Goal: Task Accomplishment & Management: Manage account settings

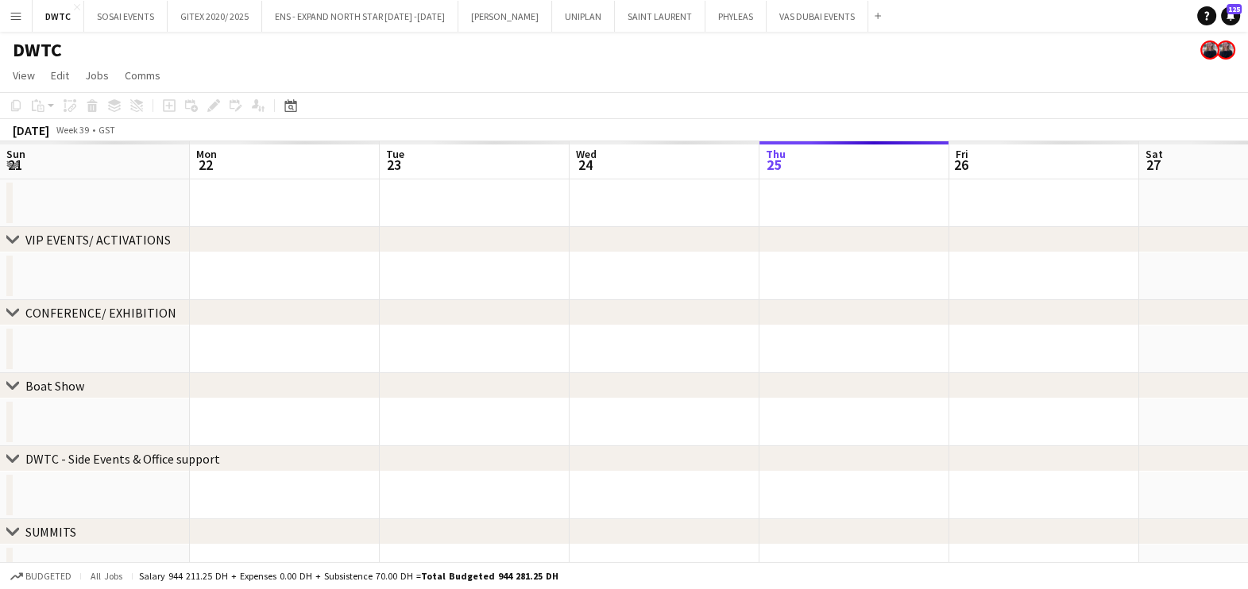
scroll to position [0, 380]
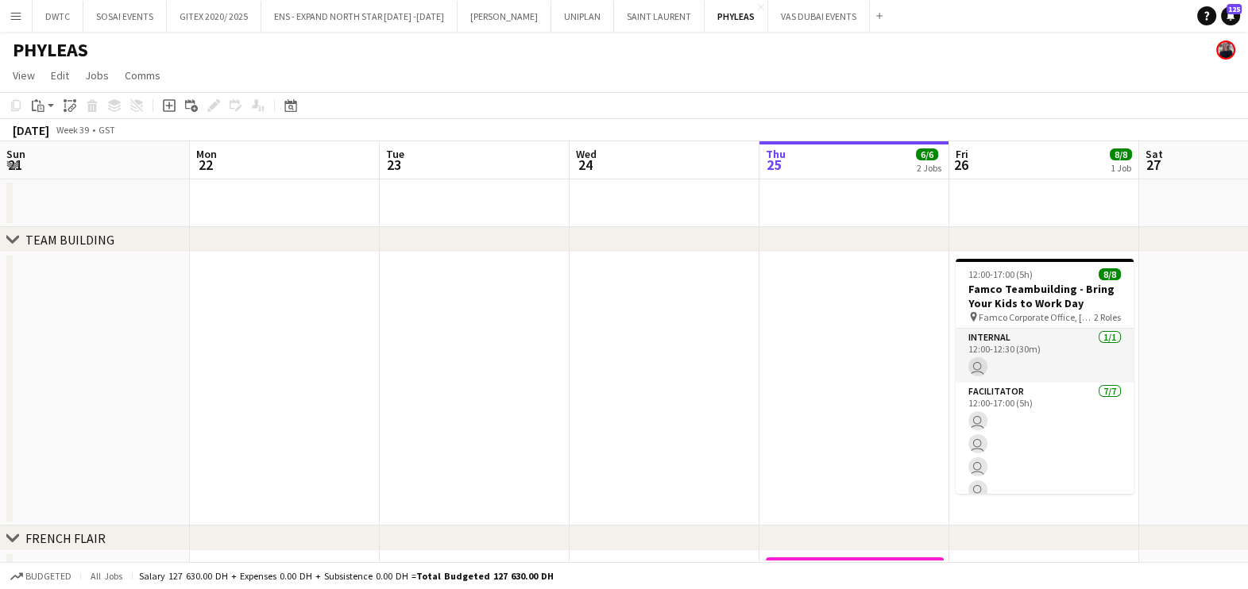
scroll to position [0, 380]
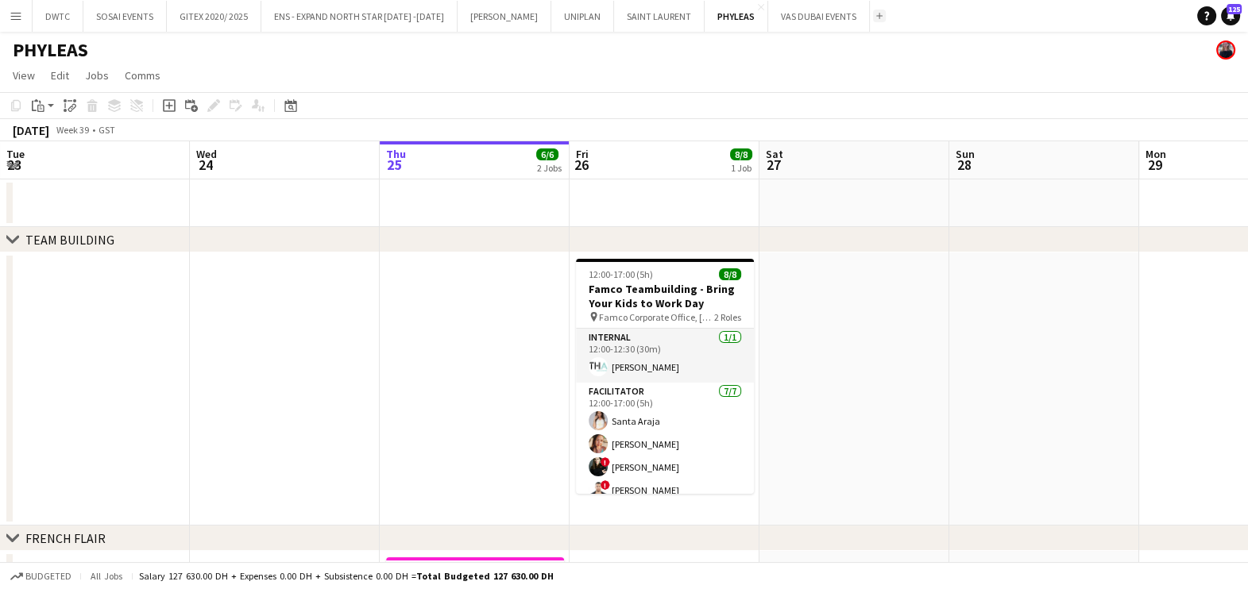
click at [876, 16] on app-icon "Add" at bounding box center [879, 16] width 6 height 6
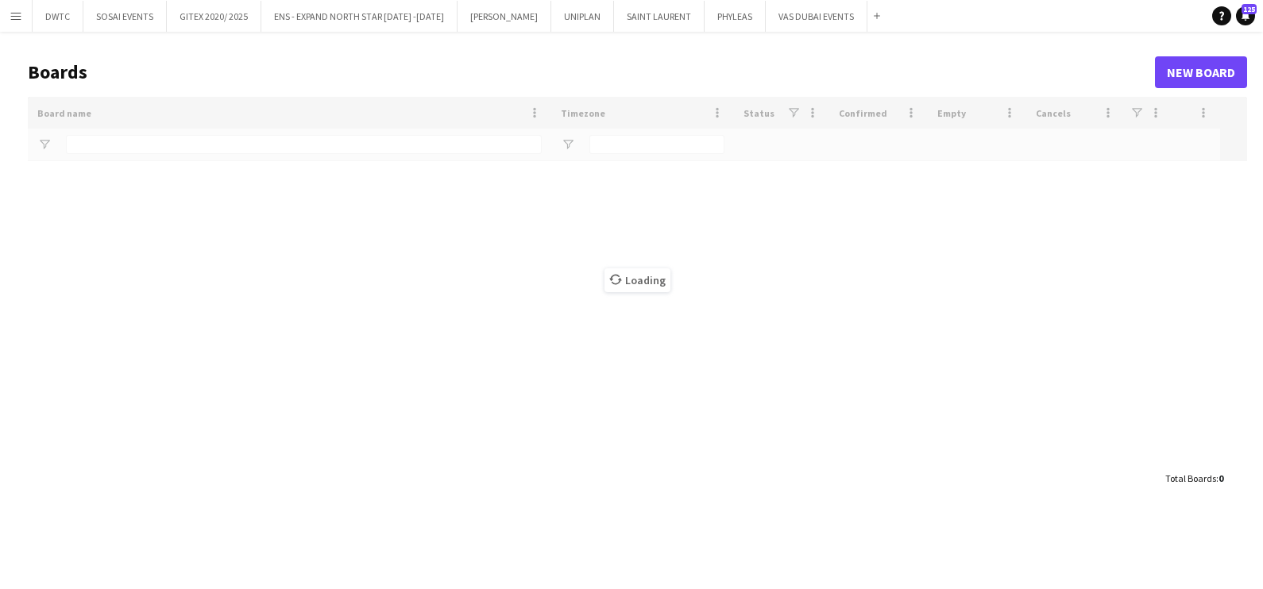
click at [153, 150] on div "Loading" at bounding box center [637, 280] width 1219 height 366
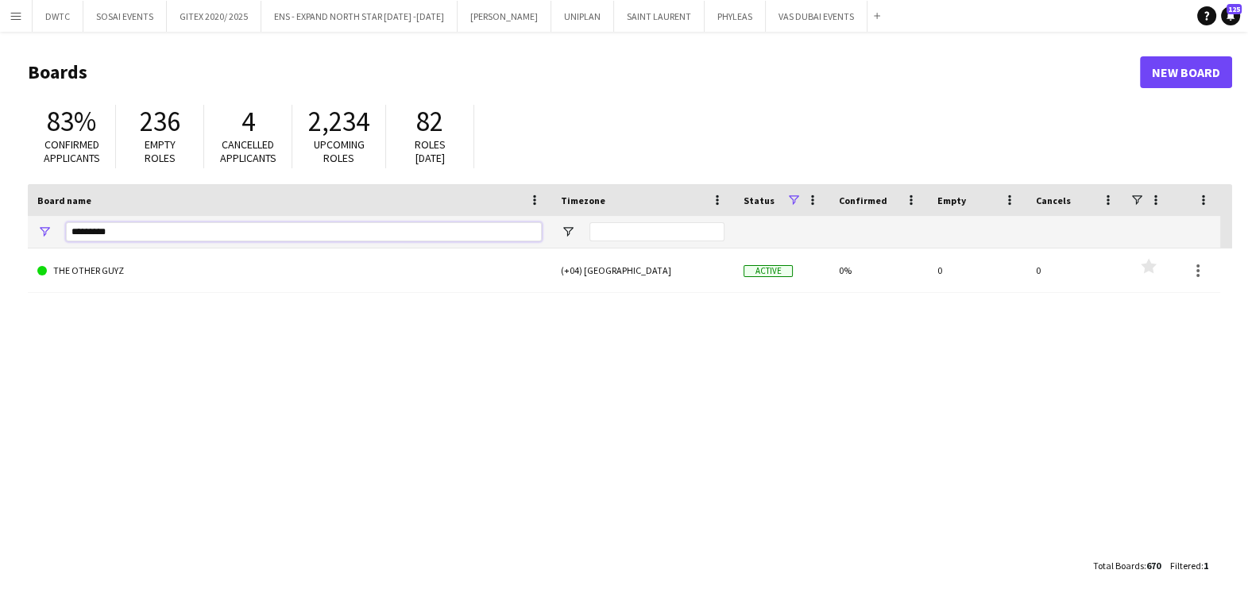
click at [155, 231] on input "*********" at bounding box center [304, 231] width 476 height 19
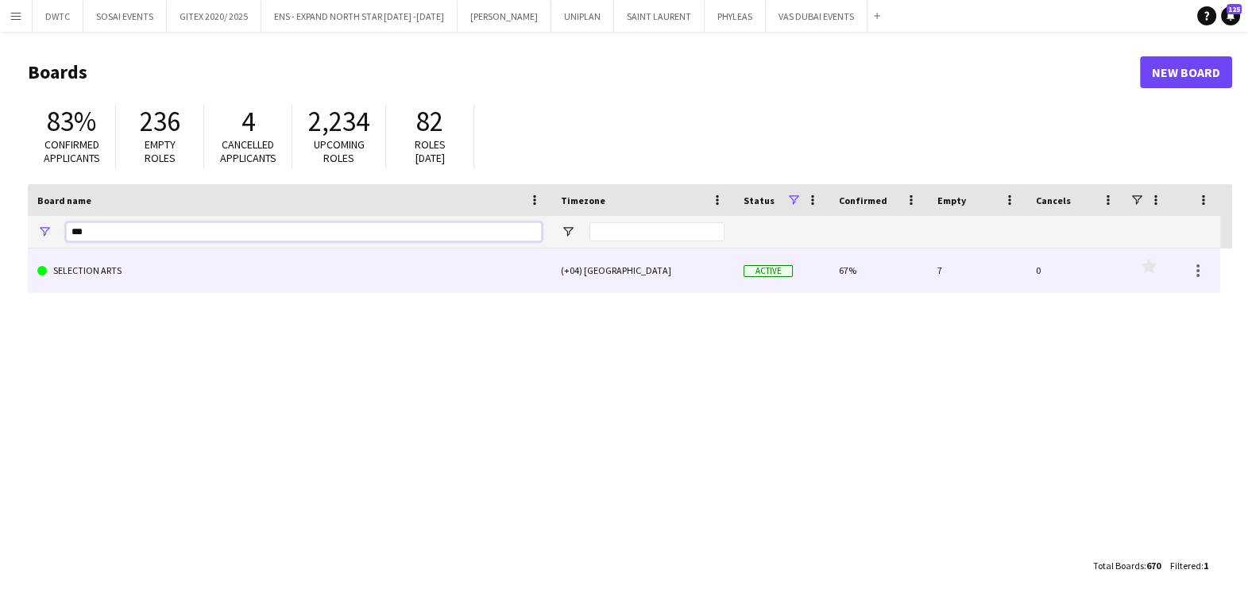
type input "***"
click at [153, 268] on link "SELECTION ARTS" at bounding box center [289, 271] width 504 height 44
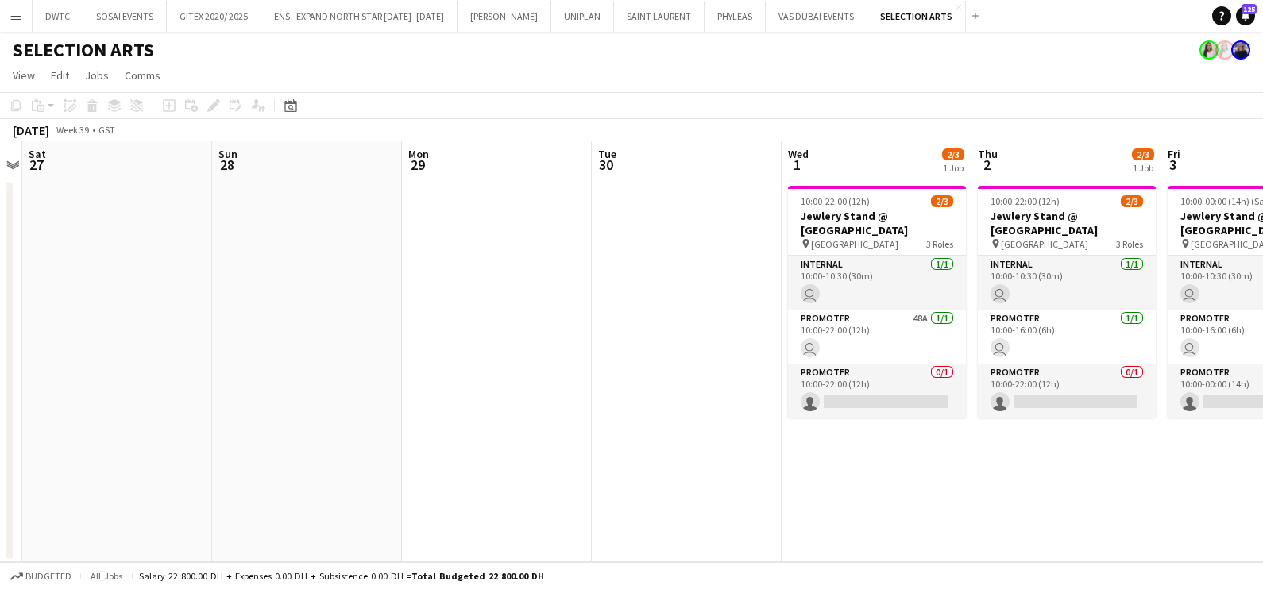
scroll to position [0, 619]
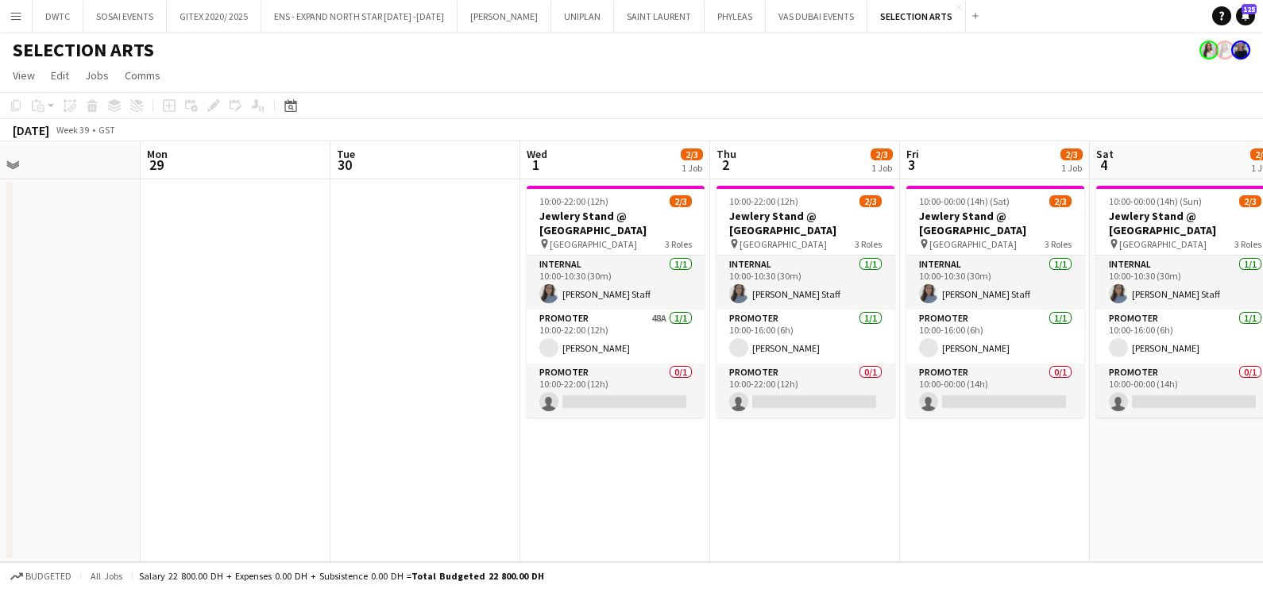
drag, startPoint x: 809, startPoint y: 309, endPoint x: 0, endPoint y: 419, distance: 816.6
click at [0, 419] on html "Menu Boards Boards Boards All jobs Status Workforce Workforce My Workforce Recr…" at bounding box center [631, 294] width 1263 height 589
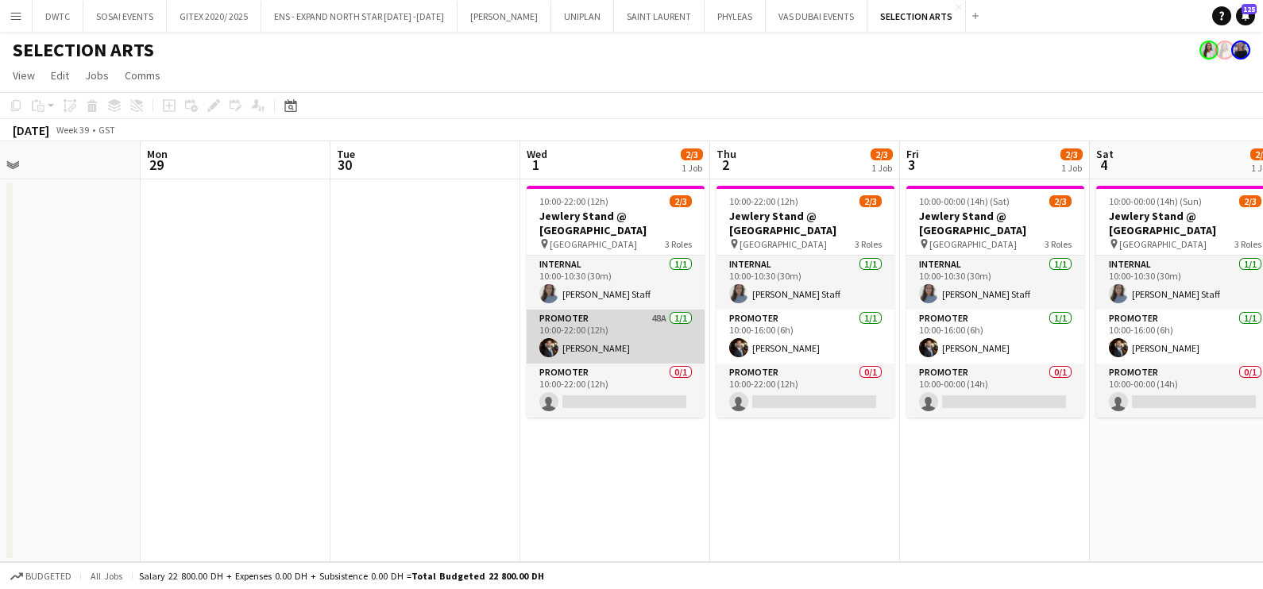
click at [605, 326] on app-card-role "Promoter 48A 1/1 10:00-22:00 (12h) mohamed sabri" at bounding box center [616, 337] width 178 height 54
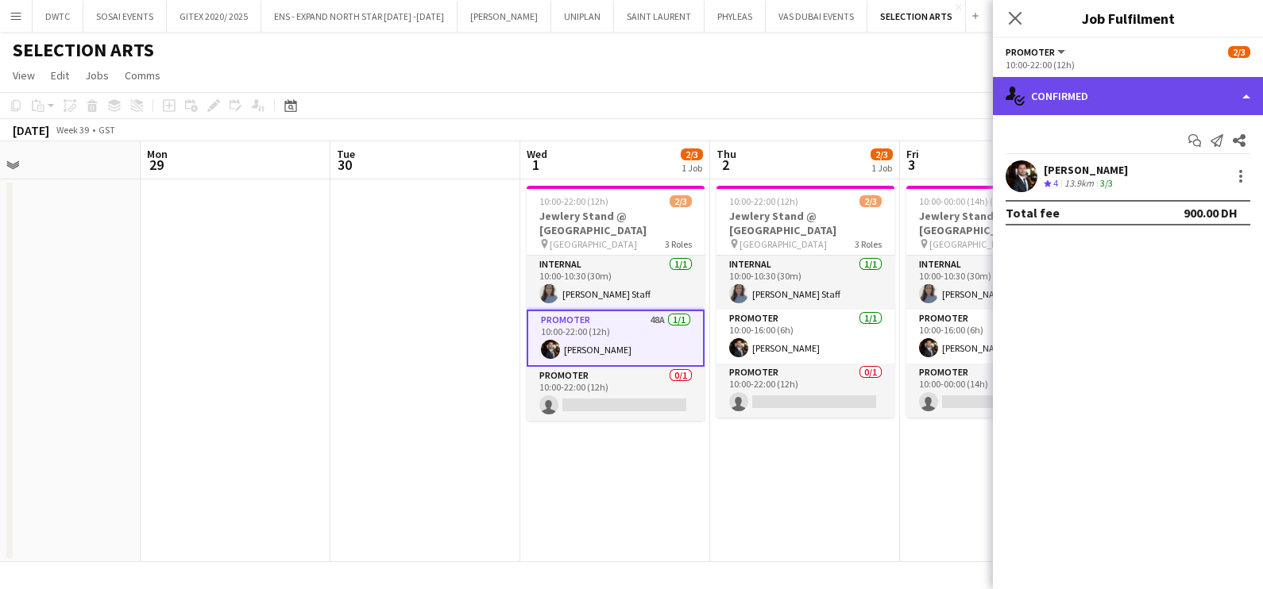
click at [1080, 102] on div "single-neutral-actions-check-2 Confirmed" at bounding box center [1128, 96] width 270 height 38
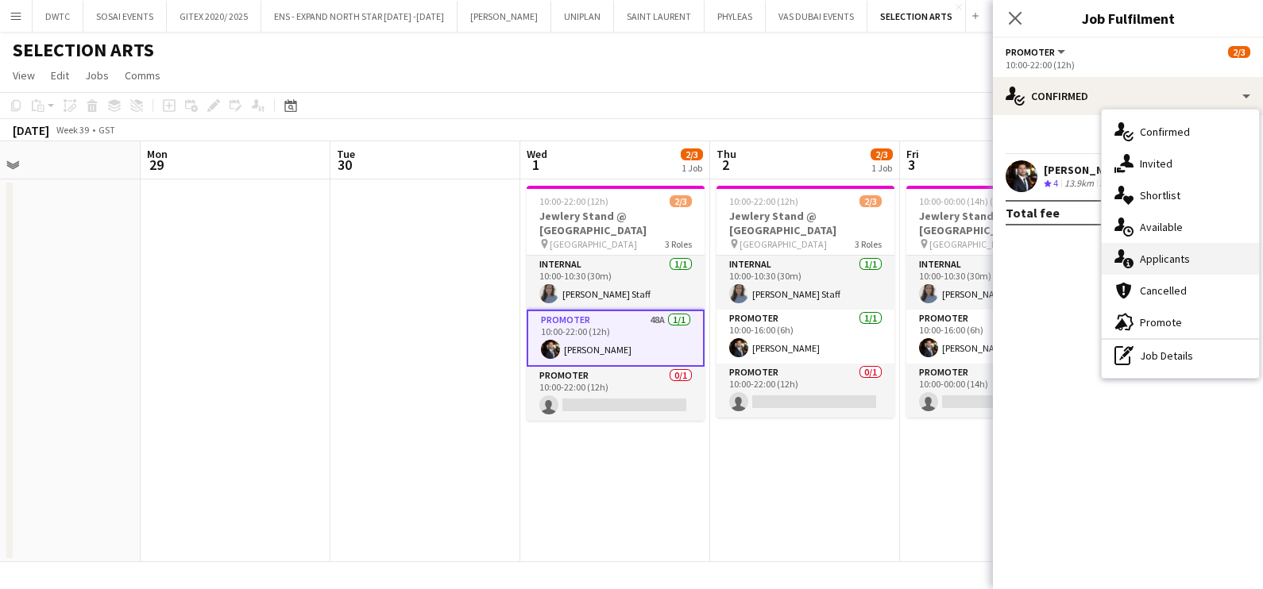
click at [1159, 257] on span "Applicants" at bounding box center [1165, 259] width 50 height 14
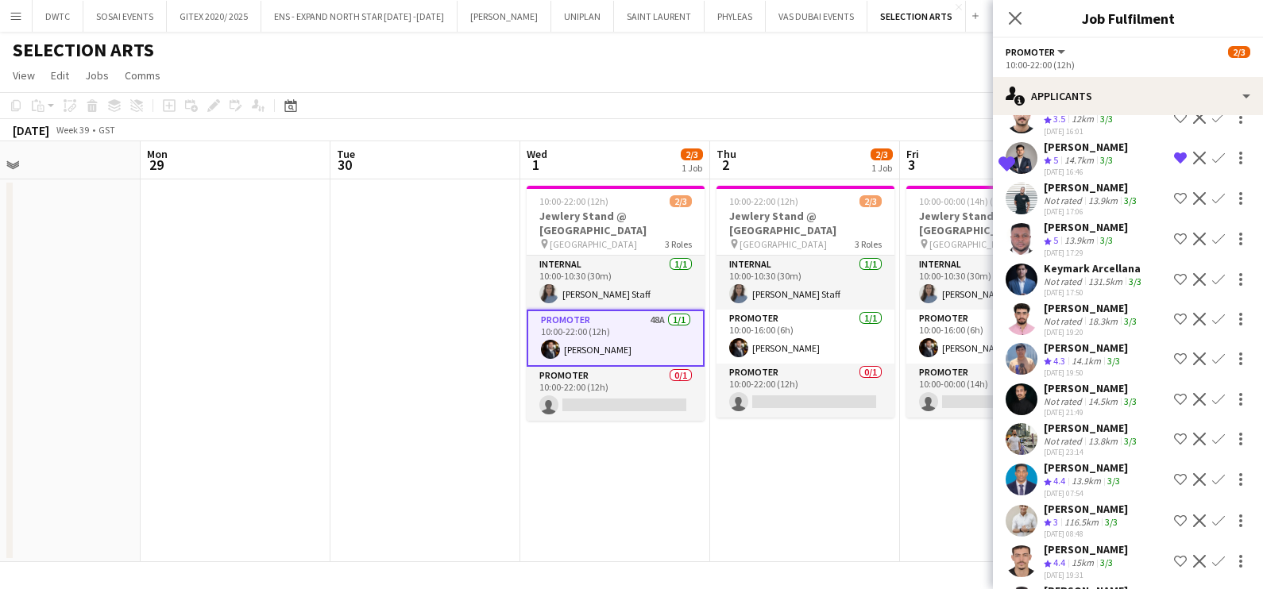
scroll to position [1422, 0]
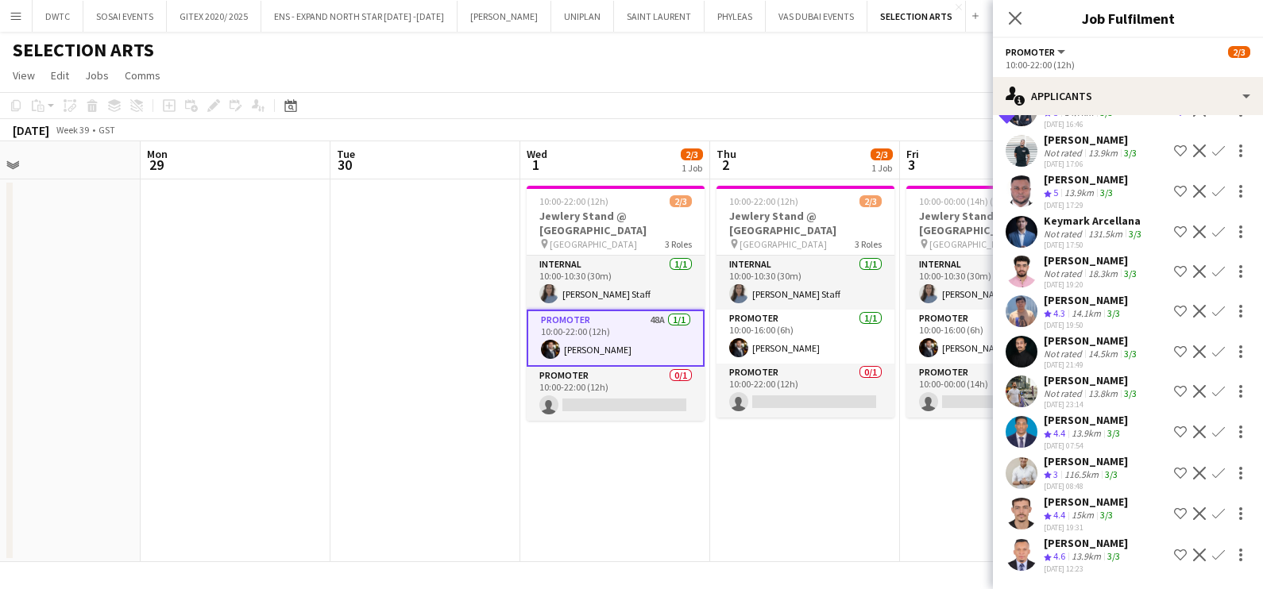
click at [566, 566] on app-board "SELECTION ARTS View Day view expanded Day view collapsed Month view Date picker…" at bounding box center [631, 310] width 1263 height 557
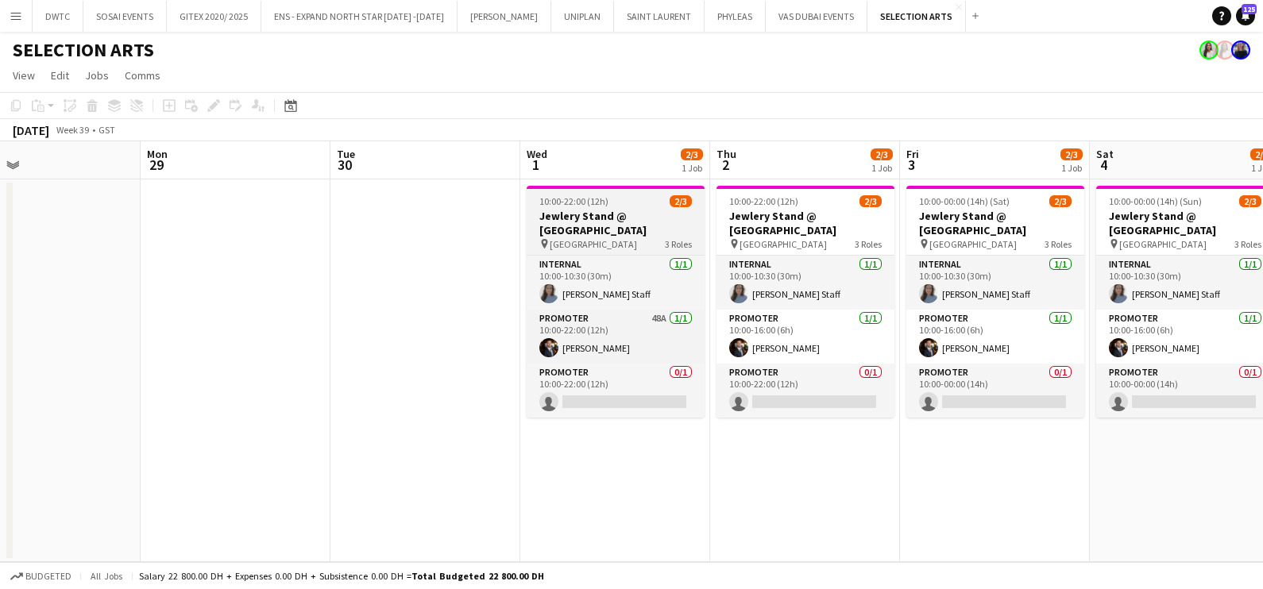
click at [637, 222] on h3 "Jewlery Stand @ Mirdif City Centre" at bounding box center [616, 223] width 178 height 29
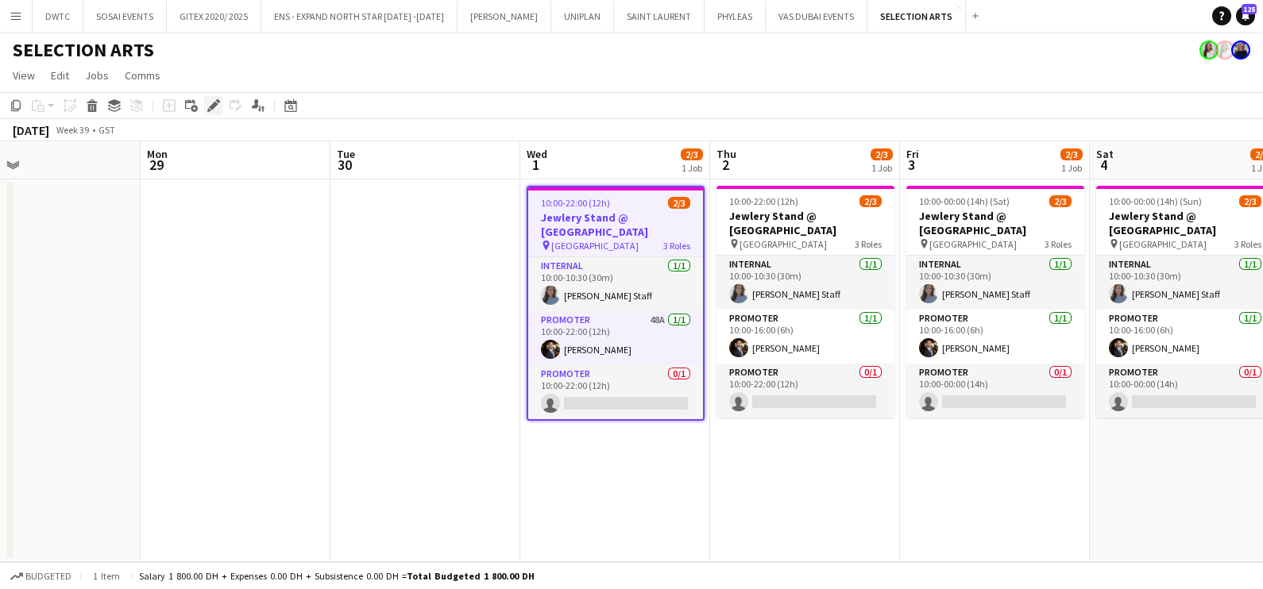
click at [214, 108] on icon "Edit" at bounding box center [213, 105] width 13 height 13
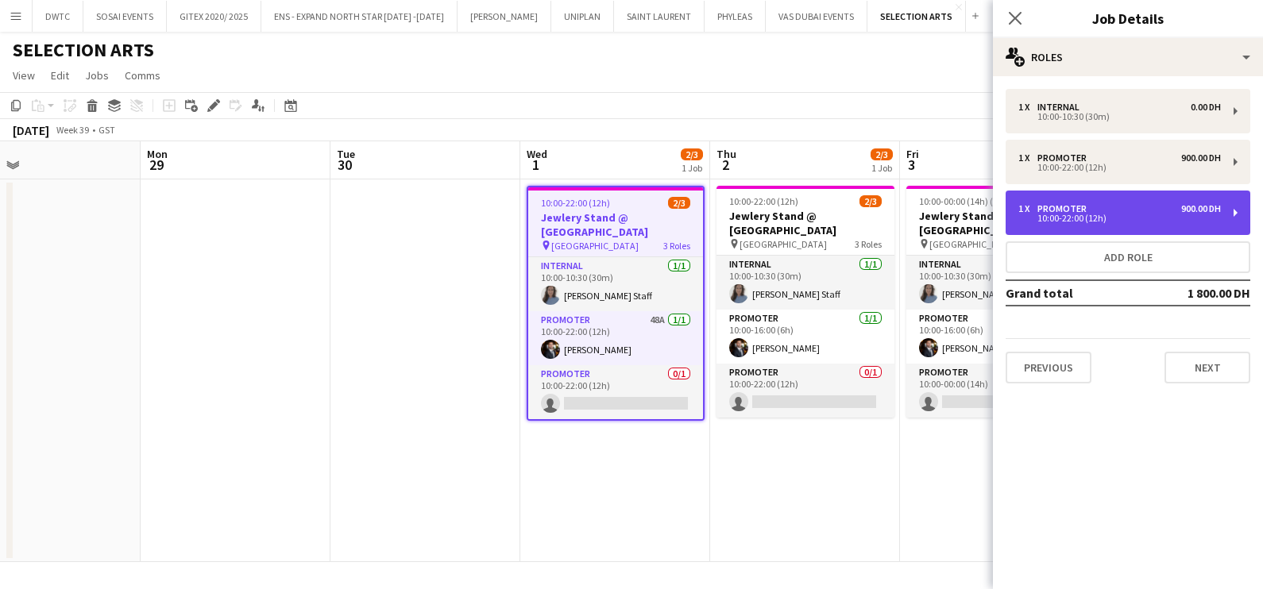
click at [1136, 222] on div "10:00-22:00 (12h)" at bounding box center [1119, 218] width 203 height 8
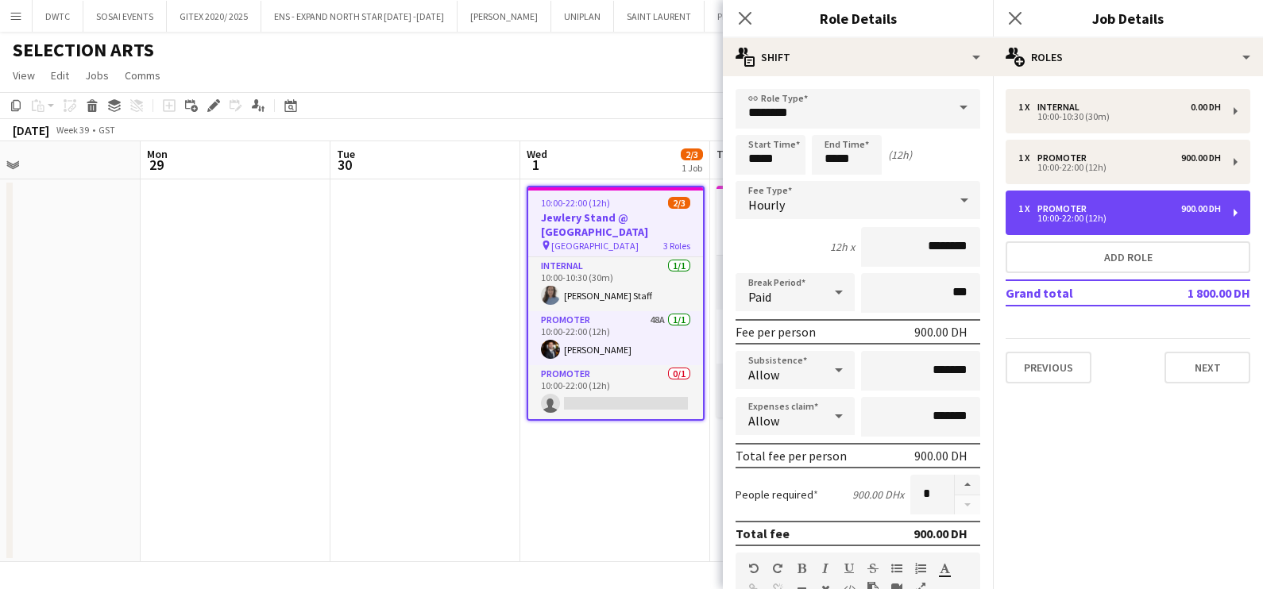
scroll to position [400, 0]
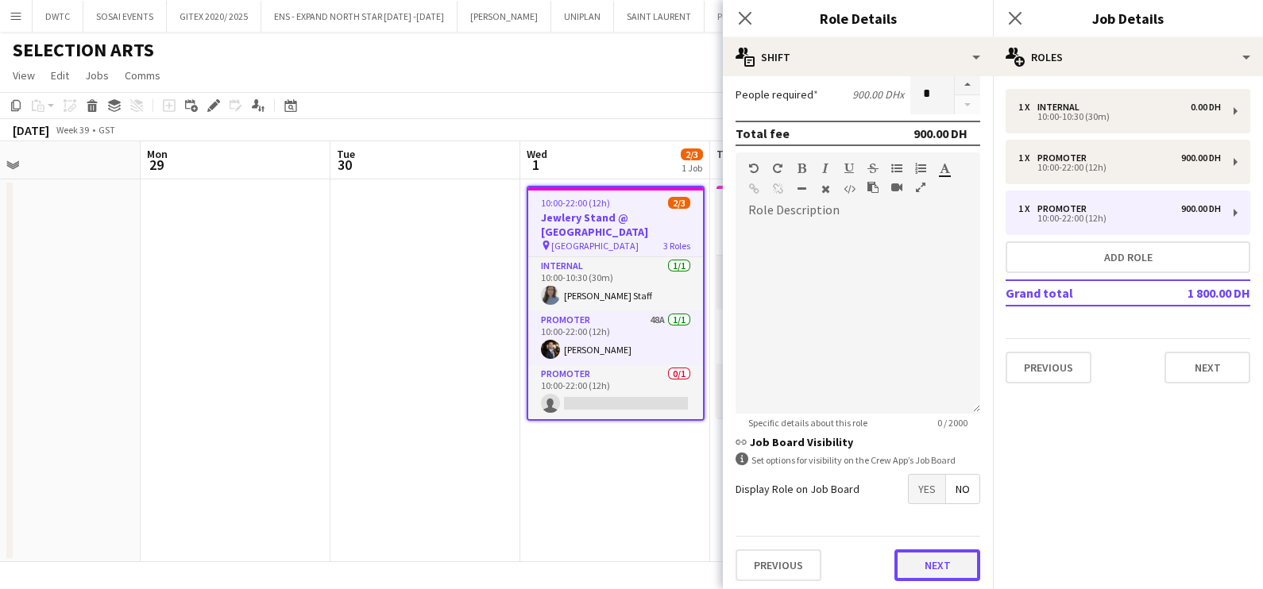
click at [928, 550] on button "Next" at bounding box center [937, 566] width 86 height 32
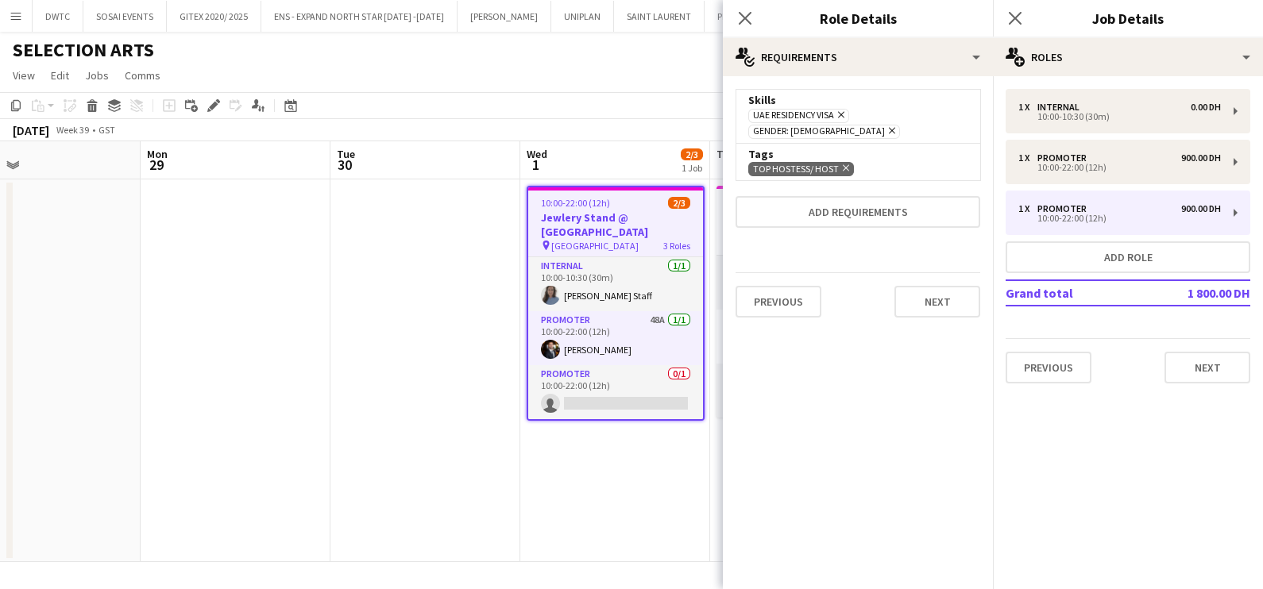
scroll to position [0, 0]
click at [895, 125] on icon "Remove" at bounding box center [890, 130] width 10 height 10
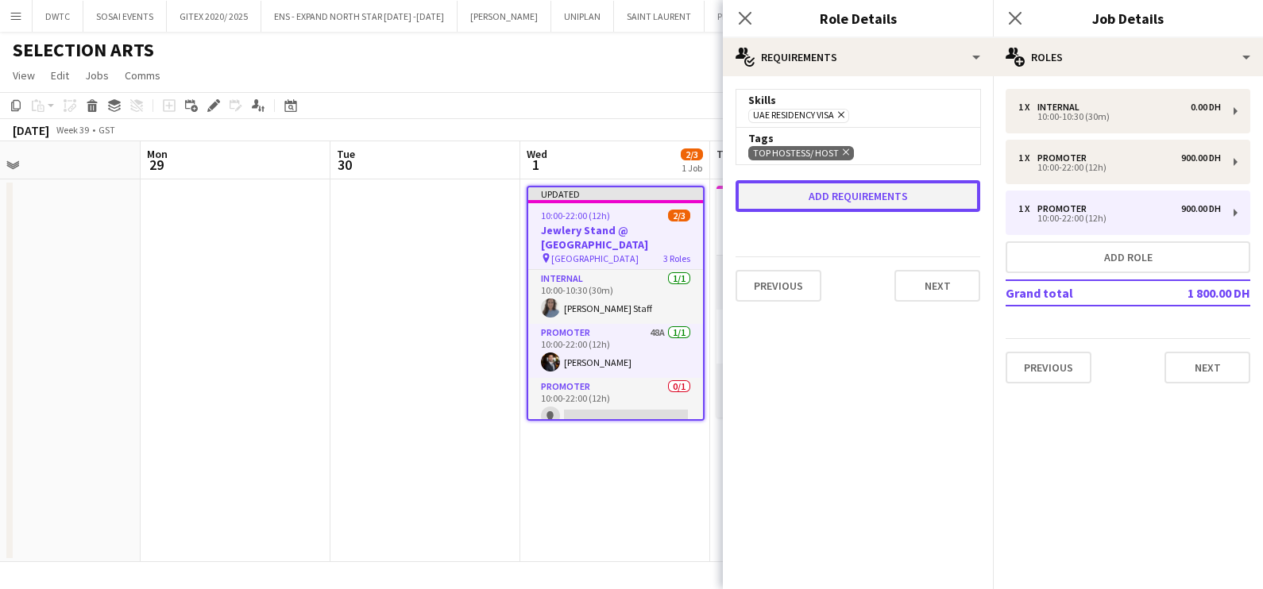
click at [853, 191] on button "Add requirements" at bounding box center [857, 196] width 245 height 32
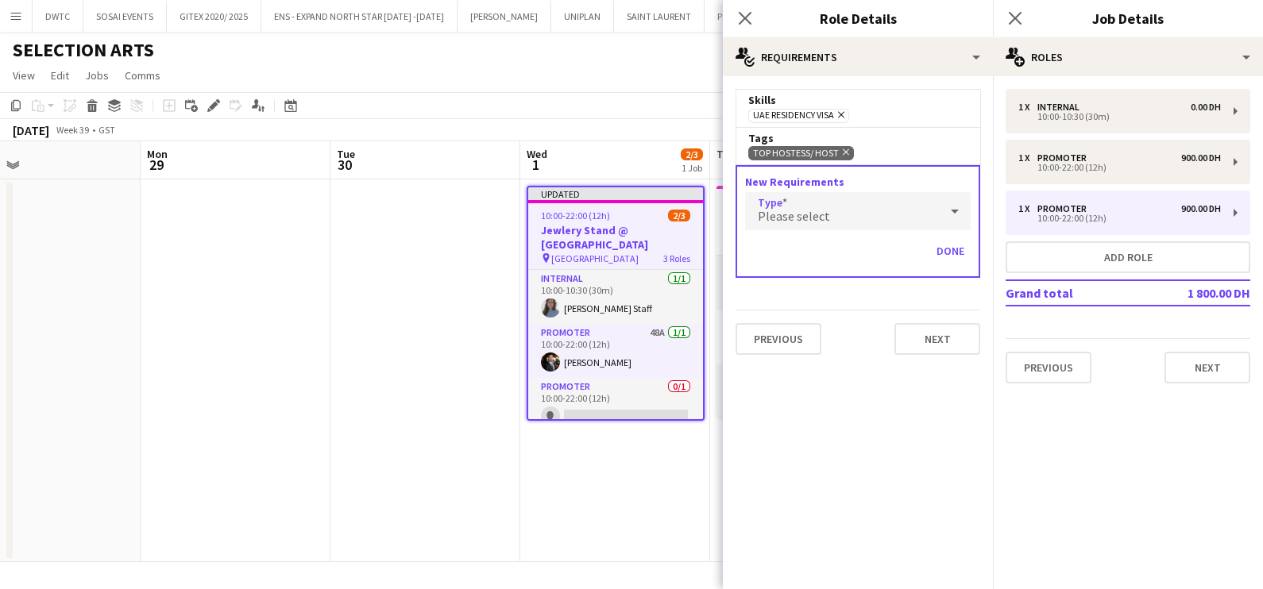
click at [826, 207] on div "Please select" at bounding box center [842, 211] width 194 height 38
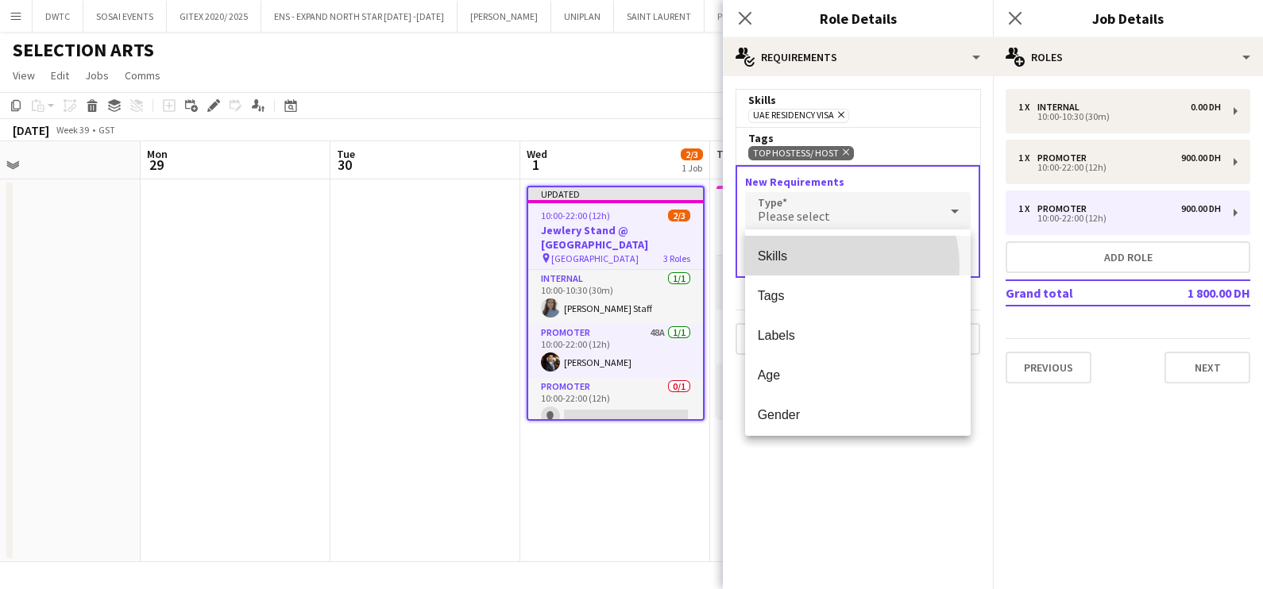
click at [830, 266] on mat-option "Skills" at bounding box center [858, 256] width 226 height 40
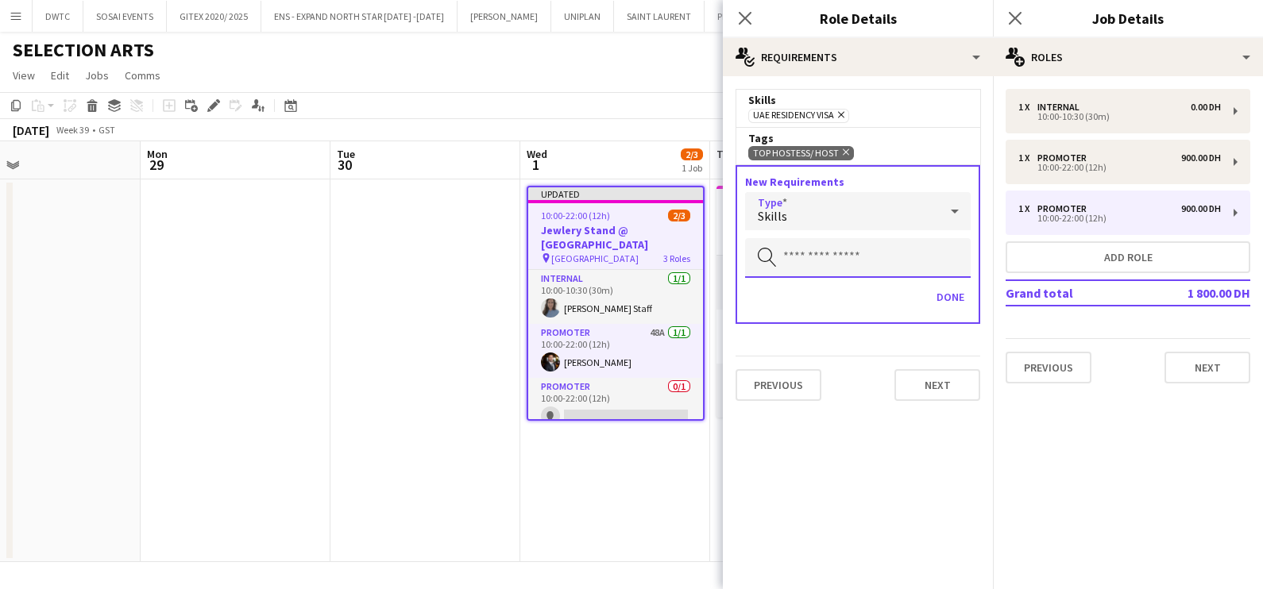
click at [826, 254] on input "text" at bounding box center [858, 258] width 226 height 40
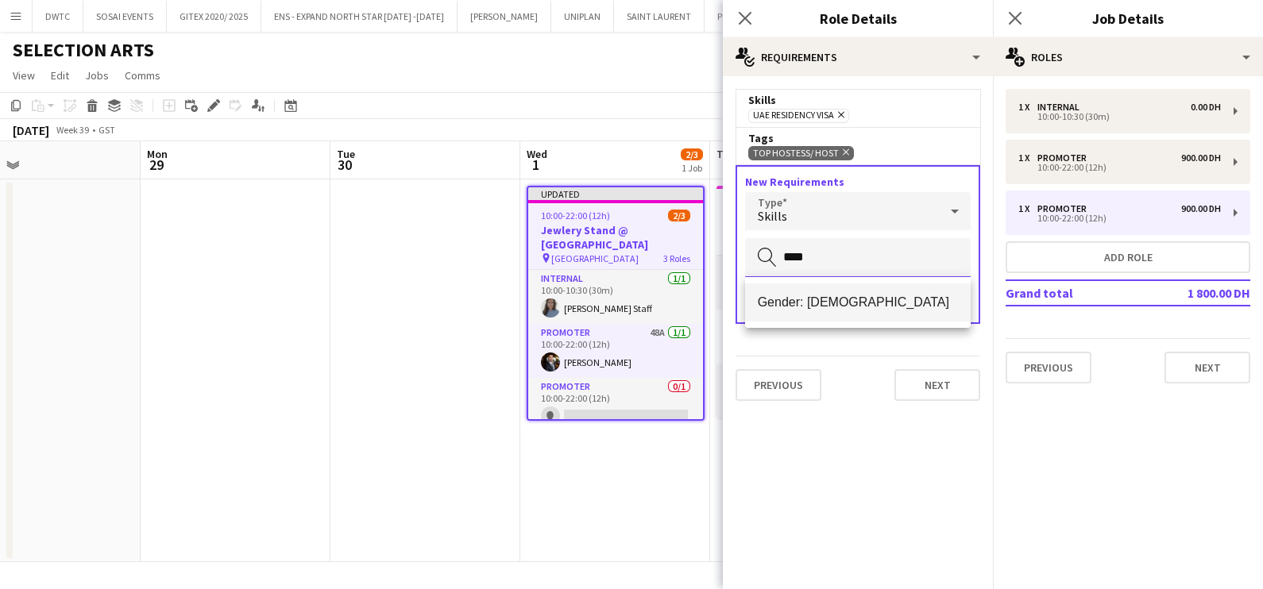
type input "****"
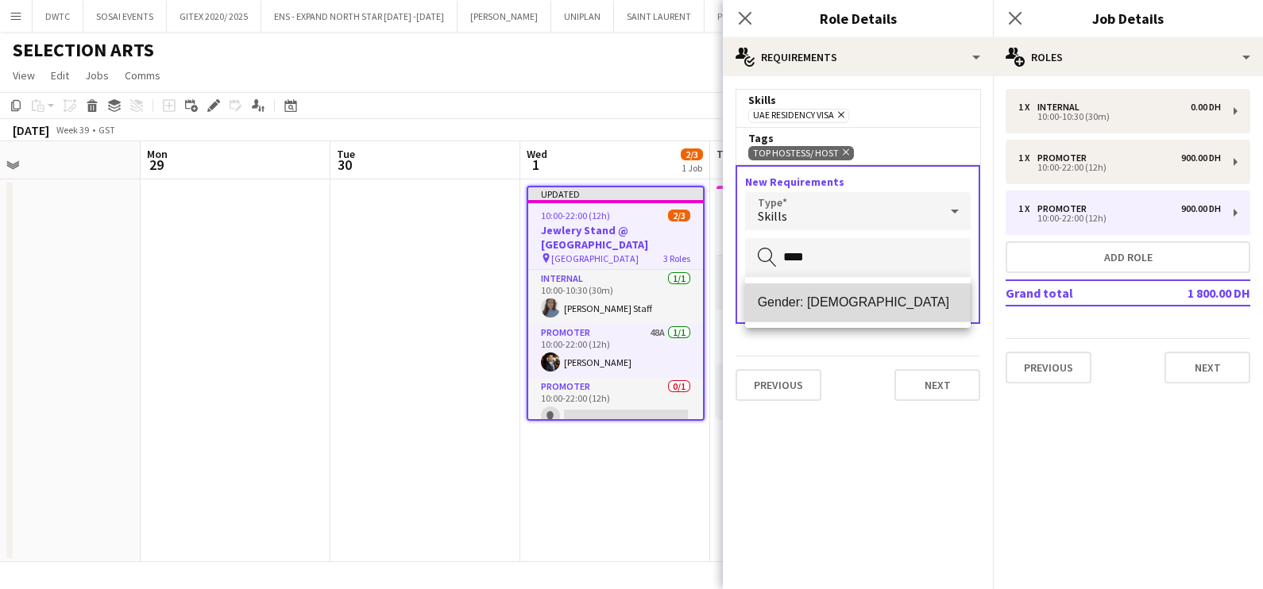
click at [827, 311] on mat-option "Gender: [DEMOGRAPHIC_DATA]" at bounding box center [858, 303] width 226 height 38
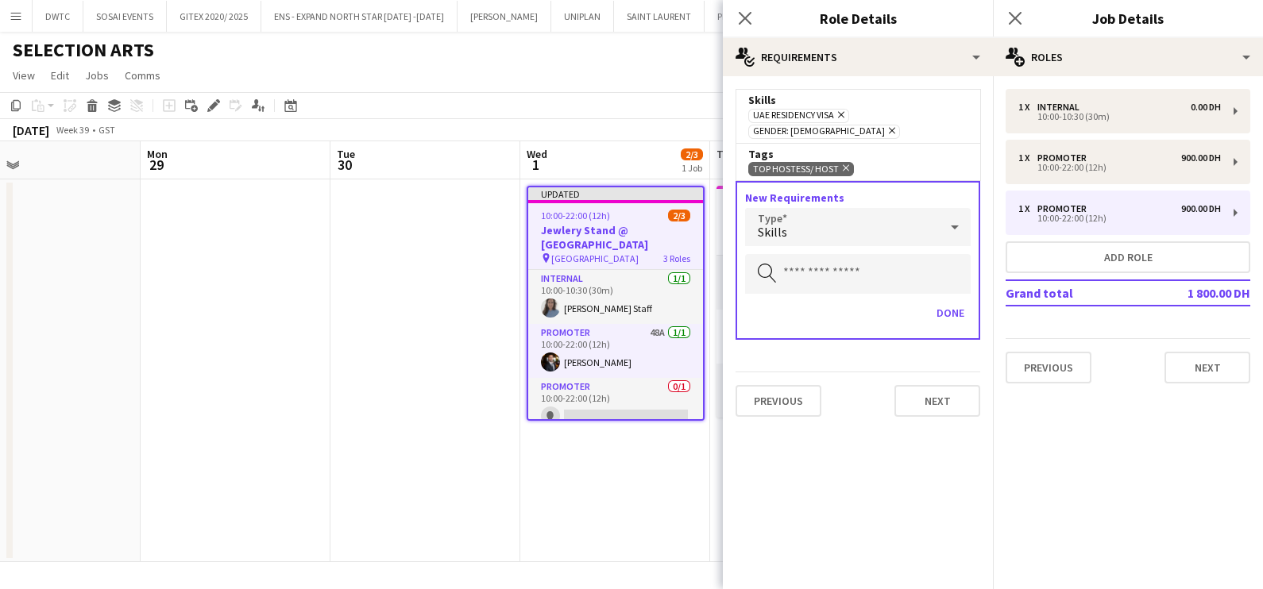
click at [840, 163] on icon "Remove" at bounding box center [844, 168] width 10 height 10
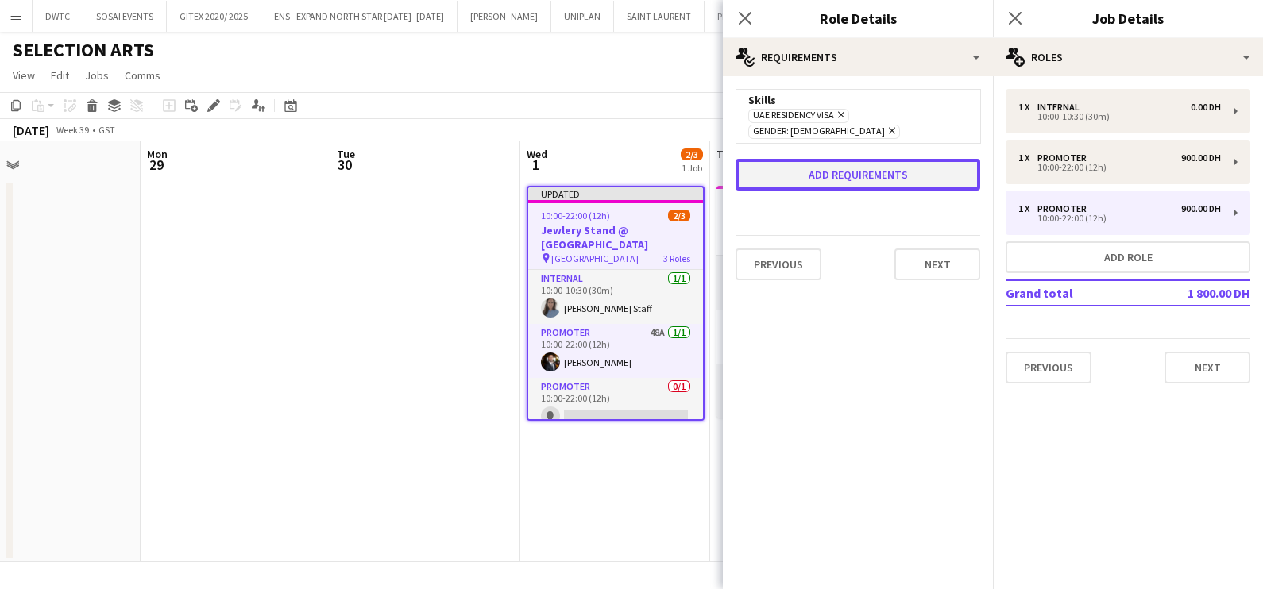
click at [824, 163] on button "Add requirements" at bounding box center [857, 175] width 245 height 32
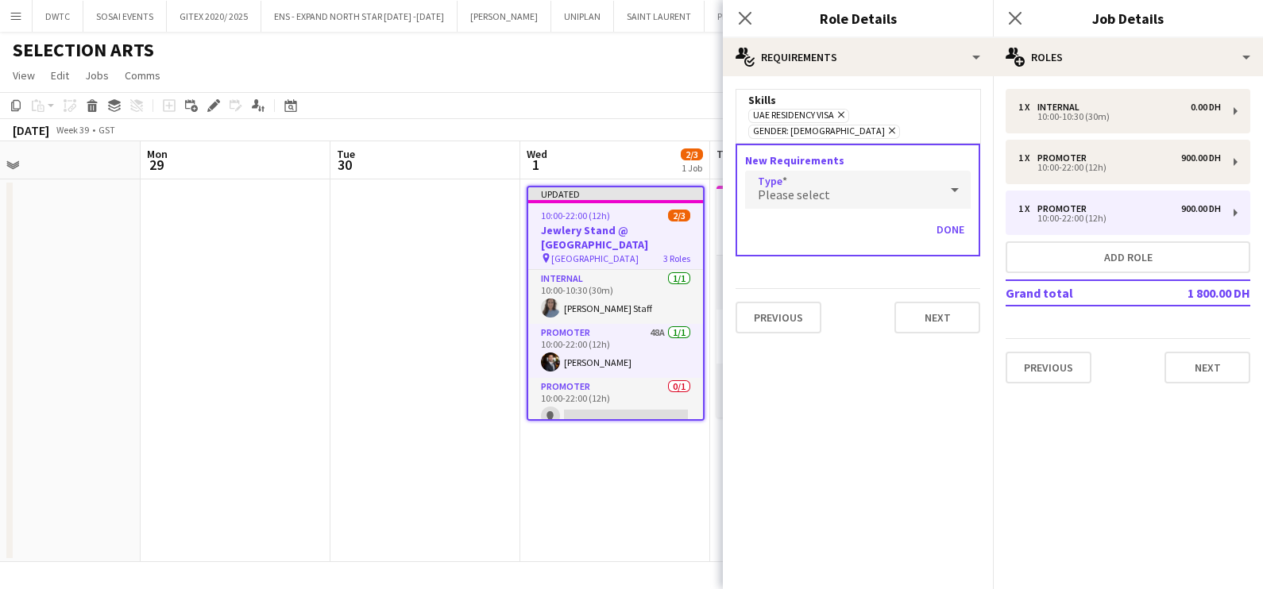
click at [824, 188] on div "Please select" at bounding box center [842, 190] width 194 height 38
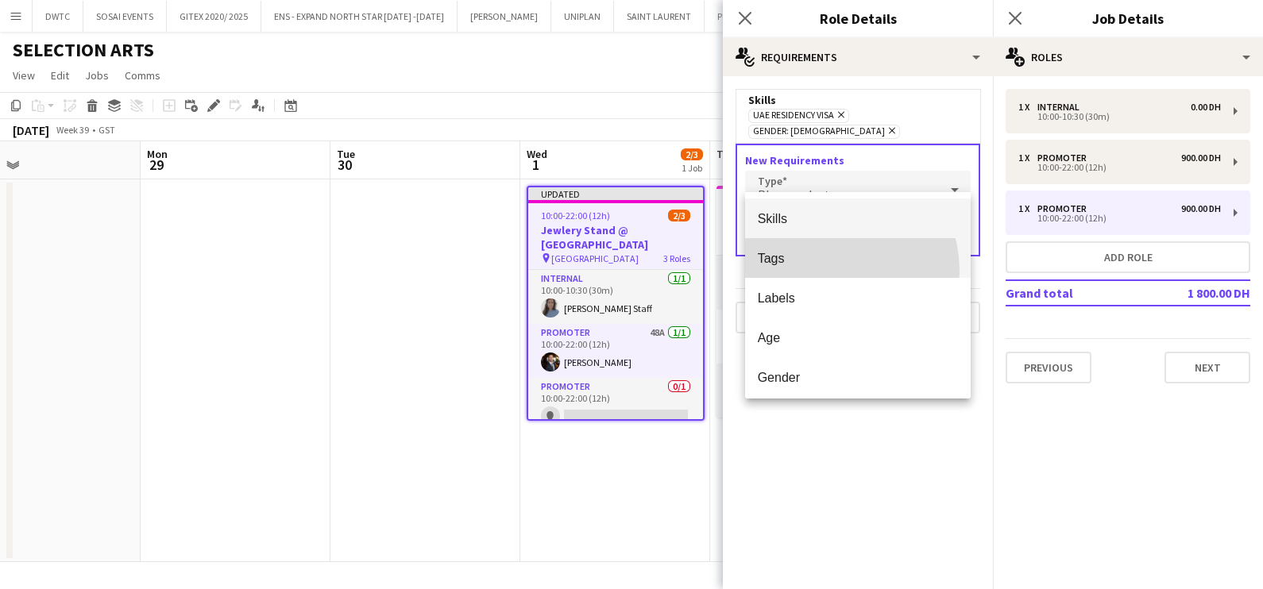
click at [824, 271] on mat-option "Tags" at bounding box center [858, 258] width 226 height 40
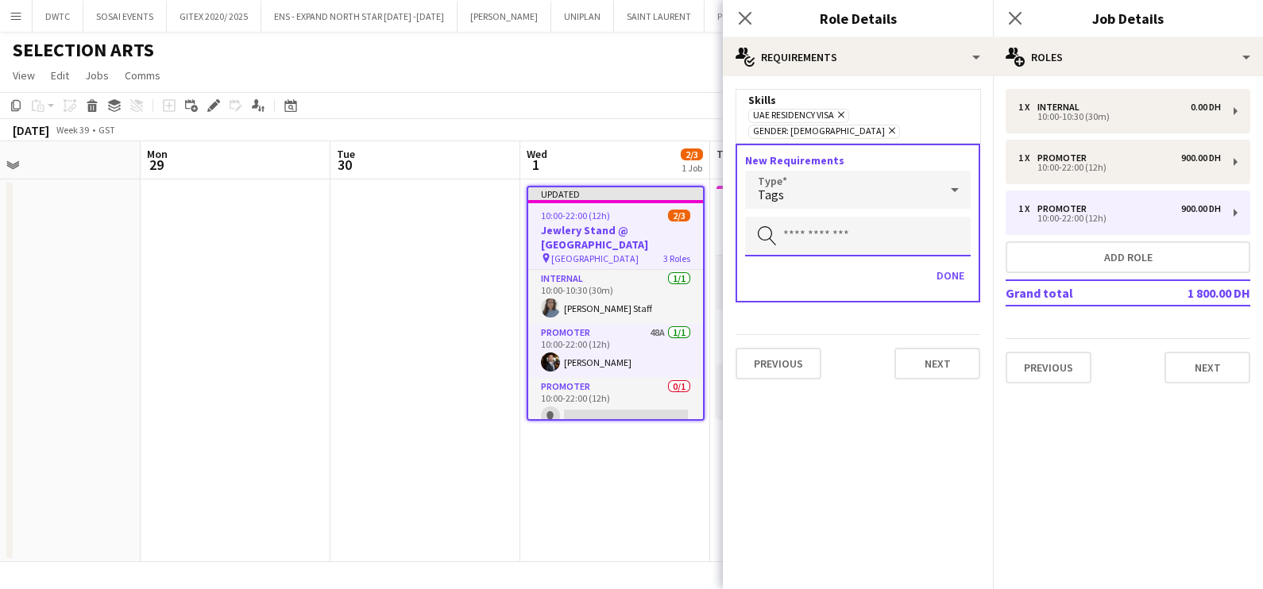
click at [814, 217] on input "text" at bounding box center [858, 237] width 226 height 40
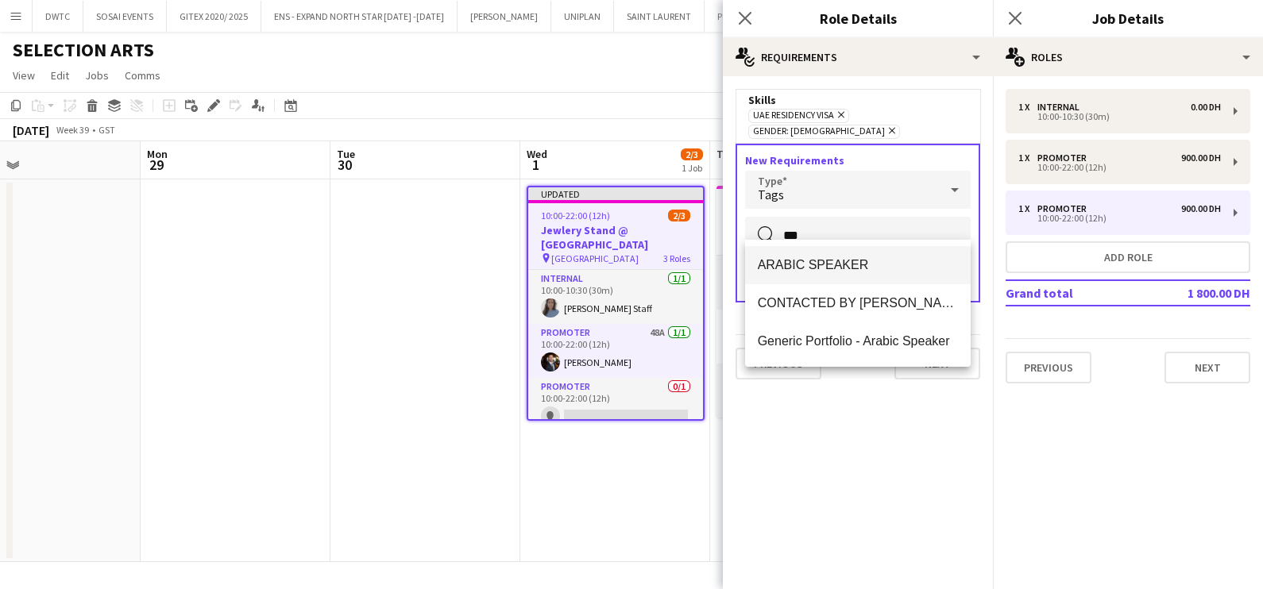
type input "***"
click at [834, 262] on span "ARABIC SPEAKER" at bounding box center [858, 264] width 201 height 15
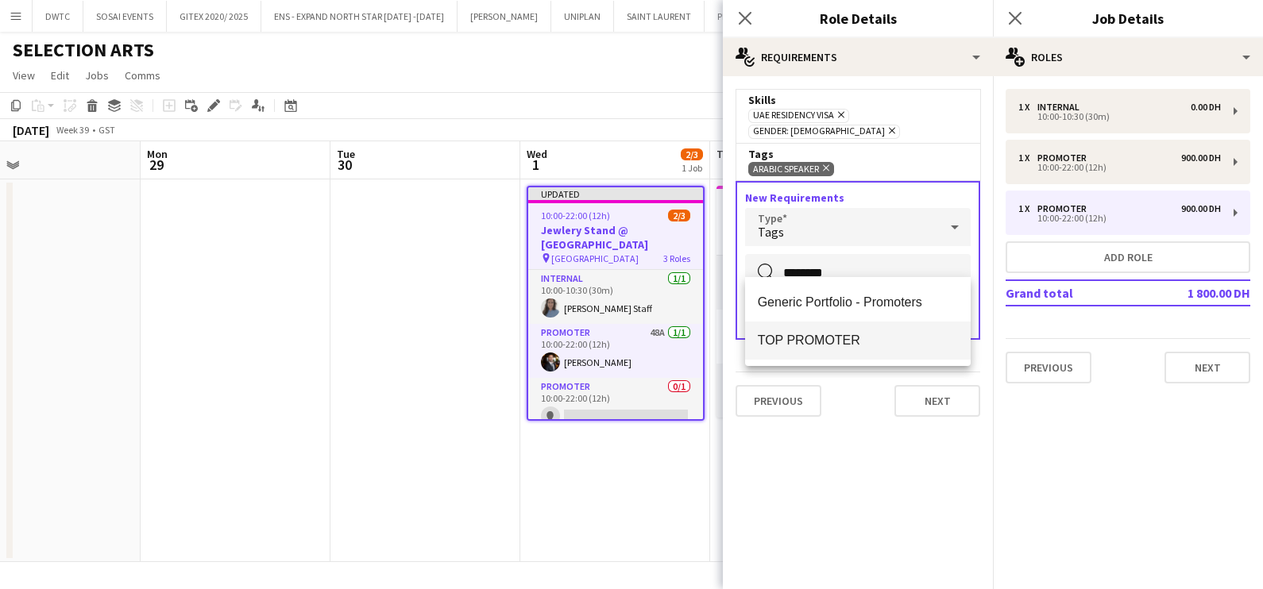
type input "********"
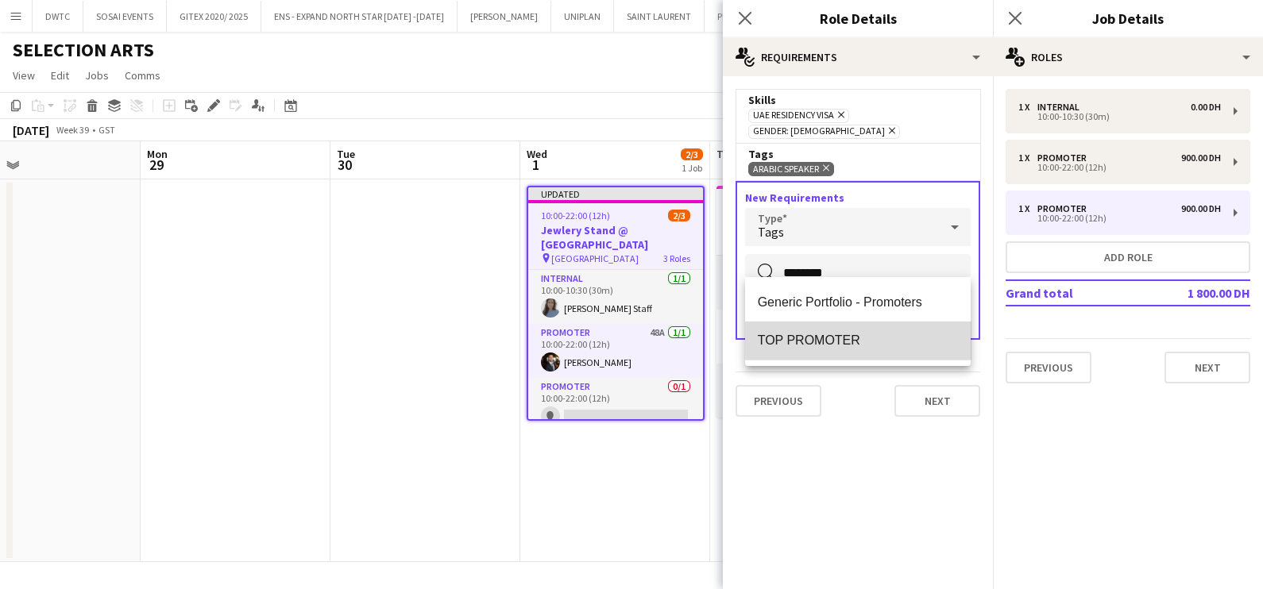
click at [866, 337] on span "TOP PROMOTER" at bounding box center [858, 340] width 201 height 15
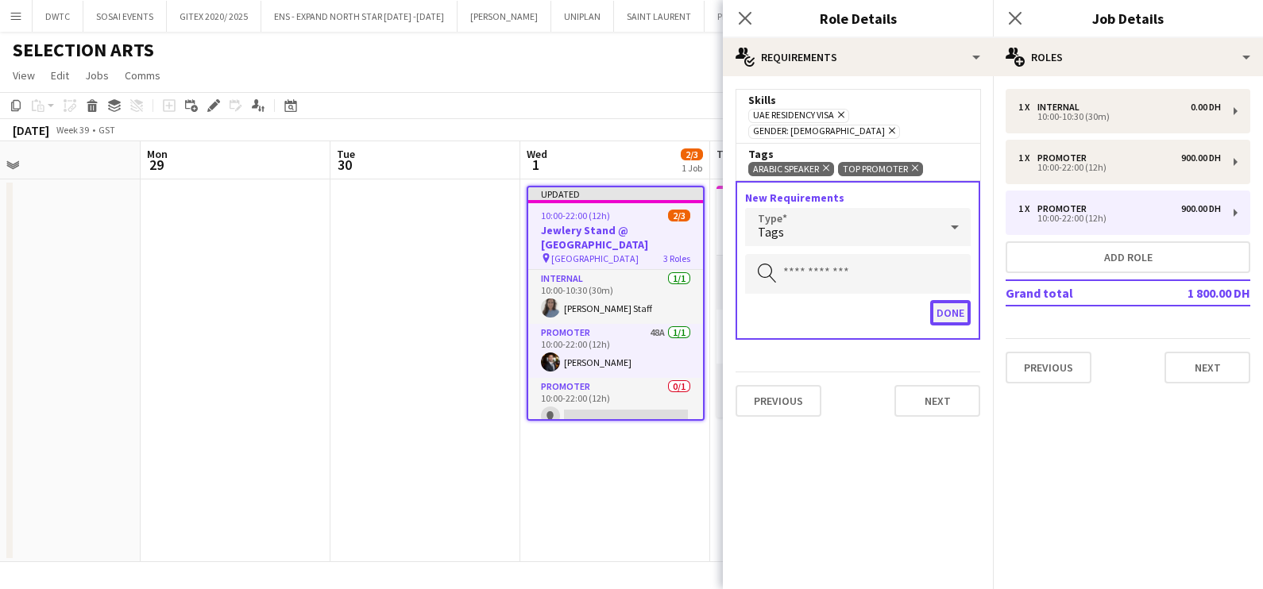
click at [955, 300] on button "Done" at bounding box center [950, 312] width 41 height 25
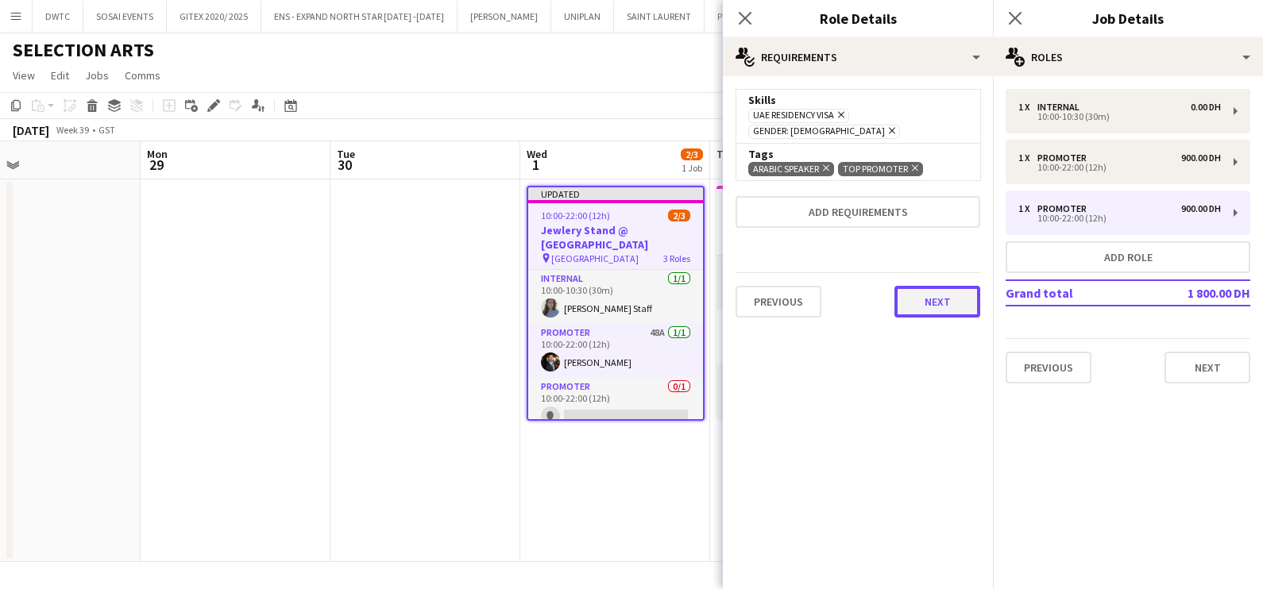
click at [942, 294] on button "Next" at bounding box center [937, 302] width 86 height 32
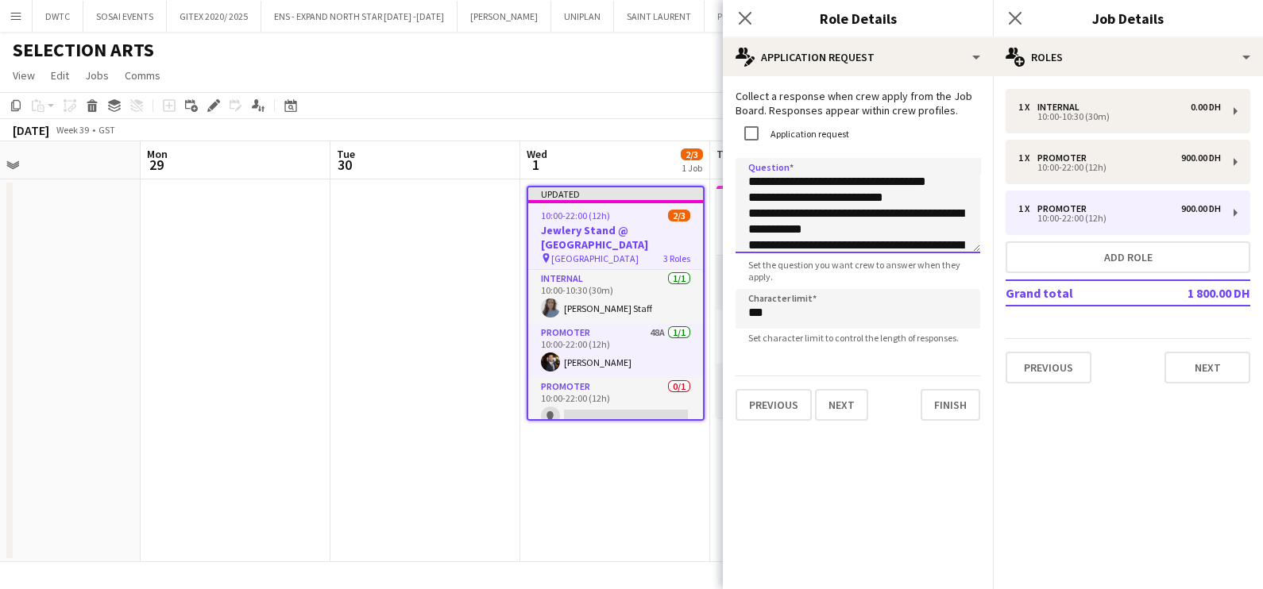
drag, startPoint x: 743, startPoint y: 214, endPoint x: 908, endPoint y: 222, distance: 165.4
click at [908, 222] on textarea "**********" at bounding box center [857, 205] width 245 height 95
click at [894, 211] on textarea "**********" at bounding box center [857, 205] width 245 height 95
click at [902, 212] on textarea "**********" at bounding box center [857, 205] width 245 height 95
click at [894, 211] on textarea "**********" at bounding box center [857, 205] width 245 height 95
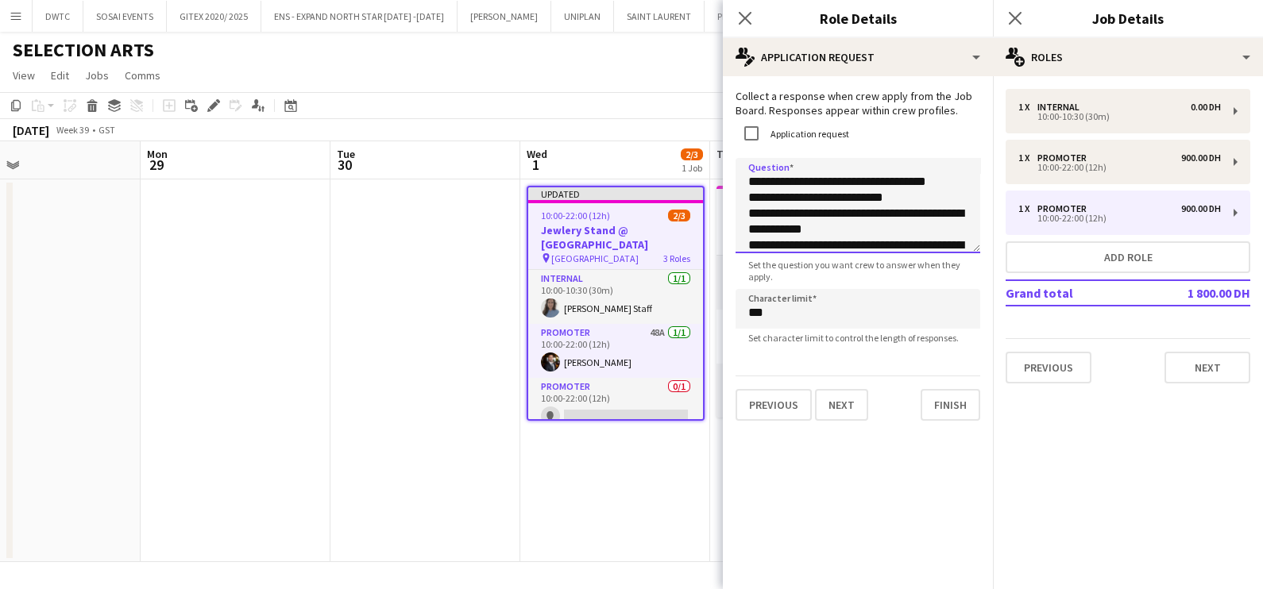
click at [894, 211] on textarea "**********" at bounding box center [857, 205] width 245 height 95
drag, startPoint x: 839, startPoint y: 211, endPoint x: 818, endPoint y: 214, distance: 21.6
click at [818, 214] on textarea "**********" at bounding box center [857, 205] width 245 height 95
click at [847, 202] on textarea "**********" at bounding box center [857, 205] width 245 height 95
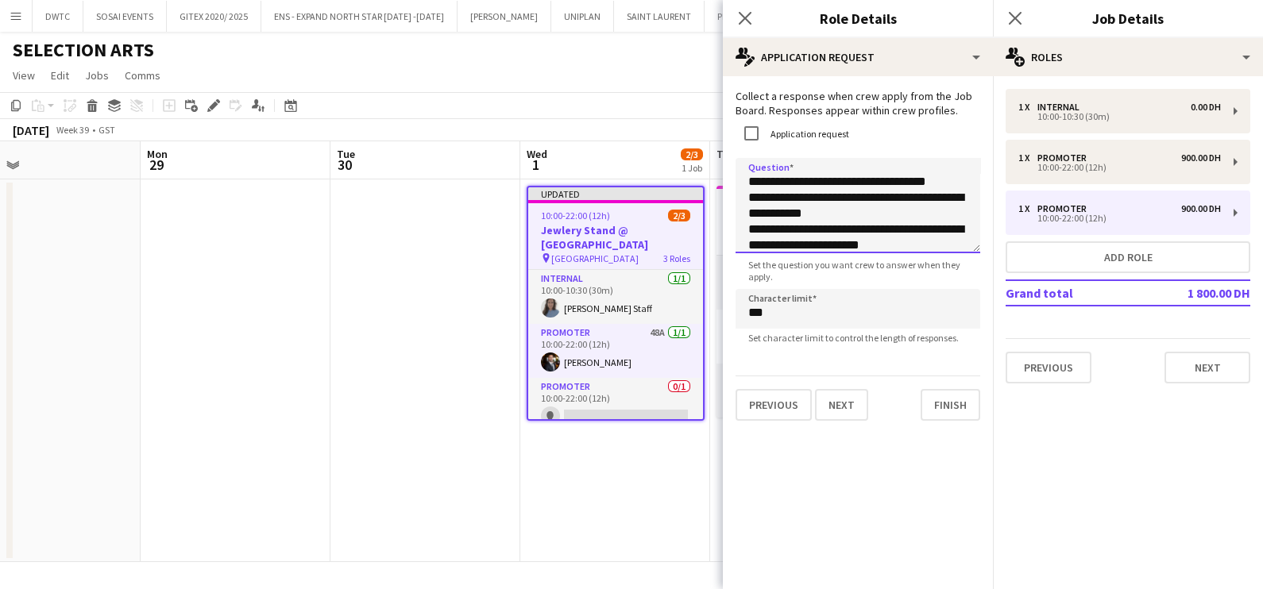
click at [754, 201] on textarea "**********" at bounding box center [857, 205] width 245 height 95
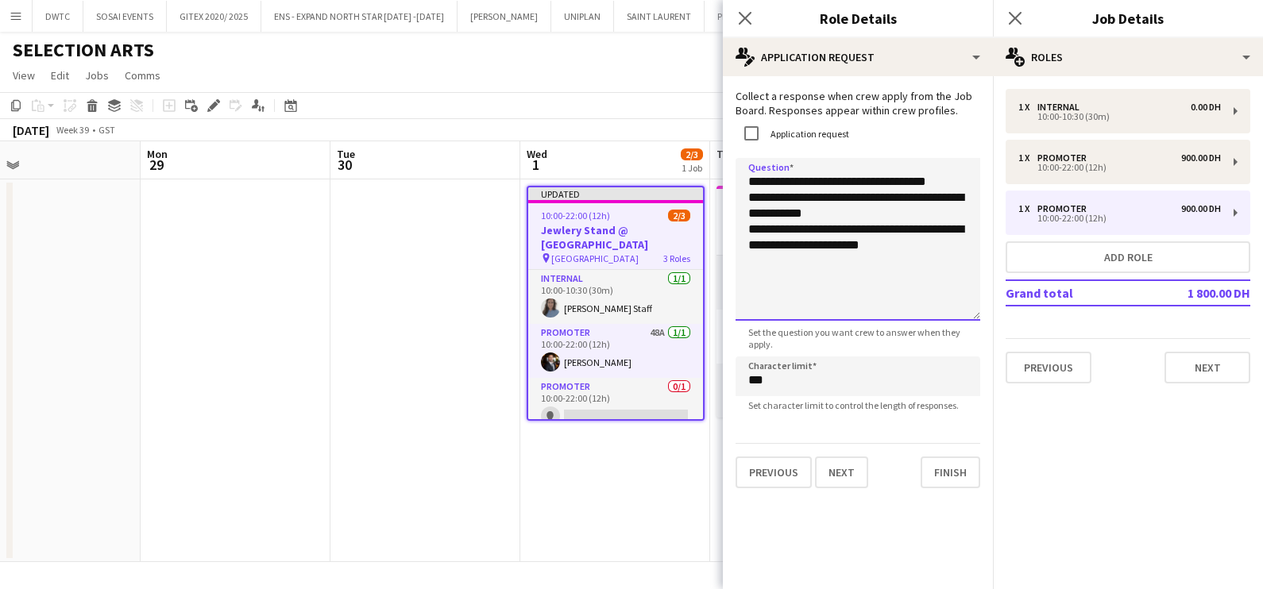
drag, startPoint x: 975, startPoint y: 248, endPoint x: 973, endPoint y: 316, distance: 68.3
click at [973, 316] on textarea "**********" at bounding box center [857, 239] width 245 height 163
drag, startPoint x: 928, startPoint y: 246, endPoint x: 744, endPoint y: 198, distance: 190.5
click at [744, 198] on textarea "**********" at bounding box center [857, 239] width 245 height 163
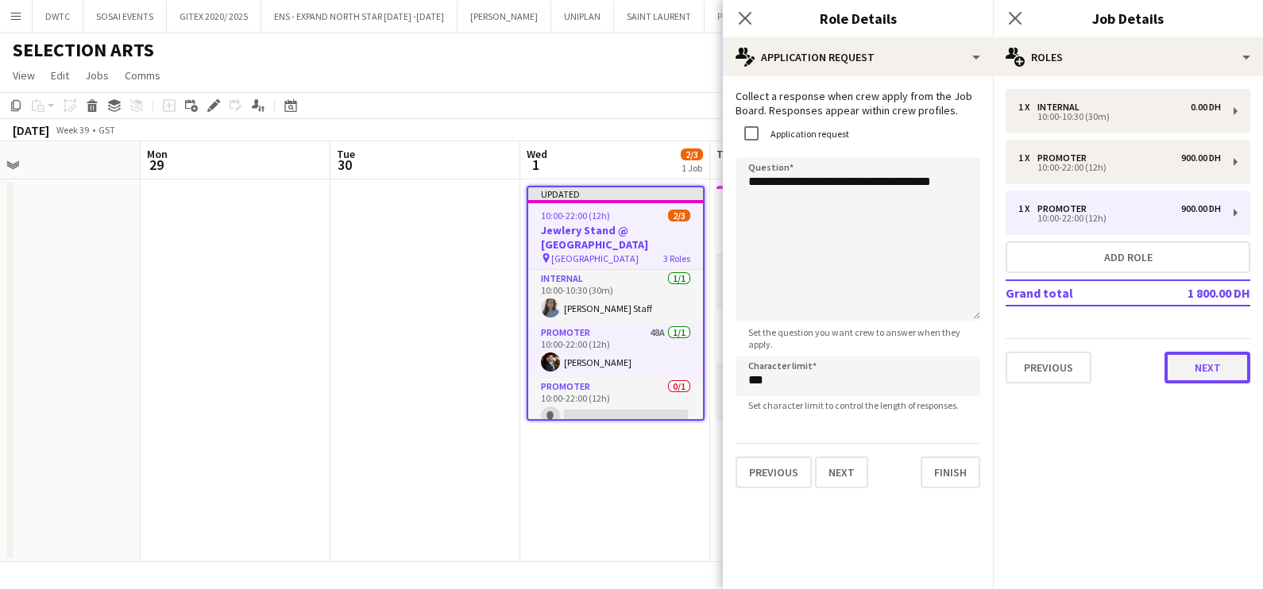
click at [1183, 376] on button "Next" at bounding box center [1207, 368] width 86 height 32
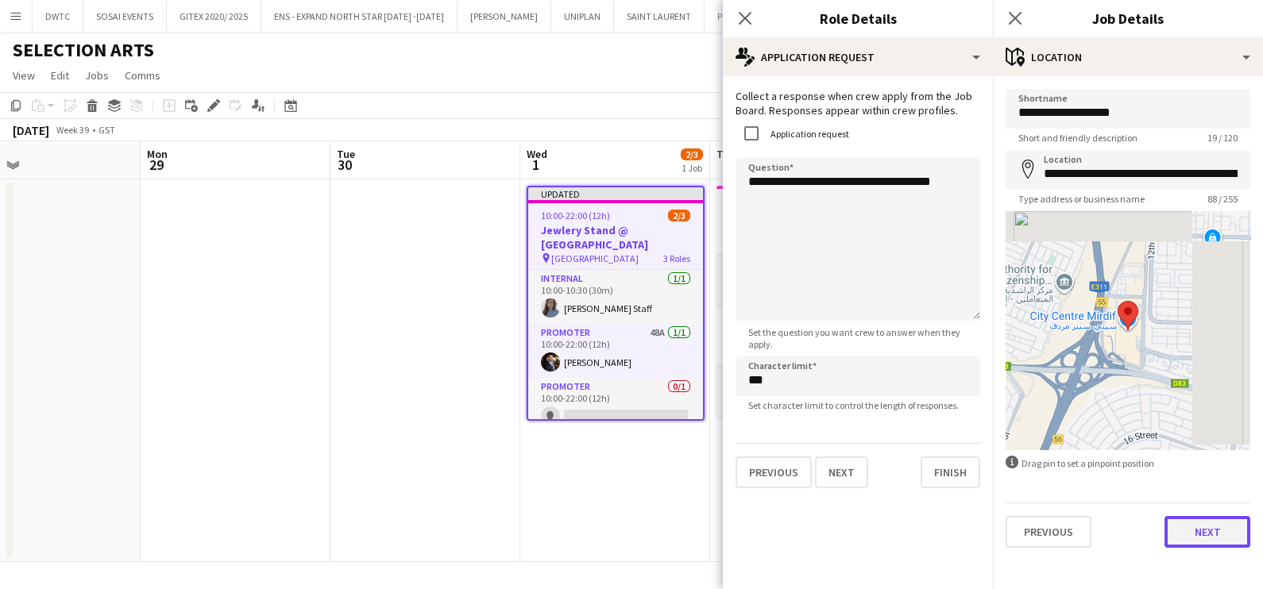
click at [1198, 540] on button "Next" at bounding box center [1207, 532] width 86 height 32
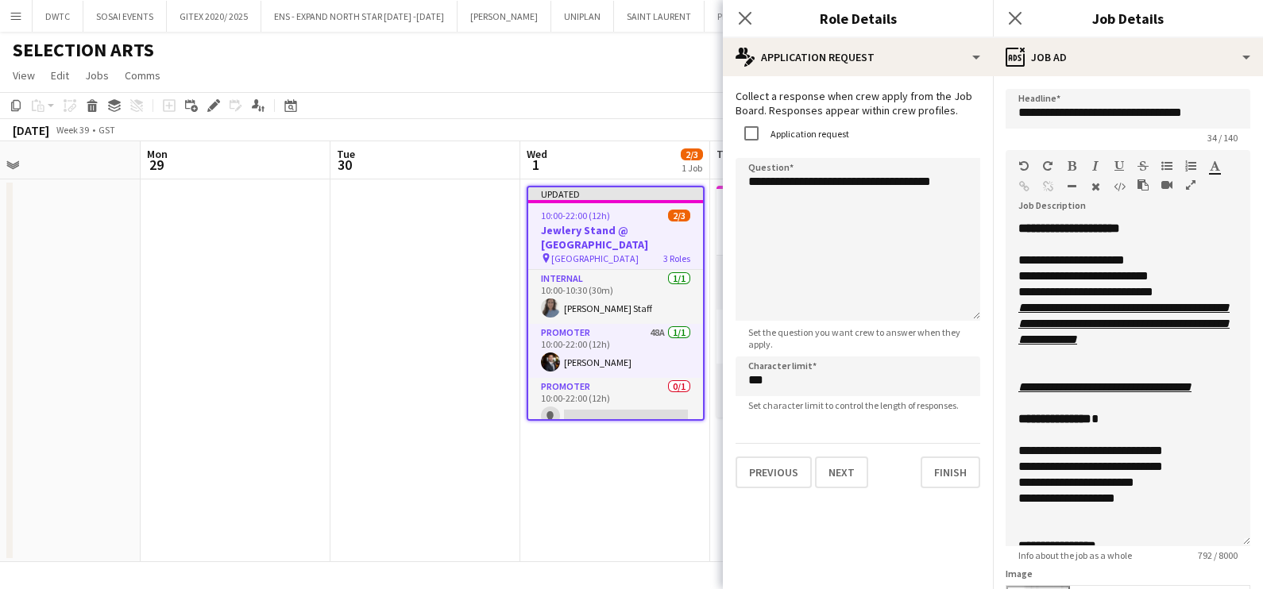
drag, startPoint x: 1225, startPoint y: 310, endPoint x: 1219, endPoint y: 540, distance: 230.4
click at [1219, 540] on div "**********" at bounding box center [1127, 384] width 245 height 326
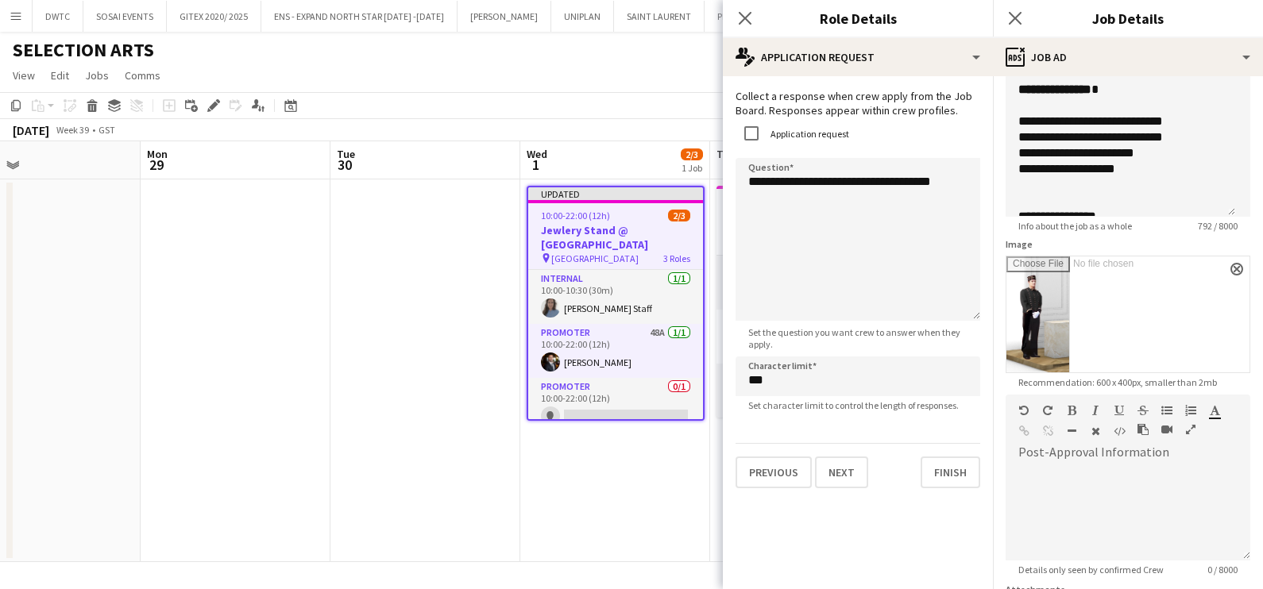
scroll to position [11, 0]
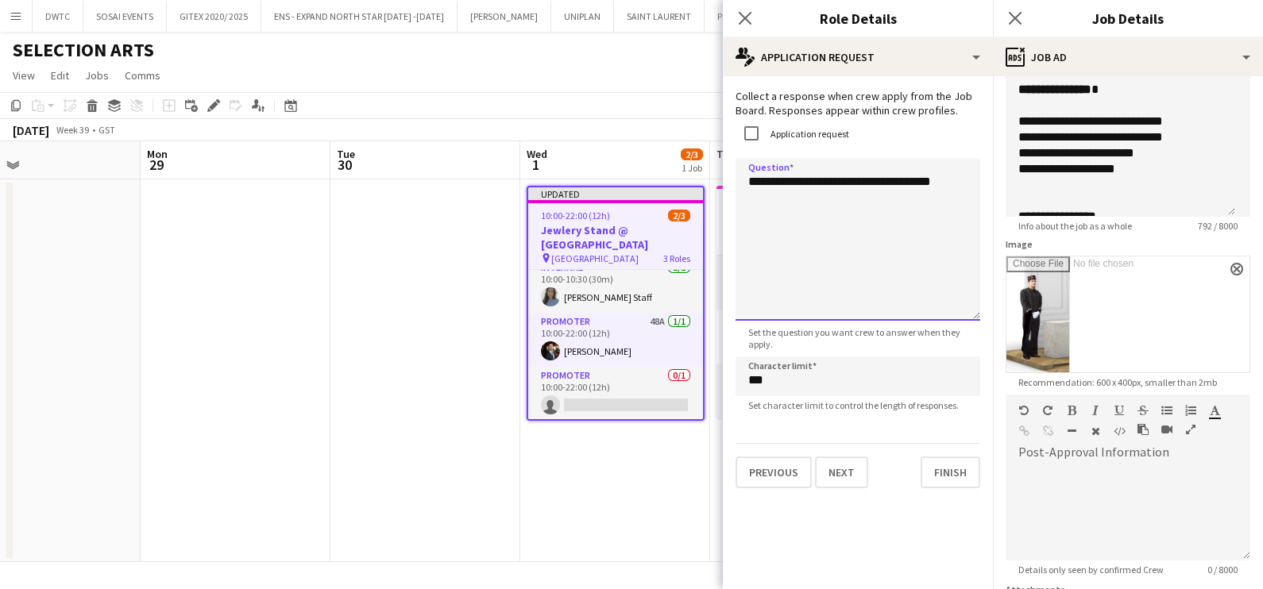
click at [760, 182] on textarea "**********" at bounding box center [857, 239] width 245 height 163
type textarea "**********"
click at [645, 457] on app-date-cell "Updated 10:00-22:00 (12h) 2/3 Jewlery Stand @ Mirdif City Centre pin Mirdif Cit…" at bounding box center [615, 370] width 190 height 383
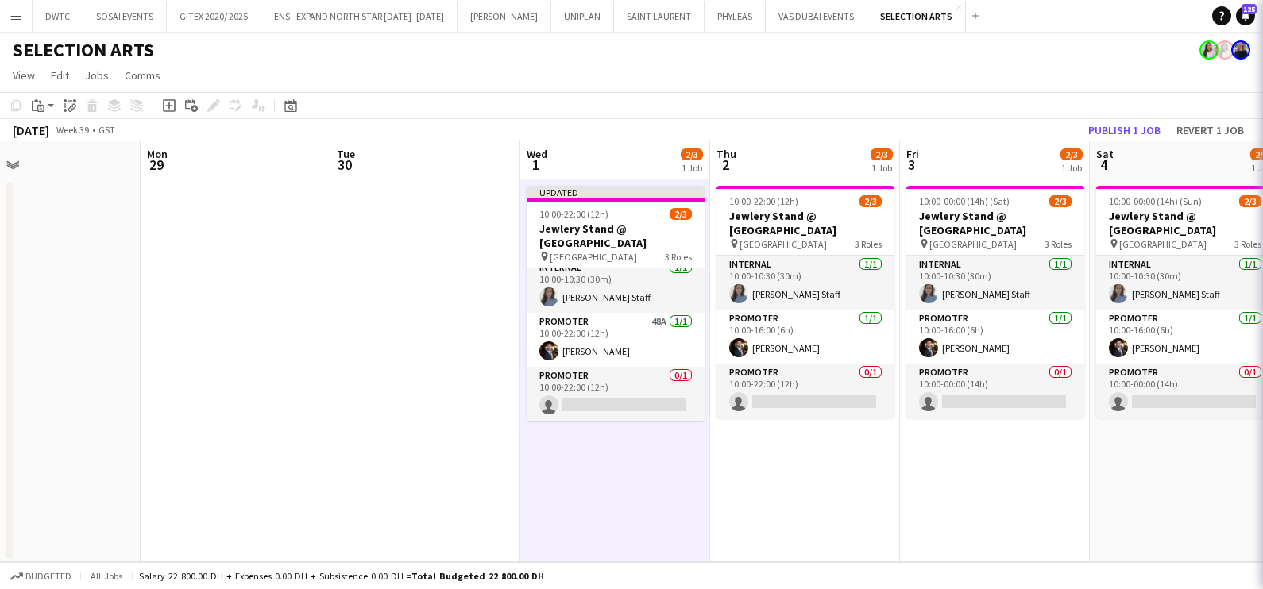
scroll to position [9, 0]
click at [1112, 129] on button "Publish 1 job" at bounding box center [1124, 130] width 85 height 21
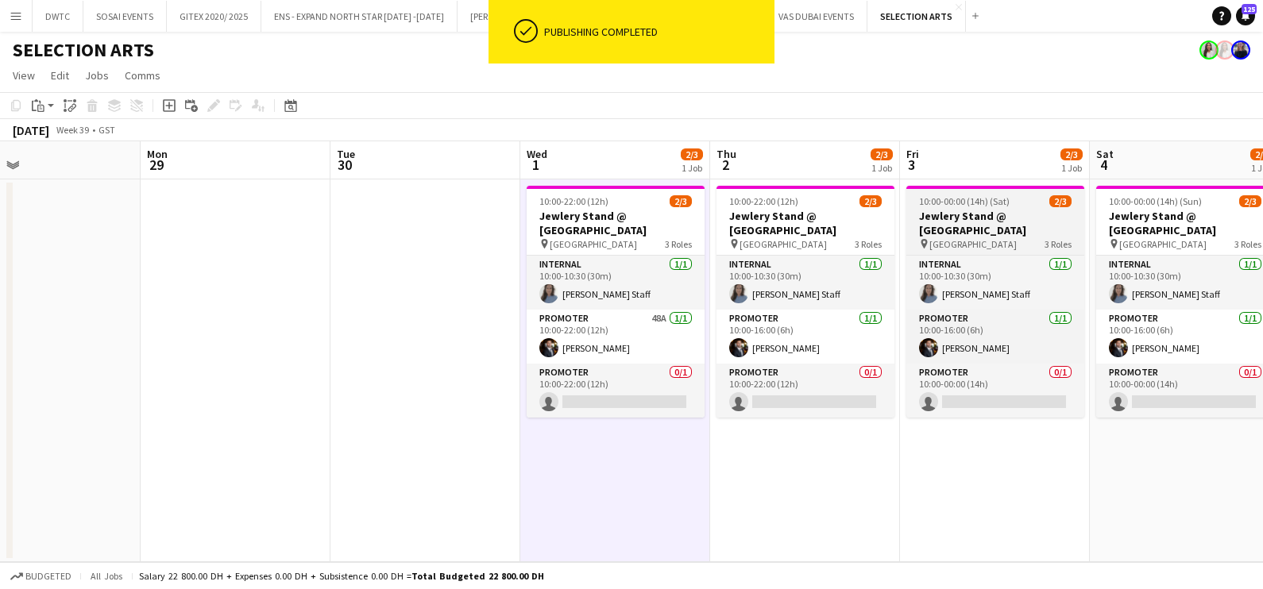
scroll to position [0, 0]
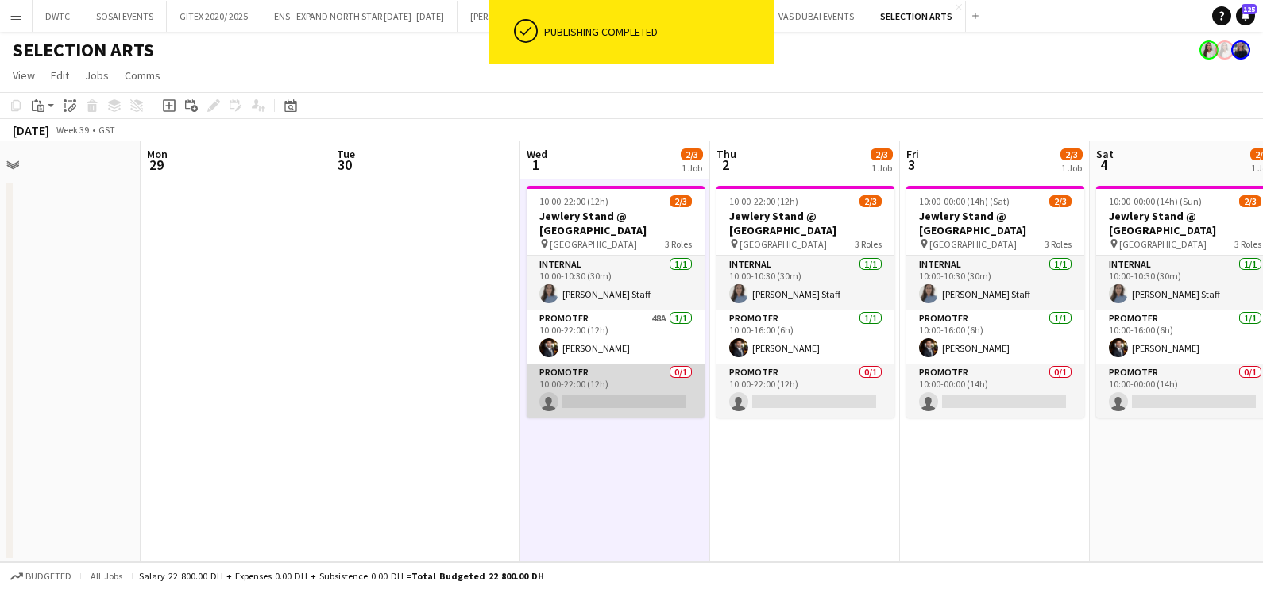
click at [644, 380] on app-card-role "Promoter 0/1 10:00-22:00 (12h) single-neutral-actions" at bounding box center [616, 391] width 178 height 54
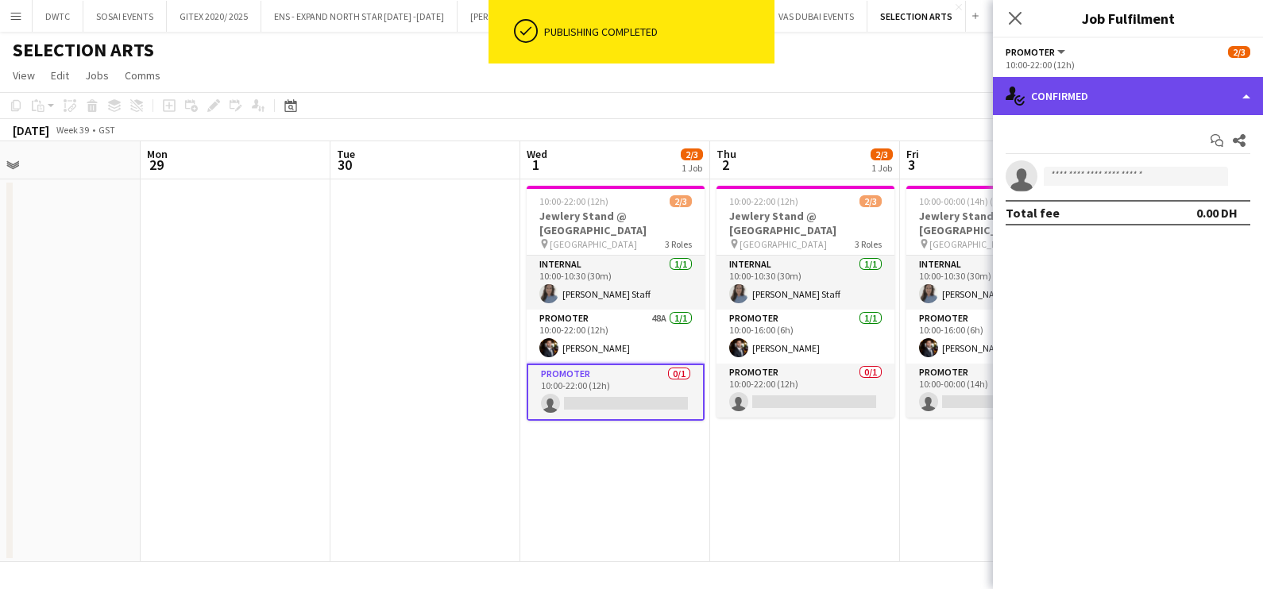
click at [1132, 101] on div "single-neutral-actions-check-2 Confirmed" at bounding box center [1128, 96] width 270 height 38
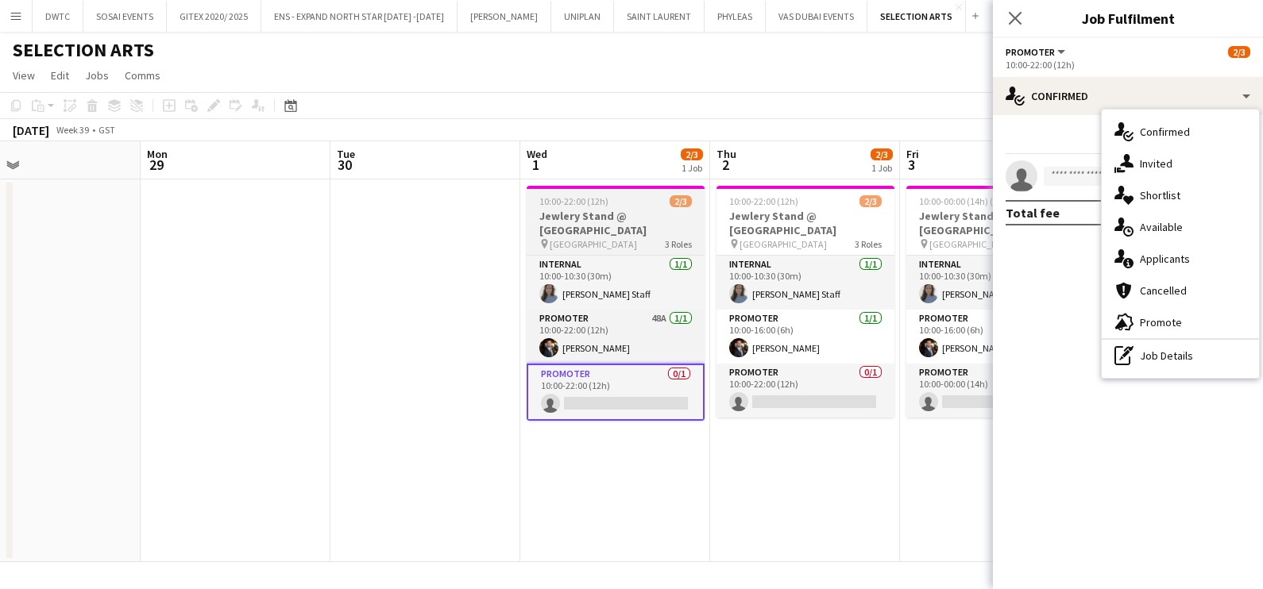
click at [588, 224] on h3 "Jewlery Stand @ Mirdif City Centre" at bounding box center [616, 223] width 178 height 29
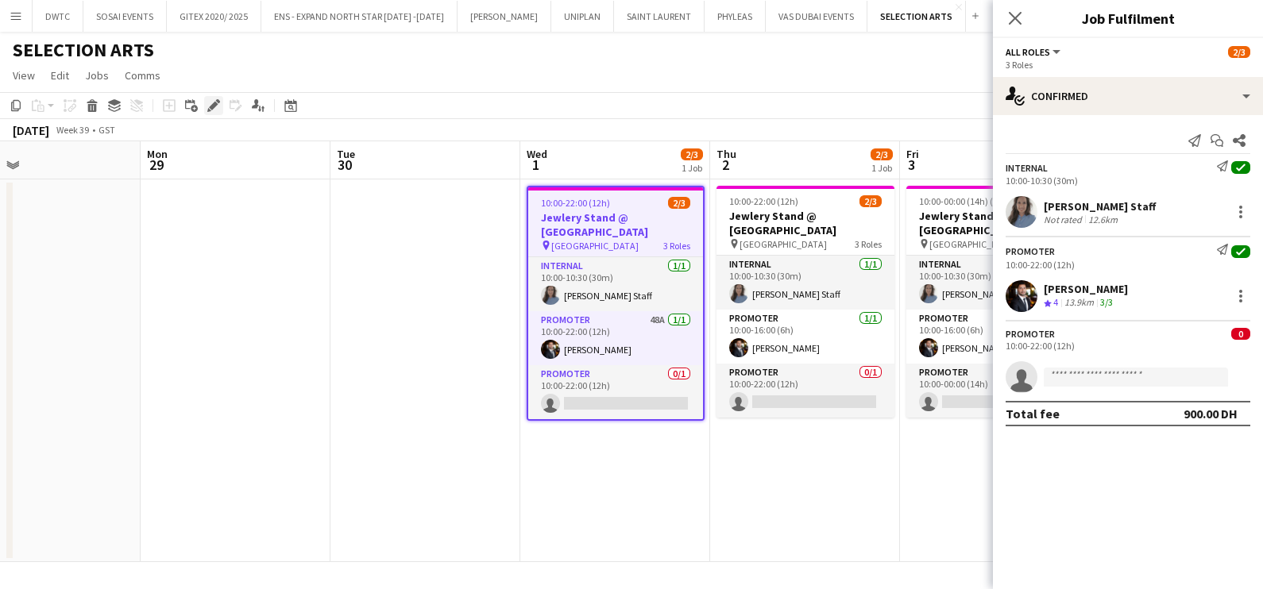
click at [218, 106] on icon "Edit" at bounding box center [213, 105] width 13 height 13
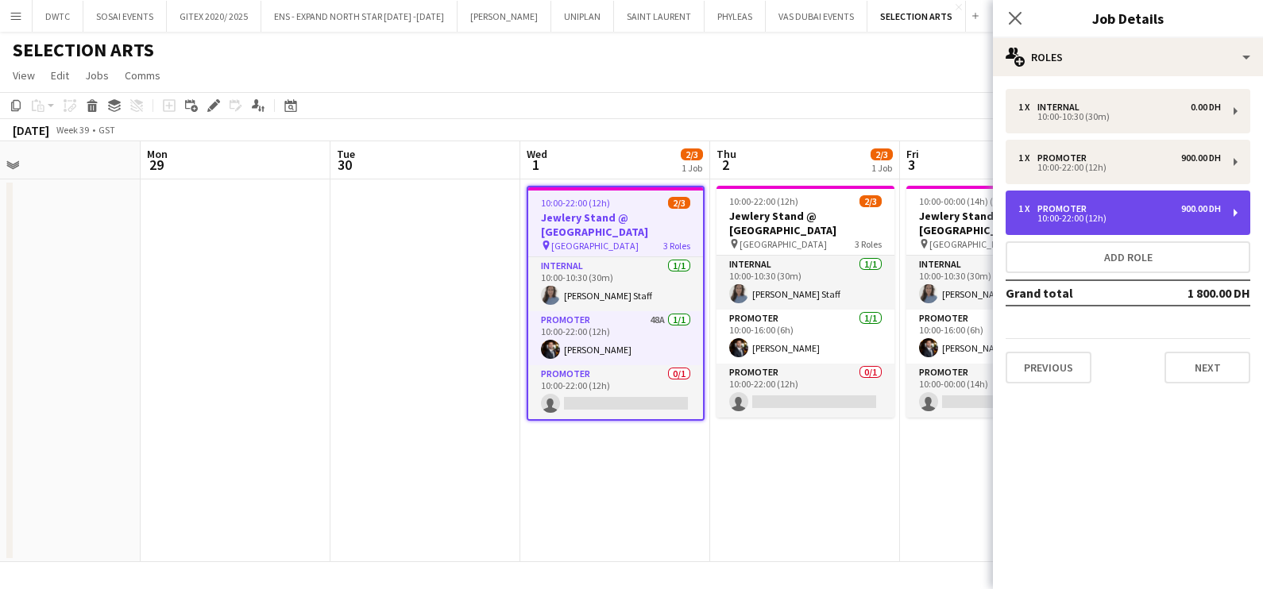
click at [1112, 210] on div "1 x Promoter 900.00 DH" at bounding box center [1119, 208] width 203 height 11
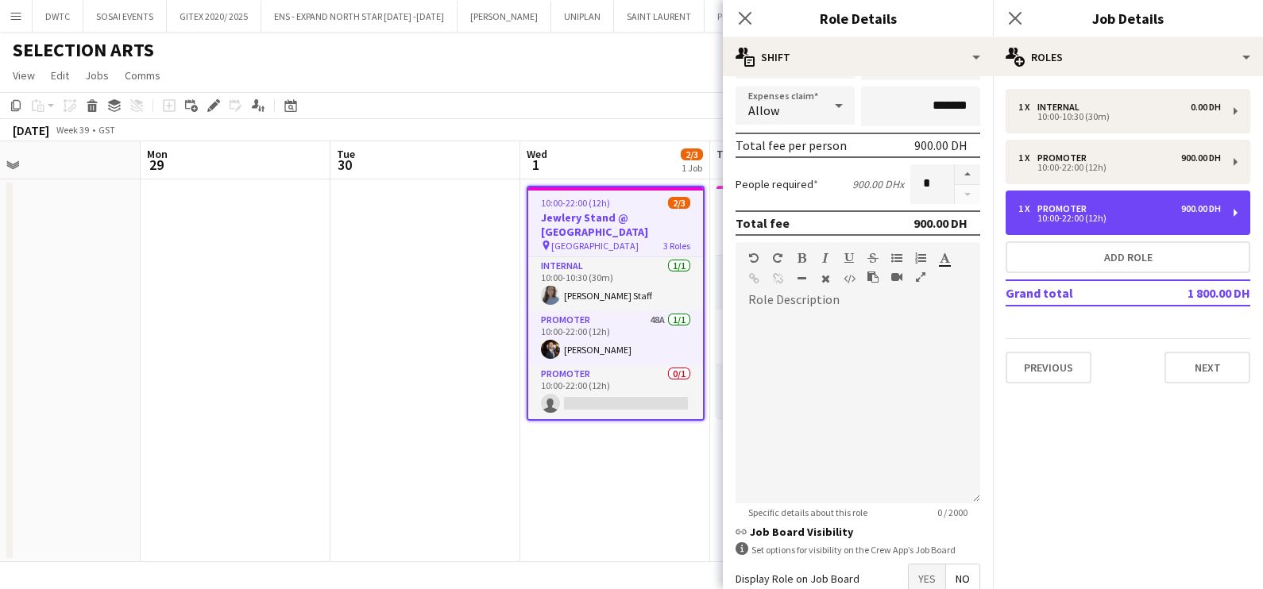
scroll to position [400, 0]
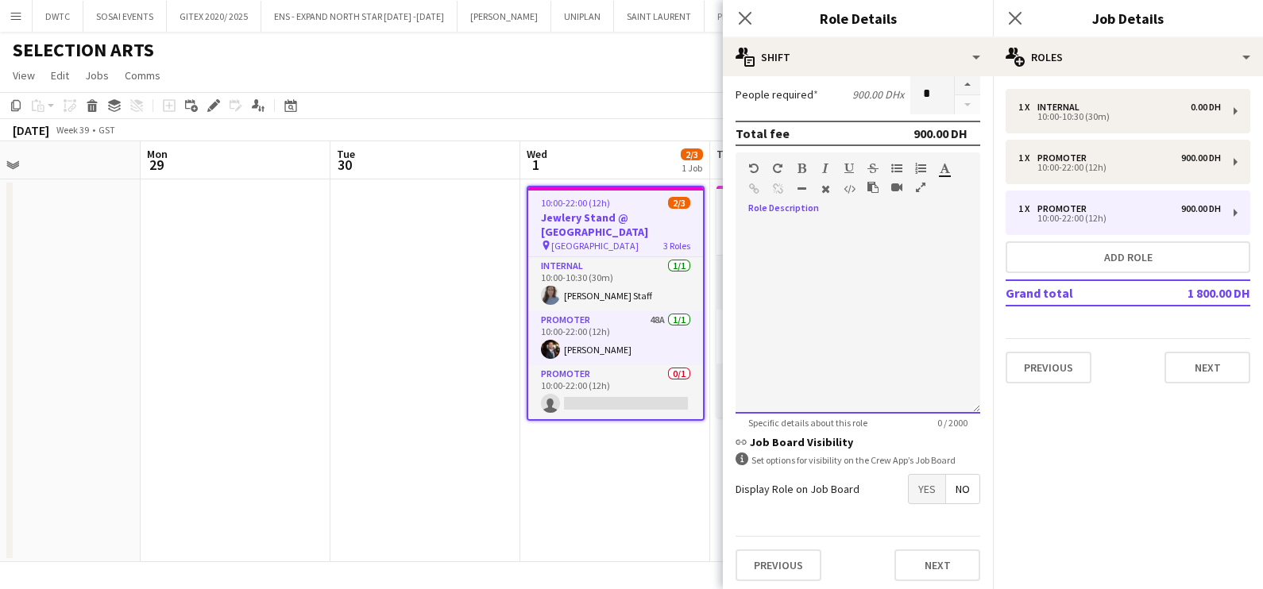
click at [770, 280] on div at bounding box center [857, 318] width 245 height 191
click at [764, 252] on div "**********" at bounding box center [850, 318] width 230 height 191
click at [798, 239] on div at bounding box center [850, 247] width 204 height 16
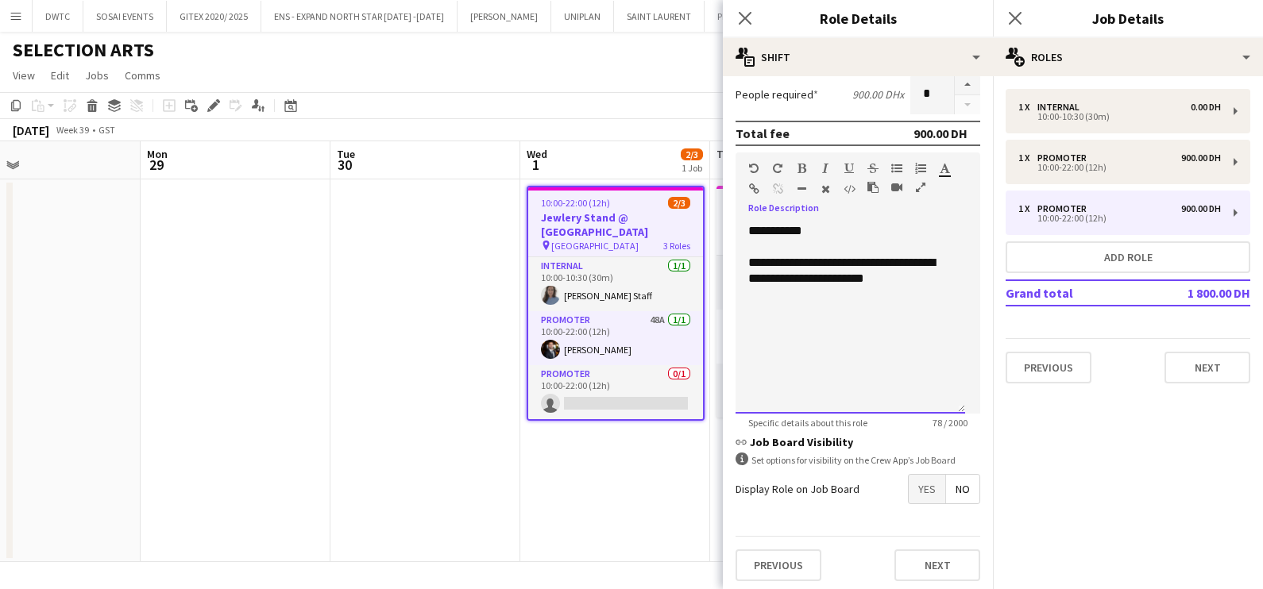
click at [785, 223] on div "**********" at bounding box center [850, 318] width 230 height 191
click at [802, 158] on div "Standard Heading 1 Heading 2 Heading 3 Heading 4 Heading 5 Heading 6 Heading 7 …" at bounding box center [857, 182] width 245 height 60
click at [803, 165] on icon "button" at bounding box center [801, 168] width 9 height 11
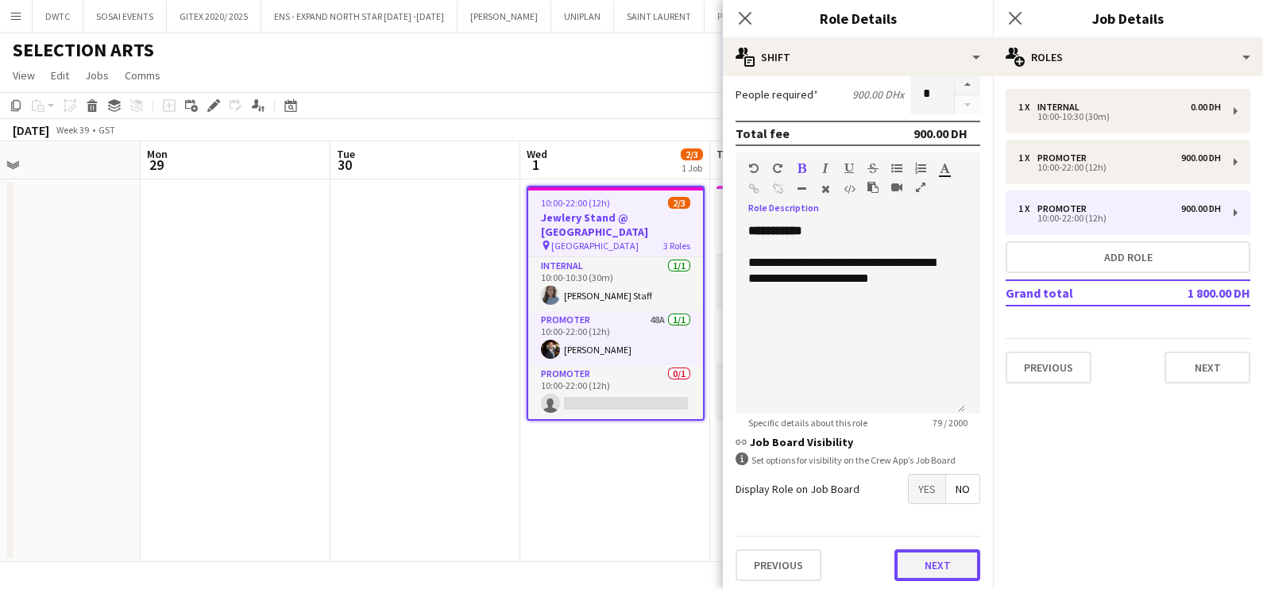
click at [923, 557] on button "Next" at bounding box center [937, 566] width 86 height 32
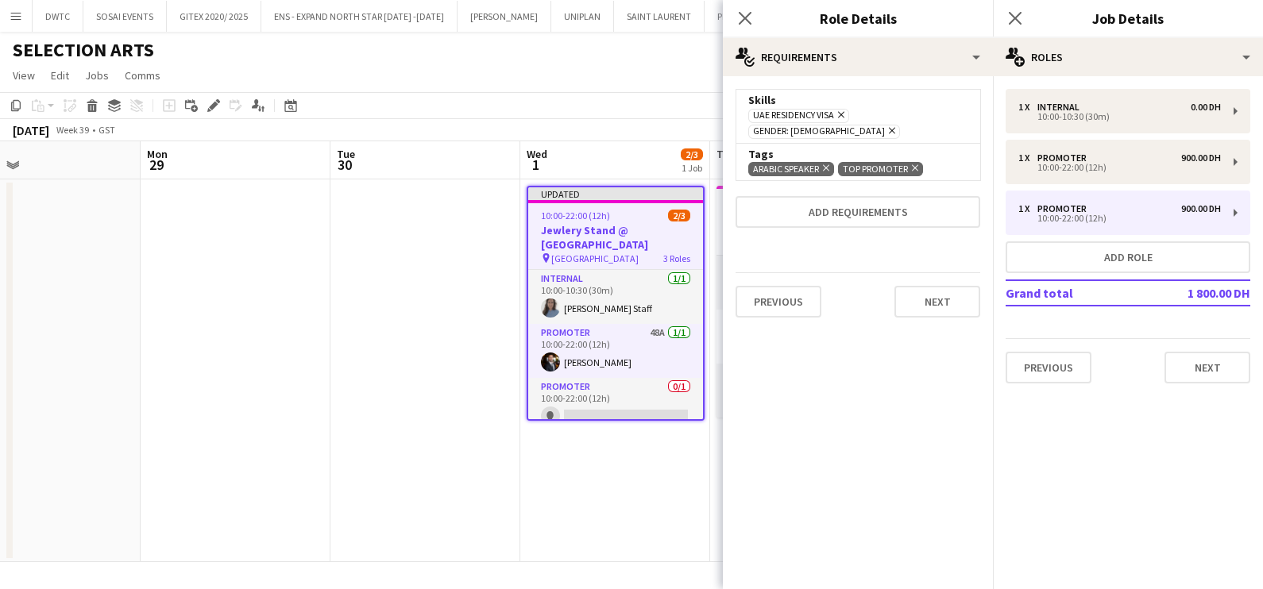
scroll to position [0, 0]
click at [932, 300] on div "Previous Next" at bounding box center [857, 301] width 245 height 58
click at [930, 286] on button "Next" at bounding box center [937, 302] width 86 height 32
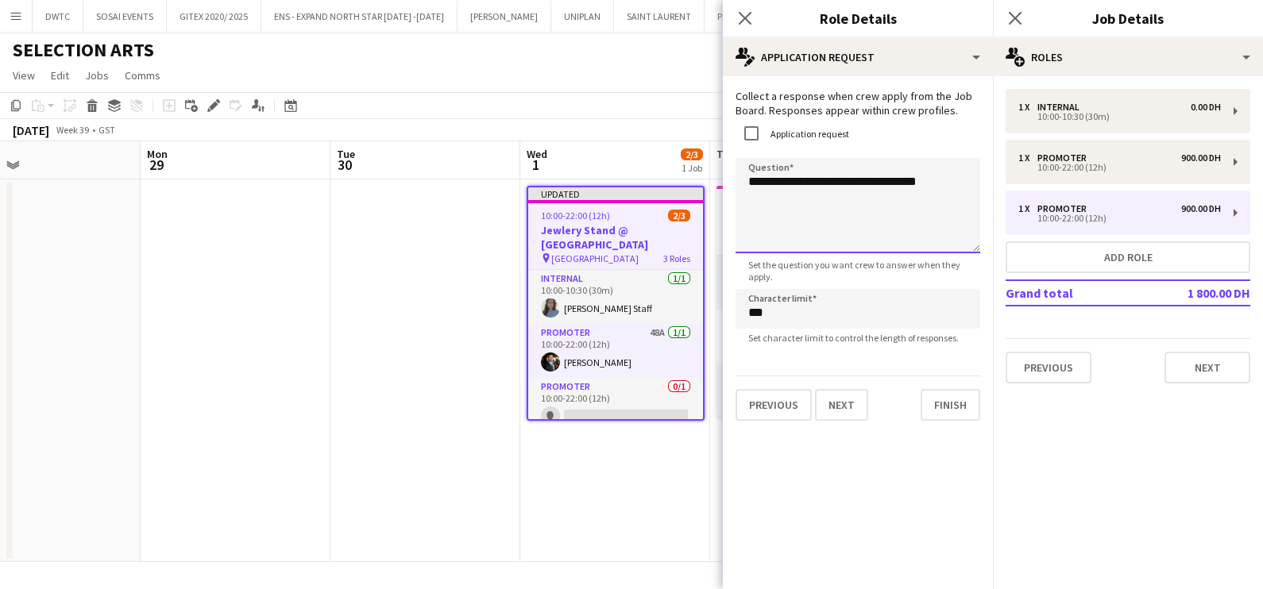
click at [941, 181] on textarea "**********" at bounding box center [857, 205] width 245 height 95
click at [750, 185] on textarea "**********" at bounding box center [857, 205] width 245 height 95
type textarea "**********"
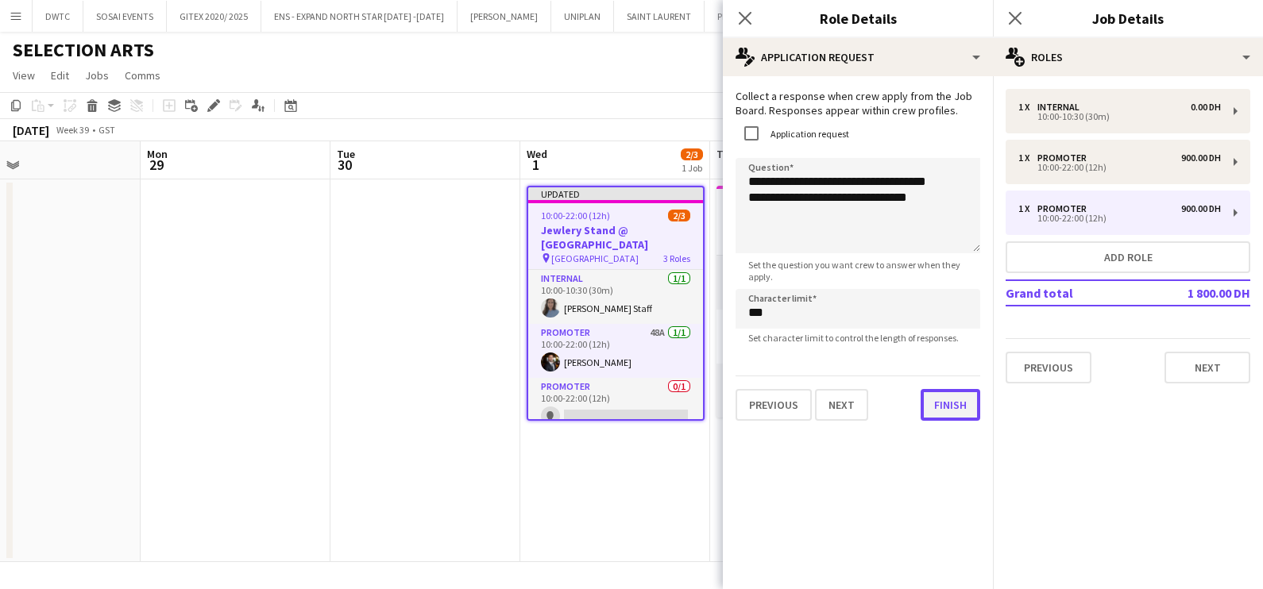
click at [950, 402] on button "Finish" at bounding box center [950, 405] width 60 height 32
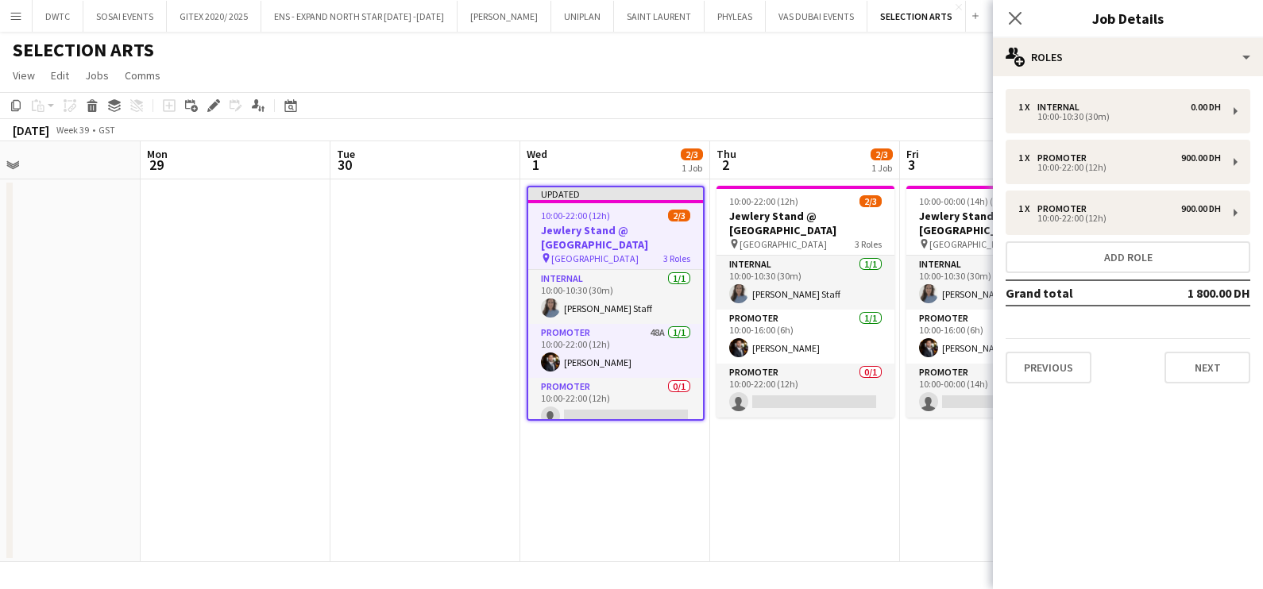
click at [666, 461] on app-date-cell "Updated 10:00-22:00 (12h) 2/3 Jewlery Stand @ Mirdif City Centre pin Mirdif Cit…" at bounding box center [615, 370] width 190 height 383
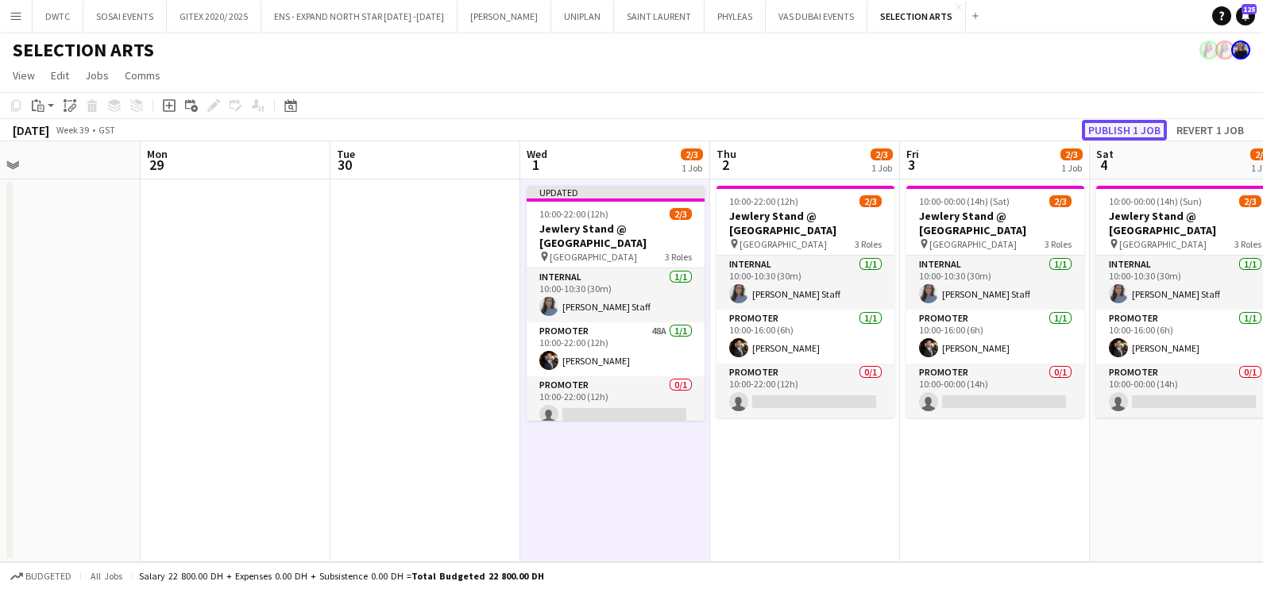
click at [1128, 127] on button "Publish 1 job" at bounding box center [1124, 130] width 85 height 21
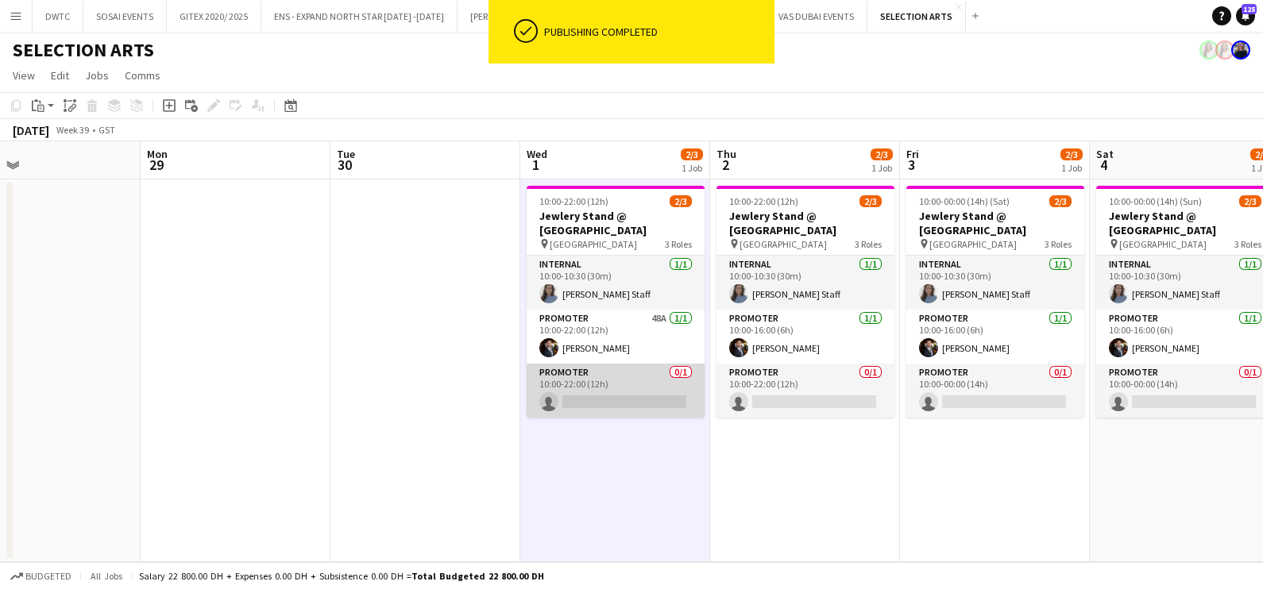
click at [594, 380] on app-card-role "Promoter 0/1 10:00-22:00 (12h) single-neutral-actions" at bounding box center [616, 391] width 178 height 54
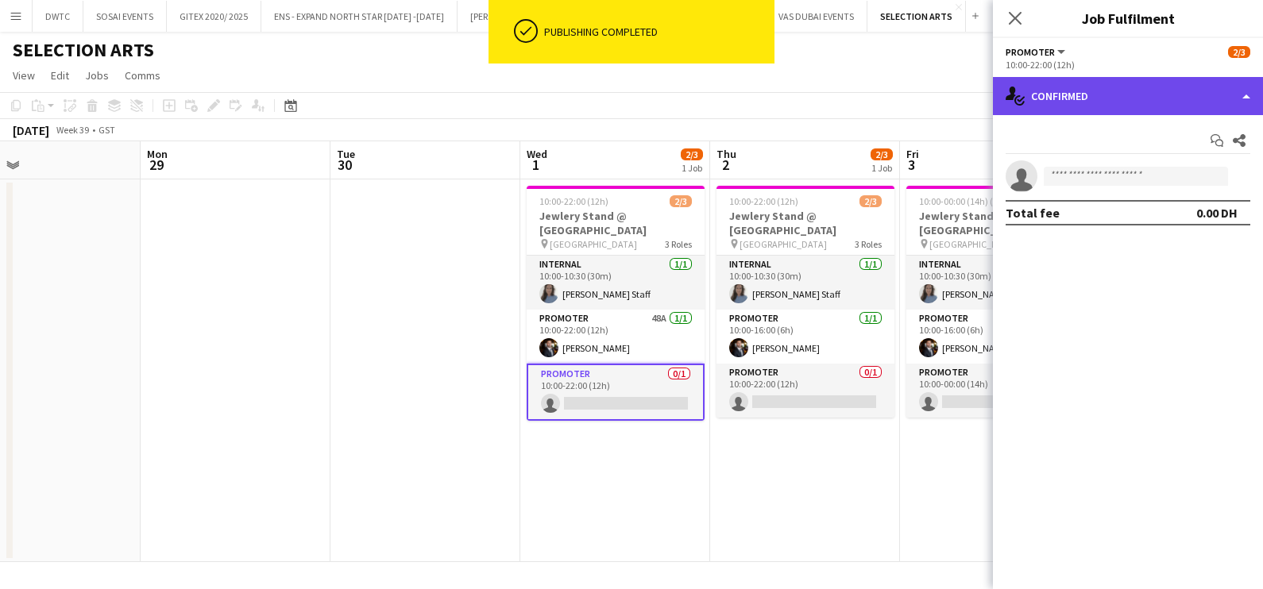
click at [1144, 104] on div "single-neutral-actions-check-2 Confirmed" at bounding box center [1128, 96] width 270 height 38
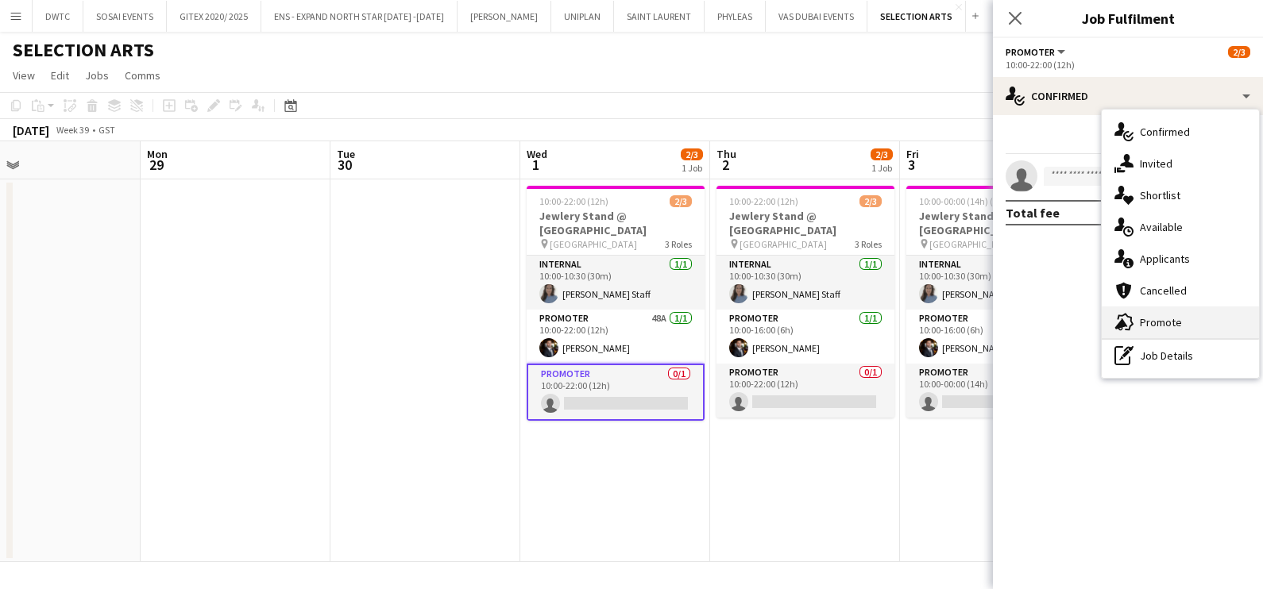
click at [1180, 317] on div "advertising-megaphone Promote" at bounding box center [1179, 323] width 157 height 32
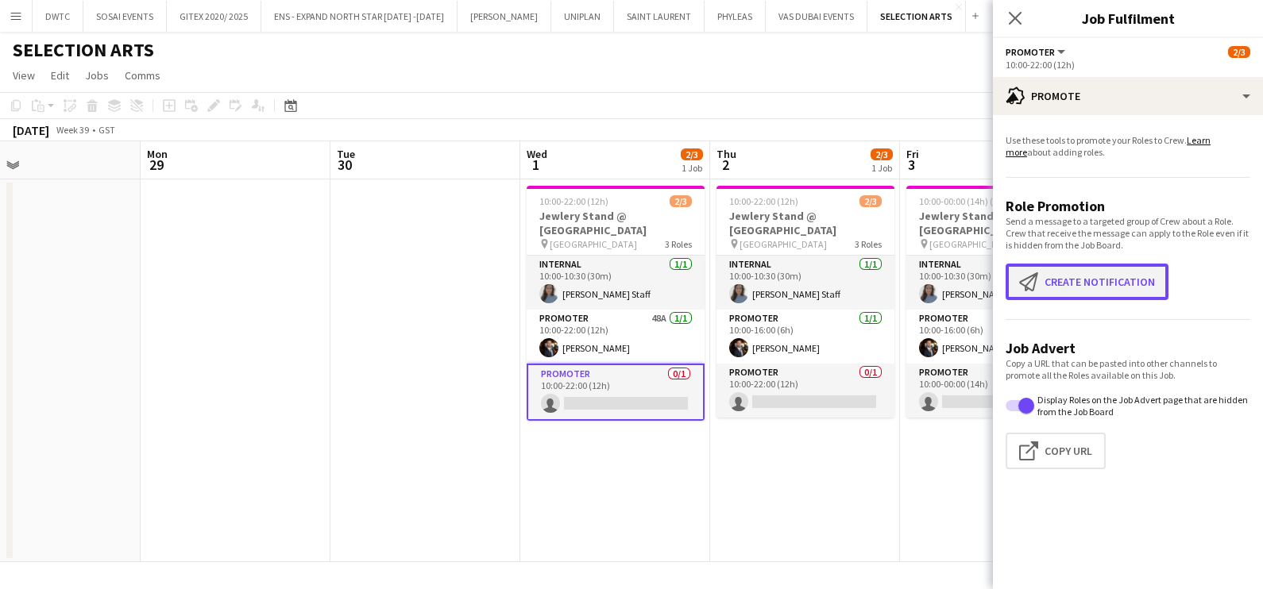
click at [1120, 278] on button "Create notification Create notification" at bounding box center [1086, 282] width 163 height 37
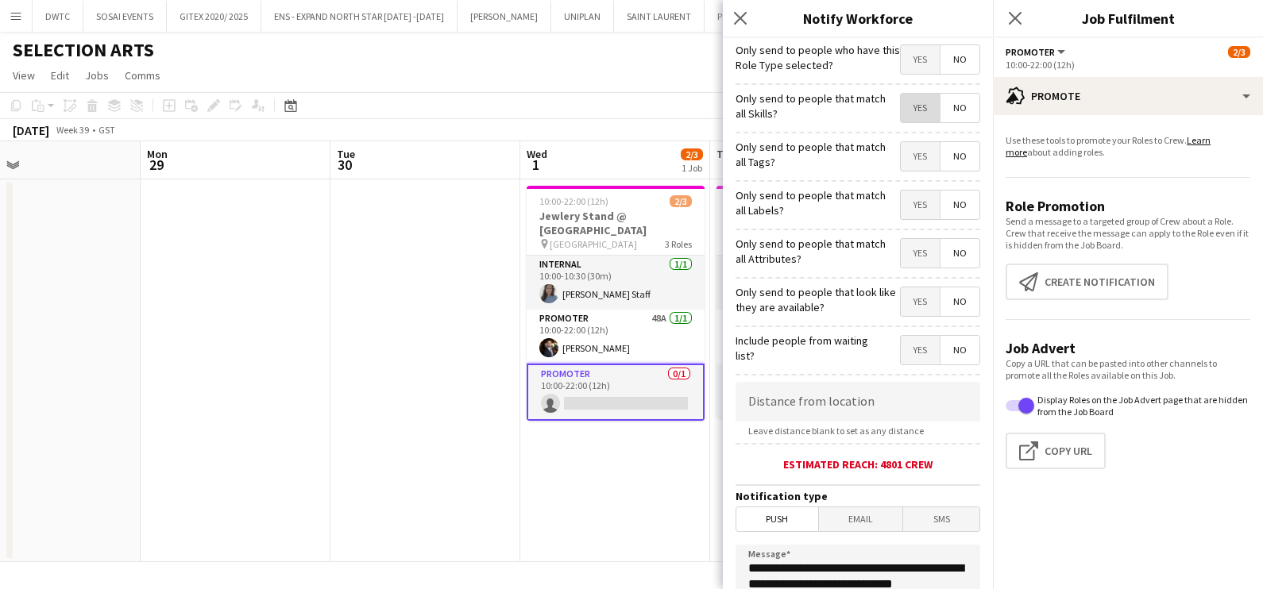
click at [904, 107] on span "Yes" at bounding box center [920, 108] width 39 height 29
click at [901, 159] on span "Yes" at bounding box center [920, 156] width 39 height 29
click at [901, 210] on span "Yes" at bounding box center [920, 205] width 39 height 29
click at [901, 249] on span "Yes" at bounding box center [920, 253] width 39 height 29
click at [901, 294] on span "Yes" at bounding box center [920, 301] width 39 height 29
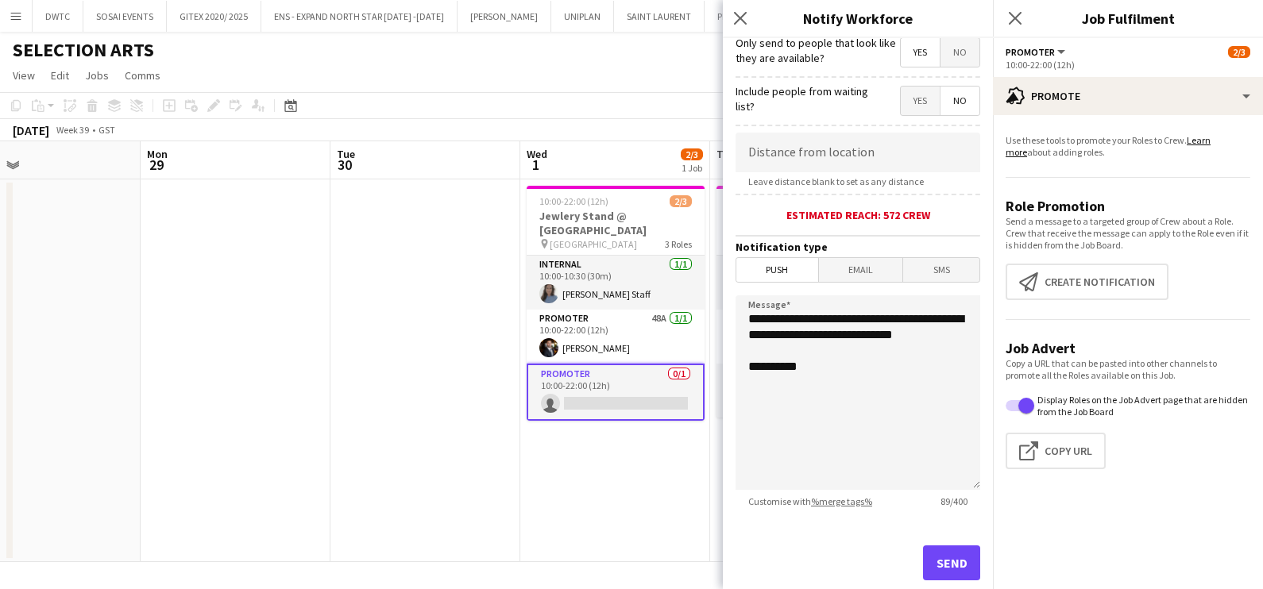
scroll to position [255, 0]
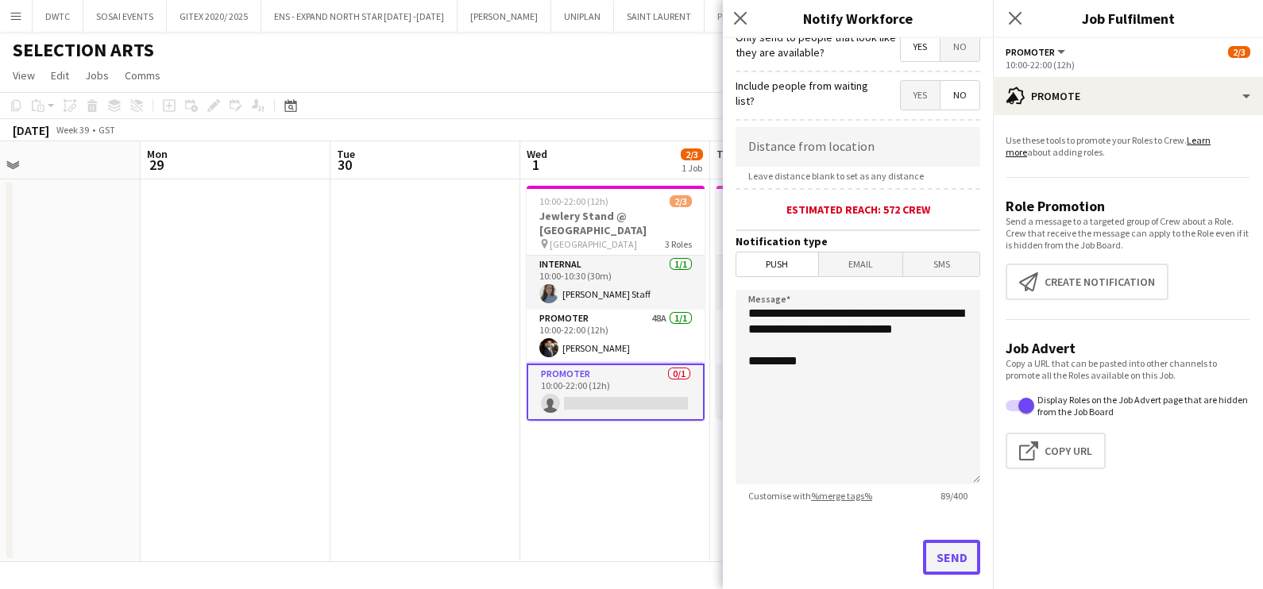
click at [939, 547] on button "Send" at bounding box center [951, 557] width 57 height 35
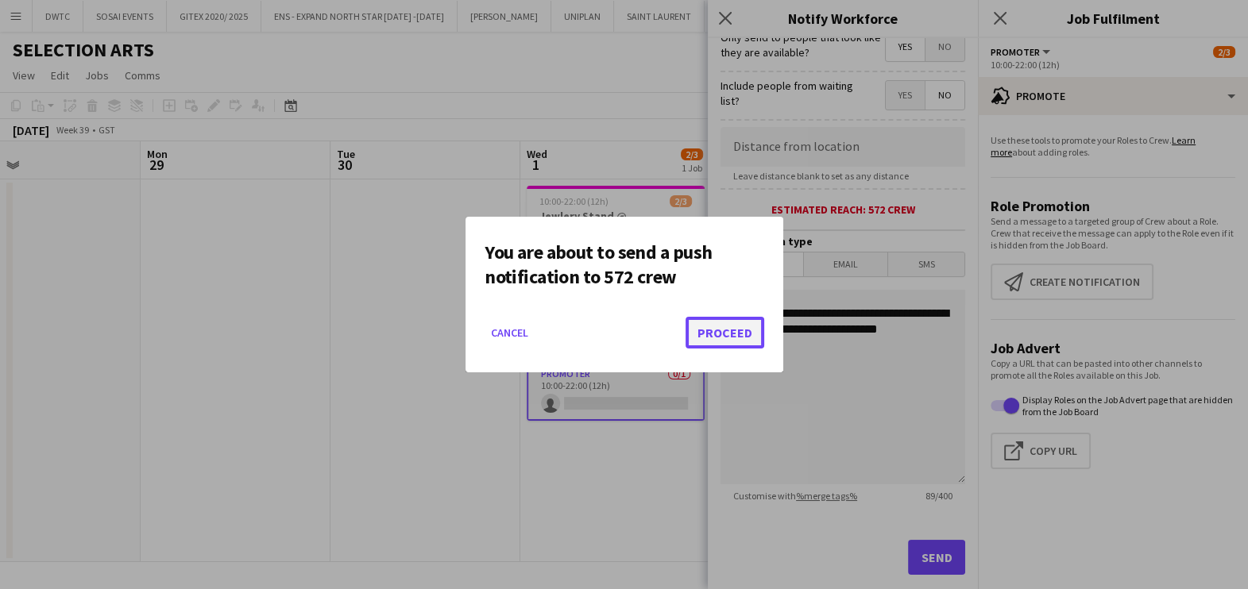
click at [731, 320] on button "Proceed" at bounding box center [724, 333] width 79 height 32
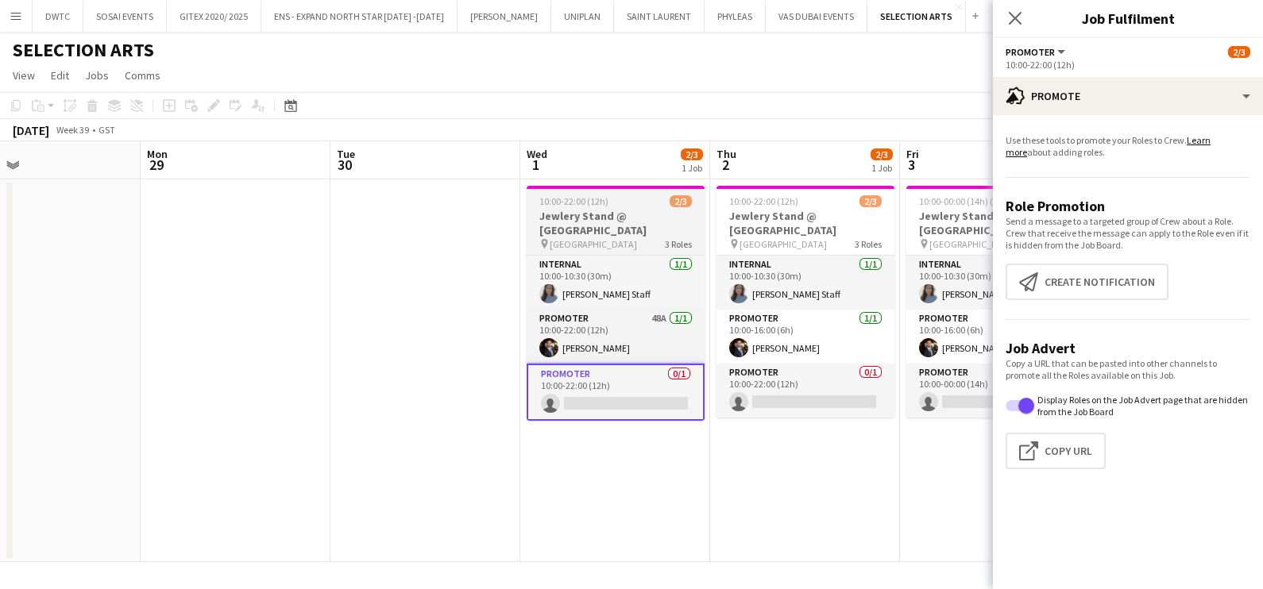
click at [592, 193] on app-job-card "10:00-22:00 (12h) 2/3 Jewlery Stand @ Mirdif City Centre pin Mirdif City Centre…" at bounding box center [616, 303] width 178 height 235
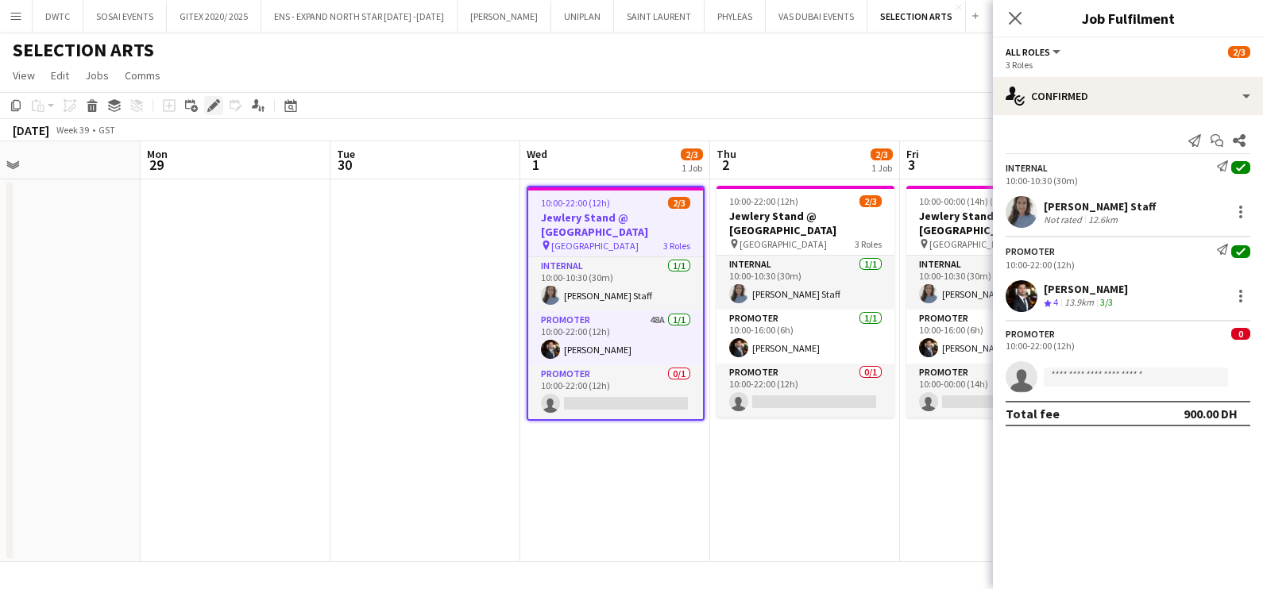
click at [218, 99] on icon "Edit" at bounding box center [213, 105] width 13 height 13
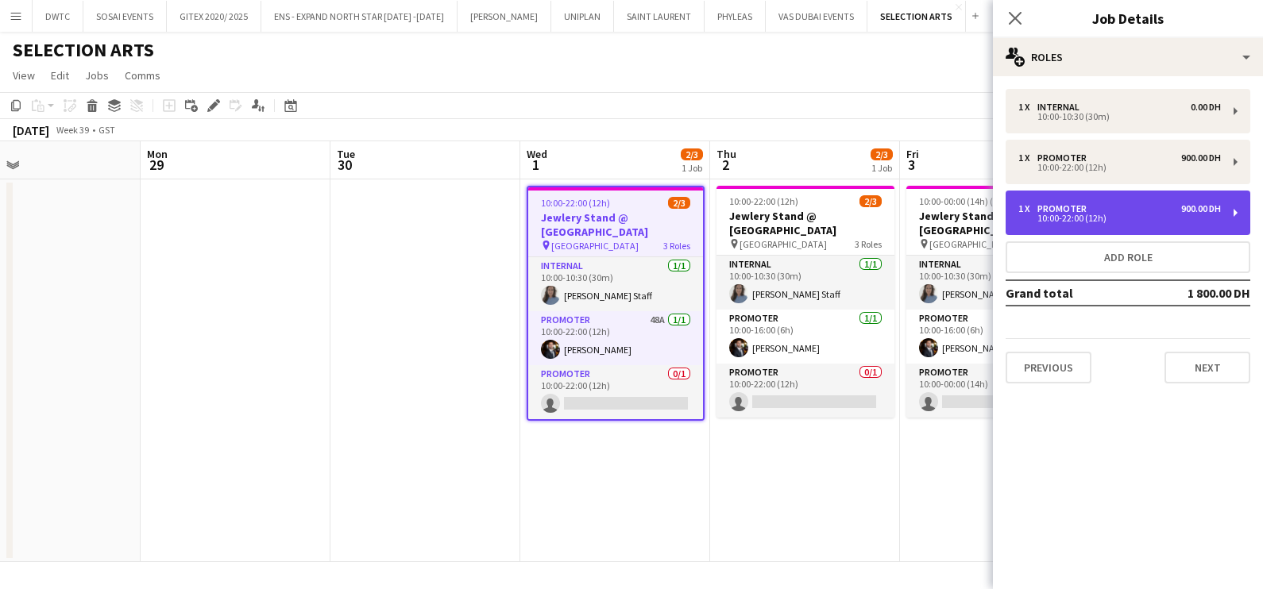
click at [1067, 204] on div "Promoter" at bounding box center [1065, 208] width 56 height 11
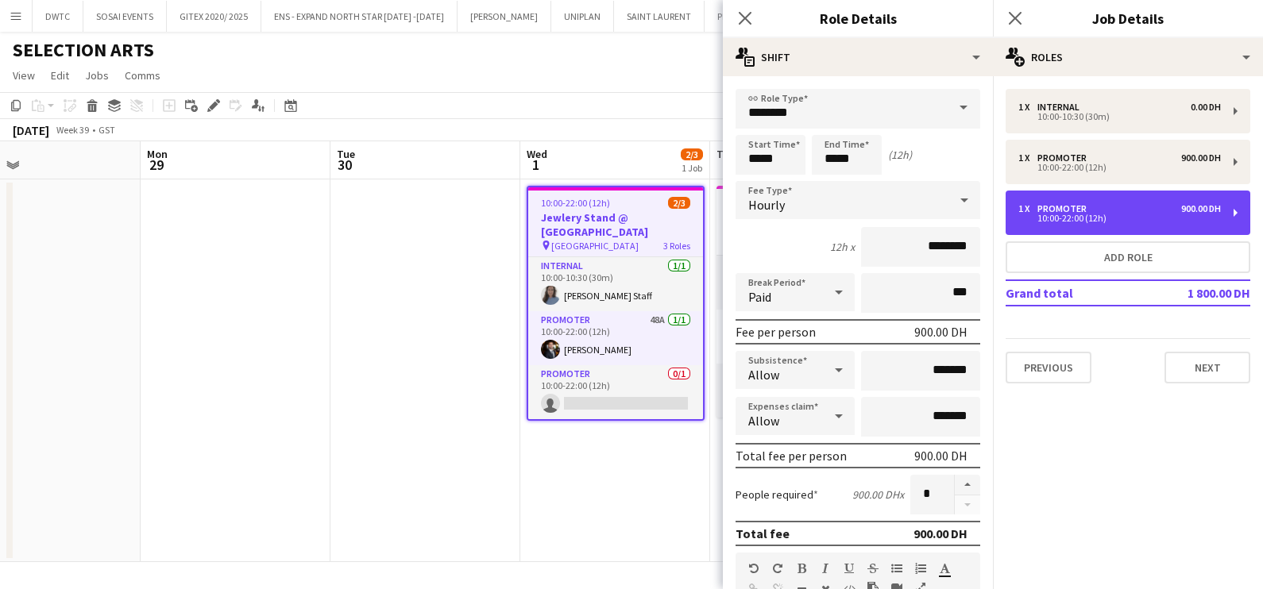
scroll to position [400, 0]
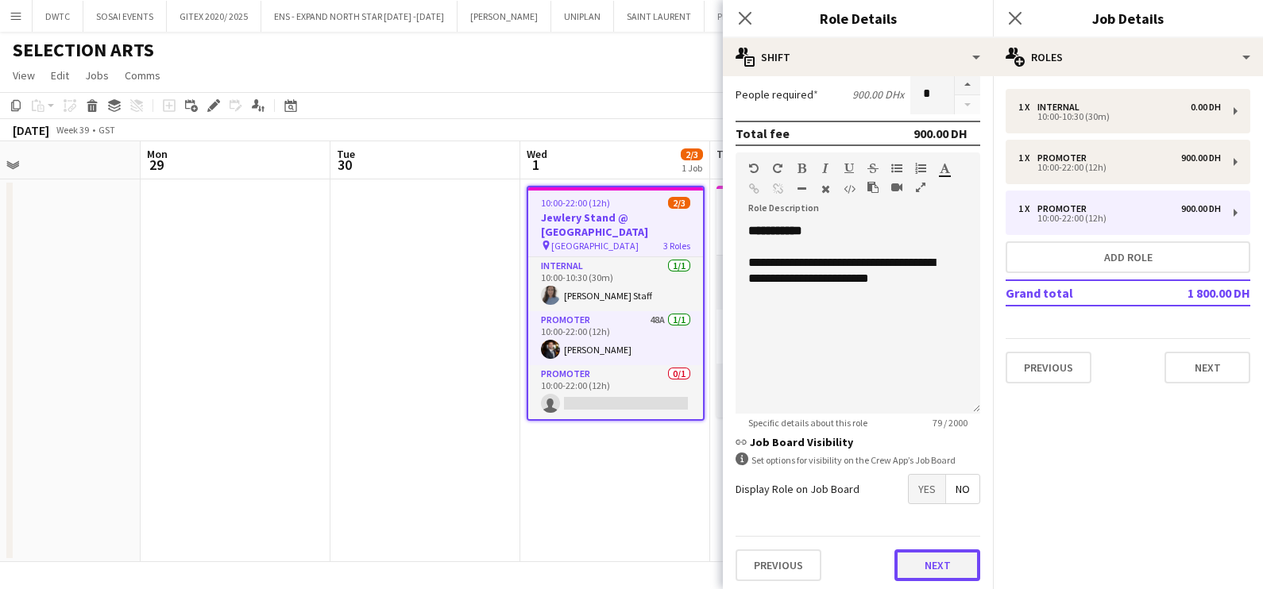
click at [902, 560] on button "Next" at bounding box center [937, 566] width 86 height 32
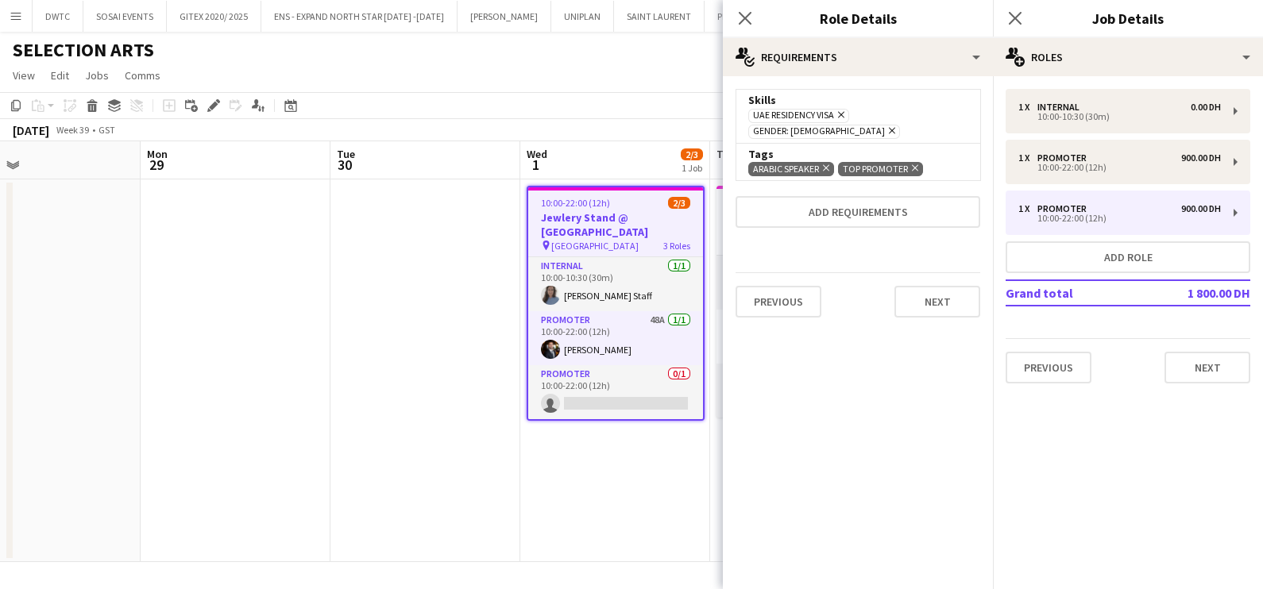
scroll to position [0, 0]
click at [943, 289] on button "Next" at bounding box center [937, 302] width 86 height 32
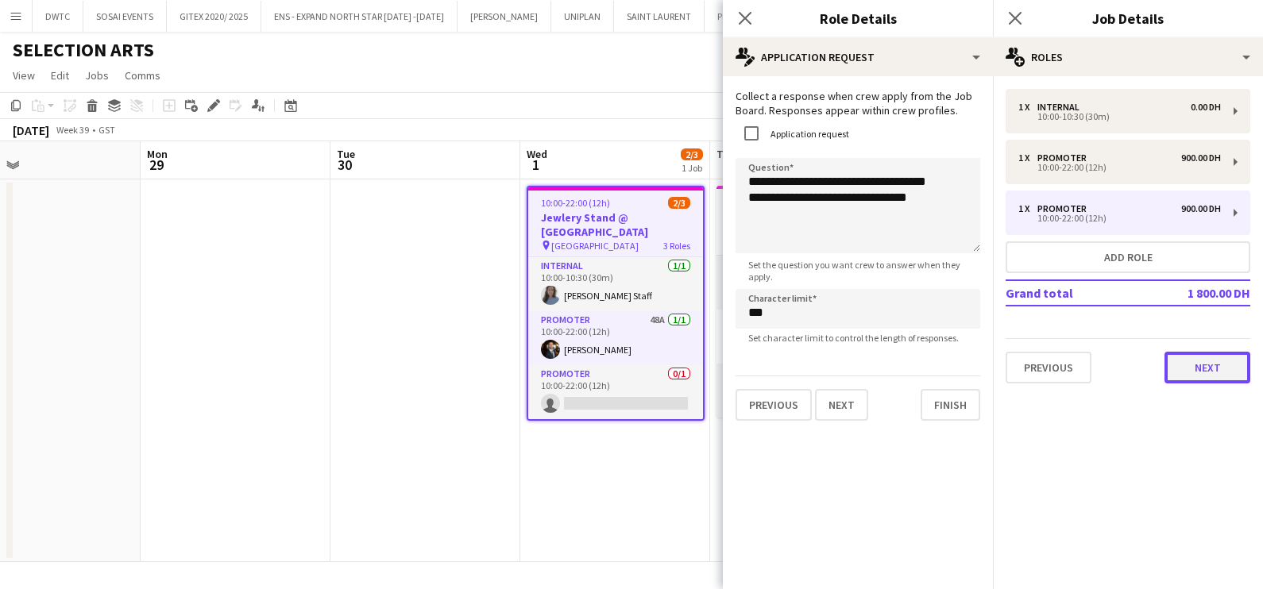
click at [1202, 369] on button "Next" at bounding box center [1207, 368] width 86 height 32
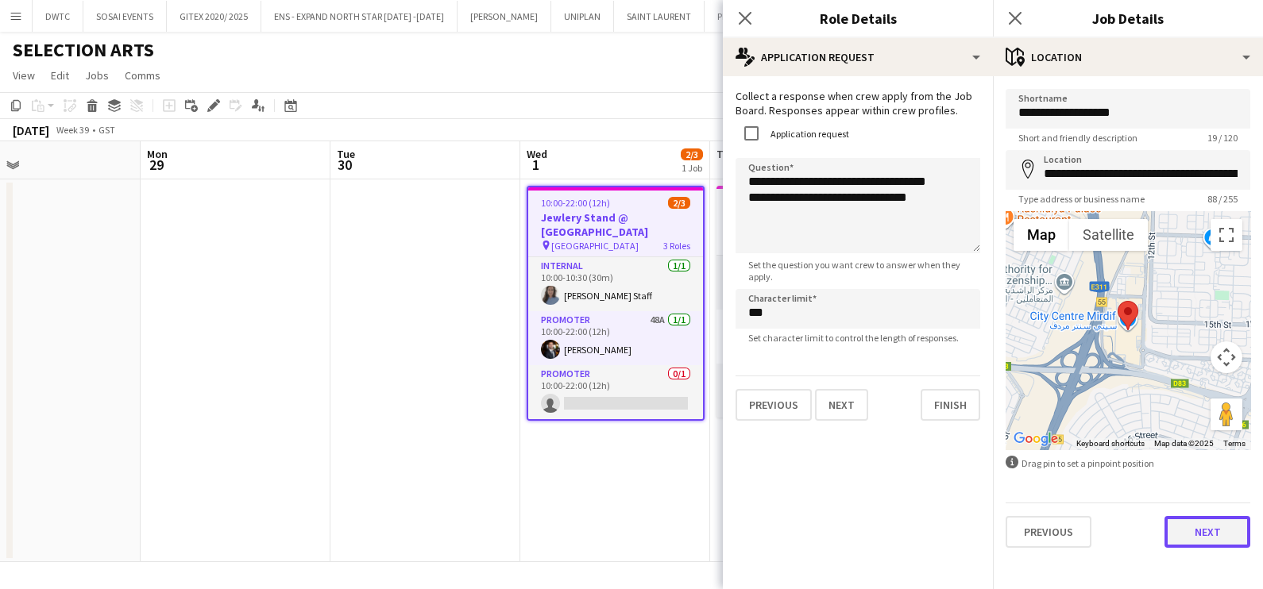
click at [1216, 534] on button "Next" at bounding box center [1207, 532] width 86 height 32
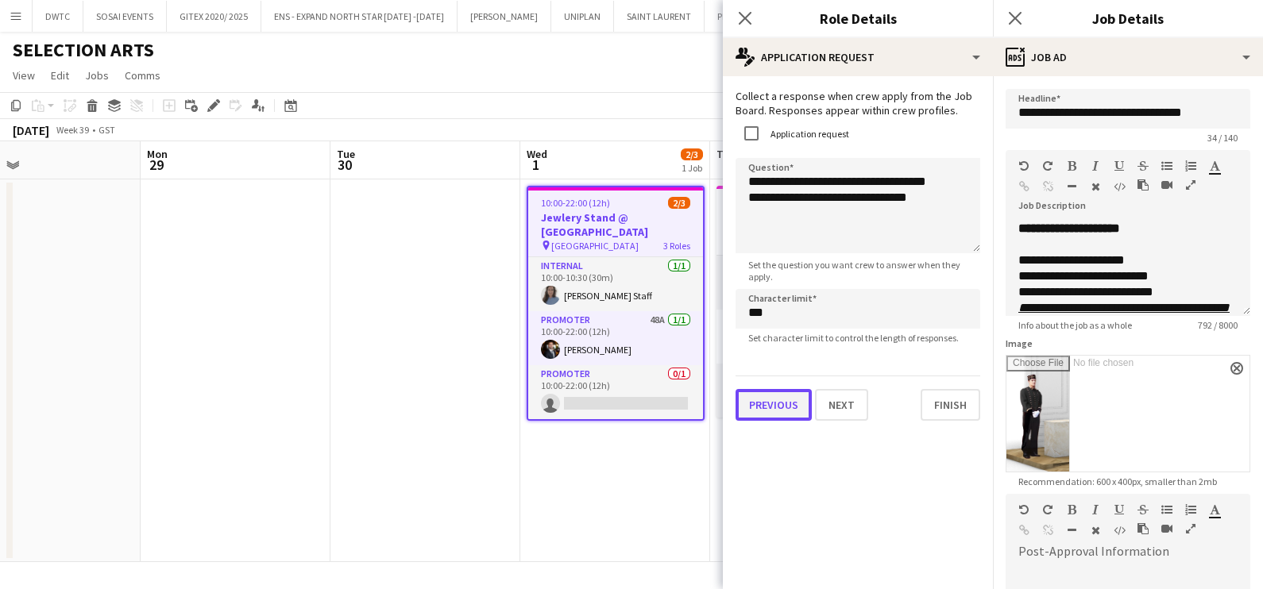
click at [768, 412] on button "Previous" at bounding box center [773, 405] width 76 height 32
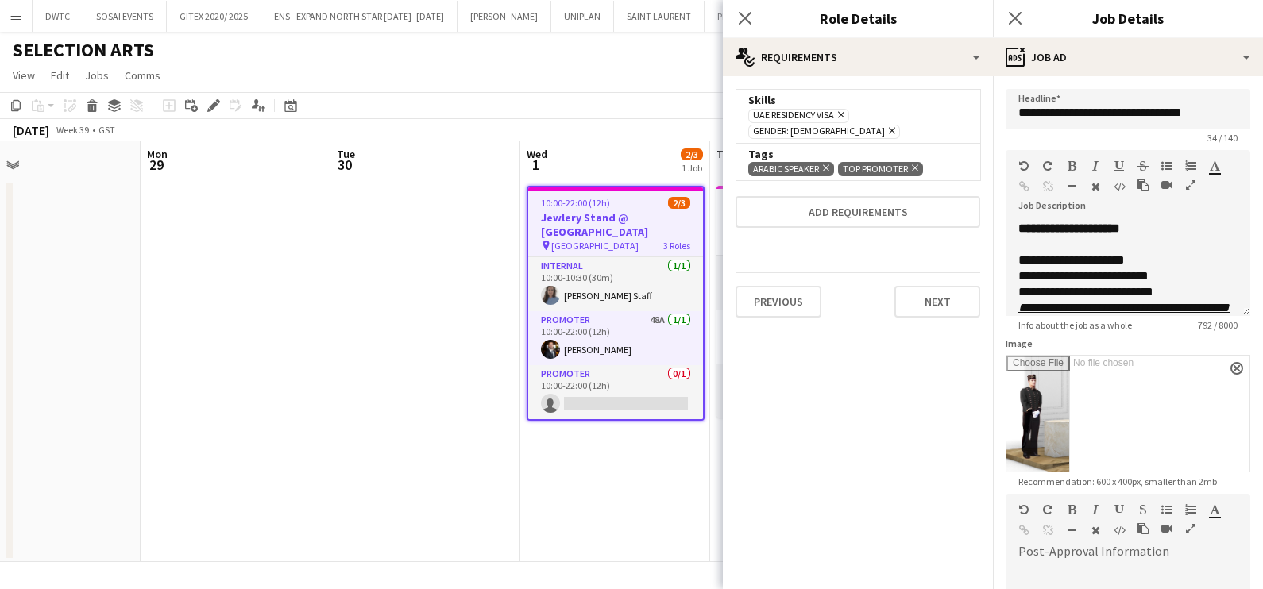
click at [914, 163] on icon "Remove" at bounding box center [913, 168] width 10 height 10
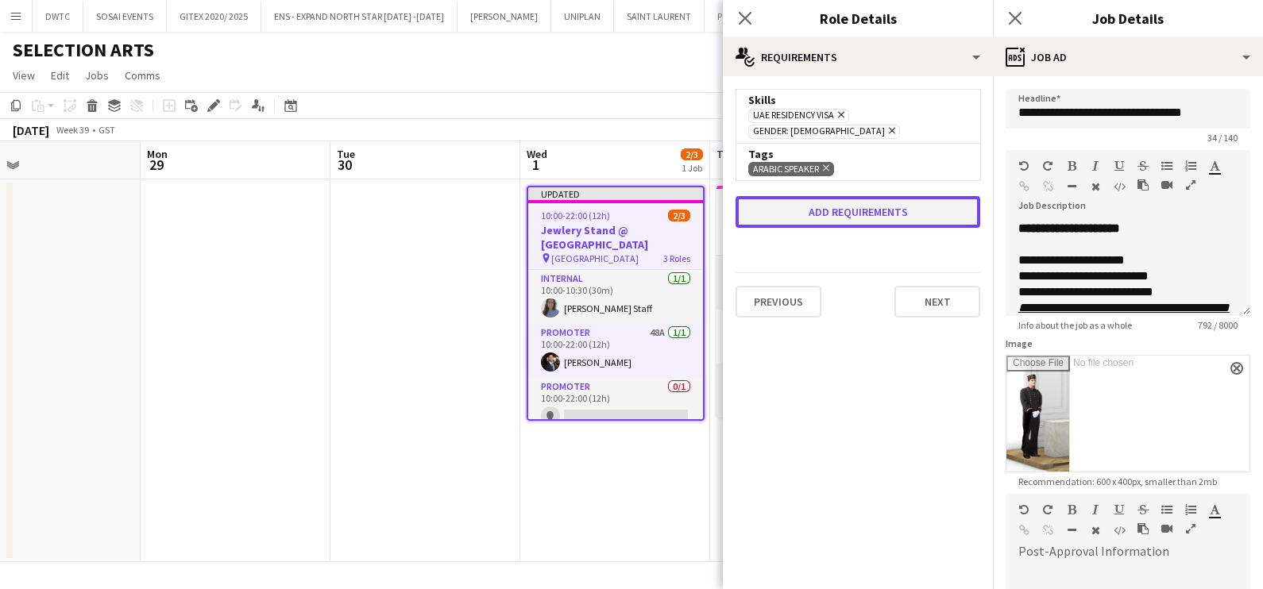
click at [885, 196] on button "Add requirements" at bounding box center [857, 212] width 245 height 32
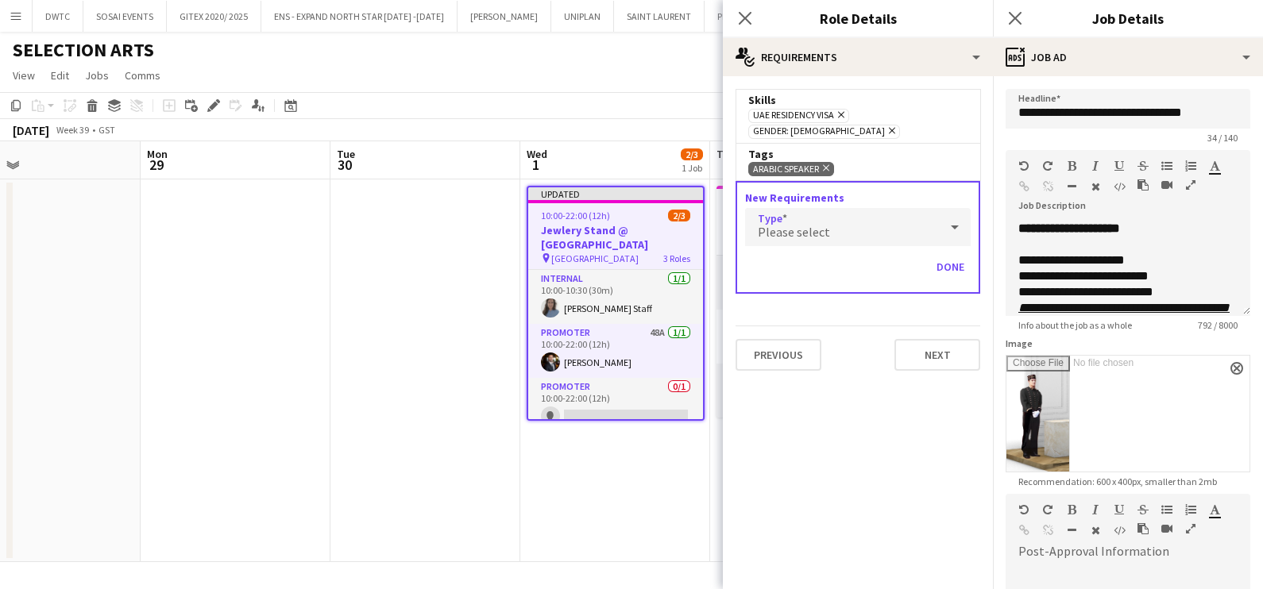
click at [838, 209] on div "Please select" at bounding box center [842, 227] width 194 height 38
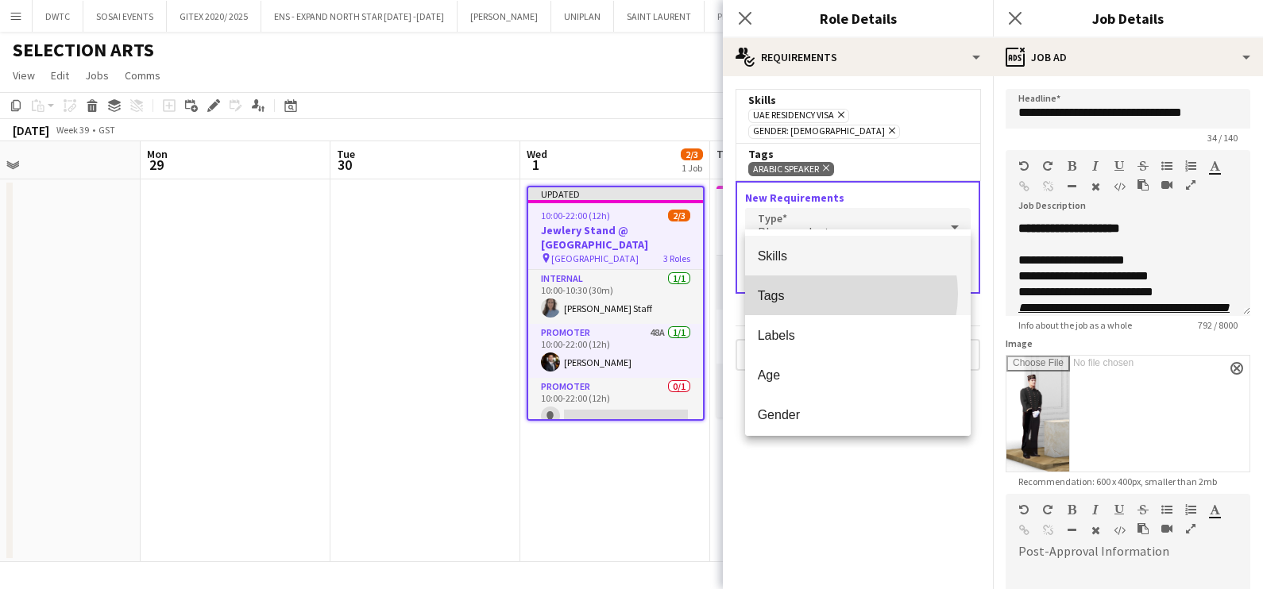
click at [833, 294] on span "Tags" at bounding box center [858, 295] width 201 height 15
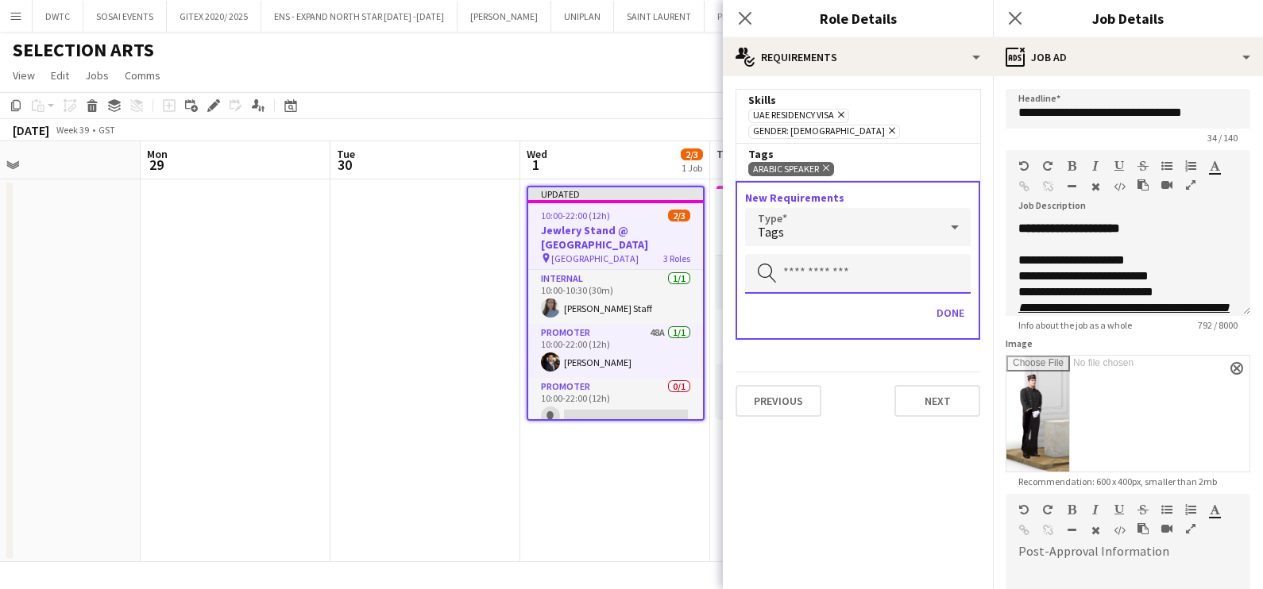
click at [818, 255] on input "text" at bounding box center [858, 274] width 226 height 40
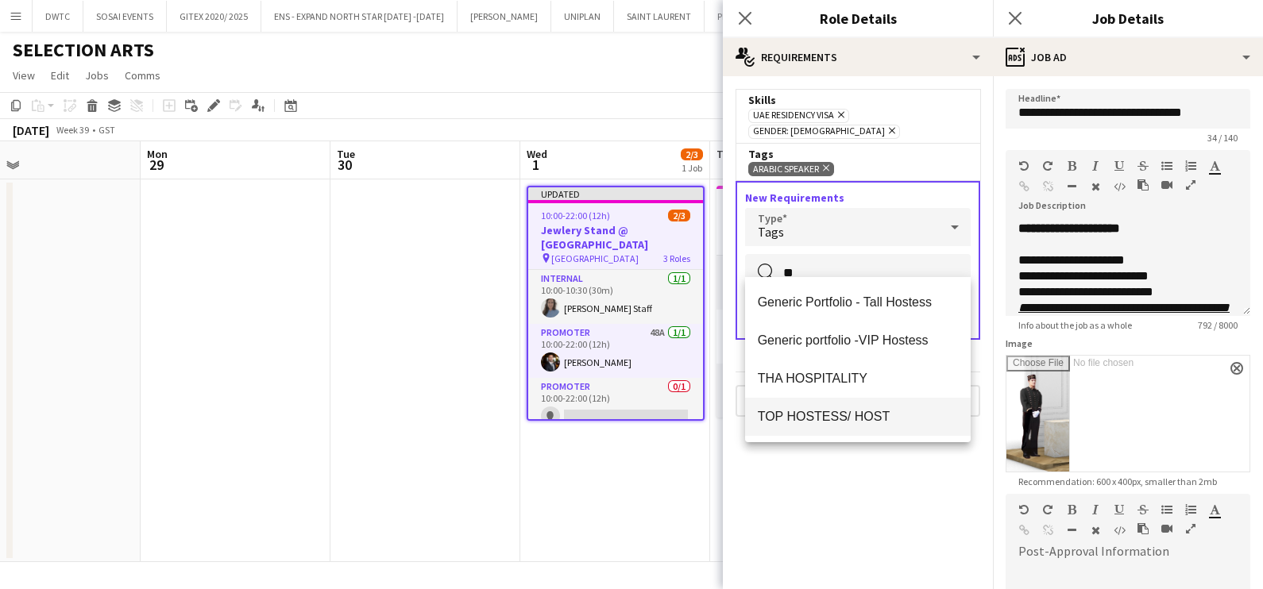
type input "**"
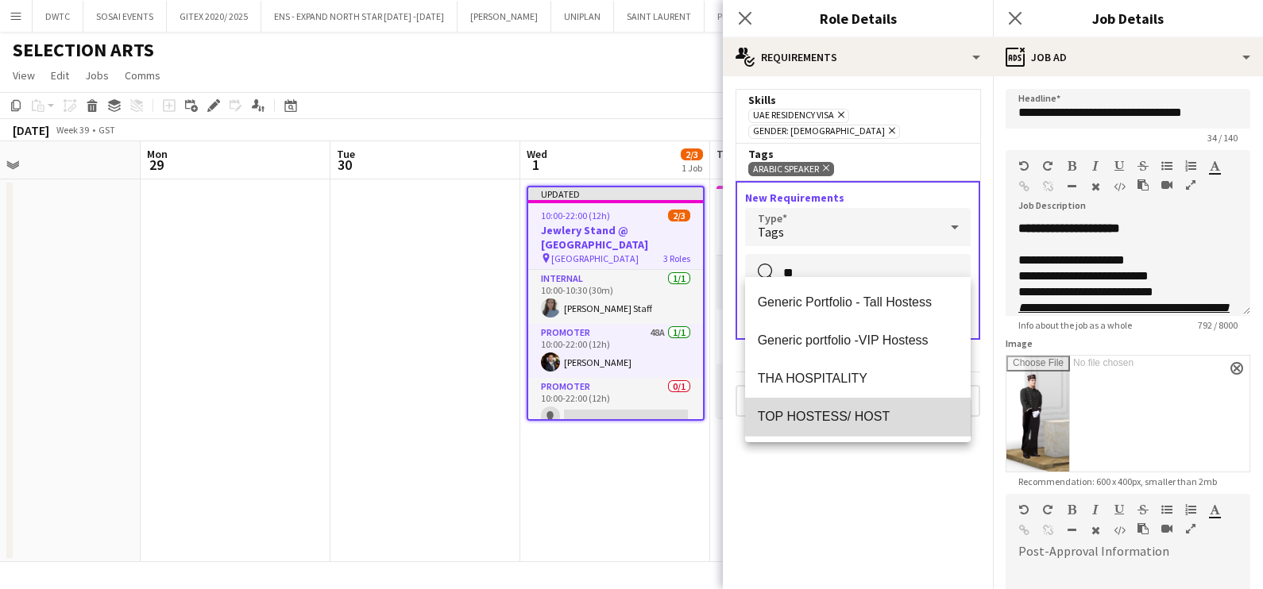
click at [841, 426] on mat-option "TOP HOSTESS/ HOST" at bounding box center [858, 417] width 226 height 38
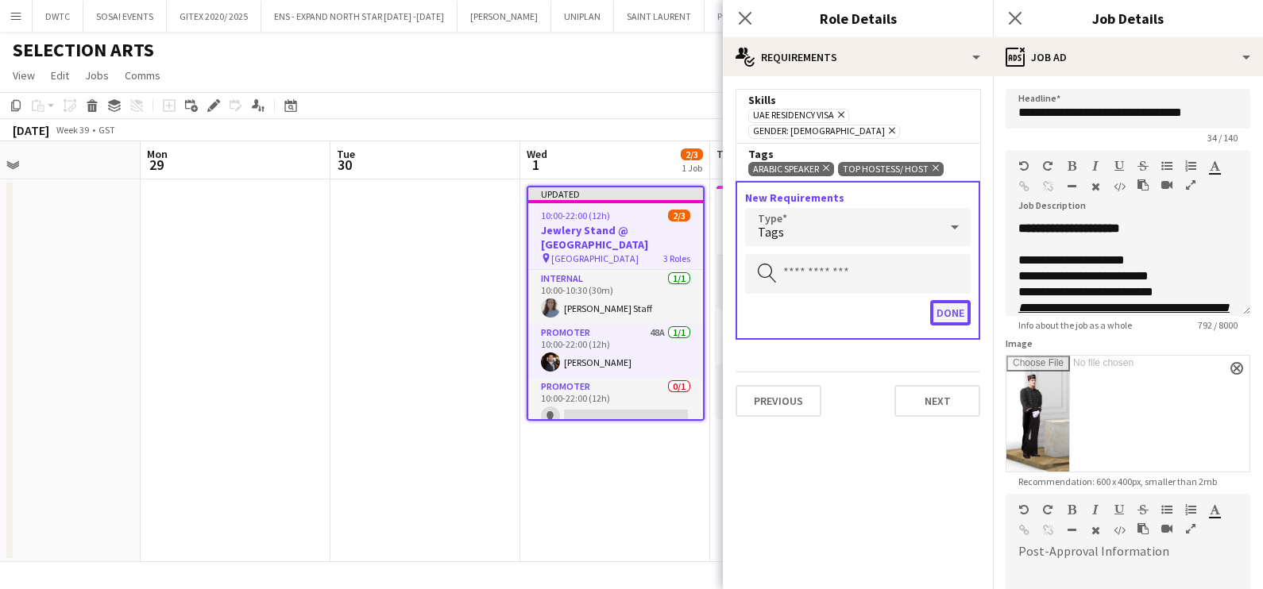
click at [952, 300] on button "Done" at bounding box center [950, 312] width 41 height 25
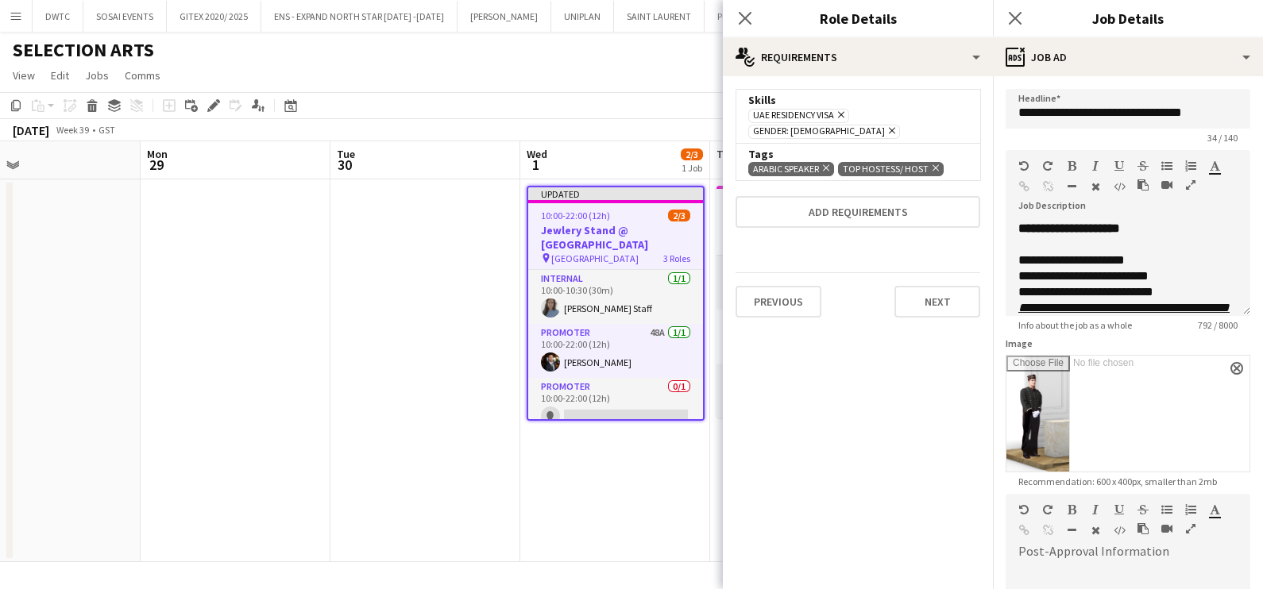
click at [429, 409] on app-date-cell at bounding box center [425, 370] width 190 height 383
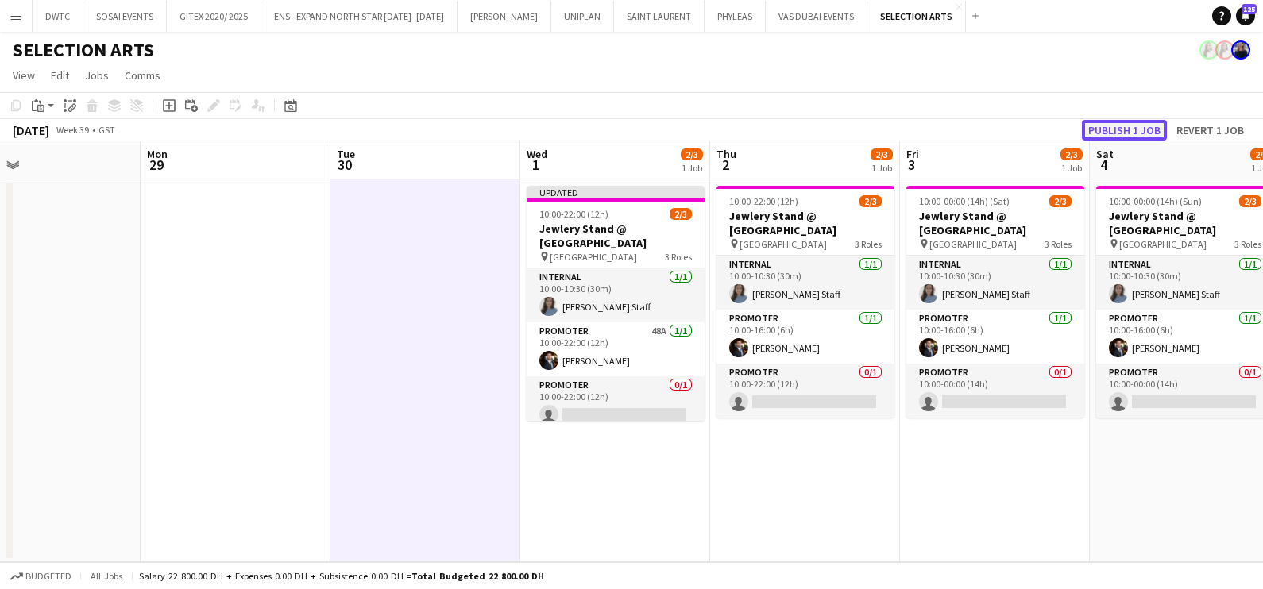
click at [1120, 139] on button "Publish 1 job" at bounding box center [1124, 130] width 85 height 21
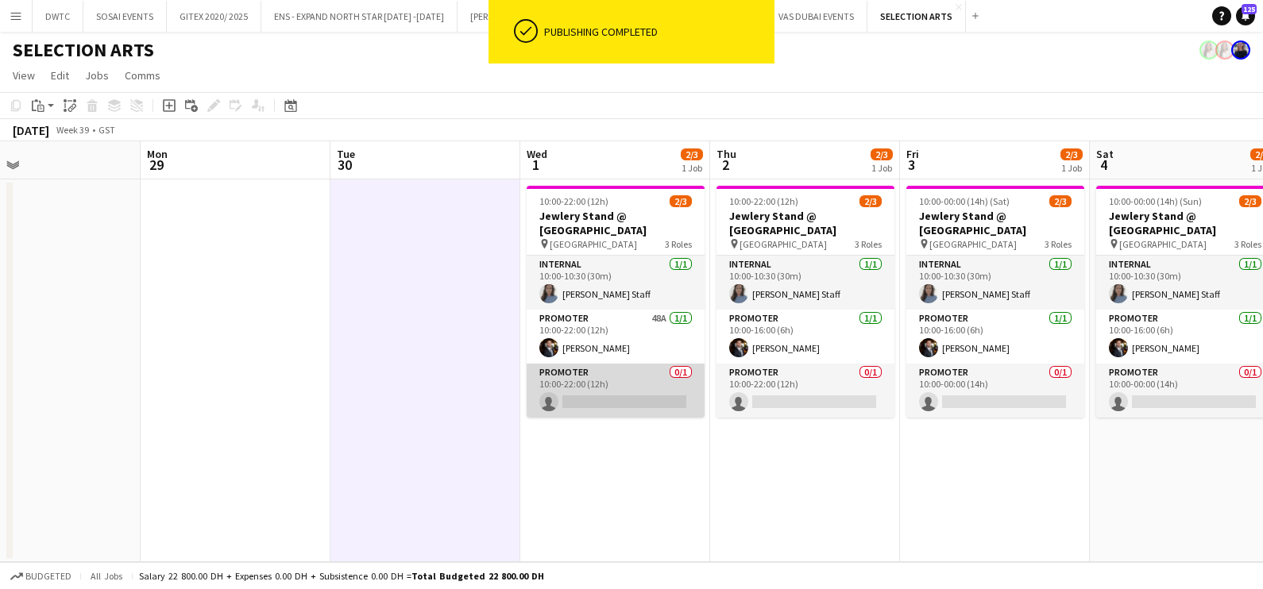
click at [645, 392] on app-card-role "Promoter 0/1 10:00-22:00 (12h) single-neutral-actions" at bounding box center [616, 391] width 178 height 54
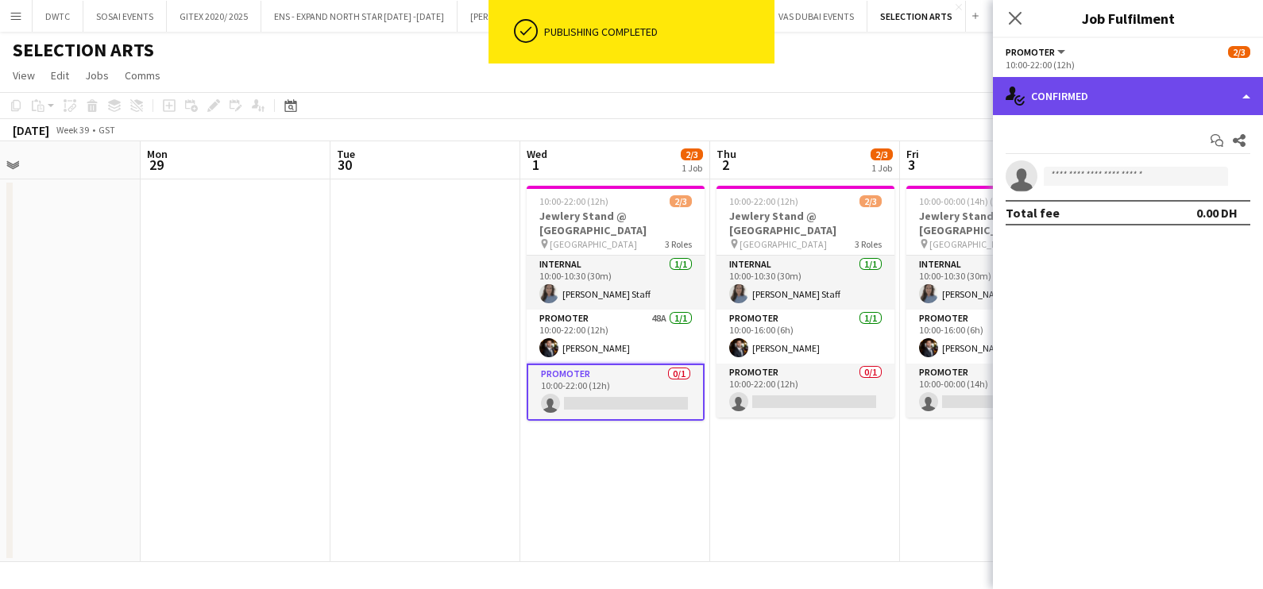
click at [1190, 98] on div "single-neutral-actions-check-2 Confirmed" at bounding box center [1128, 96] width 270 height 38
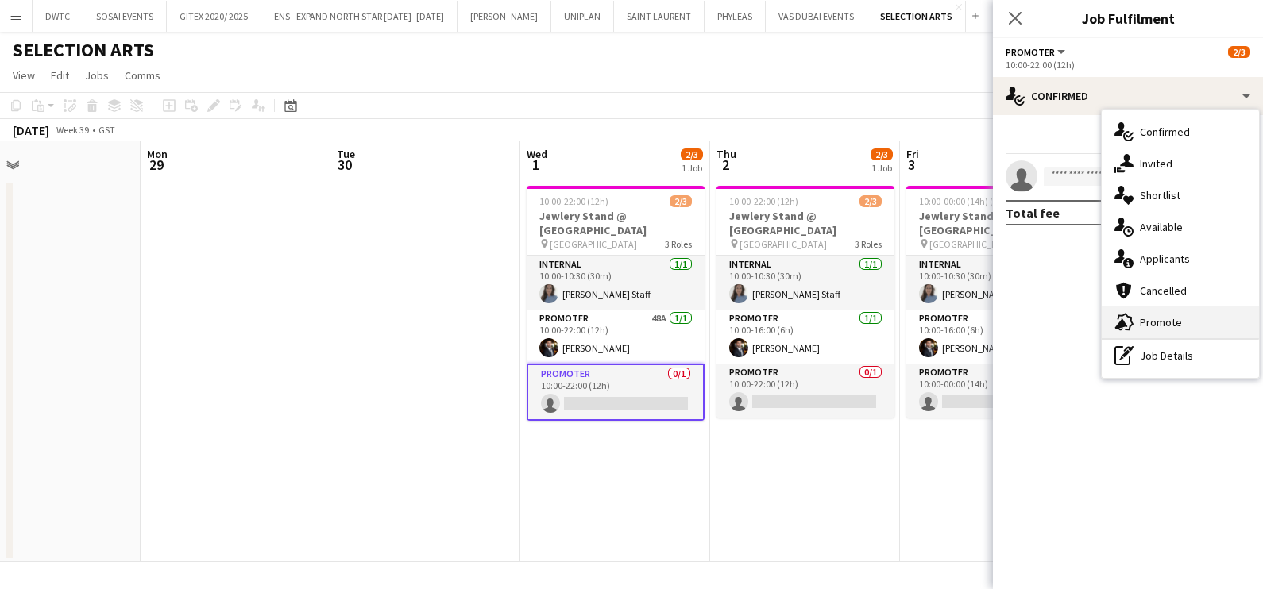
click at [1155, 326] on span "Promote" at bounding box center [1161, 322] width 42 height 14
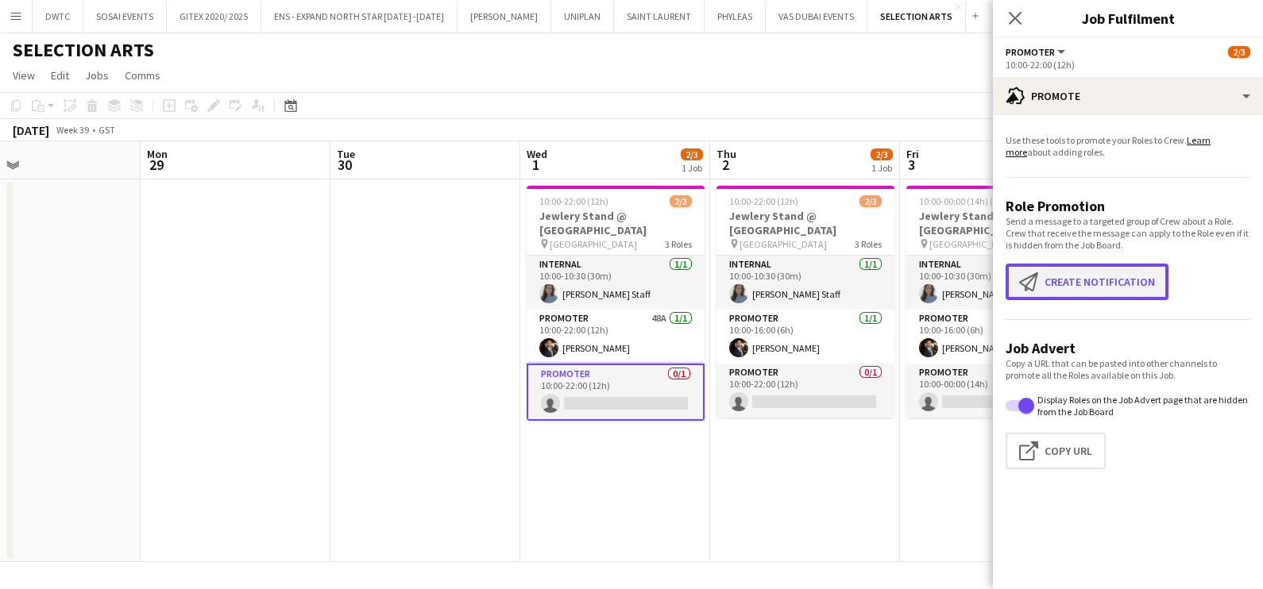
click at [1073, 276] on button "Create notification Create notification" at bounding box center [1086, 282] width 163 height 37
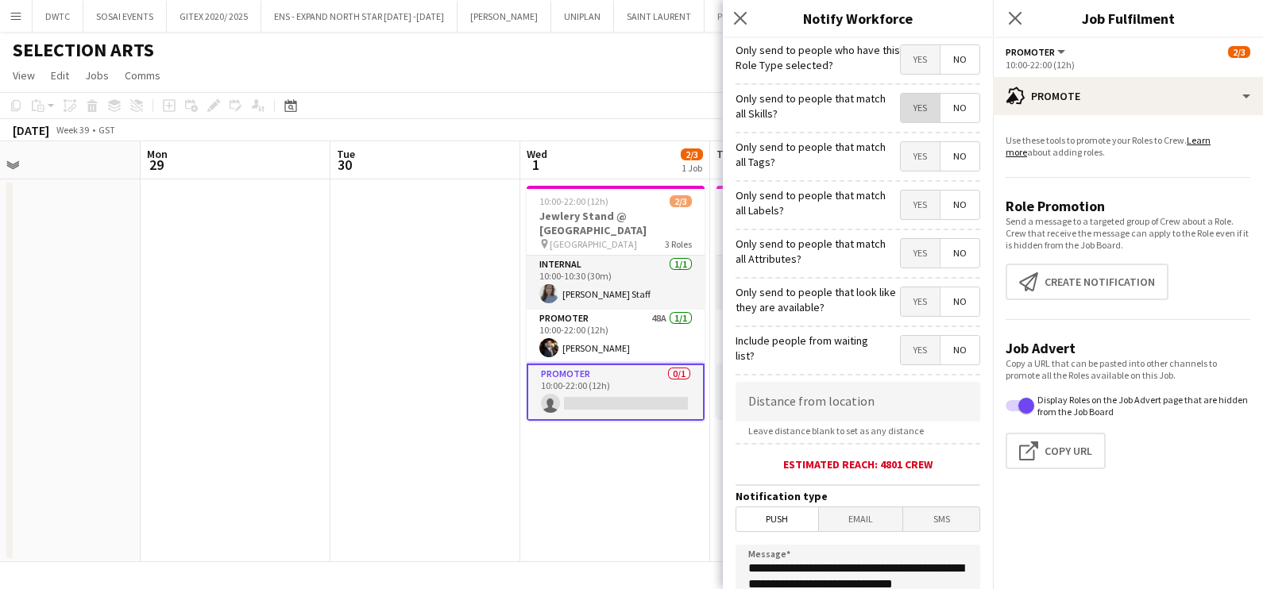
click at [901, 107] on span "Yes" at bounding box center [920, 108] width 39 height 29
click at [901, 148] on span "Yes" at bounding box center [920, 156] width 39 height 29
click at [912, 204] on span "Yes" at bounding box center [920, 205] width 39 height 29
click at [912, 247] on span "Yes" at bounding box center [920, 253] width 39 height 29
click at [906, 300] on span "Yes" at bounding box center [920, 301] width 39 height 29
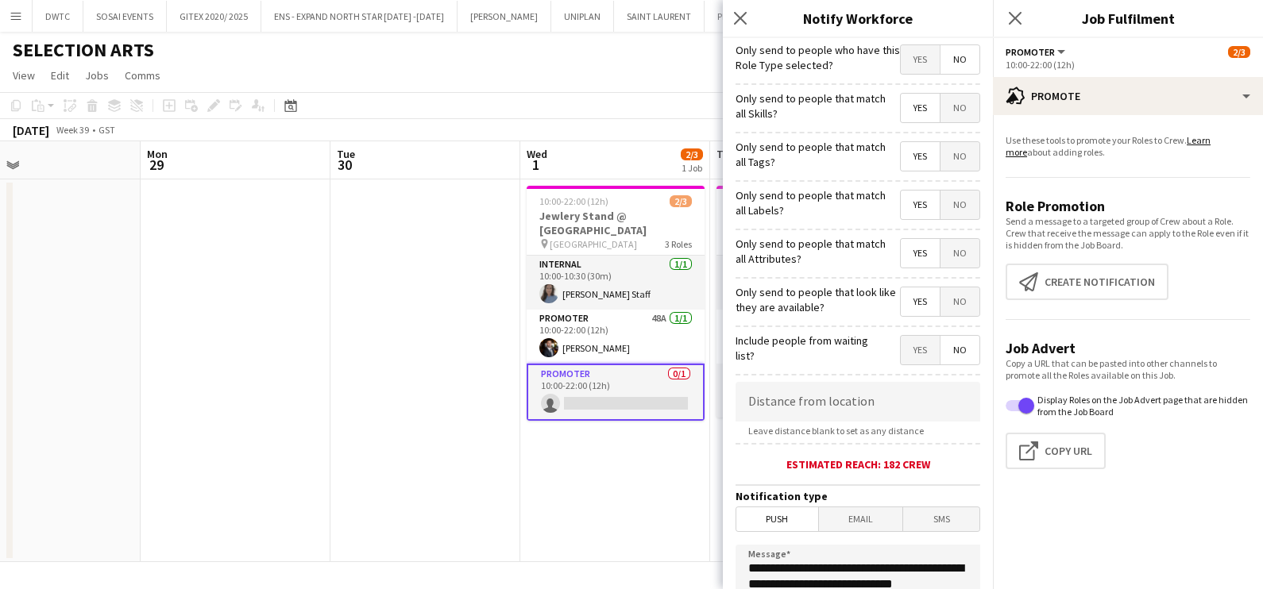
scroll to position [281, 0]
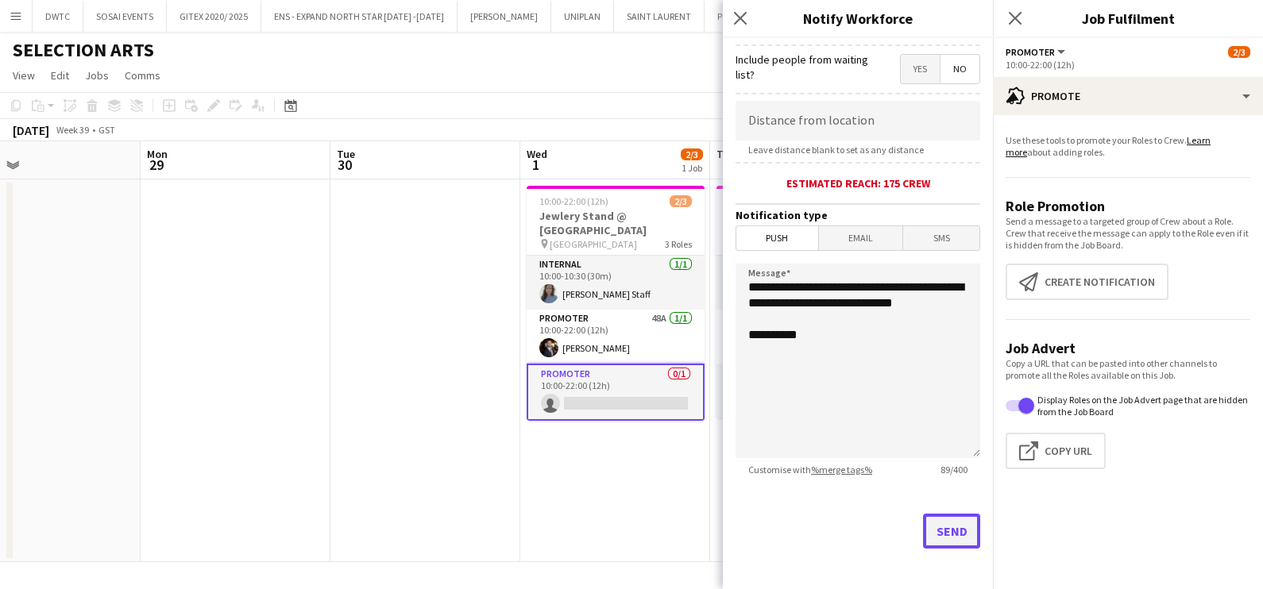
click at [923, 514] on button "Send" at bounding box center [951, 531] width 57 height 35
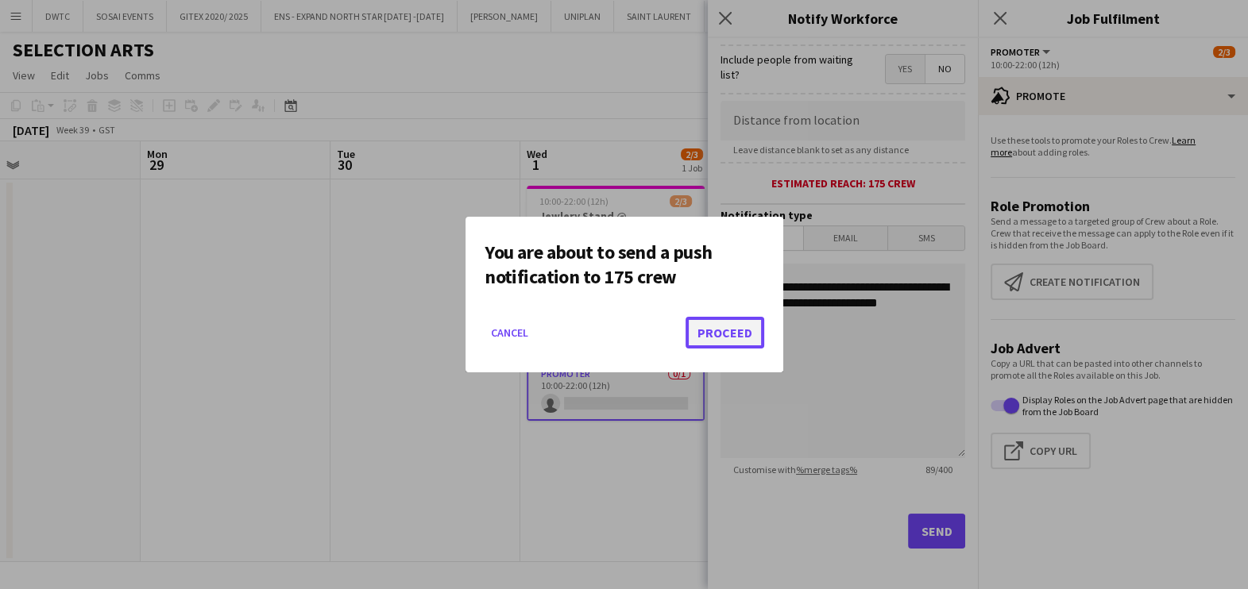
click at [719, 324] on button "Proceed" at bounding box center [724, 333] width 79 height 32
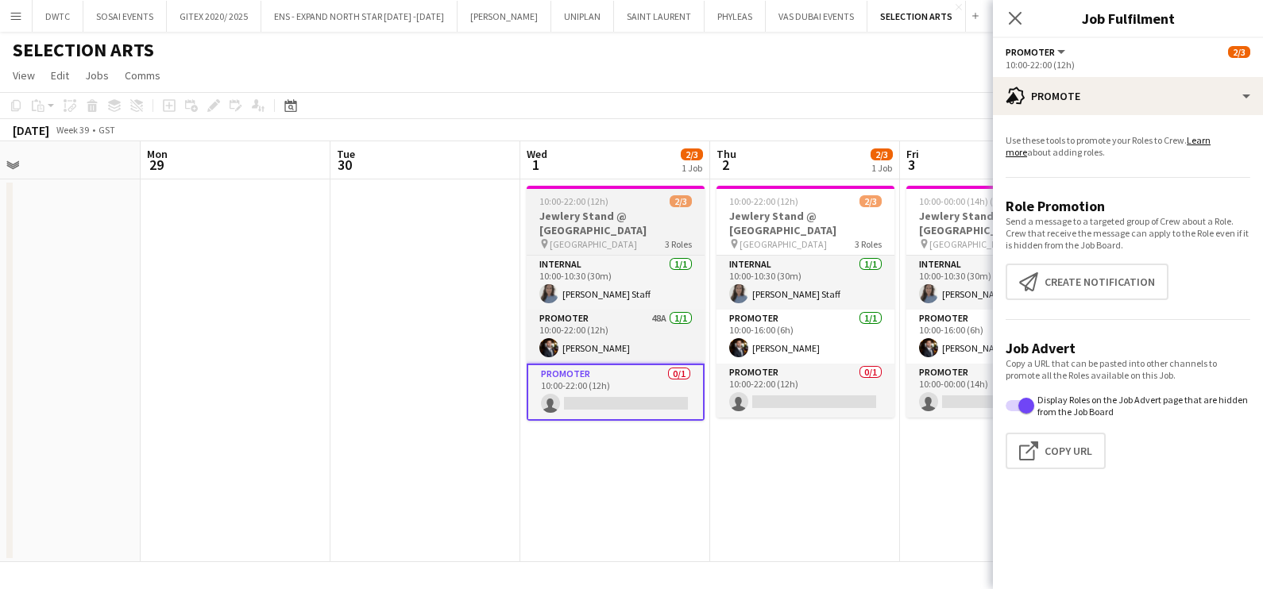
click at [543, 221] on h3 "Jewlery Stand @ [GEOGRAPHIC_DATA]" at bounding box center [616, 223] width 178 height 29
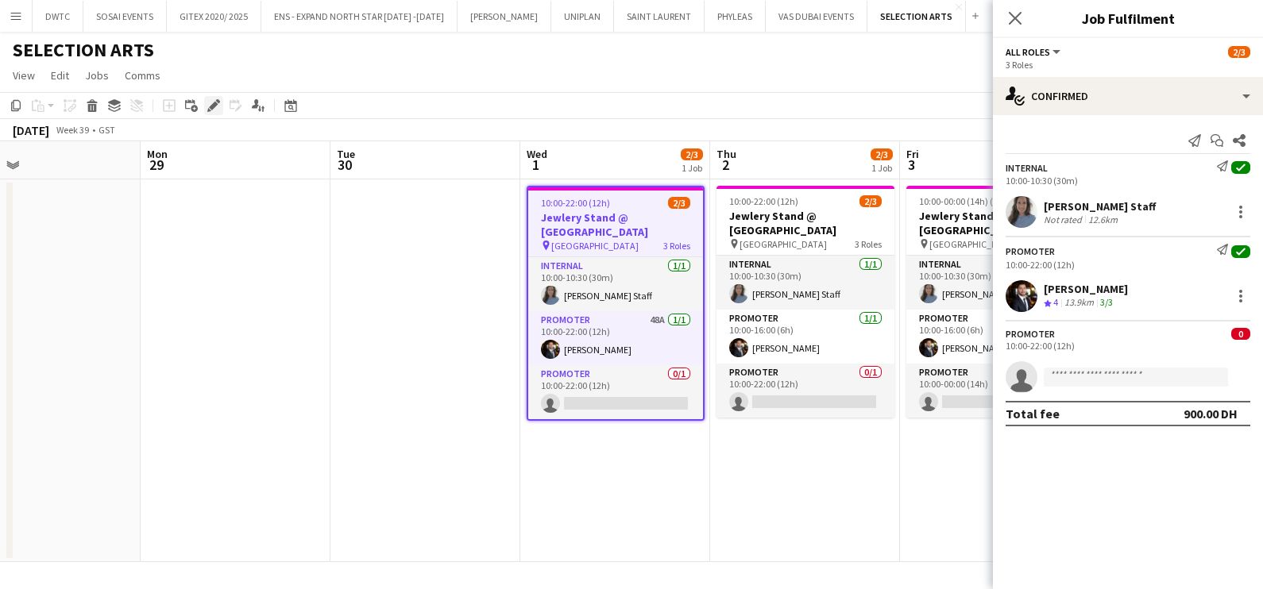
click at [212, 108] on icon at bounding box center [213, 106] width 9 height 9
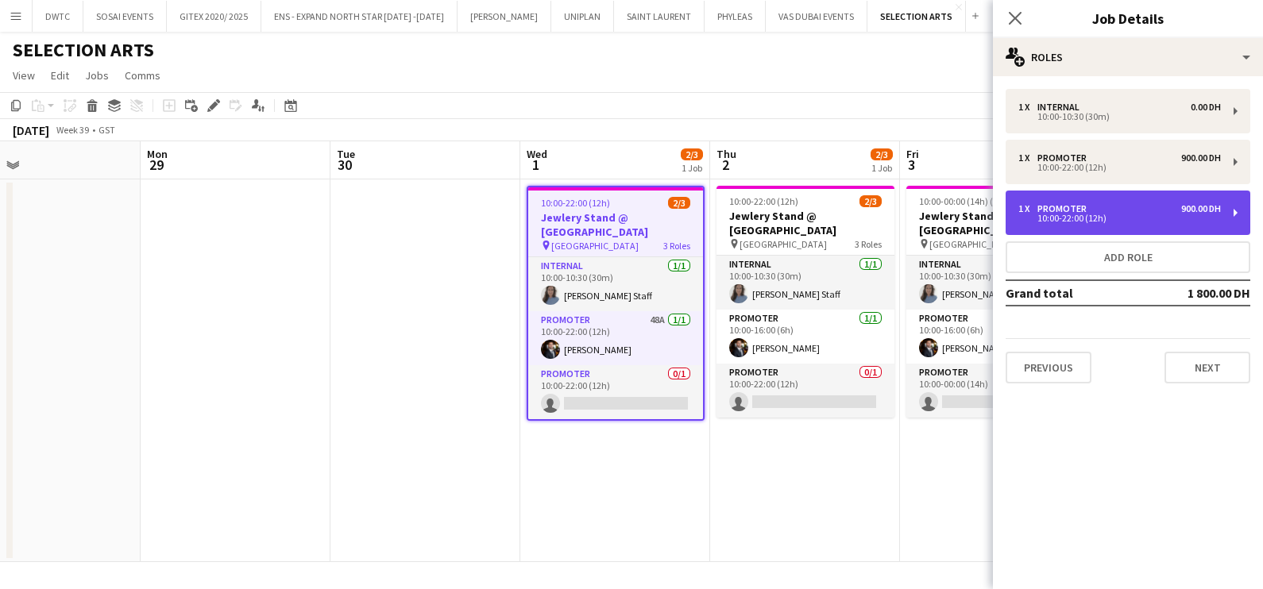
click at [1090, 206] on div "1 x Promoter 900.00 DH" at bounding box center [1119, 208] width 203 height 11
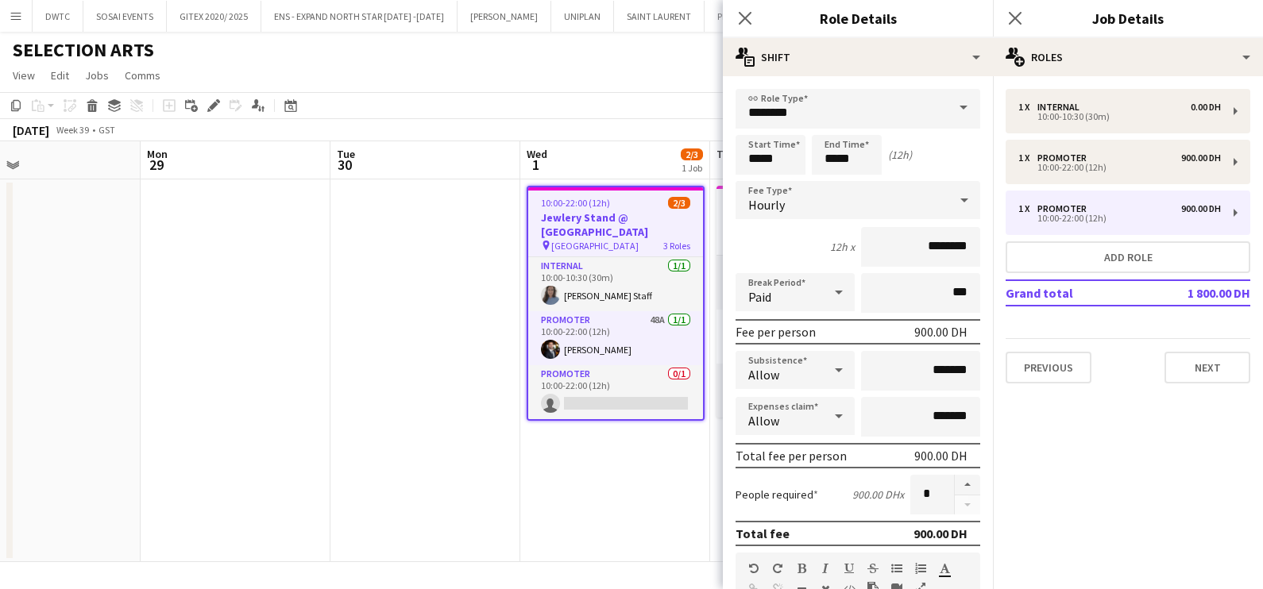
click at [428, 357] on app-date-cell at bounding box center [425, 370] width 190 height 383
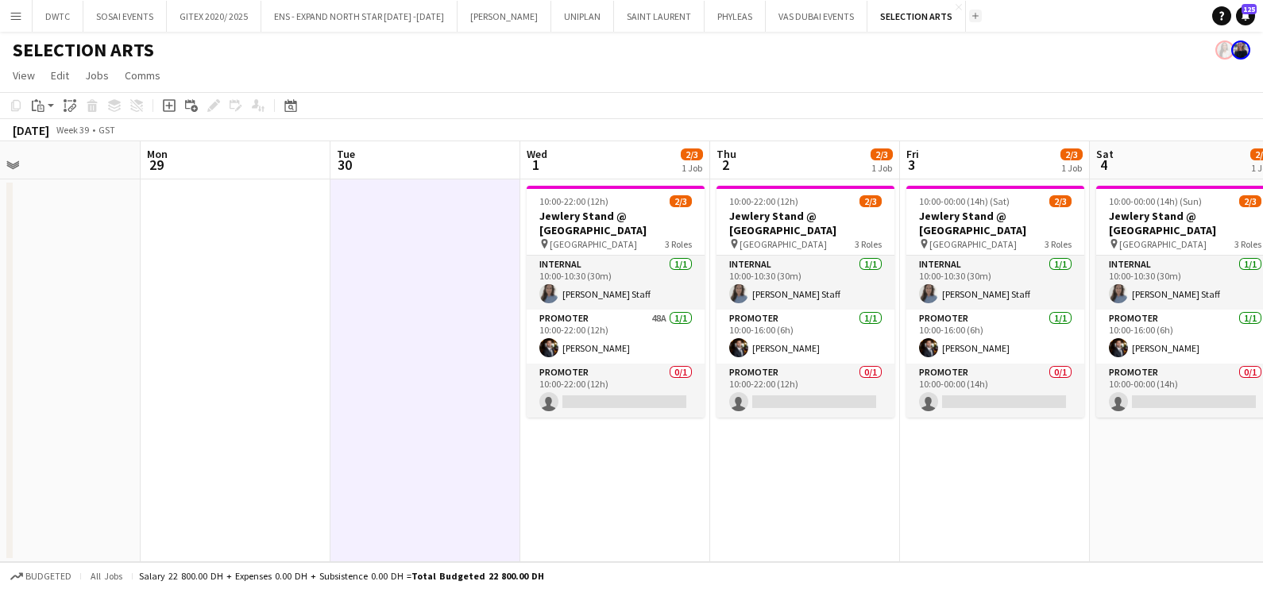
click at [972, 17] on app-icon "Add" at bounding box center [975, 16] width 6 height 6
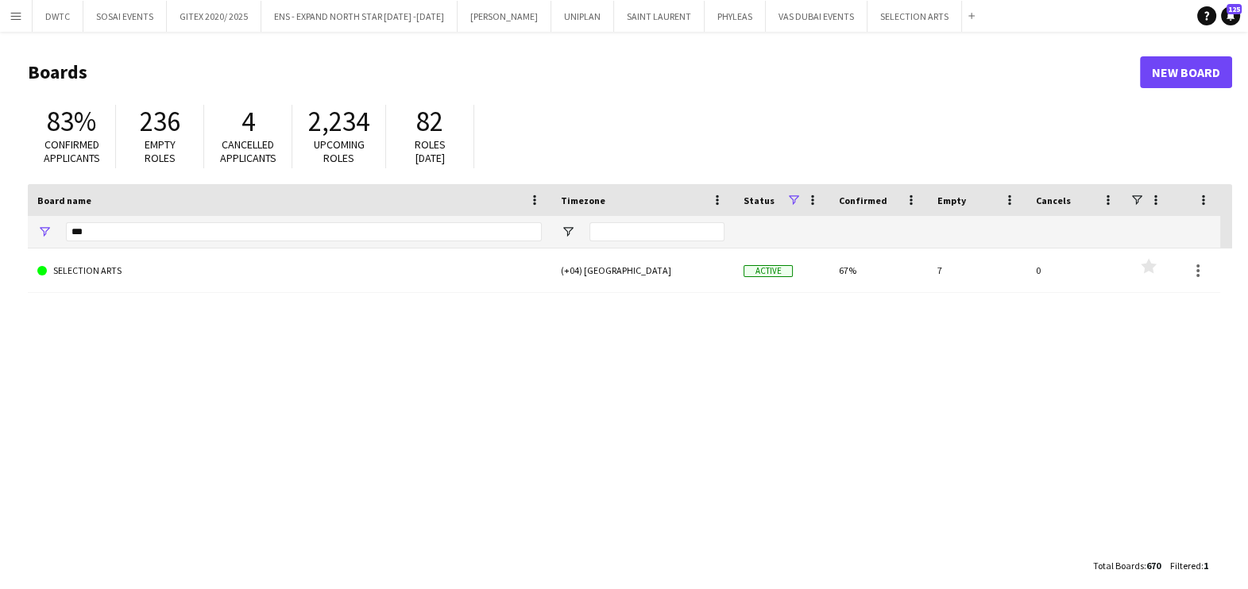
click at [280, 219] on div "***" at bounding box center [304, 232] width 476 height 32
click at [279, 226] on input "***" at bounding box center [304, 231] width 476 height 19
type input "***"
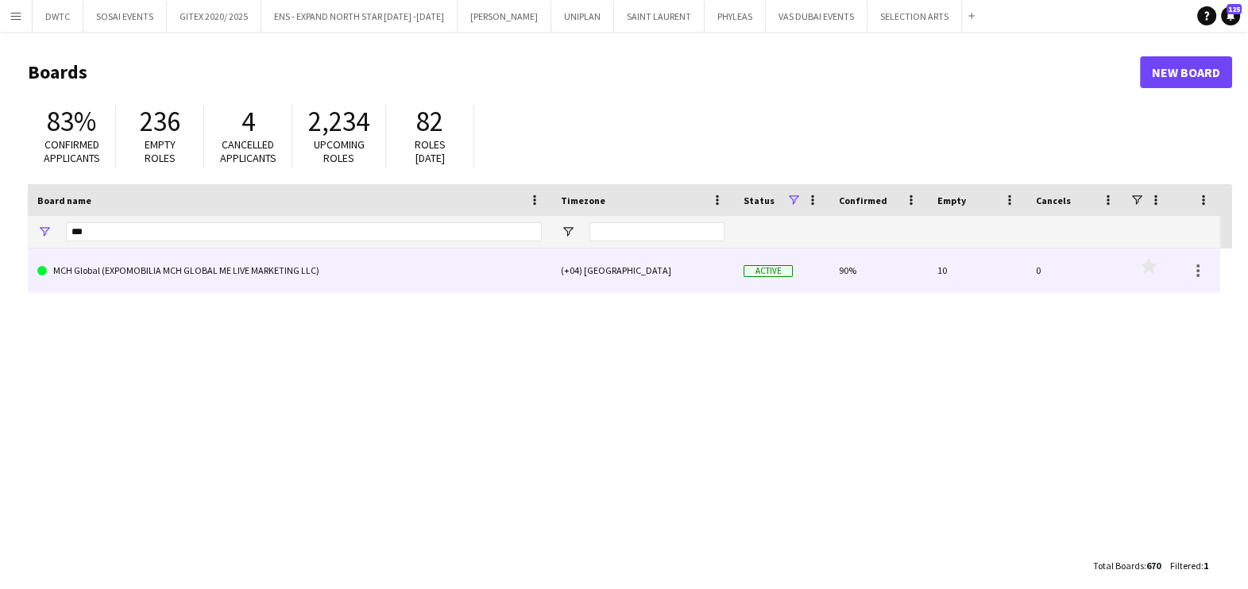
click at [249, 264] on link "MCH Global (EXPOMOBILIA MCH GLOBAL ME LIVE MARKETING LLC)" at bounding box center [289, 271] width 504 height 44
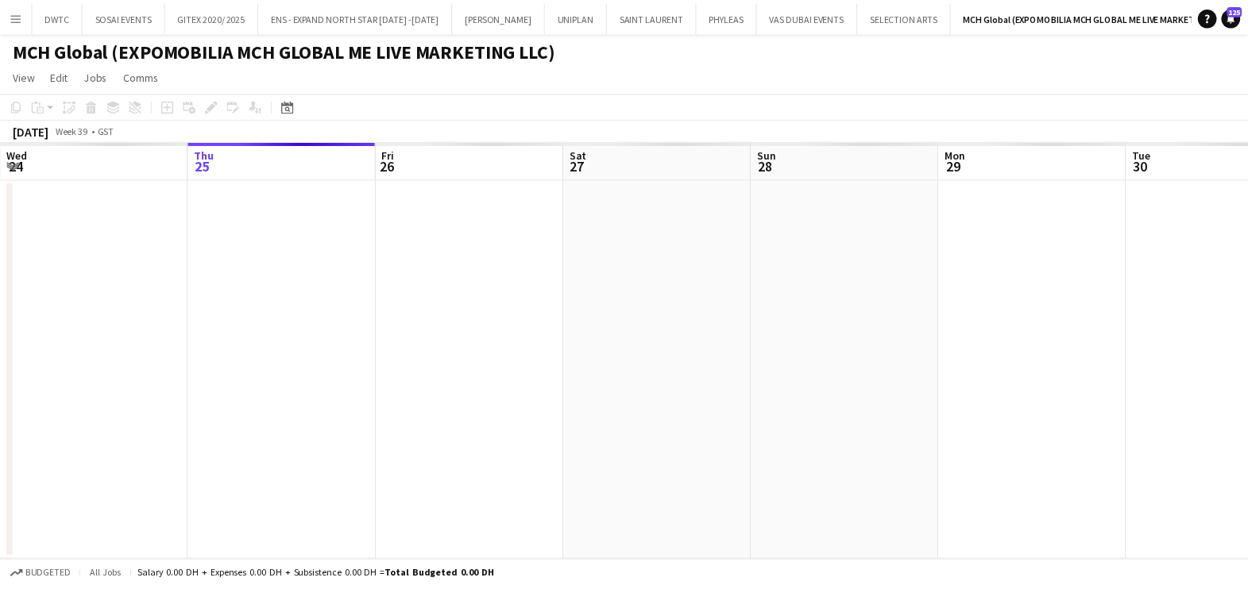
scroll to position [0, 57]
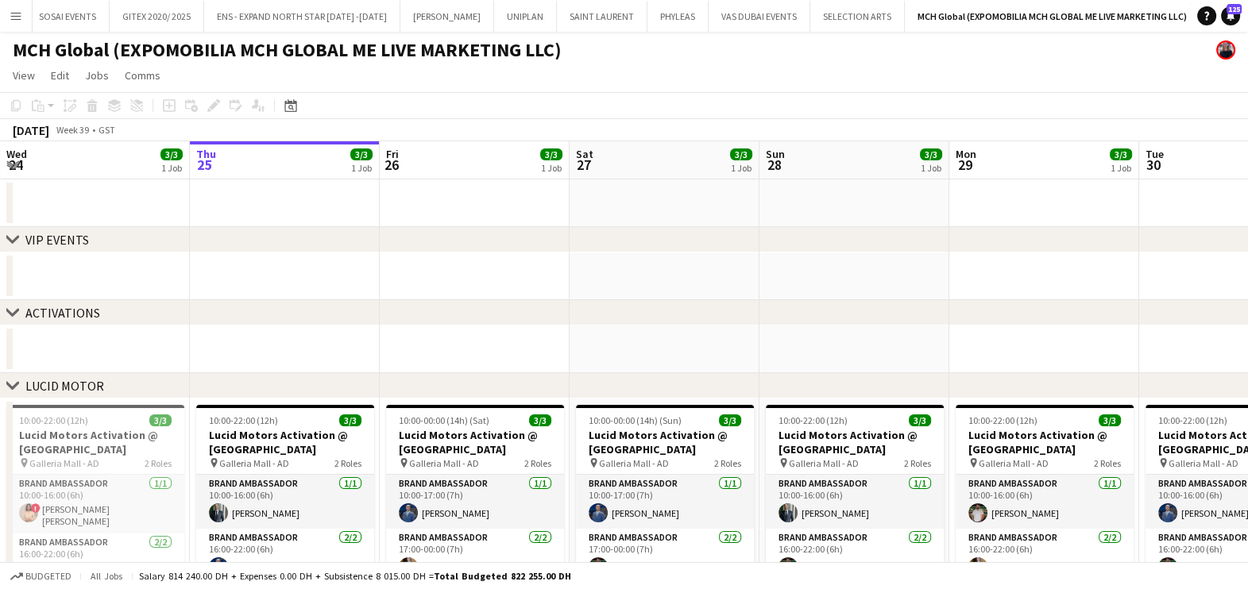
drag, startPoint x: 476, startPoint y: 282, endPoint x: 257, endPoint y: 315, distance: 221.7
click at [234, 310] on div "chevron-right VIP EVENTS chevron-right ACTIVATIONS chevron-right LUCID MOTOR ch…" at bounding box center [624, 536] width 1248 height 790
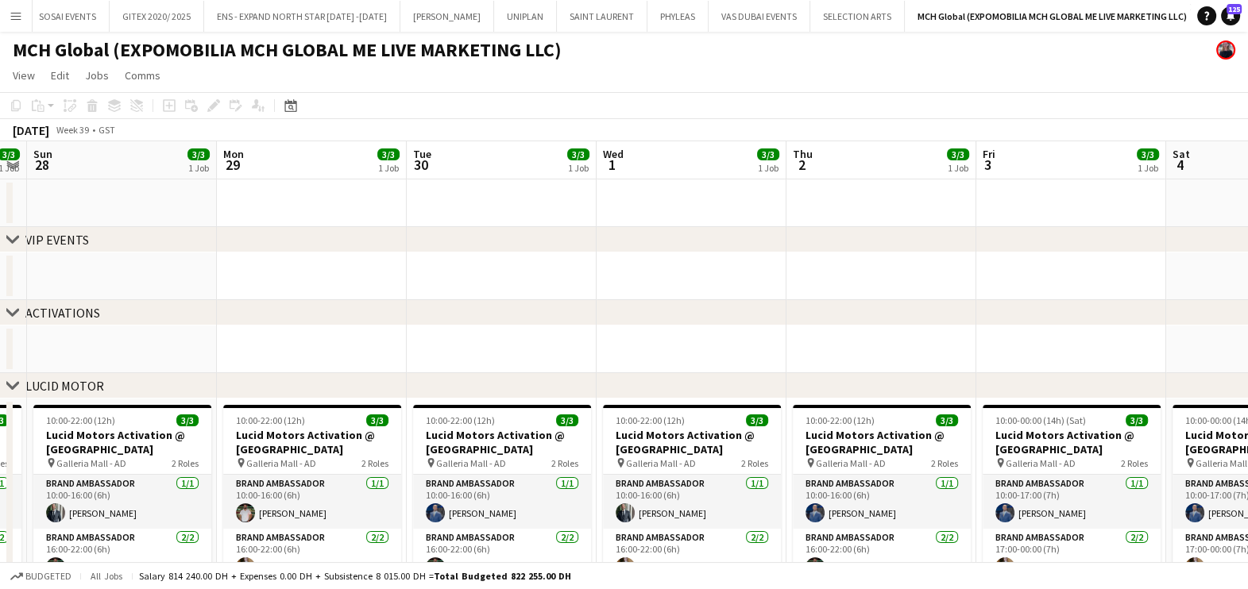
drag, startPoint x: 871, startPoint y: 306, endPoint x: 156, endPoint y: 359, distance: 716.7
click at [103, 357] on div "chevron-right VIP EVENTS chevron-right ACTIVATIONS chevron-right LUCID MOTOR ch…" at bounding box center [624, 536] width 1248 height 790
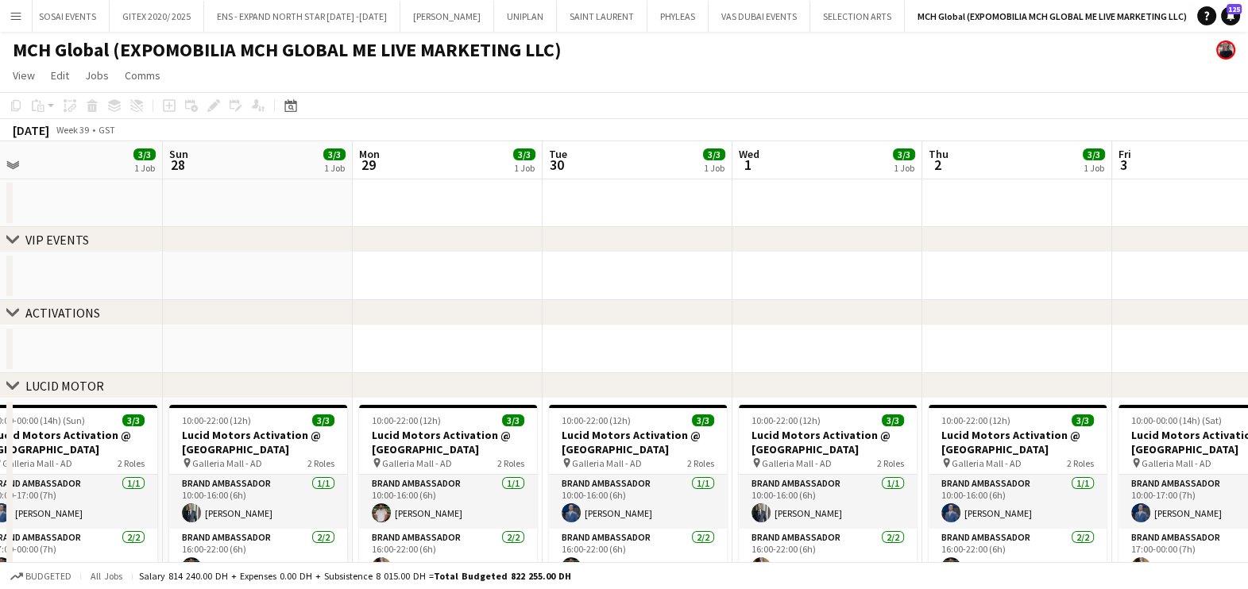
drag, startPoint x: 191, startPoint y: 289, endPoint x: 212, endPoint y: 300, distance: 24.2
click at [155, 299] on div "chevron-right VIP EVENTS chevron-right ACTIVATIONS chevron-right LUCID MOTOR ch…" at bounding box center [624, 536] width 1248 height 790
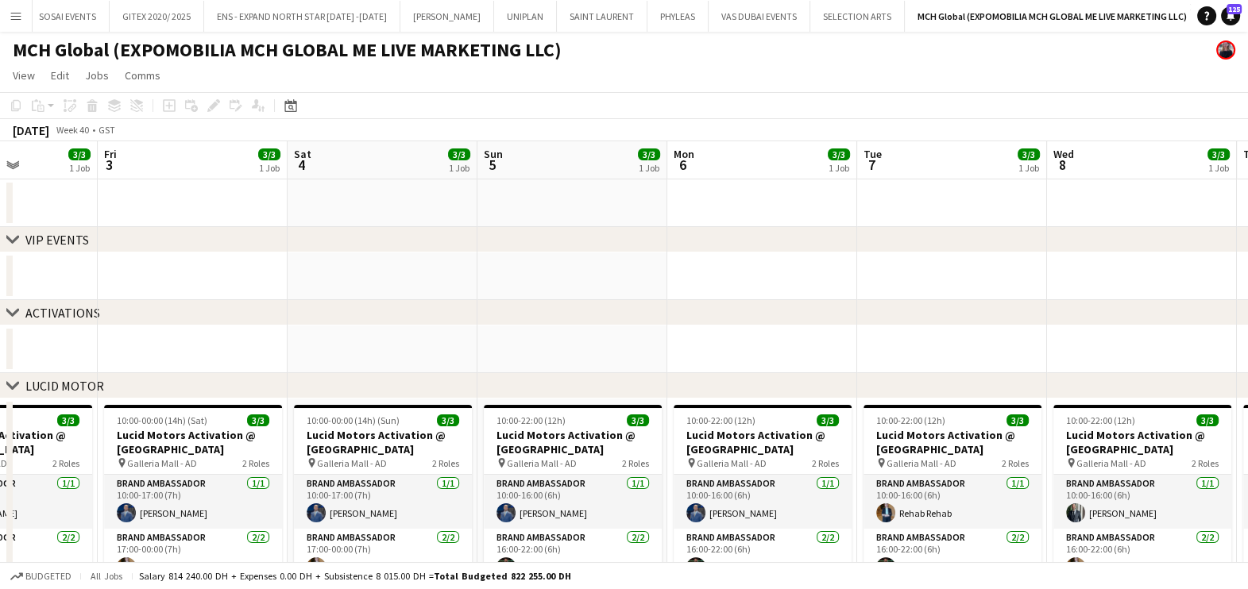
drag, startPoint x: 428, startPoint y: 290, endPoint x: 473, endPoint y: 313, distance: 50.1
click at [80, 313] on div "chevron-right VIP EVENTS chevron-right ACTIVATIONS chevron-right LUCID MOTOR ch…" at bounding box center [624, 536] width 1248 height 790
drag, startPoint x: 849, startPoint y: 307, endPoint x: 1095, endPoint y: 253, distance: 252.0
click at [103, 326] on div "chevron-right VIP EVENTS chevron-right ACTIVATIONS chevron-right LUCID MOTOR ch…" at bounding box center [624, 536] width 1248 height 790
drag, startPoint x: 854, startPoint y: 245, endPoint x: 264, endPoint y: 264, distance: 591.1
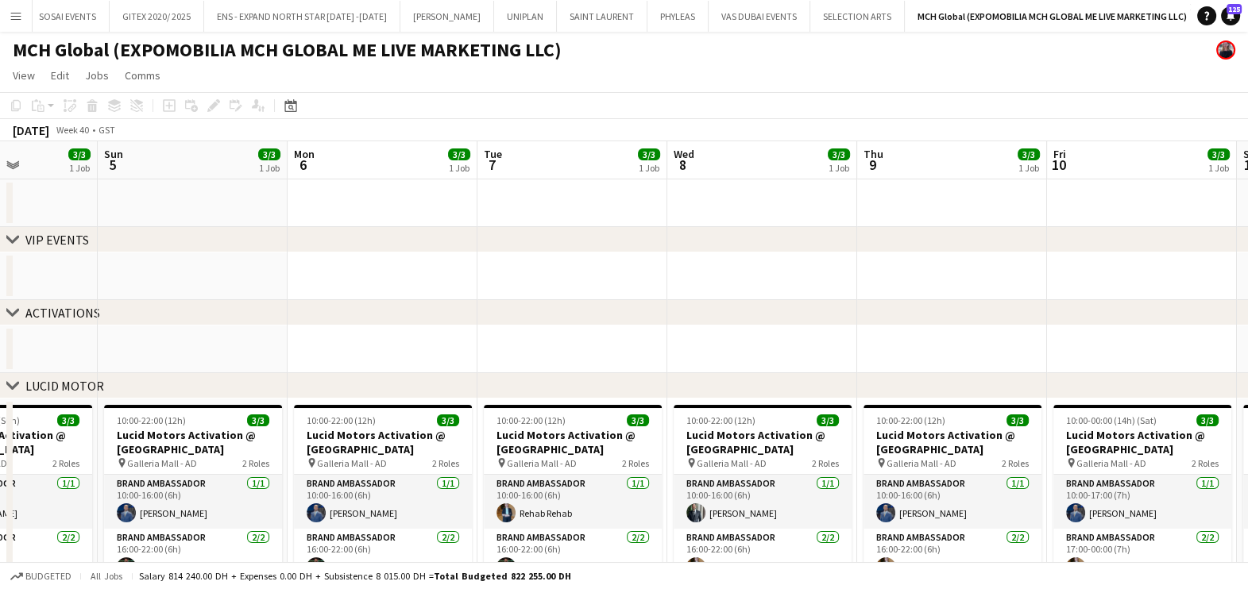
click at [14, 258] on div "chevron-right VIP EVENTS chevron-right ACTIVATIONS chevron-right LUCID MOTOR ch…" at bounding box center [624, 536] width 1248 height 790
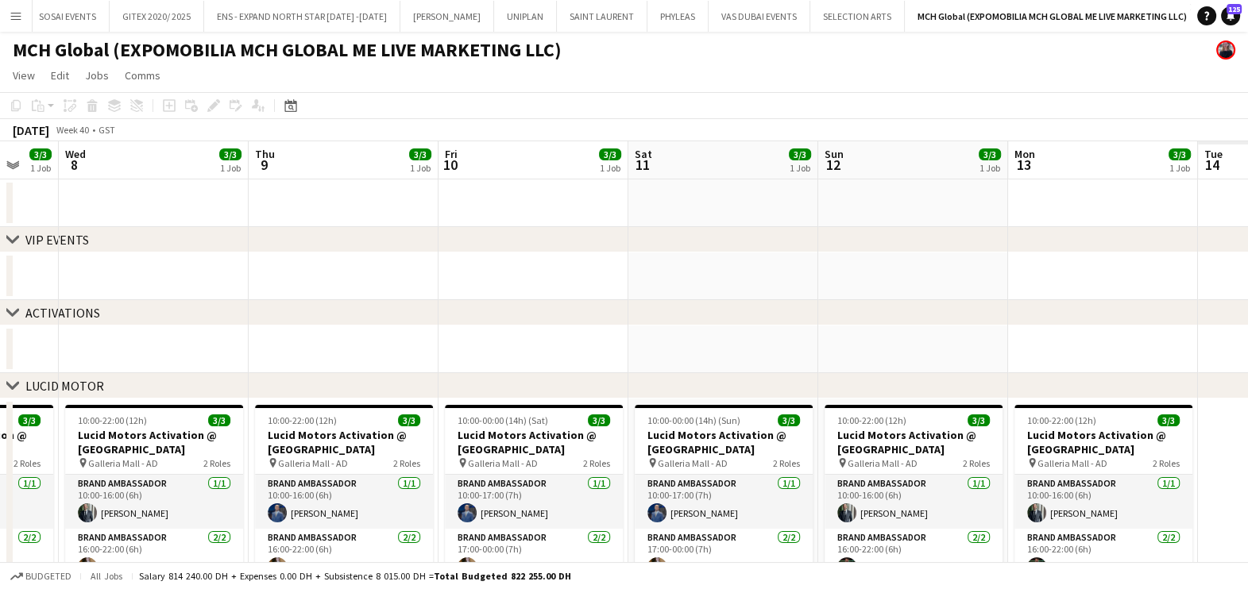
drag, startPoint x: 1076, startPoint y: 254, endPoint x: 789, endPoint y: 315, distance: 293.9
click at [299, 314] on div "chevron-right VIP EVENTS chevron-right ACTIVATIONS chevron-right LUCID MOTOR ch…" at bounding box center [624, 536] width 1248 height 790
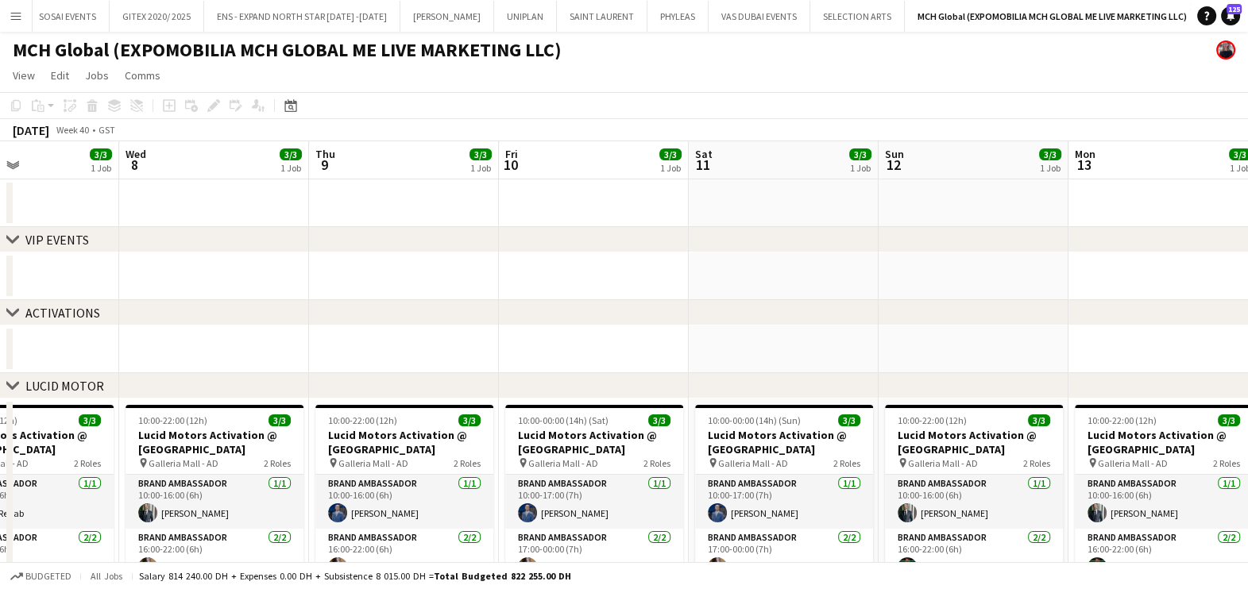
drag, startPoint x: 878, startPoint y: 296, endPoint x: 319, endPoint y: 322, distance: 559.7
click at [238, 308] on div "chevron-right VIP EVENTS chevron-right ACTIVATIONS chevron-right LUCID MOTOR ch…" at bounding box center [624, 536] width 1248 height 790
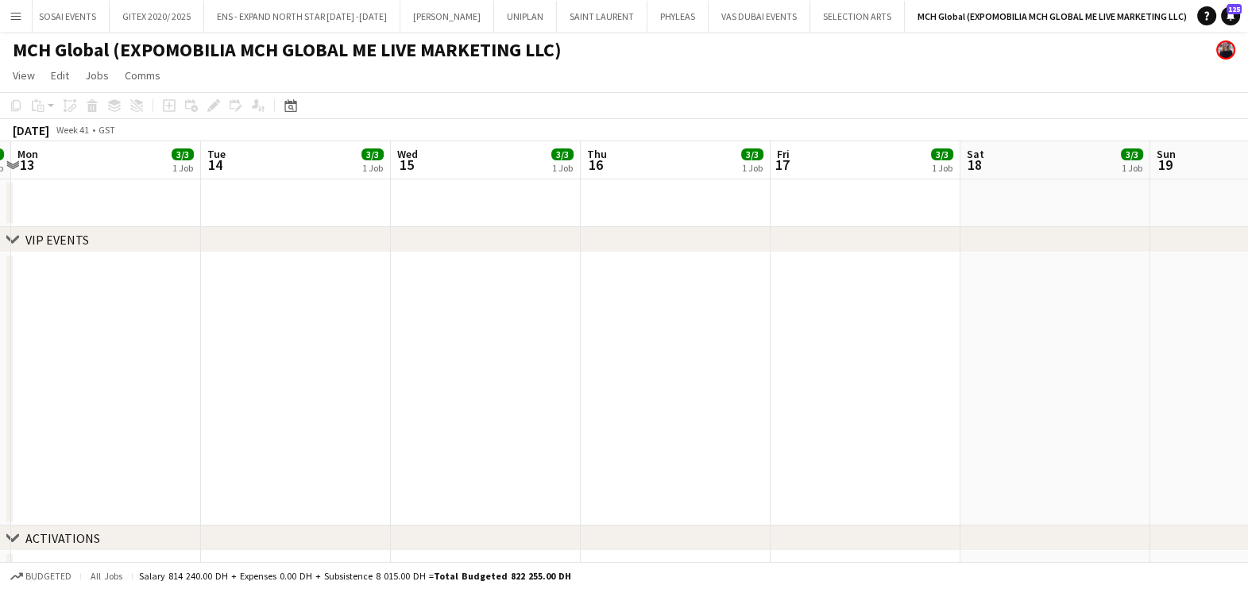
drag, startPoint x: 895, startPoint y: 250, endPoint x: 665, endPoint y: 275, distance: 231.6
click at [6, 266] on app-calendar-overlay-group "chevron-right VIP EVENTS" at bounding box center [624, 376] width 1248 height 299
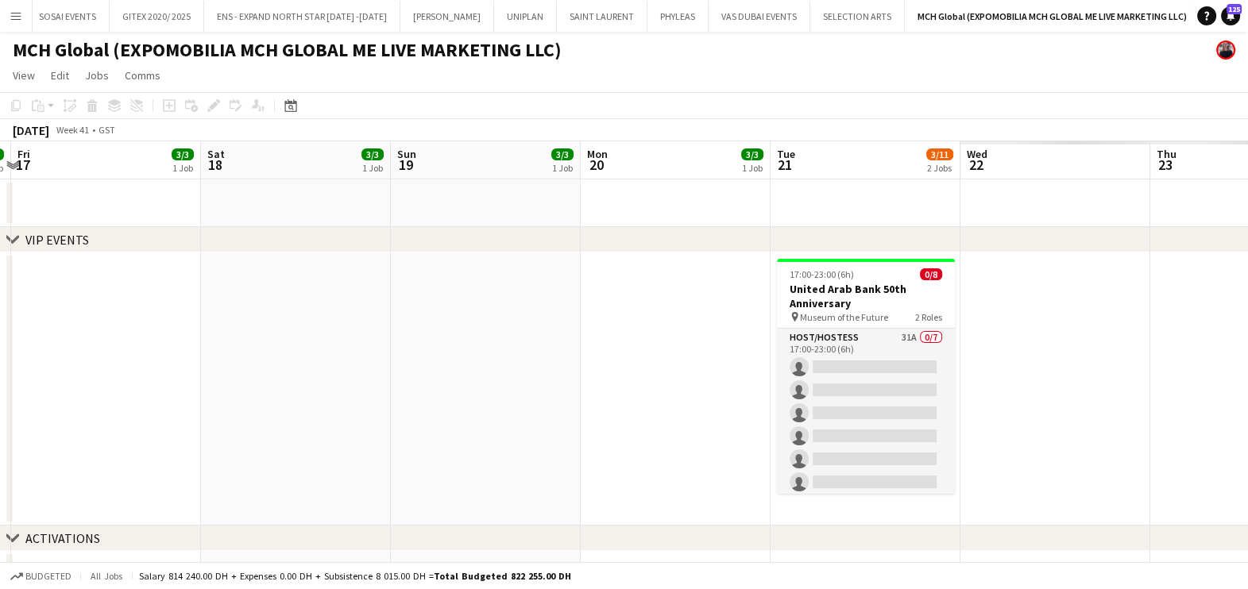
drag, startPoint x: 215, startPoint y: 276, endPoint x: 24, endPoint y: 298, distance: 192.7
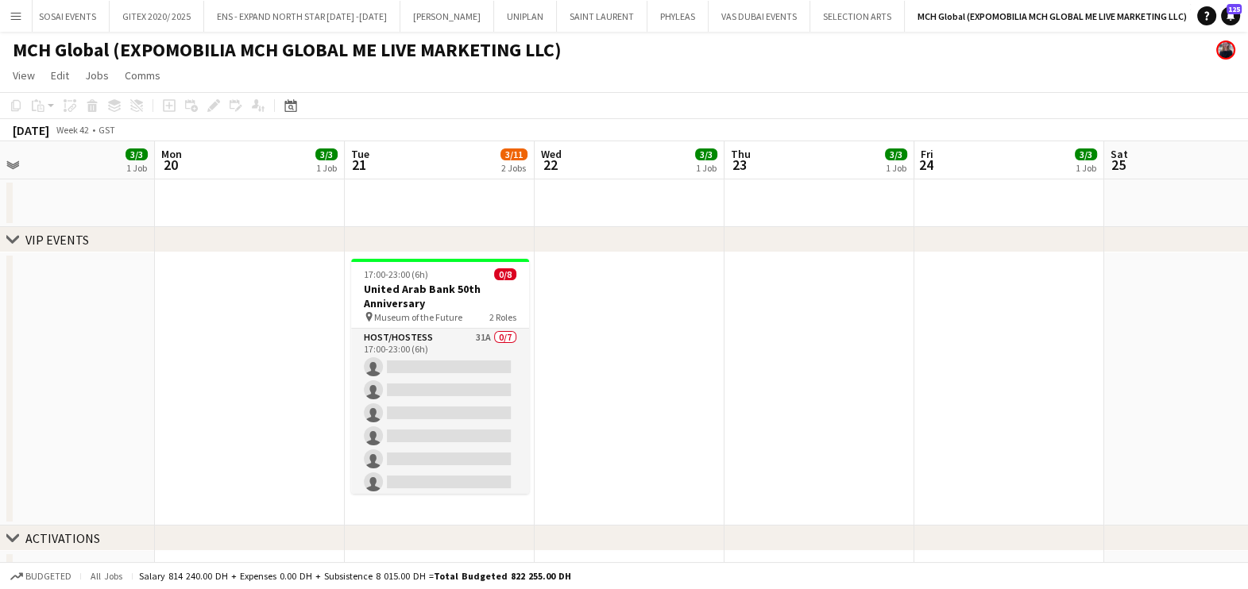
drag, startPoint x: 24, startPoint y: 298, endPoint x: 125, endPoint y: 365, distance: 122.0
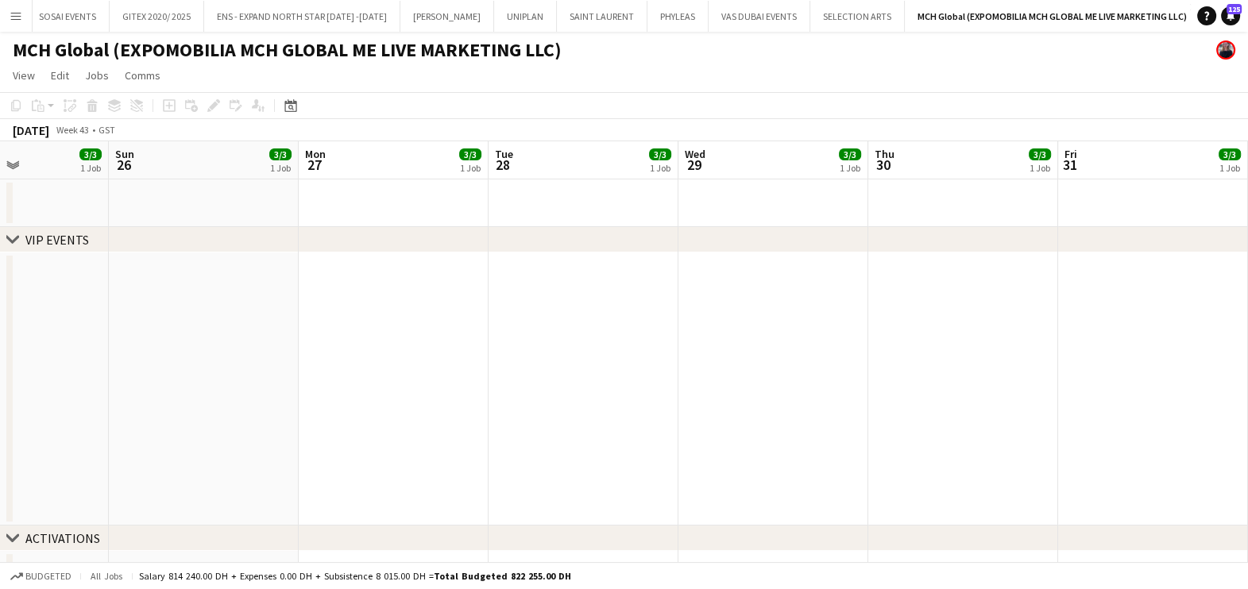
drag, startPoint x: 289, startPoint y: 349, endPoint x: 1200, endPoint y: 341, distance: 910.9
click at [0, 352] on html "Menu Boards Boards Boards All jobs Status Workforce Workforce My Workforce Recr…" at bounding box center [624, 592] width 1248 height 1184
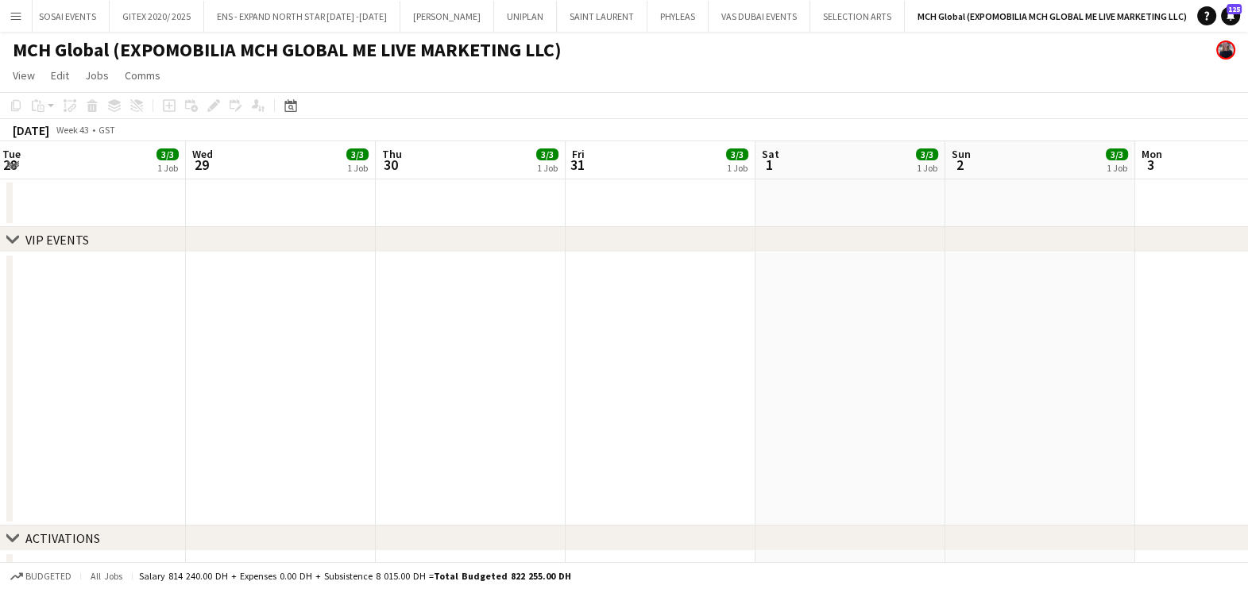
drag, startPoint x: -4, startPoint y: 356, endPoint x: 171, endPoint y: 366, distance: 175.0
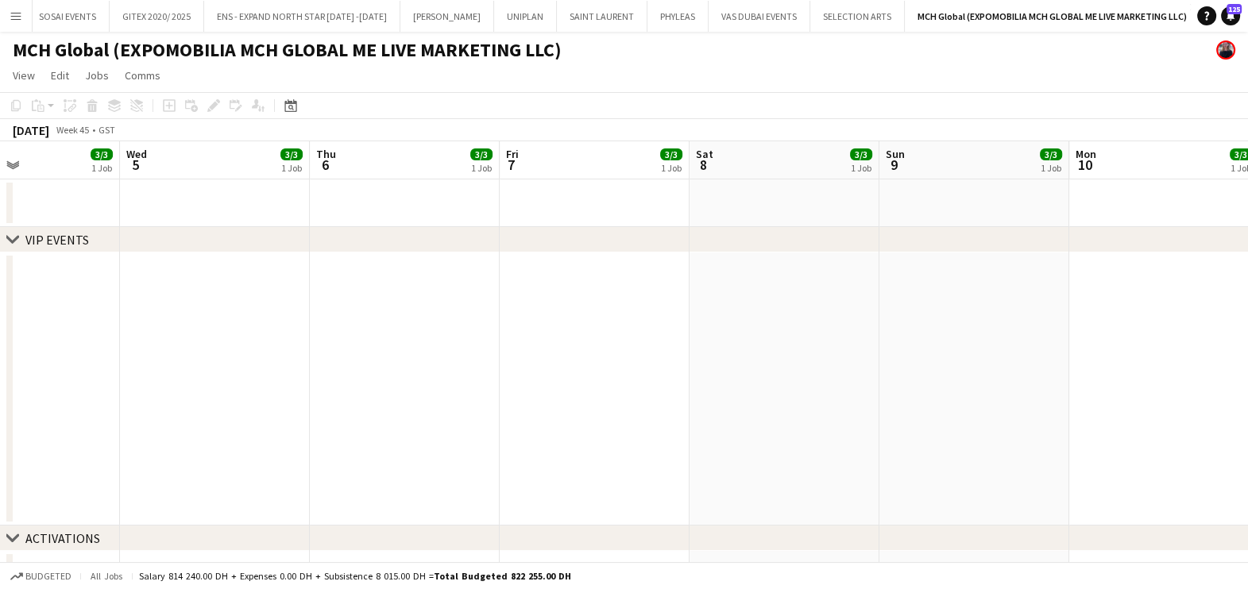
drag, startPoint x: 504, startPoint y: 292, endPoint x: 87, endPoint y: 301, distance: 417.0
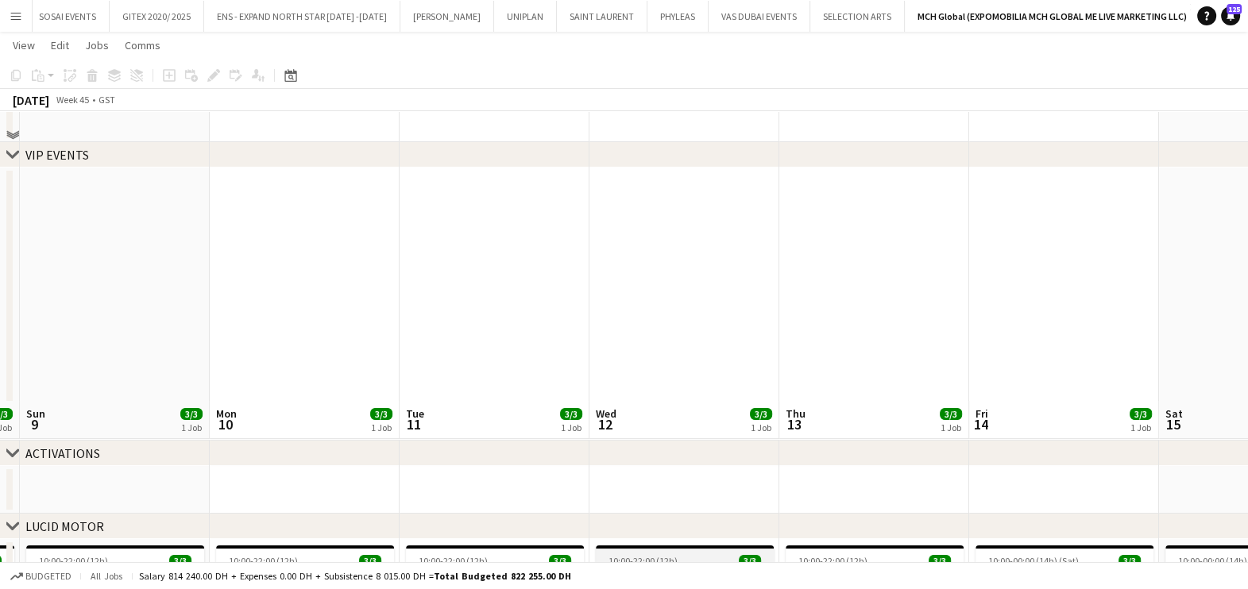
scroll to position [0, 0]
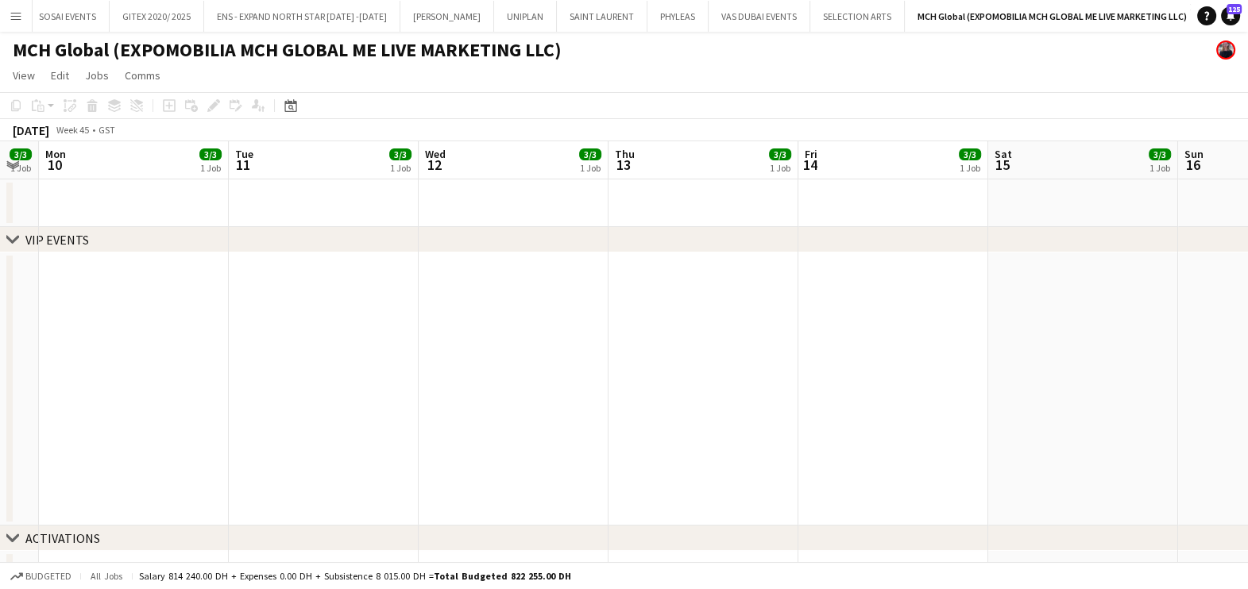
drag, startPoint x: 913, startPoint y: 351, endPoint x: 0, endPoint y: 359, distance: 913.3
click at [0, 357] on html "Menu Boards Boards Boards All jobs Status Workforce Workforce My Workforce Recr…" at bounding box center [624, 592] width 1248 height 1184
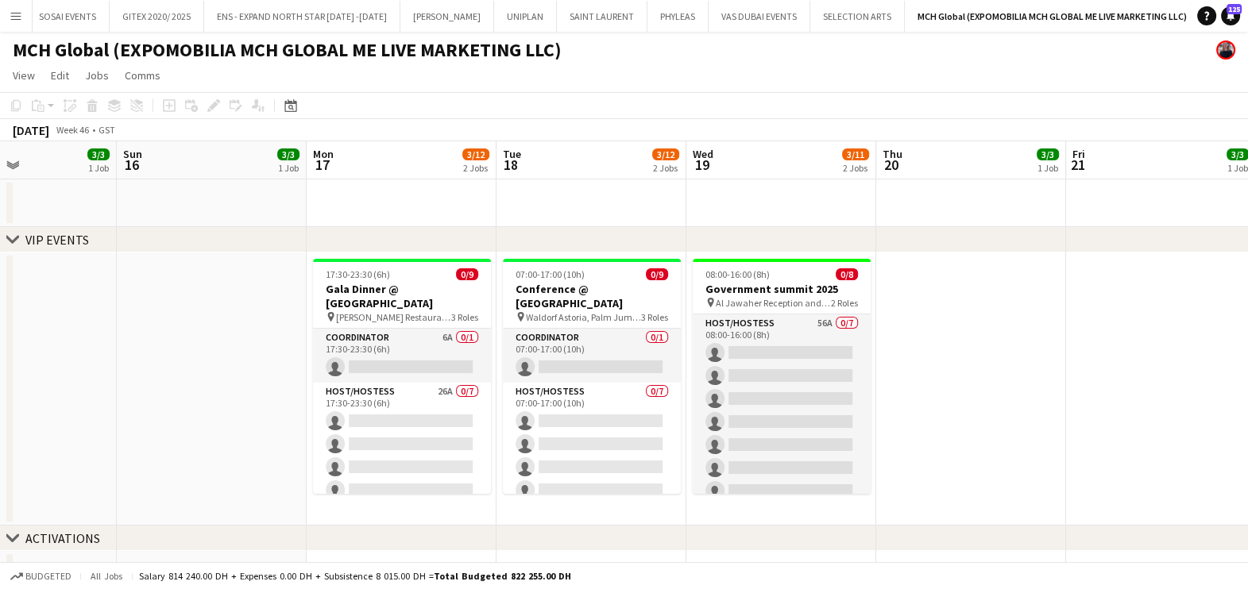
drag, startPoint x: 923, startPoint y: 396, endPoint x: 523, endPoint y: 398, distance: 400.3
drag, startPoint x: 673, startPoint y: 374, endPoint x: 845, endPoint y: 377, distance: 172.4
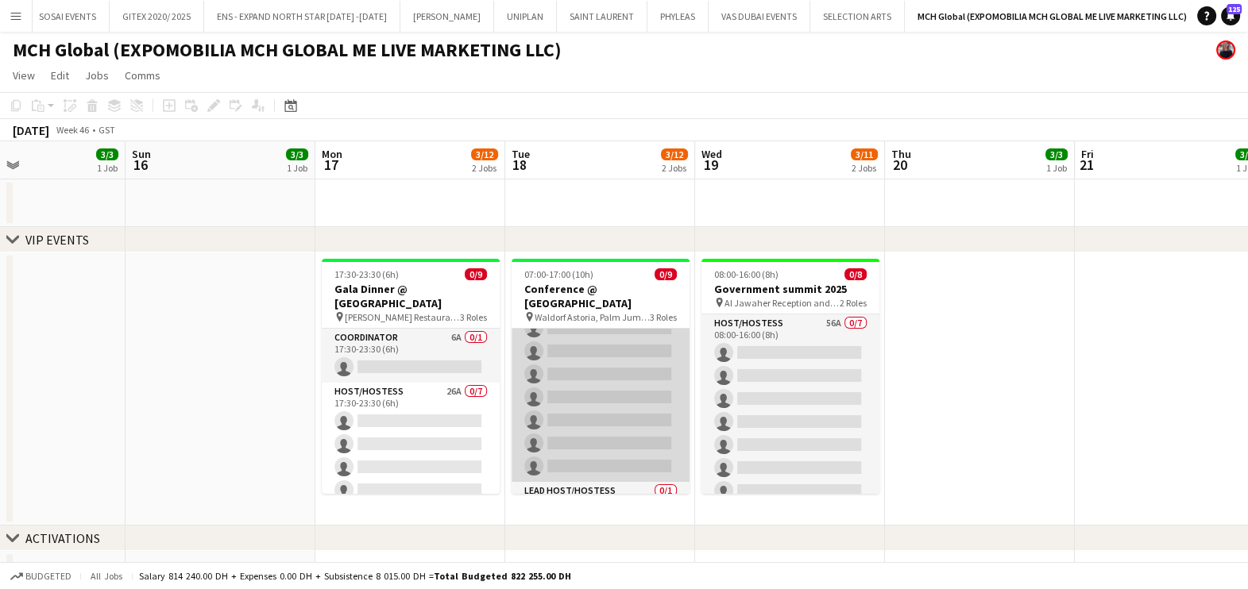
scroll to position [120, 0]
click at [607, 371] on app-card-role "Host/Hostess 0/7 07:00-17:00 (10h) single-neutral-actions single-neutral-action…" at bounding box center [600, 359] width 178 height 192
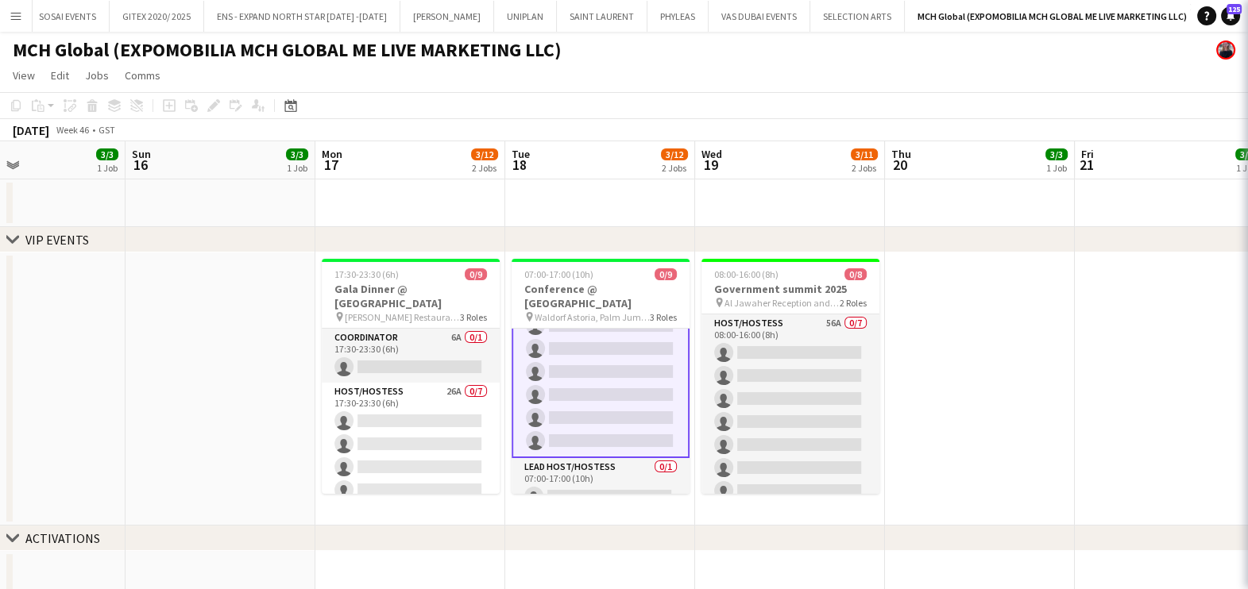
scroll to position [122, 0]
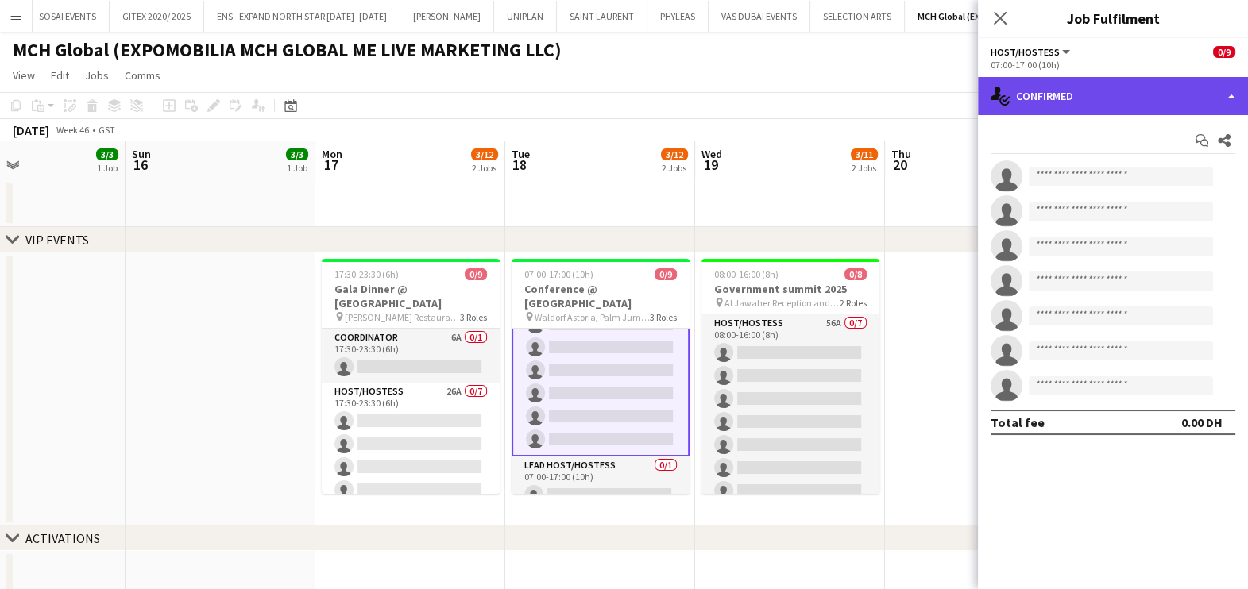
click at [1124, 91] on div "single-neutral-actions-check-2 Confirmed" at bounding box center [1113, 96] width 270 height 38
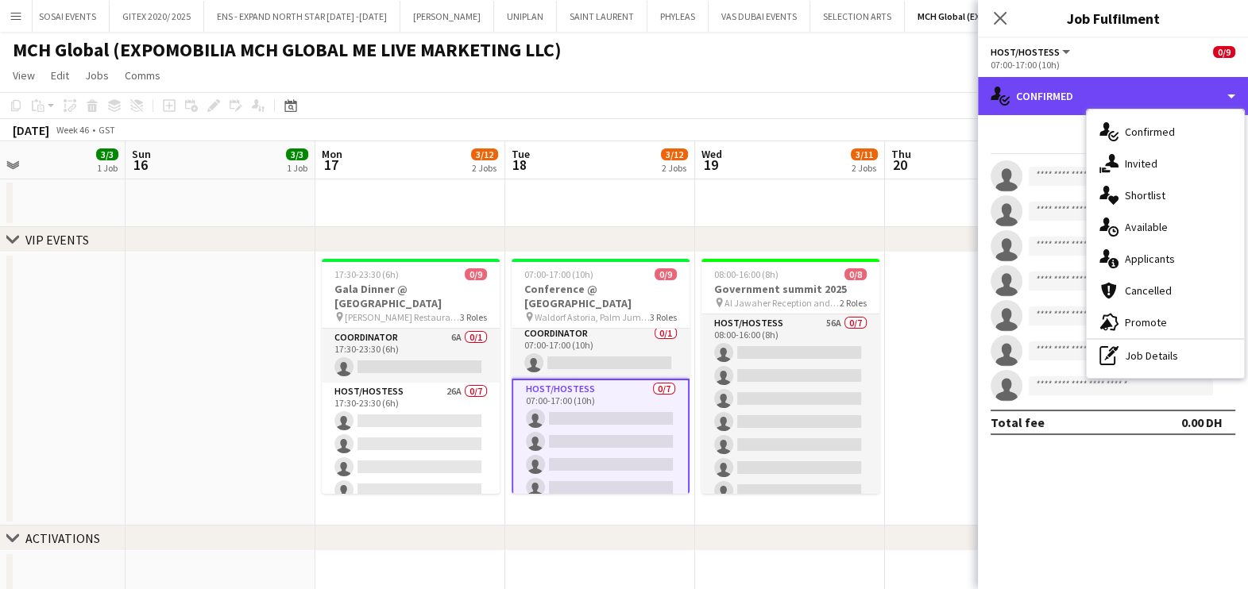
scroll to position [0, 0]
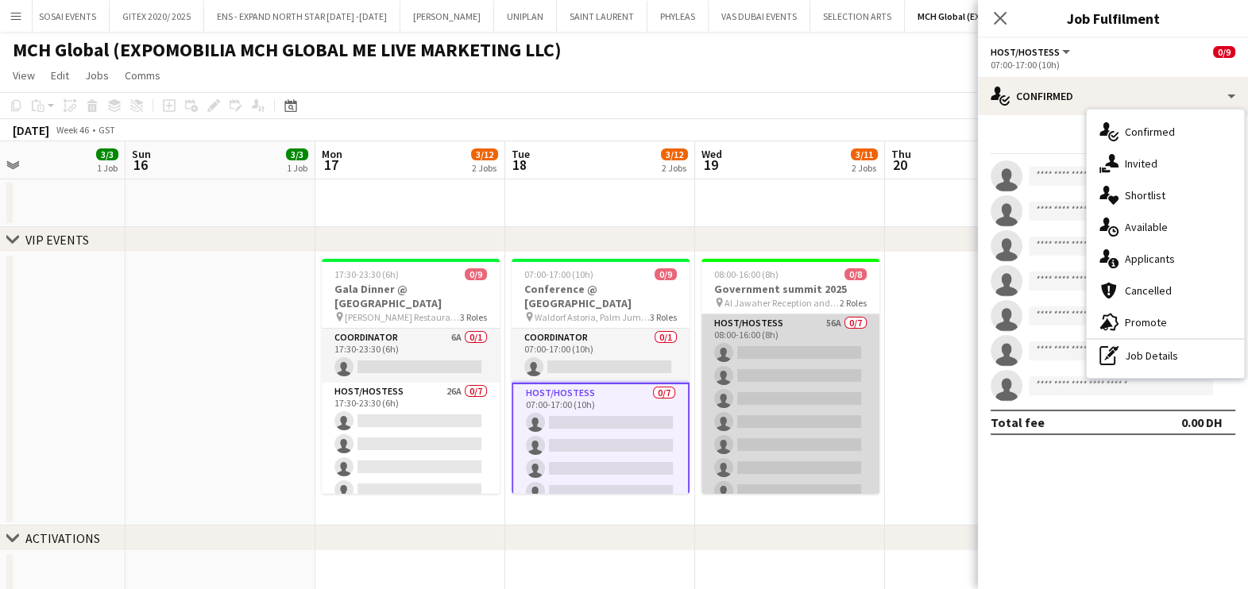
click at [824, 335] on app-card-role "Host/Hostess 56A 0/7 08:00-16:00 (8h) single-neutral-actions single-neutral-act…" at bounding box center [790, 410] width 178 height 192
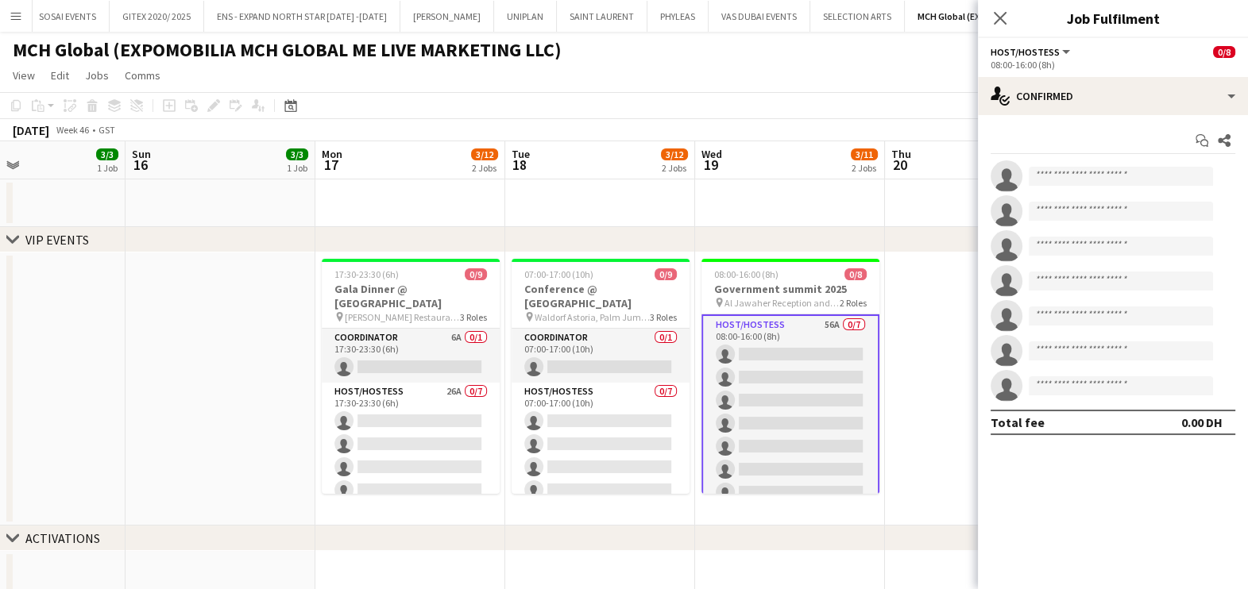
click at [798, 336] on app-card-role "Host/Hostess 56A 0/7 08:00-16:00 (8h) single-neutral-actions single-neutral-act…" at bounding box center [790, 411] width 178 height 195
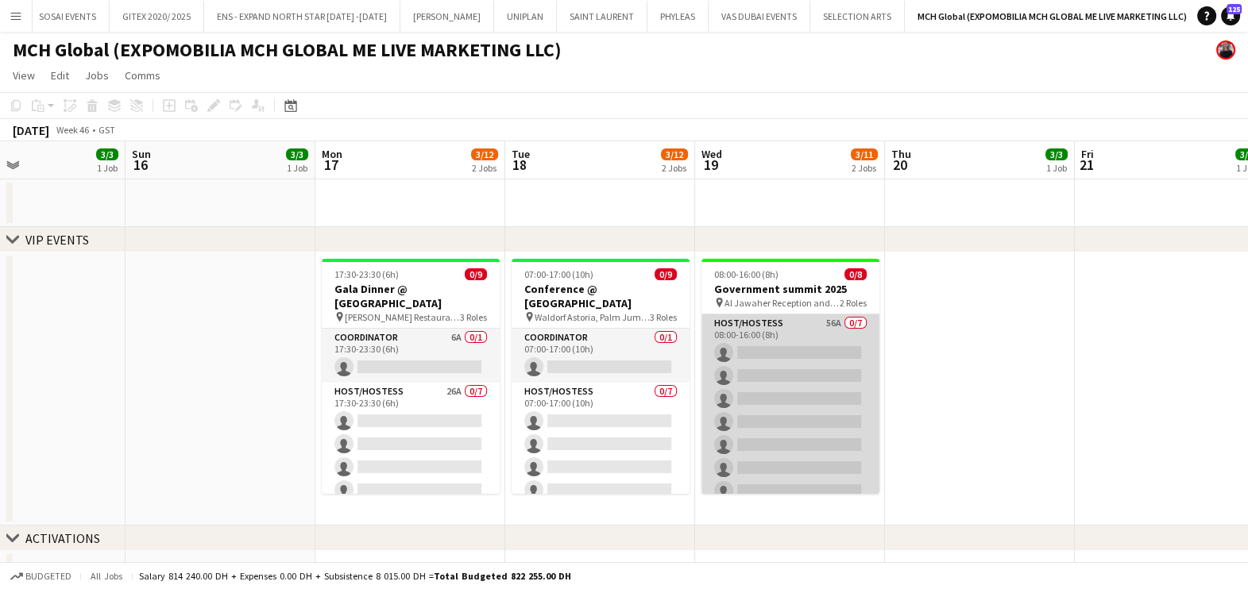
click at [798, 338] on app-card-role "Host/Hostess 56A 0/7 08:00-16:00 (8h) single-neutral-actions single-neutral-act…" at bounding box center [790, 410] width 178 height 192
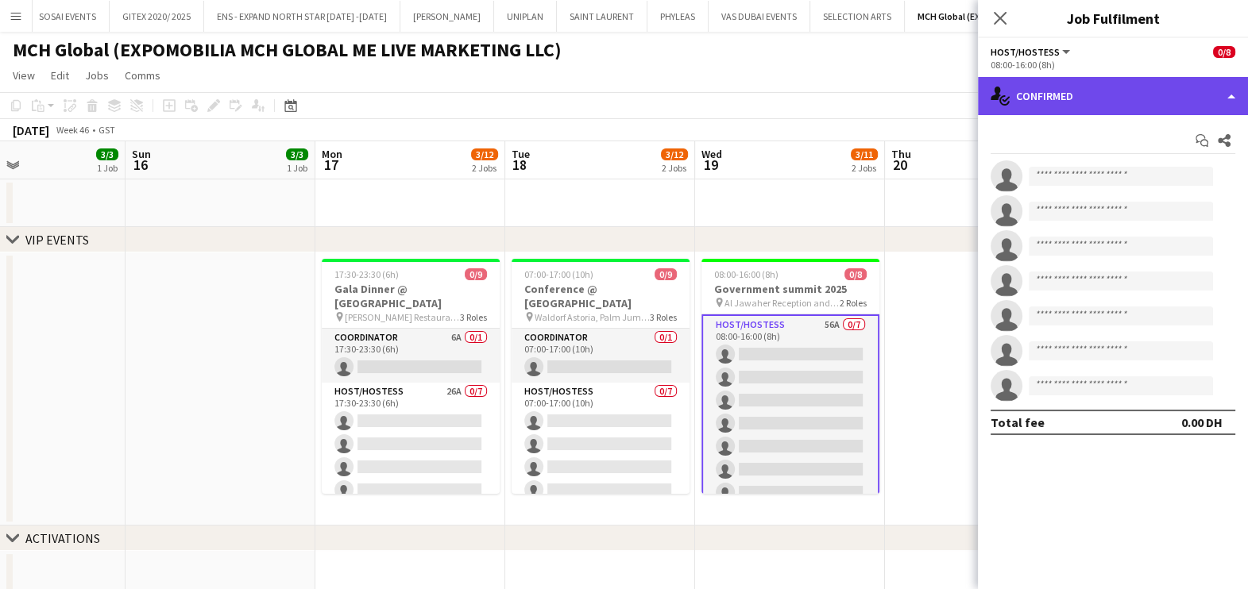
click at [1065, 100] on div "single-neutral-actions-check-2 Confirmed" at bounding box center [1113, 96] width 270 height 38
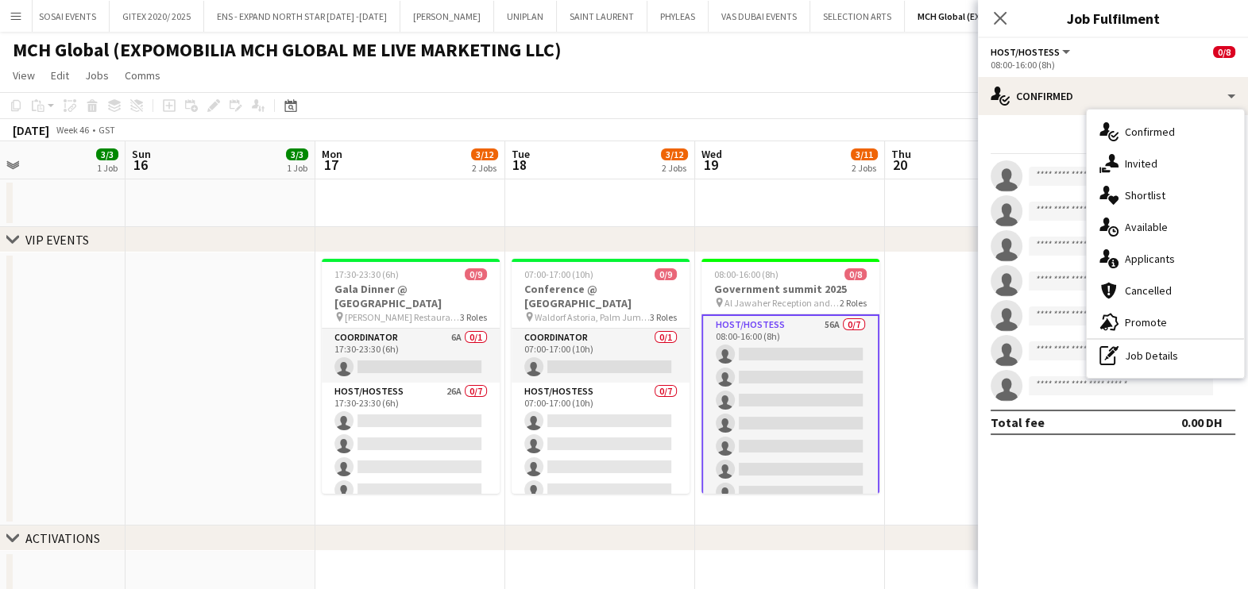
click at [1159, 257] on span "Applicants" at bounding box center [1150, 259] width 50 height 14
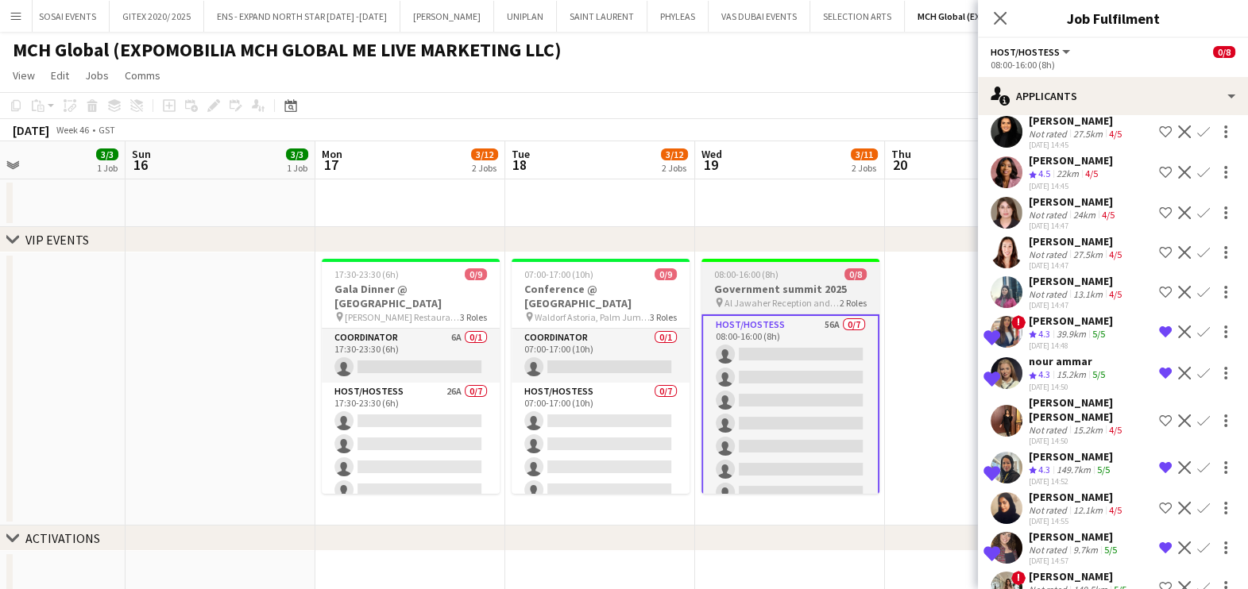
click at [800, 280] on app-job-card "08:00-16:00 (8h) 0/8 Government summit 2025 pin Al Jawaher Reception and Conven…" at bounding box center [790, 376] width 178 height 235
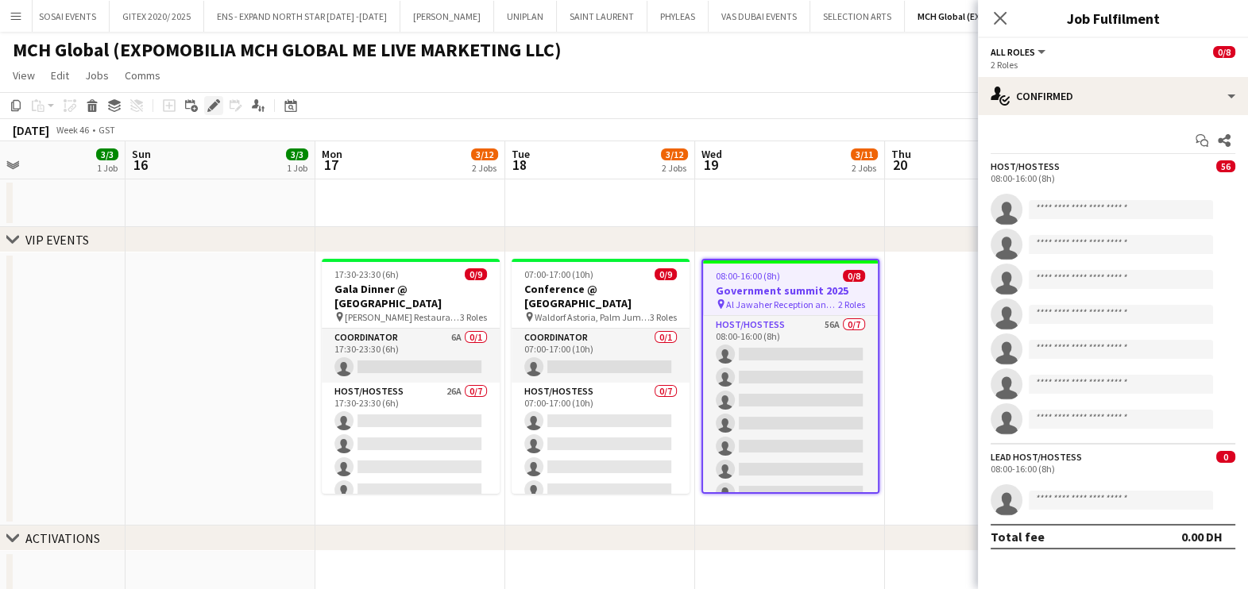
click at [208, 109] on icon "Edit" at bounding box center [213, 105] width 13 height 13
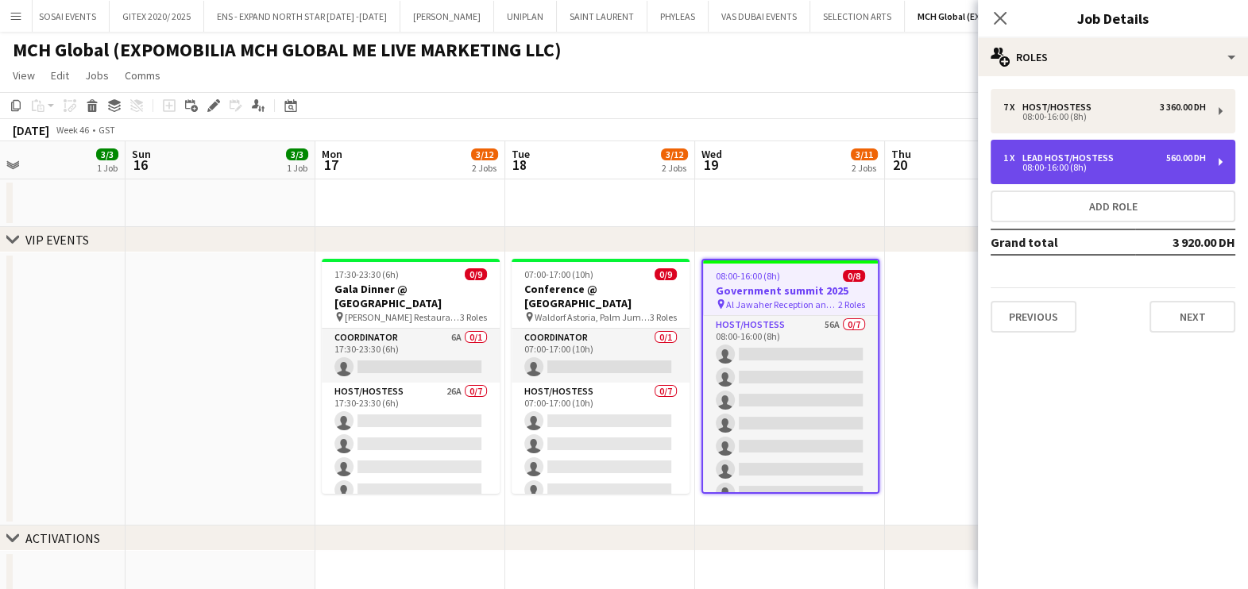
click at [1065, 156] on div "Lead Host/Hostess" at bounding box center [1071, 157] width 98 height 11
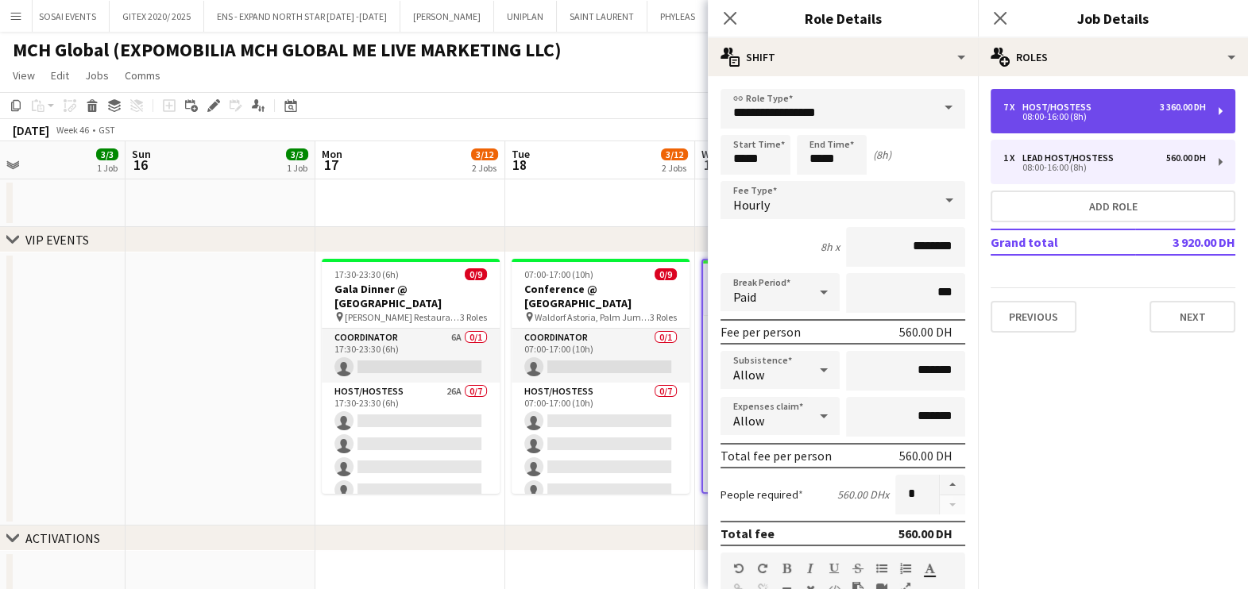
click at [1061, 99] on div "7 x Host/Hostess 3 360.00 DH 08:00-16:00 (8h)" at bounding box center [1112, 111] width 245 height 44
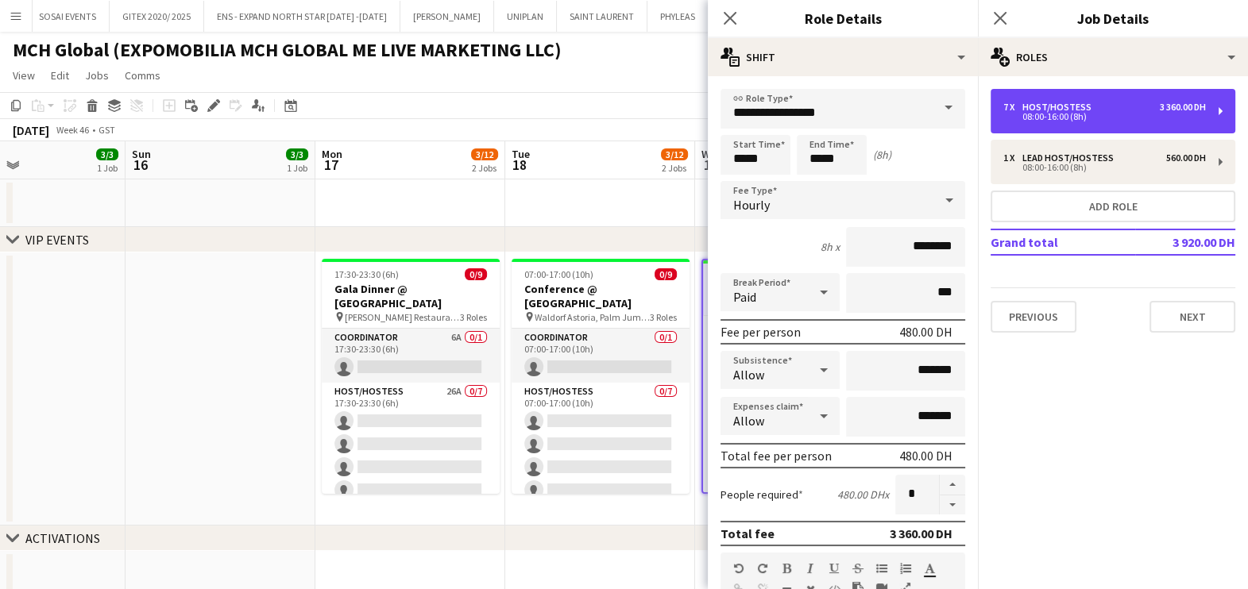
type input "**********"
type input "********"
type input "*"
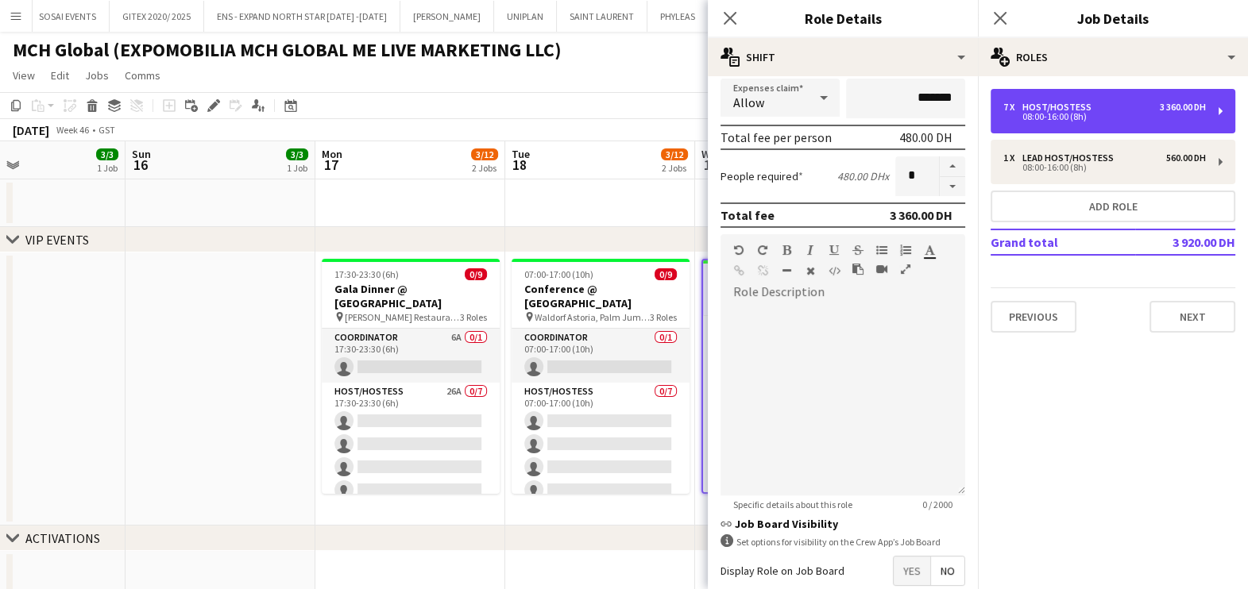
scroll to position [400, 0]
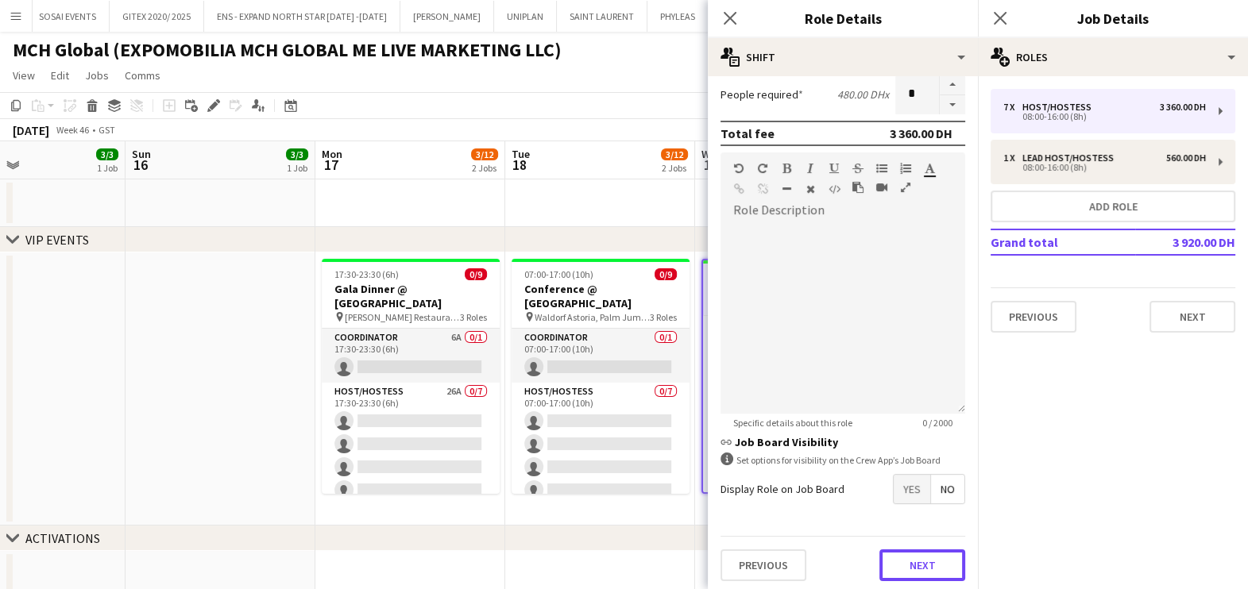
click at [897, 561] on button "Next" at bounding box center [922, 566] width 86 height 32
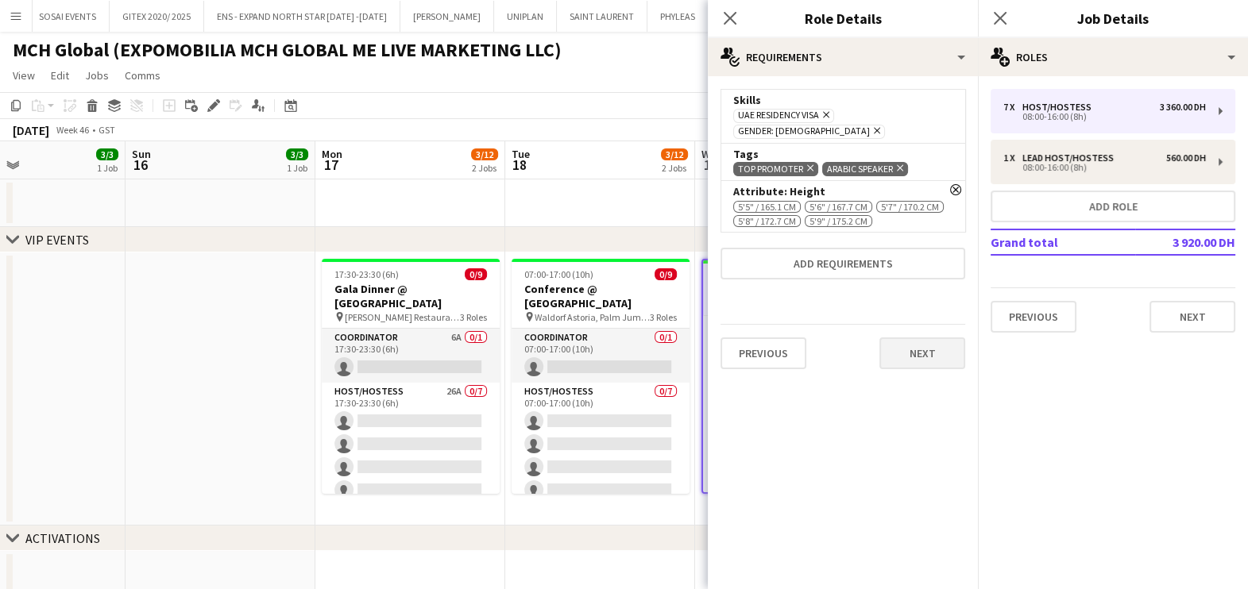
scroll to position [0, 0]
click at [880, 125] on icon "Remove" at bounding box center [875, 130] width 10 height 10
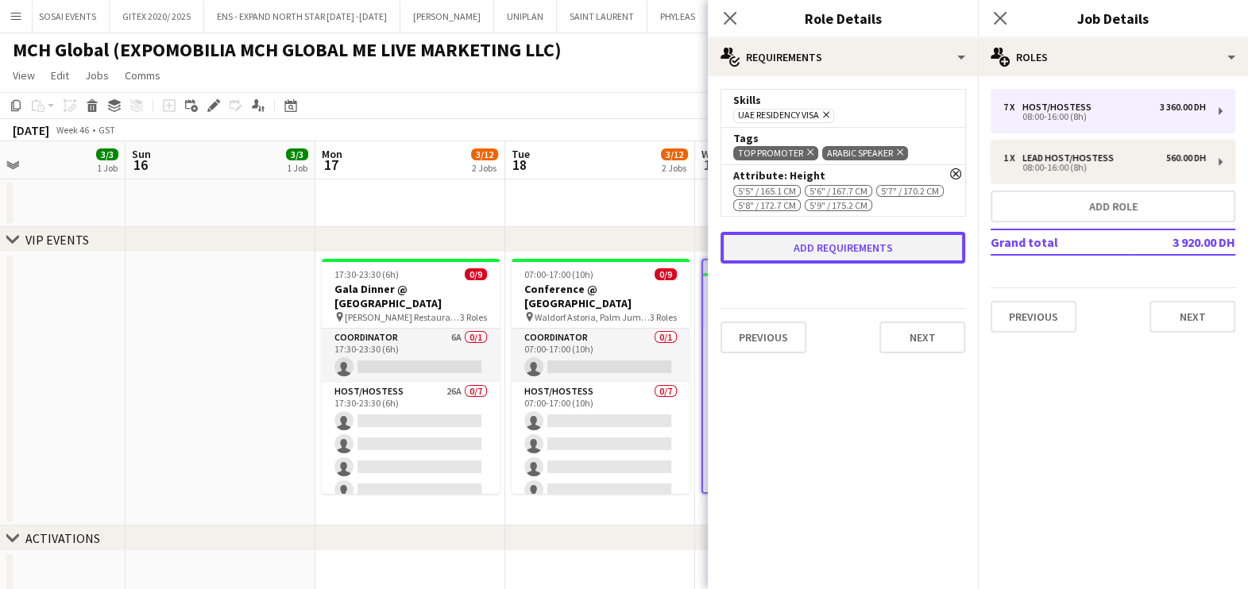
click at [839, 243] on button "Add requirements" at bounding box center [842, 248] width 245 height 32
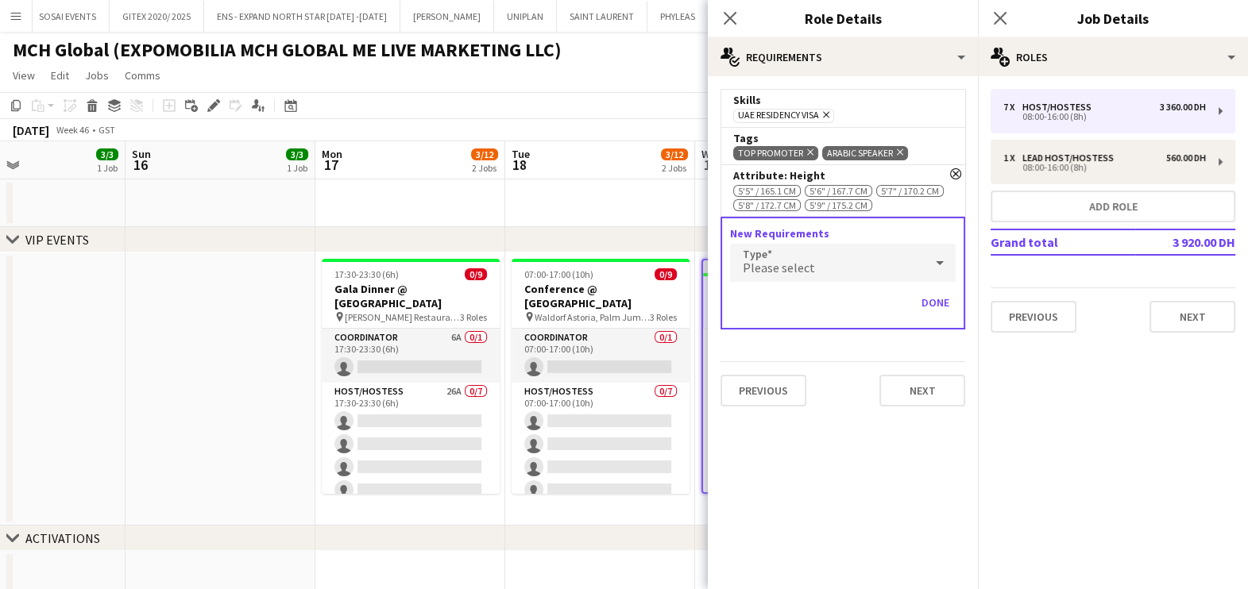
click at [833, 262] on div "Please select" at bounding box center [827, 263] width 194 height 38
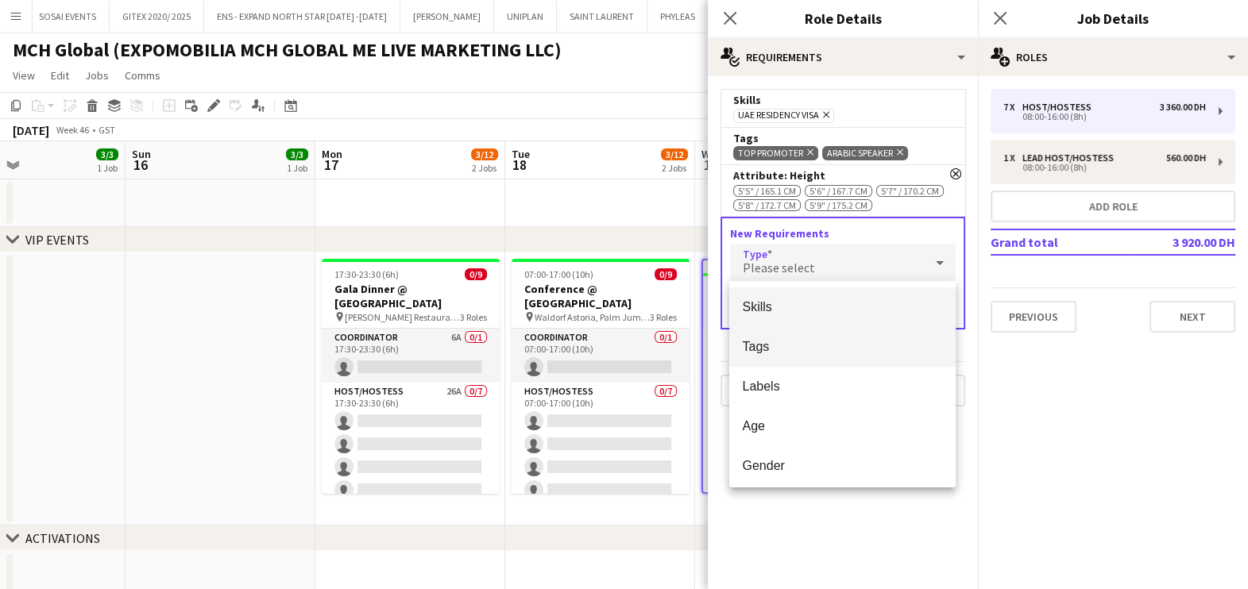
click at [814, 345] on span "Tags" at bounding box center [842, 346] width 201 height 15
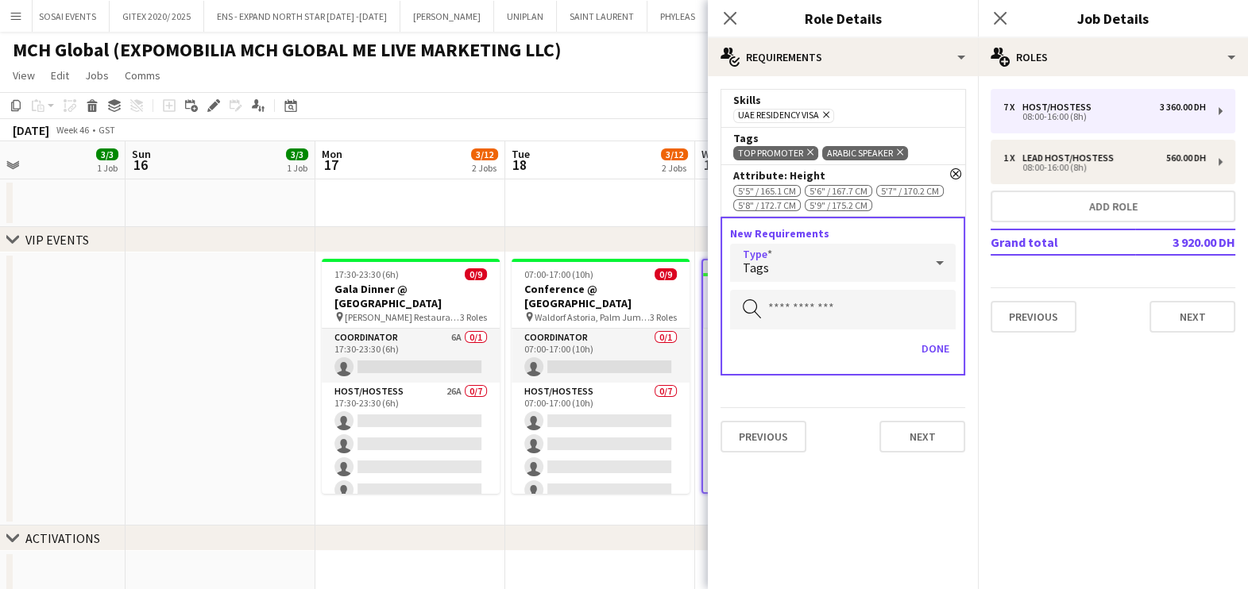
click at [824, 253] on div "Tags" at bounding box center [827, 263] width 194 height 38
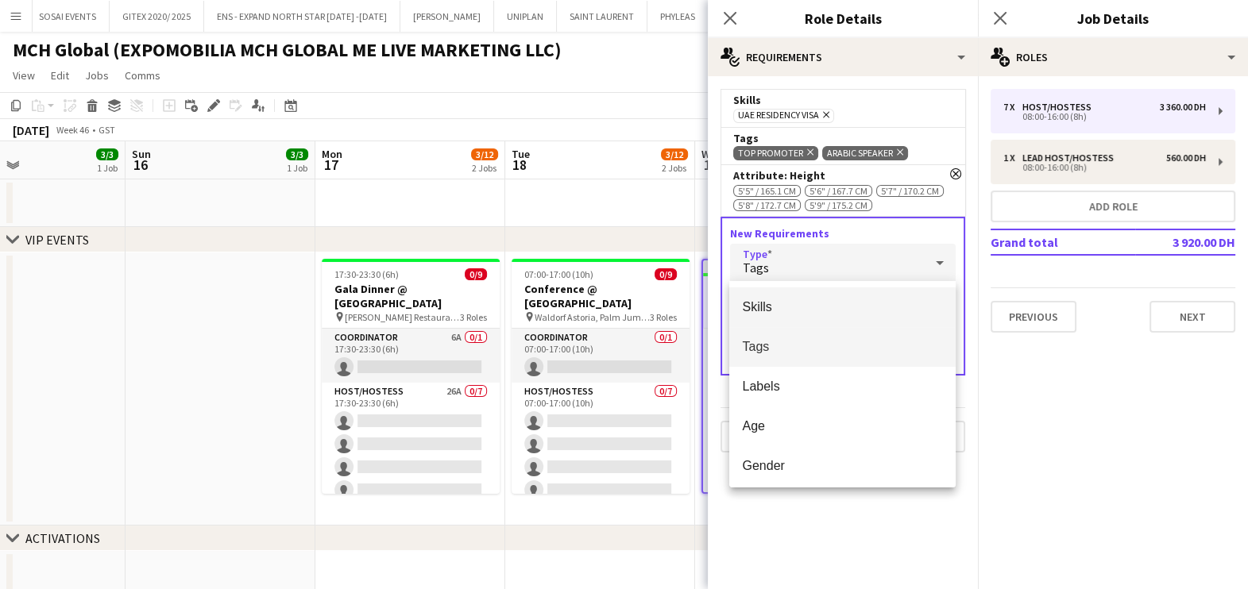
click at [822, 310] on span "Skills" at bounding box center [842, 306] width 201 height 15
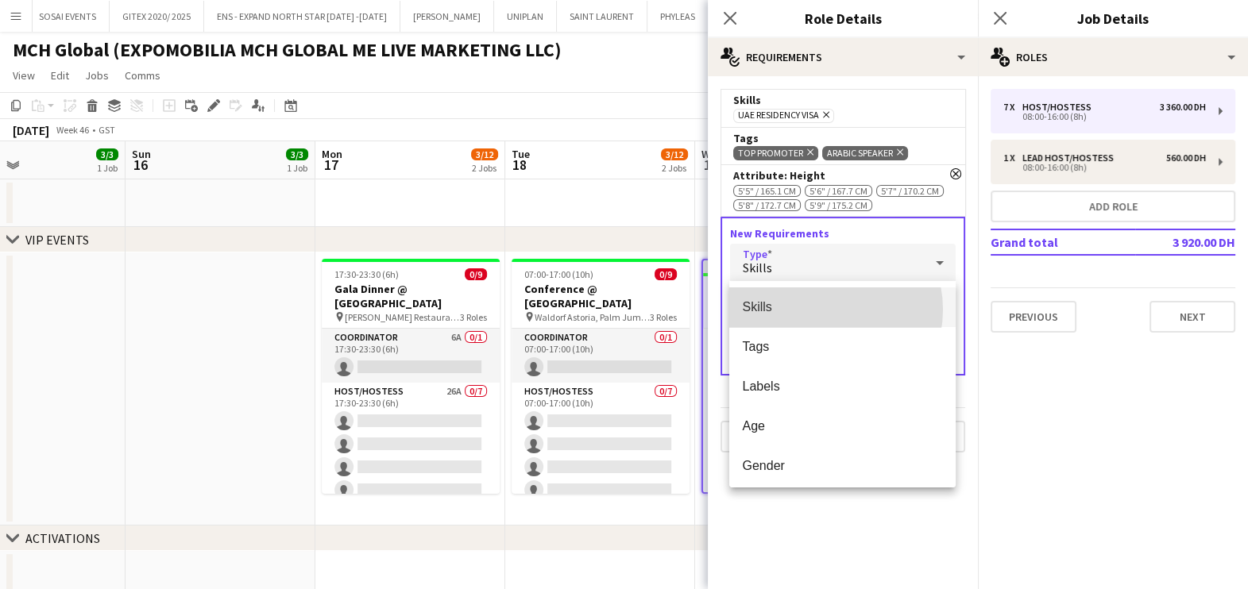
click at [816, 320] on input "text" at bounding box center [843, 310] width 226 height 40
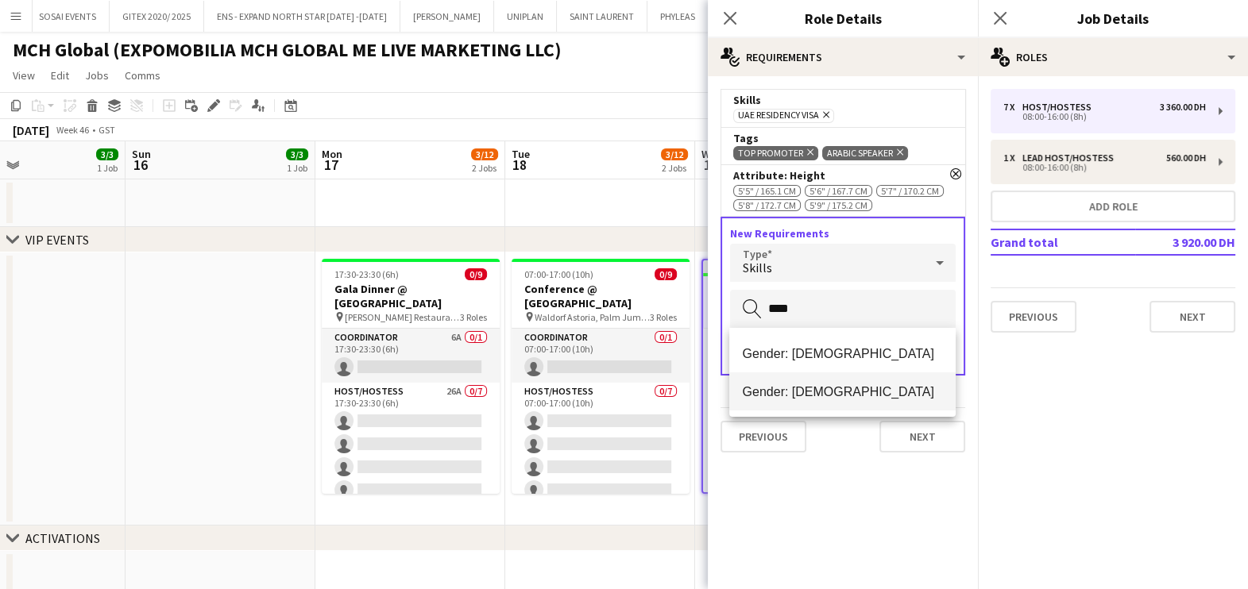
type input "****"
click at [787, 376] on mat-option "Gender: Male" at bounding box center [842, 391] width 226 height 38
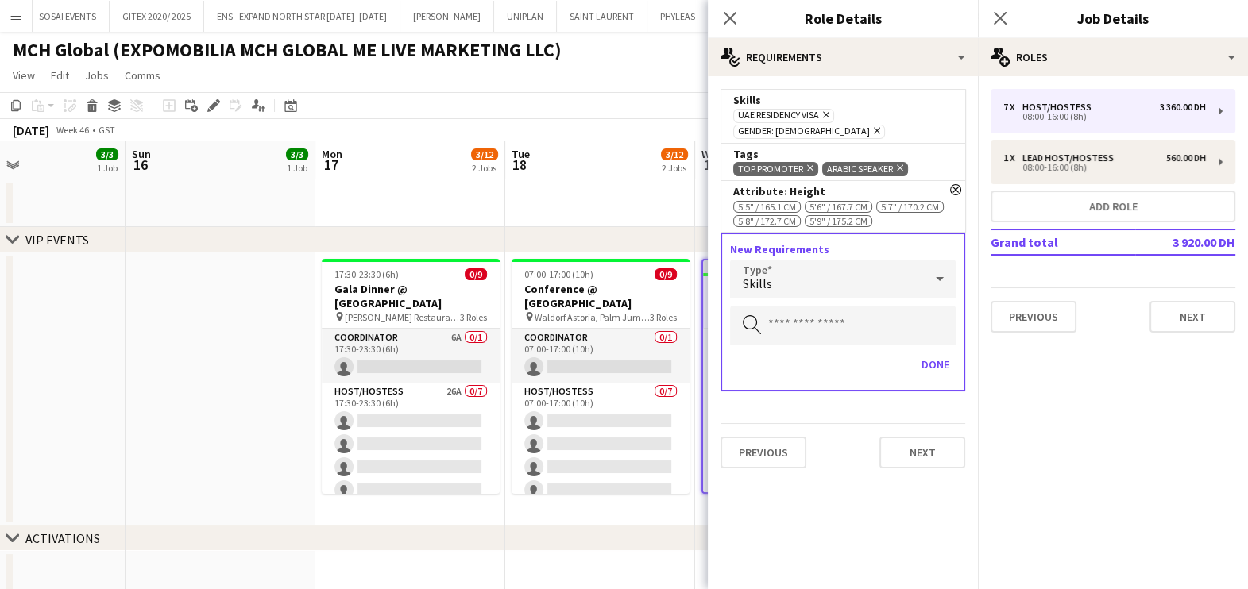
click at [806, 163] on icon "Remove" at bounding box center [808, 168] width 10 height 10
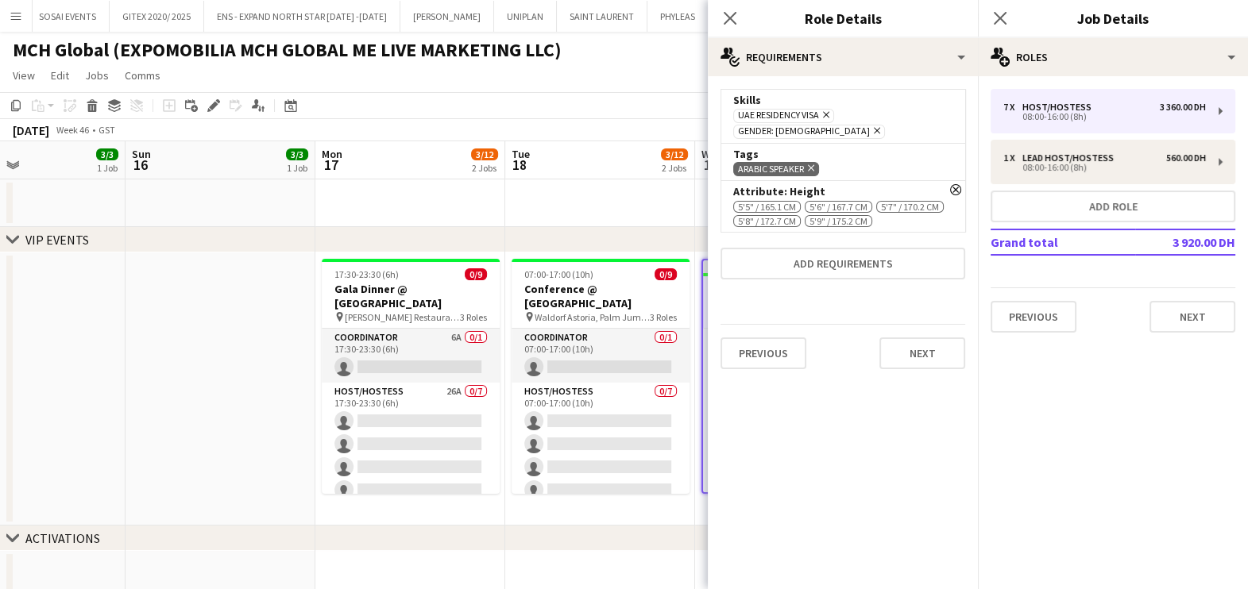
click at [953, 184] on icon "Remove" at bounding box center [955, 189] width 11 height 11
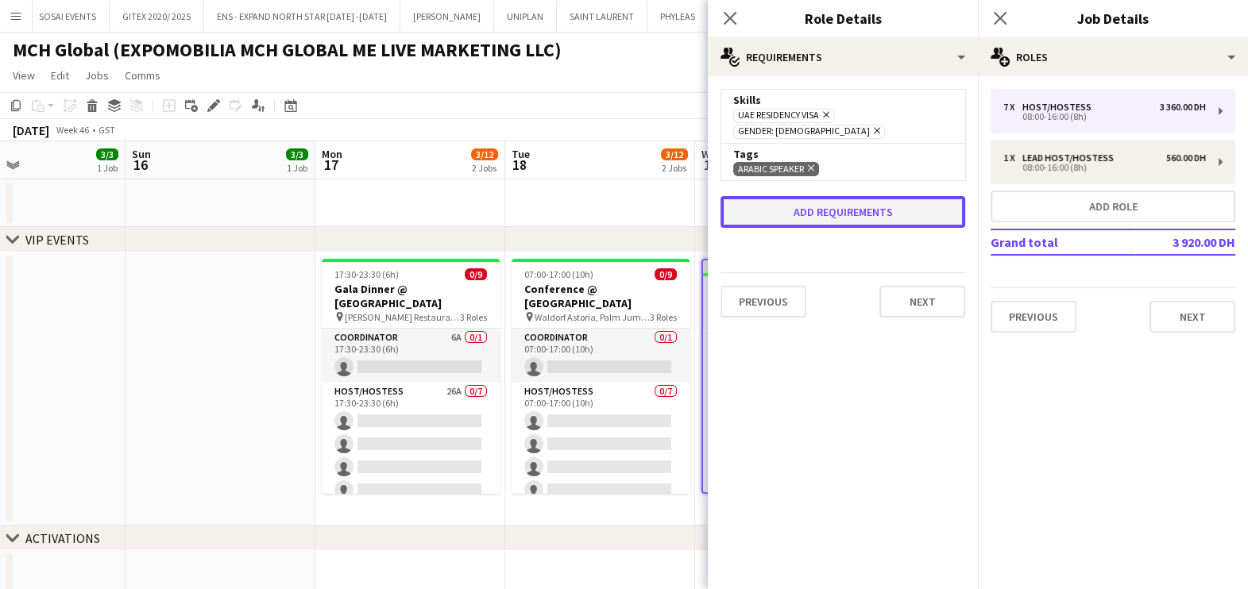
click at [873, 196] on button "Add requirements" at bounding box center [842, 212] width 245 height 32
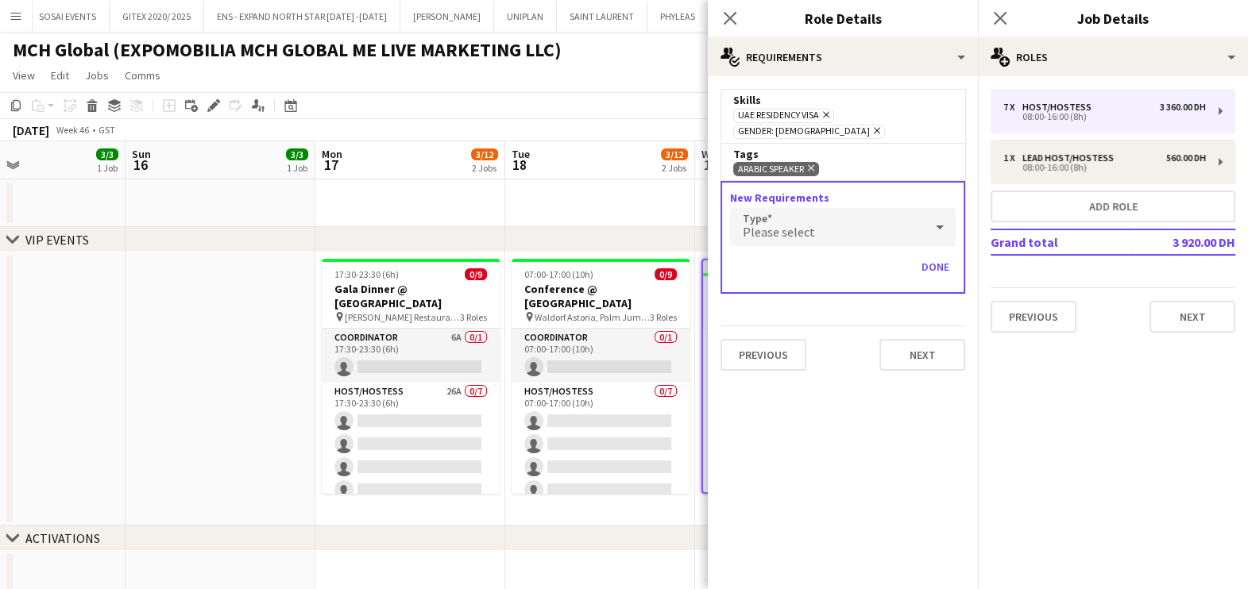
click at [832, 219] on div "Please select" at bounding box center [827, 227] width 194 height 38
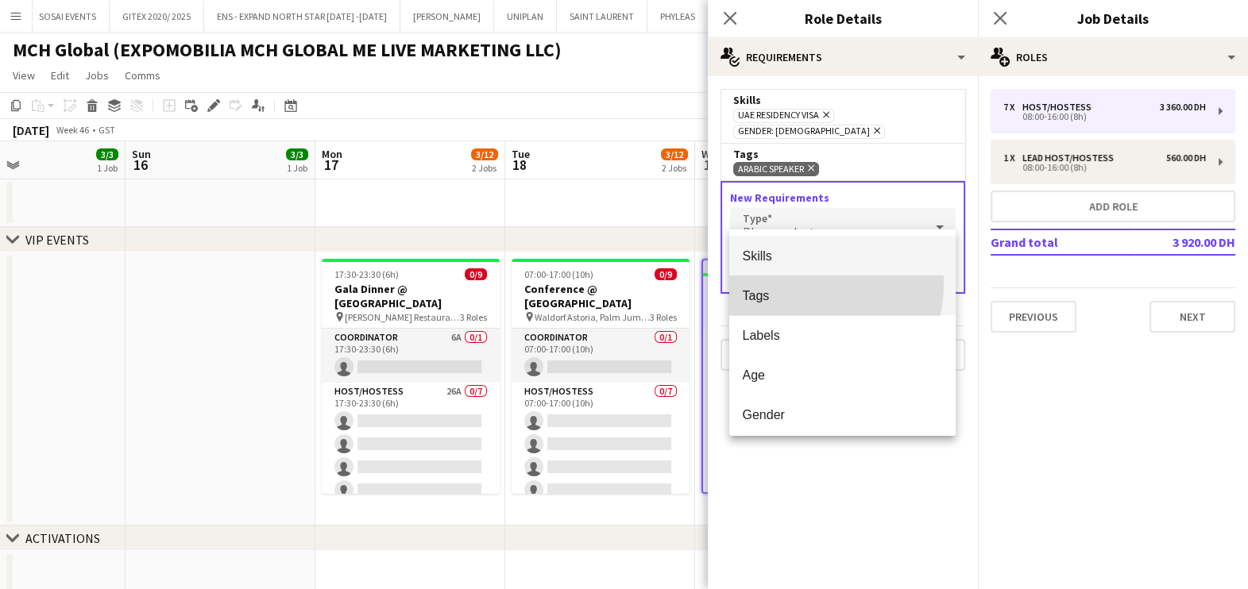
click at [785, 283] on mat-option "Tags" at bounding box center [842, 296] width 226 height 40
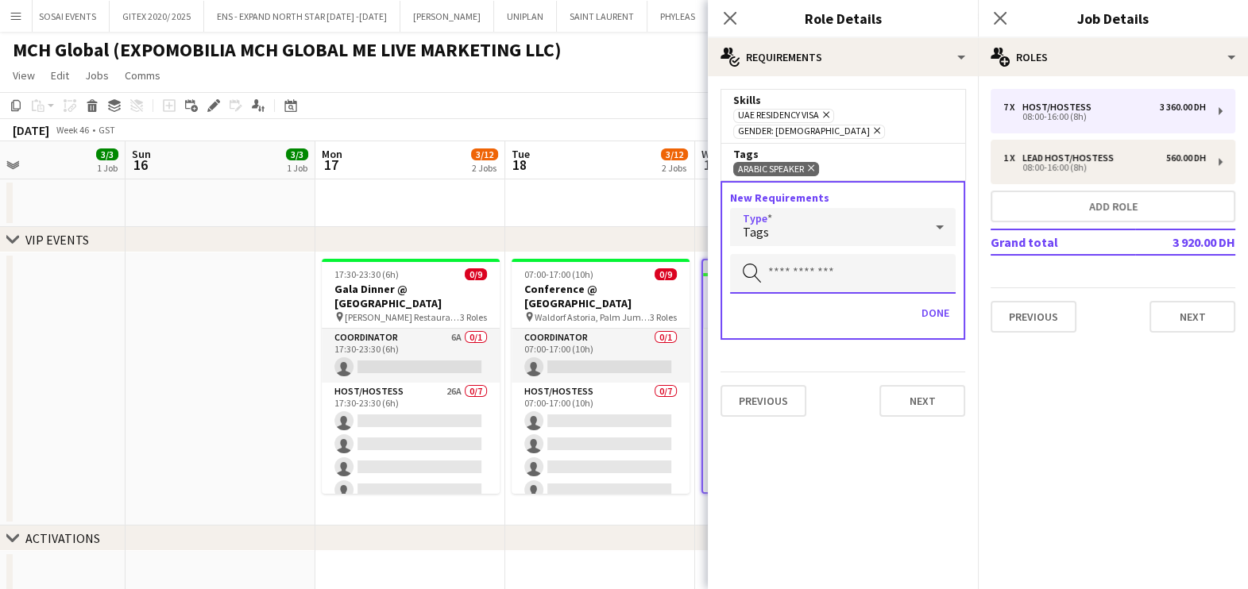
click at [830, 257] on input "text" at bounding box center [843, 274] width 226 height 40
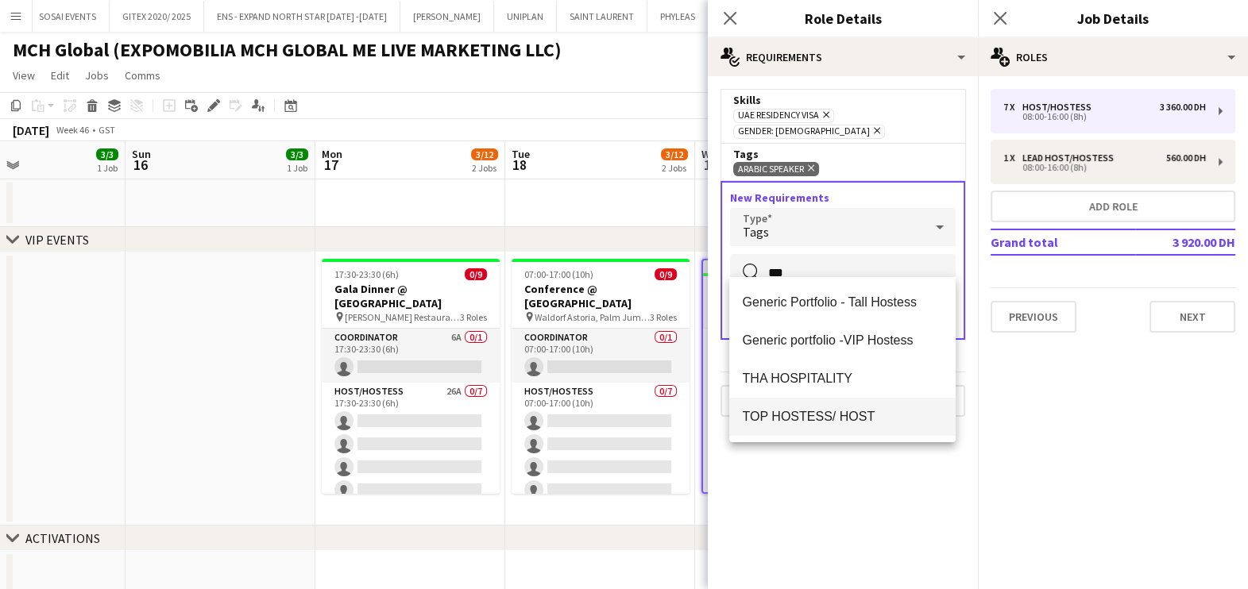
type input "***"
click at [806, 429] on mat-option "TOP HOSTESS/ HOST" at bounding box center [842, 417] width 226 height 38
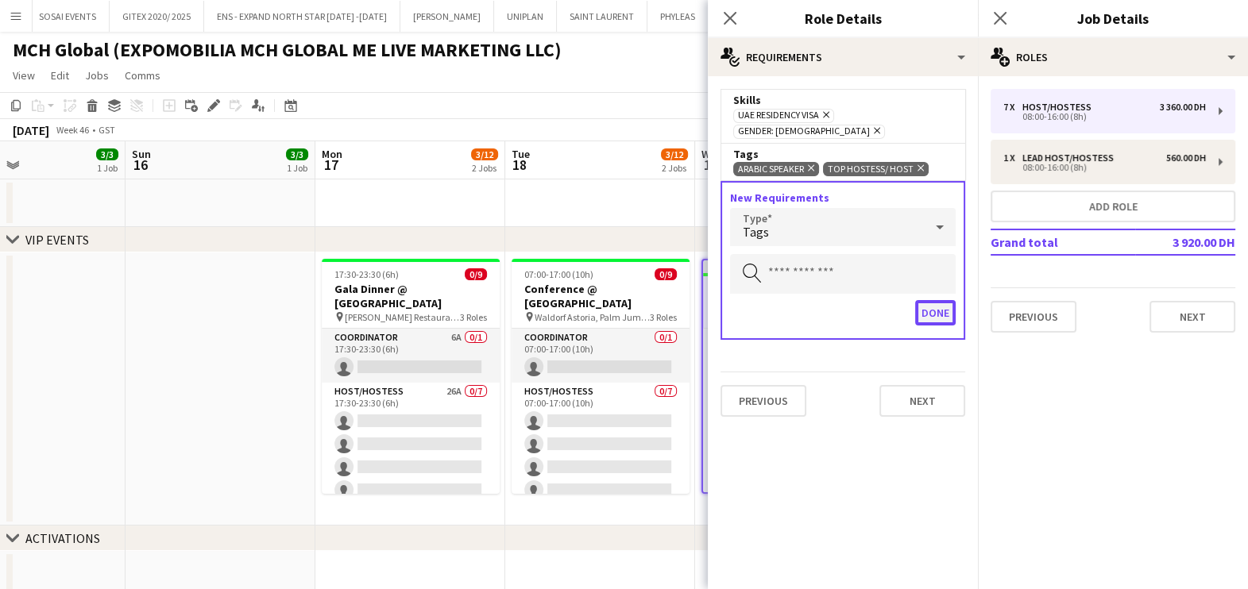
click at [943, 300] on button "Done" at bounding box center [935, 312] width 41 height 25
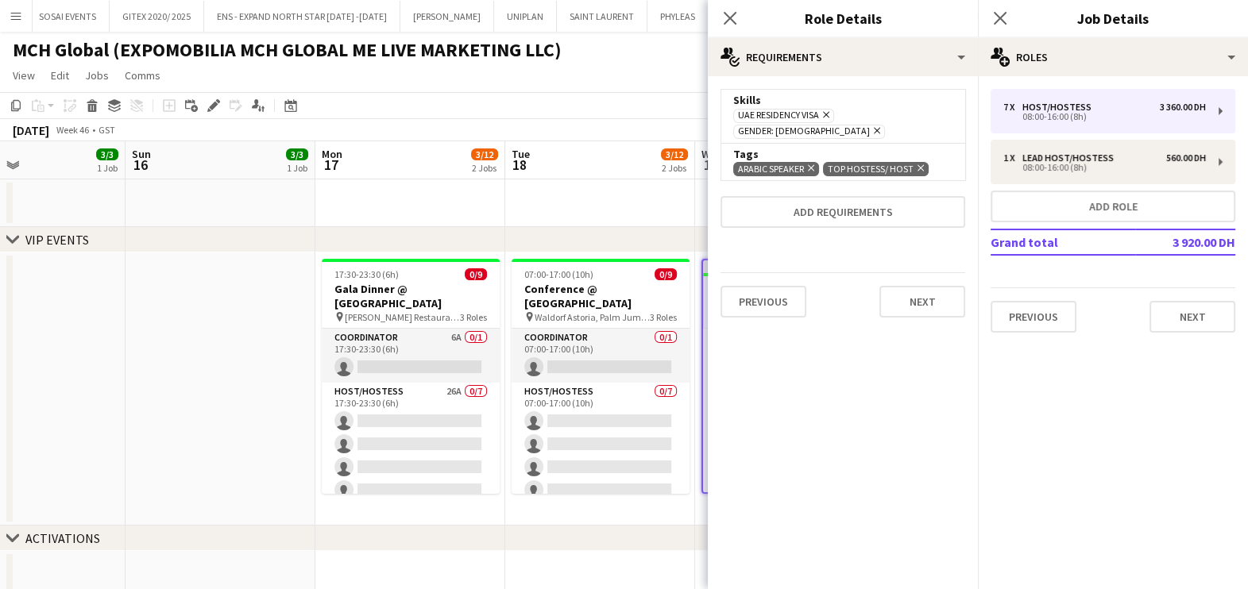
click at [668, 201] on app-date-cell at bounding box center [600, 203] width 190 height 48
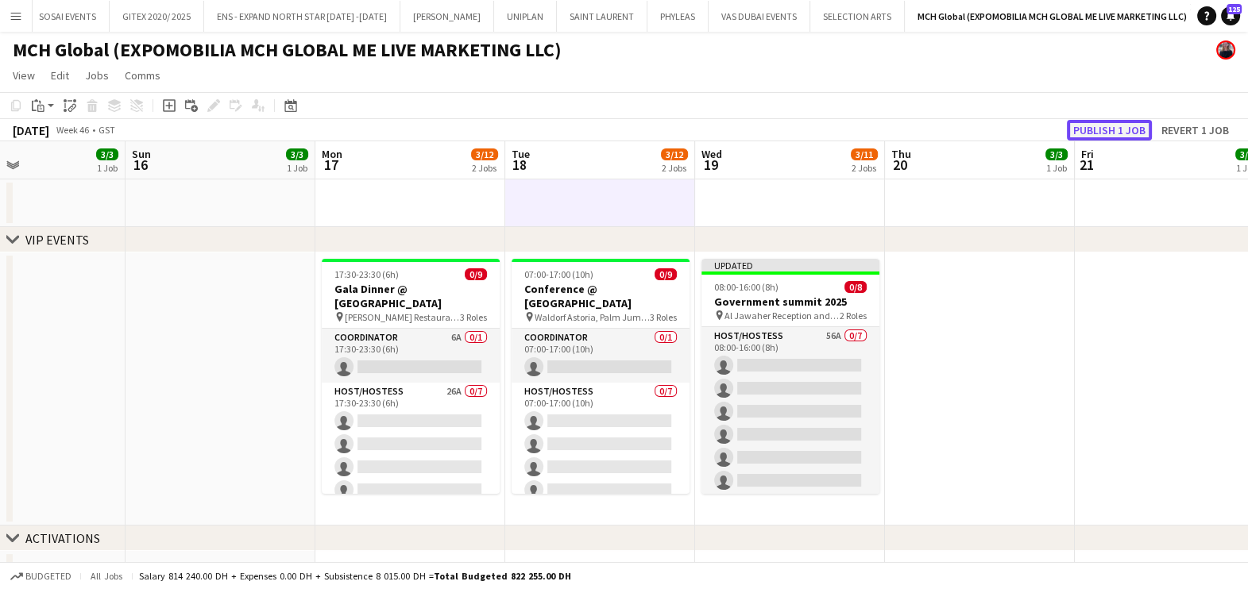
click at [1116, 129] on button "Publish 1 job" at bounding box center [1109, 130] width 85 height 21
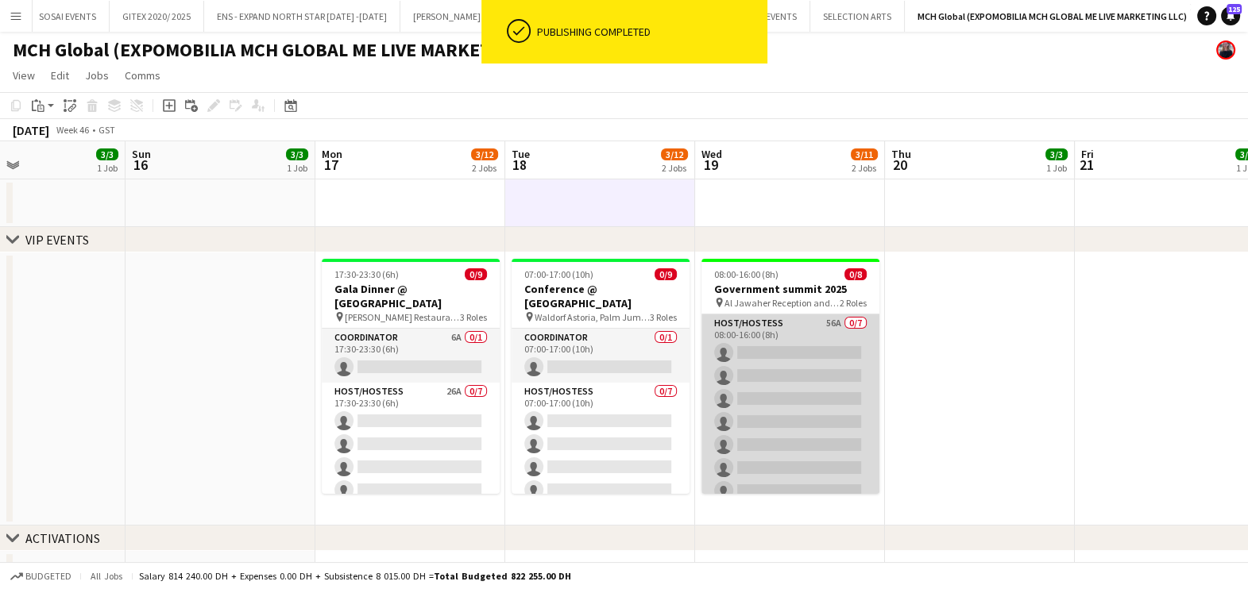
click at [782, 344] on app-card-role "Host/Hostess 56A 0/7 08:00-16:00 (8h) single-neutral-actions single-neutral-act…" at bounding box center [790, 410] width 178 height 192
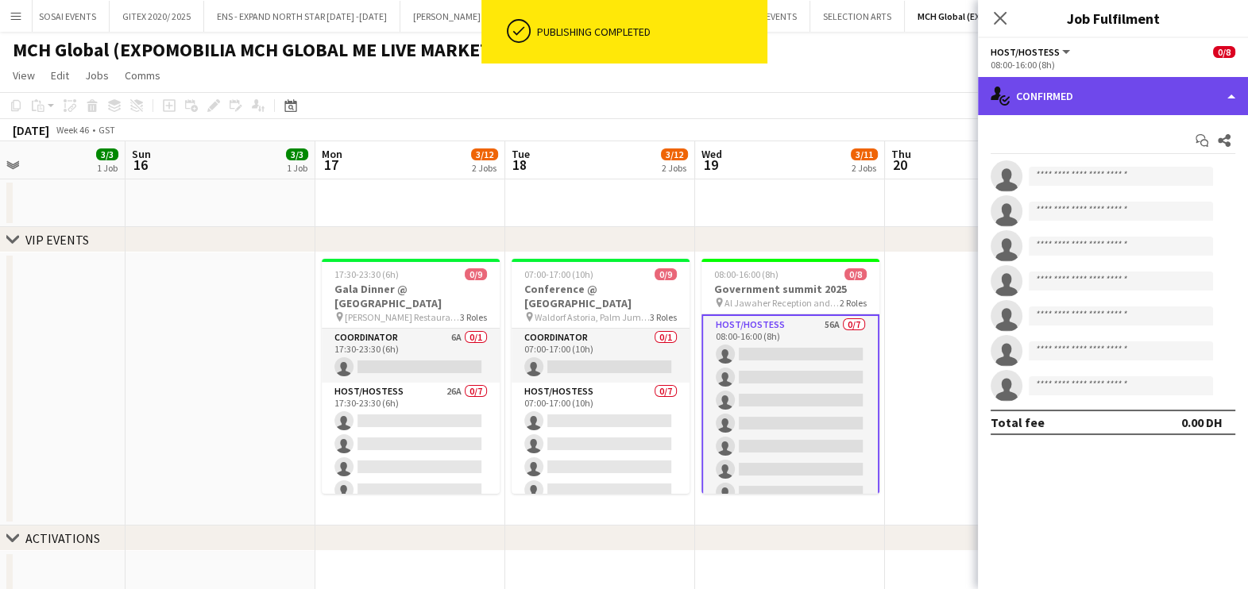
click at [1136, 92] on div "single-neutral-actions-check-2 Confirmed" at bounding box center [1113, 96] width 270 height 38
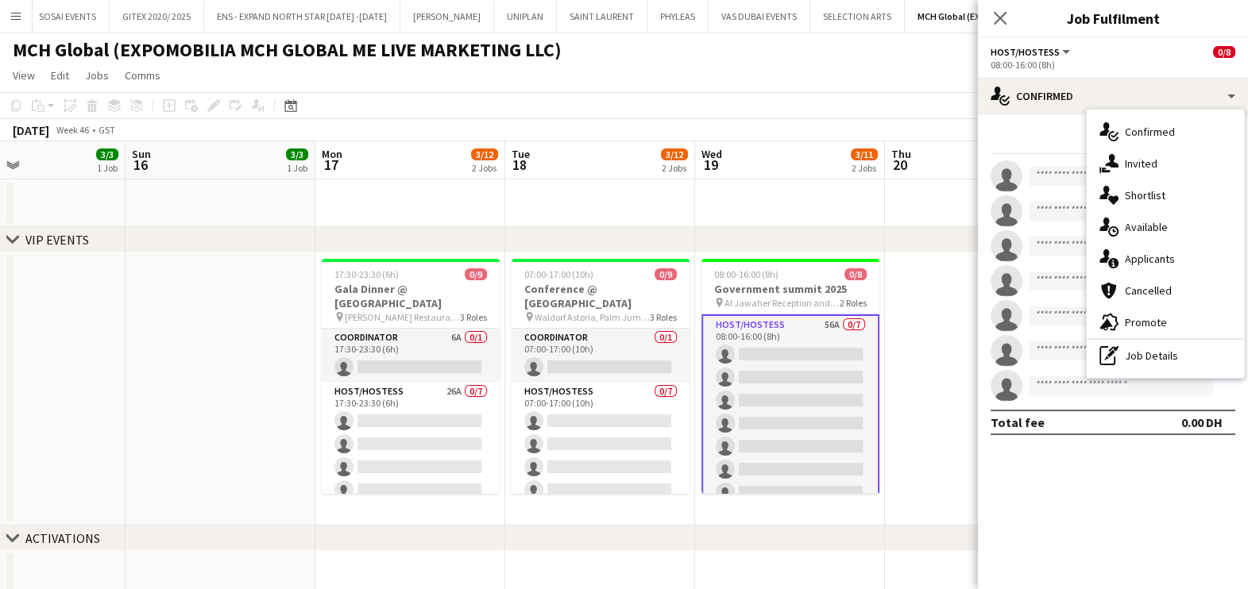
click at [1140, 314] on div "advertising-megaphone Promote" at bounding box center [1164, 323] width 157 height 32
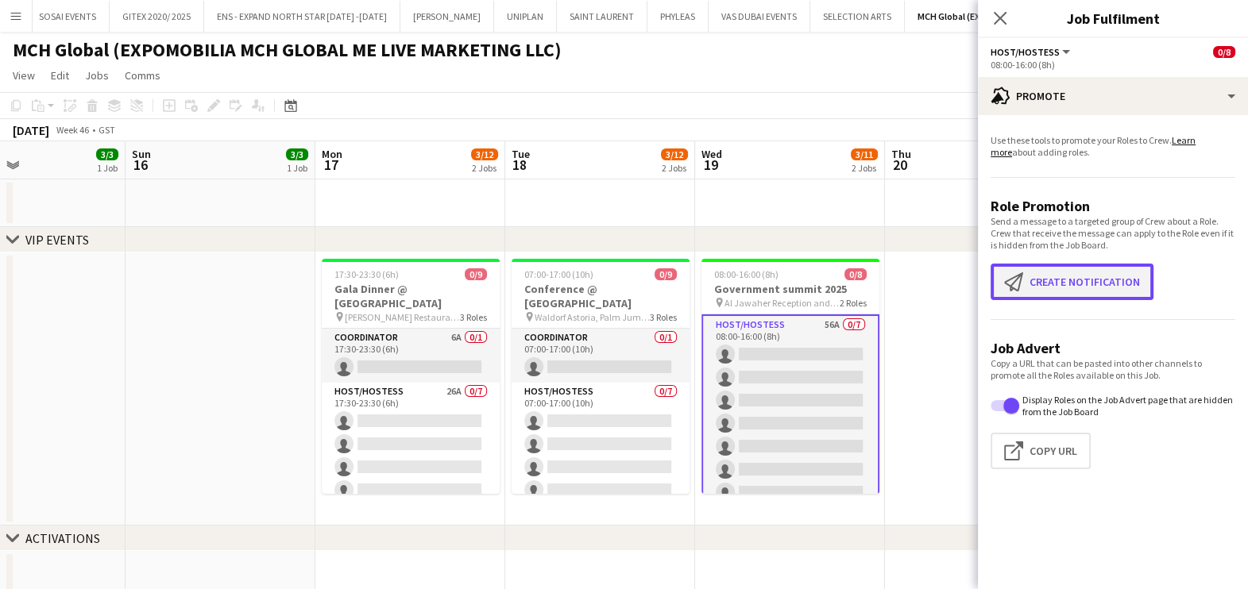
click at [1051, 278] on button "Create notification Create notification" at bounding box center [1071, 282] width 163 height 37
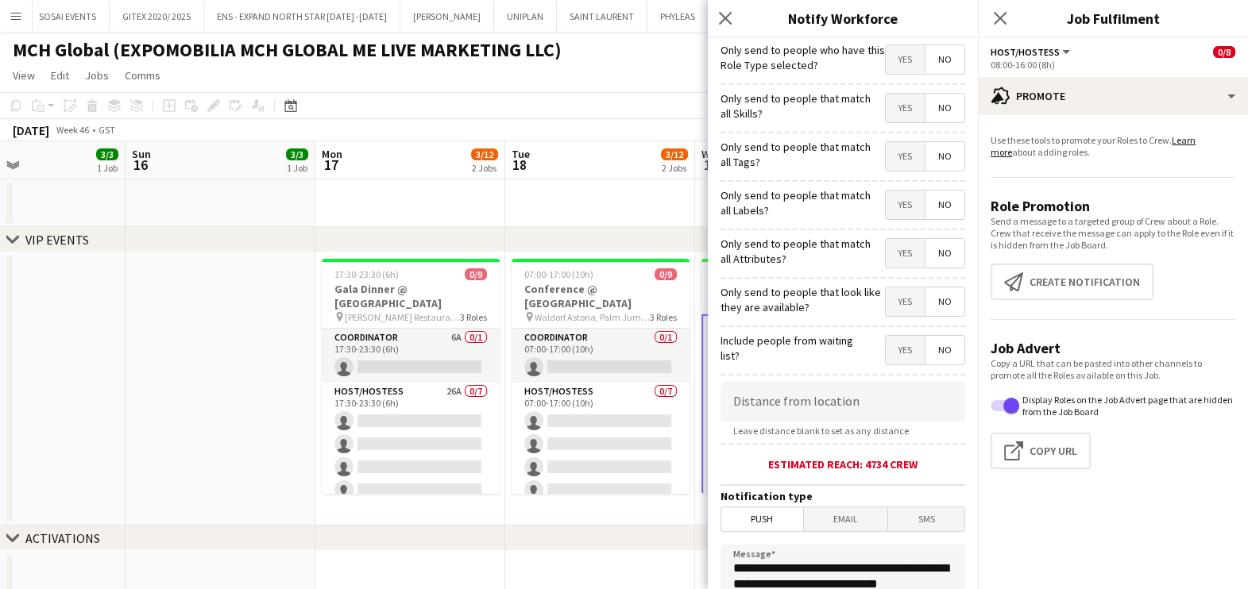
click at [897, 107] on span "Yes" at bounding box center [904, 108] width 39 height 29
click at [890, 156] on span "Yes" at bounding box center [904, 156] width 39 height 29
click at [885, 206] on span "Yes" at bounding box center [904, 205] width 39 height 29
click at [885, 249] on span "Yes" at bounding box center [904, 253] width 39 height 29
click at [885, 290] on span "Yes" at bounding box center [904, 301] width 39 height 29
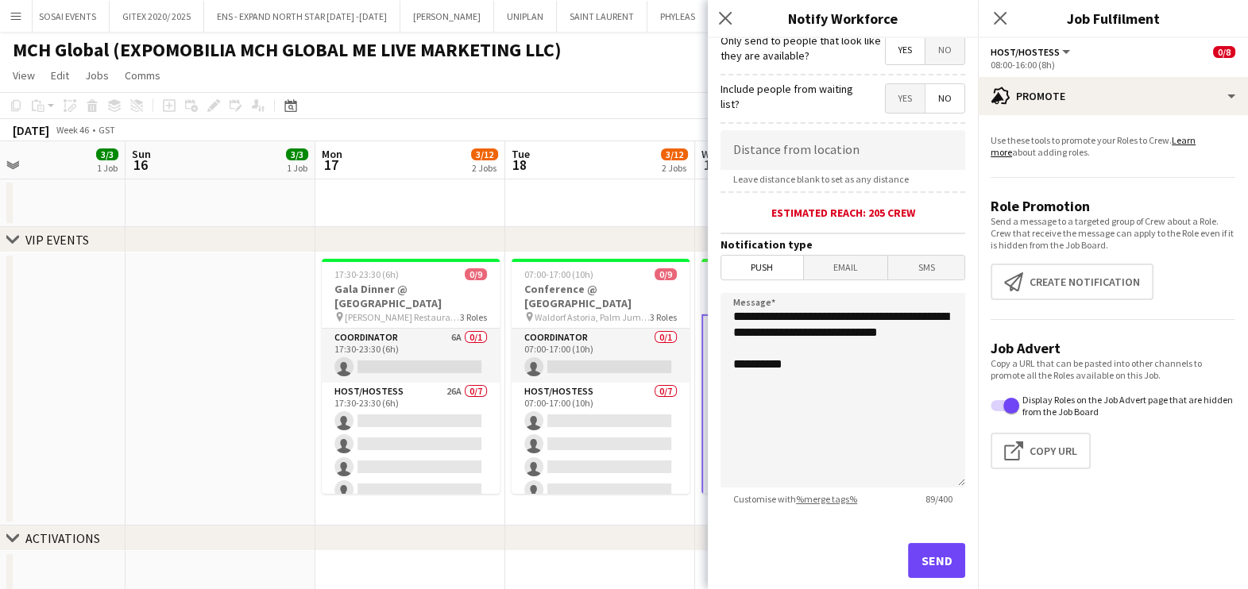
scroll to position [281, 0]
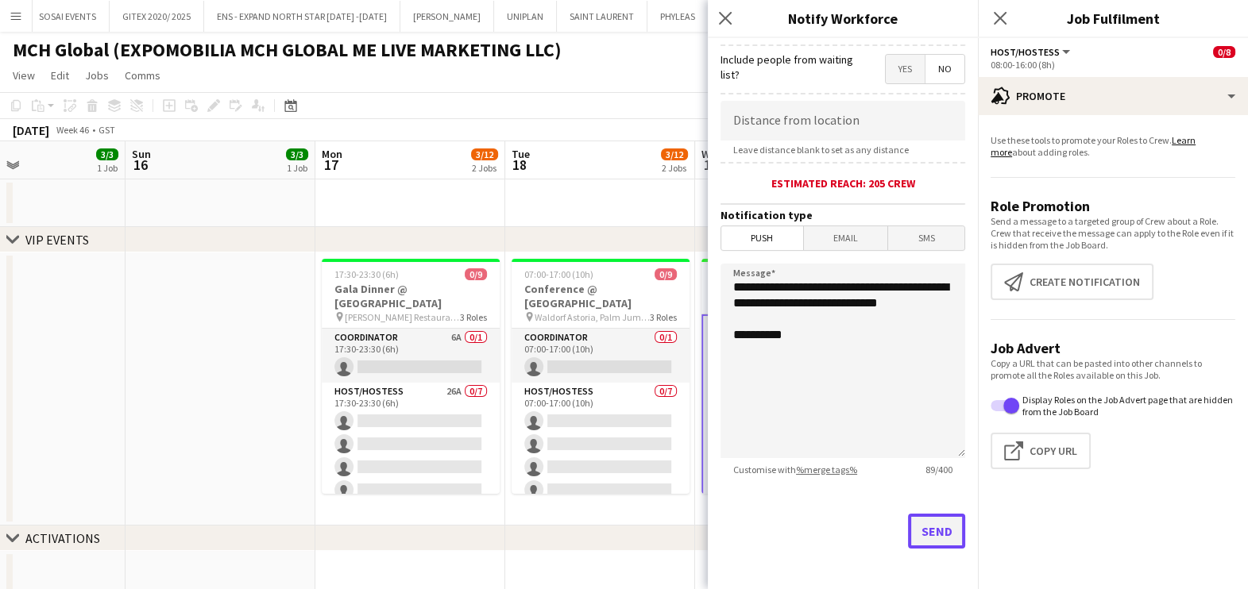
click at [908, 523] on button "Send" at bounding box center [936, 531] width 57 height 35
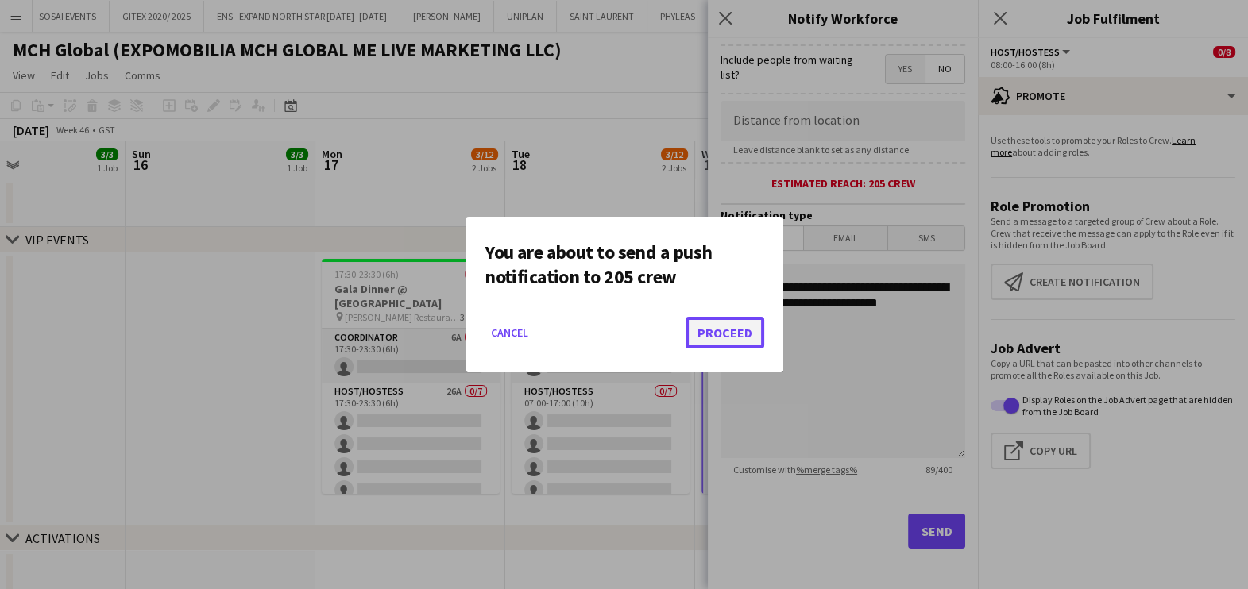
click at [726, 331] on button "Proceed" at bounding box center [724, 333] width 79 height 32
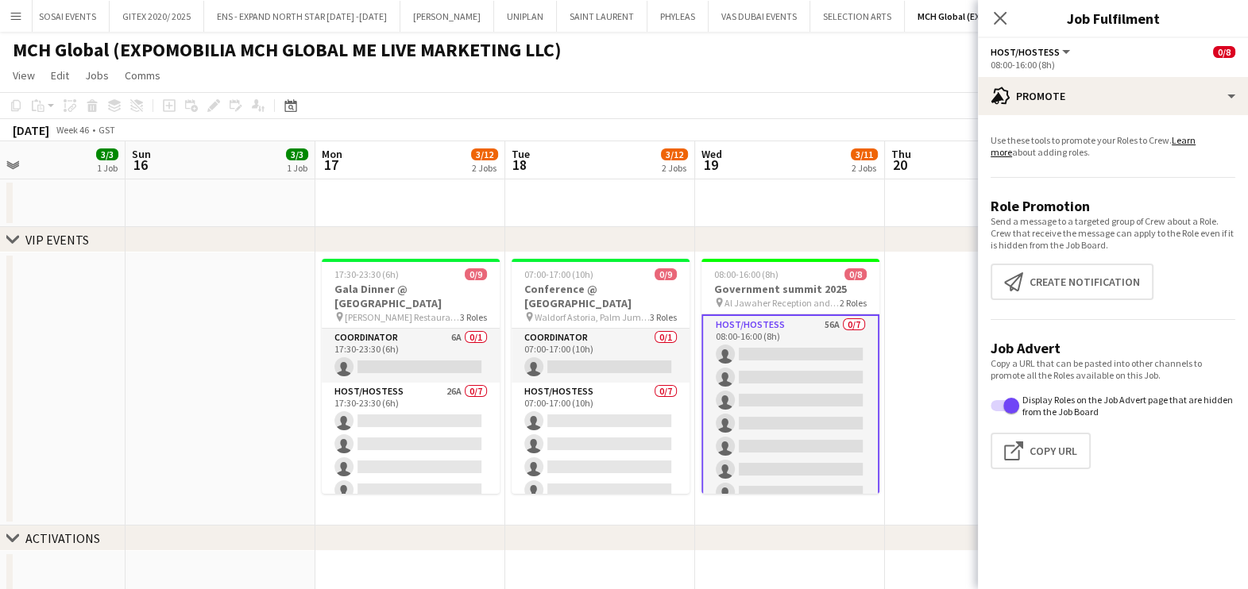
scroll to position [68, 0]
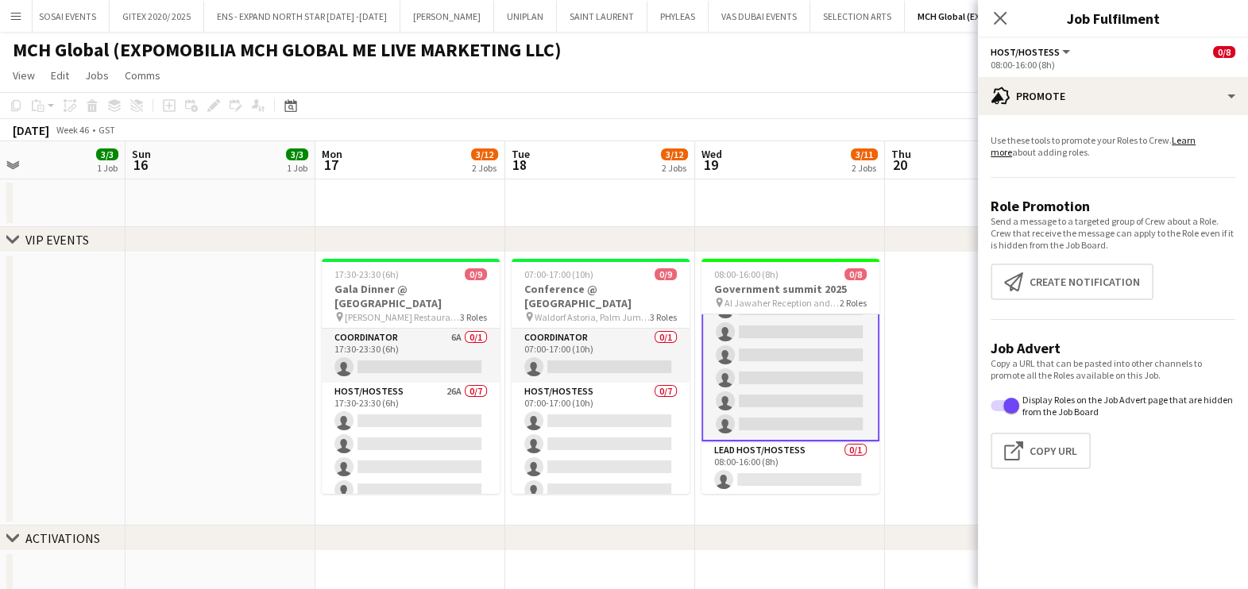
click at [796, 83] on app-page-menu "View Day view expanded Day view collapsed Month view Date picker Jump to today …" at bounding box center [624, 77] width 1248 height 30
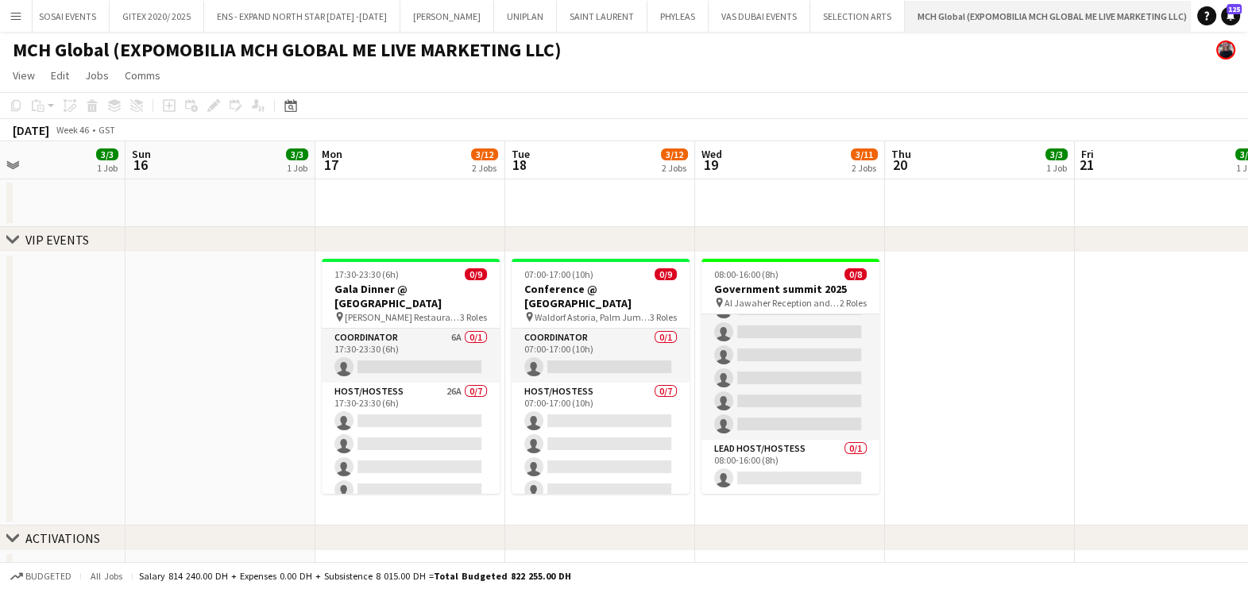
click at [0, 0] on app-icon "Close" at bounding box center [0, 0] width 0 height 0
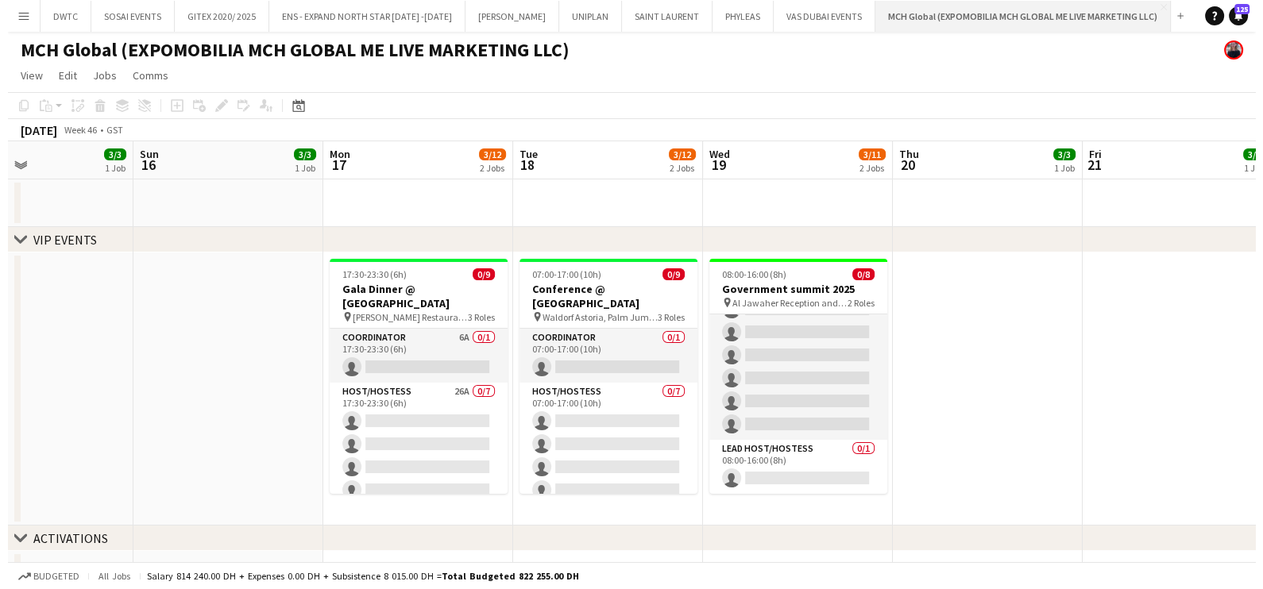
scroll to position [0, 0]
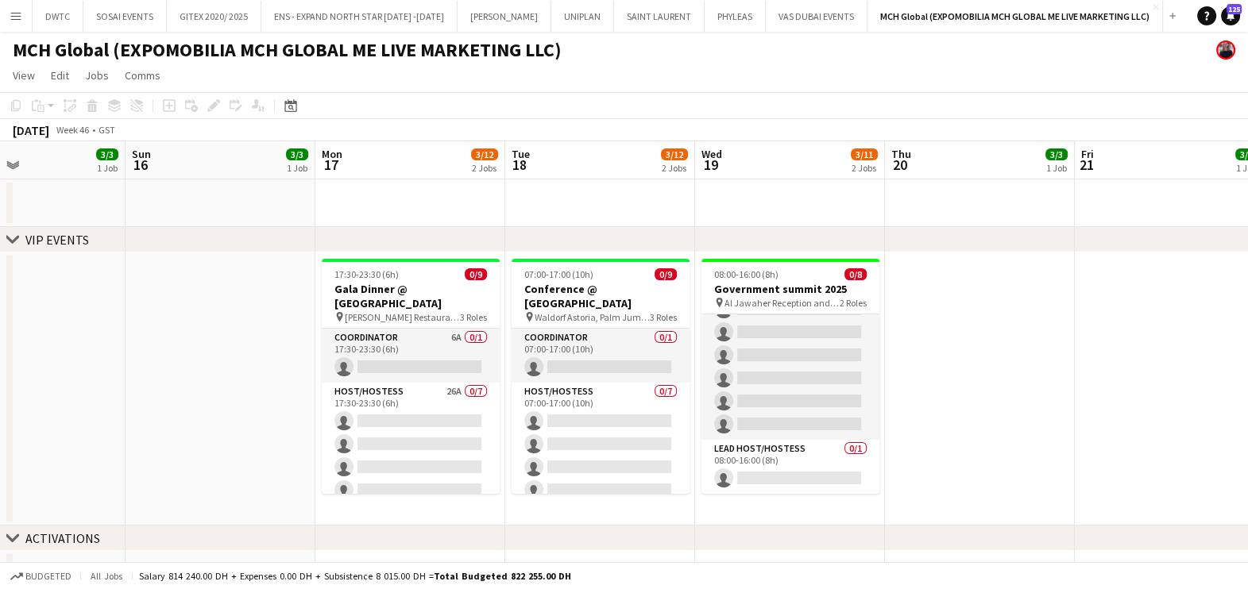
drag, startPoint x: 1159, startPoint y: 16, endPoint x: 1152, endPoint y: 22, distance: 10.2
click at [1169, 16] on app-icon "Add" at bounding box center [1172, 16] width 6 height 6
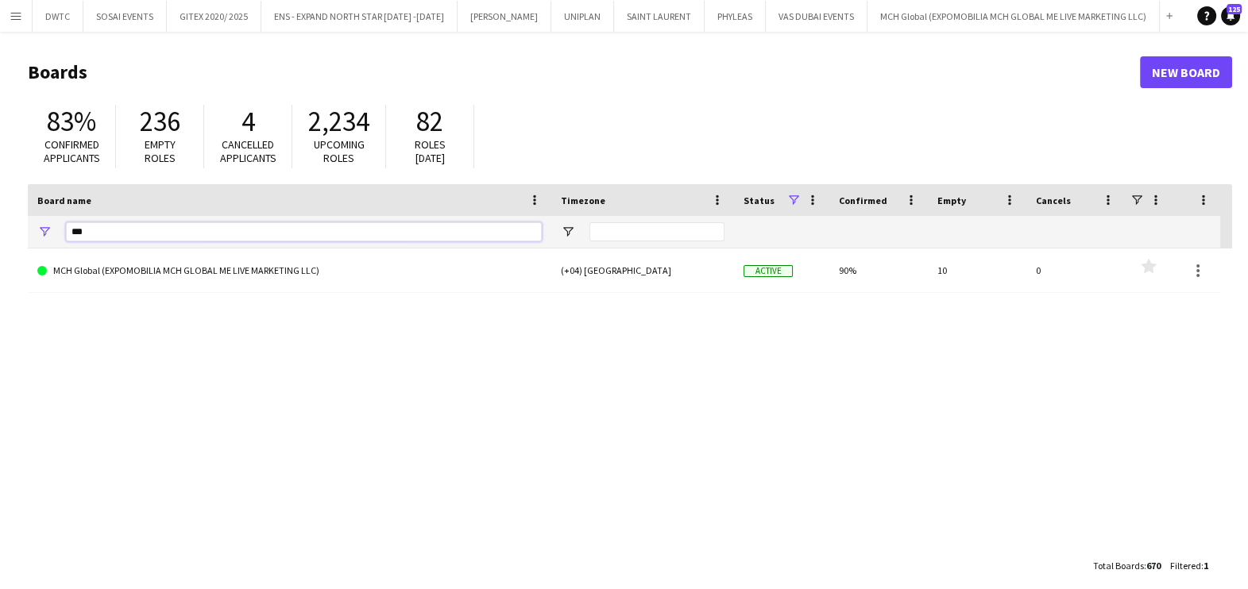
click at [360, 226] on input "***" at bounding box center [304, 231] width 476 height 19
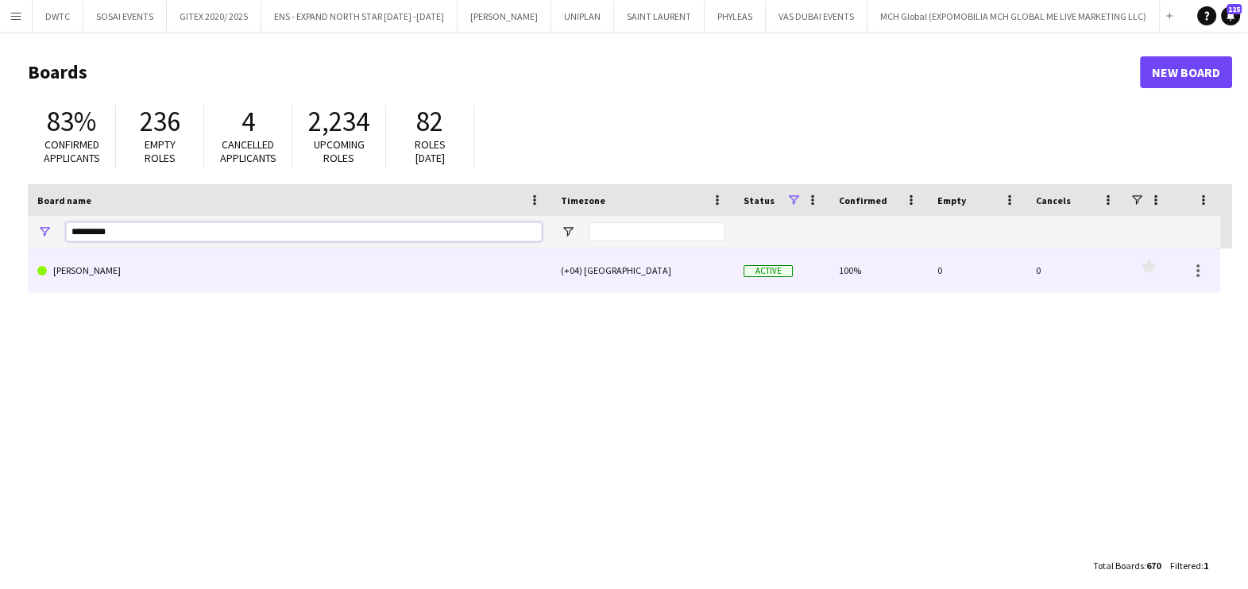
type input "*********"
click at [289, 263] on link "JACK MORTON" at bounding box center [289, 271] width 504 height 44
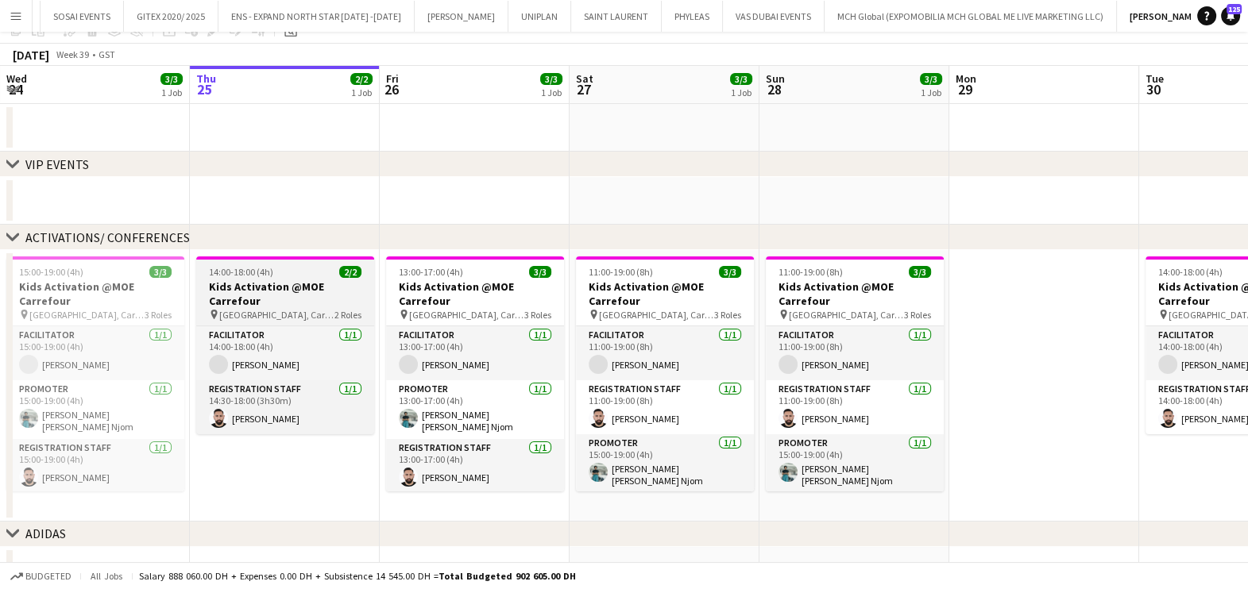
scroll to position [98, 0]
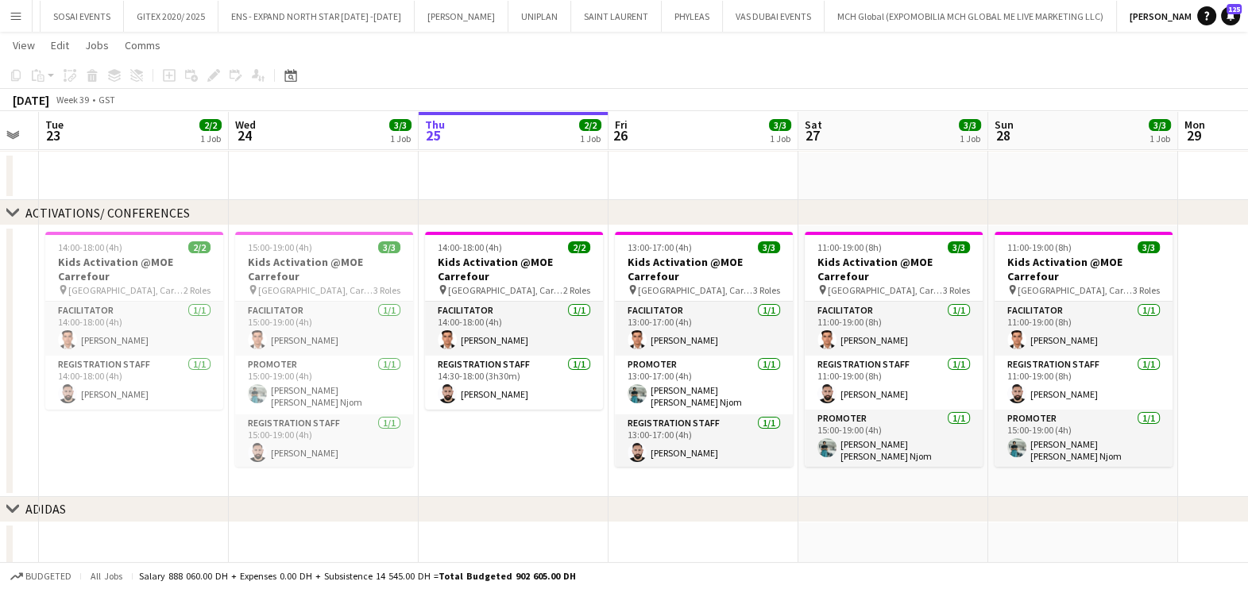
drag, startPoint x: 240, startPoint y: 439, endPoint x: 475, endPoint y: 458, distance: 235.8
click at [475, 458] on app-calendar-viewport "Sun 21 Mon 22 Tue 23 2/2 1 Job Wed 24 3/3 1 Job Thu 25 2/2 1 Job Fri 26 3/3 1 J…" at bounding box center [624, 303] width 1248 height 680
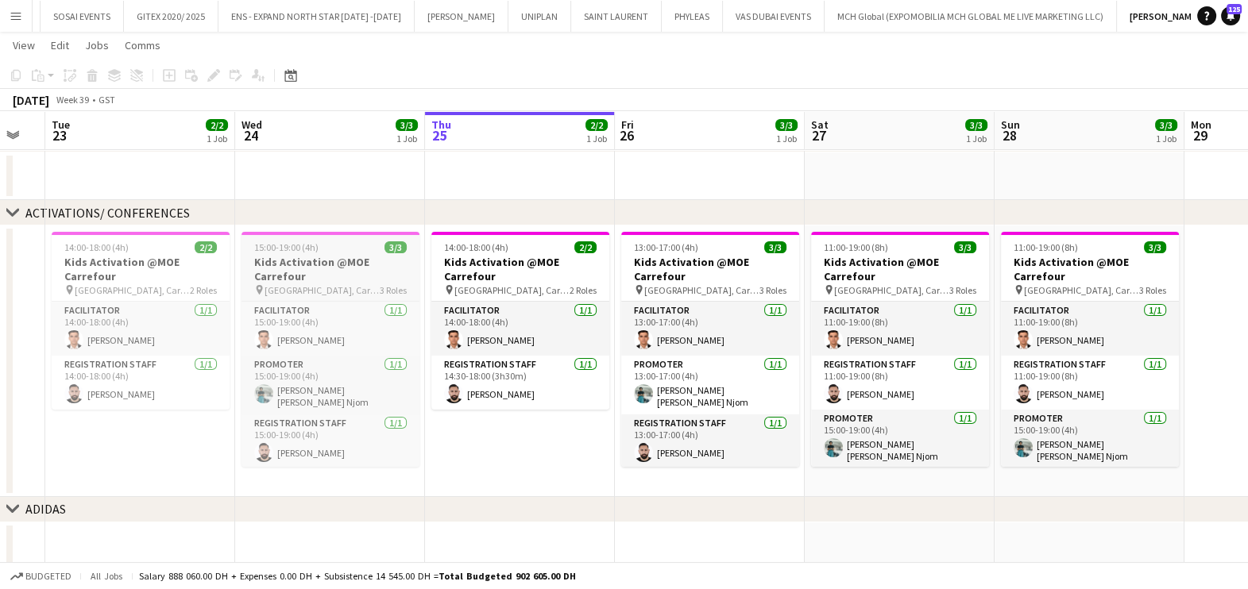
click at [345, 249] on div "15:00-19:00 (4h) 3/3" at bounding box center [330, 247] width 178 height 12
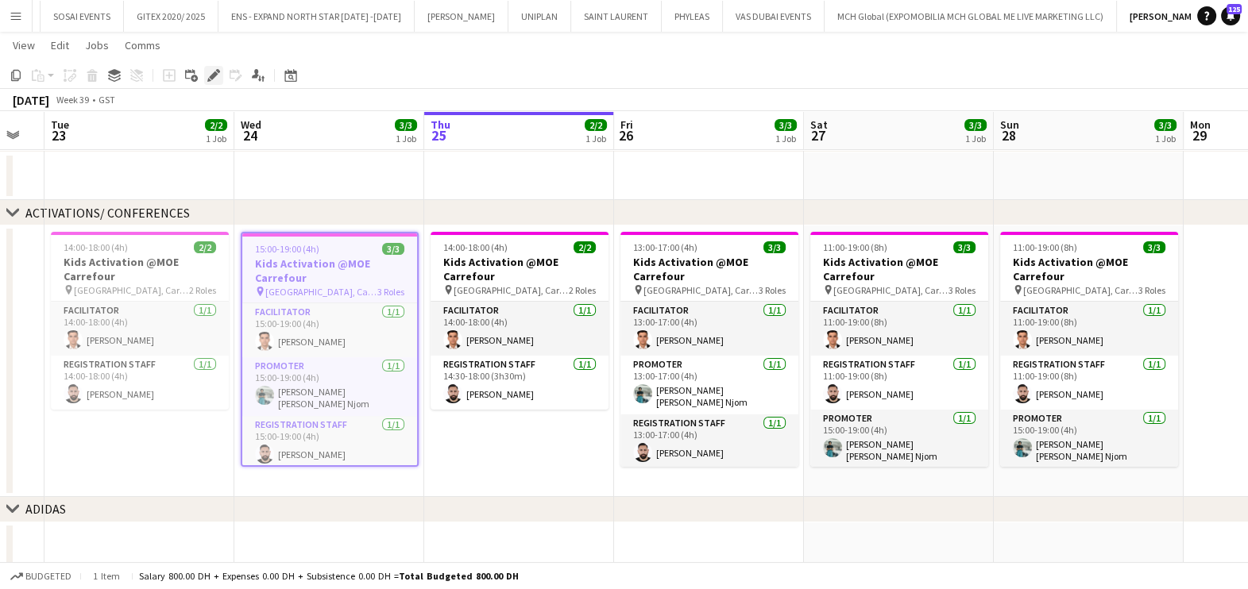
click at [204, 79] on div "Edit" at bounding box center [213, 75] width 19 height 19
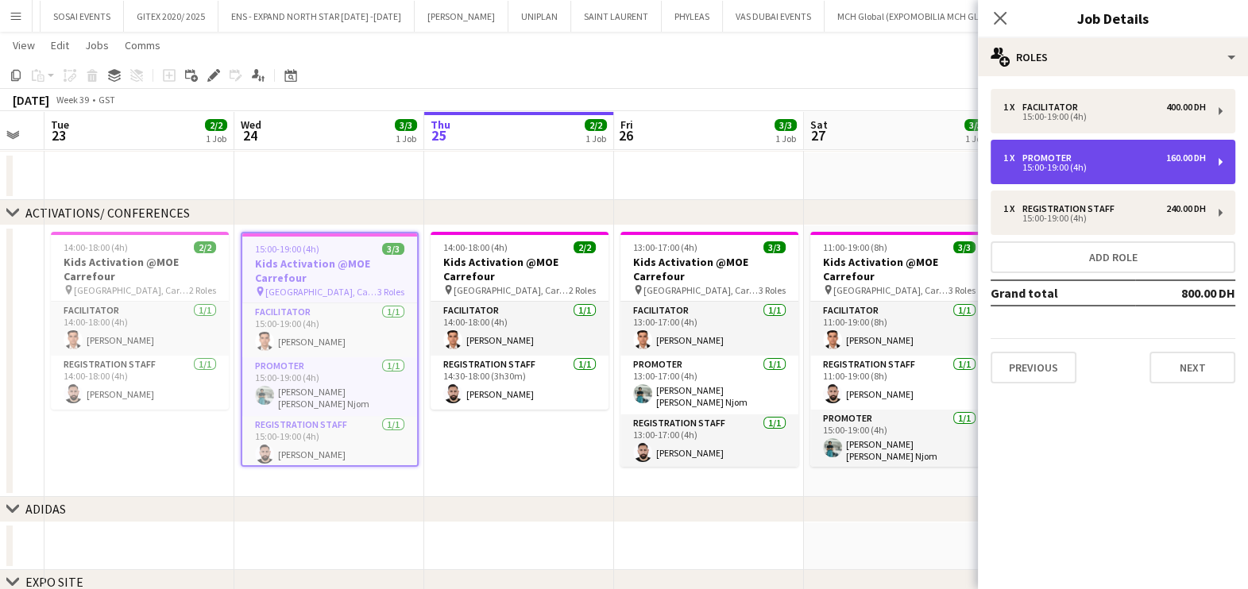
click at [1082, 158] on div "1 x Promoter 160.00 DH" at bounding box center [1104, 157] width 203 height 11
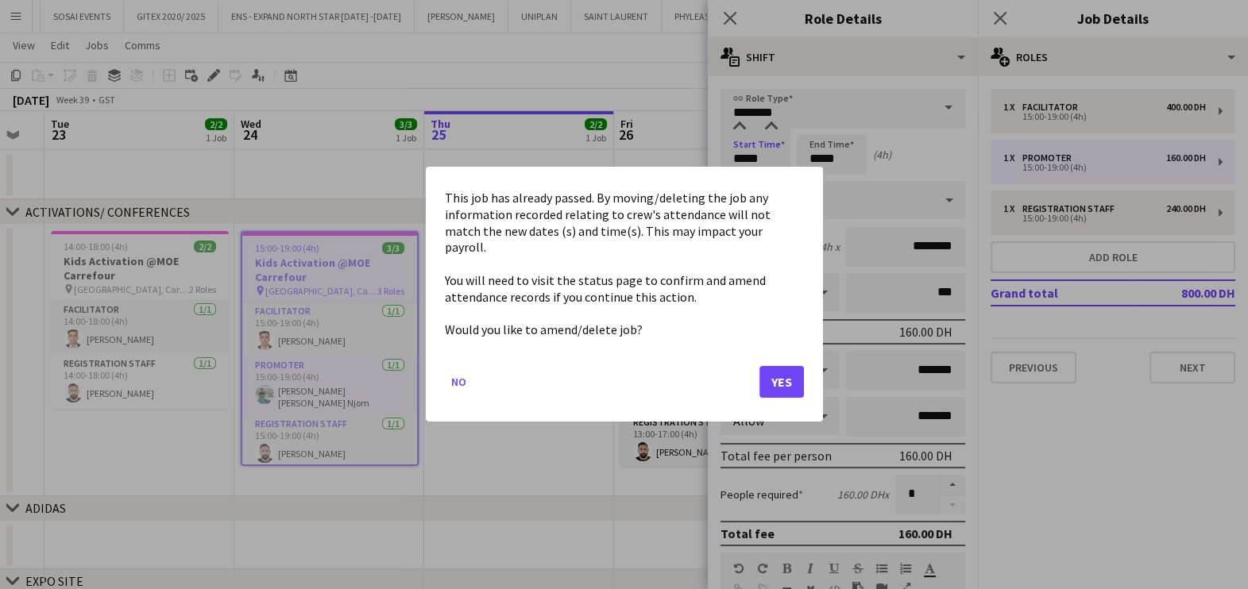
scroll to position [0, 0]
click at [766, 147] on body "Menu Boards Boards Boards All jobs Status Workforce Workforce My Workforce Recr…" at bounding box center [624, 285] width 1248 height 769
click at [451, 377] on button "No" at bounding box center [459, 382] width 28 height 25
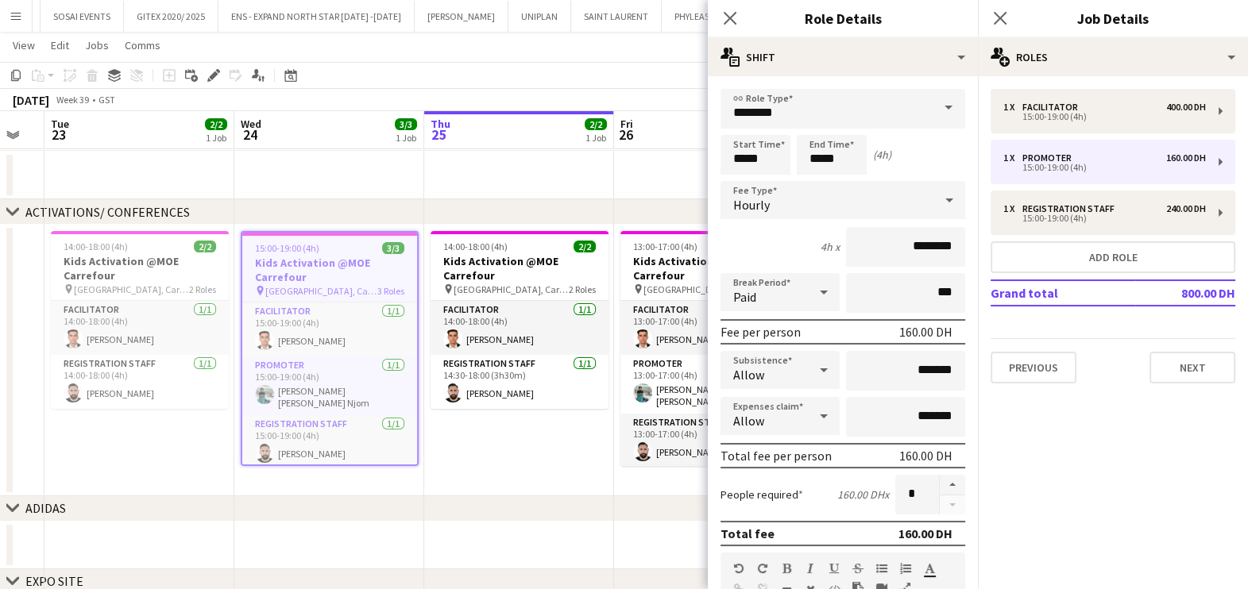
scroll to position [98, 0]
click at [689, 80] on app-toolbar "Copy Paste Paste Ctrl+V Paste with crew Ctrl+Shift+V Paste linked Job Delete Gr…" at bounding box center [624, 75] width 1248 height 27
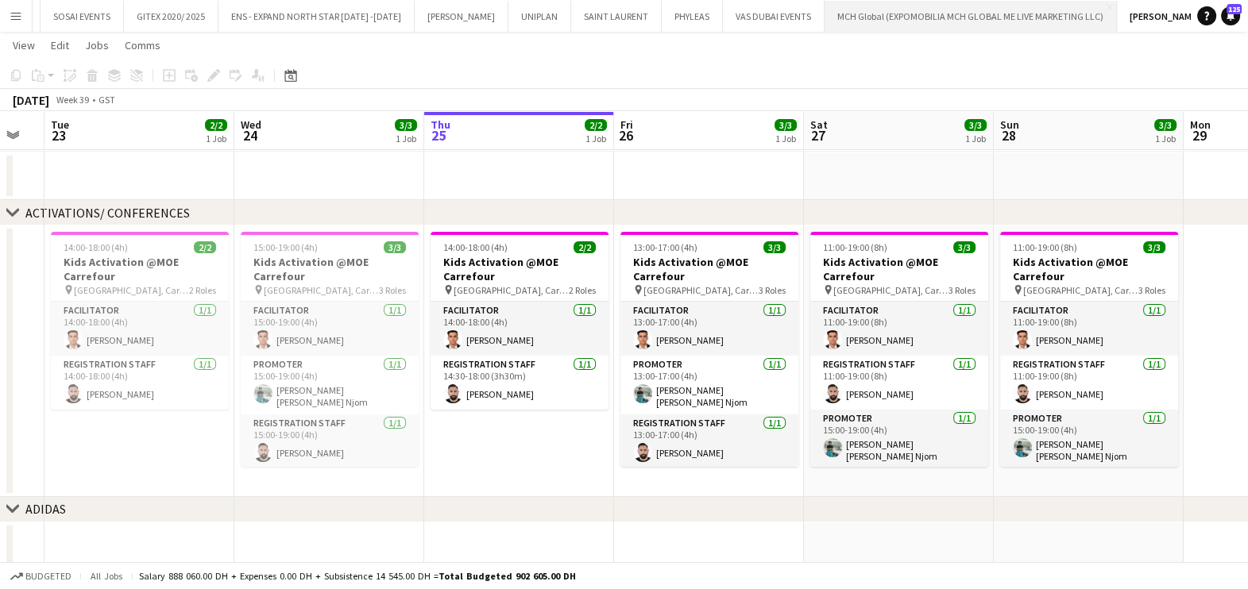
click at [955, 5] on button "MCH Global (EXPOMOBILIA MCH GLOBAL ME LIVE MARKETING LLC) Close" at bounding box center [970, 16] width 292 height 31
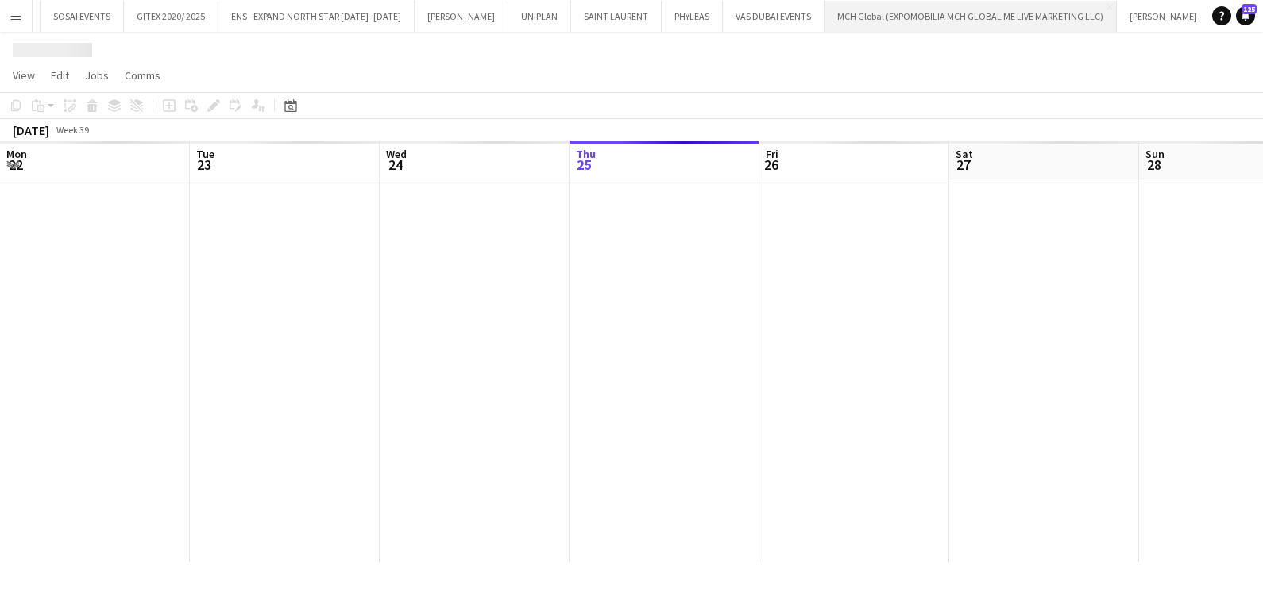
scroll to position [0, 41]
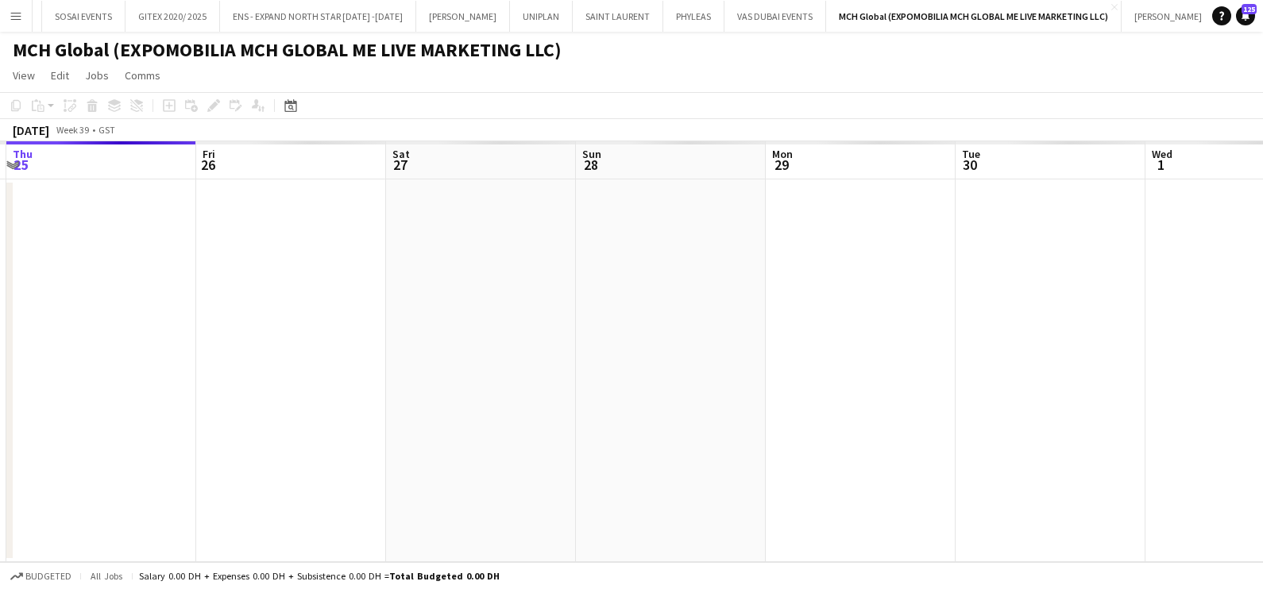
drag, startPoint x: 1025, startPoint y: 285, endPoint x: 489, endPoint y: 276, distance: 536.1
click at [229, 264] on app-calendar-viewport "Mon 22 Tue 23 Wed 24 Thu 25 Fri 26 Sat 27 Sun 28 Mon 29 Tue 30 Wed 1 Thu 2 Fri 3" at bounding box center [631, 351] width 1263 height 421
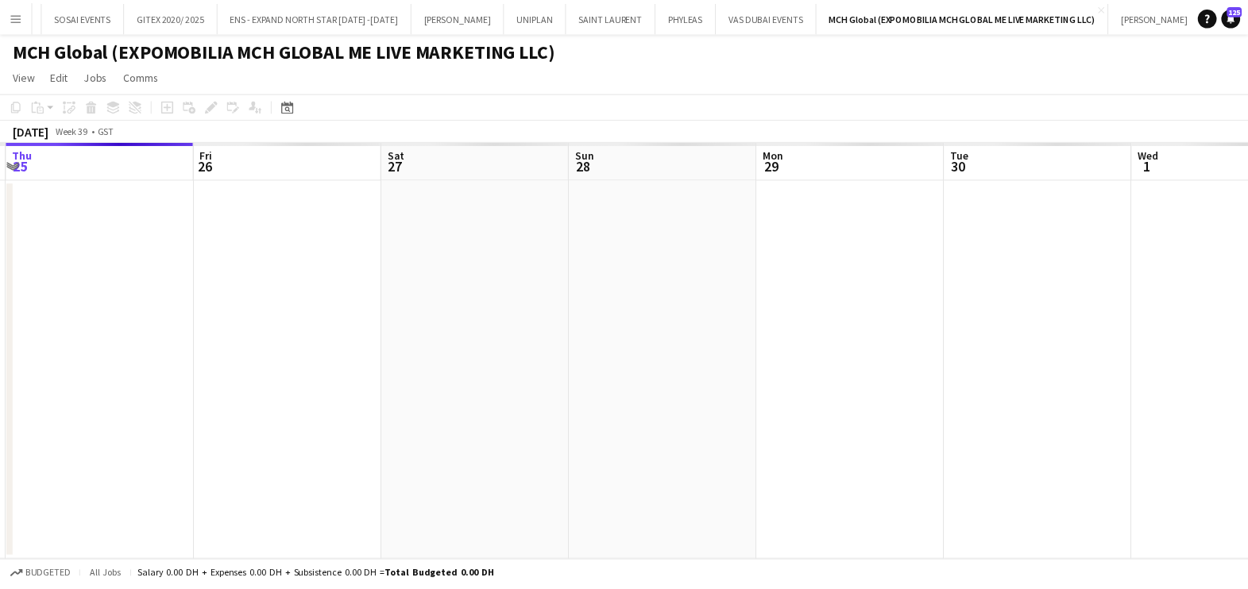
scroll to position [0, 665]
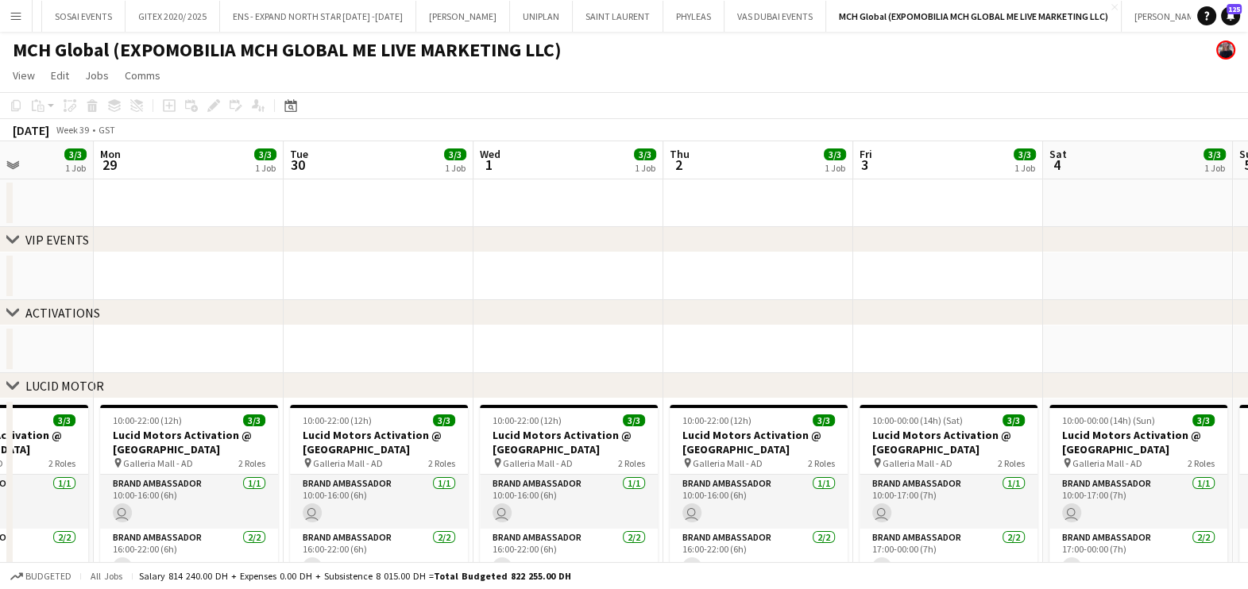
drag, startPoint x: 449, startPoint y: 266, endPoint x: 485, endPoint y: 278, distance: 38.4
click at [318, 257] on div "chevron-right VIP EVENTS chevron-right ACTIVATIONS chevron-right LUCID MOTOR ch…" at bounding box center [624, 536] width 1248 height 790
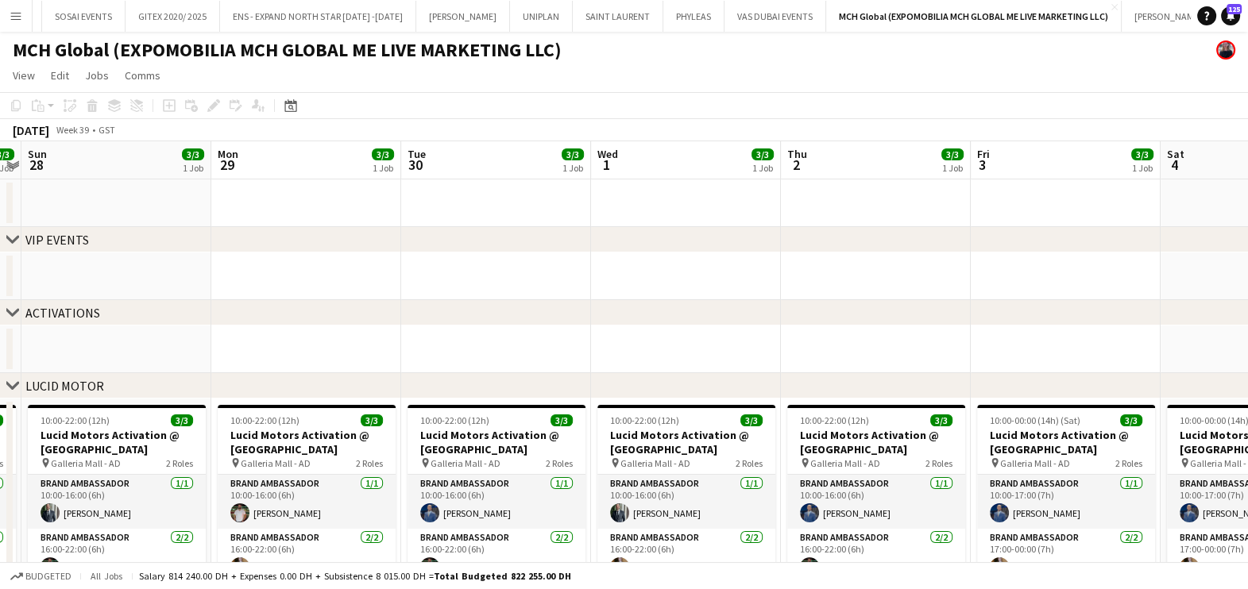
drag, startPoint x: 1115, startPoint y: 284, endPoint x: 650, endPoint y: 298, distance: 465.6
click at [550, 284] on app-calendar-viewport "Thu 25 3/3 1 Job Fri 26 3/3 1 Job Sat 27 3/3 1 Job Sun 28 3/3 1 Job Mon 29 3/3 …" at bounding box center [624, 536] width 1248 height 790
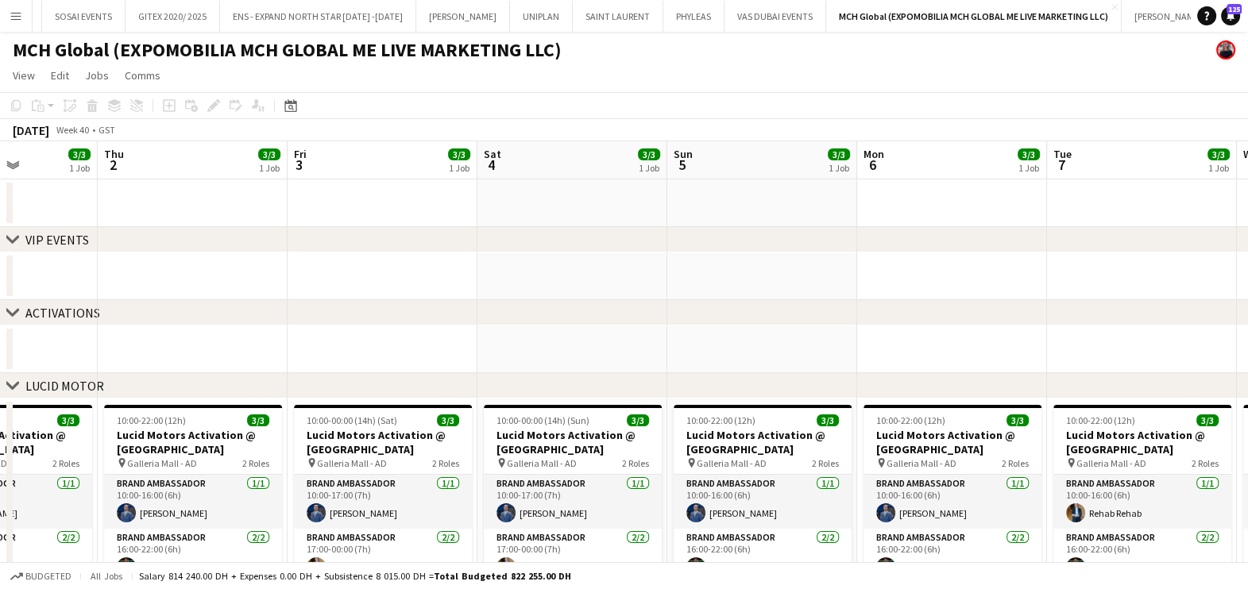
drag, startPoint x: 1065, startPoint y: 314, endPoint x: 161, endPoint y: 327, distance: 903.8
click at [162, 325] on div "chevron-right ACTIVATIONS" at bounding box center [624, 312] width 1248 height 25
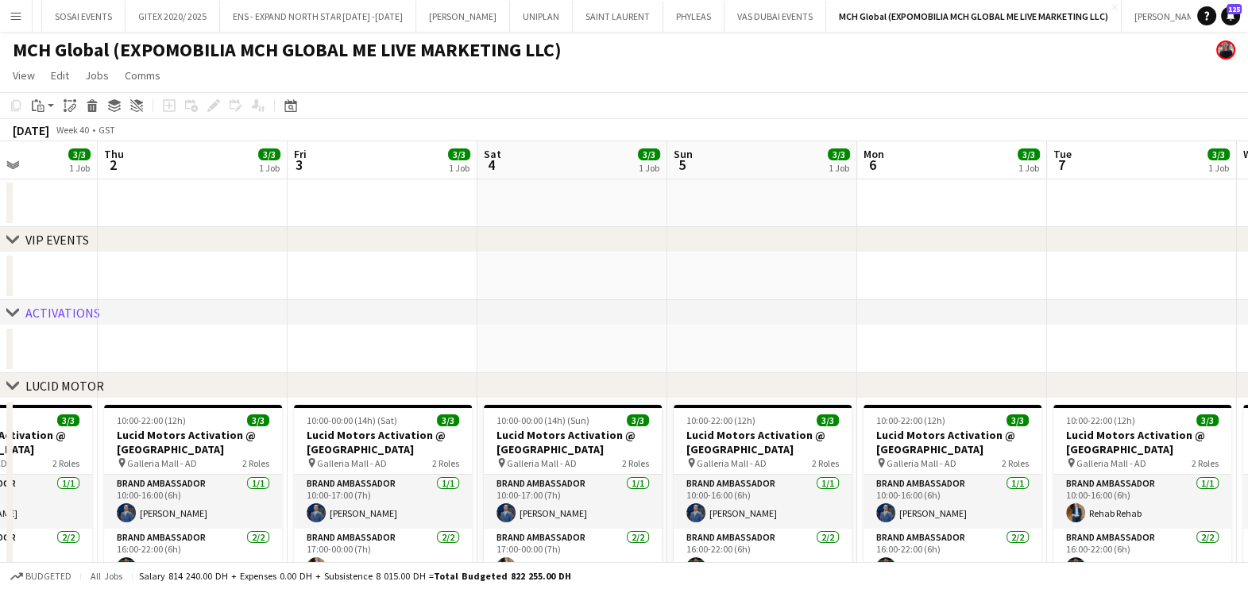
drag, startPoint x: 565, startPoint y: 308, endPoint x: 718, endPoint y: 321, distance: 153.0
click at [279, 308] on div "chevron-right ACTIVATIONS" at bounding box center [624, 312] width 1248 height 25
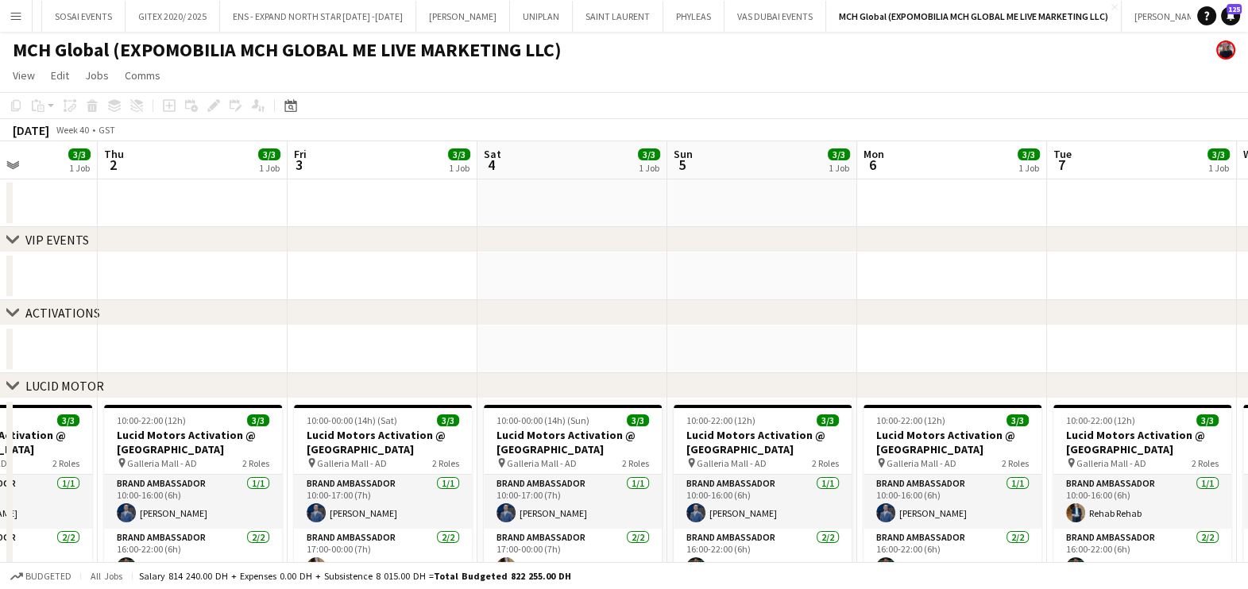
drag, startPoint x: 790, startPoint y: 315, endPoint x: 400, endPoint y: 313, distance: 389.9
click at [400, 313] on div "chevron-right ACTIVATIONS" at bounding box center [624, 312] width 1248 height 25
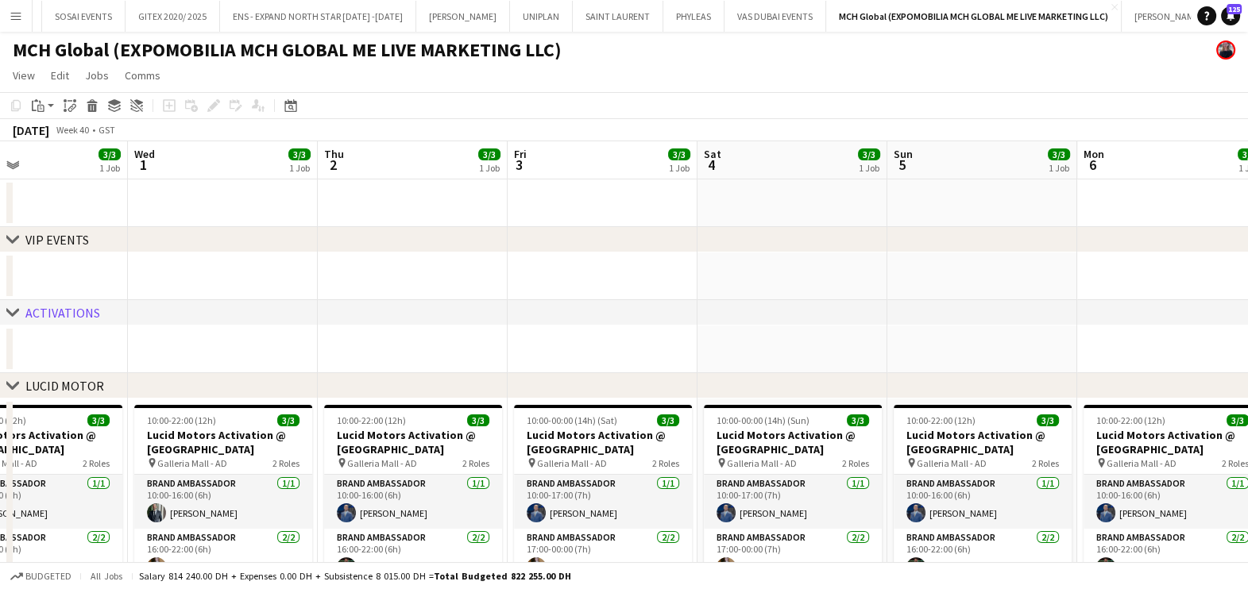
drag, startPoint x: 1107, startPoint y: 280, endPoint x: 518, endPoint y: 279, distance: 589.3
click at [405, 278] on app-calendar-viewport "Sun 28 3/3 1 Job Mon 29 3/3 1 Job Tue 30 3/3 1 Job Wed 1 3/3 1 Job Thu 2 3/3 1 …" at bounding box center [624, 536] width 1248 height 790
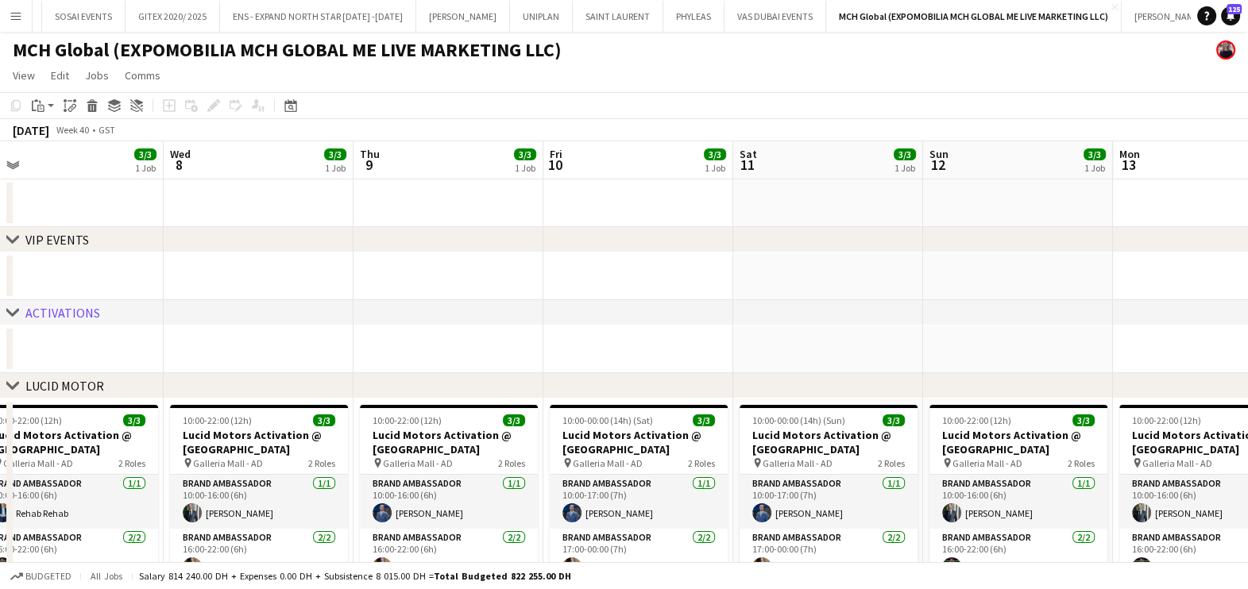
drag, startPoint x: 979, startPoint y: 284, endPoint x: 107, endPoint y: 286, distance: 872.0
click at [108, 284] on app-calendar-viewport "Sat 4 3/3 1 Job Sun 5 3/3 1 Job Mon 6 3/3 1 Job Tue 7 3/3 1 Job Wed 8 3/3 1 Job…" at bounding box center [624, 536] width 1248 height 790
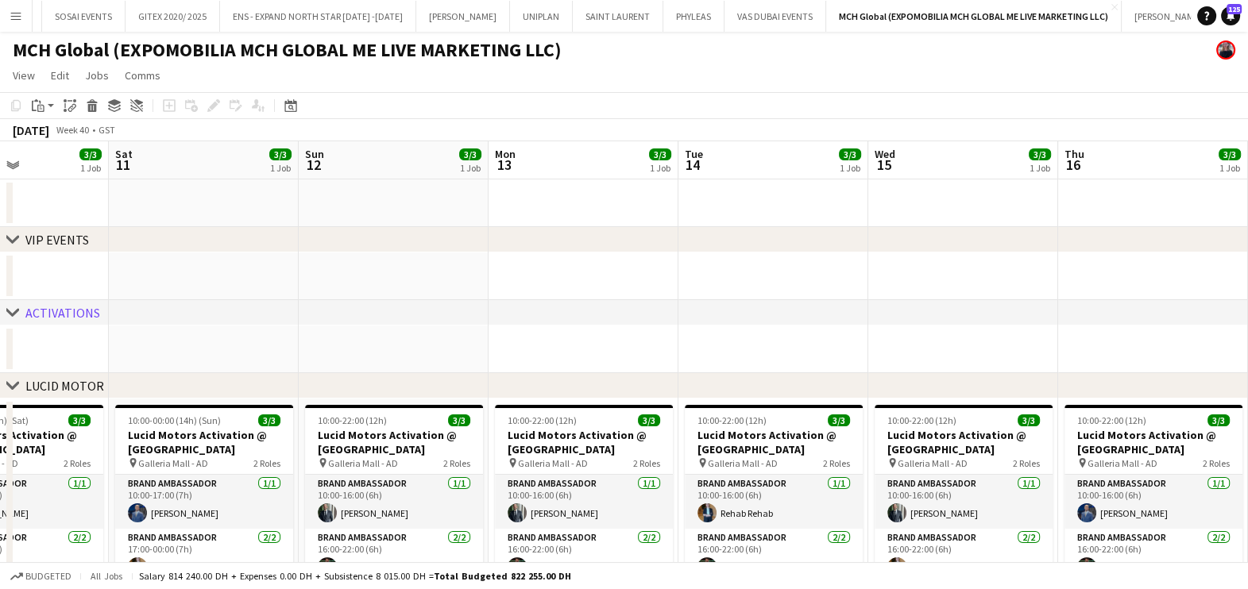
click at [0, 298] on html "Menu Boards Boards Boards All jobs Status Workforce Workforce My Workforce Recr…" at bounding box center [624, 479] width 1248 height 959
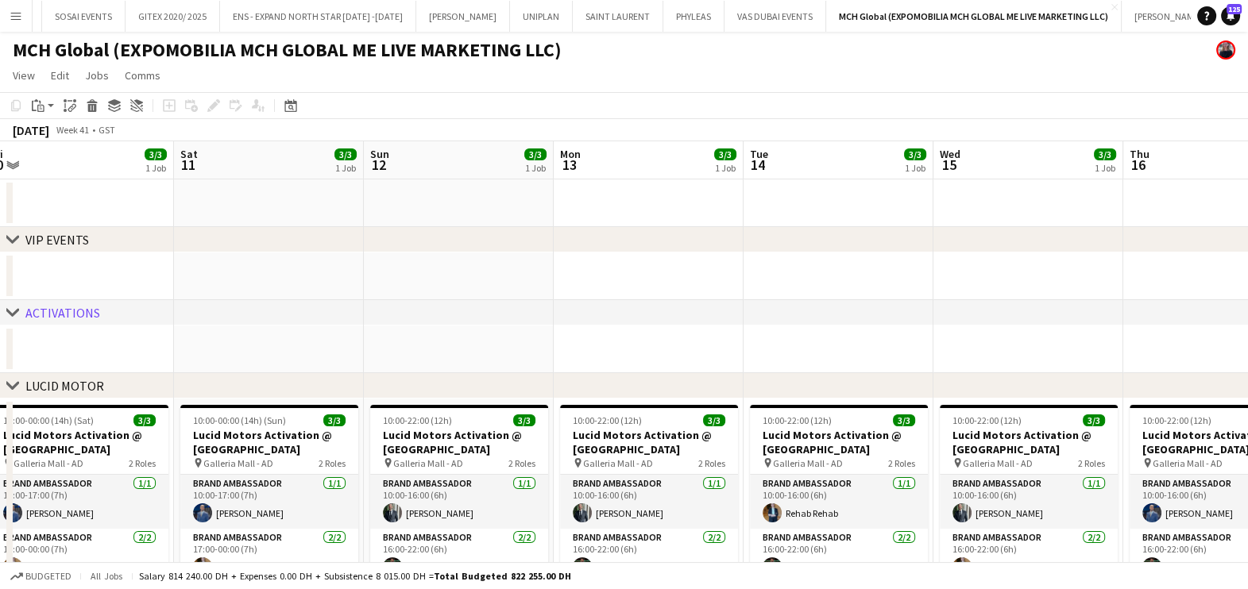
drag, startPoint x: 1063, startPoint y: 278, endPoint x: 194, endPoint y: 278, distance: 868.8
click at [194, 278] on app-calendar-viewport "Wed 8 3/3 1 Job Thu 9 3/3 1 Job Fri 10 3/3 1 Job Sat 11 3/3 1 Job Sun 12 3/3 1 …" at bounding box center [624, 536] width 1248 height 790
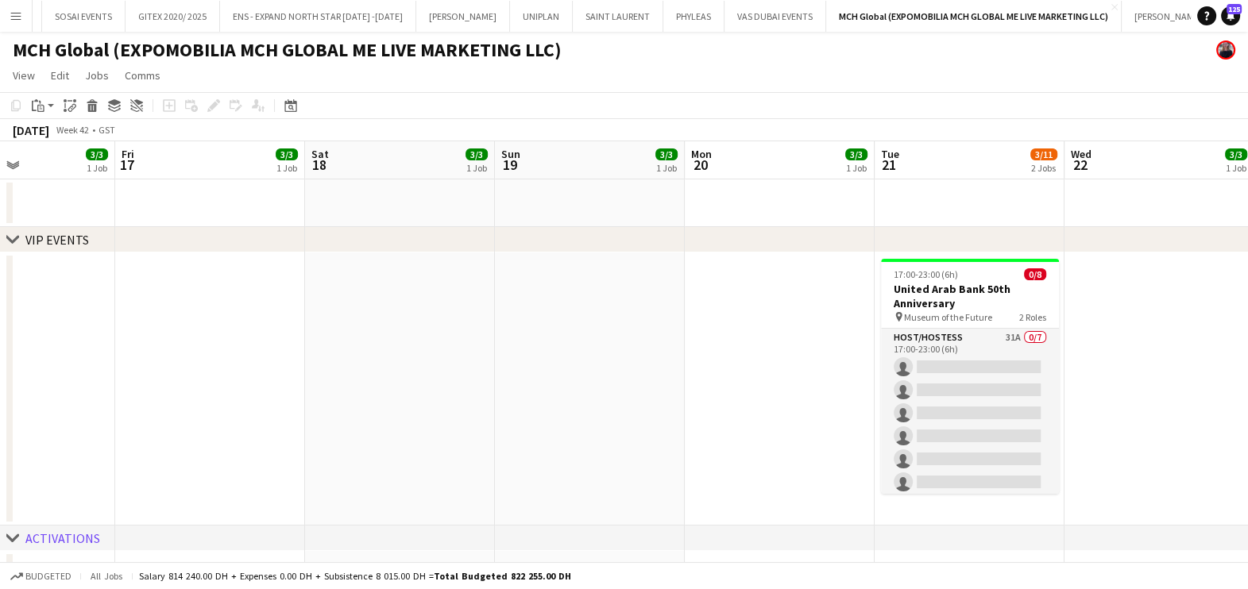
drag, startPoint x: 840, startPoint y: 284, endPoint x: 403, endPoint y: 297, distance: 437.0
click at [0, 288] on html "Menu Boards Boards Boards All jobs Status Workforce Workforce My Workforce Recr…" at bounding box center [624, 592] width 1248 height 1184
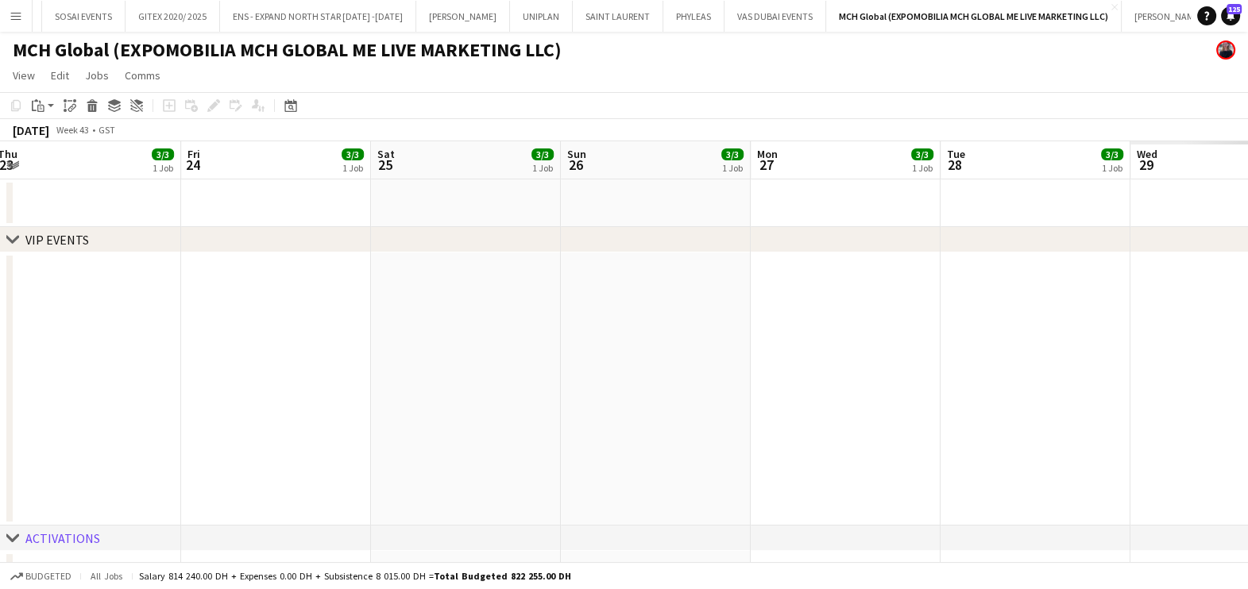
drag, startPoint x: 270, startPoint y: 327, endPoint x: 554, endPoint y: 339, distance: 284.6
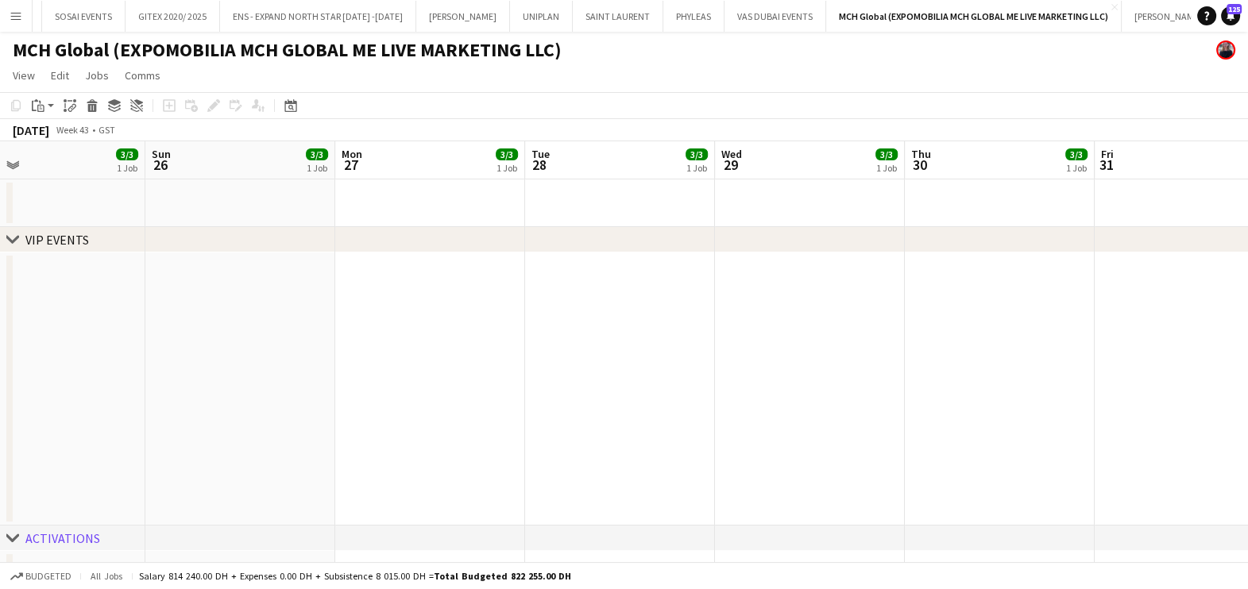
drag, startPoint x: 961, startPoint y: 343, endPoint x: 62, endPoint y: 349, distance: 899.0
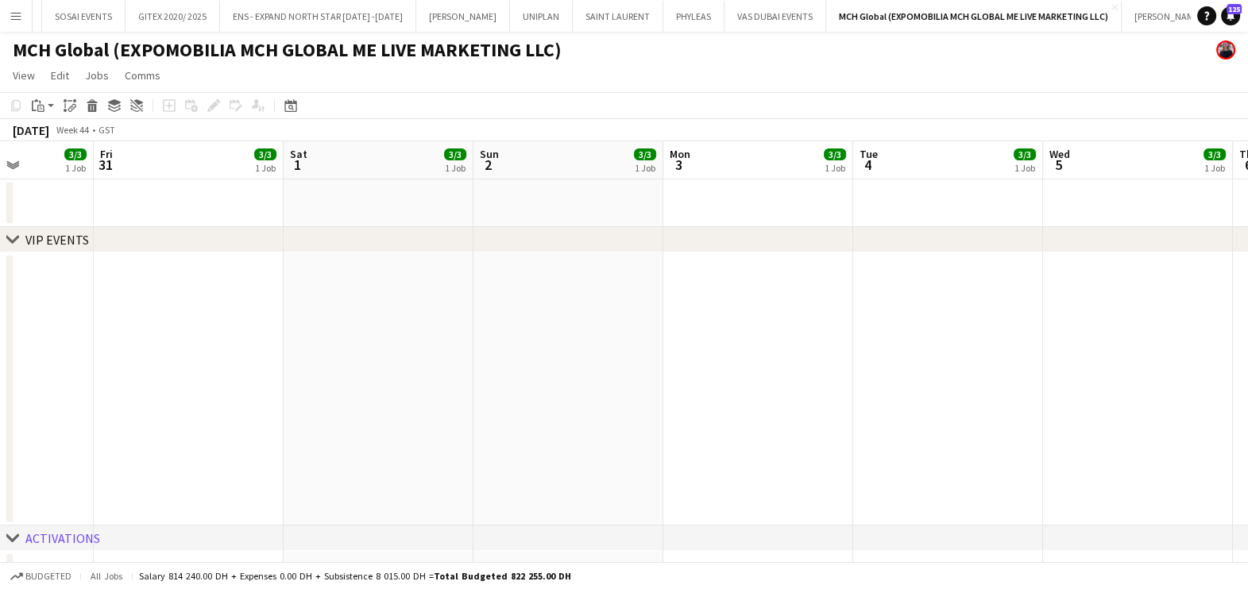
drag, startPoint x: 580, startPoint y: 364, endPoint x: -4, endPoint y: 371, distance: 583.7
click at [0, 371] on html "Menu Boards Boards Boards All jobs Status Workforce Workforce My Workforce Recr…" at bounding box center [624, 592] width 1248 height 1184
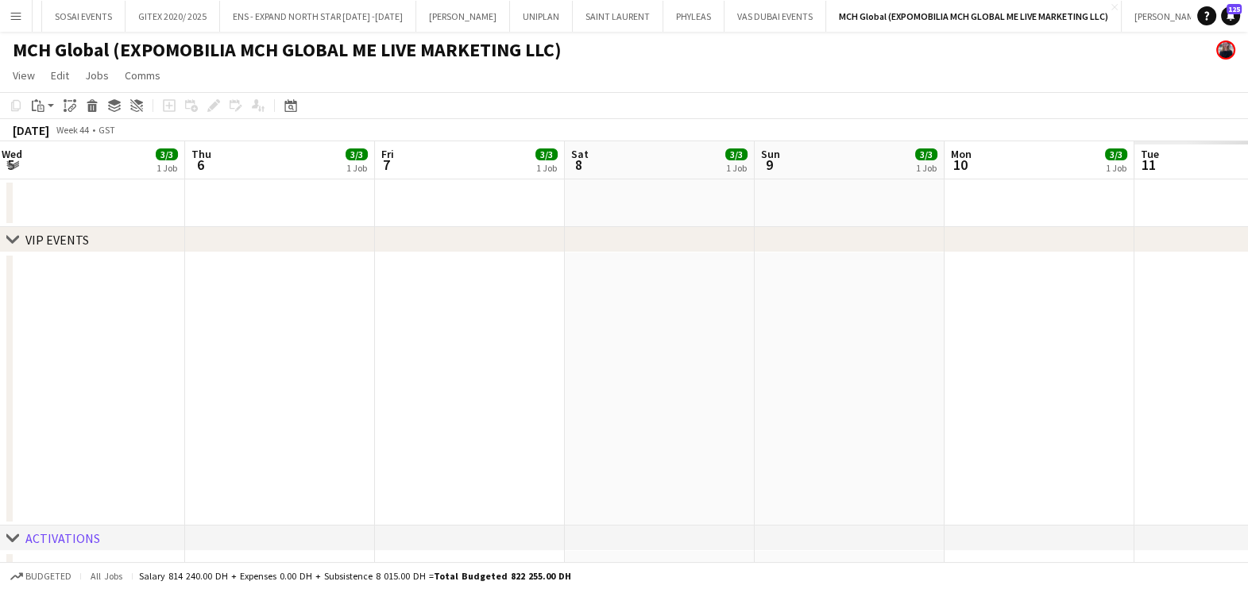
drag, startPoint x: 446, startPoint y: 379, endPoint x: 210, endPoint y: 385, distance: 235.9
click at [0, 380] on html "Menu Boards Boards Boards All jobs Status Workforce Workforce My Workforce Recr…" at bounding box center [624, 592] width 1248 height 1184
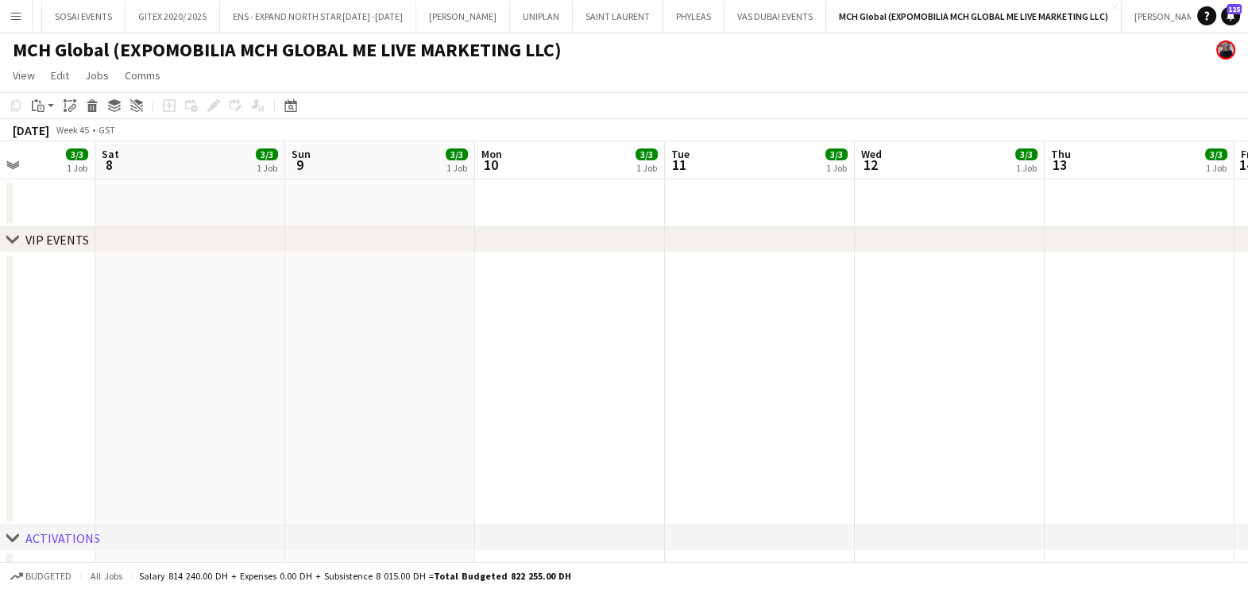
drag, startPoint x: 997, startPoint y: 386, endPoint x: 84, endPoint y: 385, distance: 912.5
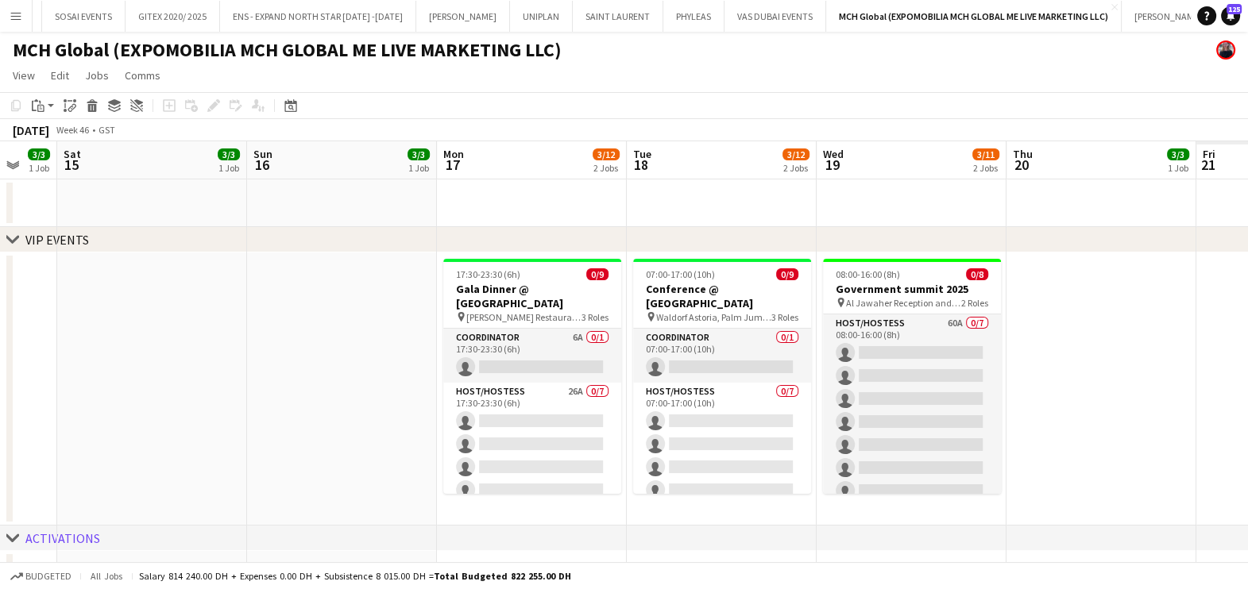
drag, startPoint x: 658, startPoint y: 385, endPoint x: 267, endPoint y: 365, distance: 391.3
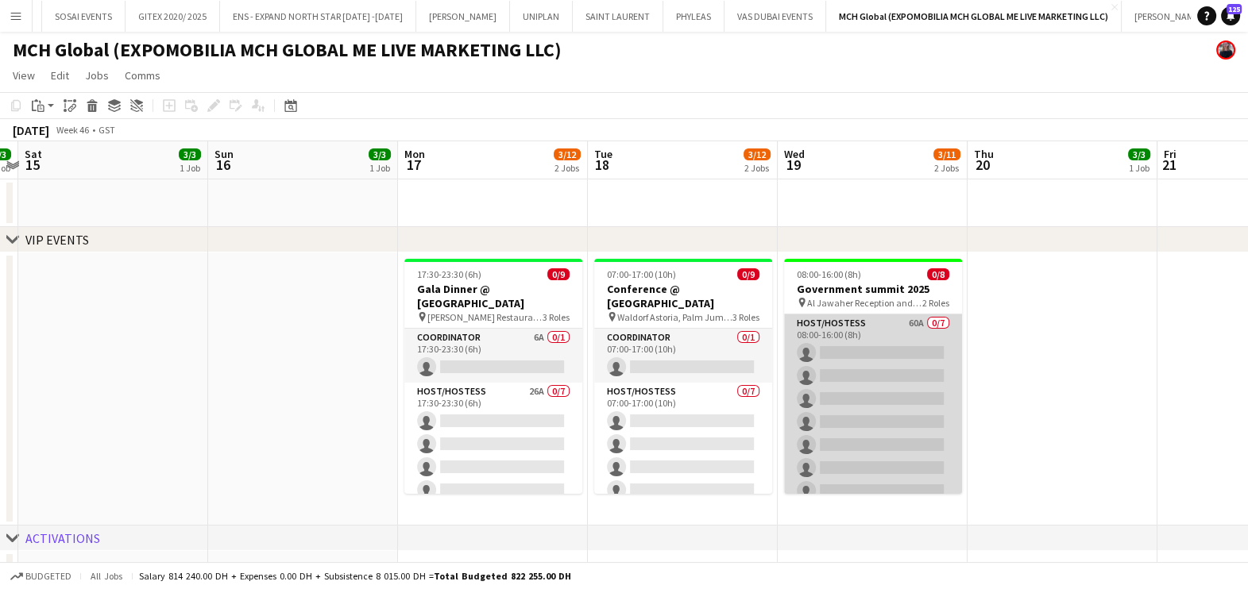
click at [856, 342] on app-card-role "Host/Hostess 60A 0/7 08:00-16:00 (8h) single-neutral-actions single-neutral-act…" at bounding box center [873, 410] width 178 height 192
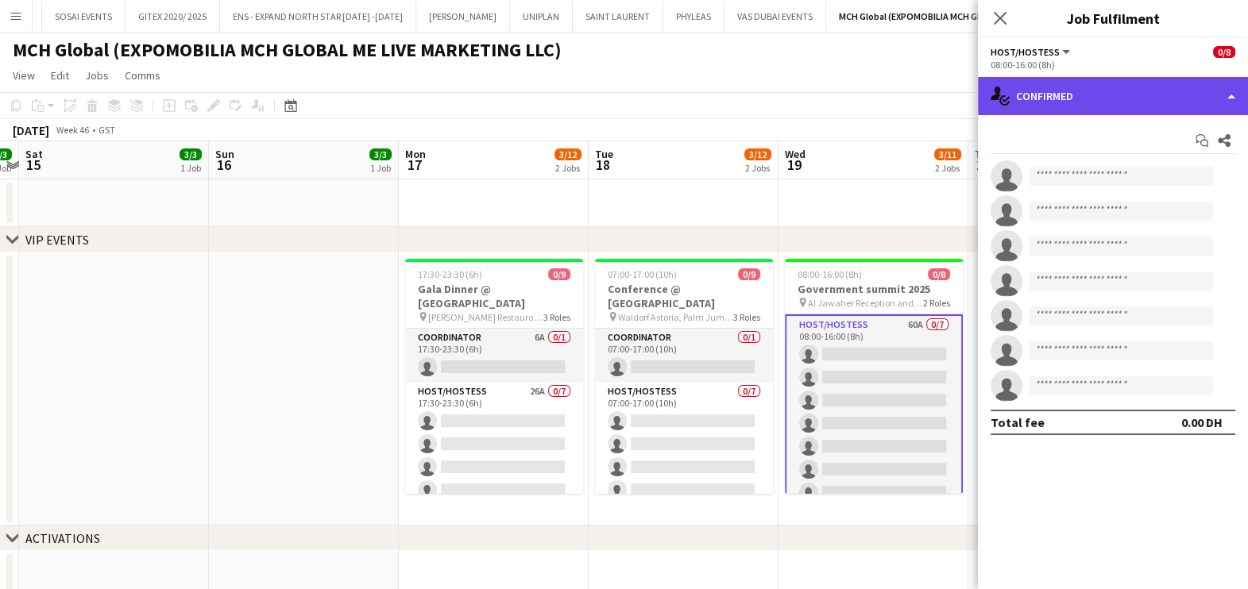
click at [1101, 106] on div "single-neutral-actions-check-2 Confirmed" at bounding box center [1113, 96] width 270 height 38
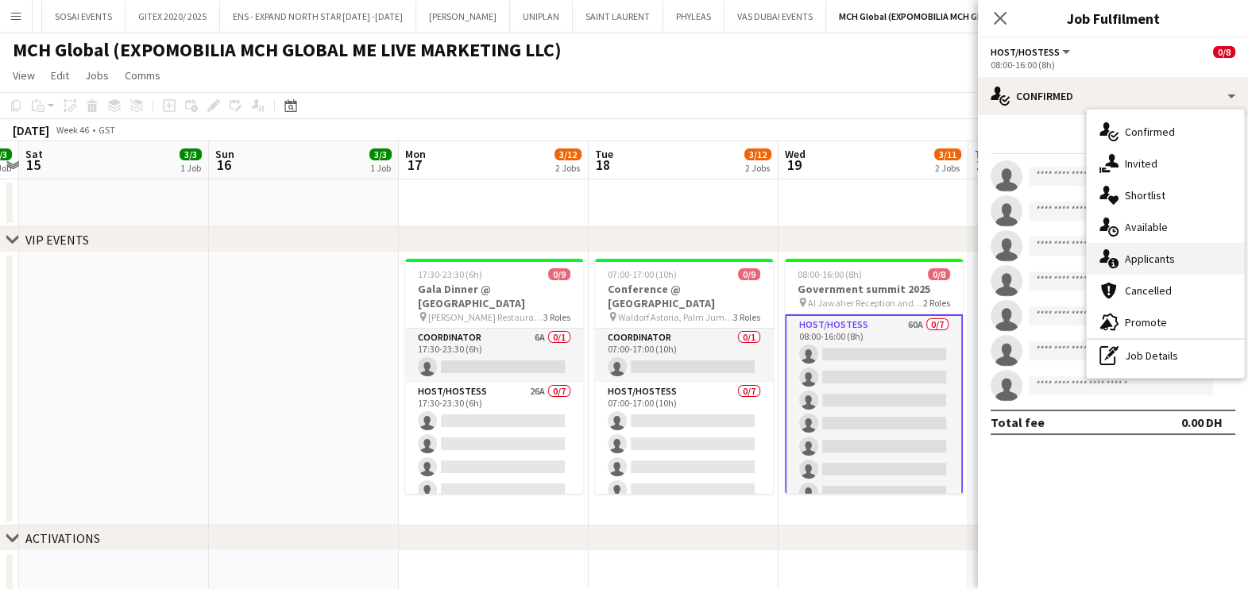
click at [1144, 258] on span "Applicants" at bounding box center [1150, 259] width 50 height 14
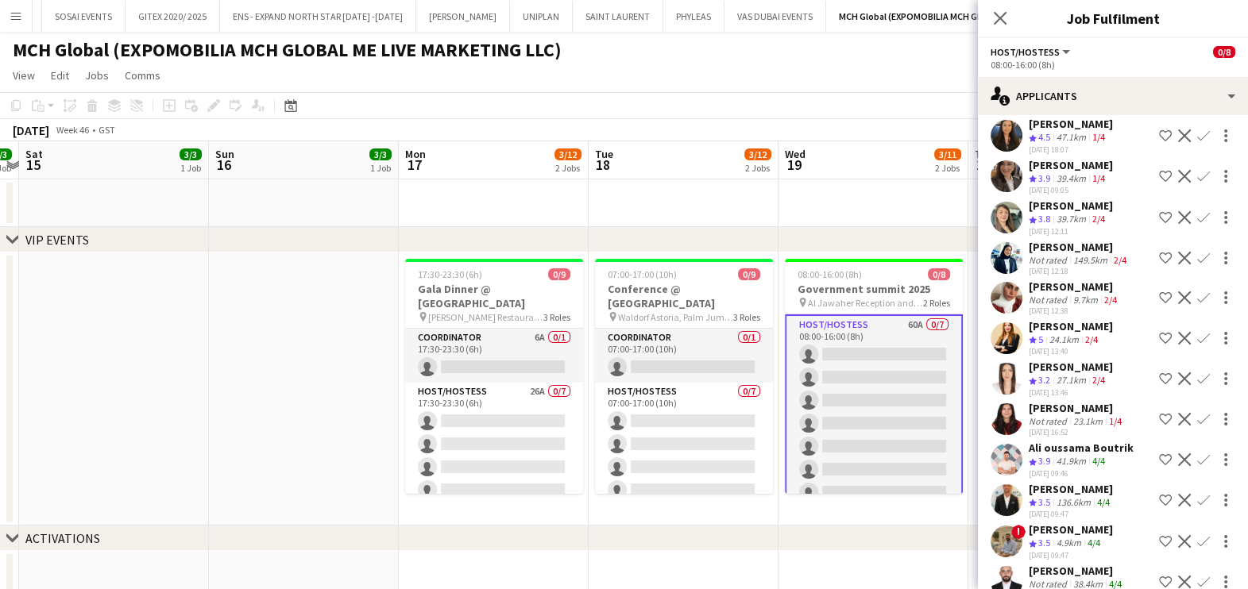
scroll to position [2070, 0]
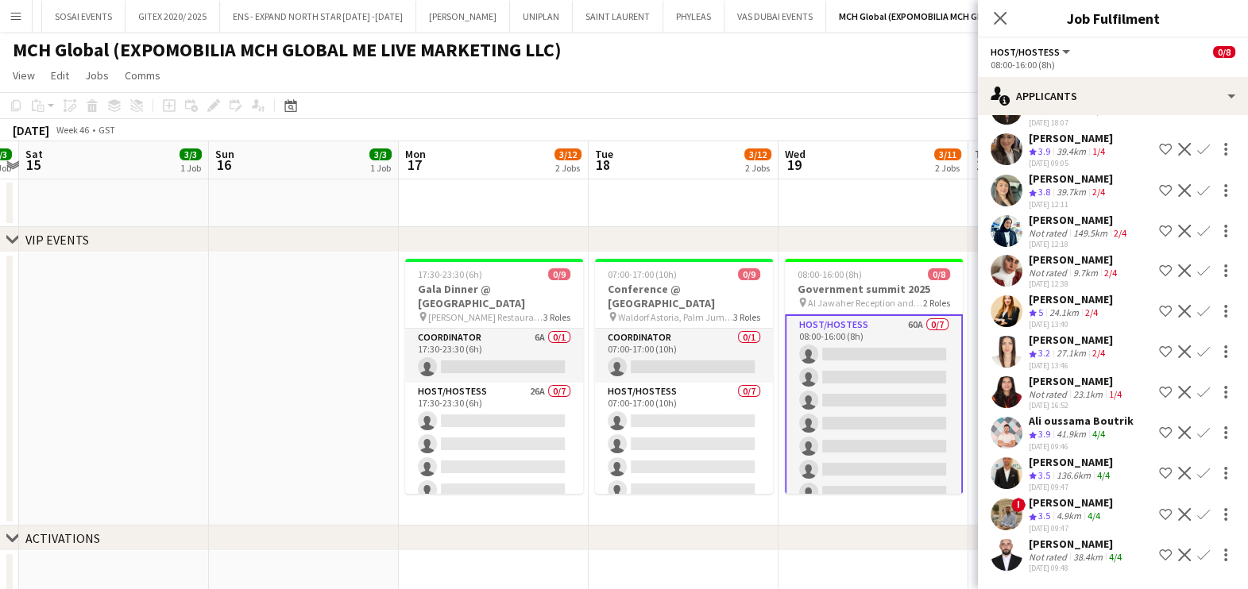
click at [1064, 471] on div "136.6km" at bounding box center [1073, 476] width 41 height 14
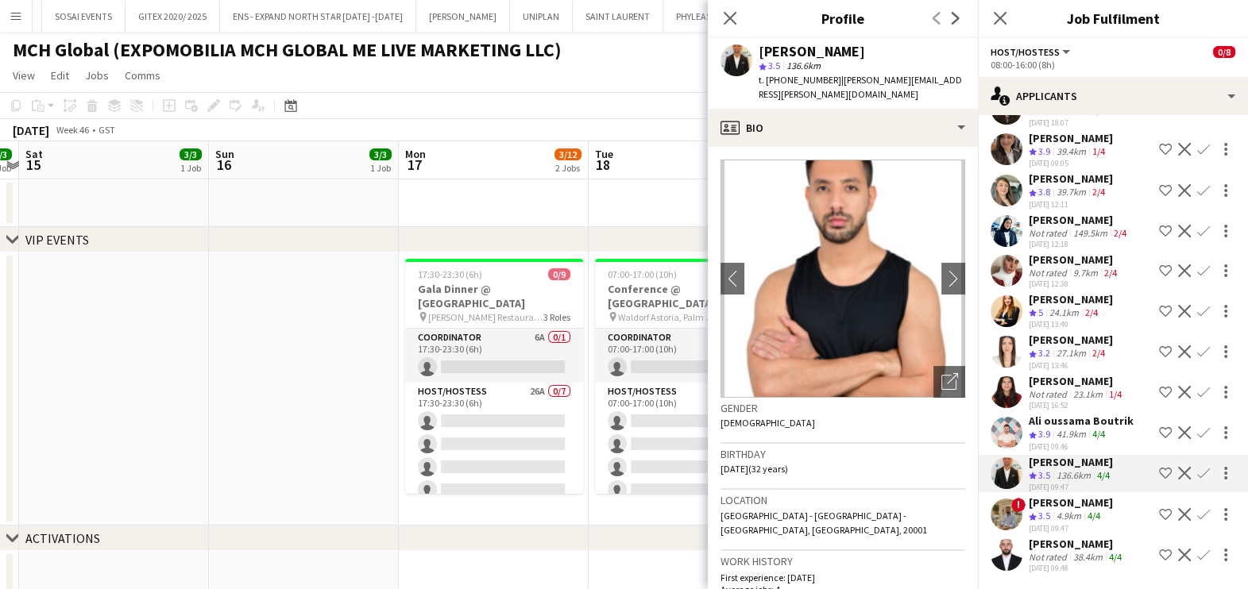
click at [1074, 554] on div "38.4km" at bounding box center [1088, 557] width 36 height 12
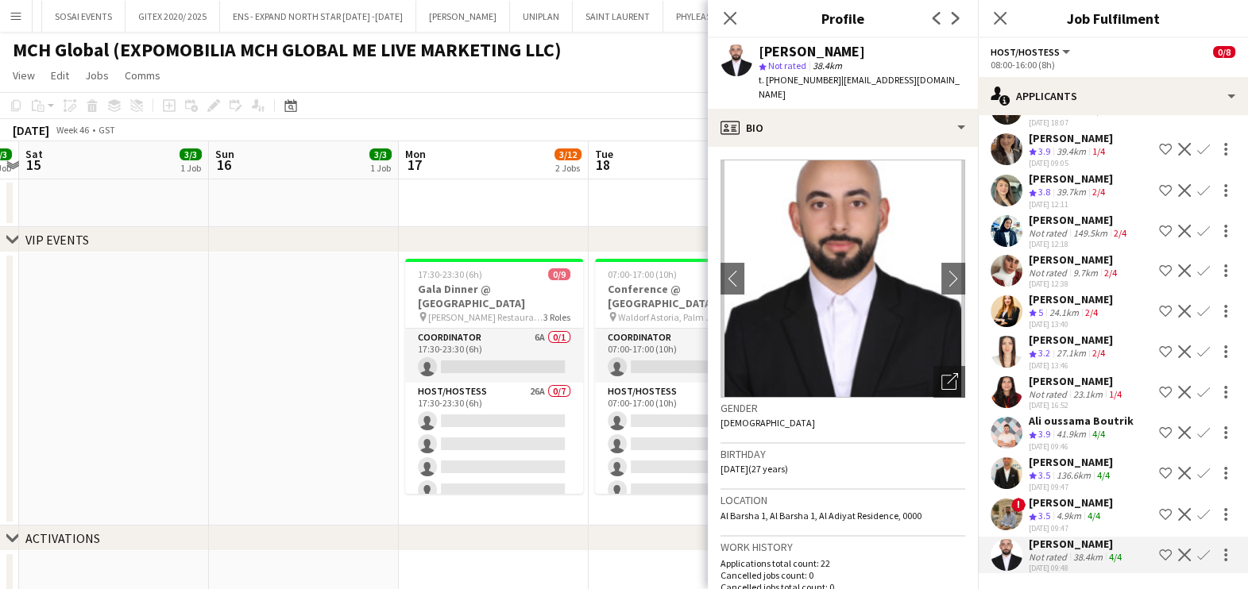
click at [1061, 522] on div "4.9km" at bounding box center [1068, 517] width 31 height 14
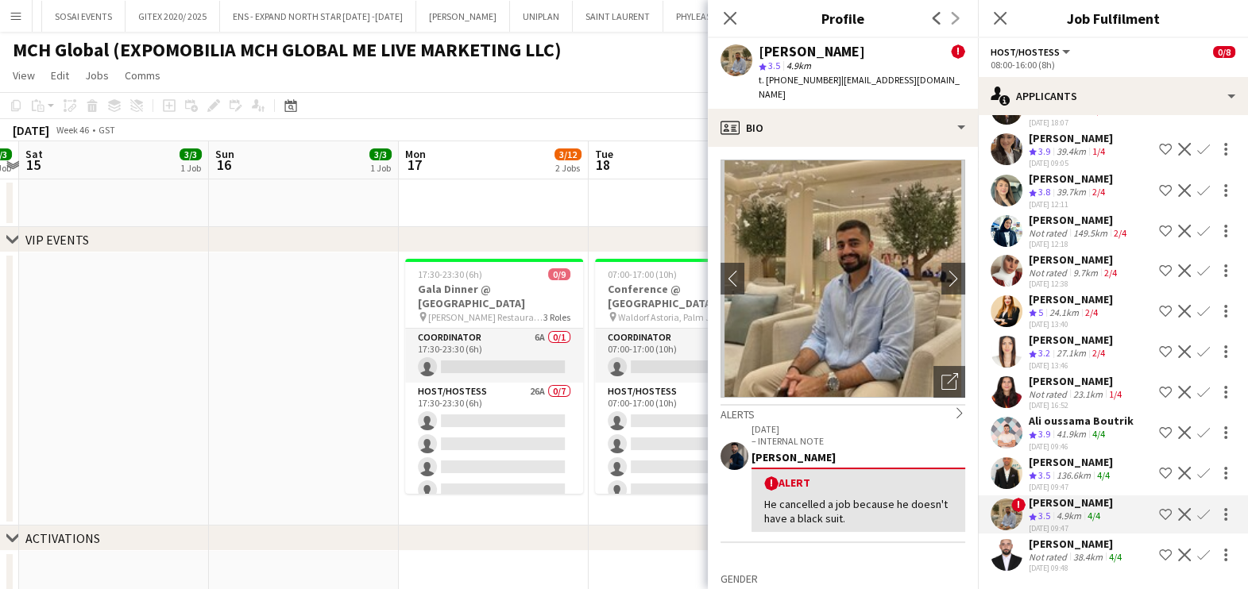
click at [1066, 426] on div "Ali oussama Boutrik" at bounding box center [1080, 421] width 105 height 14
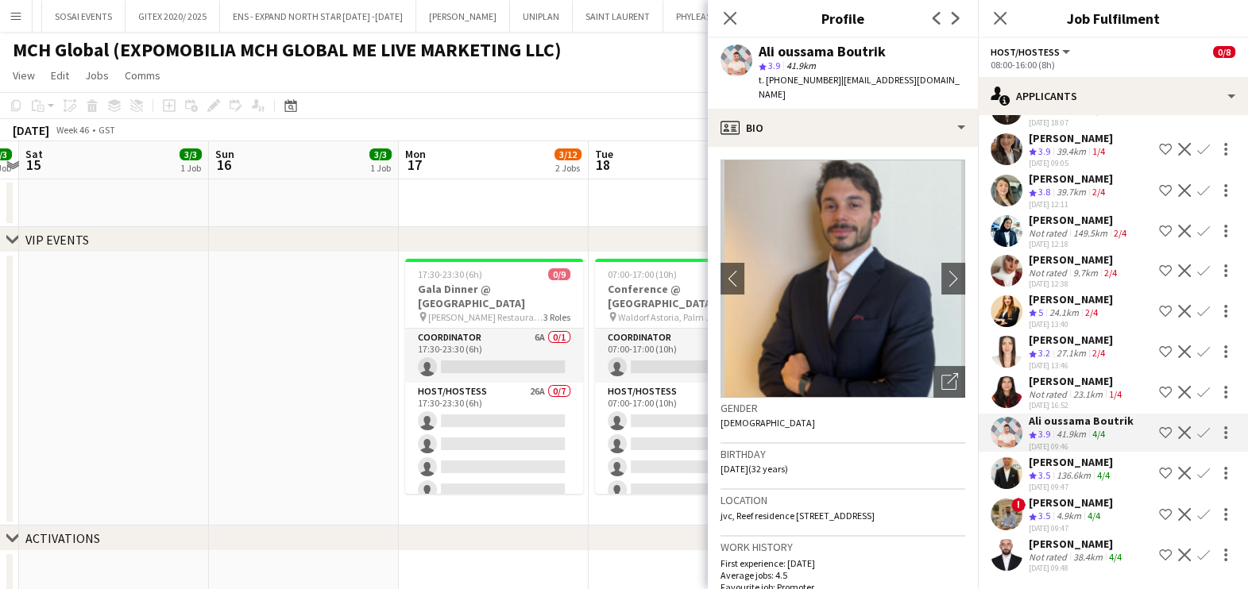
click at [650, 214] on app-date-cell at bounding box center [683, 203] width 190 height 48
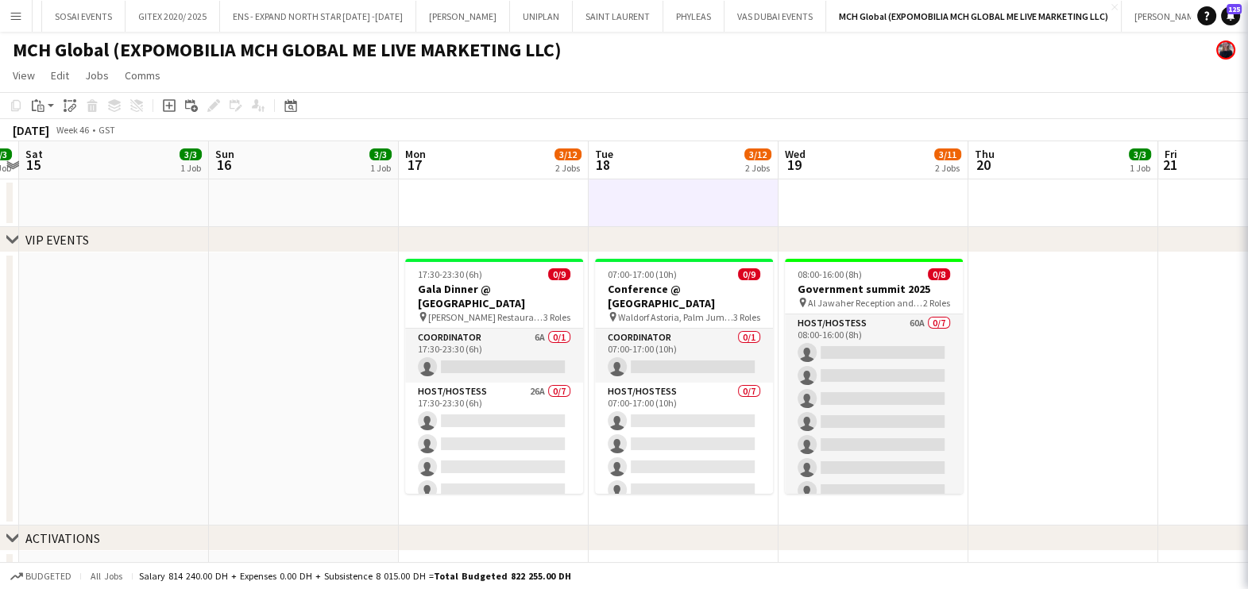
scroll to position [0, 0]
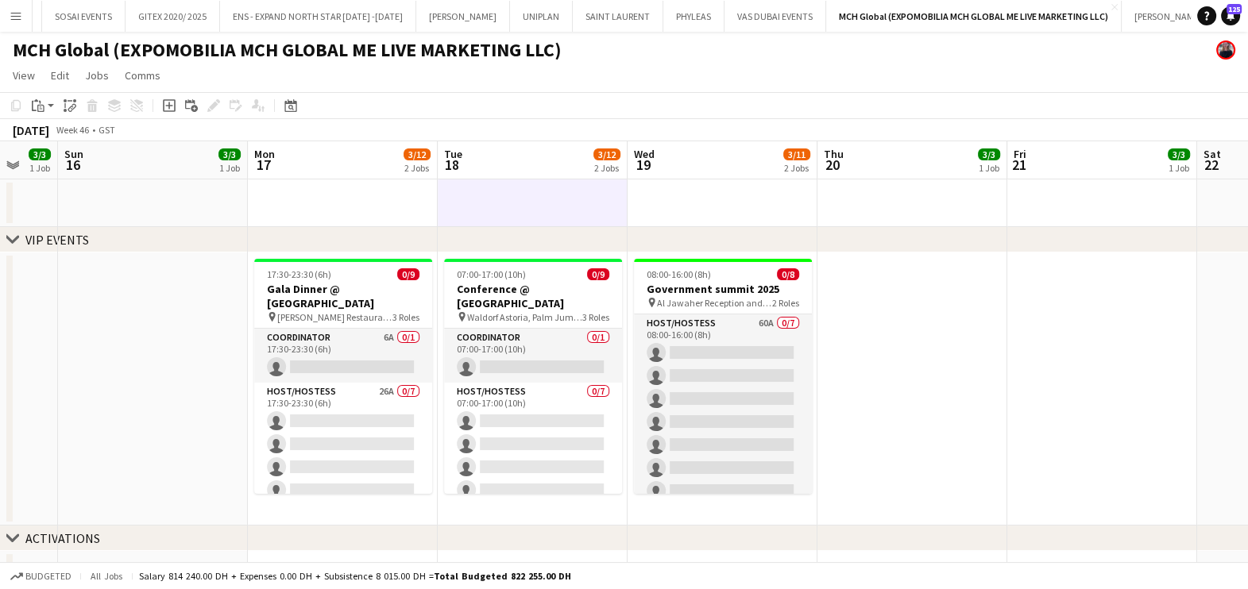
drag, startPoint x: 1024, startPoint y: 397, endPoint x: 906, endPoint y: 396, distance: 118.3
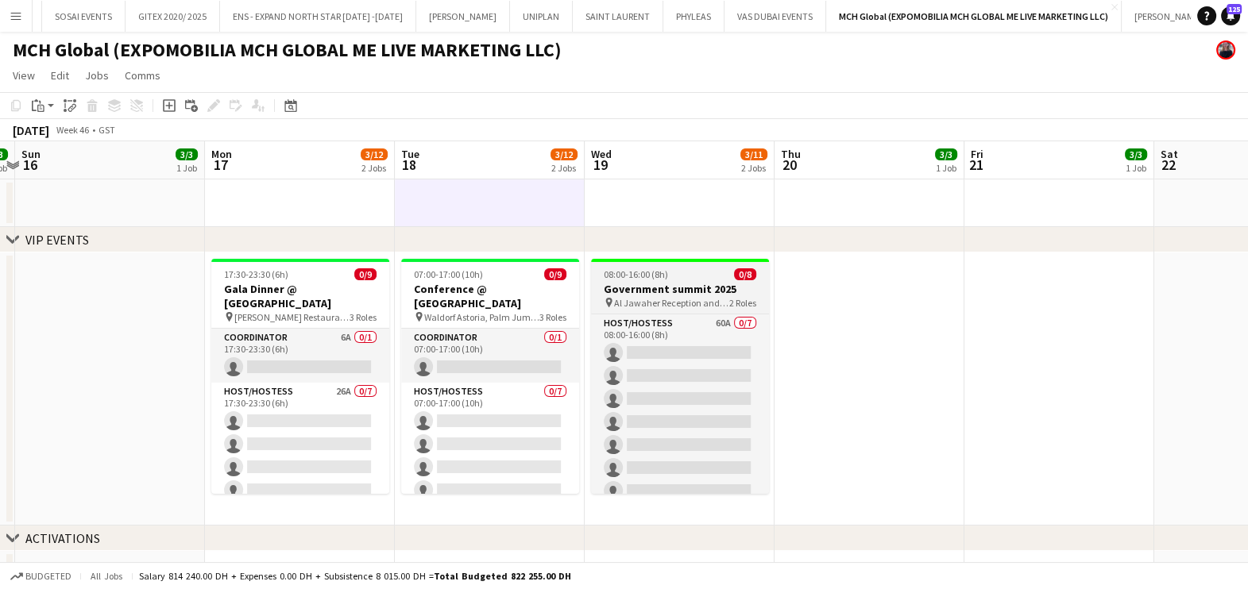
click at [701, 286] on h3 "Government summit 2025" at bounding box center [680, 289] width 178 height 14
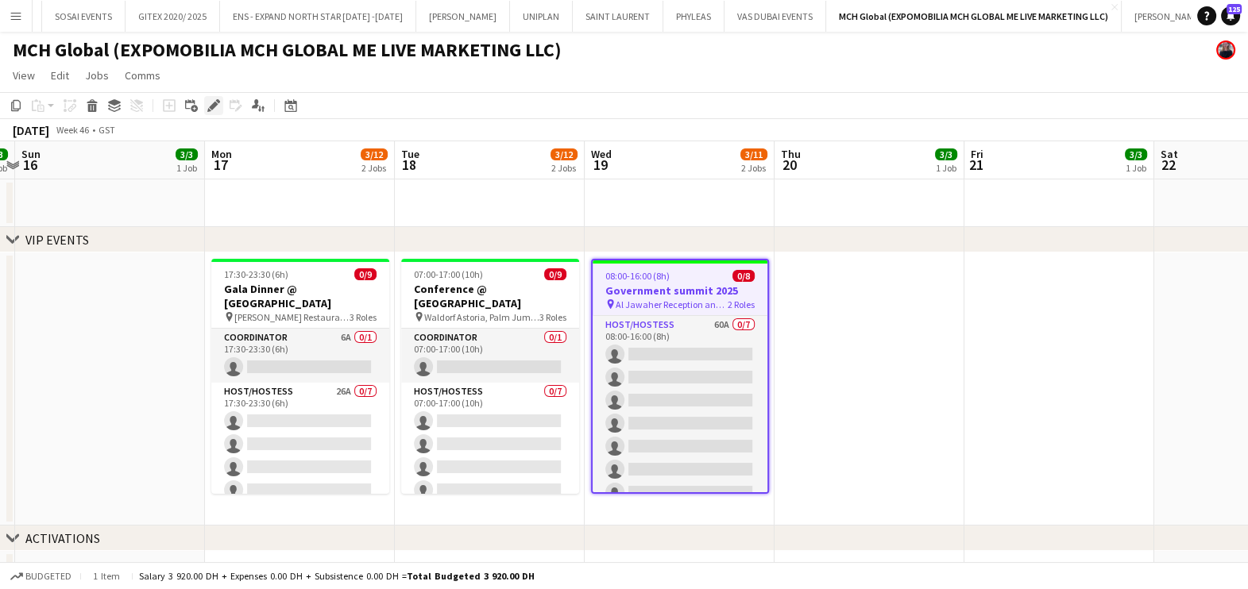
click at [219, 112] on div "Edit" at bounding box center [213, 105] width 19 height 19
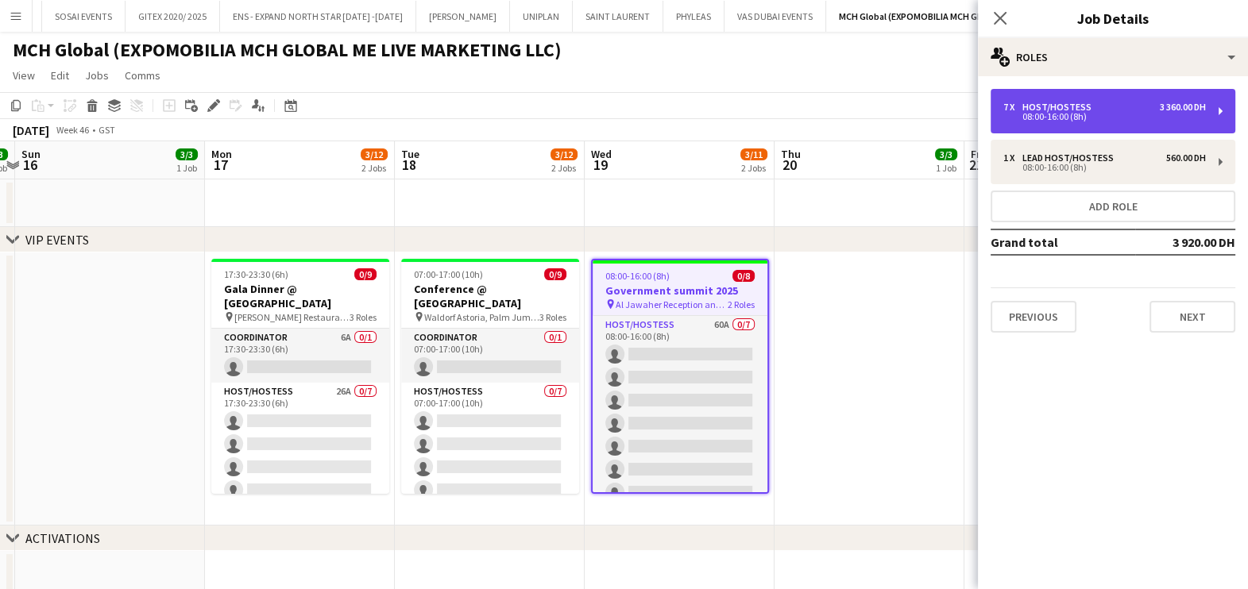
click at [1070, 99] on div "7 x Host/Hostess 3 360.00 DH 08:00-16:00 (8h)" at bounding box center [1112, 111] width 245 height 44
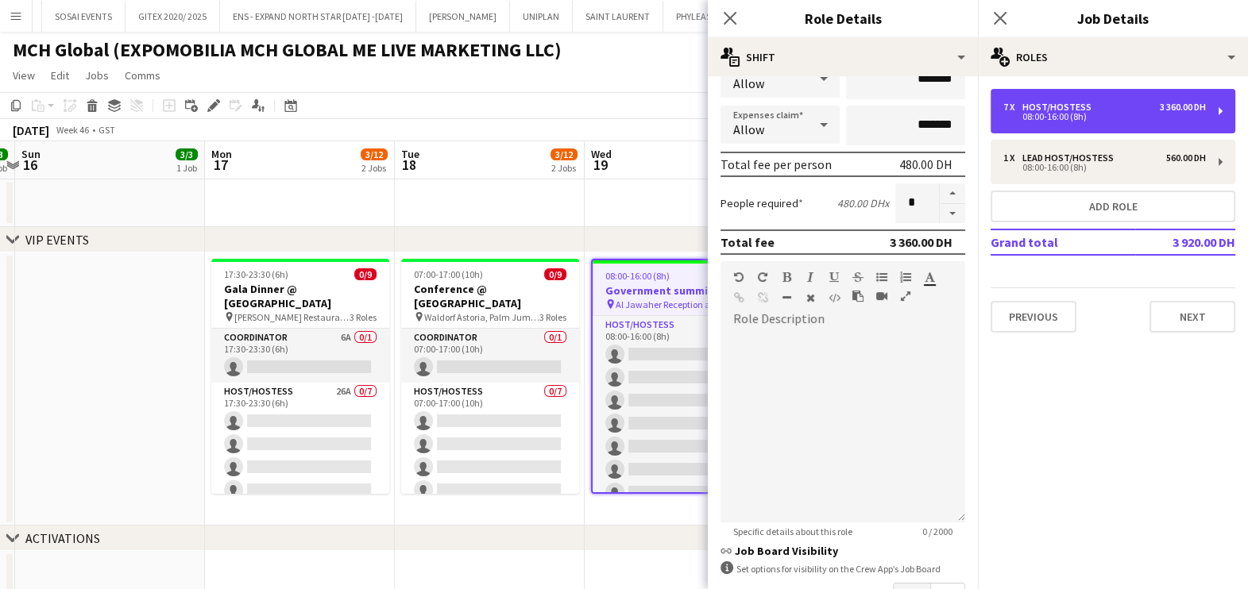
scroll to position [400, 0]
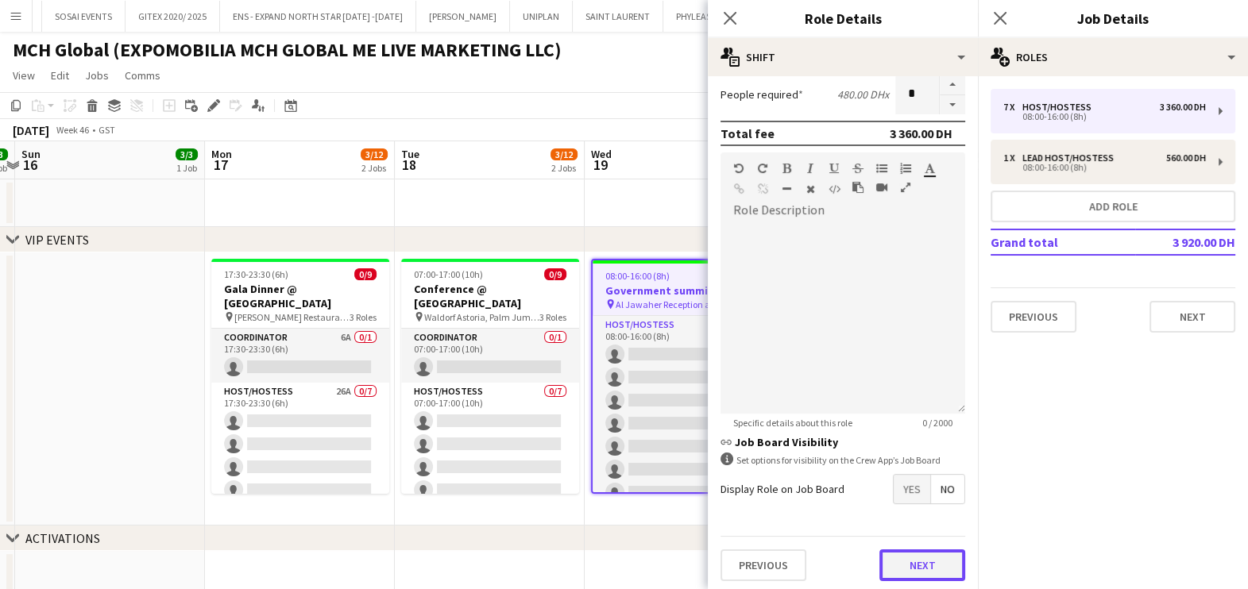
click at [908, 567] on button "Next" at bounding box center [922, 566] width 86 height 32
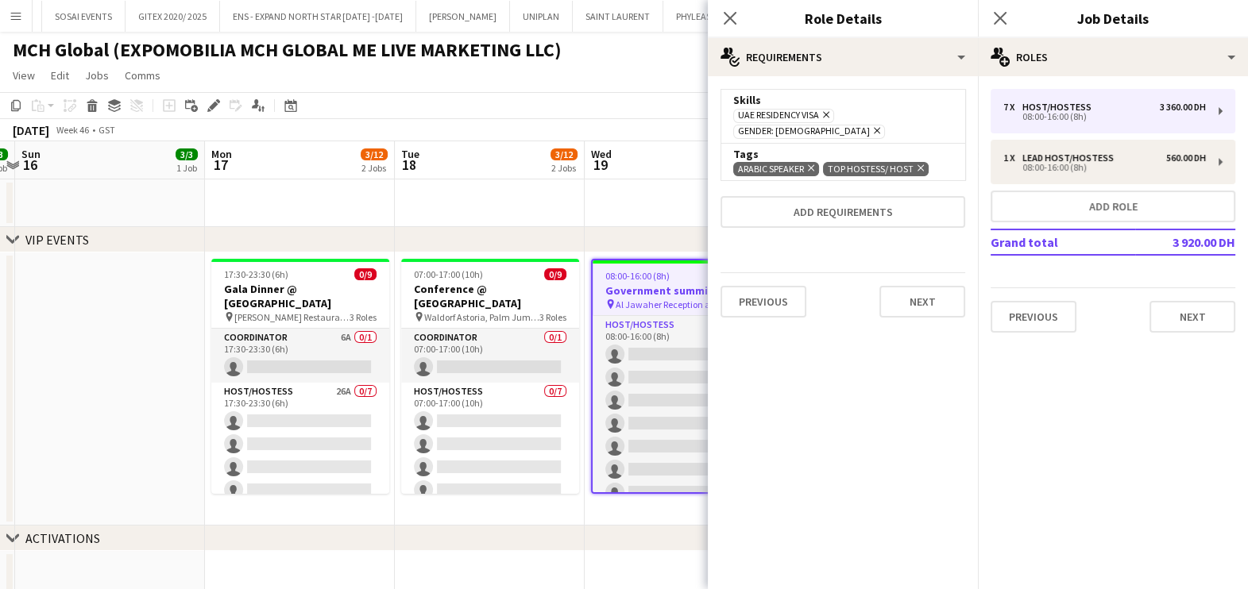
click at [921, 165] on icon at bounding box center [920, 168] width 6 height 6
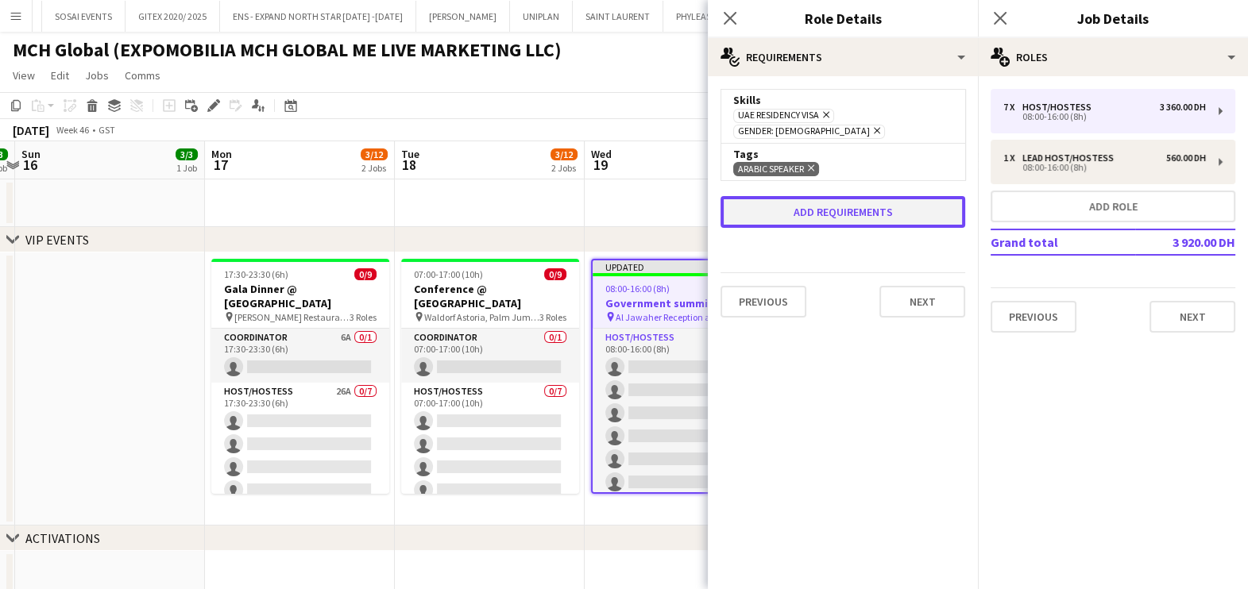
click at [875, 196] on button "Add requirements" at bounding box center [842, 212] width 245 height 32
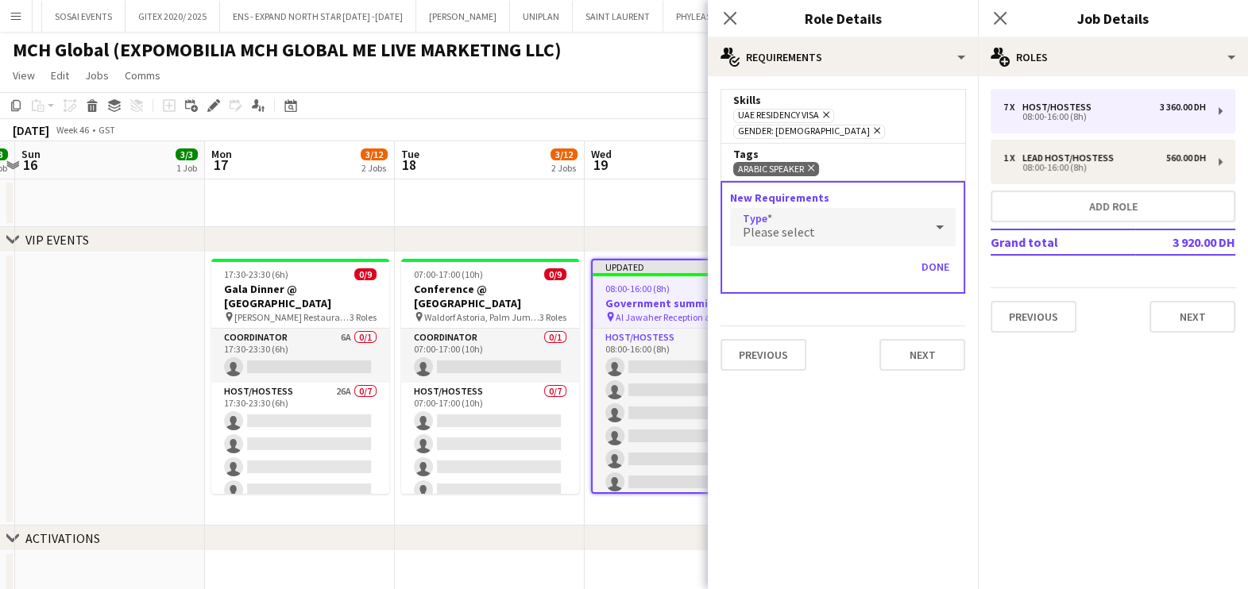
click at [874, 222] on div "Please select" at bounding box center [827, 227] width 194 height 38
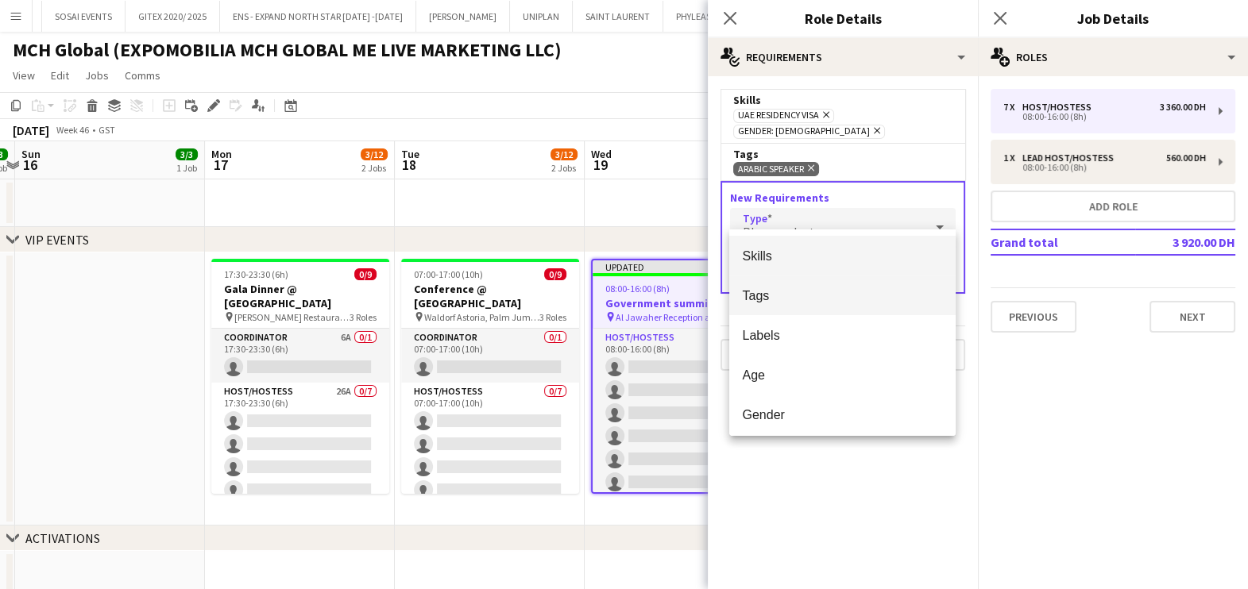
click at [809, 299] on span "Tags" at bounding box center [842, 295] width 201 height 15
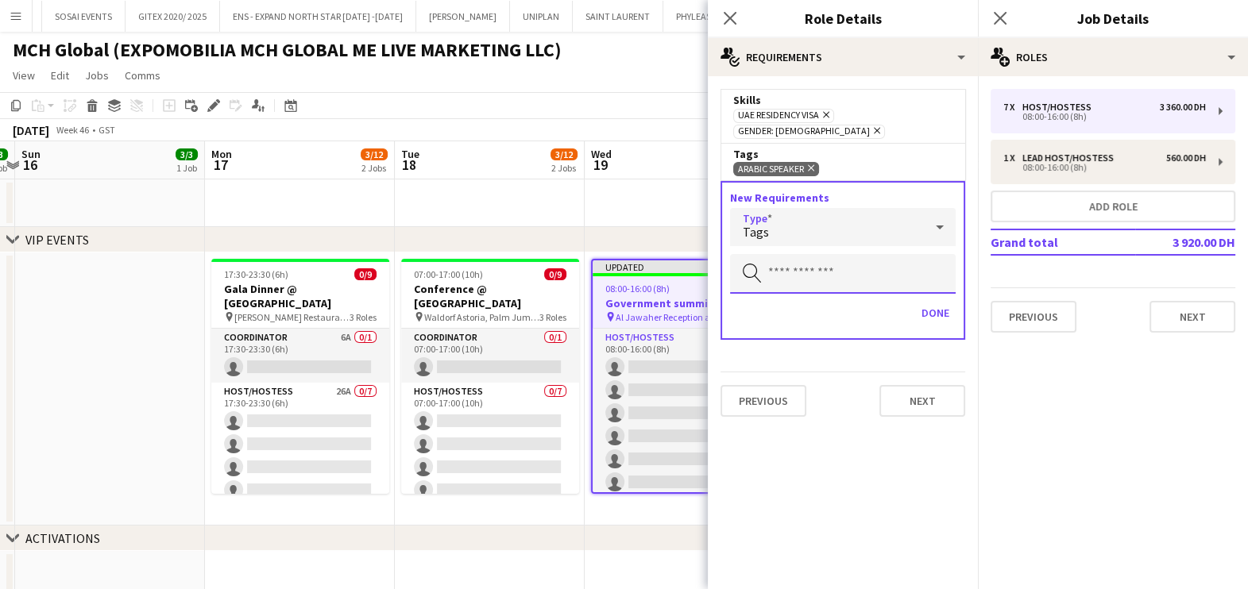
click at [808, 269] on input "text" at bounding box center [843, 274] width 226 height 40
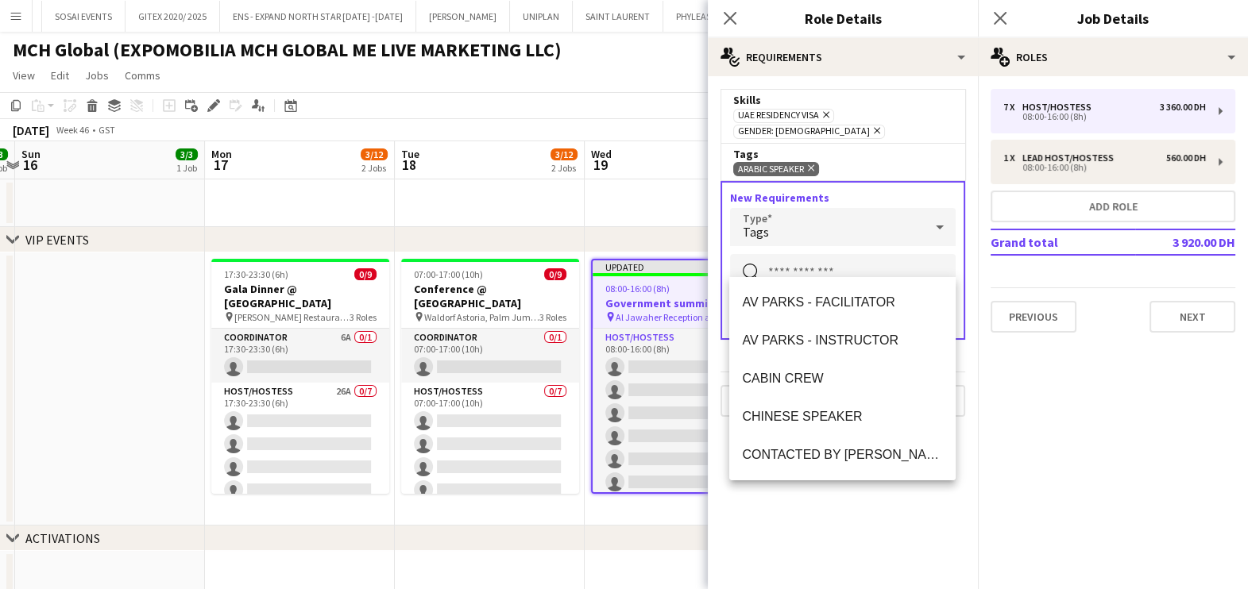
click at [826, 208] on div "Tags" at bounding box center [827, 227] width 194 height 38
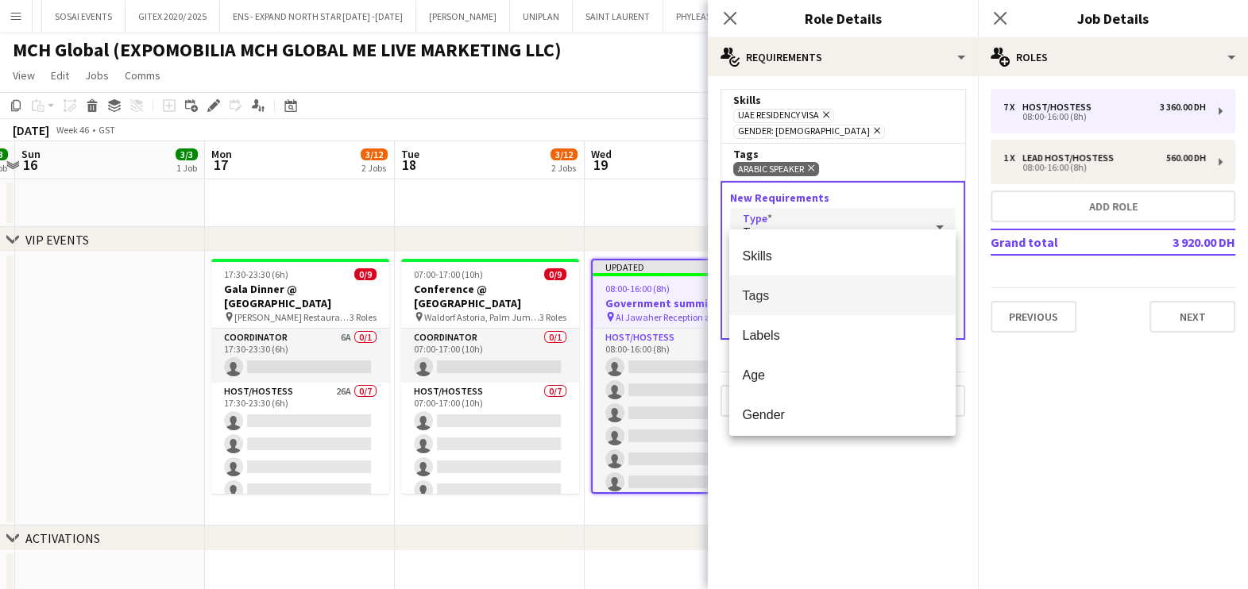
click at [803, 291] on span "Tags" at bounding box center [842, 295] width 201 height 15
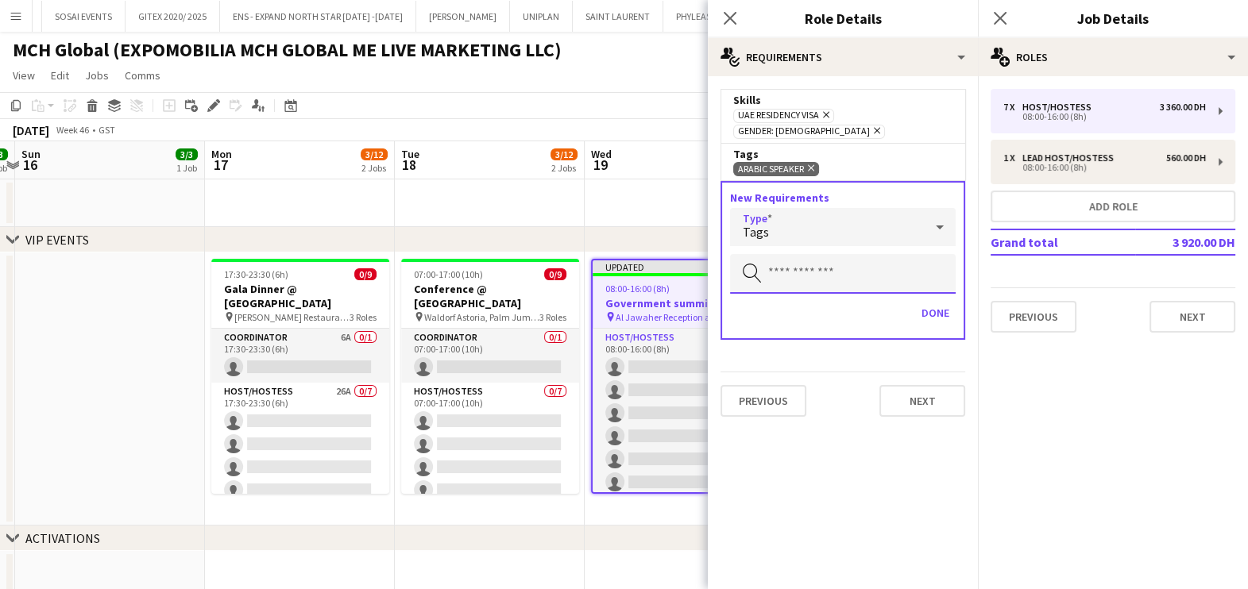
click at [809, 259] on input "text" at bounding box center [843, 274] width 226 height 40
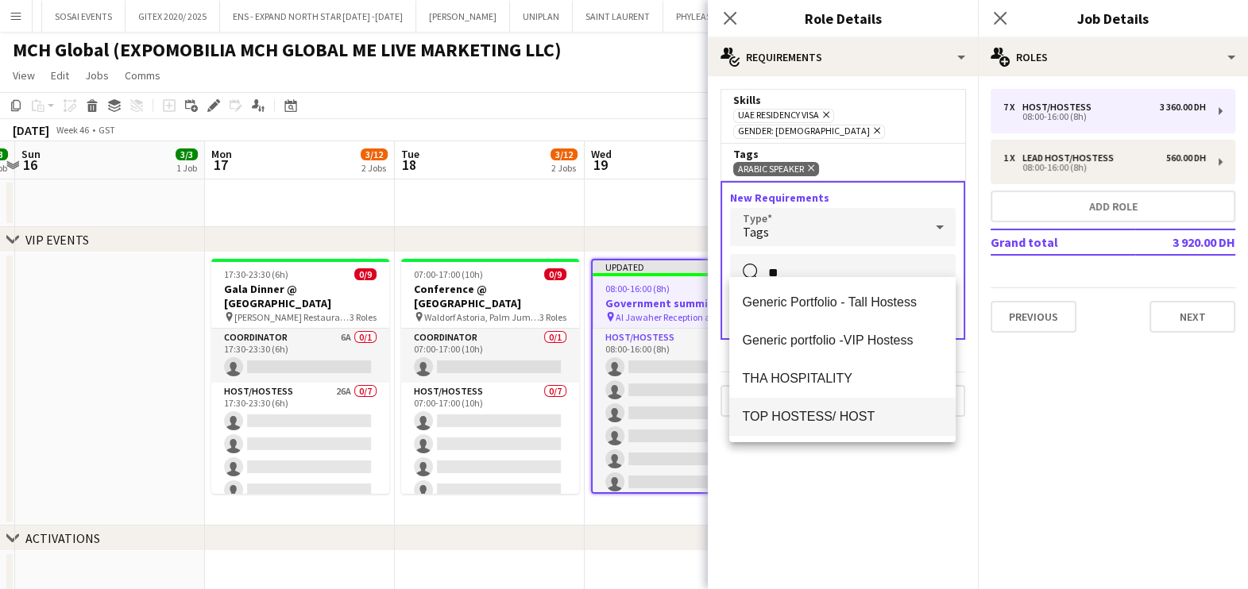
type input "**"
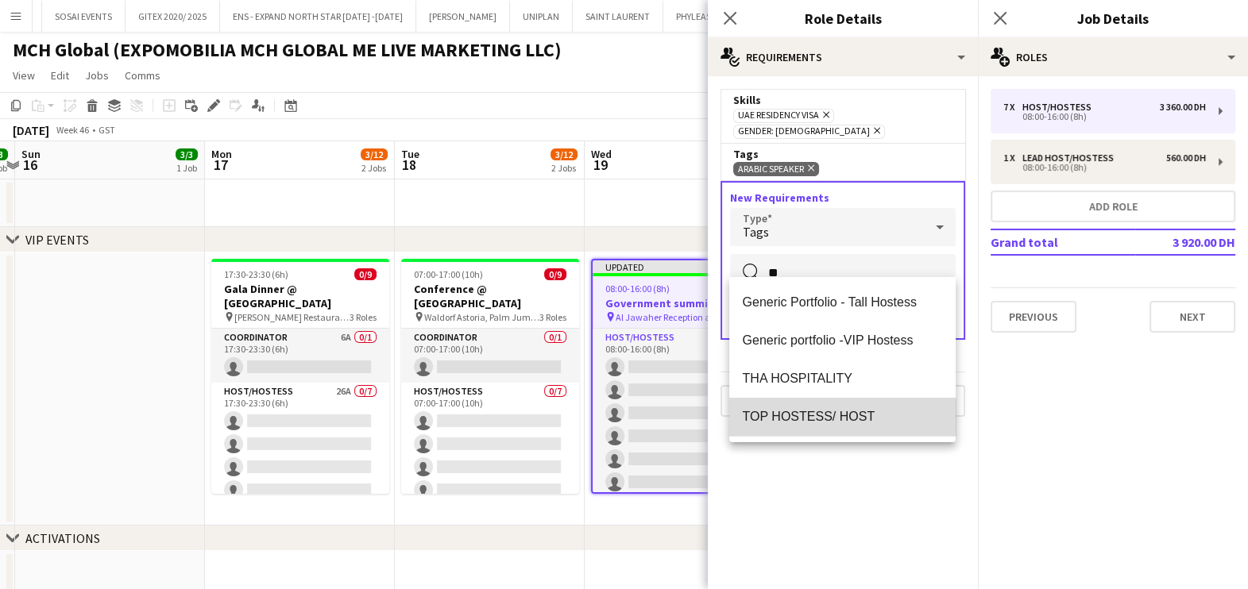
click at [790, 418] on span "TOP HOSTESS/ HOST" at bounding box center [842, 416] width 201 height 15
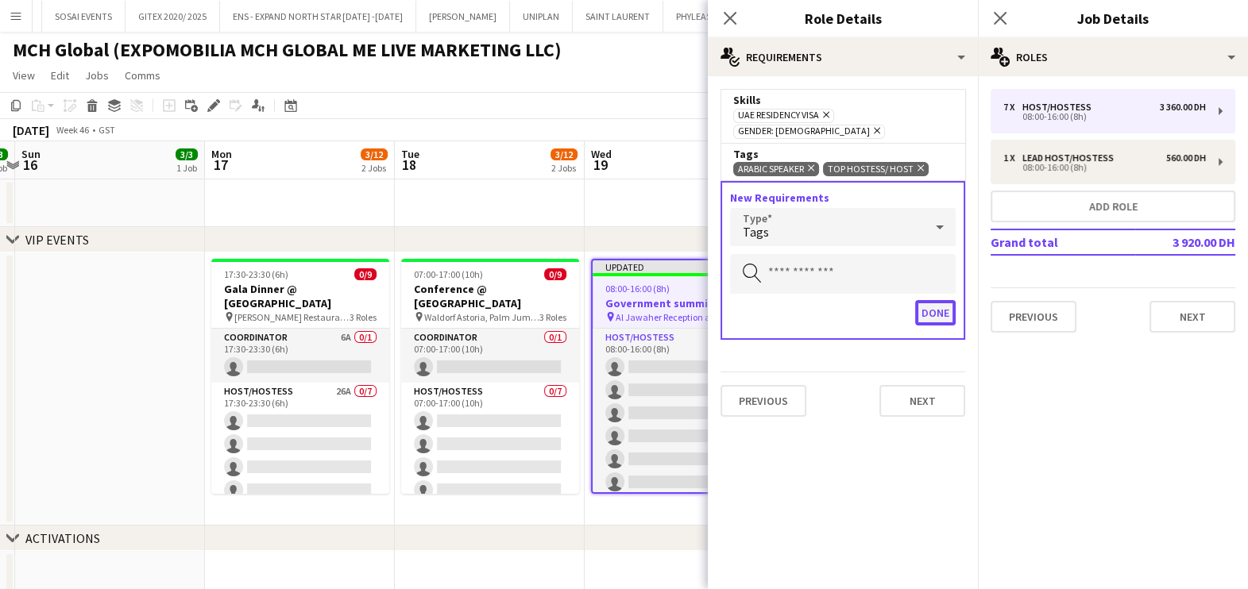
click at [941, 300] on button "Done" at bounding box center [935, 312] width 41 height 25
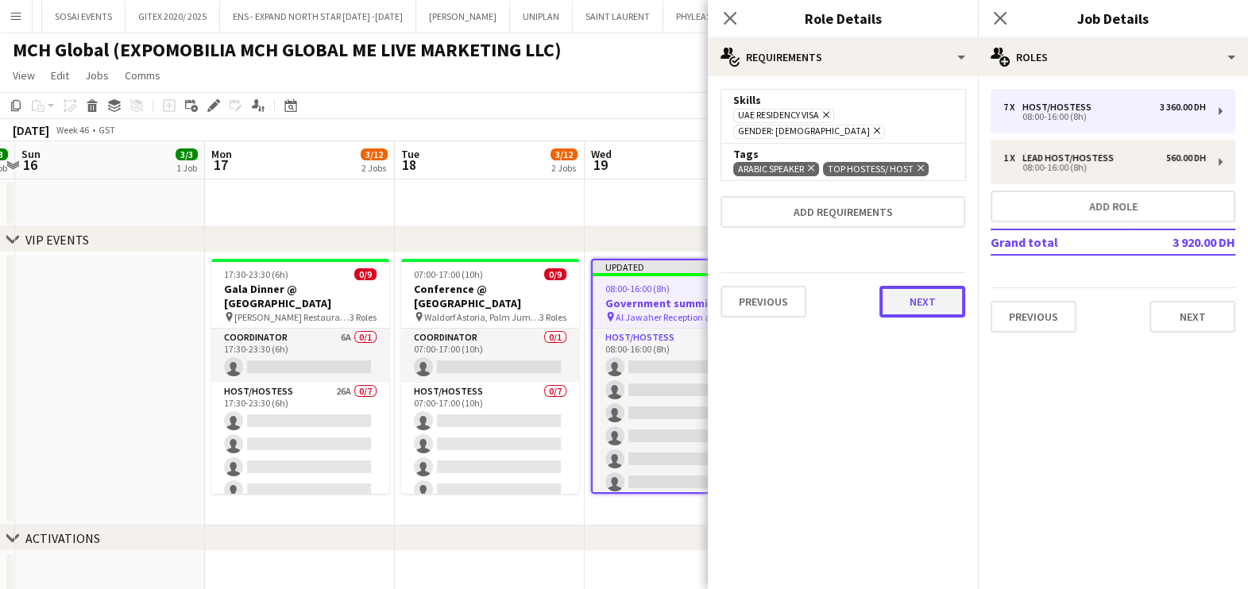
click at [933, 286] on button "Next" at bounding box center [922, 302] width 86 height 32
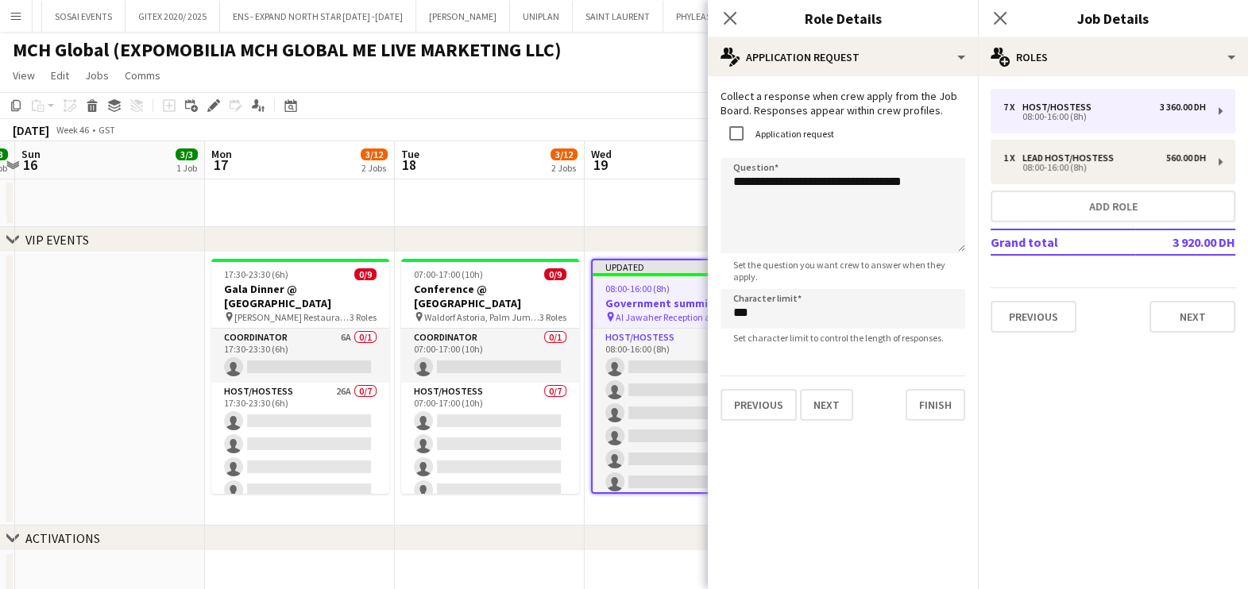
click at [627, 280] on app-job-card "Updated 08:00-16:00 (8h) 0/8 Government summit 2025 pin Al Jawaher Reception an…" at bounding box center [680, 376] width 178 height 235
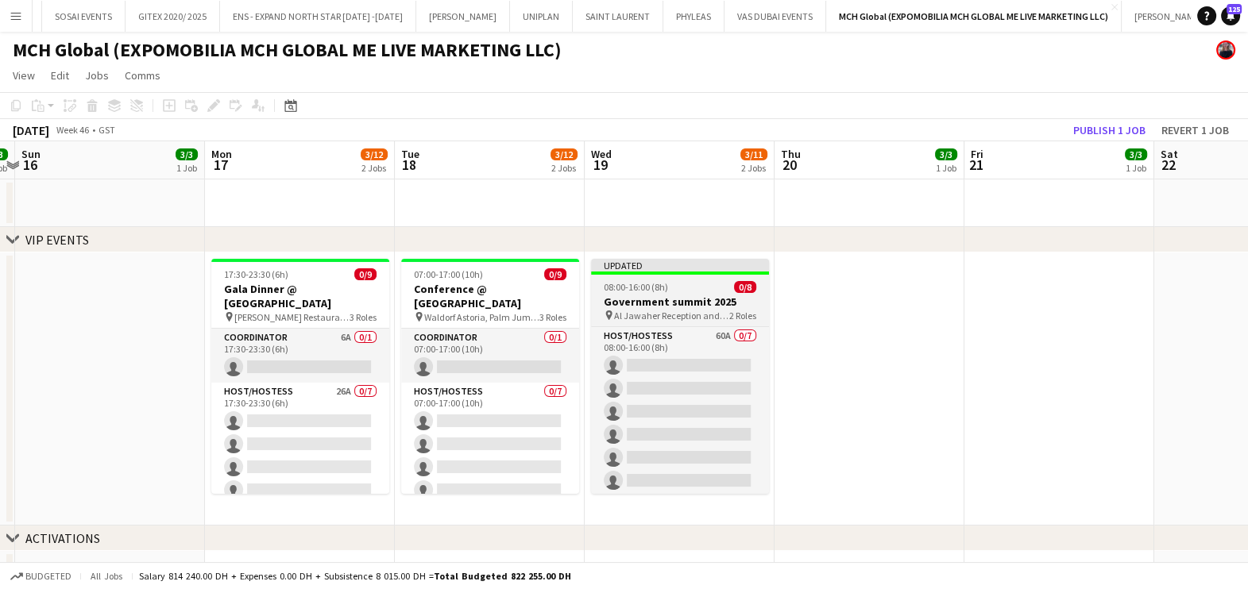
click at [665, 290] on span "08:00-16:00 (8h)" at bounding box center [636, 287] width 64 height 12
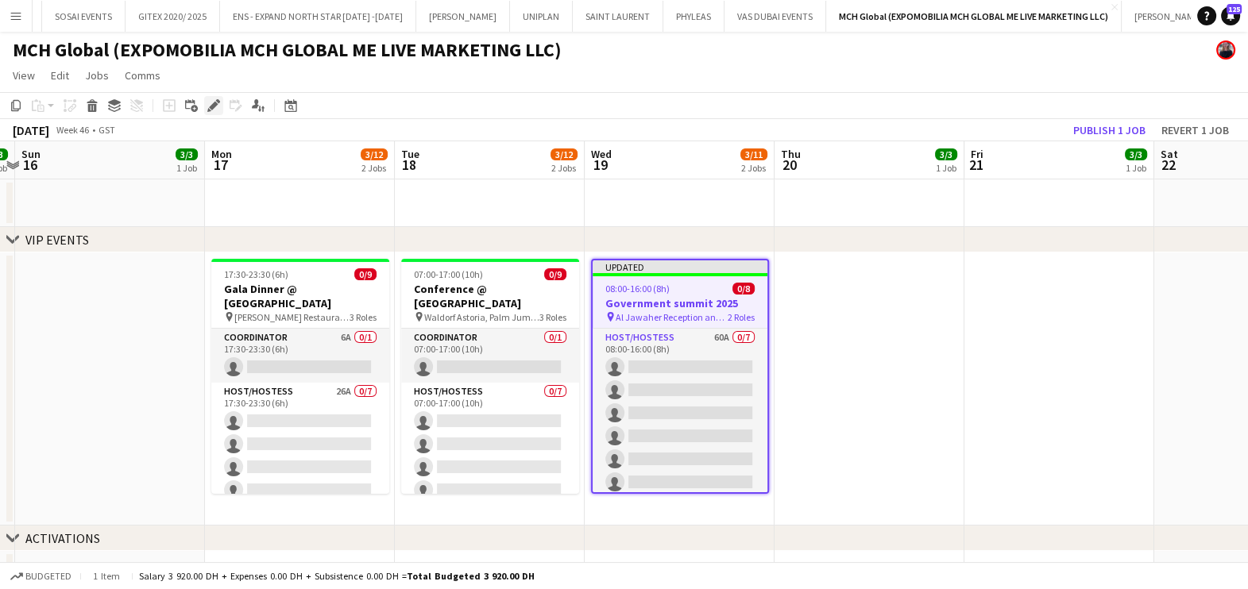
click at [210, 99] on icon "Edit" at bounding box center [213, 105] width 13 height 13
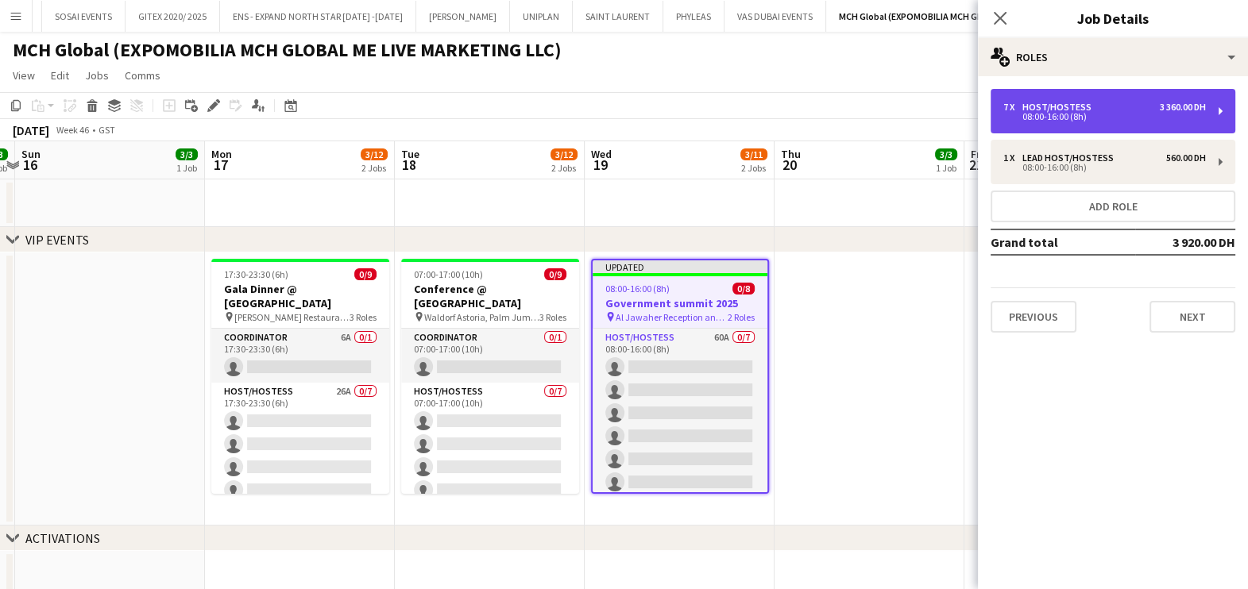
click at [1045, 118] on div "08:00-16:00 (8h)" at bounding box center [1104, 117] width 203 height 8
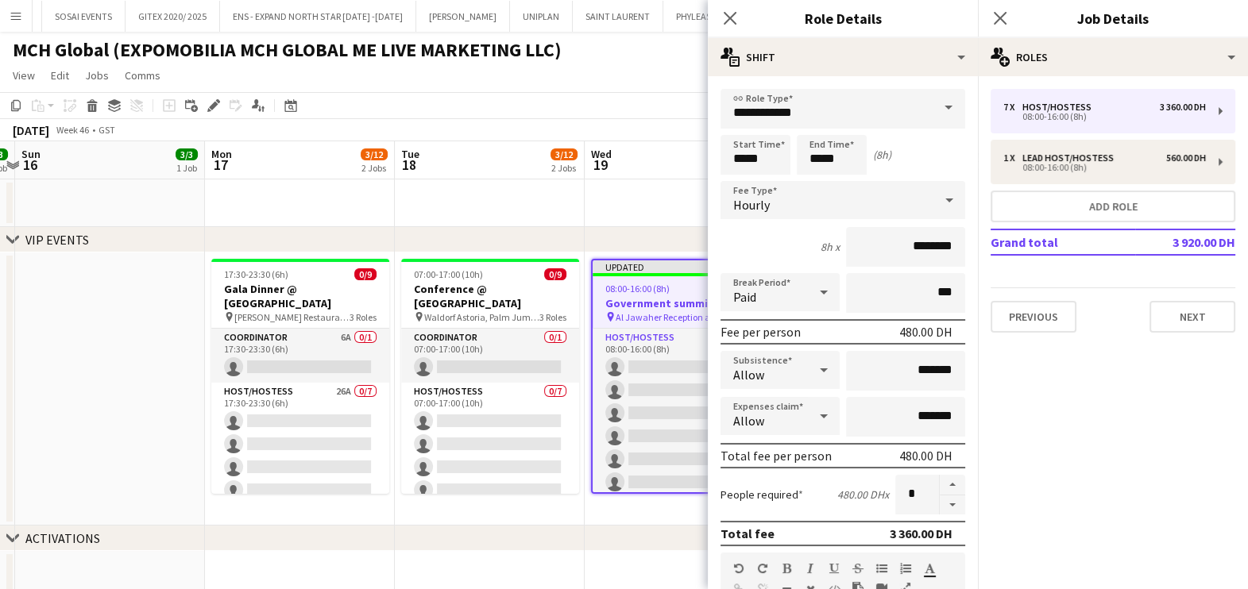
click at [660, 210] on app-date-cell at bounding box center [679, 203] width 190 height 48
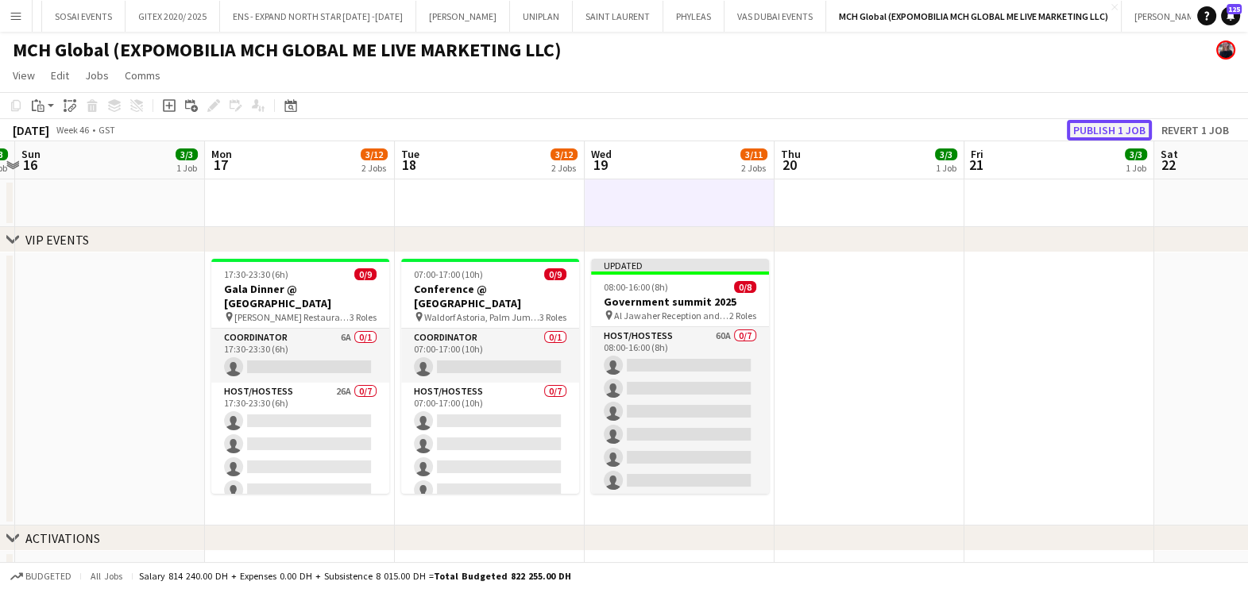
click at [1100, 135] on button "Publish 1 job" at bounding box center [1109, 130] width 85 height 21
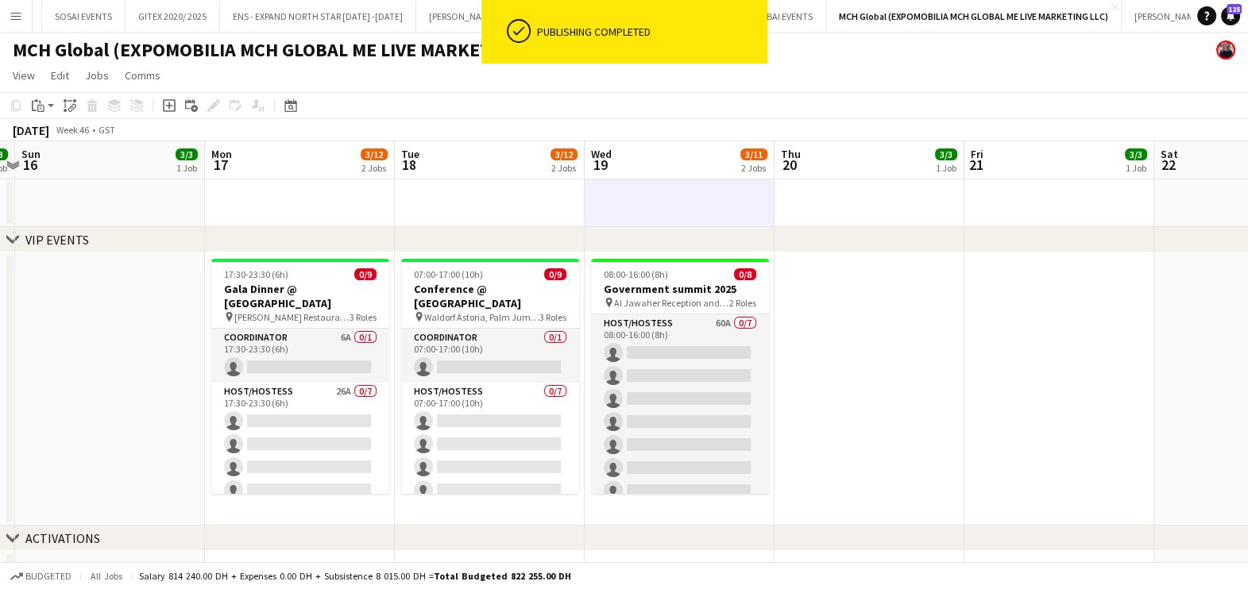
drag, startPoint x: 710, startPoint y: 341, endPoint x: 1058, endPoint y: 217, distance: 369.5
click at [710, 341] on app-card-role "Host/Hostess 60A 0/7 08:00-16:00 (8h) single-neutral-actions single-neutral-act…" at bounding box center [680, 410] width 178 height 192
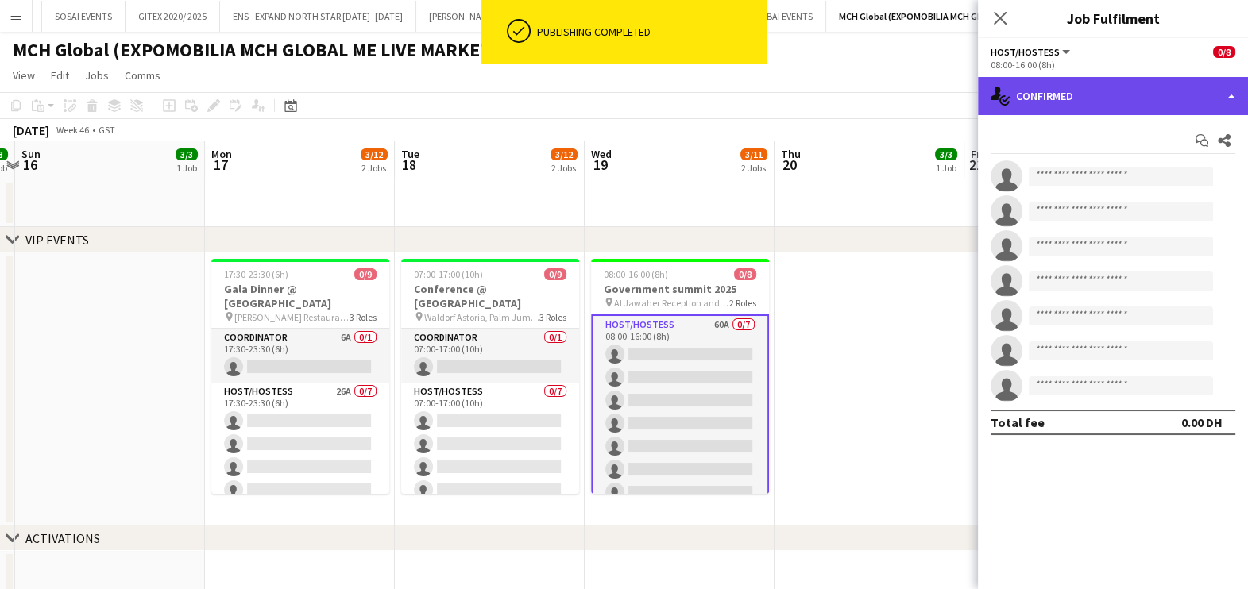
click at [1094, 97] on div "single-neutral-actions-check-2 Confirmed" at bounding box center [1113, 96] width 270 height 38
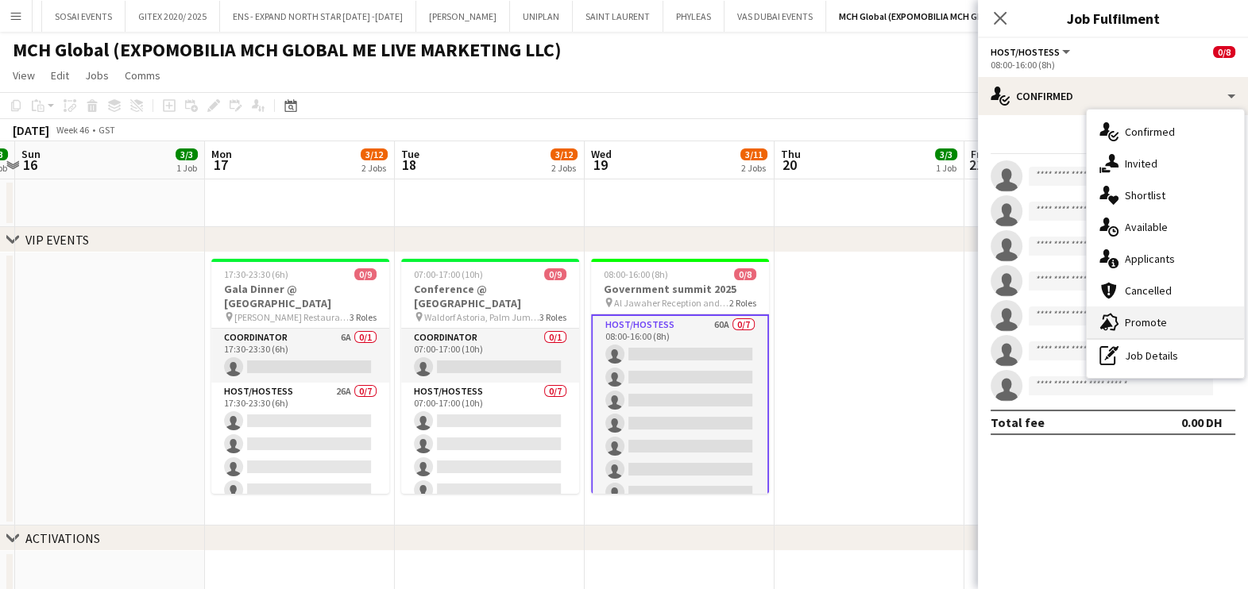
click at [1122, 325] on div "advertising-megaphone Promote" at bounding box center [1164, 323] width 157 height 32
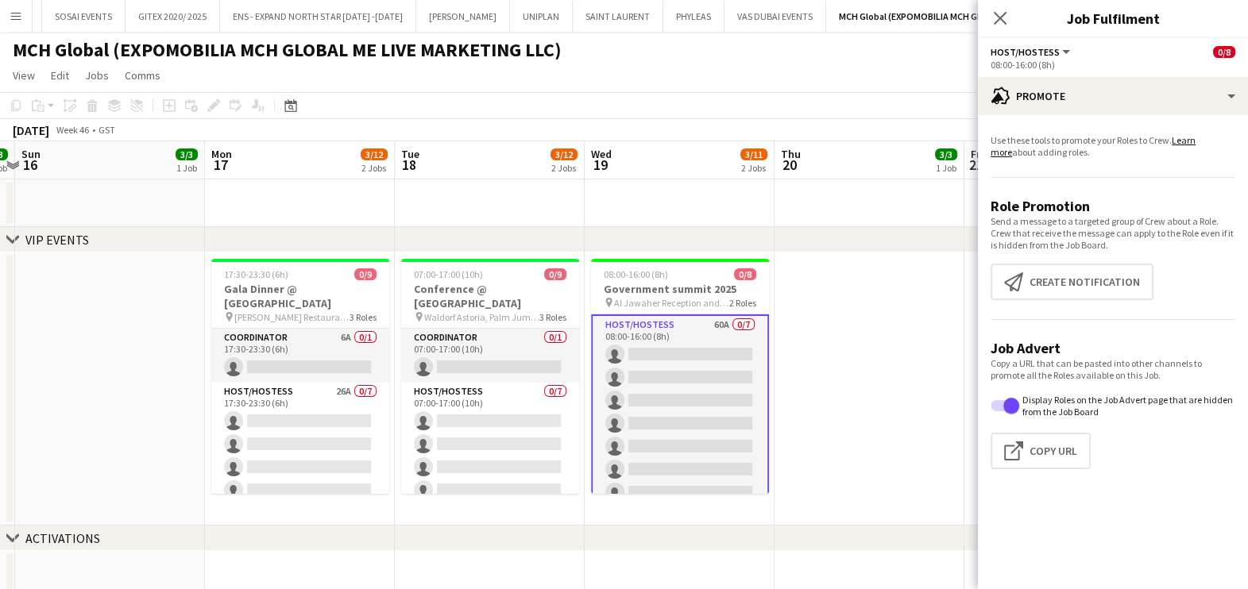
click at [934, 291] on app-date-cell at bounding box center [869, 389] width 190 height 273
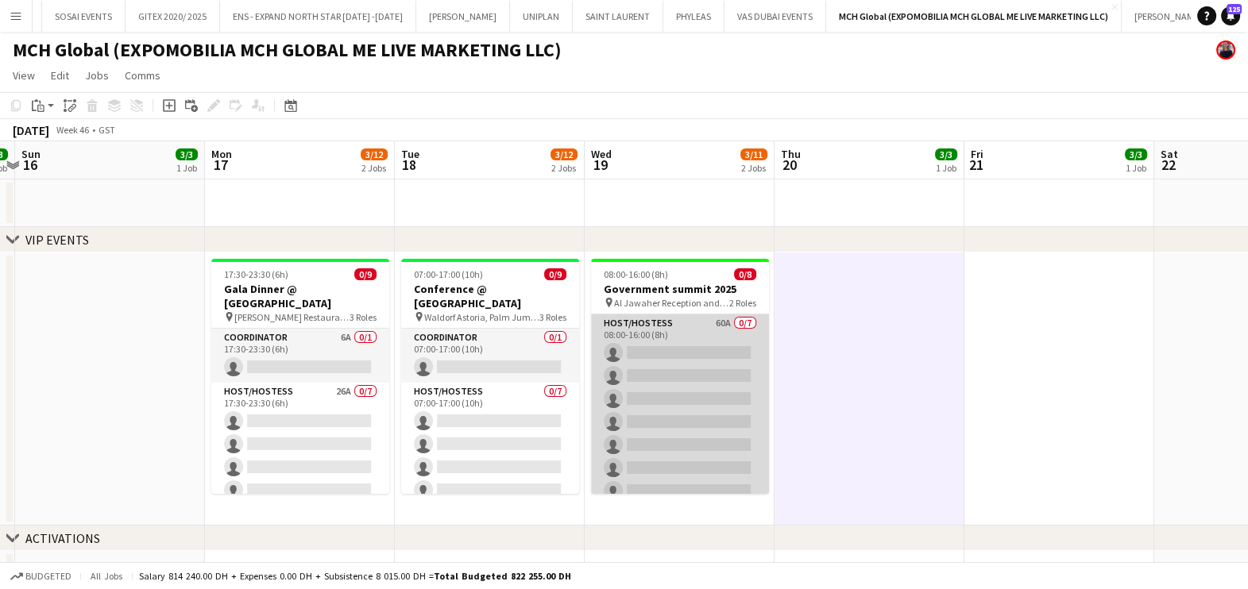
click at [700, 349] on app-card-role "Host/Hostess 60A 0/7 08:00-16:00 (8h) single-neutral-actions single-neutral-act…" at bounding box center [680, 410] width 178 height 192
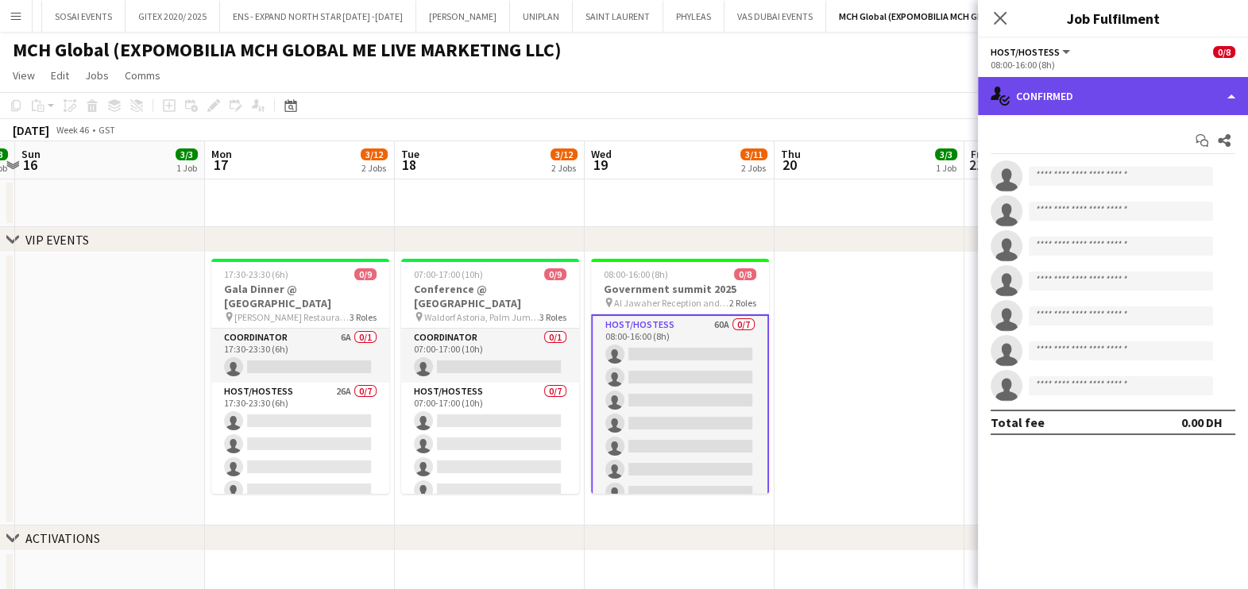
click at [1146, 95] on div "single-neutral-actions-check-2 Confirmed" at bounding box center [1113, 96] width 270 height 38
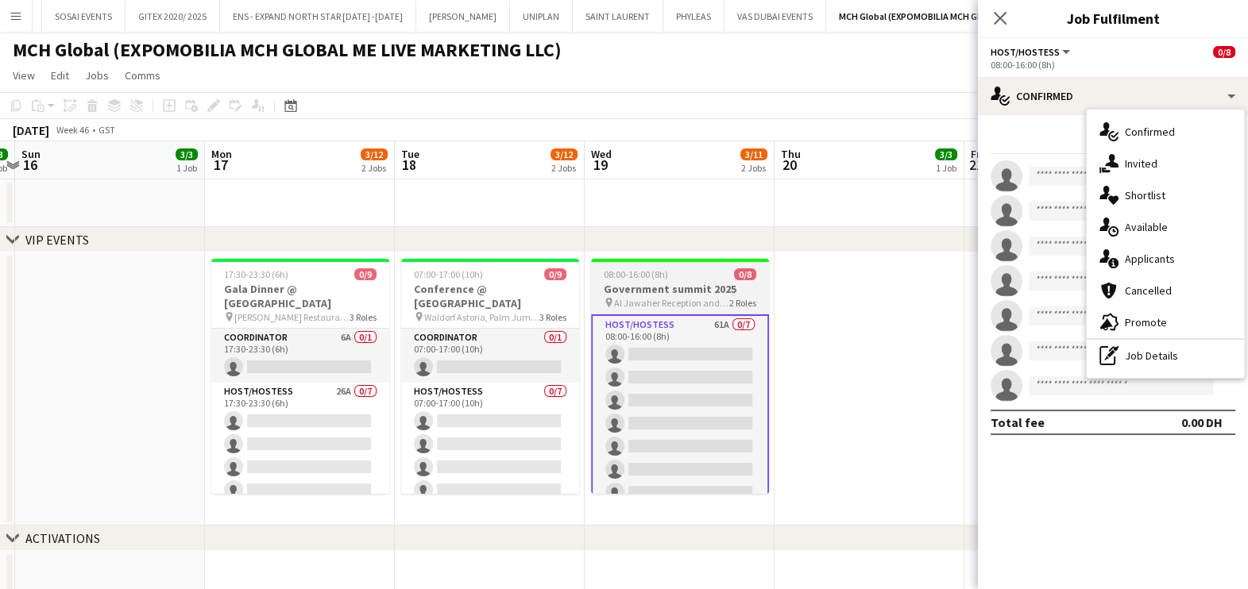
click at [625, 295] on h3 "Government summit 2025" at bounding box center [680, 289] width 178 height 14
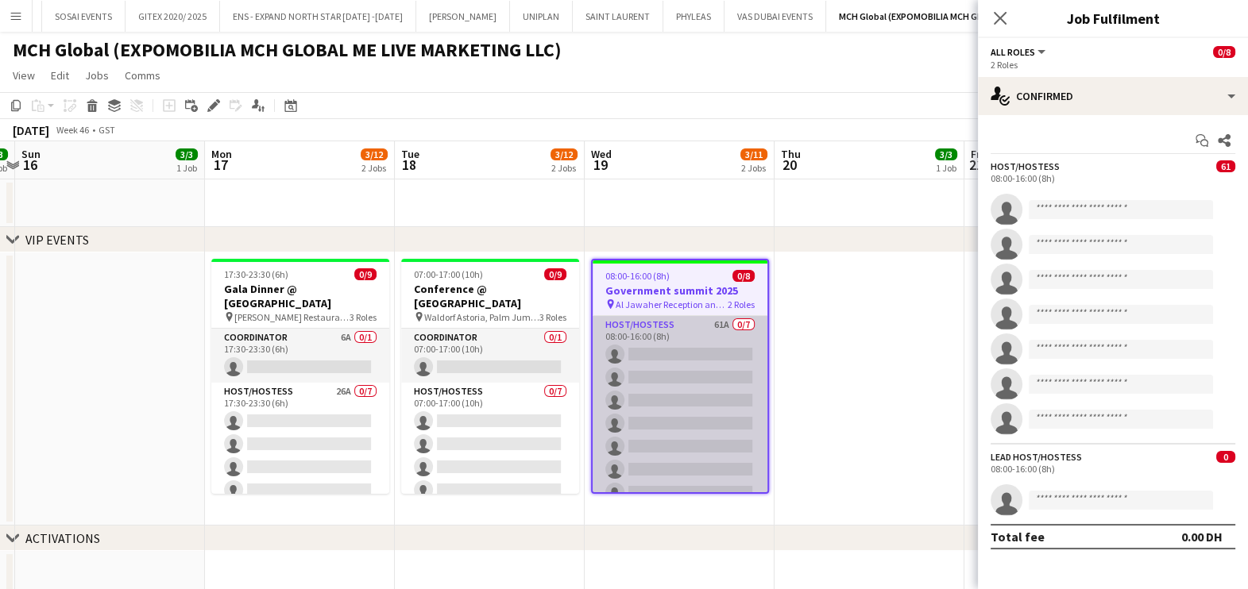
click at [655, 357] on app-card-role "Host/Hostess 61A 0/7 08:00-16:00 (8h) single-neutral-actions single-neutral-act…" at bounding box center [679, 412] width 175 height 192
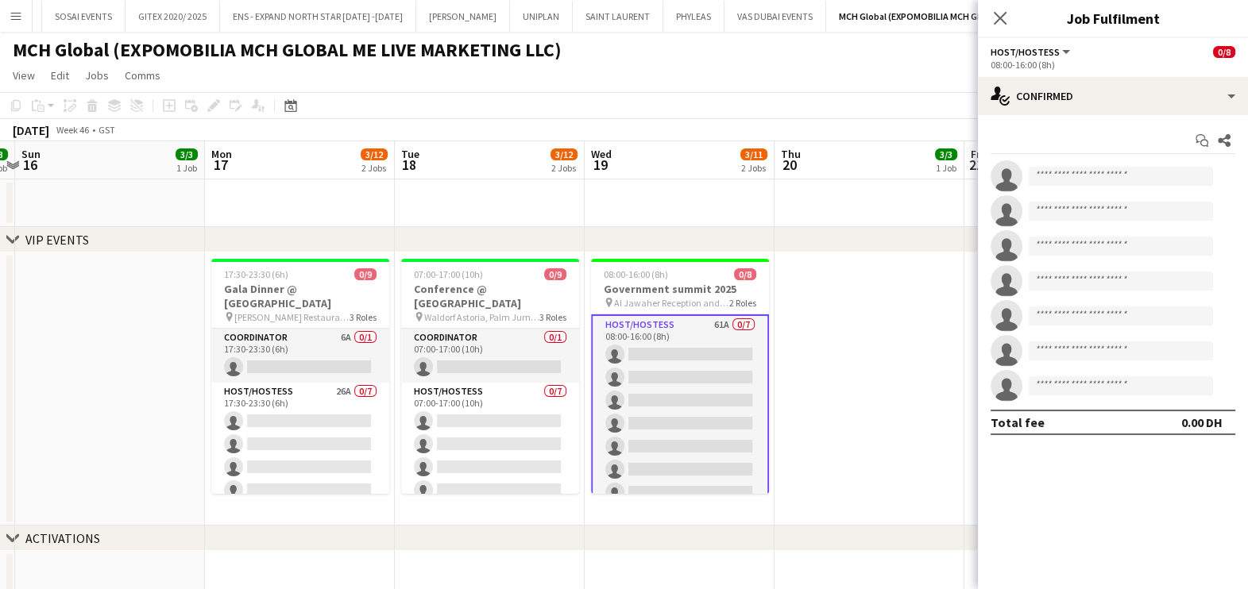
click at [1104, 60] on div "08:00-16:00 (8h)" at bounding box center [1112, 65] width 245 height 12
click at [619, 286] on h3 "Government summit 2025" at bounding box center [680, 289] width 178 height 14
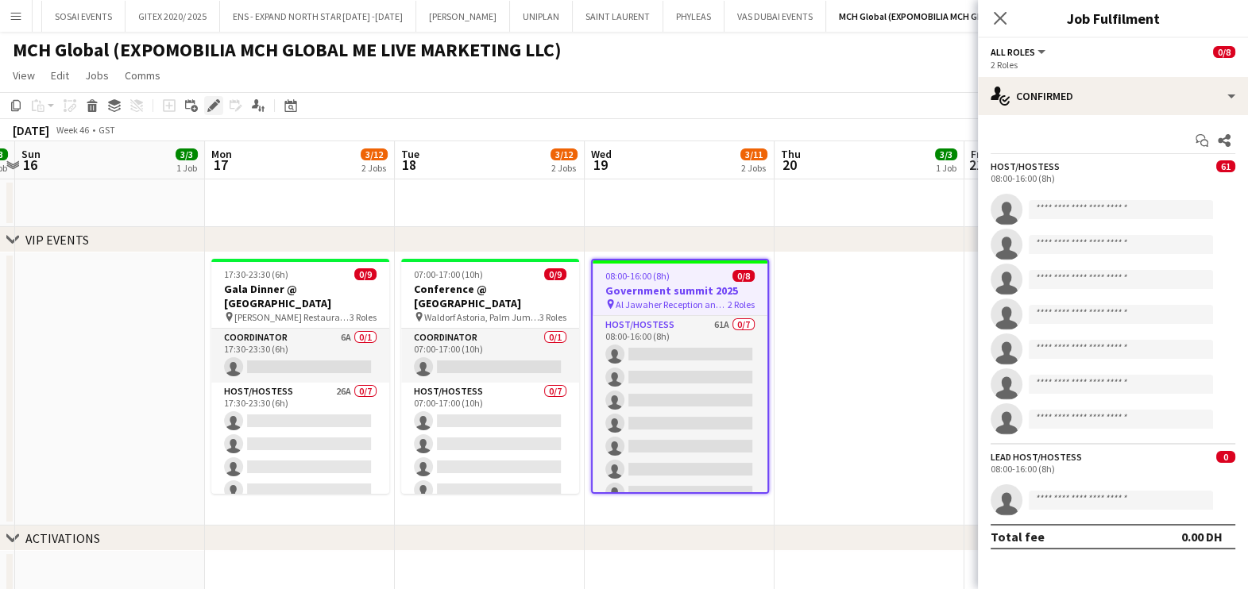
click at [208, 102] on icon "Edit" at bounding box center [213, 105] width 13 height 13
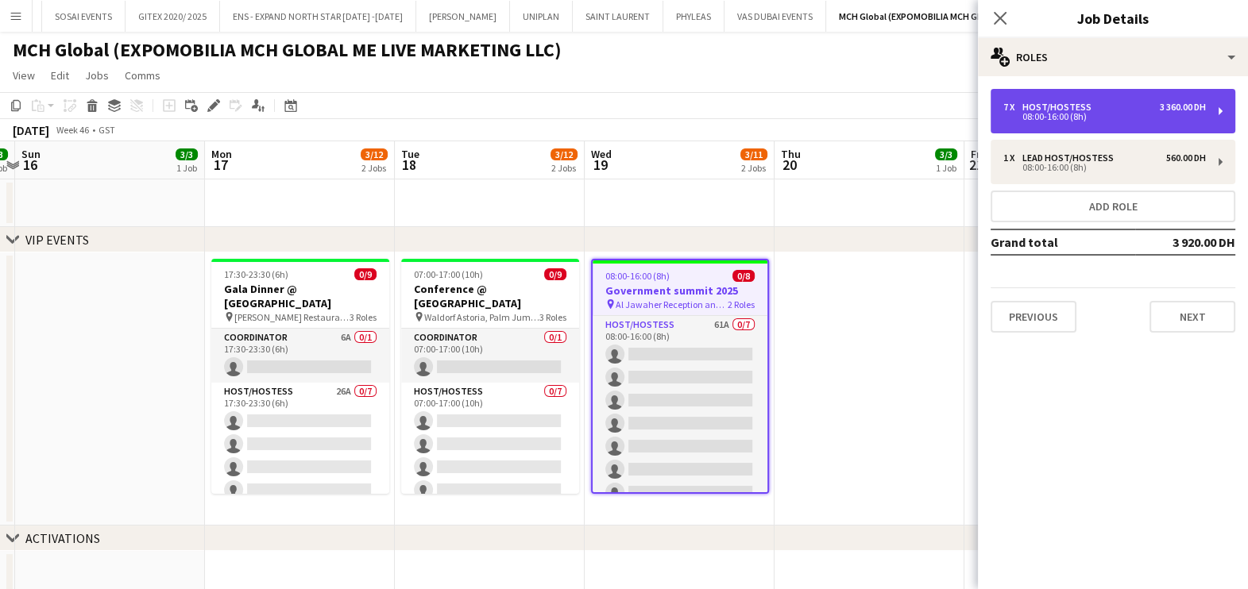
click at [1063, 103] on div "Host/Hostess" at bounding box center [1059, 107] width 75 height 11
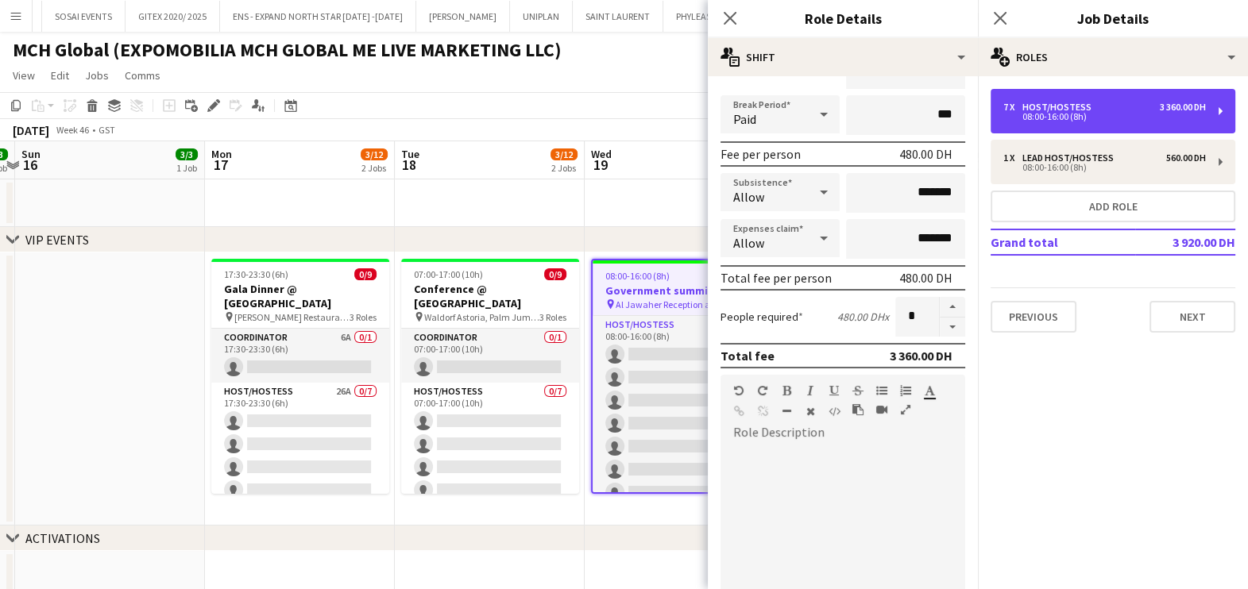
scroll to position [400, 0]
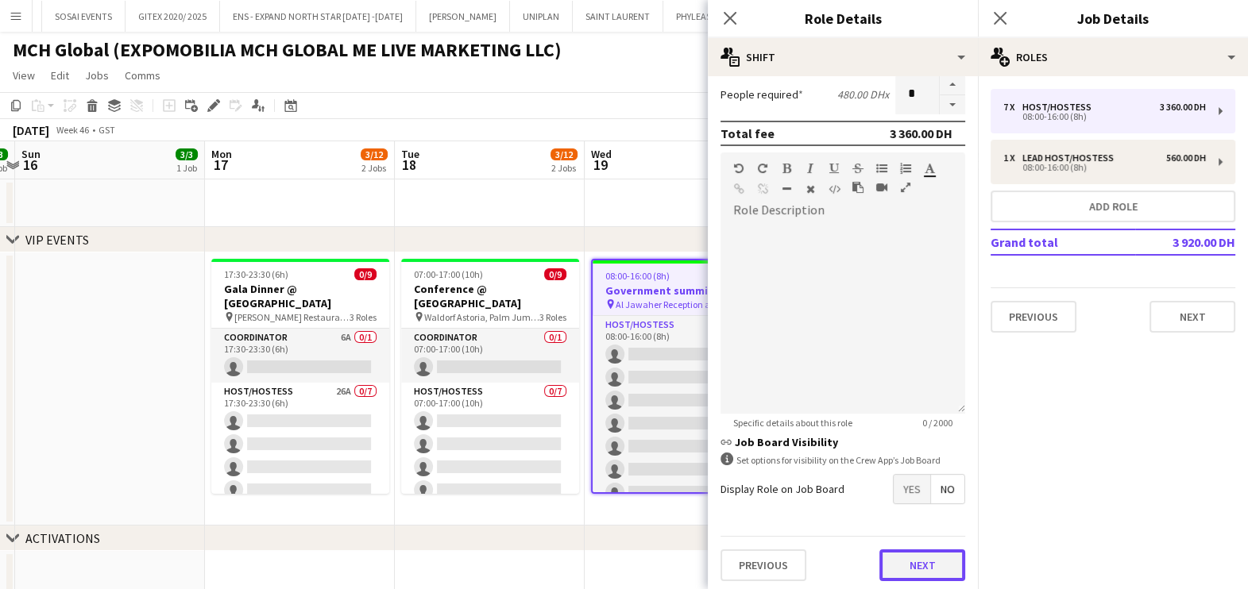
click at [879, 550] on button "Next" at bounding box center [922, 566] width 86 height 32
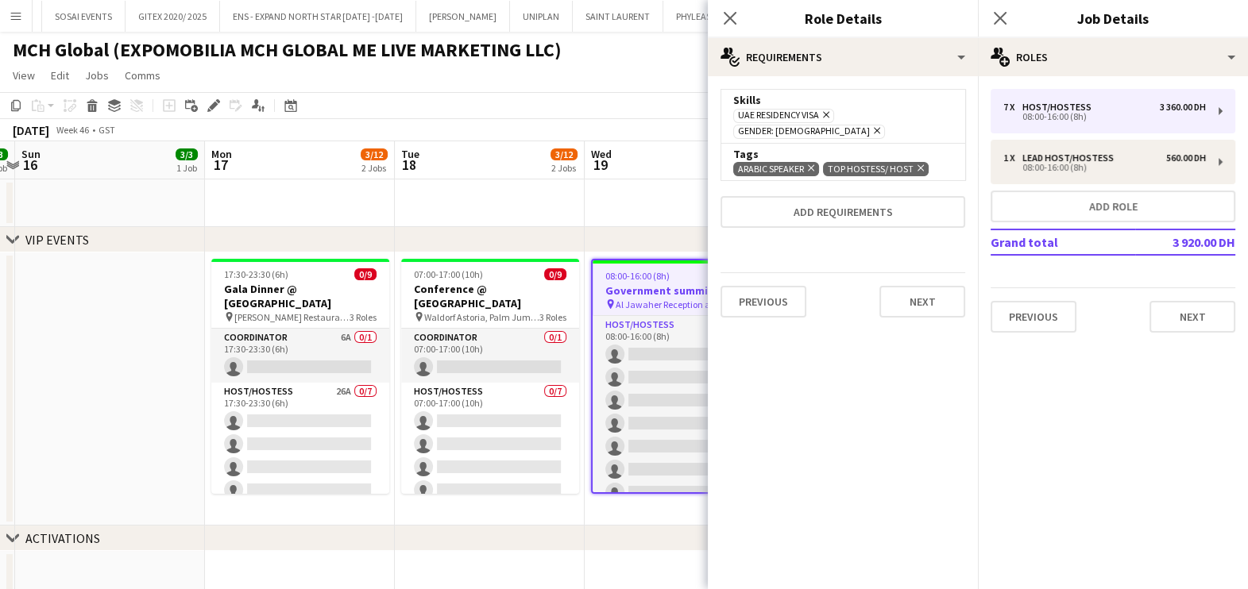
scroll to position [0, 0]
click at [920, 162] on span "TOP HOSTESS/ HOST Remove" at bounding box center [876, 169] width 106 height 14
drag, startPoint x: 919, startPoint y: 149, endPoint x: 910, endPoint y: 163, distance: 16.8
click at [919, 163] on icon "Remove" at bounding box center [918, 168] width 10 height 10
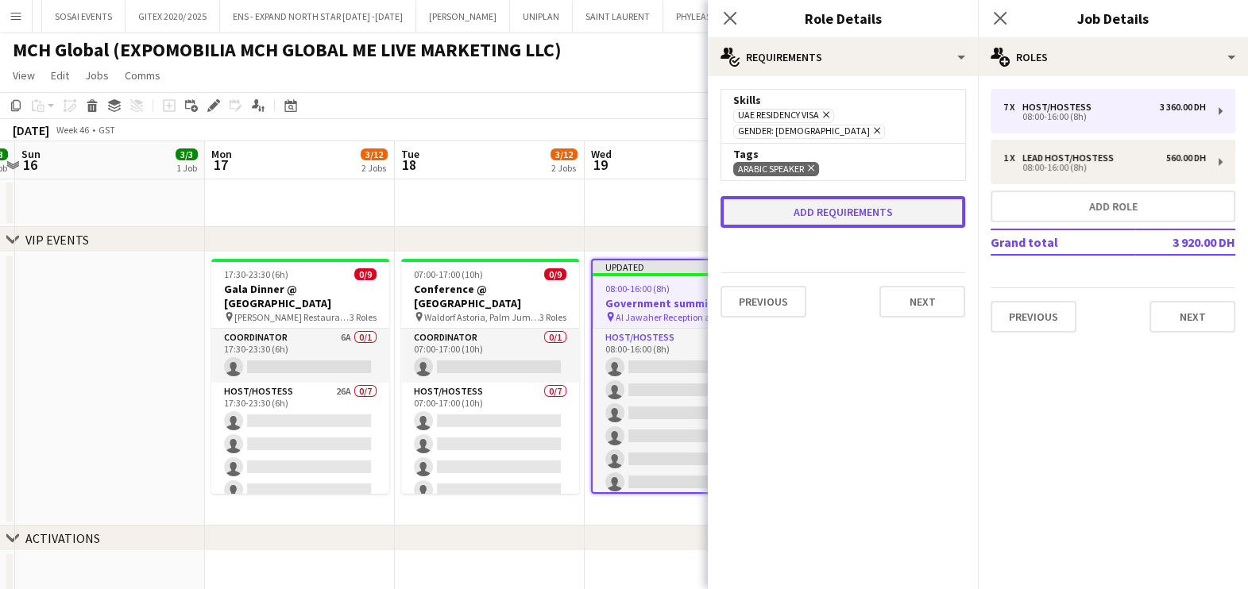
click at [880, 196] on button "Add requirements" at bounding box center [842, 212] width 245 height 32
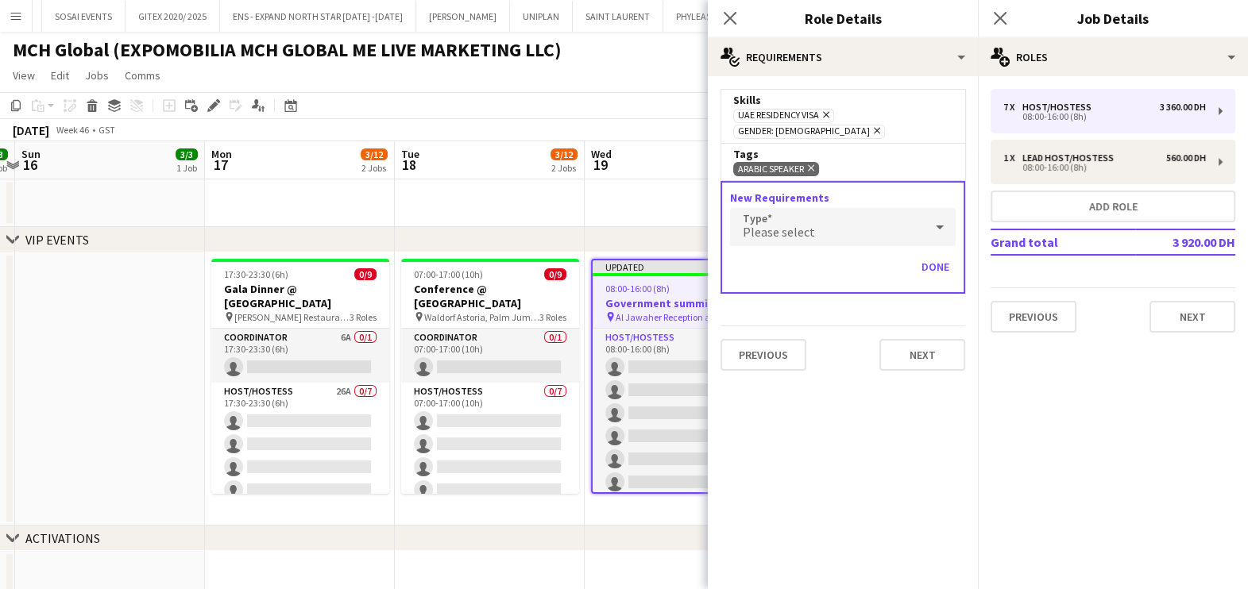
click at [862, 208] on div "Please select" at bounding box center [827, 227] width 194 height 38
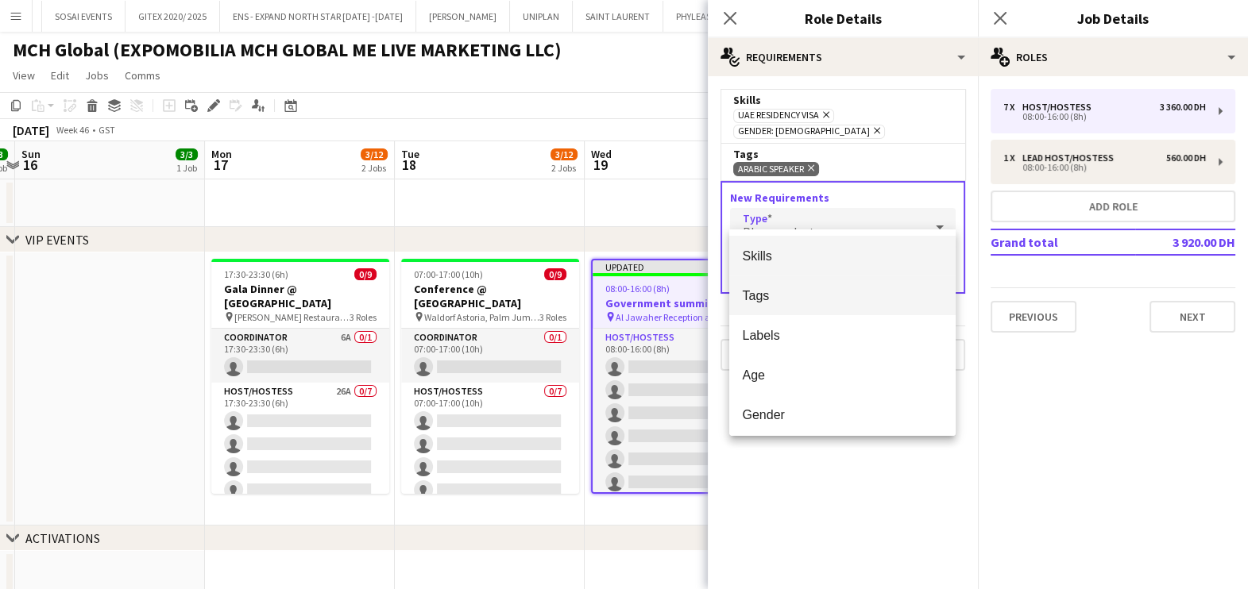
click at [821, 286] on mat-option "Tags" at bounding box center [842, 296] width 226 height 40
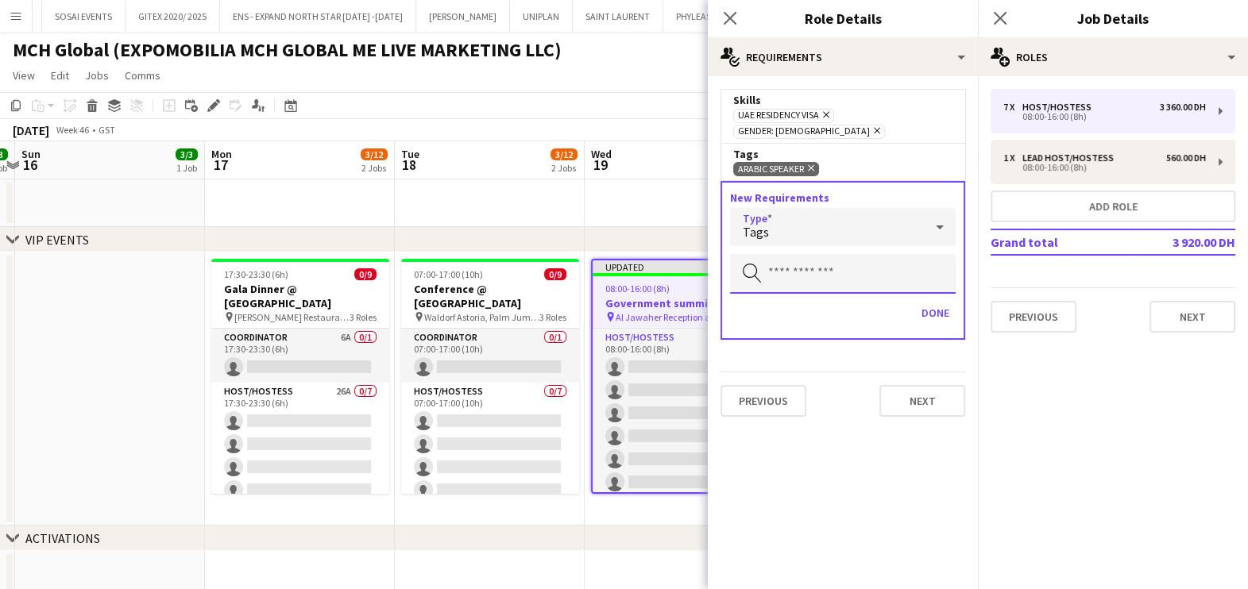
click at [798, 258] on input "text" at bounding box center [843, 274] width 226 height 40
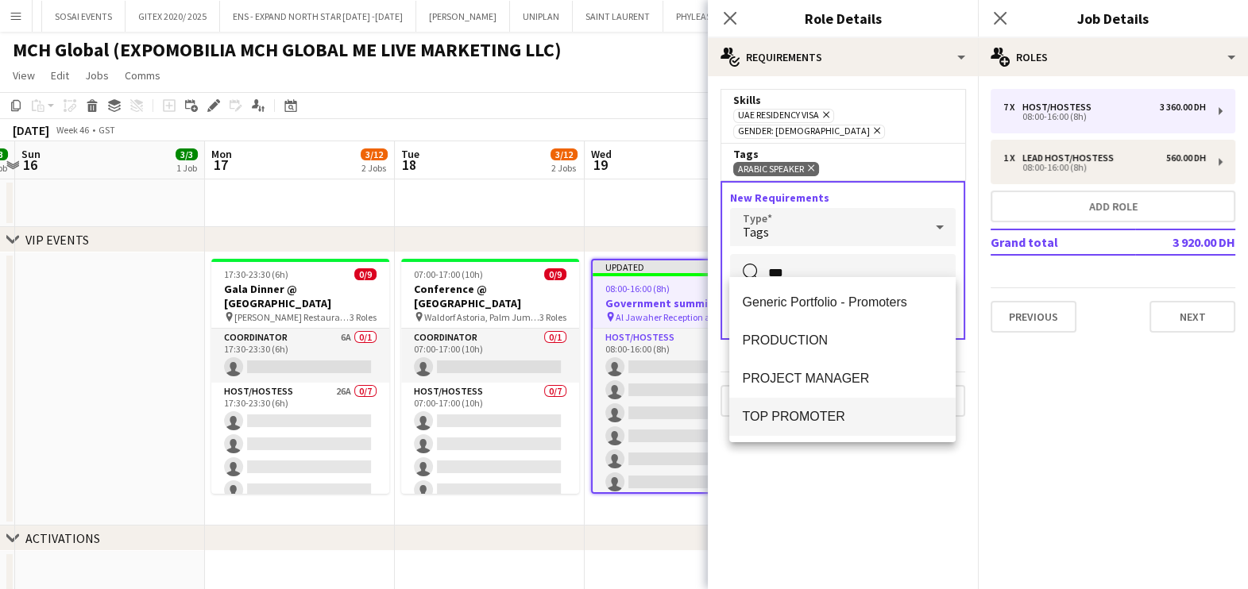
type input "***"
click at [820, 421] on span "TOP PROMOTER" at bounding box center [842, 416] width 201 height 15
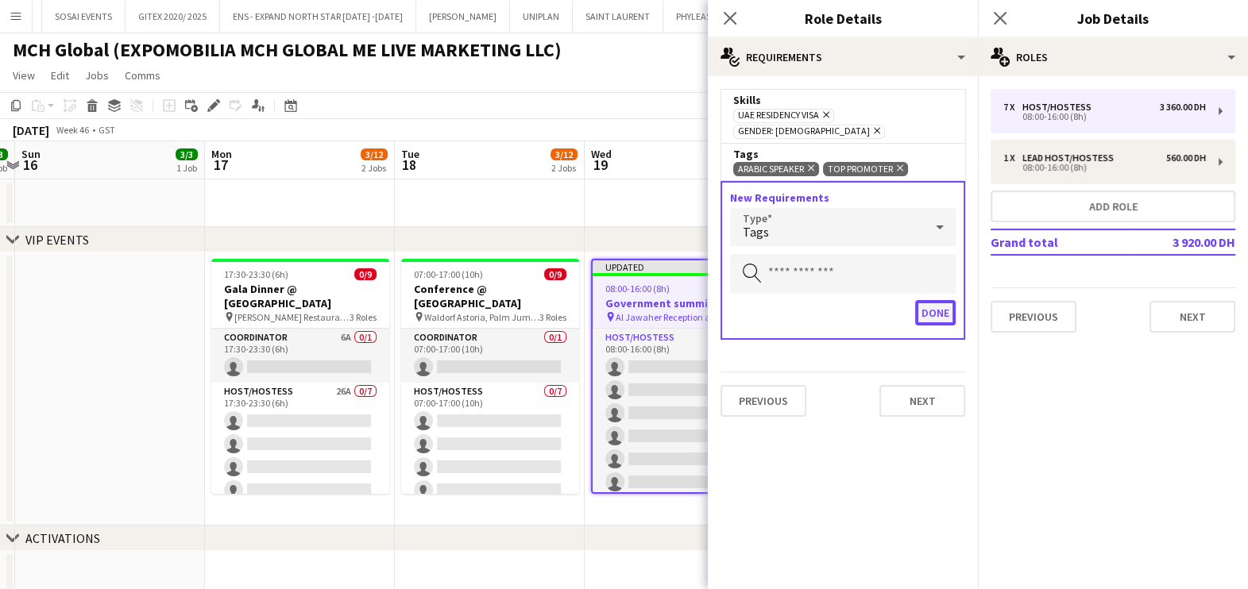
click at [936, 302] on button "Done" at bounding box center [935, 312] width 41 height 25
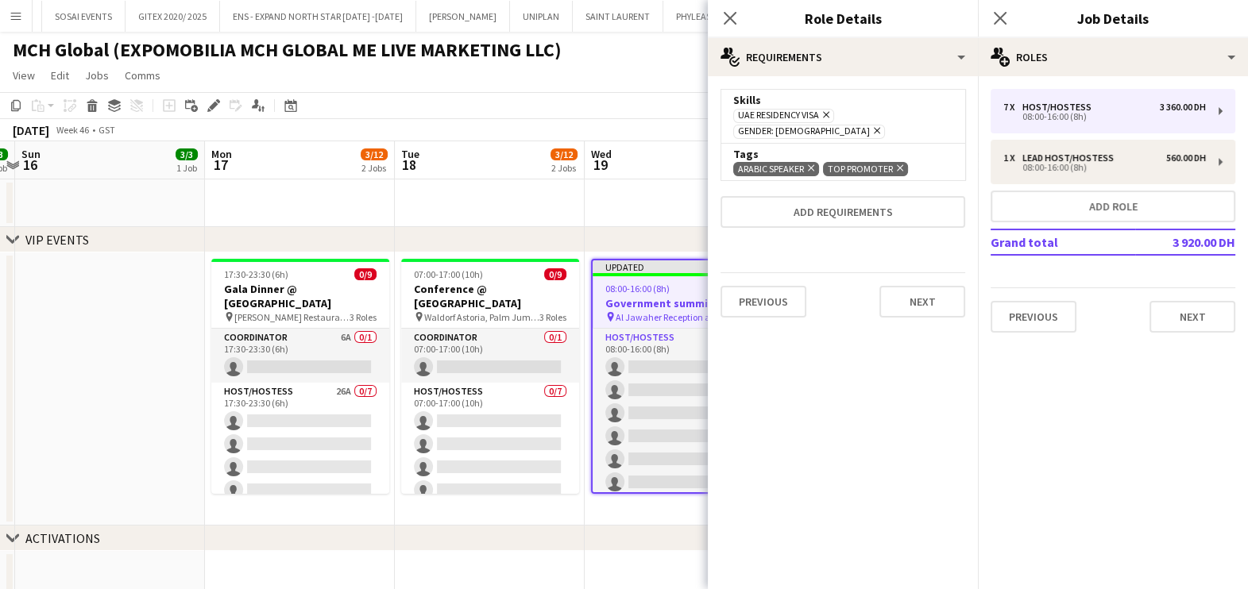
click at [675, 203] on app-date-cell at bounding box center [679, 203] width 190 height 48
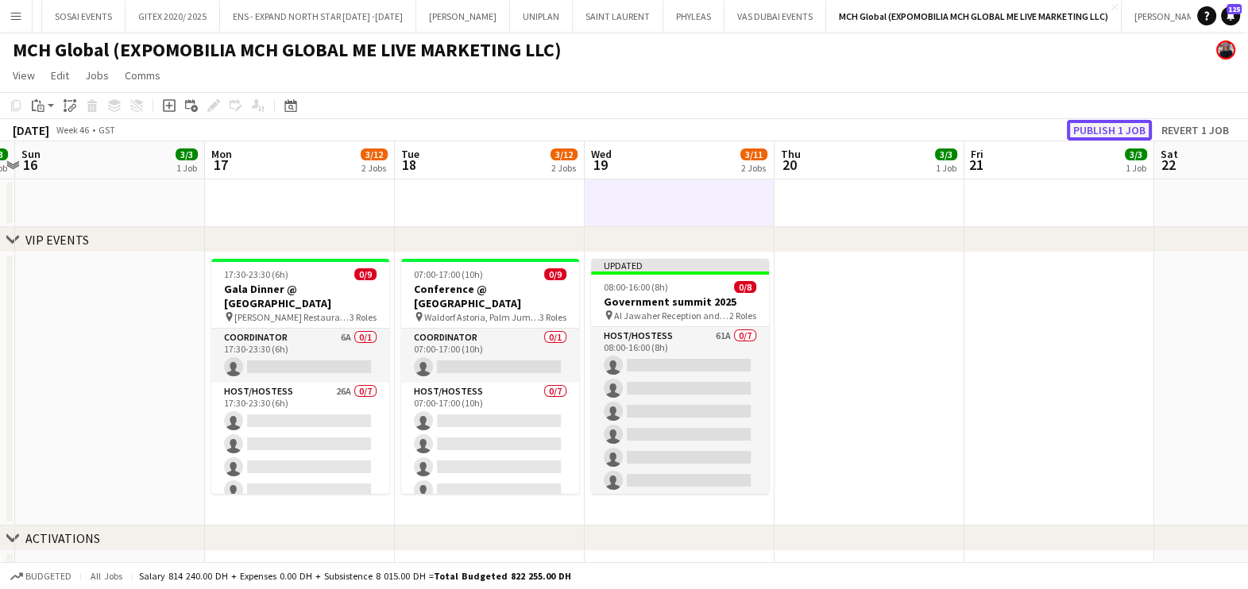
click at [1121, 126] on button "Publish 1 job" at bounding box center [1109, 130] width 85 height 21
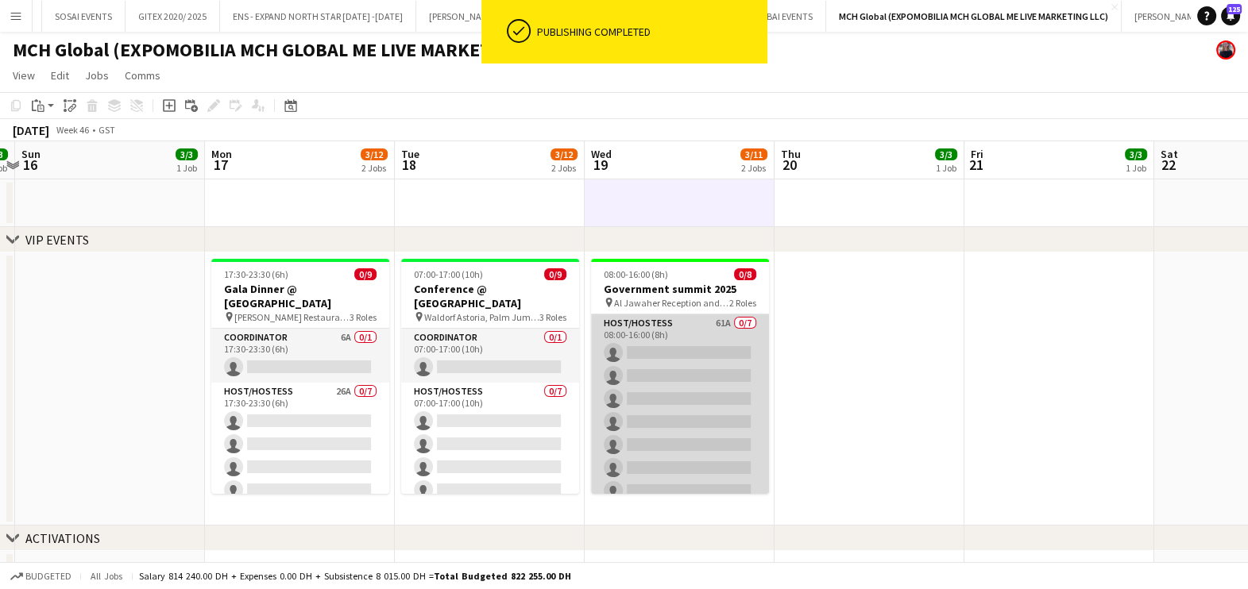
click at [665, 341] on app-card-role "Host/Hostess 61A 0/7 08:00-16:00 (8h) single-neutral-actions single-neutral-act…" at bounding box center [680, 410] width 178 height 192
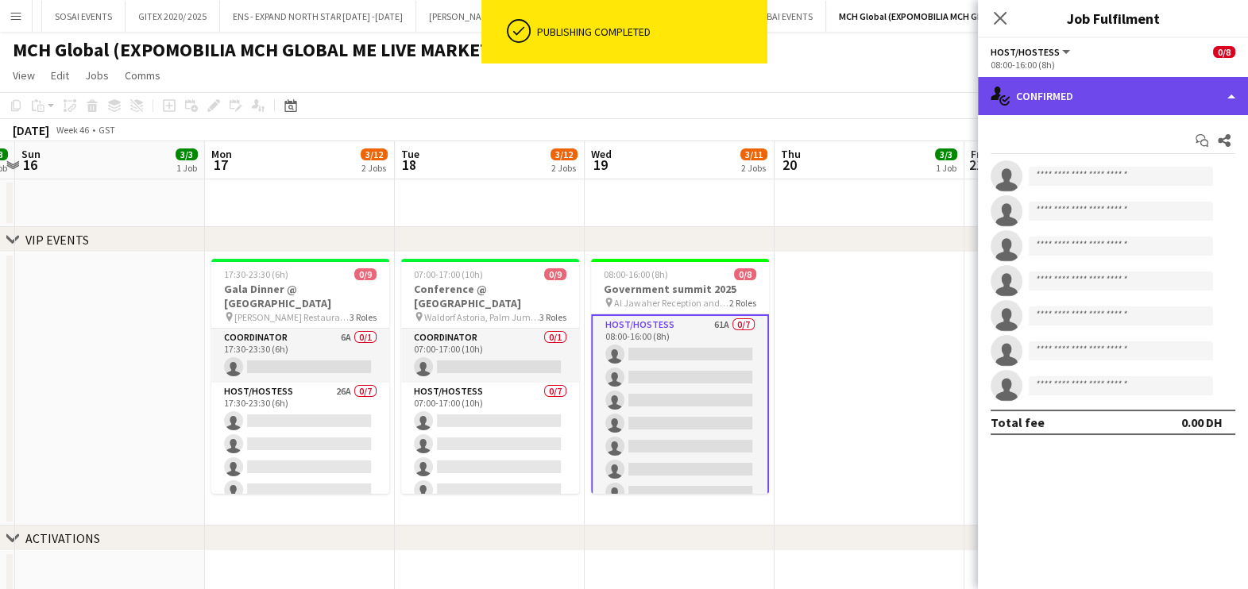
click at [1148, 100] on div "single-neutral-actions-check-2 Confirmed" at bounding box center [1113, 96] width 270 height 38
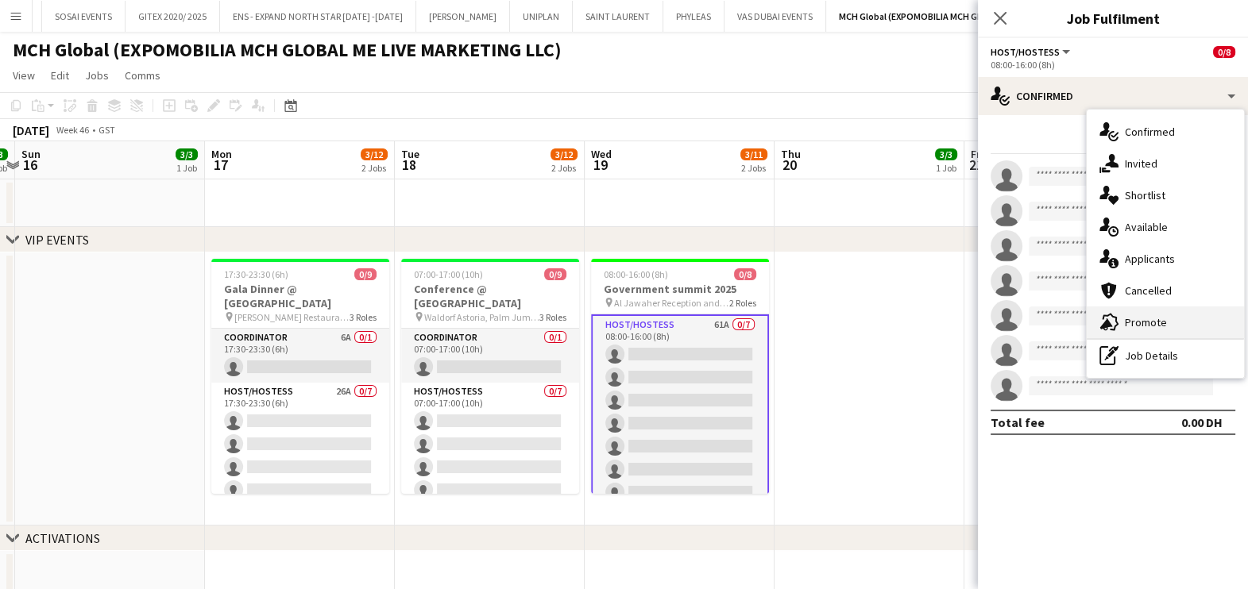
click at [1152, 322] on span "Promote" at bounding box center [1146, 322] width 42 height 14
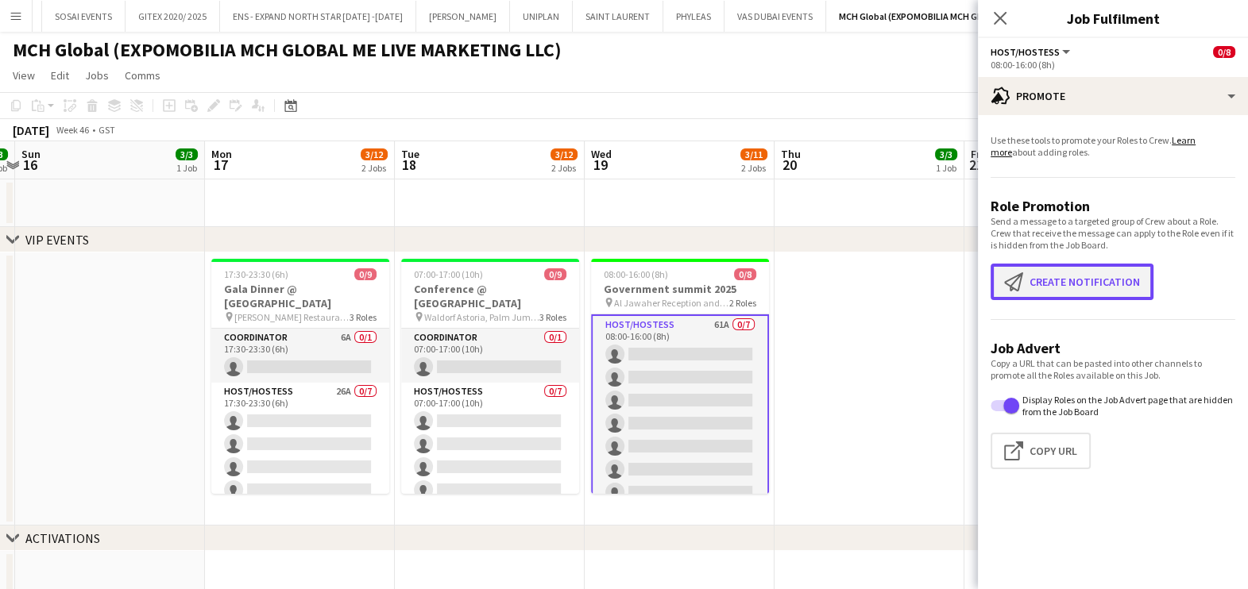
click at [1040, 291] on button "Create notification Create notification" at bounding box center [1071, 282] width 163 height 37
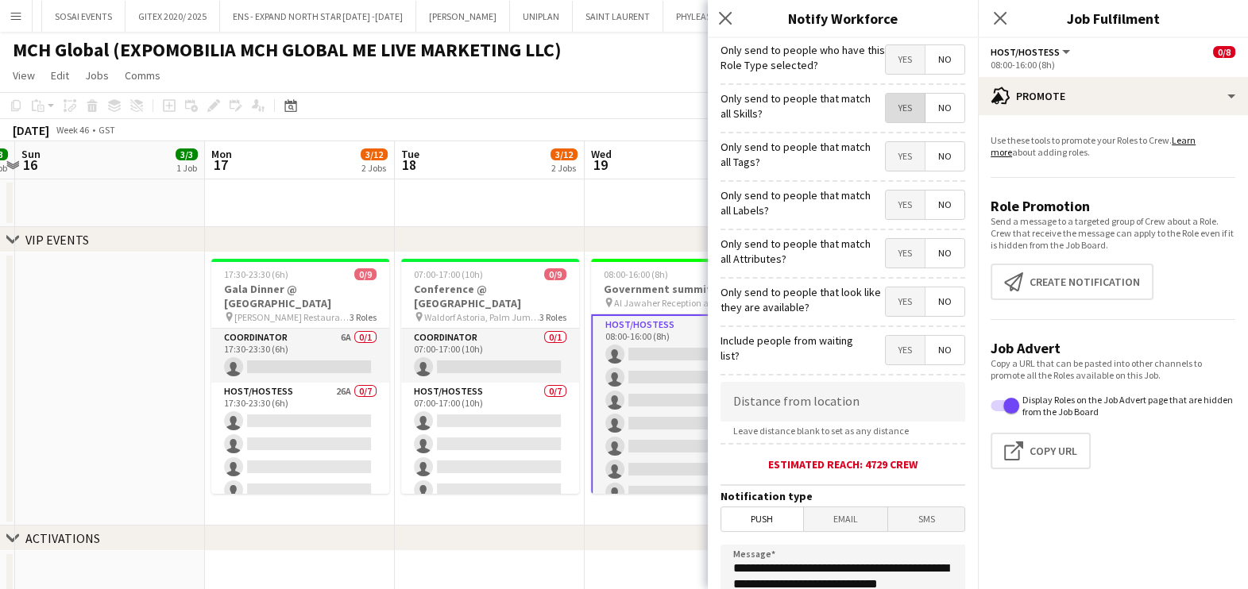
drag, startPoint x: 893, startPoint y: 110, endPoint x: 892, endPoint y: 129, distance: 19.1
click at [893, 109] on span "Yes" at bounding box center [904, 108] width 39 height 29
click at [887, 149] on span "Yes" at bounding box center [904, 156] width 39 height 29
click at [885, 193] on span "Yes" at bounding box center [904, 205] width 39 height 29
click at [885, 260] on span "Yes" at bounding box center [904, 253] width 39 height 29
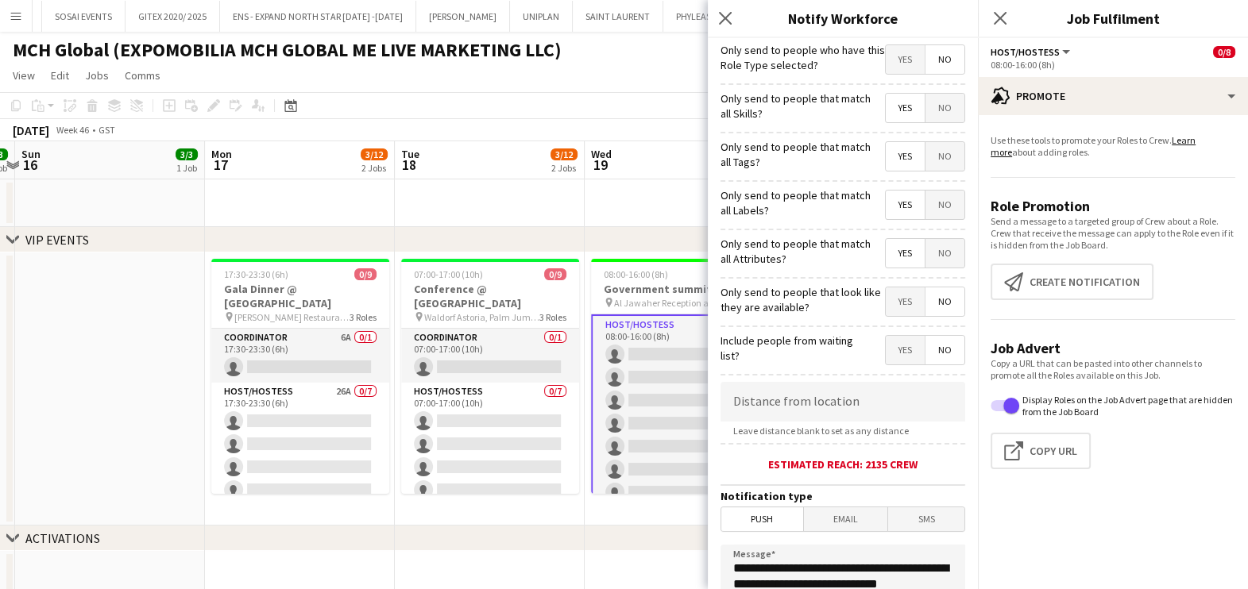
click at [885, 307] on span "Yes" at bounding box center [904, 301] width 39 height 29
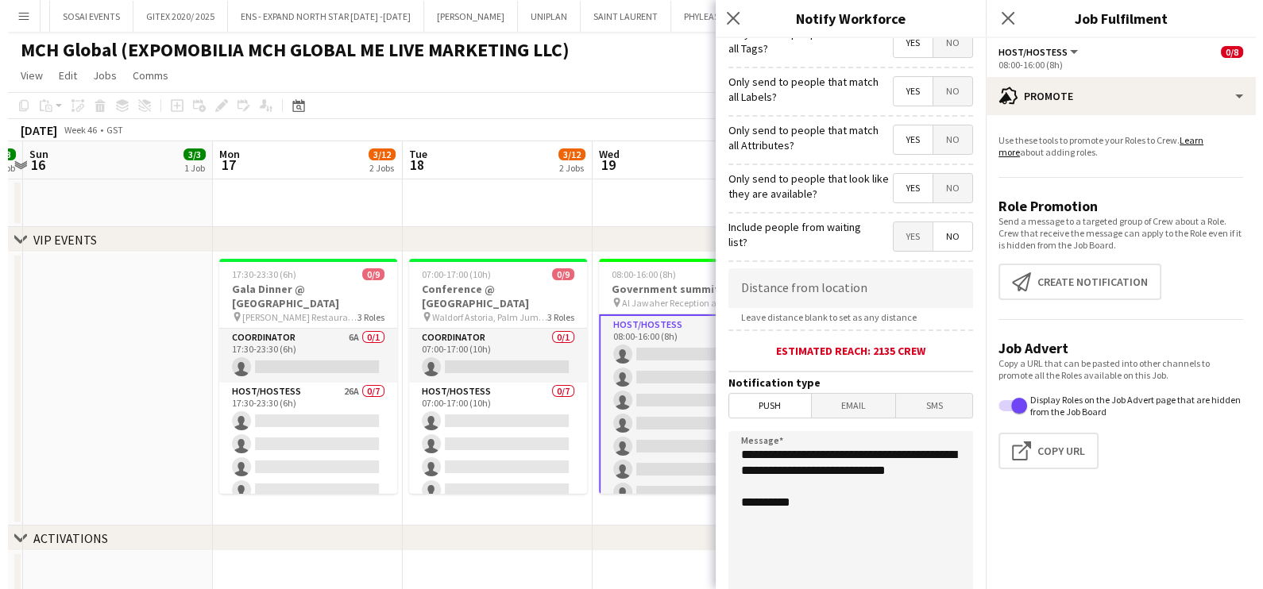
scroll to position [281, 0]
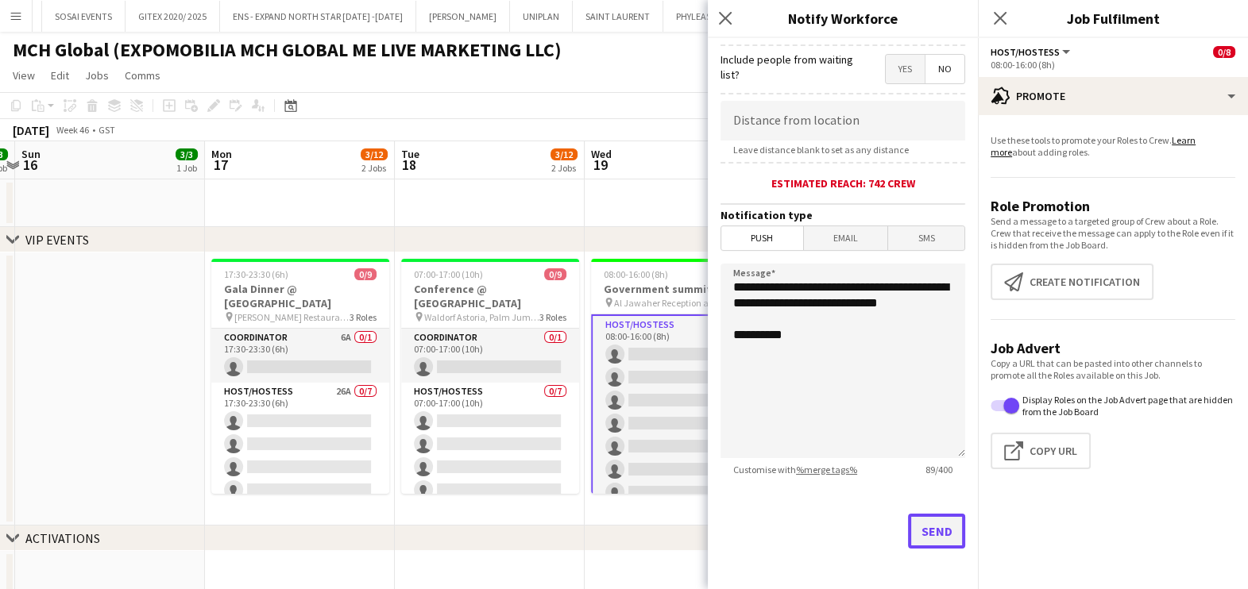
click at [920, 533] on button "Send" at bounding box center [936, 531] width 57 height 35
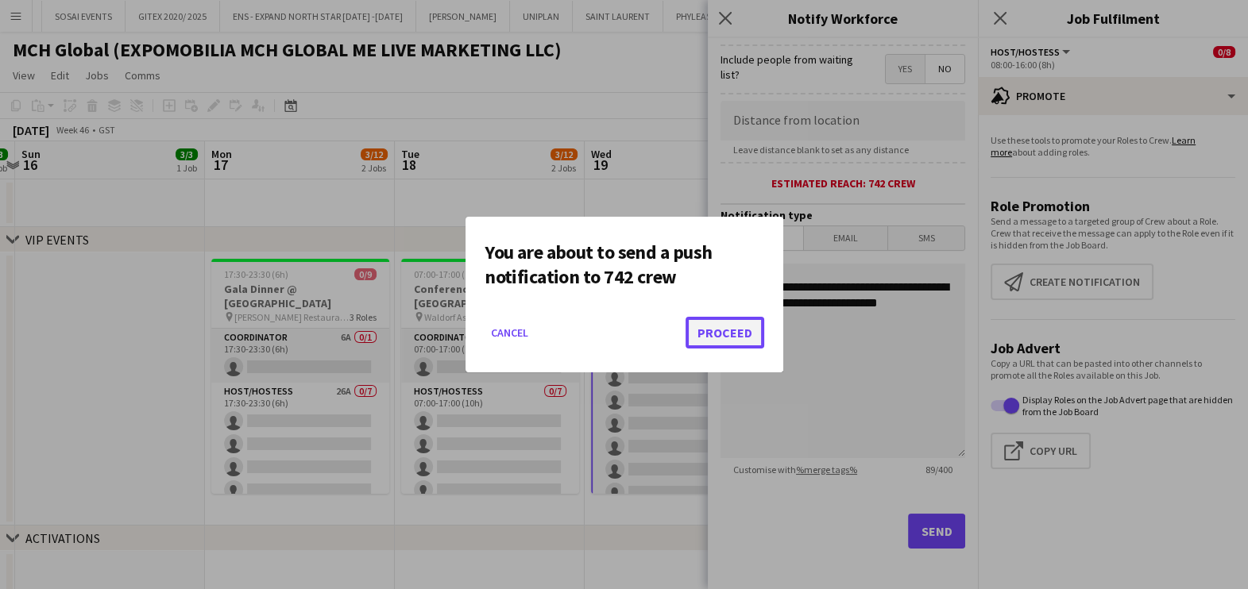
click at [719, 338] on button "Proceed" at bounding box center [724, 333] width 79 height 32
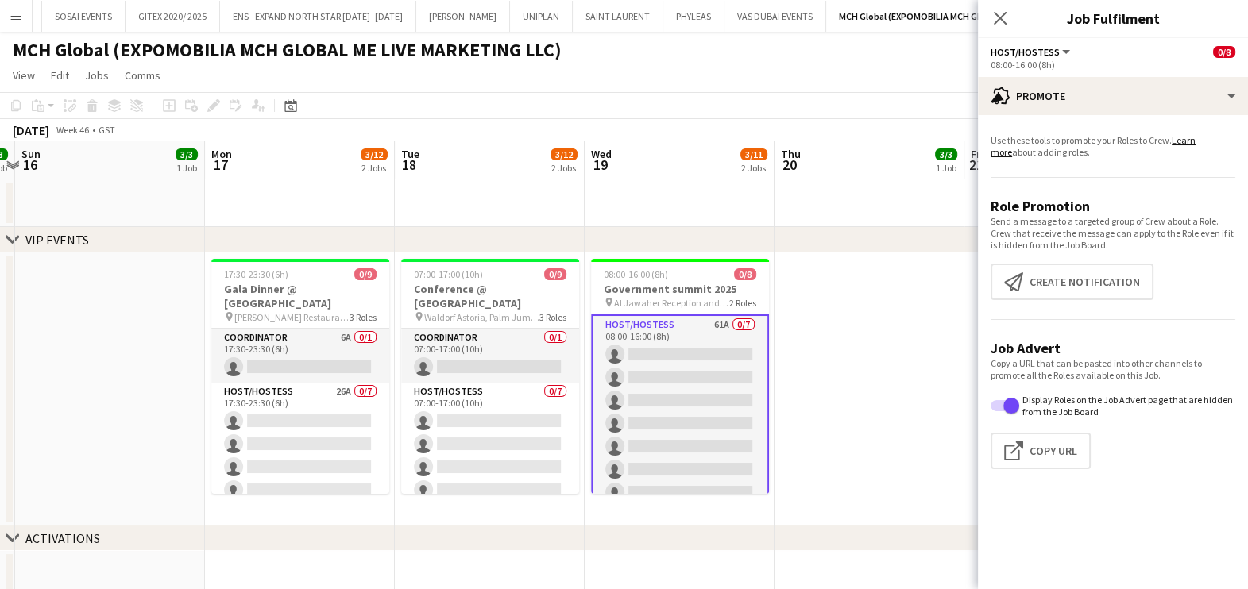
click at [740, 98] on app-toolbar "Copy Paste Paste Ctrl+V Paste with crew Ctrl+Shift+V Paste linked Job Delete Gr…" at bounding box center [624, 105] width 1248 height 27
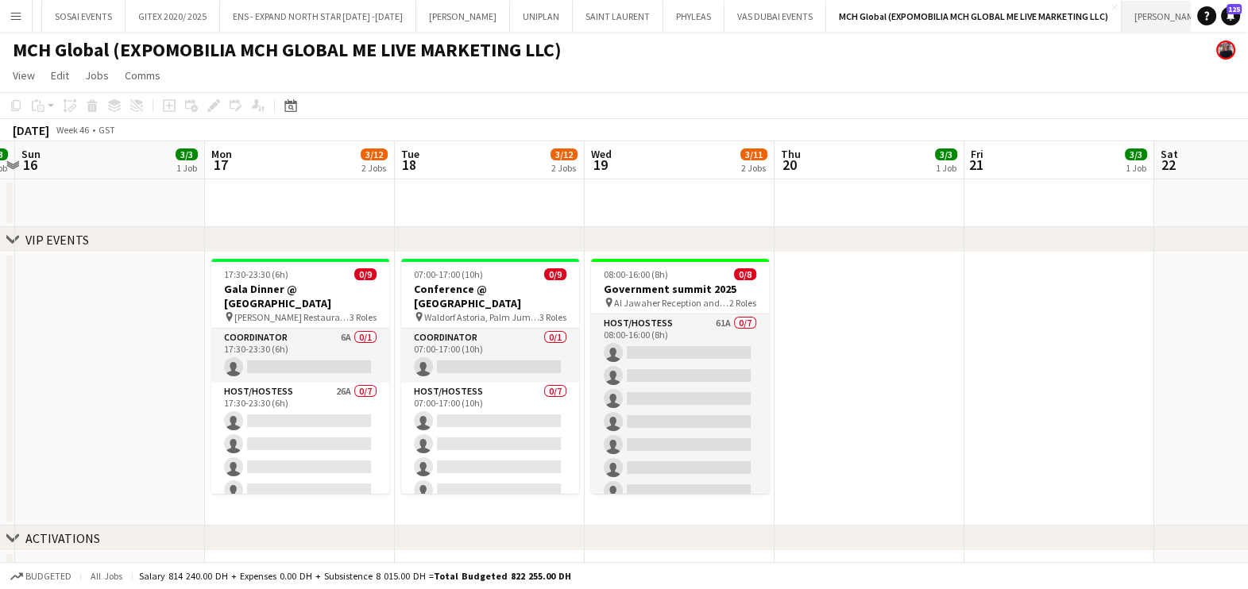
click at [1144, 18] on button "JACK MORTON Close" at bounding box center [1168, 16] width 94 height 31
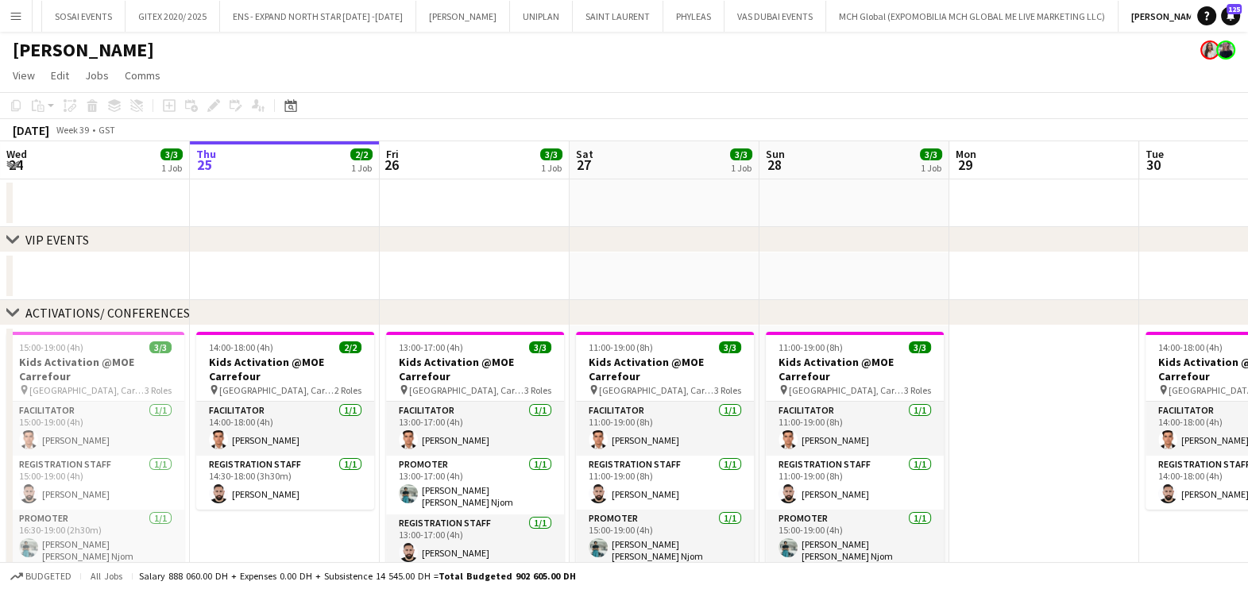
scroll to position [0, 376]
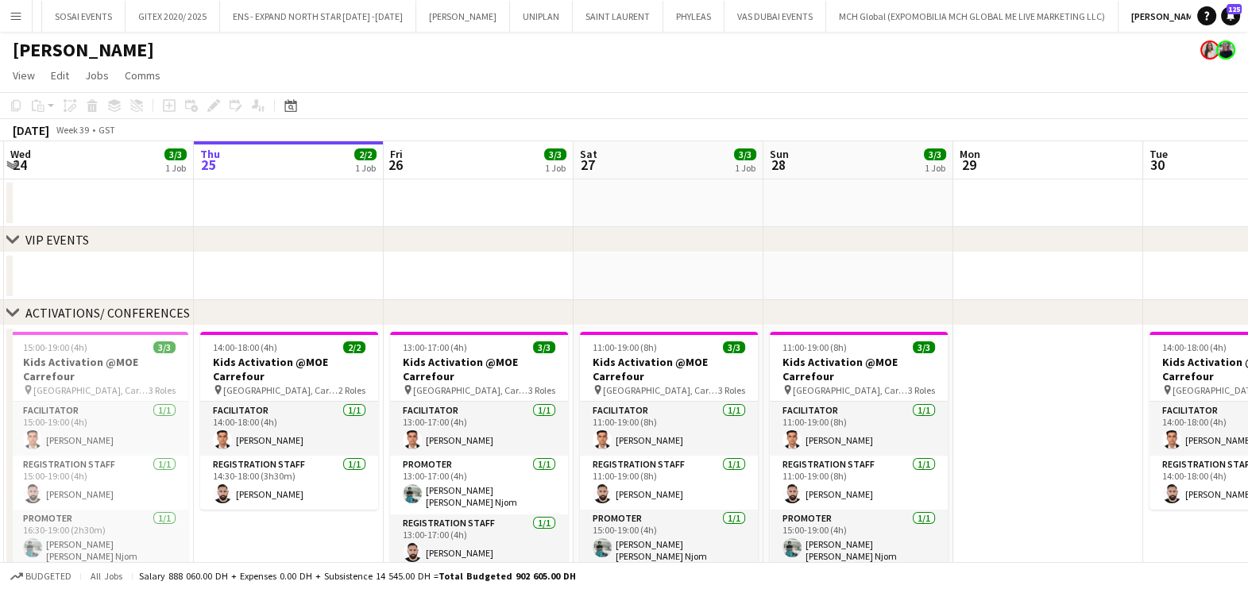
drag, startPoint x: 238, startPoint y: 298, endPoint x: 480, endPoint y: 302, distance: 241.5
click at [480, 302] on div "chevron-right VIP EVENTS chevron-right ACTIVATIONS/ CONFERENCES chevron-right A…" at bounding box center [624, 442] width 1248 height 602
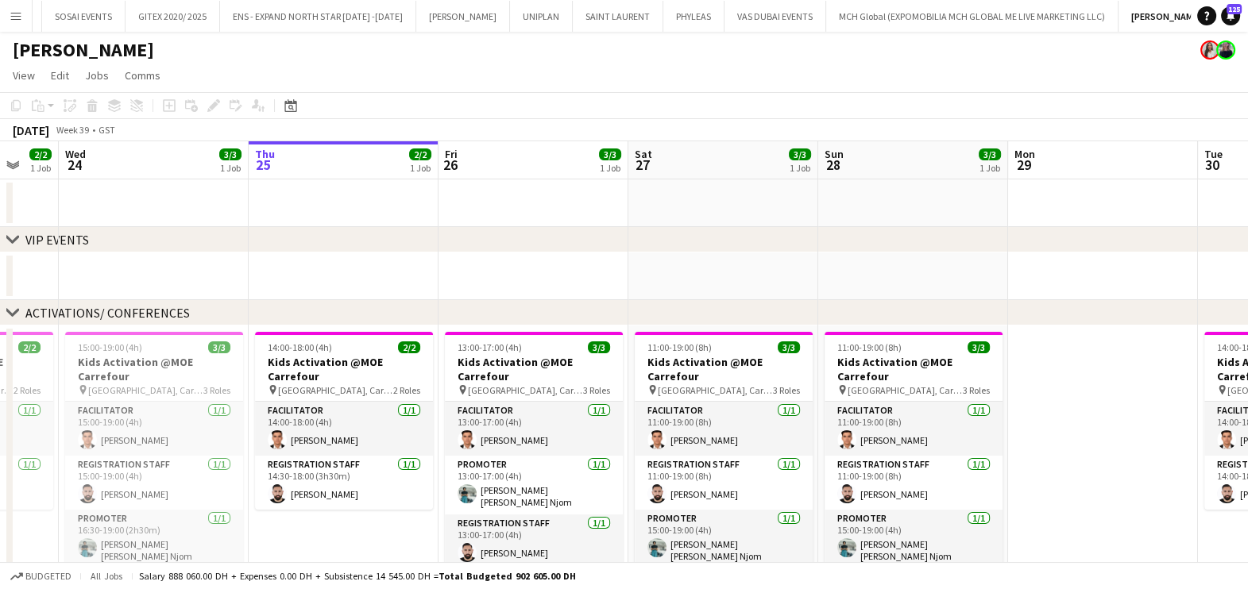
drag, startPoint x: 275, startPoint y: 556, endPoint x: 499, endPoint y: 562, distance: 224.0
click at [499, 565] on app-board "JACK MORTON View Day view expanded Day view collapsed Month view Date picker Ju…" at bounding box center [624, 401] width 1248 height 739
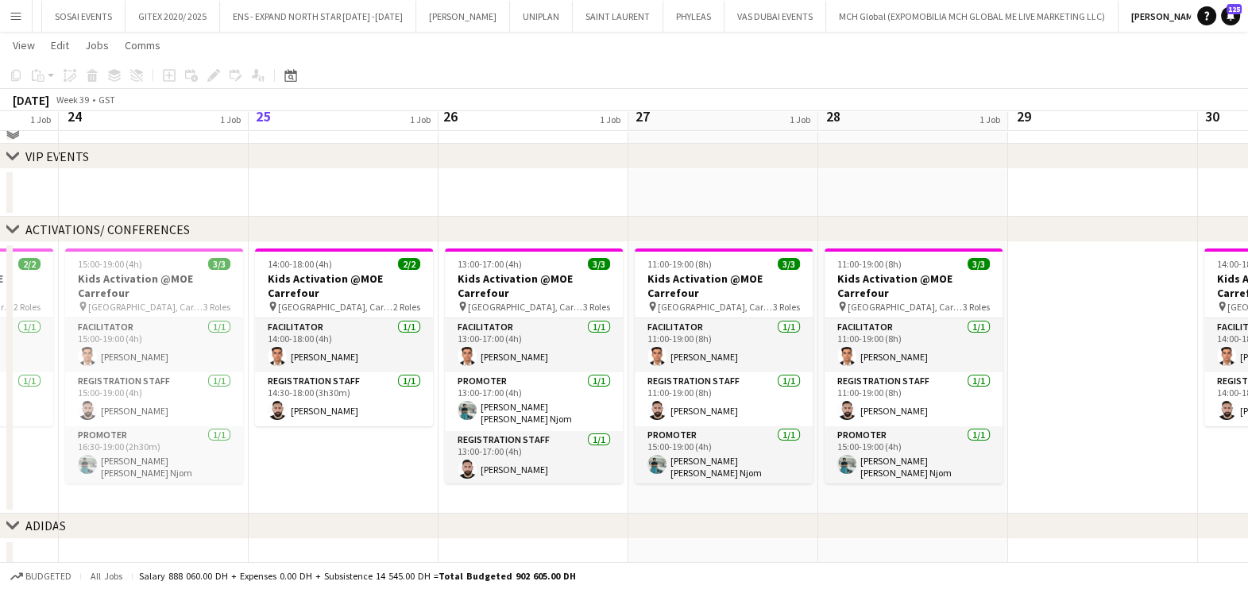
scroll to position [178, 0]
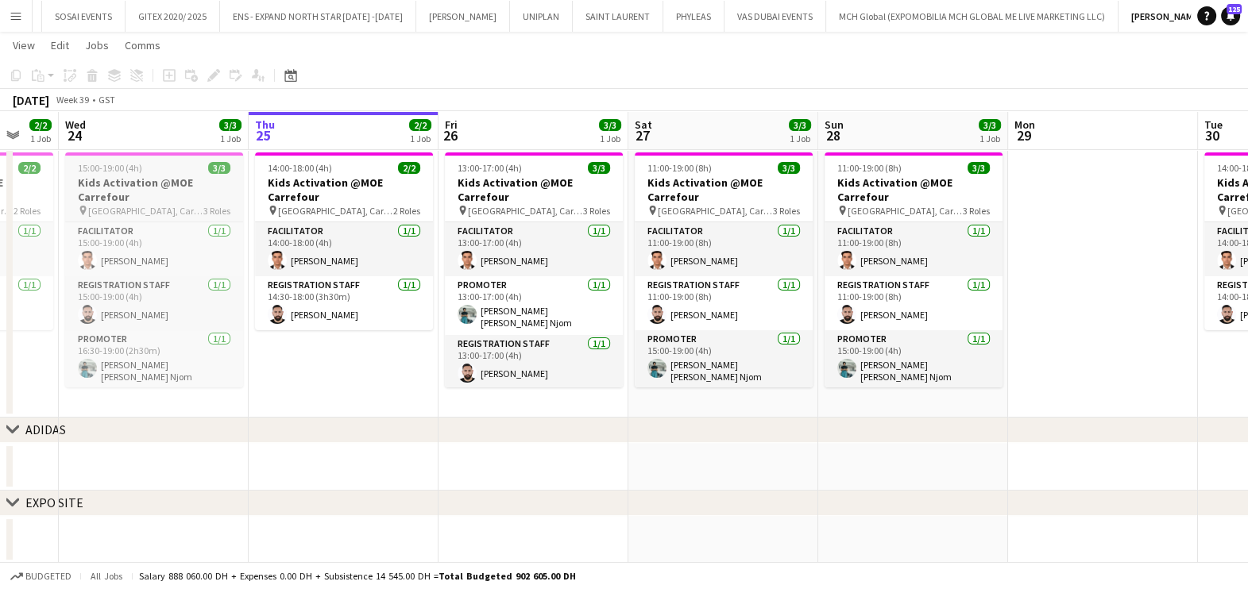
click at [138, 181] on h3 "Kids Activation @MOE Carrefour" at bounding box center [154, 190] width 178 height 29
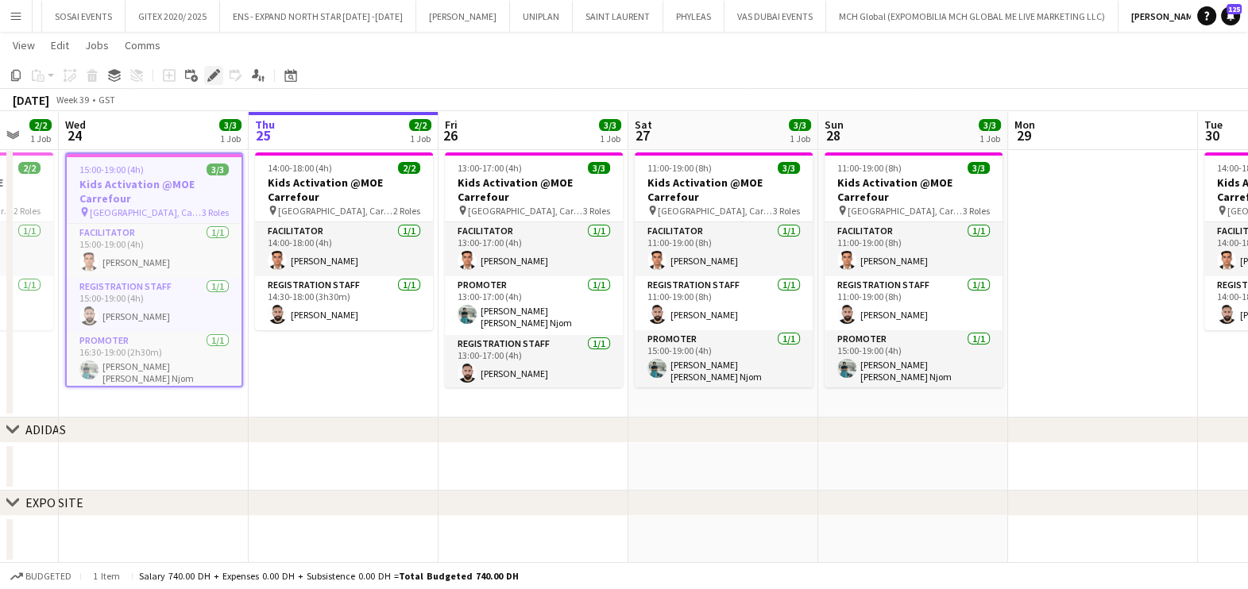
click at [207, 79] on icon at bounding box center [209, 80] width 4 height 4
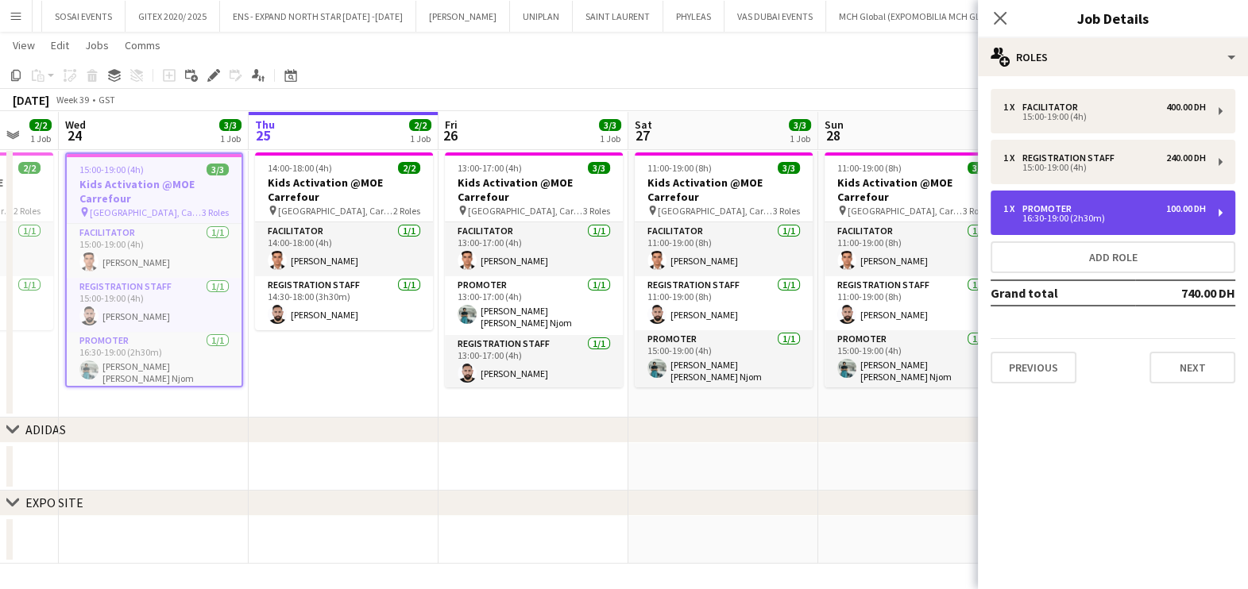
click at [1028, 206] on div "Promoter" at bounding box center [1050, 208] width 56 height 11
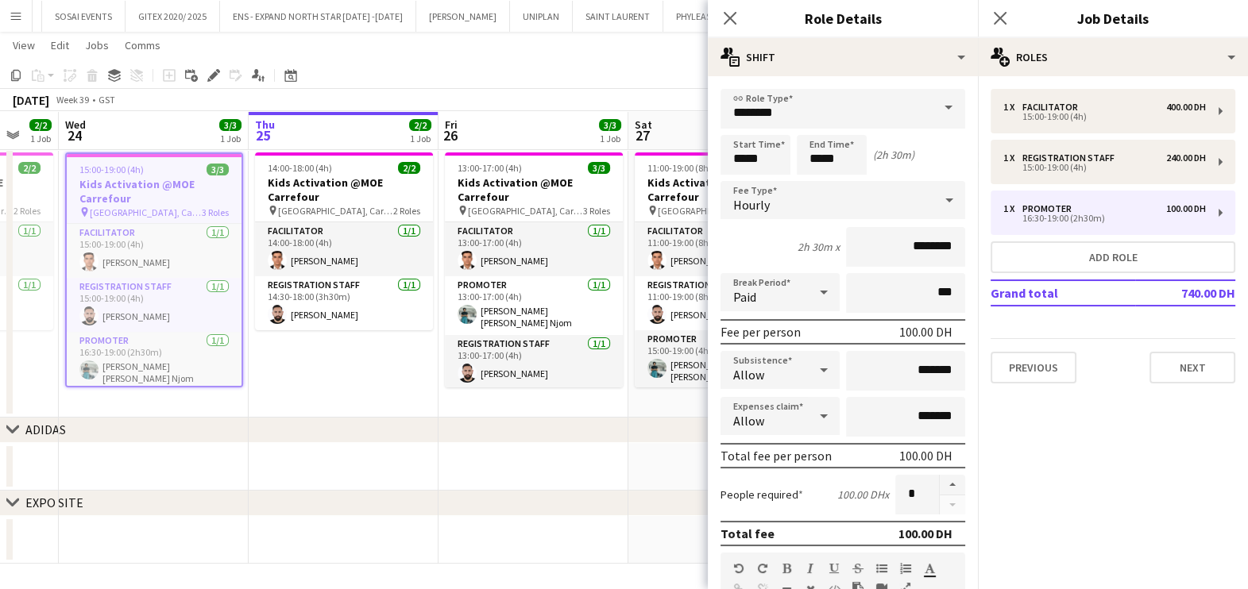
click at [334, 358] on app-date-cell "14:00-18:00 (4h) 2/2 Kids Activation @MOE Carrefour pin Mall of Emirates, Carre…" at bounding box center [344, 282] width 190 height 272
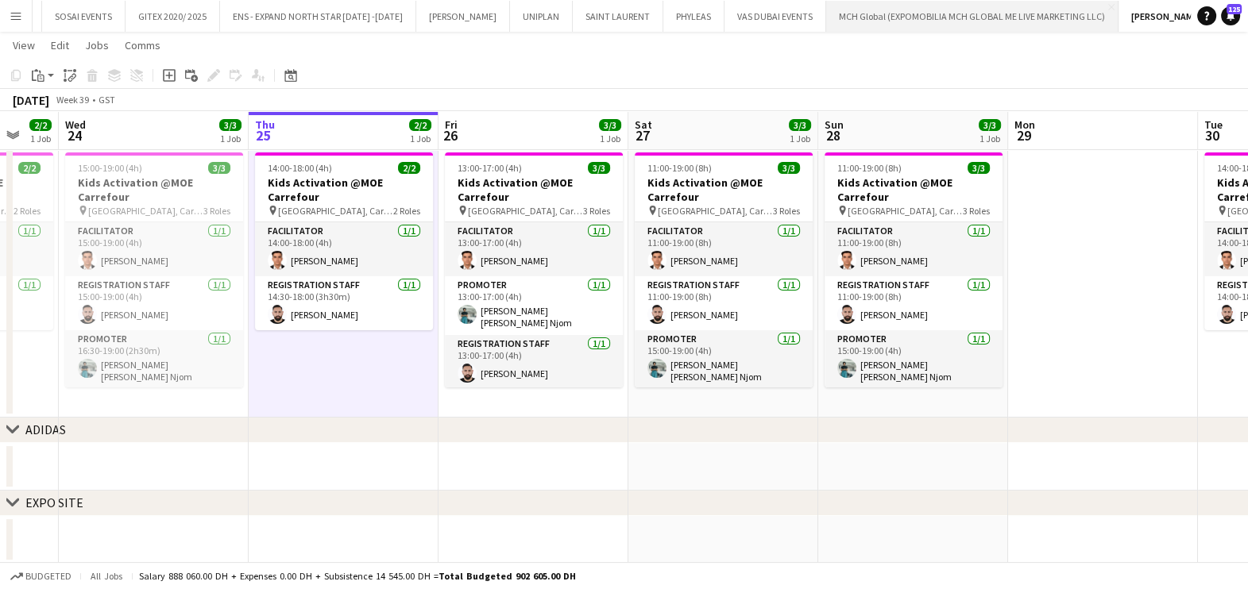
click at [899, 21] on button "MCH Global (EXPOMOBILIA MCH GLOBAL ME LIVE MARKETING LLC) Close" at bounding box center [972, 16] width 292 height 31
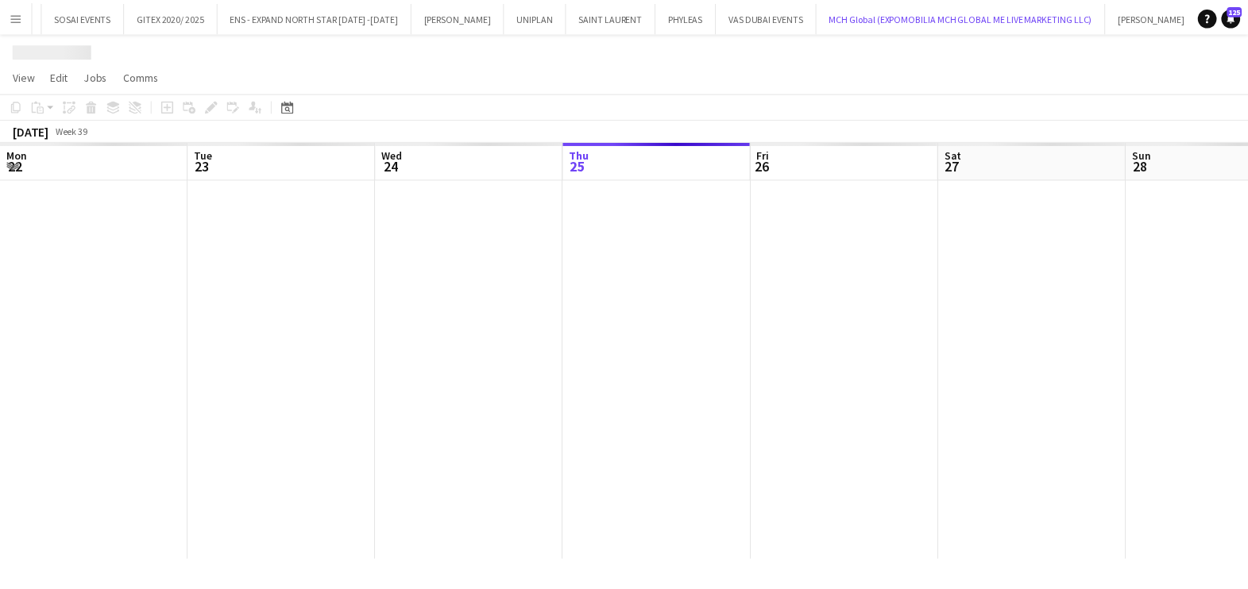
scroll to position [0, 380]
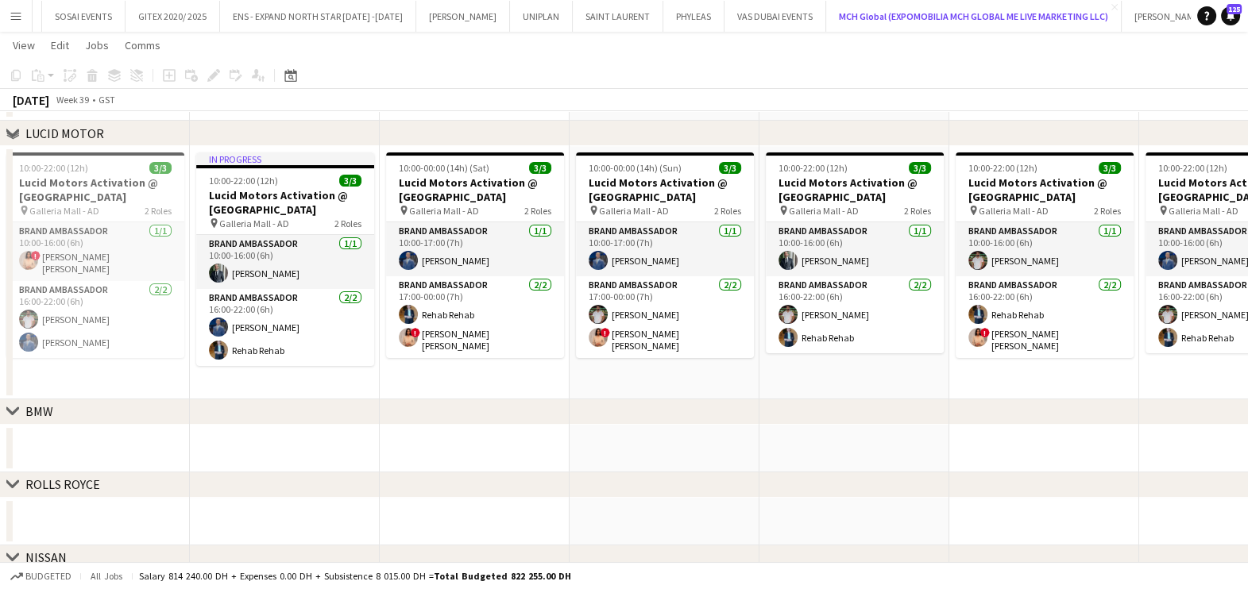
scroll to position [380, 0]
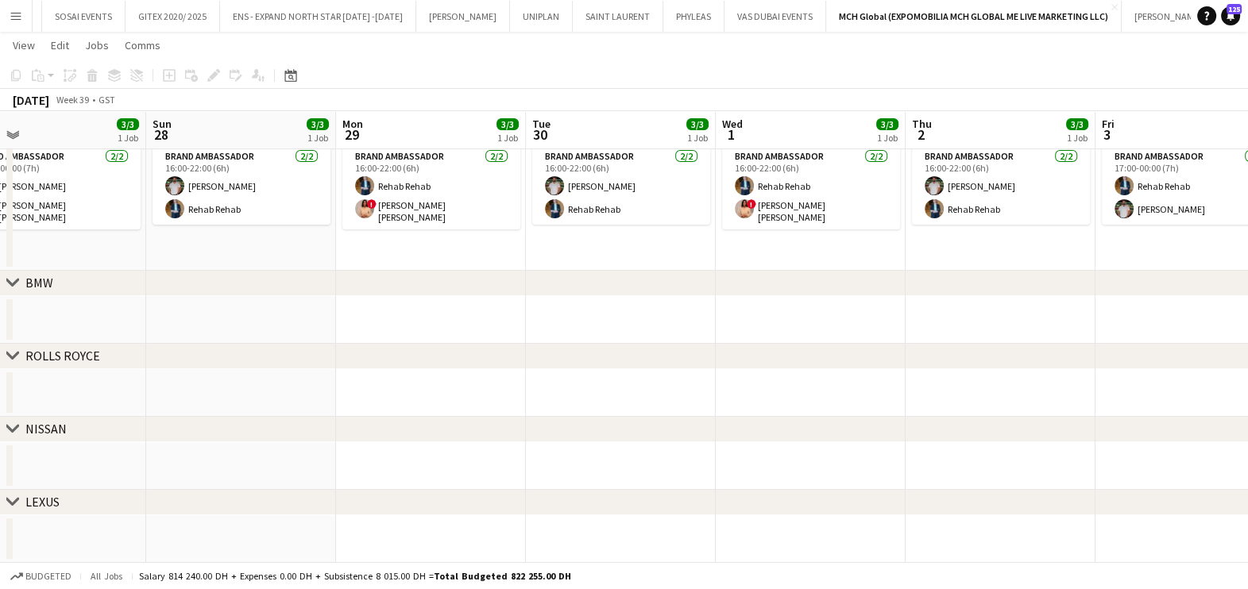
drag, startPoint x: 210, startPoint y: 310, endPoint x: -4, endPoint y: 310, distance: 213.6
click at [0, 310] on html "Menu Boards Boards Boards All jobs Status Workforce Workforce My Workforce Recr…" at bounding box center [624, 105] width 1248 height 970
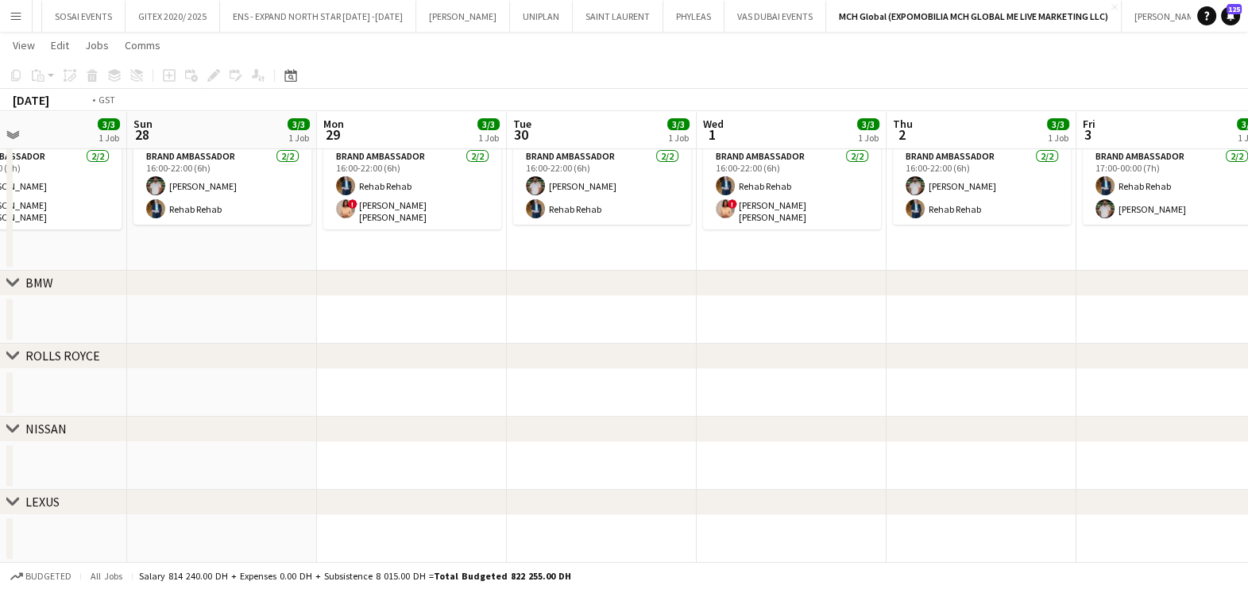
drag, startPoint x: 832, startPoint y: 314, endPoint x: 98, endPoint y: 317, distance: 733.8
click at [98, 315] on app-calendar-viewport "Thu 25 3/3 1 Job Fri 26 3/3 1 Job Sat 27 3/3 1 Job Sun 28 3/3 1 Job Mon 29 3/3 …" at bounding box center [624, 122] width 1248 height 881
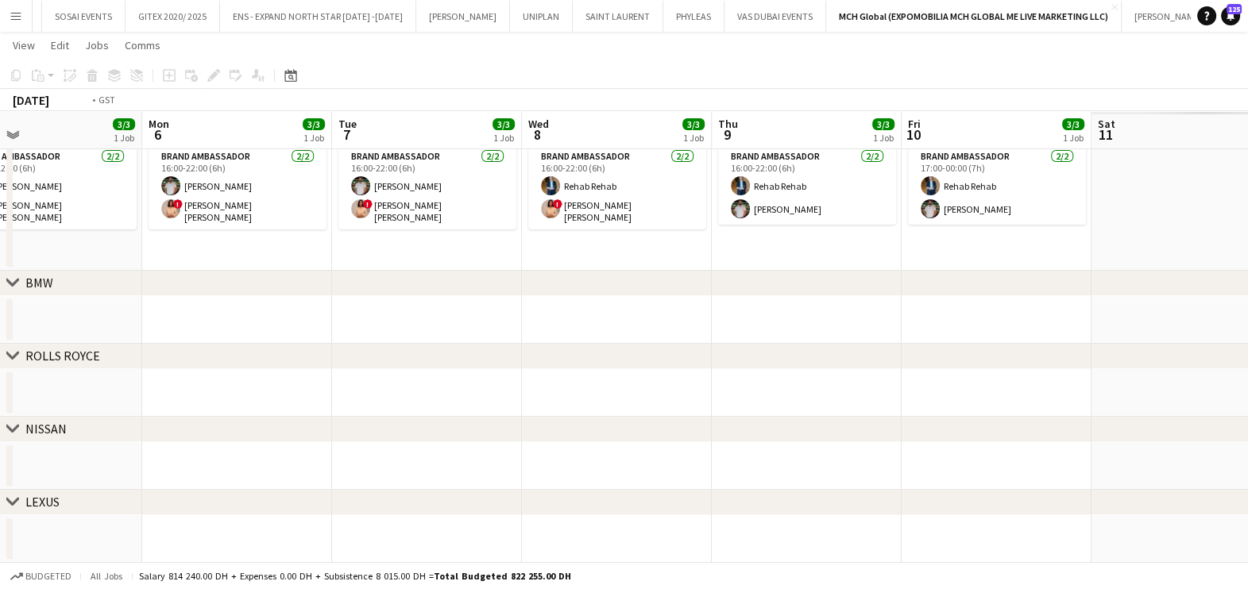
drag, startPoint x: 952, startPoint y: 318, endPoint x: 939, endPoint y: 321, distance: 12.9
click at [74, 321] on app-calendar-viewport "Wed 1 3/3 1 Job Thu 2 3/3 1 Job Fri 3 3/3 1 Job Sat 4 3/3 1 Job Sun 5 3/3 1 Job…" at bounding box center [624, 122] width 1248 height 881
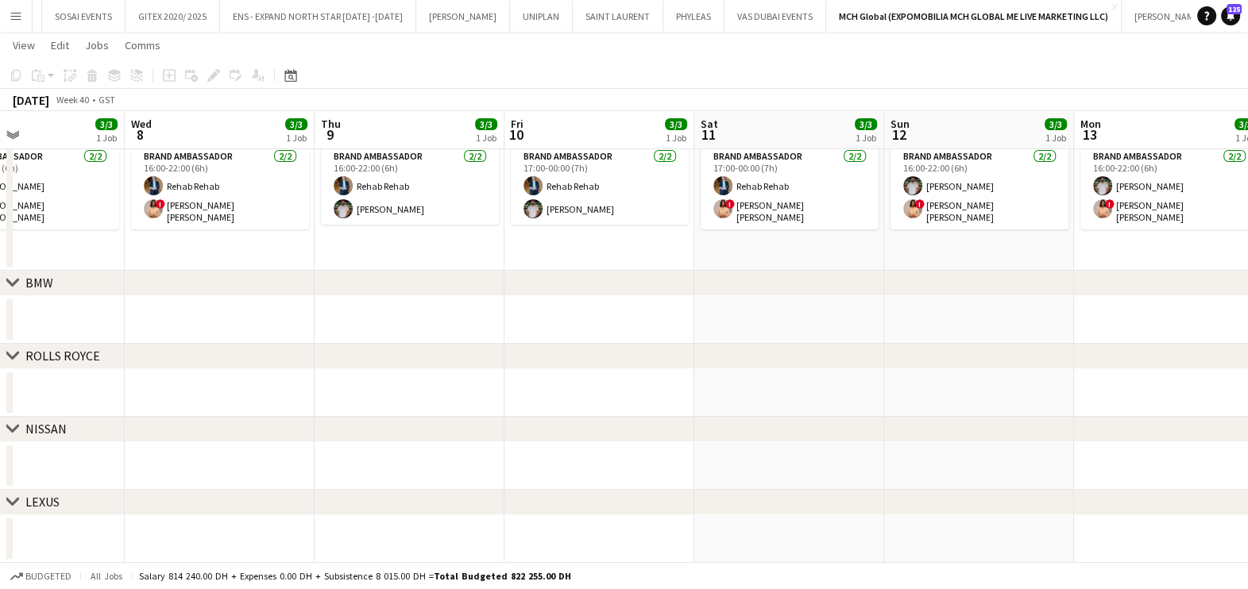
drag, startPoint x: 939, startPoint y: 321, endPoint x: 643, endPoint y: 326, distance: 296.3
click at [0, 322] on html "Menu Boards Boards Boards All jobs Status Workforce Workforce My Workforce Recr…" at bounding box center [624, 105] width 1248 height 970
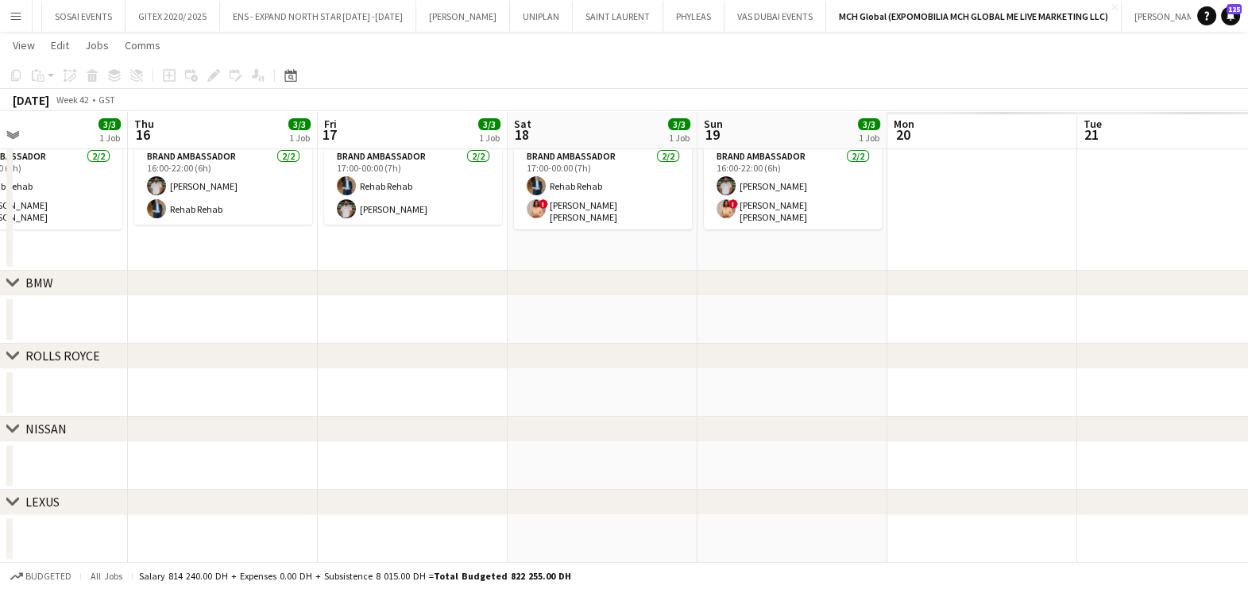
drag, startPoint x: 100, startPoint y: 327, endPoint x: 543, endPoint y: 327, distance: 443.1
click at [8, 327] on div "chevron-right VIP EVENTS chevron-right ACTIVATIONS chevron-right LUCID MOTOR ch…" at bounding box center [624, 122] width 1248 height 881
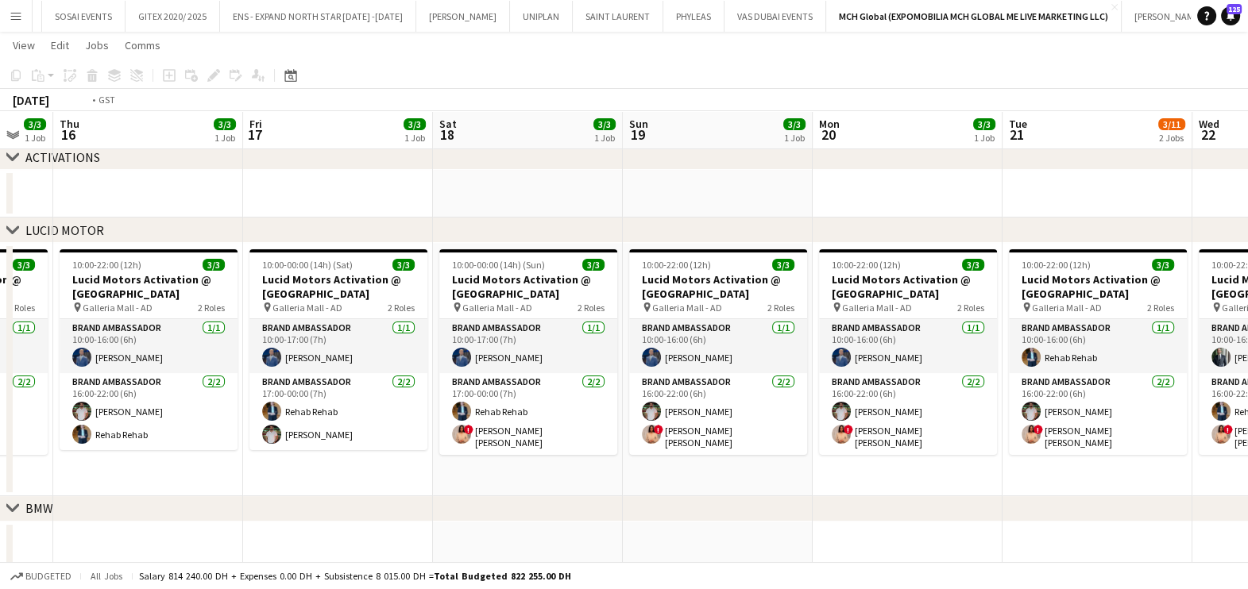
click at [64, 334] on app-calendar-viewport "Mon 13 3/3 1 Job Tue 14 3/3 1 Job Wed 15 3/3 1 Job Thu 16 3/3 1 Job Fri 17 3/3 …" at bounding box center [624, 235] width 1248 height 1106
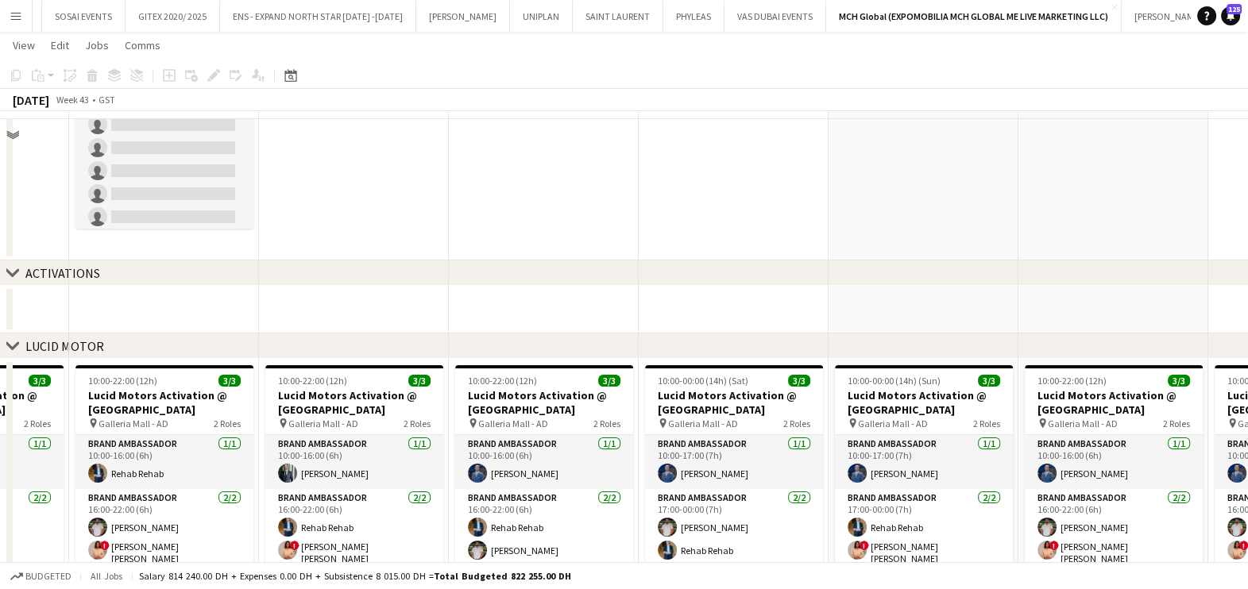
scroll to position [181, 0]
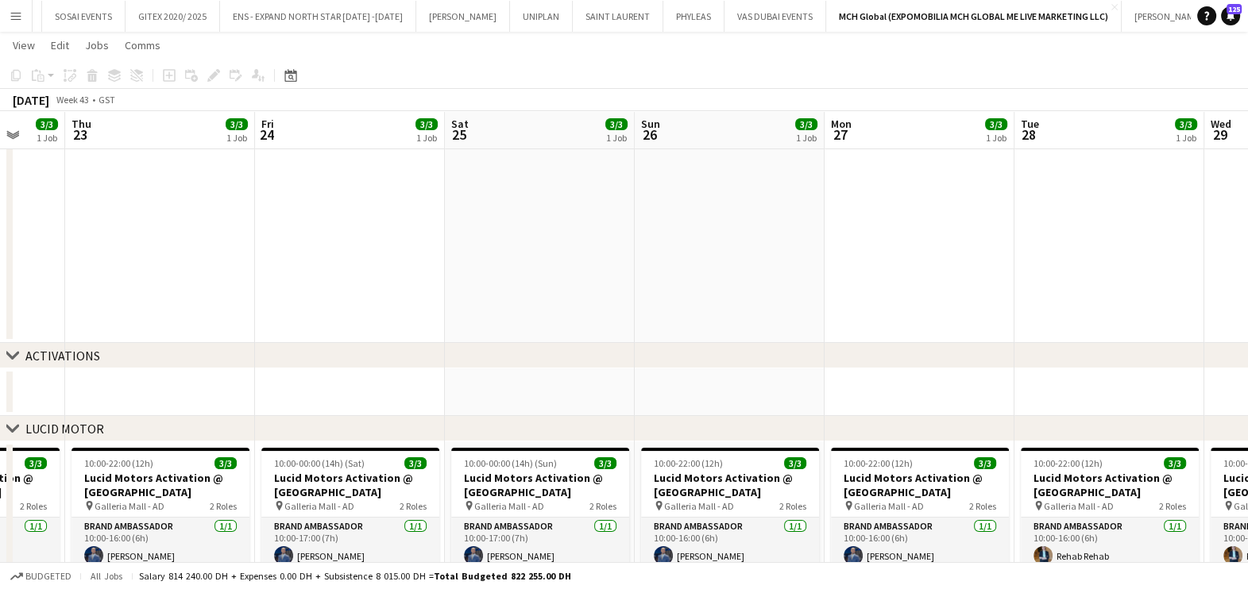
drag, startPoint x: 989, startPoint y: 259, endPoint x: 206, endPoint y: 259, distance: 783.0
click at [207, 259] on app-calendar-viewport "Mon 20 3/3 1 Job Tue 21 3/11 2 Jobs Wed 22 3/3 1 Job Thu 23 3/3 1 Job Fri 24 3/…" at bounding box center [624, 434] width 1248 height 1106
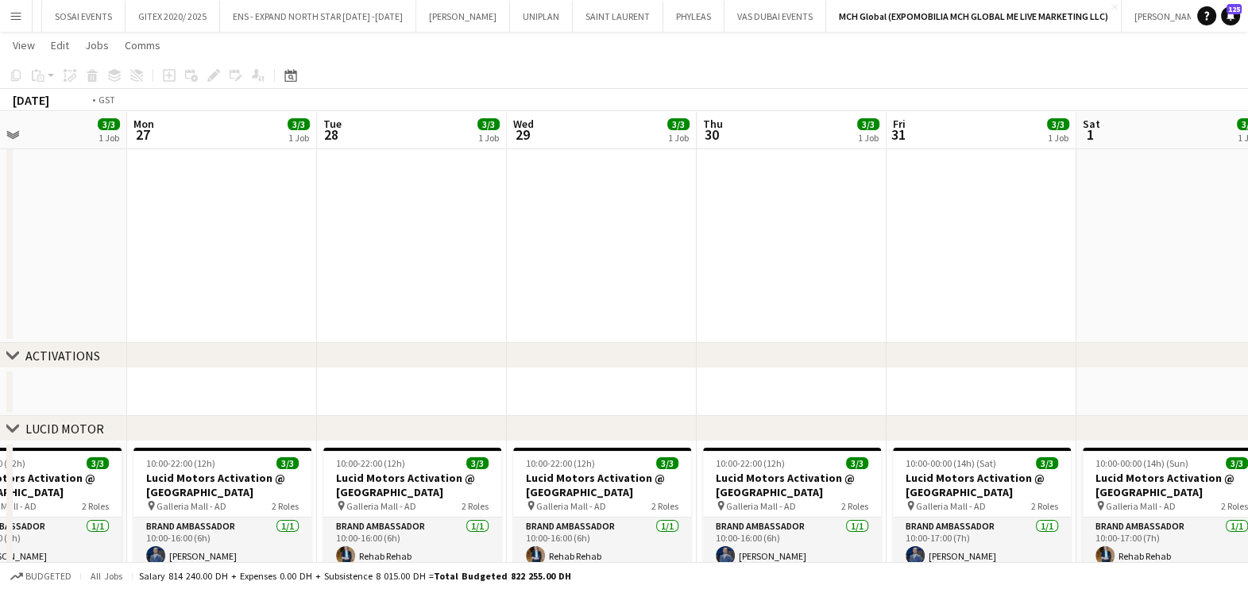
drag, startPoint x: 258, startPoint y: 262, endPoint x: 0, endPoint y: 264, distance: 258.1
click at [0, 264] on html "Menu Boards Boards Boards All jobs Status Workforce Workforce My Workforce Recr…" at bounding box center [624, 416] width 1248 height 1195
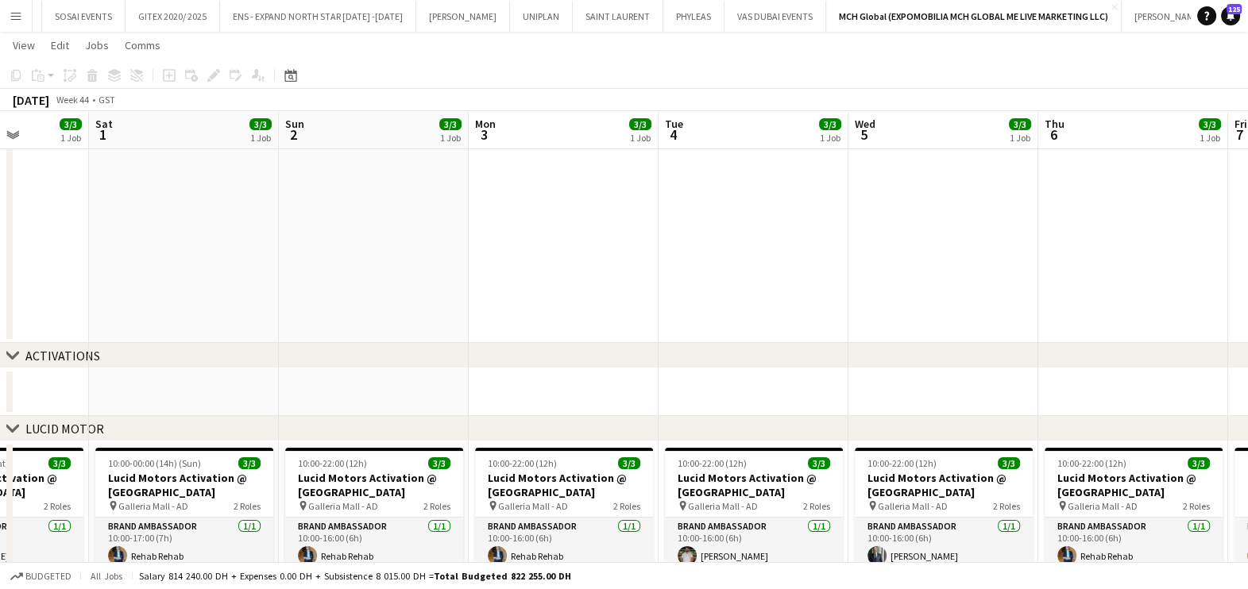
drag, startPoint x: 844, startPoint y: 268, endPoint x: 0, endPoint y: 268, distance: 844.2
click at [0, 268] on html "Menu Boards Boards Boards All jobs Status Workforce Workforce My Workforce Recr…" at bounding box center [624, 416] width 1248 height 1195
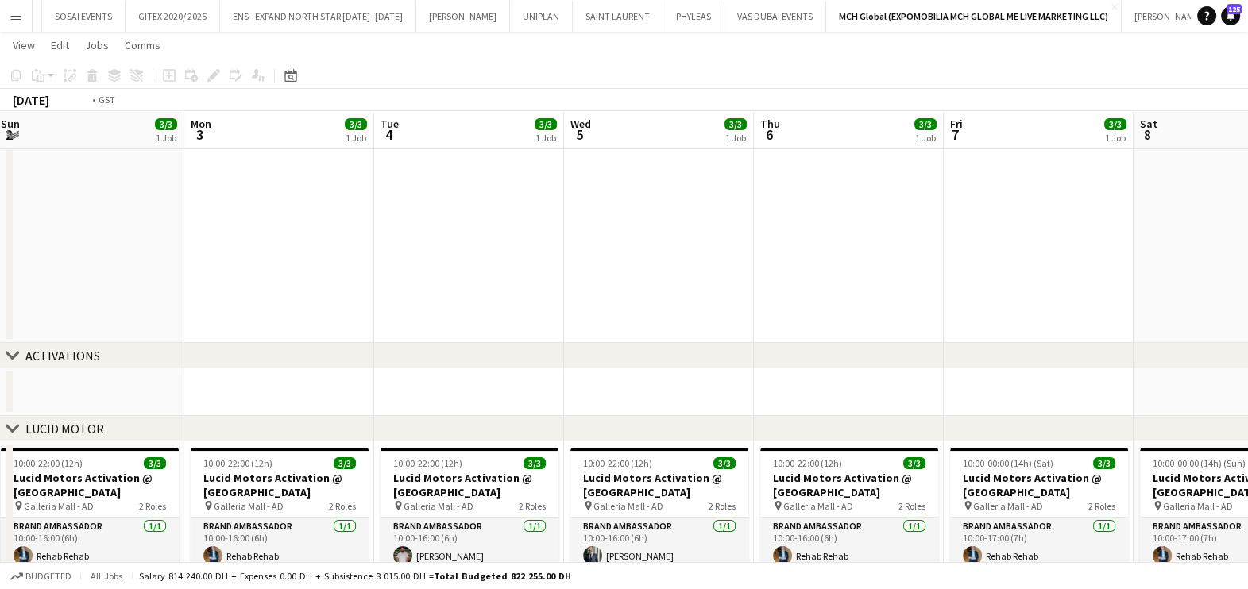
drag, startPoint x: -4, startPoint y: 270, endPoint x: 17, endPoint y: 274, distance: 21.0
click at [0, 272] on html "Menu Boards Boards Boards All jobs Status Workforce Workforce My Workforce Recr…" at bounding box center [624, 416] width 1248 height 1195
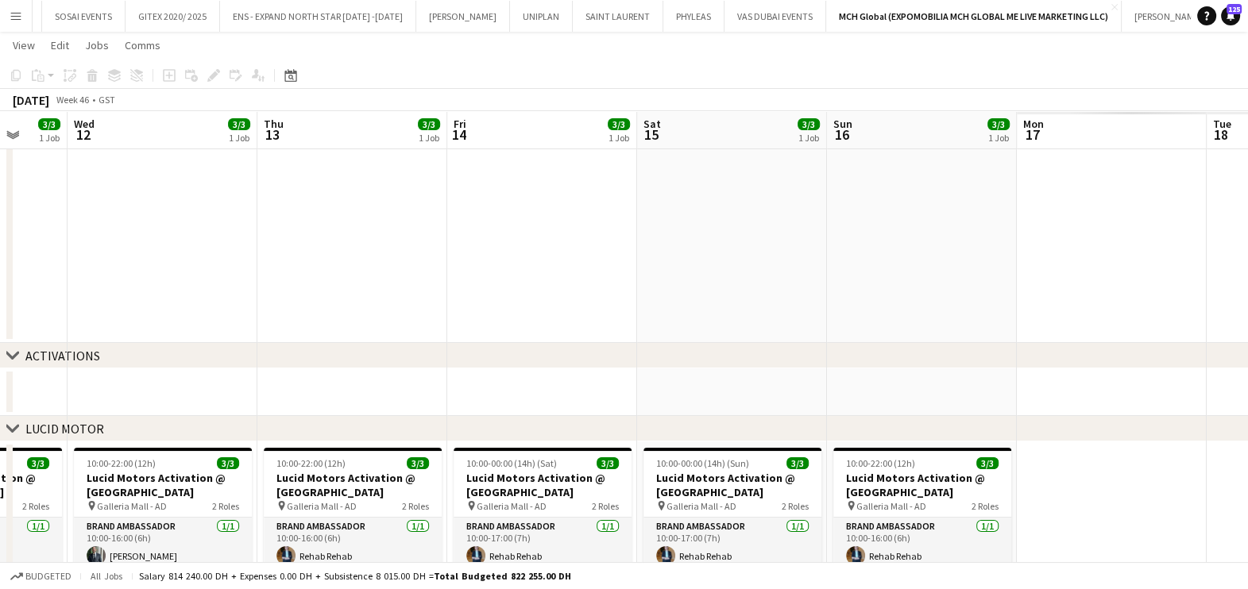
drag, startPoint x: 25, startPoint y: 277, endPoint x: 405, endPoint y: 286, distance: 379.7
click at [0, 280] on html "Menu Boards Boards Boards All jobs Status Workforce Workforce My Workforce Recr…" at bounding box center [624, 416] width 1248 height 1195
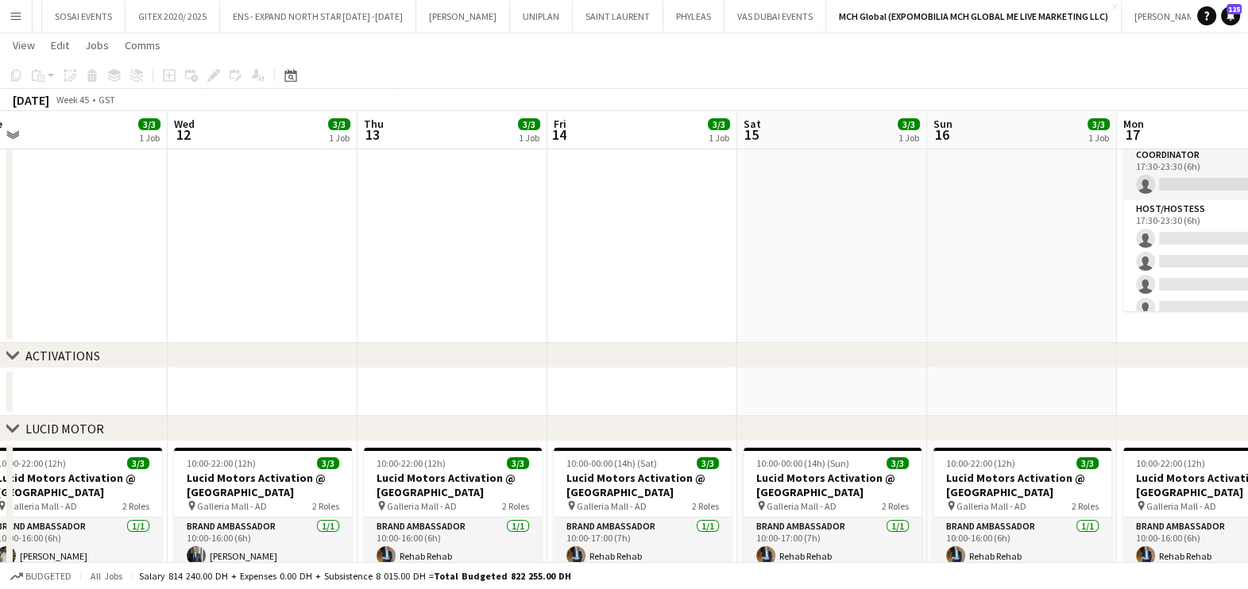
drag, startPoint x: 547, startPoint y: 291, endPoint x: 125, endPoint y: 295, distance: 421.7
click at [125, 295] on app-calendar-viewport "Sat 8 3/3 1 Job Sun 9 3/3 1 Job Mon 10 3/3 1 Job Tue 11 3/3 1 Job Wed 12 3/3 1 …" at bounding box center [624, 434] width 1248 height 1106
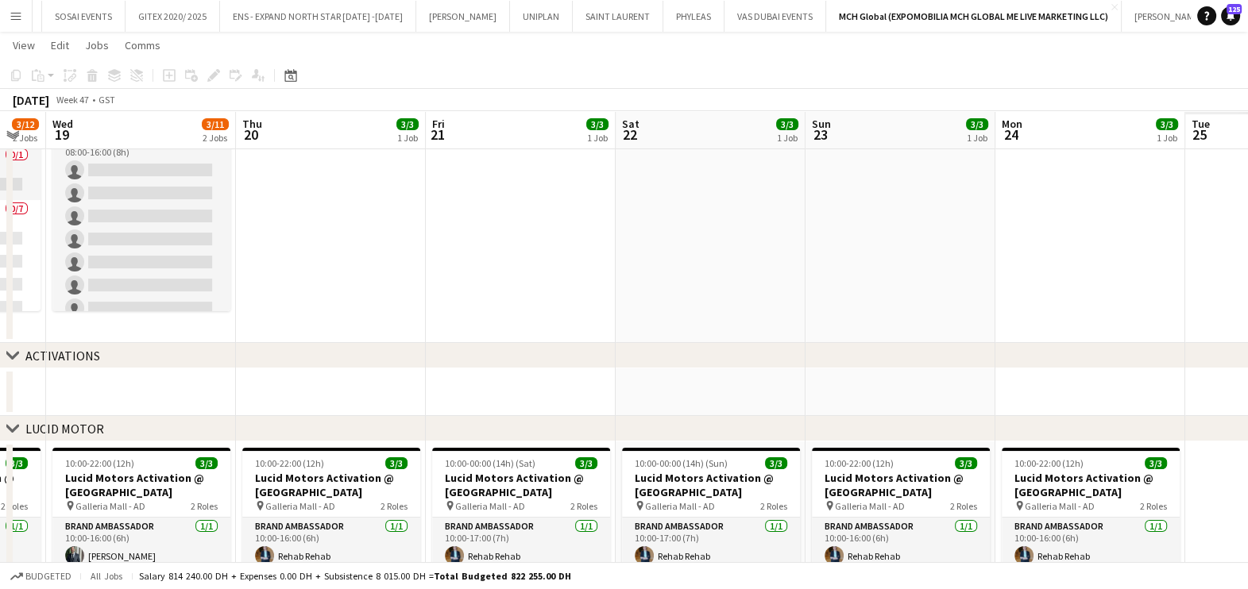
drag, startPoint x: 905, startPoint y: 291, endPoint x: 468, endPoint y: 293, distance: 437.6
click at [468, 293] on app-calendar-viewport "Sun 16 3/3 1 Job Mon 17 3/12 2 Jobs Tue 18 3/12 2 Jobs Wed 19 3/11 2 Jobs Thu 2…" at bounding box center [624, 434] width 1248 height 1106
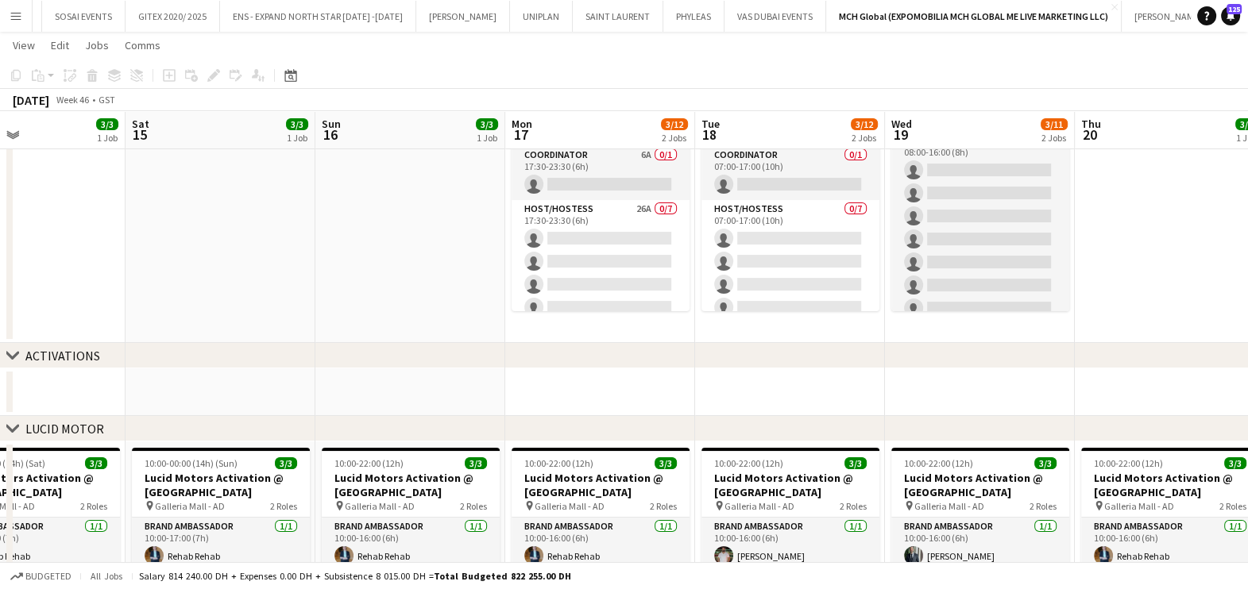
drag, startPoint x: 389, startPoint y: 303, endPoint x: 1223, endPoint y: 321, distance: 834.0
click at [1223, 321] on app-calendar-viewport "Wed 12 3/3 1 Job Thu 13 3/3 1 Job Fri 14 3/3 1 Job Sat 15 3/3 1 Job Sun 16 3/3 …" at bounding box center [624, 434] width 1248 height 1106
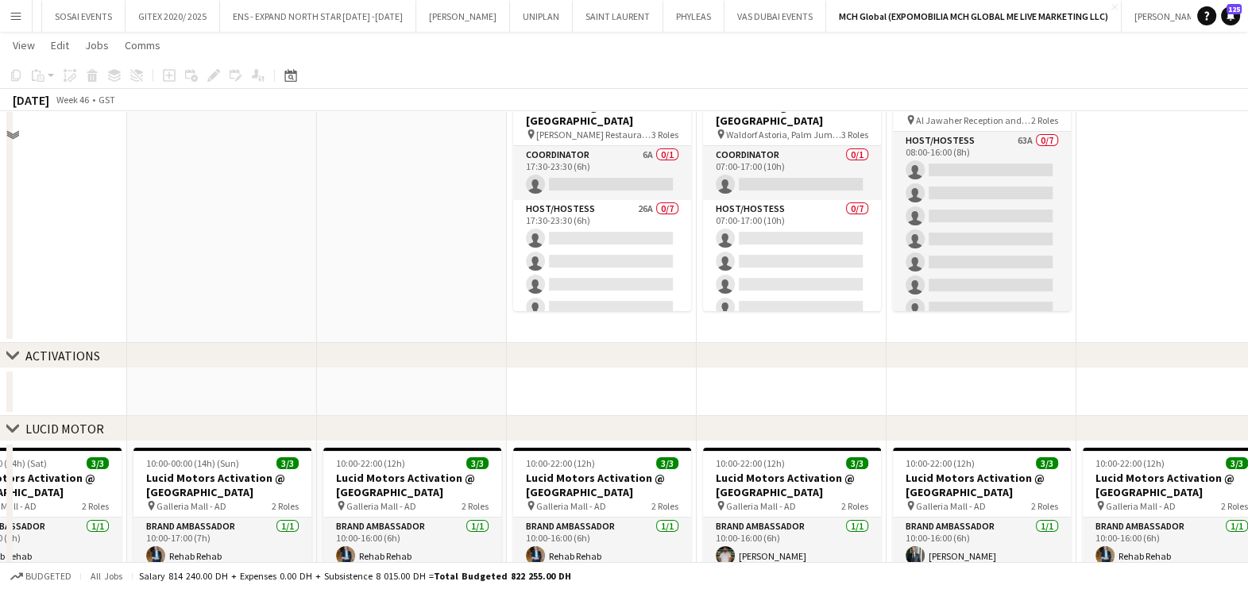
scroll to position [0, 0]
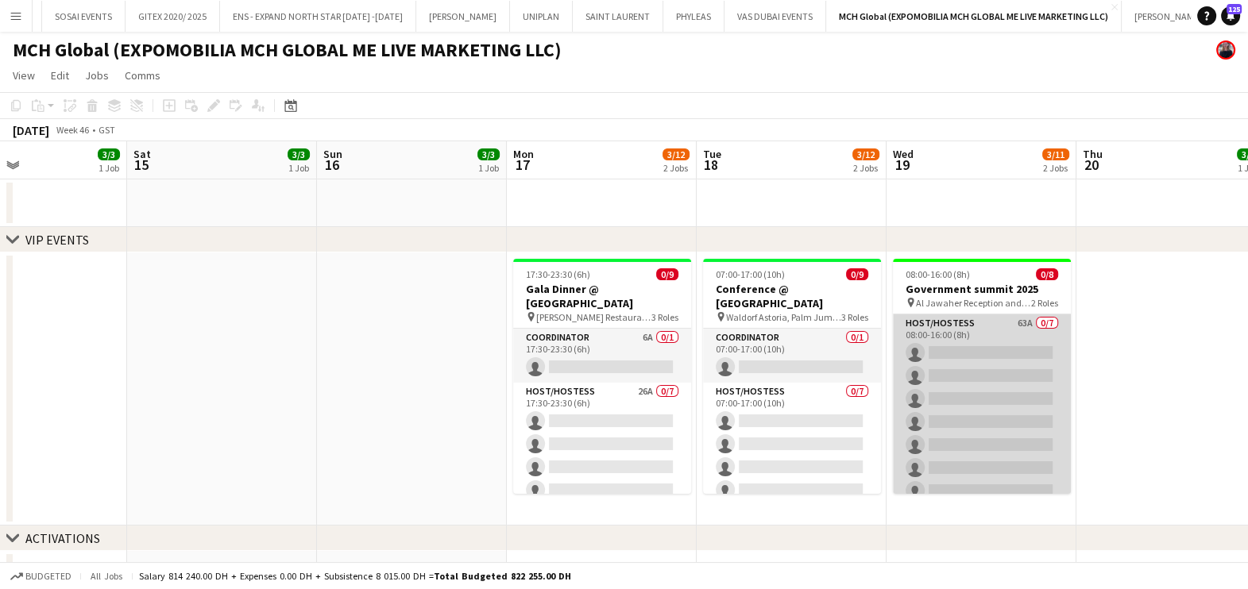
click at [985, 345] on app-card-role "Host/Hostess 63A 0/7 08:00-16:00 (8h) single-neutral-actions single-neutral-act…" at bounding box center [982, 410] width 178 height 192
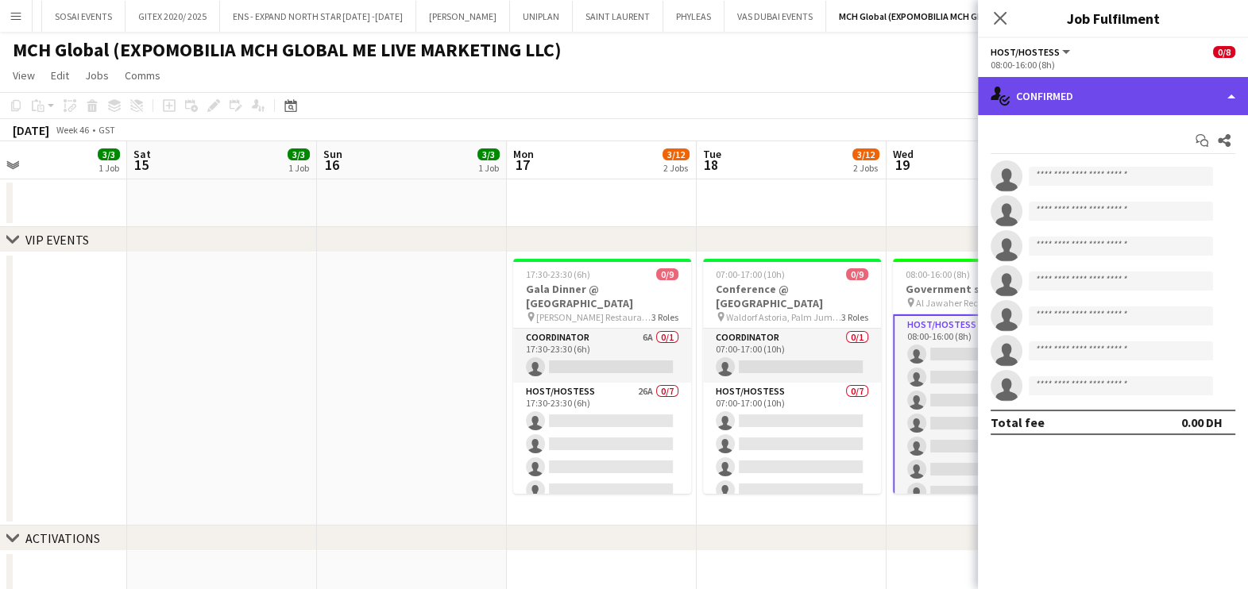
click at [1121, 83] on div "single-neutral-actions-check-2 Confirmed" at bounding box center [1113, 96] width 270 height 38
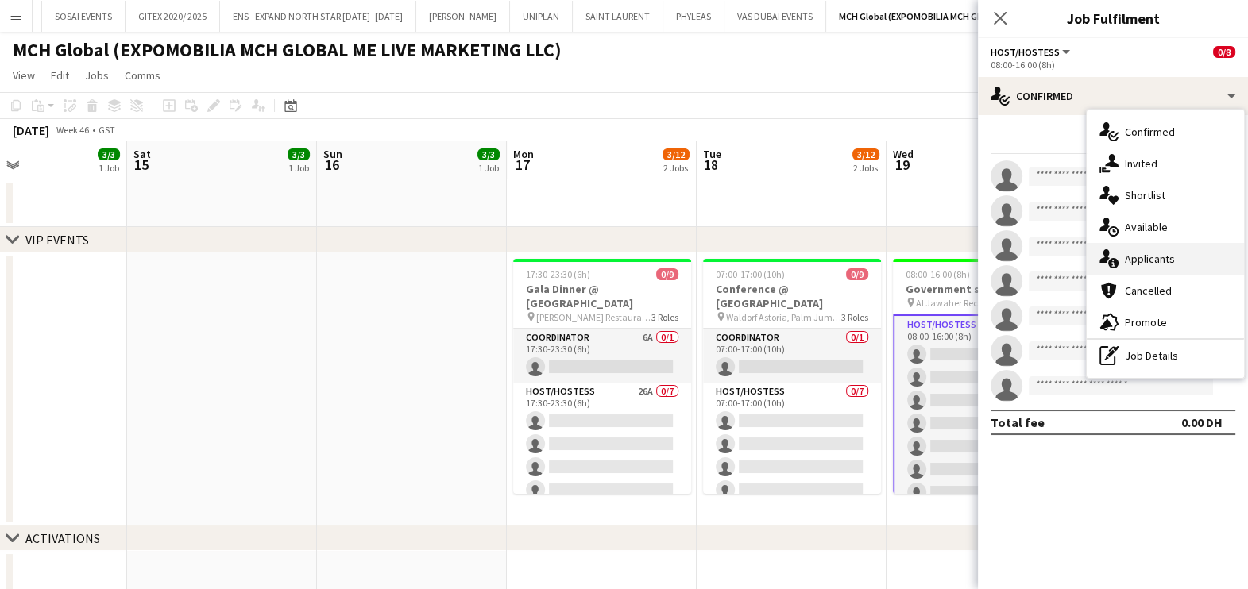
click at [1140, 253] on span "Applicants" at bounding box center [1150, 259] width 50 height 14
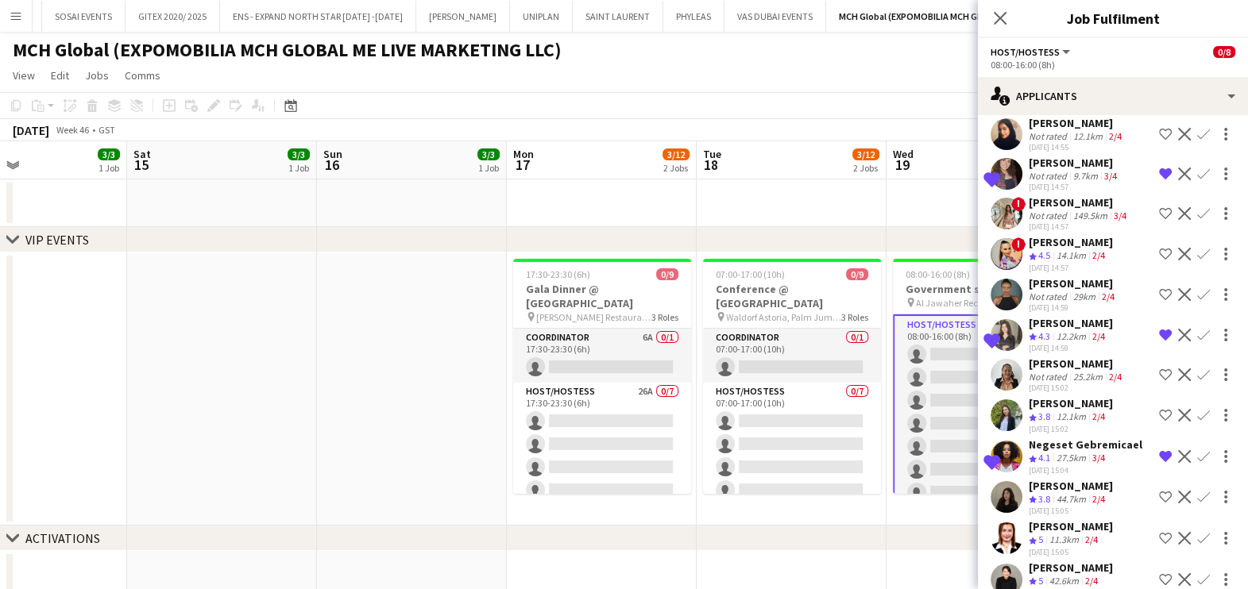
scroll to position [596, 0]
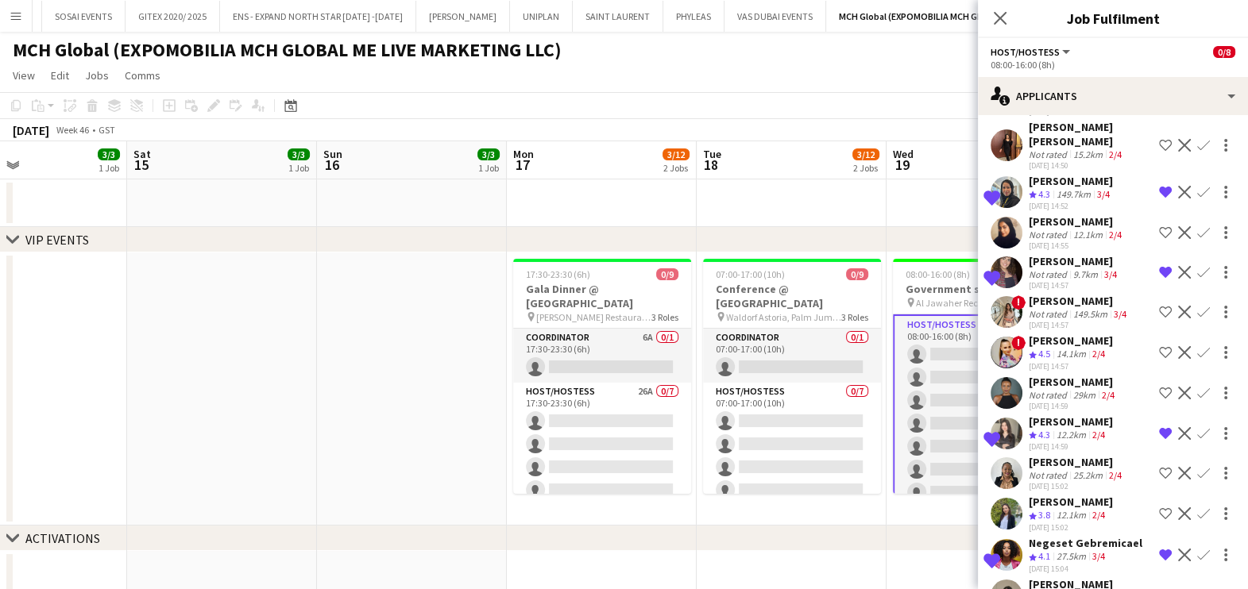
click at [1066, 268] on div "Rosalin Moawad" at bounding box center [1073, 261] width 91 height 14
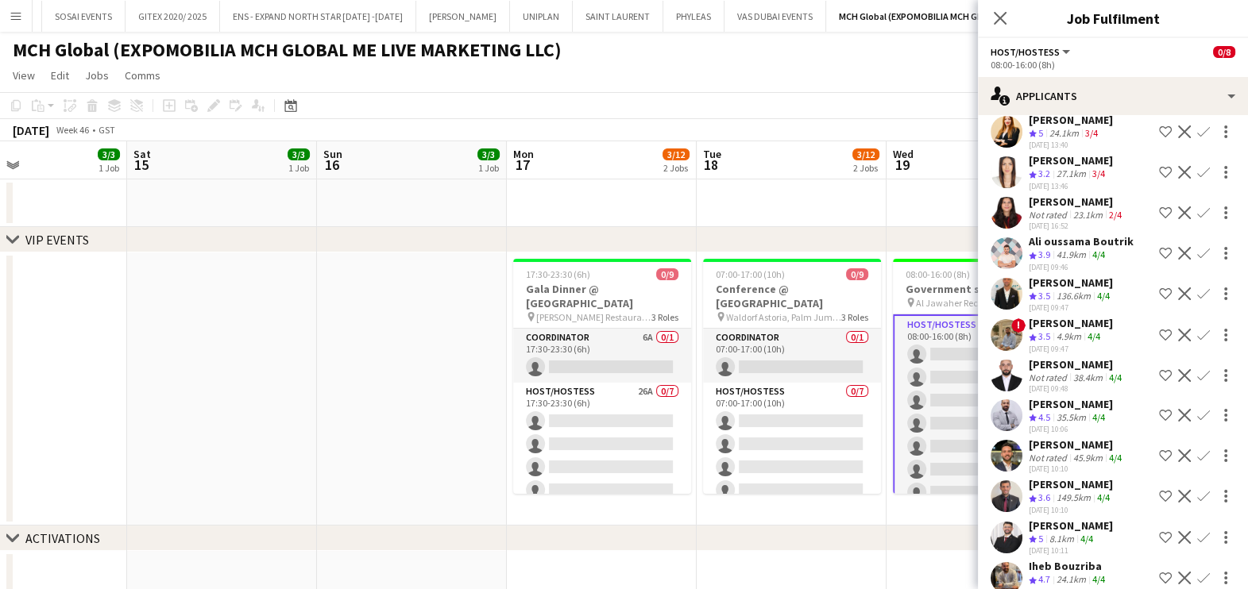
scroll to position [2273, 0]
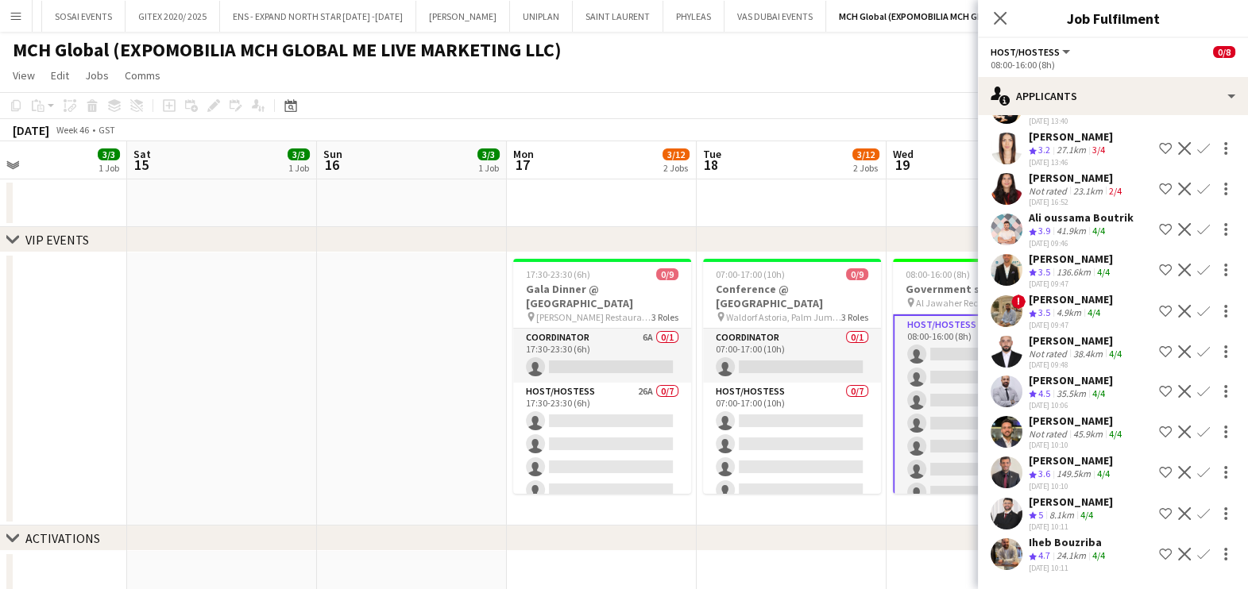
click at [1056, 505] on div "Radwan Jrish" at bounding box center [1070, 502] width 84 height 14
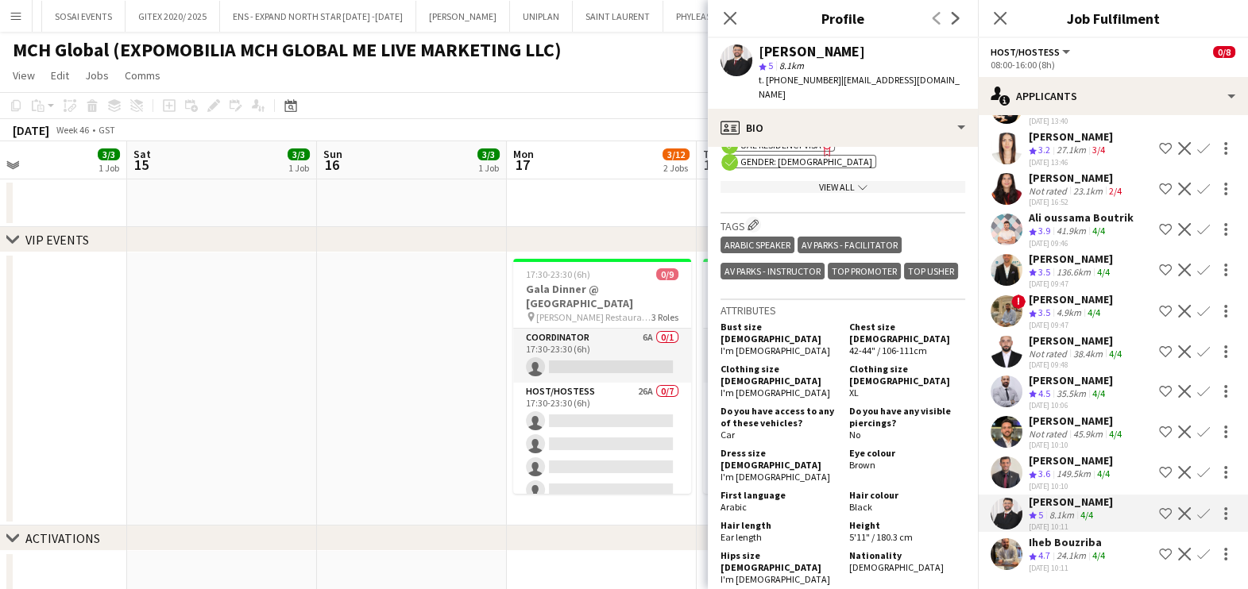
scroll to position [993, 0]
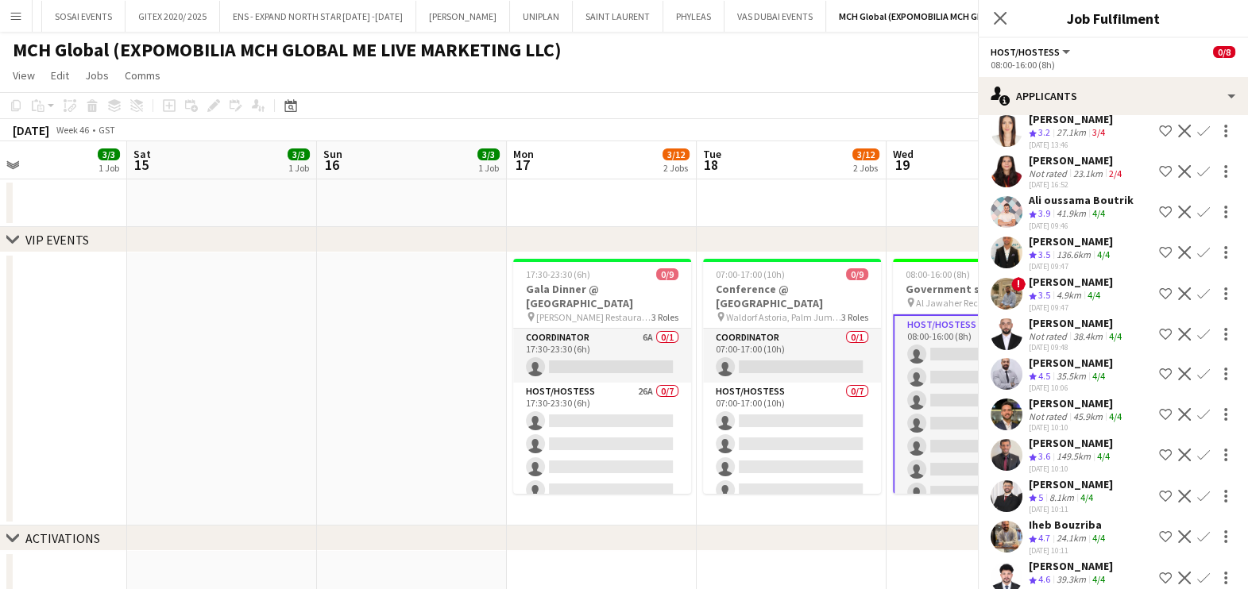
click at [1159, 503] on app-icon "Shortlist crew" at bounding box center [1165, 496] width 13 height 13
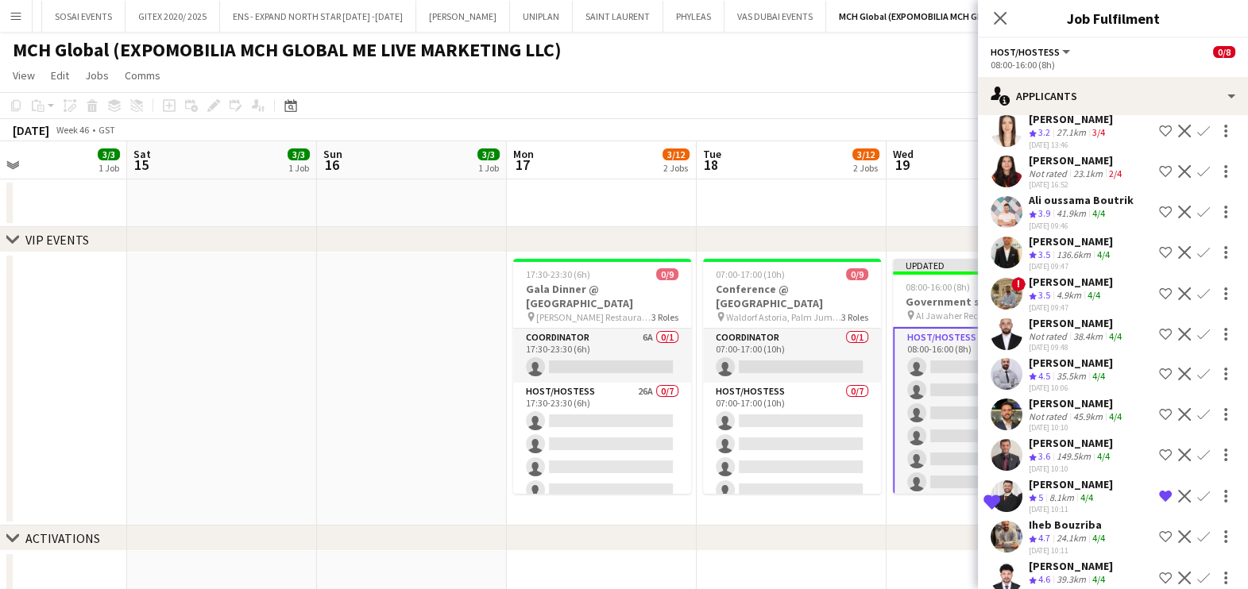
click at [1056, 492] on div "Radwan Jrish" at bounding box center [1070, 484] width 84 height 14
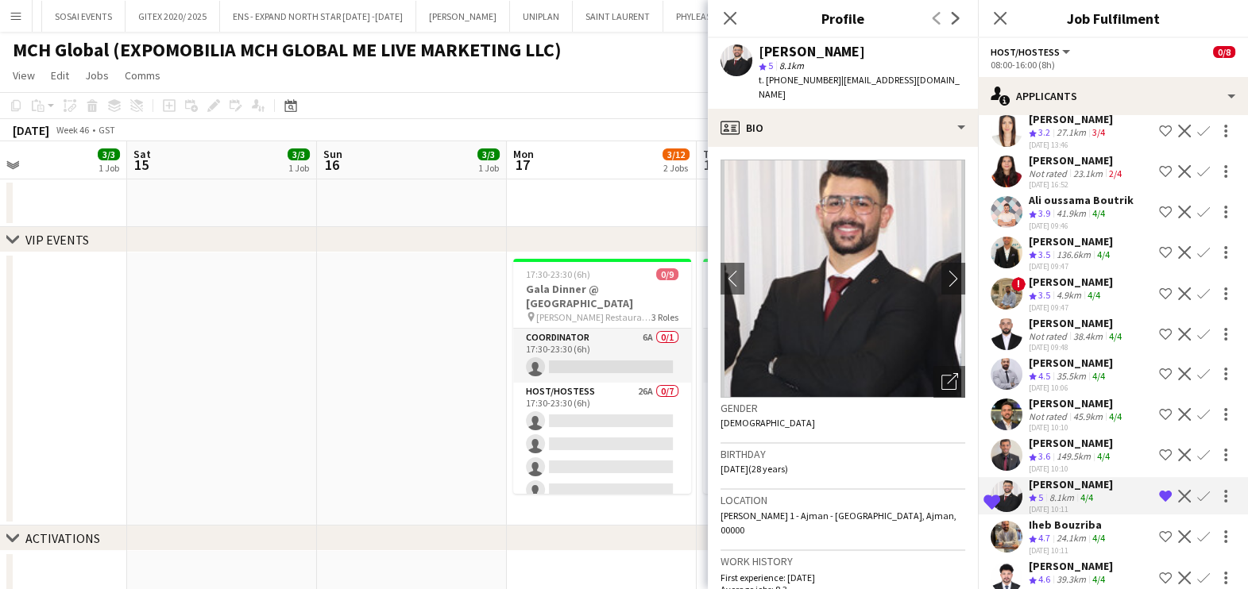
click at [822, 74] on span "t. +971507078529" at bounding box center [799, 80] width 83 height 12
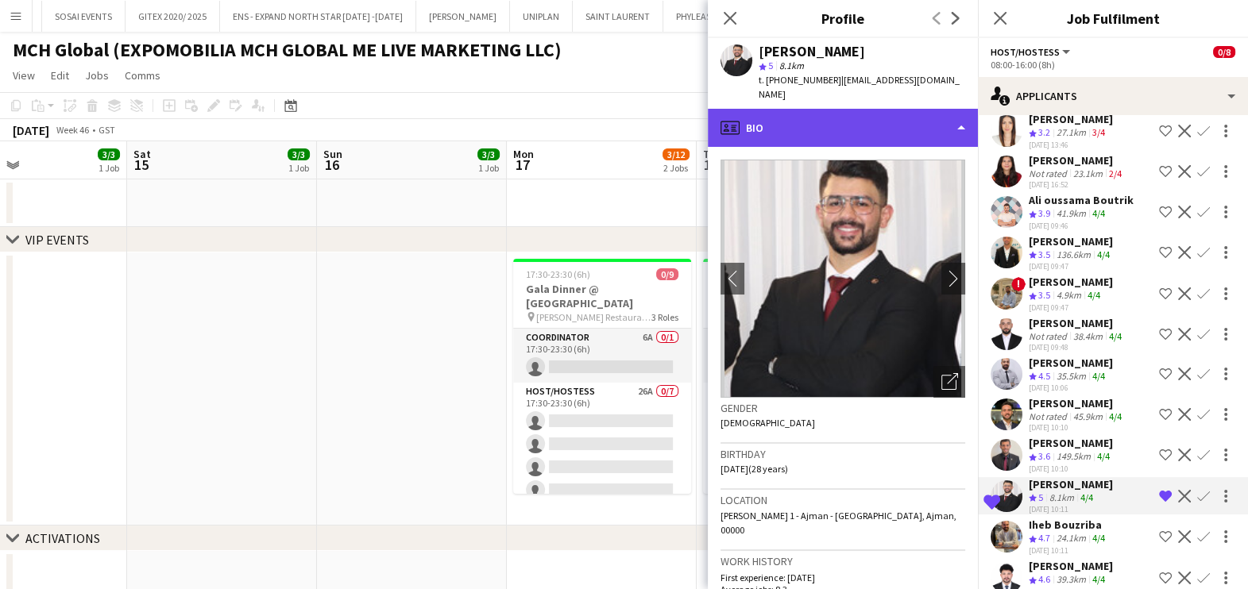
click at [822, 109] on div "profile Bio" at bounding box center [843, 128] width 270 height 38
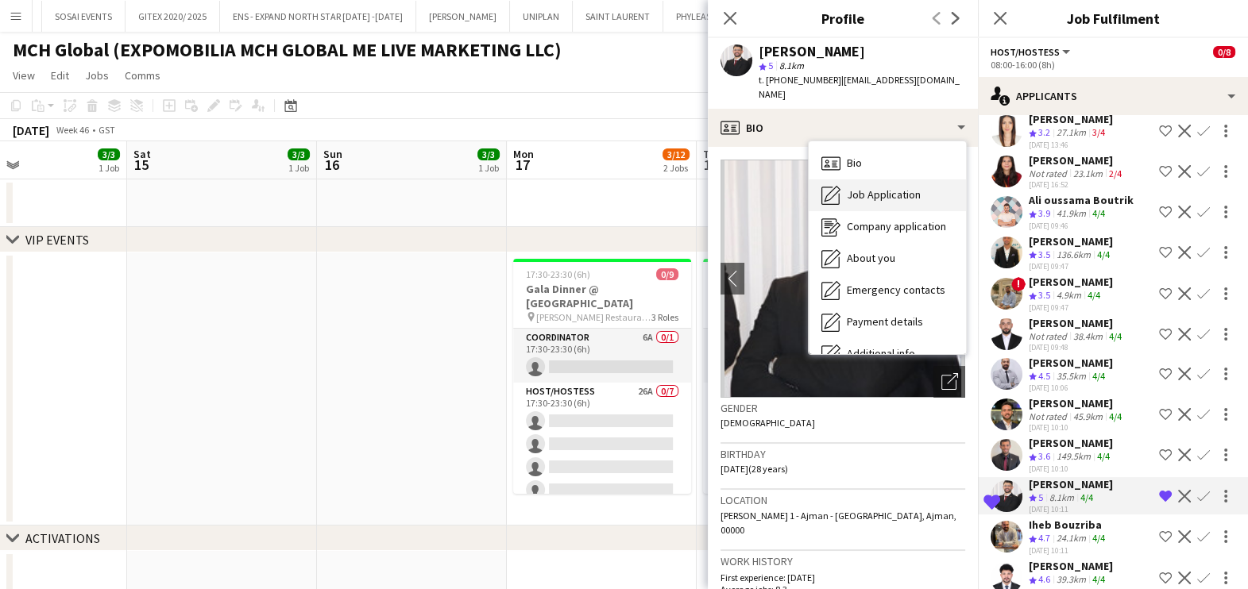
click at [837, 186] on icon "Job Application" at bounding box center [830, 195] width 19 height 19
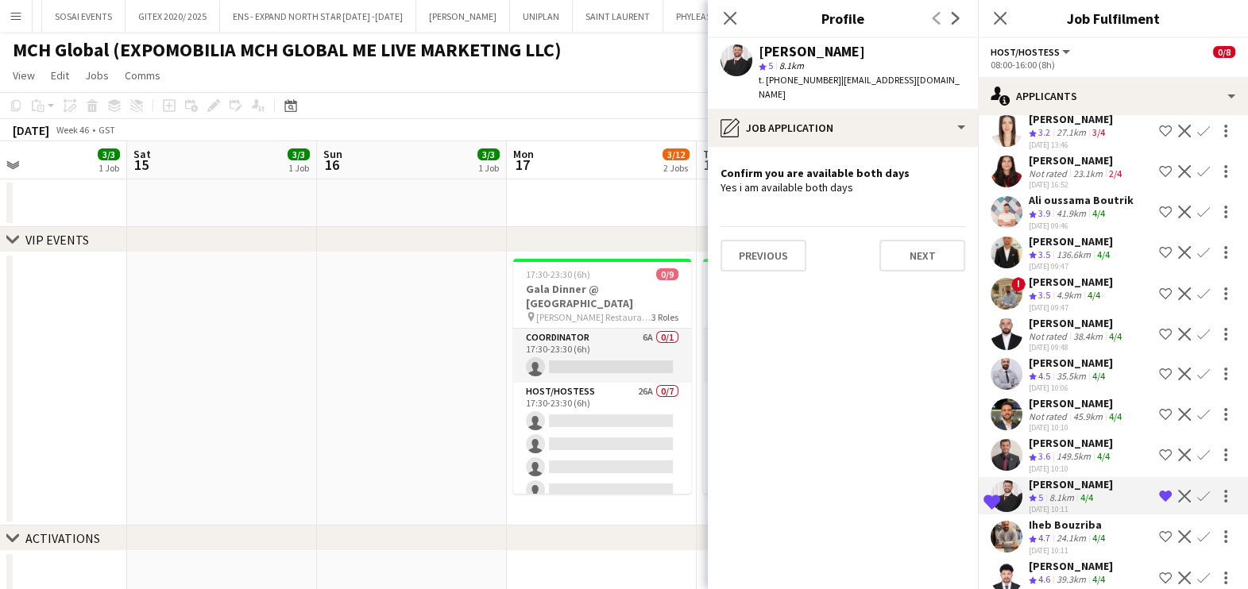
click at [1051, 532] on div "Iheb Bouzriba" at bounding box center [1067, 525] width 79 height 14
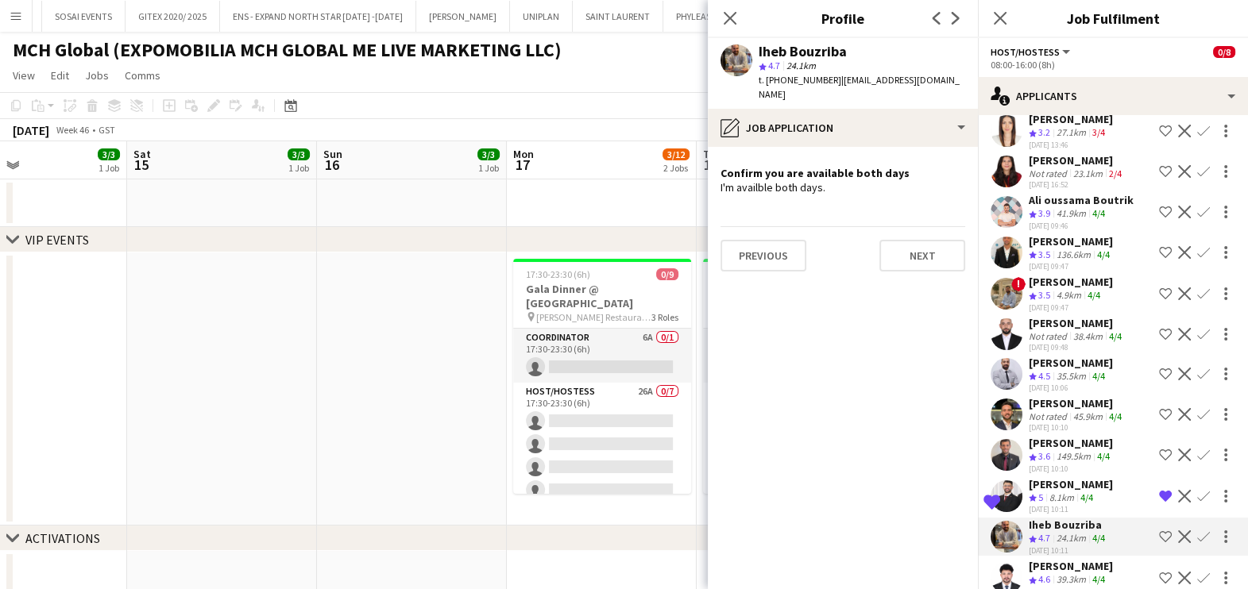
click at [1159, 543] on app-icon "Shortlist crew" at bounding box center [1165, 536] width 13 height 13
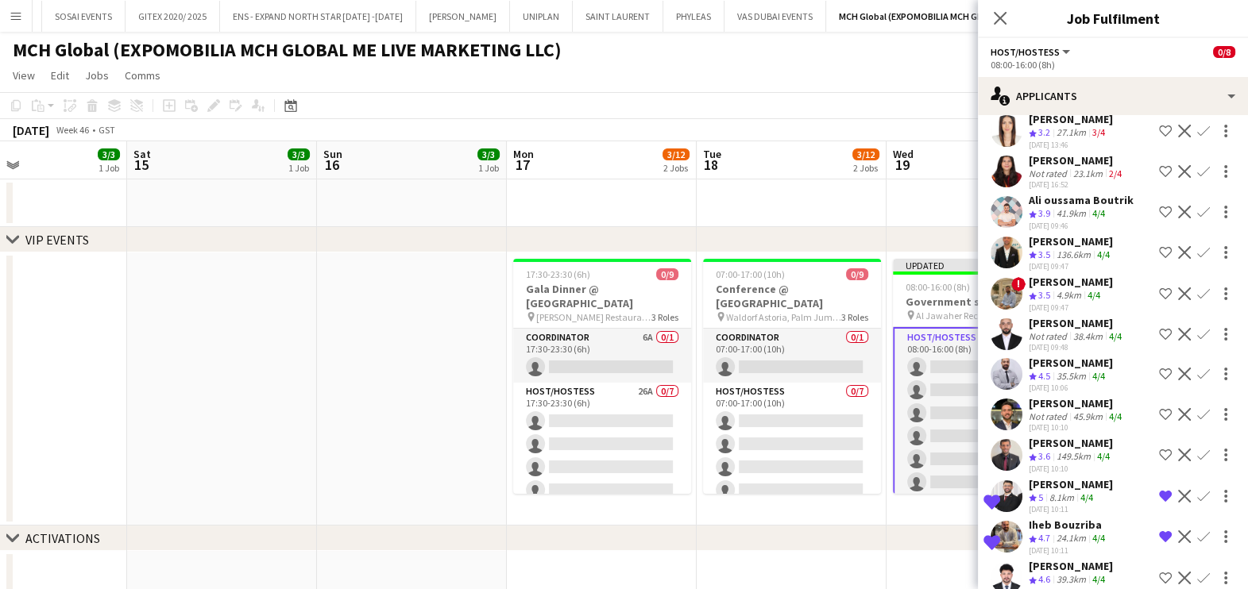
scroll to position [2313, 0]
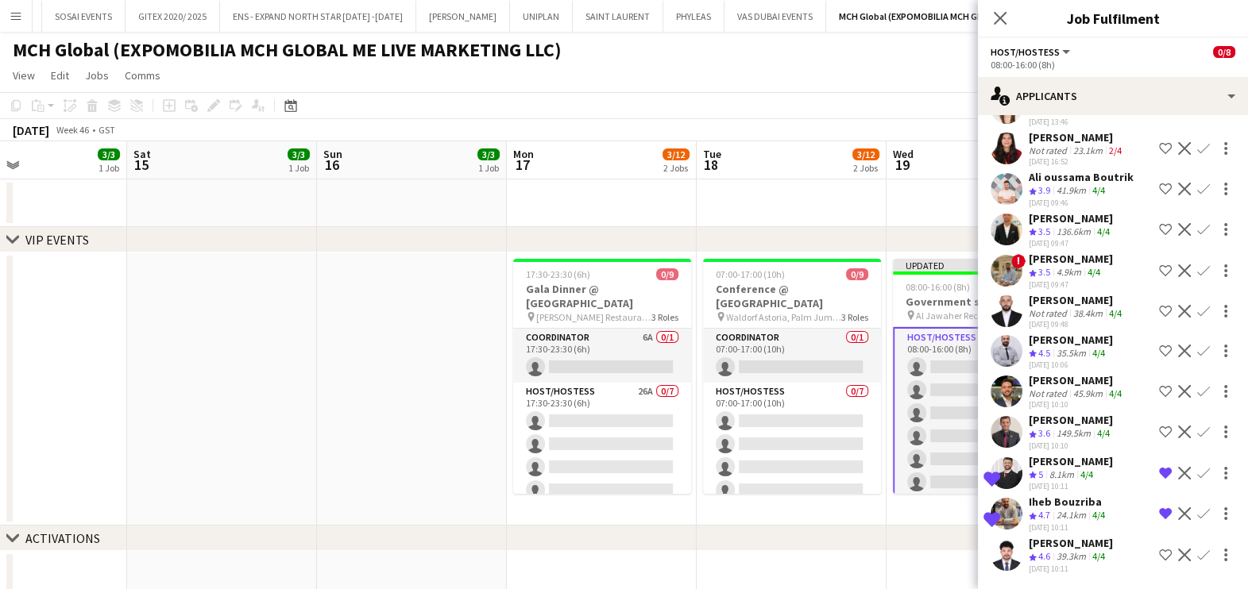
click at [1071, 388] on div "Ahmed Farouk" at bounding box center [1076, 380] width 96 height 14
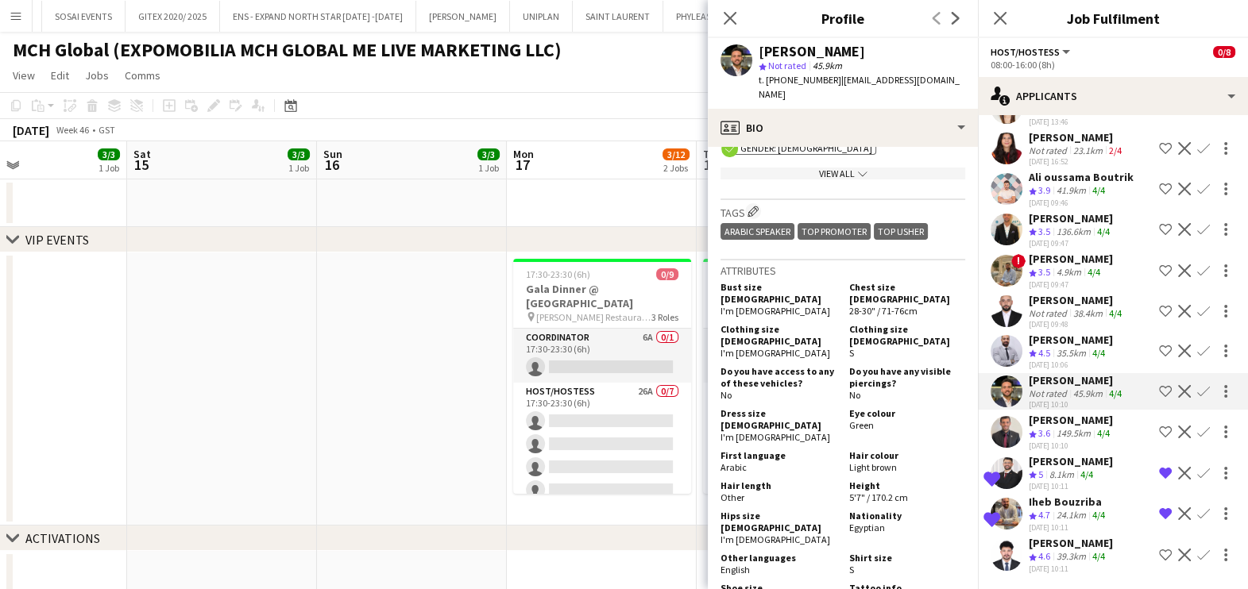
scroll to position [793, 0]
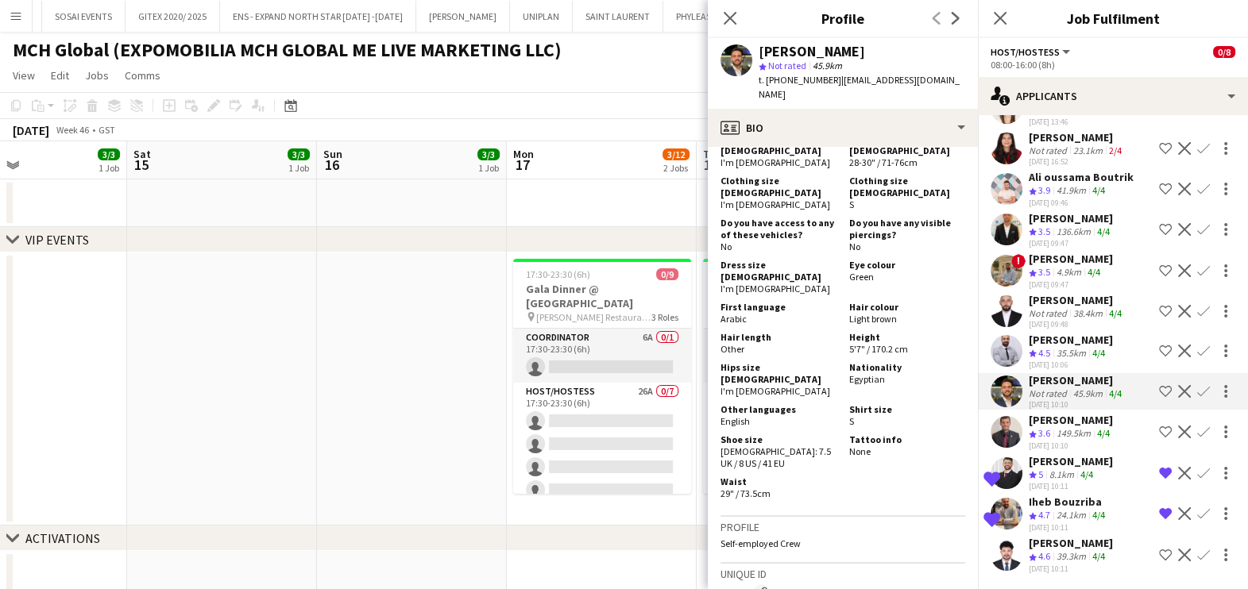
click at [1159, 391] on app-icon "Shortlist crew" at bounding box center [1165, 391] width 13 height 13
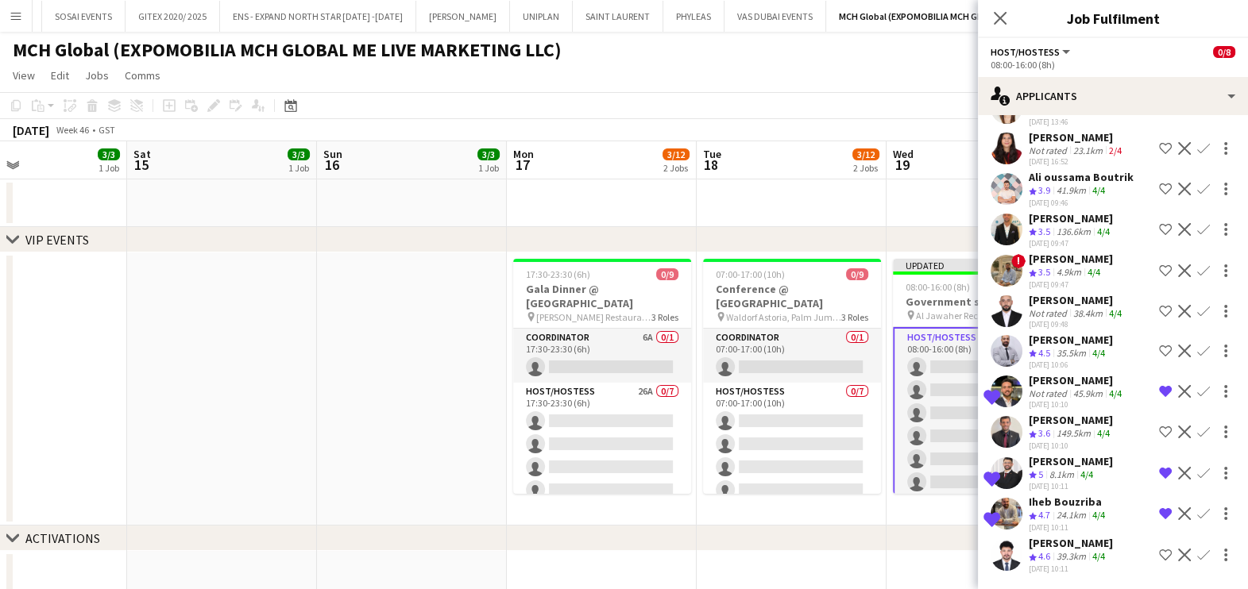
click at [1065, 345] on div "Laith Abumusa" at bounding box center [1070, 340] width 84 height 14
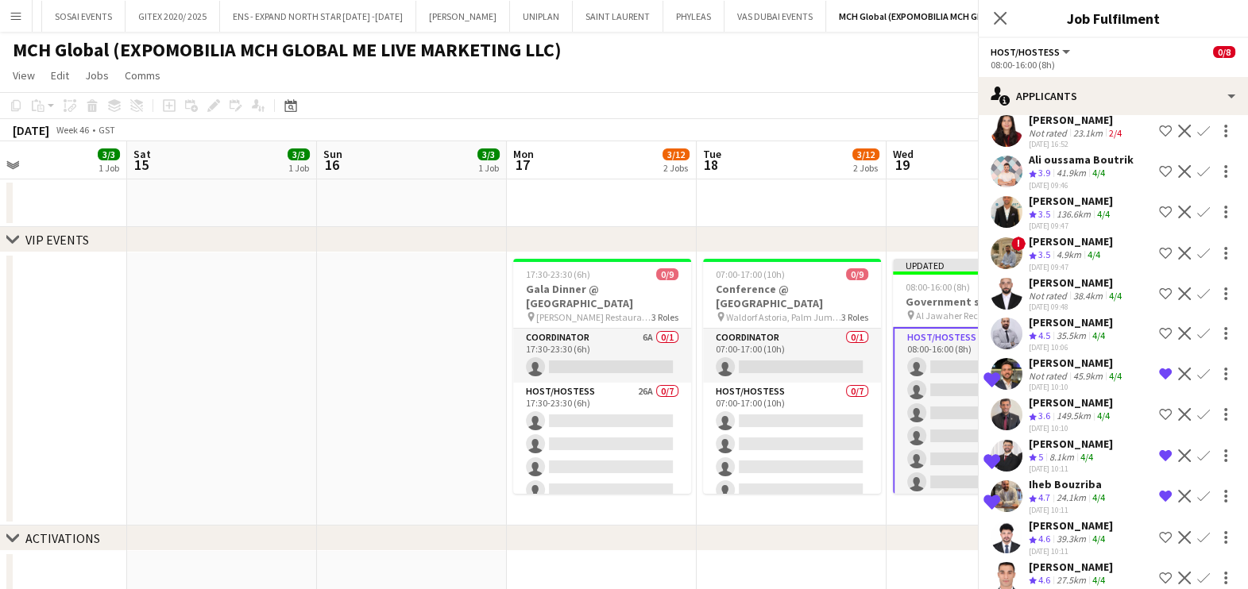
scroll to position [893, 0]
click at [1068, 330] on div "Laith Abumusa" at bounding box center [1070, 322] width 84 height 14
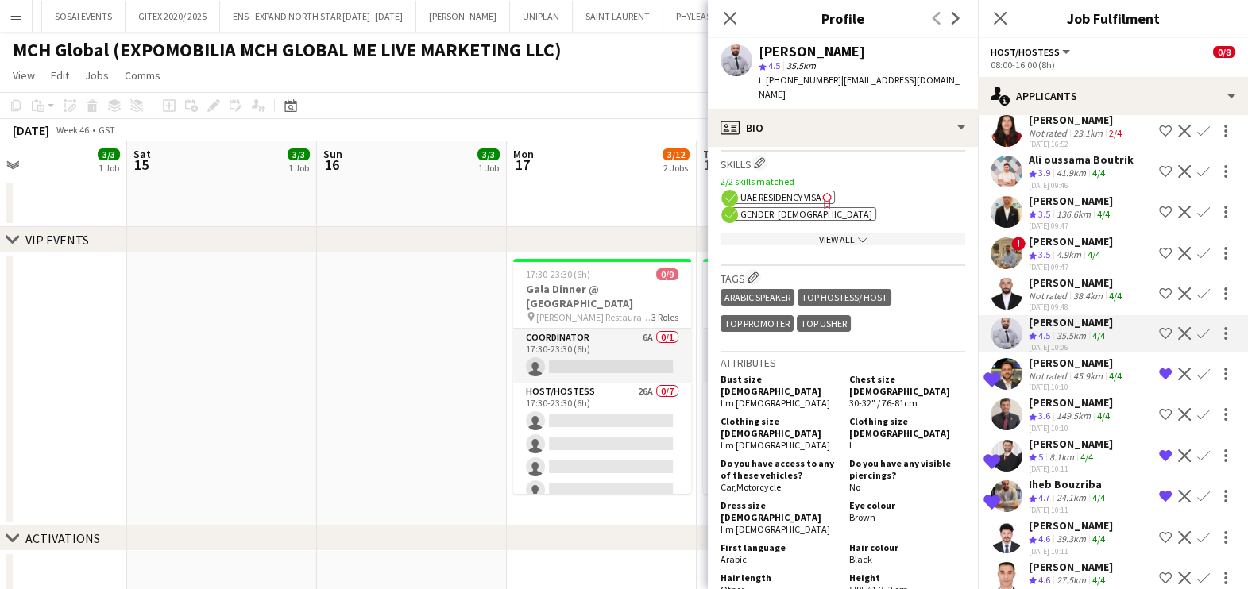
scroll to position [793, 0]
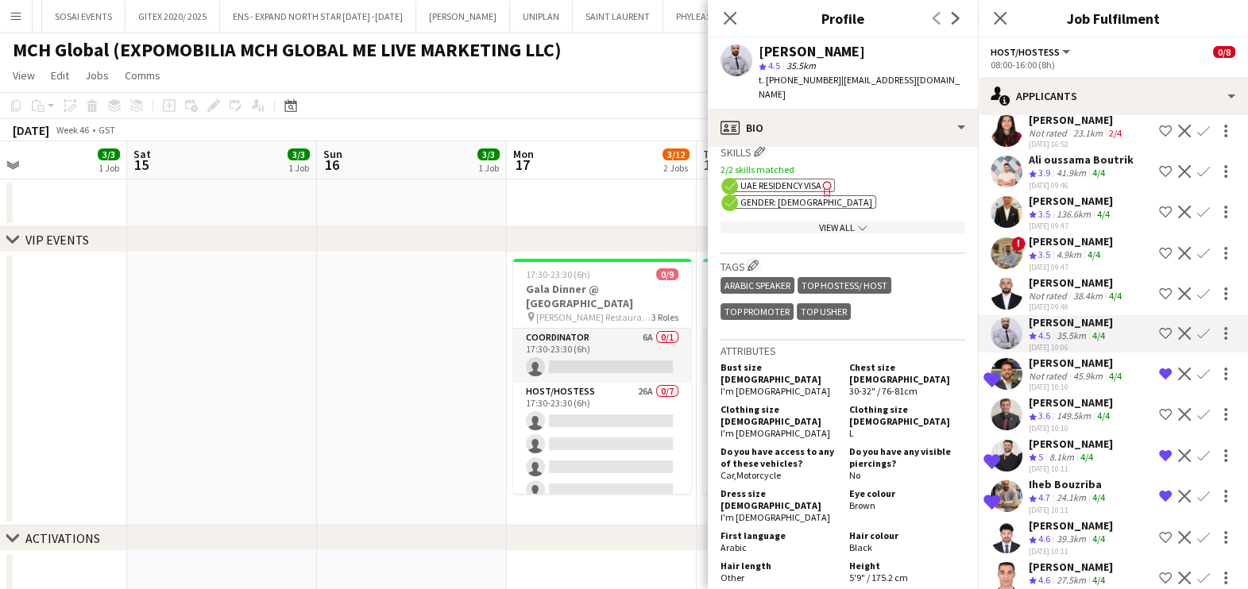
click at [1159, 340] on app-icon "Shortlist crew" at bounding box center [1165, 333] width 13 height 13
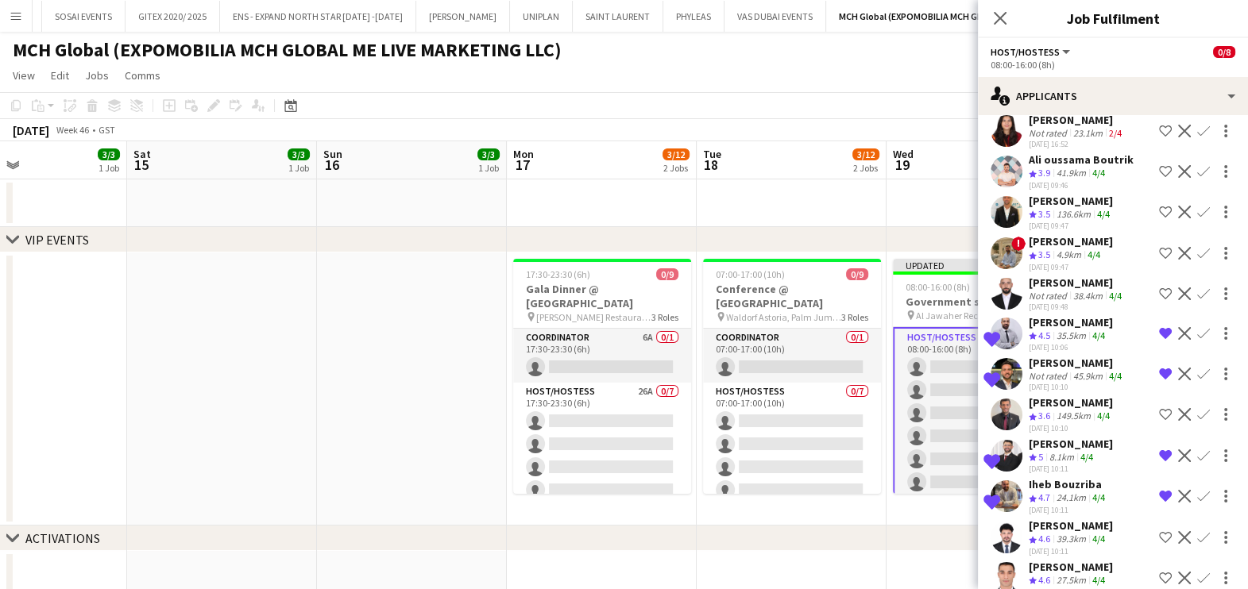
click at [1091, 180] on div "4/4" at bounding box center [1098, 174] width 19 height 14
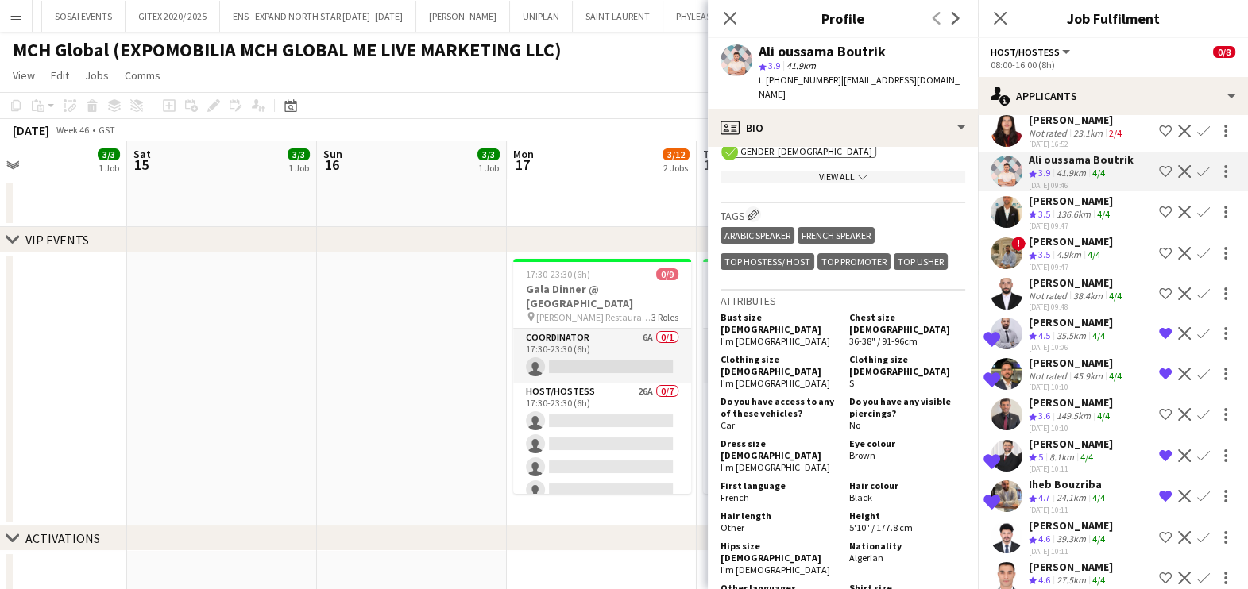
drag, startPoint x: 1148, startPoint y: 194, endPoint x: 1144, endPoint y: 208, distance: 15.1
click at [1159, 178] on app-icon "Shortlist crew" at bounding box center [1165, 171] width 13 height 13
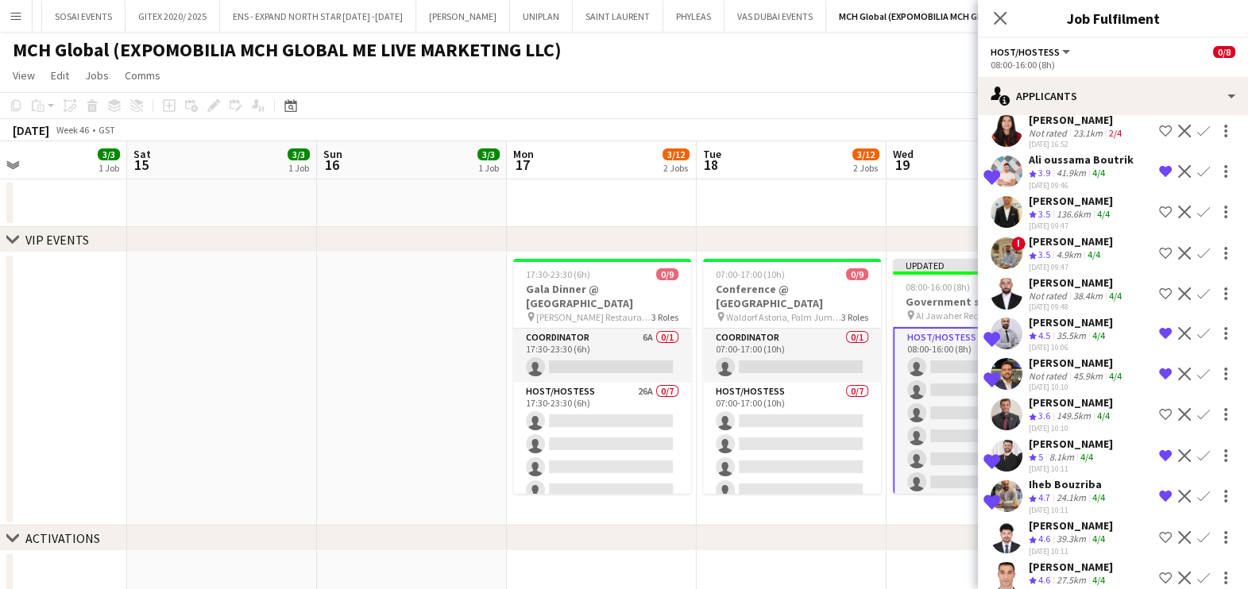
click at [1159, 380] on app-icon "Remove crew from shortlist" at bounding box center [1165, 374] width 13 height 13
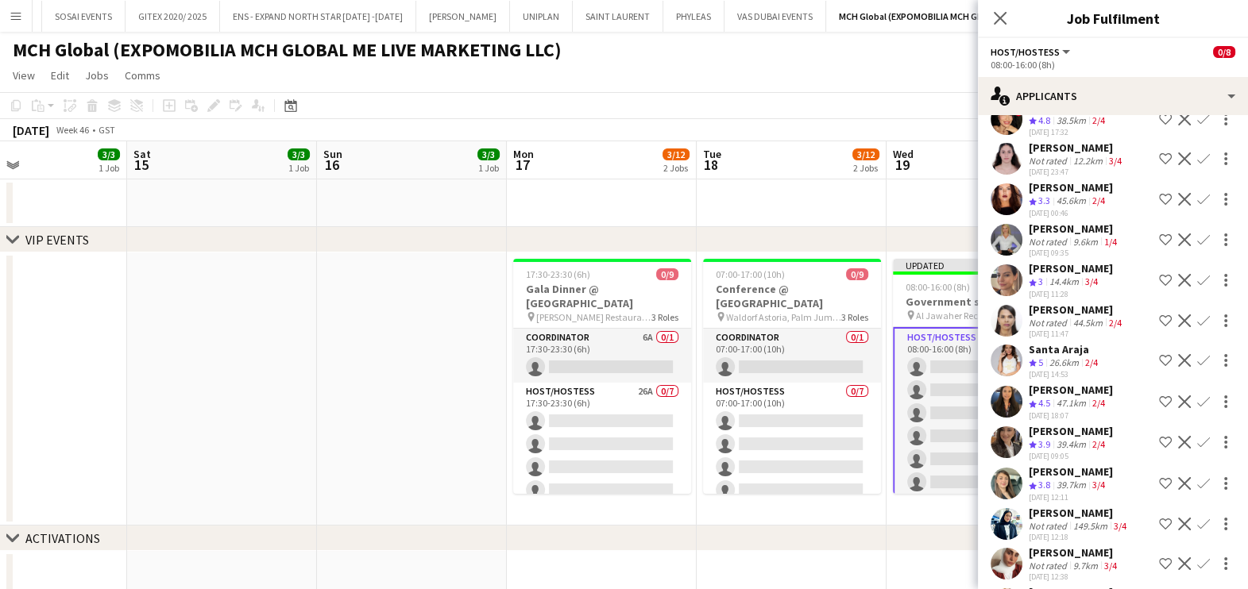
scroll to position [1519, 0]
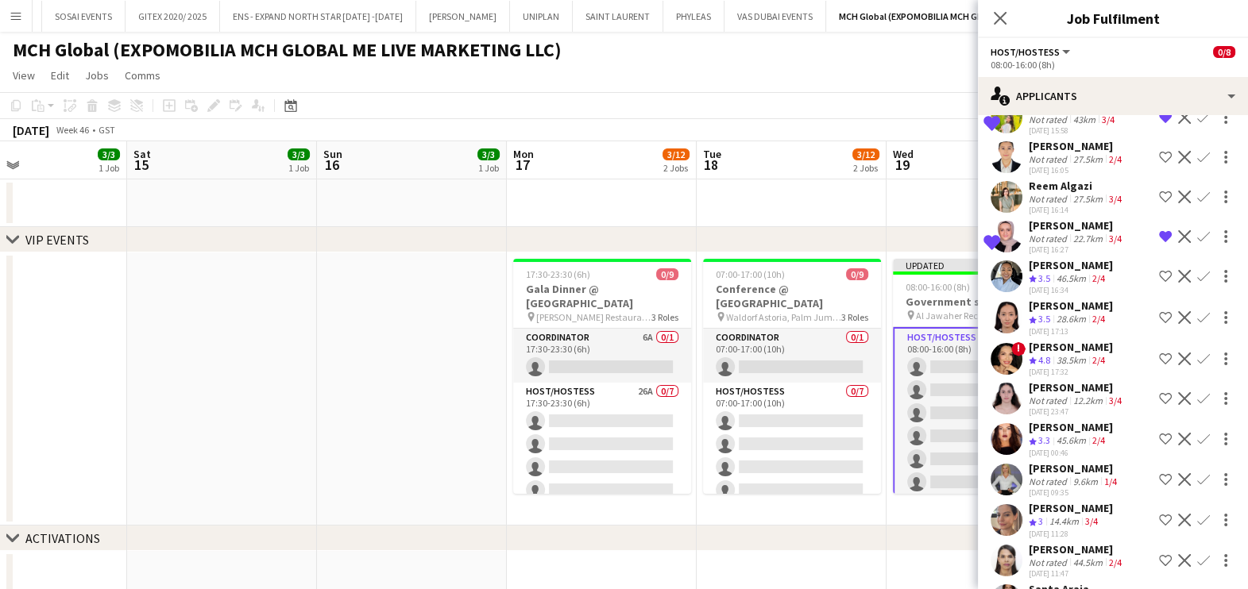
click at [1063, 245] on div "Not rated" at bounding box center [1048, 239] width 41 height 12
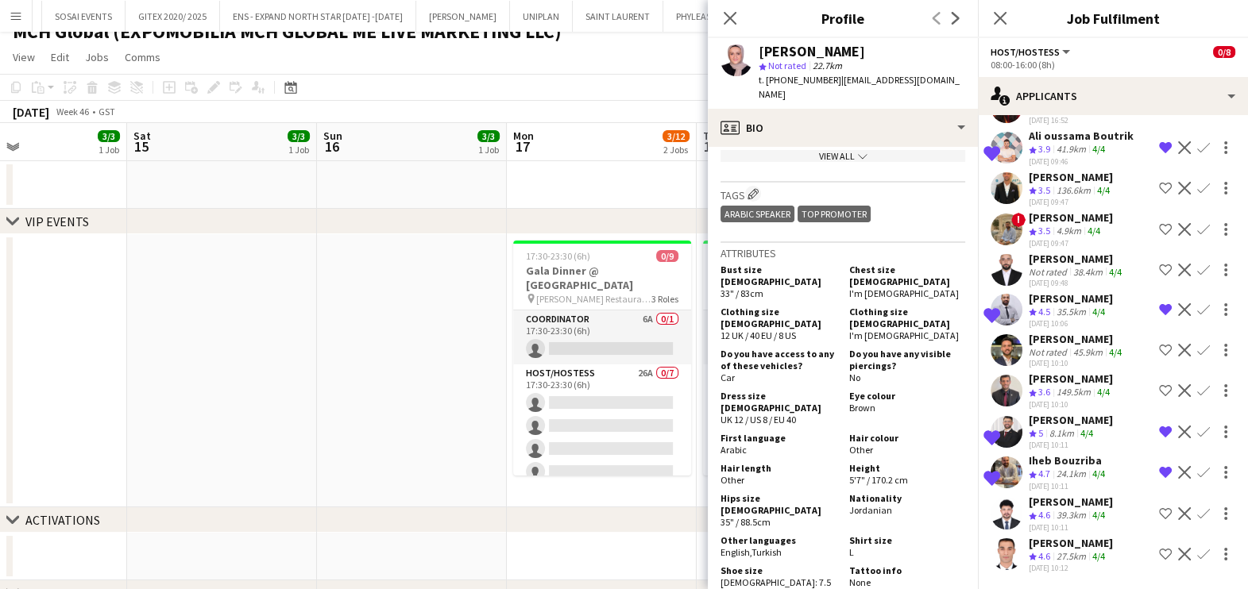
scroll to position [298, 0]
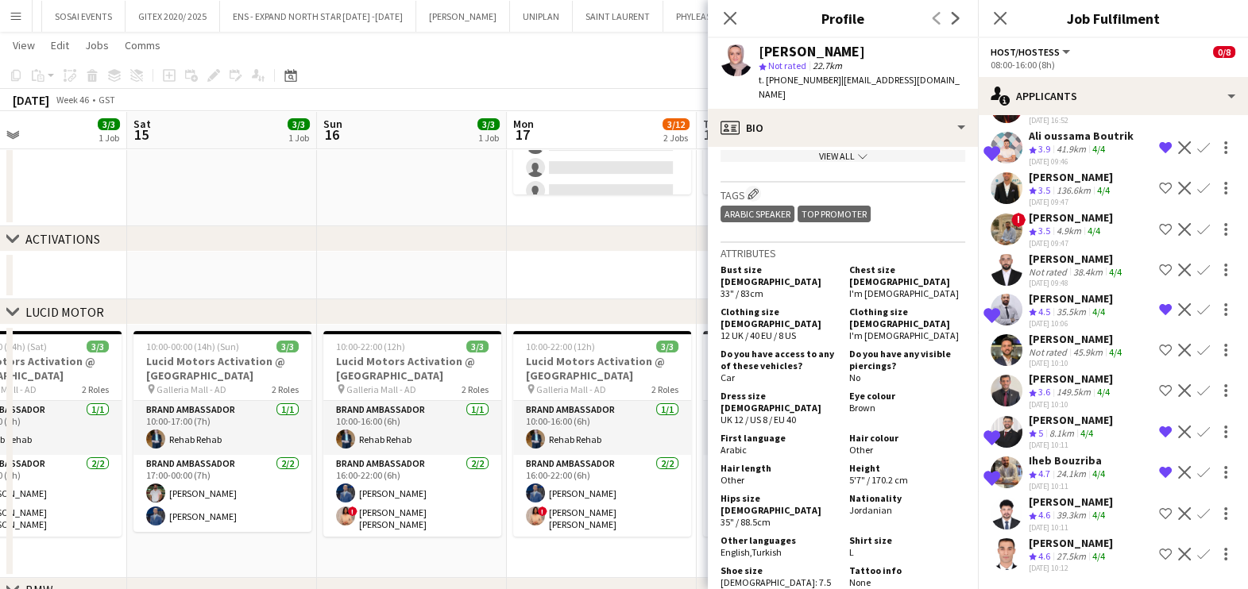
click at [1061, 553] on div "27.5km" at bounding box center [1071, 557] width 36 height 14
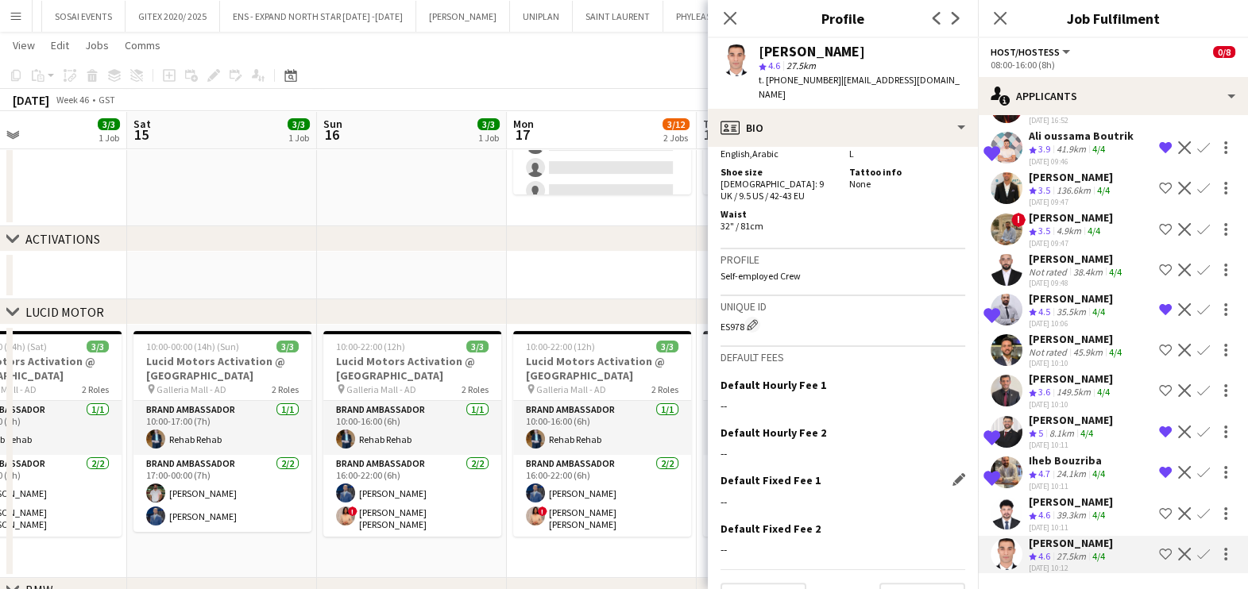
scroll to position [862, 0]
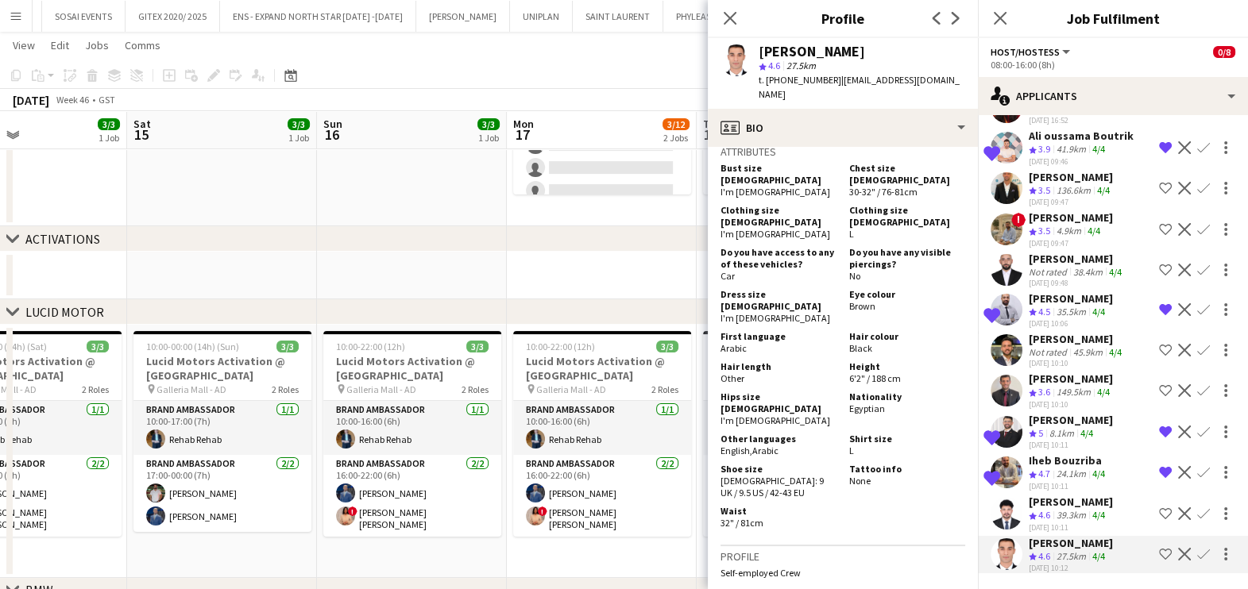
click at [1159, 552] on app-icon "Shortlist crew" at bounding box center [1165, 554] width 13 height 13
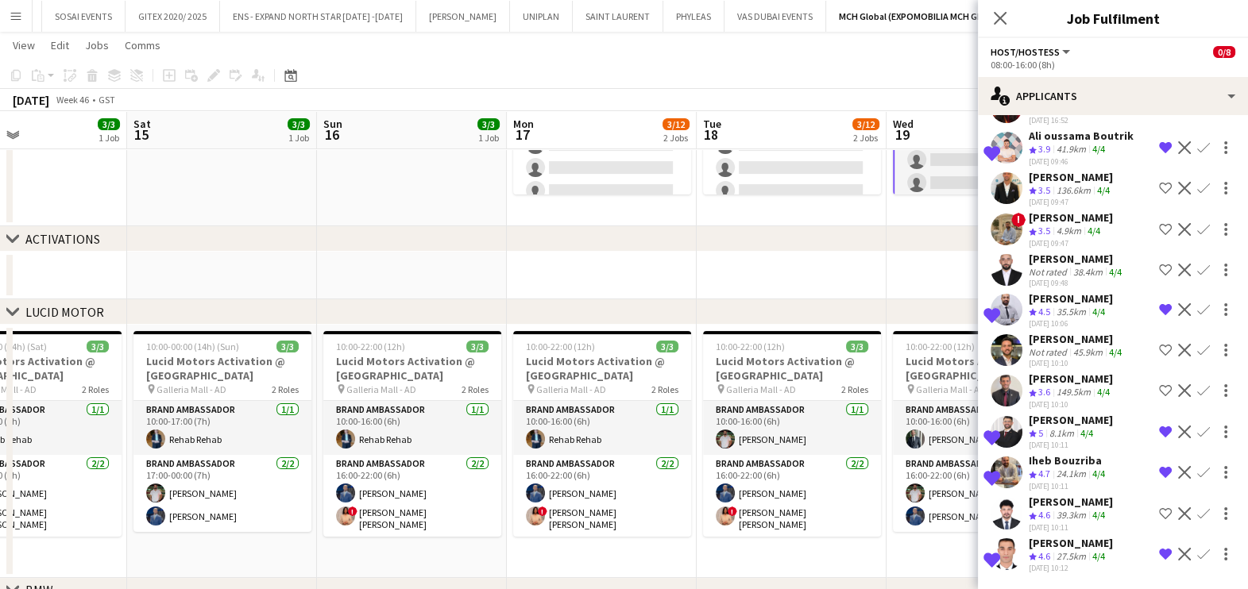
click at [1049, 508] on div "Abdullah Hassan" at bounding box center [1070, 502] width 84 height 14
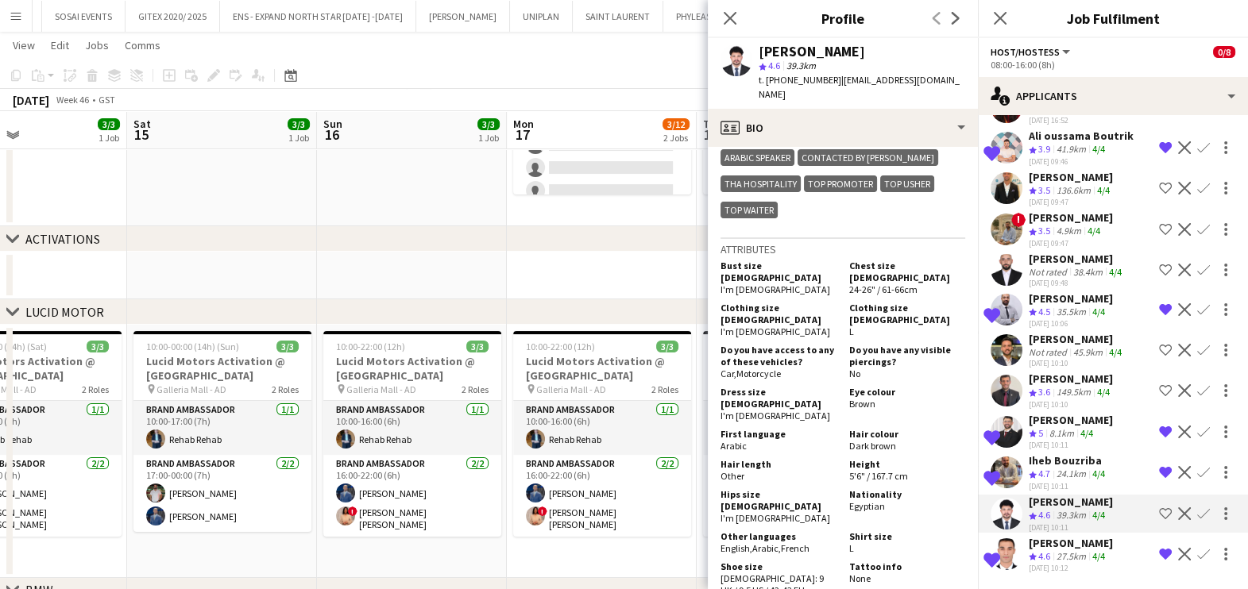
scroll to position [893, 0]
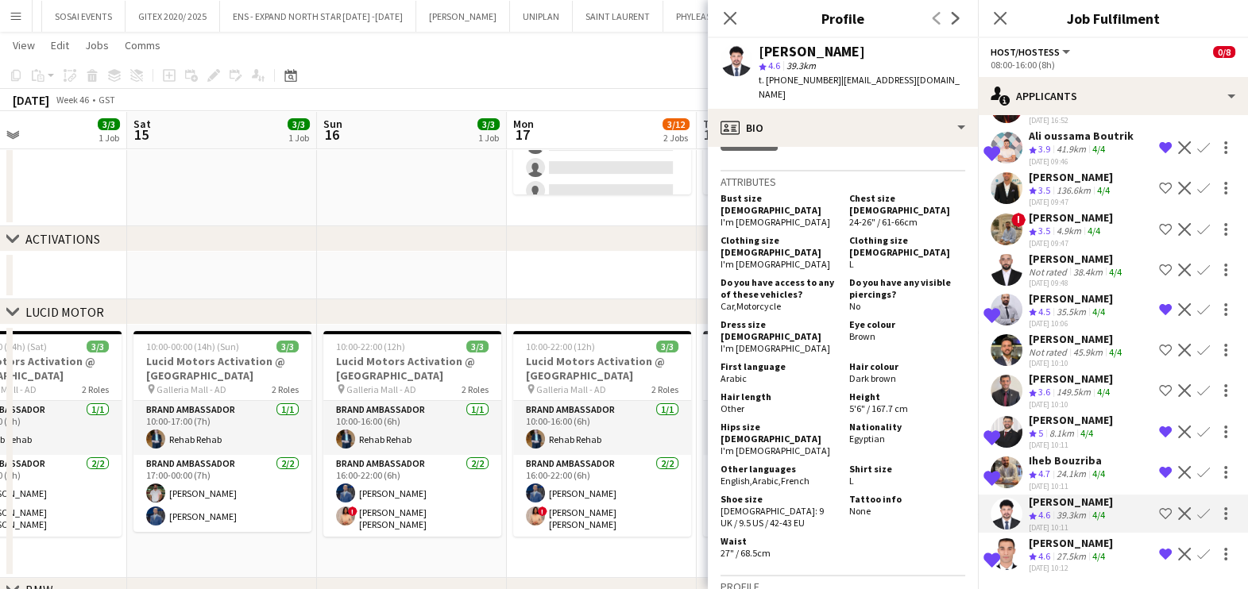
click at [1072, 386] on div "Ahmed Kufash" at bounding box center [1070, 379] width 84 height 14
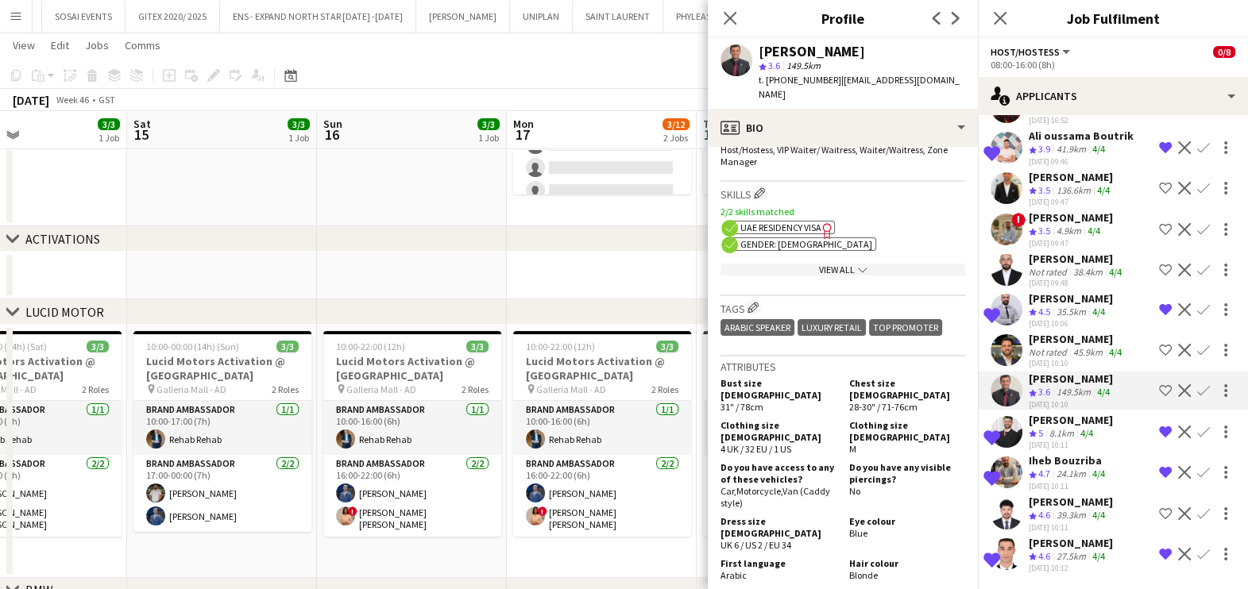
scroll to position [694, 0]
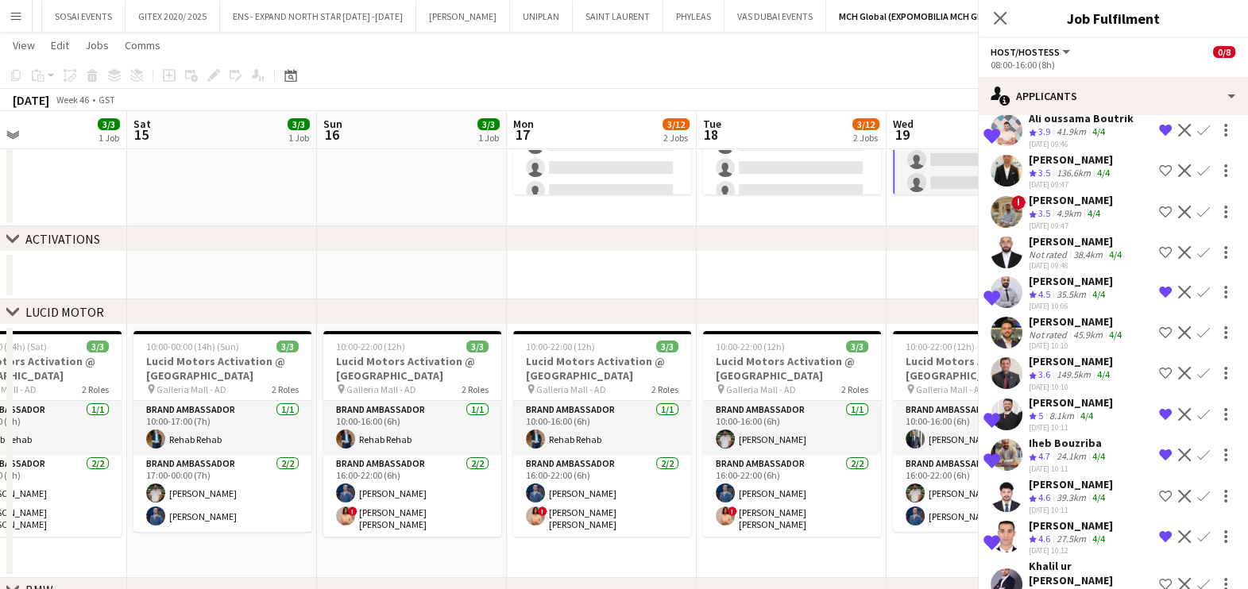
click at [1159, 380] on app-icon "Shortlist crew" at bounding box center [1165, 373] width 13 height 13
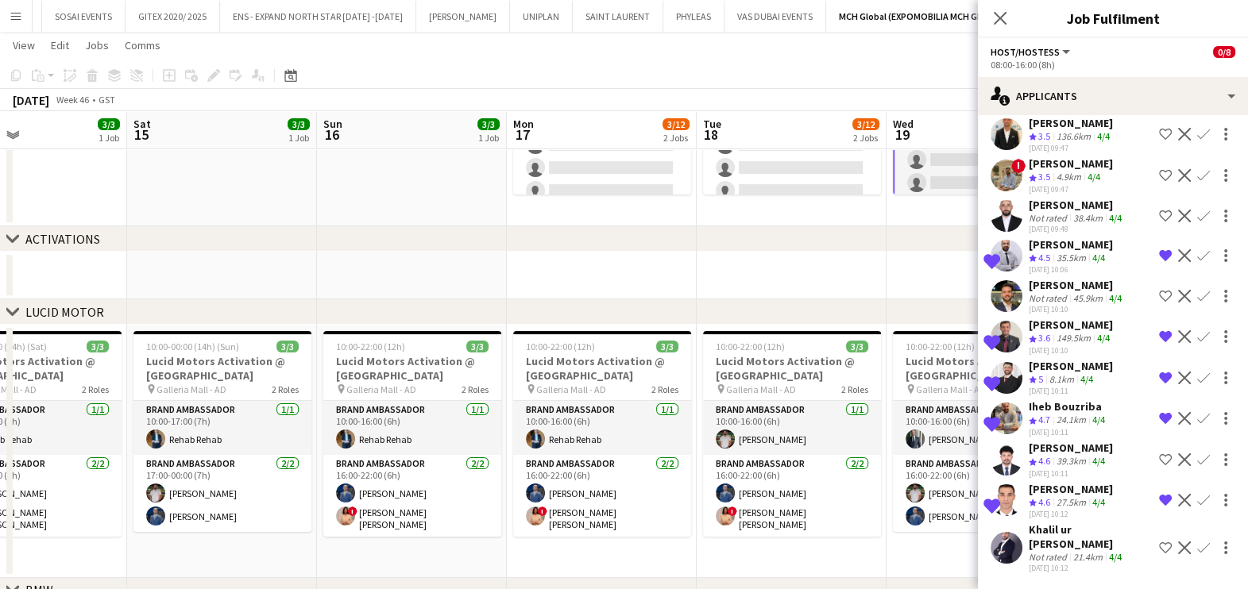
scroll to position [2408, 0]
click at [1052, 541] on div "Khalil ur Rehman Khalil" at bounding box center [1090, 537] width 124 height 29
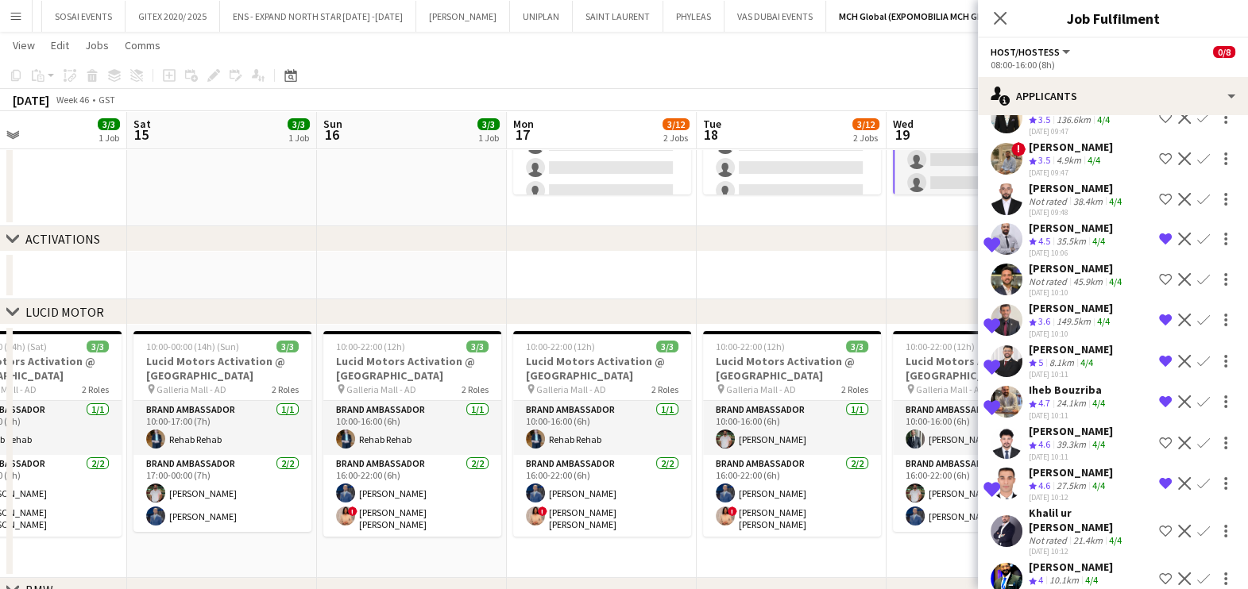
click at [1036, 534] on div "Khalil ur Rehman Khalil" at bounding box center [1090, 520] width 124 height 29
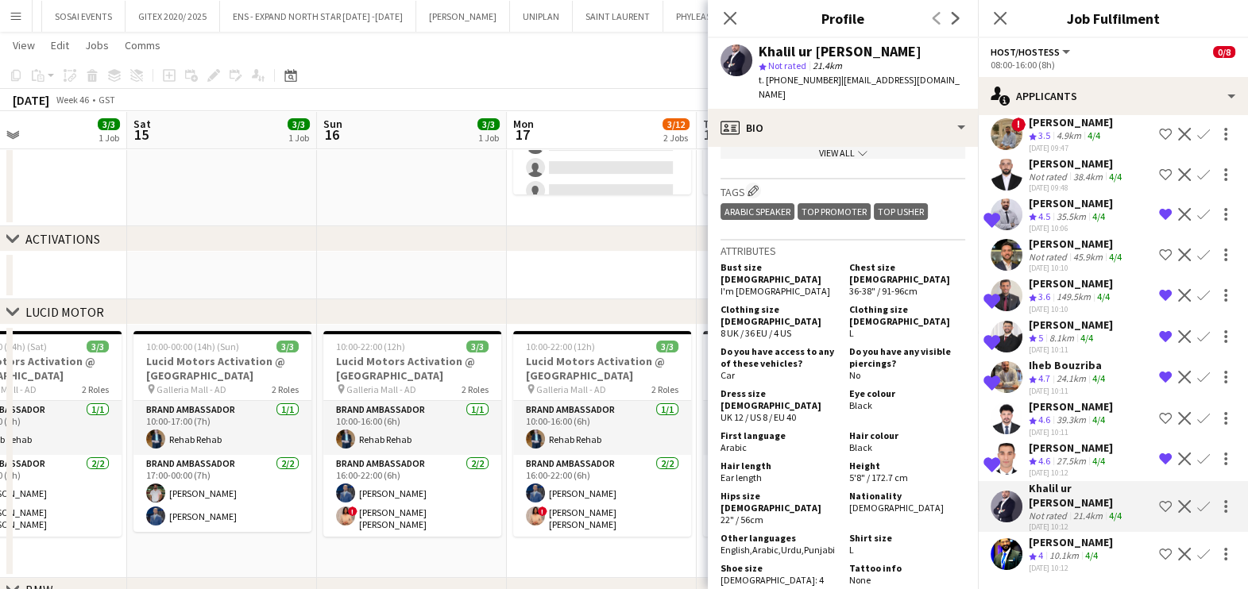
scroll to position [2449, 0]
click at [1058, 553] on div "10.1km" at bounding box center [1064, 557] width 36 height 14
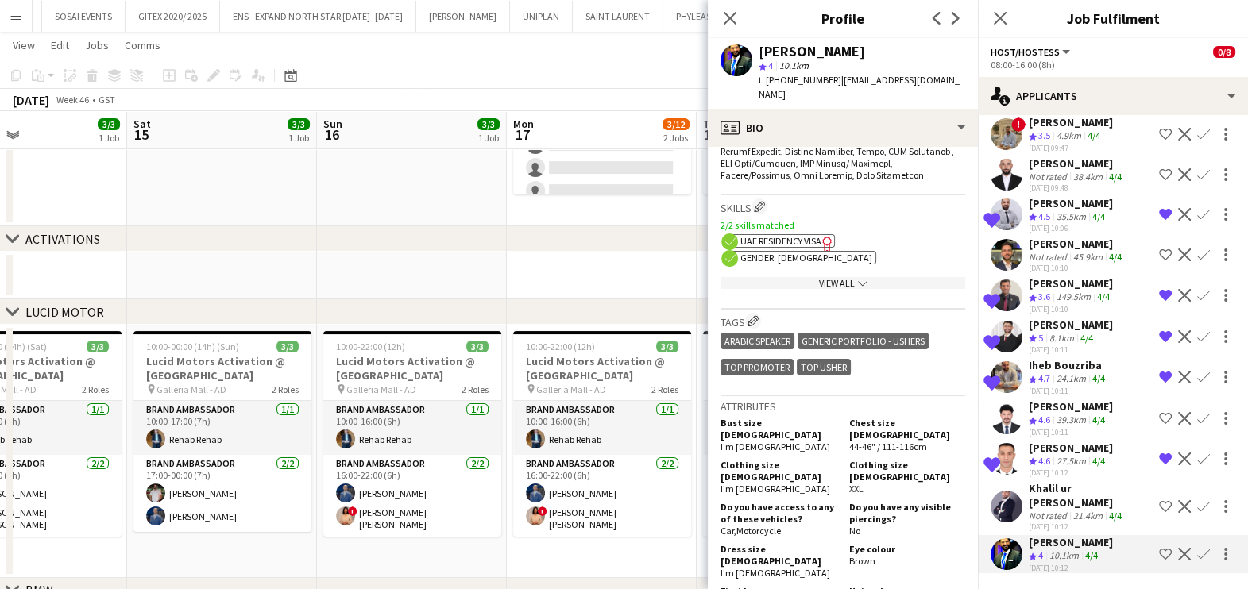
scroll to position [893, 0]
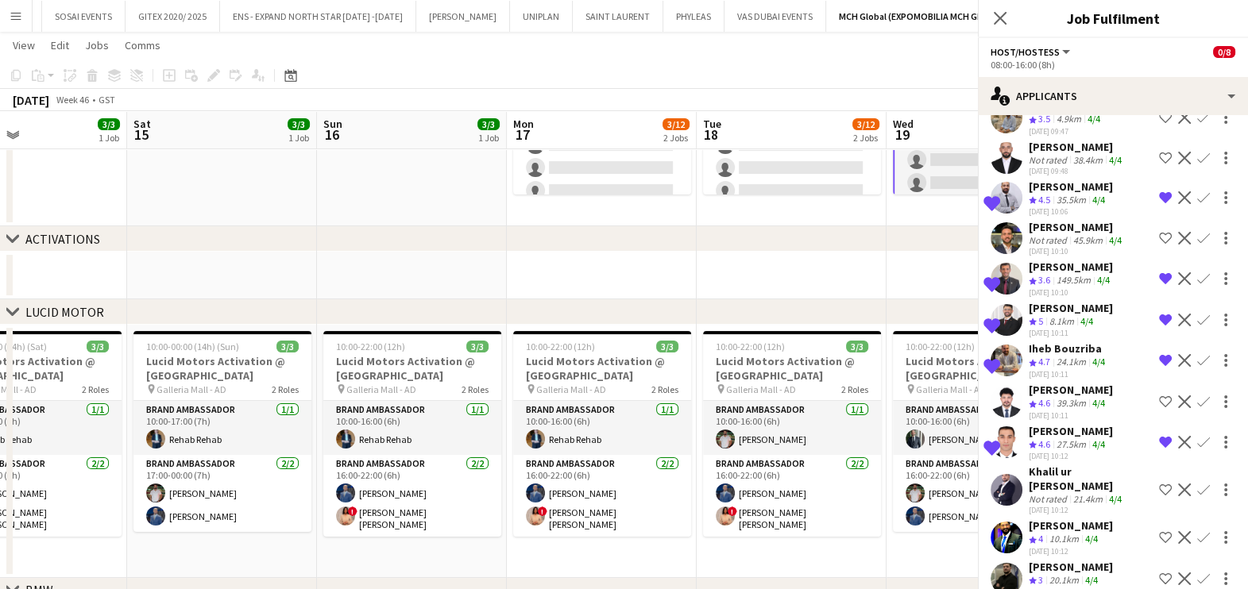
click at [662, 278] on app-date-cell at bounding box center [602, 276] width 190 height 48
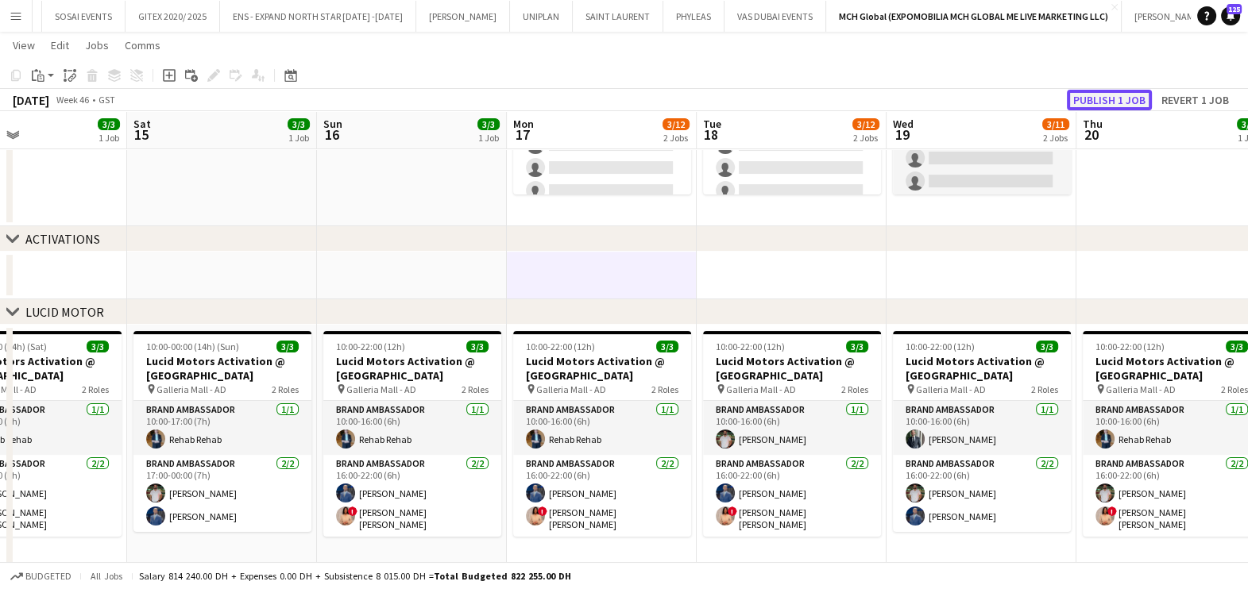
click at [1095, 98] on button "Publish 1 job" at bounding box center [1109, 100] width 85 height 21
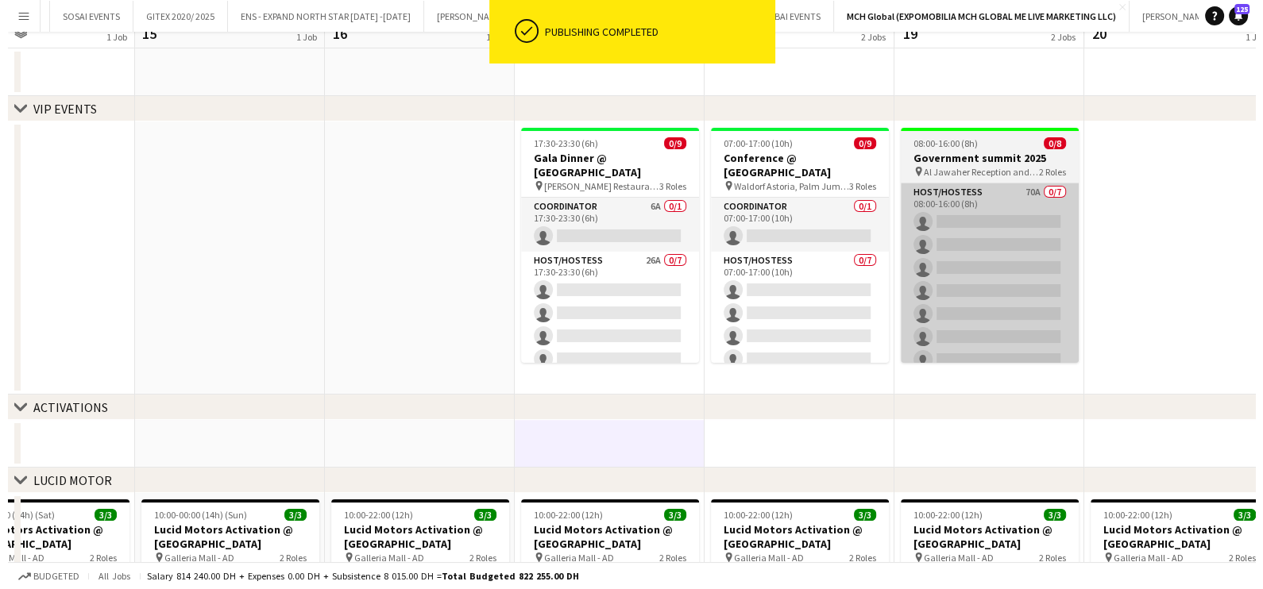
scroll to position [0, 0]
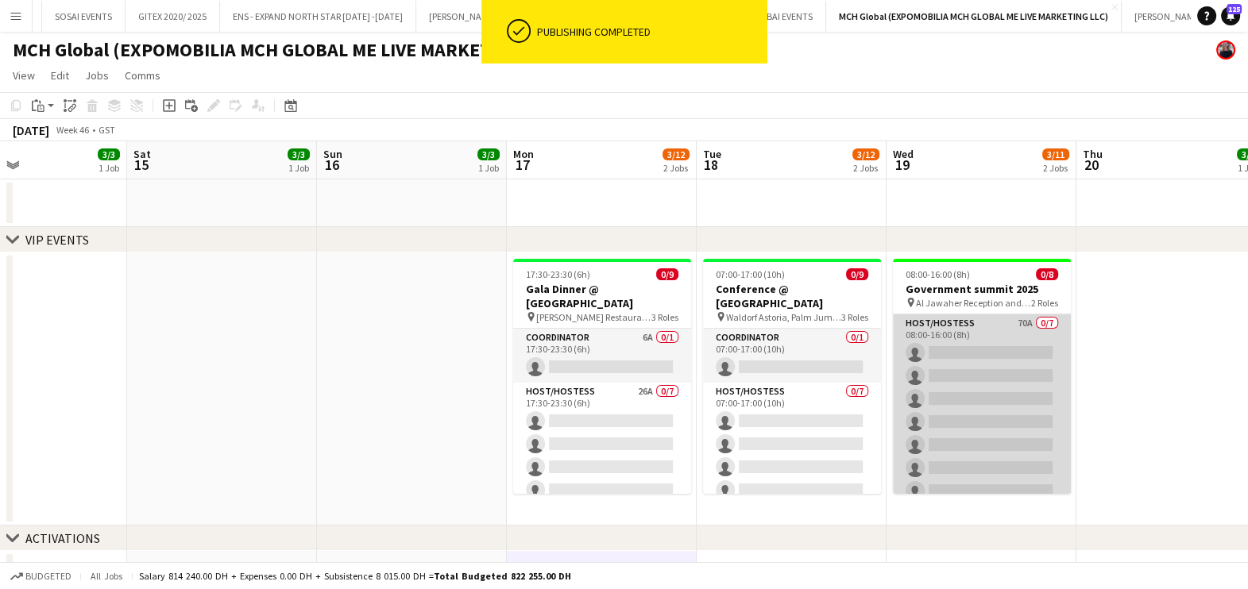
click at [961, 332] on app-card-role "Host/Hostess 70A 0/7 08:00-16:00 (8h) single-neutral-actions single-neutral-act…" at bounding box center [982, 410] width 178 height 192
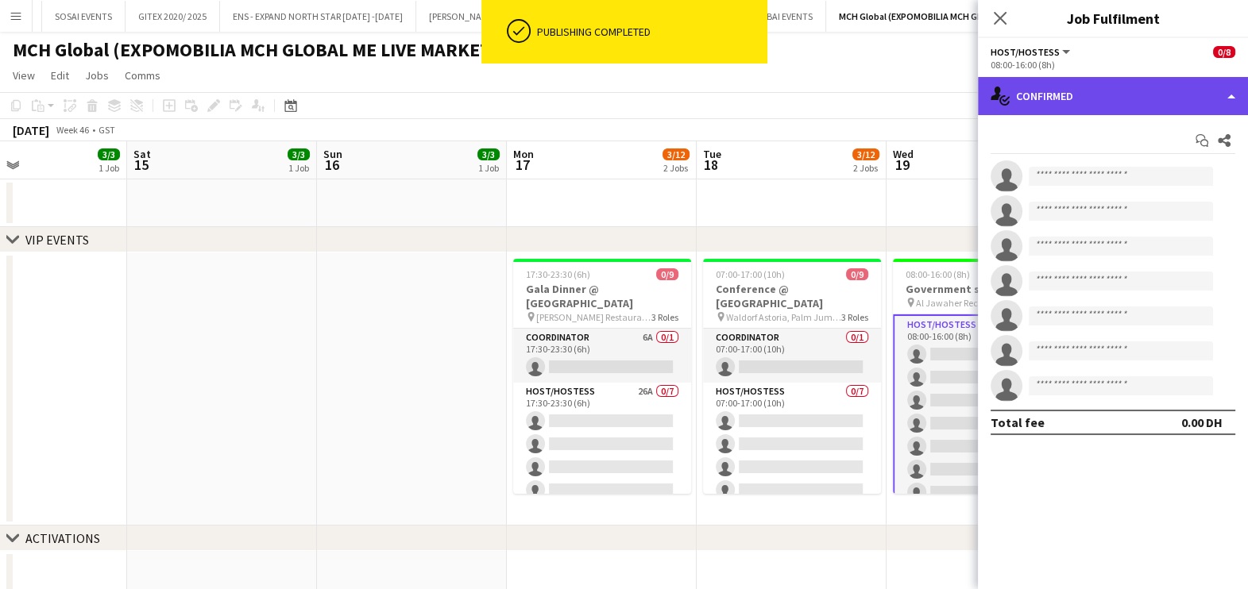
click at [1095, 97] on div "single-neutral-actions-check-2 Confirmed" at bounding box center [1113, 96] width 270 height 38
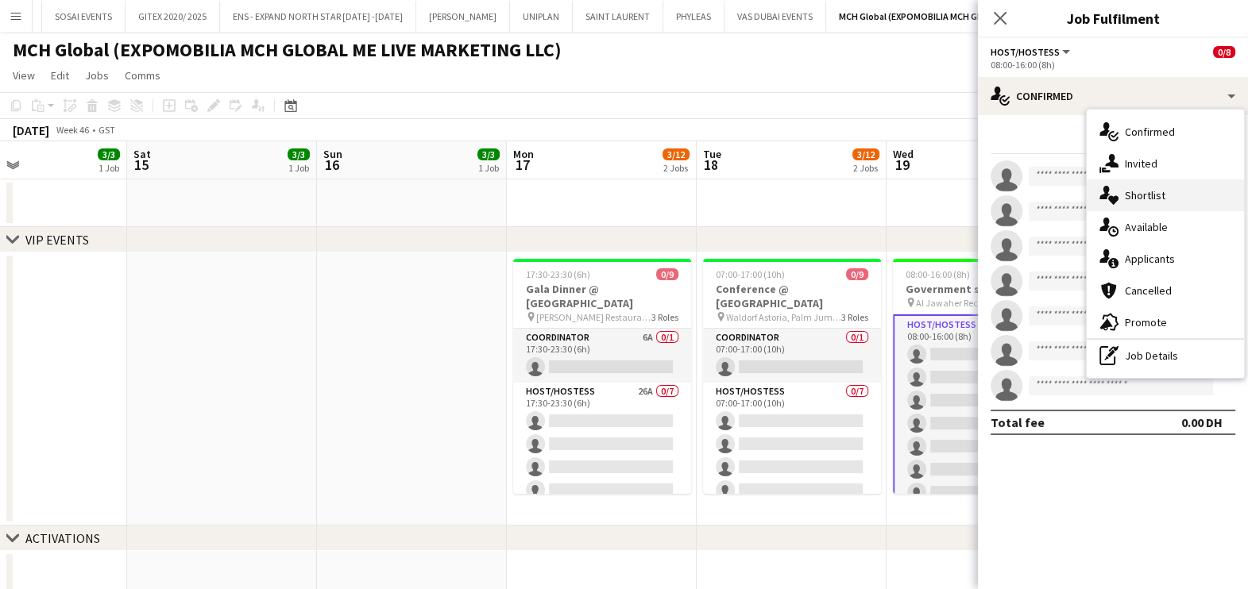
click at [1137, 198] on span "Shortlist" at bounding box center [1145, 195] width 41 height 14
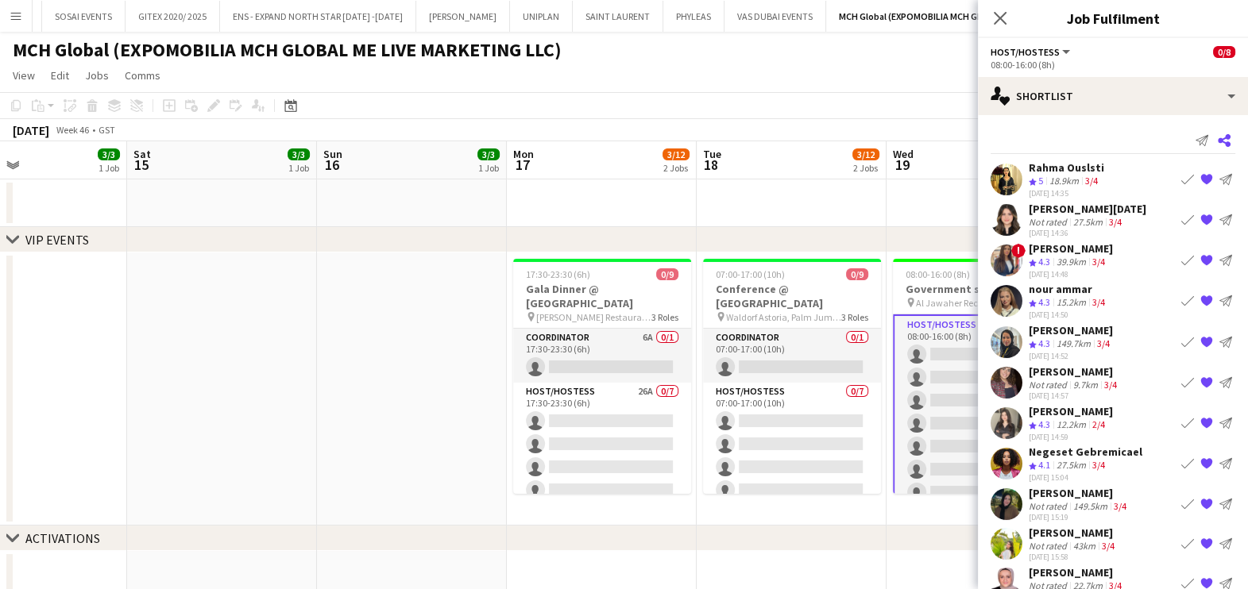
click at [1217, 145] on icon at bounding box center [1223, 140] width 13 height 13
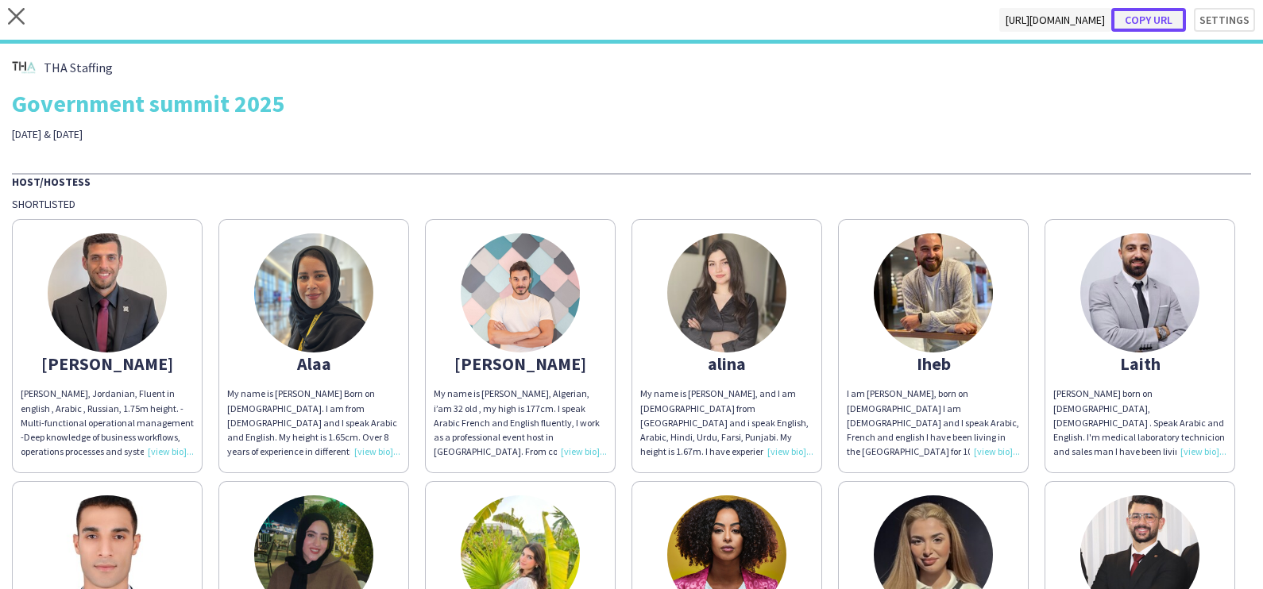
click at [1149, 17] on button "Copy url" at bounding box center [1148, 20] width 75 height 24
type textarea "**********"
click at [18, 14] on icon at bounding box center [16, 16] width 17 height 17
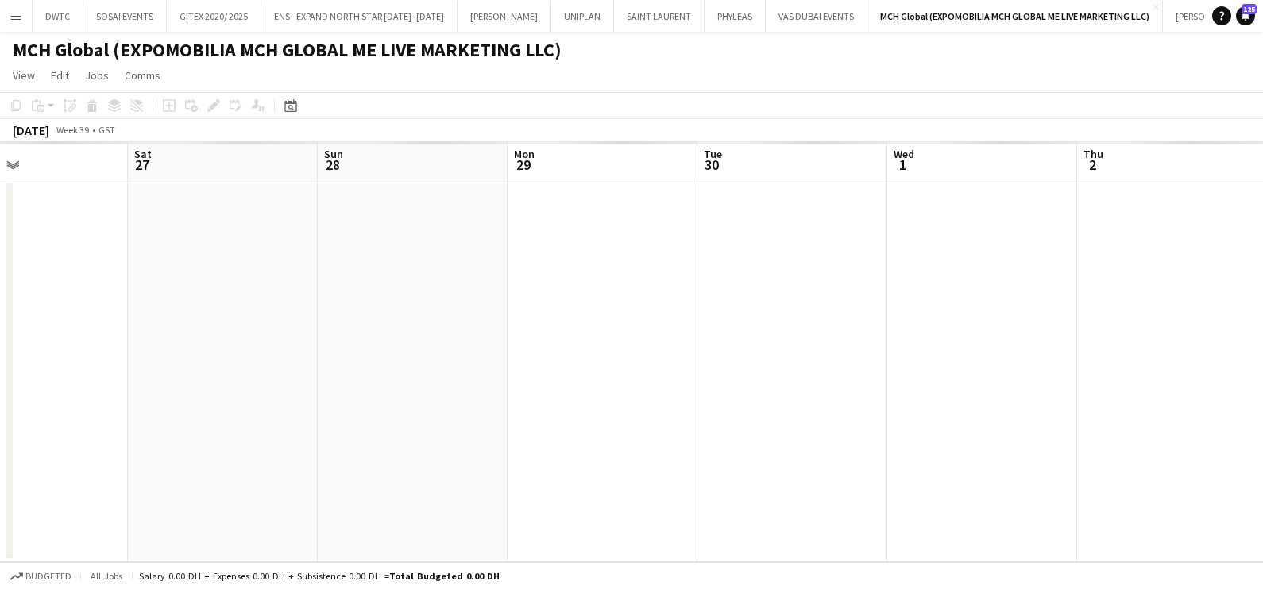
click at [137, 376] on app-calendar-viewport "Mon 22 Tue 23 Wed 24 Thu 25 Fri 26 Sat 27 Sun 28 Mon 29 Tue 30 Wed 1 Thu 2 Fri 3" at bounding box center [631, 351] width 1263 height 421
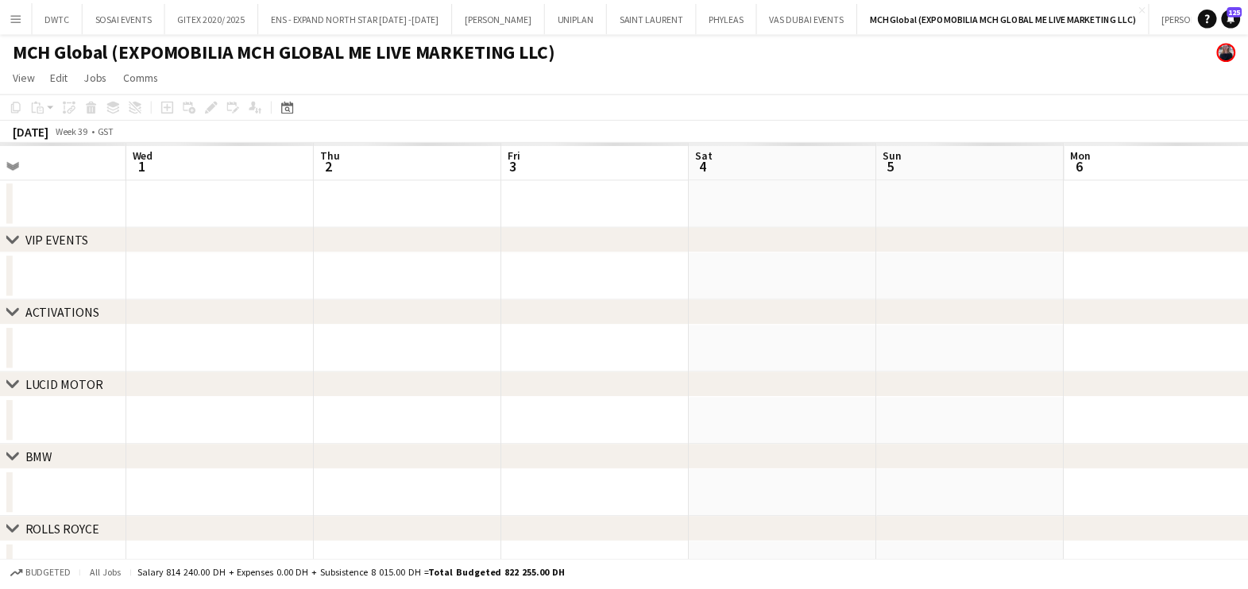
scroll to position [0, 539]
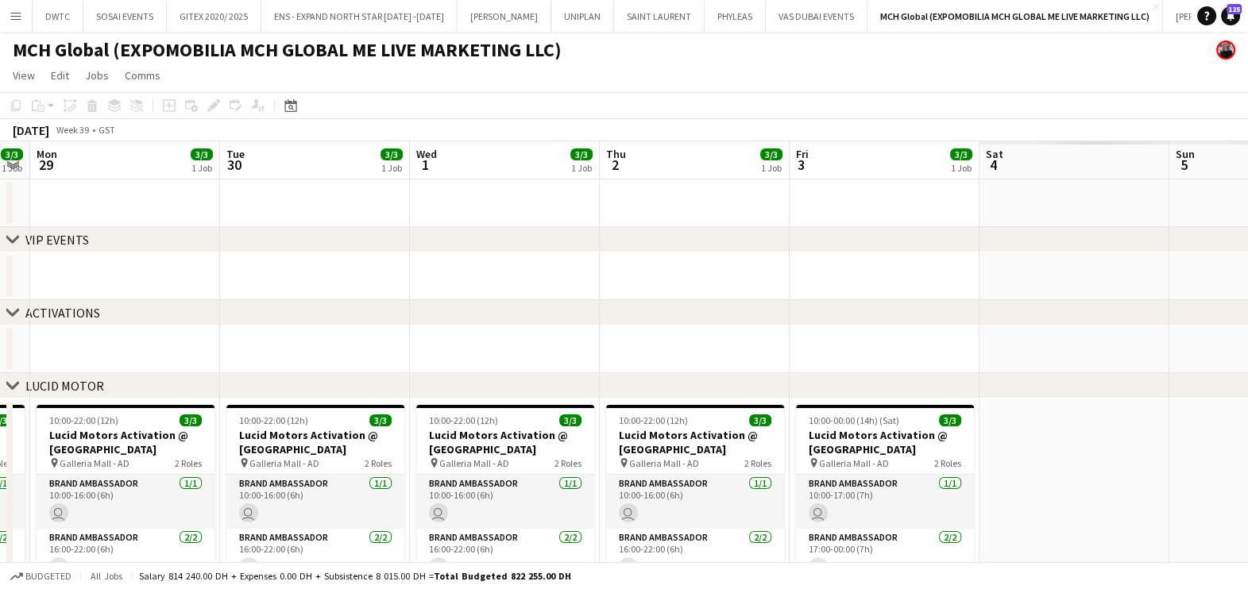
drag, startPoint x: 222, startPoint y: 310, endPoint x: 439, endPoint y: 322, distance: 217.1
click at [0, 320] on html "Menu Boards Boards Boards All jobs Status Workforce Workforce My Workforce Recr…" at bounding box center [624, 485] width 1248 height 971
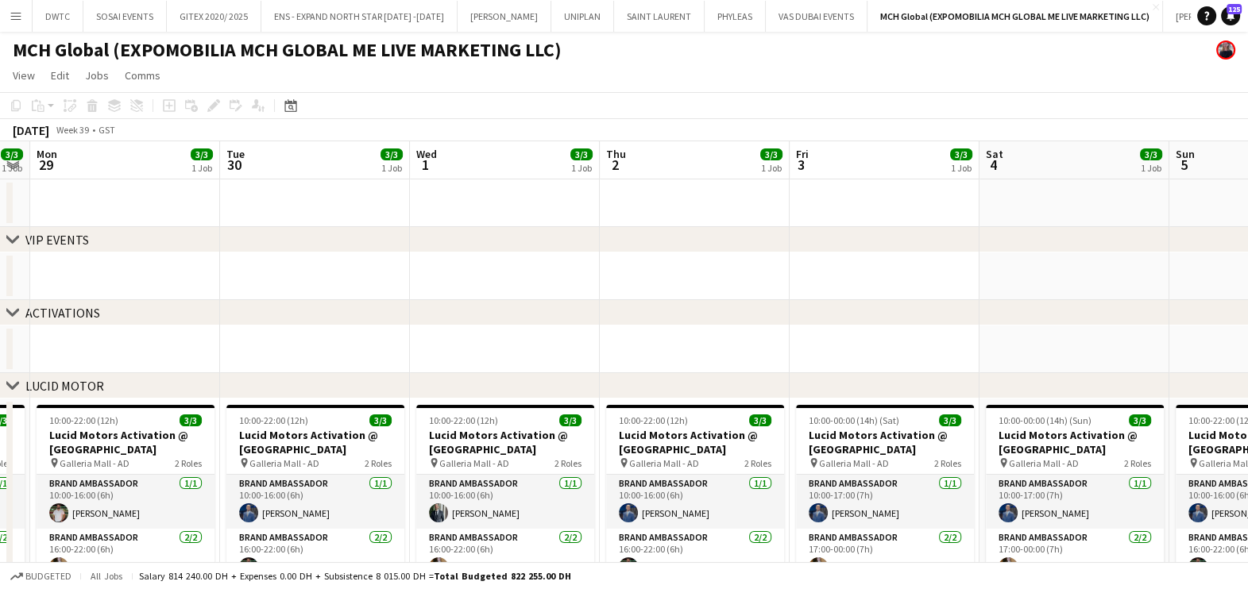
drag, startPoint x: 727, startPoint y: 315, endPoint x: 76, endPoint y: 341, distance: 650.9
click at [64, 336] on div "chevron-right VIP EVENTS chevron-right ACTIVATIONS chevron-right LUCID MOTOR ch…" at bounding box center [624, 542] width 1248 height 803
drag, startPoint x: 417, startPoint y: 250, endPoint x: 483, endPoint y: 274, distance: 70.1
click at [245, 270] on div "chevron-right VIP EVENTS chevron-right ACTIVATIONS chevron-right LUCID MOTOR ch…" at bounding box center [624, 542] width 1248 height 803
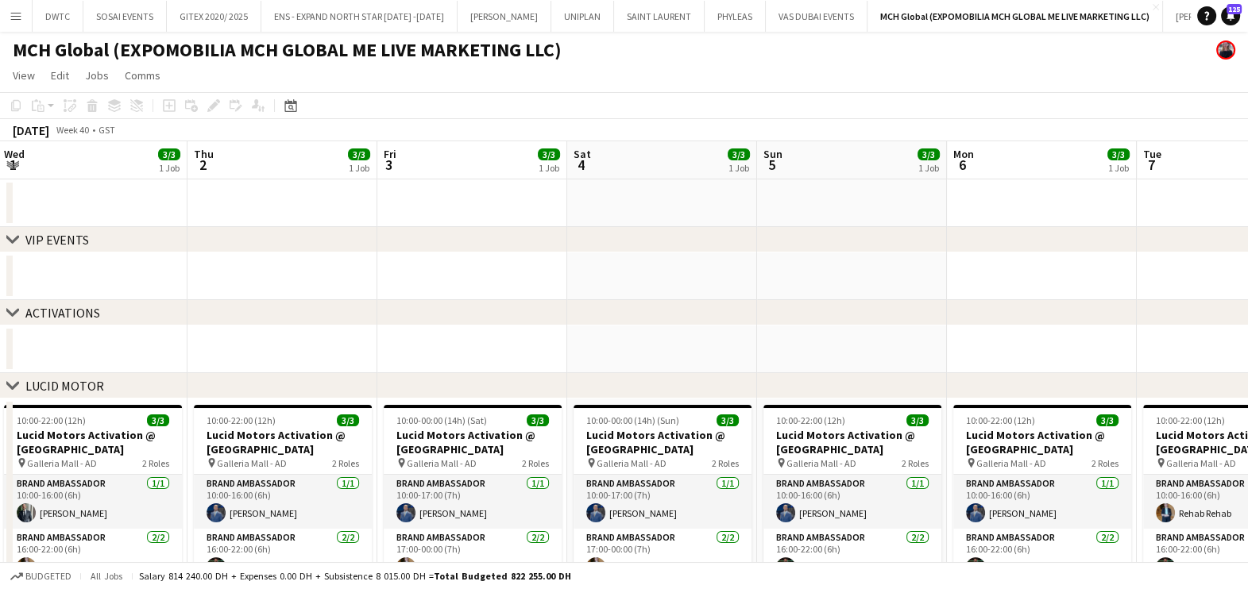
drag, startPoint x: 1063, startPoint y: 269, endPoint x: 358, endPoint y: 285, distance: 704.6
click at [353, 283] on app-calendar-viewport "Mon 29 3/3 1 Job Tue 30 3/3 1 Job Wed 1 3/3 1 Job Thu 2 3/3 1 Job Fri 3 3/3 1 J…" at bounding box center [624, 542] width 1248 height 803
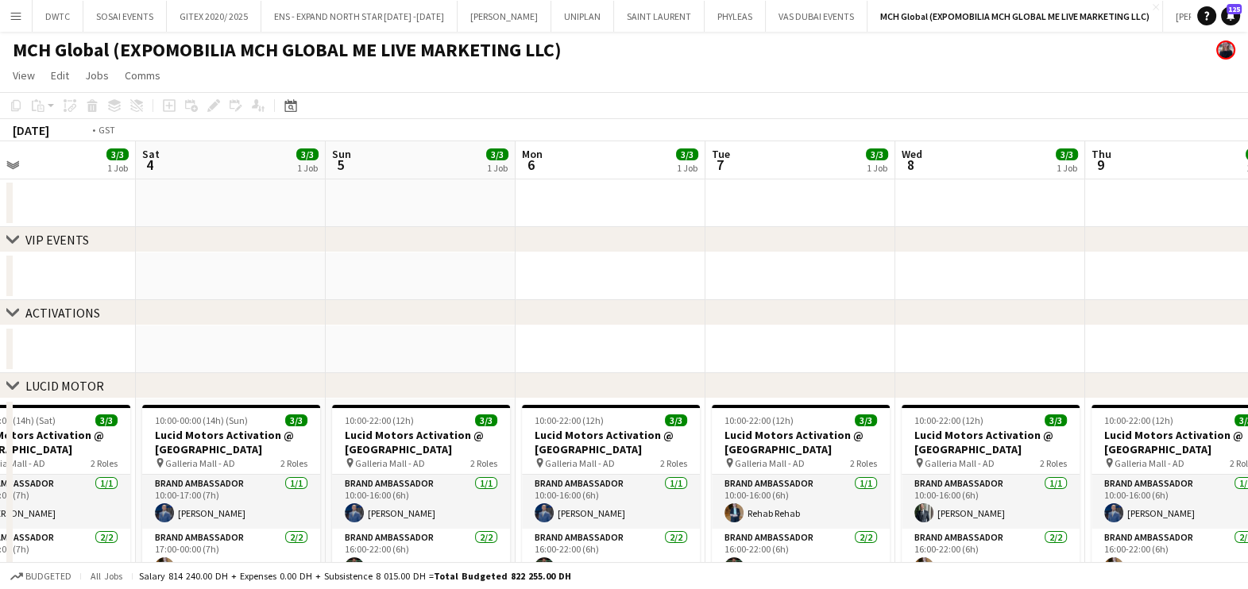
drag, startPoint x: 181, startPoint y: 276, endPoint x: 137, endPoint y: 282, distance: 44.1
click at [127, 280] on app-calendar-viewport "Wed 1 3/3 1 Job Thu 2 3/3 1 Job Fri 3 3/3 1 Job Sat 4 3/3 1 Job Sun 5 3/3 1 Job…" at bounding box center [624, 542] width 1248 height 803
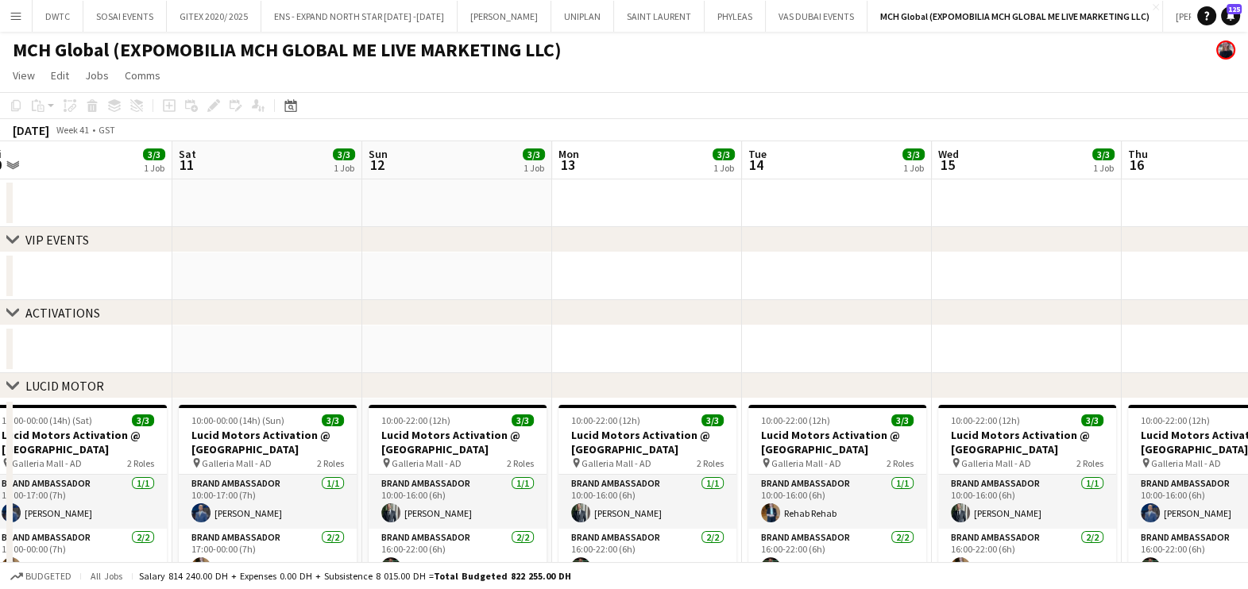
drag, startPoint x: 594, startPoint y: 280, endPoint x: 500, endPoint y: 310, distance: 98.4
click at [157, 290] on app-calendar-viewport "Tue 7 3/3 1 Job Wed 8 3/3 1 Job Thu 9 3/3 1 Job Fri 10 3/3 1 Job Sat 11 3/3 1 J…" at bounding box center [624, 542] width 1248 height 803
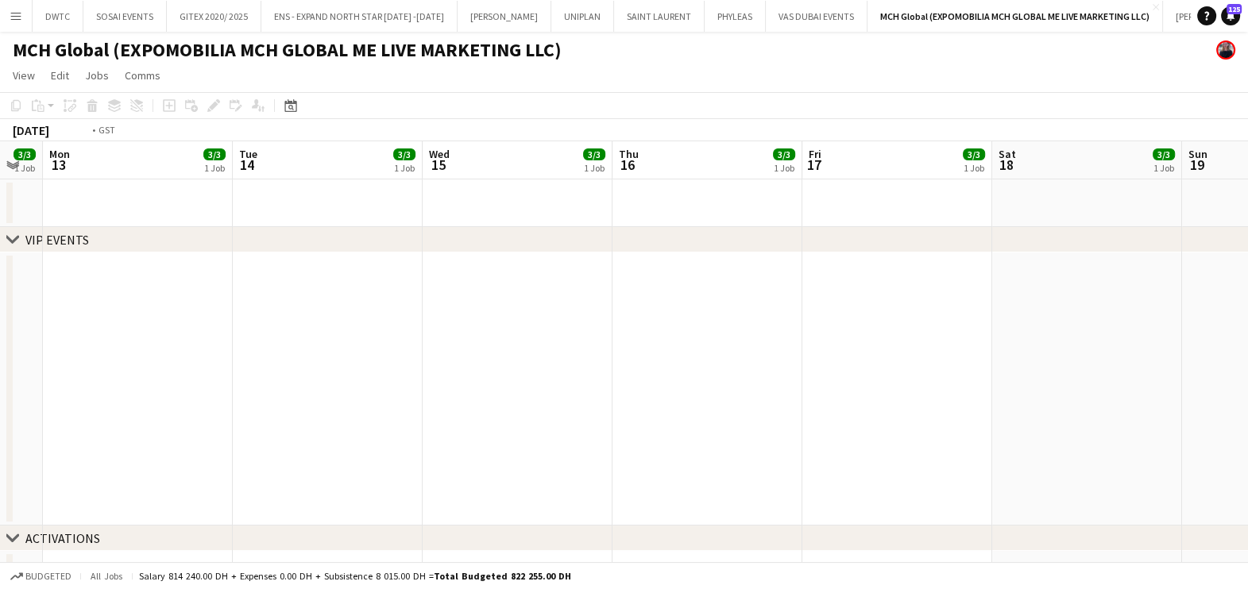
scroll to position [0, 665]
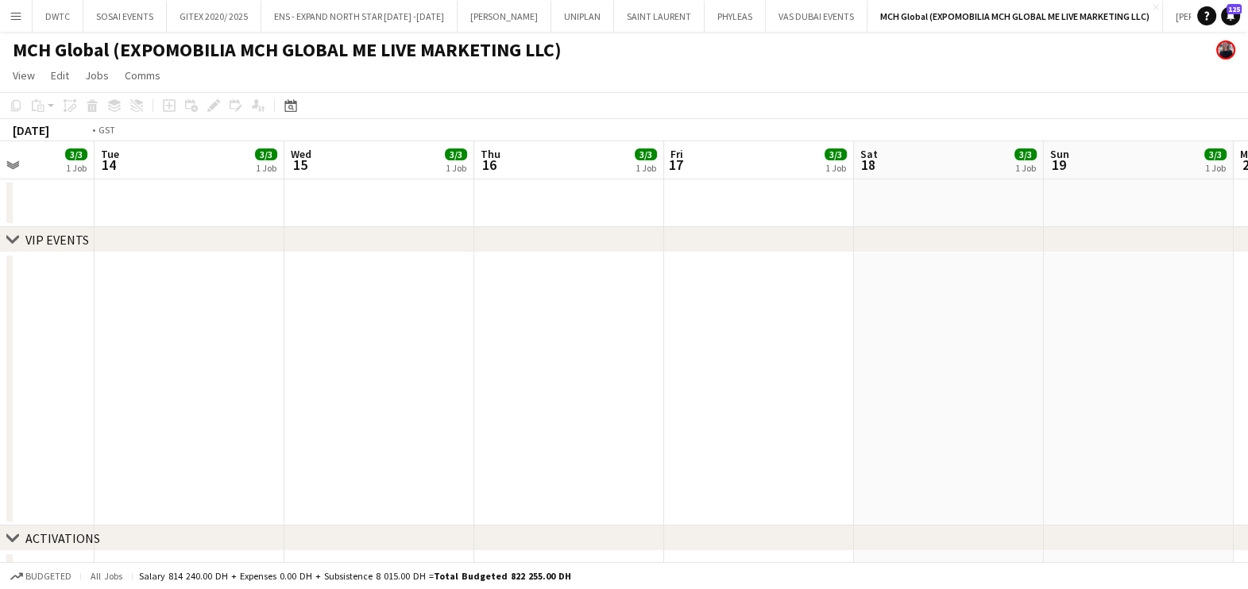
drag, startPoint x: 826, startPoint y: 289, endPoint x: 0, endPoint y: 299, distance: 826.0
click at [0, 295] on html "Menu Boards Boards Boards All jobs Status Workforce Workforce My Workforce Recr…" at bounding box center [624, 598] width 1248 height 1197
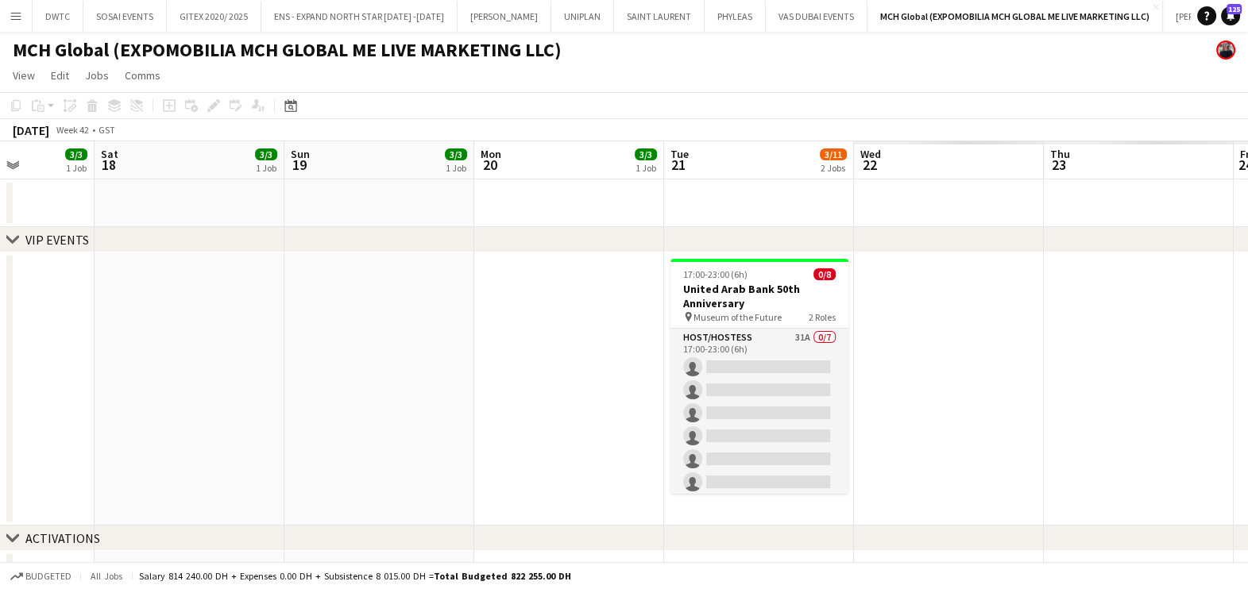
drag, startPoint x: 874, startPoint y: 245, endPoint x: 156, endPoint y: 278, distance: 719.4
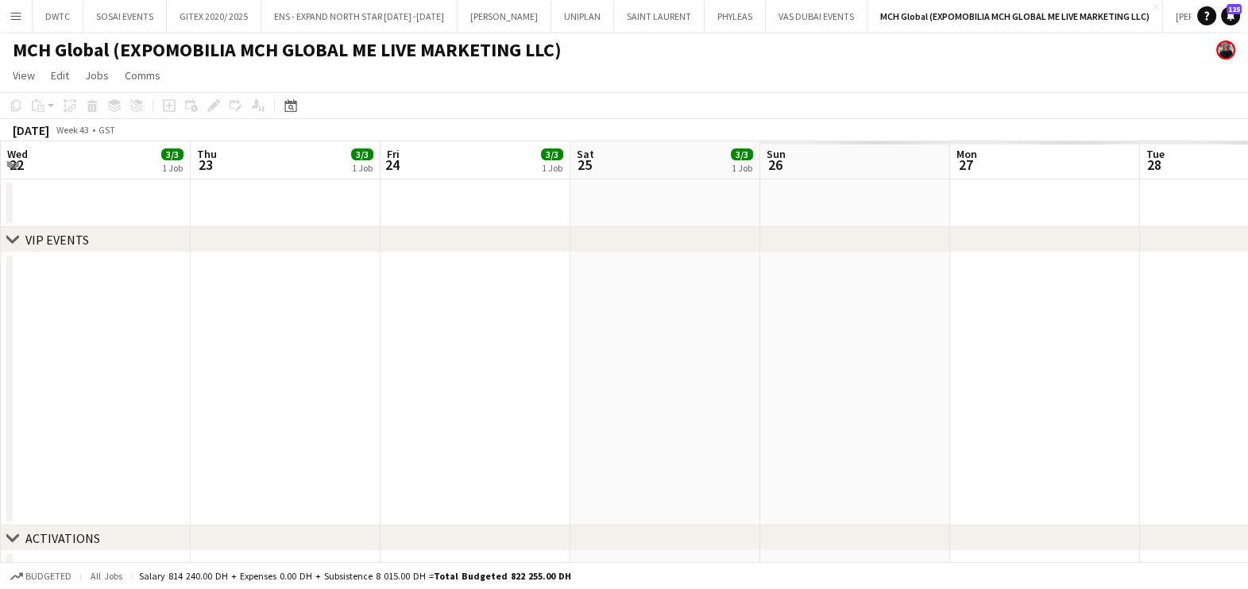
drag, startPoint x: 976, startPoint y: 377, endPoint x: 860, endPoint y: 397, distance: 117.6
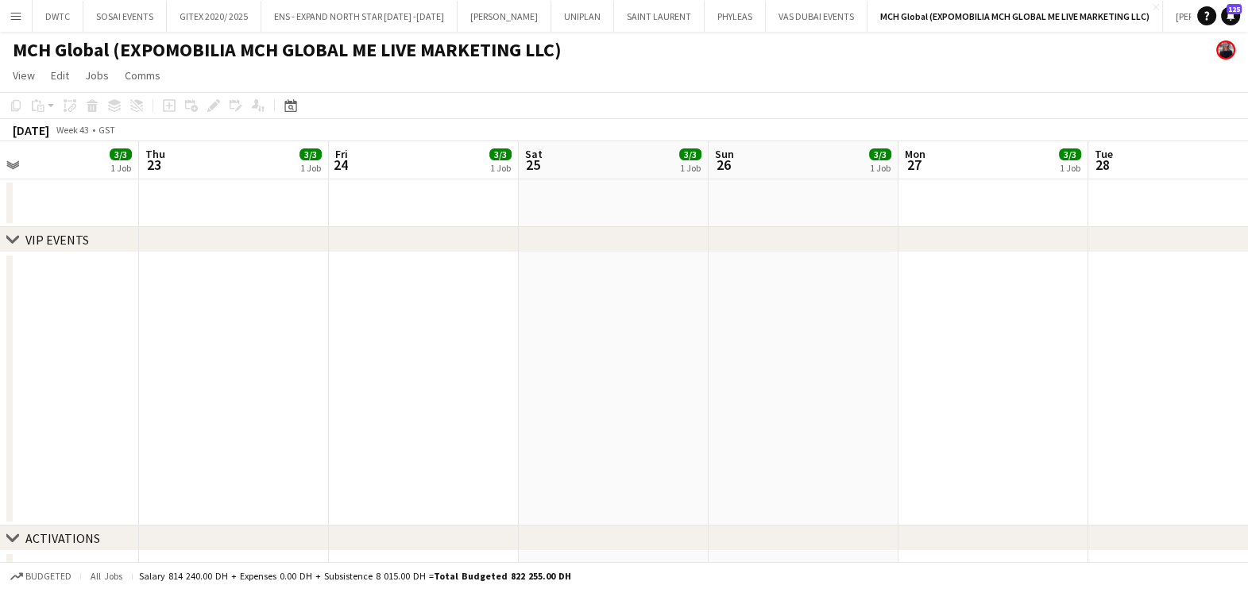
drag, startPoint x: 1123, startPoint y: 385, endPoint x: 270, endPoint y: 396, distance: 853.0
click at [0, 395] on html "Menu Boards Boards Boards All jobs Status Workforce Workforce My Workforce Recr…" at bounding box center [624, 598] width 1248 height 1197
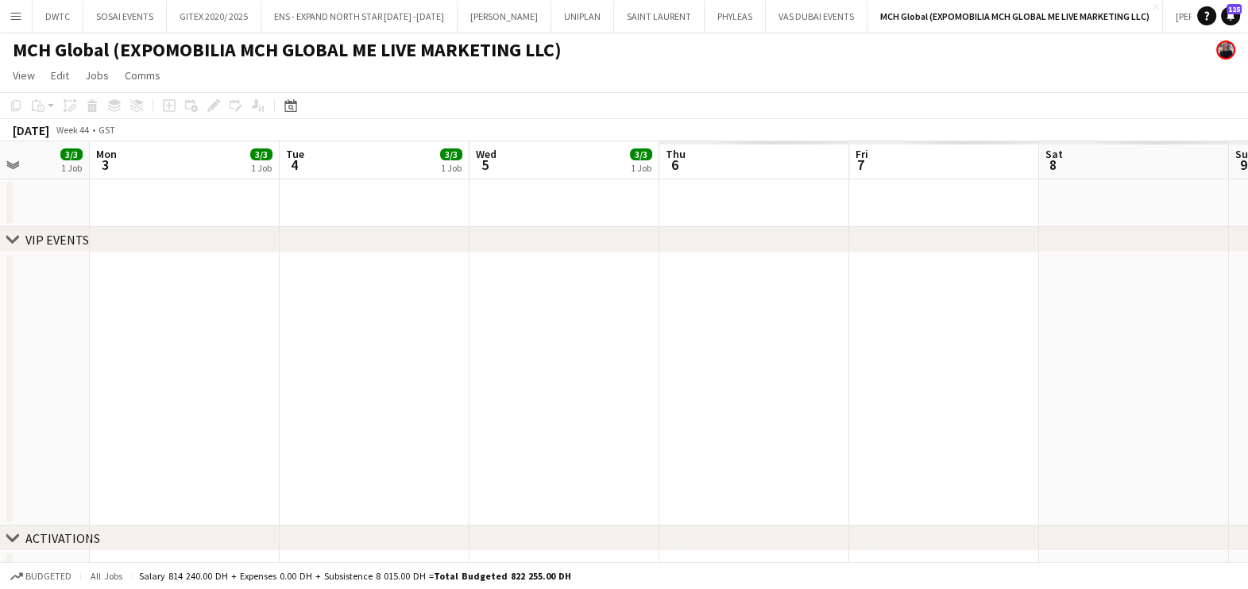
drag, startPoint x: 457, startPoint y: 394, endPoint x: 376, endPoint y: 369, distance: 83.9
click at [0, 397] on html "Menu Boards Boards Boards All jobs Status Workforce Workforce My Workforce Recr…" at bounding box center [624, 598] width 1248 height 1197
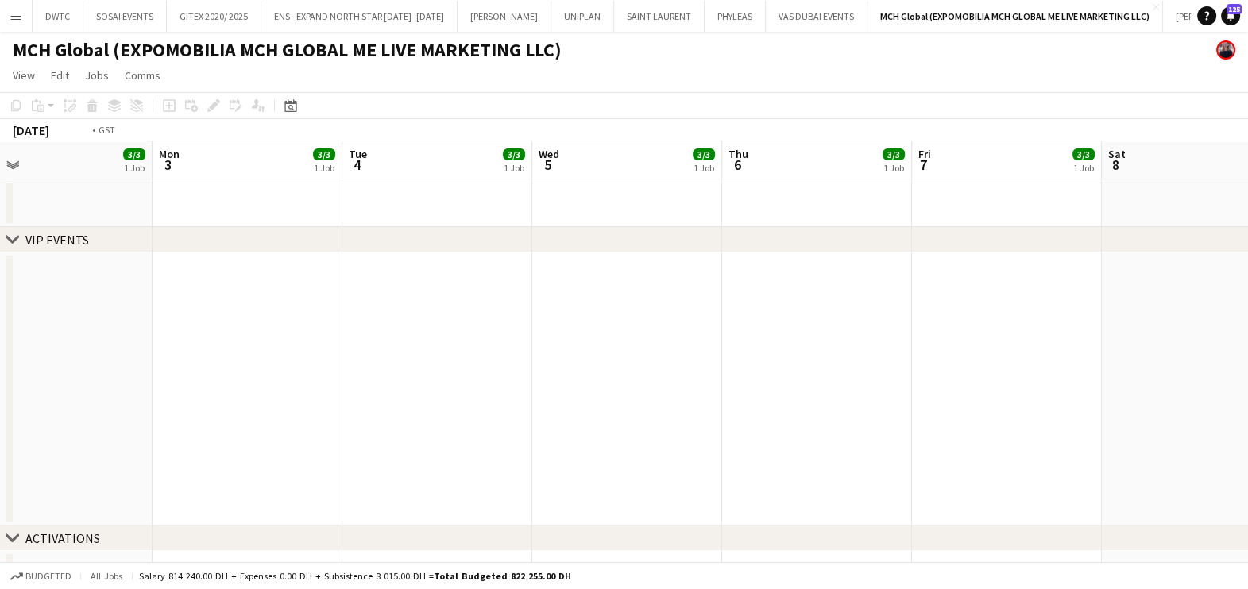
drag, startPoint x: 768, startPoint y: 280, endPoint x: 7, endPoint y: 301, distance: 761.1
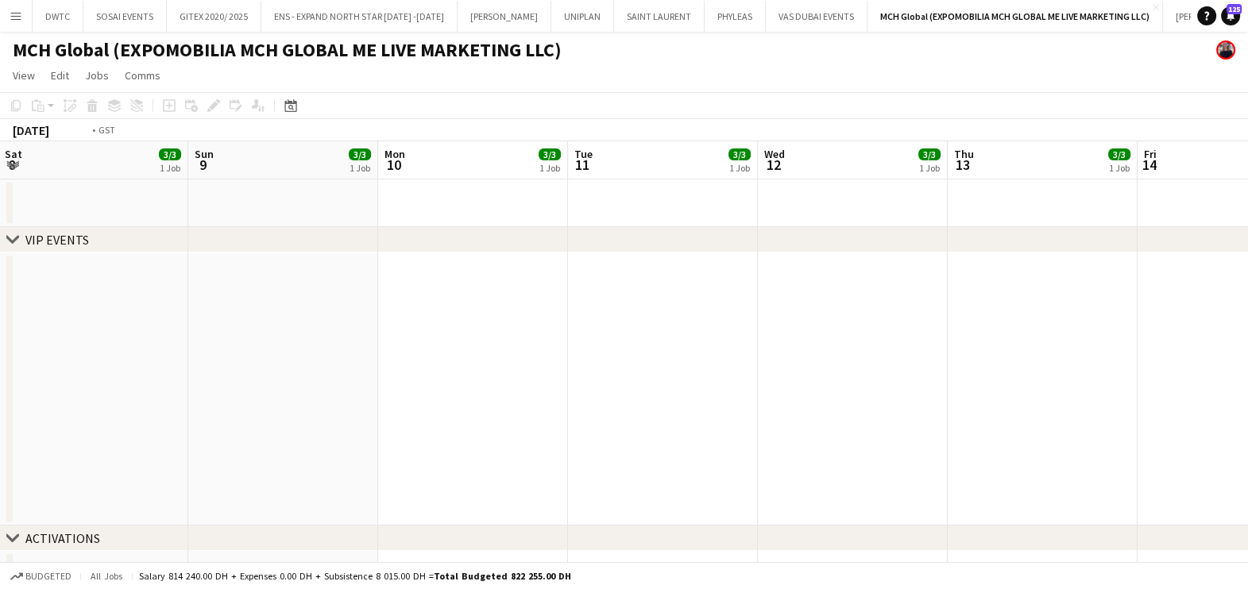
drag, startPoint x: 771, startPoint y: 279, endPoint x: 67, endPoint y: 299, distance: 704.7
click at [0, 295] on html "Menu Boards Boards Boards All jobs Status Workforce Workforce My Workforce Recr…" at bounding box center [624, 598] width 1248 height 1197
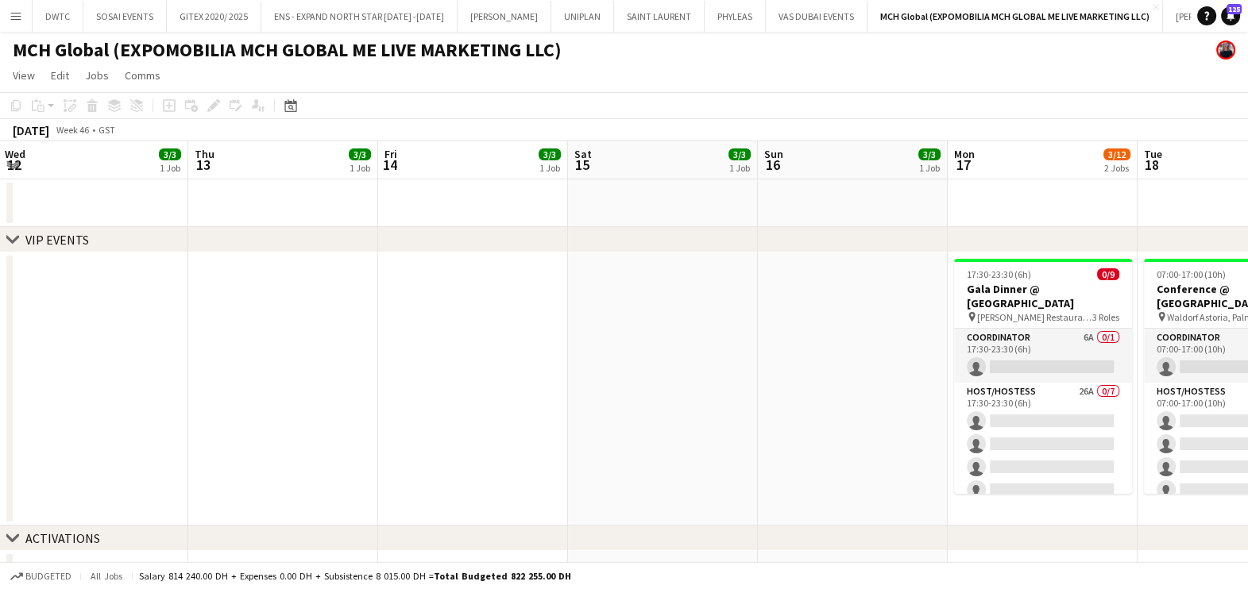
drag, startPoint x: 500, startPoint y: 322, endPoint x: 144, endPoint y: 355, distance: 358.1
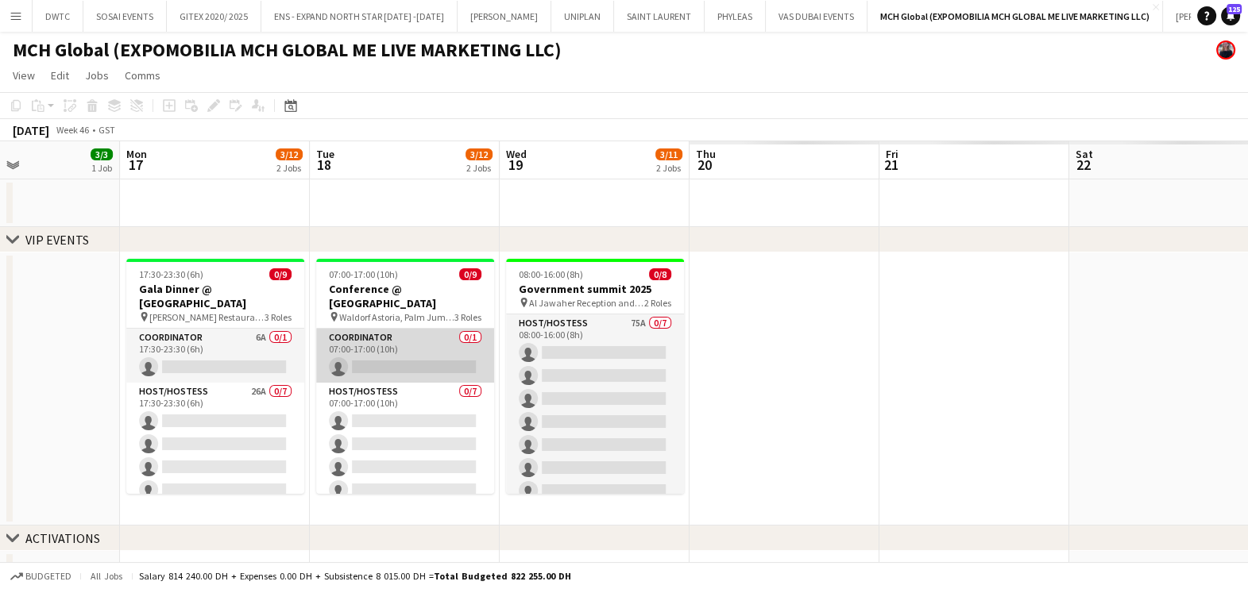
scroll to position [0, 449]
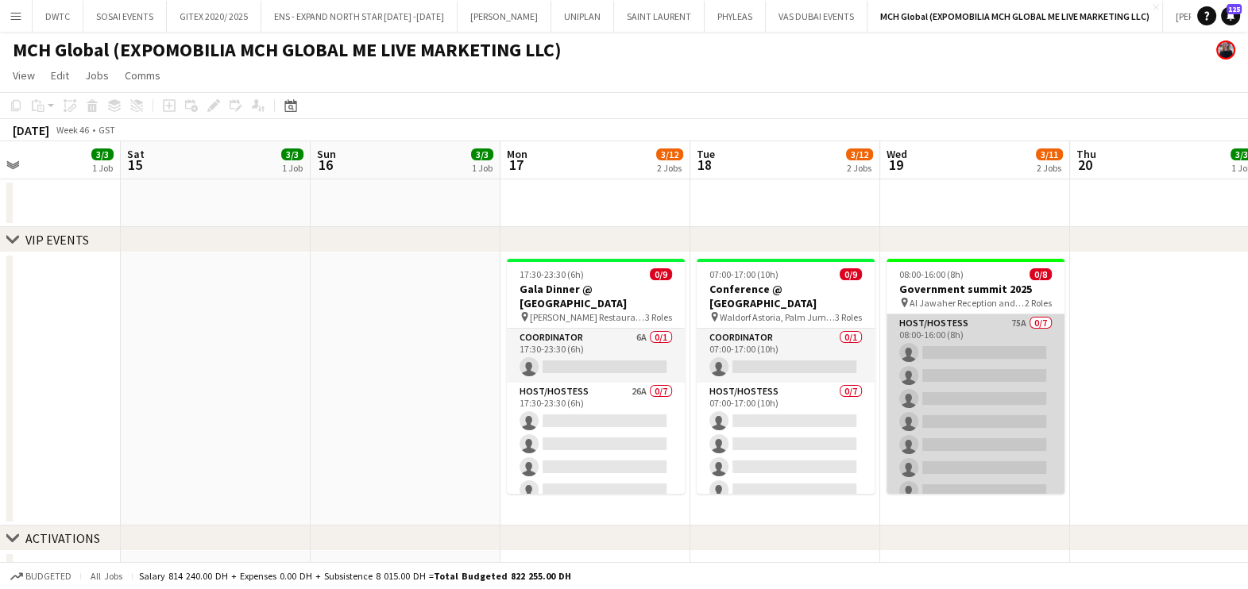
click at [963, 338] on app-card-role "Host/Hostess 75A 0/7 08:00-16:00 (8h) single-neutral-actions single-neutral-act…" at bounding box center [975, 410] width 178 height 192
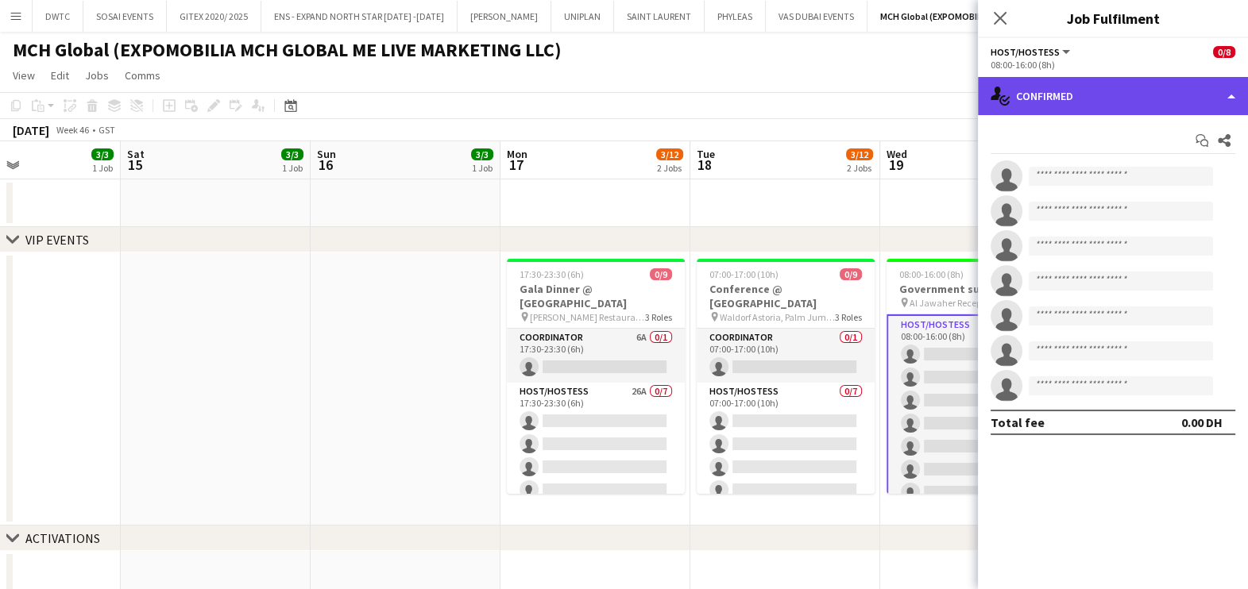
click at [1084, 87] on div "single-neutral-actions-check-2 Confirmed" at bounding box center [1113, 96] width 270 height 38
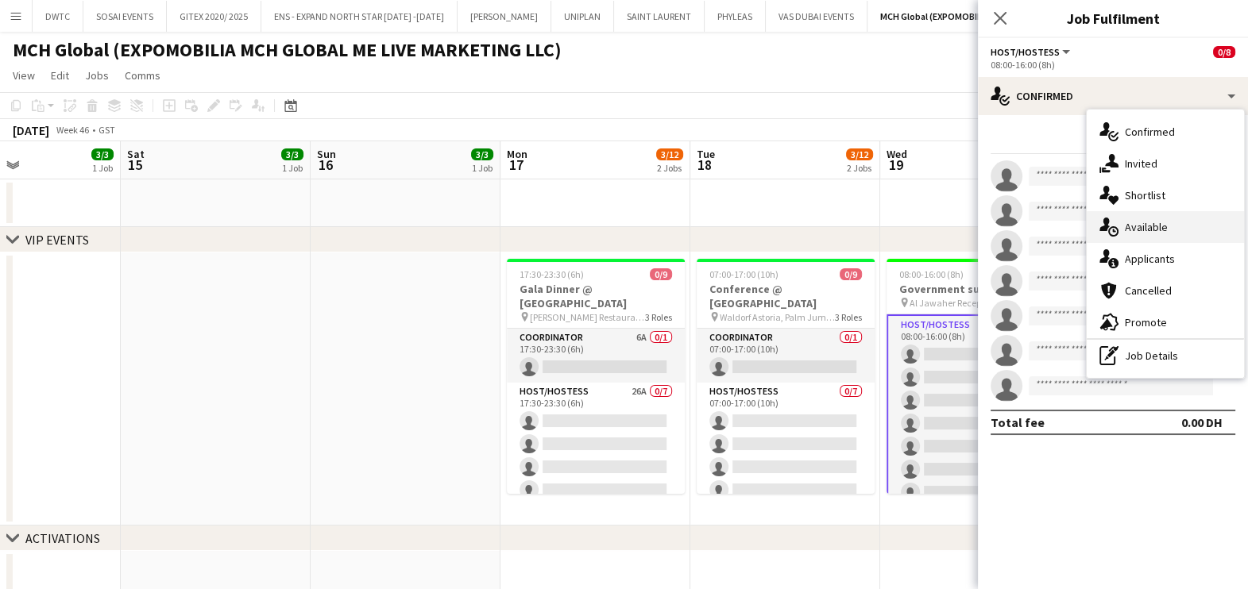
click at [1188, 240] on div "single-neutral-actions-upload Available" at bounding box center [1164, 227] width 157 height 32
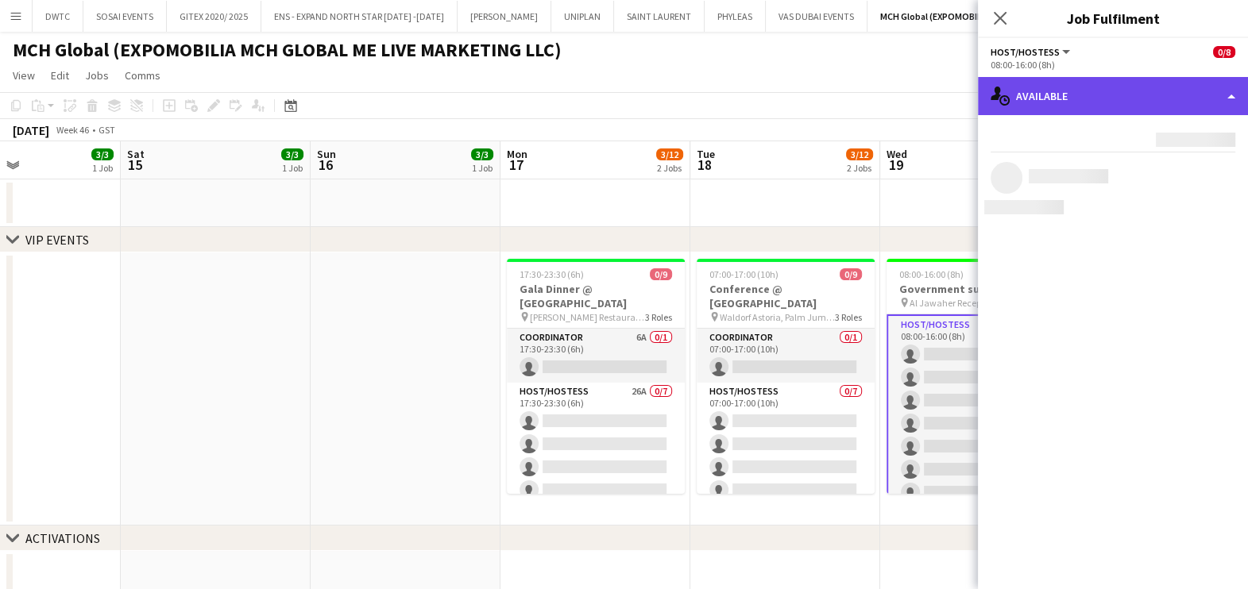
click at [1129, 95] on div "single-neutral-actions-upload Available" at bounding box center [1113, 96] width 270 height 38
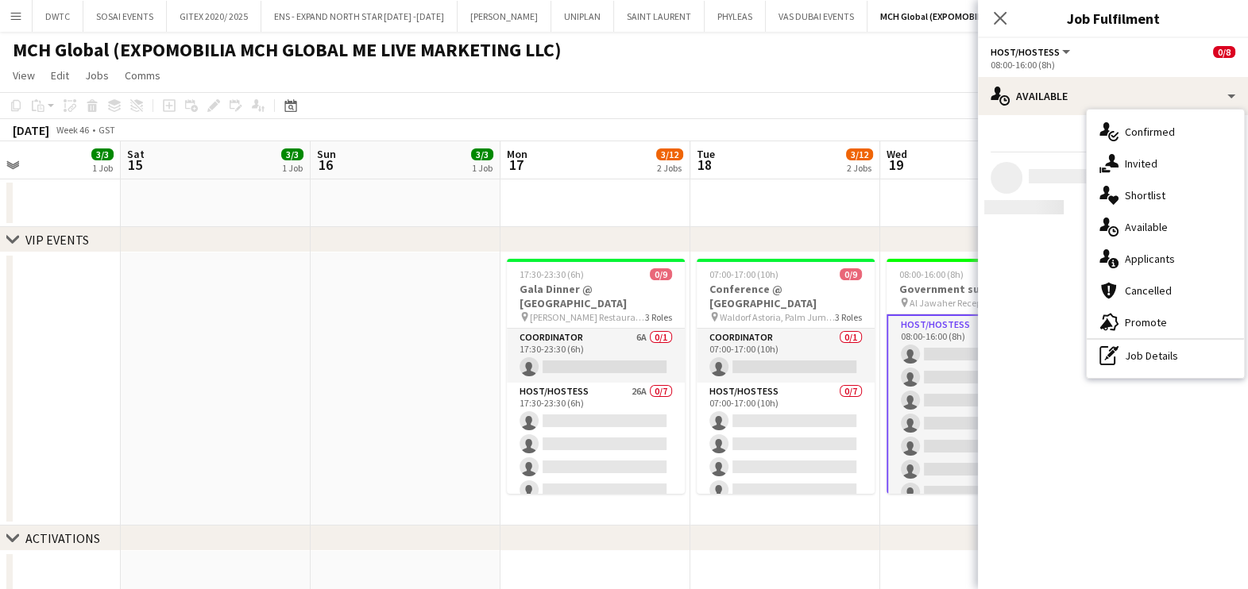
click at [1164, 263] on span "Applicants" at bounding box center [1150, 259] width 50 height 14
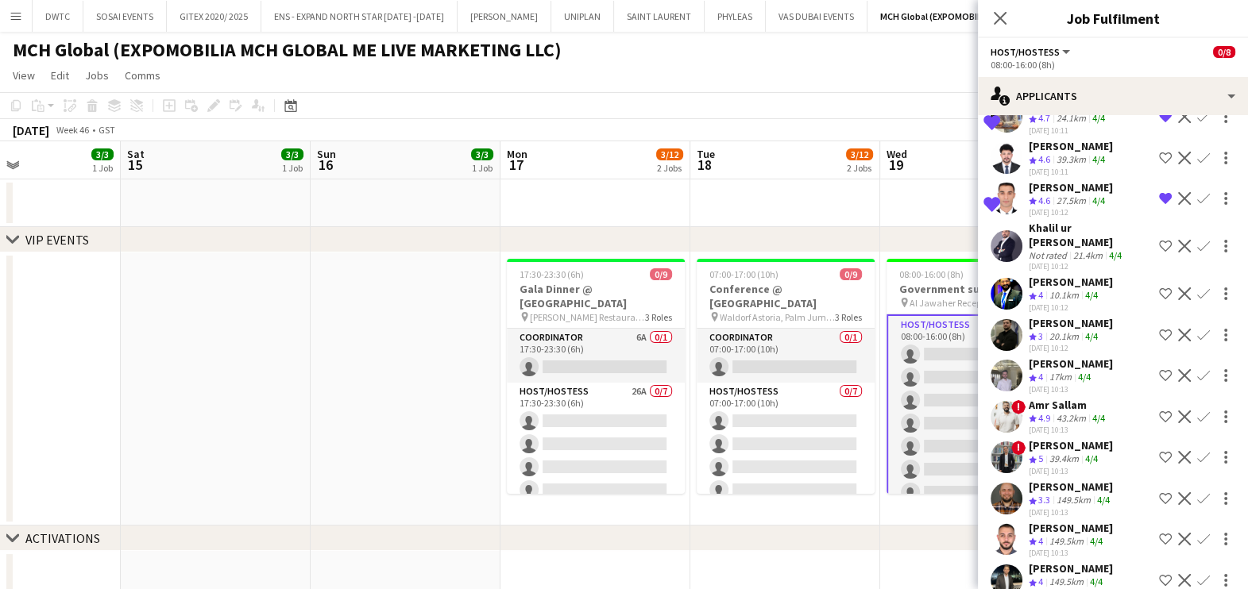
scroll to position [2733, 0]
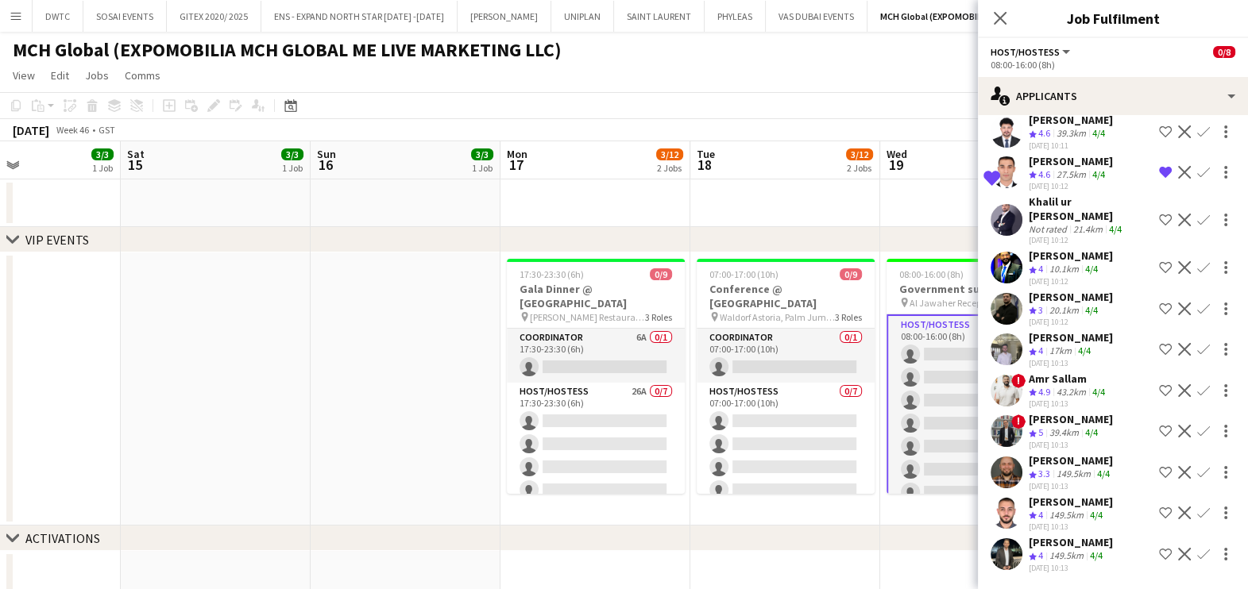
click at [1159, 391] on app-icon "Shortlist crew" at bounding box center [1165, 390] width 13 height 13
click at [1051, 426] on div "Hassan Elasfory" at bounding box center [1070, 419] width 84 height 14
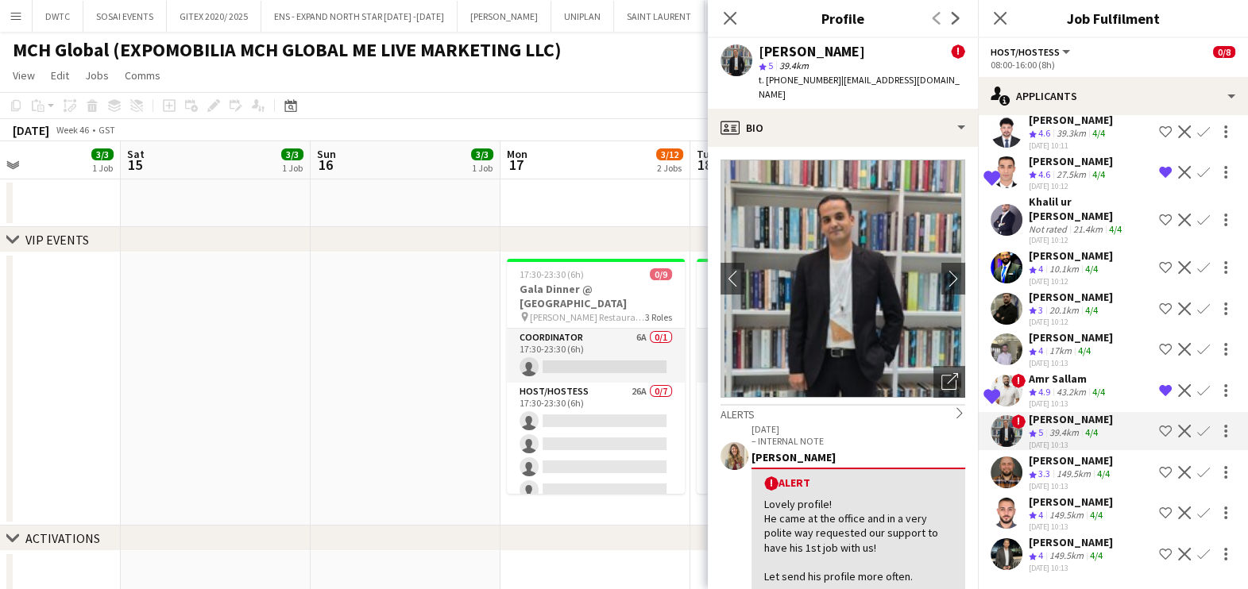
click at [1068, 469] on div "149.5km" at bounding box center [1073, 475] width 41 height 14
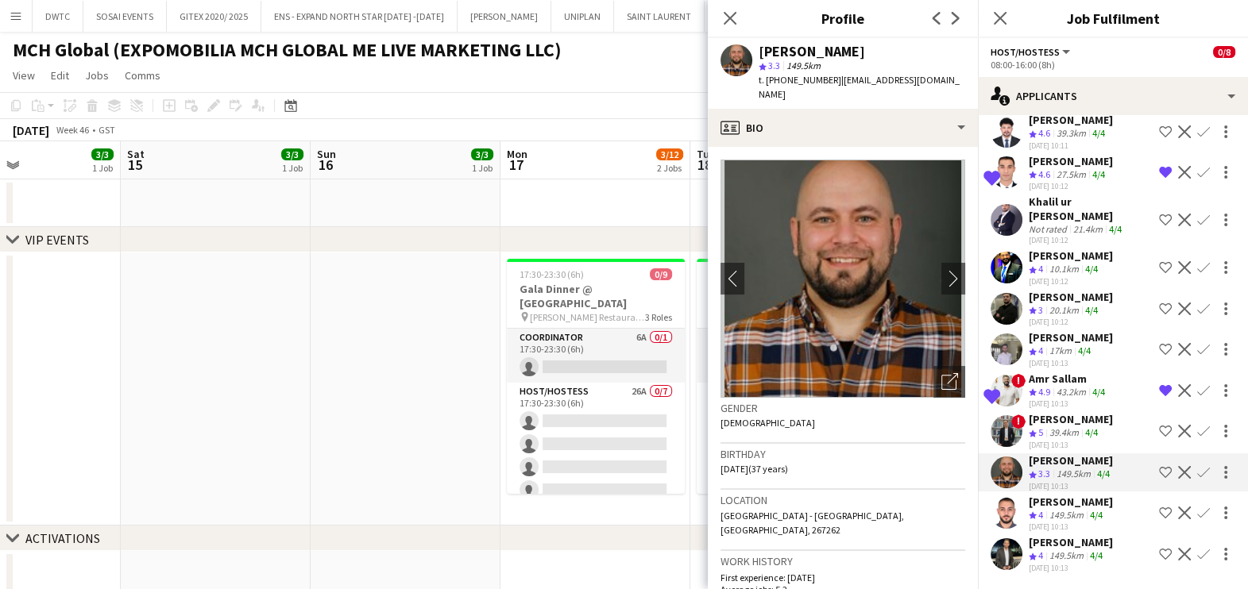
click at [1054, 512] on div "149.5km" at bounding box center [1066, 516] width 41 height 14
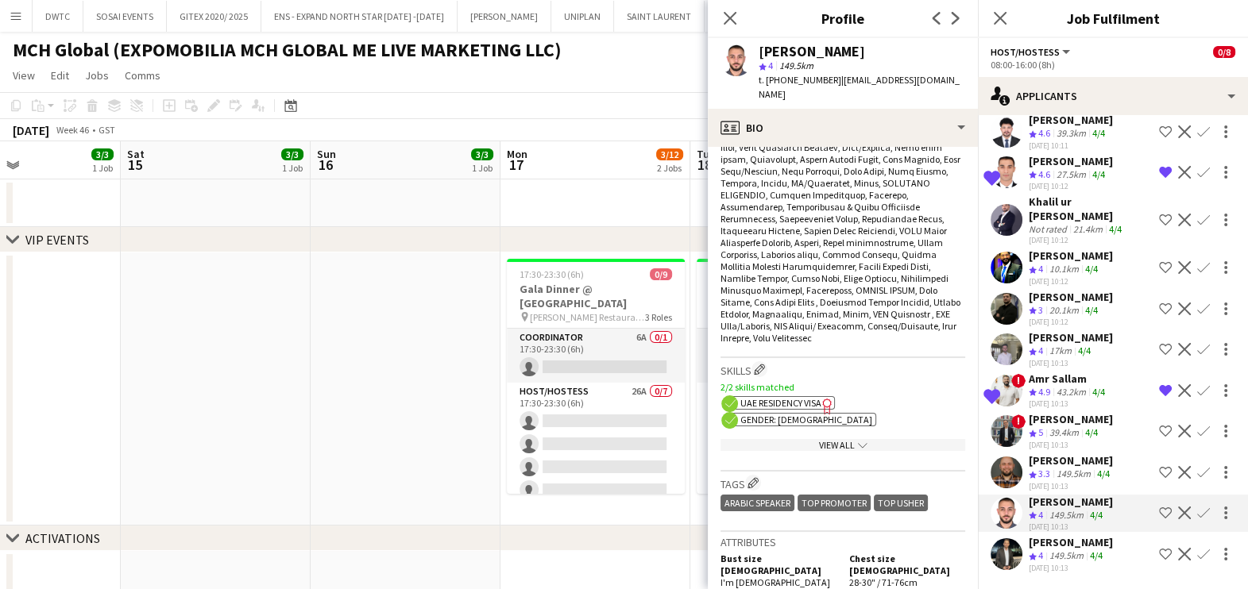
scroll to position [893, 0]
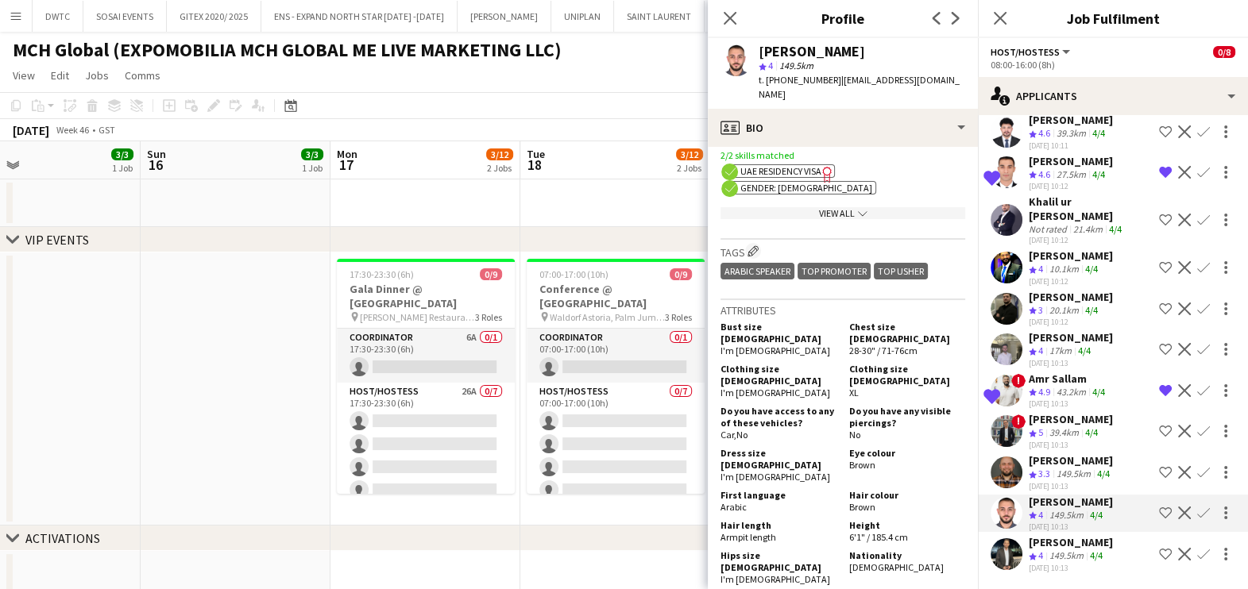
drag, startPoint x: 371, startPoint y: 421, endPoint x: 60, endPoint y: 424, distance: 311.3
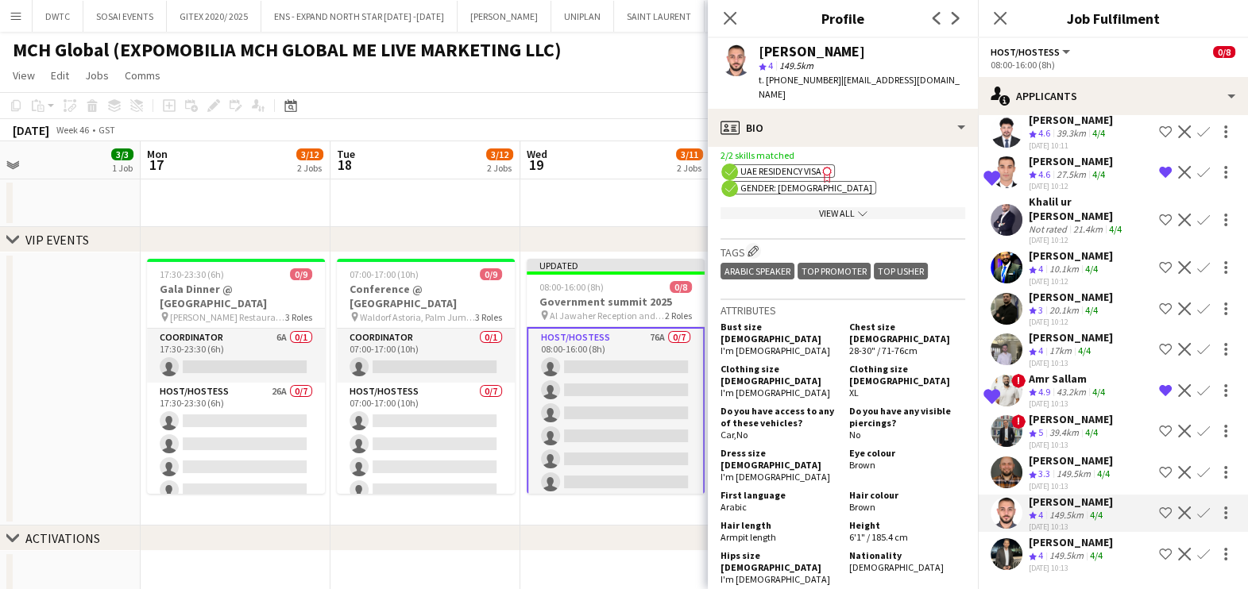
scroll to position [0, 654]
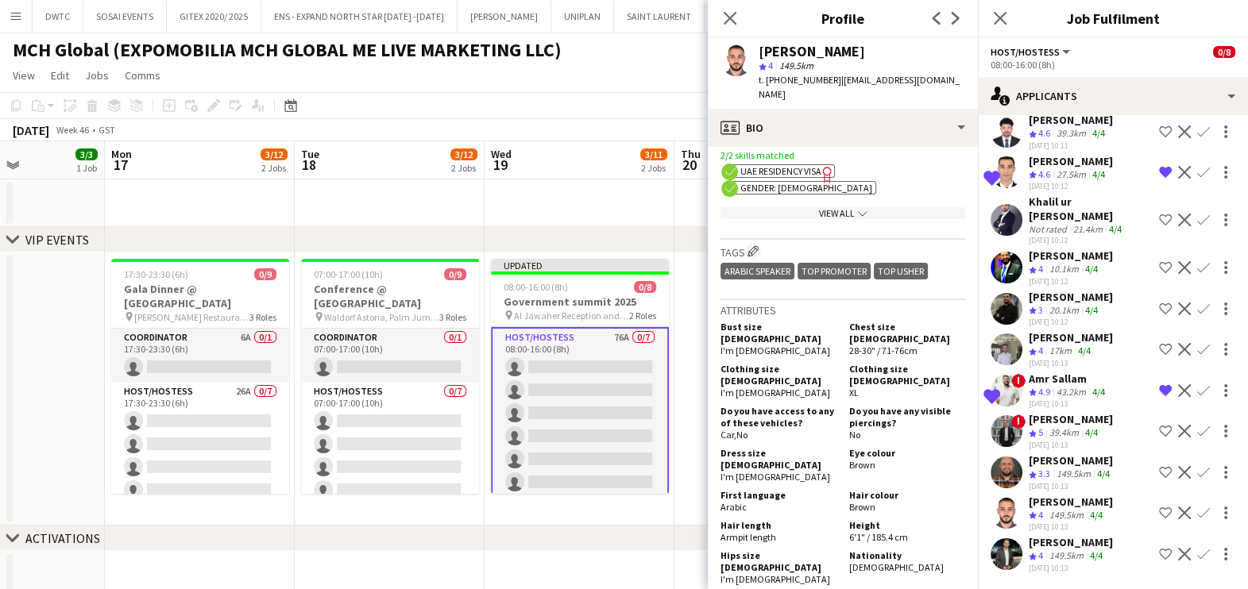
click at [1047, 426] on div "Hassan Elasfory" at bounding box center [1070, 419] width 84 height 14
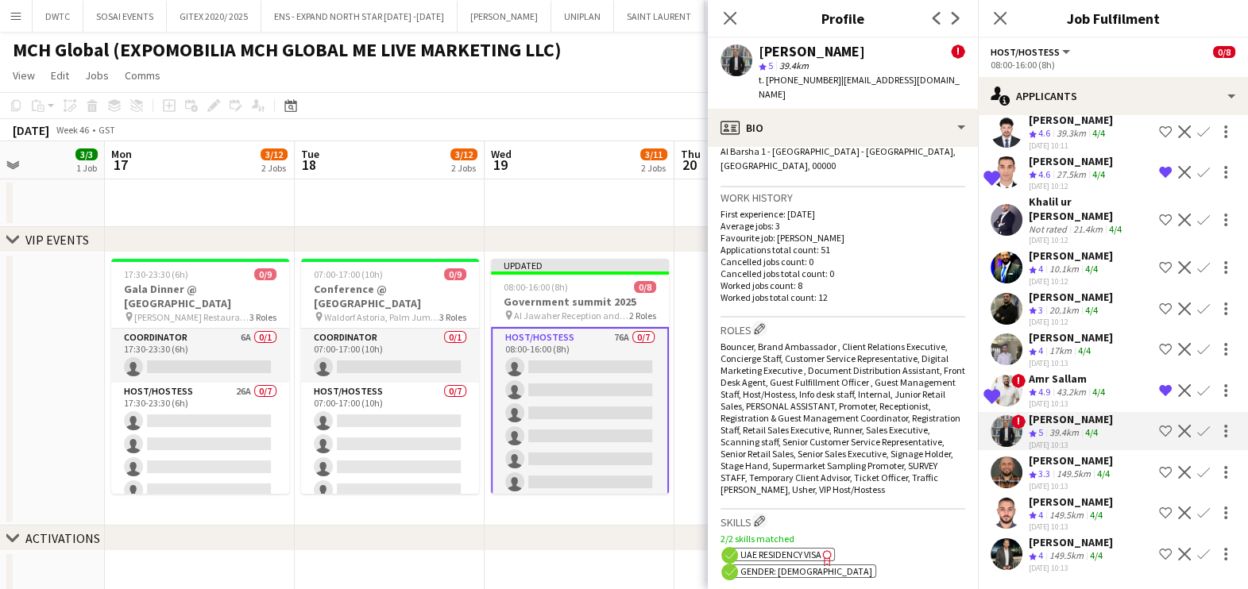
scroll to position [596, 0]
click at [1063, 513] on div "149.5km" at bounding box center [1066, 516] width 41 height 14
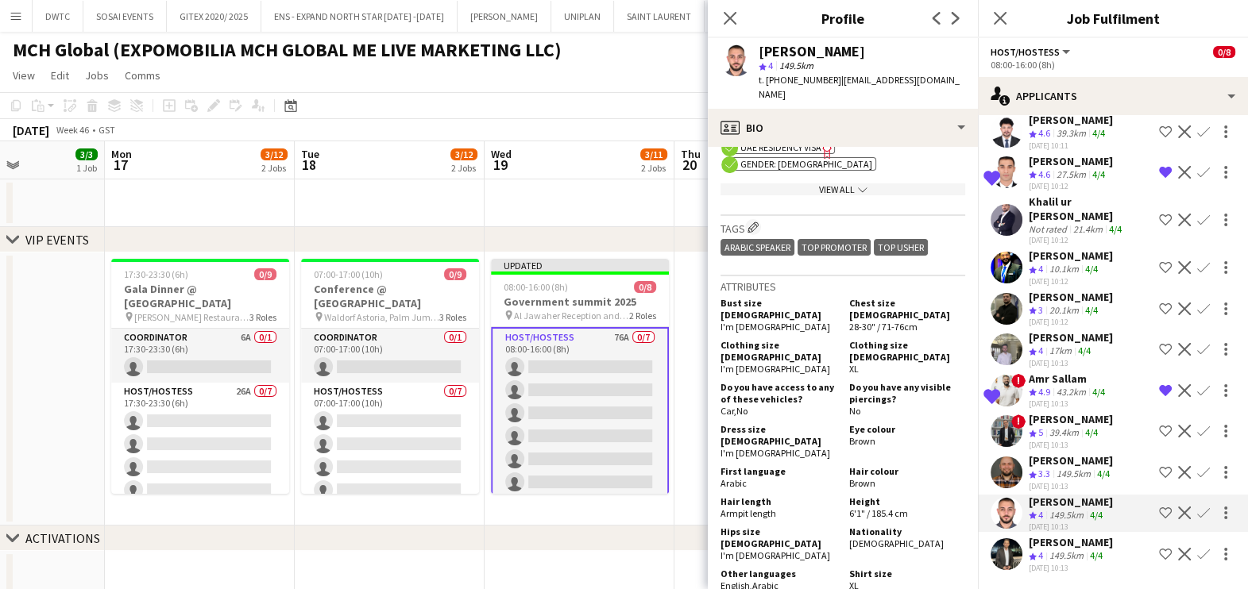
scroll to position [993, 0]
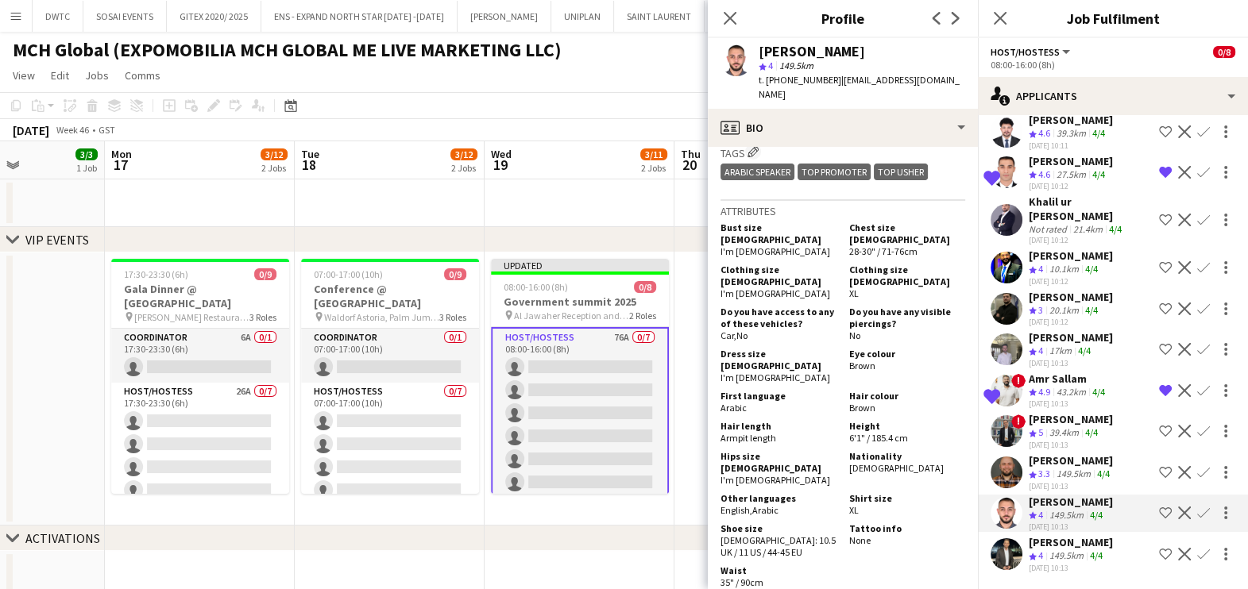
click at [1159, 510] on app-icon "Shortlist crew" at bounding box center [1165, 513] width 13 height 13
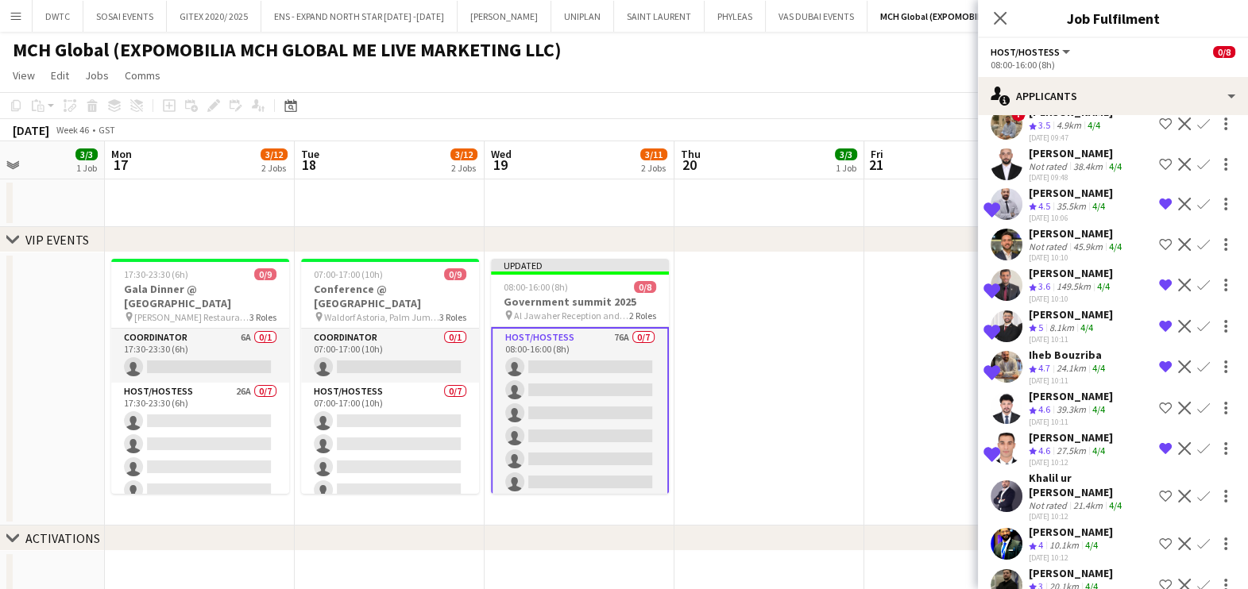
scroll to position [2436, 0]
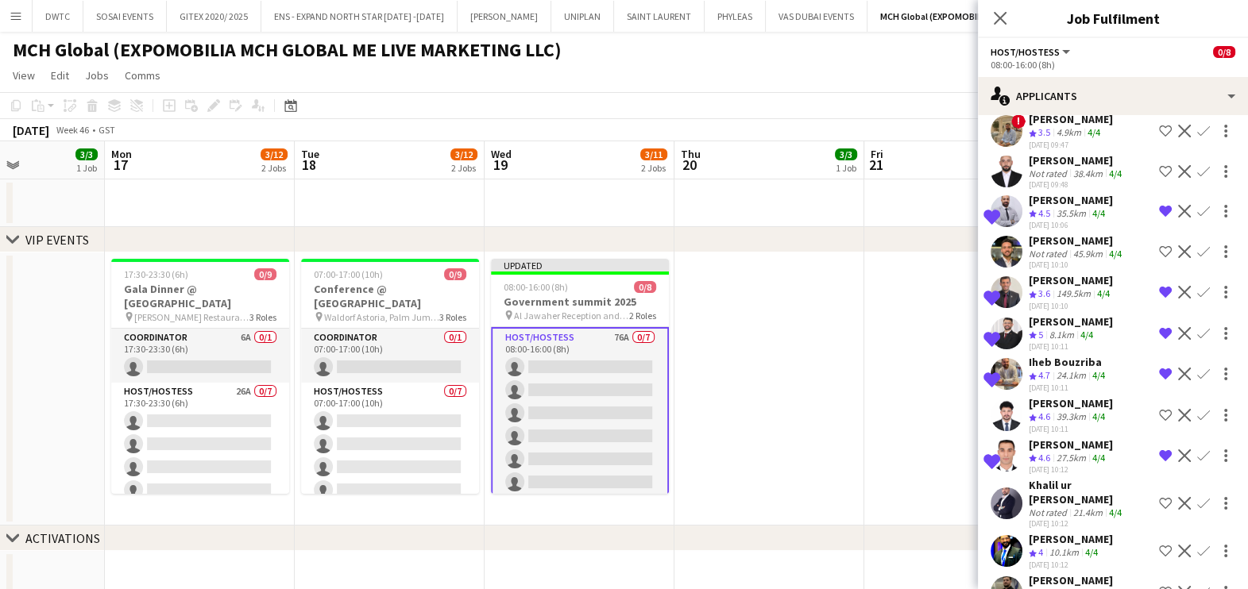
click at [1155, 302] on button "Remove crew from shortlist" at bounding box center [1164, 292] width 19 height 19
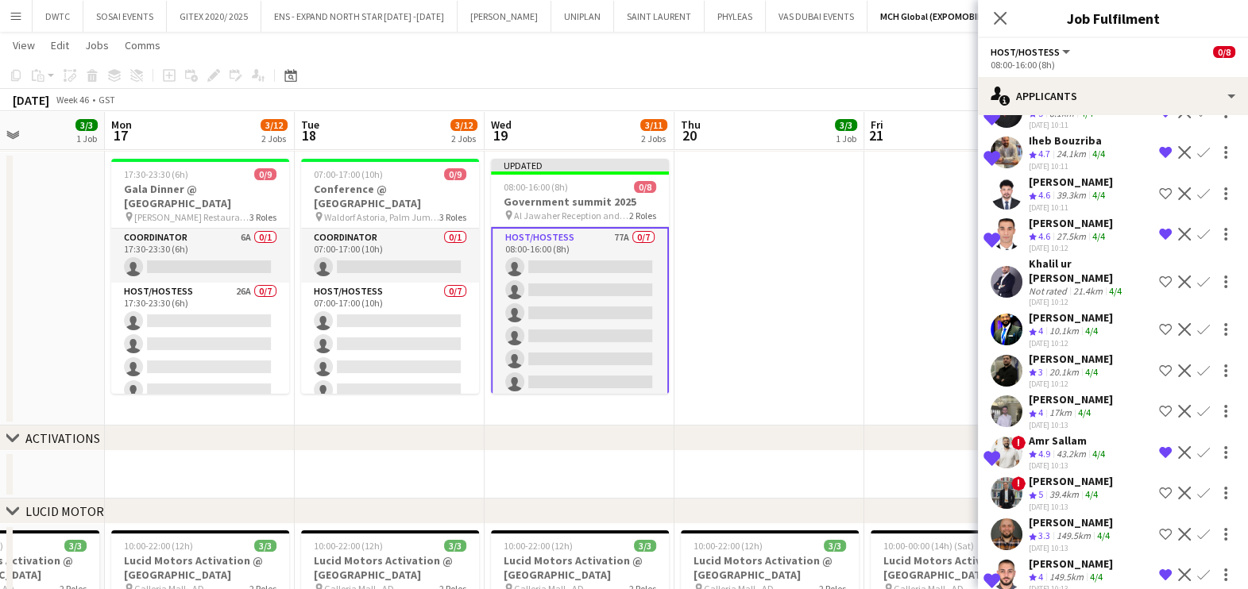
scroll to position [2775, 0]
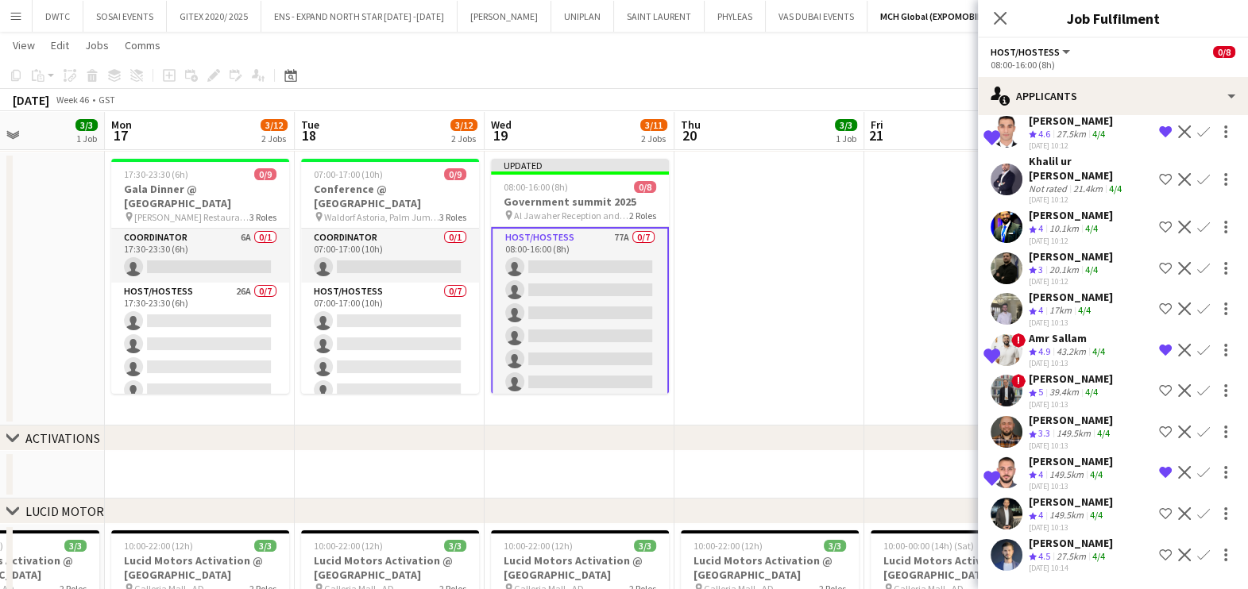
click at [1044, 555] on span "4.5" at bounding box center [1044, 556] width 12 height 12
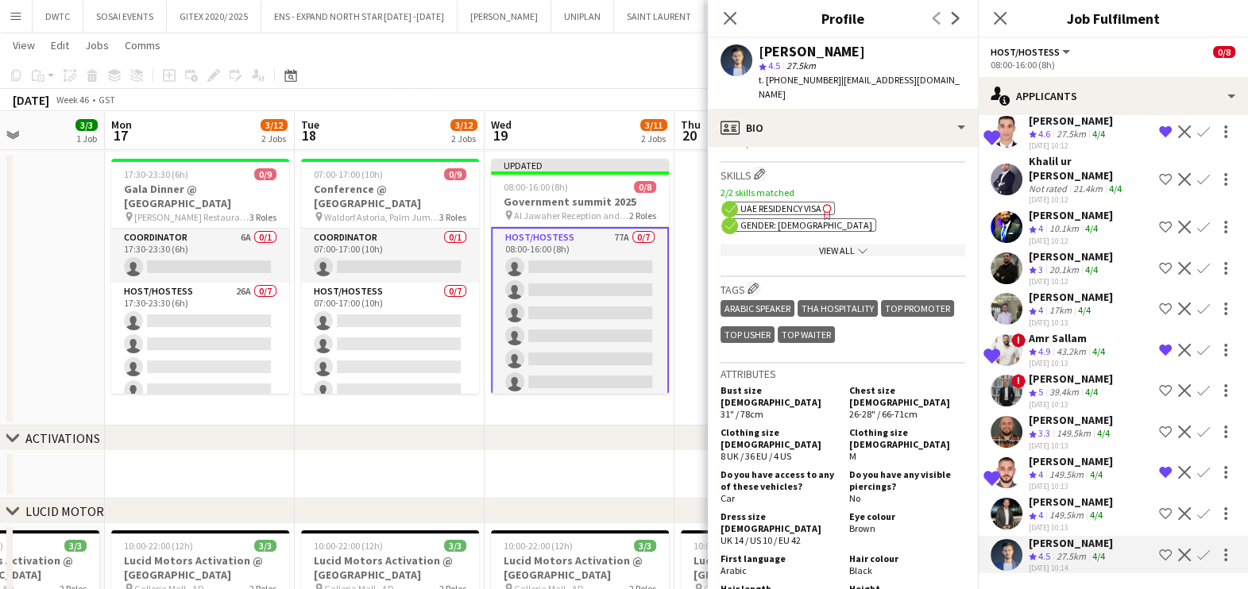
scroll to position [694, 0]
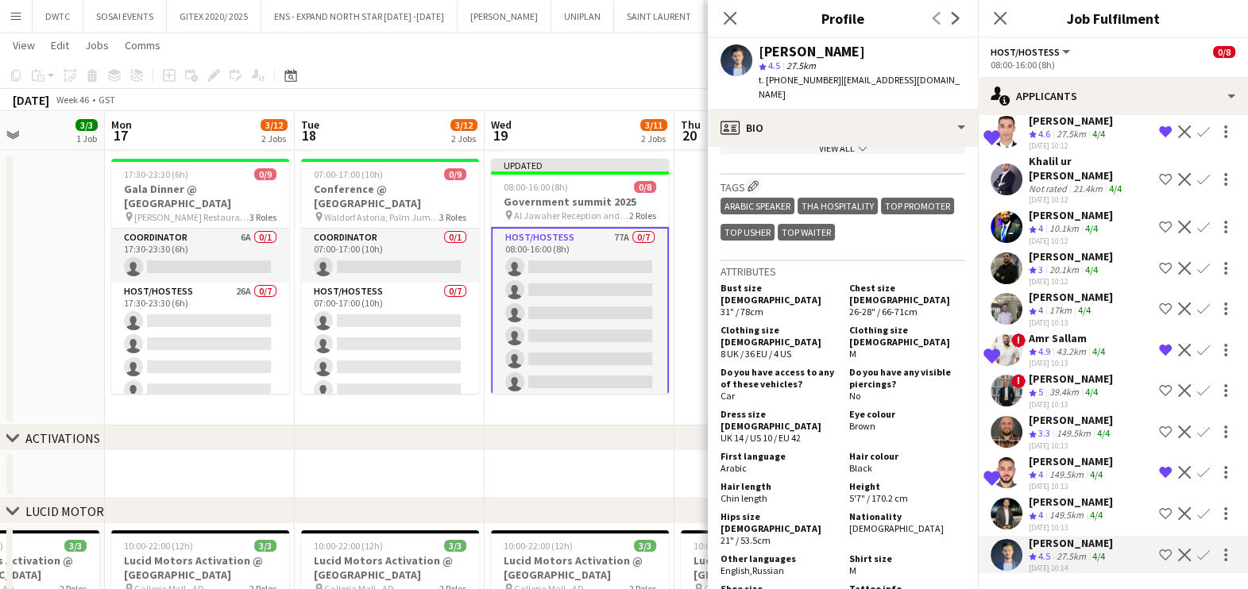
click at [688, 438] on div "chevron-right ACTIVATIONS" at bounding box center [624, 438] width 1248 height 25
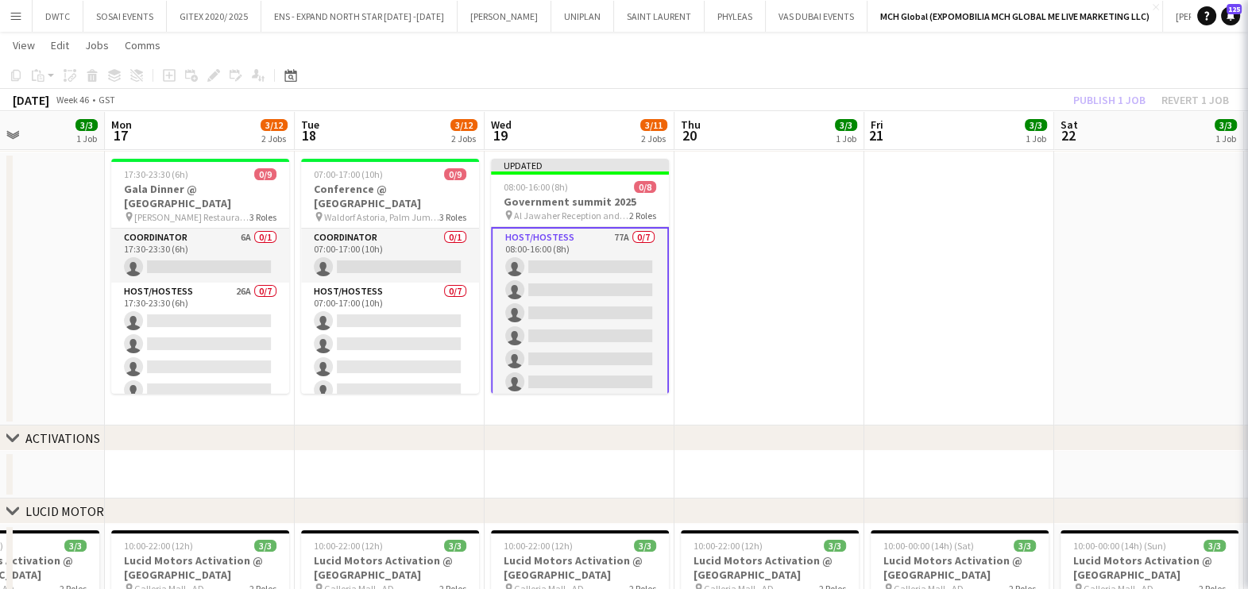
scroll to position [0, 0]
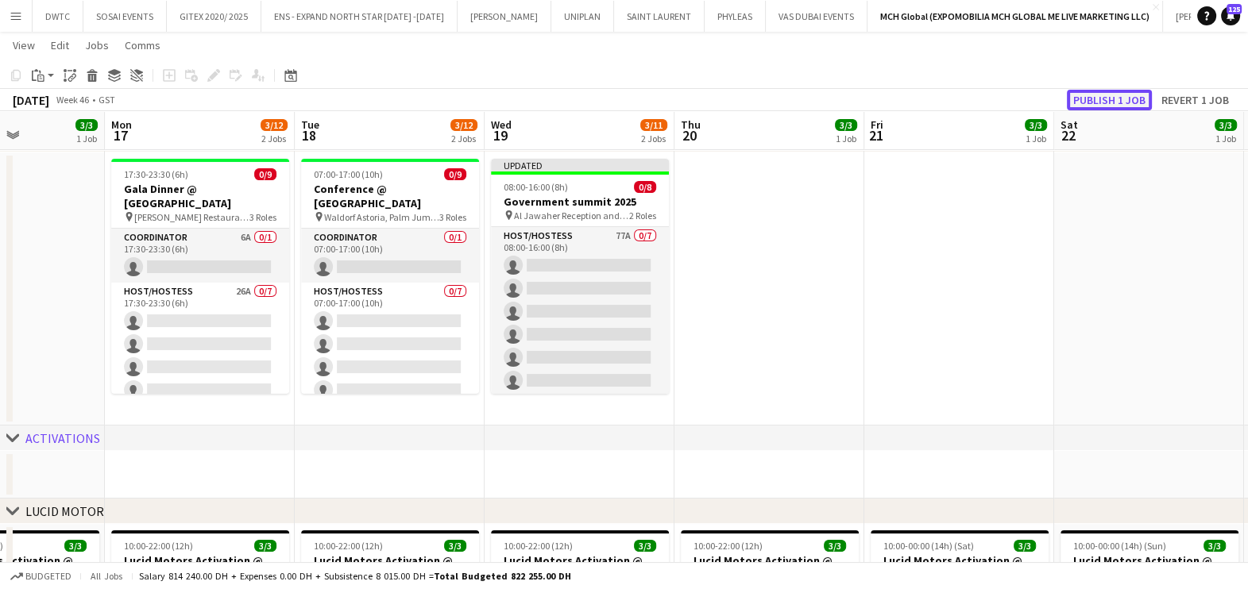
click at [1135, 98] on button "Publish 1 job" at bounding box center [1109, 100] width 85 height 21
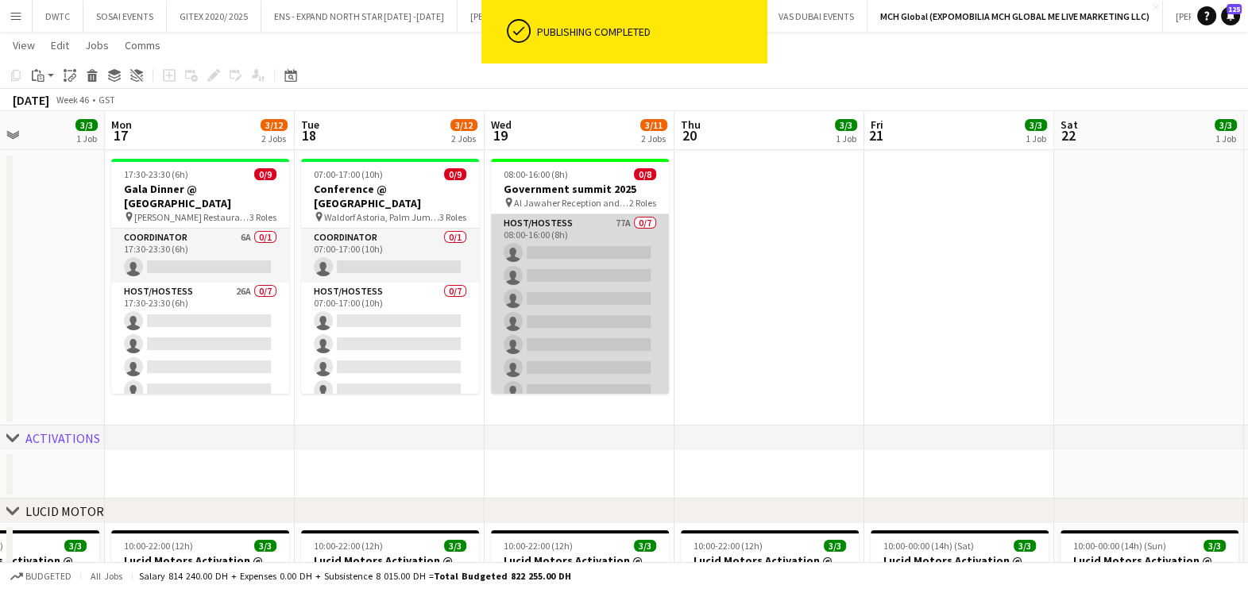
click at [580, 258] on app-card-role "Host/Hostess 77A 0/7 08:00-16:00 (8h) single-neutral-actions single-neutral-act…" at bounding box center [580, 310] width 178 height 192
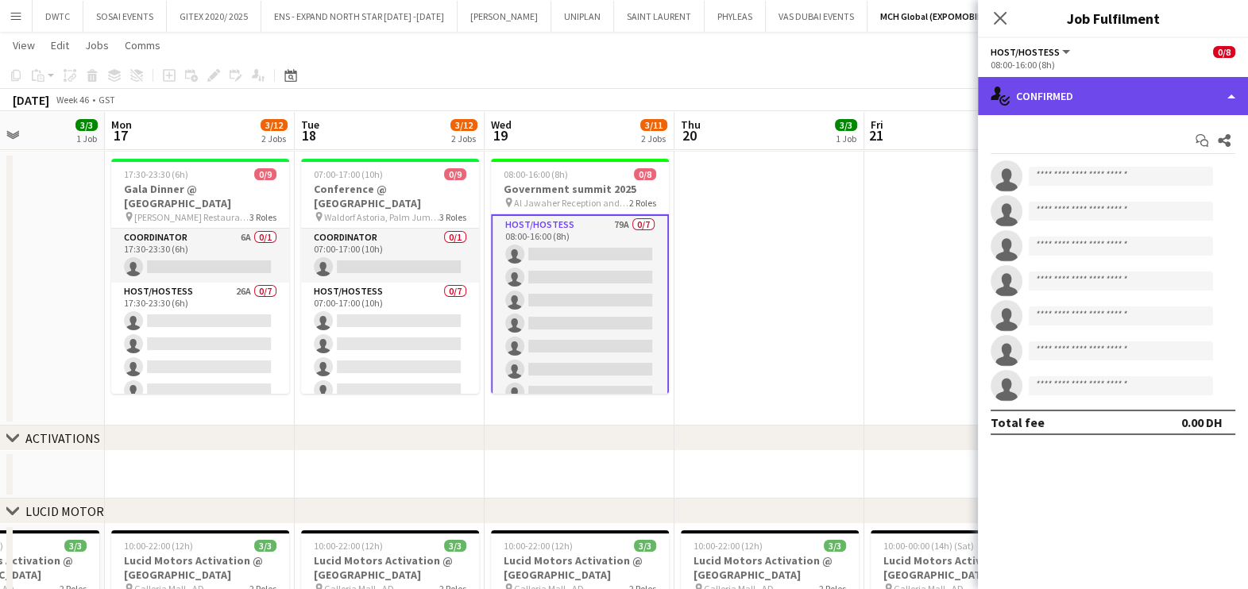
click at [1128, 91] on div "single-neutral-actions-check-2 Confirmed" at bounding box center [1113, 96] width 270 height 38
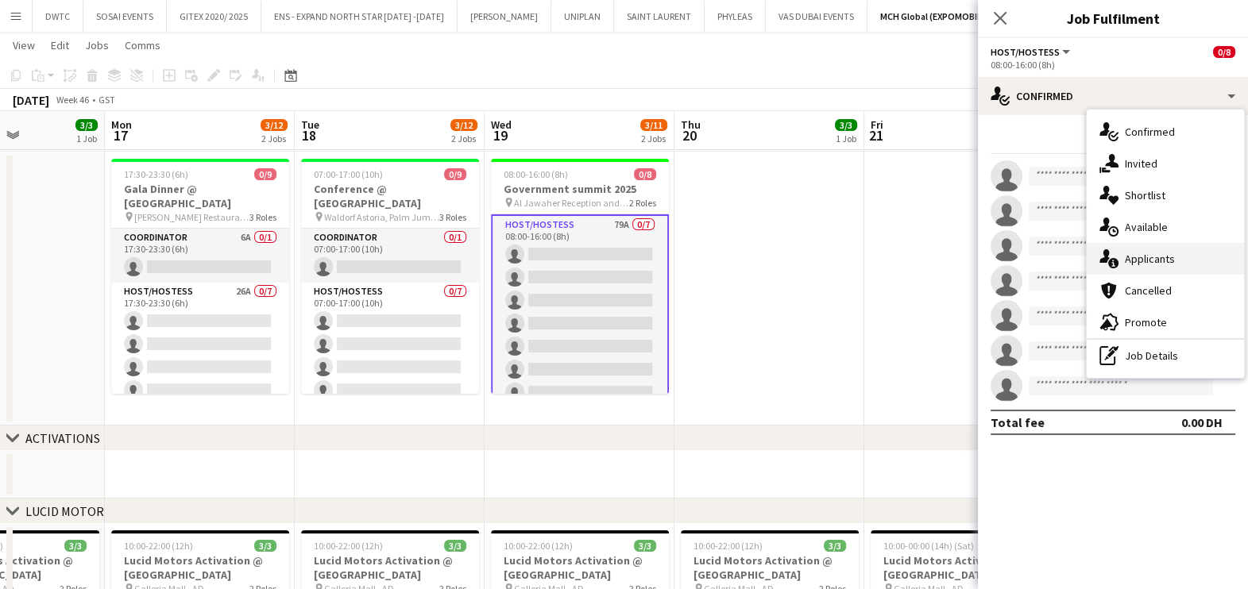
click at [1137, 257] on span "Applicants" at bounding box center [1150, 259] width 50 height 14
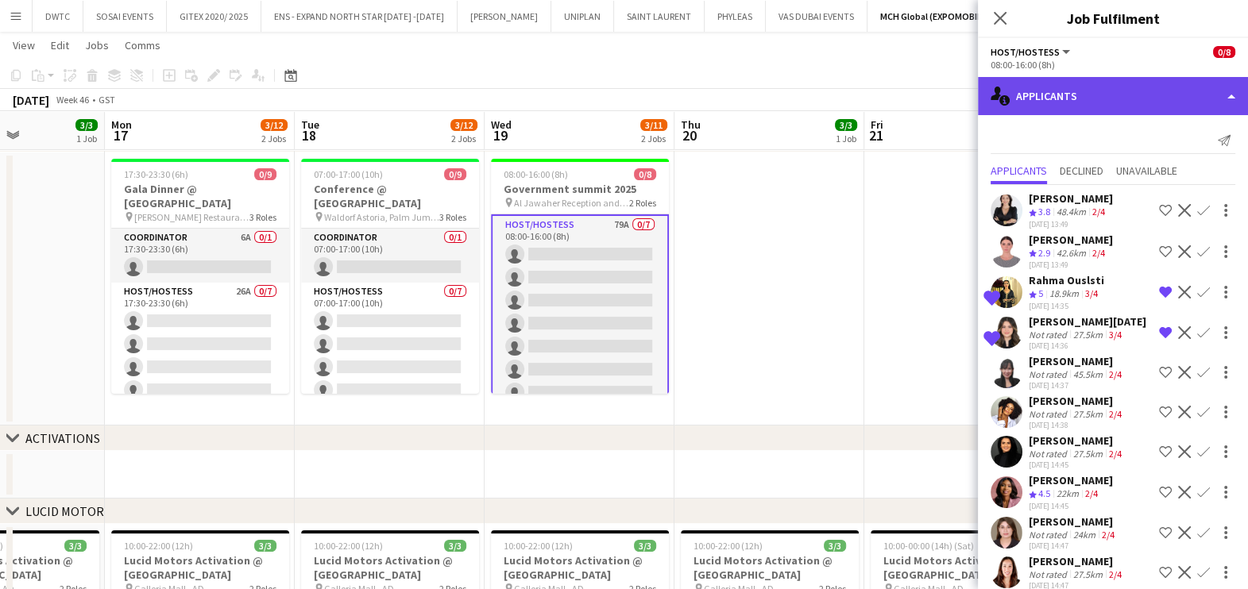
drag, startPoint x: 1072, startPoint y: 86, endPoint x: 1076, endPoint y: 103, distance: 17.9
click at [1073, 85] on div "single-neutral-actions-information Applicants" at bounding box center [1113, 96] width 270 height 38
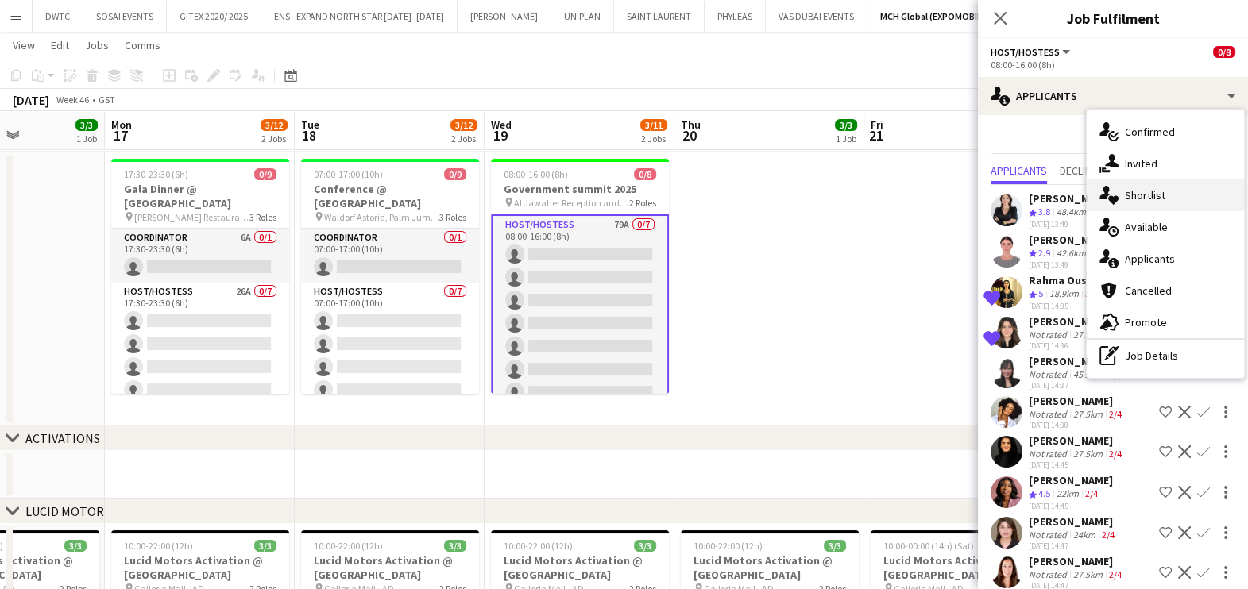
click at [1154, 199] on span "Shortlist" at bounding box center [1145, 195] width 41 height 14
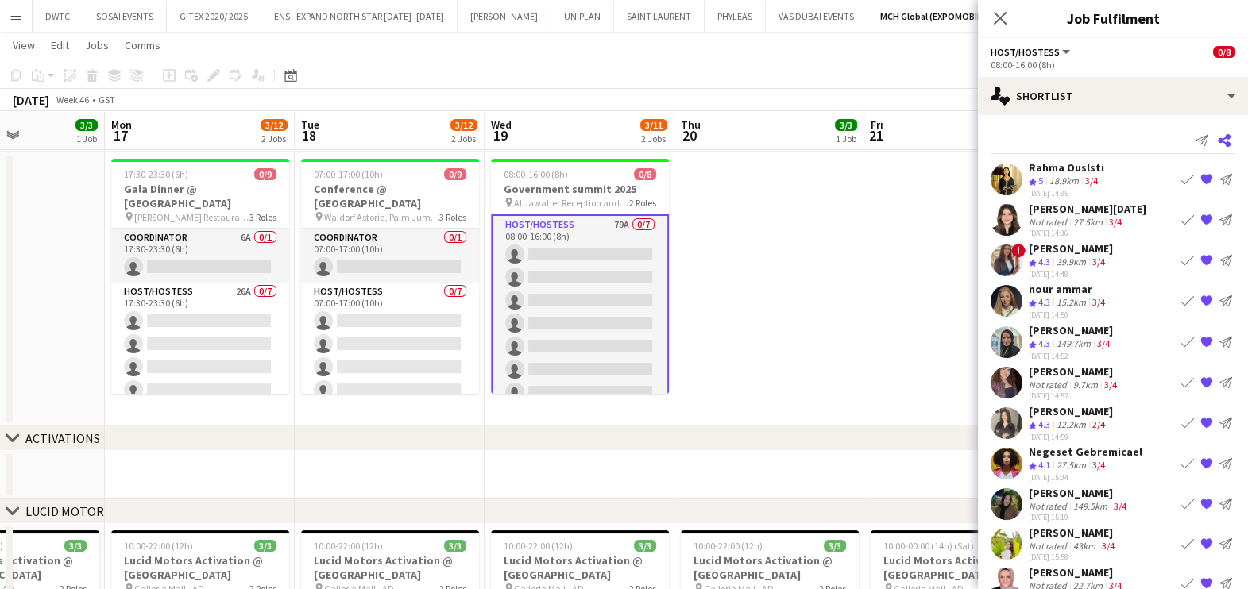
click at [1216, 141] on app-icon "Share" at bounding box center [1224, 140] width 22 height 22
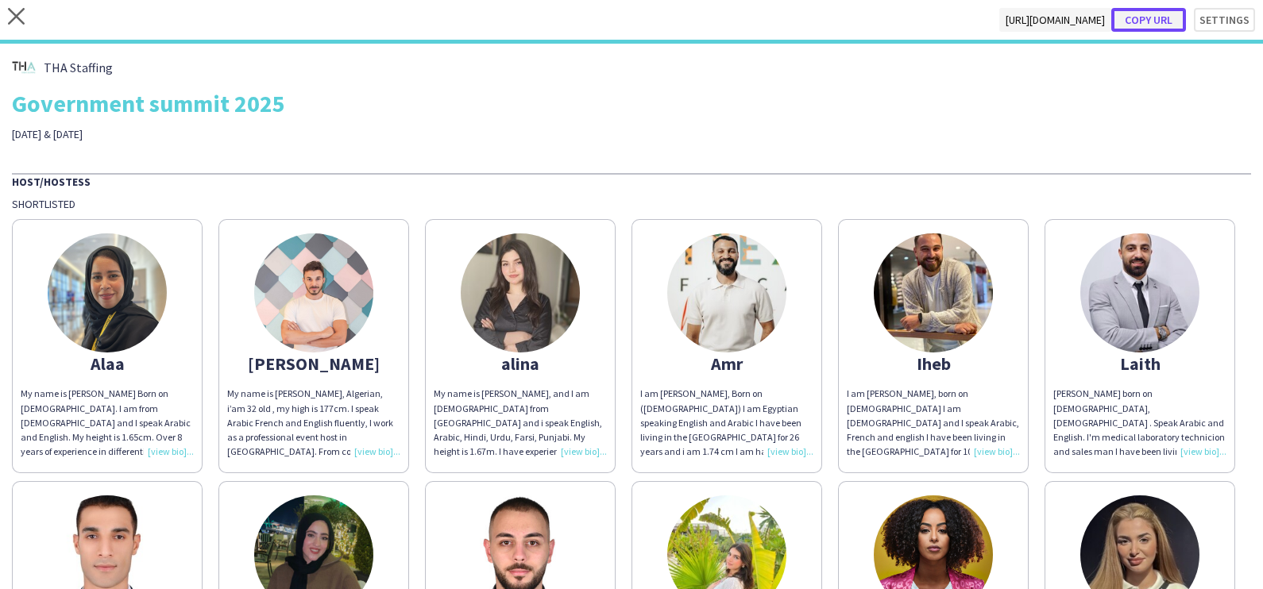
click at [1143, 17] on button "Copy url" at bounding box center [1148, 20] width 75 height 24
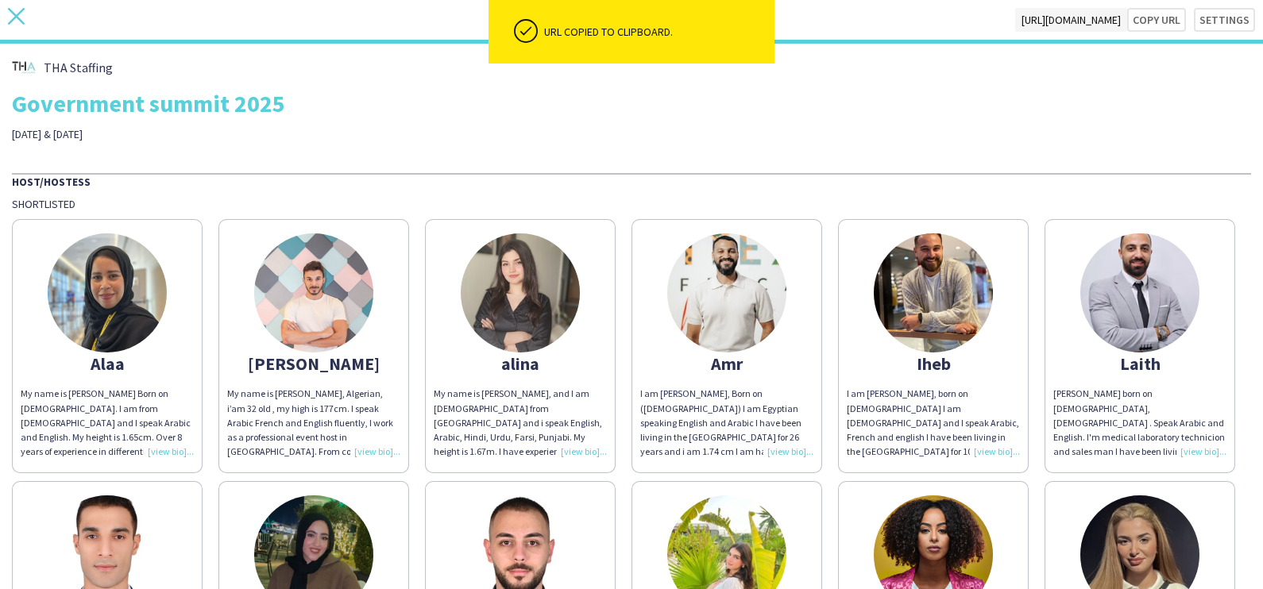
click at [15, 13] on icon "close" at bounding box center [16, 16] width 17 height 17
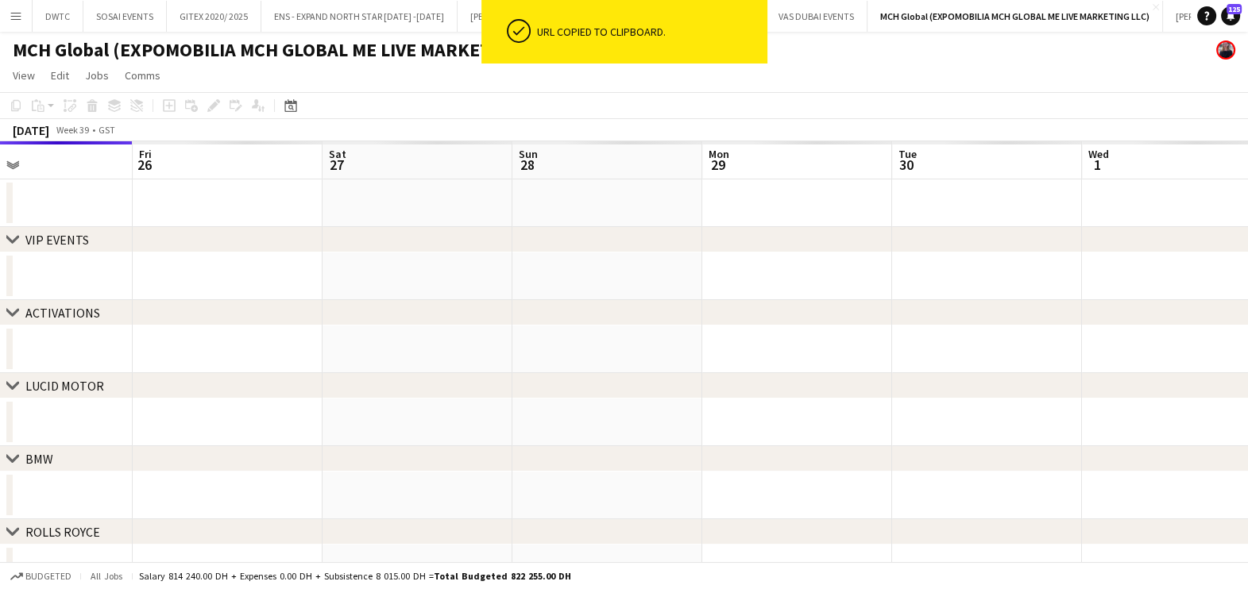
drag, startPoint x: 1047, startPoint y: 341, endPoint x: 343, endPoint y: 342, distance: 704.4
click at [131, 349] on app-calendar-viewport "Mon 22 Tue 23 Wed 24 Thu 25 Fri 26 Sat 27 Sun 28 Mon 29 Tue 30 Wed 1 Thu 2 Fri 3" at bounding box center [624, 439] width 1248 height 597
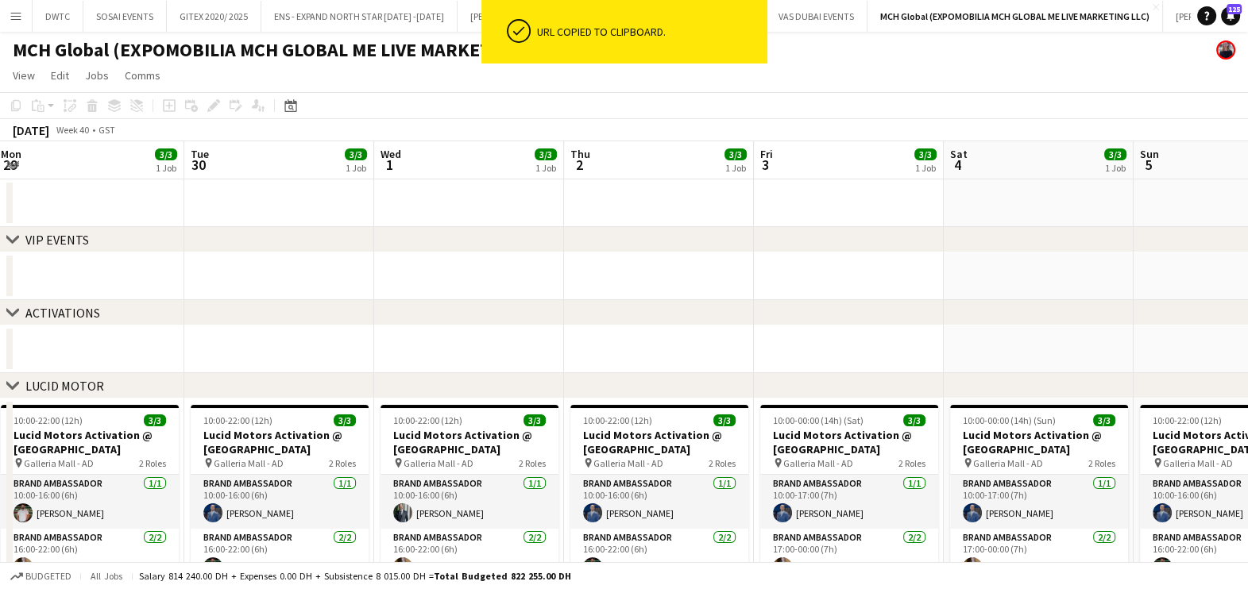
drag, startPoint x: 693, startPoint y: 314, endPoint x: 41, endPoint y: 328, distance: 652.1
click at [0, 328] on html "ok-circled URL copied to clipboard. Menu Boards Boards Boards All jobs Status W…" at bounding box center [624, 485] width 1248 height 971
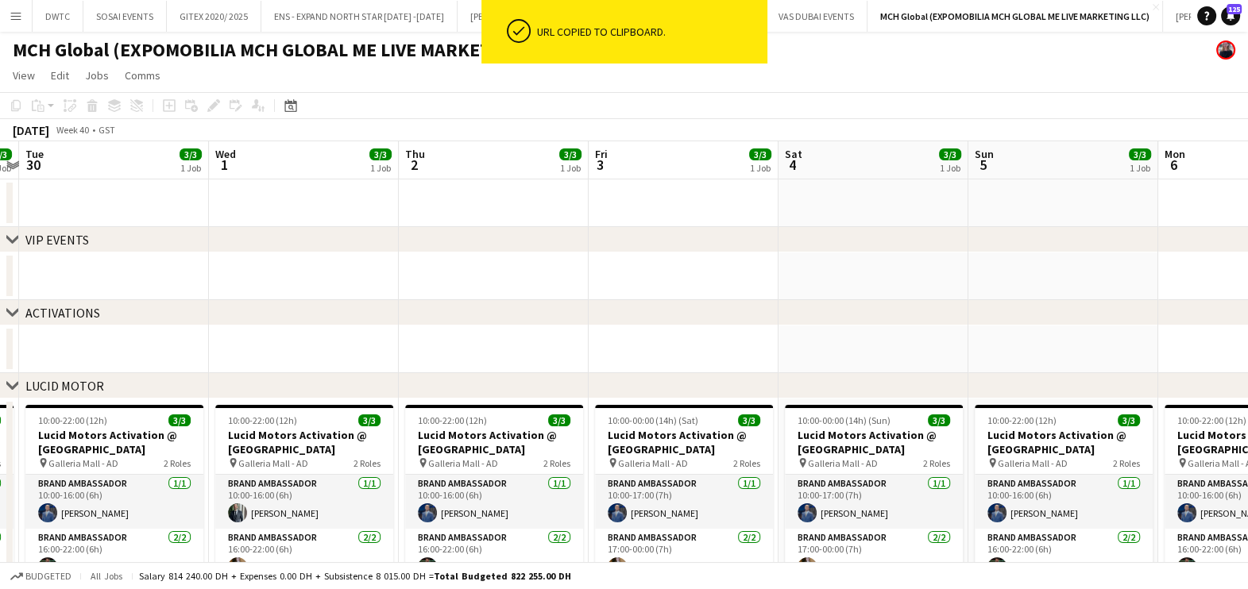
drag, startPoint x: 948, startPoint y: 261, endPoint x: 4, endPoint y: 306, distance: 945.3
click at [0, 300] on html "ok-circled URL copied to clipboard. Menu Boards Boards Boards All jobs Status W…" at bounding box center [624, 485] width 1248 height 971
drag, startPoint x: 1044, startPoint y: 301, endPoint x: 0, endPoint y: 352, distance: 1044.7
click at [0, 351] on html "ok-circled URL copied to clipboard. Menu Boards Boards Boards All jobs Status W…" at bounding box center [624, 485] width 1248 height 971
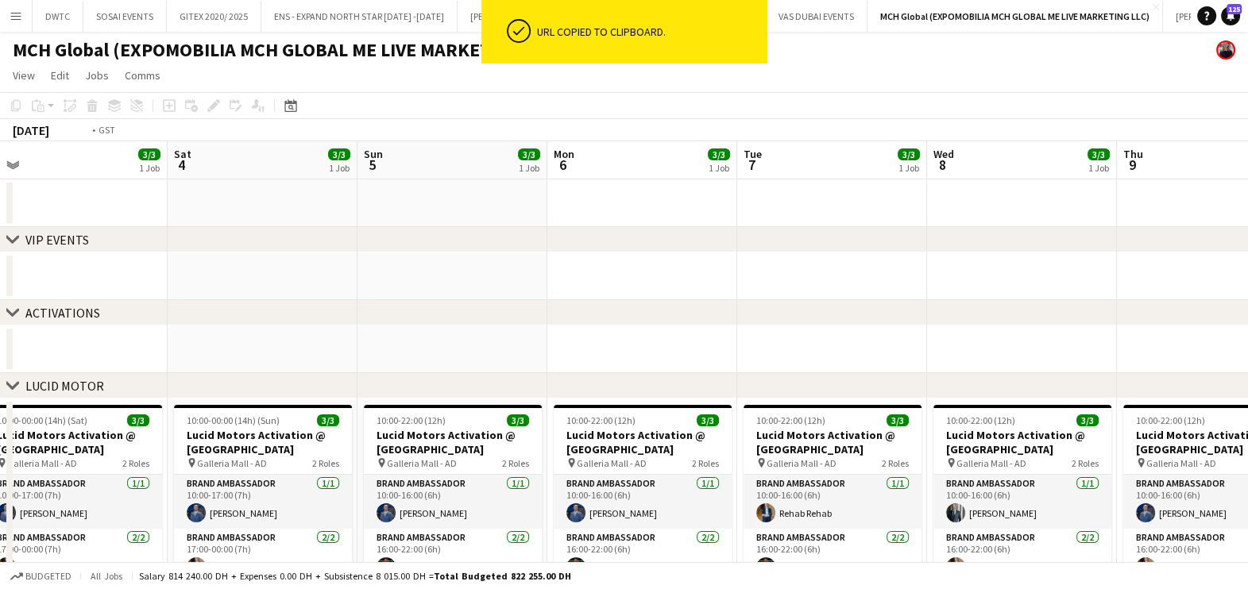
drag, startPoint x: 946, startPoint y: 259, endPoint x: 396, endPoint y: 280, distance: 550.0
click at [0, 276] on html "ok-circled URL copied to clipboard. Menu Boards Boards Boards All jobs Status W…" at bounding box center [624, 485] width 1248 height 971
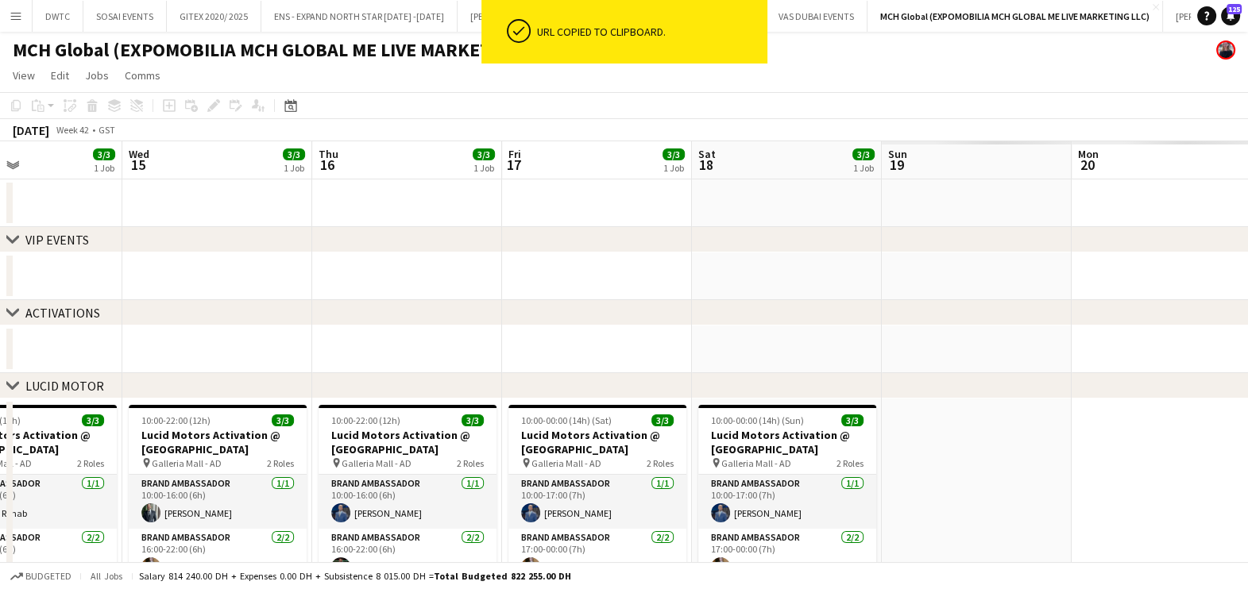
drag, startPoint x: 822, startPoint y: 280, endPoint x: 4, endPoint y: 317, distance: 818.8
click at [0, 315] on html "ok-circled URL copied to clipboard. Menu Boards Boards Boards All jobs Status W…" at bounding box center [624, 485] width 1248 height 971
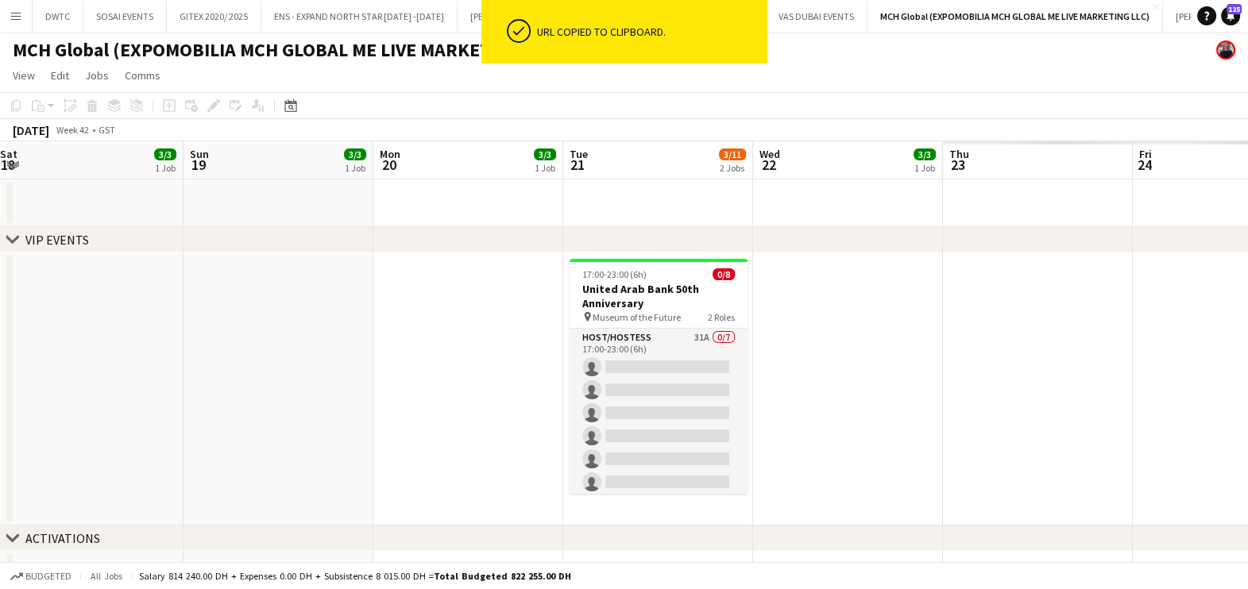
drag, startPoint x: 463, startPoint y: 302, endPoint x: 1086, endPoint y: 326, distance: 623.1
click at [0, 331] on html "ok-circled URL copied to clipboard. Menu Boards Boards Boards All jobs Status W…" at bounding box center [624, 598] width 1248 height 1197
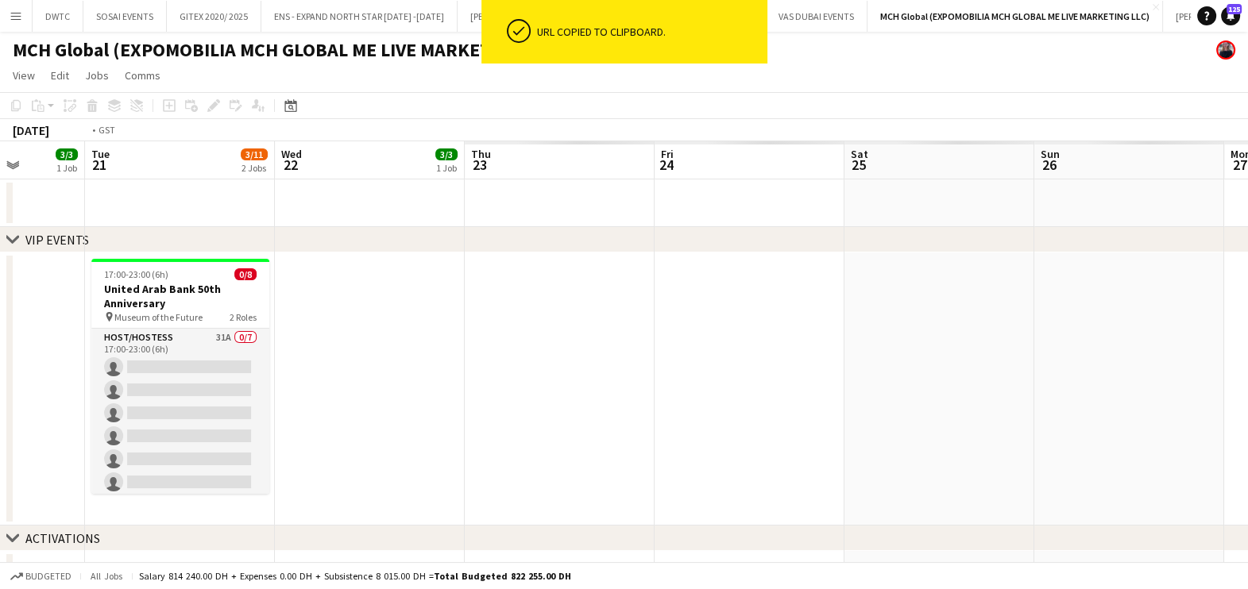
drag, startPoint x: 1105, startPoint y: 326, endPoint x: 841, endPoint y: 361, distance: 266.7
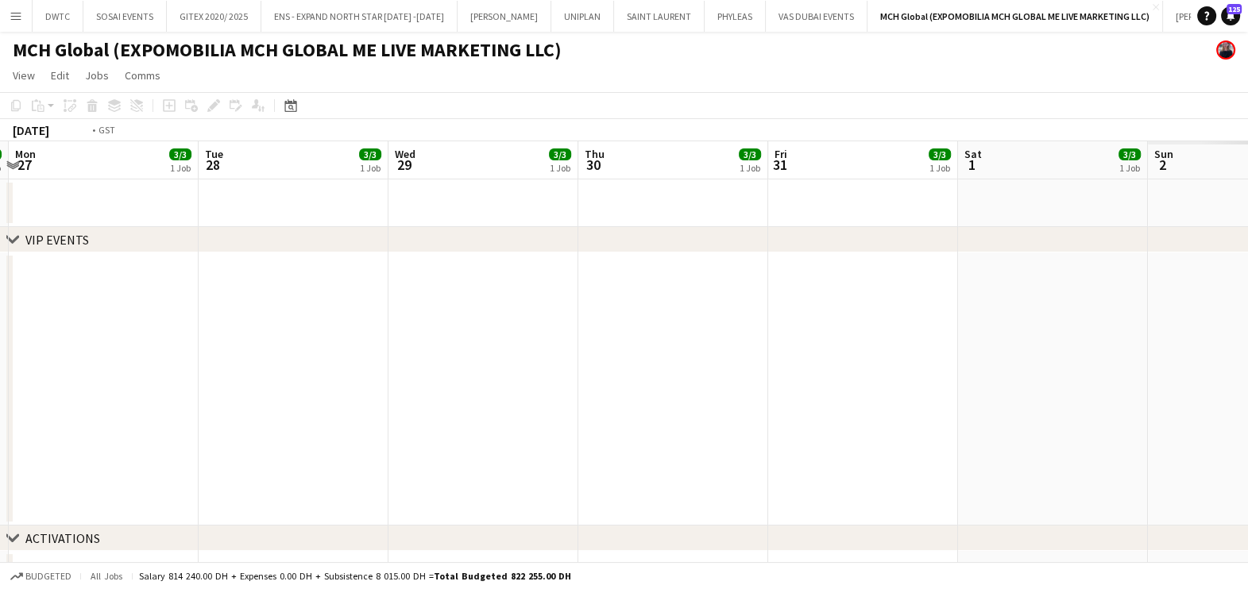
drag, startPoint x: 1229, startPoint y: 318, endPoint x: 156, endPoint y: 349, distance: 1073.3
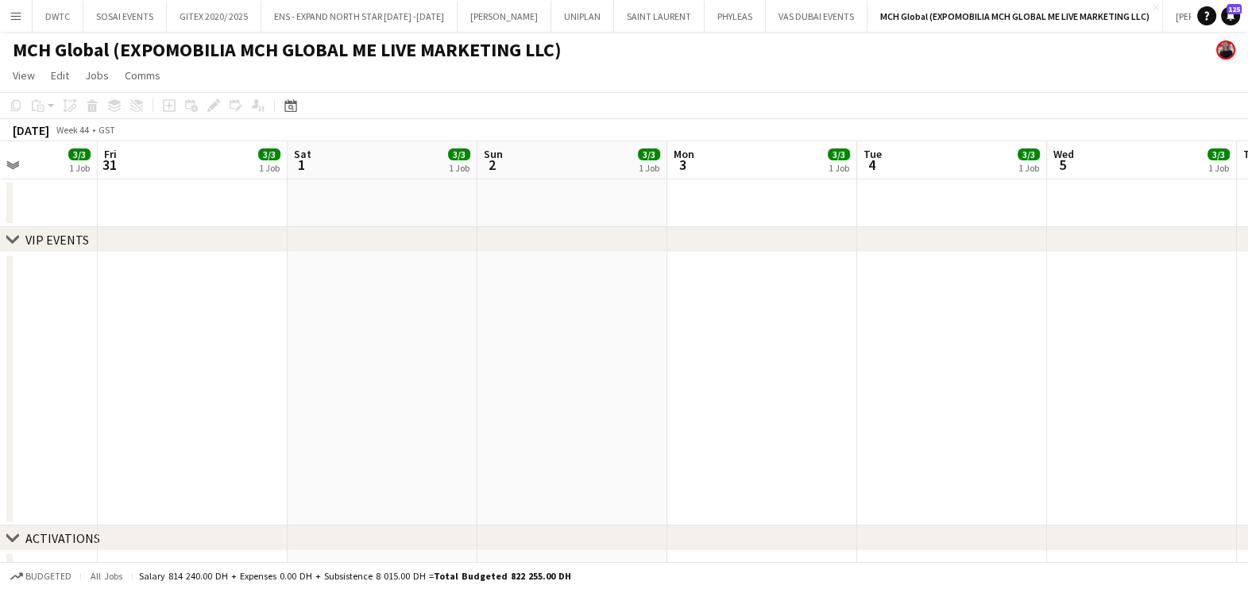
drag, startPoint x: 82, startPoint y: 318, endPoint x: 6, endPoint y: 328, distance: 76.8
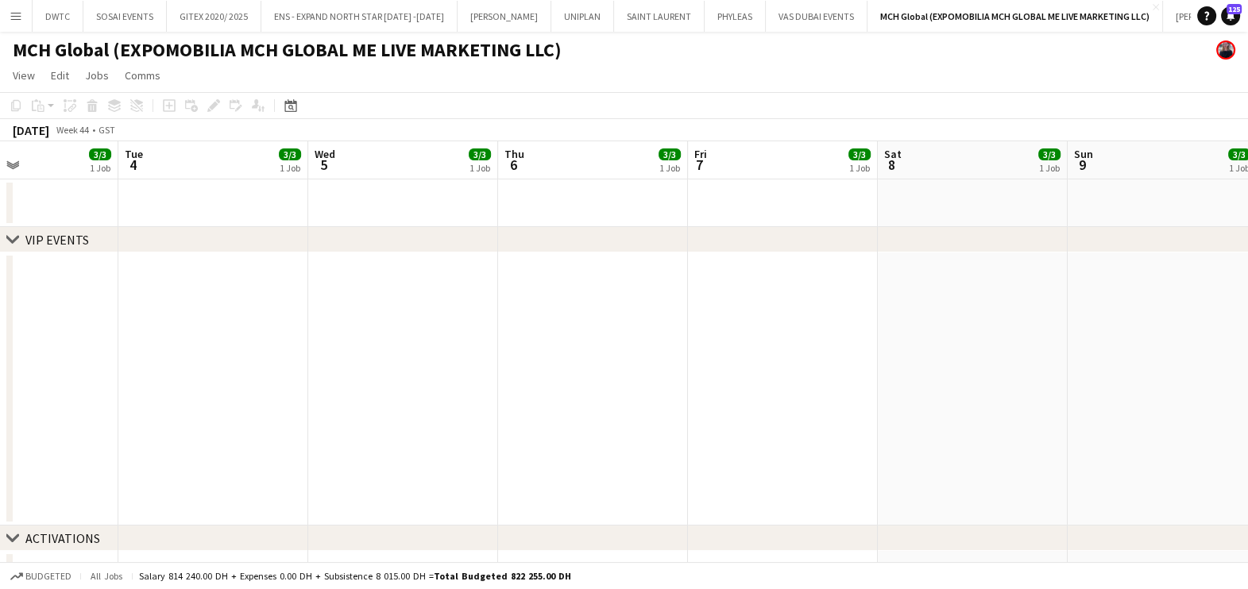
drag, startPoint x: 797, startPoint y: 260, endPoint x: 2, endPoint y: 277, distance: 795.1
click at [0, 274] on html "Menu Boards Boards Boards All jobs Status Workforce Workforce My Workforce Recr…" at bounding box center [624, 598] width 1248 height 1197
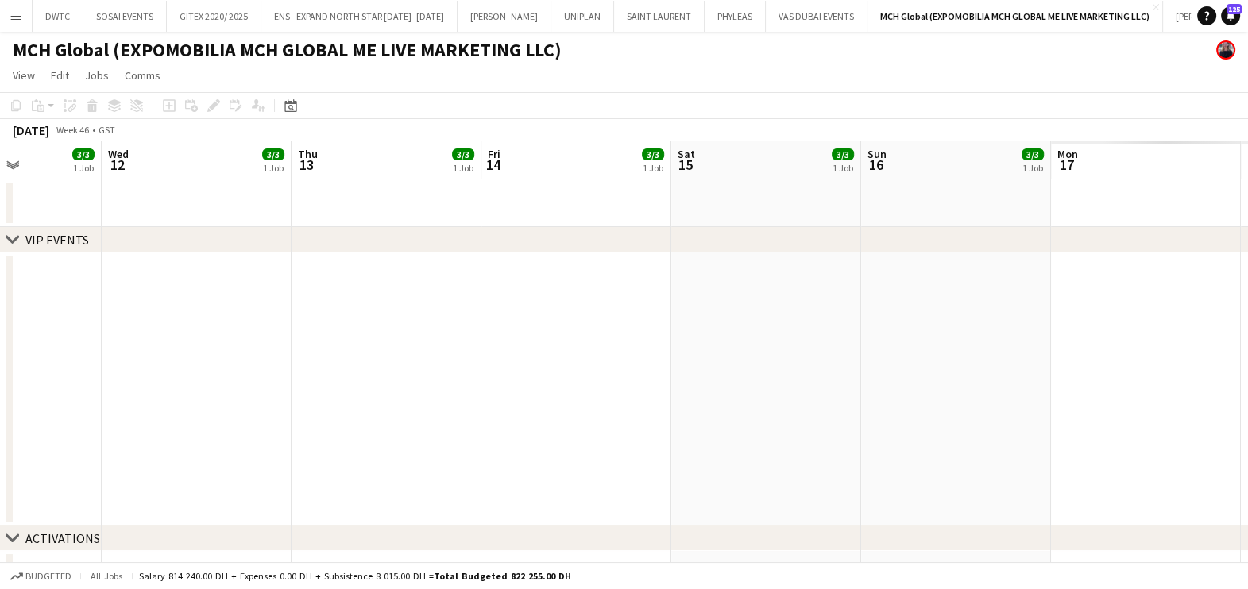
drag, startPoint x: 375, startPoint y: 284, endPoint x: 389, endPoint y: 283, distance: 14.3
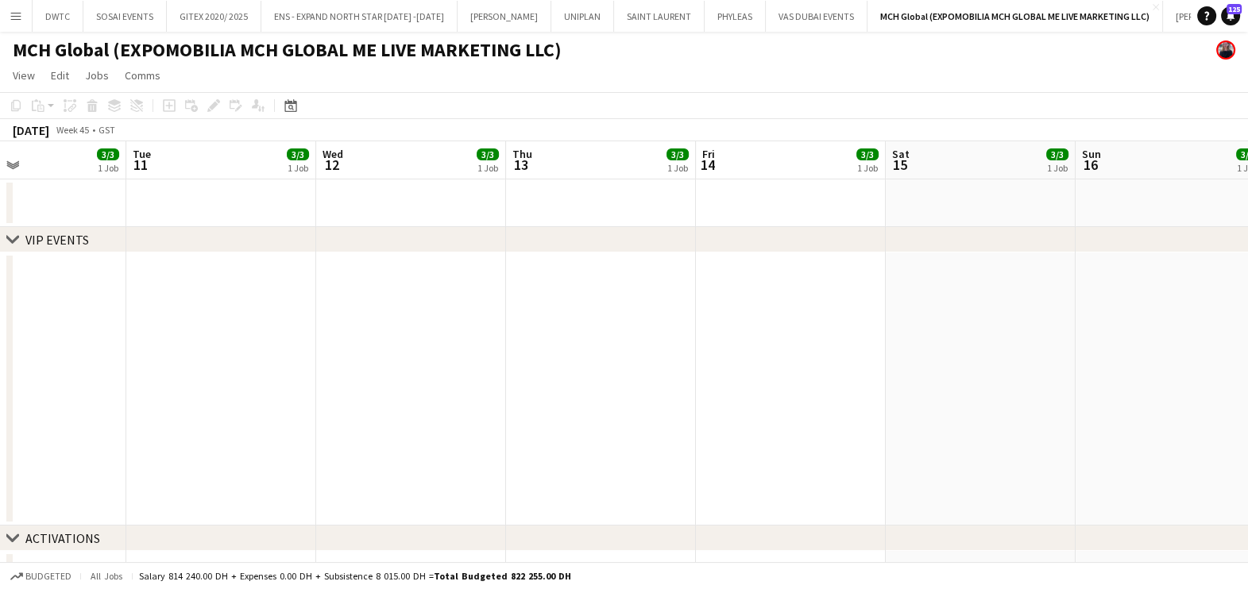
drag, startPoint x: 344, startPoint y: 299, endPoint x: 302, endPoint y: 305, distance: 42.6
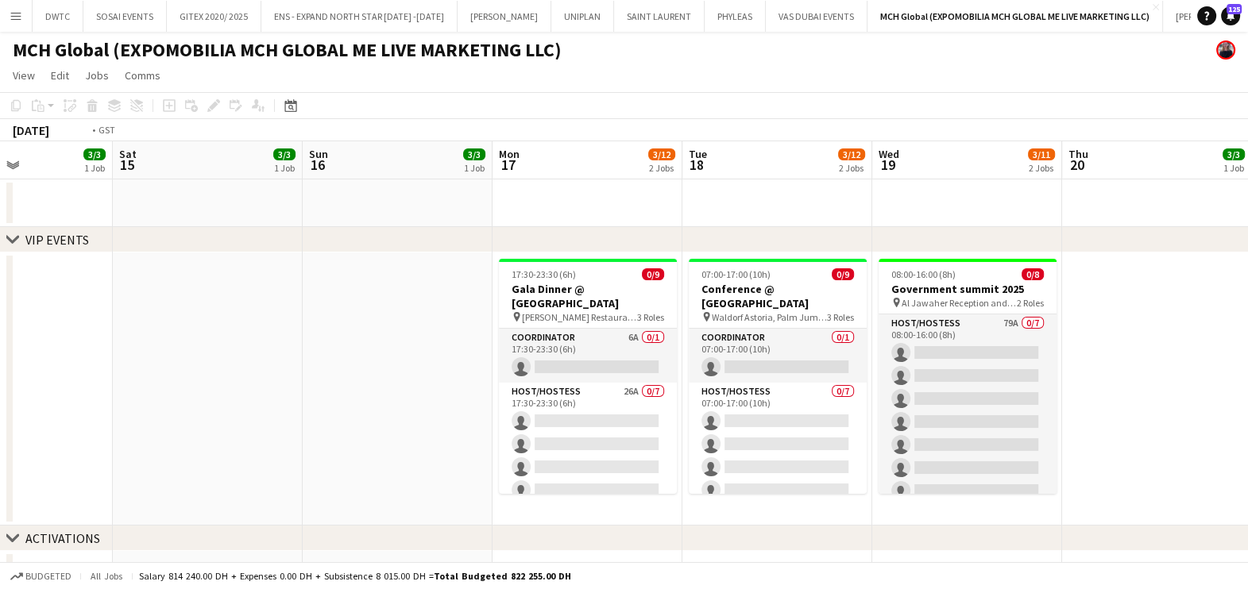
drag, startPoint x: 1083, startPoint y: 307, endPoint x: 735, endPoint y: 307, distance: 348.6
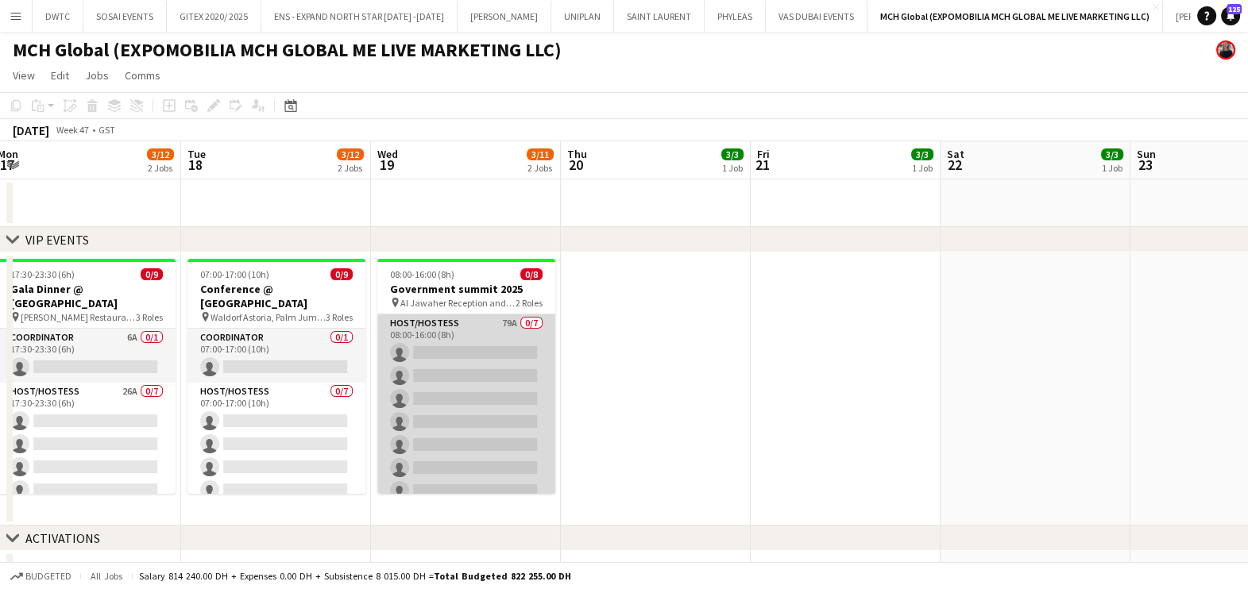
click at [475, 348] on app-card-role "Host/Hostess 79A 0/7 08:00-16:00 (8h) single-neutral-actions single-neutral-act…" at bounding box center [466, 410] width 178 height 192
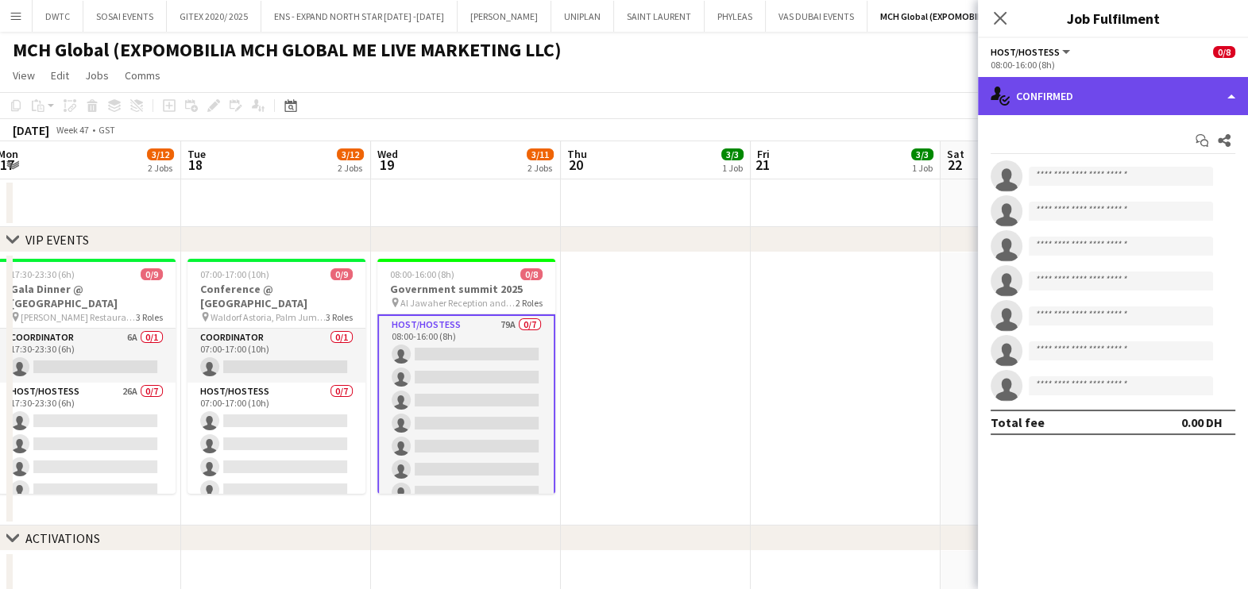
click at [1140, 95] on div "single-neutral-actions-check-2 Confirmed" at bounding box center [1113, 96] width 270 height 38
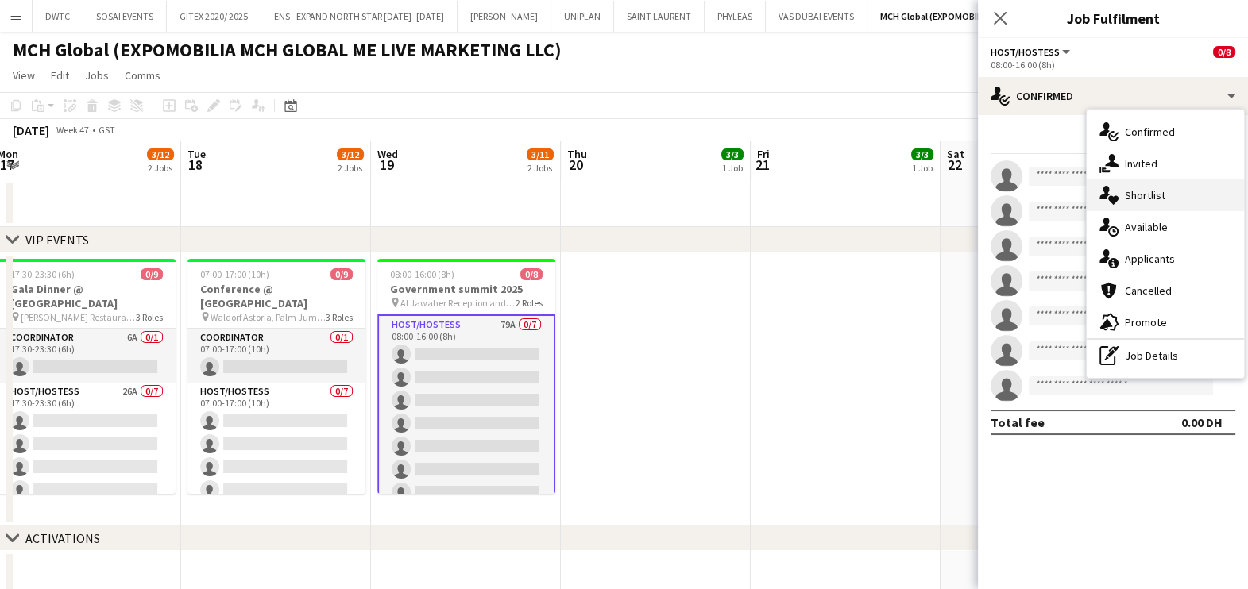
click at [1160, 198] on span "Shortlist" at bounding box center [1145, 195] width 41 height 14
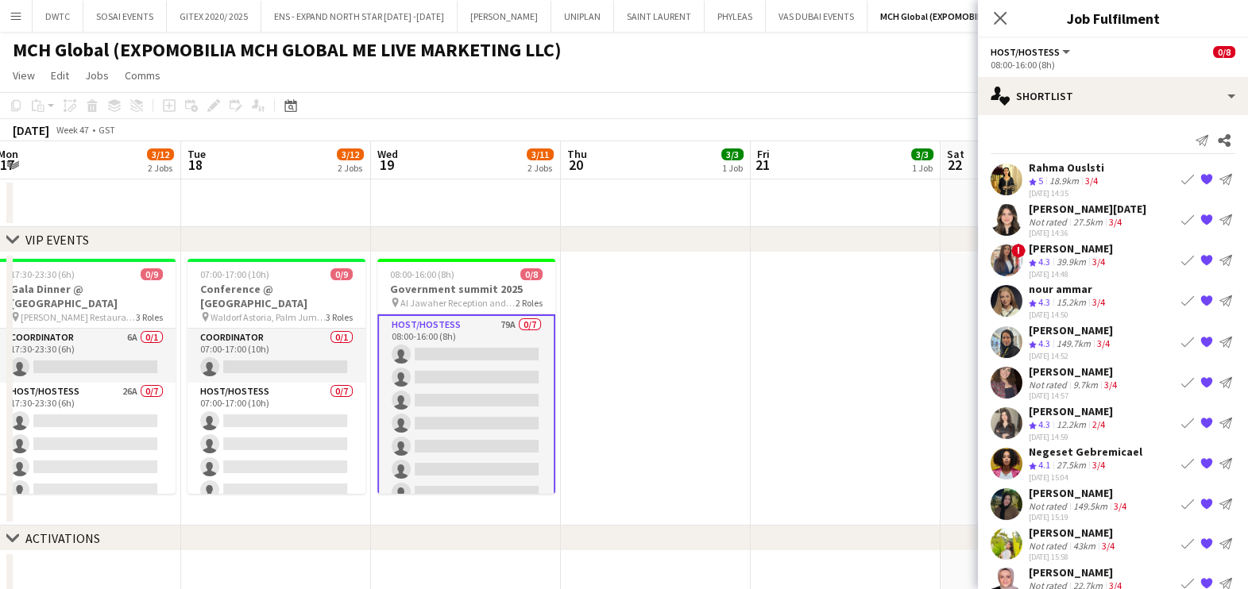
click at [1200, 340] on app-icon "{{ spriteTitle }}" at bounding box center [1206, 342] width 13 height 13
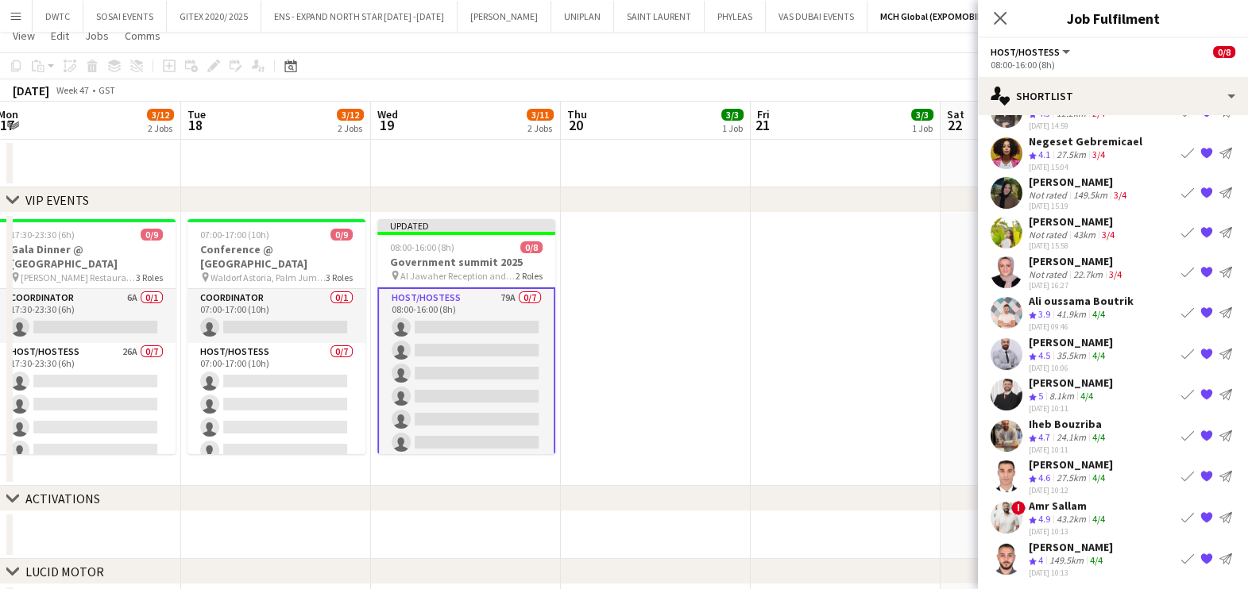
scroll to position [0, 0]
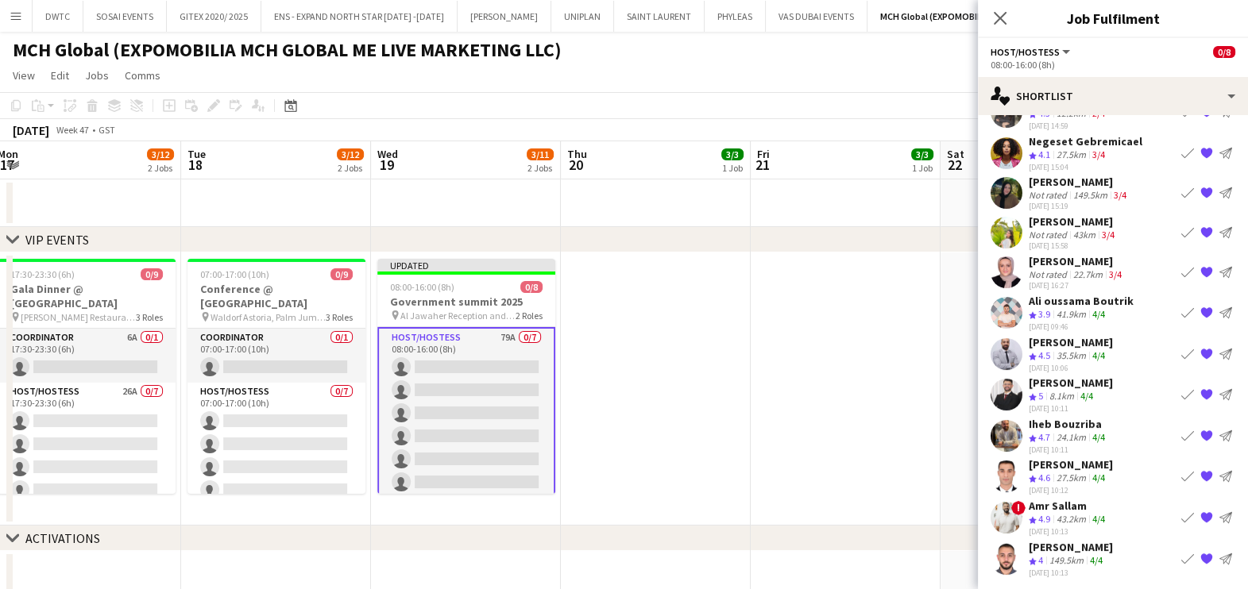
click at [1200, 269] on app-icon "{{ spriteTitle }}" at bounding box center [1206, 272] width 13 height 13
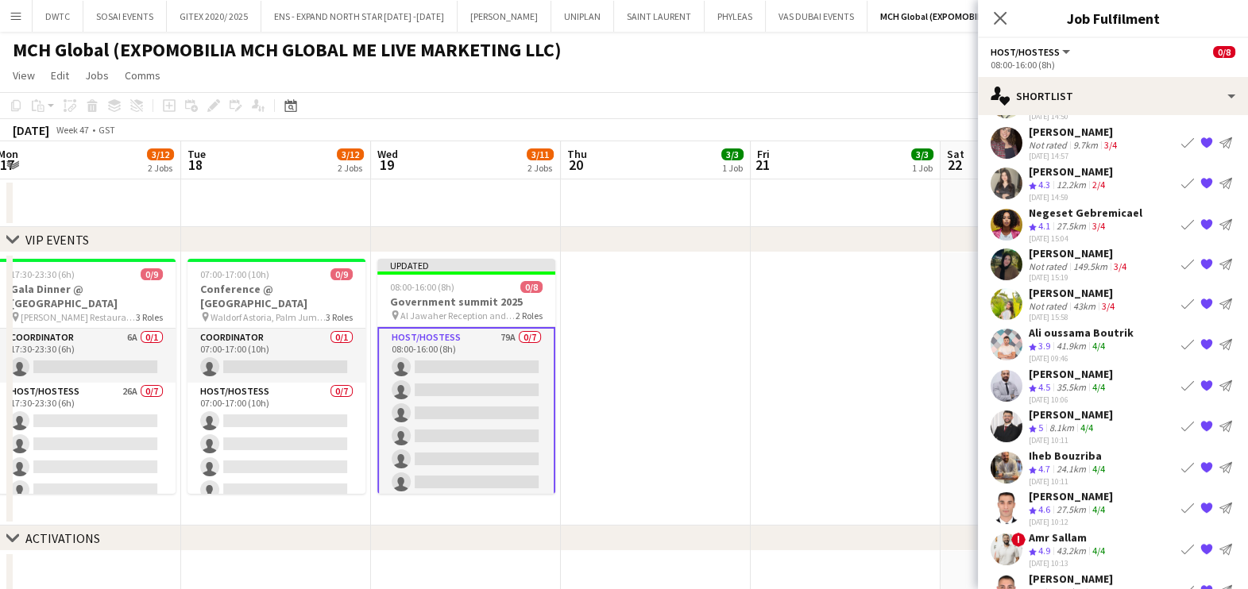
scroll to position [230, 0]
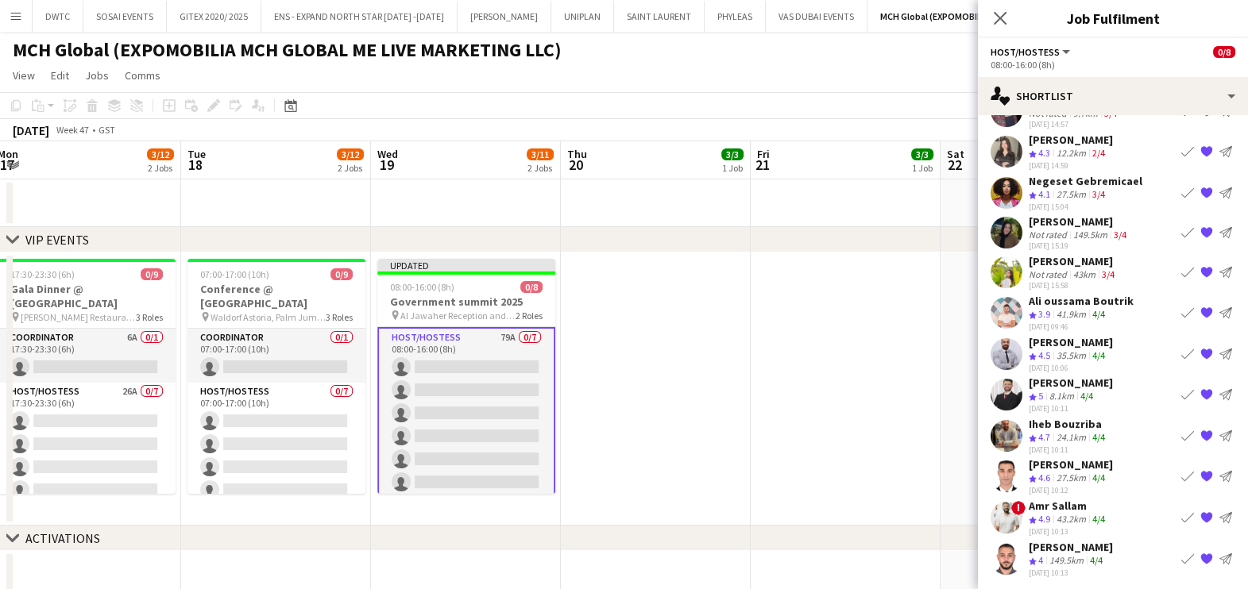
click at [1200, 311] on app-icon "{{ spriteTitle }}" at bounding box center [1206, 313] width 13 height 13
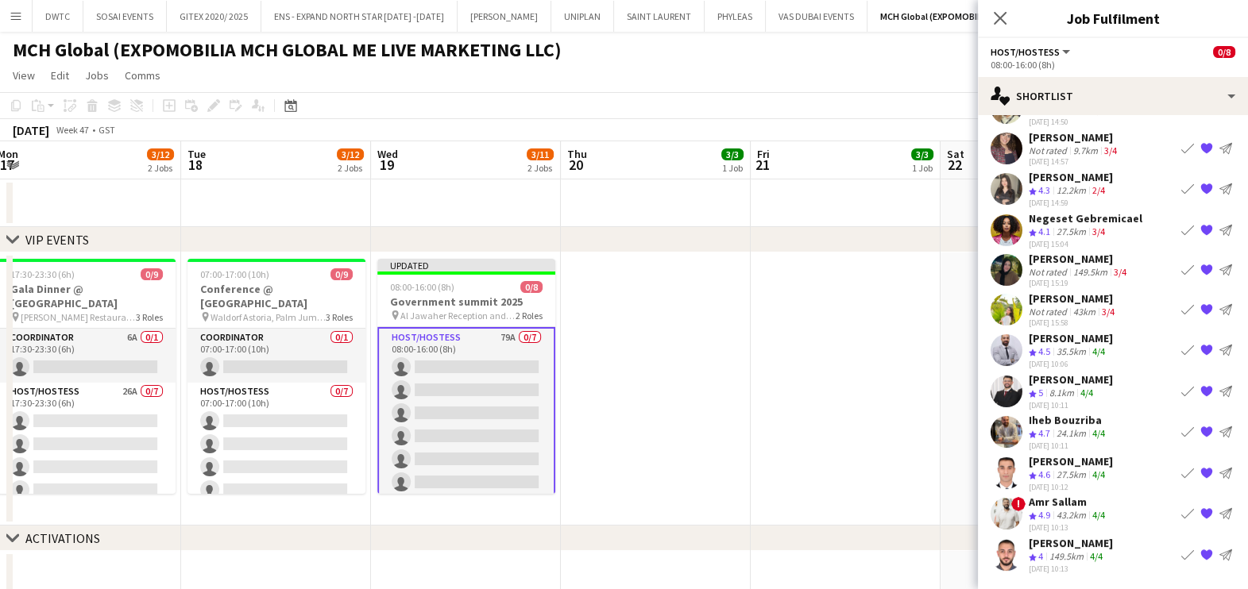
scroll to position [190, 0]
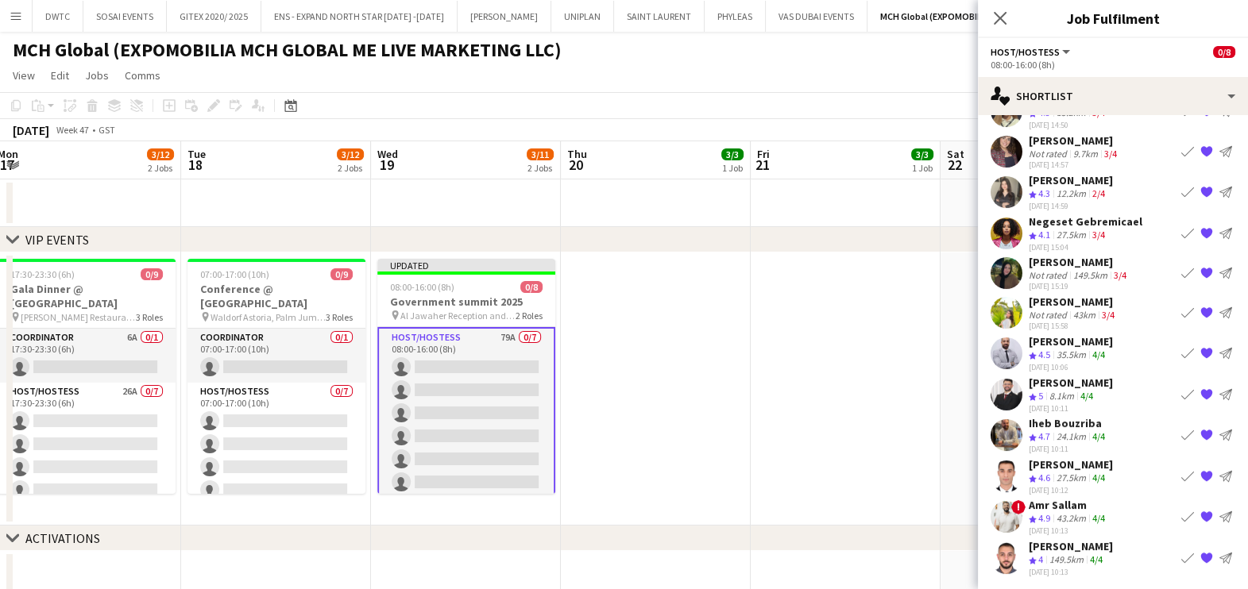
click at [1200, 268] on app-icon "{{ spriteTitle }}" at bounding box center [1206, 273] width 13 height 13
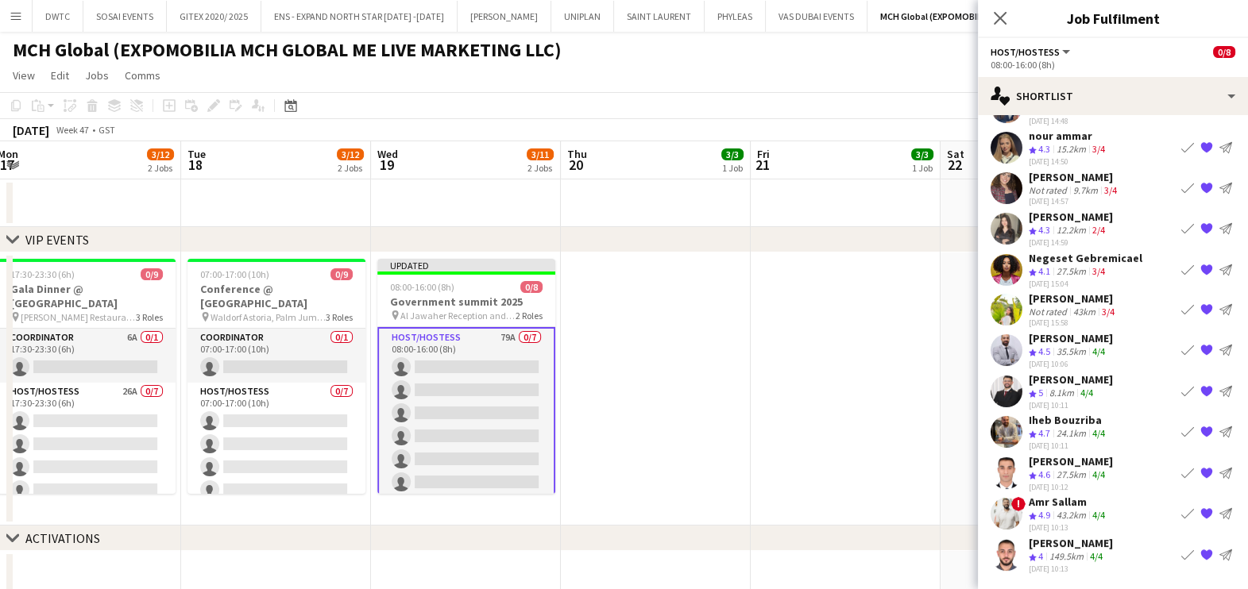
scroll to position [150, 0]
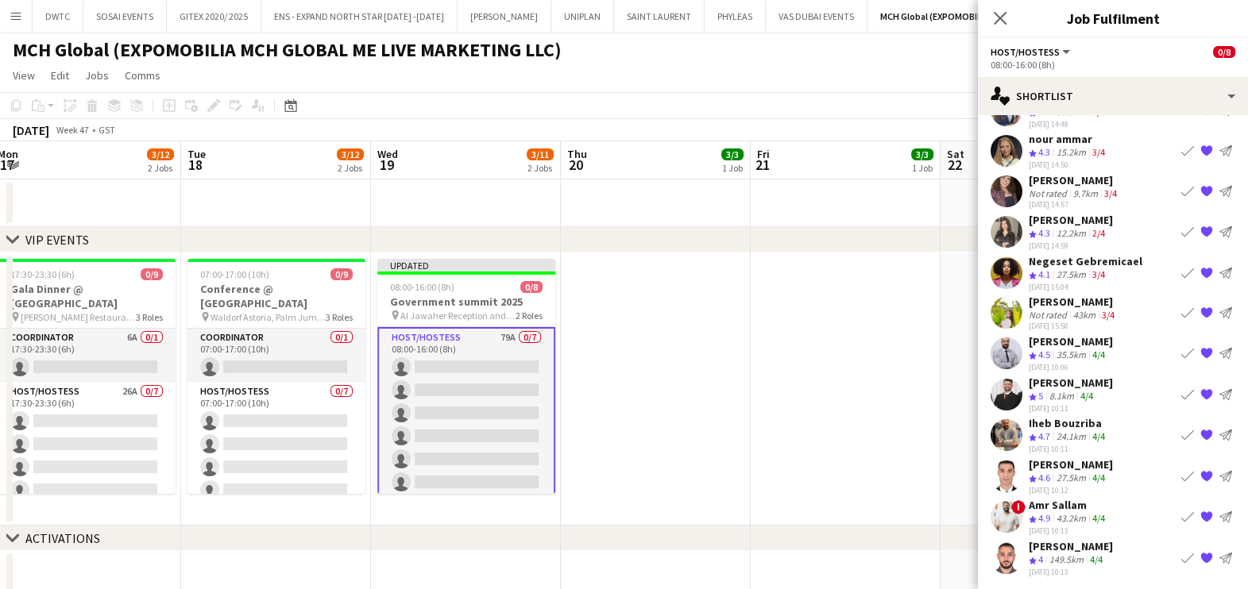
click at [885, 329] on app-date-cell at bounding box center [845, 389] width 190 height 273
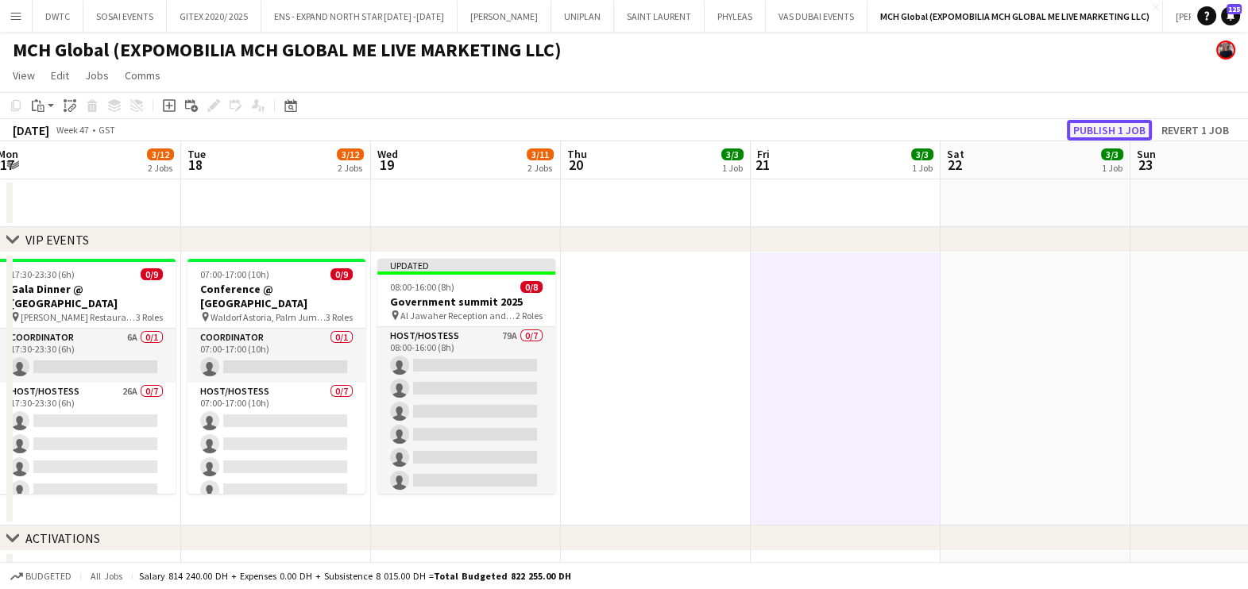
click at [1120, 126] on button "Publish 1 job" at bounding box center [1109, 130] width 85 height 21
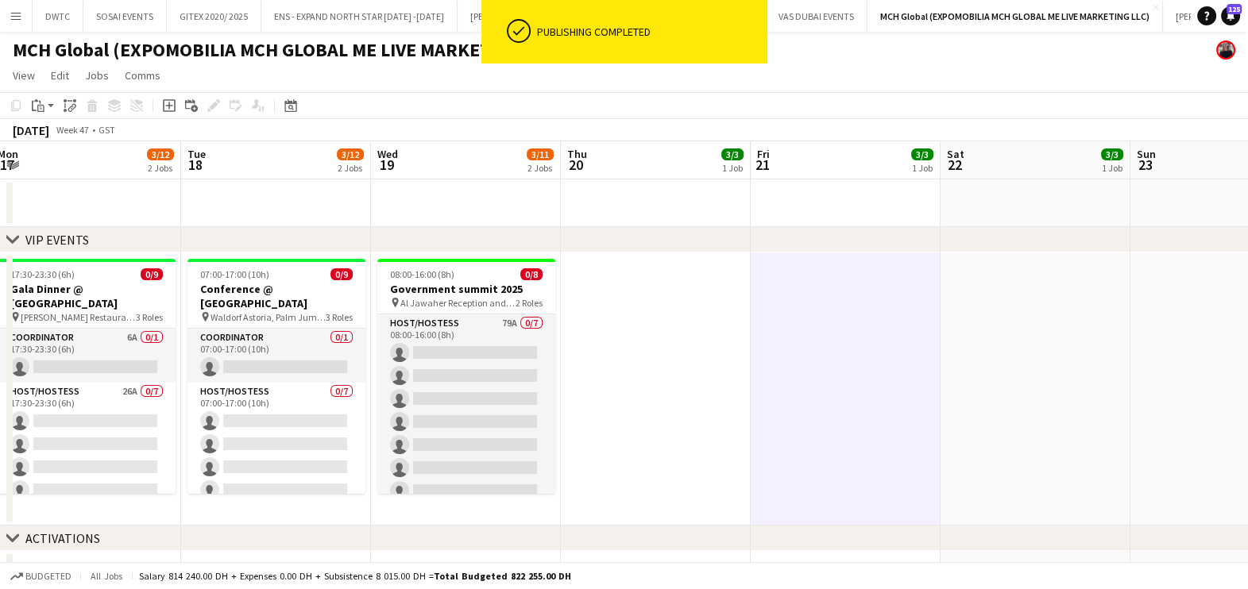
drag, startPoint x: 441, startPoint y: 353, endPoint x: 881, endPoint y: 207, distance: 464.1
click at [438, 353] on app-card-role "Host/Hostess 79A 0/7 08:00-16:00 (8h) single-neutral-actions single-neutral-act…" at bounding box center [466, 410] width 178 height 192
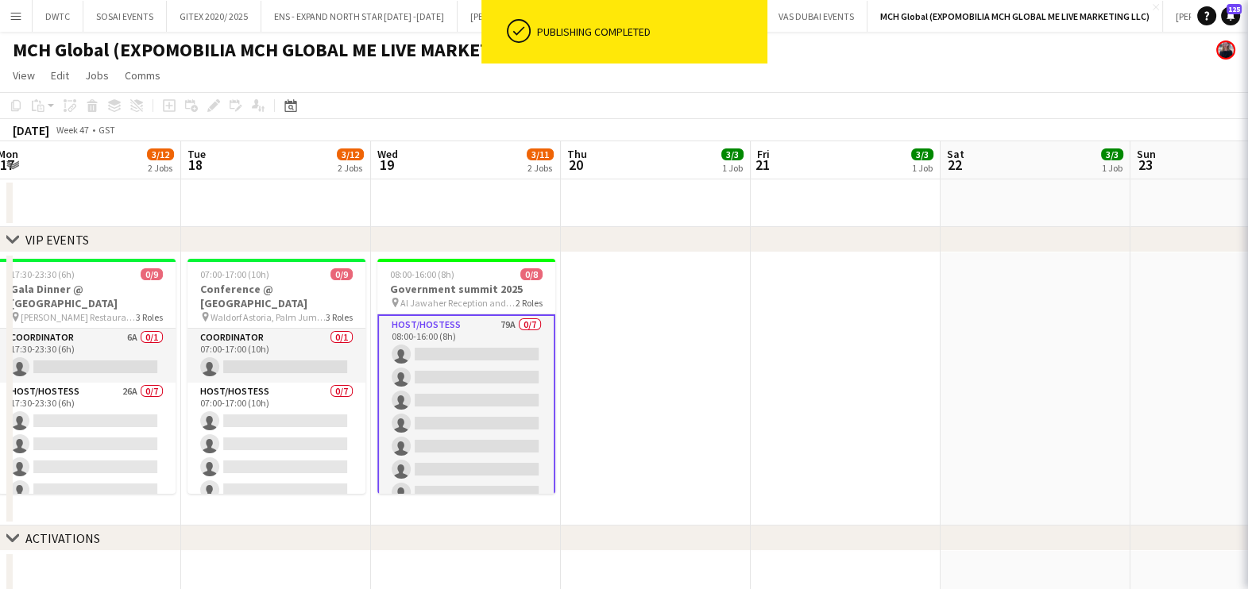
scroll to position [0, 581]
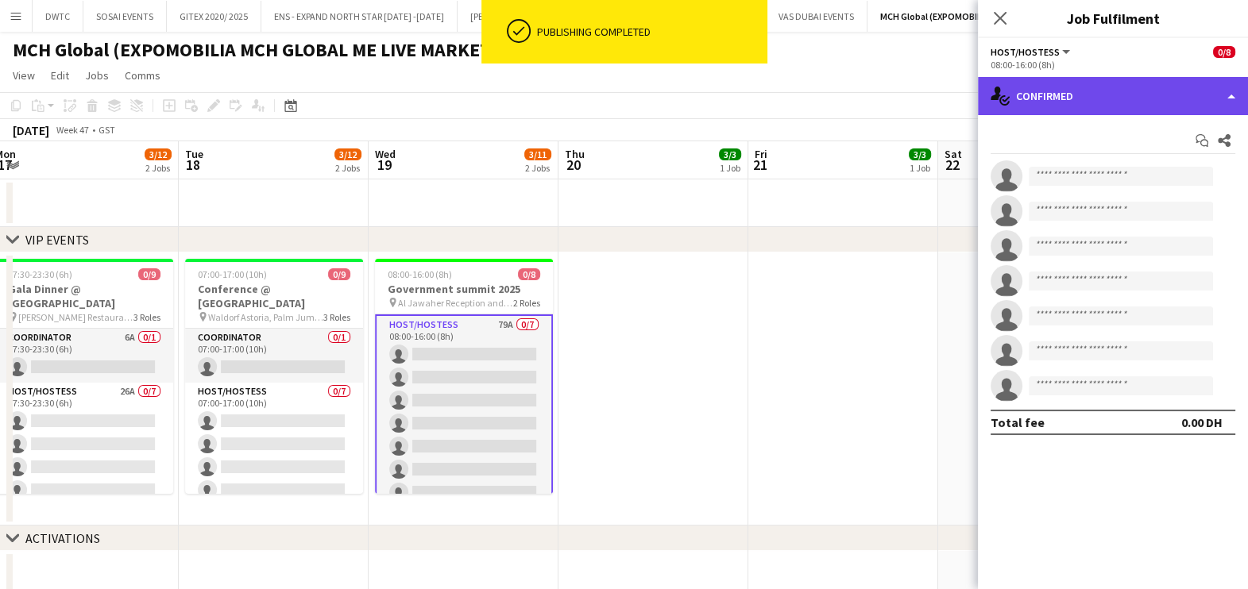
click at [1118, 95] on div "single-neutral-actions-check-2 Confirmed" at bounding box center [1113, 96] width 270 height 38
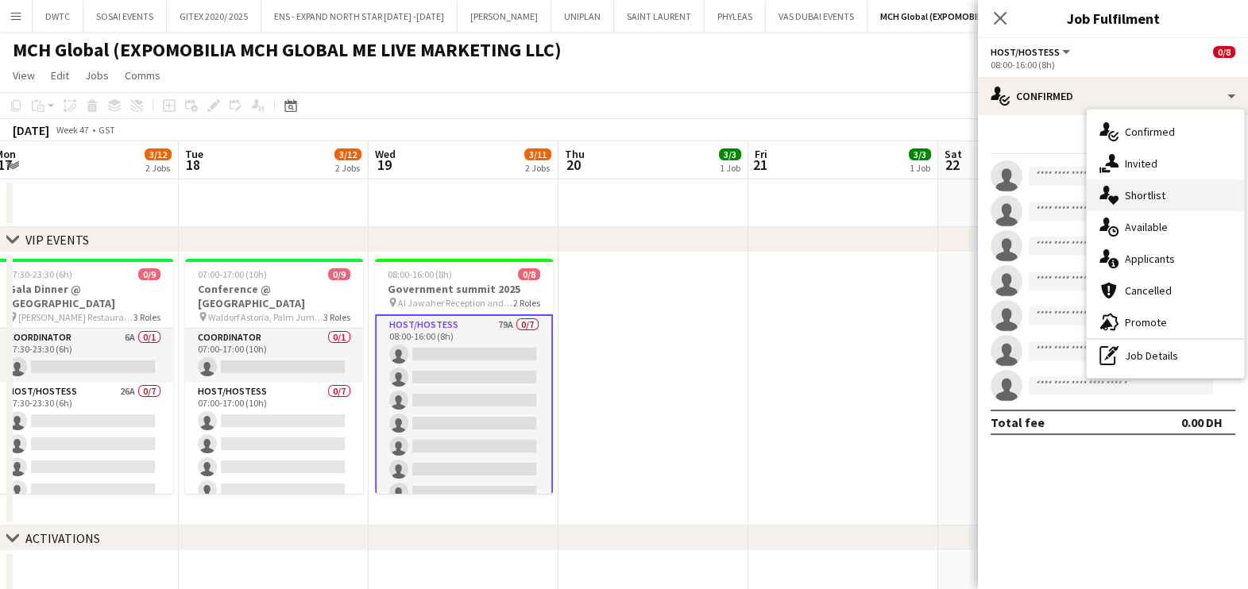
click at [1148, 196] on span "Shortlist" at bounding box center [1145, 195] width 41 height 14
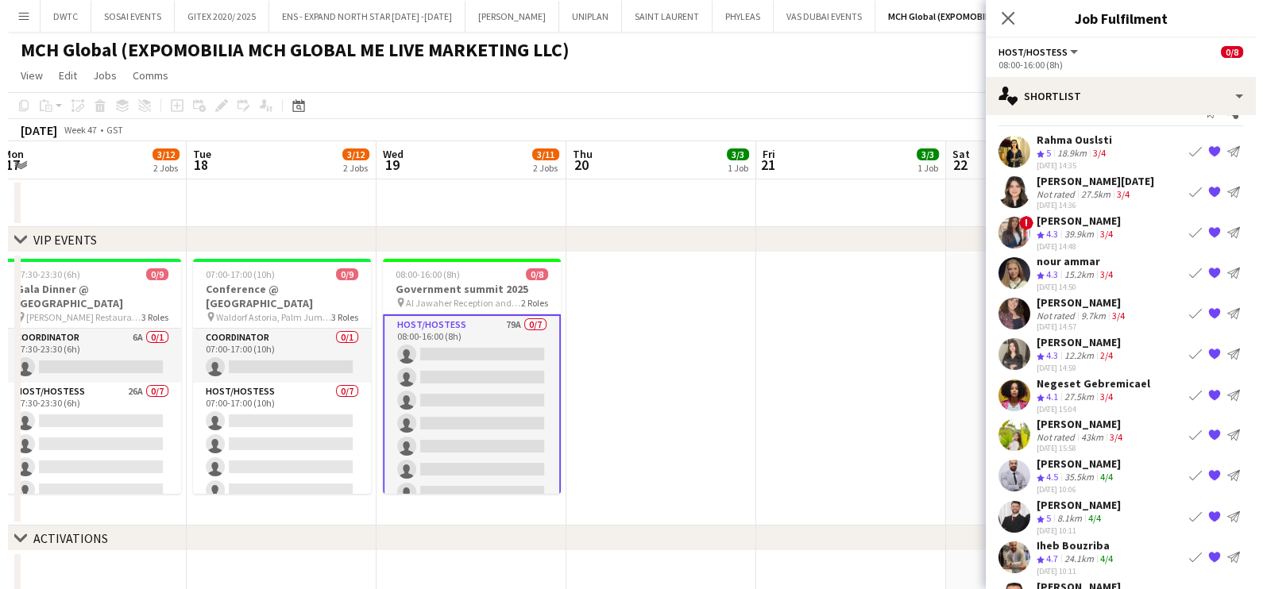
scroll to position [0, 0]
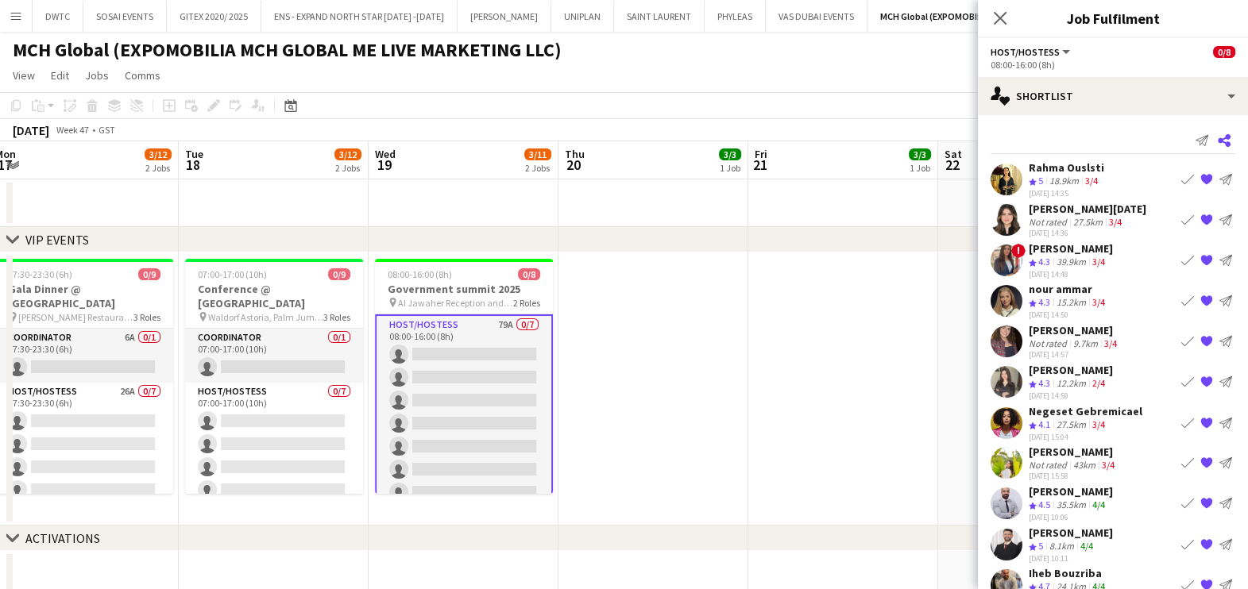
click at [1217, 139] on icon "Share" at bounding box center [1223, 140] width 13 height 13
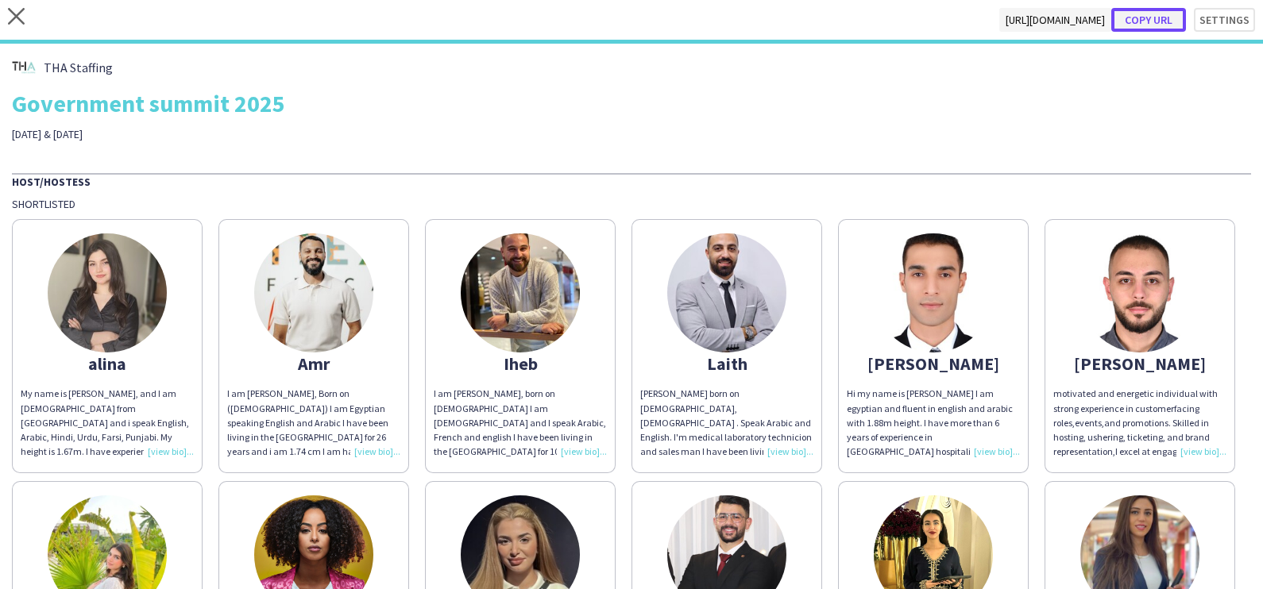
click at [1148, 17] on button "Copy url" at bounding box center [1148, 20] width 75 height 24
click at [13, 20] on icon at bounding box center [16, 16] width 17 height 17
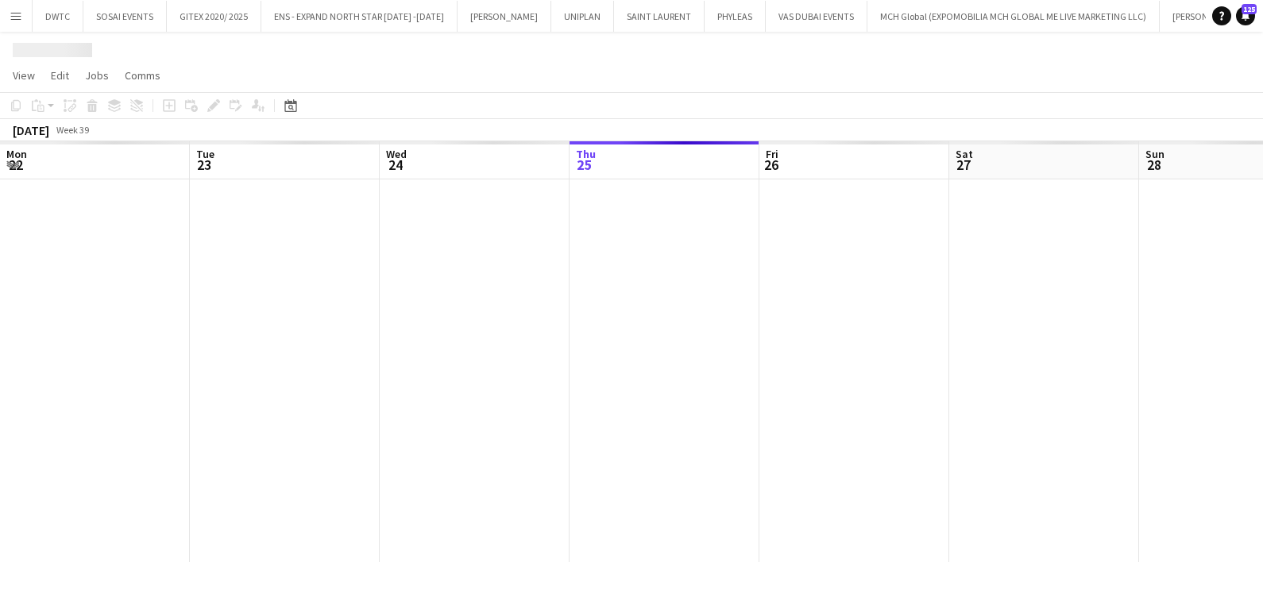
scroll to position [0, 380]
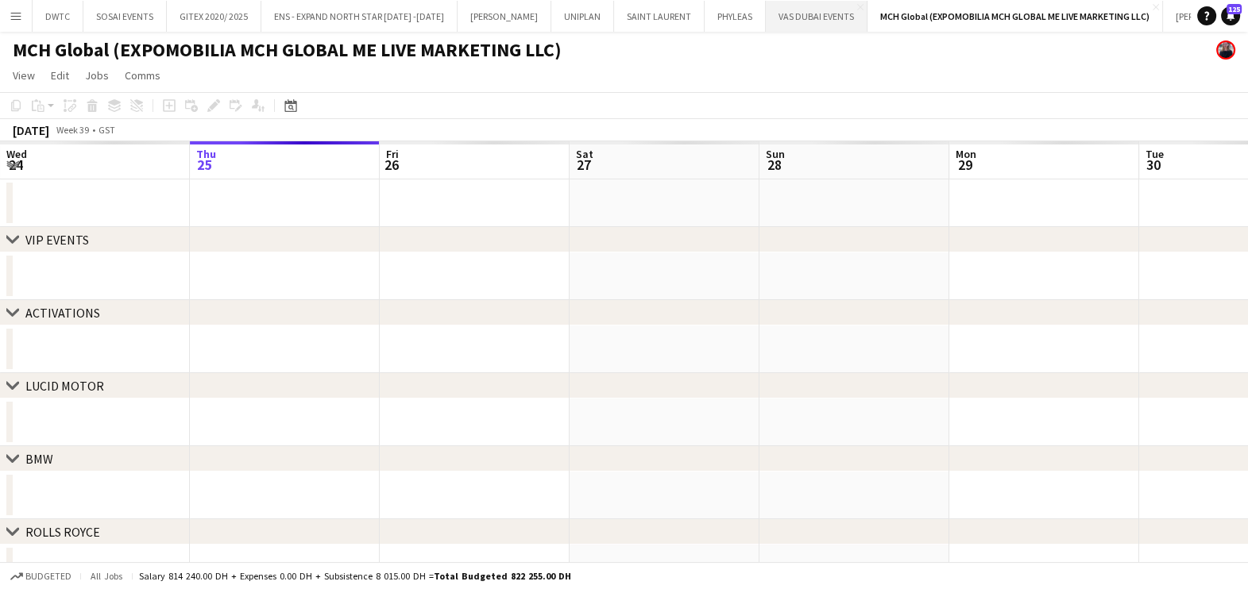
click at [814, 25] on button "VAS DUBAI EVENTS Close" at bounding box center [817, 16] width 102 height 31
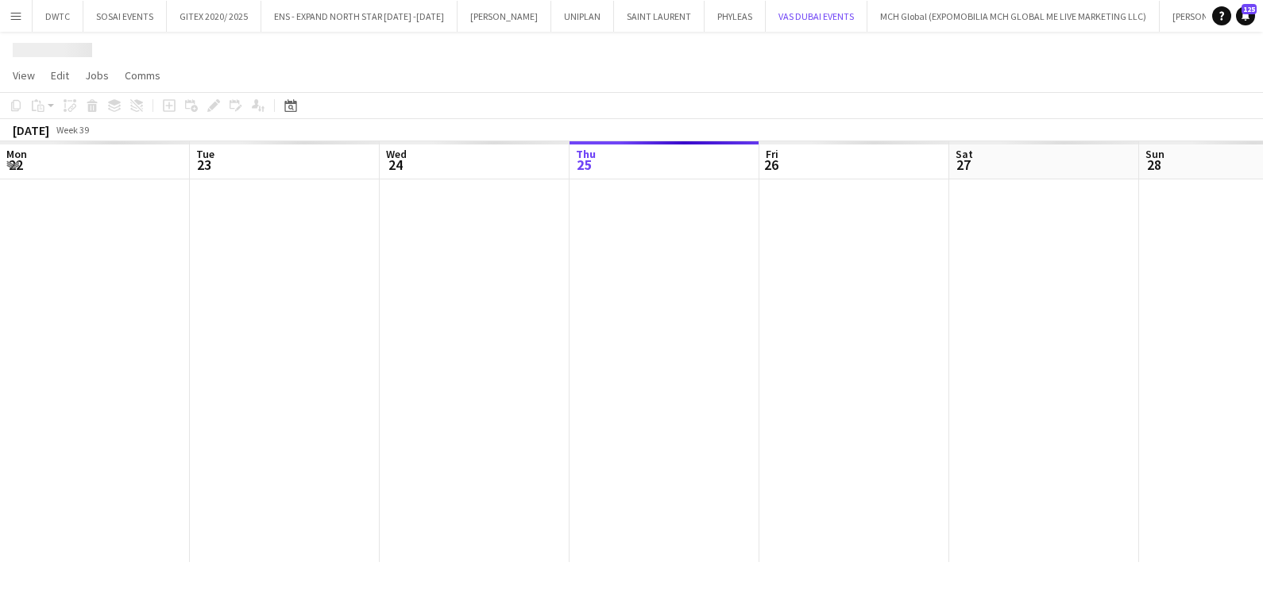
scroll to position [0, 380]
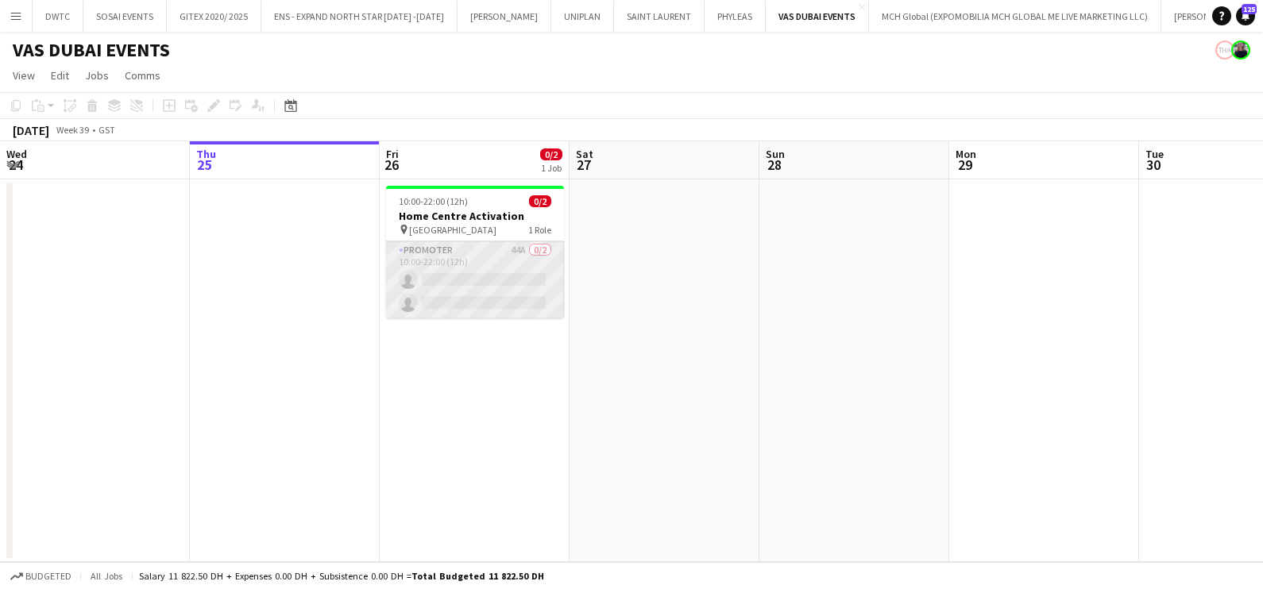
click at [494, 280] on app-card-role "Promoter 44A 0/2 10:00-22:00 (12h) single-neutral-actions single-neutral-actions" at bounding box center [475, 279] width 178 height 77
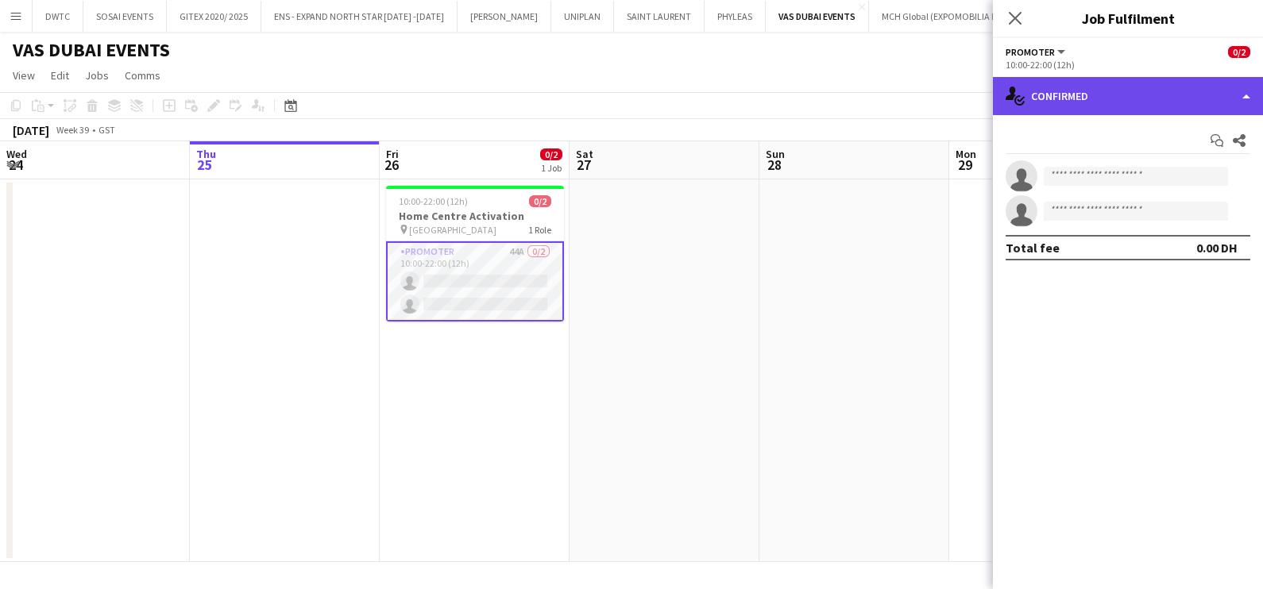
click at [1096, 83] on div "single-neutral-actions-check-2 Confirmed" at bounding box center [1128, 96] width 270 height 38
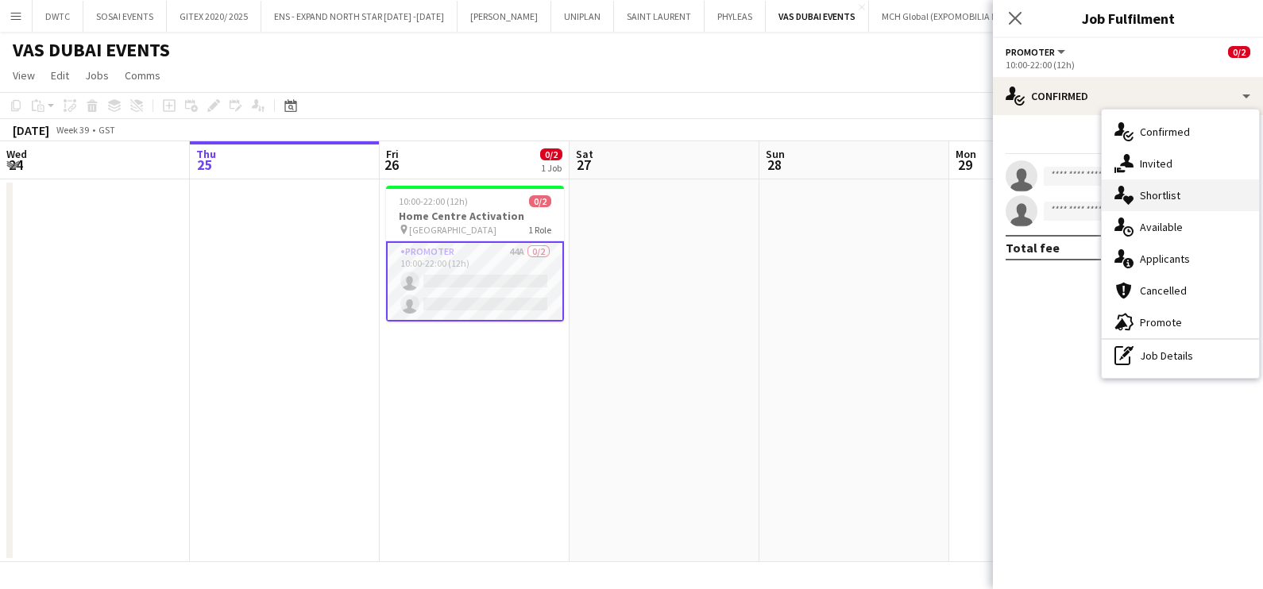
click at [1159, 203] on div "single-neutral-actions-heart Shortlist" at bounding box center [1179, 195] width 157 height 32
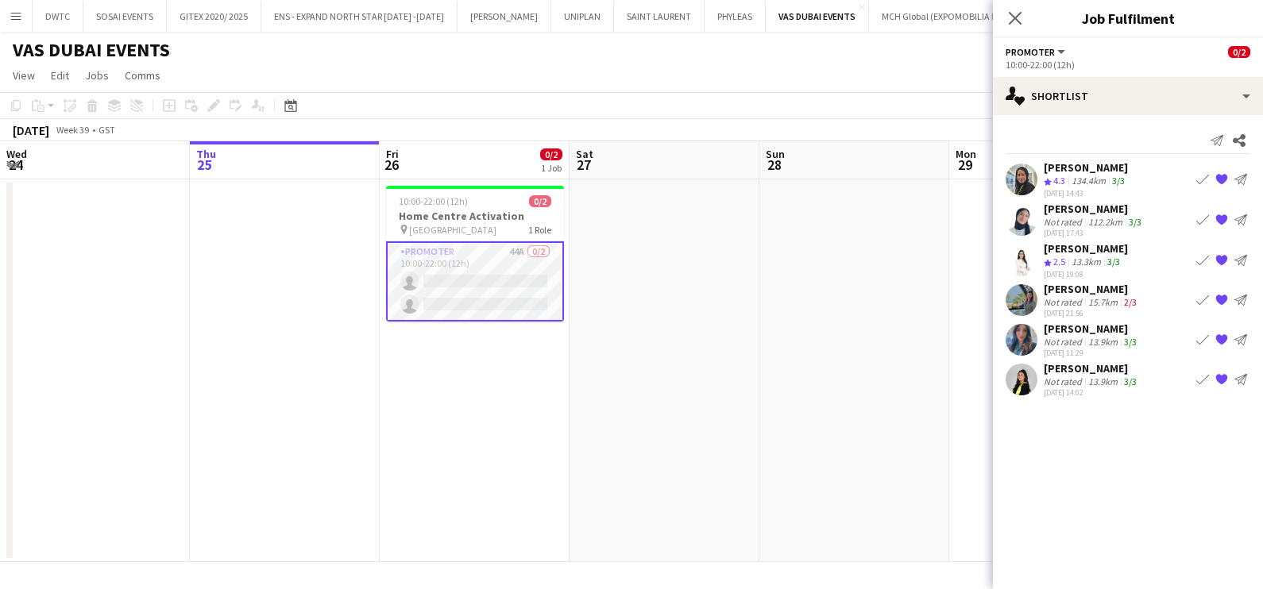
click at [1098, 293] on div "[PERSON_NAME]" at bounding box center [1092, 289] width 96 height 14
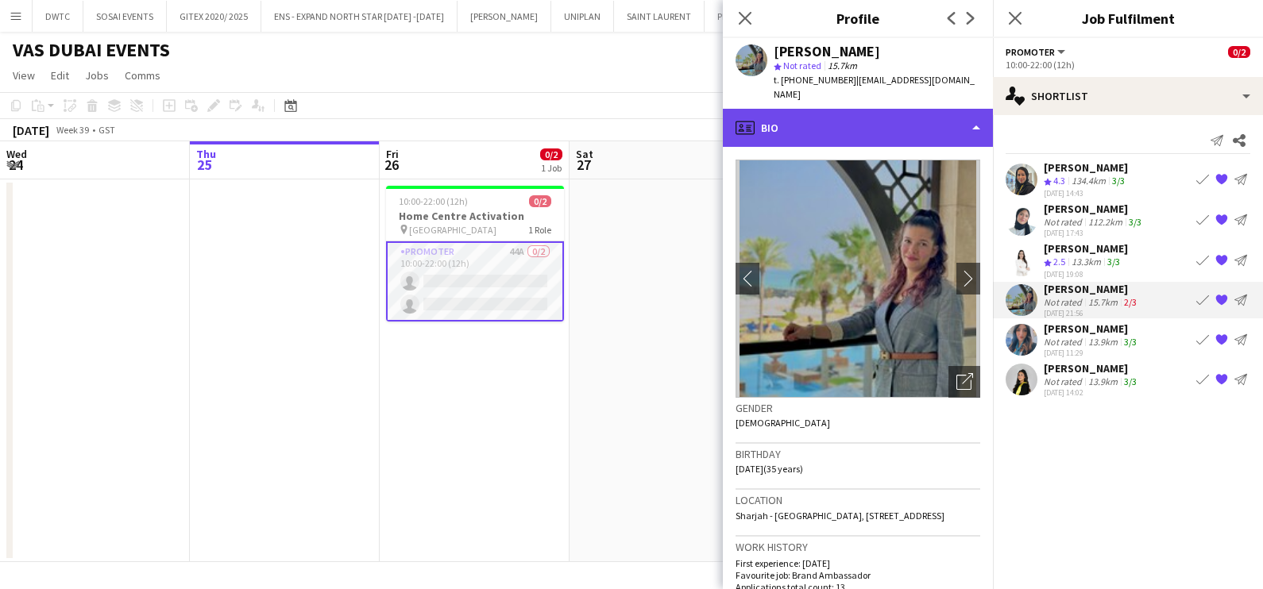
click at [846, 109] on div "profile Bio" at bounding box center [858, 128] width 270 height 38
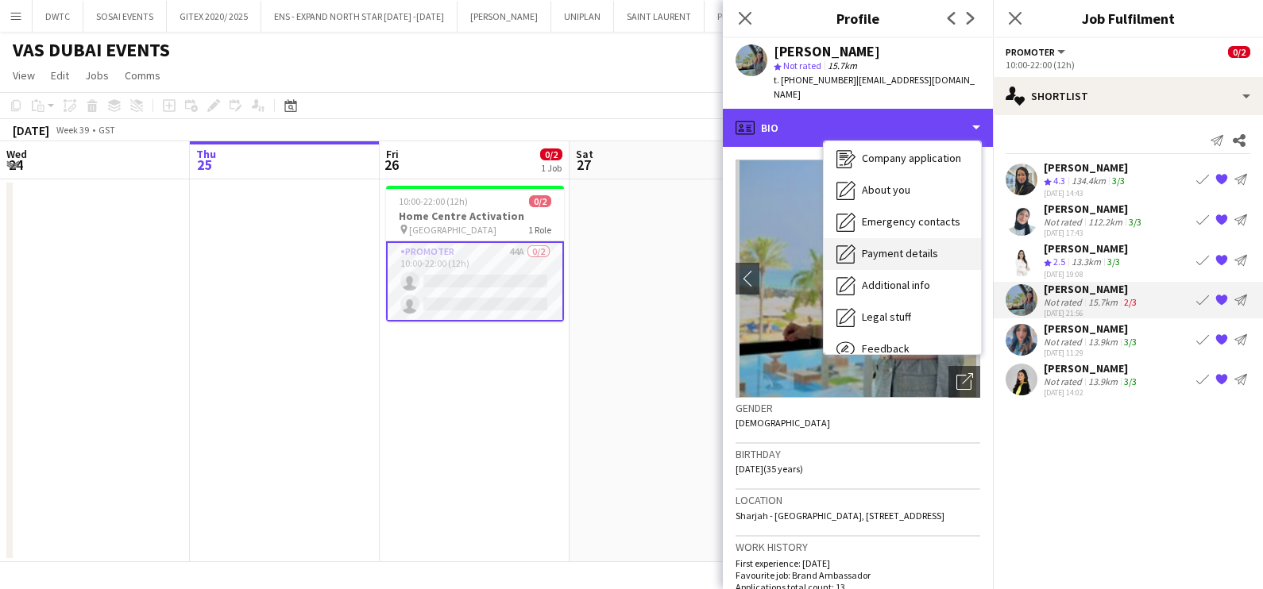
scroll to position [117, 0]
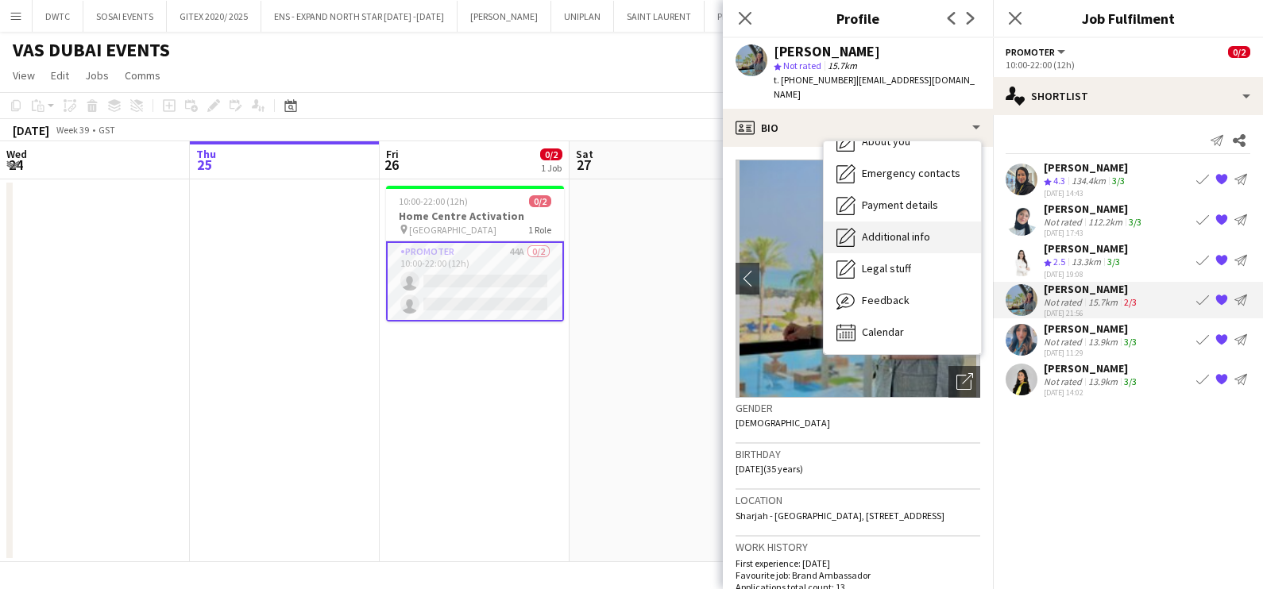
click at [910, 230] on span "Additional info" at bounding box center [896, 237] width 68 height 14
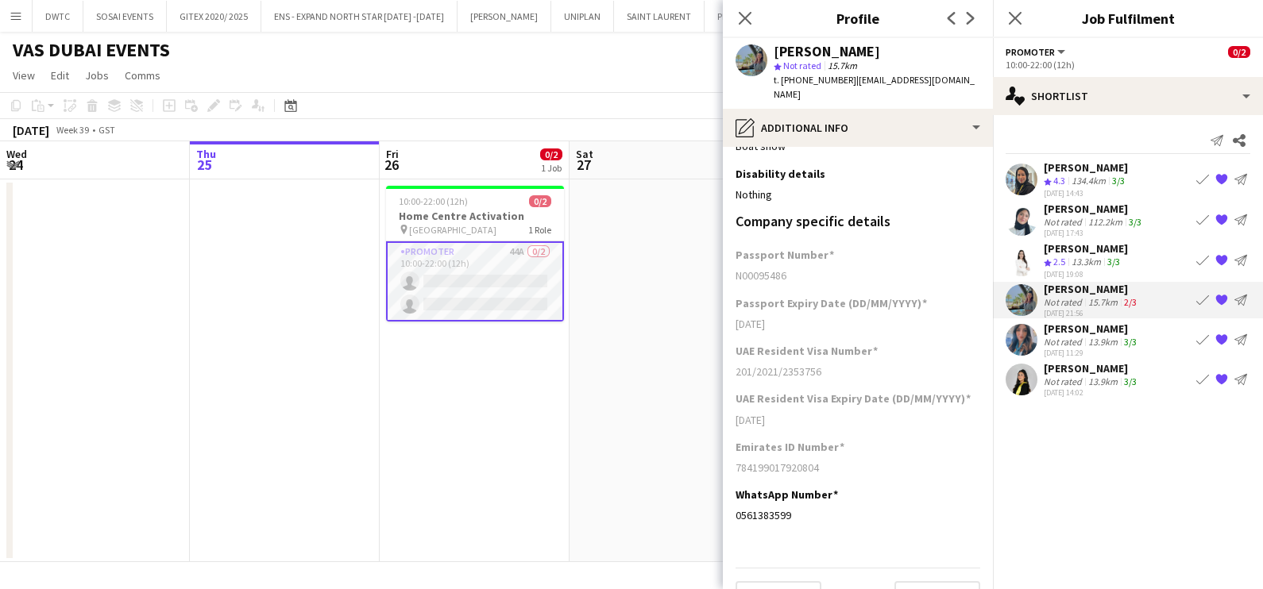
scroll to position [195, 0]
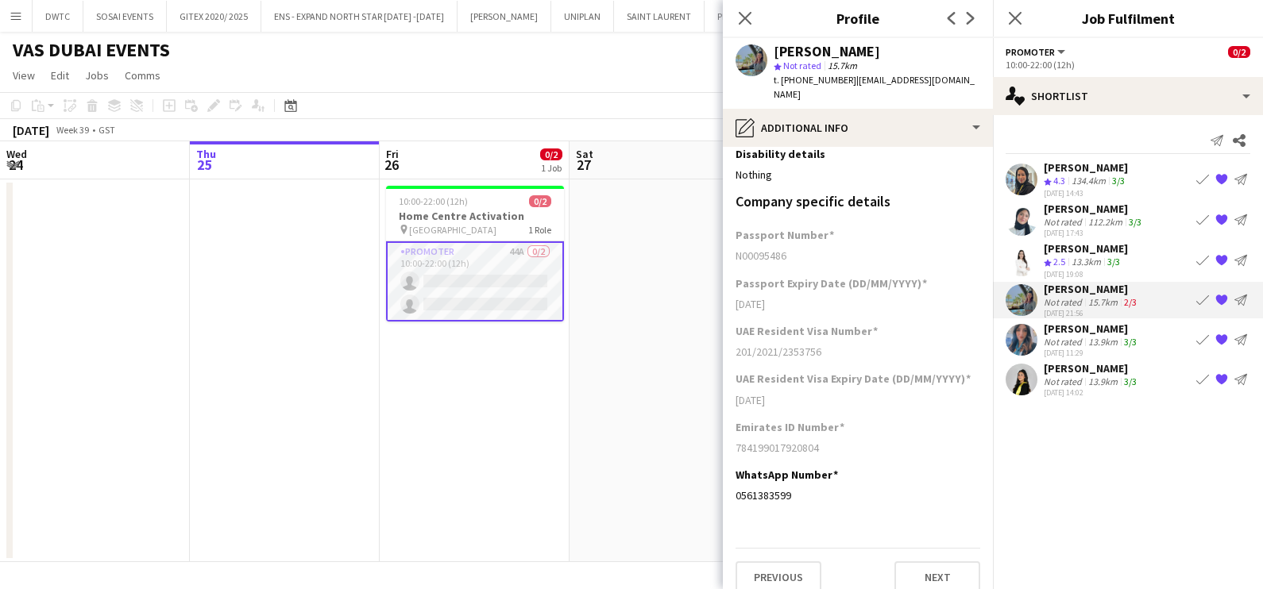
click at [643, 345] on app-date-cell at bounding box center [664, 370] width 190 height 383
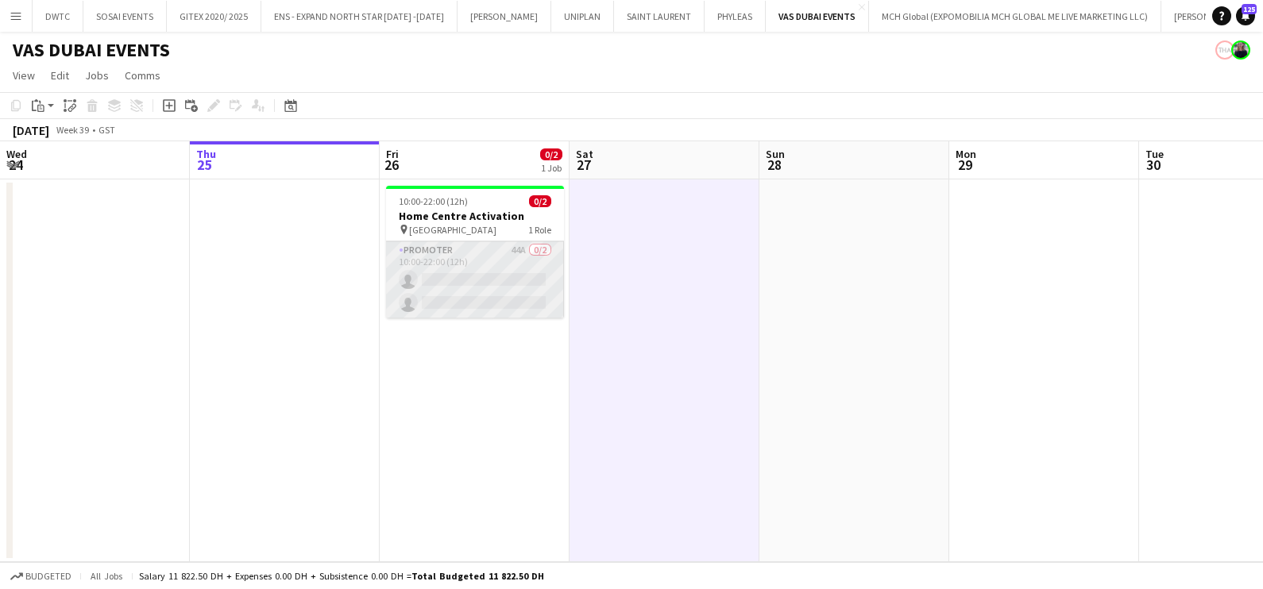
click at [484, 277] on app-card-role "Promoter 44A 0/2 10:00-22:00 (12h) single-neutral-actions single-neutral-actions" at bounding box center [475, 279] width 178 height 77
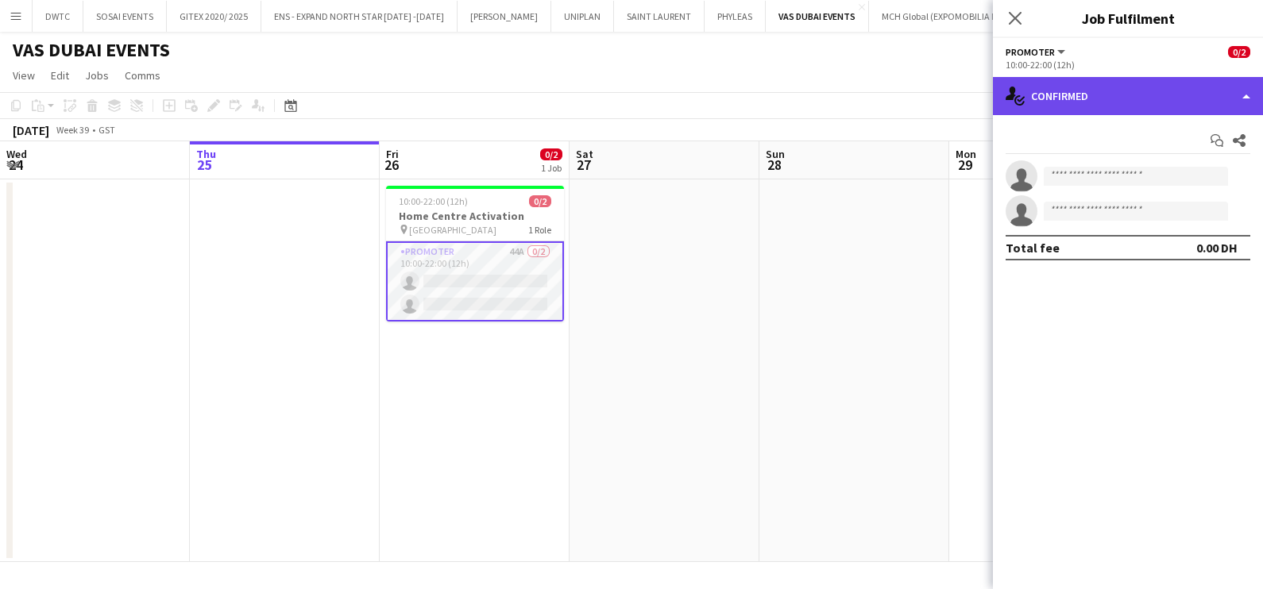
click at [1125, 94] on div "single-neutral-actions-check-2 Confirmed" at bounding box center [1128, 96] width 270 height 38
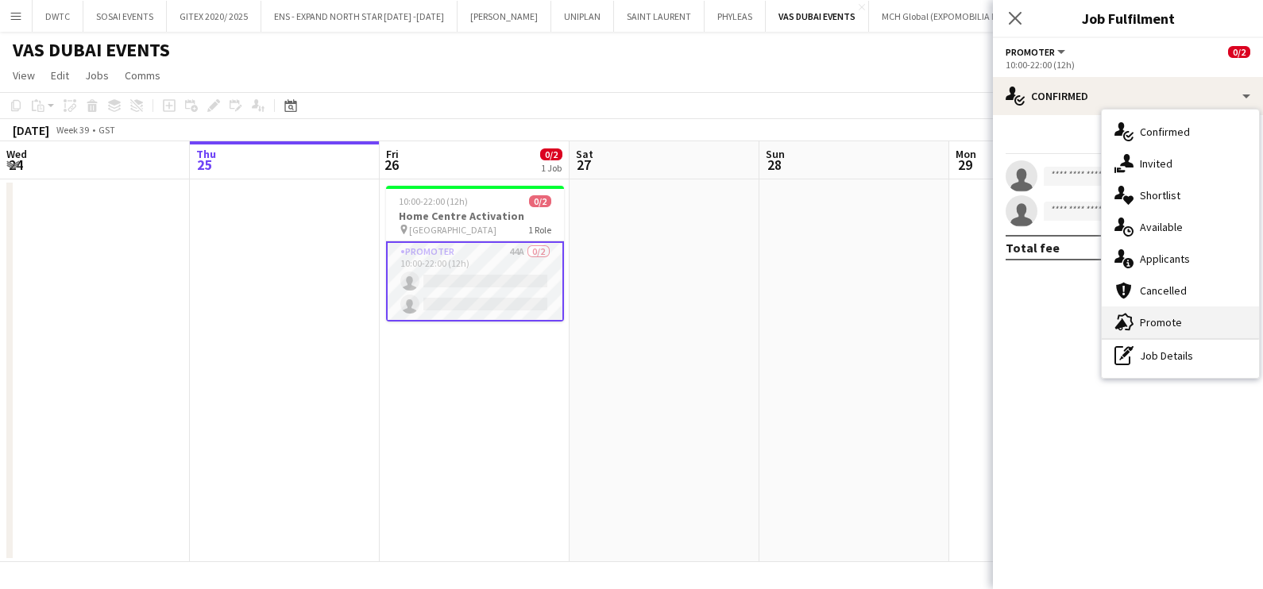
click at [1140, 325] on span "Promote" at bounding box center [1161, 322] width 42 height 14
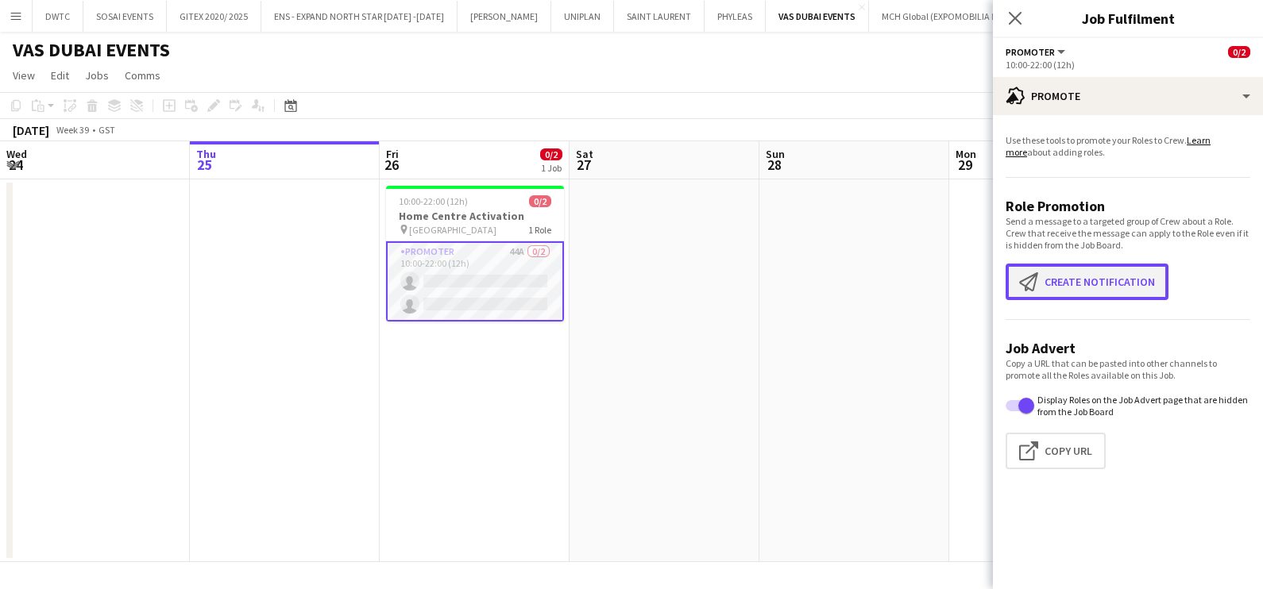
click at [1082, 291] on button "Create notification Create notification" at bounding box center [1086, 282] width 163 height 37
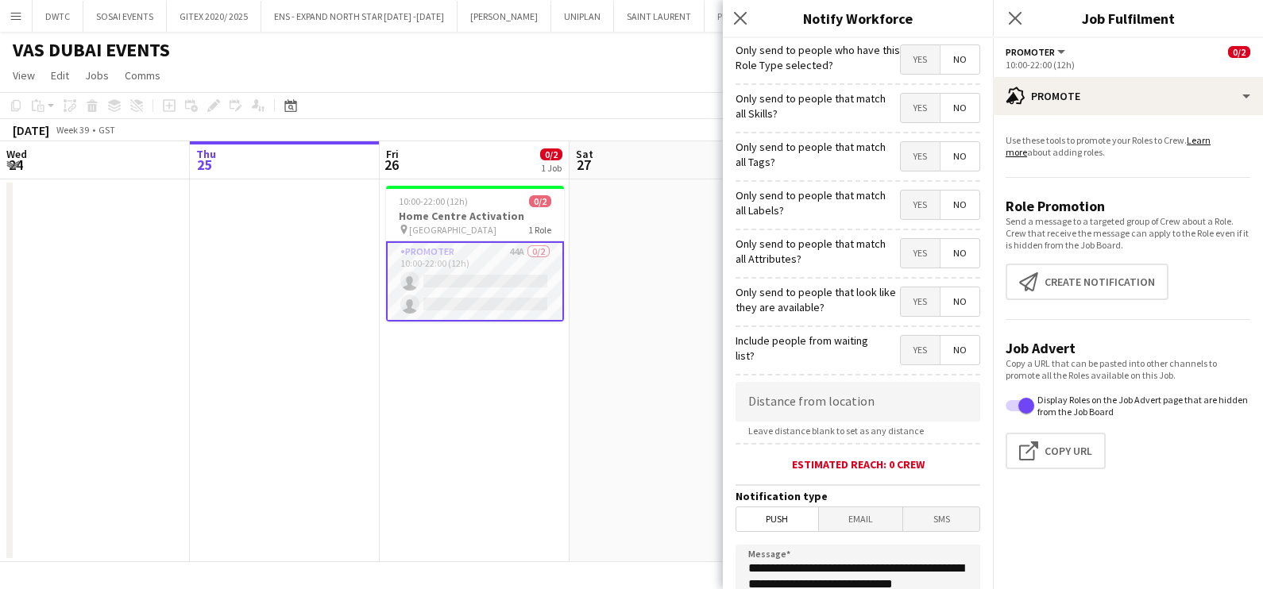
click at [901, 106] on span "Yes" at bounding box center [920, 108] width 39 height 29
click at [901, 161] on span "Yes" at bounding box center [920, 156] width 39 height 29
click at [901, 195] on span "Yes" at bounding box center [920, 205] width 39 height 29
click at [902, 254] on span "Yes" at bounding box center [920, 253] width 39 height 29
click at [908, 311] on span "Yes" at bounding box center [920, 301] width 39 height 29
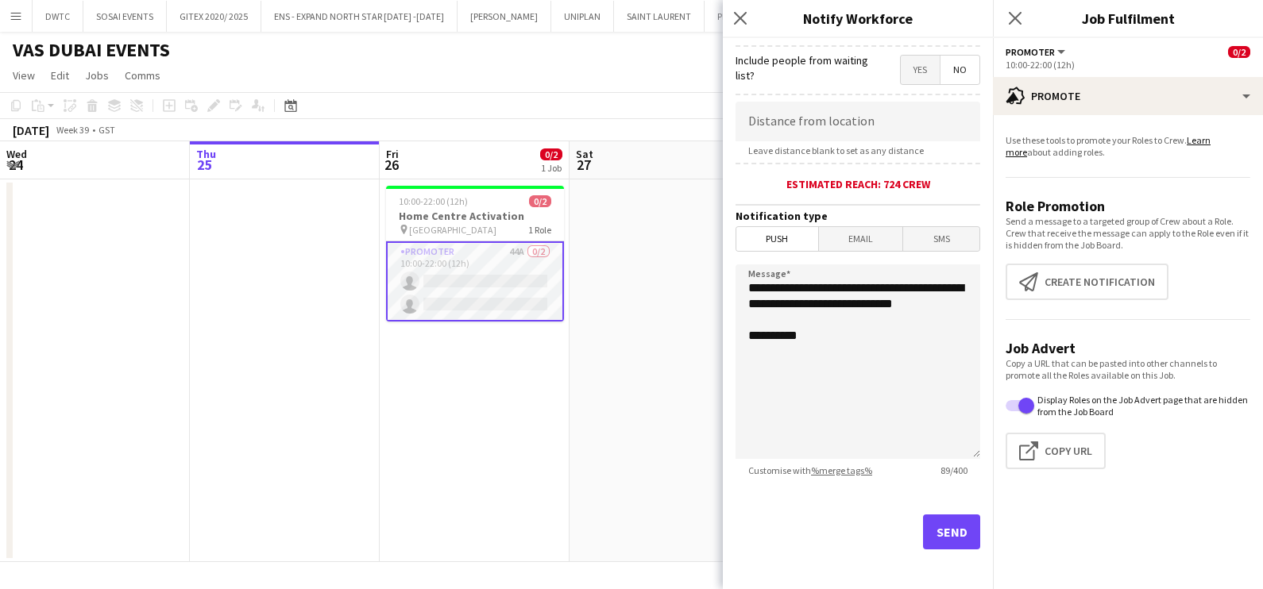
scroll to position [281, 0]
click at [937, 523] on button "Send" at bounding box center [951, 531] width 57 height 35
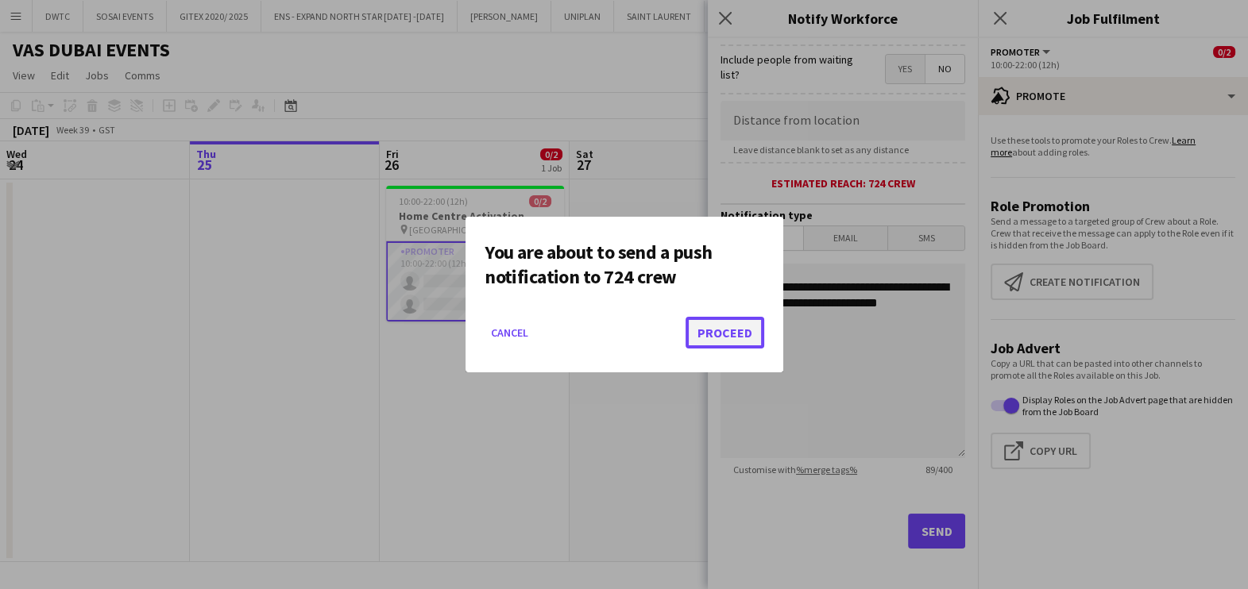
click at [724, 321] on button "Proceed" at bounding box center [724, 333] width 79 height 32
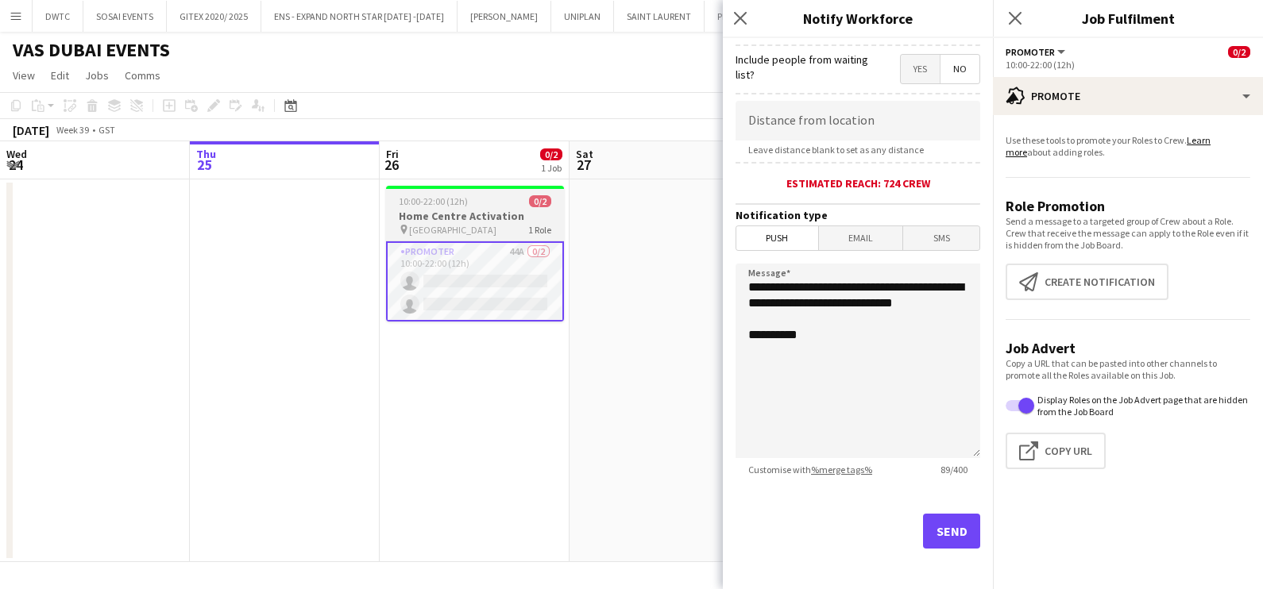
click at [511, 209] on h3 "Home Centre Activation" at bounding box center [475, 216] width 178 height 14
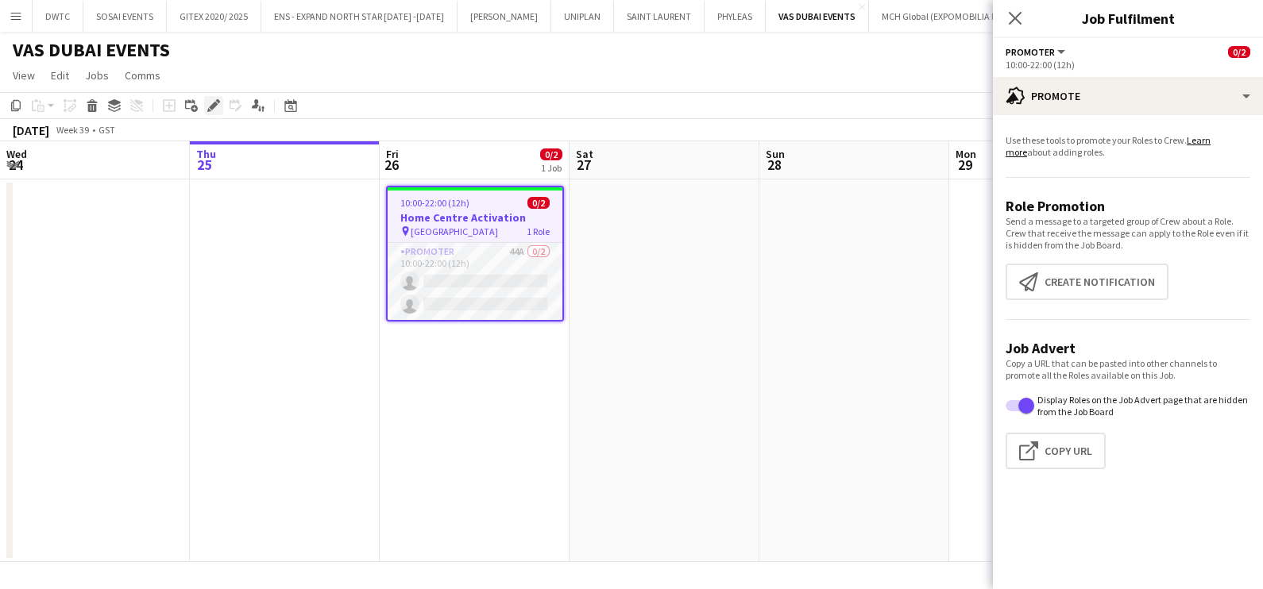
click at [212, 102] on icon "Edit" at bounding box center [213, 105] width 13 height 13
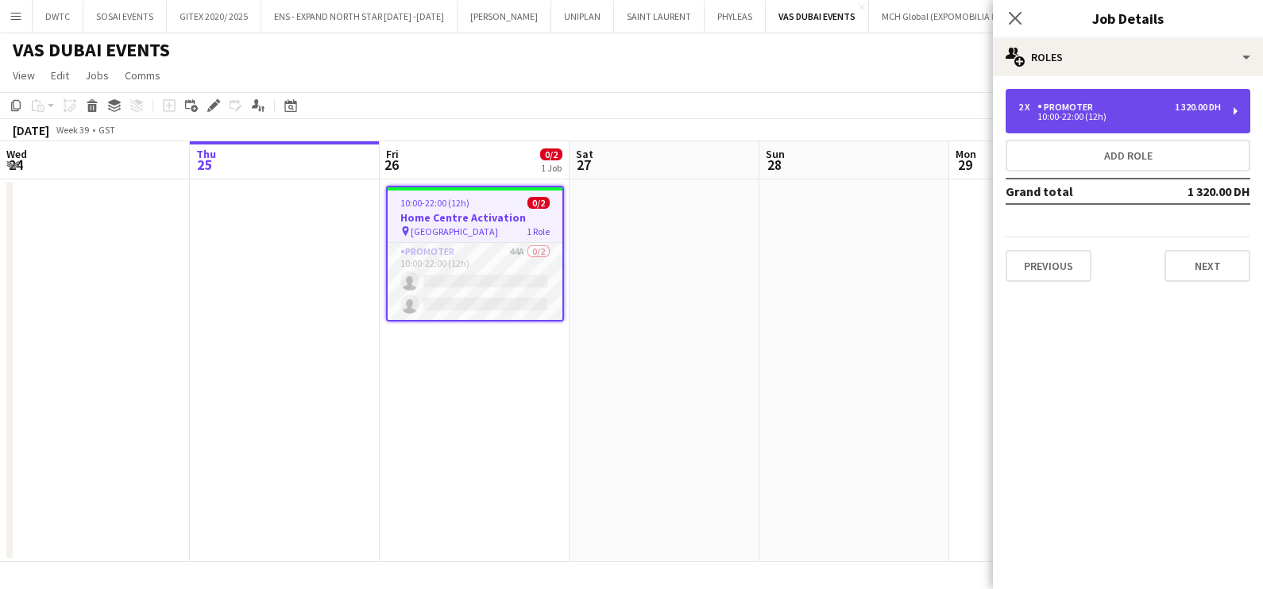
click at [1062, 111] on div "Promoter" at bounding box center [1068, 107] width 62 height 11
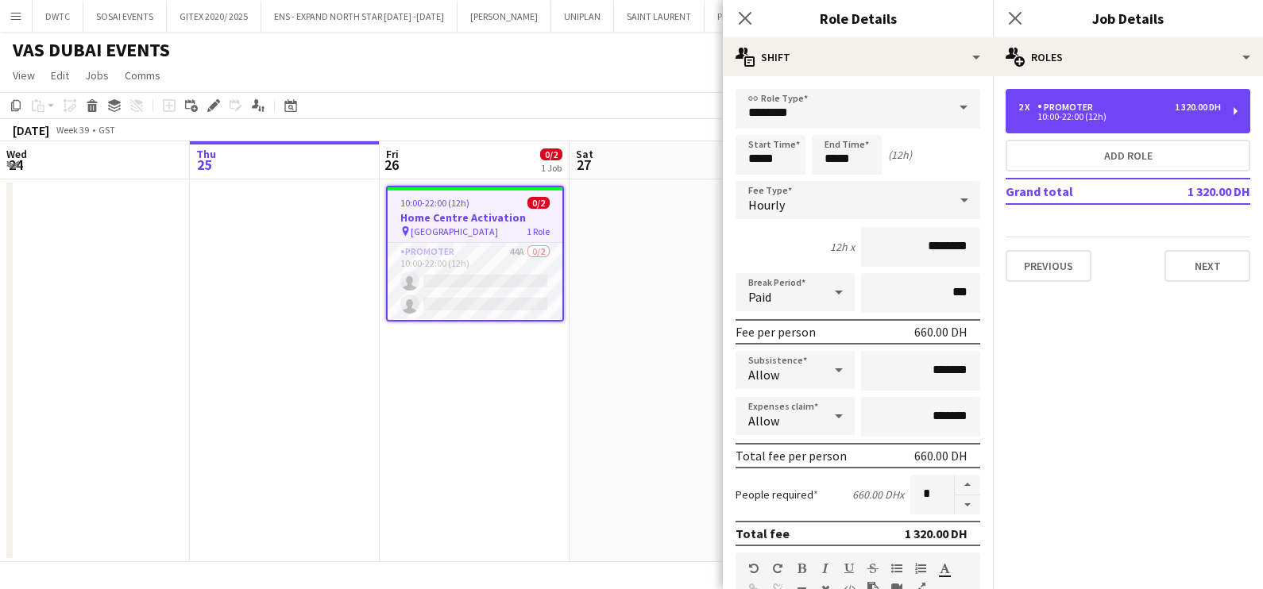
scroll to position [482, 0]
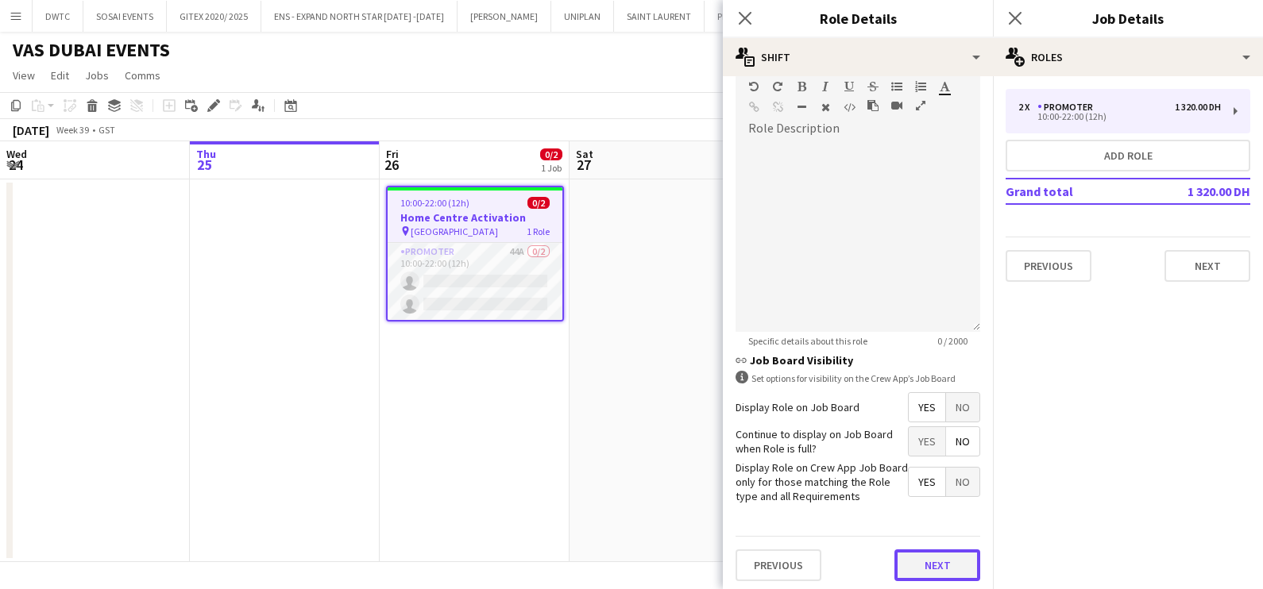
click at [916, 560] on button "Next" at bounding box center [937, 566] width 86 height 32
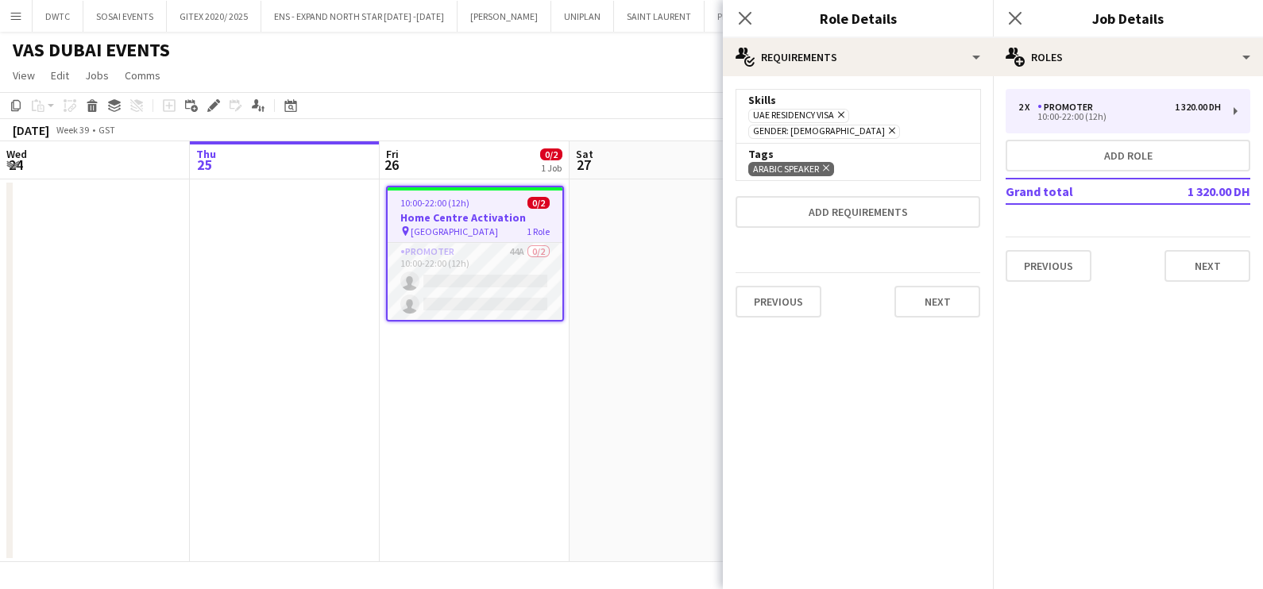
scroll to position [0, 0]
click at [689, 323] on app-date-cell at bounding box center [664, 370] width 190 height 383
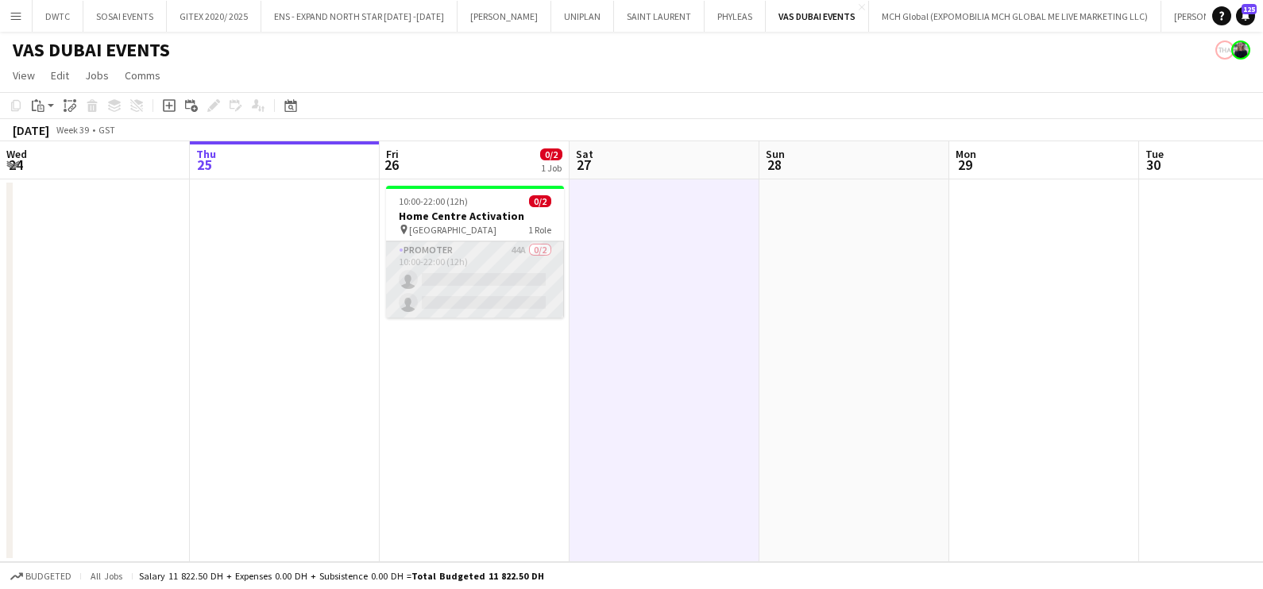
click at [520, 272] on app-card-role "Promoter 44A 0/2 10:00-22:00 (12h) single-neutral-actions single-neutral-actions" at bounding box center [475, 279] width 178 height 77
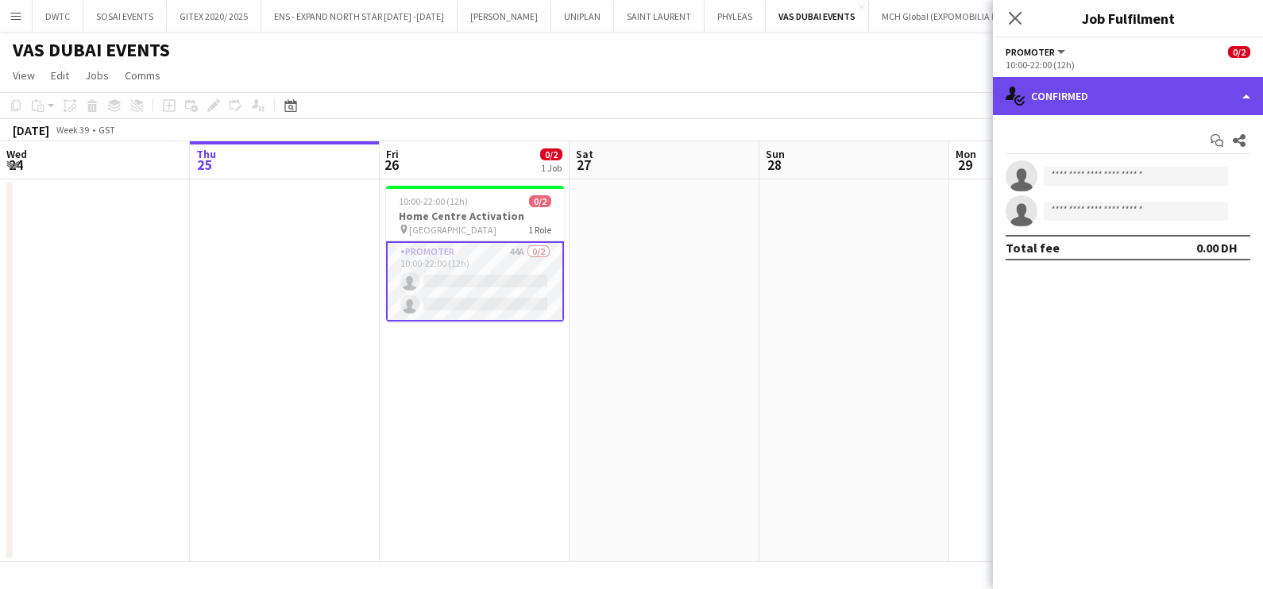
click at [1104, 90] on div "single-neutral-actions-check-2 Confirmed" at bounding box center [1128, 96] width 270 height 38
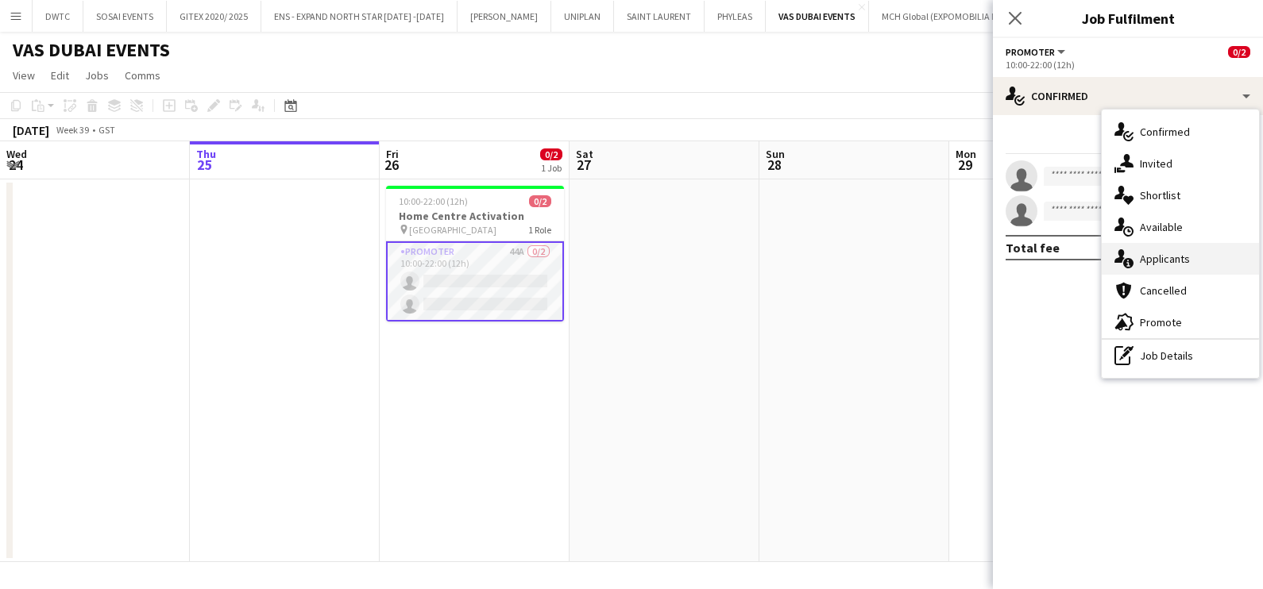
click at [1146, 267] on div "single-neutral-actions-information Applicants" at bounding box center [1179, 259] width 157 height 32
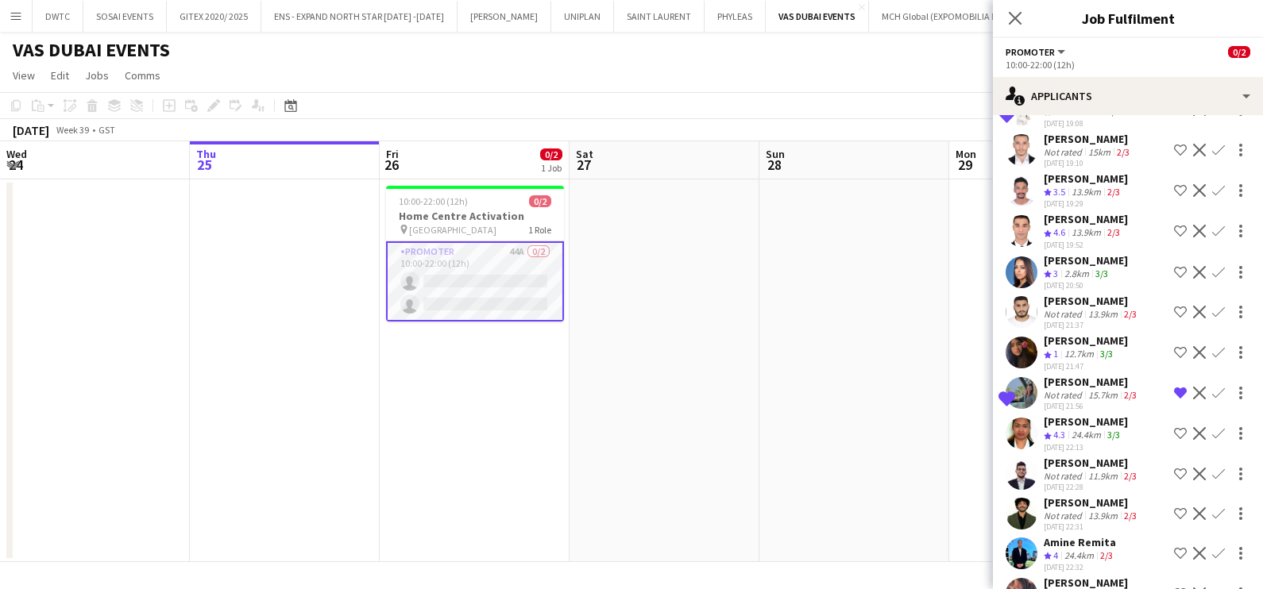
scroll to position [1385, 0]
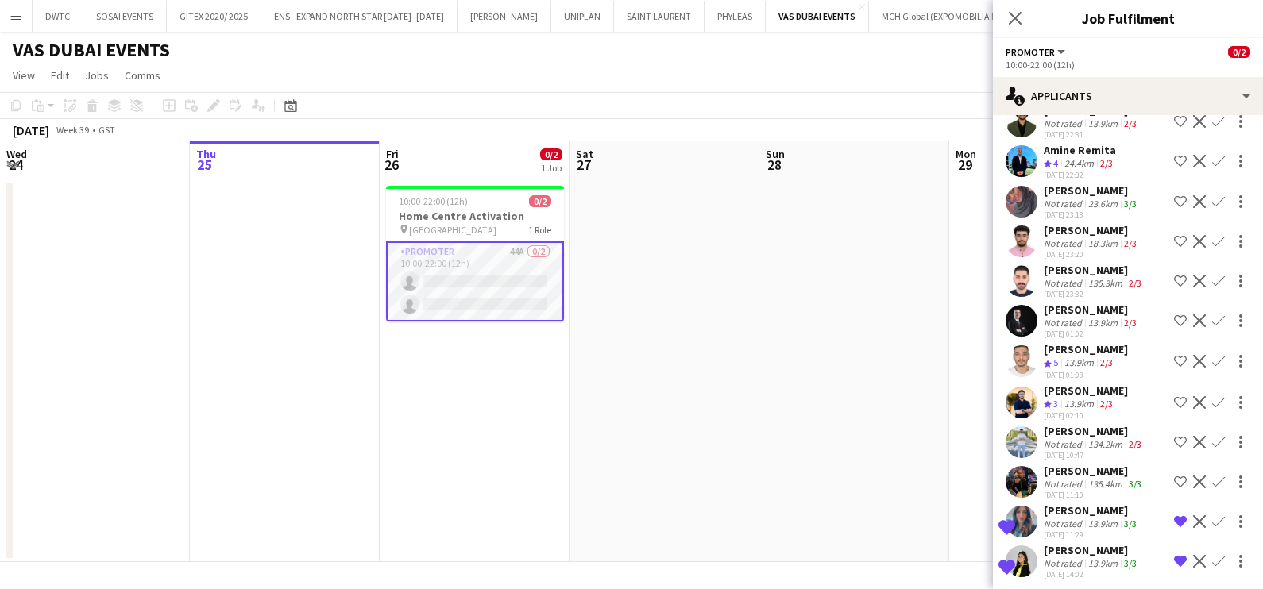
click at [1082, 557] on div "Not rated" at bounding box center [1064, 563] width 41 height 12
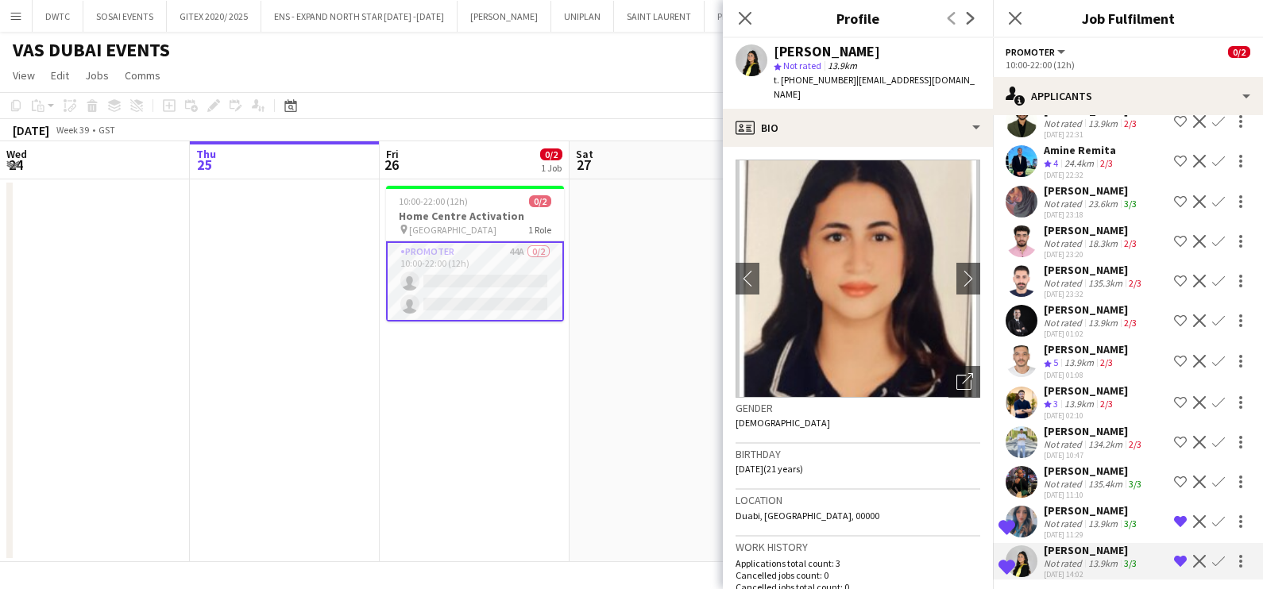
click at [1174, 557] on app-icon "Remove crew from shortlist" at bounding box center [1180, 561] width 13 height 13
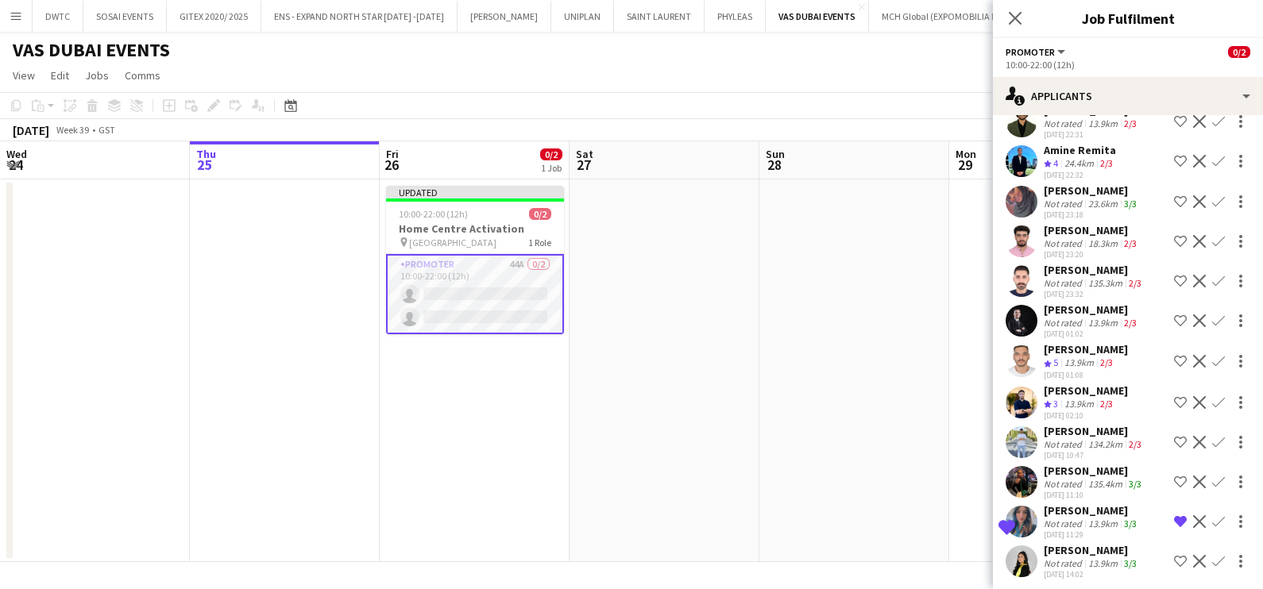
click at [916, 488] on app-date-cell at bounding box center [854, 370] width 190 height 383
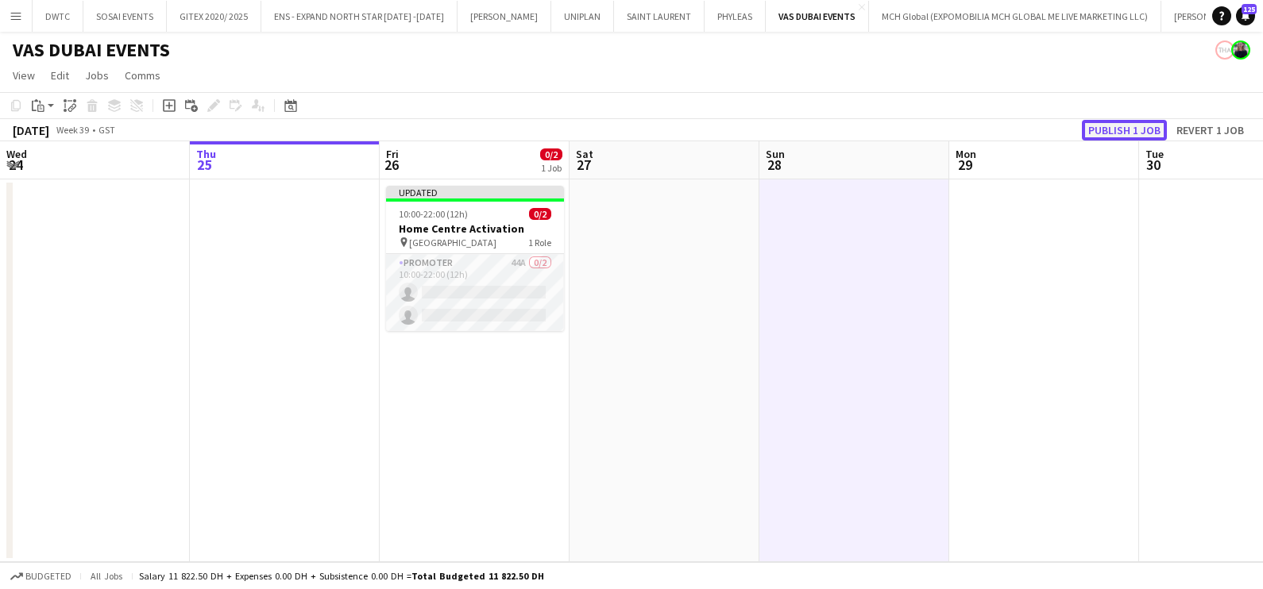
click at [1120, 124] on button "Publish 1 job" at bounding box center [1124, 130] width 85 height 21
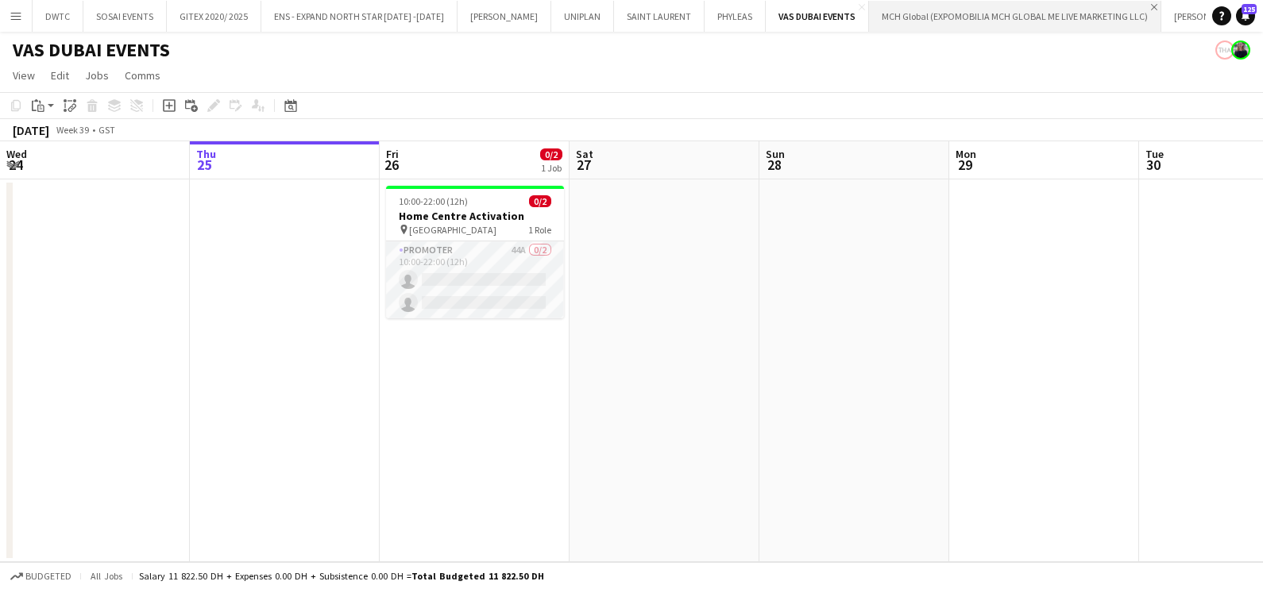
click at [1151, 6] on app-icon "Close" at bounding box center [1154, 7] width 6 height 6
click at [969, 17] on app-icon "Add" at bounding box center [972, 16] width 6 height 6
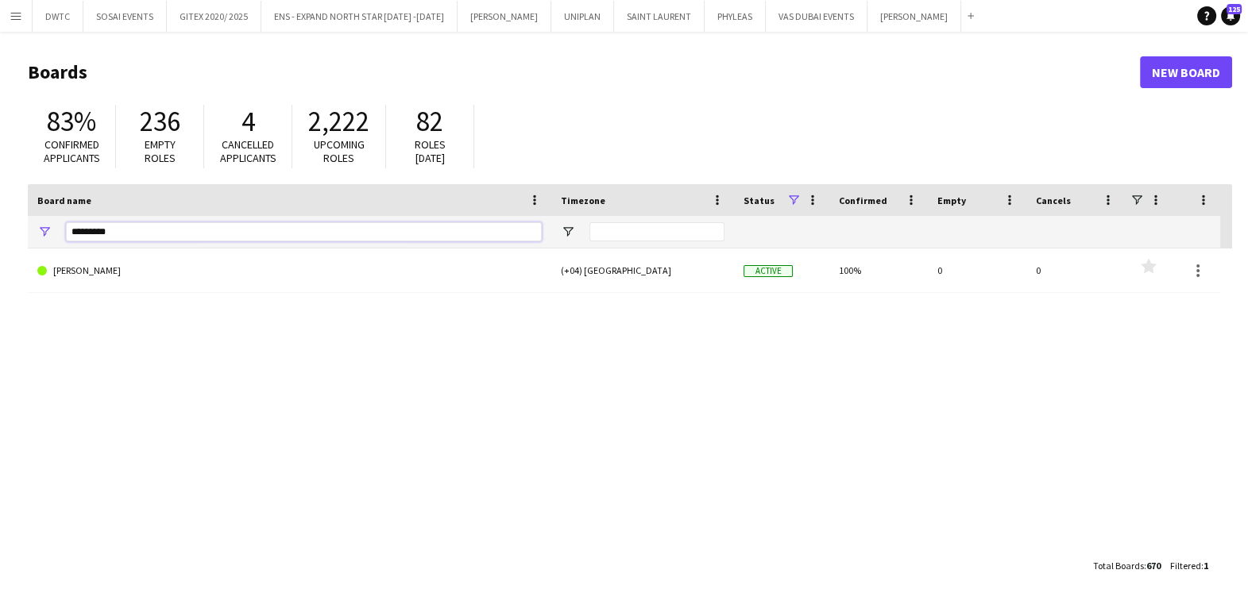
click at [169, 236] on input "*********" at bounding box center [304, 231] width 476 height 19
click at [170, 236] on input "*********" at bounding box center [304, 231] width 476 height 19
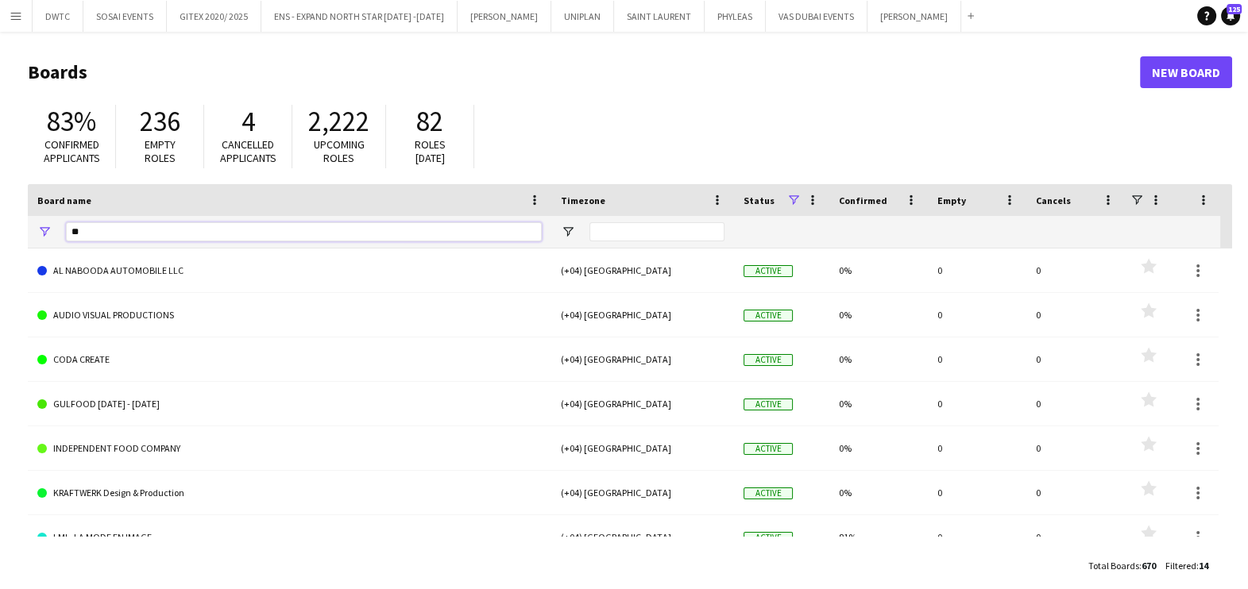
click at [172, 237] on input "**" at bounding box center [304, 231] width 476 height 19
click at [173, 237] on input "**" at bounding box center [304, 231] width 476 height 19
paste input "***"
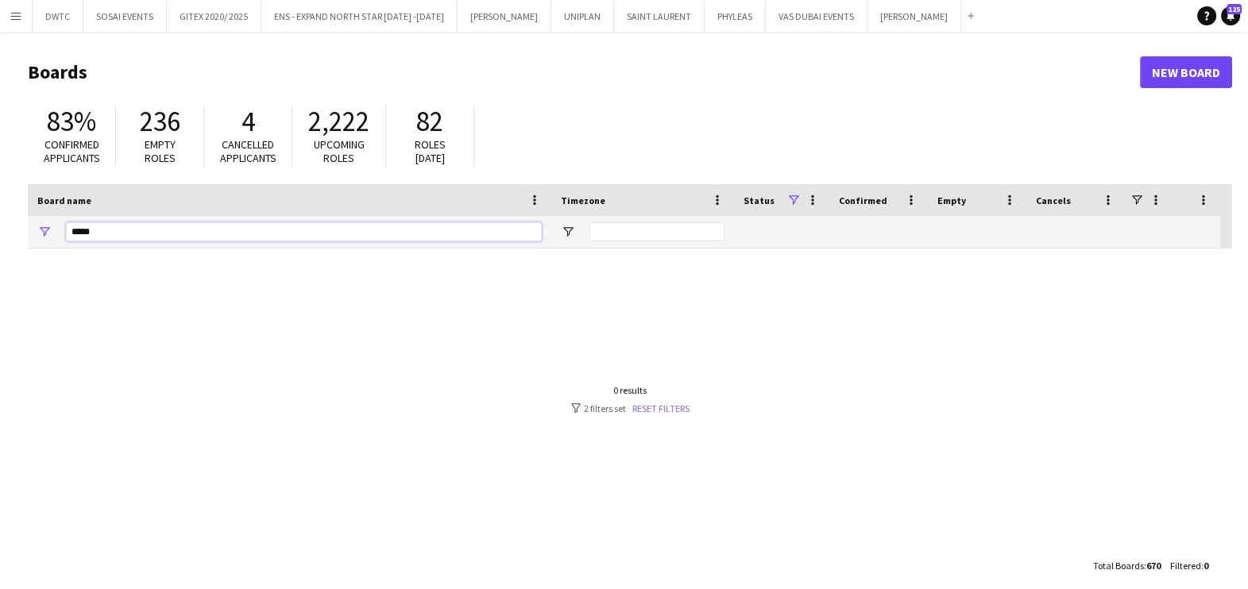
type input "*****"
click at [684, 405] on link "Reset filters" at bounding box center [660, 409] width 57 height 12
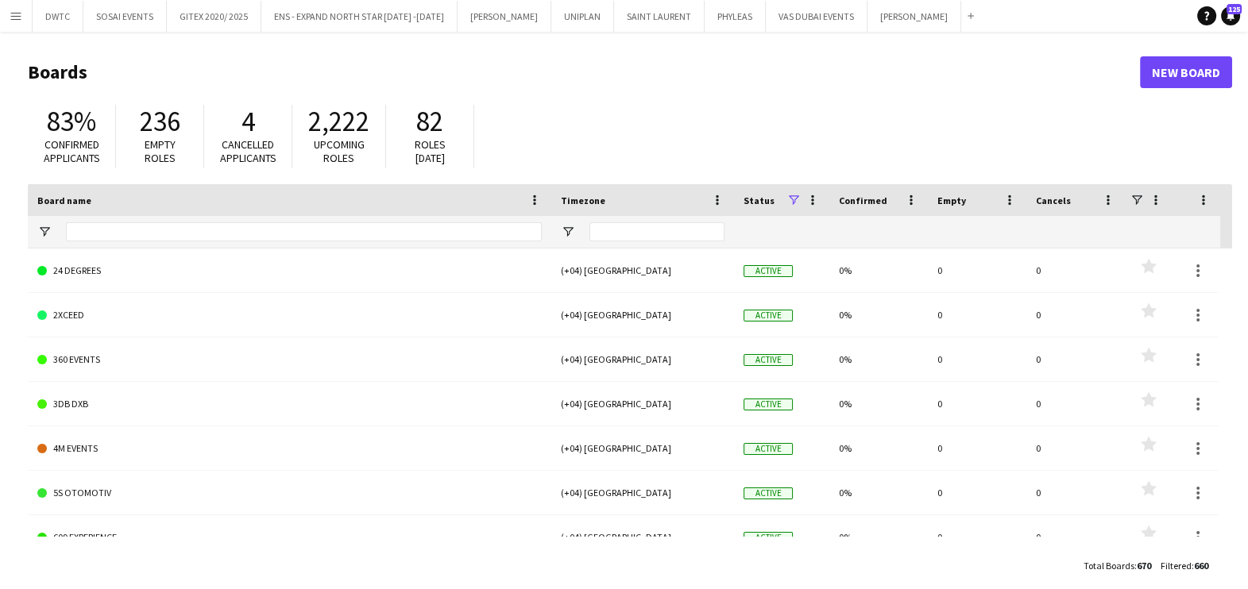
click at [271, 214] on div "Board name" at bounding box center [289, 200] width 504 height 32
click at [268, 222] on input "Board name Filter Input" at bounding box center [304, 231] width 476 height 19
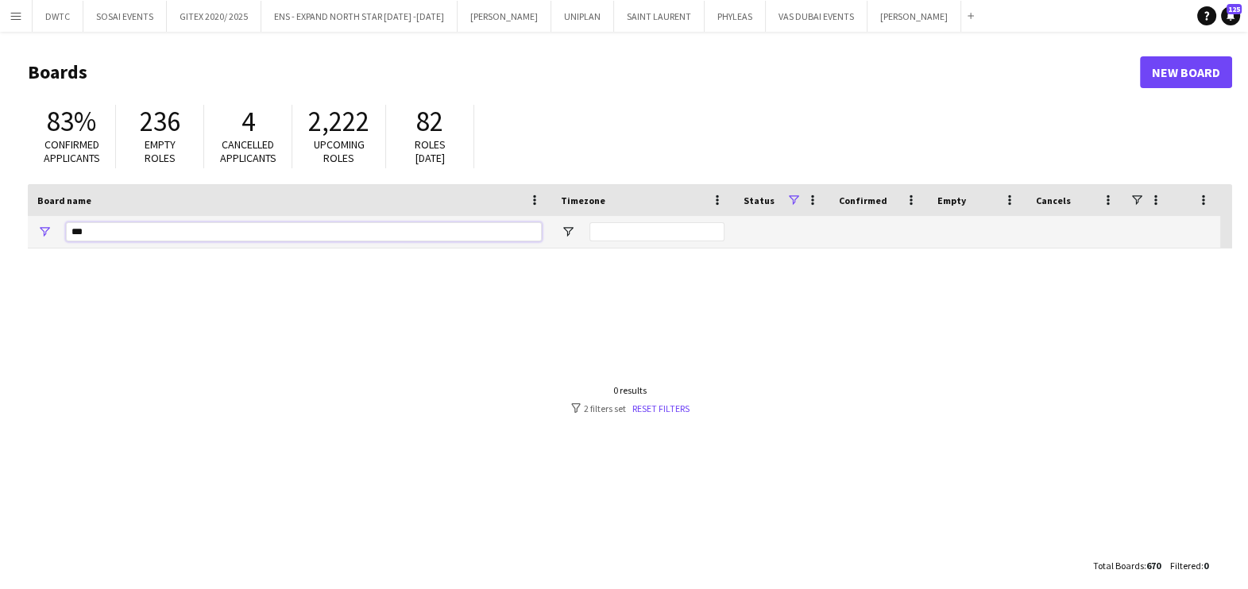
type input "***"
click at [231, 230] on input "***" at bounding box center [304, 231] width 476 height 19
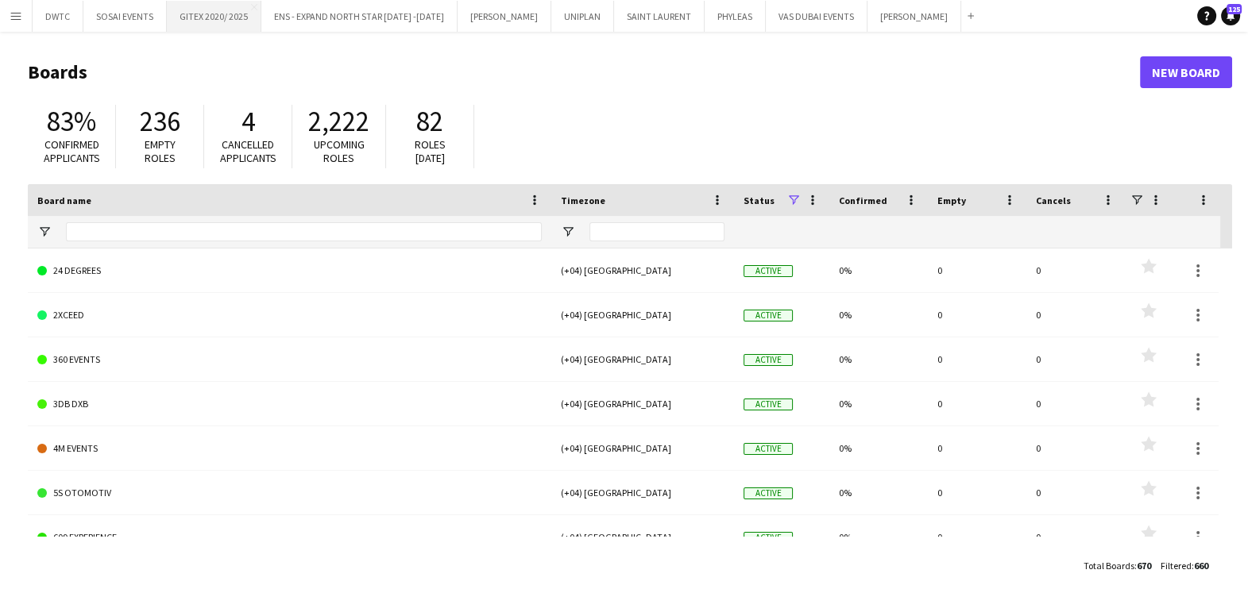
click at [193, 8] on button "GITEX 2020/ 2025 Close" at bounding box center [214, 16] width 95 height 31
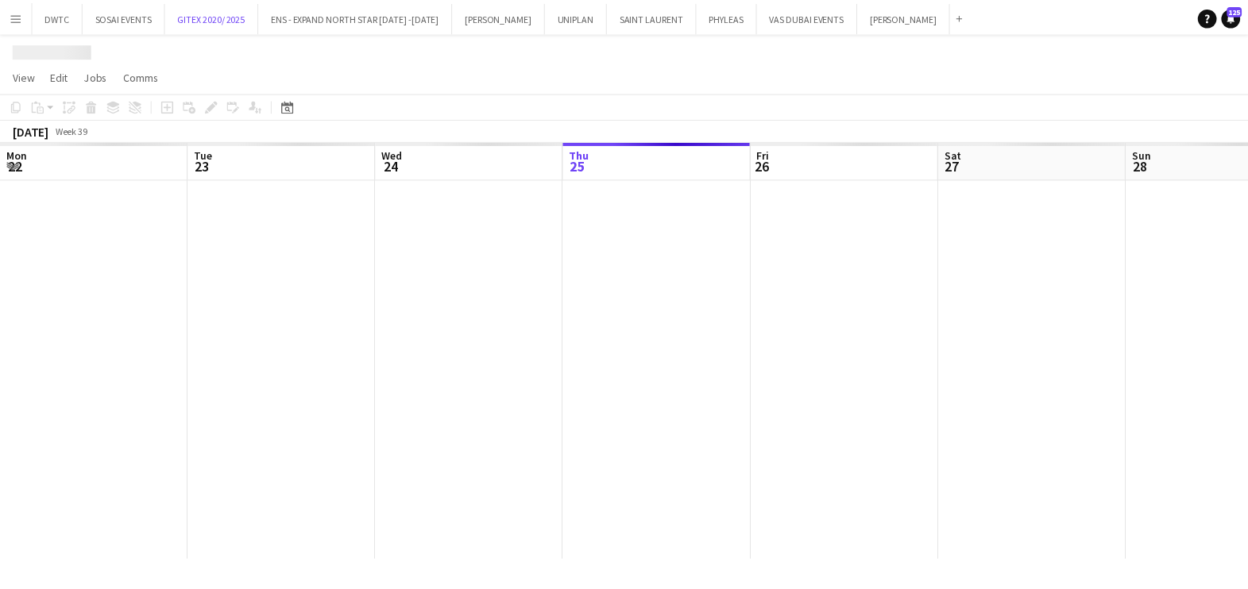
scroll to position [0, 380]
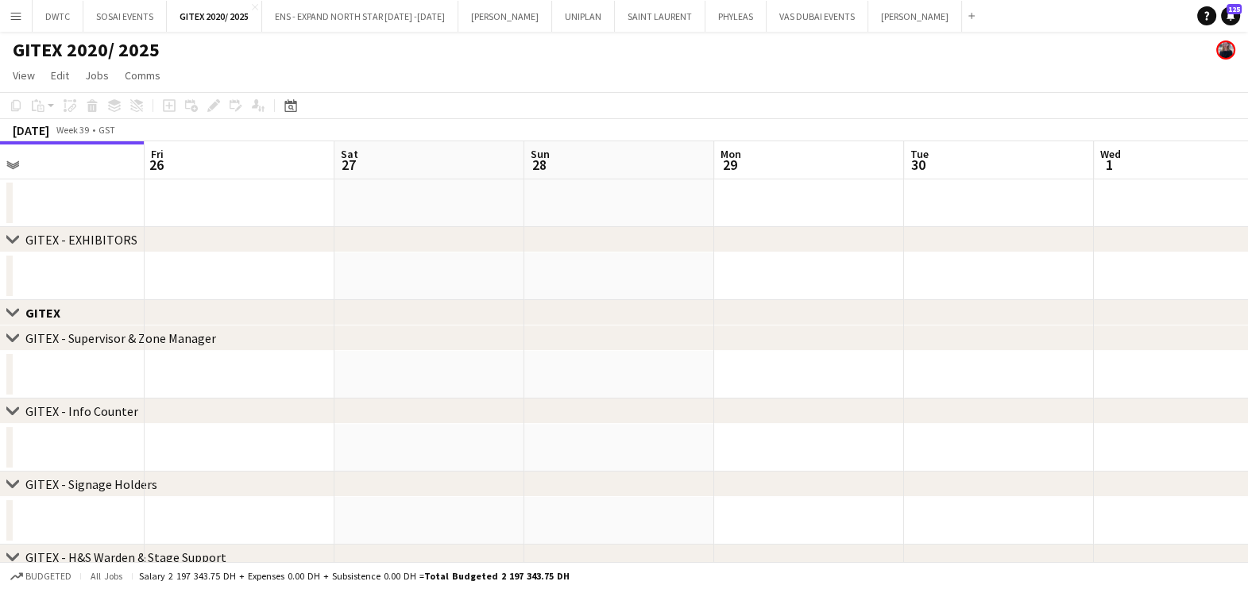
drag, startPoint x: 877, startPoint y: 271, endPoint x: 205, endPoint y: 275, distance: 671.9
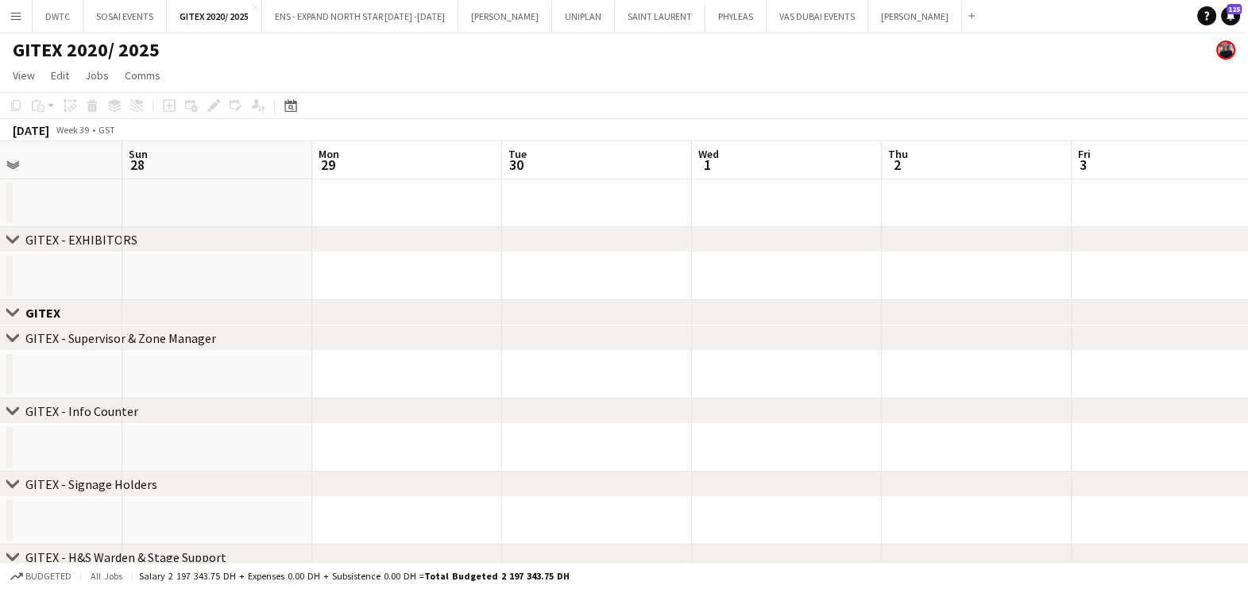
drag, startPoint x: 302, startPoint y: 264, endPoint x: 234, endPoint y: 266, distance: 67.5
drag, startPoint x: 598, startPoint y: 280, endPoint x: 781, endPoint y: 269, distance: 183.7
drag, startPoint x: 426, startPoint y: 269, endPoint x: 375, endPoint y: 270, distance: 51.6
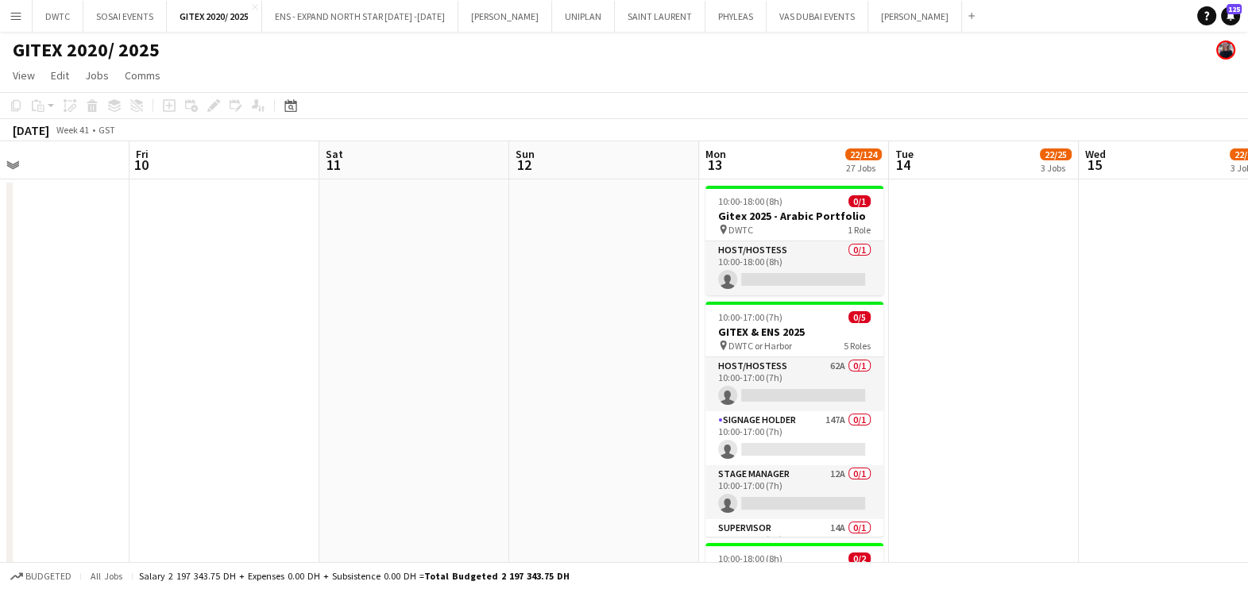
drag, startPoint x: 596, startPoint y: 322, endPoint x: 437, endPoint y: 322, distance: 158.8
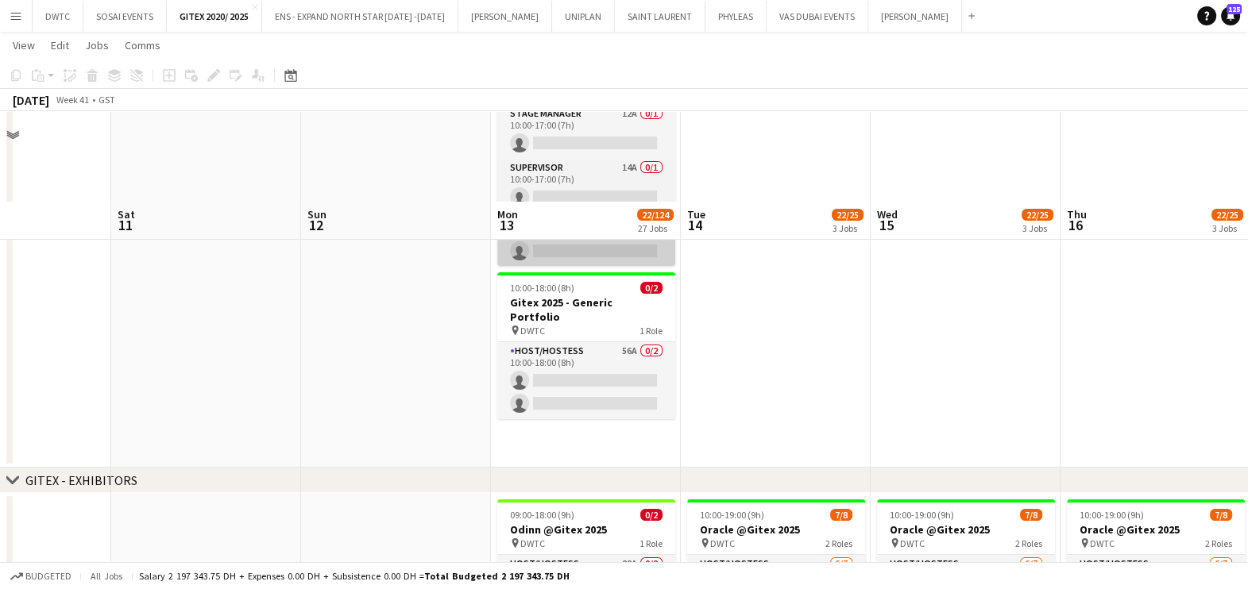
scroll to position [496, 0]
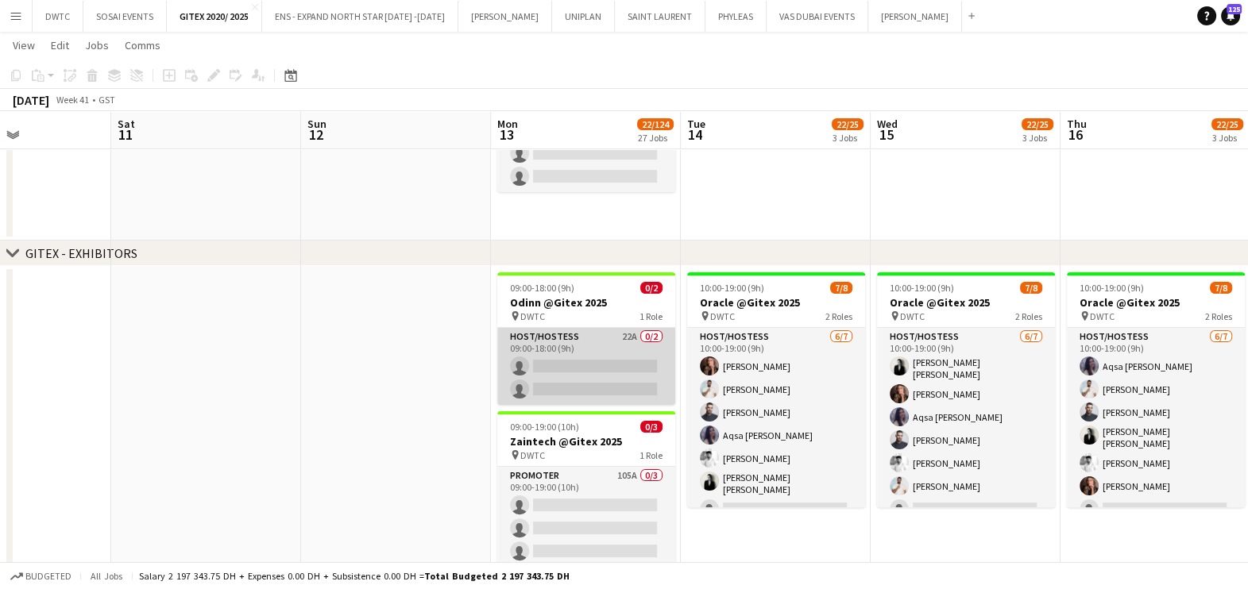
click at [606, 351] on app-card-role "Host/Hostess 22A 0/2 09:00-18:00 (9h) single-neutral-actions single-neutral-act…" at bounding box center [586, 366] width 178 height 77
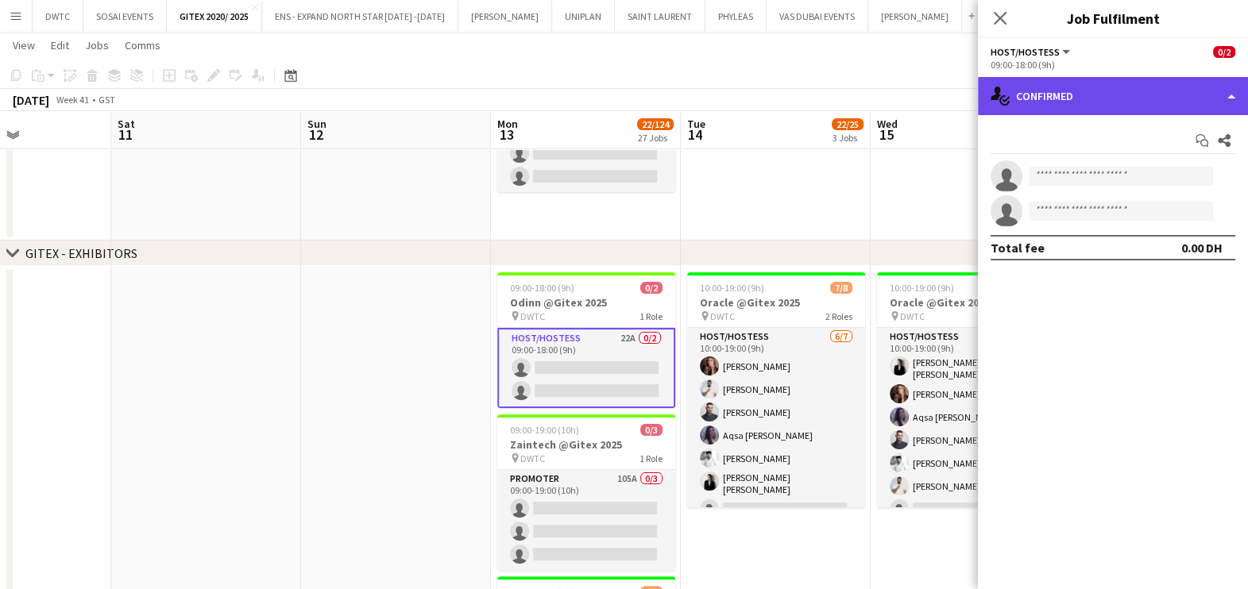
click at [1112, 107] on div "single-neutral-actions-check-2 Confirmed" at bounding box center [1113, 96] width 270 height 38
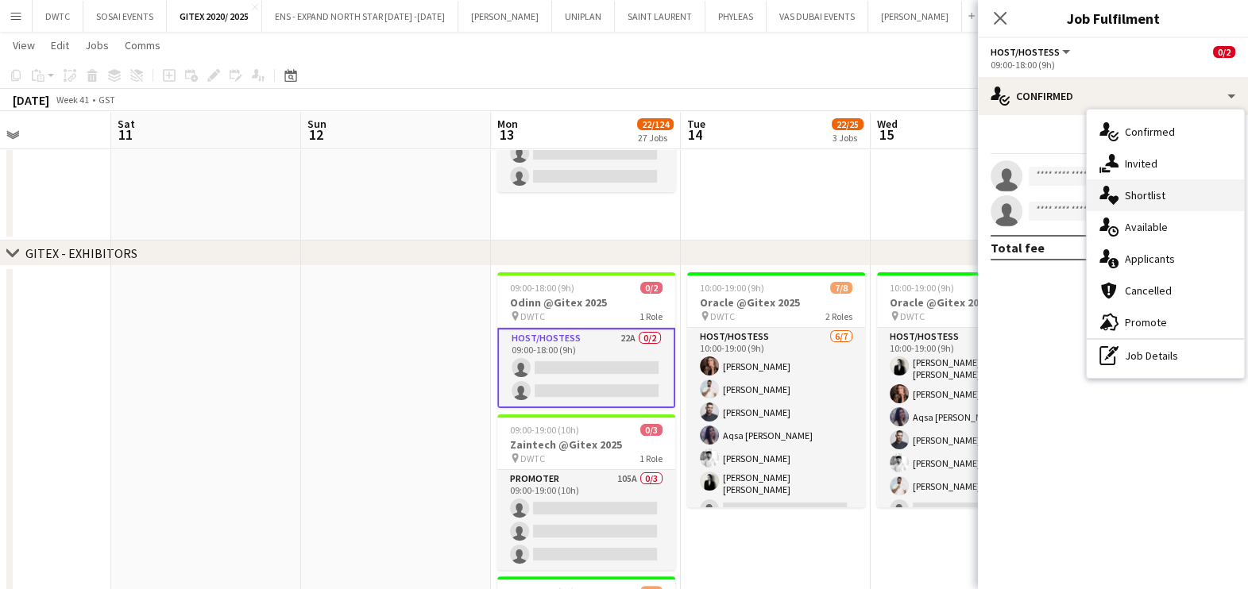
click at [1137, 195] on span "Shortlist" at bounding box center [1145, 195] width 41 height 14
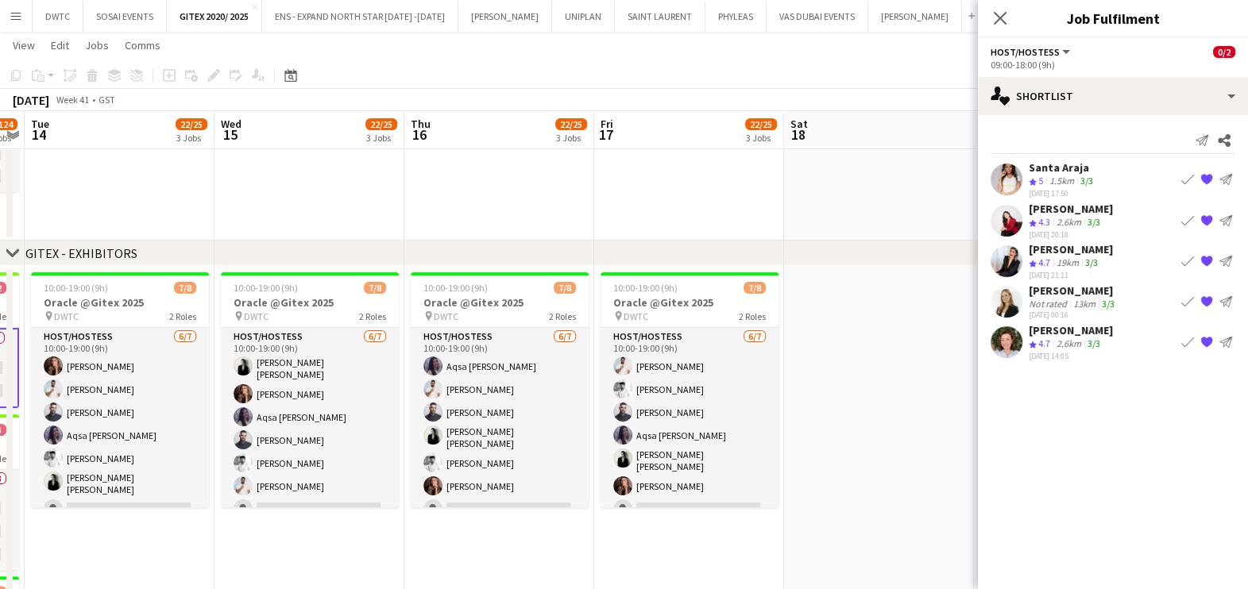
scroll to position [0, 389]
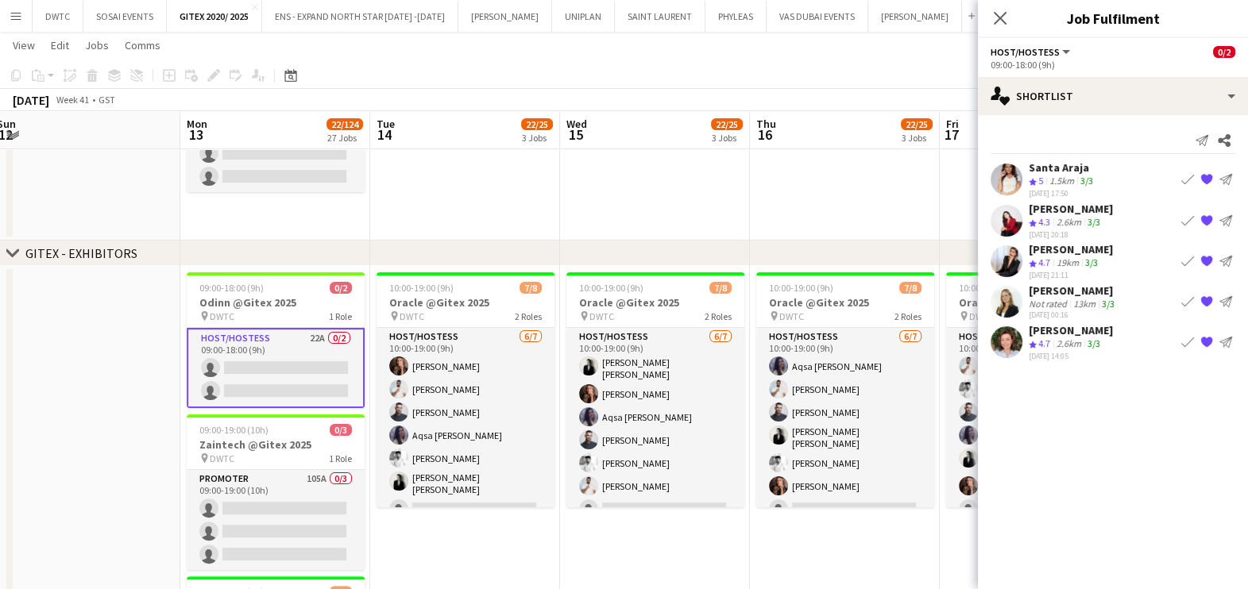
drag, startPoint x: 375, startPoint y: 473, endPoint x: 0, endPoint y: 521, distance: 378.0
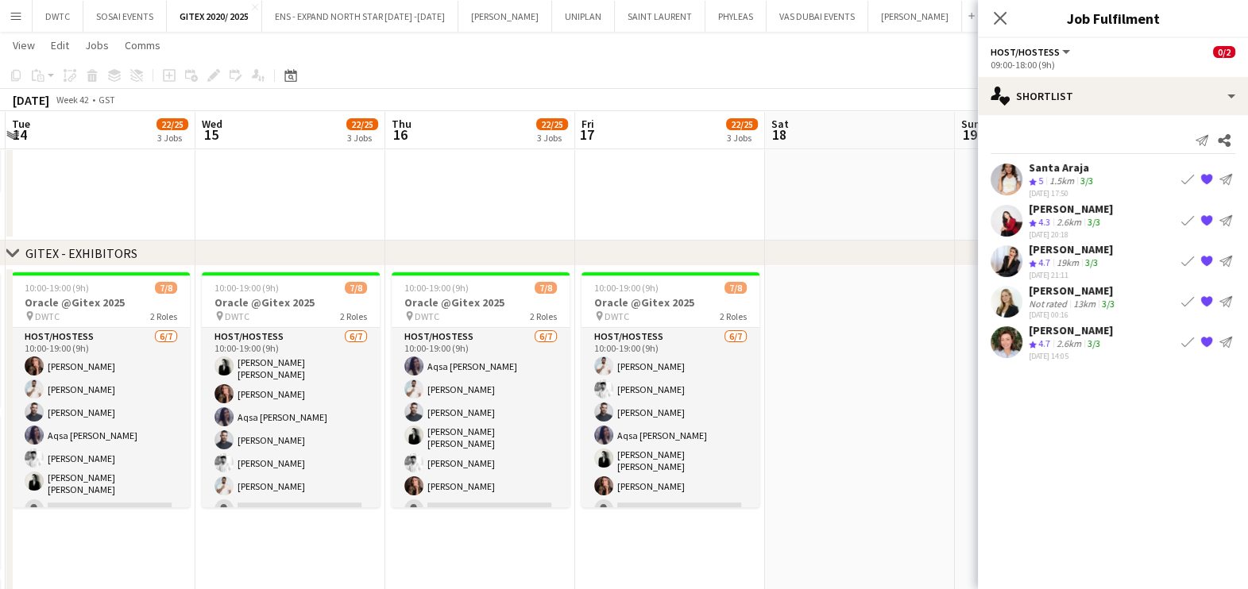
drag, startPoint x: 669, startPoint y: 553, endPoint x: 307, endPoint y: 562, distance: 362.3
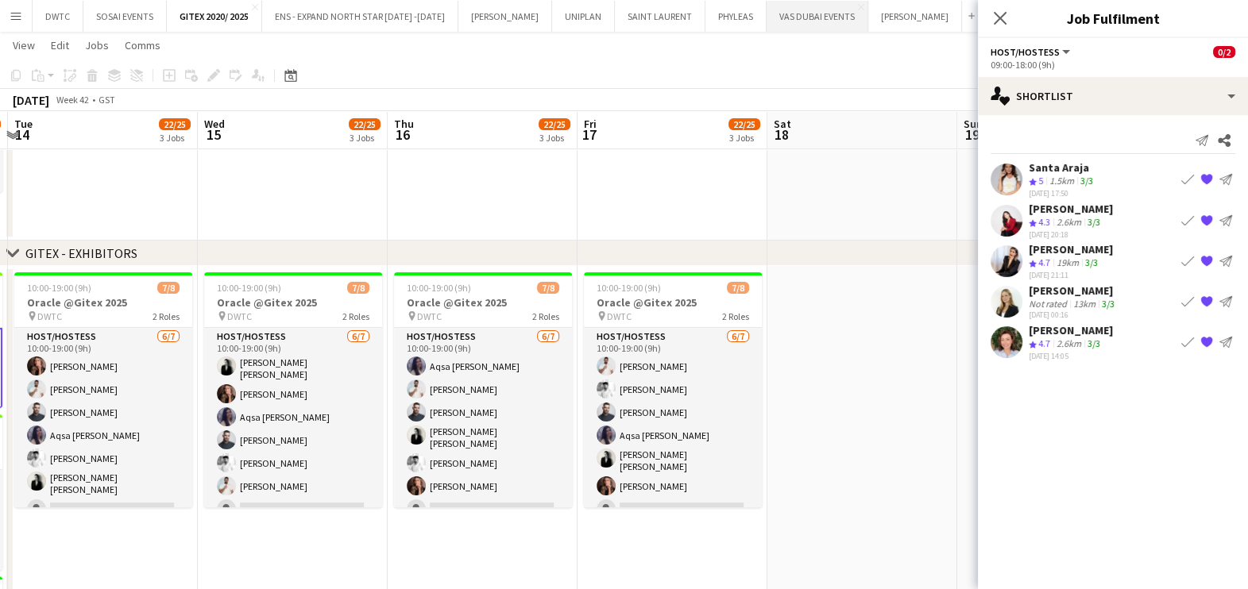
click at [786, 22] on button "VAS DUBAI EVENTS Close" at bounding box center [817, 16] width 102 height 31
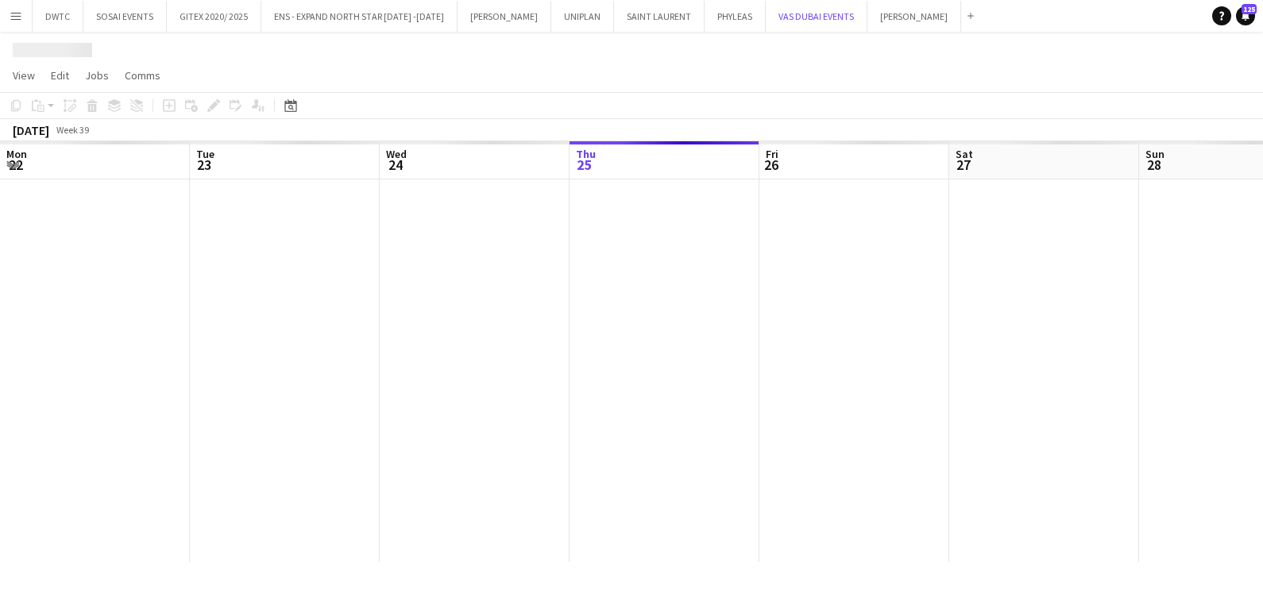
scroll to position [0, 380]
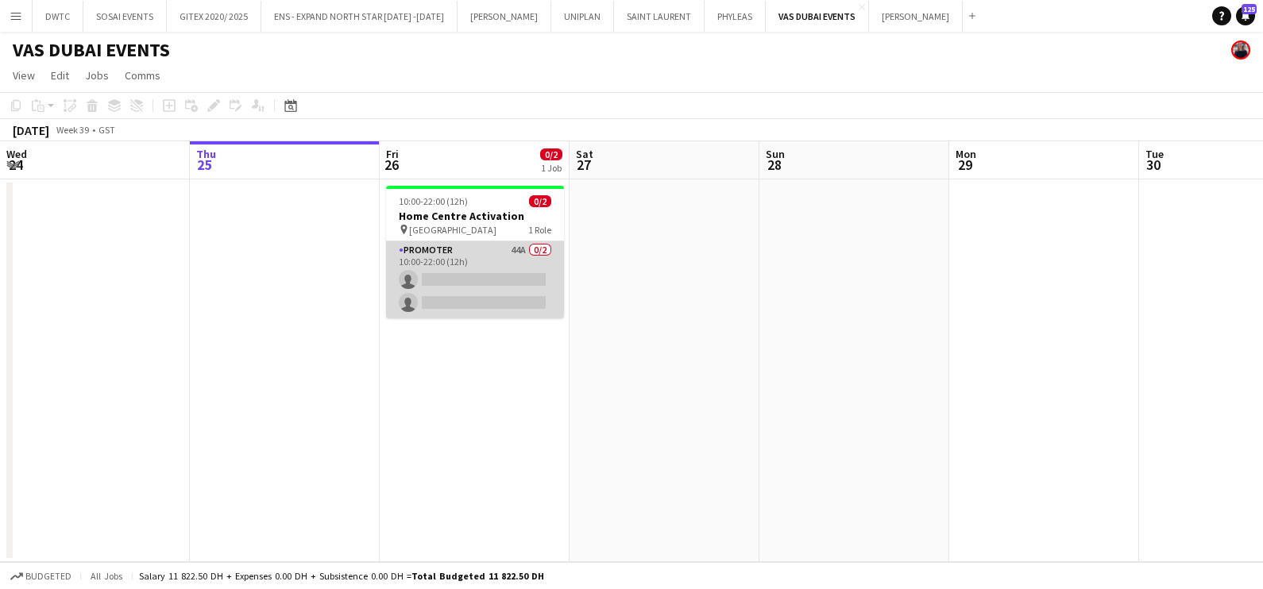
click at [523, 254] on app-card-role "Promoter 44A 0/2 10:00-22:00 (12h) single-neutral-actions single-neutral-actions" at bounding box center [475, 279] width 178 height 77
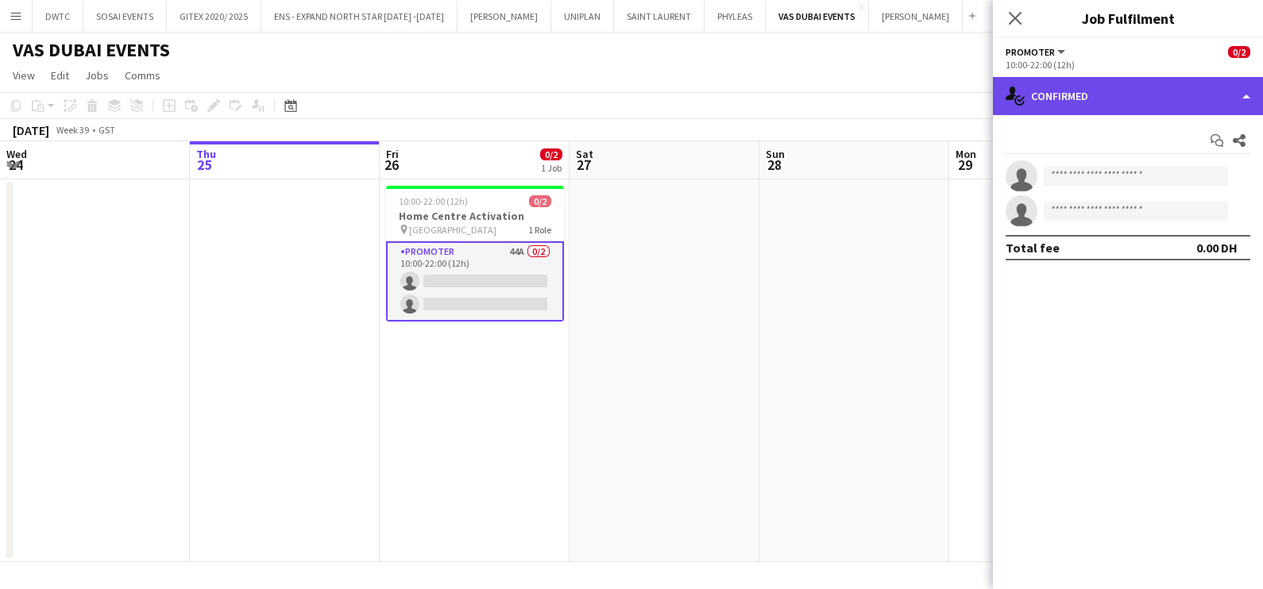
click at [1182, 95] on div "single-neutral-actions-check-2 Confirmed" at bounding box center [1128, 96] width 270 height 38
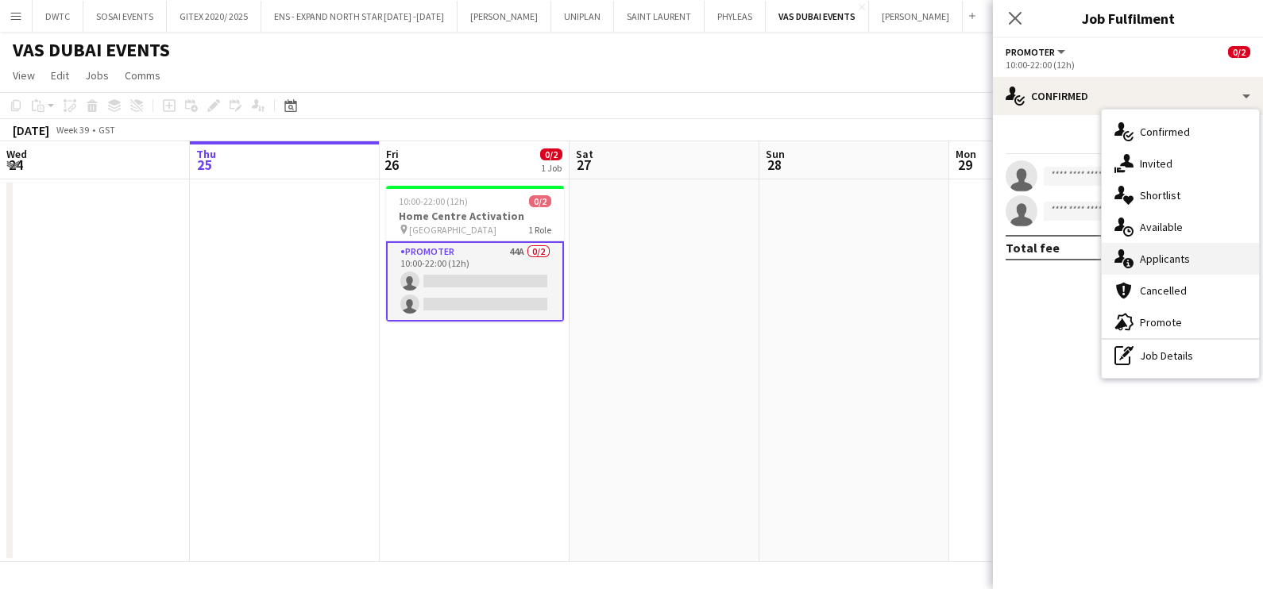
click at [1150, 250] on div "single-neutral-actions-information Applicants" at bounding box center [1179, 259] width 157 height 32
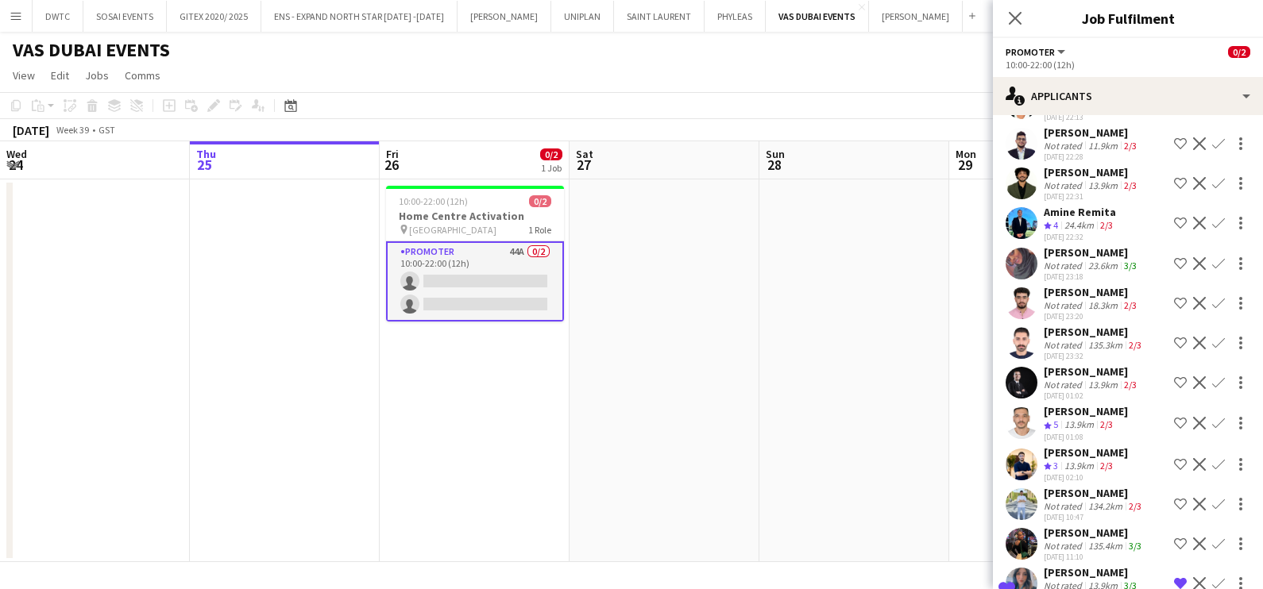
scroll to position [1385, 0]
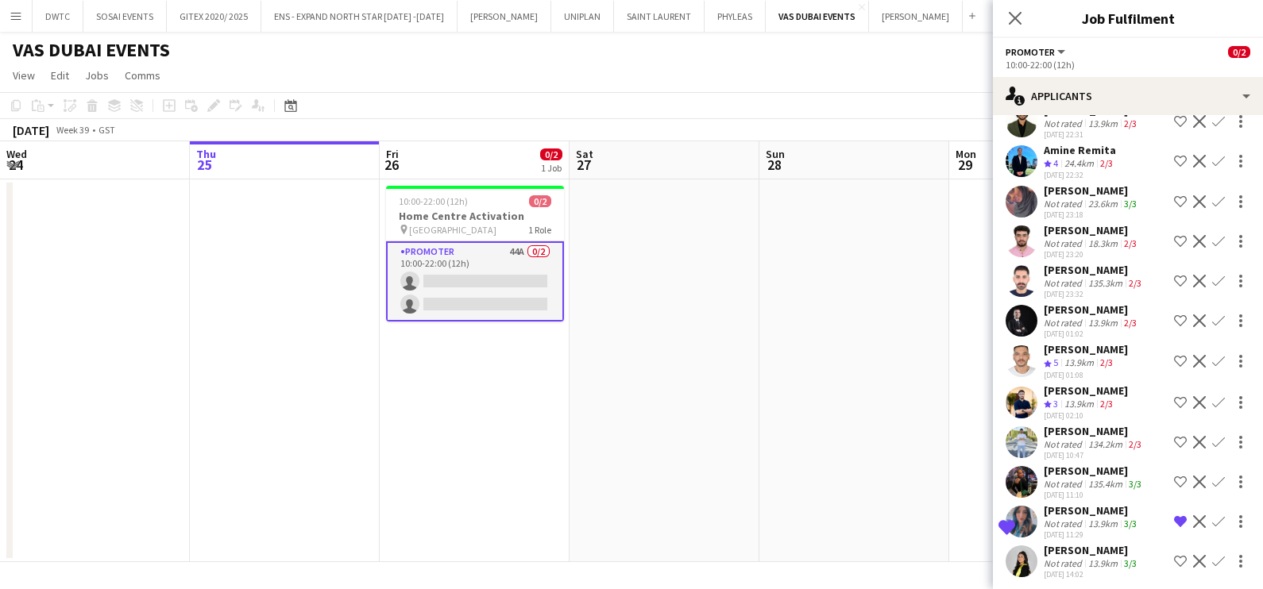
click at [705, 107] on app-toolbar "Copy Paste Paste Ctrl+V Paste with crew Ctrl+Shift+V Paste linked Job Delete Gr…" at bounding box center [631, 105] width 1263 height 27
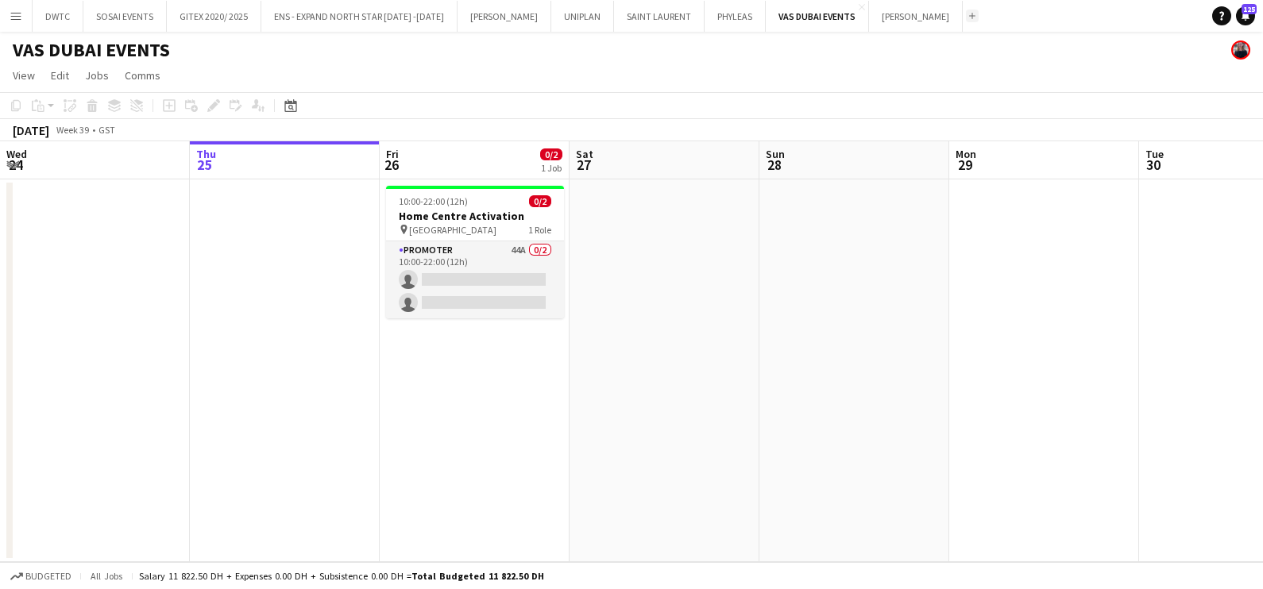
click at [969, 16] on app-icon "Add" at bounding box center [972, 16] width 6 height 6
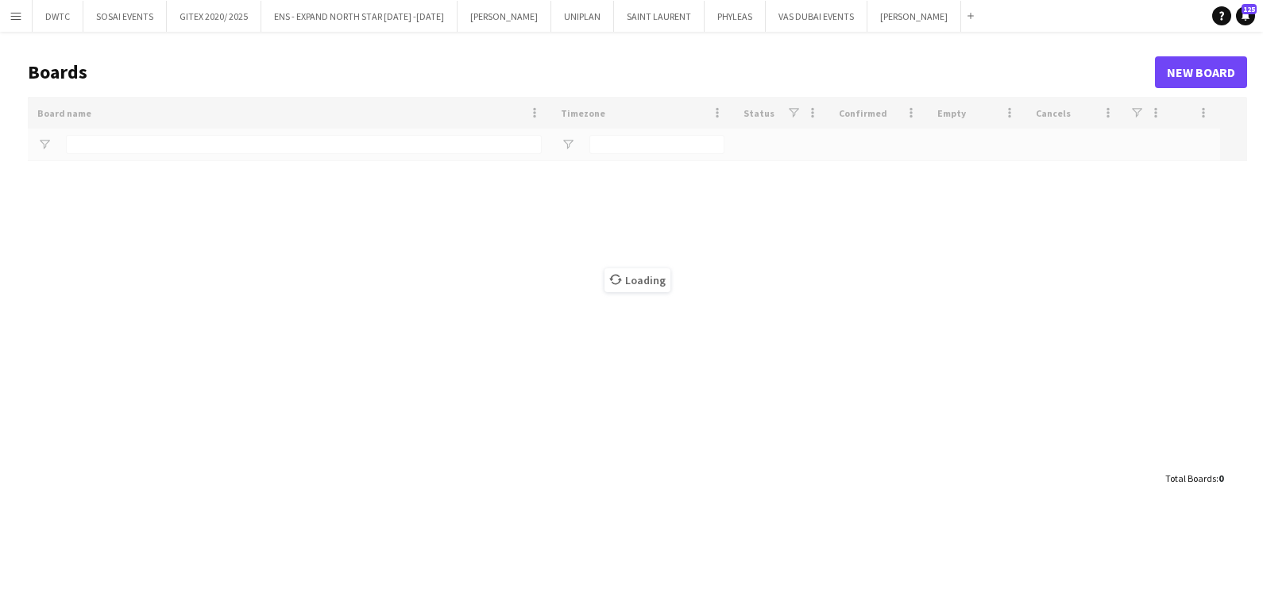
click at [449, 139] on div "Loading" at bounding box center [637, 280] width 1219 height 366
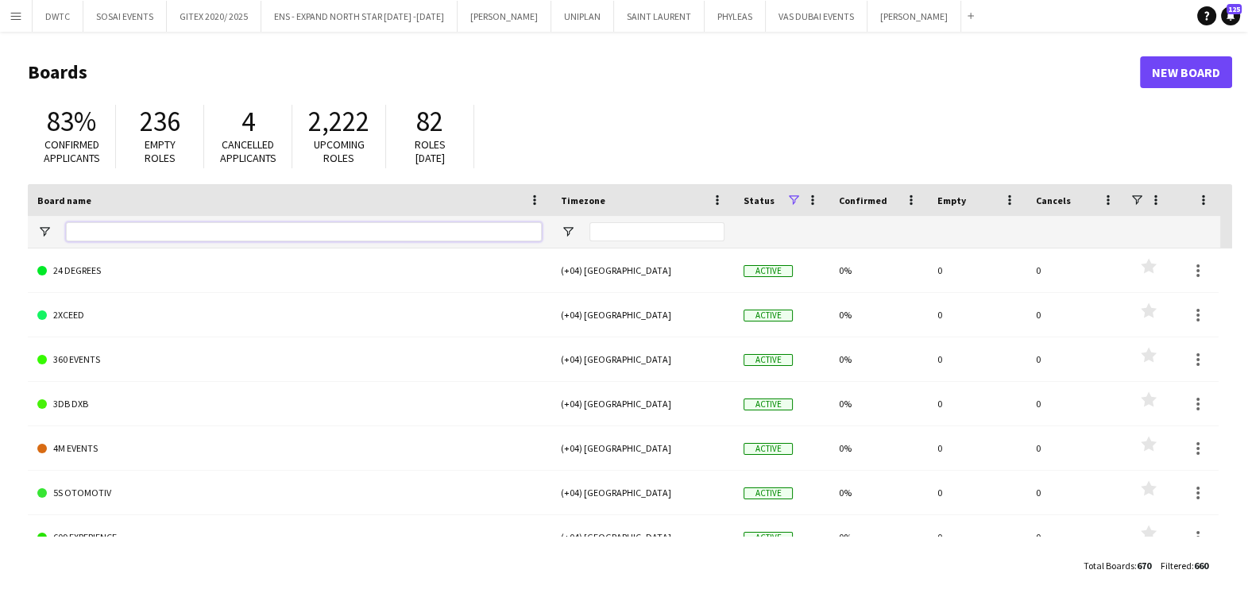
click at [306, 235] on input "Board name Filter Input" at bounding box center [304, 231] width 476 height 19
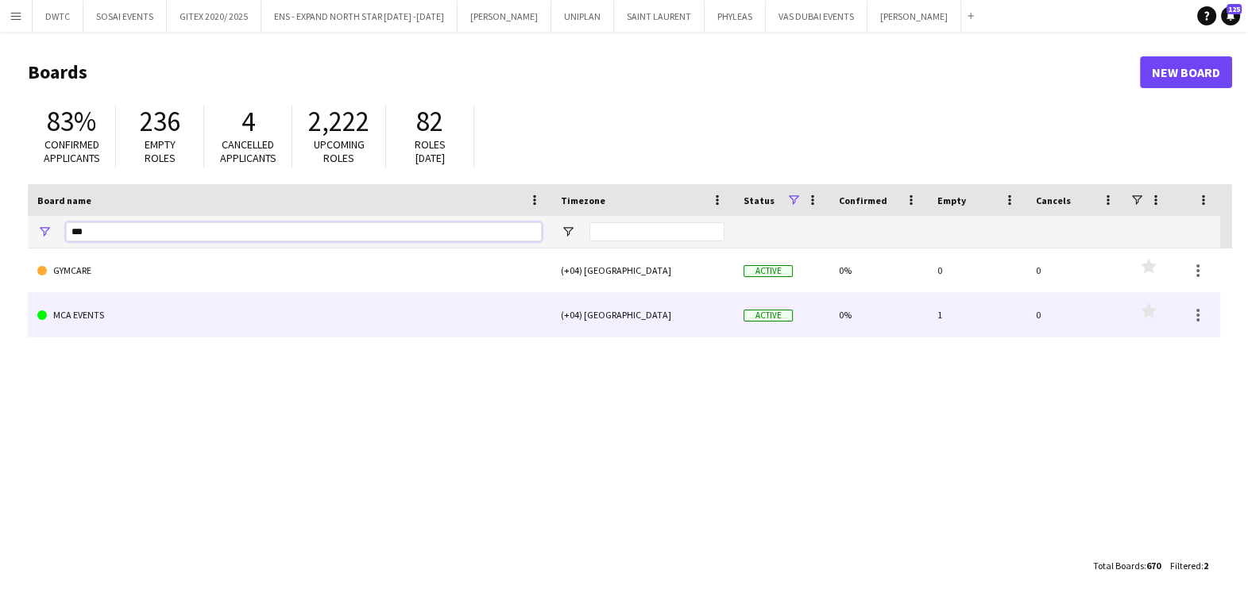
type input "***"
click at [234, 314] on link "MCA EVENTS" at bounding box center [289, 315] width 504 height 44
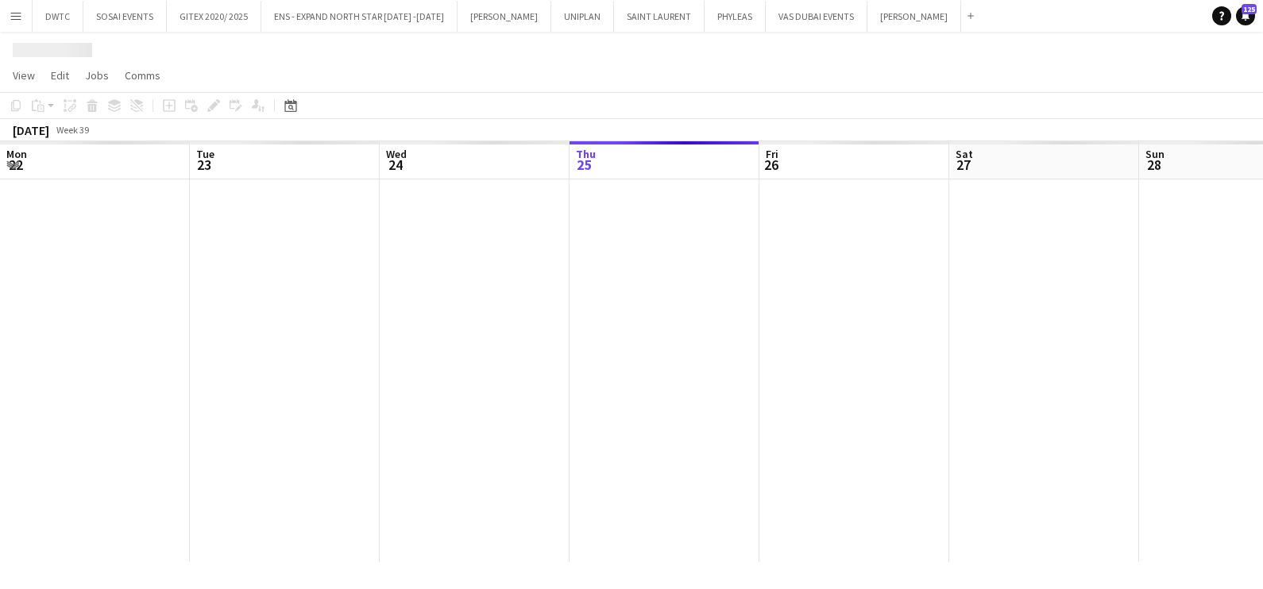
scroll to position [0, 380]
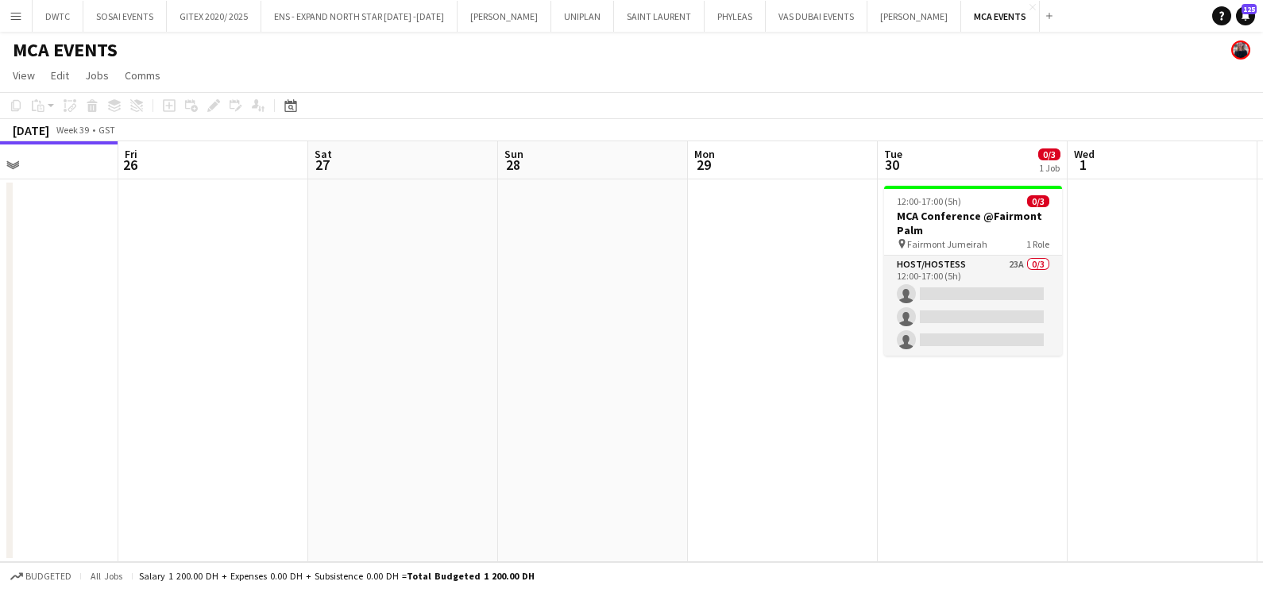
drag, startPoint x: 774, startPoint y: 278, endPoint x: 368, endPoint y: 285, distance: 406.7
click at [482, 278] on app-calendar-viewport "Mon 22 Tue 23 Wed 24 Thu 25 Fri 26 Sat 27 Sun 28 Mon 29 Tue 30 0/3 1 Job Wed 1 …" at bounding box center [631, 351] width 1263 height 421
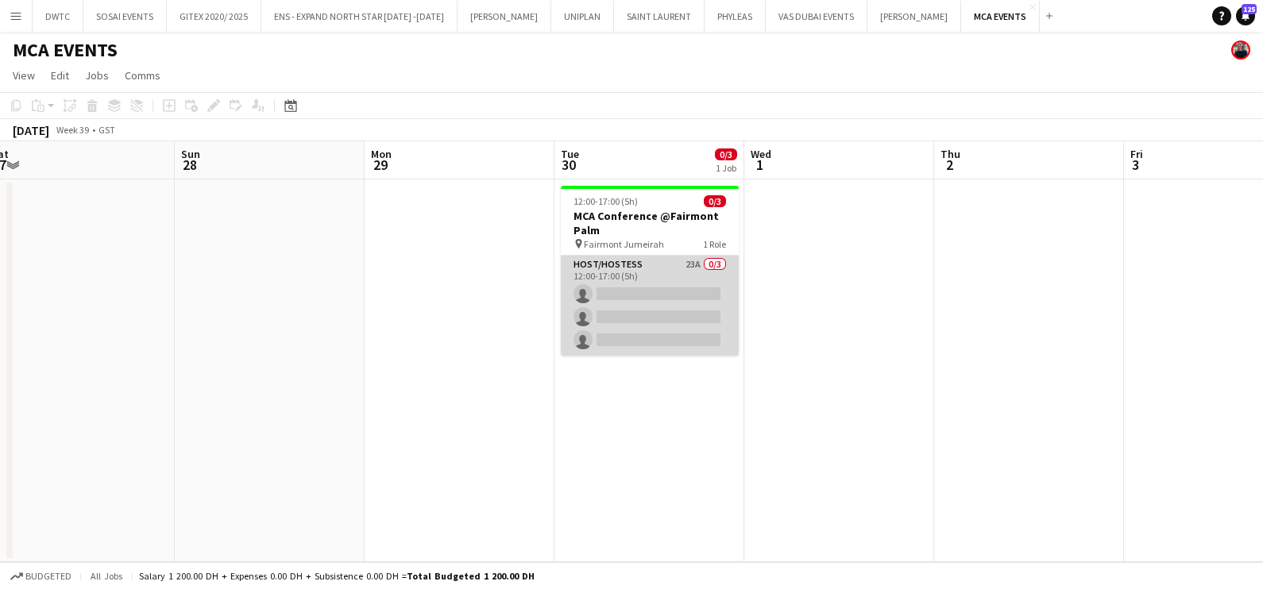
click at [685, 280] on app-card-role "Host/Hostess 23A 0/3 12:00-17:00 (5h) single-neutral-actions single-neutral-act…" at bounding box center [650, 306] width 178 height 100
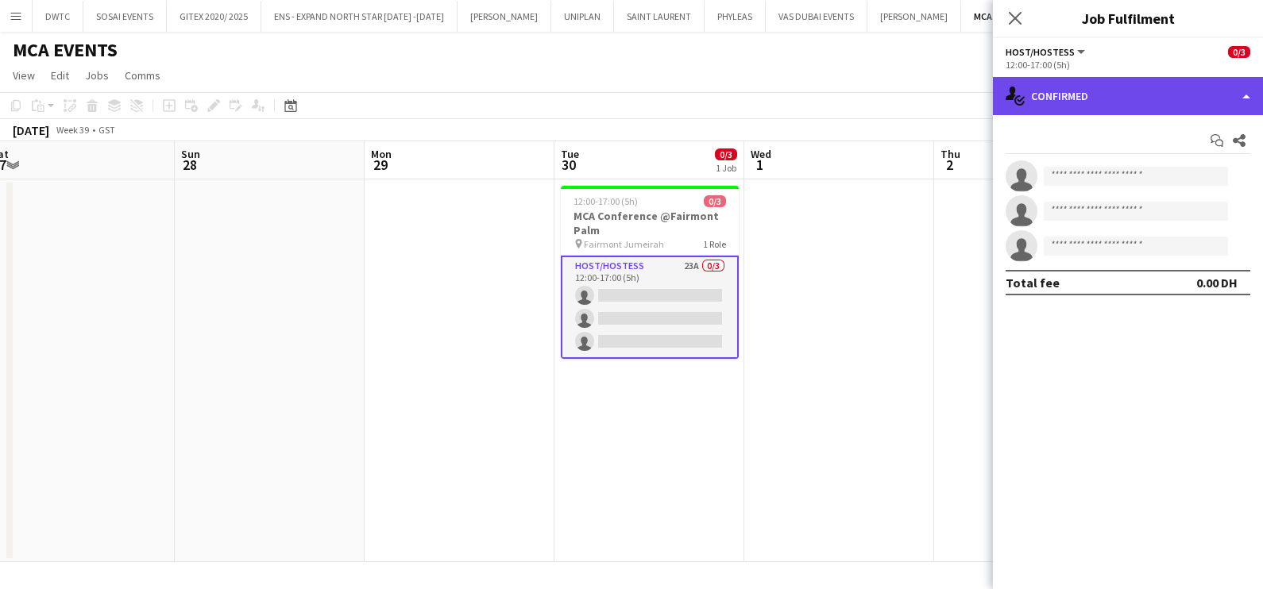
click at [1065, 93] on div "single-neutral-actions-check-2 Confirmed" at bounding box center [1128, 96] width 270 height 38
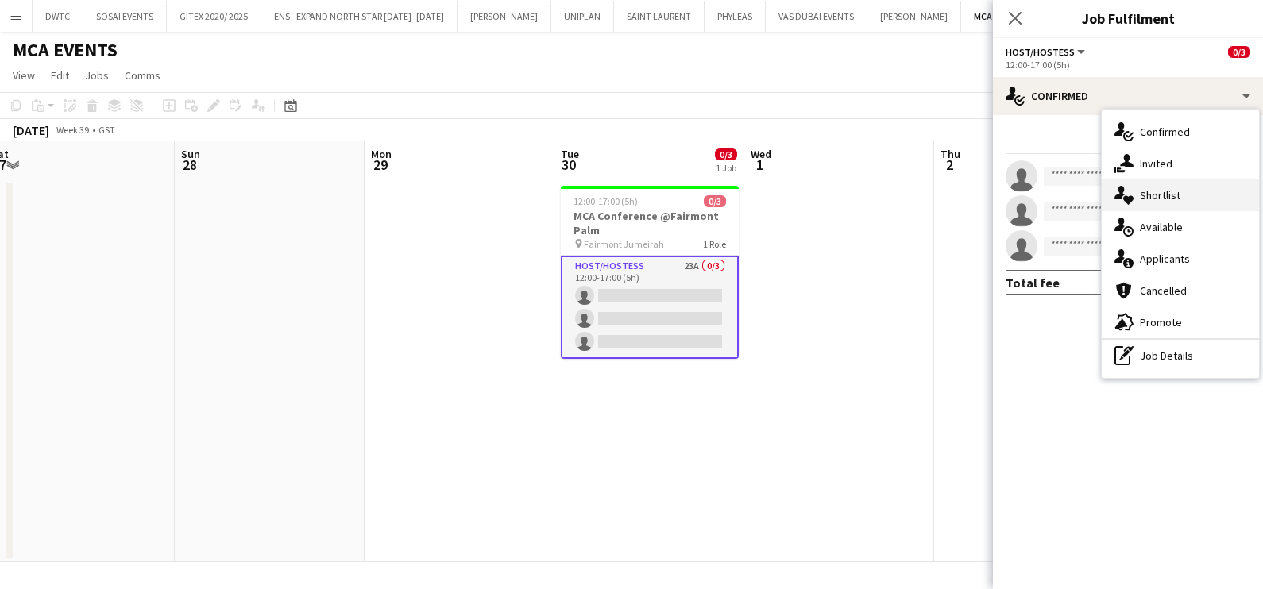
click at [1132, 187] on icon "single-neutral-actions-heart" at bounding box center [1123, 195] width 19 height 19
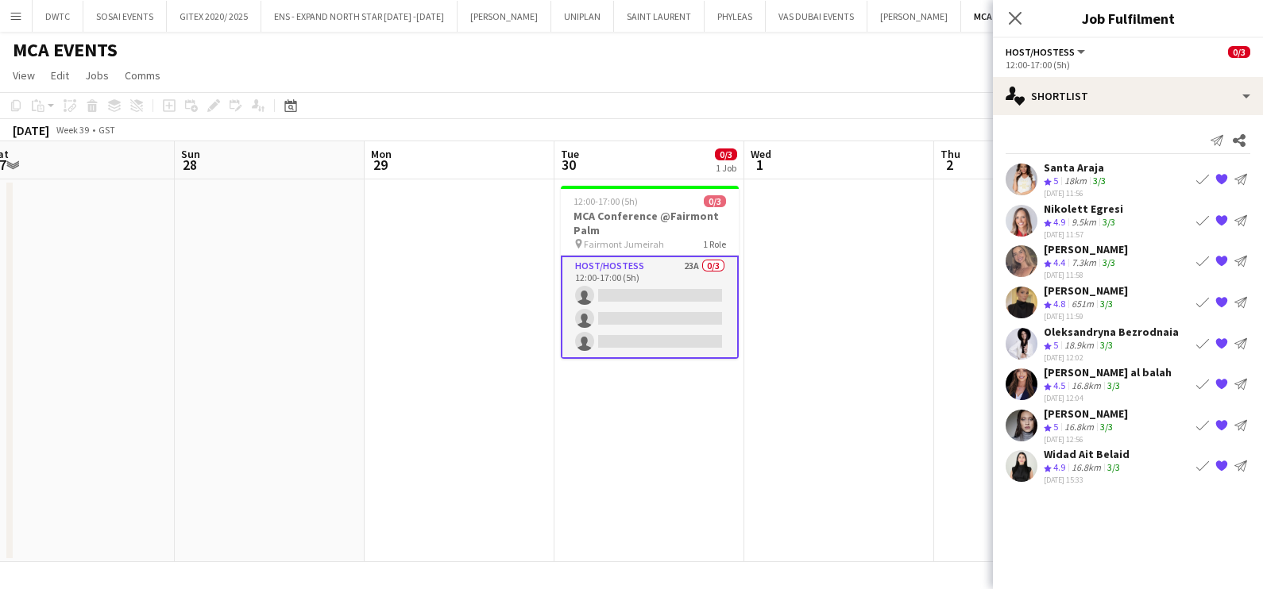
click at [1196, 338] on app-icon "Book crew" at bounding box center [1202, 343] width 13 height 13
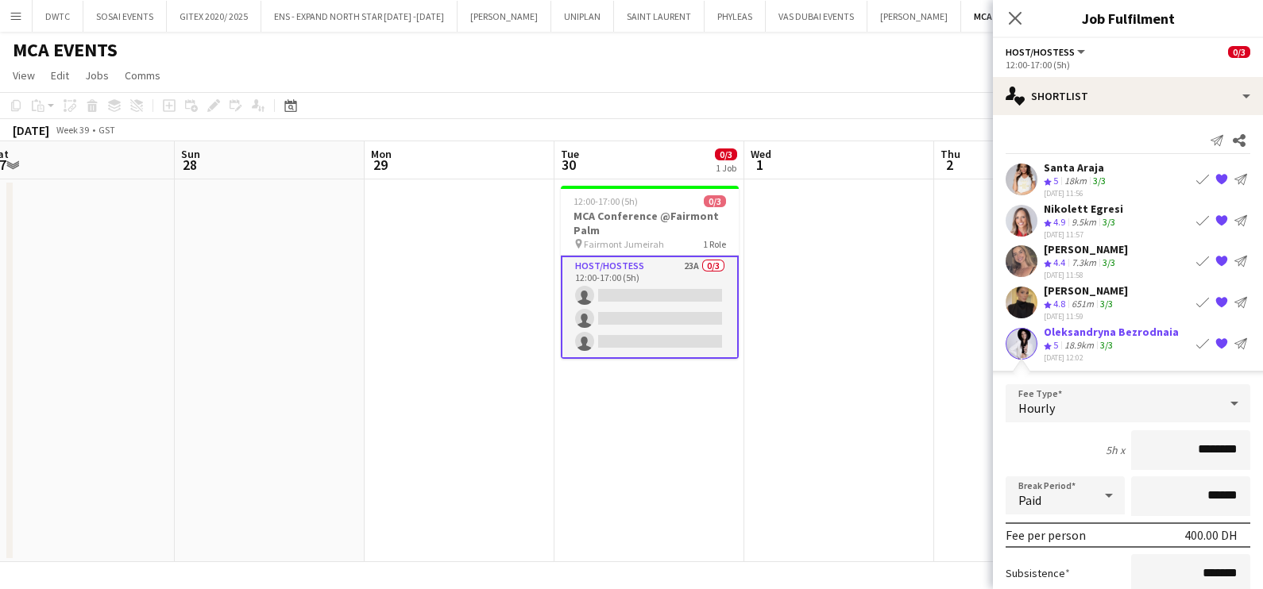
scroll to position [198, 0]
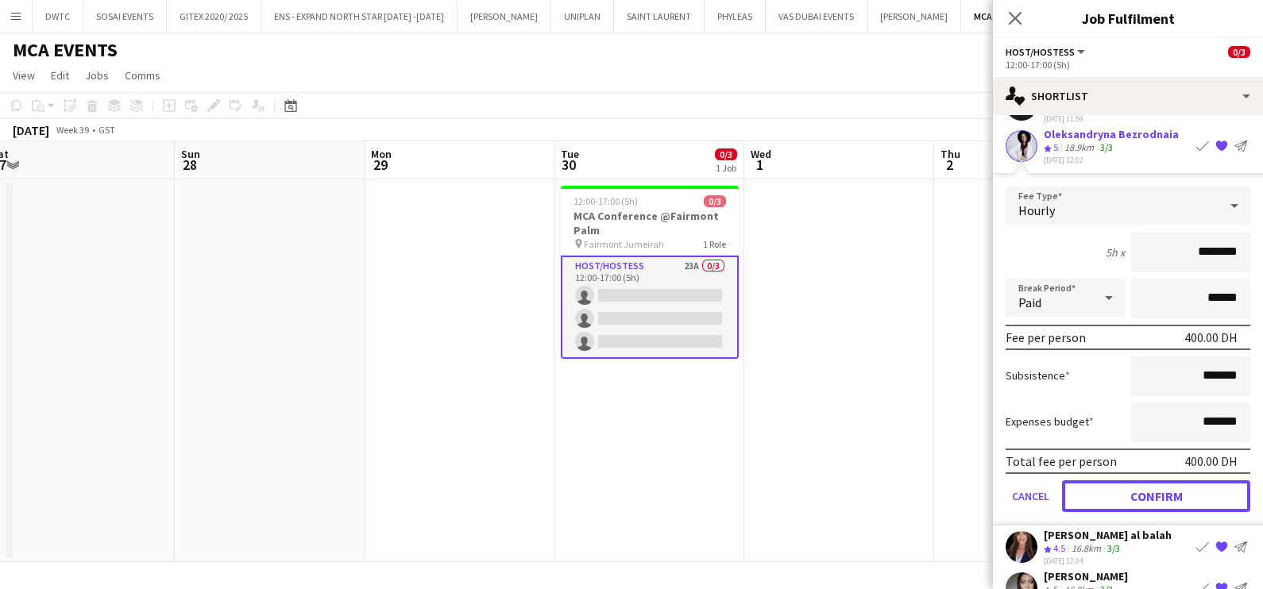
drag, startPoint x: 1098, startPoint y: 482, endPoint x: 1068, endPoint y: 340, distance: 145.2
click at [1098, 484] on button "Confirm" at bounding box center [1156, 496] width 188 height 32
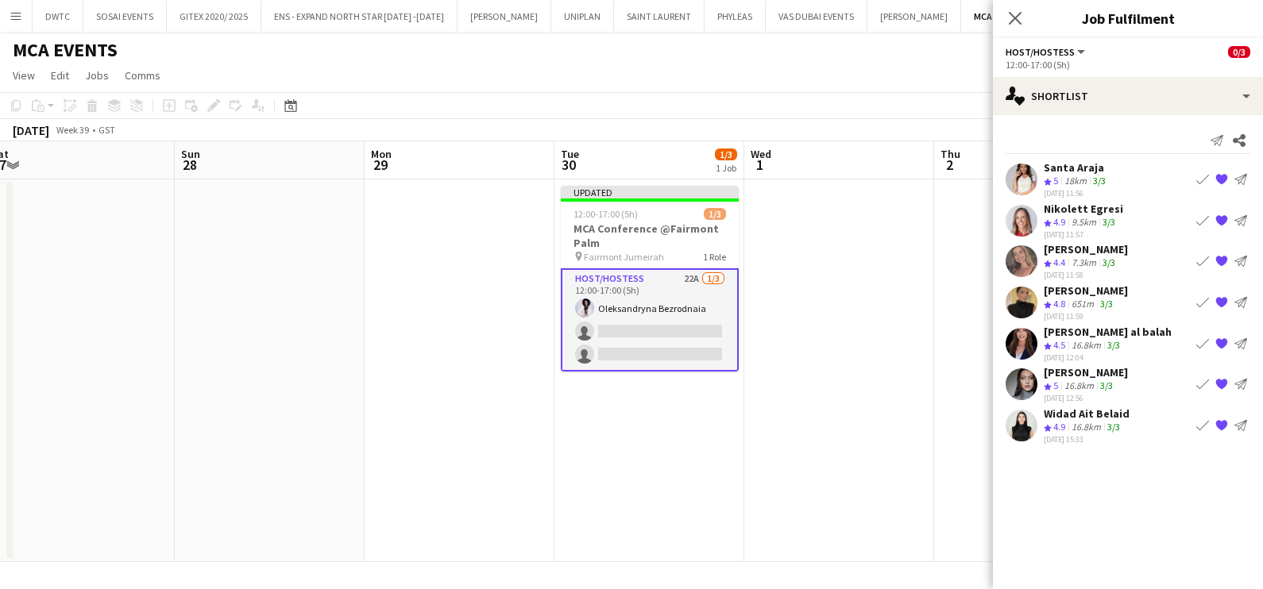
scroll to position [0, 0]
drag, startPoint x: 1201, startPoint y: 210, endPoint x: 1188, endPoint y: 234, distance: 27.0
click at [1203, 210] on button "Book crew" at bounding box center [1202, 219] width 19 height 19
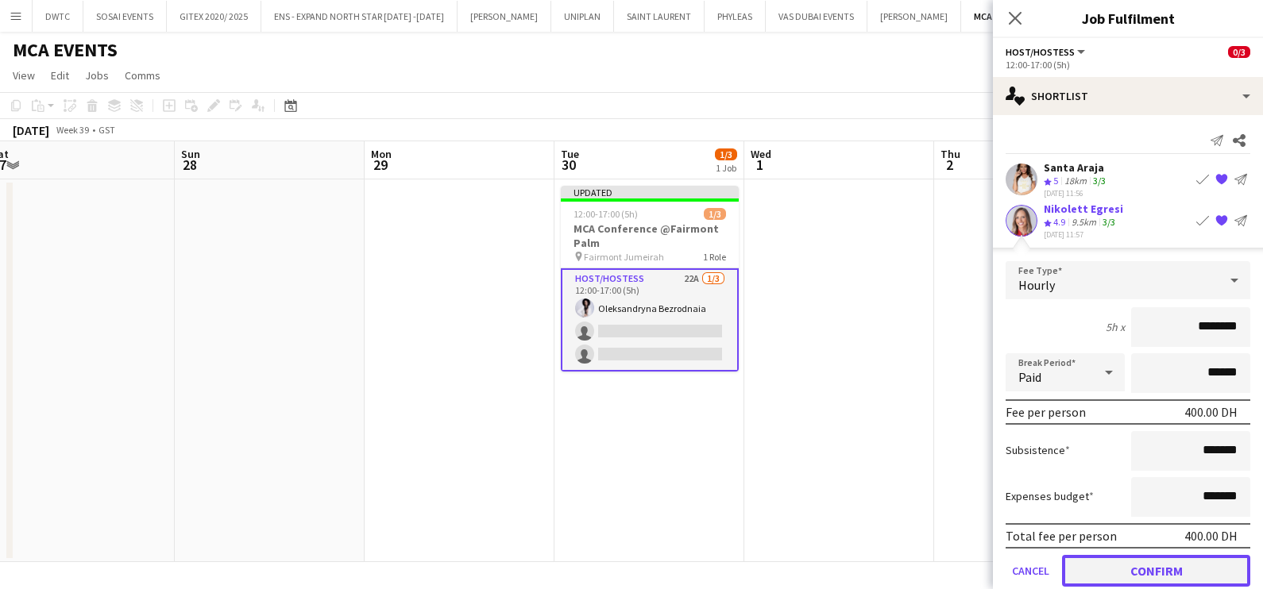
click at [1101, 560] on button "Confirm" at bounding box center [1156, 570] width 188 height 32
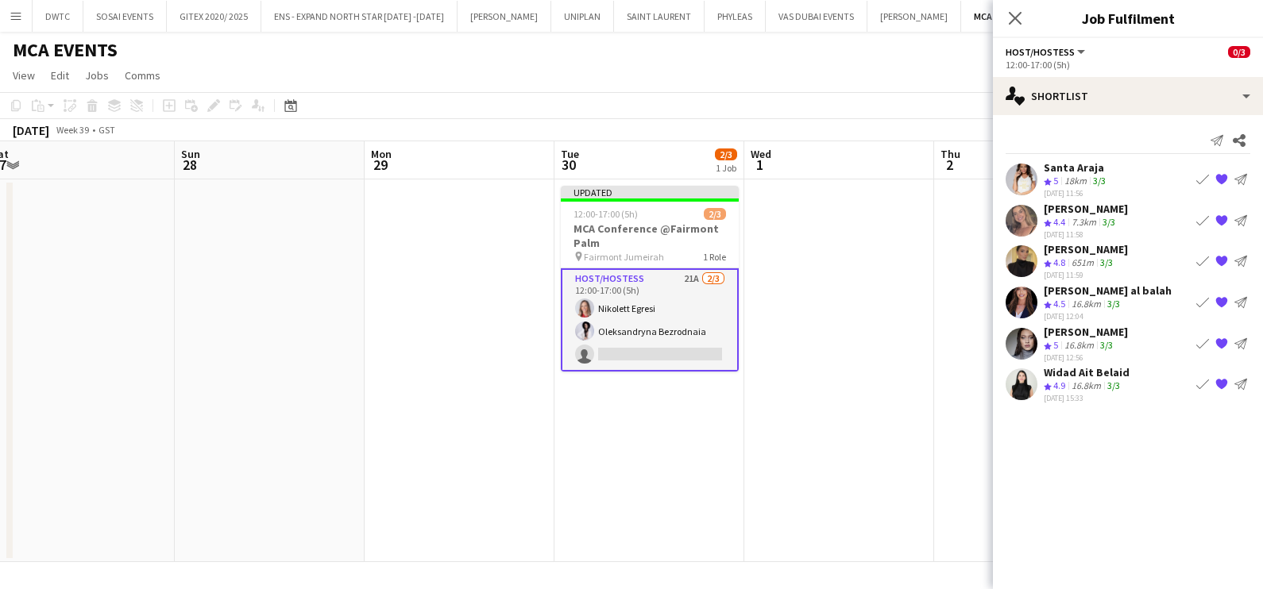
click at [1203, 341] on app-icon "Book crew" at bounding box center [1202, 343] width 13 height 13
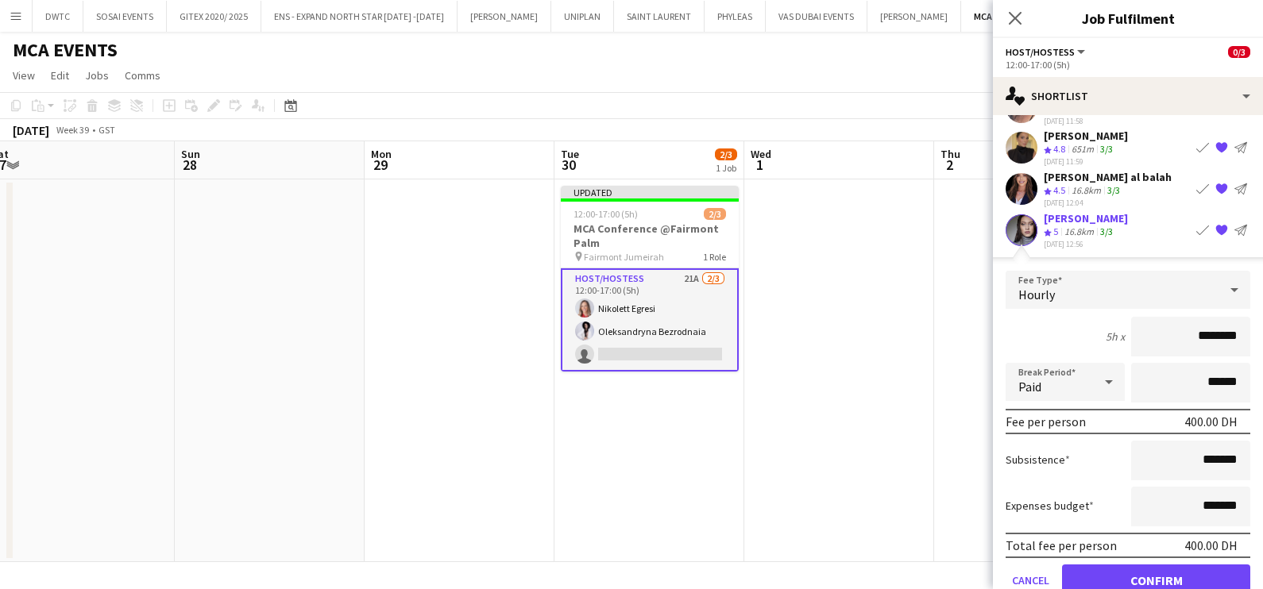
scroll to position [185, 0]
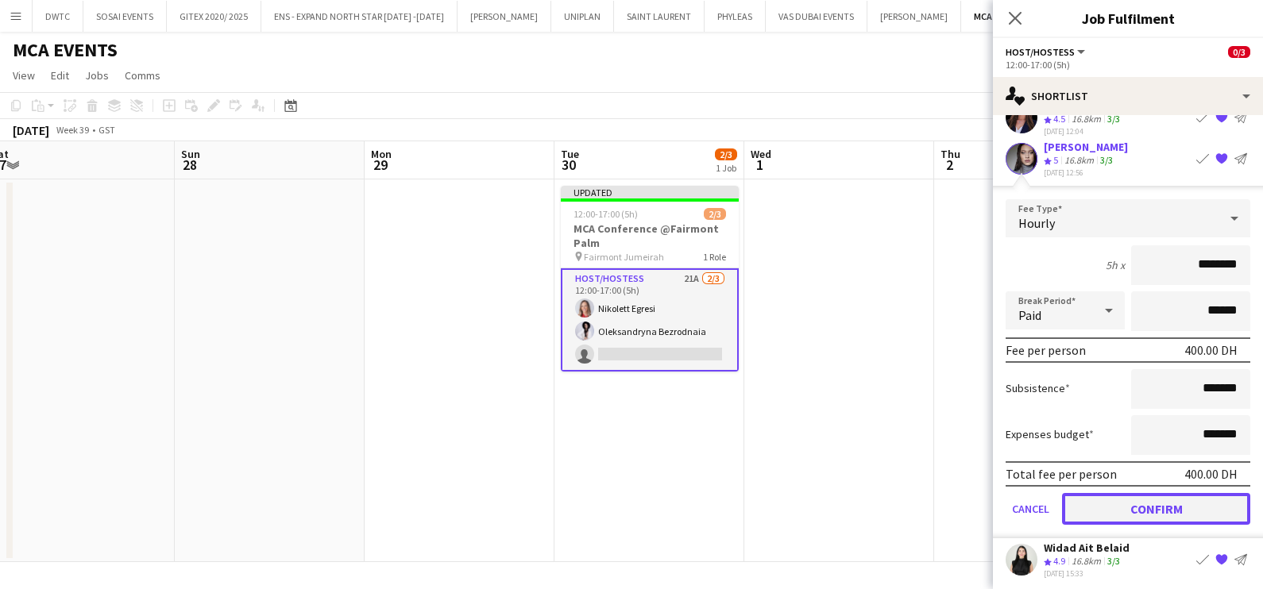
click at [1109, 509] on button "Confirm" at bounding box center [1156, 508] width 188 height 32
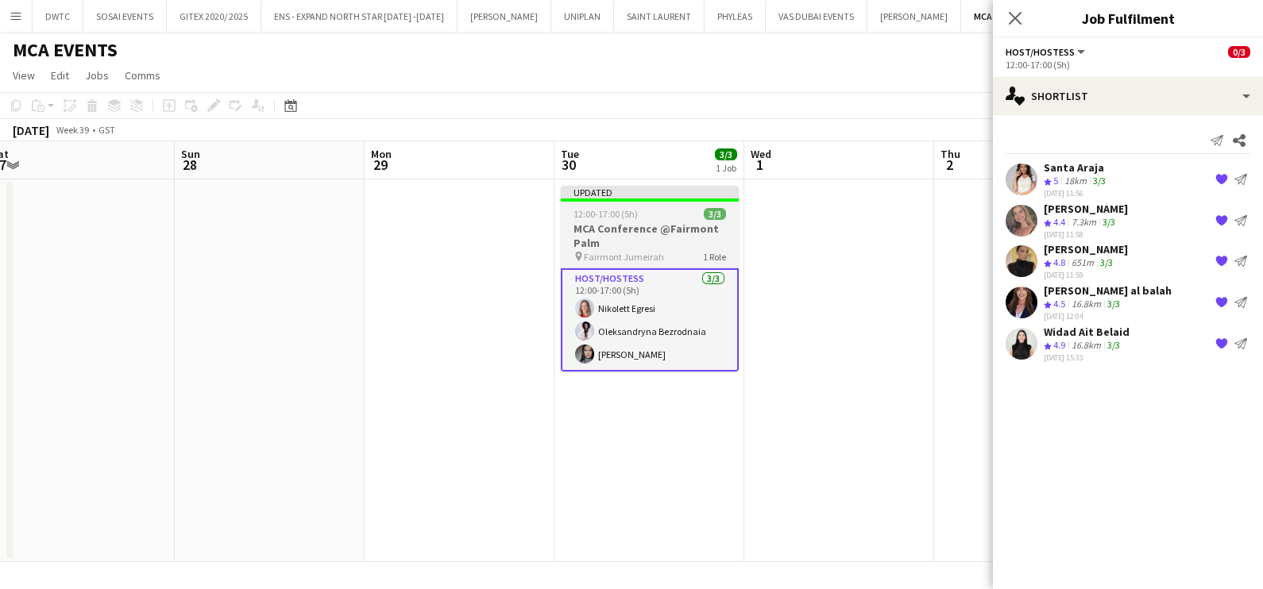
scroll to position [0, 584]
click at [613, 214] on span "12:00-17:00 (5h)" at bounding box center [606, 214] width 64 height 12
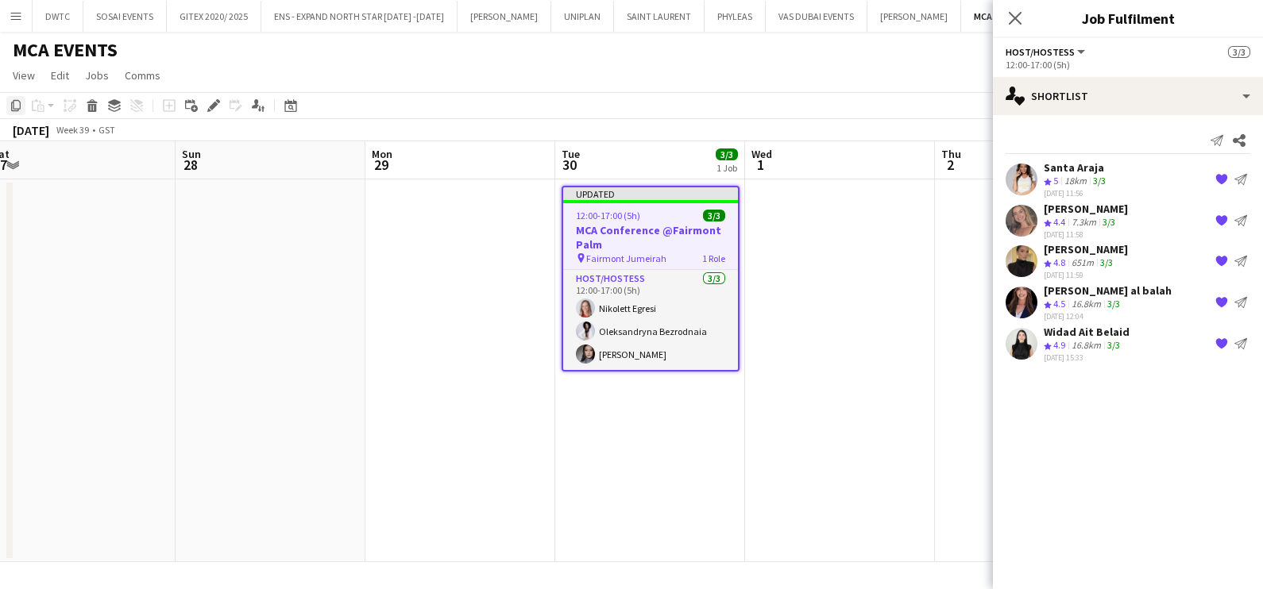
click at [13, 103] on icon at bounding box center [16, 105] width 10 height 11
click at [788, 210] on app-date-cell at bounding box center [840, 370] width 190 height 383
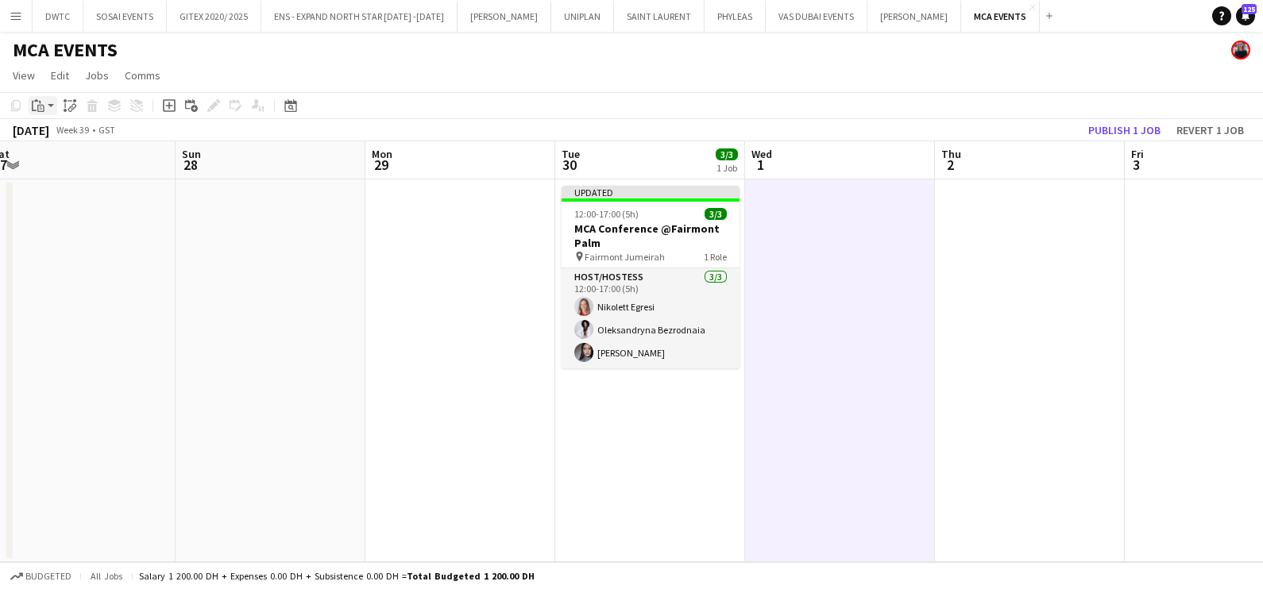
click at [40, 105] on icon at bounding box center [40, 108] width 7 height 7
drag, startPoint x: 69, startPoint y: 163, endPoint x: 83, endPoint y: 171, distance: 16.4
click at [70, 163] on link "Paste with crew Ctrl+Shift+V" at bounding box center [116, 163] width 149 height 14
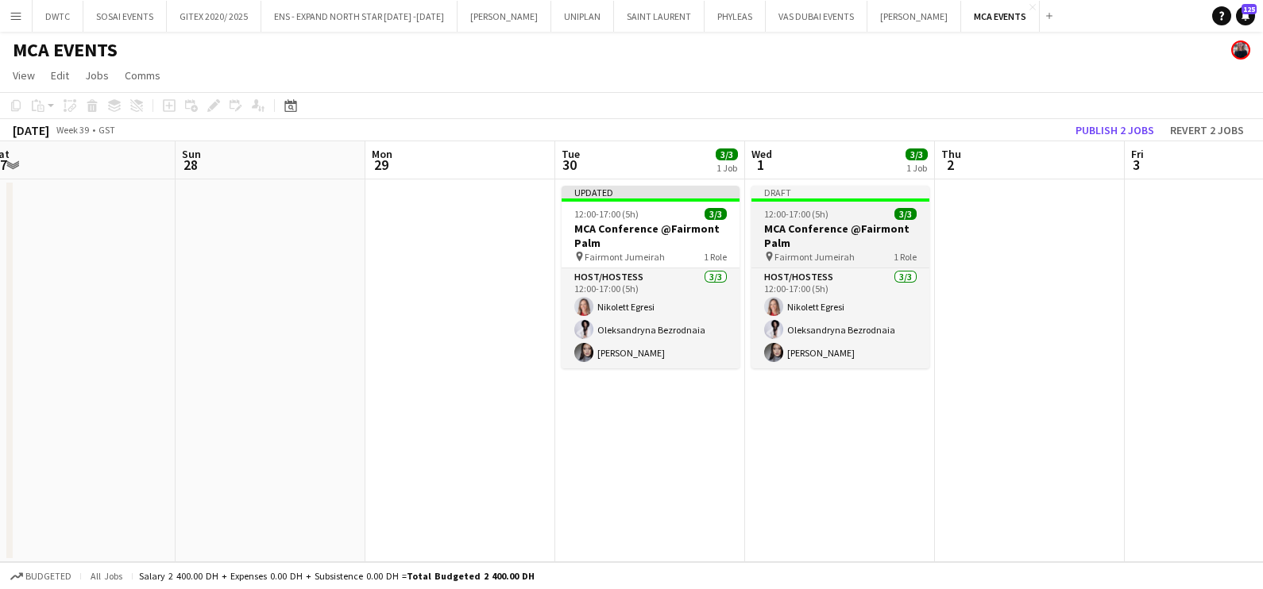
click at [794, 211] on span "12:00-17:00 (5h)" at bounding box center [796, 214] width 64 height 12
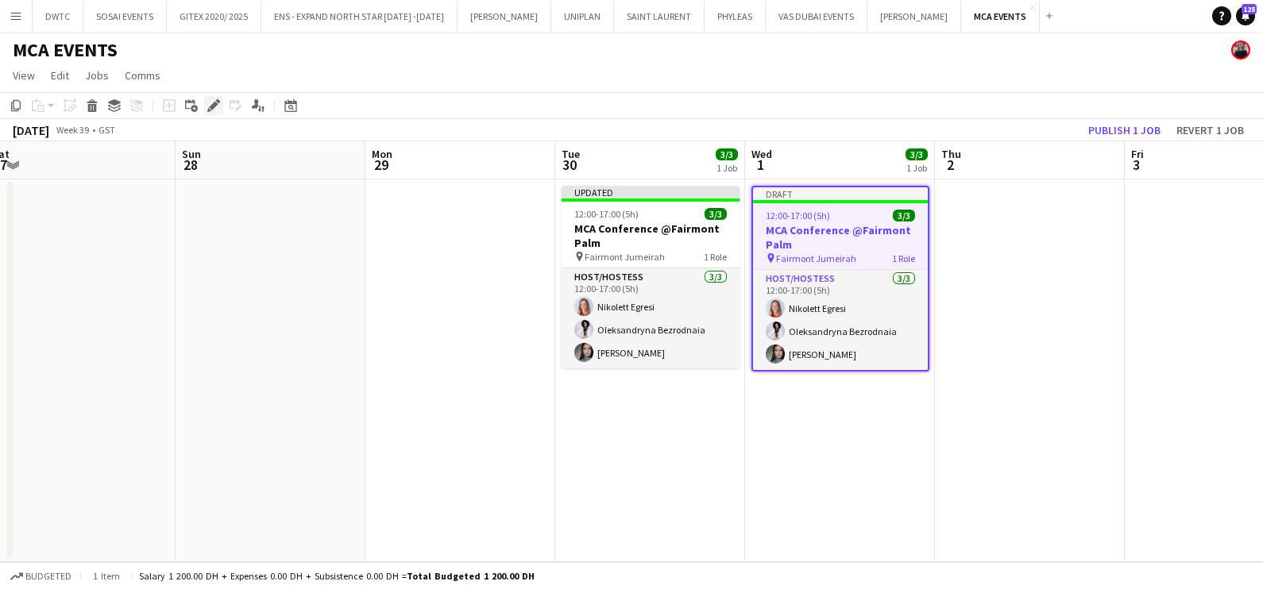
click at [217, 106] on icon "Edit" at bounding box center [213, 105] width 13 height 13
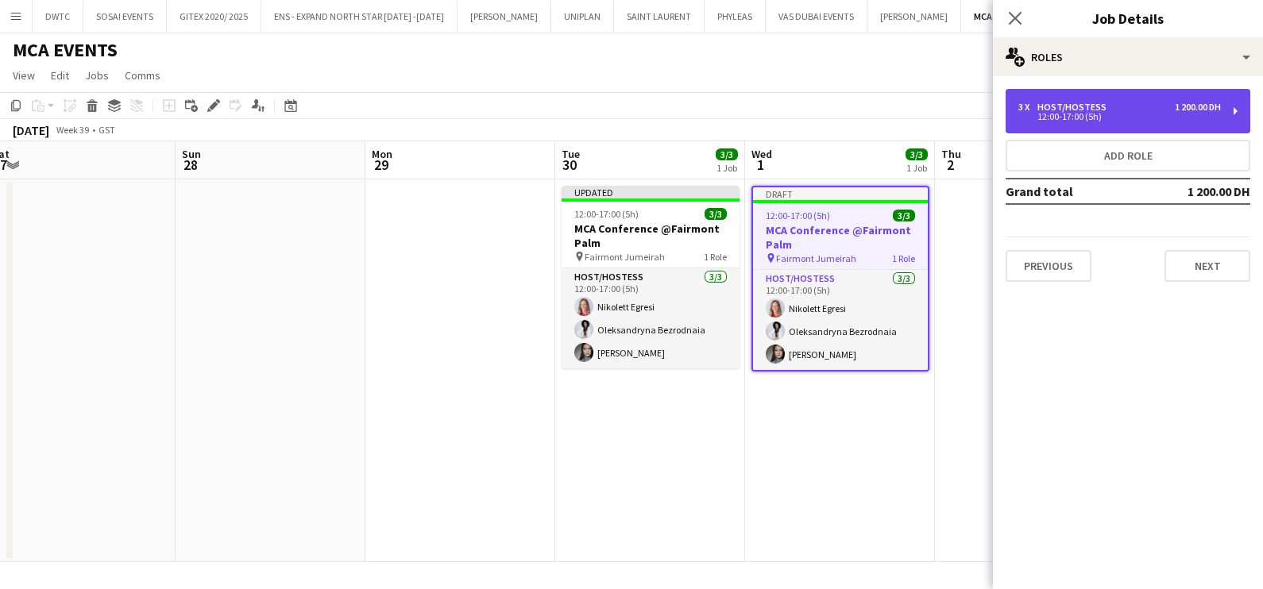
click at [1071, 115] on div "12:00-17:00 (5h)" at bounding box center [1119, 117] width 203 height 8
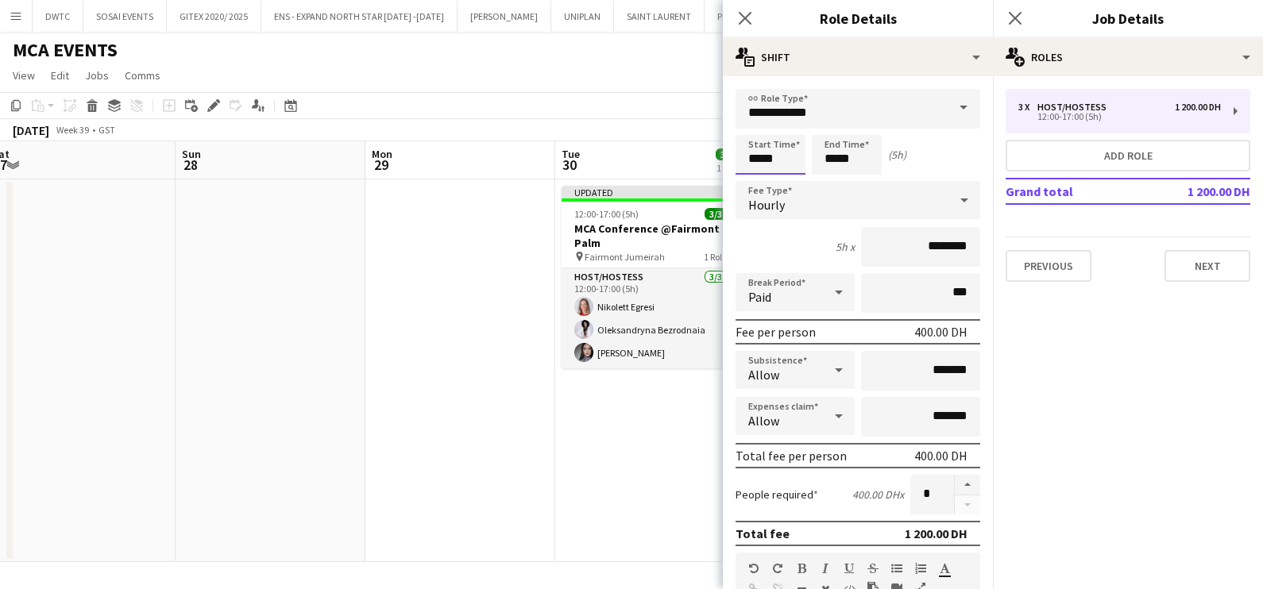
click at [768, 162] on input "*****" at bounding box center [770, 155] width 70 height 40
click at [746, 176] on div at bounding box center [755, 183] width 32 height 16
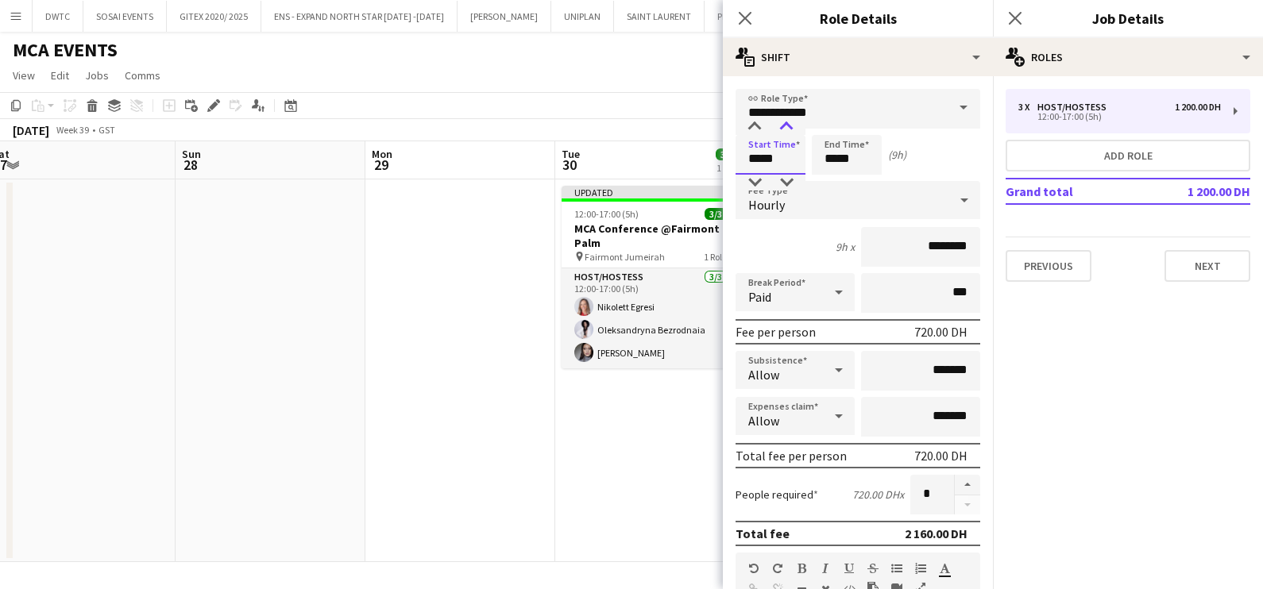
click at [789, 125] on div at bounding box center [786, 127] width 32 height 16
type input "*****"
click at [789, 125] on div at bounding box center [786, 127] width 32 height 16
click at [851, 149] on input "*****" at bounding box center [847, 155] width 70 height 40
click at [860, 127] on div at bounding box center [863, 127] width 32 height 16
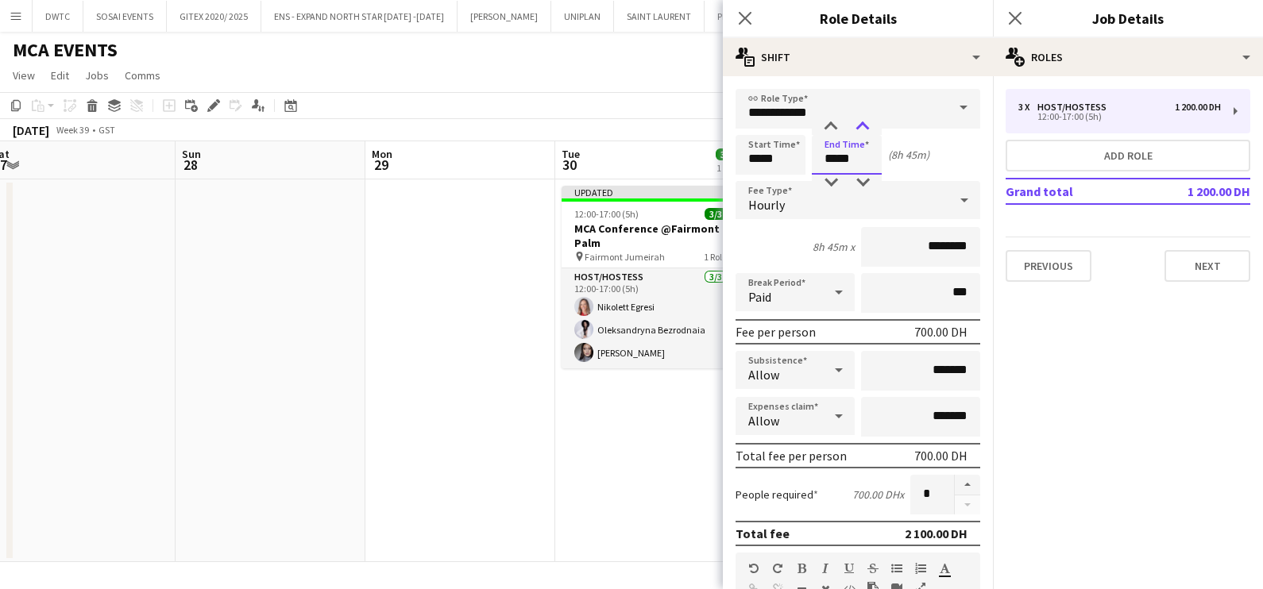
type input "*****"
click at [858, 123] on div at bounding box center [863, 127] width 32 height 16
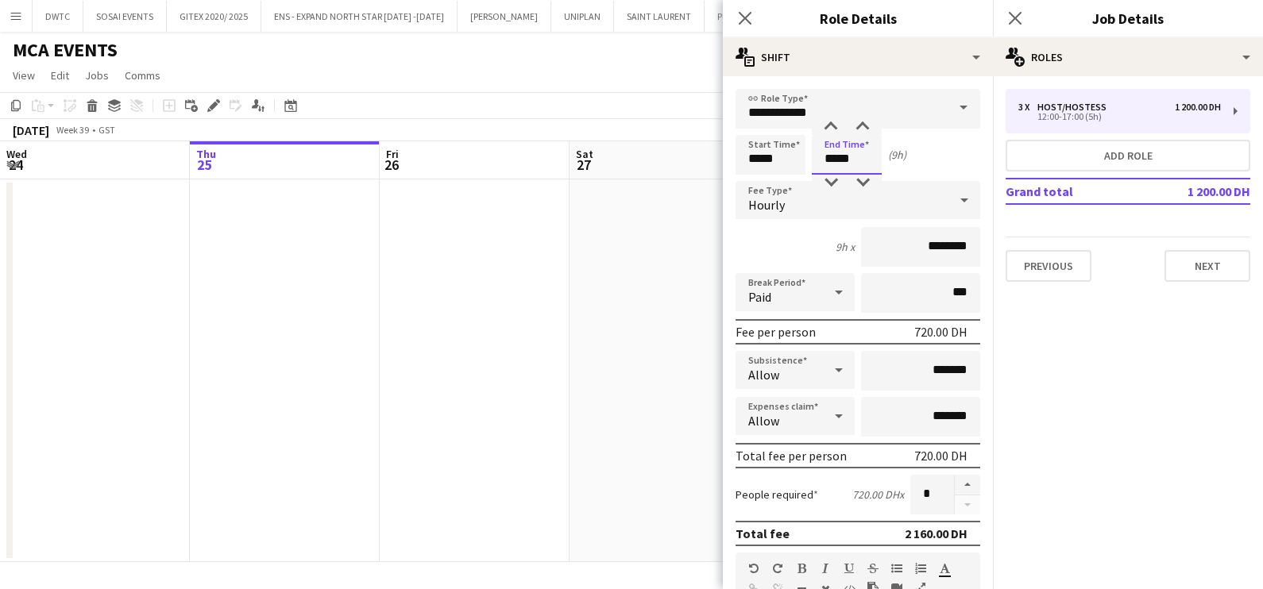
scroll to position [0, 584]
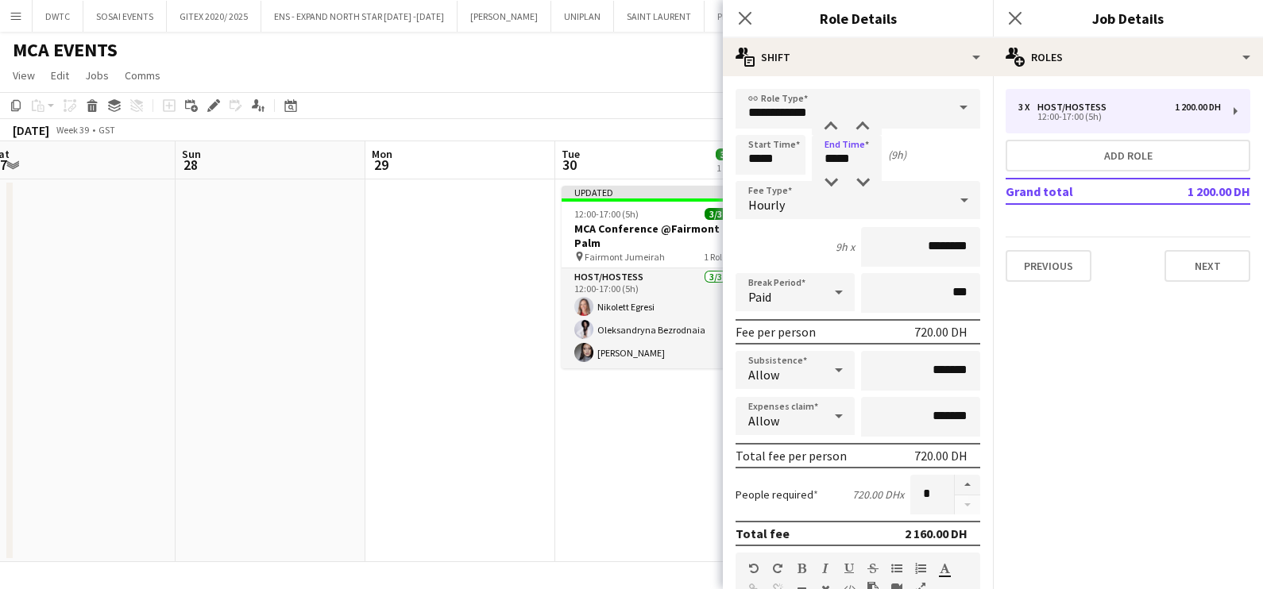
click at [593, 510] on app-date-cell "Updated 12:00-17:00 (5h) 3/3 MCA Conference @Fairmont Palm pin Fairmont Jumeira…" at bounding box center [650, 370] width 190 height 383
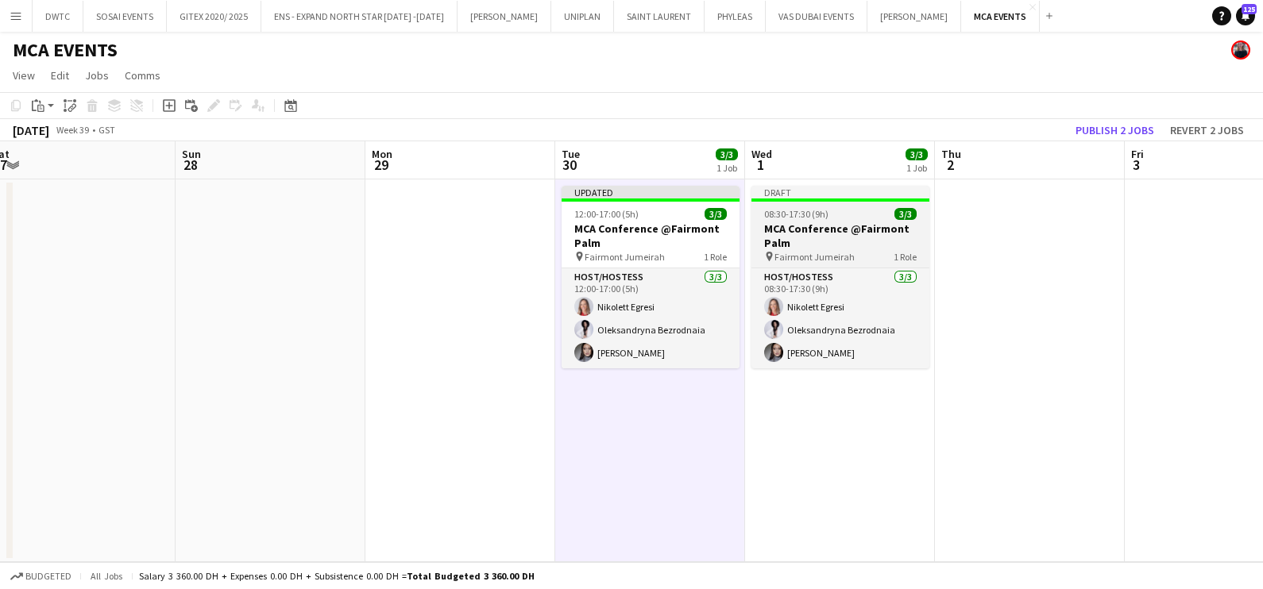
click at [839, 225] on h3 "MCA Conference @Fairmont Palm" at bounding box center [840, 236] width 178 height 29
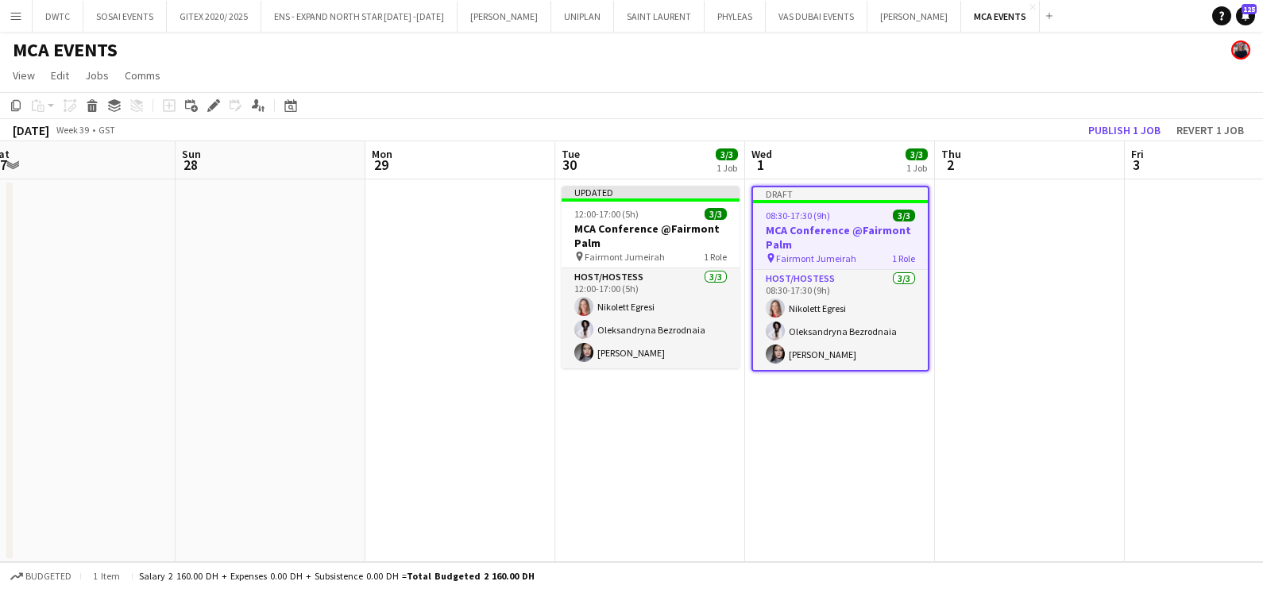
click at [8, 104] on div "Copy" at bounding box center [15, 105] width 19 height 19
click at [1001, 234] on app-date-cell at bounding box center [1030, 370] width 190 height 383
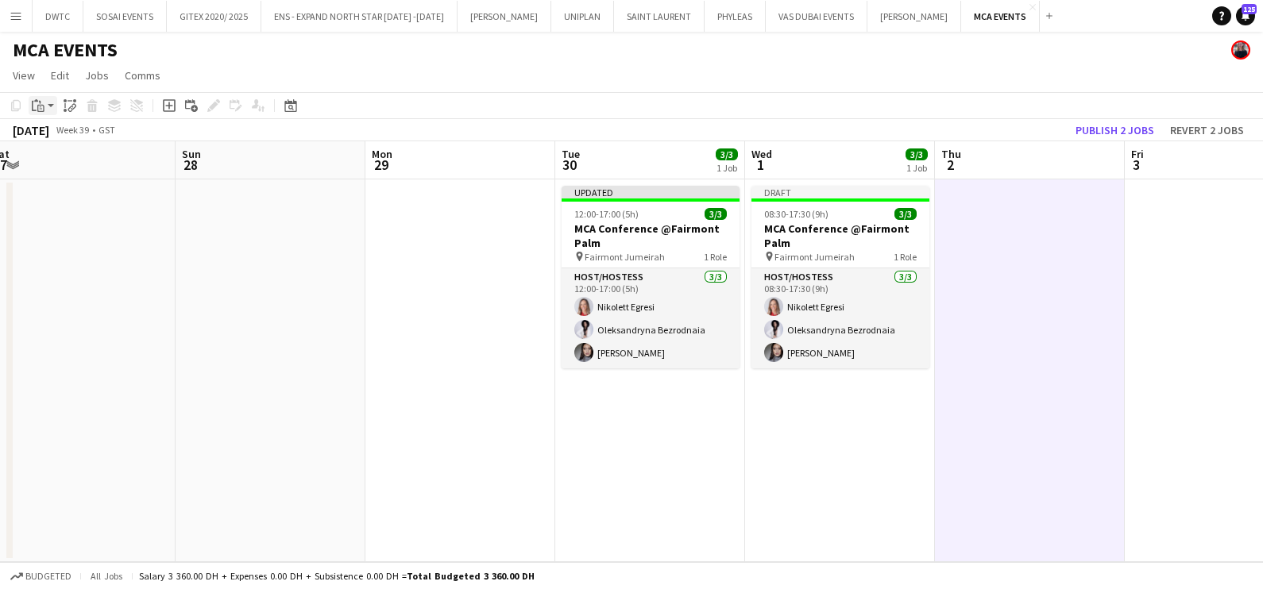
click at [51, 99] on app-action-btn "Paste" at bounding box center [43, 105] width 29 height 19
click at [68, 169] on link "Paste with crew Ctrl+Shift+V" at bounding box center [116, 163] width 149 height 14
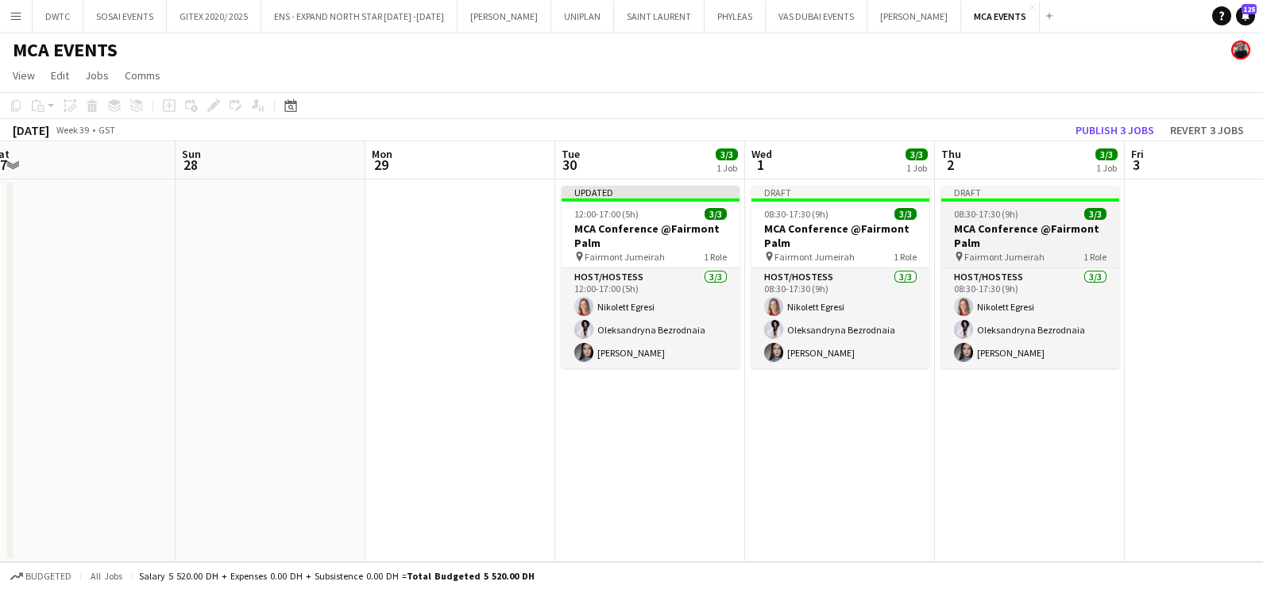
click at [1045, 217] on div "08:30-17:30 (9h) 3/3" at bounding box center [1030, 214] width 178 height 12
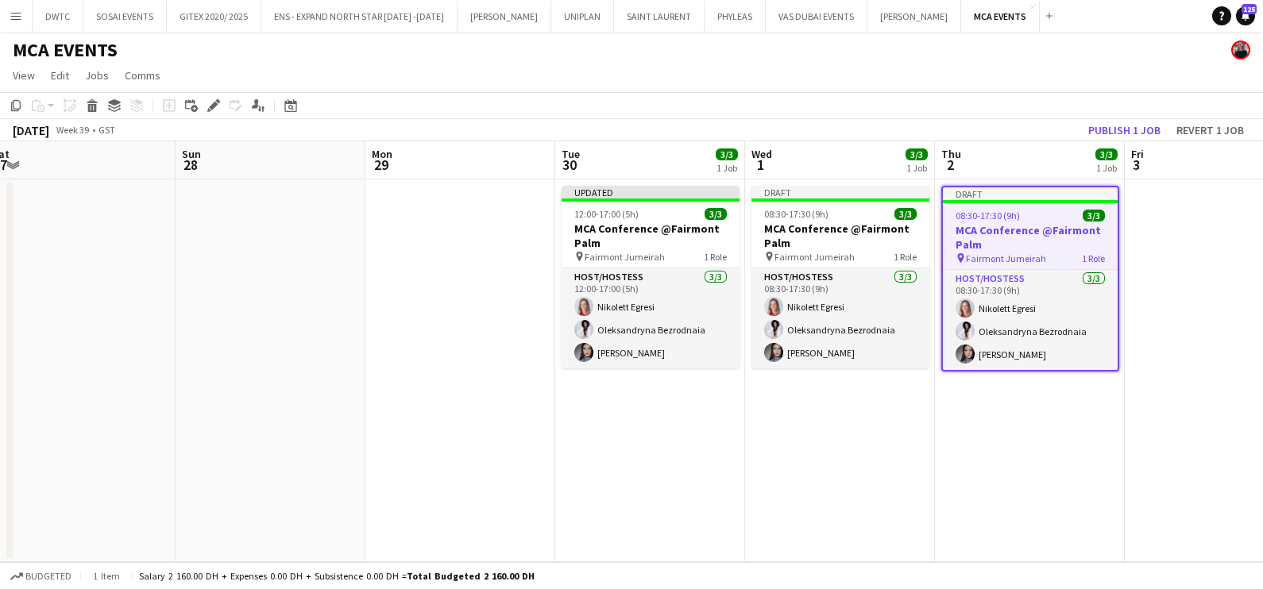
click at [214, 111] on icon "Edit" at bounding box center [213, 105] width 13 height 13
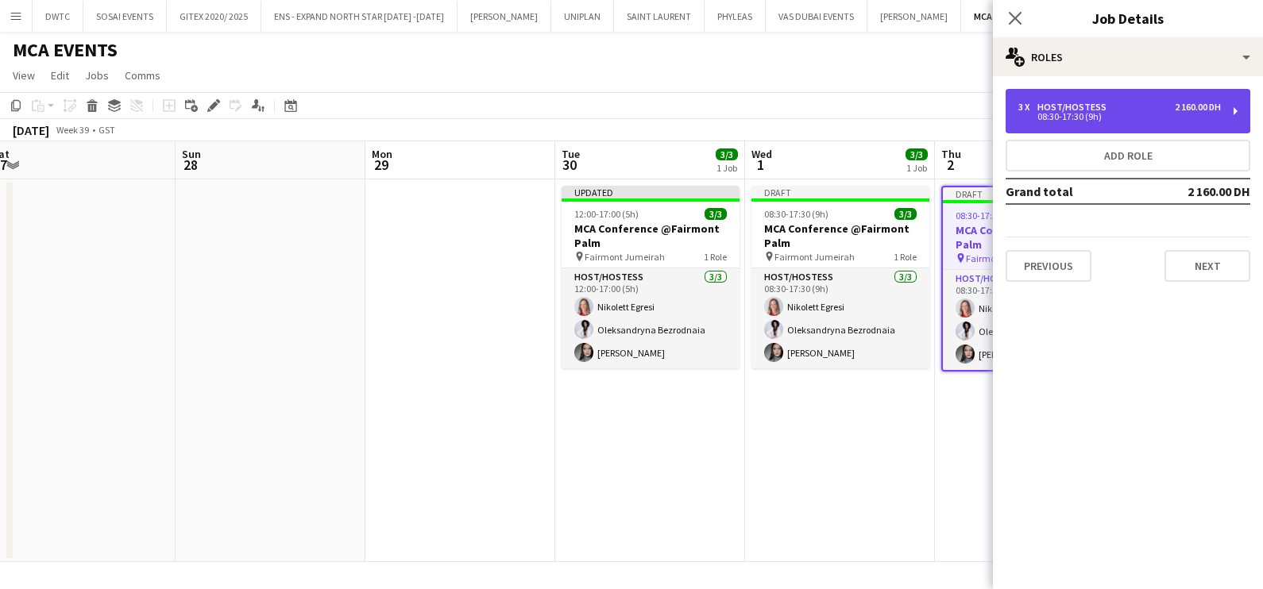
click at [1094, 113] on div "08:30-17:30 (9h)" at bounding box center [1119, 117] width 203 height 8
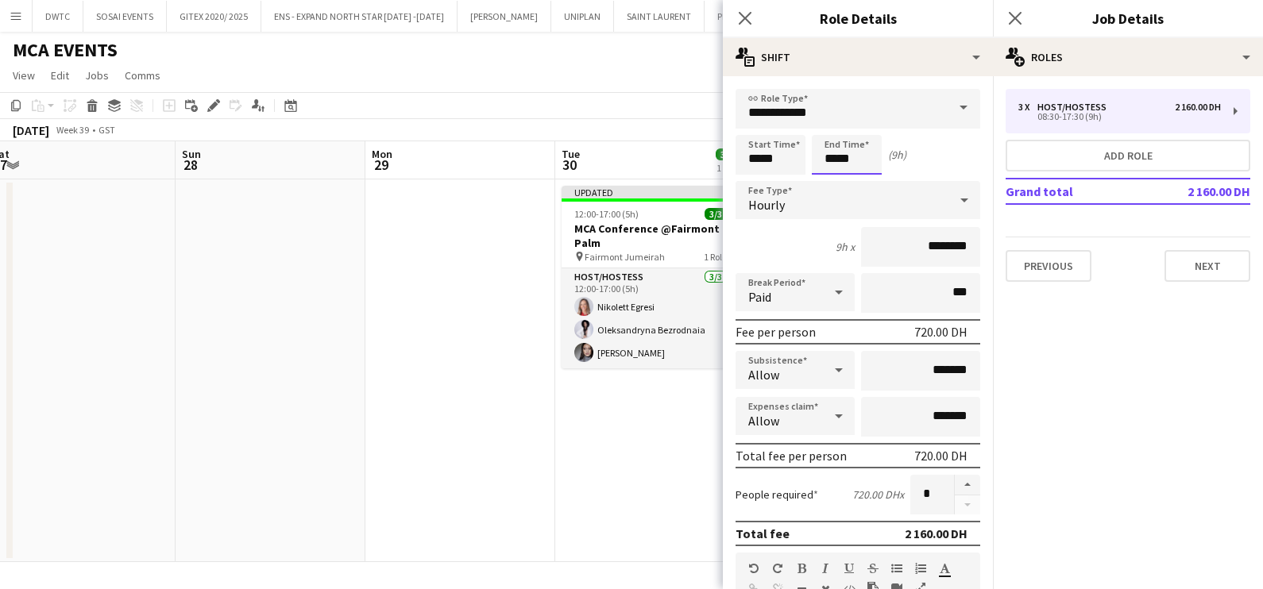
click at [866, 151] on input "*****" at bounding box center [847, 155] width 70 height 40
click at [862, 179] on div at bounding box center [863, 183] width 32 height 16
type input "*****"
click at [838, 180] on div at bounding box center [831, 183] width 32 height 16
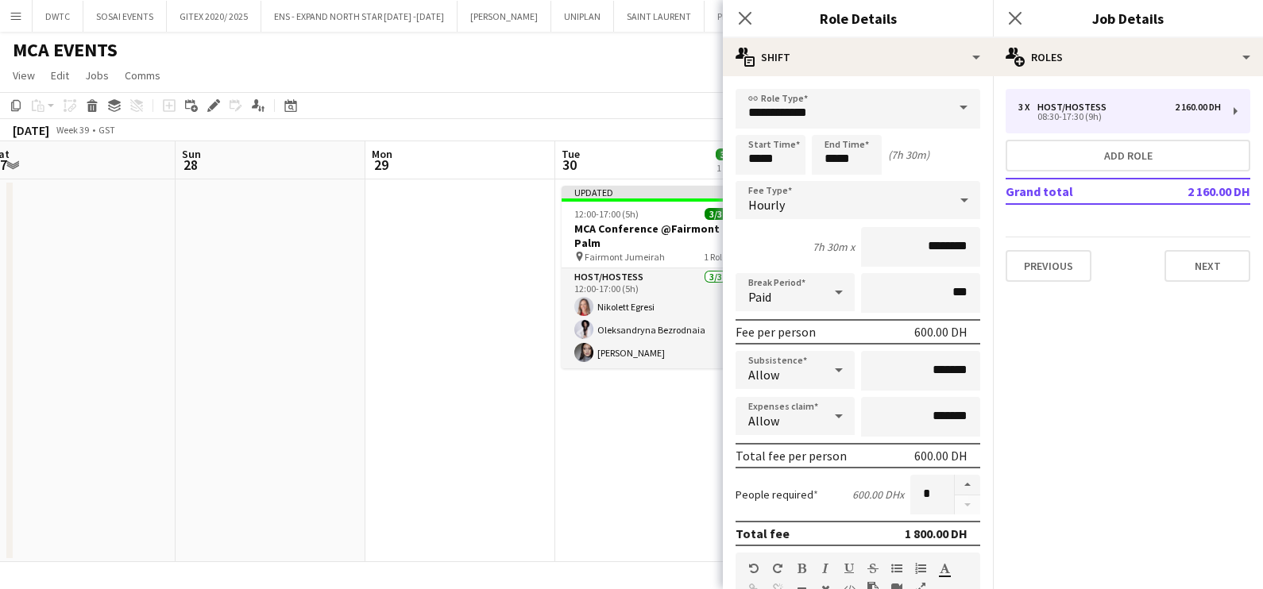
click at [518, 462] on app-date-cell at bounding box center [460, 370] width 190 height 383
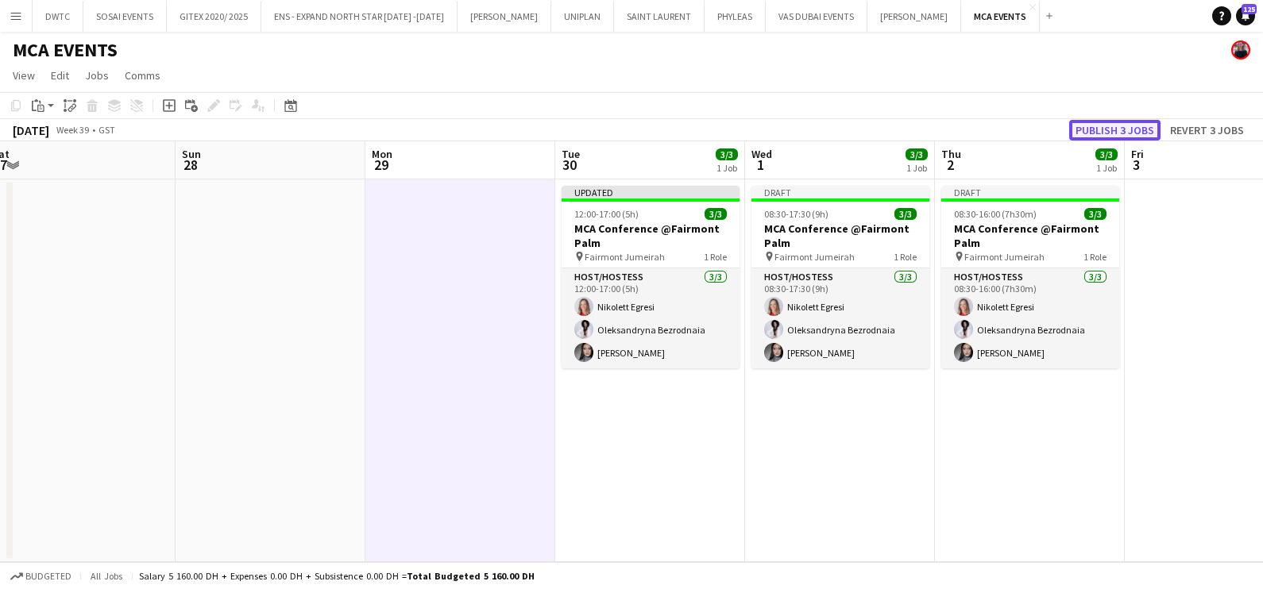
click at [1139, 128] on button "Publish 3 jobs" at bounding box center [1114, 130] width 91 height 21
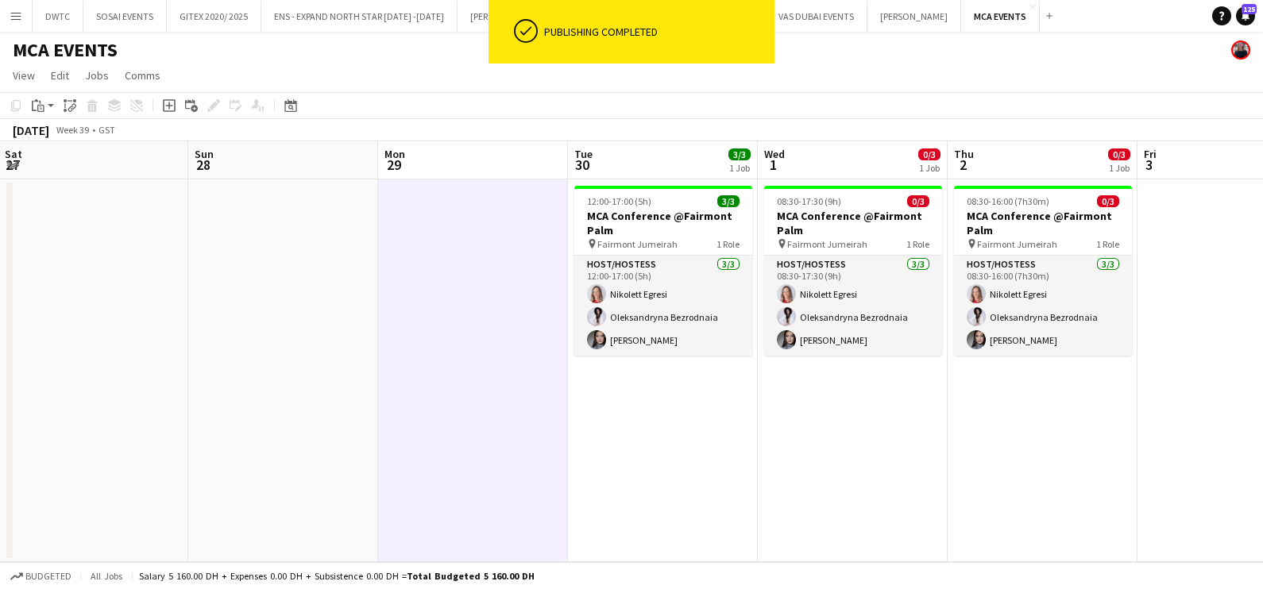
drag, startPoint x: 874, startPoint y: 447, endPoint x: 681, endPoint y: 447, distance: 193.0
click at [681, 447] on app-calendar-viewport "Wed 24 Thu 25 Fri 26 Sat 27 Sun 28 Mon 29 Tue 30 3/3 1 Job Wed 1 0/3 1 Job Thu …" at bounding box center [631, 351] width 1263 height 421
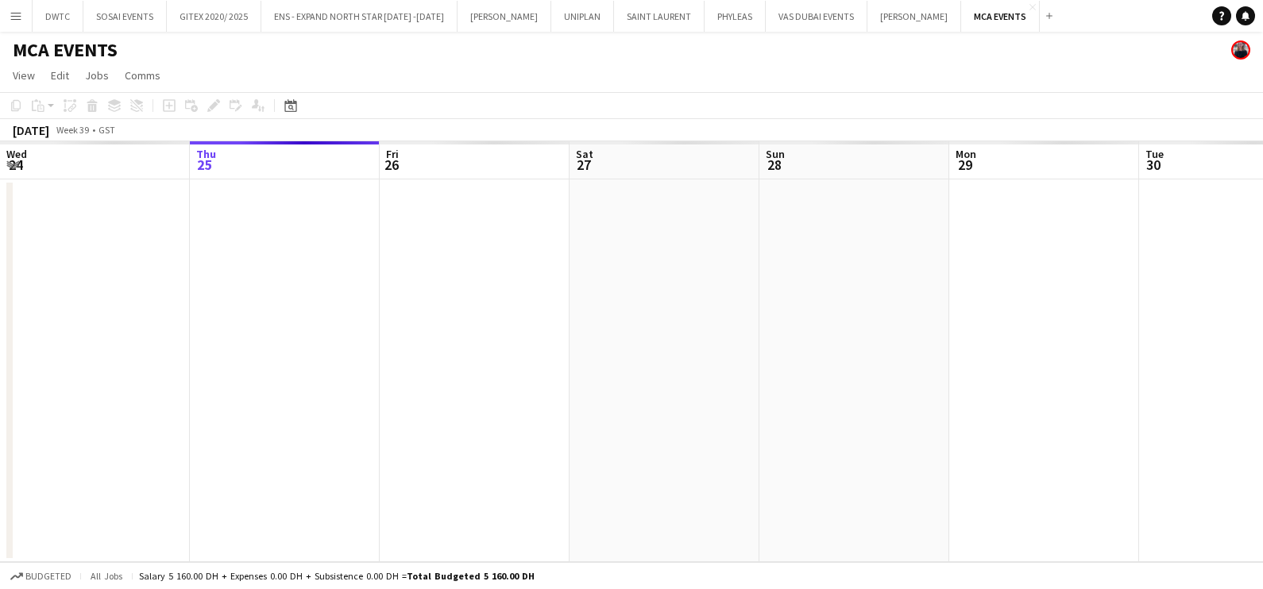
scroll to position [0, 686]
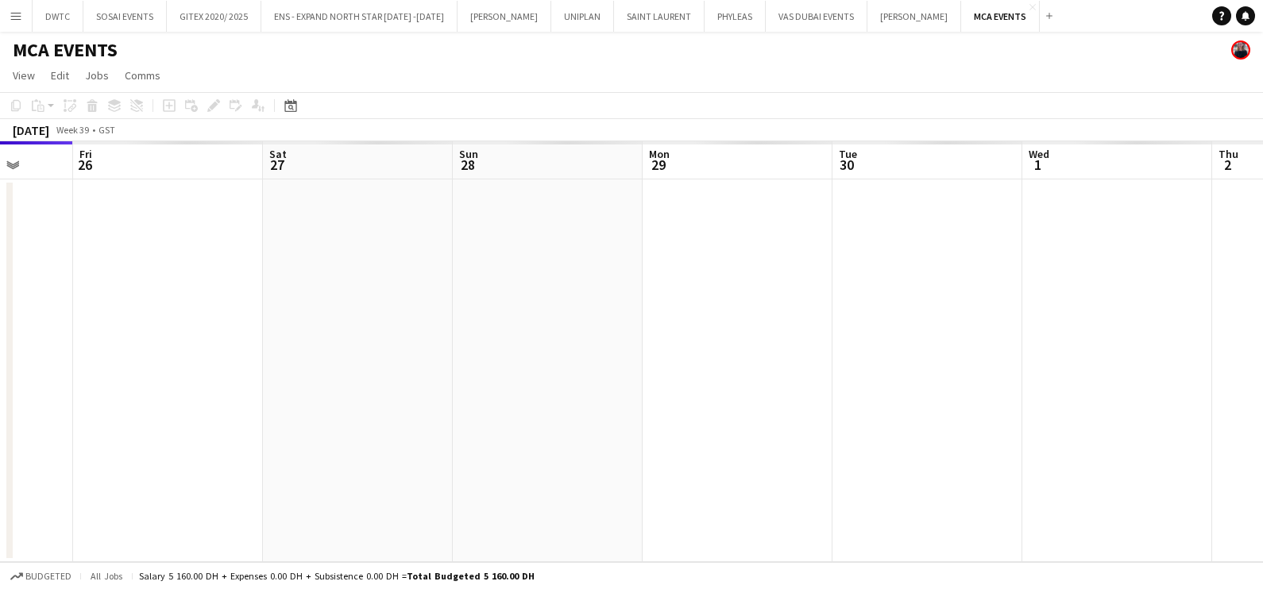
drag, startPoint x: 755, startPoint y: 314, endPoint x: 257, endPoint y: 311, distance: 498.7
click at [257, 311] on app-calendar-viewport "Mon 22 Tue 23 Wed 24 Thu 25 Fri 26 Sat 27 Sun 28 Mon 29 Tue 30 Wed 1 Thu 2 Fri 3" at bounding box center [631, 351] width 1263 height 421
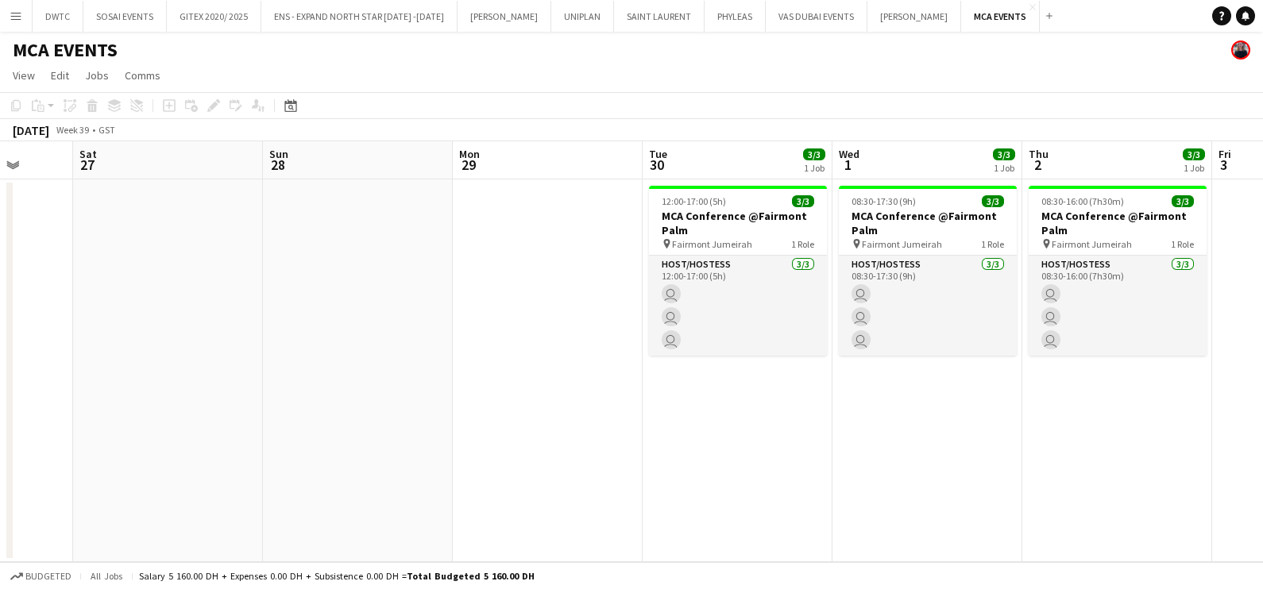
scroll to position [0, 689]
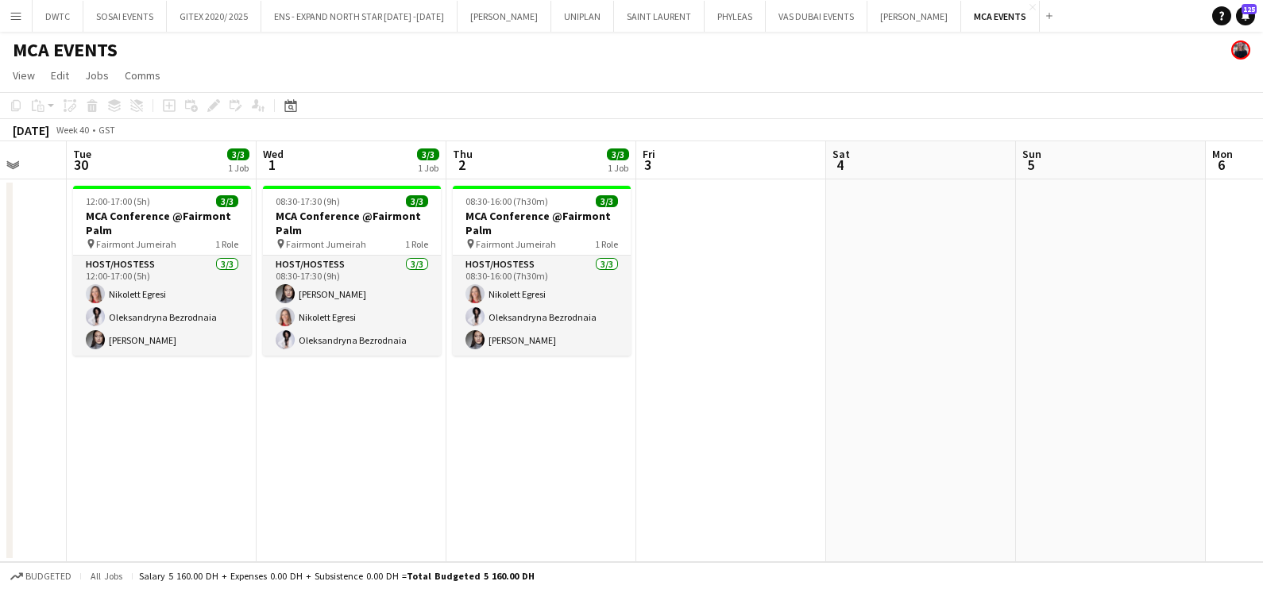
drag, startPoint x: 1006, startPoint y: 438, endPoint x: 433, endPoint y: 473, distance: 574.5
click at [433, 473] on app-calendar-viewport "Fri 26 Sat 27 Sun 28 Mon 29 Tue 30 3/3 1 Job Wed 1 3/3 1 Job Thu 2 3/3 1 Job Fr…" at bounding box center [631, 351] width 1263 height 421
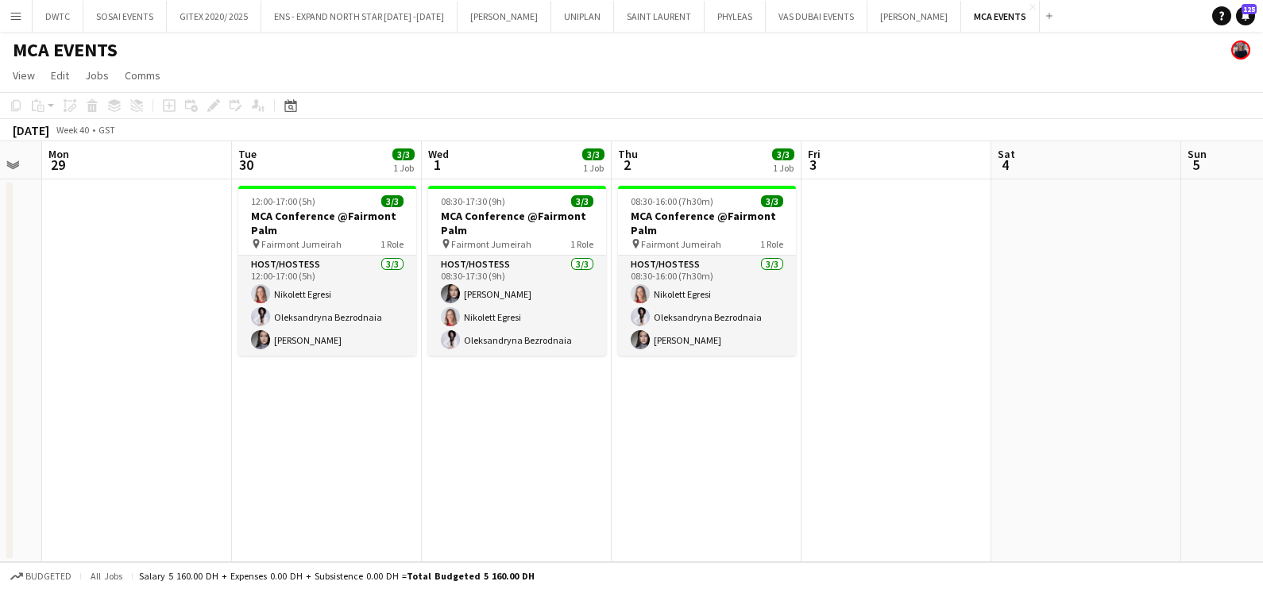
drag, startPoint x: 433, startPoint y: 473, endPoint x: 598, endPoint y: 463, distance: 165.5
click at [598, 463] on app-calendar-viewport "Fri 26 Sat 27 Sun 28 Mon 29 Tue 30 3/3 1 Job Wed 1 3/3 1 Job Thu 2 3/3 1 Job Fr…" at bounding box center [631, 351] width 1263 height 421
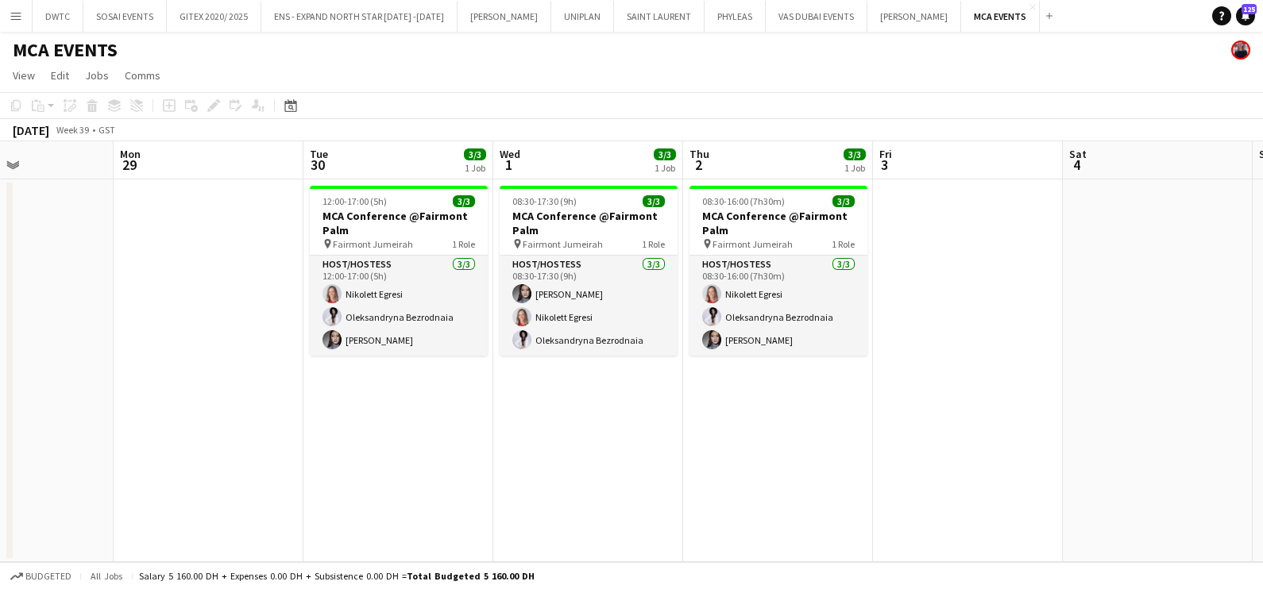
scroll to position [0, 464]
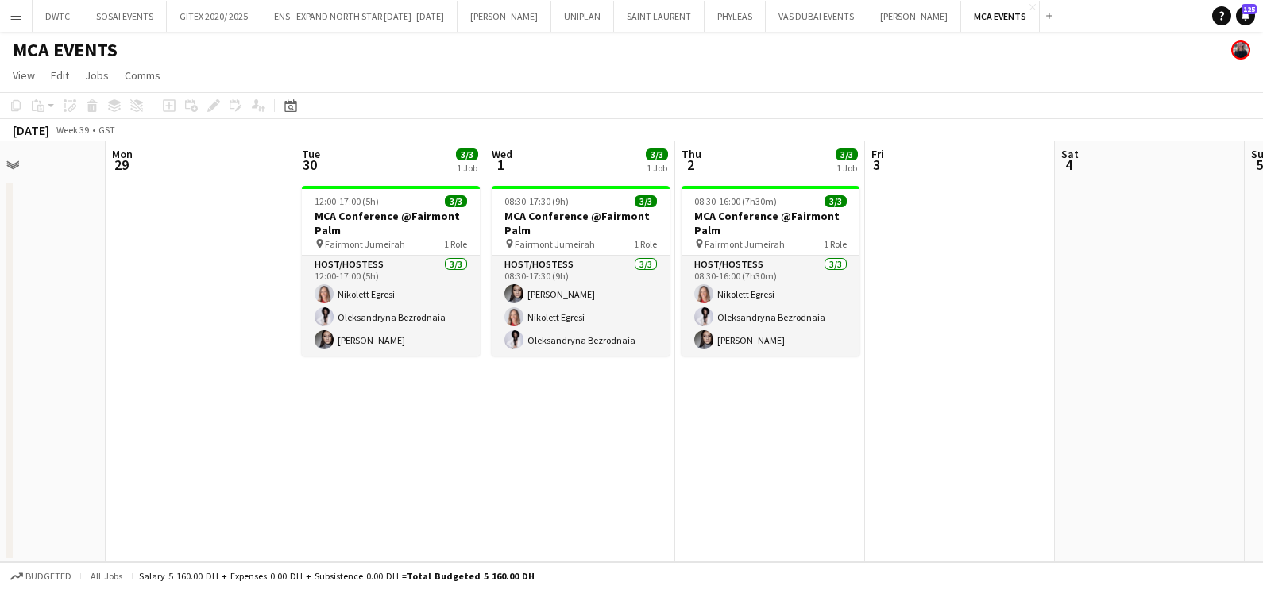
drag, startPoint x: 598, startPoint y: 463, endPoint x: 662, endPoint y: 483, distance: 66.6
click at [662, 483] on app-calendar-viewport "Fri 26 Sat 27 Sun 28 Mon 29 Tue 30 3/3 1 Job Wed 1 3/3 1 Job Thu 2 3/3 1 Job Fr…" at bounding box center [631, 351] width 1263 height 421
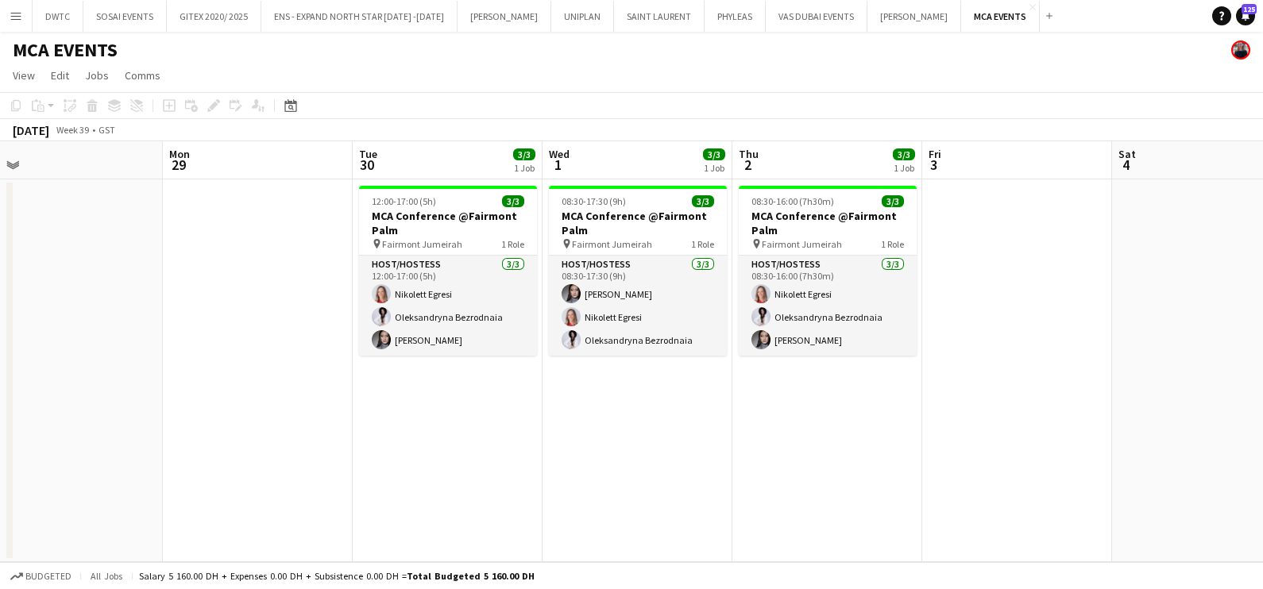
scroll to position [0, 415]
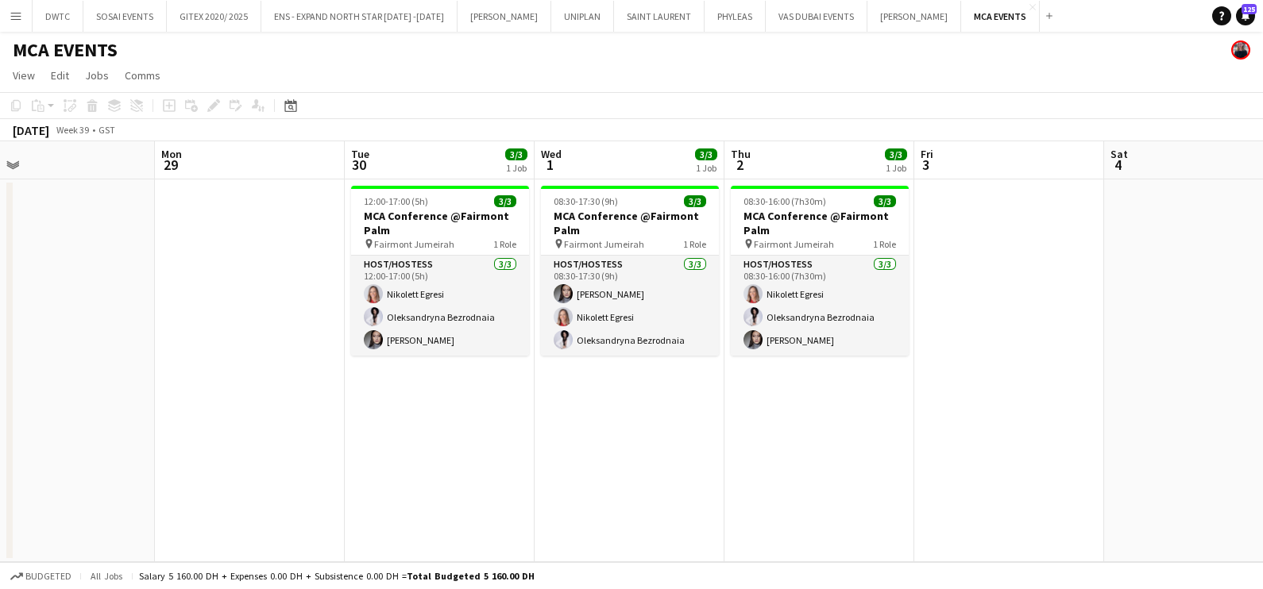
drag, startPoint x: 662, startPoint y: 483, endPoint x: 711, endPoint y: 489, distance: 49.6
click at [711, 489] on app-calendar-viewport "Fri 26 Sat 27 Sun 28 Mon 29 Tue 30 3/3 1 Job Wed 1 3/3 1 Job Thu 2 3/3 1 Job Fr…" at bounding box center [631, 351] width 1263 height 421
click at [885, 20] on button "JACK MORTON Close" at bounding box center [914, 16] width 94 height 31
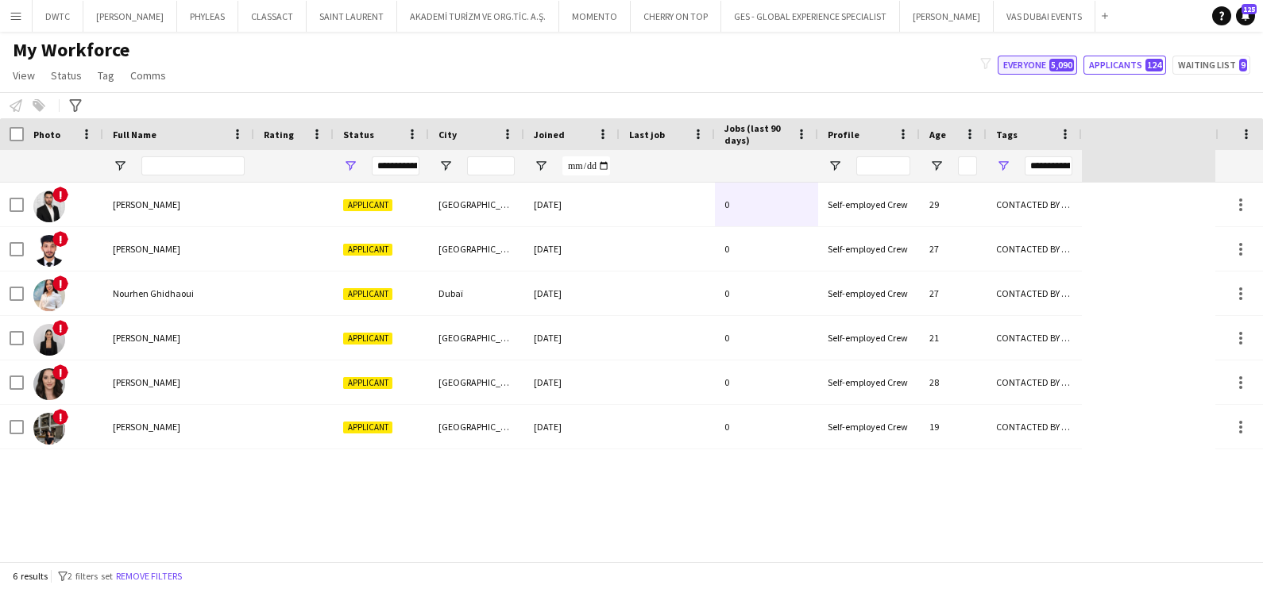
click at [1021, 56] on button "Everyone 5,090" at bounding box center [1036, 65] width 79 height 19
type input "**********"
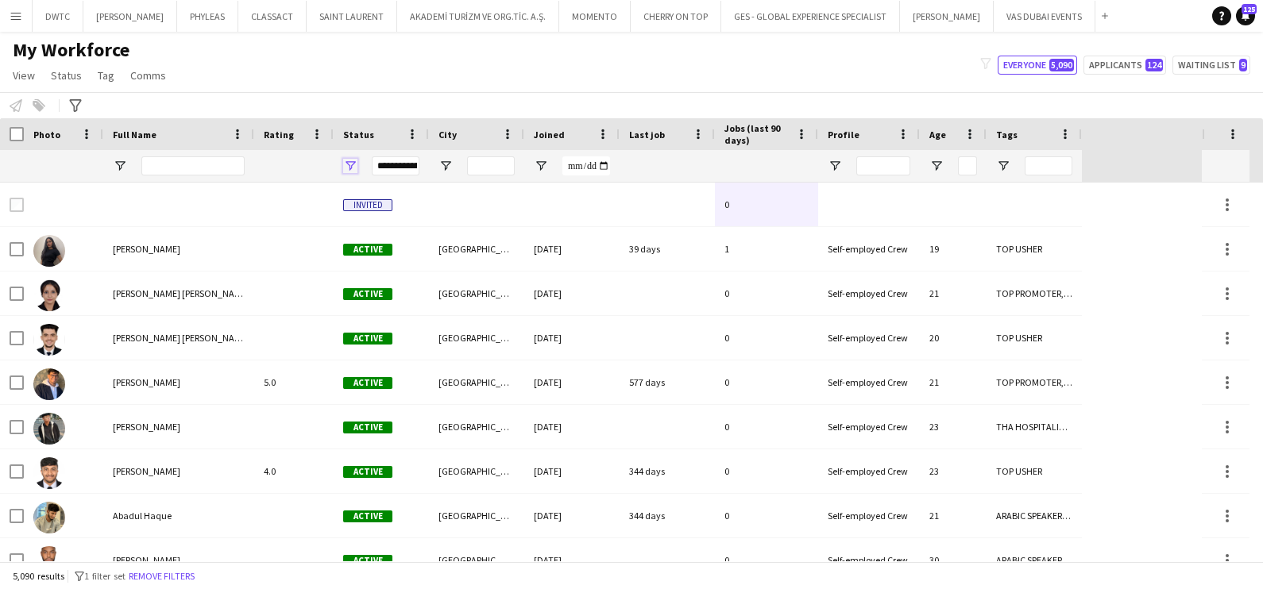
click at [349, 163] on span "Open Filter Menu" at bounding box center [350, 166] width 14 height 14
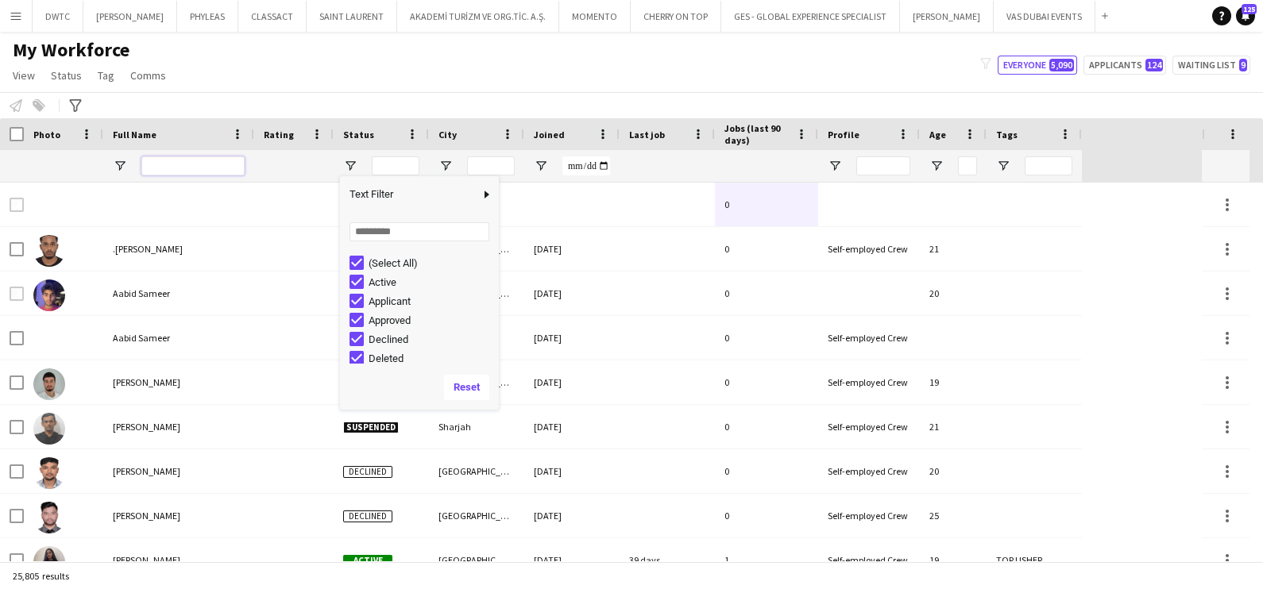
click at [168, 168] on input "Full Name Filter Input" at bounding box center [192, 165] width 103 height 19
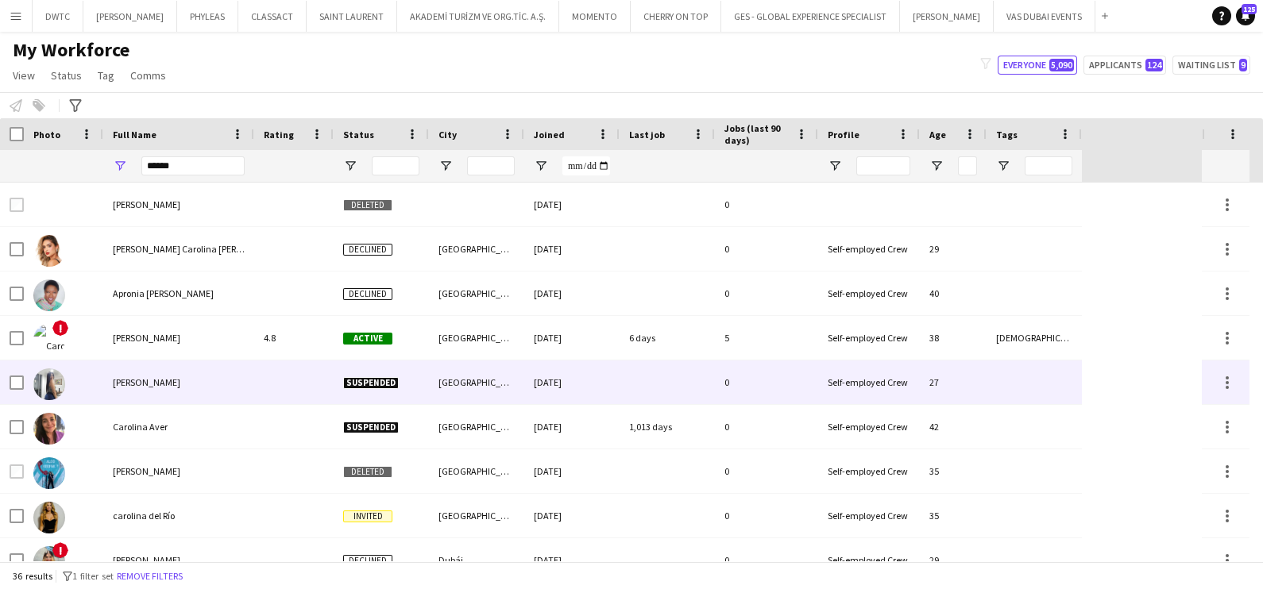
click at [144, 384] on span "[PERSON_NAME]" at bounding box center [147, 382] width 68 height 12
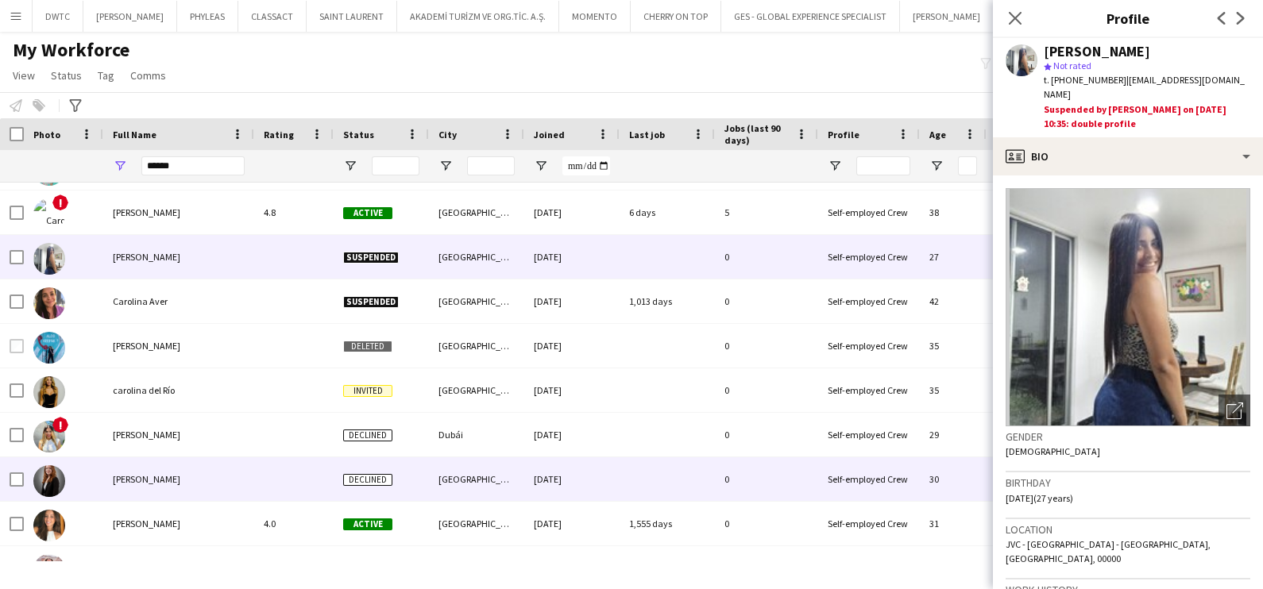
scroll to position [198, 0]
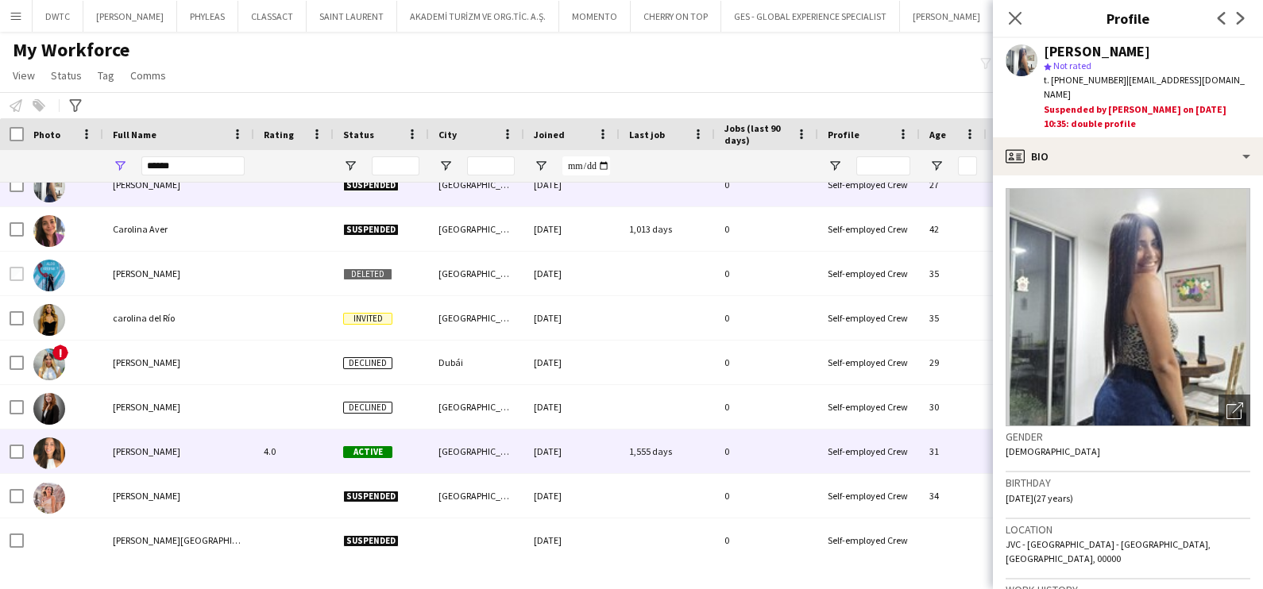
click at [171, 450] on span "[PERSON_NAME]" at bounding box center [147, 452] width 68 height 12
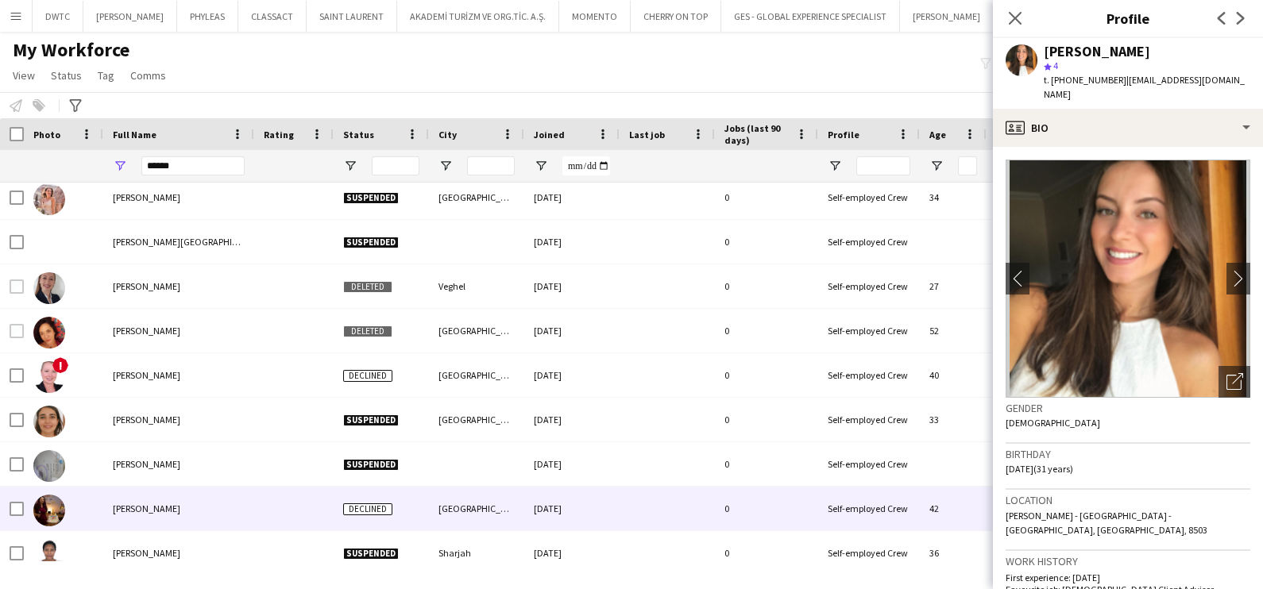
scroll to position [893, 0]
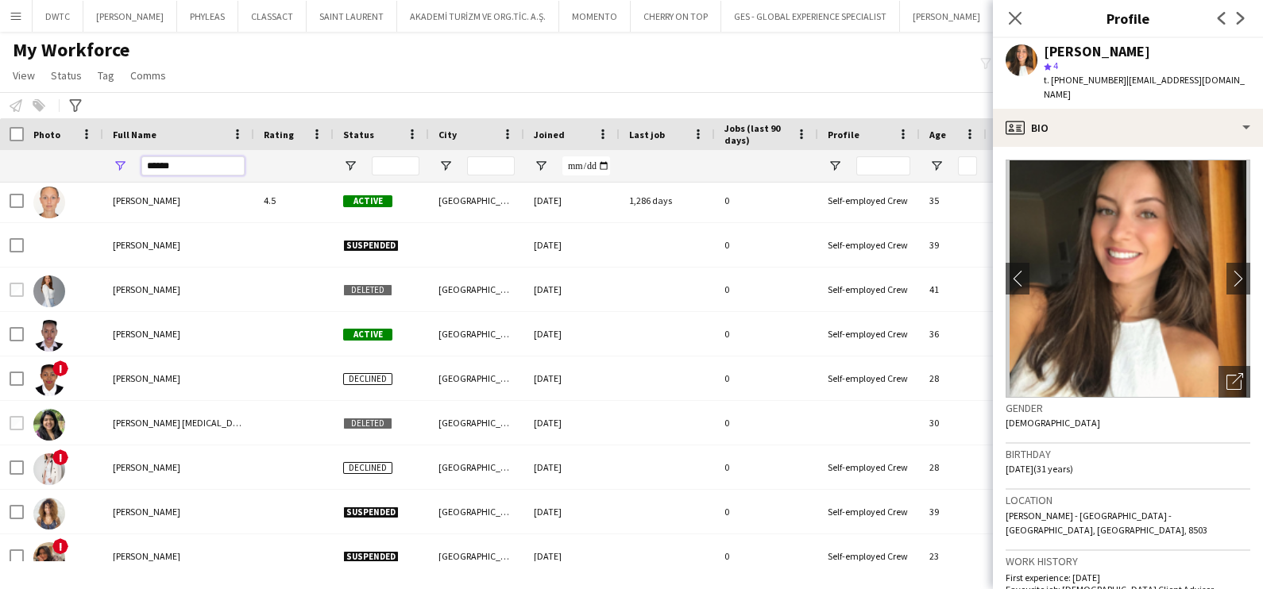
click at [187, 159] on input "******" at bounding box center [192, 165] width 103 height 19
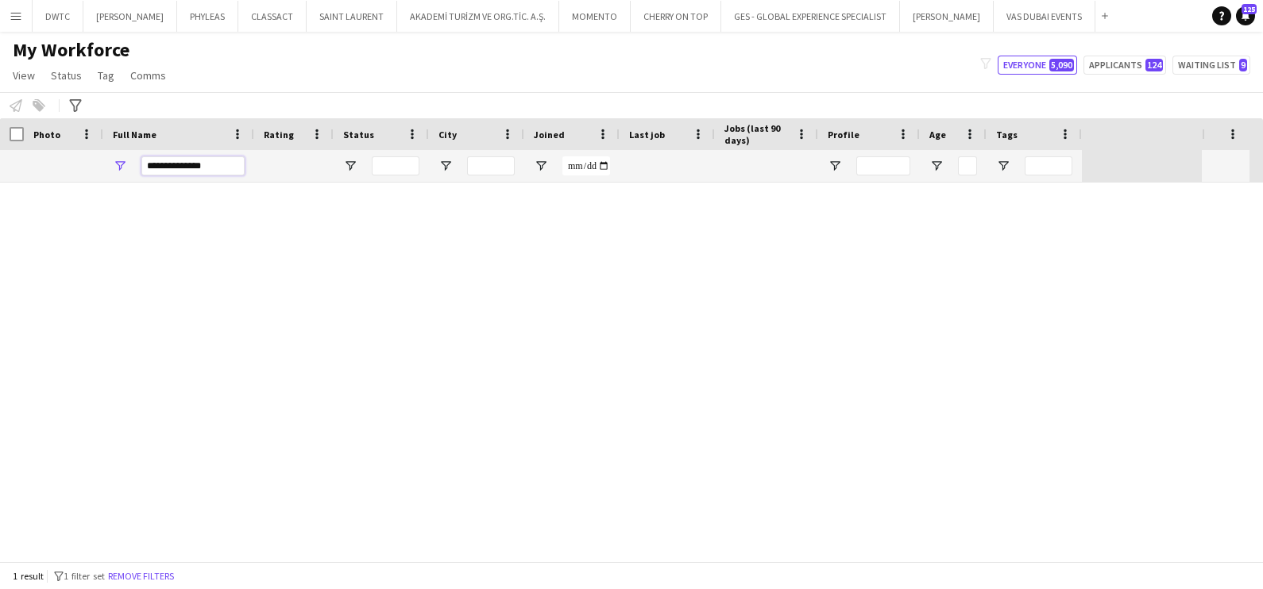
scroll to position [0, 0]
type input "**********"
click at [241, 229] on div "carolina del Río Invited [GEOGRAPHIC_DATA] [DATE] 0 Self-employed Crew 35" at bounding box center [607, 372] width 1215 height 379
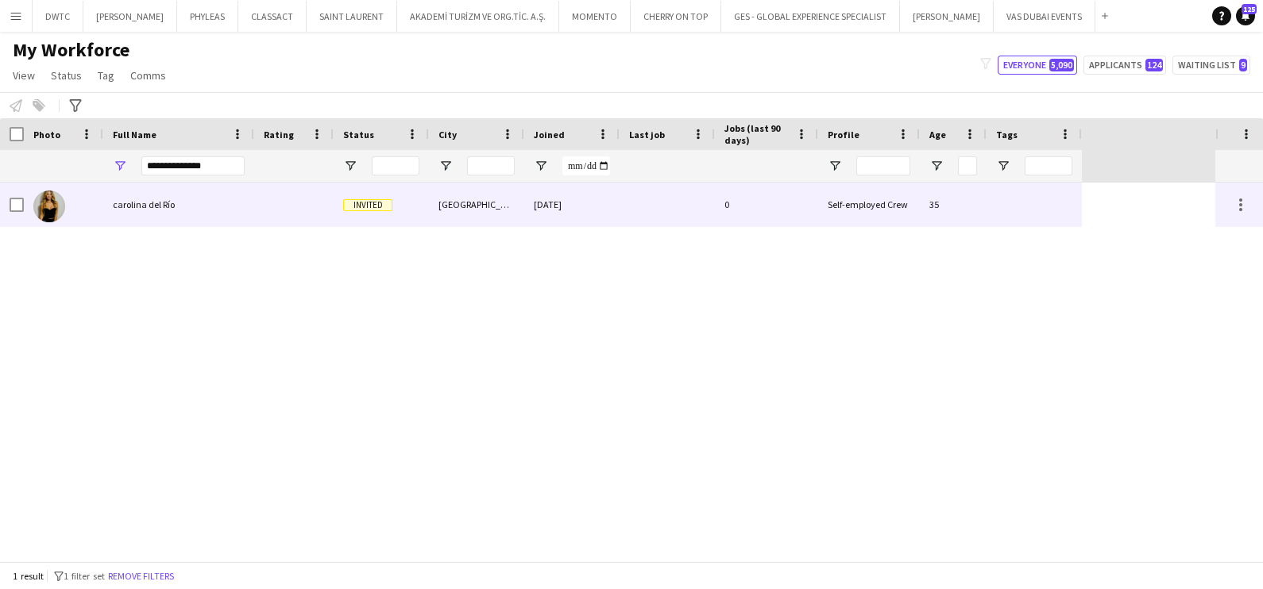
click at [258, 210] on div at bounding box center [293, 205] width 79 height 44
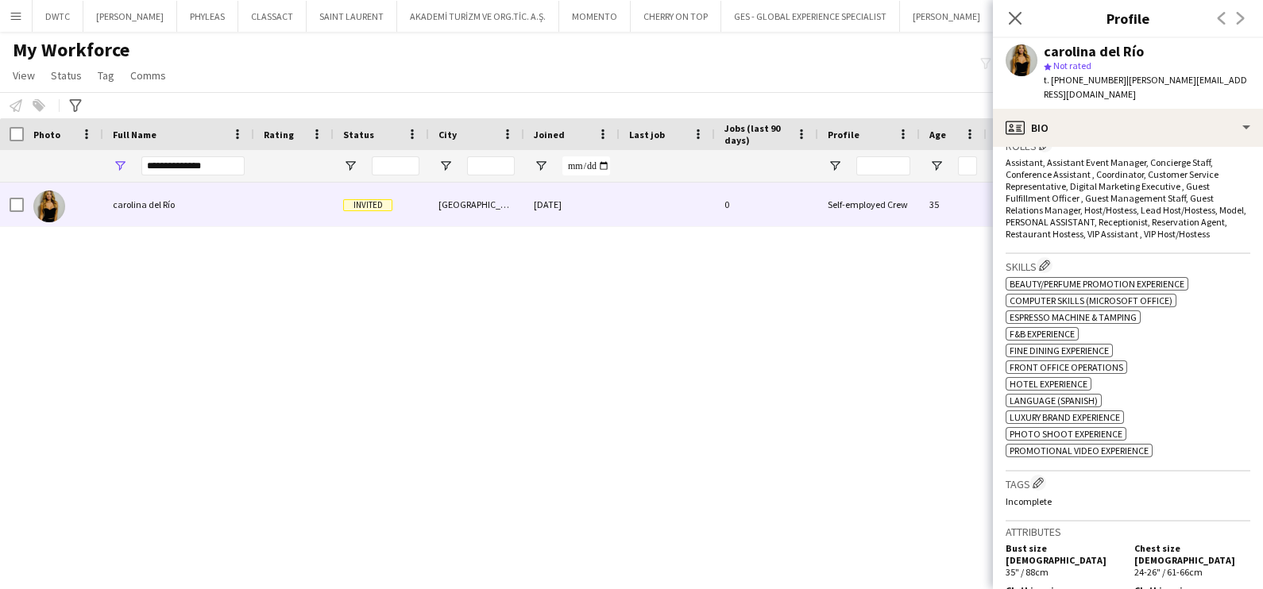
scroll to position [496, 0]
drag, startPoint x: 758, startPoint y: 71, endPoint x: 921, endPoint y: 45, distance: 165.7
click at [755, 71] on div "My Workforce View Views Default view New view Update view Delete view Edit name…" at bounding box center [631, 65] width 1263 height 54
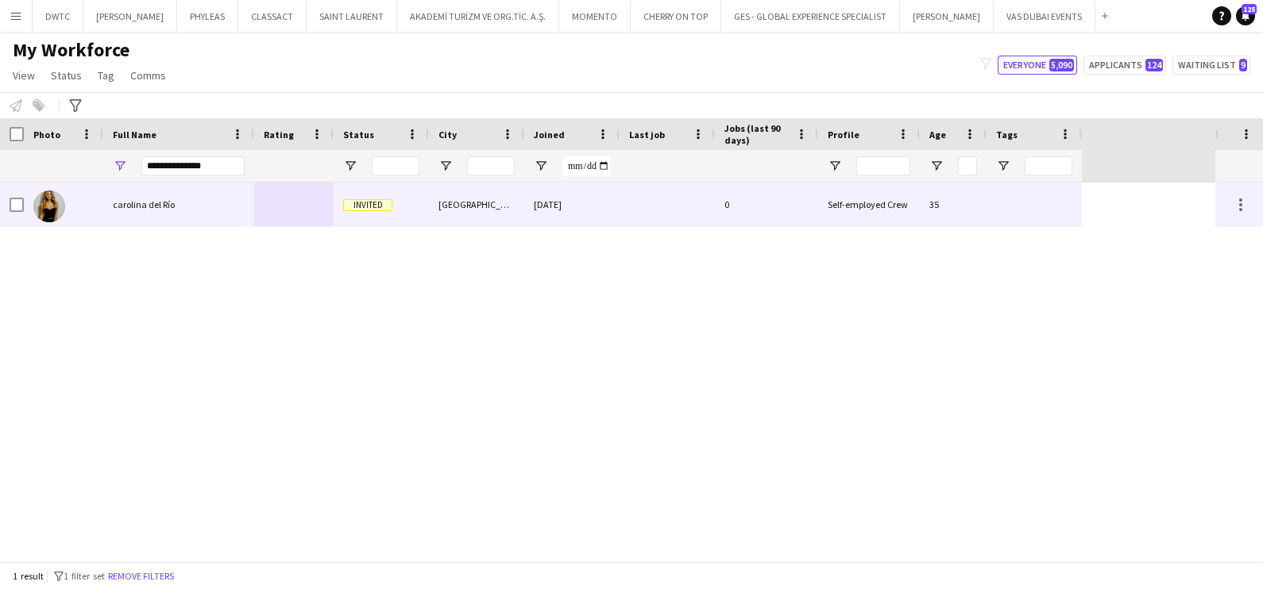
click at [275, 201] on div at bounding box center [293, 205] width 79 height 44
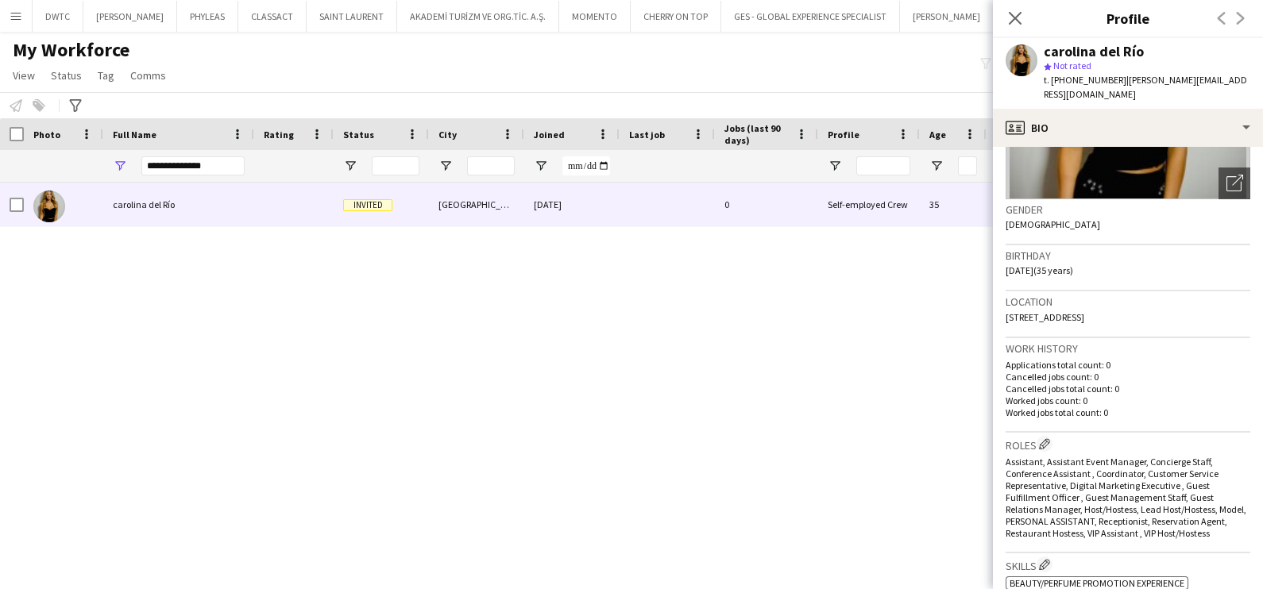
scroll to position [198, 0]
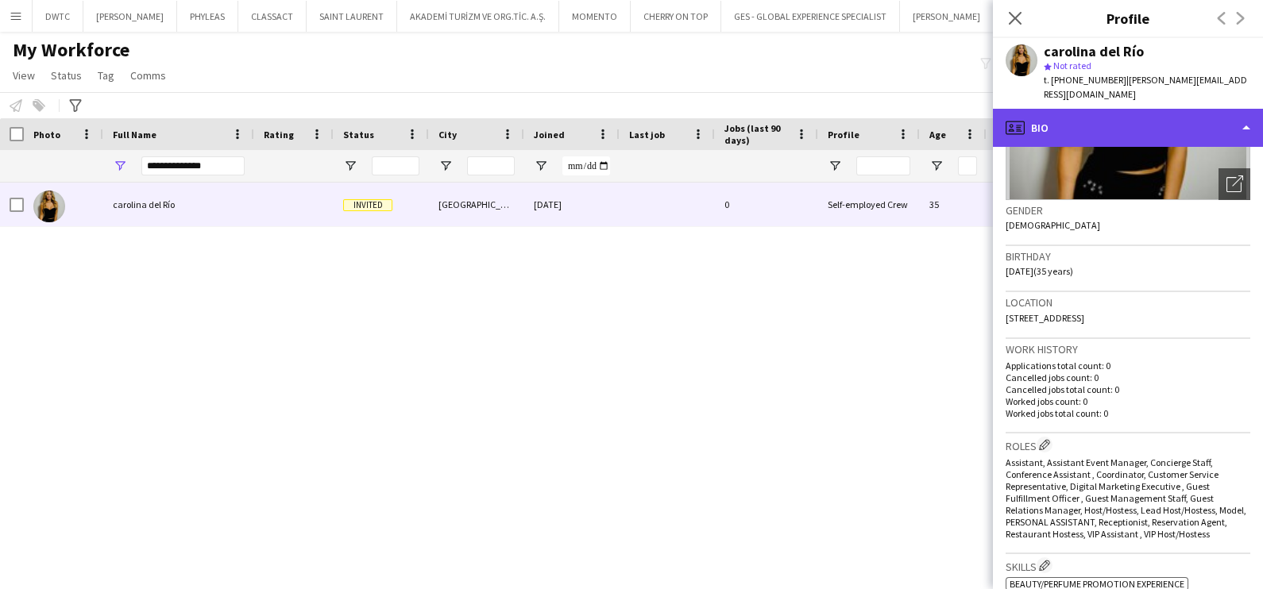
click at [1132, 109] on div "profile Bio" at bounding box center [1128, 128] width 270 height 38
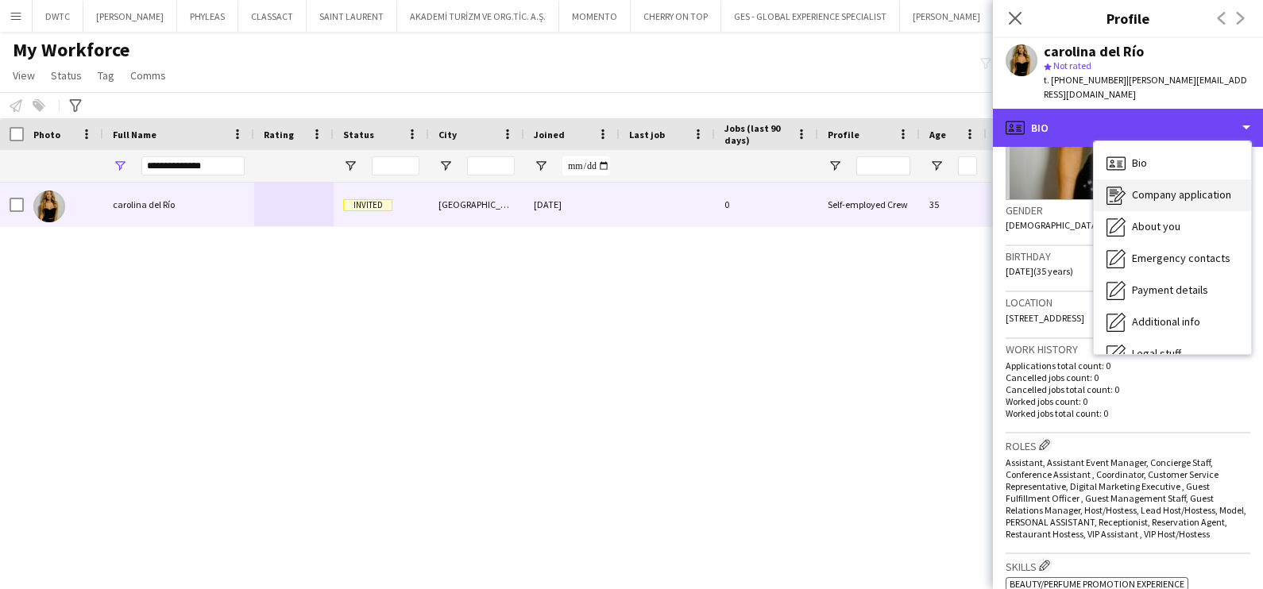
scroll to position [85, 0]
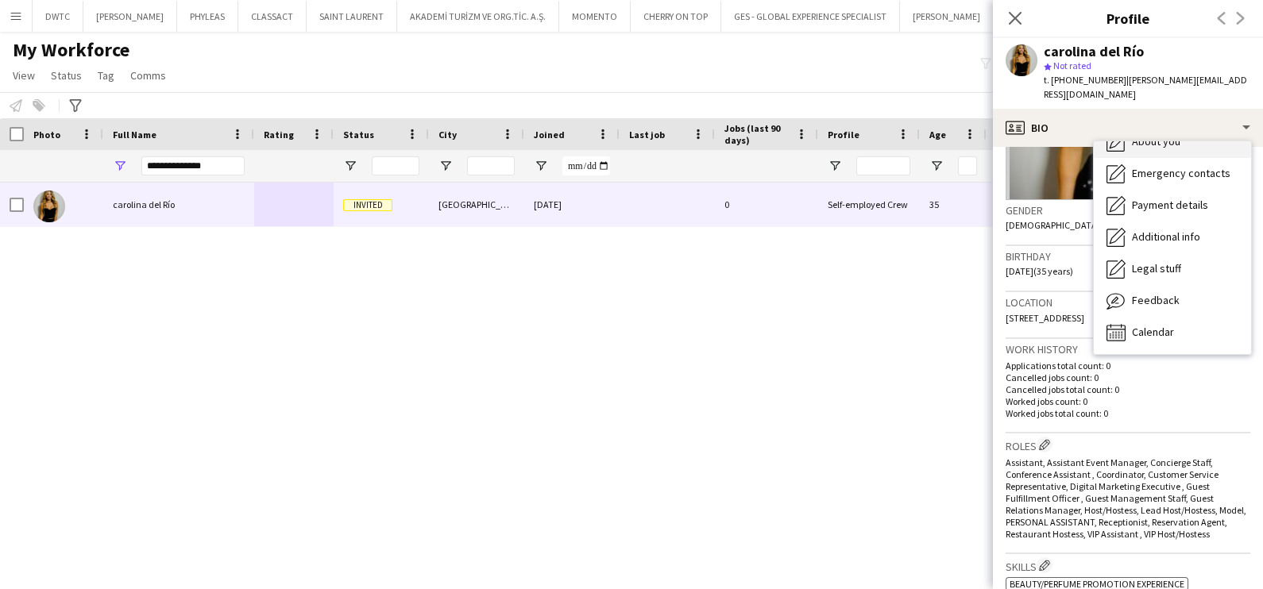
click at [1148, 134] on span "About you" at bounding box center [1156, 141] width 48 height 14
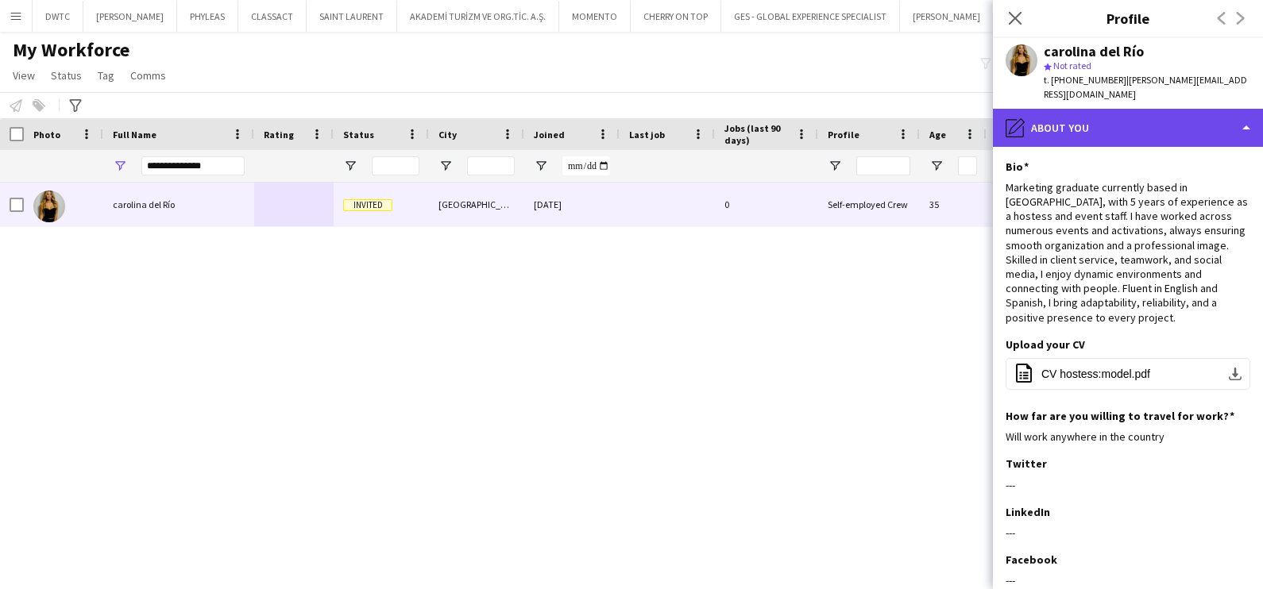
click at [1081, 109] on div "pencil4 About you" at bounding box center [1128, 128] width 270 height 38
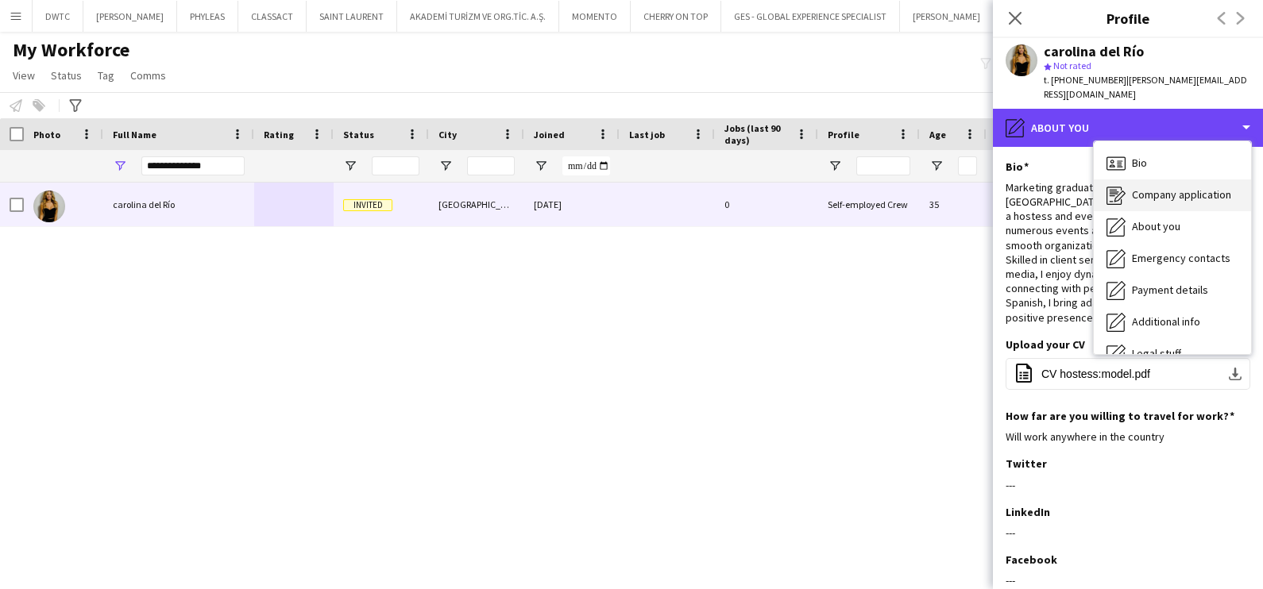
scroll to position [0, 0]
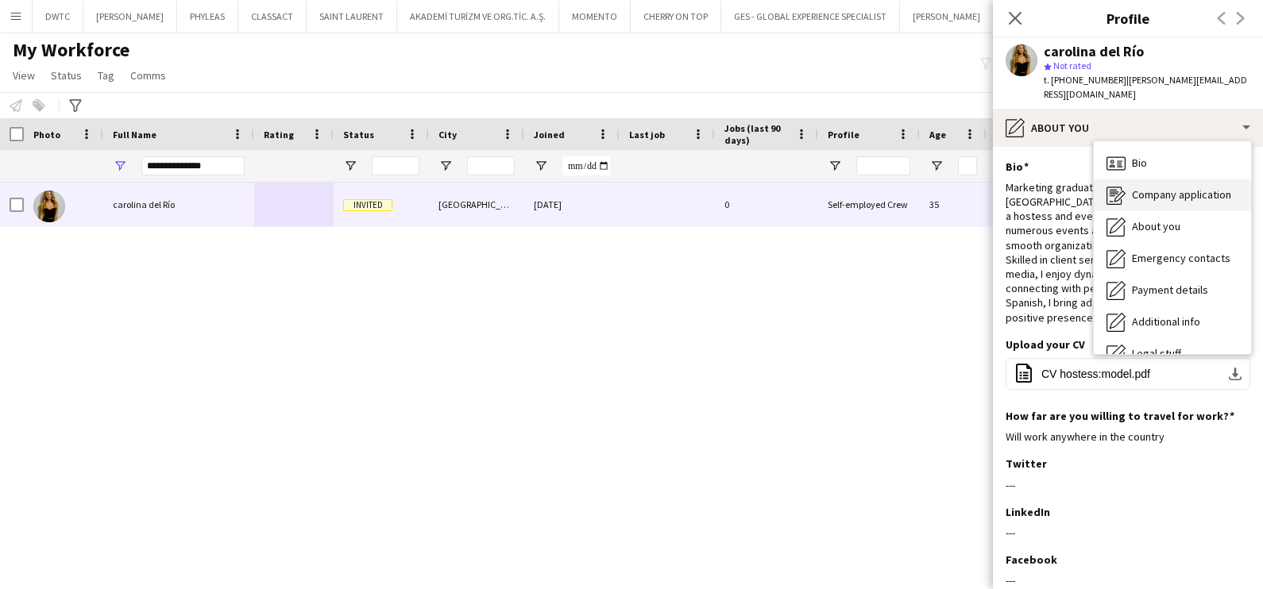
click at [1159, 187] on span "Company application" at bounding box center [1181, 194] width 99 height 14
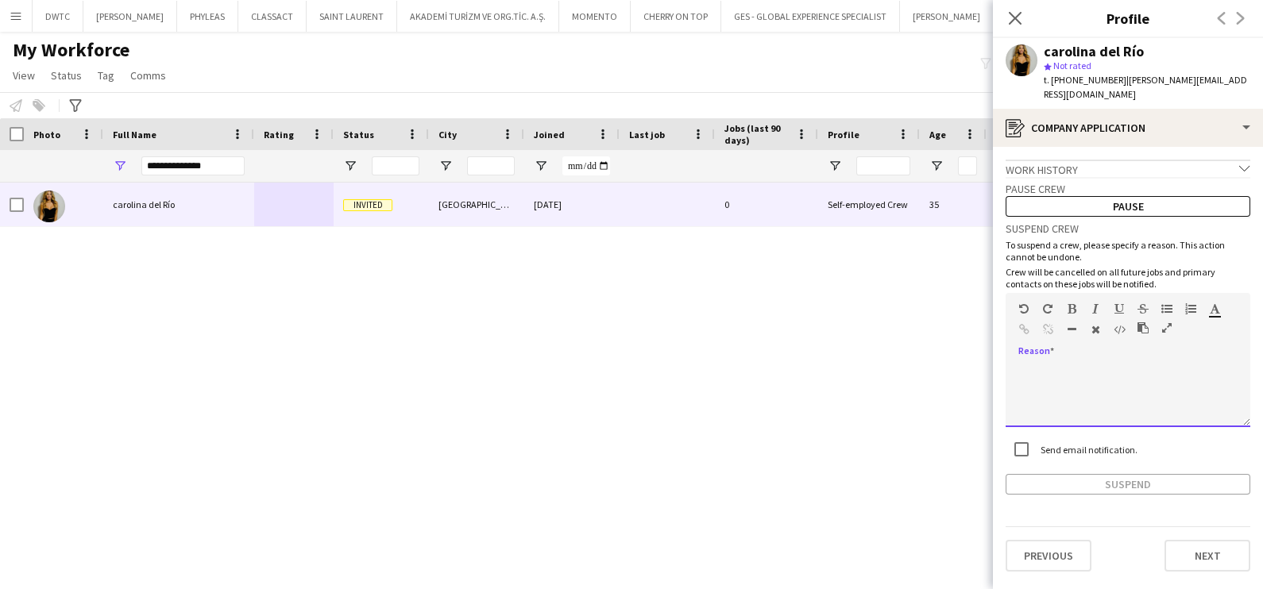
click at [1085, 364] on div at bounding box center [1127, 396] width 245 height 64
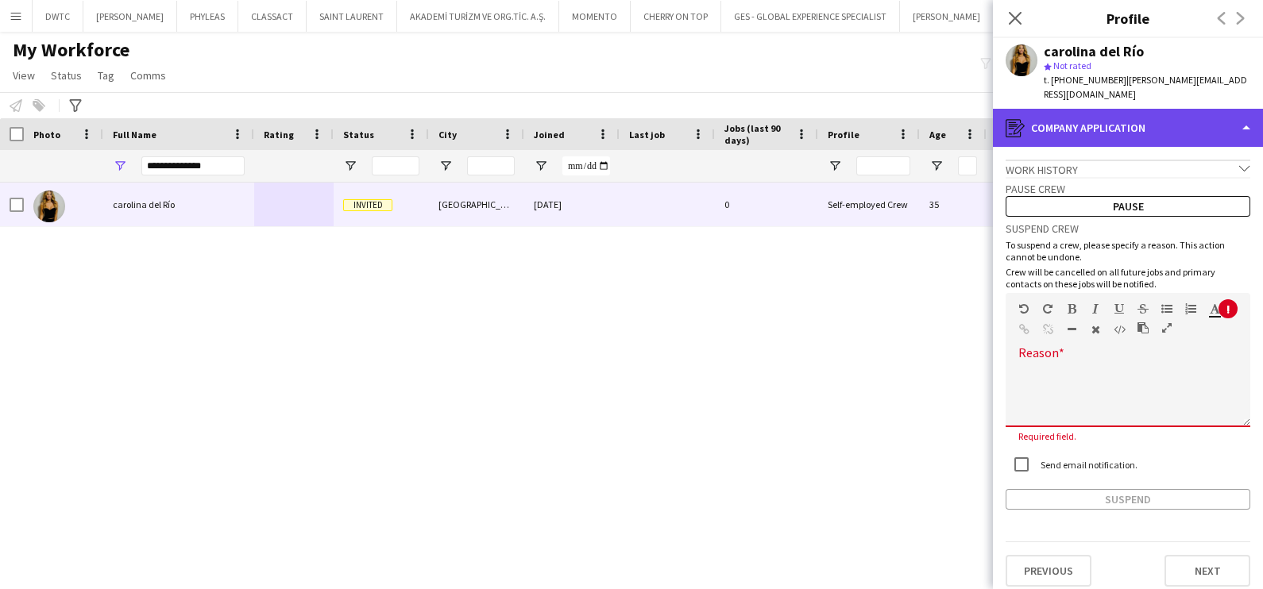
click at [1100, 115] on div "register Company application" at bounding box center [1128, 128] width 270 height 38
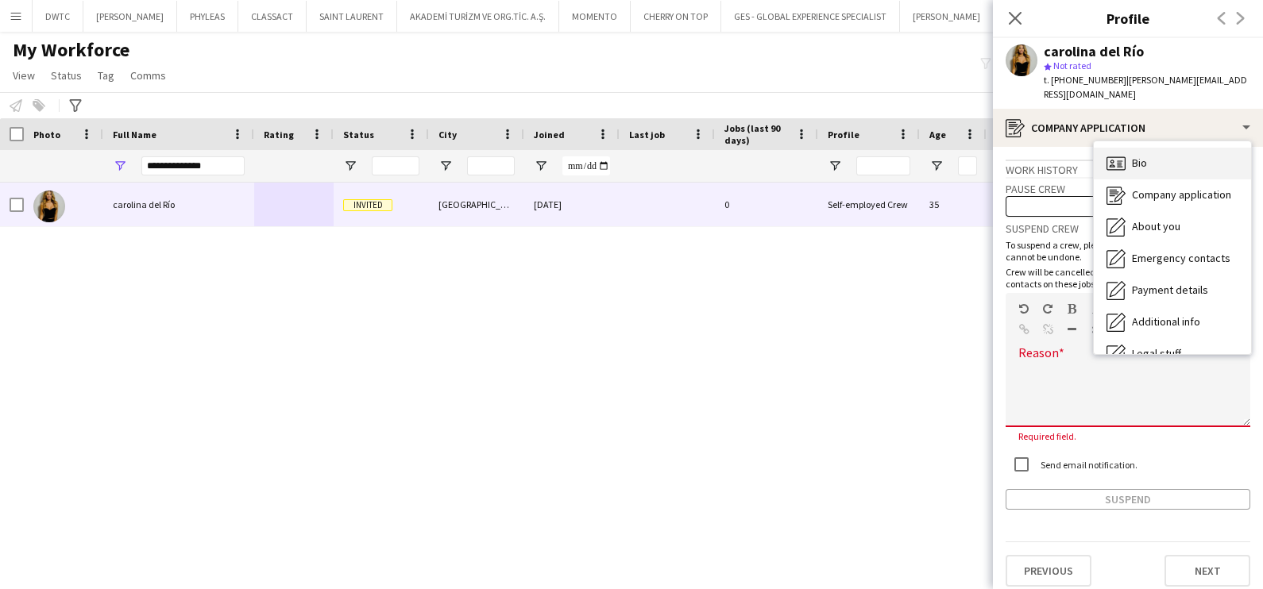
click at [1146, 156] on span "Bio" at bounding box center [1139, 163] width 15 height 14
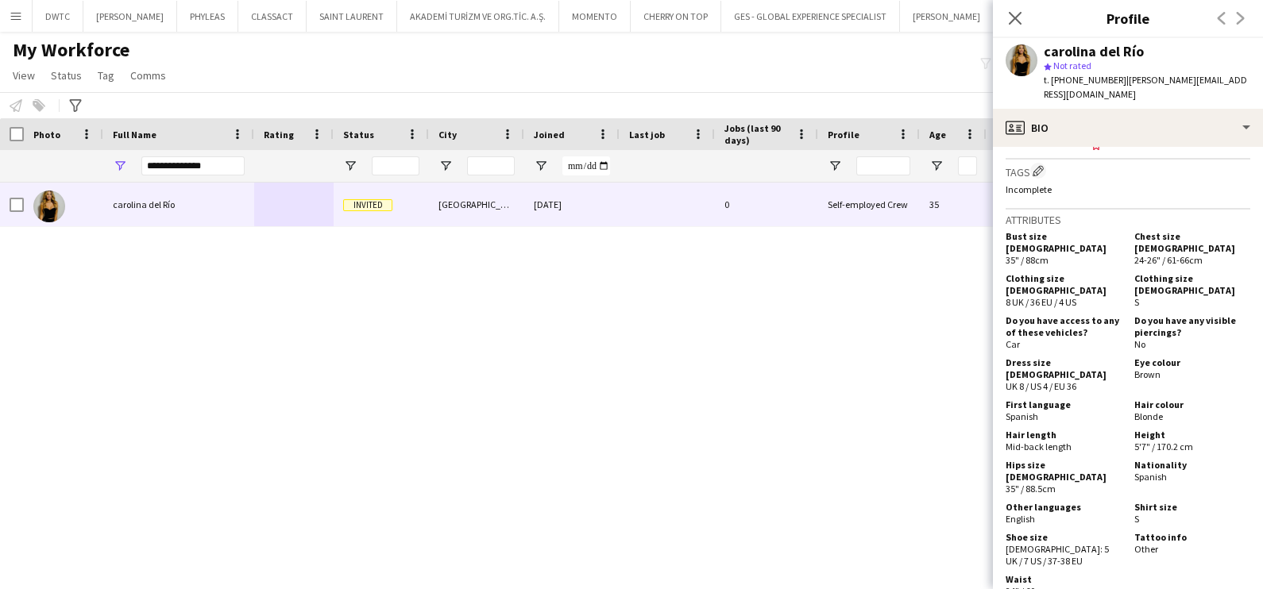
scroll to position [1250, 0]
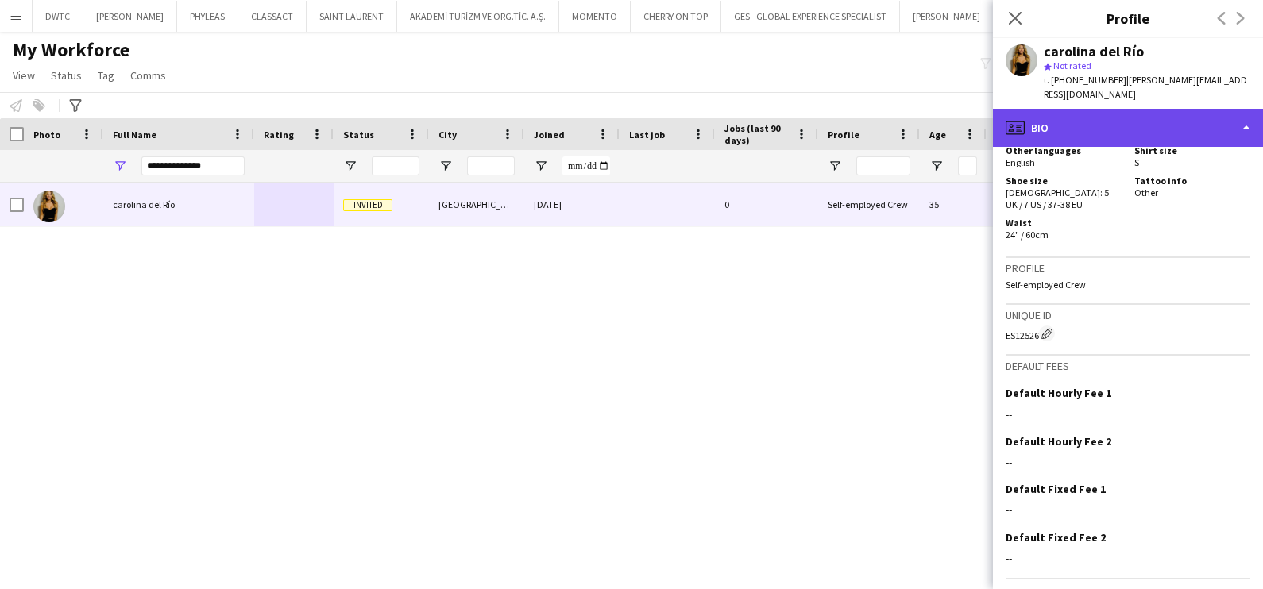
click at [1093, 111] on div "profile Bio" at bounding box center [1128, 128] width 270 height 38
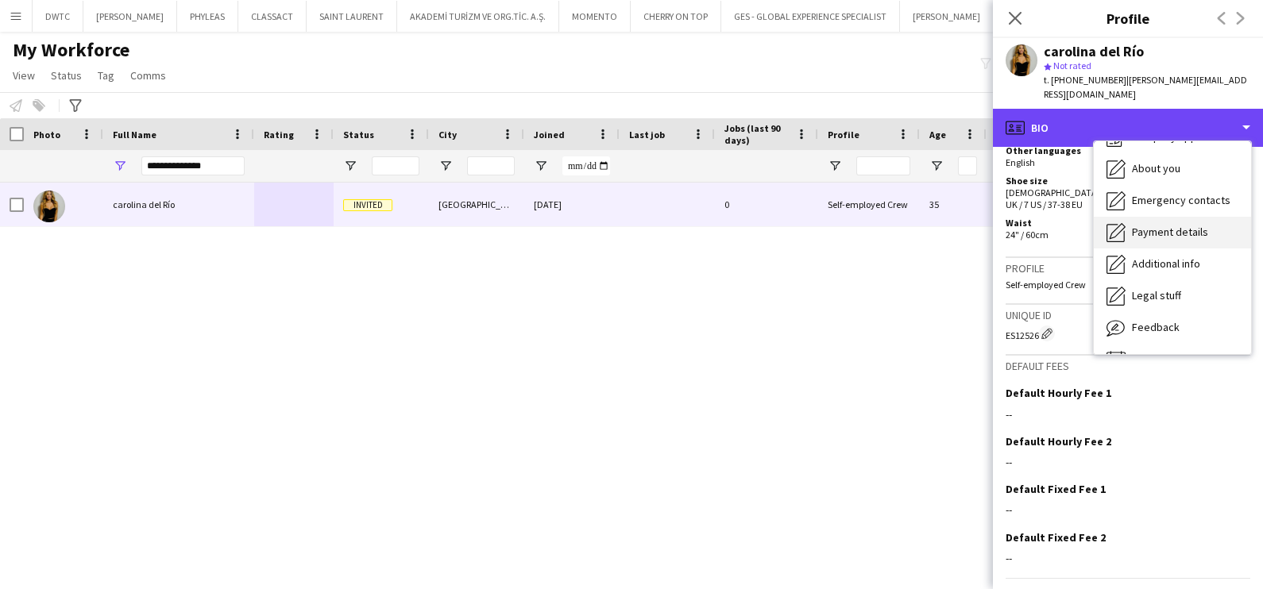
scroll to position [85, 0]
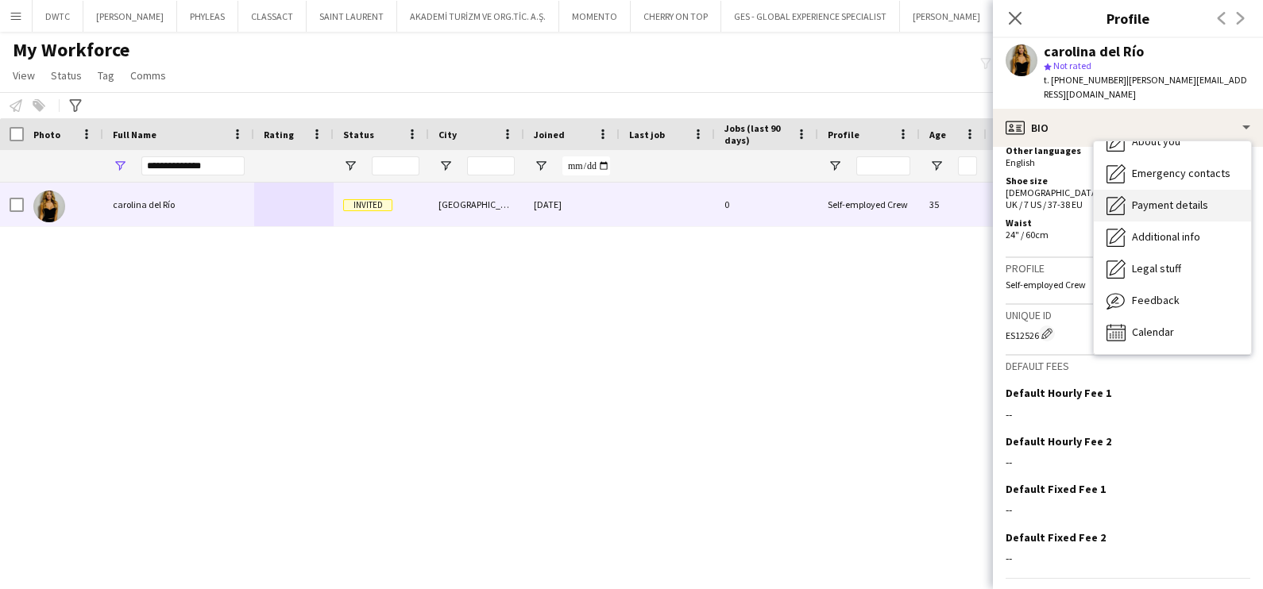
click at [1152, 198] on span "Payment details" at bounding box center [1170, 205] width 76 height 14
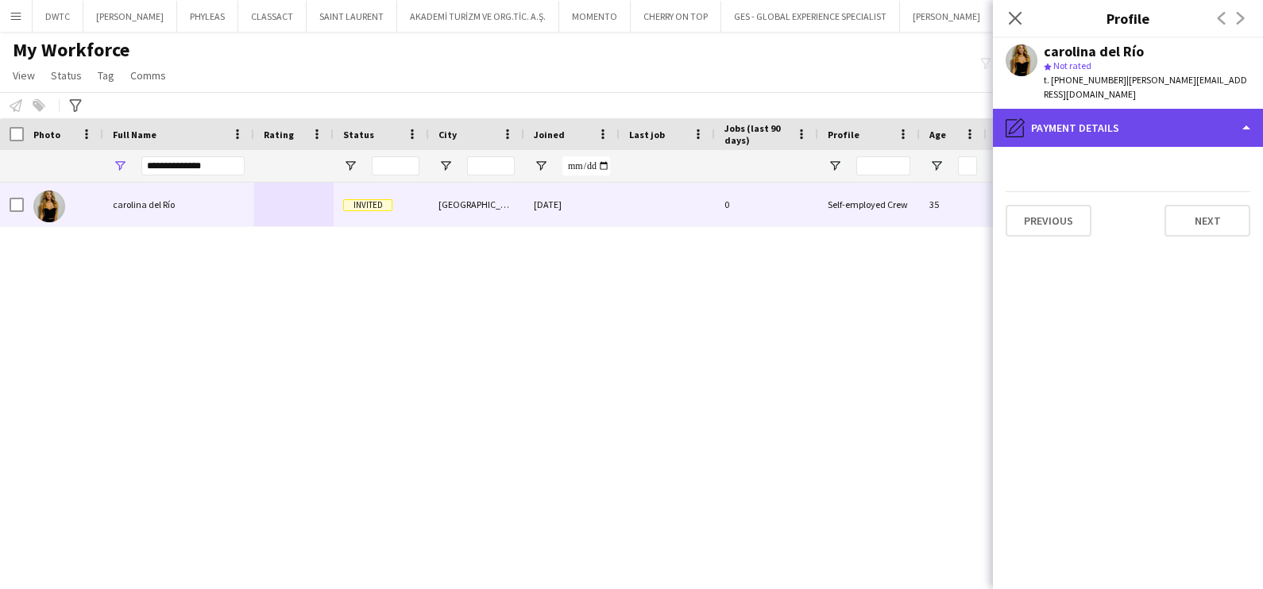
click at [1120, 113] on div "pencil4 Payment details" at bounding box center [1128, 128] width 270 height 38
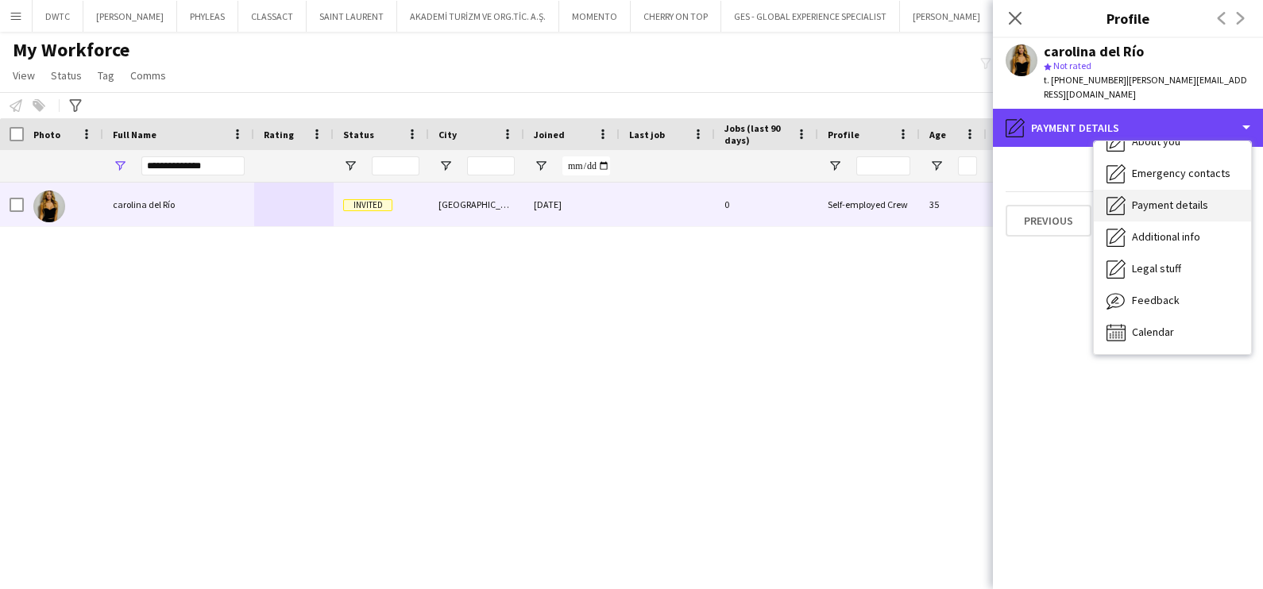
scroll to position [0, 0]
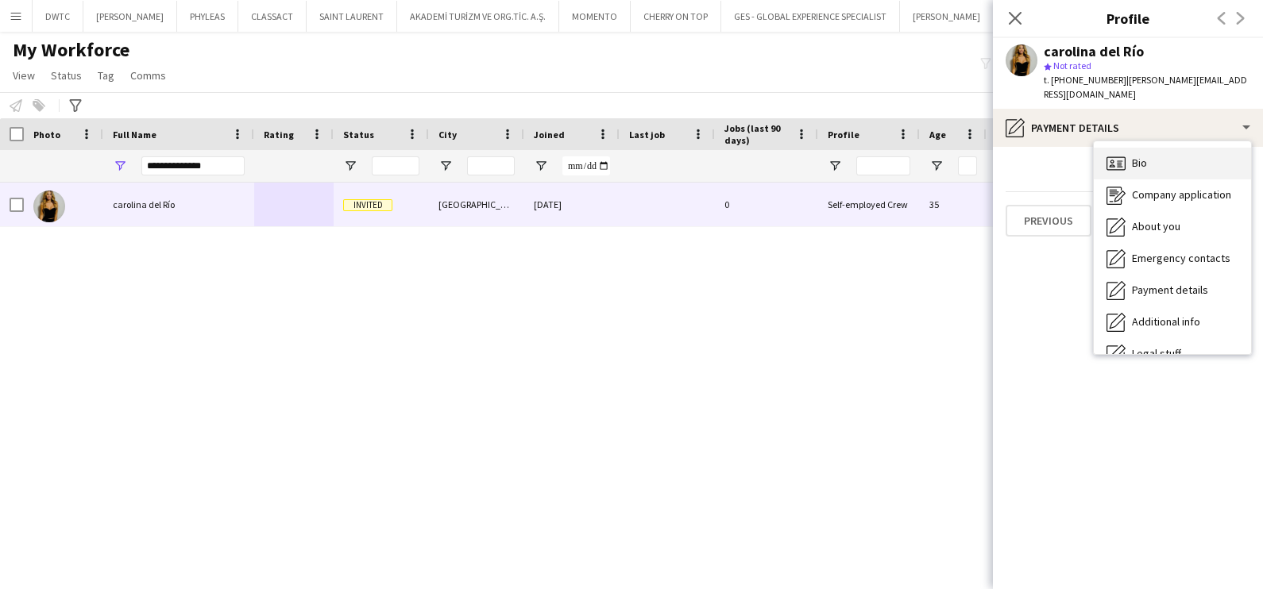
click at [1144, 156] on span "Bio" at bounding box center [1139, 163] width 15 height 14
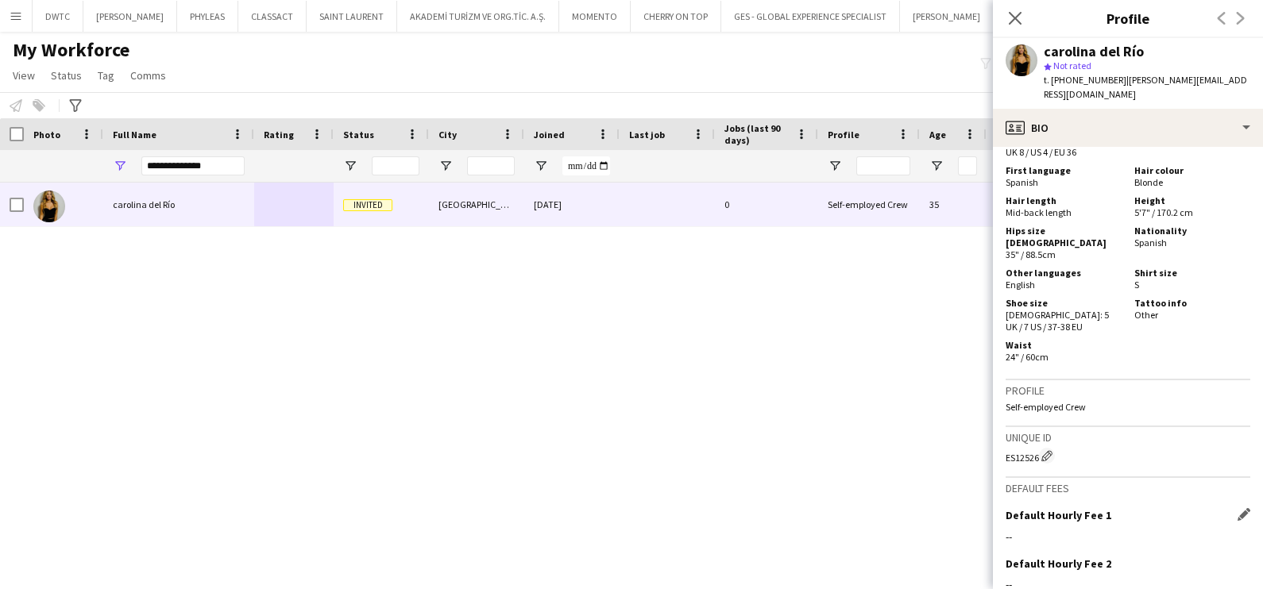
scroll to position [1250, 0]
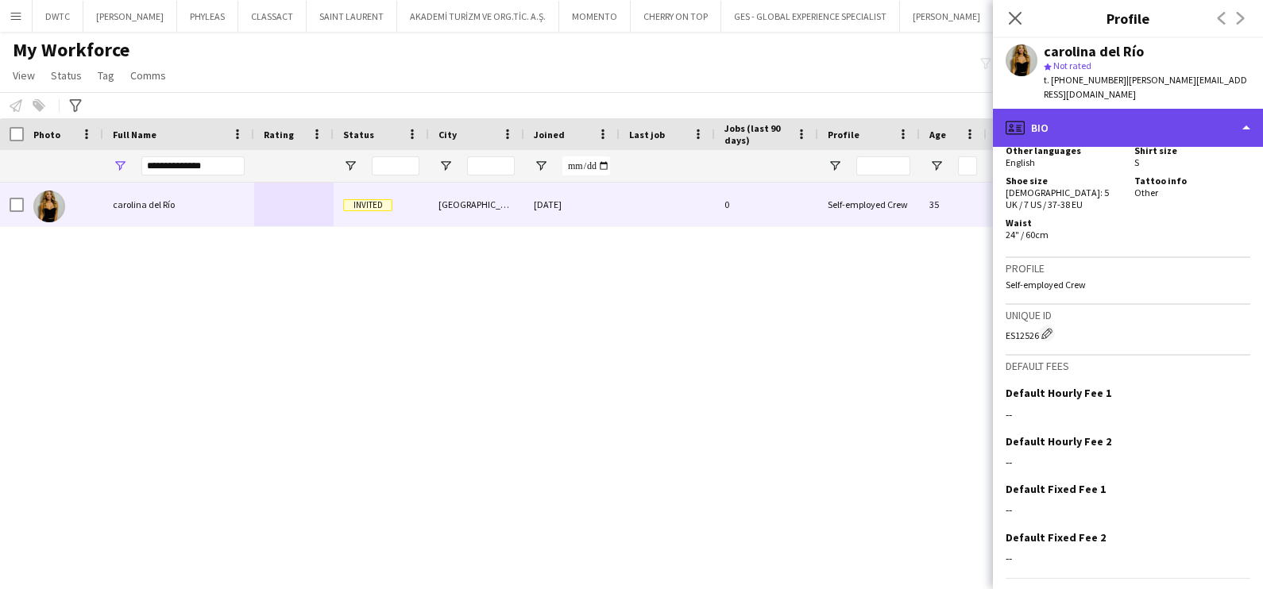
click at [1068, 116] on div "profile Bio" at bounding box center [1128, 128] width 270 height 38
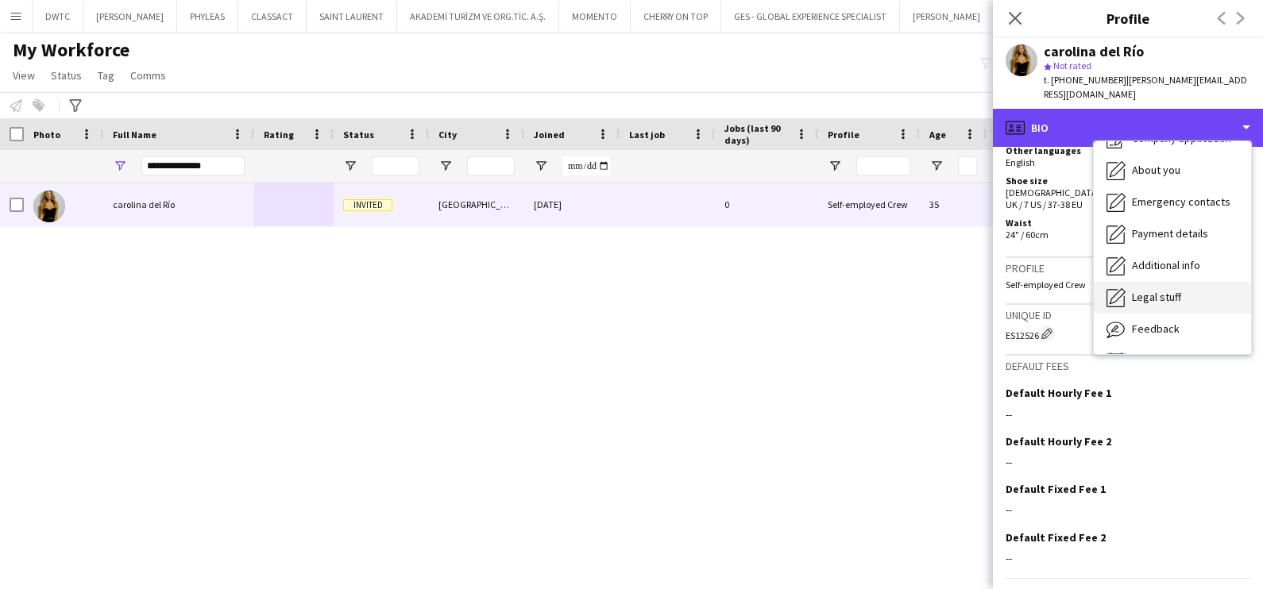
scroll to position [85, 0]
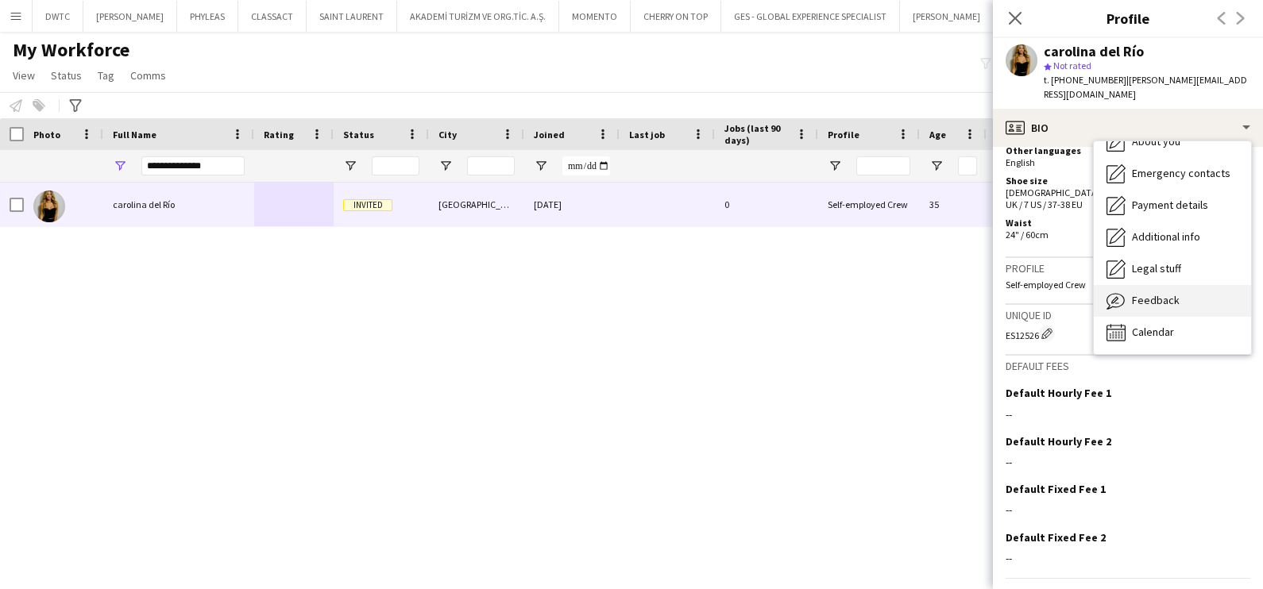
click at [1155, 293] on span "Feedback" at bounding box center [1156, 300] width 48 height 14
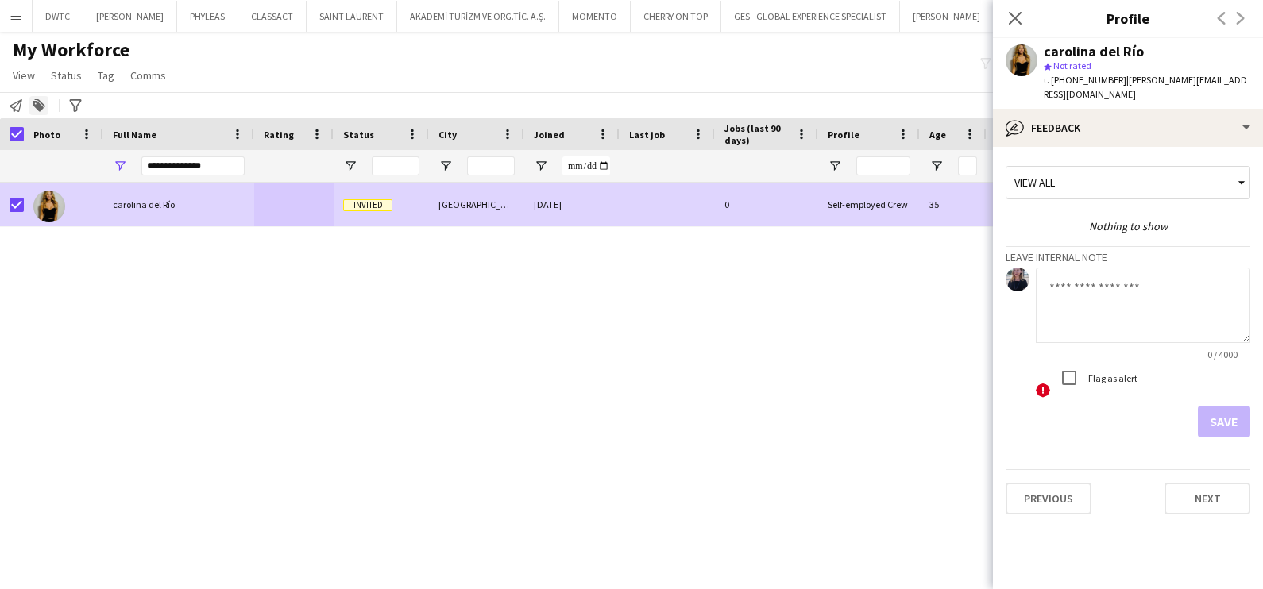
click at [38, 102] on icon at bounding box center [38, 106] width 11 height 11
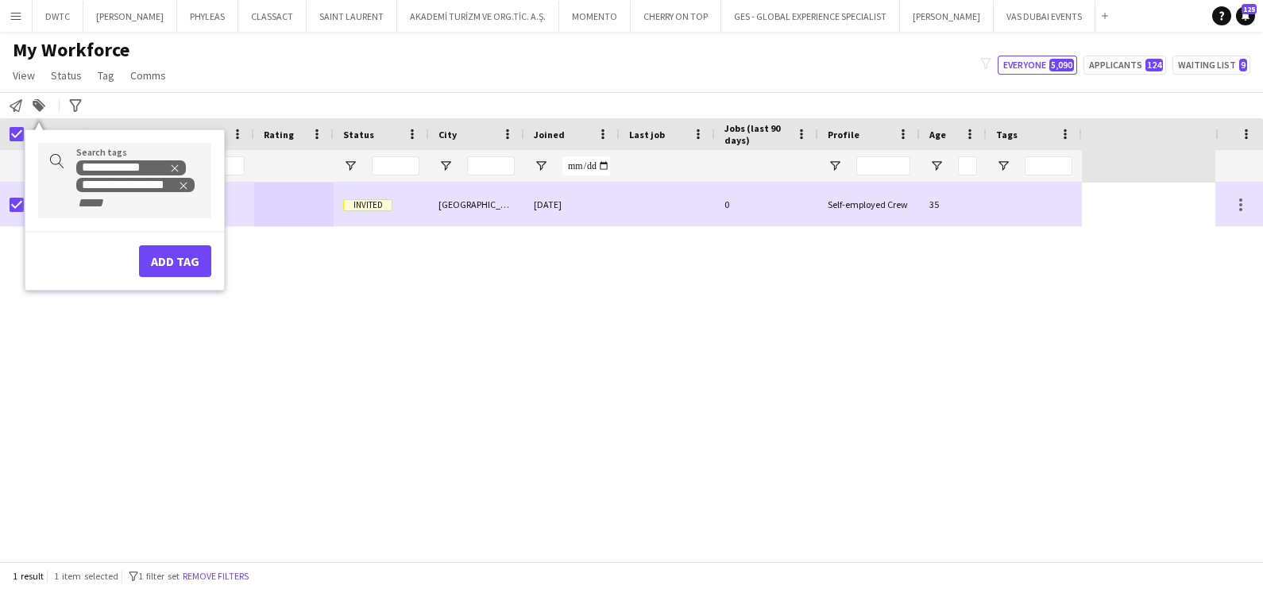
click at [151, 210] on div "**********" at bounding box center [124, 180] width 173 height 75
type input "*******"
click at [87, 244] on div "SPANISH SPEAKER" at bounding box center [99, 242] width 173 height 38
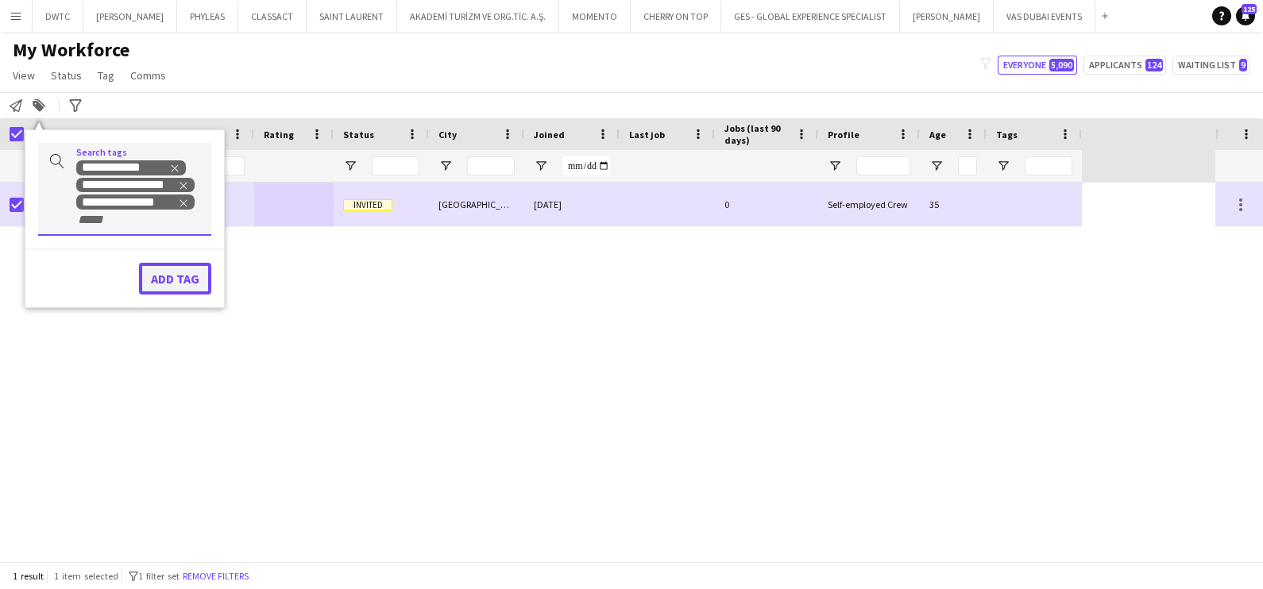
click at [182, 272] on button "Add tag" at bounding box center [175, 279] width 72 height 32
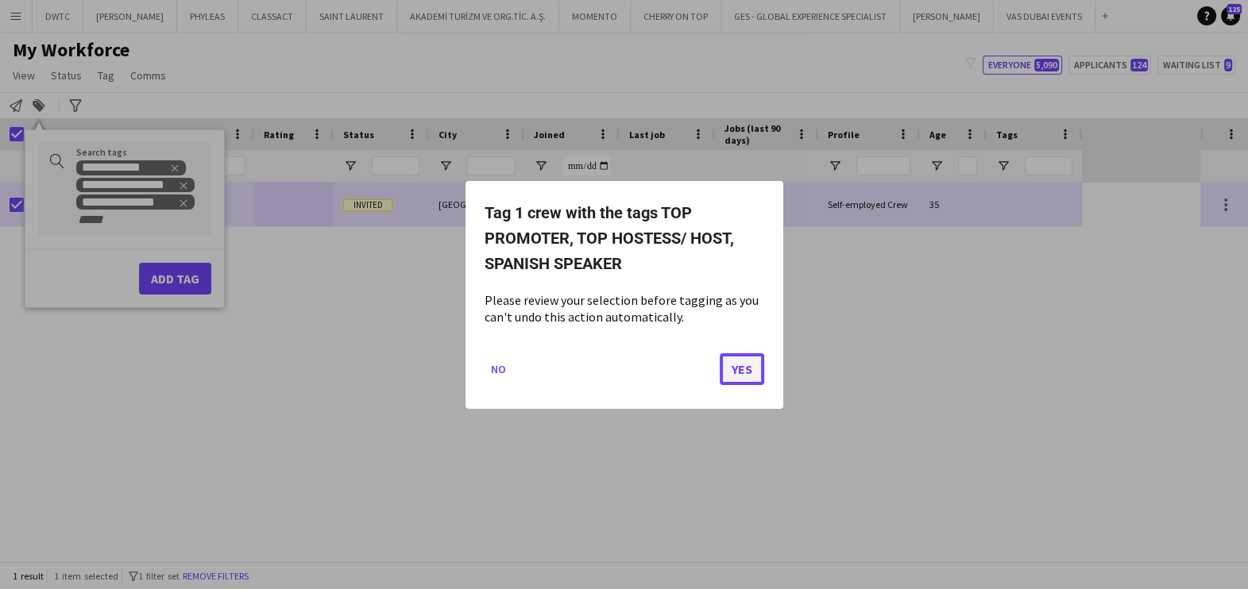
click at [734, 363] on button "Yes" at bounding box center [741, 369] width 44 height 32
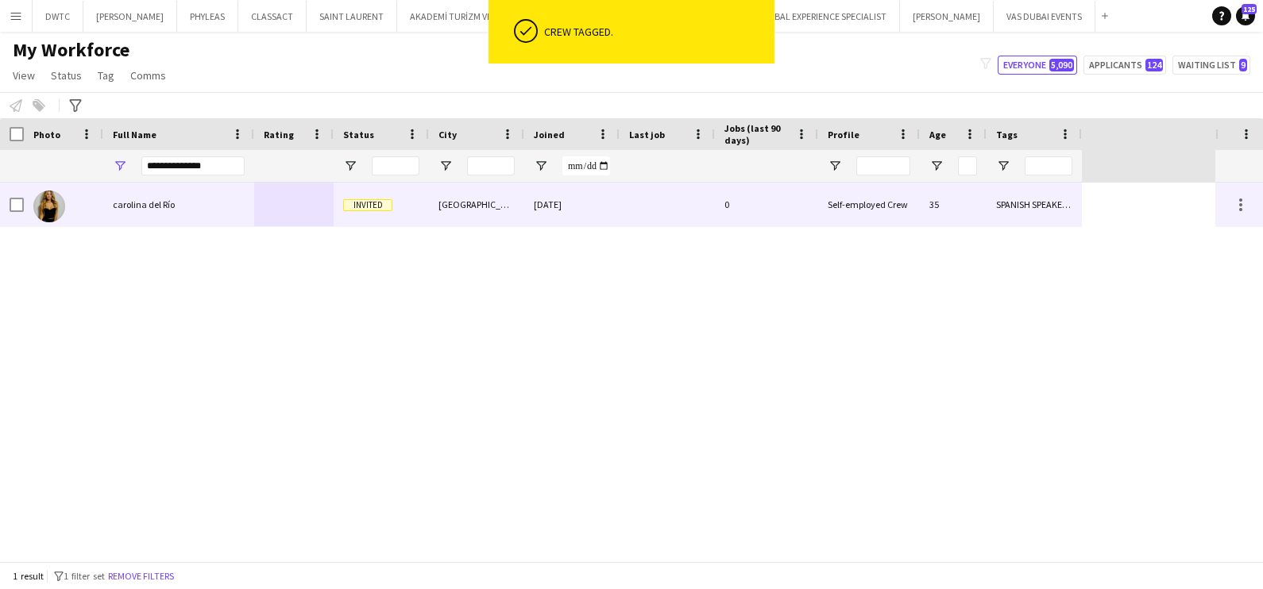
click at [539, 203] on div "[DATE]" at bounding box center [571, 205] width 95 height 44
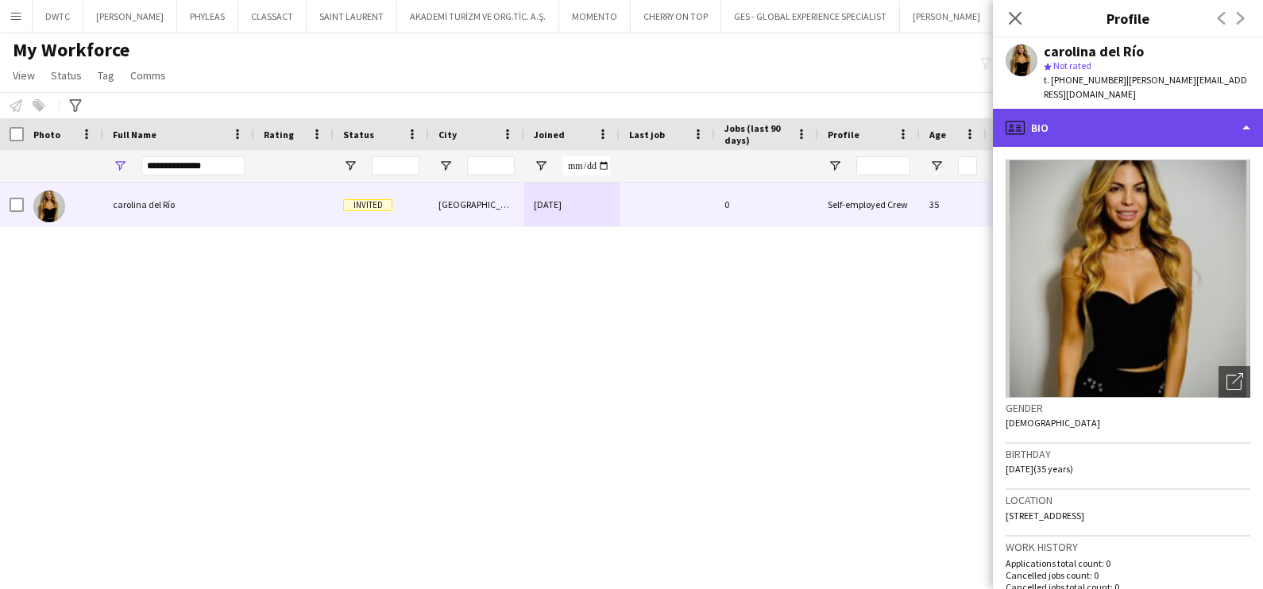
click at [1121, 109] on div "profile Bio" at bounding box center [1128, 128] width 270 height 38
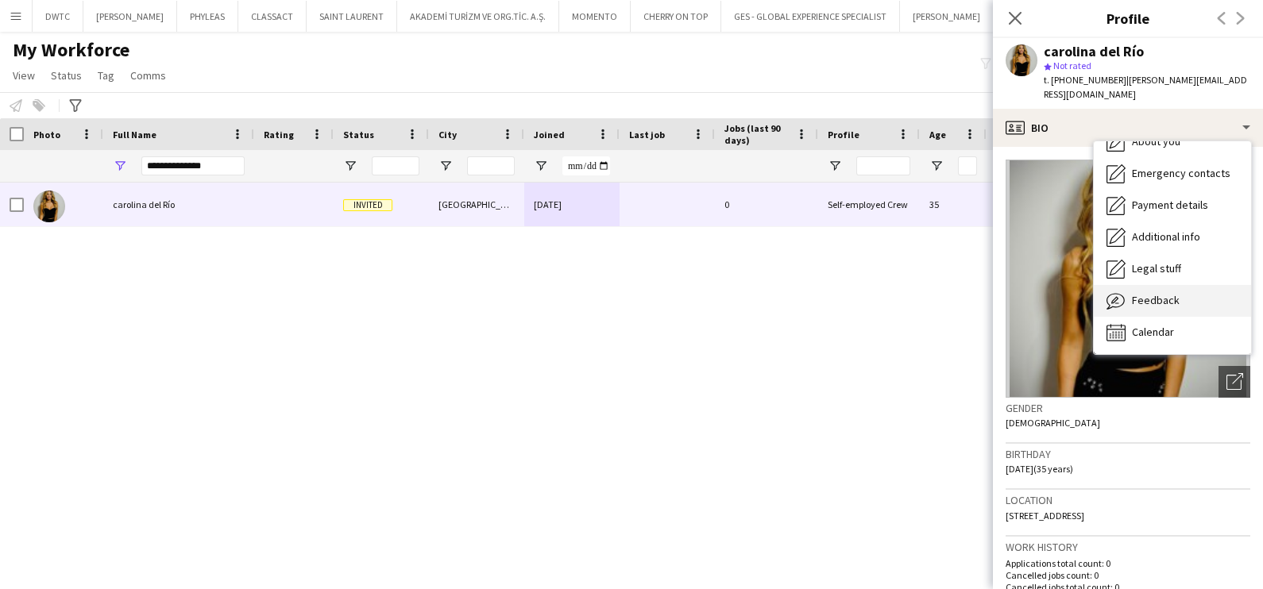
click at [1168, 293] on span "Feedback" at bounding box center [1156, 300] width 48 height 14
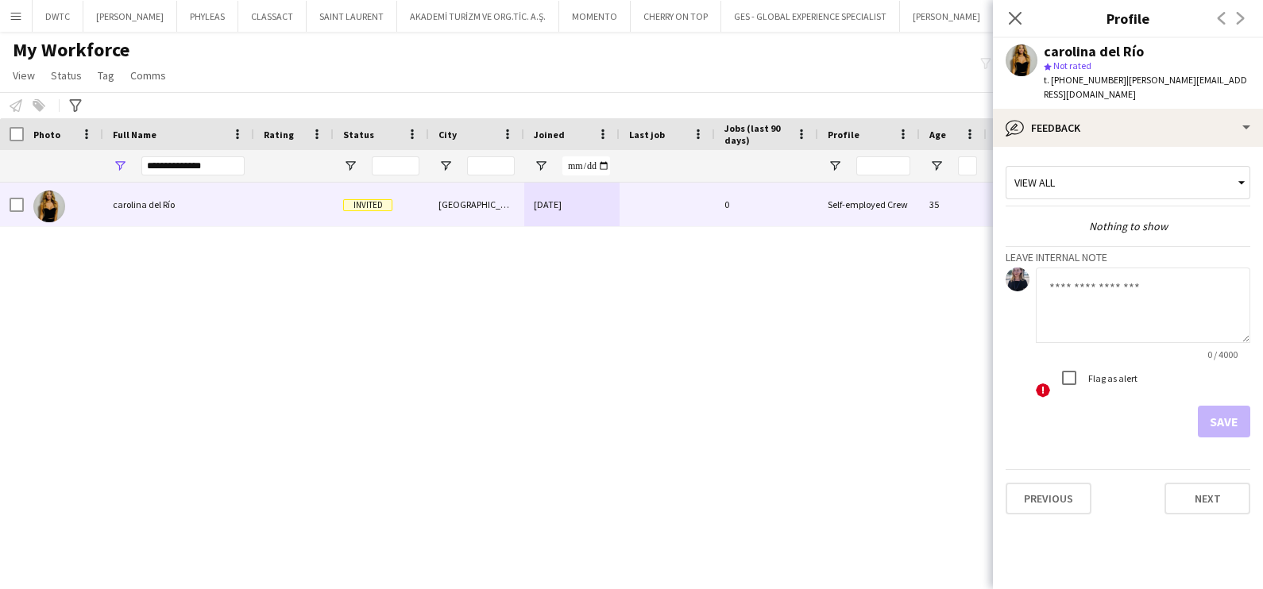
click at [1081, 280] on textarea at bounding box center [1143, 305] width 214 height 75
paste textarea "**********"
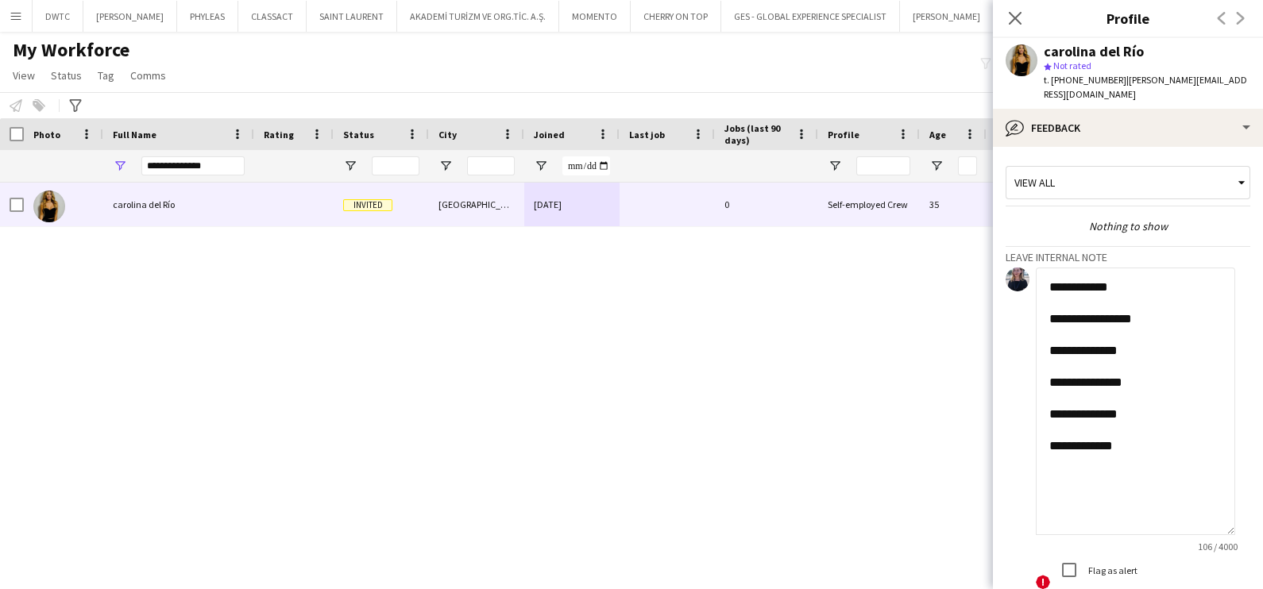
scroll to position [0, 0]
drag, startPoint x: 1248, startPoint y: 328, endPoint x: 1253, endPoint y: 607, distance: 278.8
click at [1253, 588] on html "Menu Boards Boards Boards All jobs Status Workforce Workforce My Workforce Recr…" at bounding box center [631, 294] width 1263 height 589
click at [1185, 272] on textarea "**********" at bounding box center [1135, 447] width 199 height 359
click at [1167, 339] on textarea "**********" at bounding box center [1135, 447] width 199 height 359
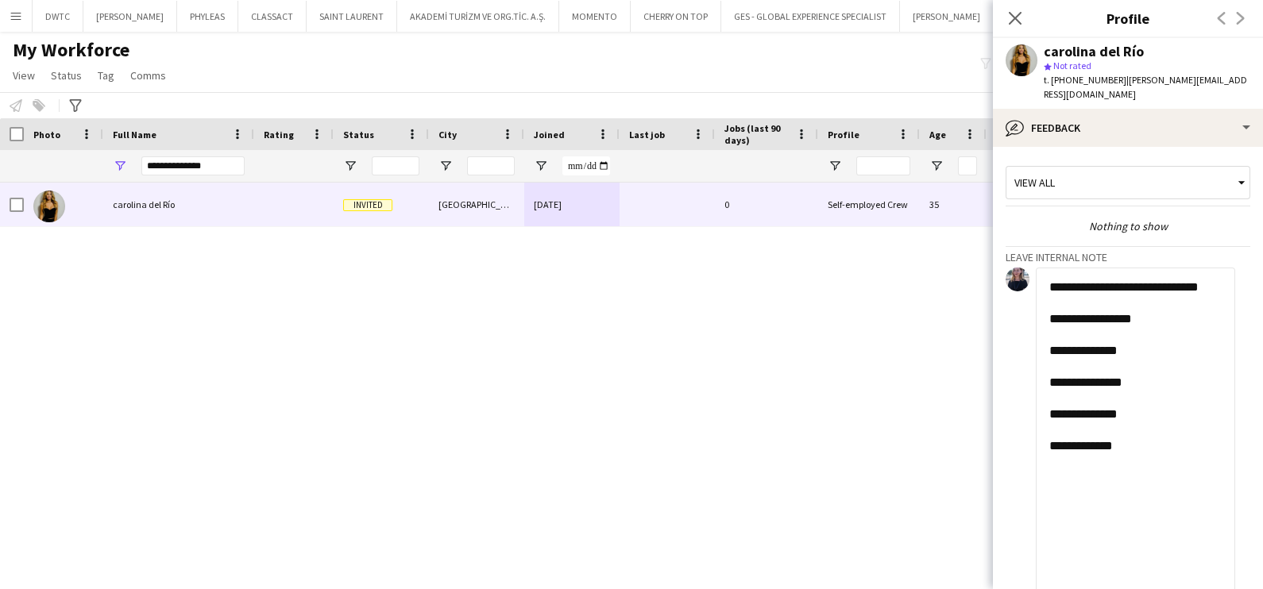
click at [1166, 374] on textarea "**********" at bounding box center [1135, 447] width 199 height 359
click at [1183, 299] on textarea "**********" at bounding box center [1135, 447] width 199 height 359
click at [1157, 330] on textarea "**********" at bounding box center [1135, 447] width 199 height 359
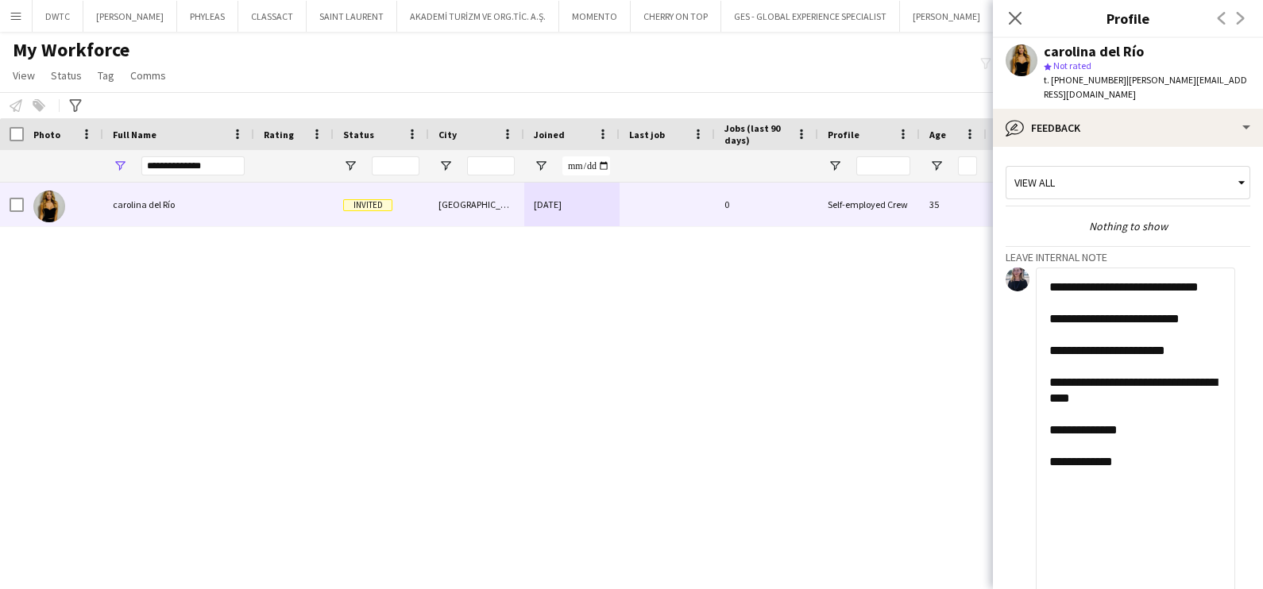
click at [1218, 274] on textarea "**********" at bounding box center [1135, 447] width 199 height 359
click at [1148, 413] on textarea "**********" at bounding box center [1135, 447] width 199 height 359
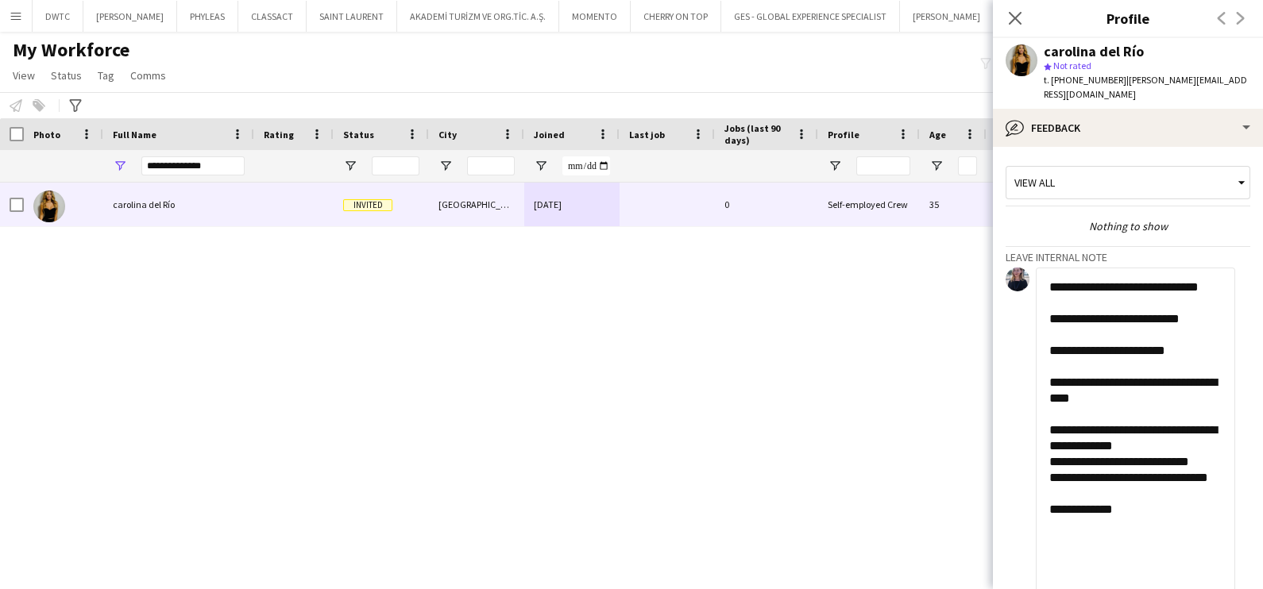
click at [1167, 508] on textarea "**********" at bounding box center [1135, 447] width 199 height 359
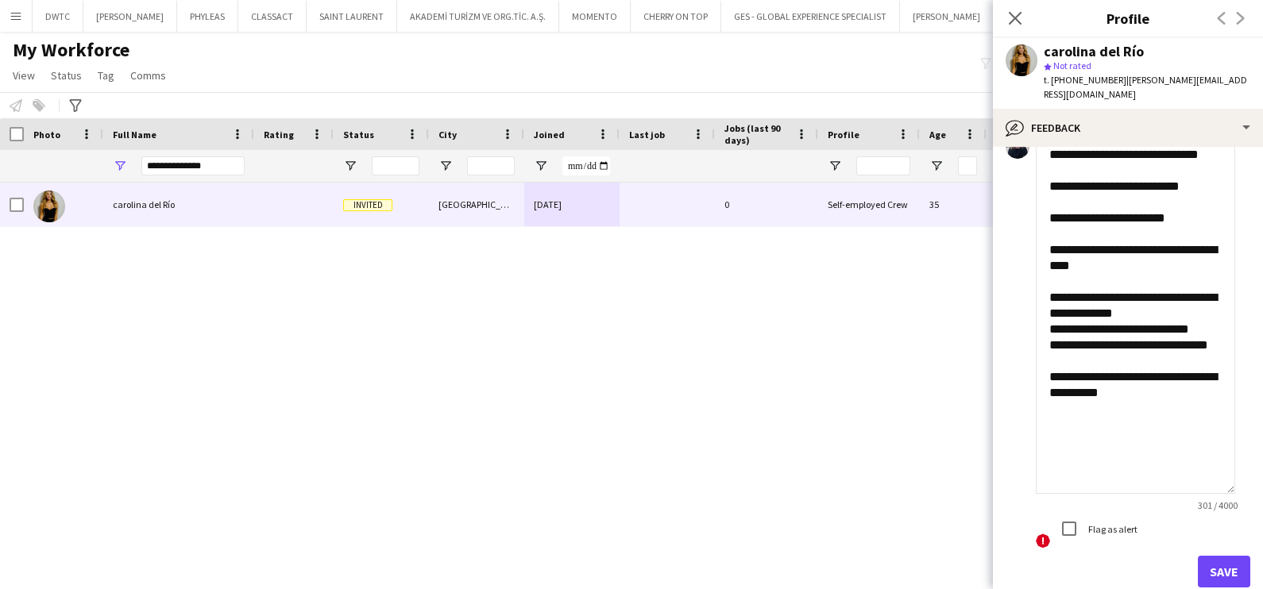
scroll to position [204, 0]
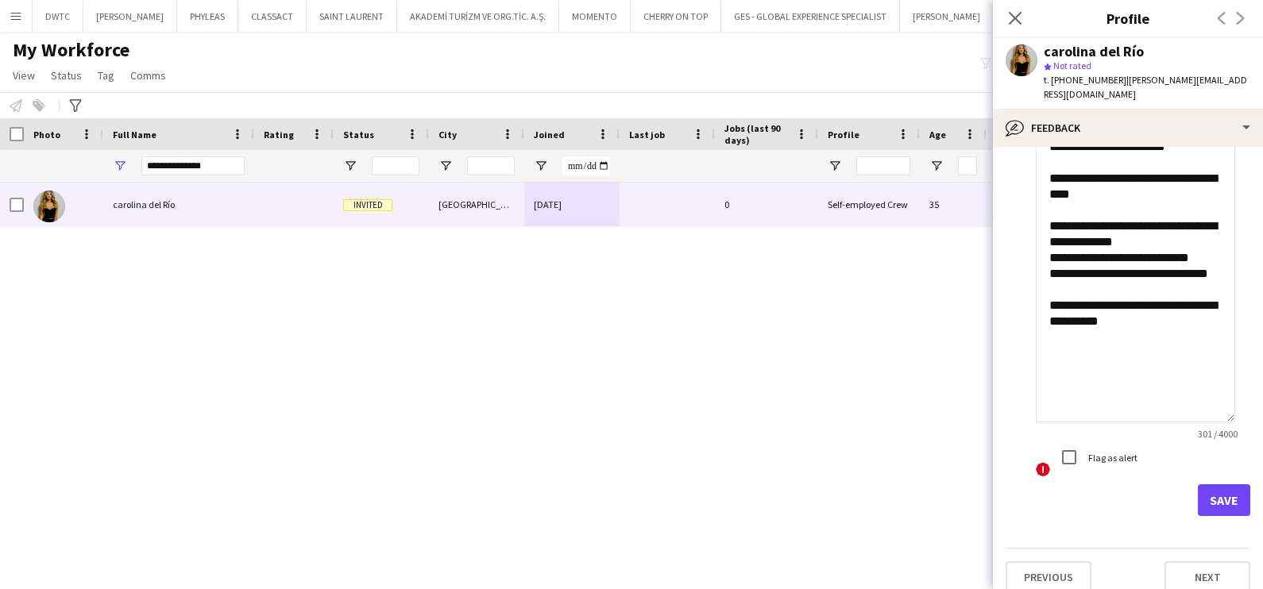
type textarea "**********"
click at [1206, 484] on button "Save" at bounding box center [1224, 500] width 52 height 32
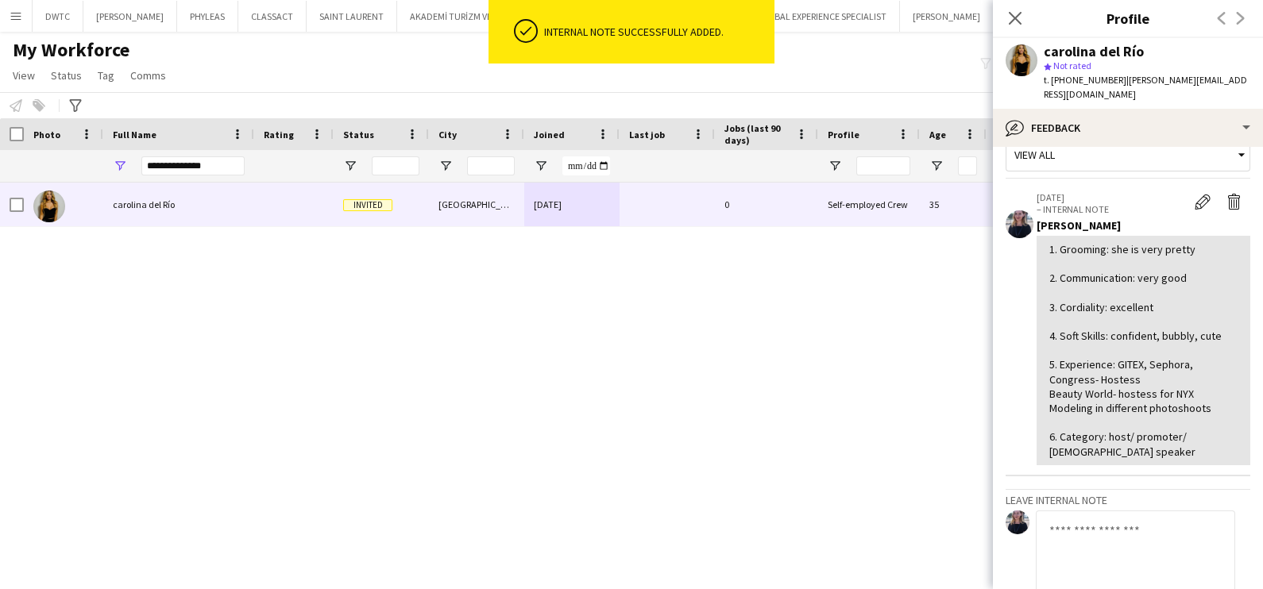
scroll to position [0, 0]
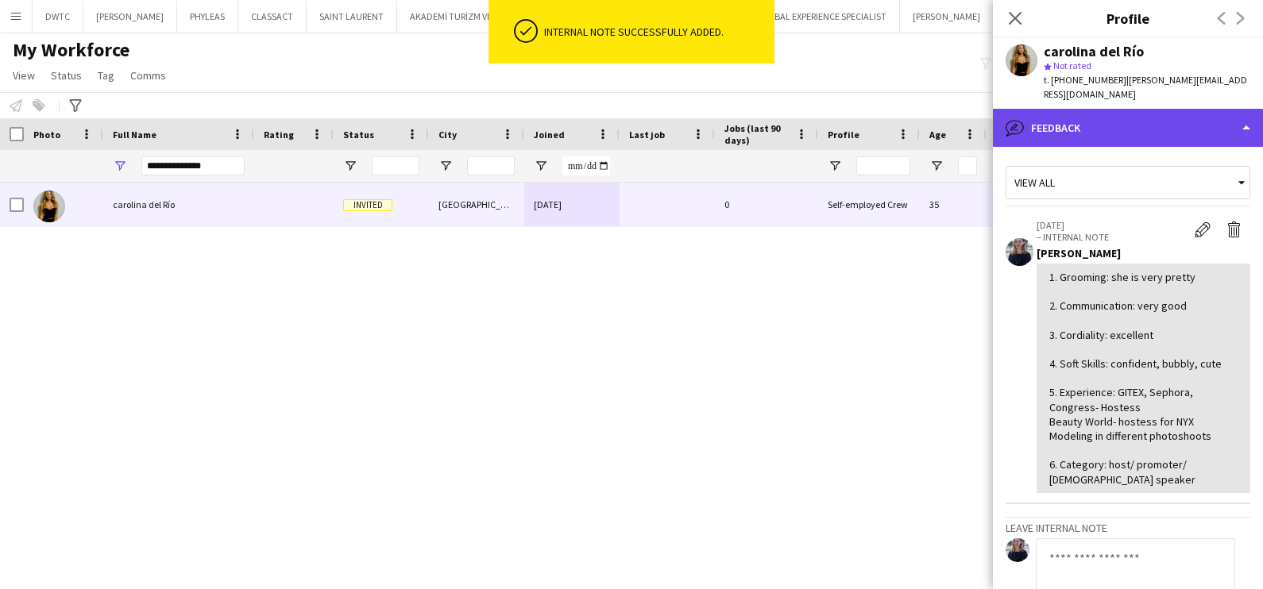
click at [1121, 109] on div "bubble-pencil Feedback" at bounding box center [1128, 128] width 270 height 38
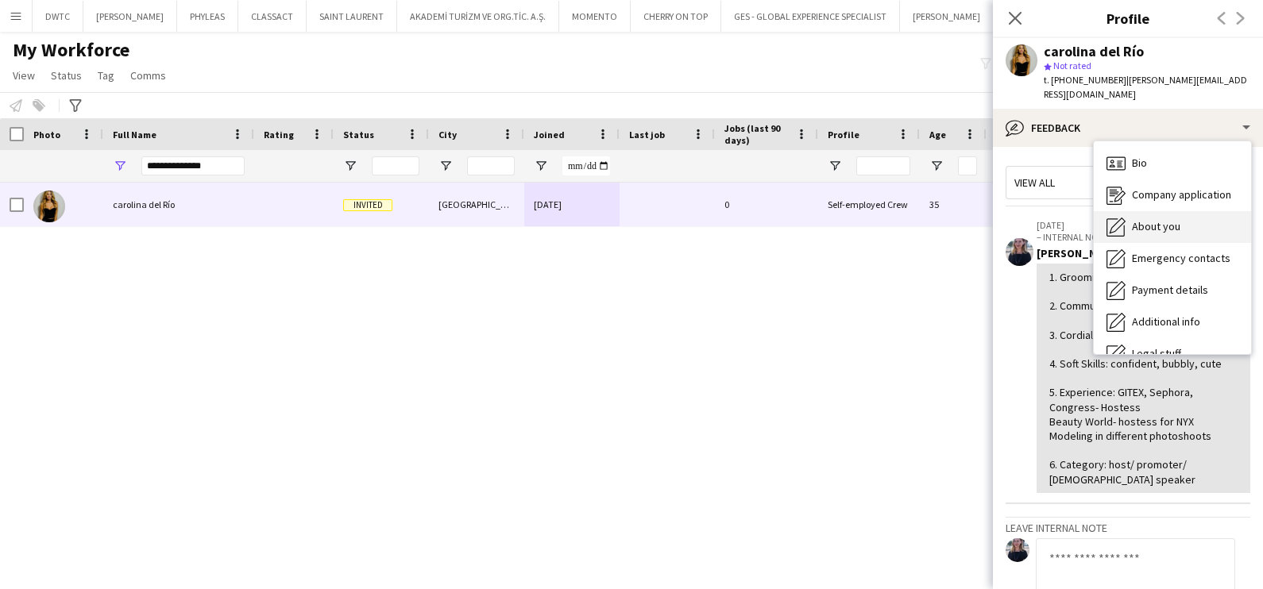
click at [1179, 187] on span "Company application" at bounding box center [1181, 194] width 99 height 14
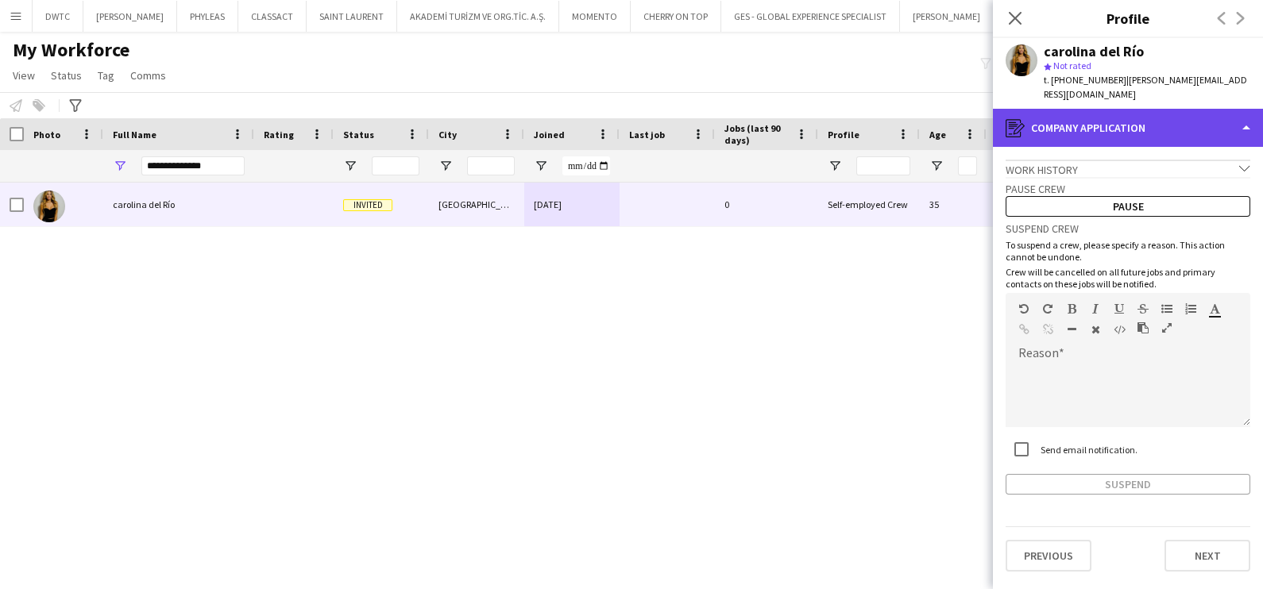
click at [1066, 109] on div "register Company application" at bounding box center [1128, 128] width 270 height 38
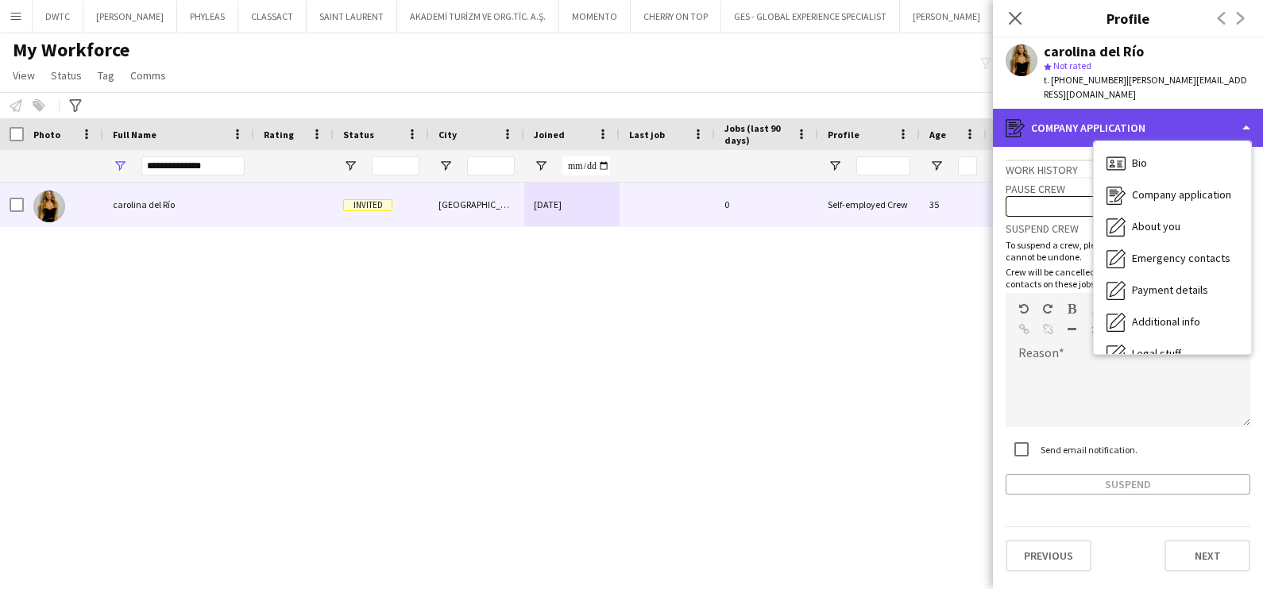
click at [1084, 112] on div "register Company application" at bounding box center [1128, 128] width 270 height 38
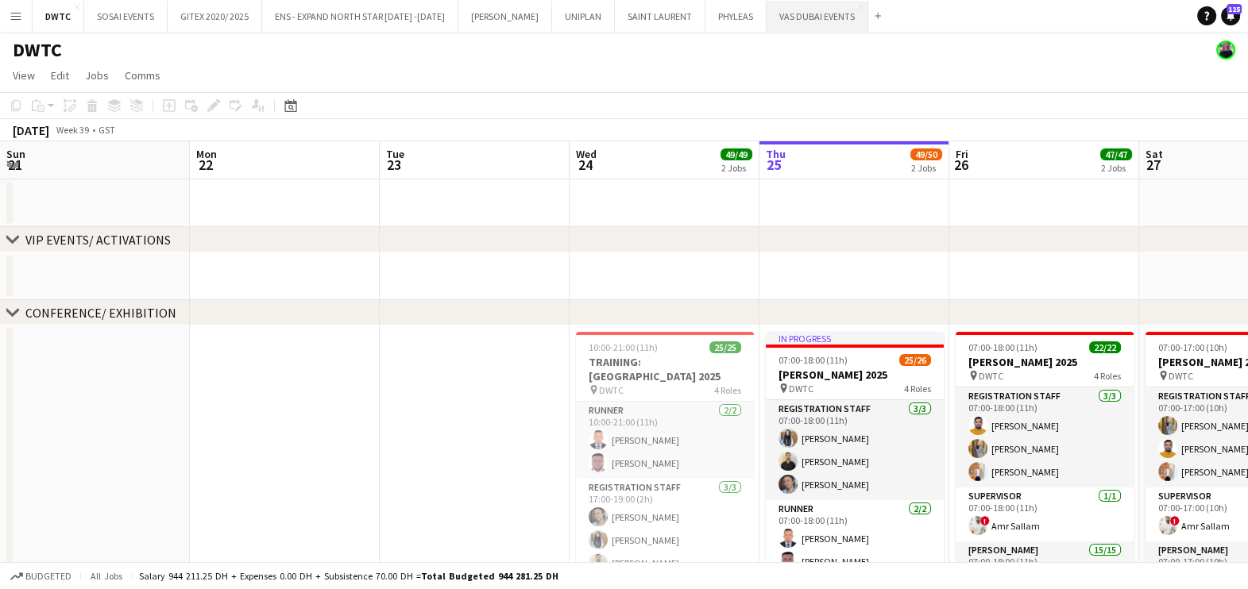
scroll to position [0, 380]
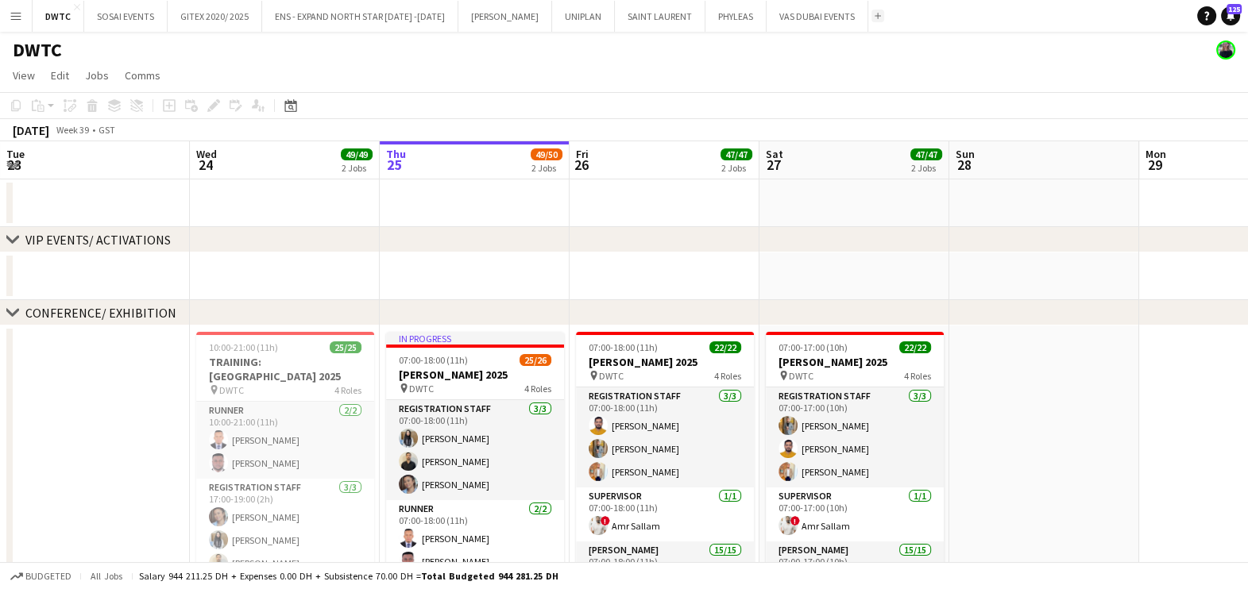
click at [871, 16] on button "Add" at bounding box center [877, 16] width 13 height 13
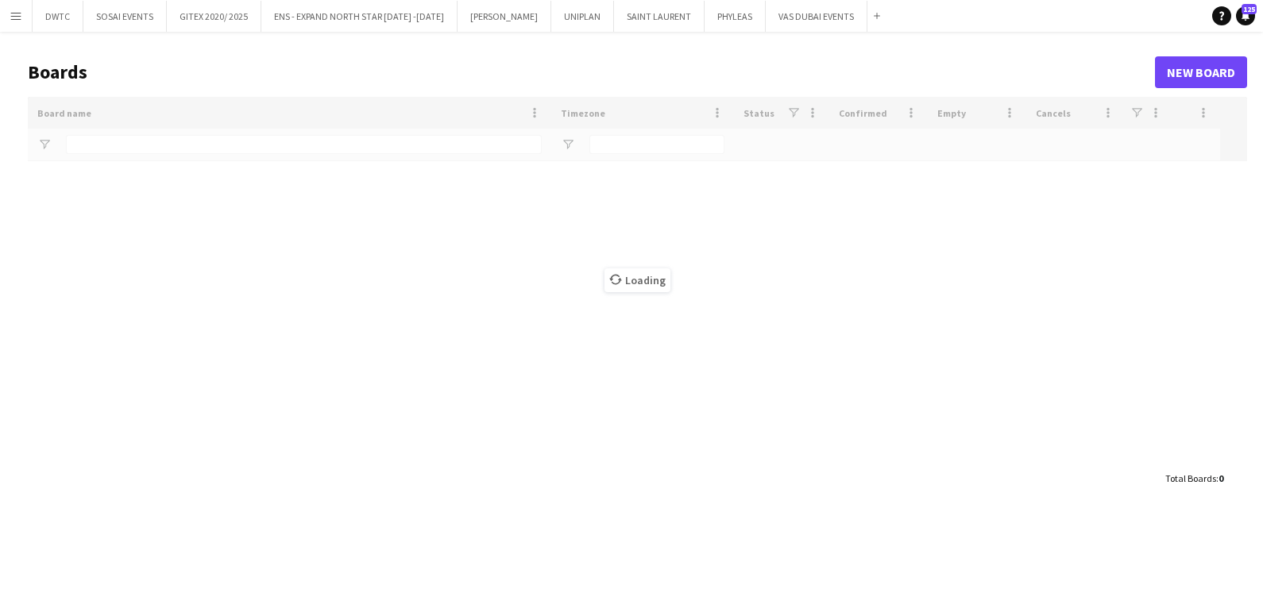
type input "***"
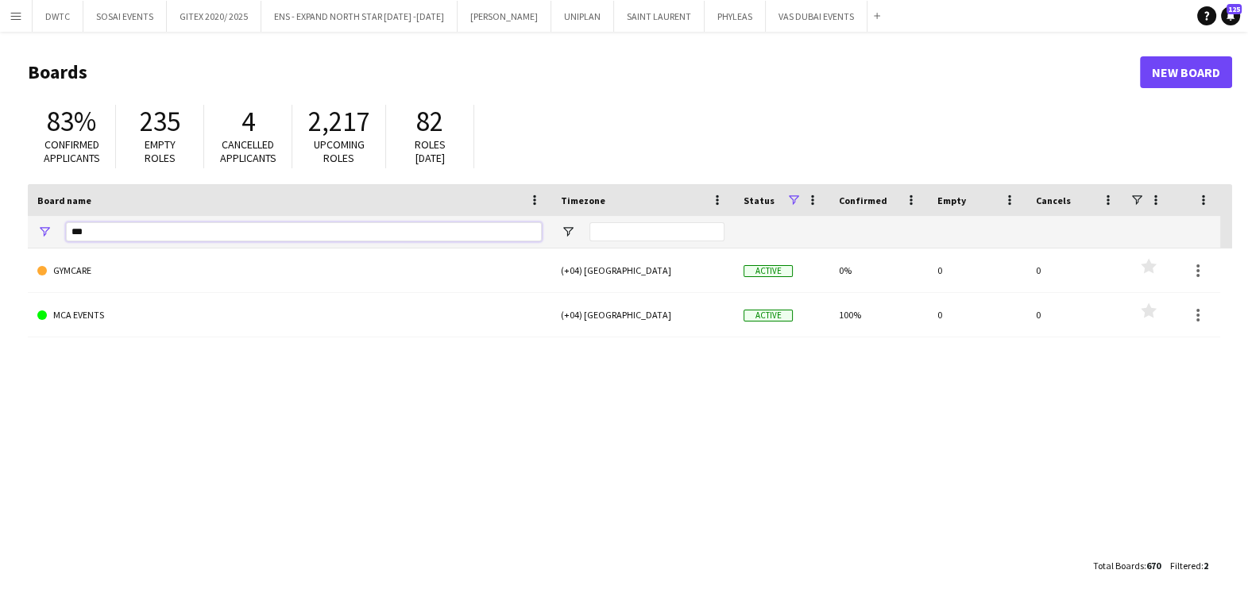
click at [166, 234] on input "***" at bounding box center [304, 231] width 476 height 19
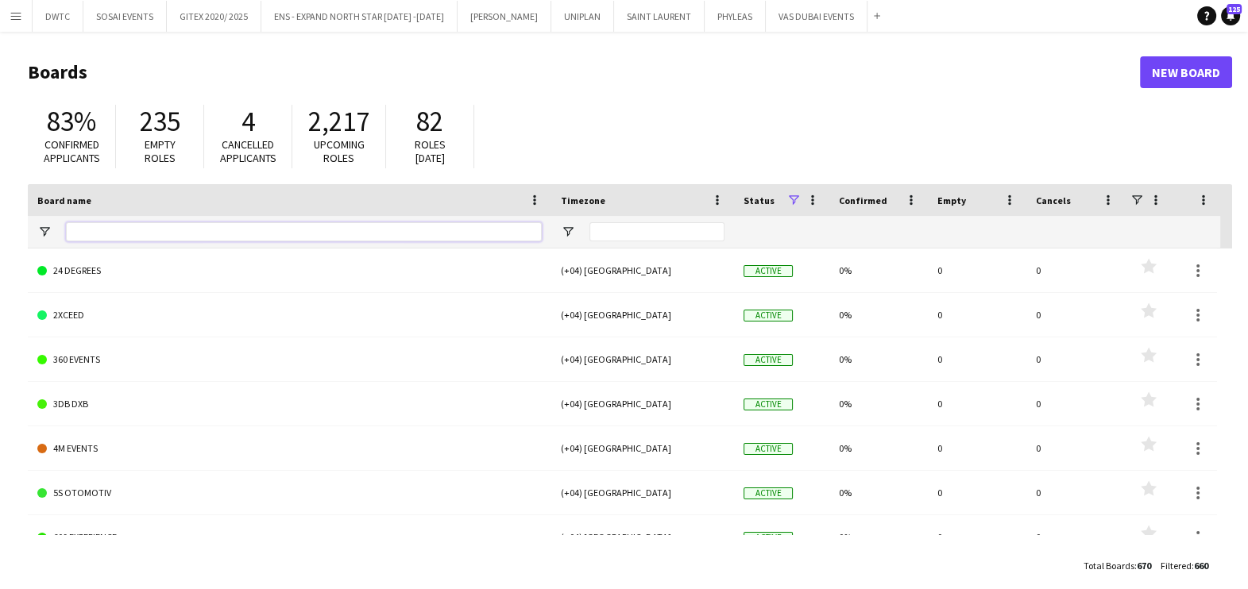
type input "*"
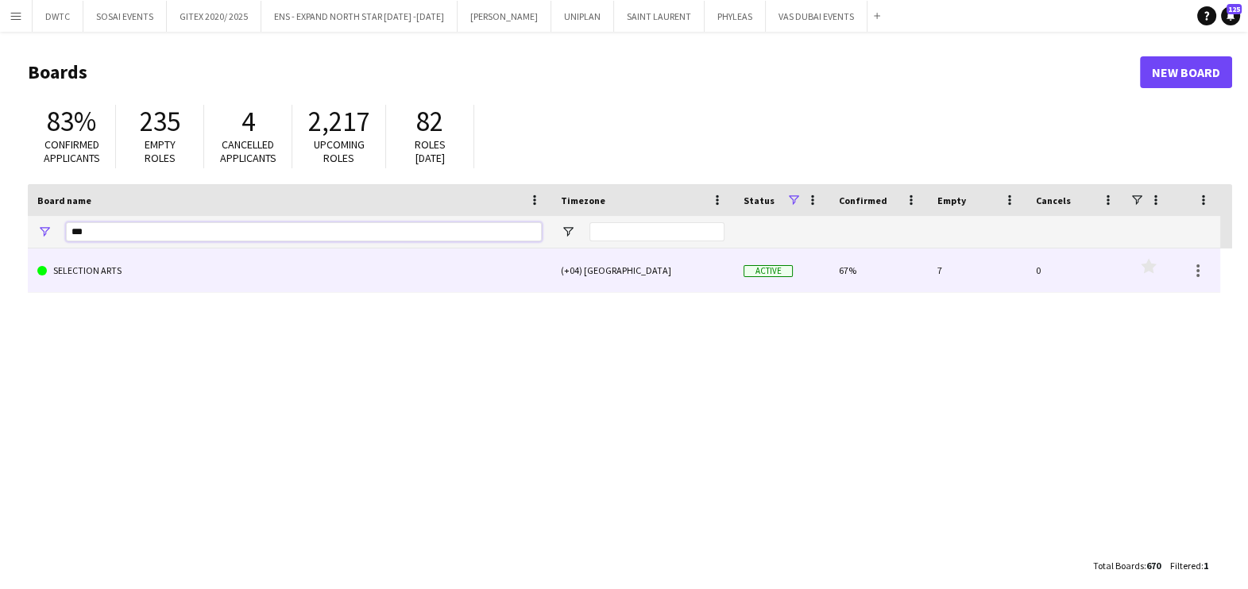
type input "***"
click at [226, 282] on link "SELECTION ARTS" at bounding box center [289, 271] width 504 height 44
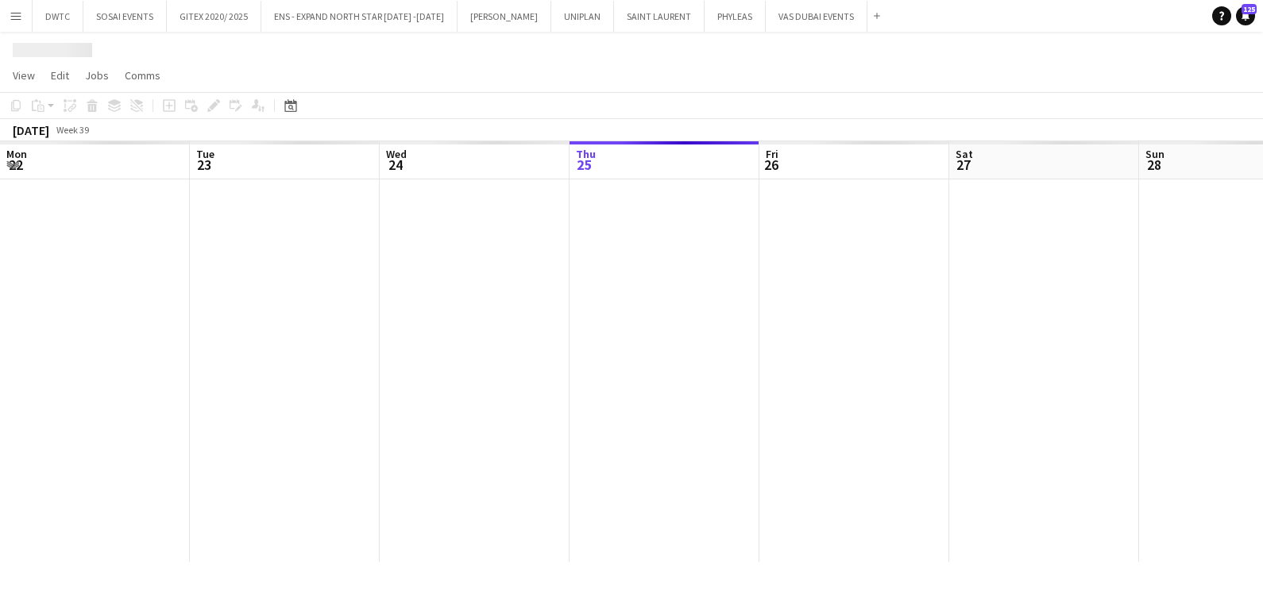
scroll to position [0, 380]
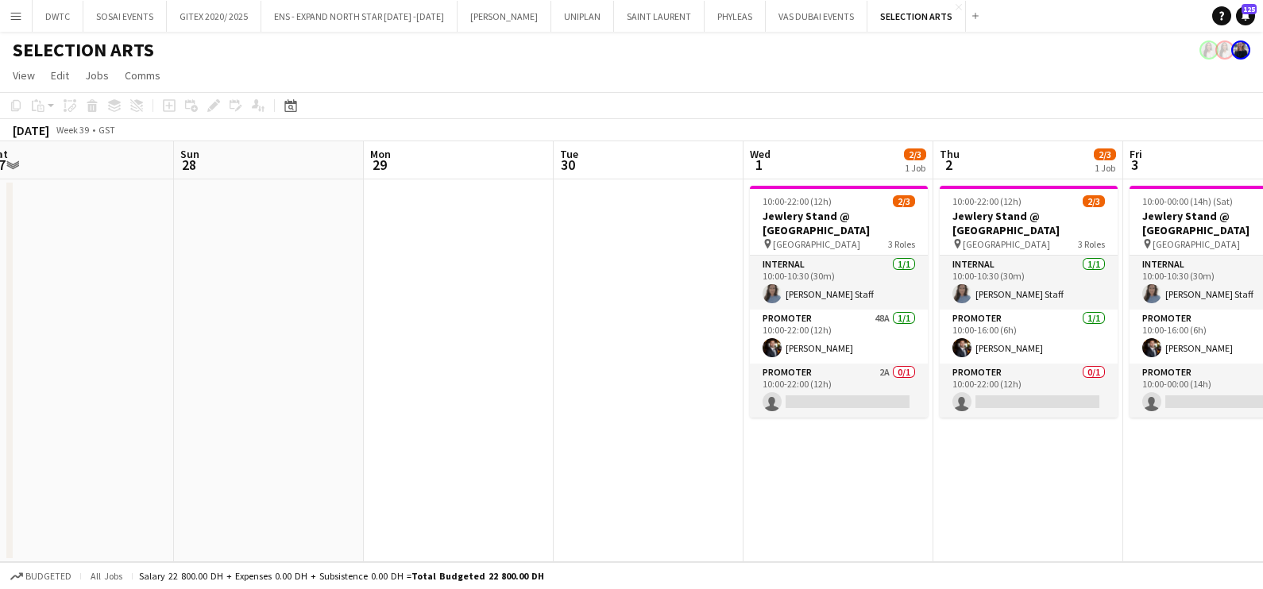
drag, startPoint x: 471, startPoint y: 397, endPoint x: 295, endPoint y: 401, distance: 176.3
click at [91, 397] on app-calendar-viewport "Wed 24 Thu 25 Fri 26 Sat 27 Sun 28 Mon 29 Tue 30 Wed 1 2/3 1 Job Thu 2 2/3 1 Jo…" at bounding box center [631, 351] width 1263 height 421
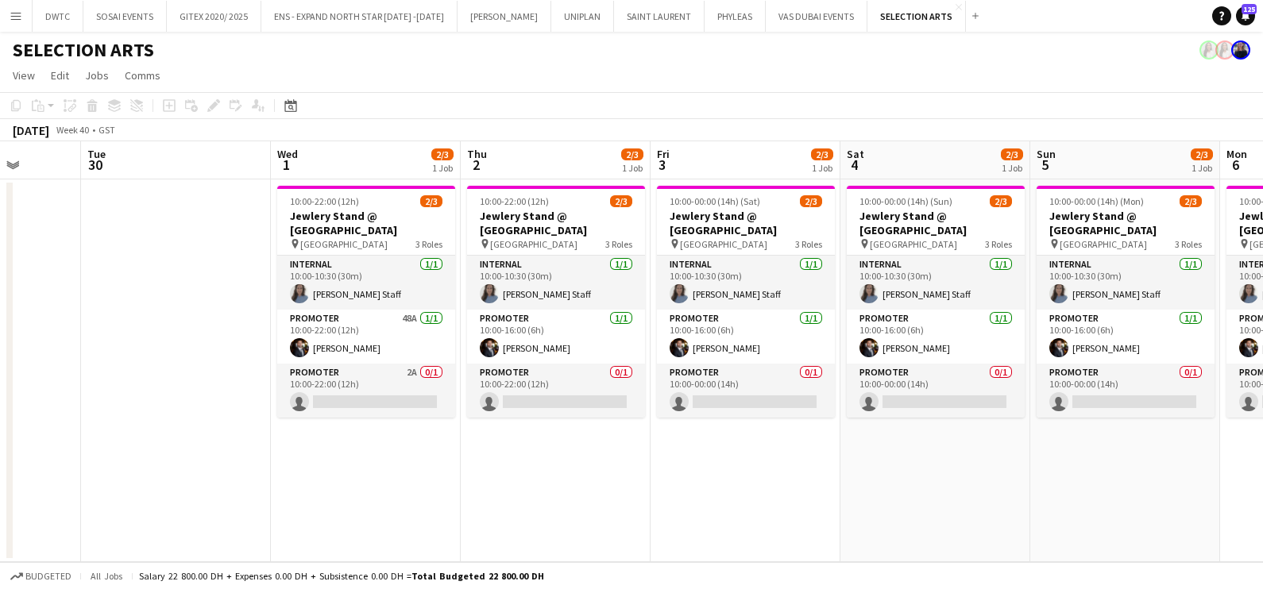
scroll to position [0, 570]
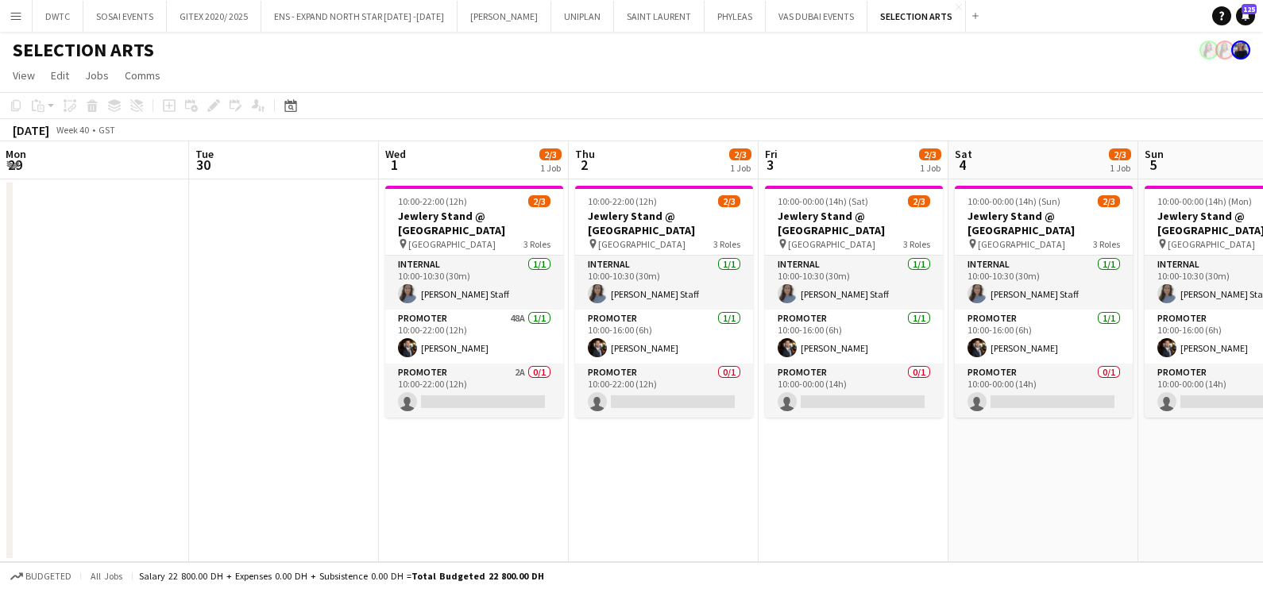
drag, startPoint x: 925, startPoint y: 536, endPoint x: 750, endPoint y: 530, distance: 174.8
click at [750, 530] on app-calendar-viewport "Fri 26 Sat 27 Sun 28 Mon 29 Tue 30 Wed 1 2/3 1 Job Thu 2 2/3 1 Job Fri 3 2/3 1 …" at bounding box center [631, 351] width 1263 height 421
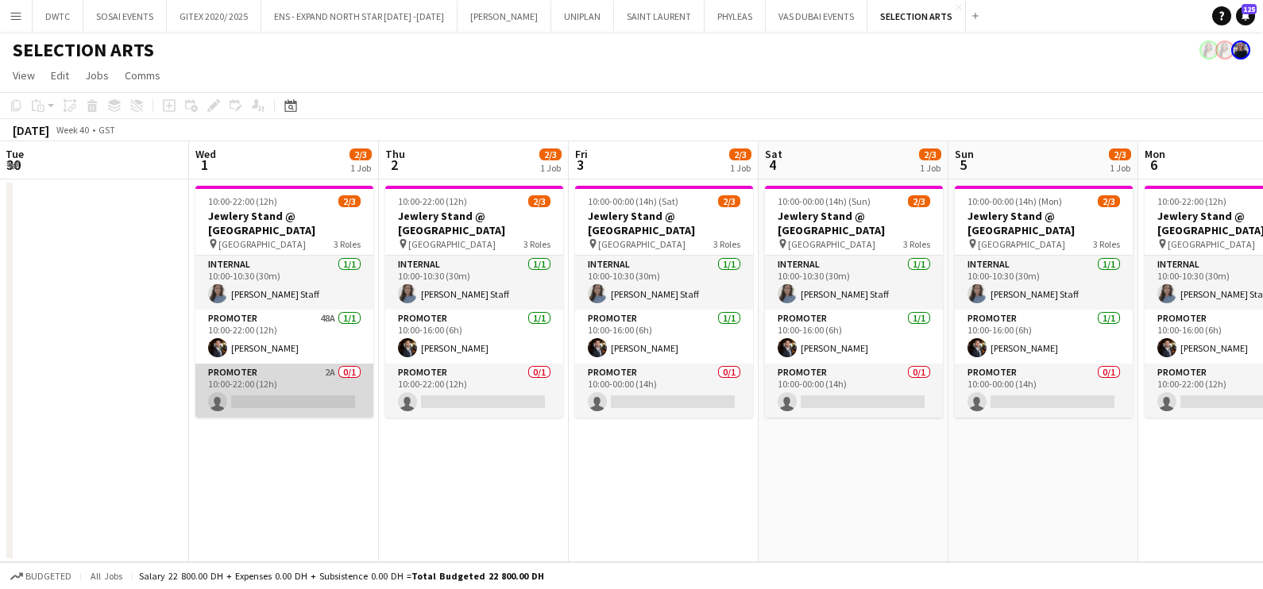
click at [287, 389] on app-card-role "Promoter 2A 0/1 10:00-22:00 (12h) single-neutral-actions" at bounding box center [284, 391] width 178 height 54
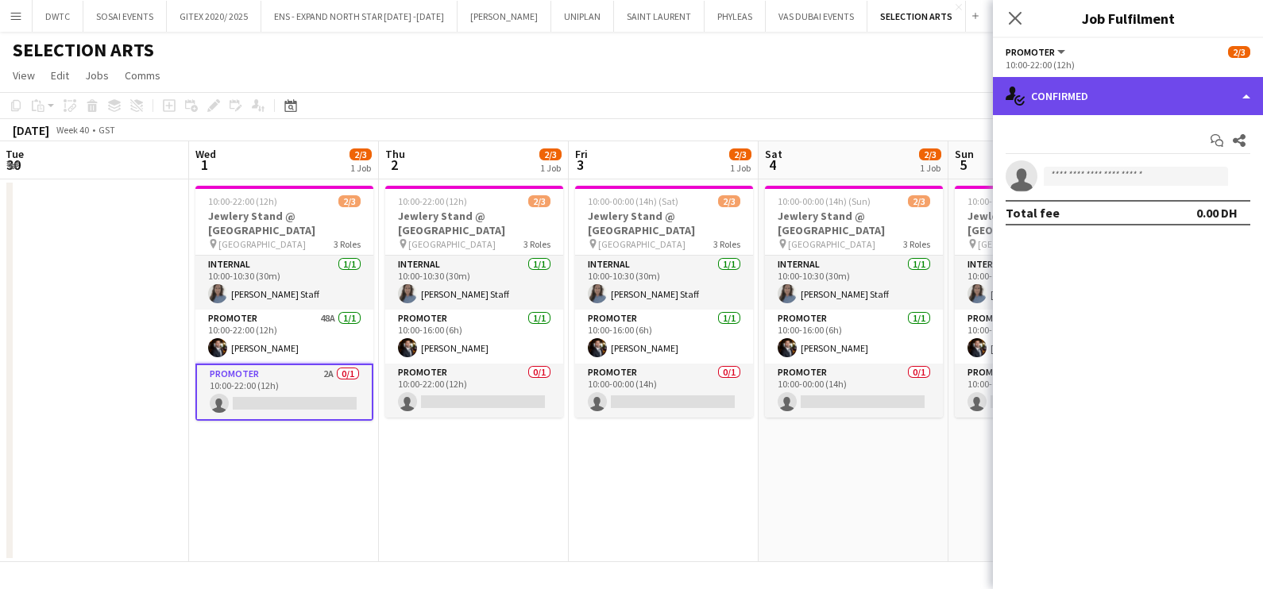
click at [1112, 94] on div "single-neutral-actions-check-2 Confirmed" at bounding box center [1128, 96] width 270 height 38
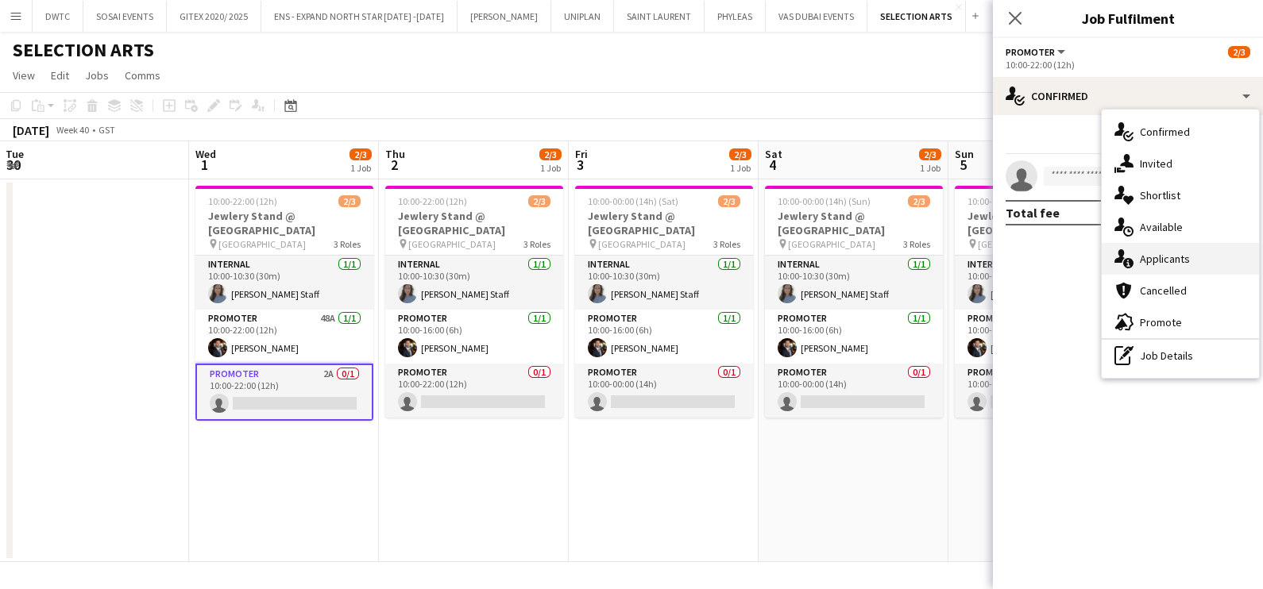
click at [1155, 261] on span "Applicants" at bounding box center [1165, 259] width 50 height 14
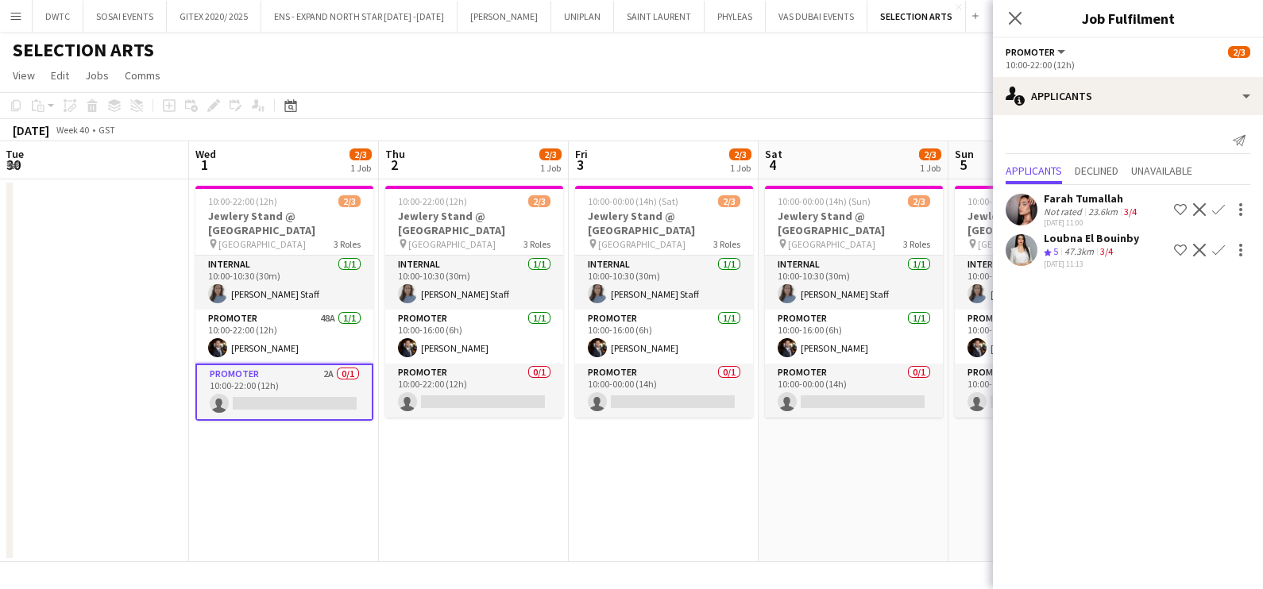
click at [1077, 242] on div "Loubna El Bouinby" at bounding box center [1091, 238] width 95 height 14
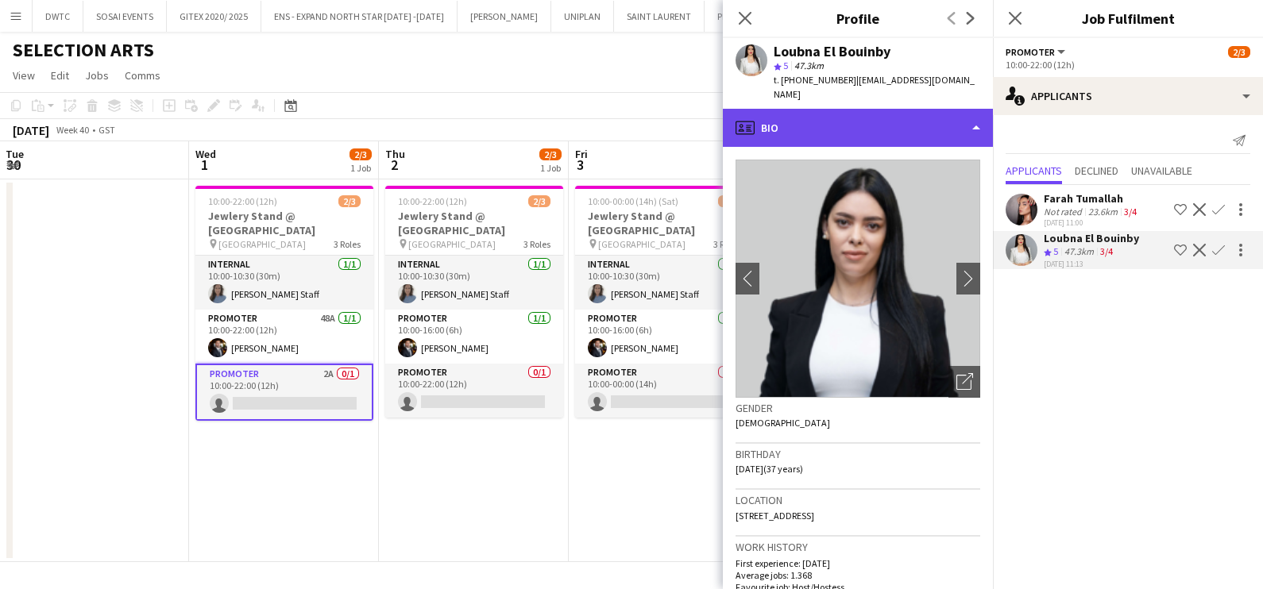
click at [883, 113] on div "profile Bio" at bounding box center [858, 128] width 270 height 38
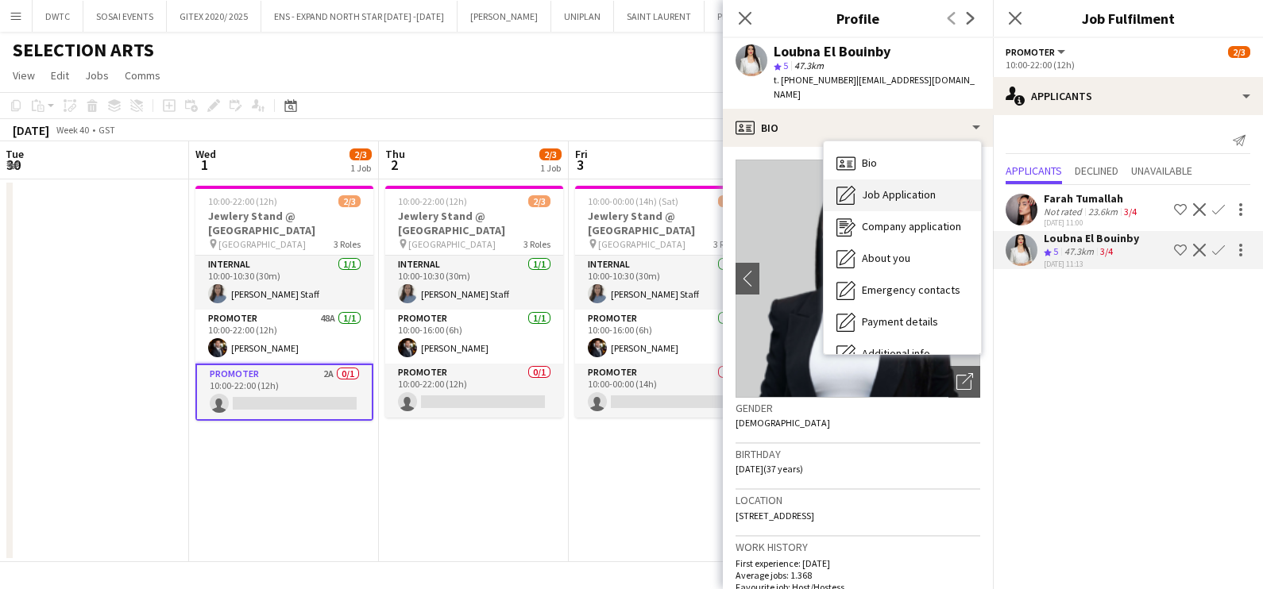
click at [893, 187] on span "Job Application" at bounding box center [899, 194] width 74 height 14
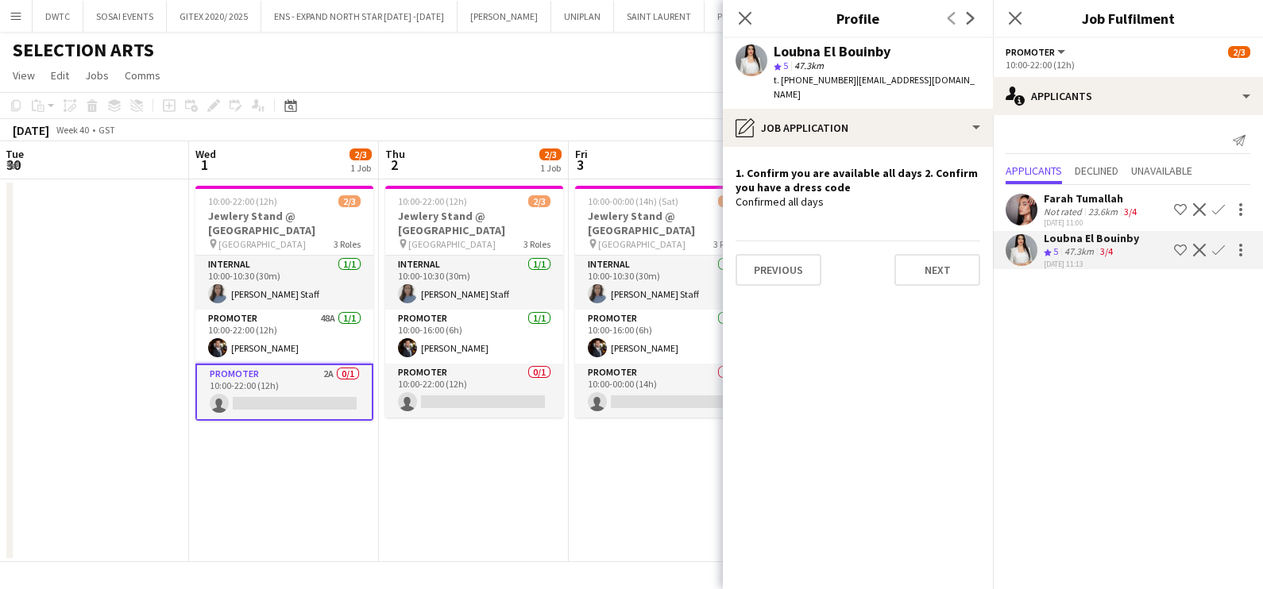
click at [1114, 197] on div "Farah Tumallah" at bounding box center [1092, 198] width 96 height 14
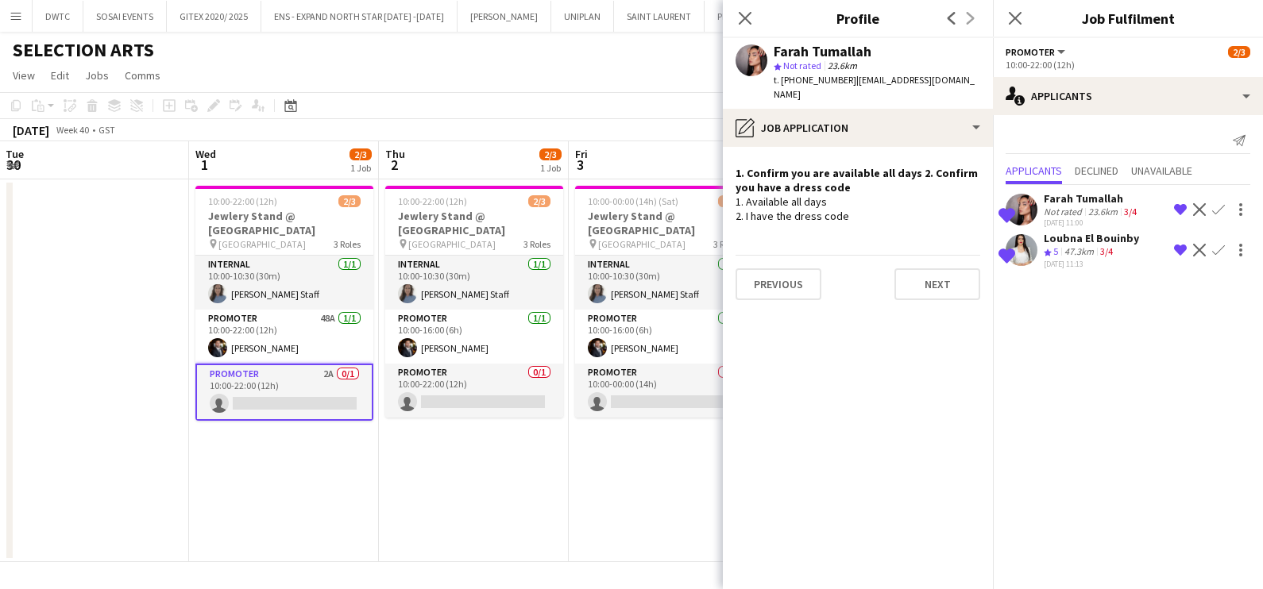
click at [1082, 206] on div "Not rated" at bounding box center [1064, 212] width 41 height 12
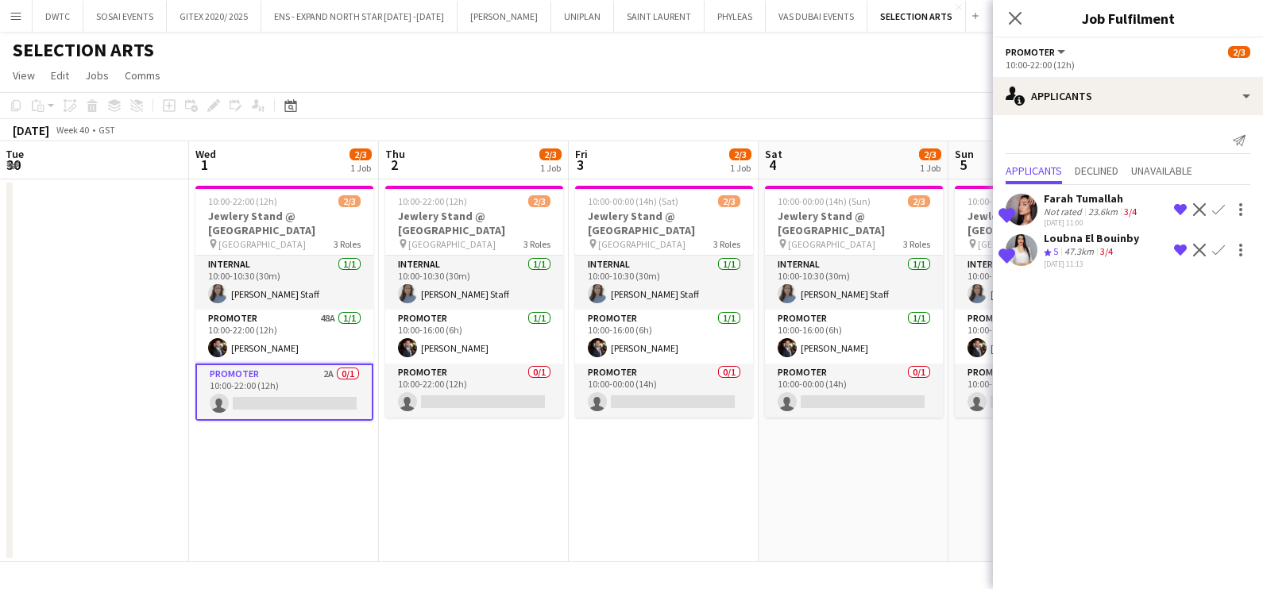
click at [854, 515] on app-date-cell "10:00-00:00 (14h) (Sun) 2/3 Jewlery Stand @ Mirdif City Centre pin Mirdif City …" at bounding box center [853, 370] width 190 height 383
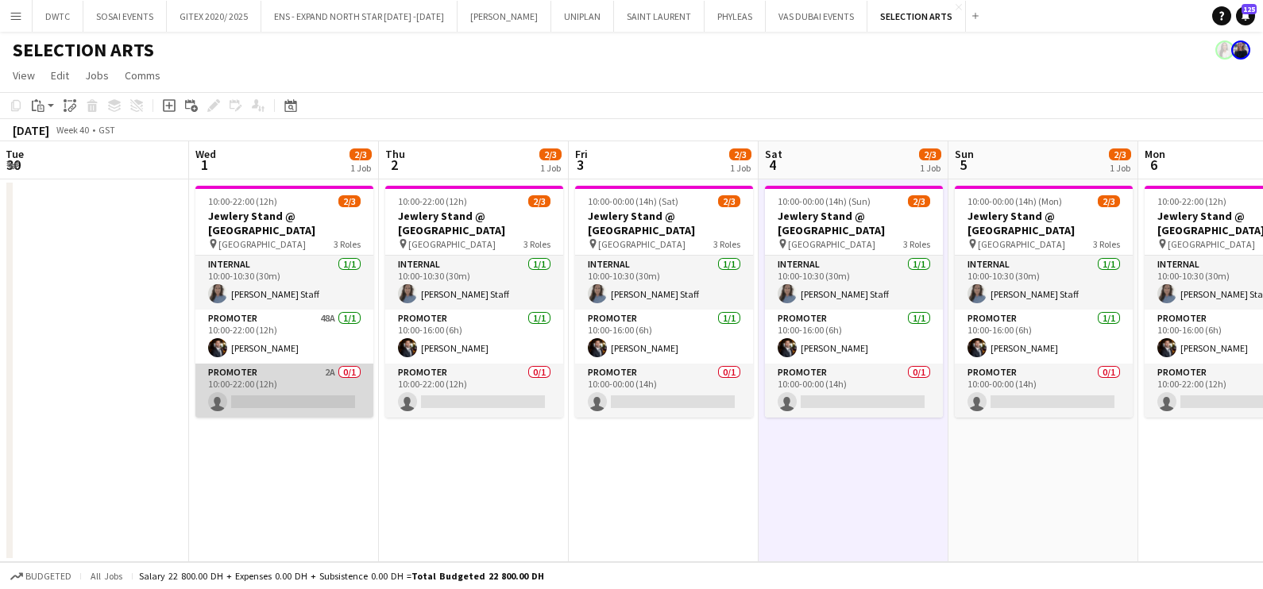
click at [262, 396] on app-card-role "Promoter 2A 0/1 10:00-22:00 (12h) single-neutral-actions" at bounding box center [284, 391] width 178 height 54
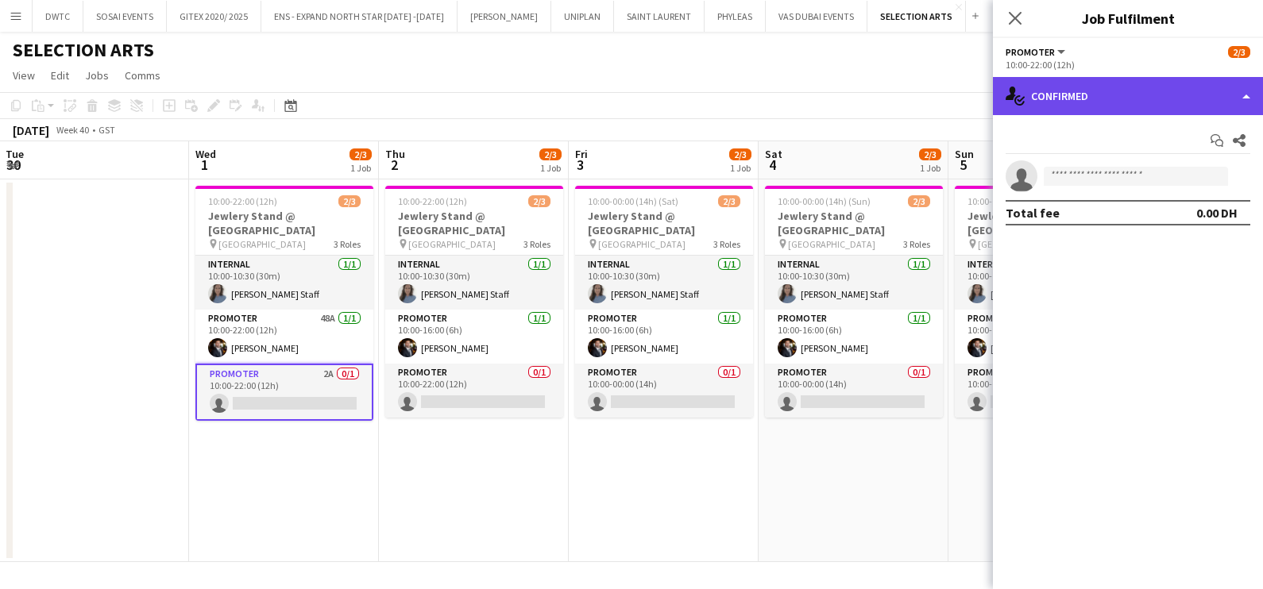
click at [1082, 102] on div "single-neutral-actions-check-2 Confirmed" at bounding box center [1128, 96] width 270 height 38
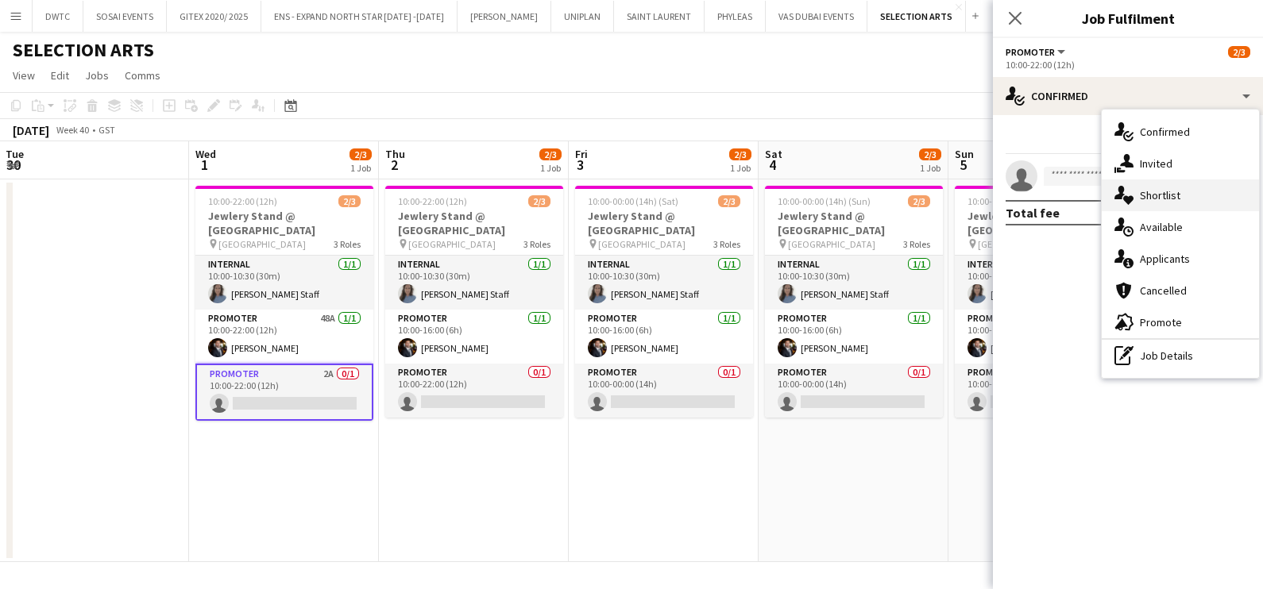
click at [1172, 199] on span "Shortlist" at bounding box center [1160, 195] width 41 height 14
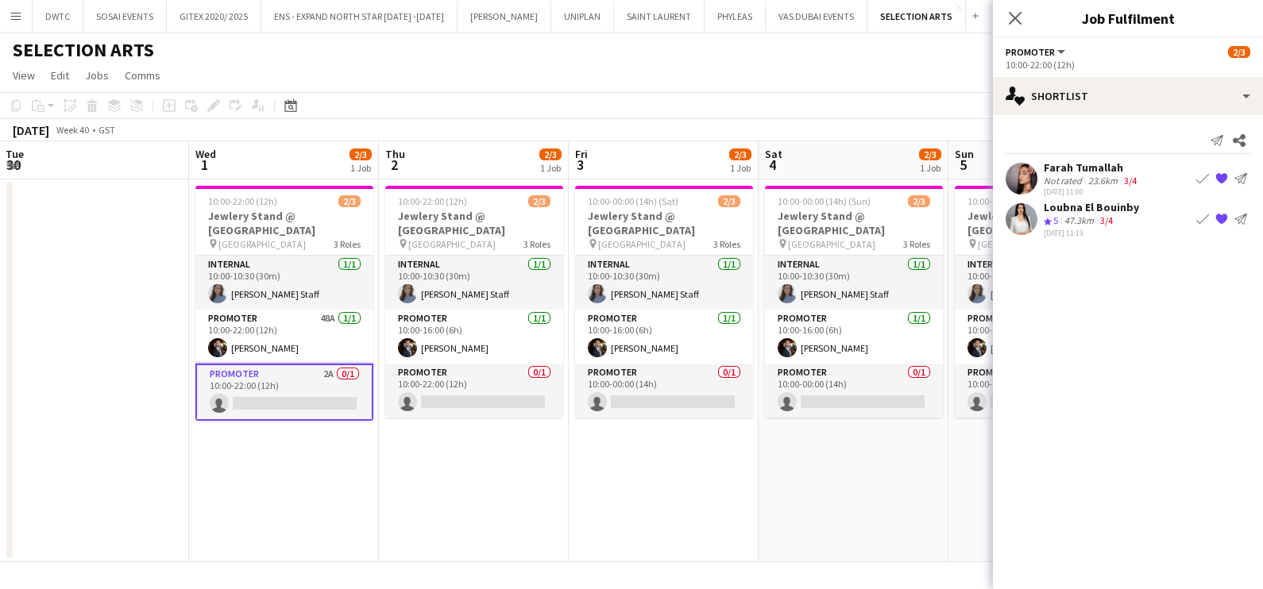
click at [490, 453] on app-date-cell "10:00-22:00 (12h) 2/3 Jewlery Stand @ Mirdif City Centre pin Mirdif City Centre…" at bounding box center [474, 370] width 190 height 383
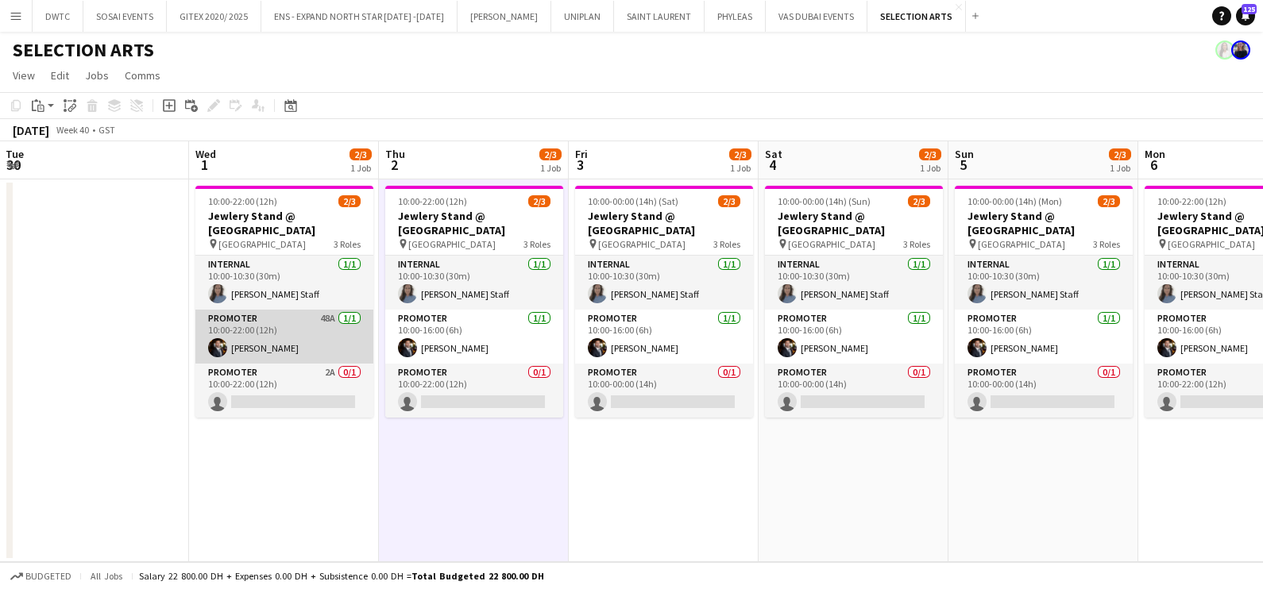
click at [301, 330] on app-card-role "Promoter 48A 1/1 10:00-22:00 (12h) mohamed sabri" at bounding box center [284, 337] width 178 height 54
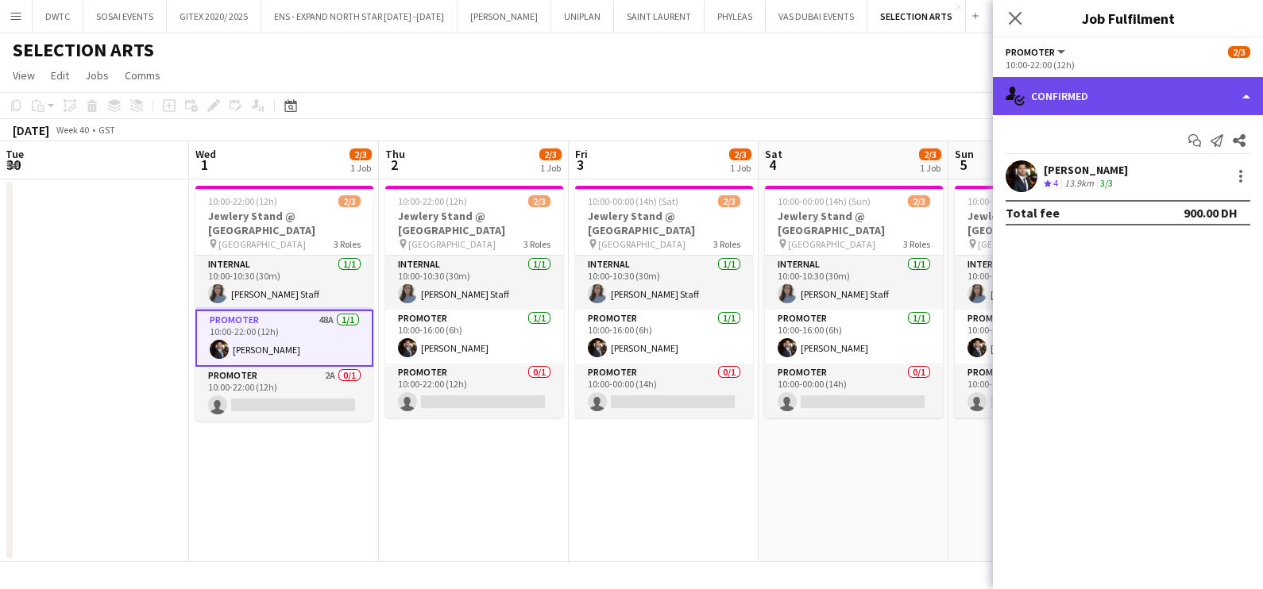
click at [1152, 85] on div "single-neutral-actions-check-2 Confirmed" at bounding box center [1128, 96] width 270 height 38
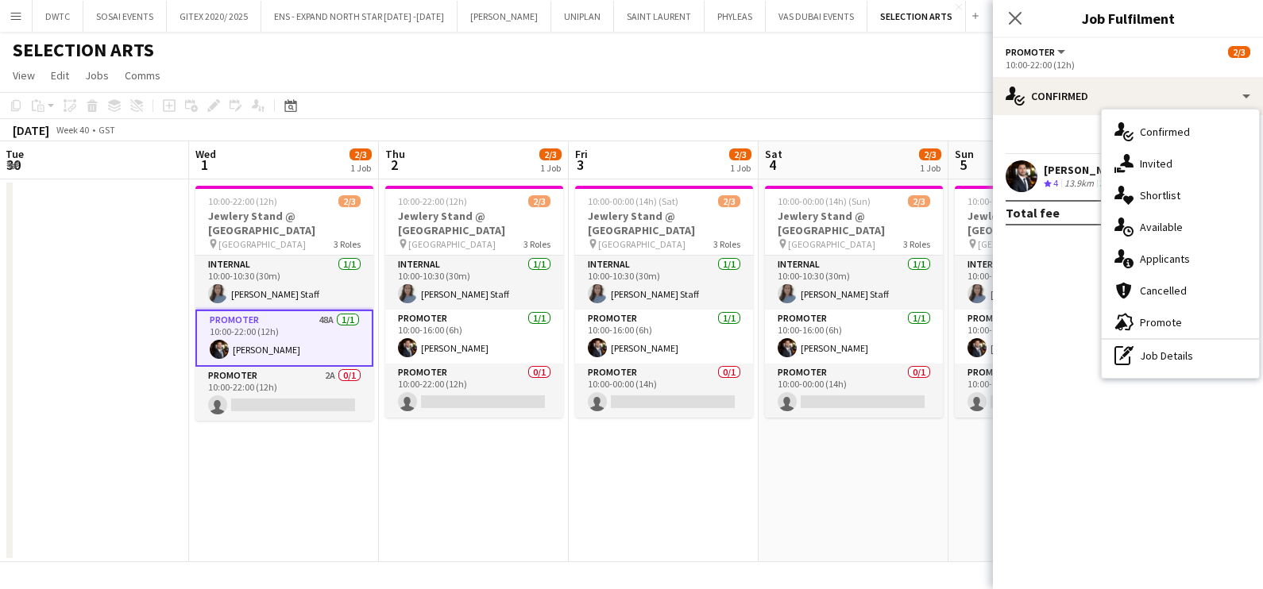
click at [1168, 199] on span "Shortlist" at bounding box center [1160, 195] width 41 height 14
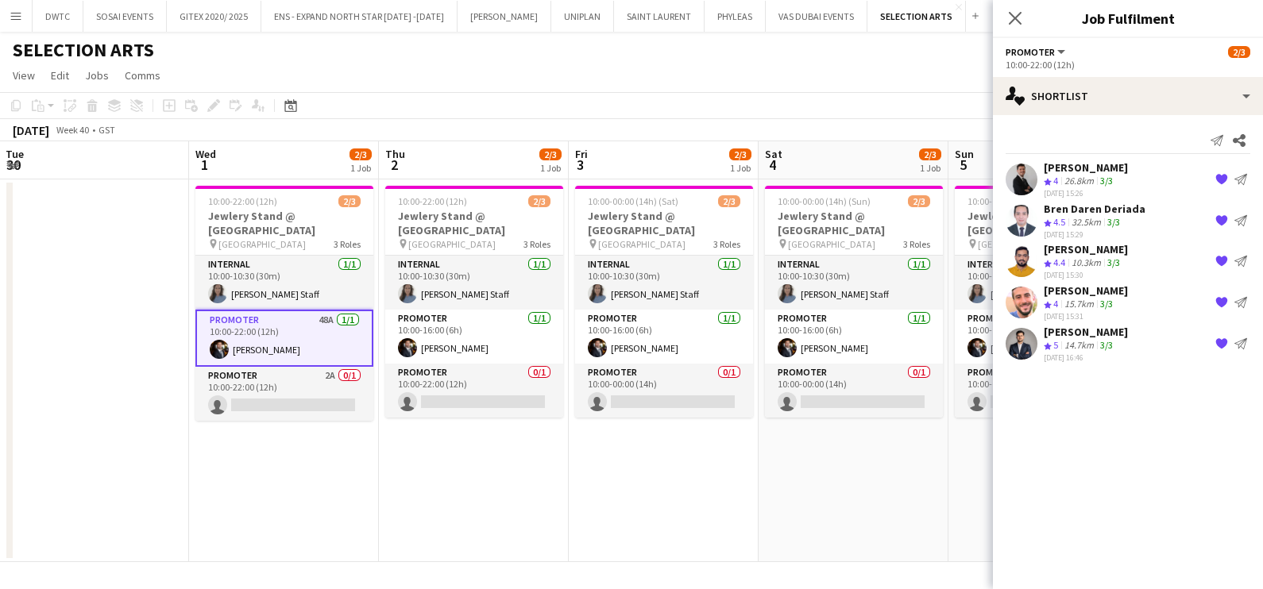
click at [1221, 177] on app-icon "{{ spriteTitle }}" at bounding box center [1221, 179] width 13 height 13
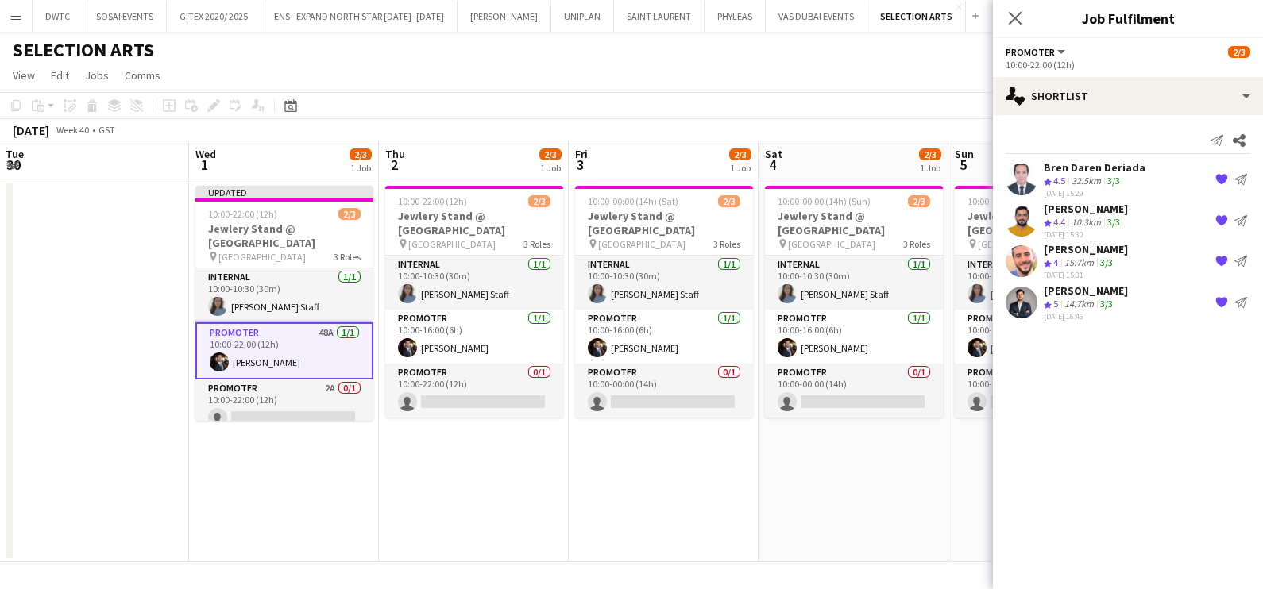
click at [1217, 184] on app-icon "{{ spriteTitle }}" at bounding box center [1221, 179] width 13 height 13
click at [1219, 183] on app-icon "{{ spriteTitle }}" at bounding box center [1221, 179] width 13 height 13
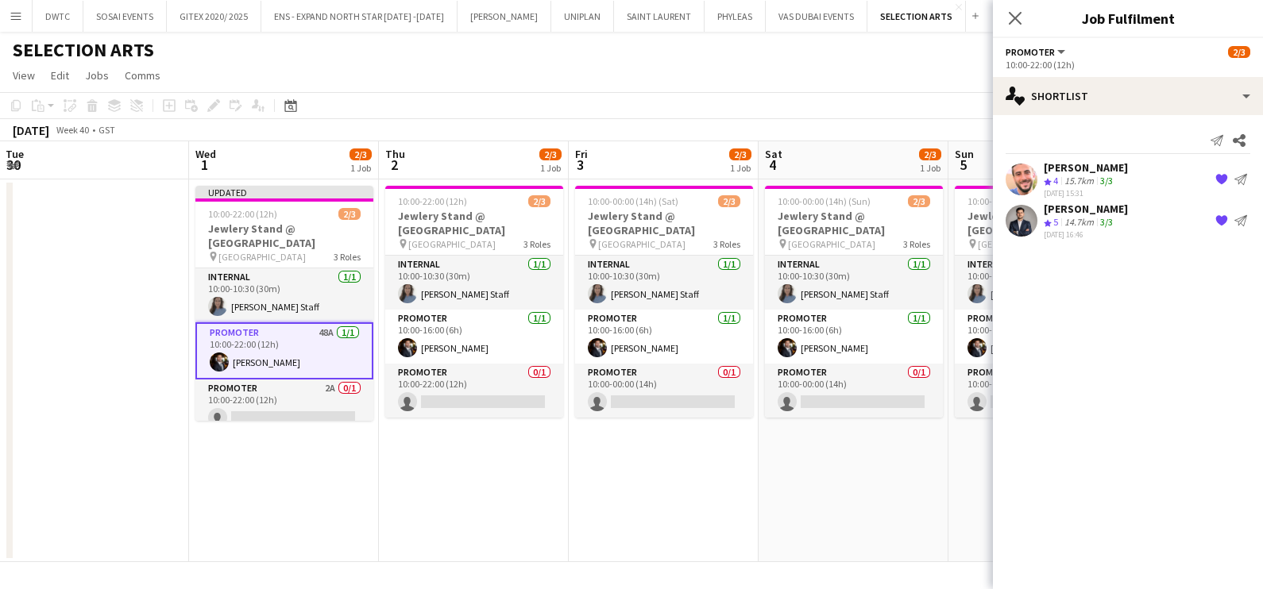
click at [1219, 181] on app-icon "{{ spriteTitle }}" at bounding box center [1221, 179] width 13 height 13
click at [1221, 181] on app-icon "{{ spriteTitle }}" at bounding box center [1221, 179] width 13 height 13
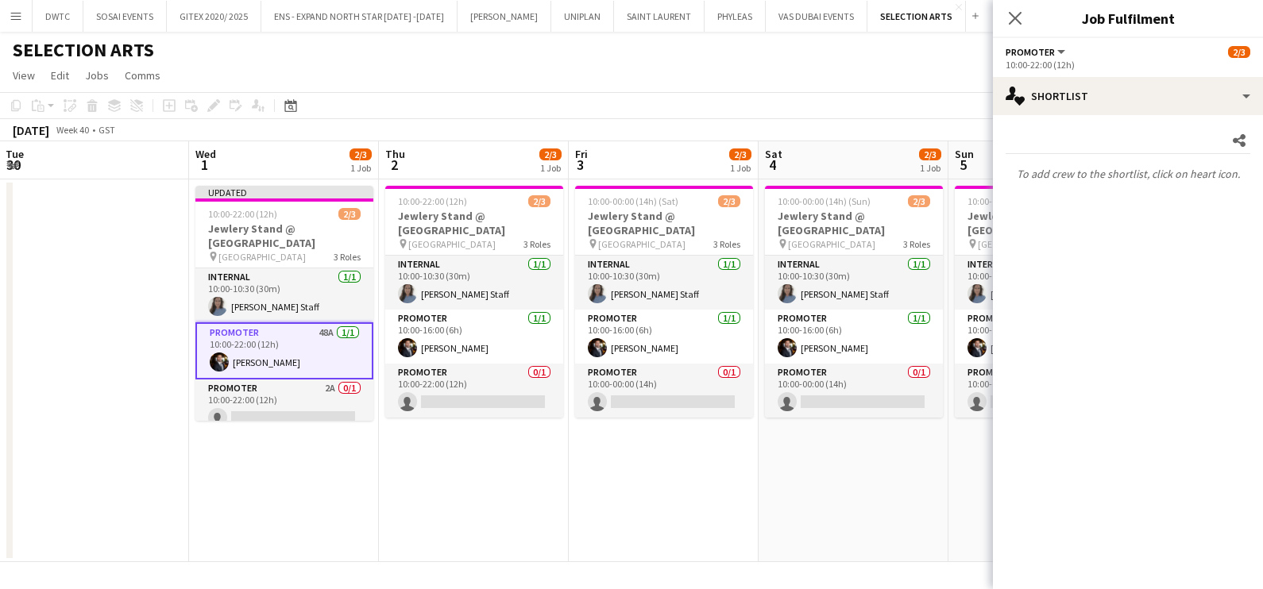
click at [604, 168] on app-board-header-date "Fri 3 2/3 1 Job" at bounding box center [664, 160] width 190 height 38
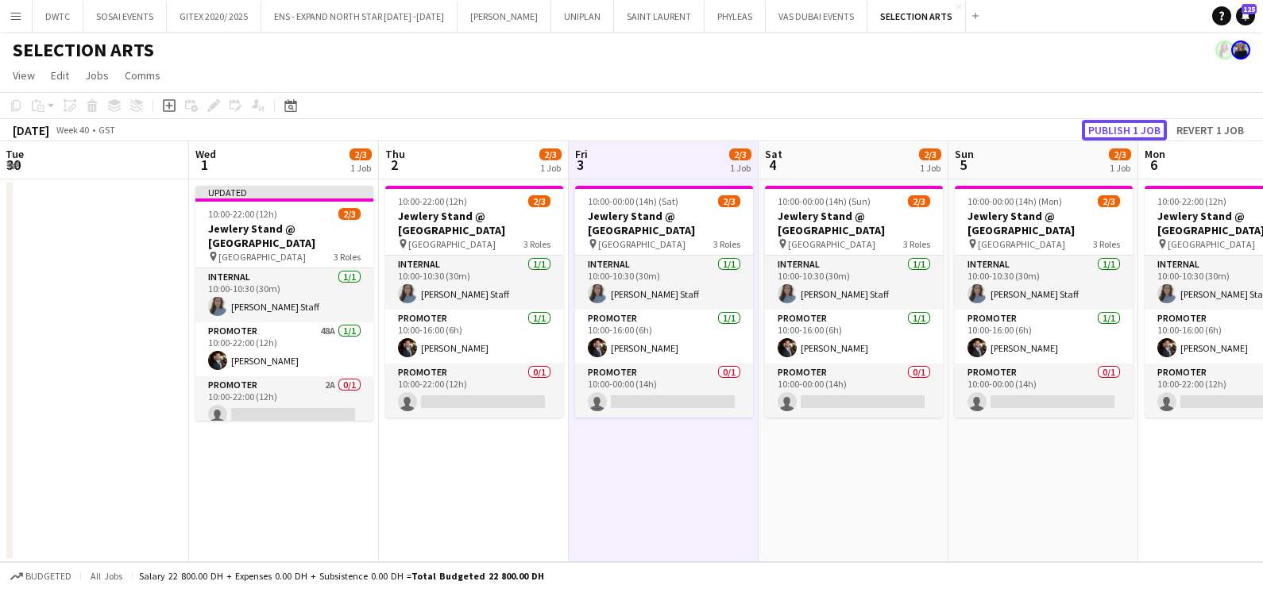
click at [1108, 129] on button "Publish 1 job" at bounding box center [1124, 130] width 85 height 21
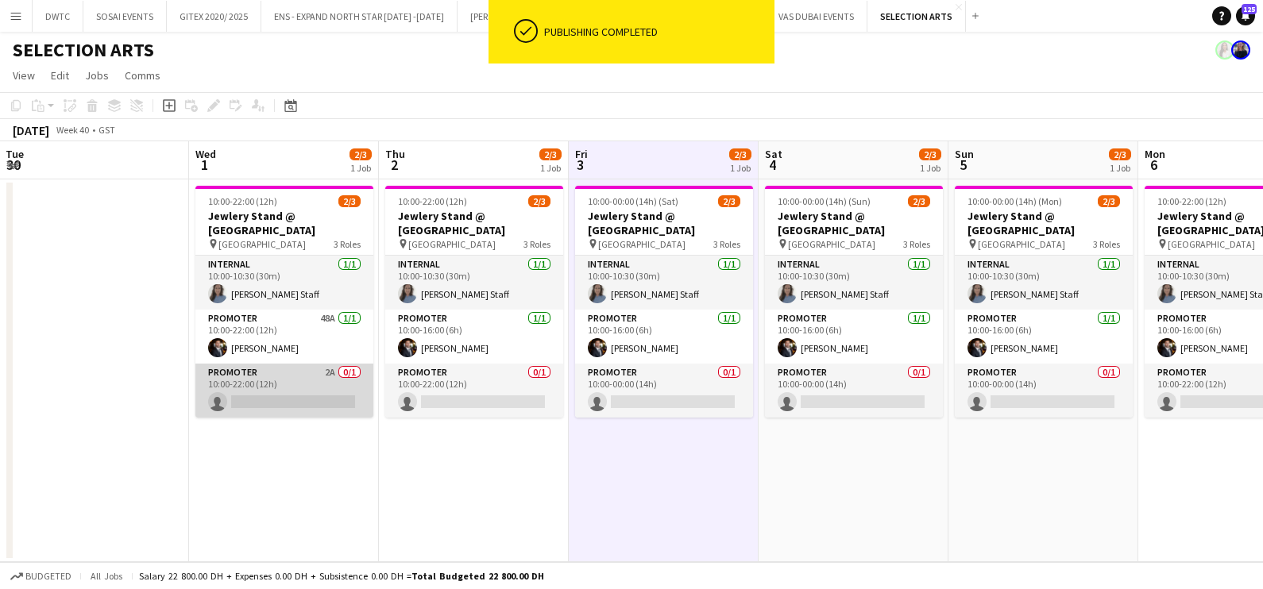
click at [288, 376] on app-card-role "Promoter 2A 0/1 10:00-22:00 (12h) single-neutral-actions" at bounding box center [284, 391] width 178 height 54
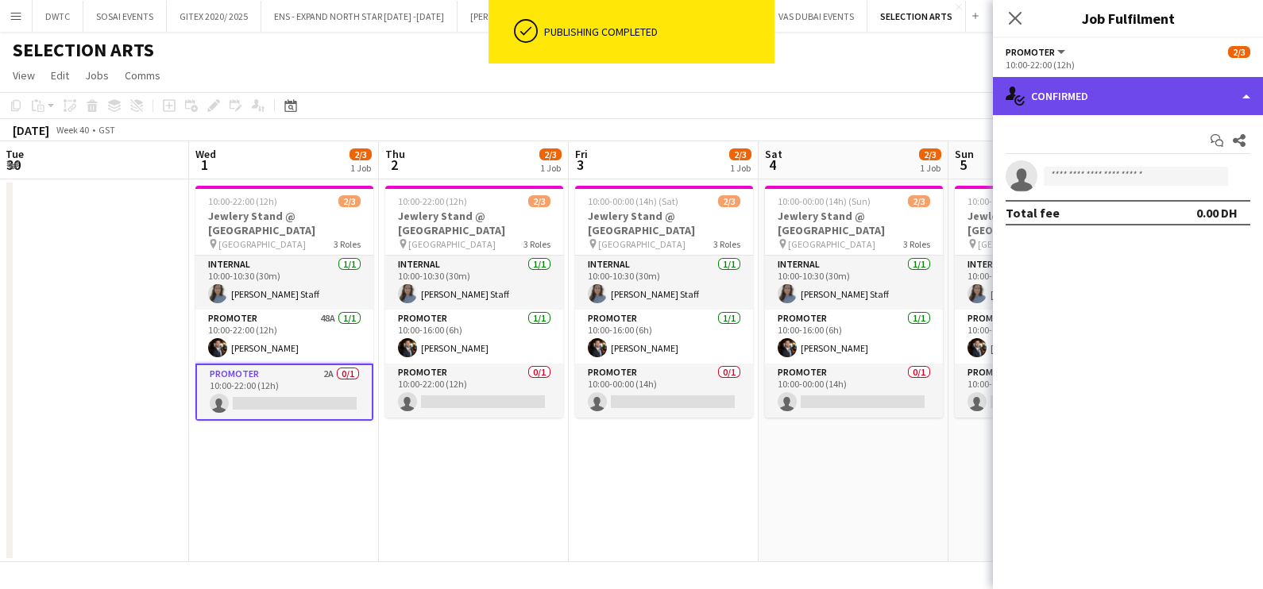
click at [1134, 97] on div "single-neutral-actions-check-2 Confirmed" at bounding box center [1128, 96] width 270 height 38
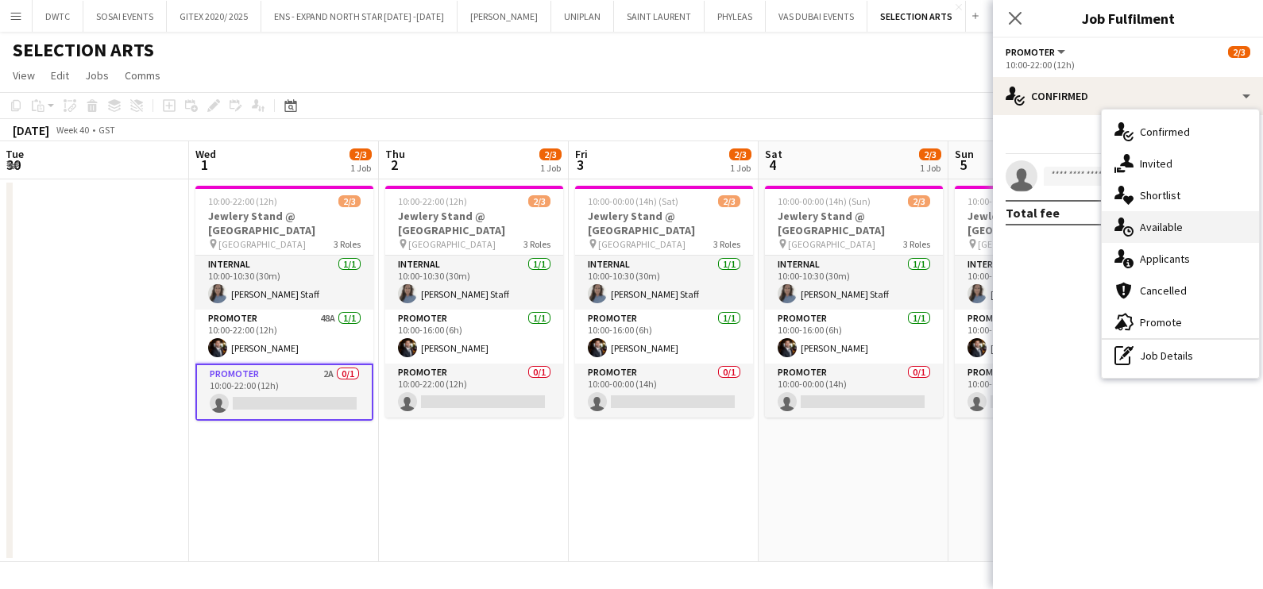
click at [1179, 211] on div "single-neutral-actions-upload Available" at bounding box center [1179, 227] width 157 height 32
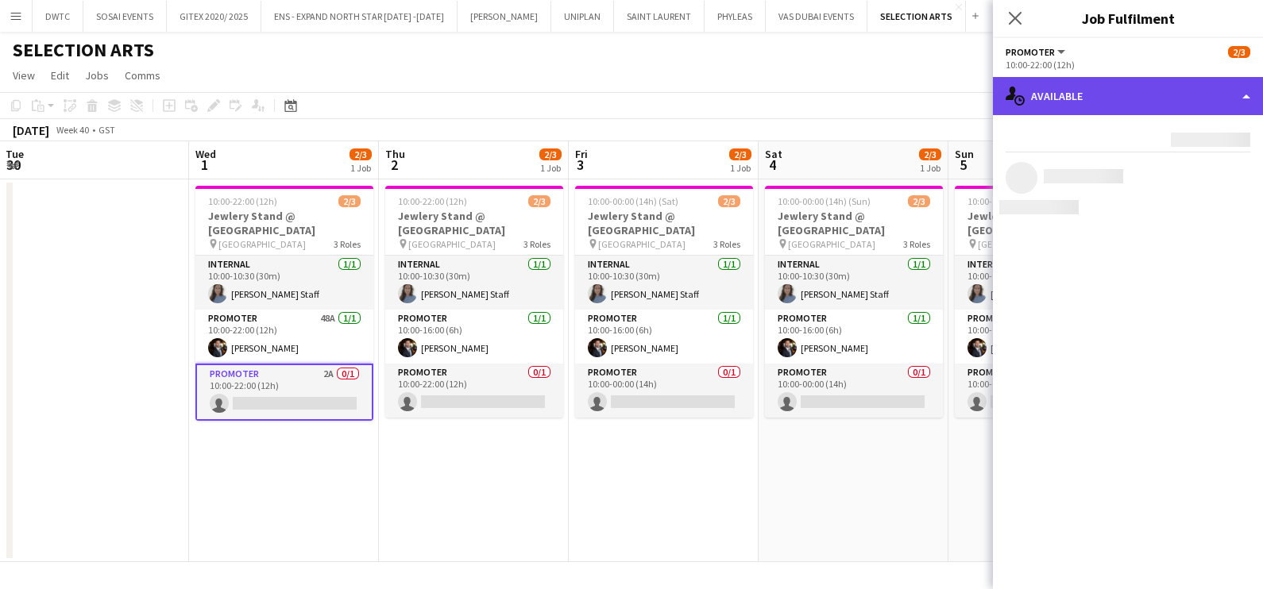
click at [1169, 87] on div "single-neutral-actions-upload Available" at bounding box center [1128, 96] width 270 height 38
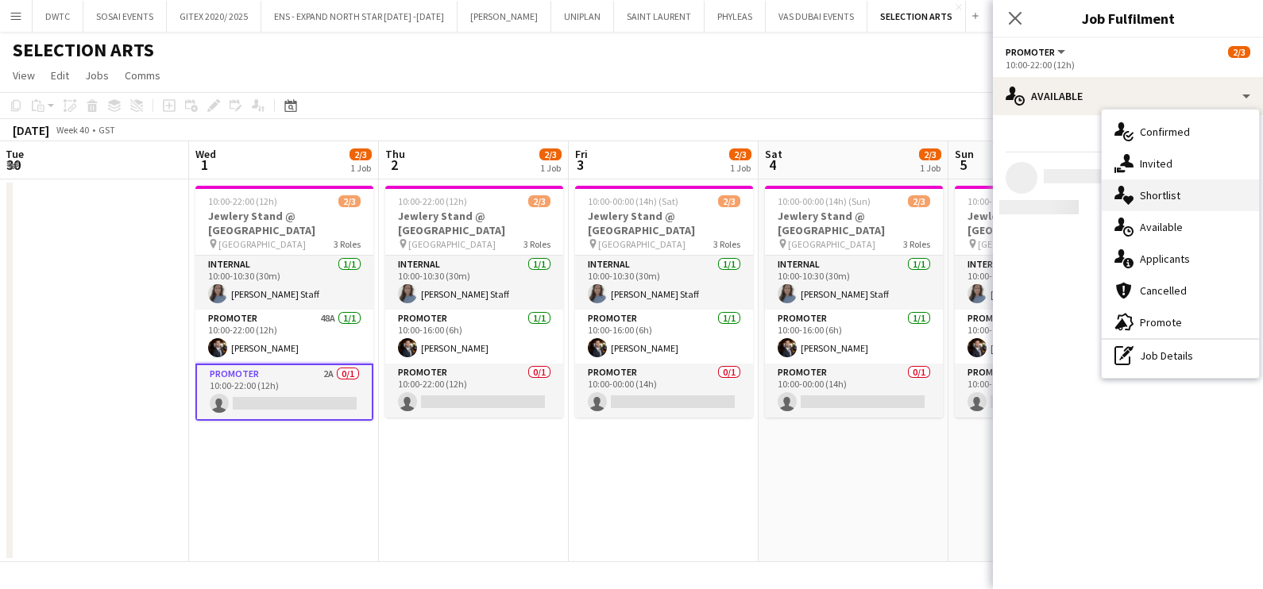
click at [1155, 185] on div "single-neutral-actions-heart Shortlist" at bounding box center [1179, 195] width 157 height 32
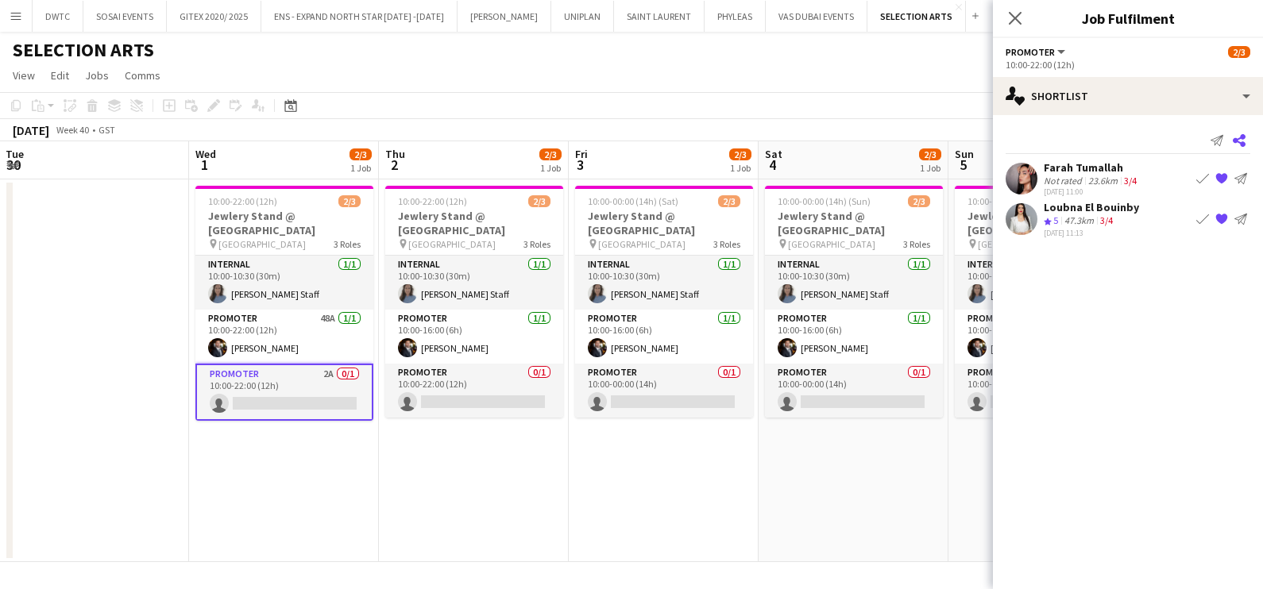
click at [1245, 138] on app-icon "Share" at bounding box center [1239, 140] width 22 height 22
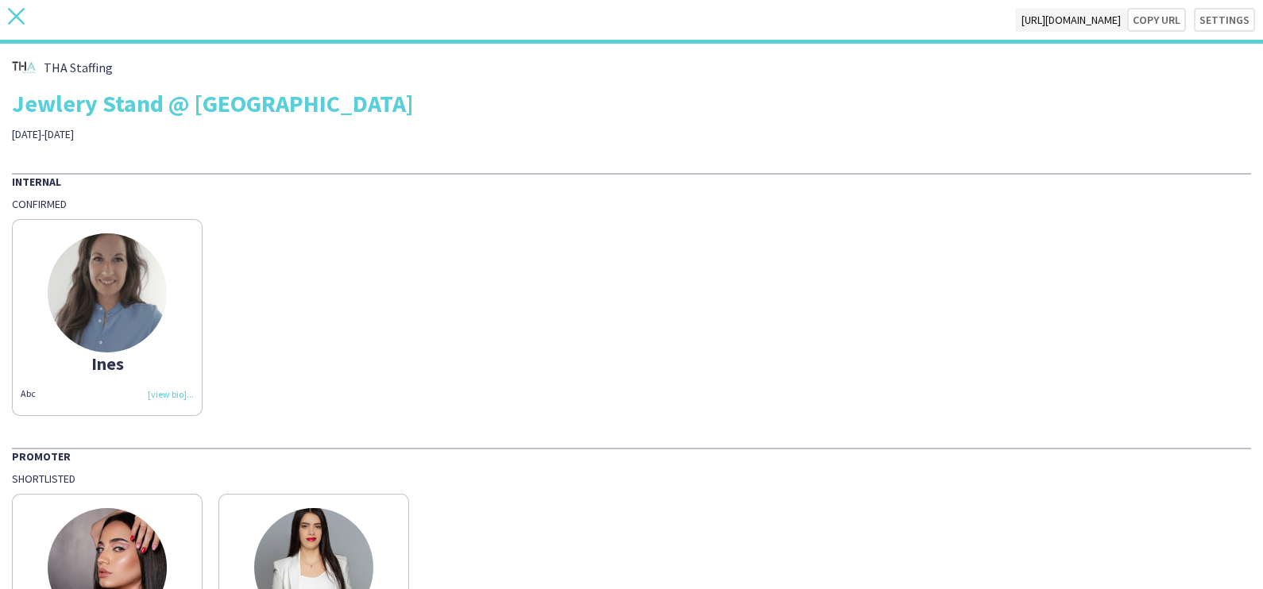
click at [17, 21] on icon "close" at bounding box center [16, 16] width 17 height 17
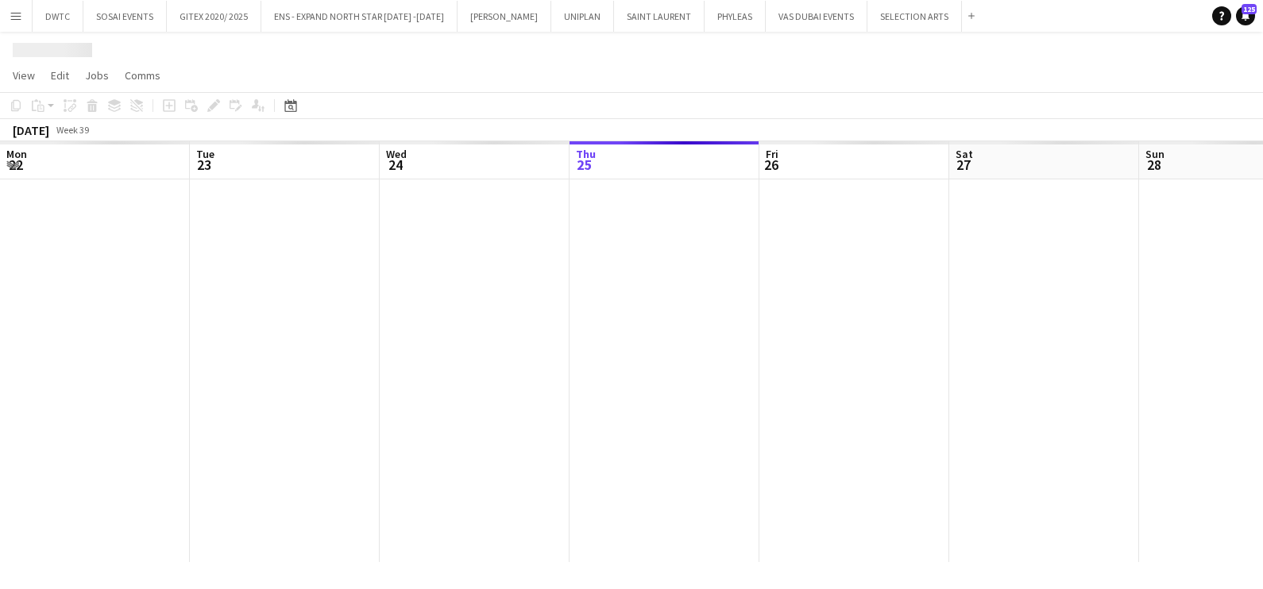
scroll to position [0, 380]
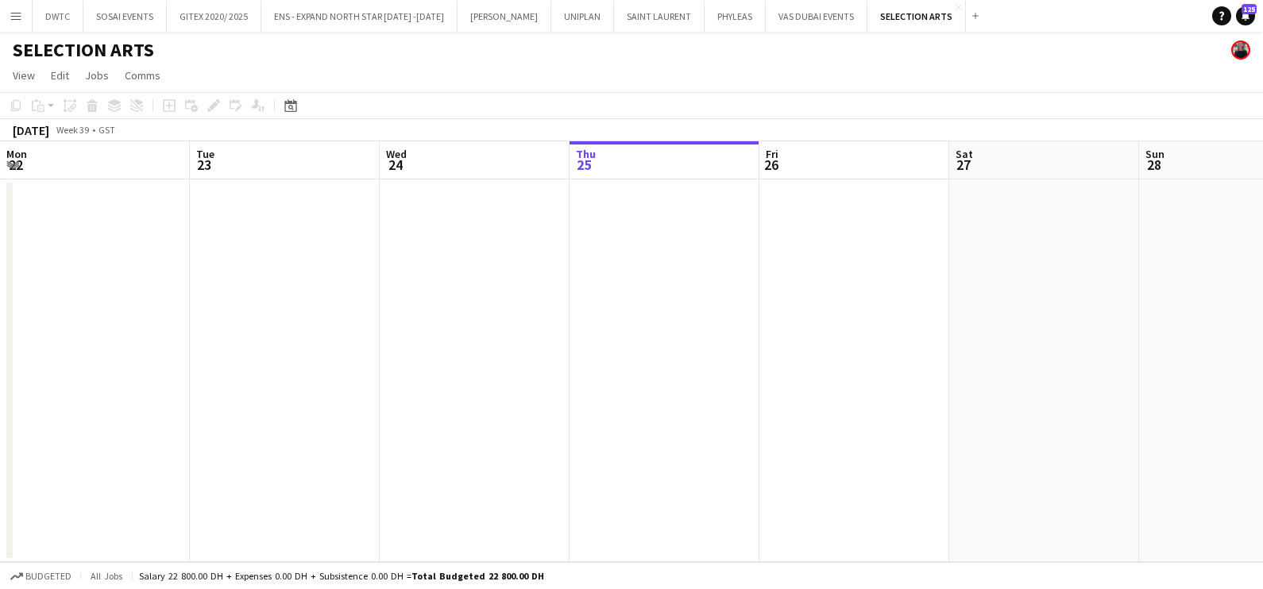
scroll to position [0, 380]
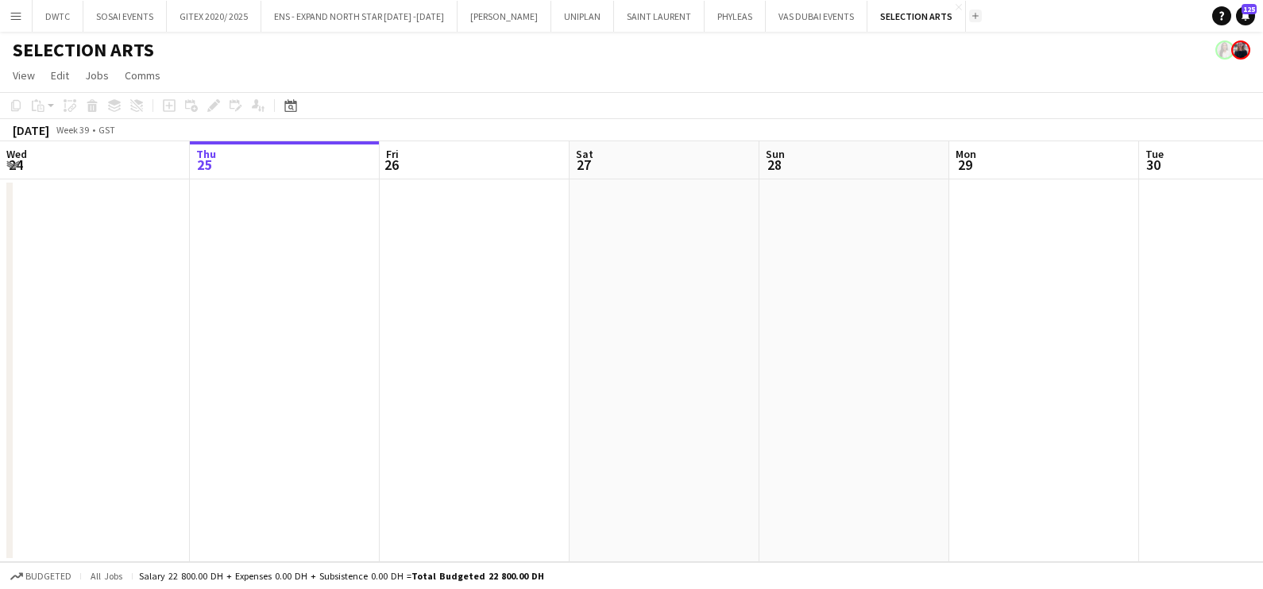
click at [972, 17] on app-icon "Add" at bounding box center [975, 16] width 6 height 6
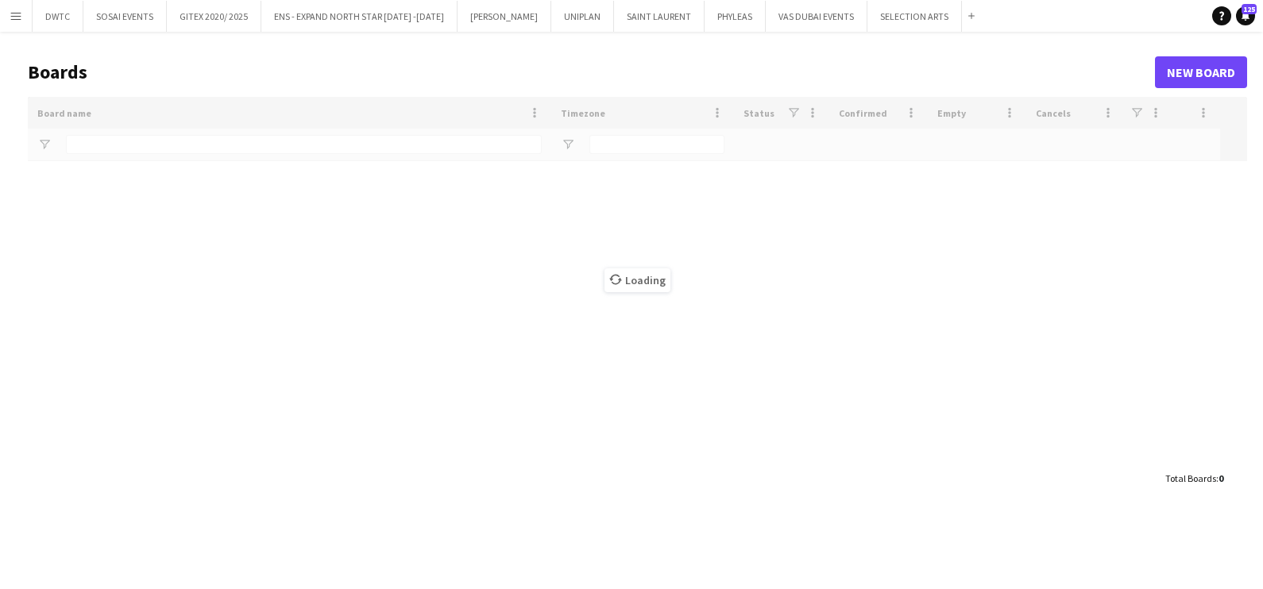
click at [226, 145] on main "Boards New Board Drag here to set row groups Drag here to set column labels Boa…" at bounding box center [631, 275] width 1263 height 486
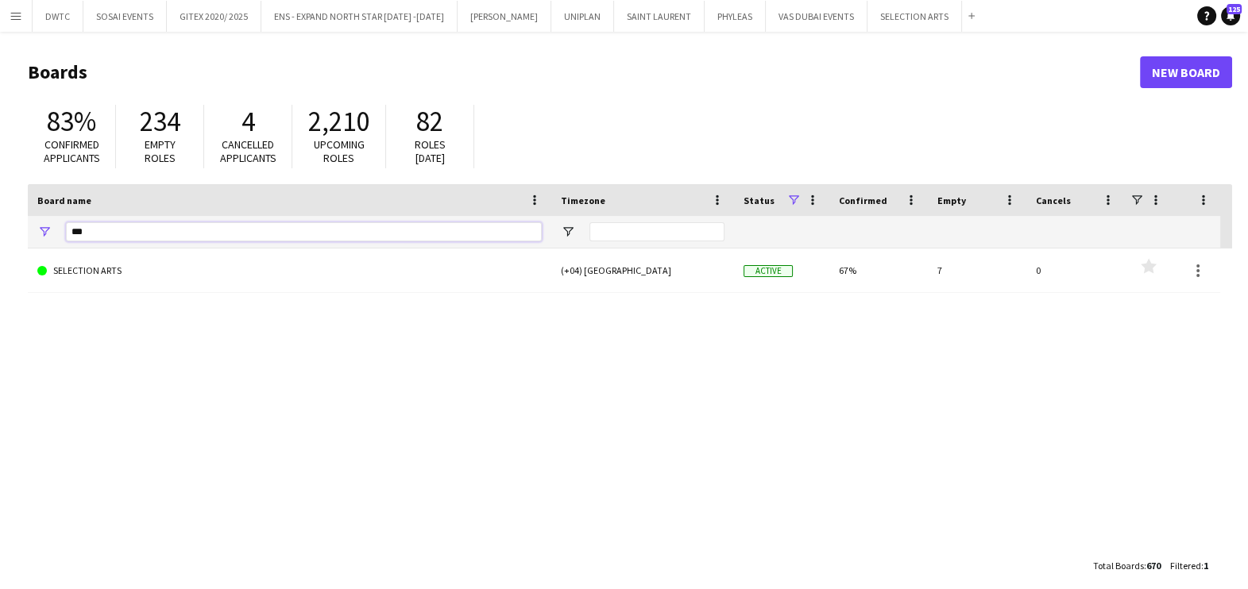
click at [217, 226] on input "***" at bounding box center [304, 231] width 476 height 19
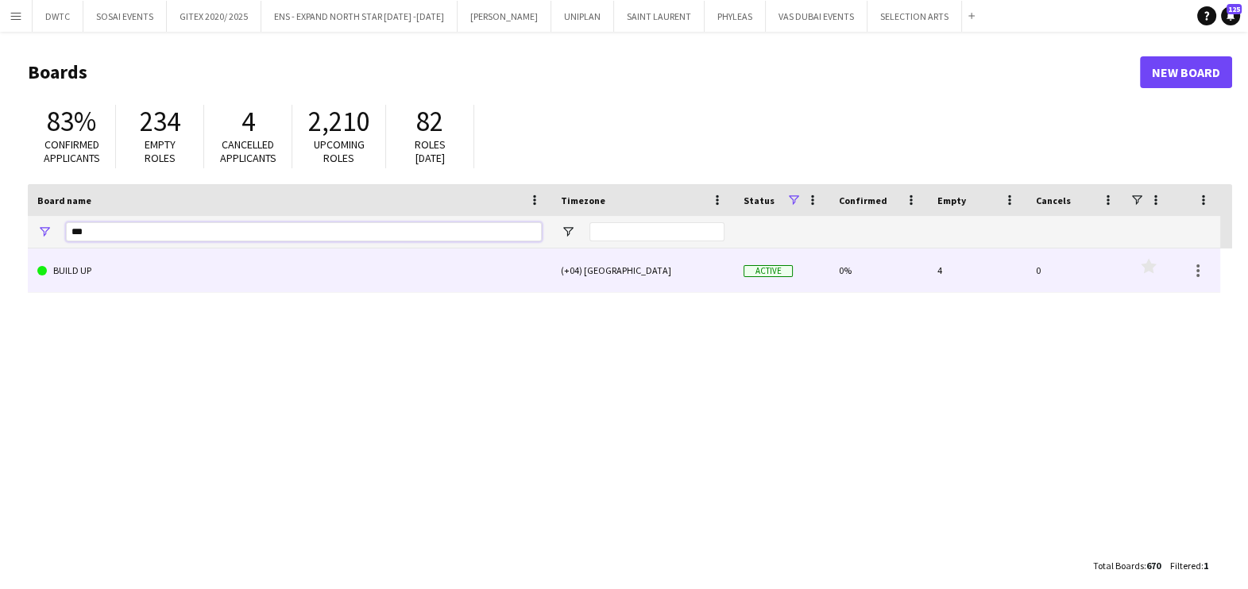
type input "***"
click at [199, 271] on link "BUILD UP" at bounding box center [289, 271] width 504 height 44
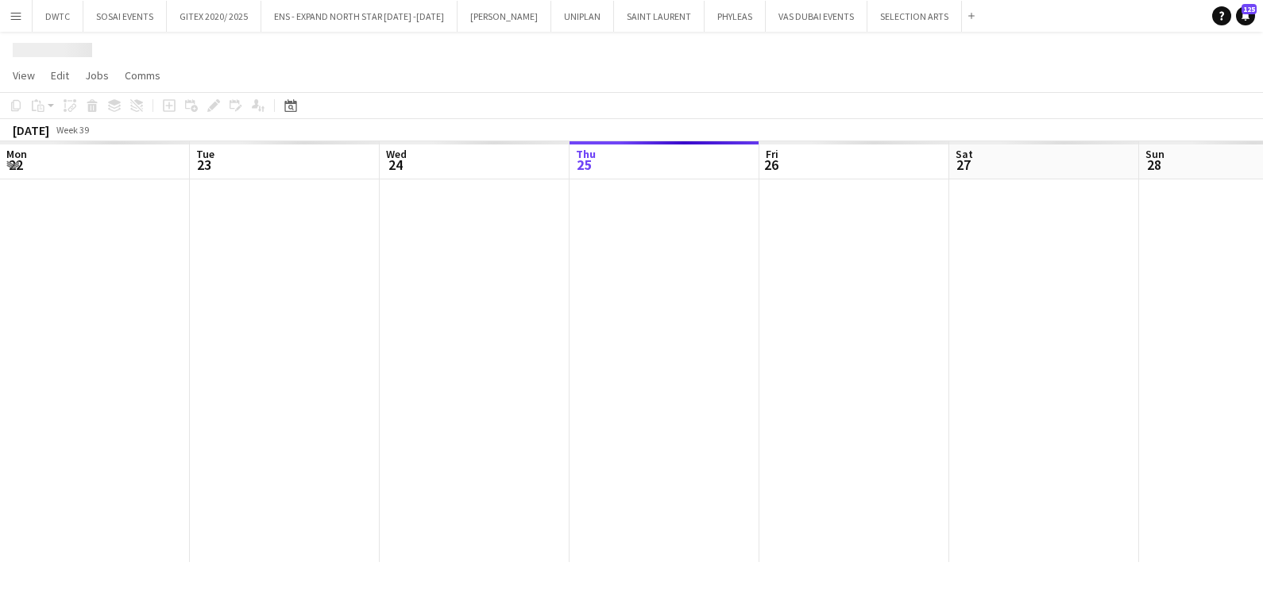
scroll to position [0, 380]
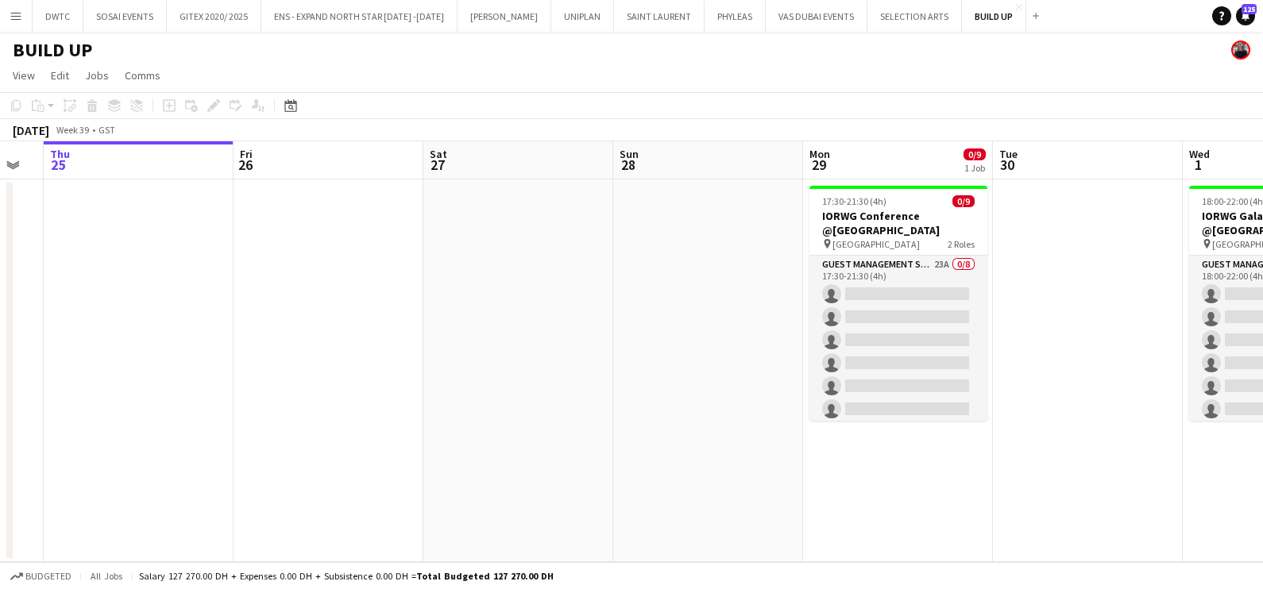
drag, startPoint x: 723, startPoint y: 345, endPoint x: 392, endPoint y: 345, distance: 332.0
click at [399, 345] on app-calendar-viewport "Mon 22 Tue 23 Wed 24 Thu 25 Fri 26 Sat 27 Sun 28 Mon 29 0/9 1 Job Tue 30 Wed 1 …" at bounding box center [631, 351] width 1263 height 421
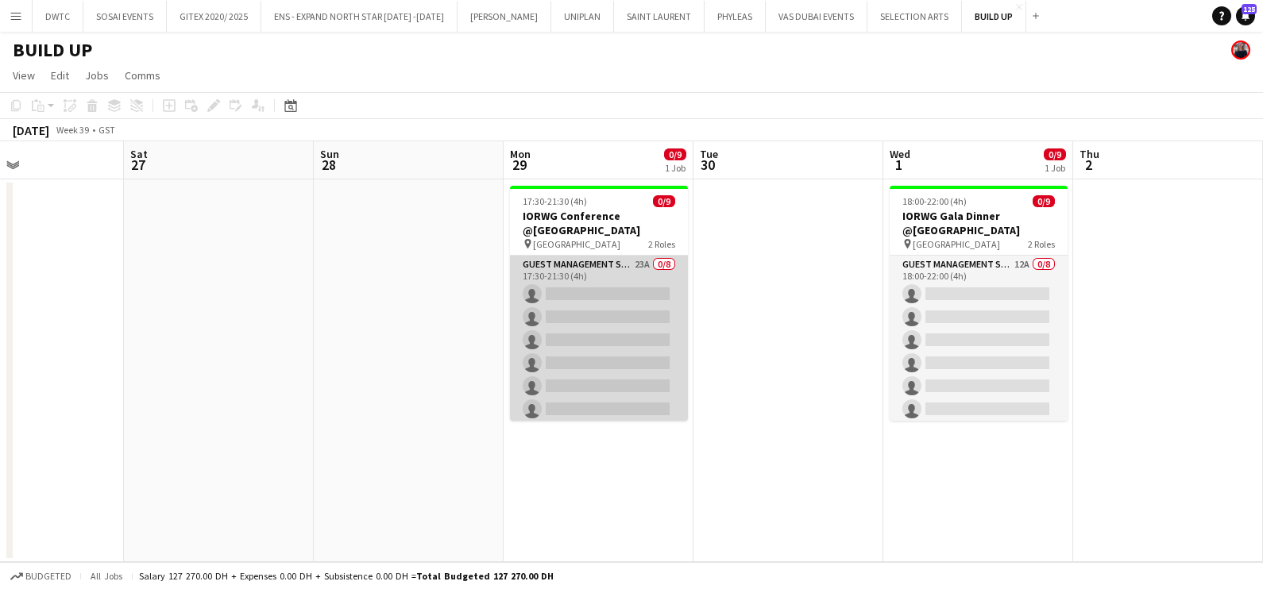
click at [643, 295] on app-card-role "Guest Management Staff 23A 0/8 17:30-21:30 (4h) single-neutral-actions single-n…" at bounding box center [599, 363] width 178 height 215
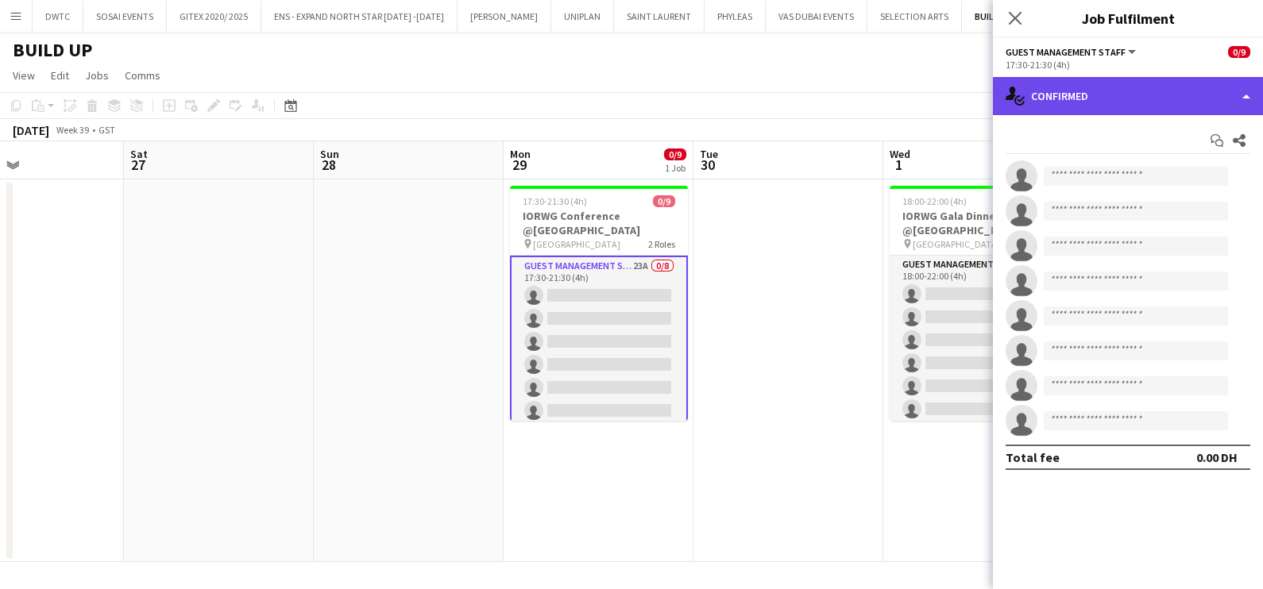
click at [1111, 102] on div "single-neutral-actions-check-2 Confirmed" at bounding box center [1128, 96] width 270 height 38
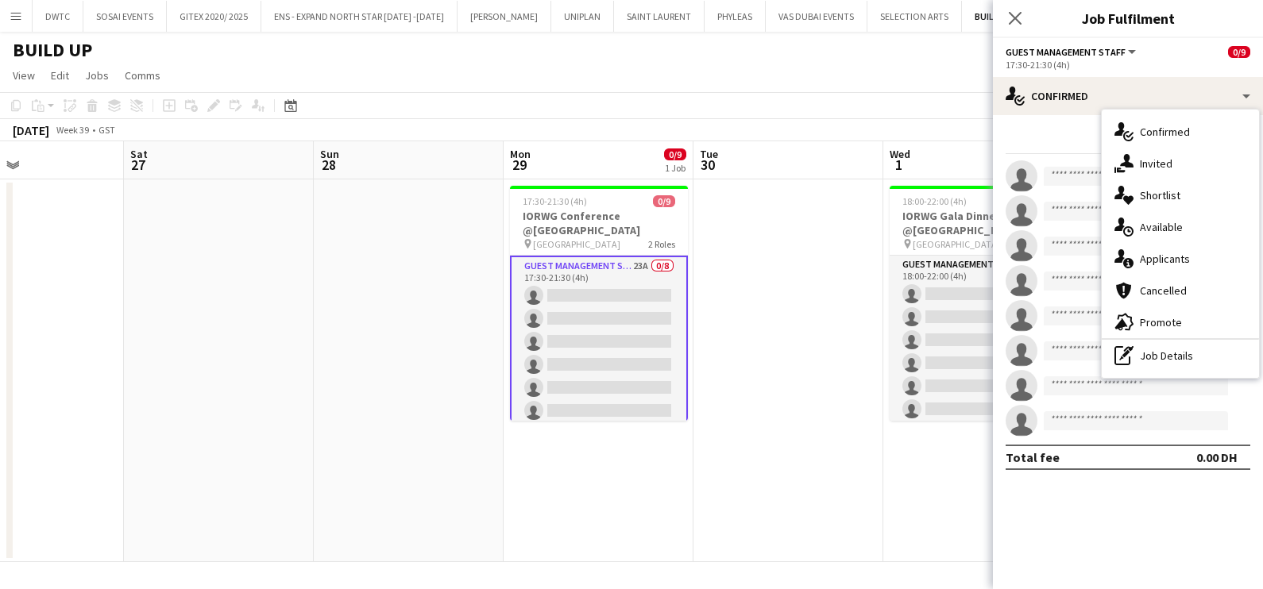
click at [1171, 267] on div "single-neutral-actions-information Applicants" at bounding box center [1179, 259] width 157 height 32
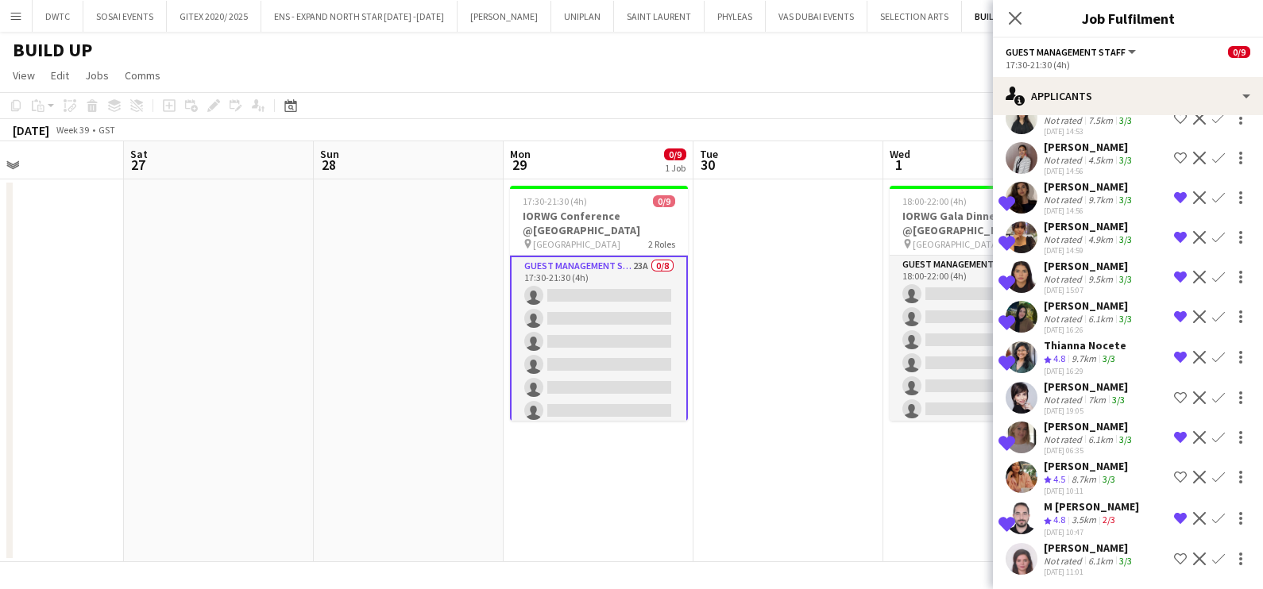
scroll to position [535, 0]
click at [603, 205] on div "17:30-21:30 (4h) 0/9" at bounding box center [599, 201] width 178 height 12
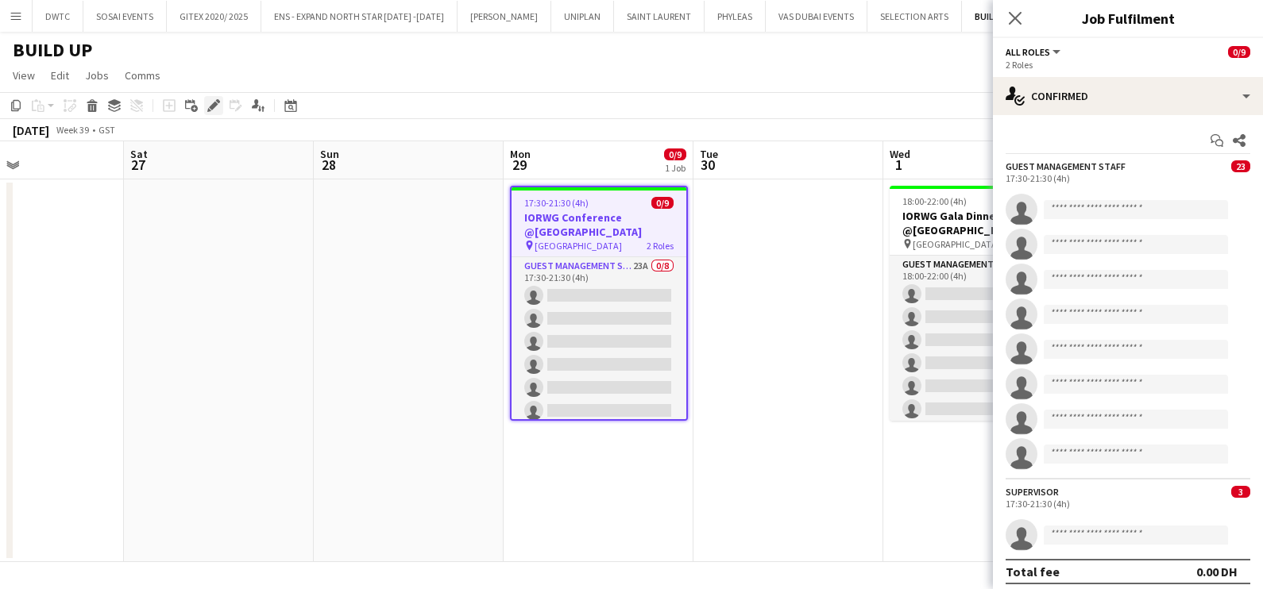
click at [214, 110] on icon "Edit" at bounding box center [213, 105] width 13 height 13
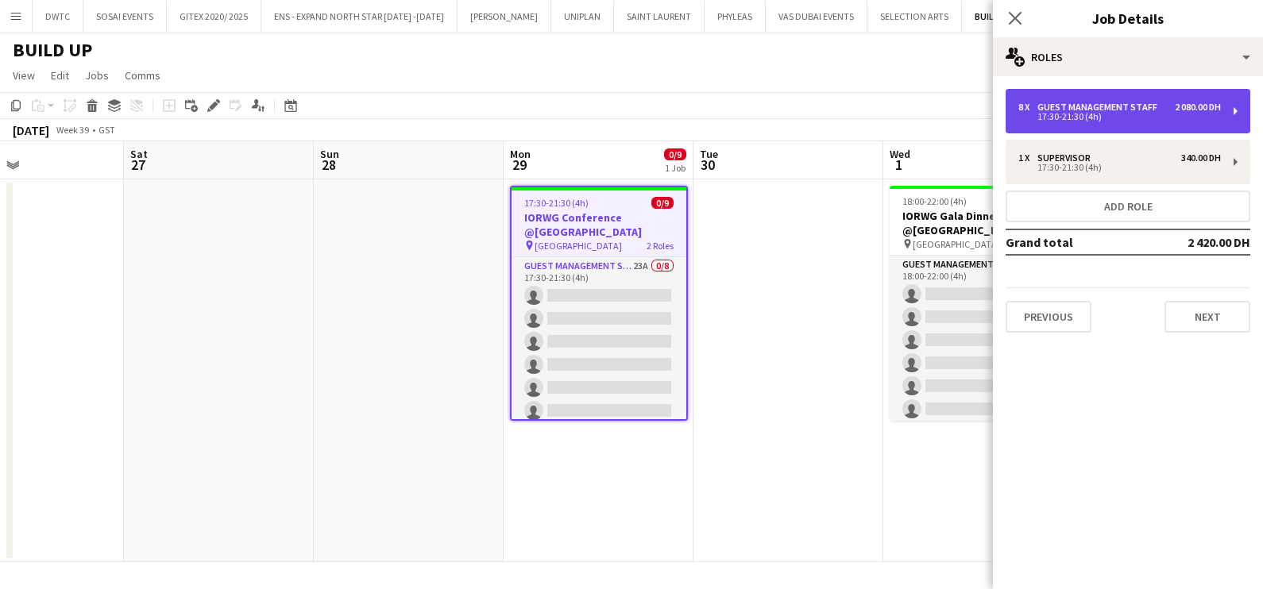
click at [1090, 106] on div "Guest Management Staff" at bounding box center [1100, 107] width 126 height 11
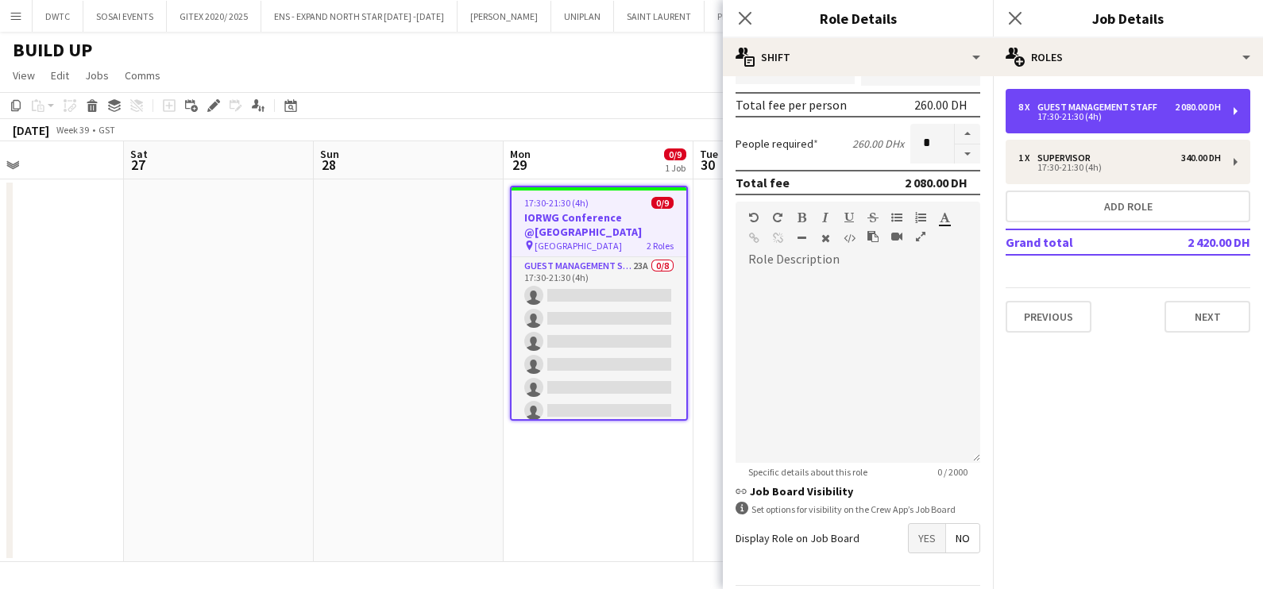
scroll to position [400, 0]
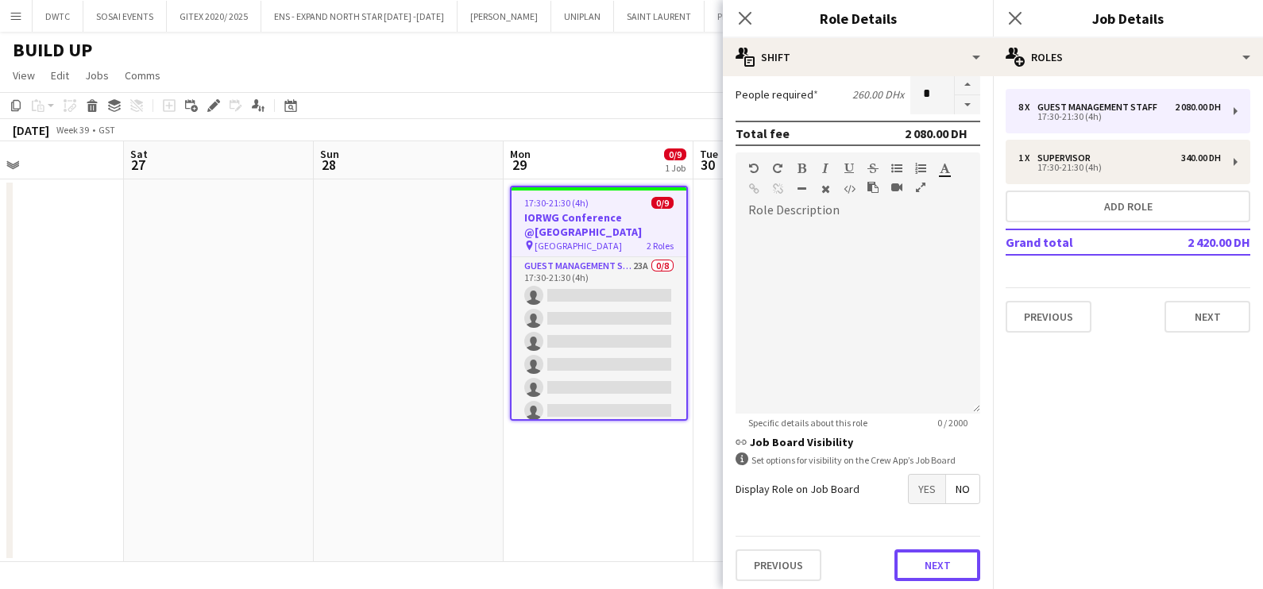
drag, startPoint x: 927, startPoint y: 560, endPoint x: 905, endPoint y: 442, distance: 120.3
click at [928, 560] on button "Next" at bounding box center [937, 566] width 86 height 32
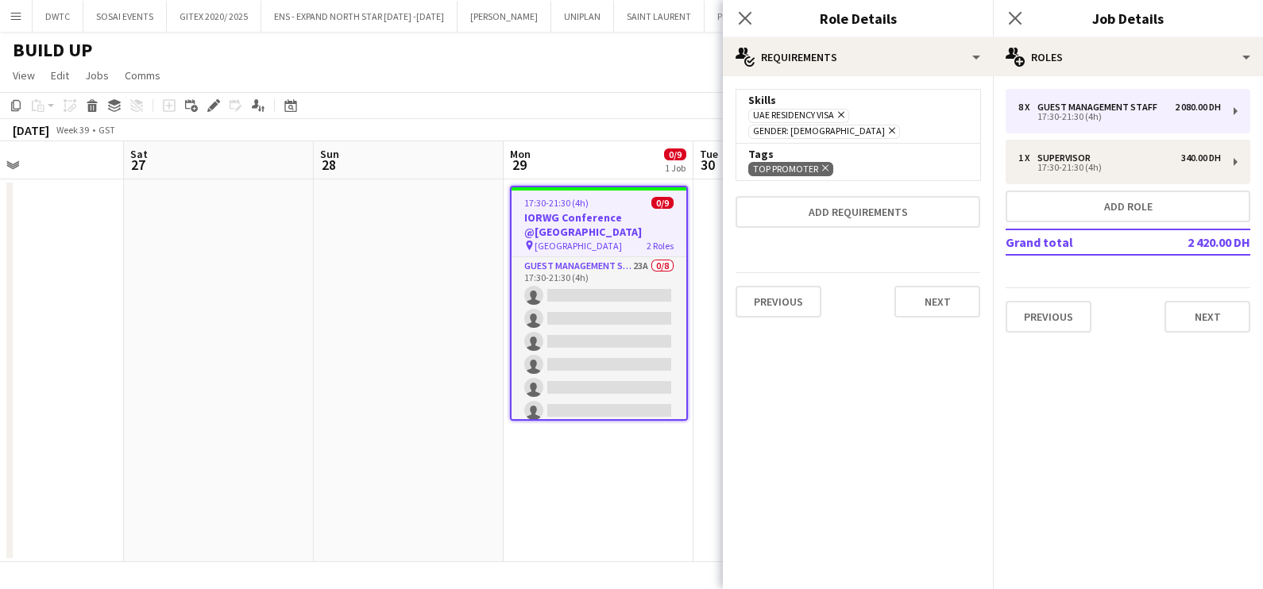
scroll to position [0, 0]
click at [895, 125] on icon "Remove" at bounding box center [890, 130] width 10 height 10
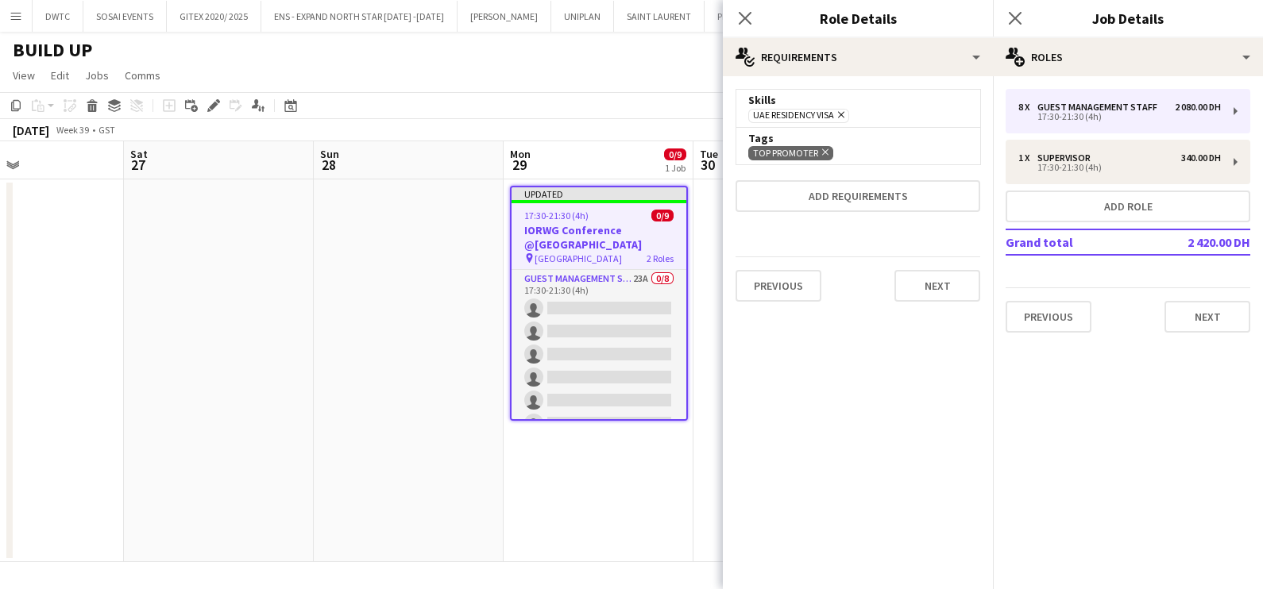
click at [532, 112] on app-toolbar "Copy Paste Paste Ctrl+V Paste with crew Ctrl+Shift+V Paste linked Job [GEOGRAPH…" at bounding box center [631, 105] width 1263 height 27
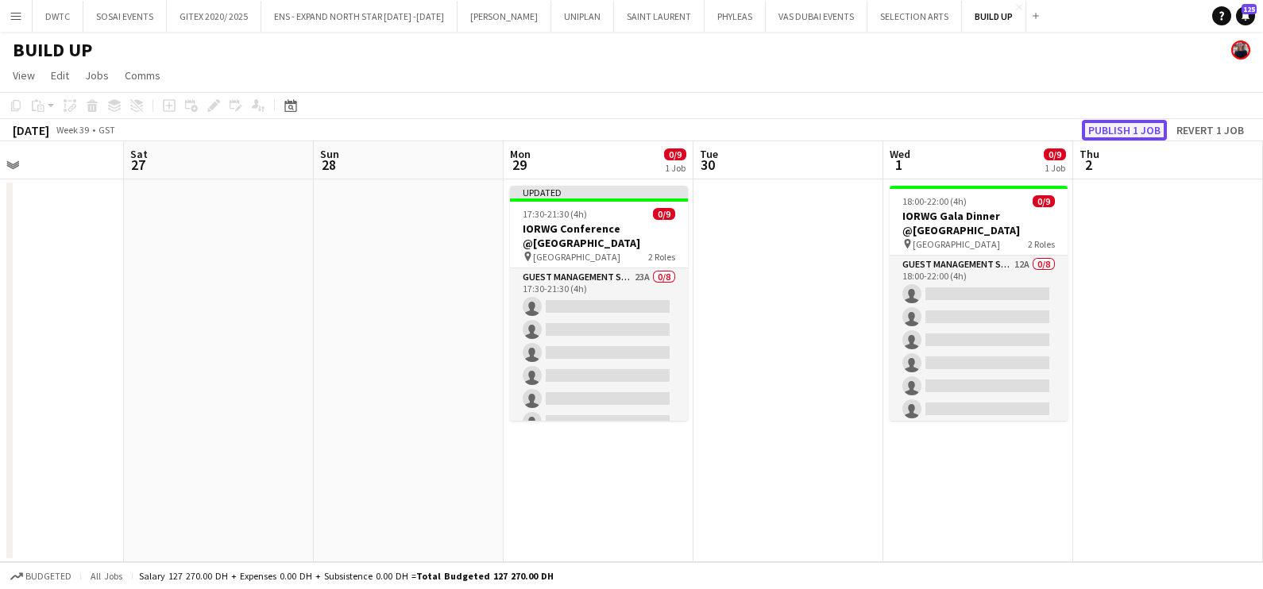
click at [1124, 131] on button "Publish 1 job" at bounding box center [1124, 130] width 85 height 21
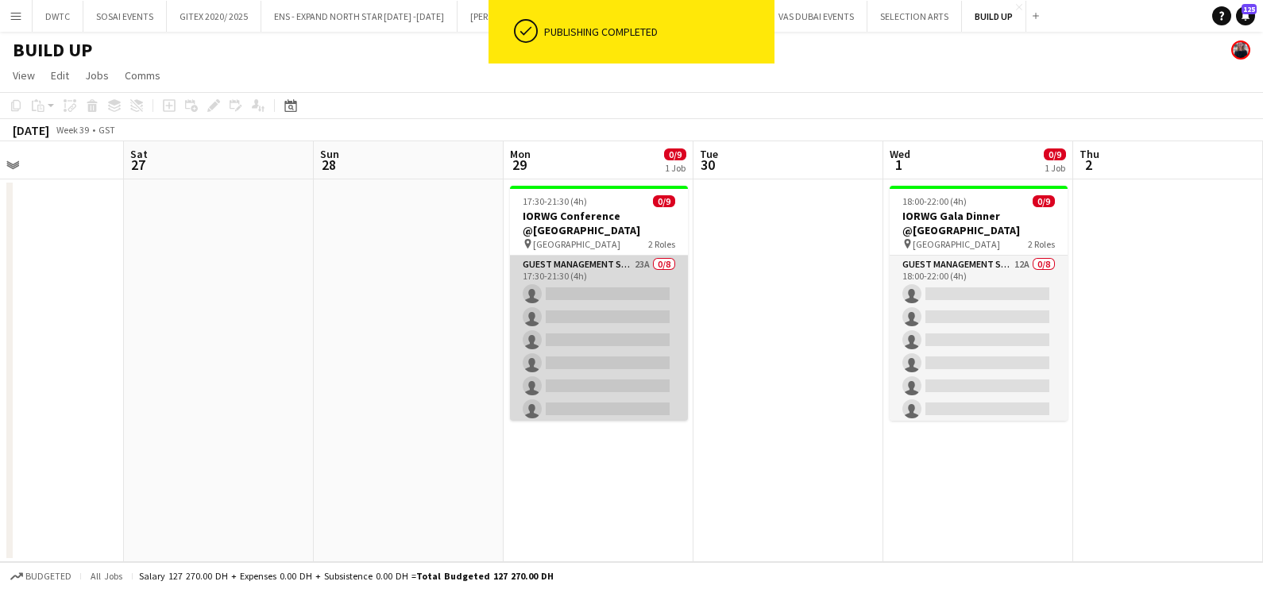
click at [587, 278] on app-card-role "Guest Management Staff 23A 0/8 17:30-21:30 (4h) single-neutral-actions single-n…" at bounding box center [599, 363] width 178 height 215
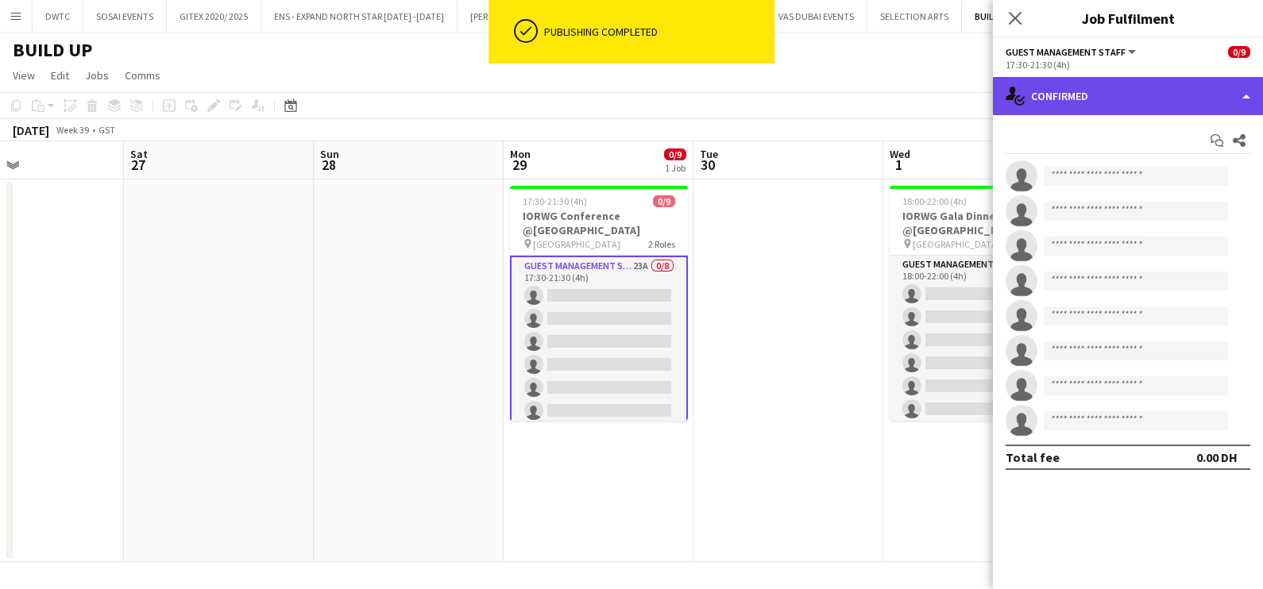
click at [1112, 91] on div "single-neutral-actions-check-2 Confirmed" at bounding box center [1128, 96] width 270 height 38
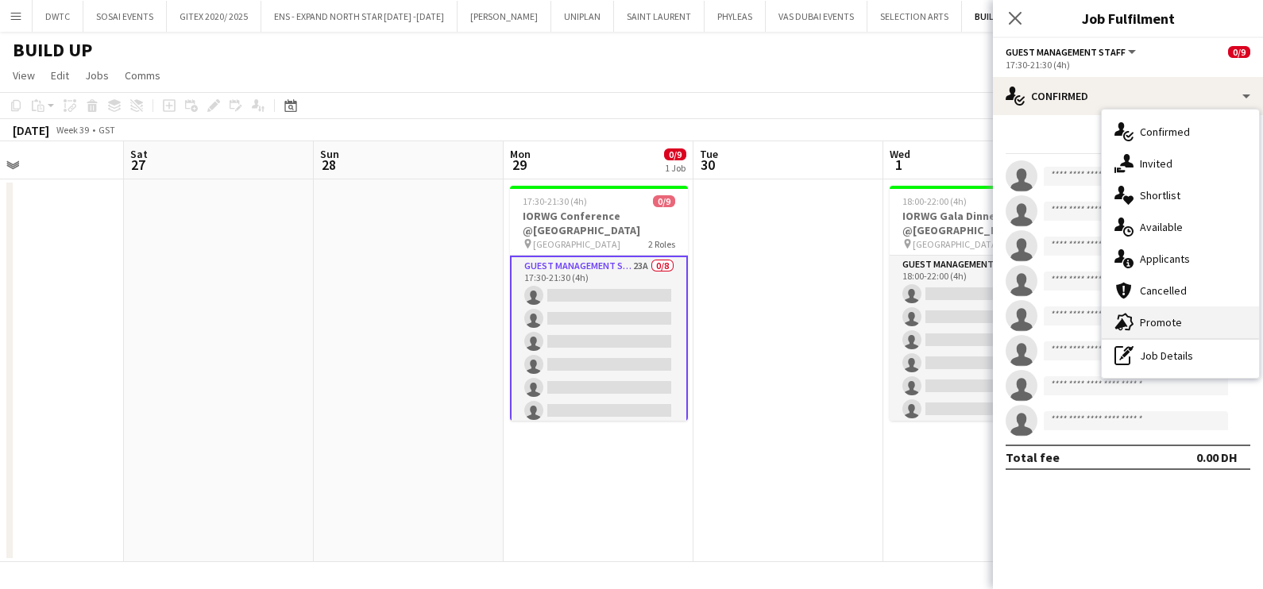
click at [1144, 326] on span "Promote" at bounding box center [1161, 322] width 42 height 14
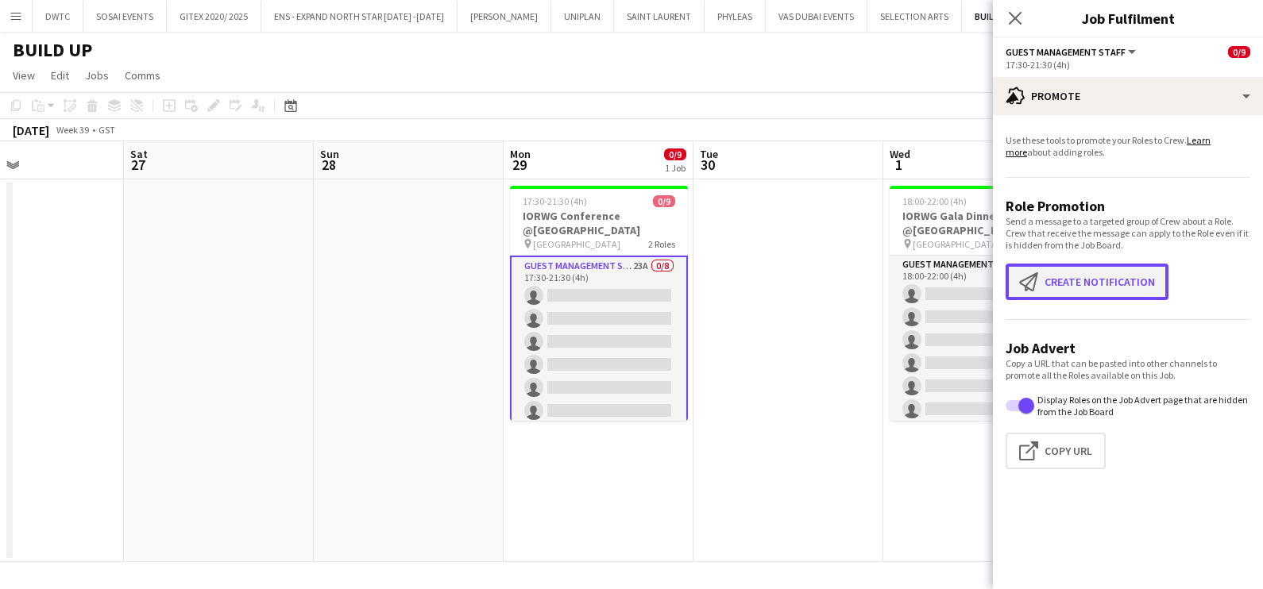
click at [1088, 292] on button "Create notification Create notification" at bounding box center [1086, 282] width 163 height 37
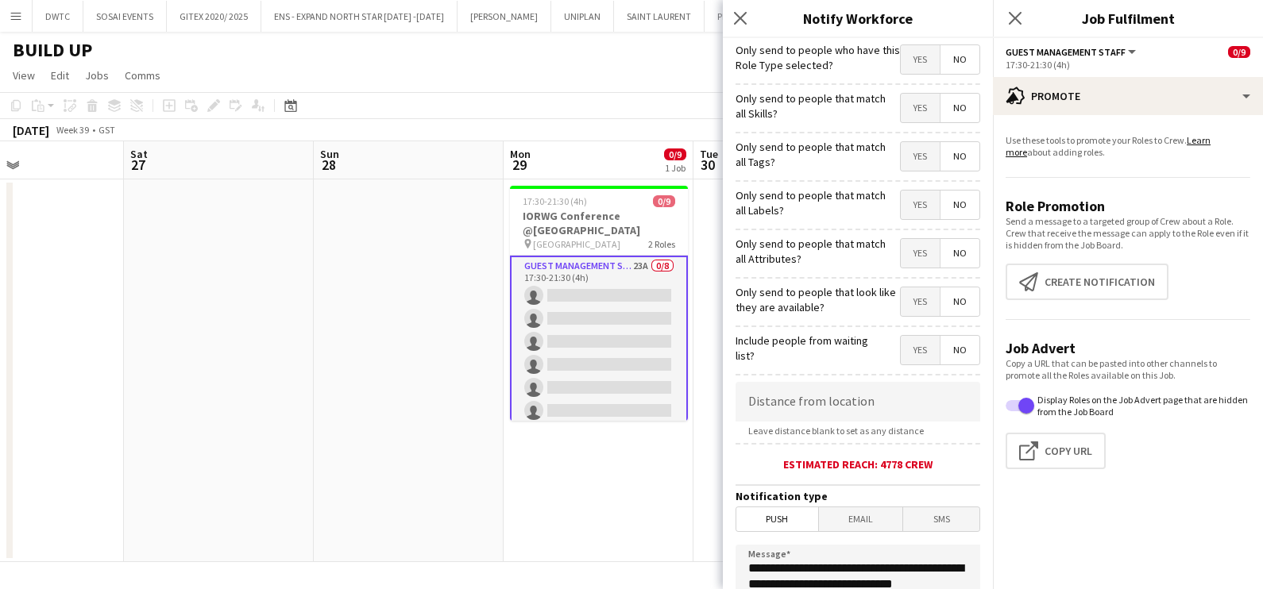
drag, startPoint x: 902, startPoint y: 110, endPoint x: 905, endPoint y: 137, distance: 27.1
click at [902, 112] on span "Yes" at bounding box center [920, 108] width 39 height 29
click at [906, 155] on span "Yes" at bounding box center [920, 156] width 39 height 29
click at [904, 203] on span "Yes" at bounding box center [920, 205] width 39 height 29
drag, startPoint x: 902, startPoint y: 254, endPoint x: 902, endPoint y: 279, distance: 24.6
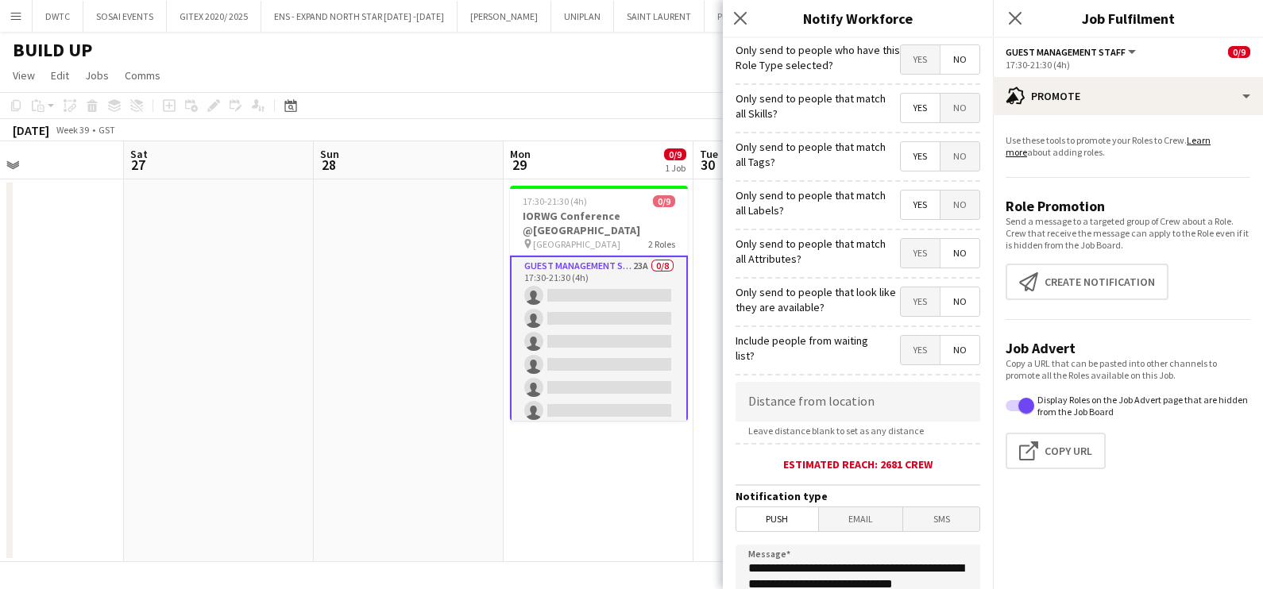
click at [902, 255] on span "Yes" at bounding box center [920, 253] width 39 height 29
click at [901, 293] on span "Yes" at bounding box center [920, 301] width 39 height 29
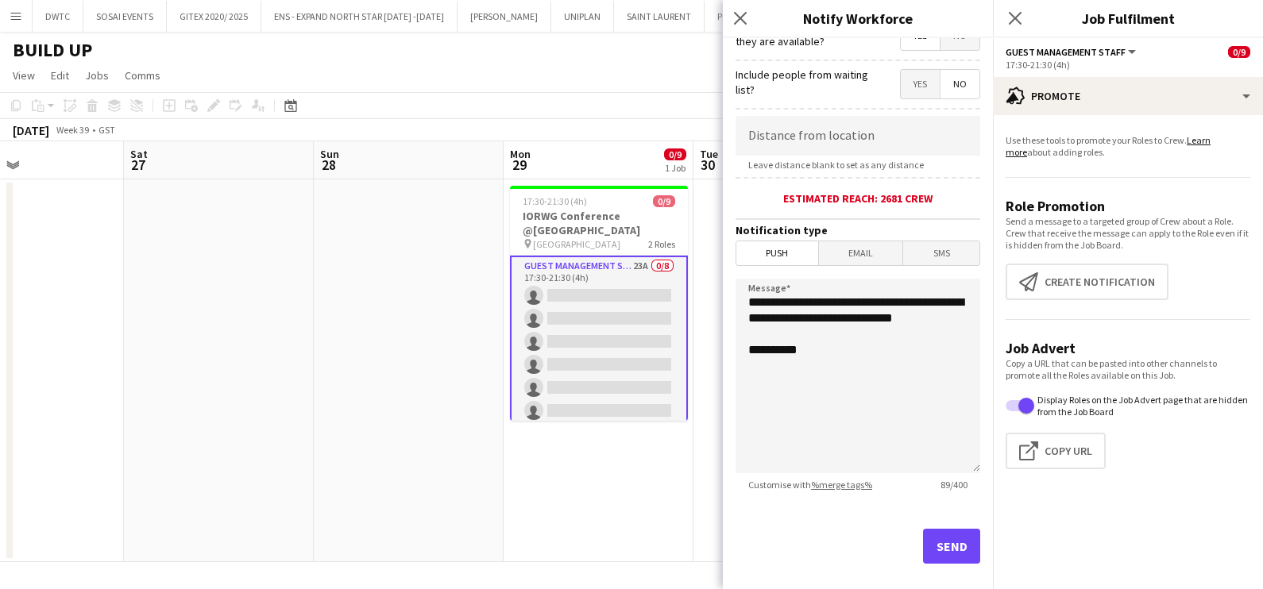
scroll to position [281, 0]
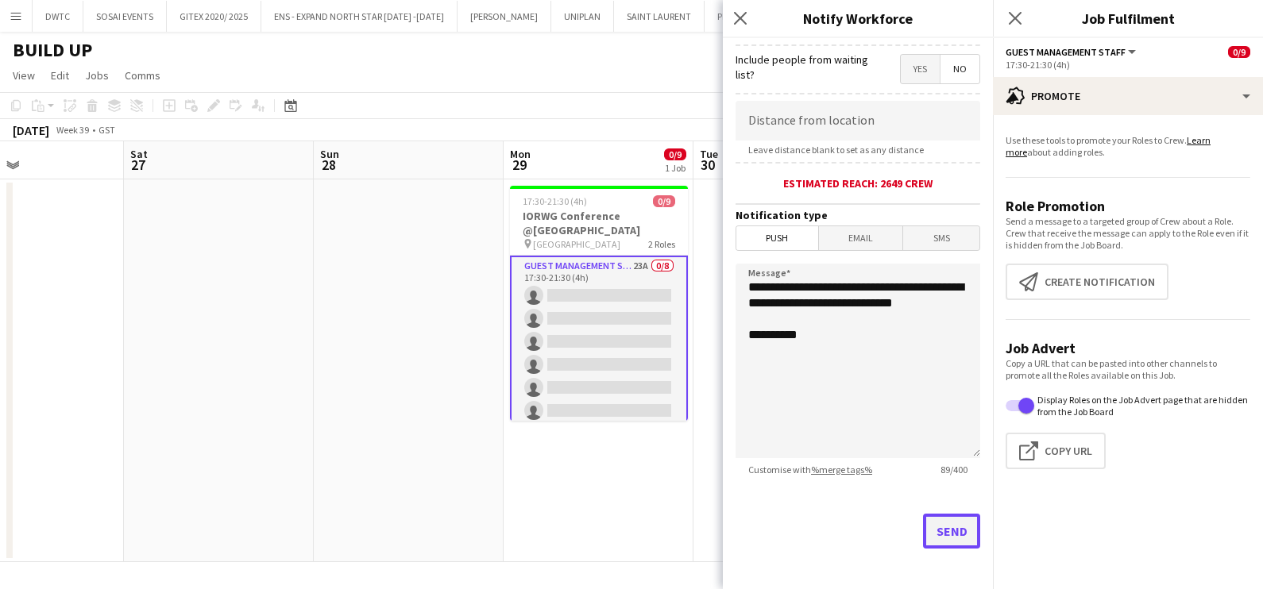
click at [943, 530] on button "Send" at bounding box center [951, 531] width 57 height 35
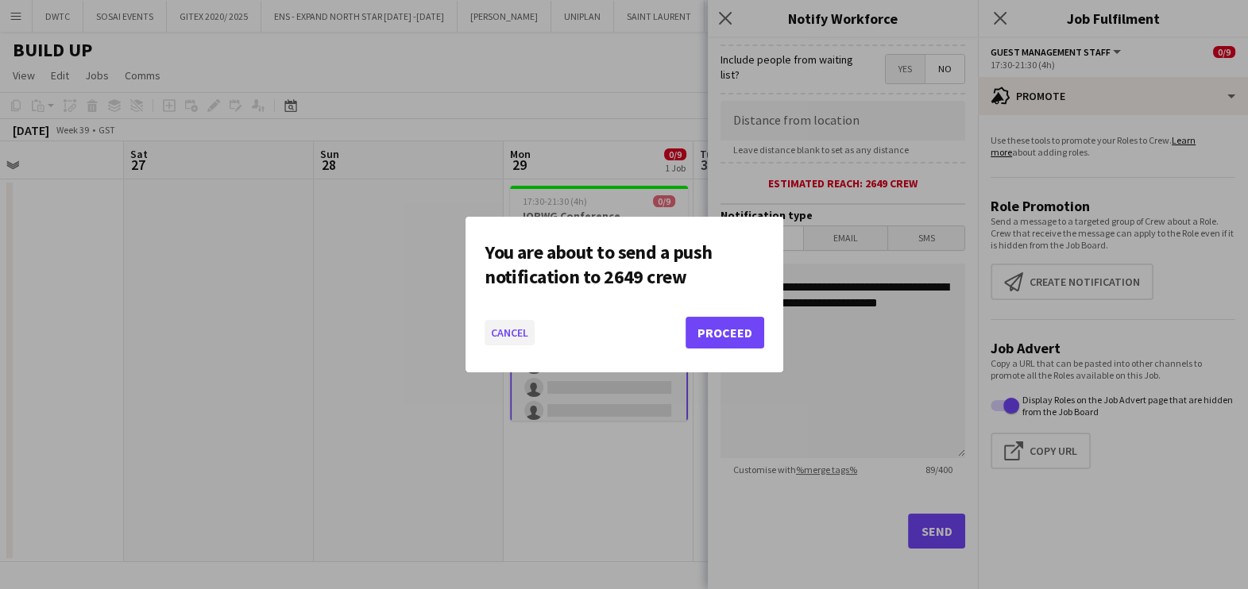
click at [507, 334] on button "Cancel" at bounding box center [509, 332] width 50 height 25
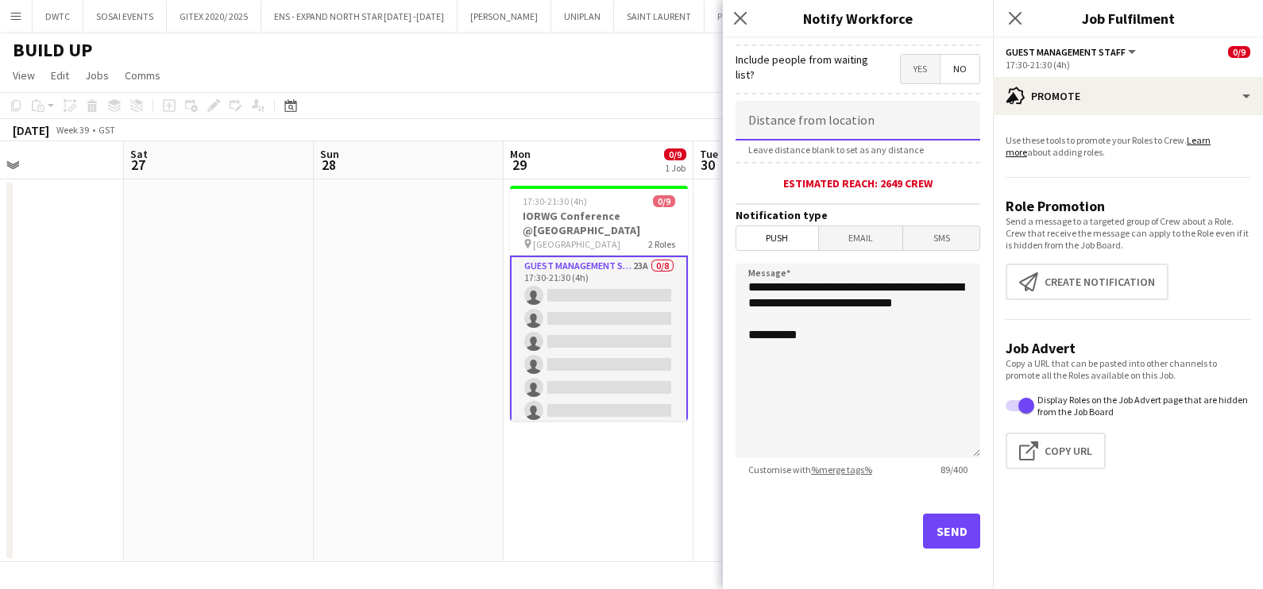
click at [858, 119] on input at bounding box center [857, 121] width 245 height 40
type input "*****"
click at [935, 517] on button "Send" at bounding box center [951, 531] width 57 height 35
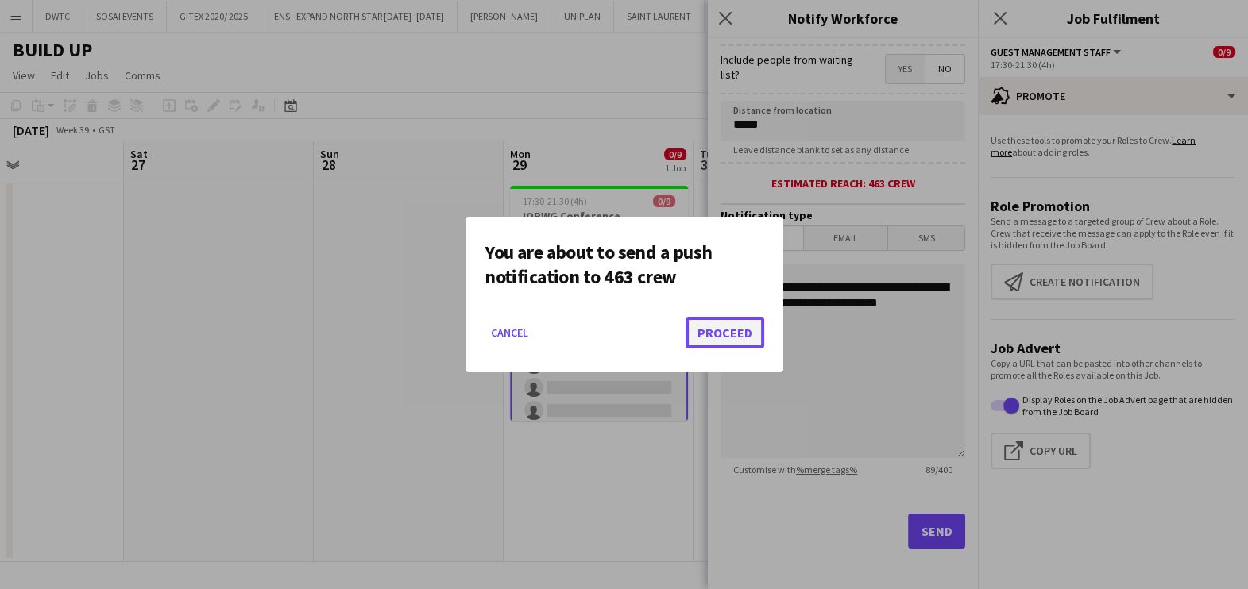
click at [750, 338] on button "Proceed" at bounding box center [724, 333] width 79 height 32
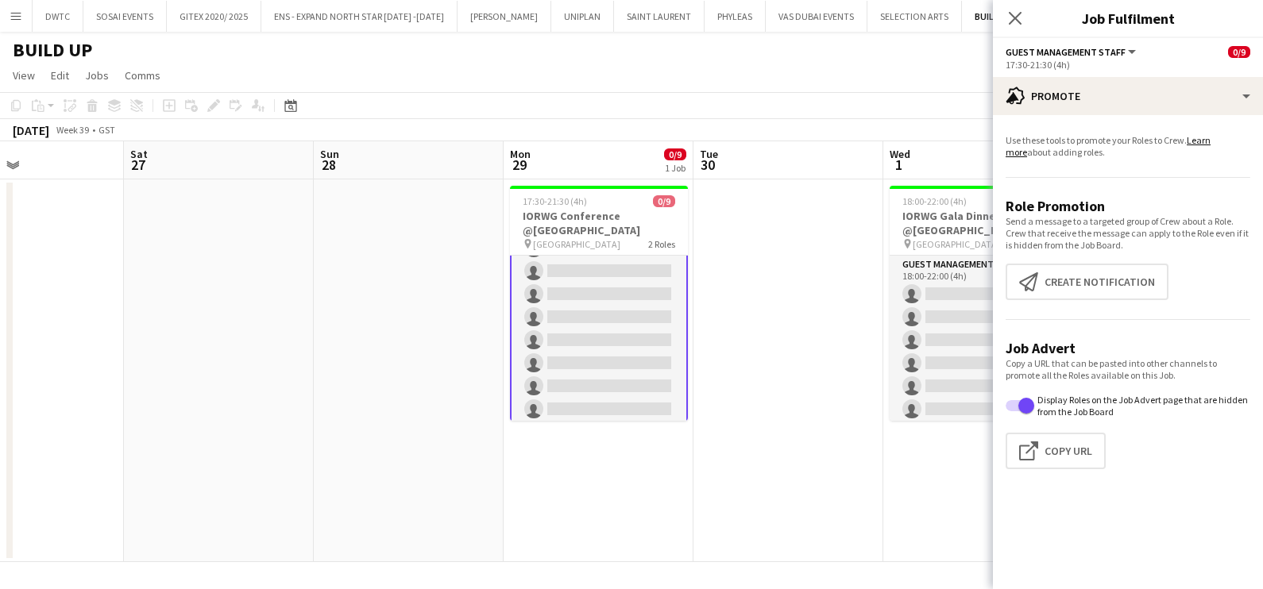
scroll to position [0, 0]
click at [623, 321] on app-card-role "Guest Management Staff 23A 0/8 17:30-21:30 (4h) single-neutral-actions single-n…" at bounding box center [599, 365] width 178 height 218
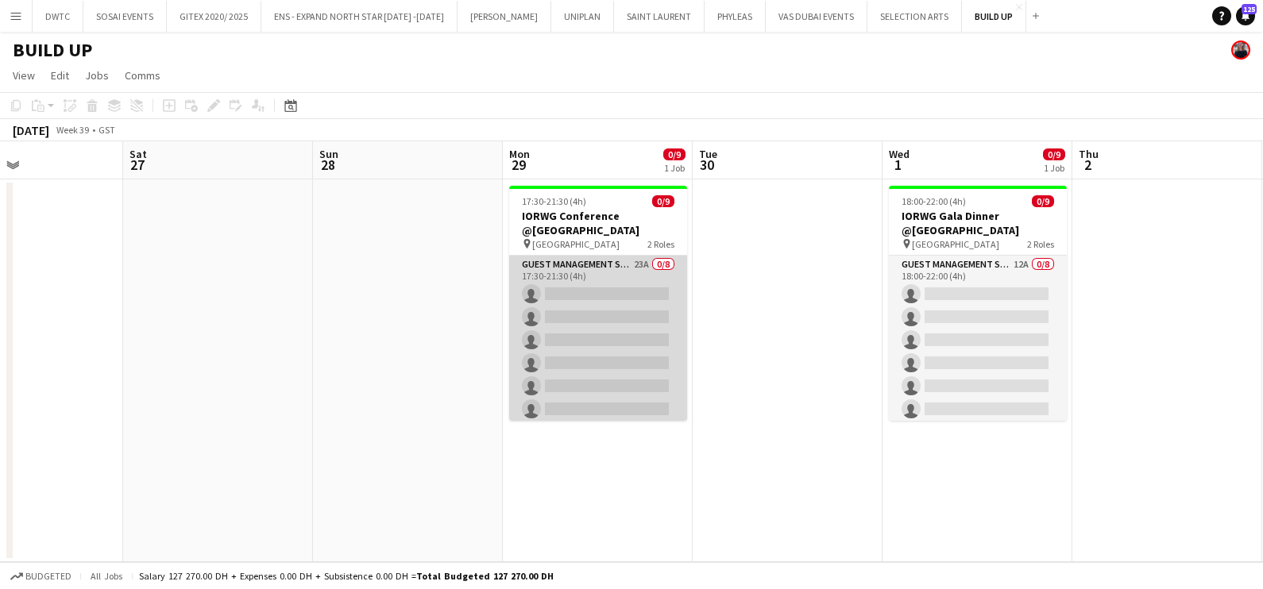
click at [623, 310] on app-card-role "Guest Management Staff 23A 0/8 17:30-21:30 (4h) single-neutral-actions single-n…" at bounding box center [598, 363] width 178 height 215
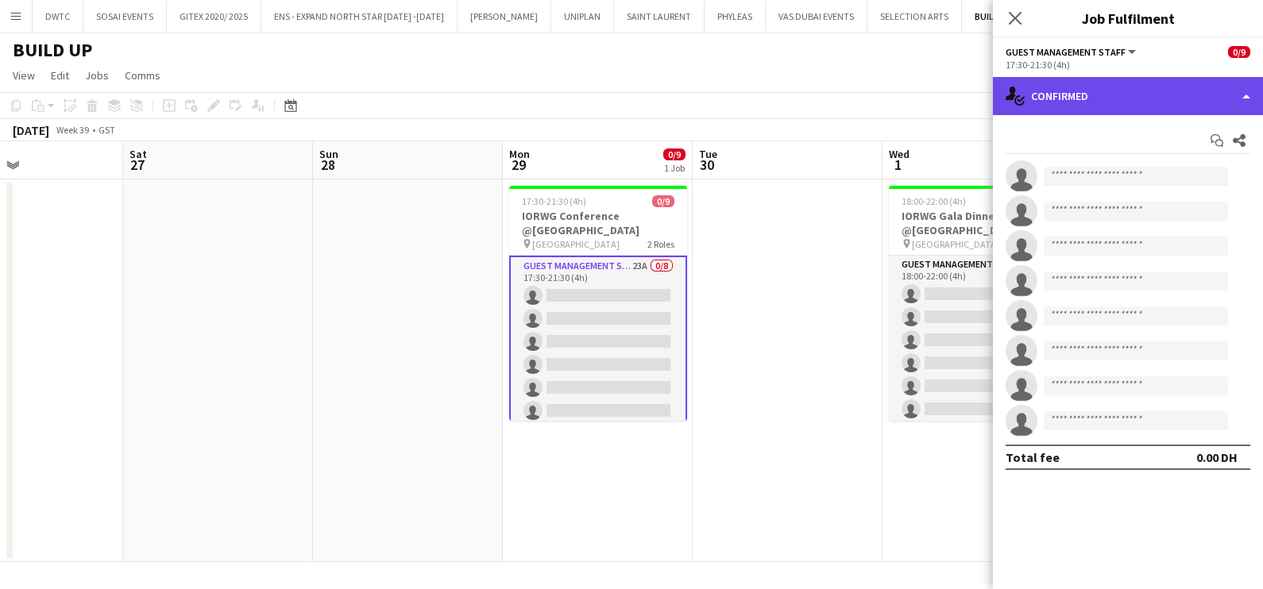
click at [1104, 94] on div "single-neutral-actions-check-2 Confirmed" at bounding box center [1128, 96] width 270 height 38
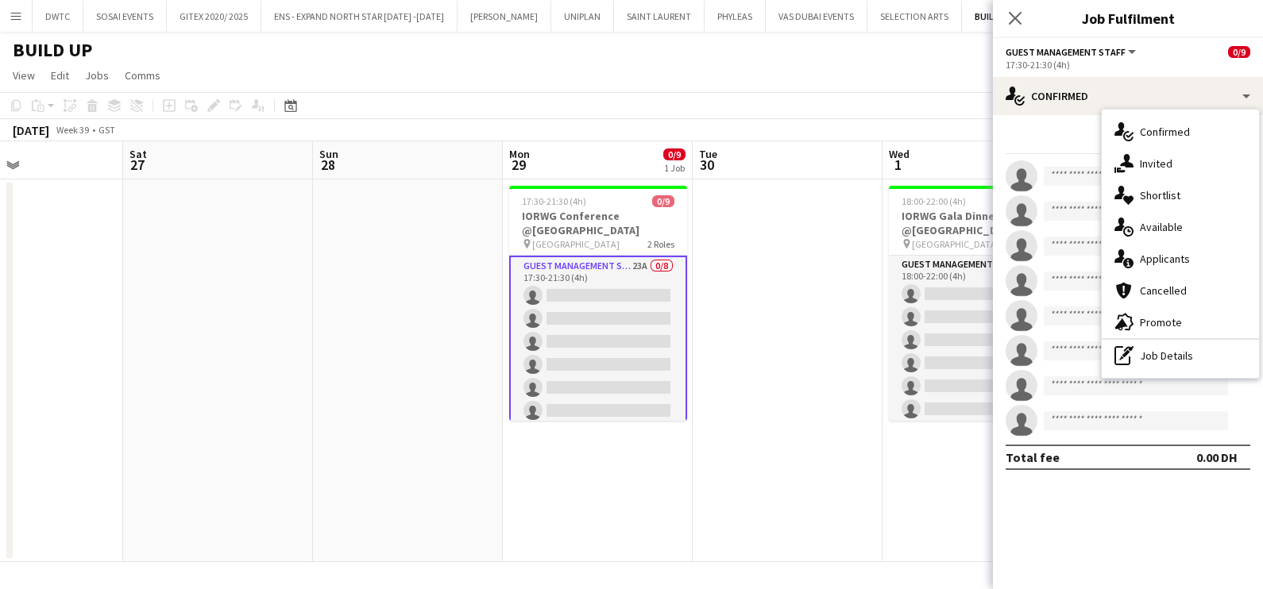
click at [1159, 262] on span "Applicants" at bounding box center [1165, 259] width 50 height 14
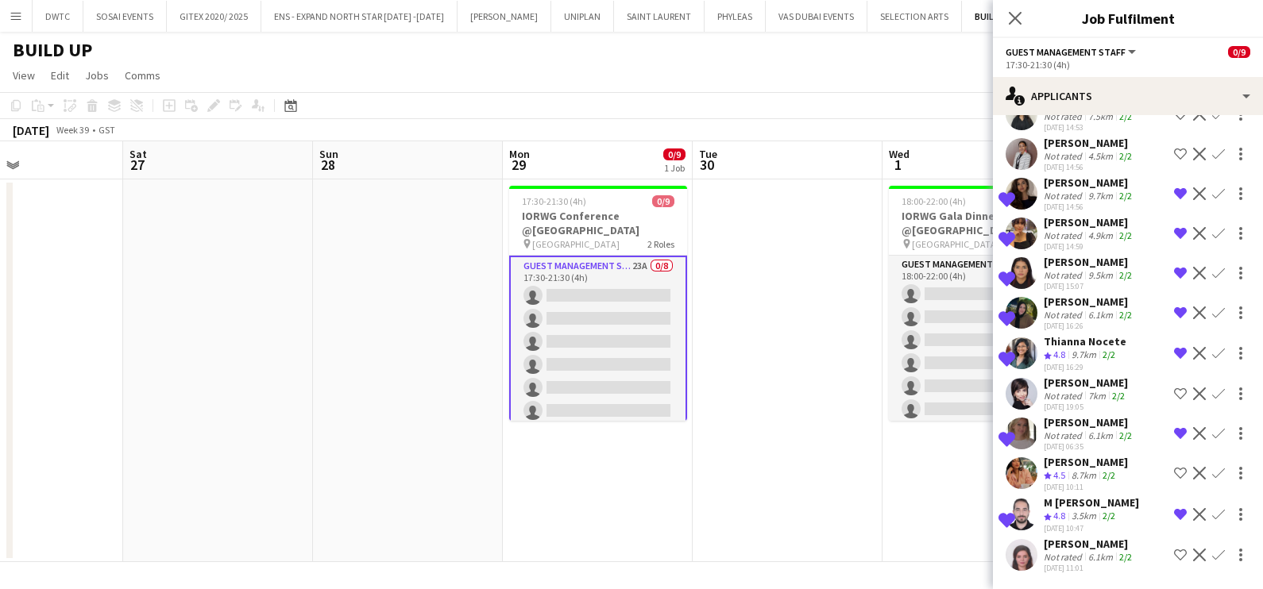
scroll to position [577, 0]
click at [1056, 551] on div "Not rated" at bounding box center [1064, 557] width 41 height 12
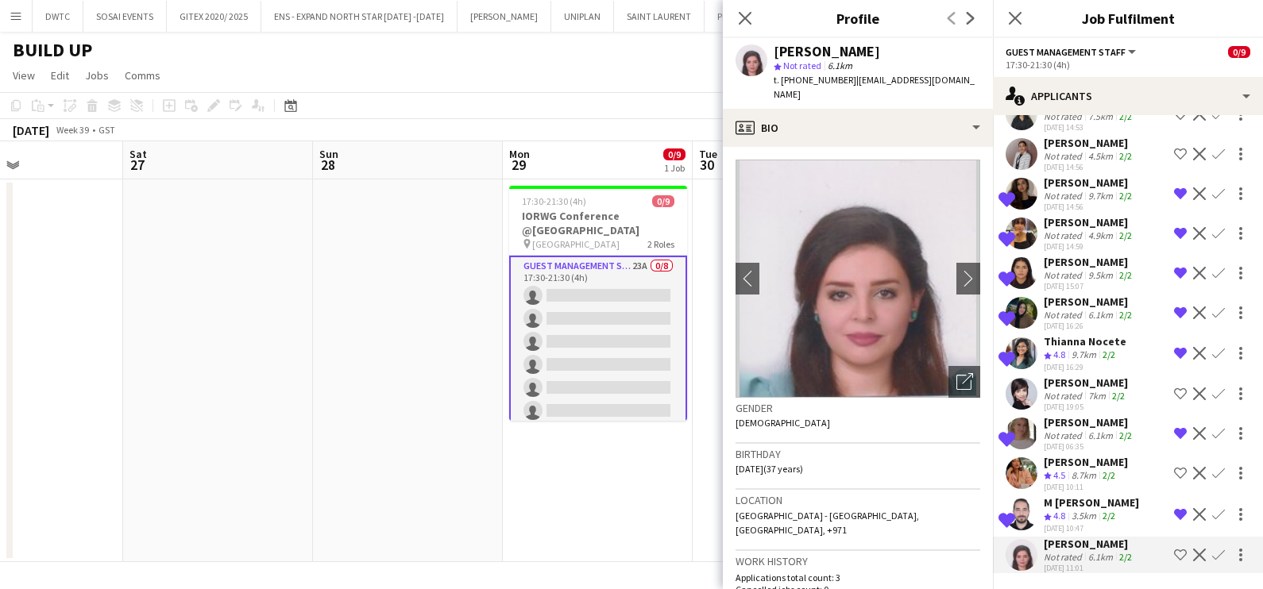
click at [1066, 455] on div "[PERSON_NAME]" at bounding box center [1086, 462] width 84 height 14
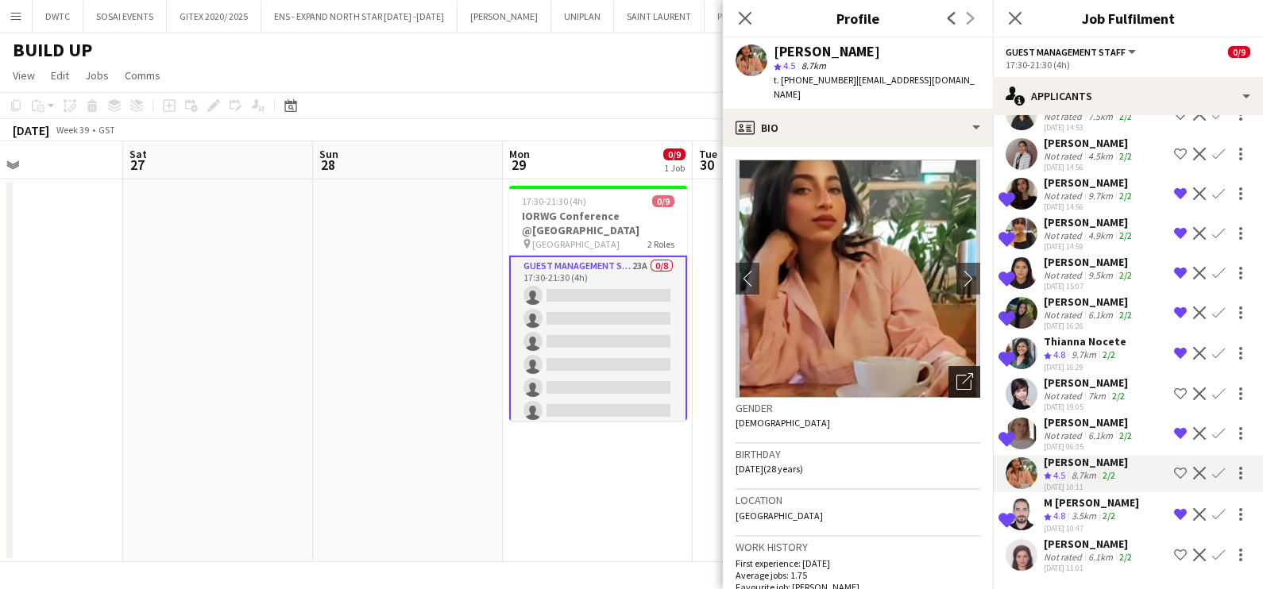
click at [956, 373] on icon "Open photos pop-in" at bounding box center [964, 381] width 17 height 17
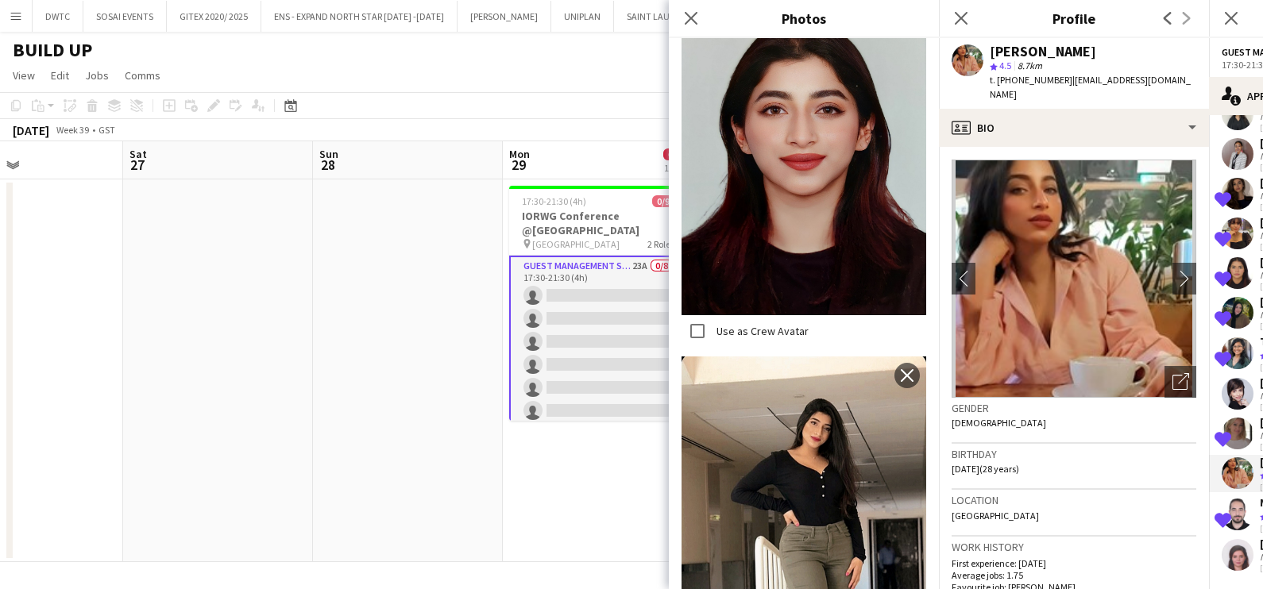
scroll to position [3161, 0]
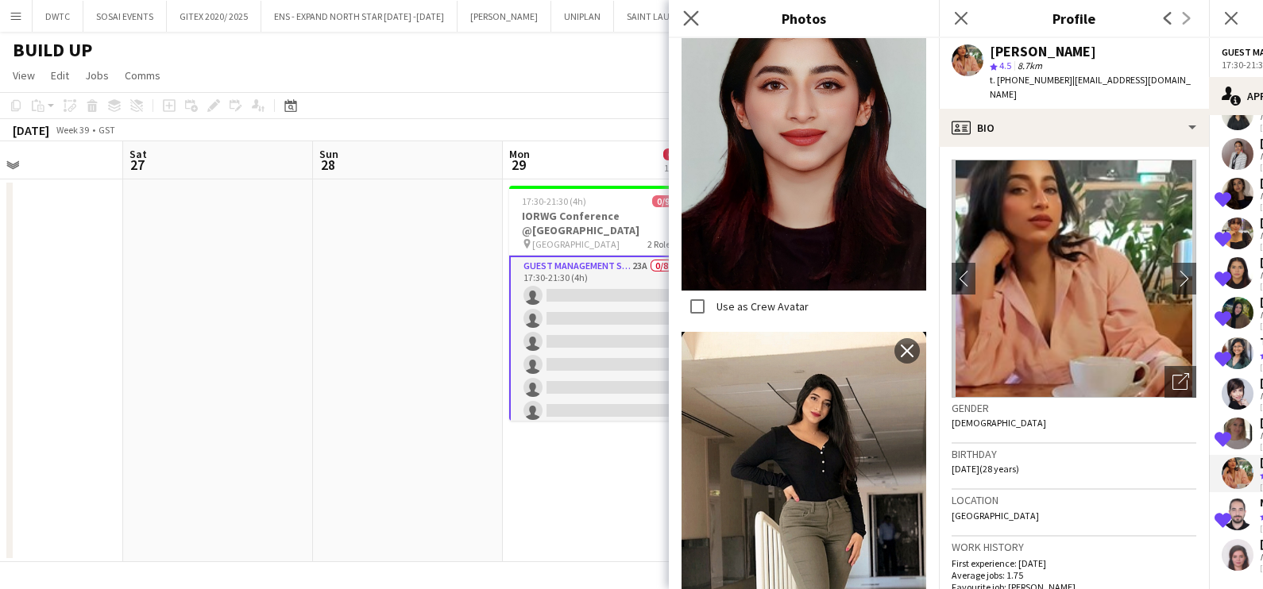
click at [686, 7] on app-icon "Close pop-in" at bounding box center [691, 18] width 23 height 23
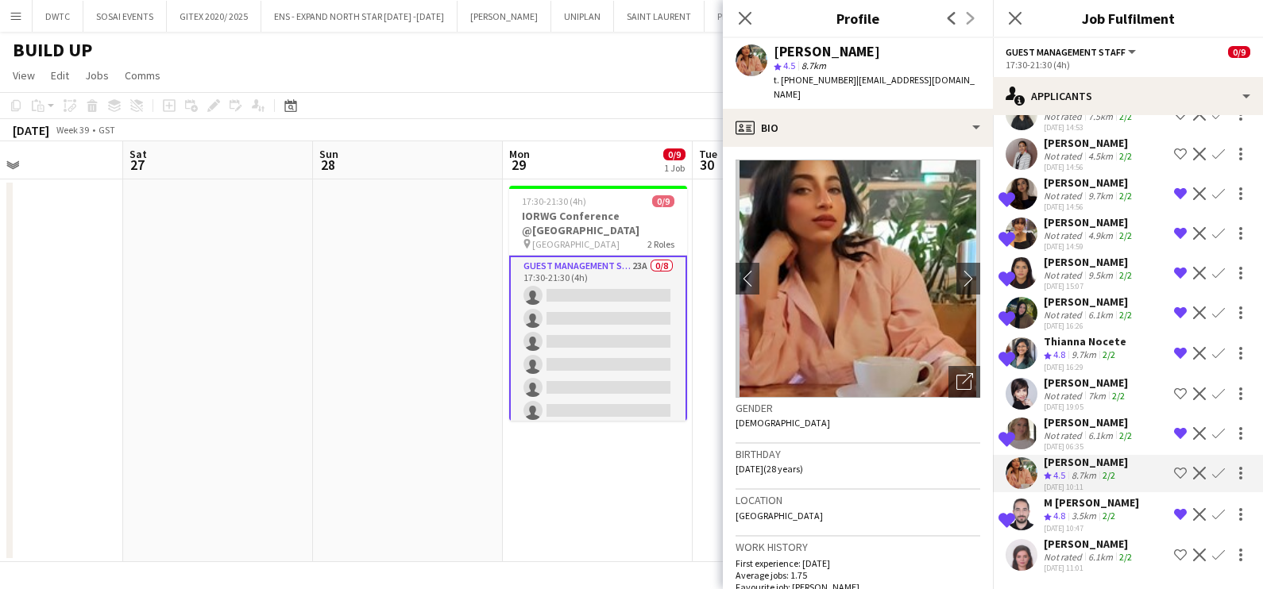
click at [1121, 430] on app-skills-label "2/2" at bounding box center [1125, 436] width 13 height 12
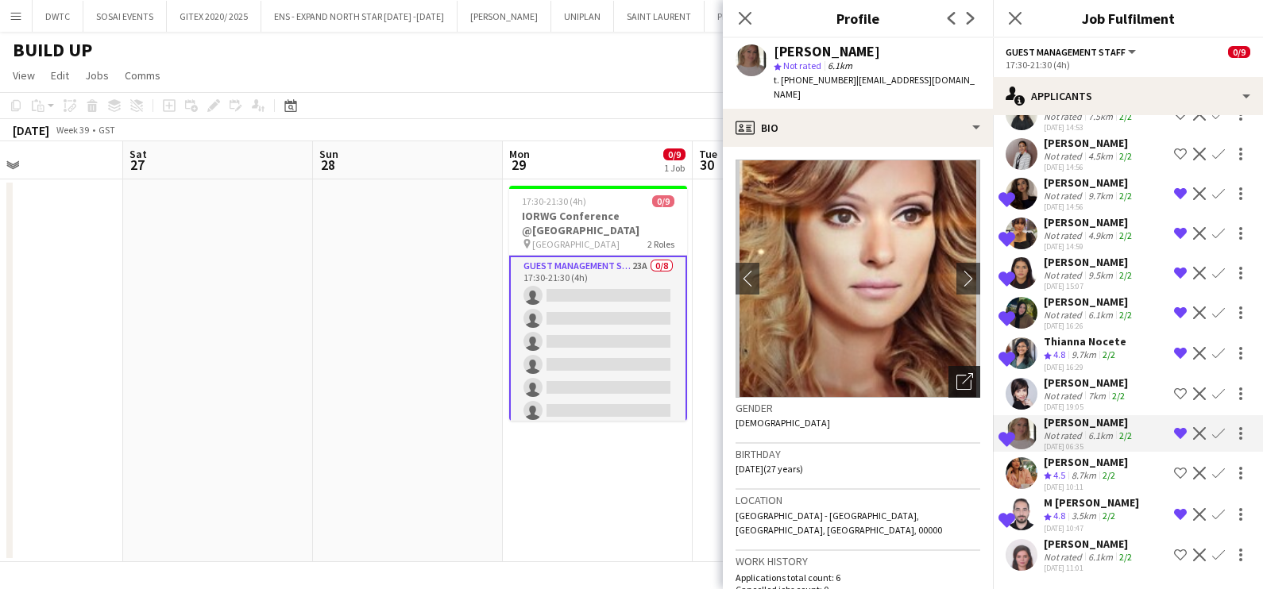
click at [955, 366] on div "Open photos pop-in" at bounding box center [964, 382] width 32 height 32
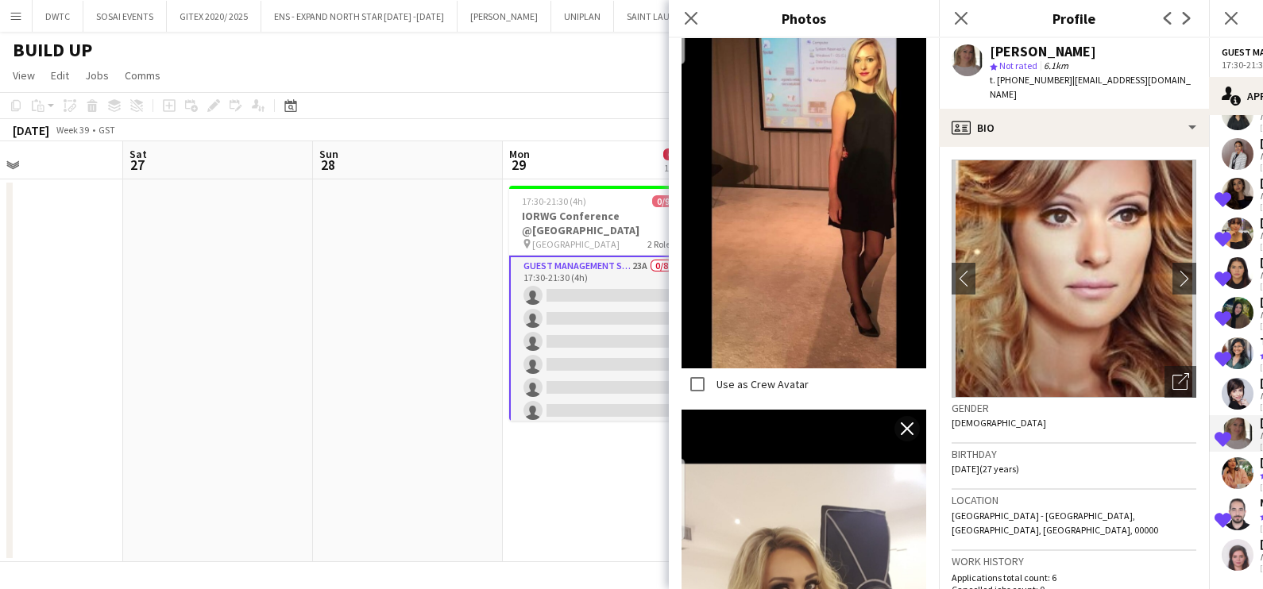
scroll to position [1886, 0]
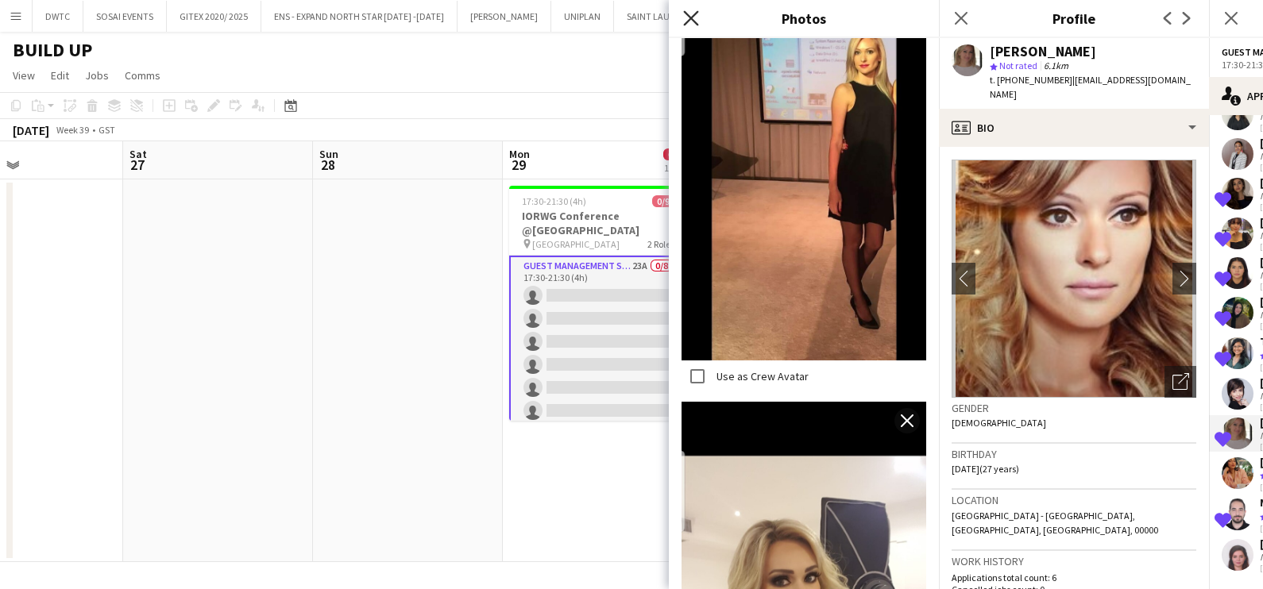
click at [683, 24] on icon "Close pop-in" at bounding box center [690, 17] width 15 height 15
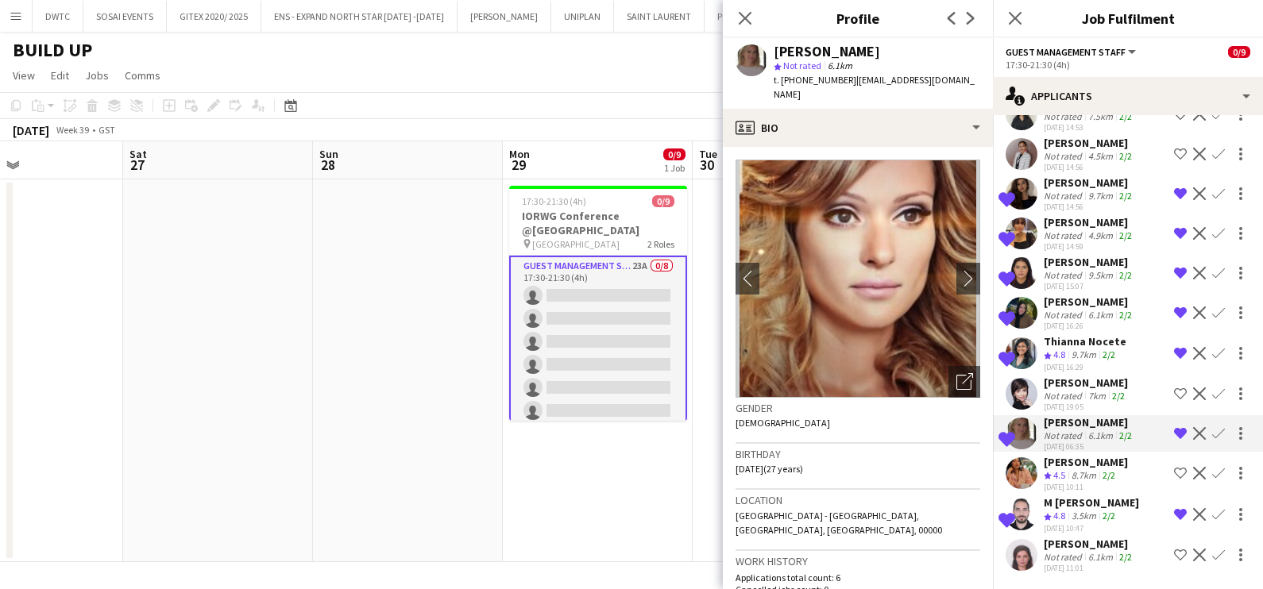
click at [1082, 334] on div "Thianna Nocete" at bounding box center [1085, 341] width 83 height 14
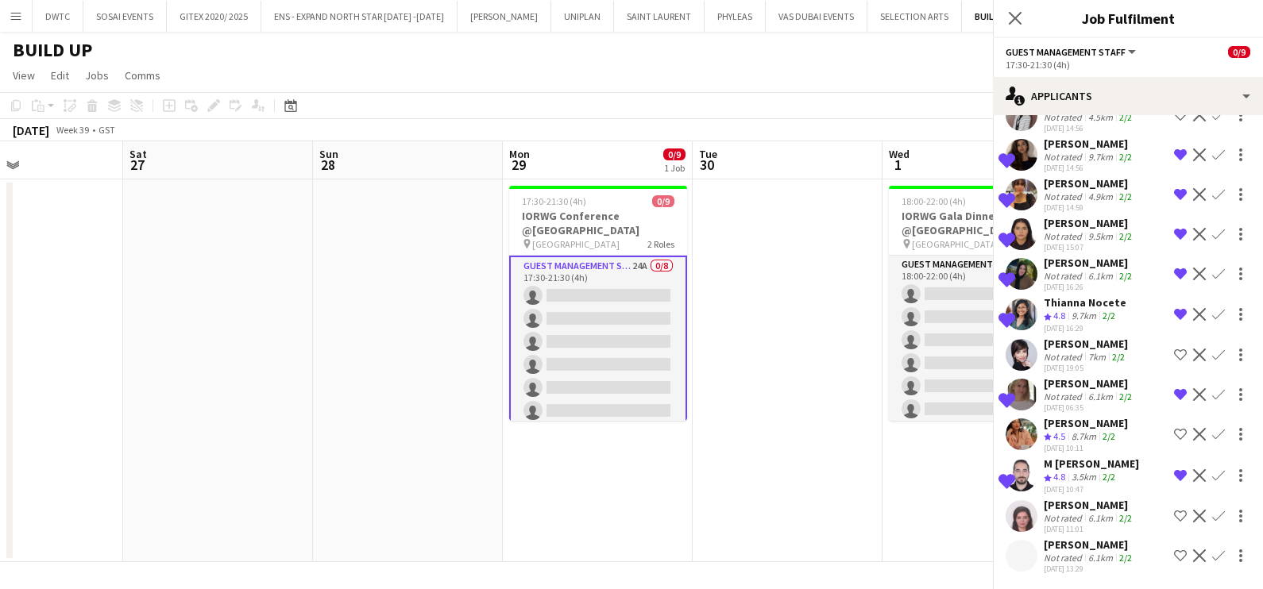
scroll to position [575, 0]
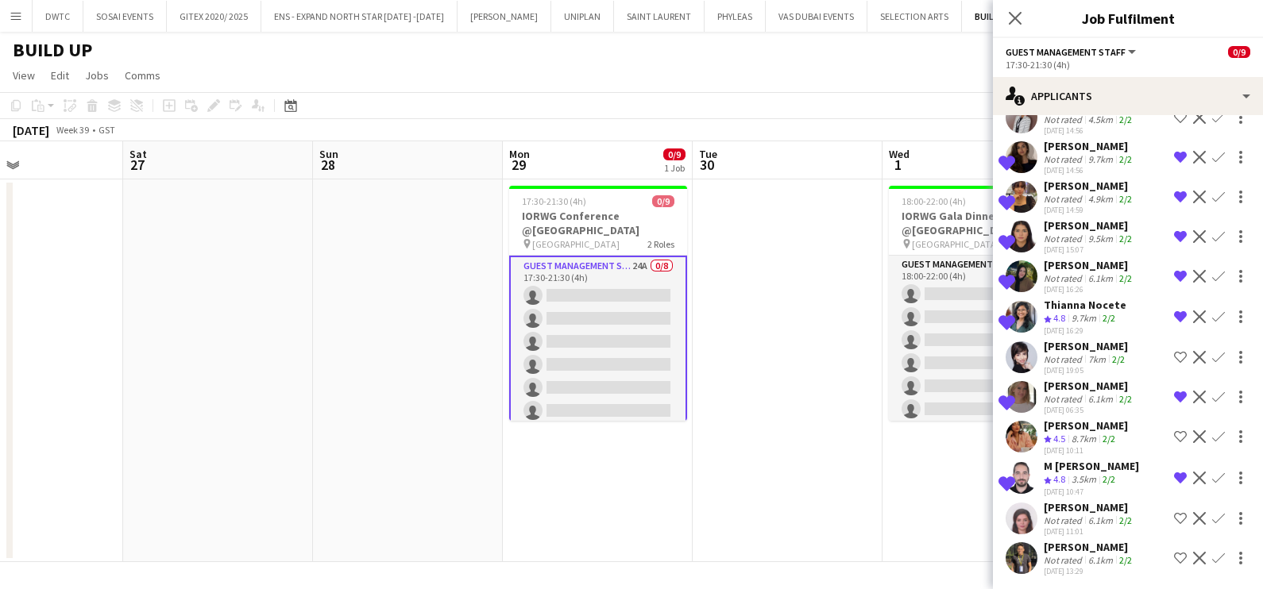
click at [1056, 550] on div "[PERSON_NAME]" at bounding box center [1089, 547] width 91 height 14
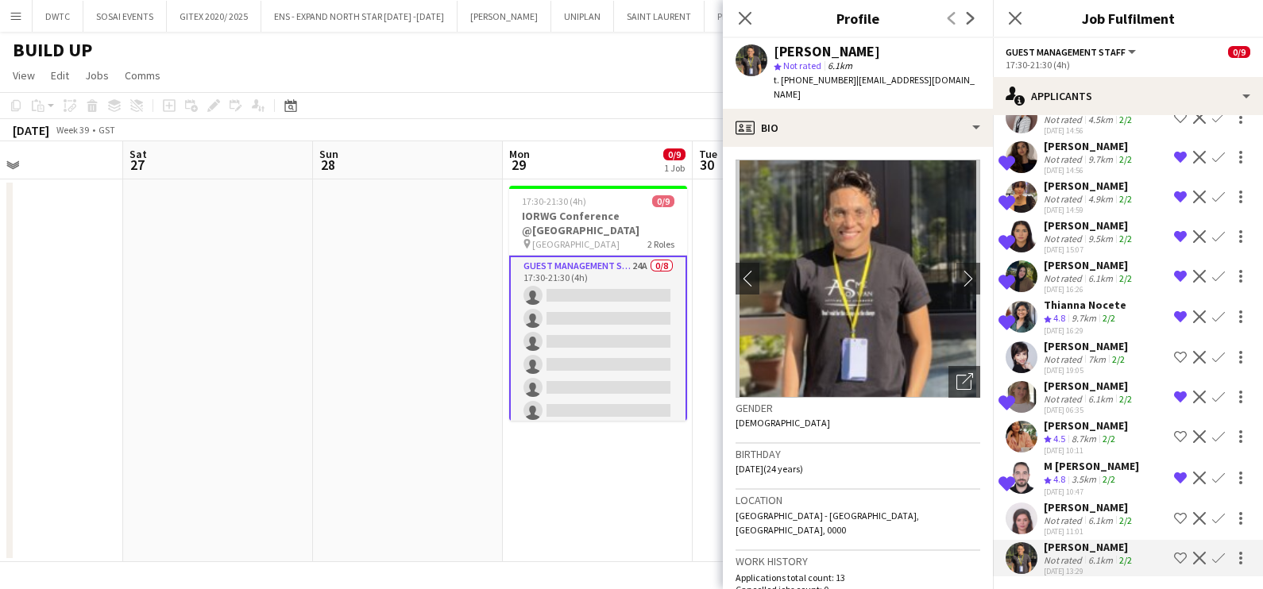
click at [605, 515] on app-date-cell "17:30-21:30 (4h) 0/9 IORWG Conference @[GEOGRAPHIC_DATA] pin Emirates Palace 2 …" at bounding box center [598, 370] width 190 height 383
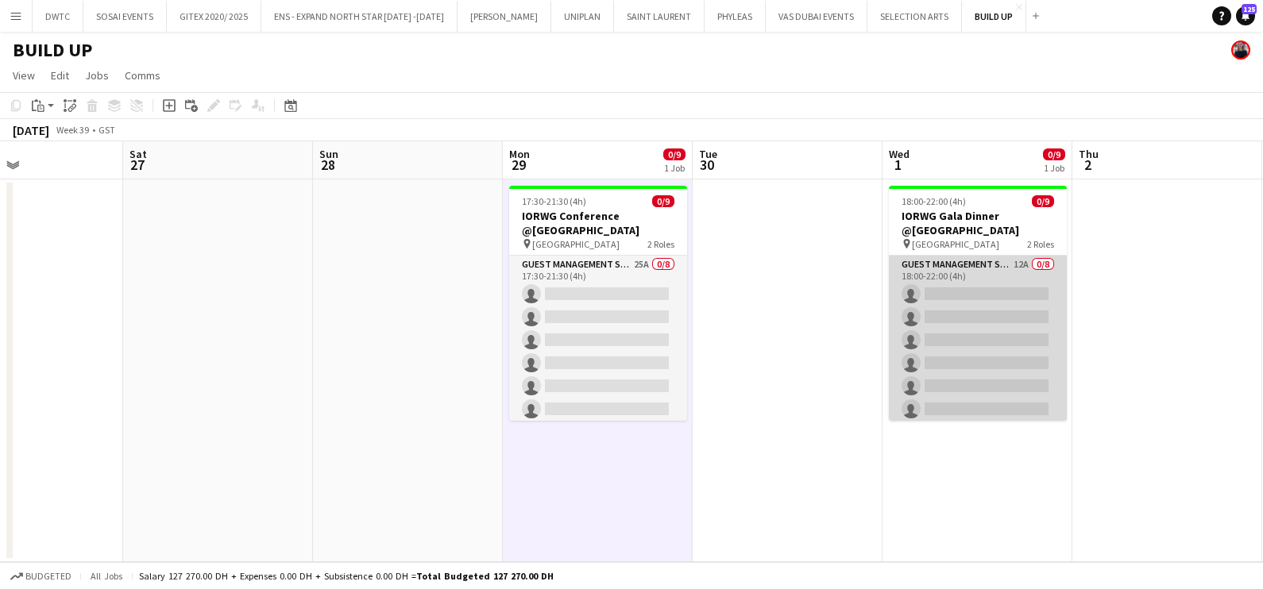
click at [1020, 291] on app-card-role "Guest Management Staff 12A 0/8 18:00-22:00 (4h) single-neutral-actions single-n…" at bounding box center [978, 363] width 178 height 215
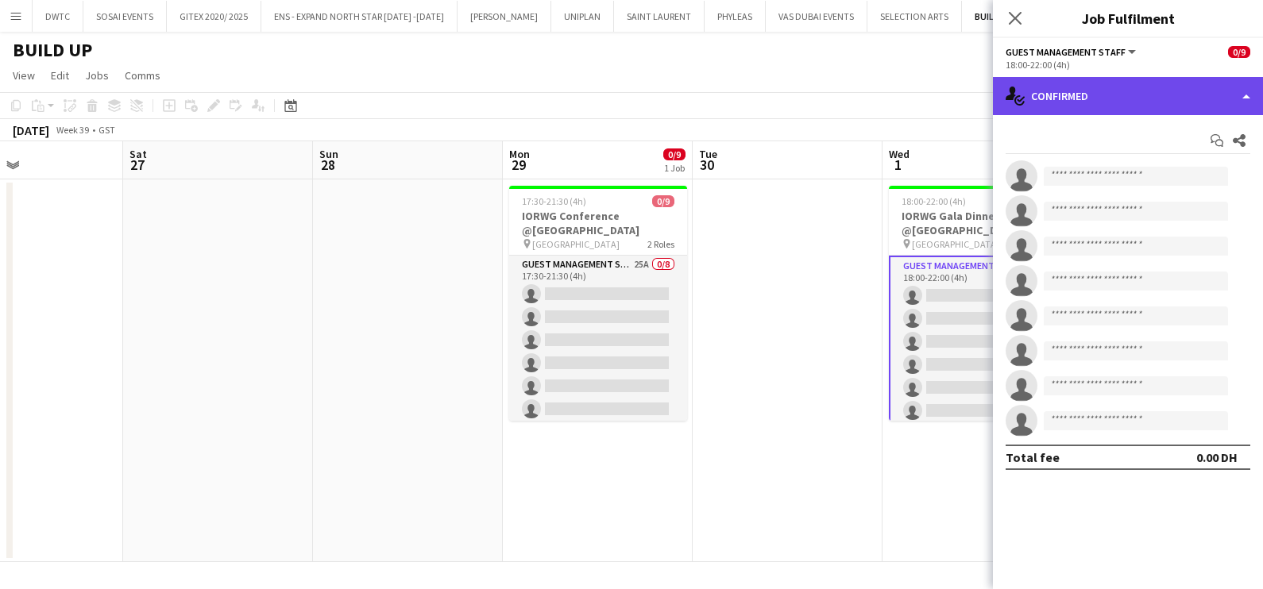
click at [1124, 87] on div "single-neutral-actions-check-2 Confirmed" at bounding box center [1128, 96] width 270 height 38
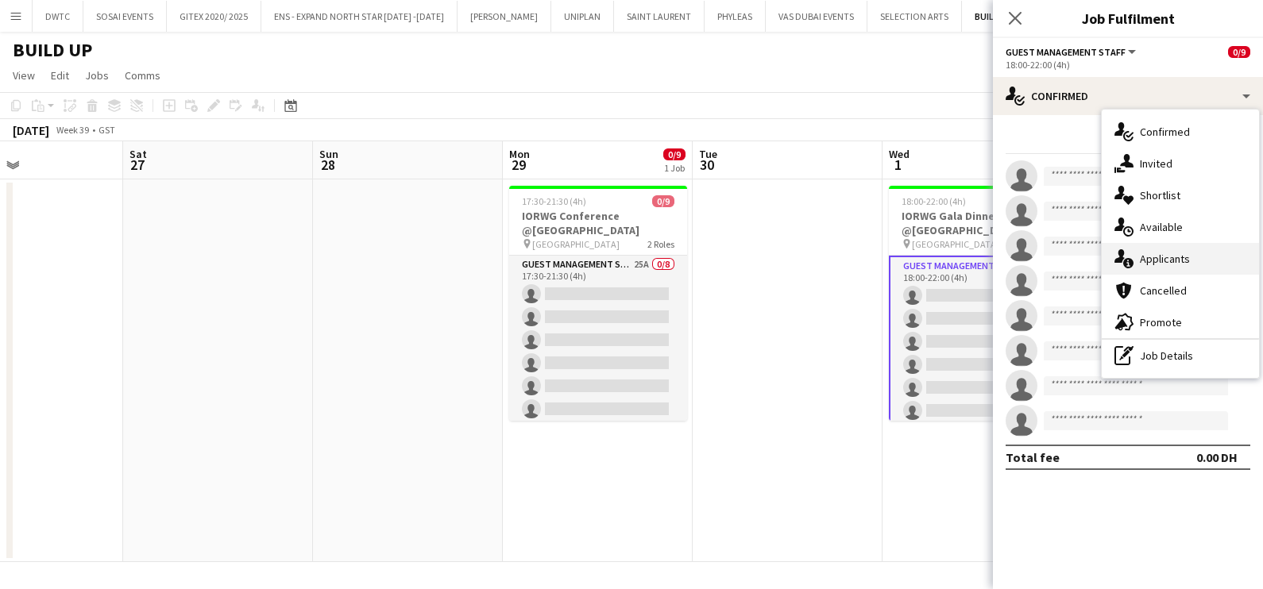
click at [1140, 265] on span "Applicants" at bounding box center [1165, 259] width 50 height 14
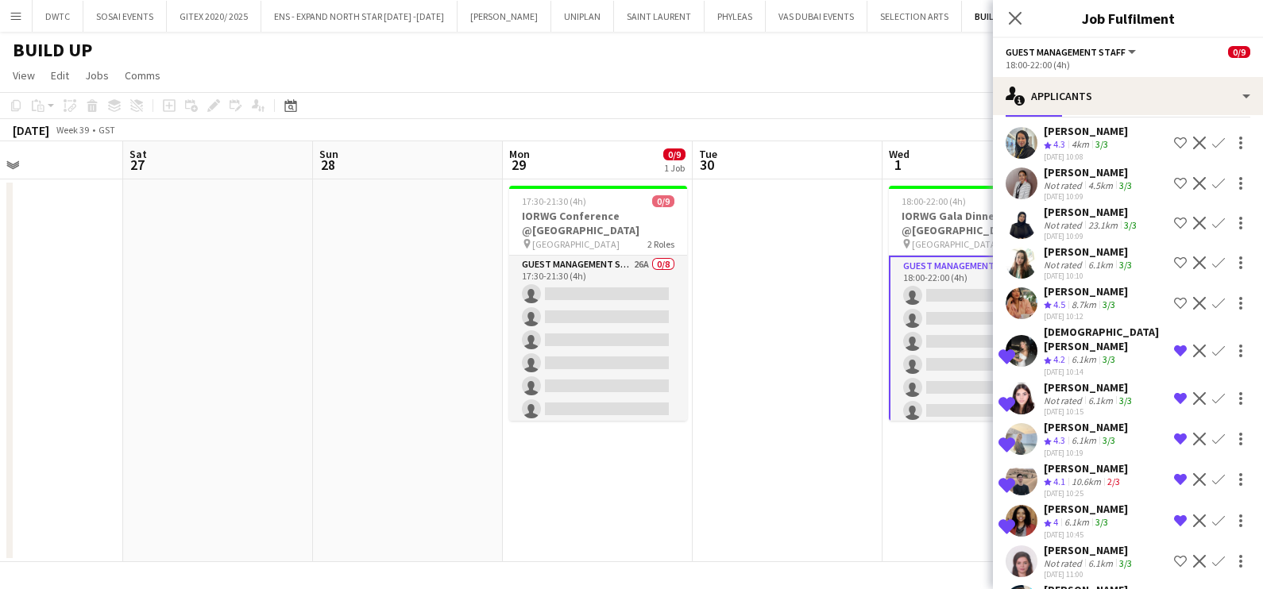
scroll to position [134, 0]
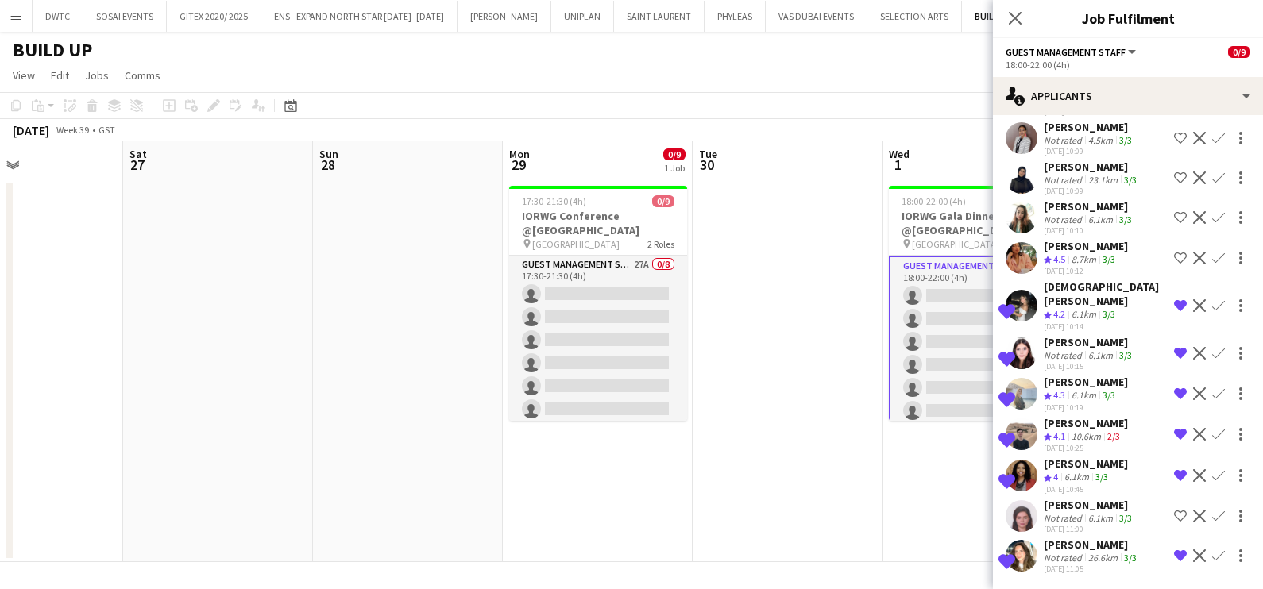
click at [1072, 538] on div "[PERSON_NAME]" at bounding box center [1092, 545] width 96 height 14
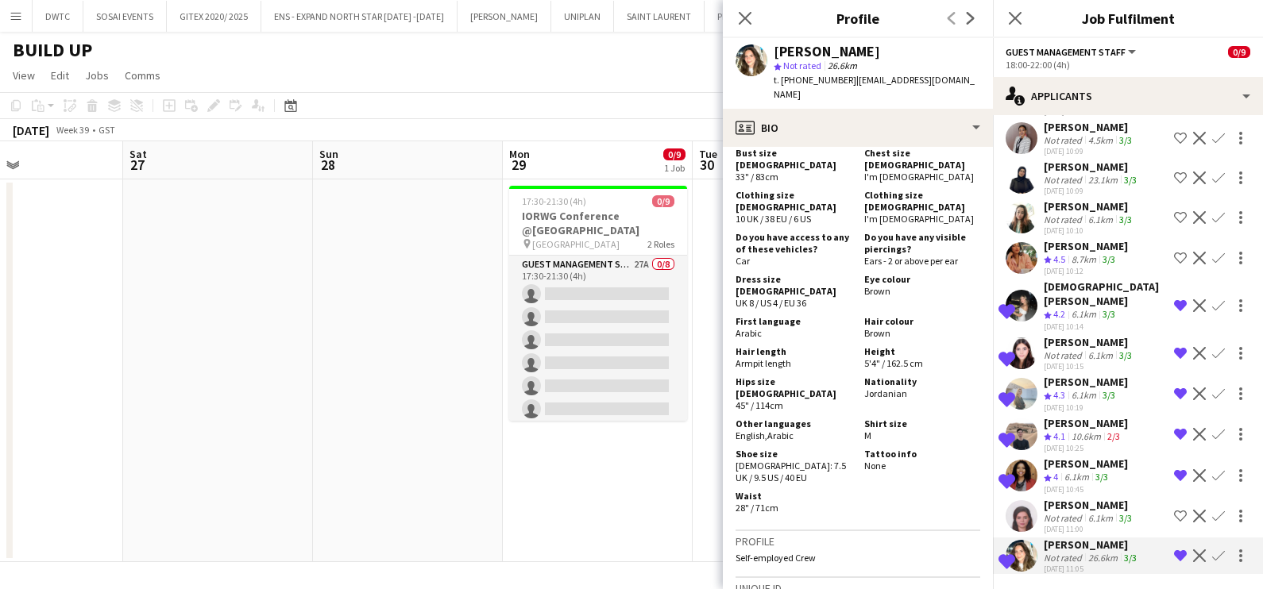
scroll to position [793, 0]
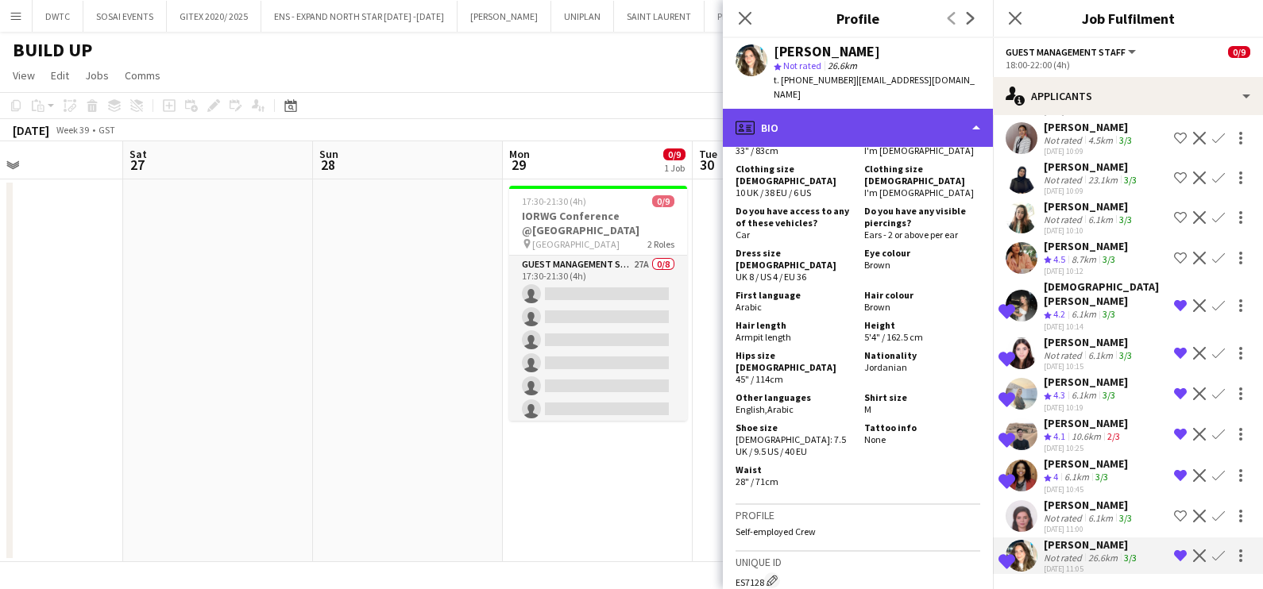
click at [870, 115] on div "profile Bio" at bounding box center [858, 128] width 270 height 38
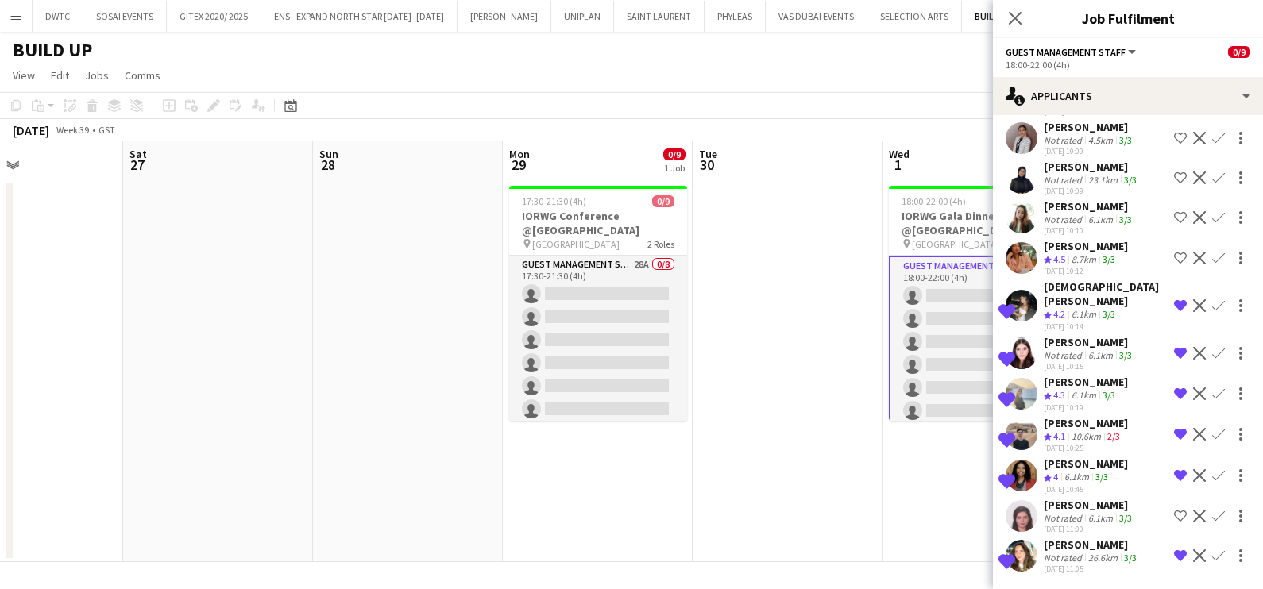
click at [1044, 538] on div "[PERSON_NAME]" at bounding box center [1092, 545] width 96 height 14
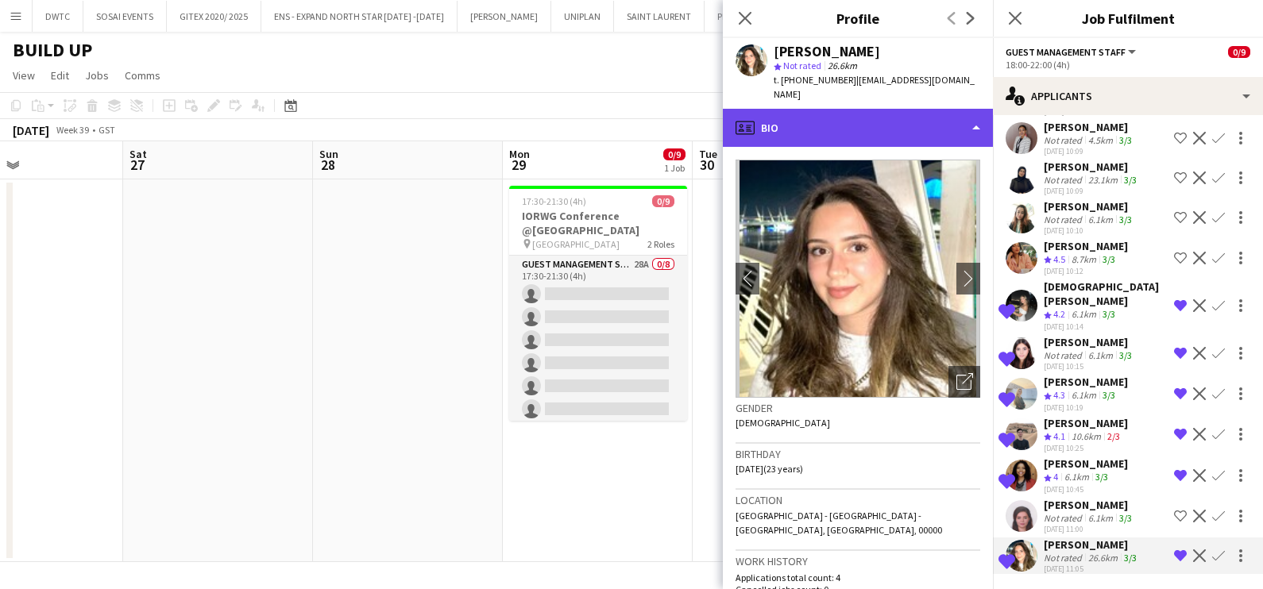
click at [860, 109] on div "profile Bio" at bounding box center [858, 128] width 270 height 38
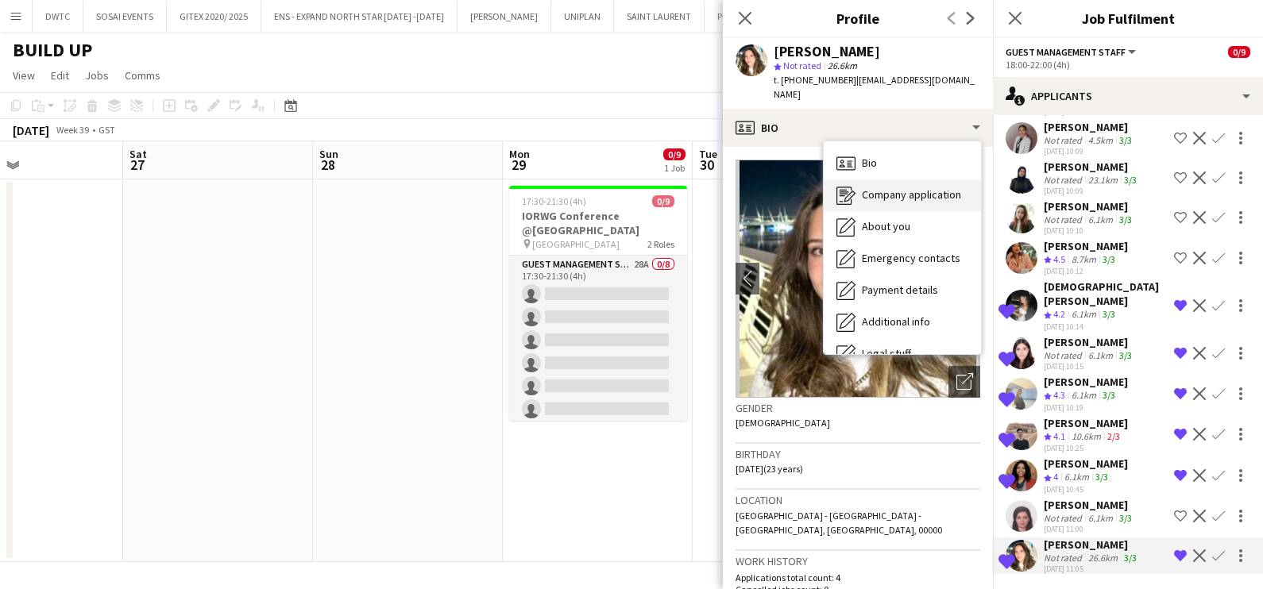
click at [885, 187] on span "Company application" at bounding box center [911, 194] width 99 height 14
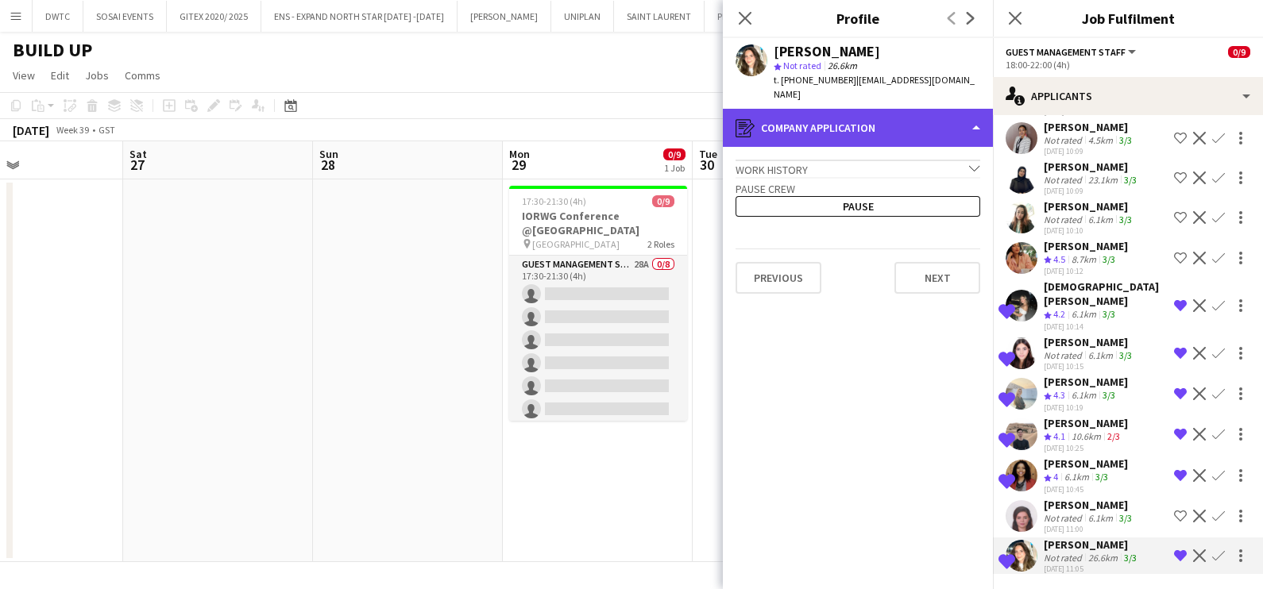
click at [807, 109] on div "register Company application" at bounding box center [858, 128] width 270 height 38
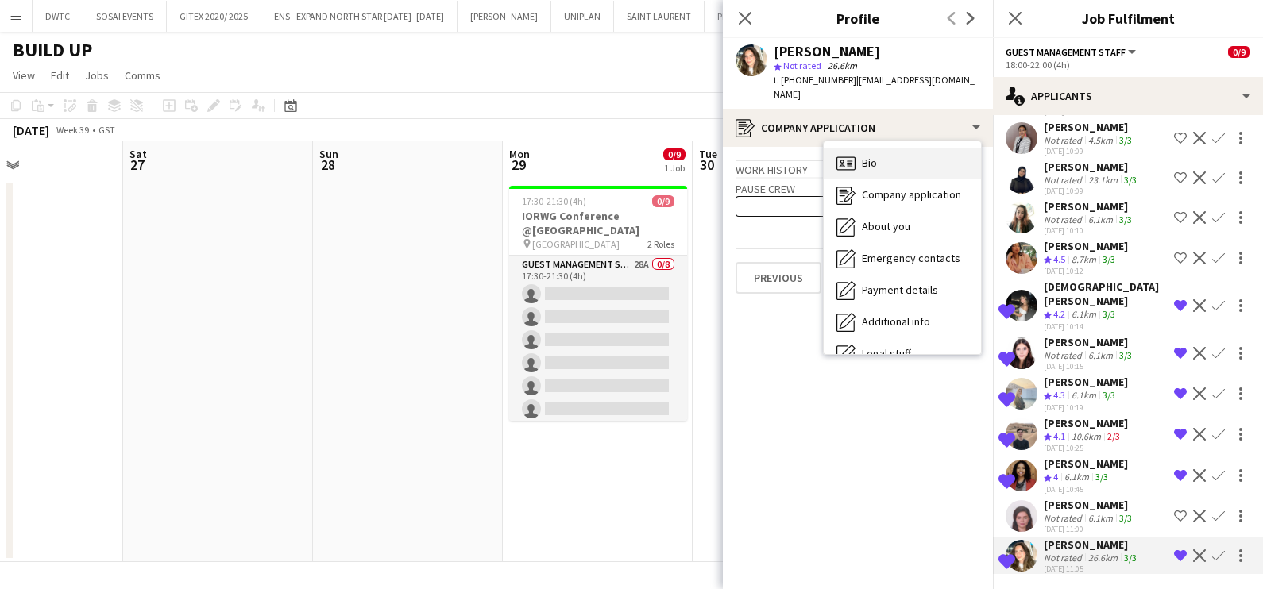
click at [885, 148] on div "Bio Bio" at bounding box center [902, 164] width 157 height 32
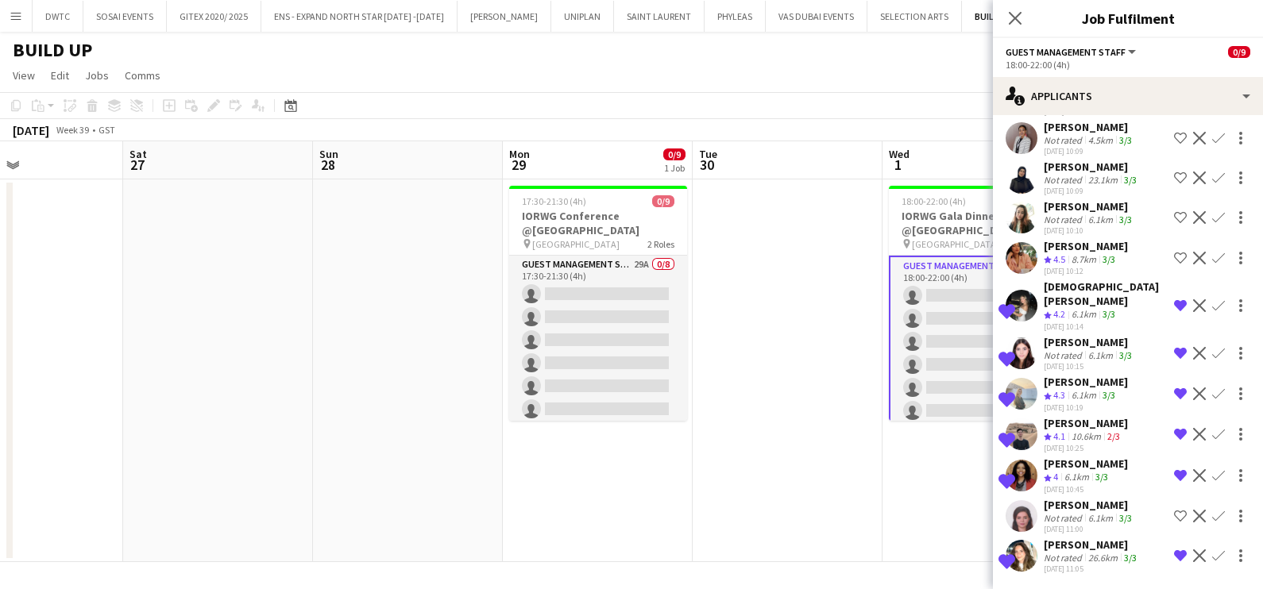
click at [1072, 512] on div "Not rated" at bounding box center [1064, 518] width 41 height 12
click at [794, 422] on app-date-cell at bounding box center [787, 370] width 190 height 383
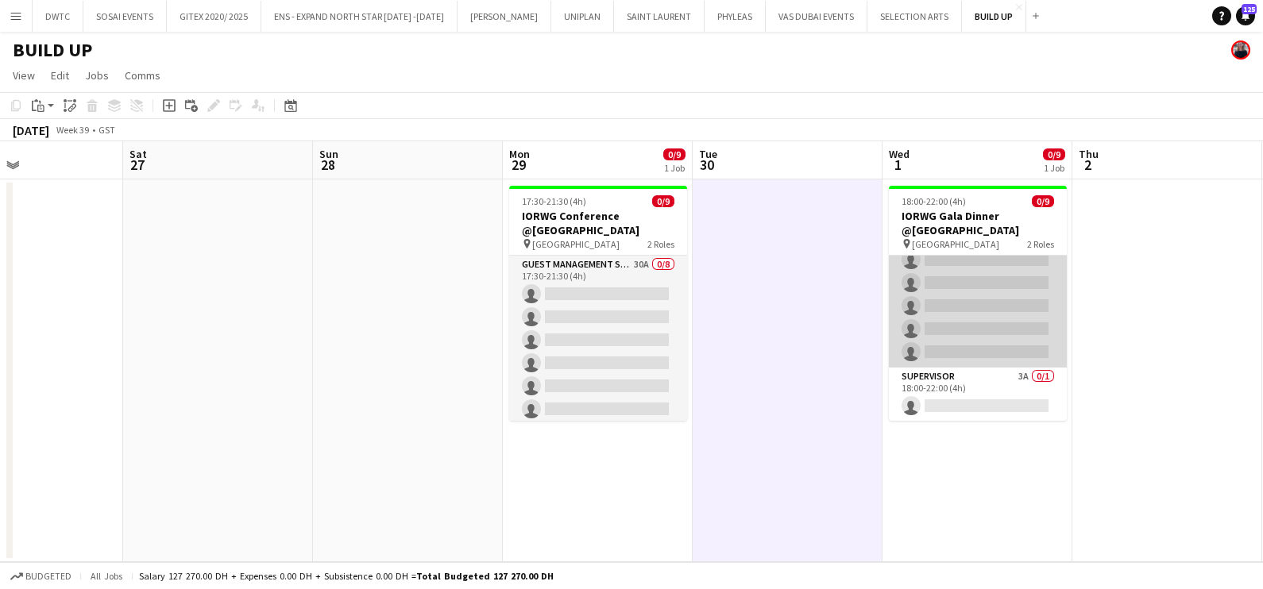
scroll to position [0, 0]
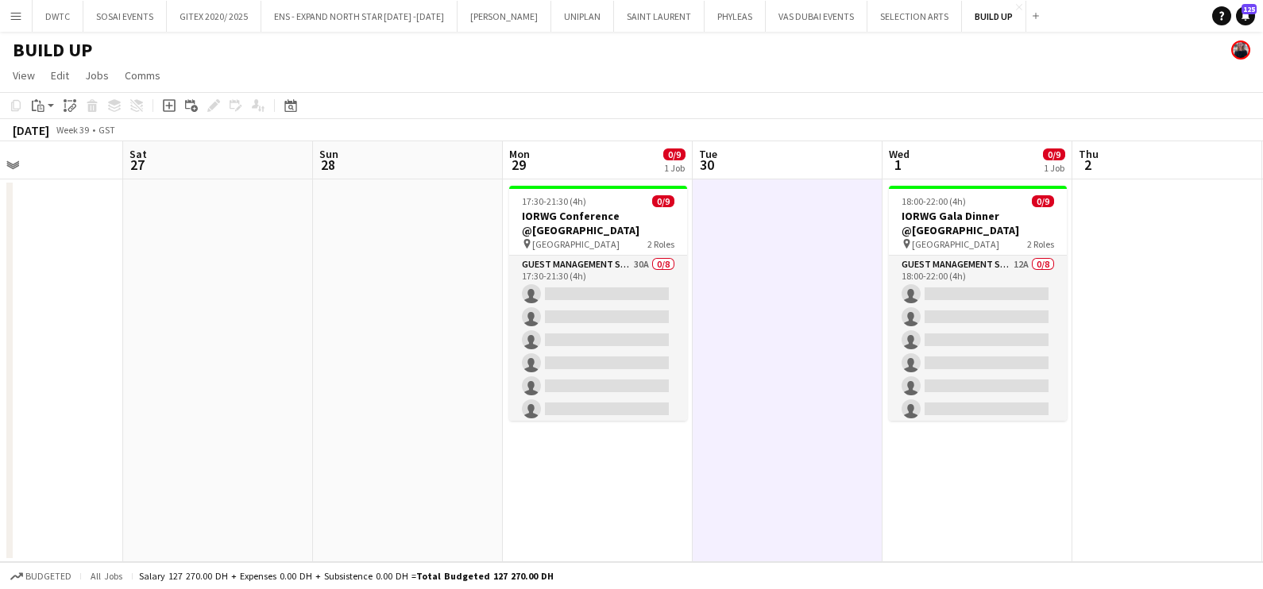
click at [1127, 306] on app-date-cell at bounding box center [1167, 370] width 190 height 383
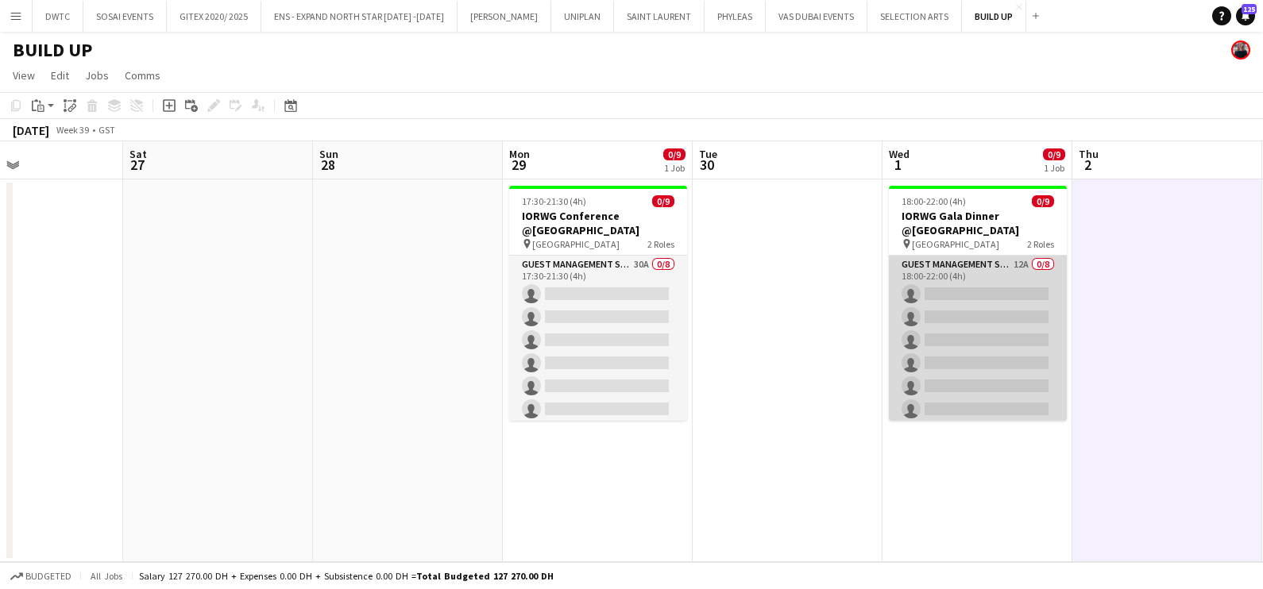
click at [959, 309] on app-card-role "Guest Management Staff 12A 0/8 18:00-22:00 (4h) single-neutral-actions single-n…" at bounding box center [978, 363] width 178 height 215
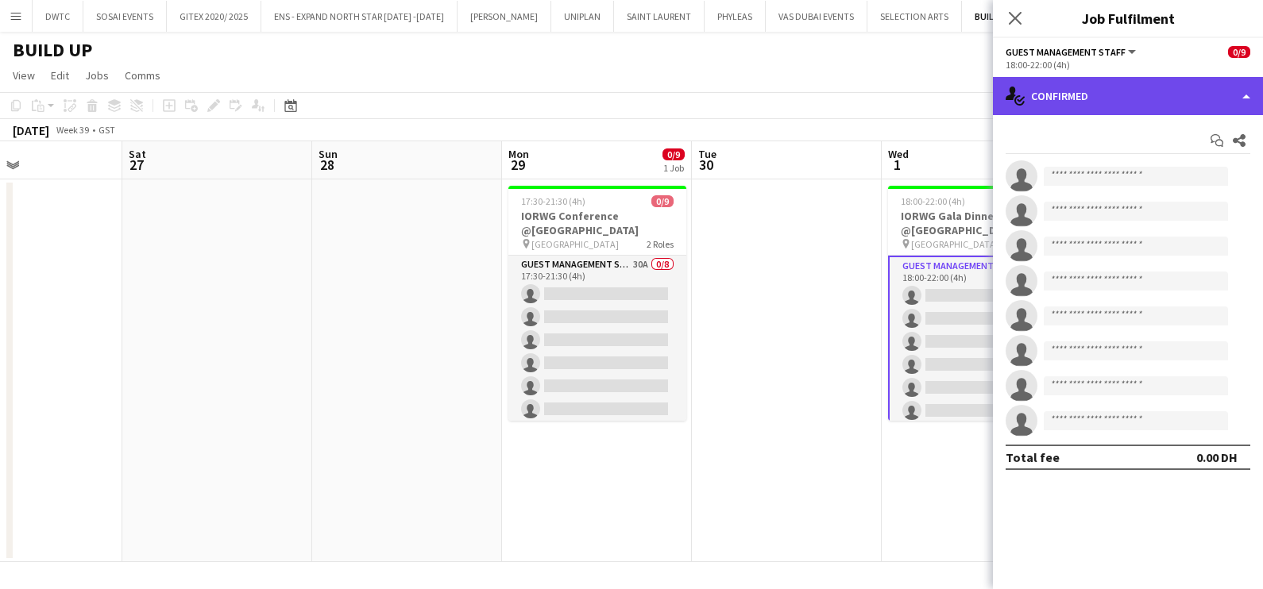
click at [1117, 97] on div "single-neutral-actions-check-2 Confirmed" at bounding box center [1128, 96] width 270 height 38
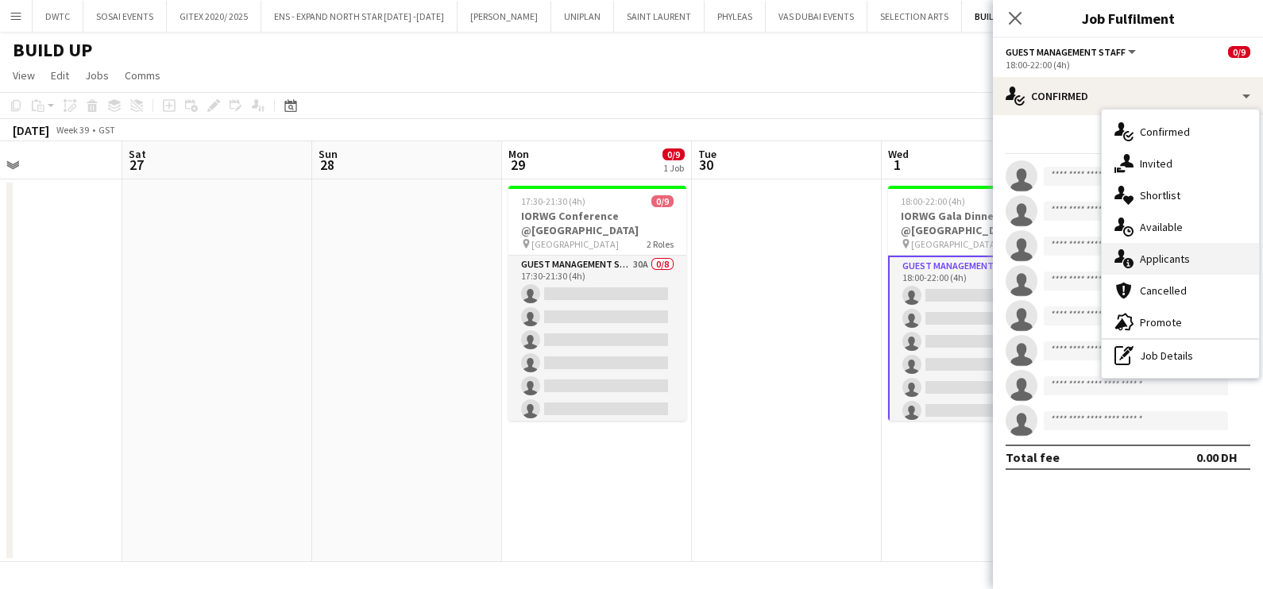
click at [1154, 258] on span "Applicants" at bounding box center [1165, 259] width 50 height 14
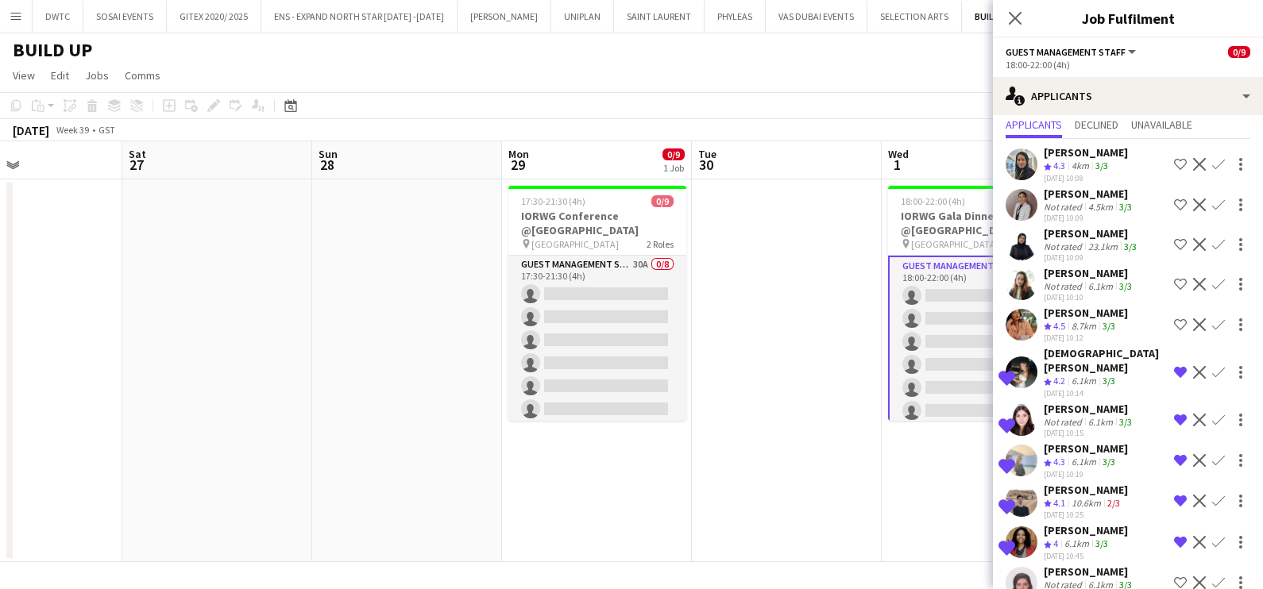
scroll to position [0, 0]
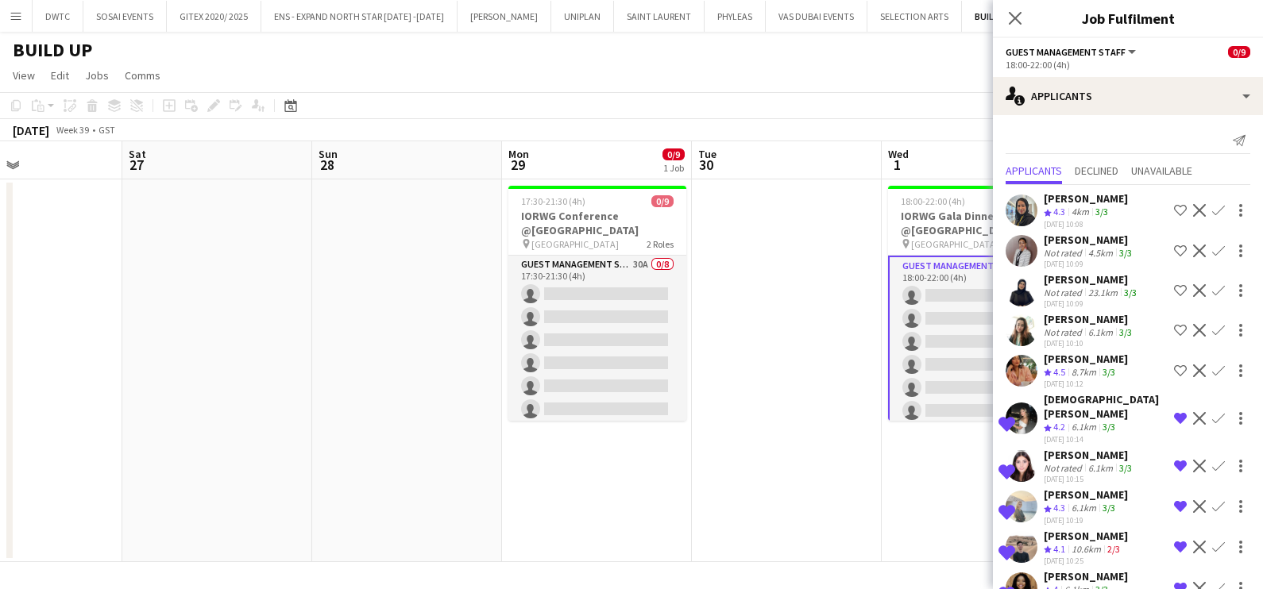
click at [1059, 198] on div "[PERSON_NAME]" at bounding box center [1086, 198] width 84 height 14
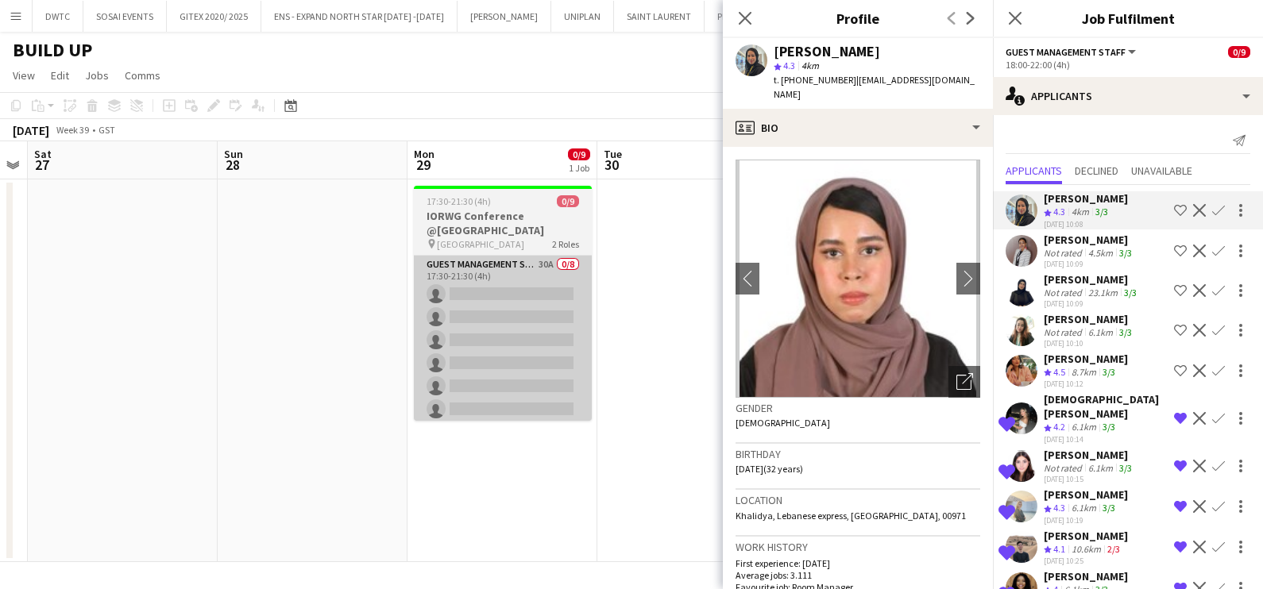
scroll to position [0, 538]
drag, startPoint x: 627, startPoint y: 486, endPoint x: 149, endPoint y: 394, distance: 486.9
click at [152, 394] on app-calendar-viewport "Wed 24 Thu 25 Fri 26 Sat 27 Sun 28 Mon 29 0/9 1 Job Tue 30 Wed 1 0/9 1 Job Thu …" at bounding box center [631, 351] width 1263 height 421
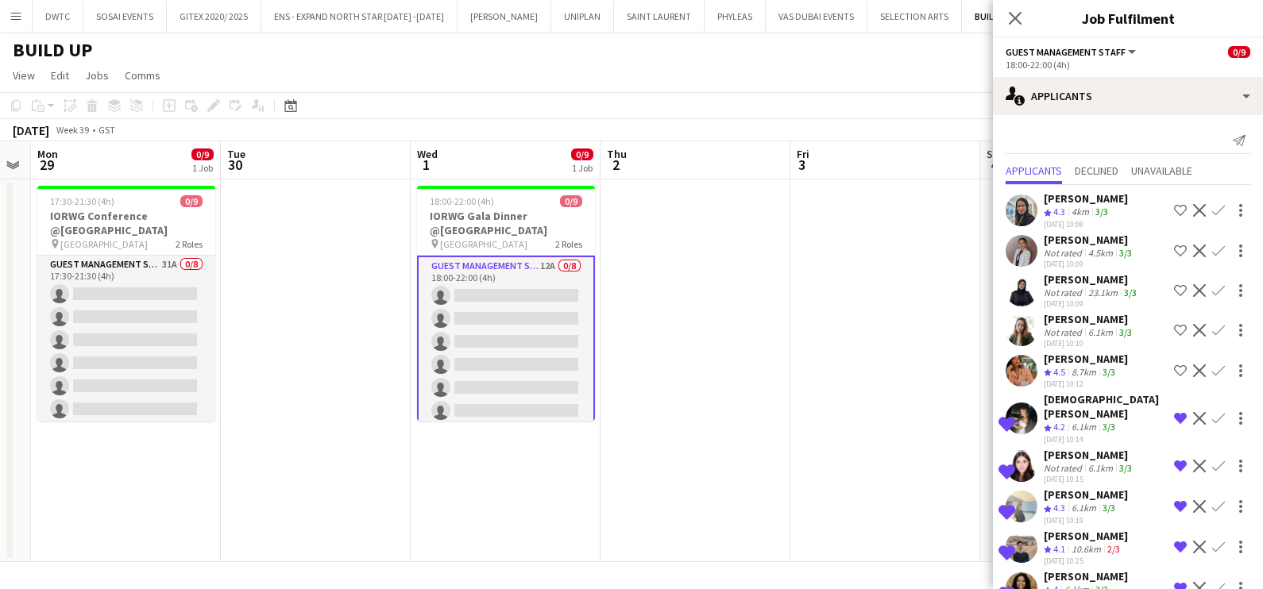
click at [1096, 242] on div "[PERSON_NAME]" at bounding box center [1089, 240] width 91 height 14
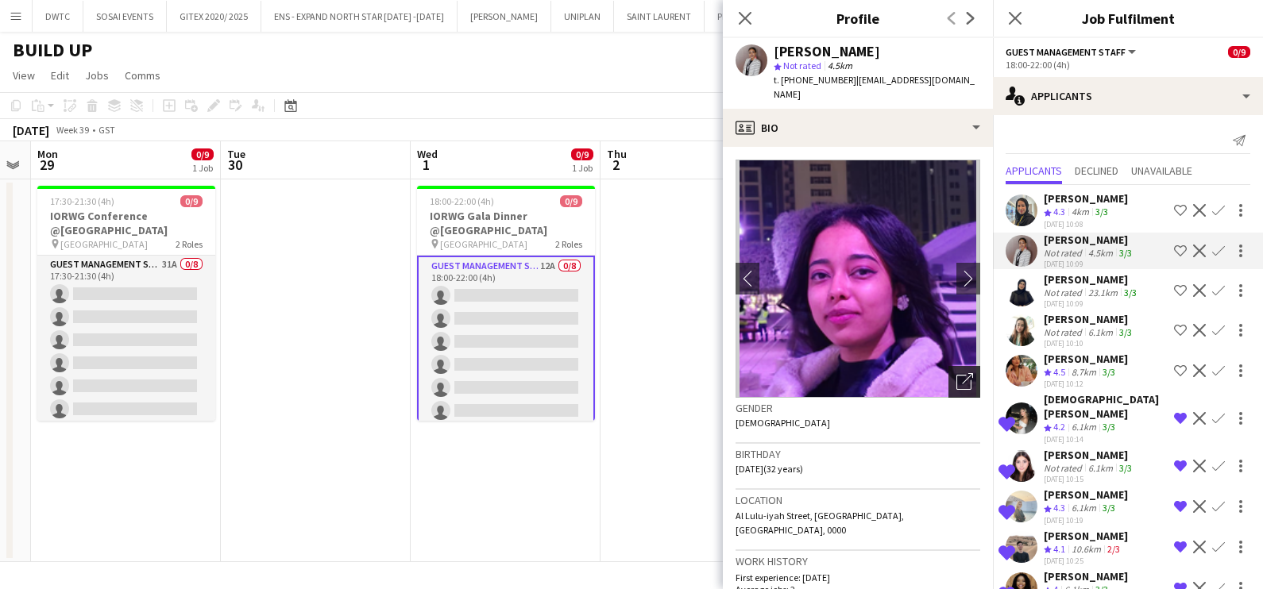
click at [956, 373] on icon "Open photos pop-in" at bounding box center [964, 381] width 17 height 17
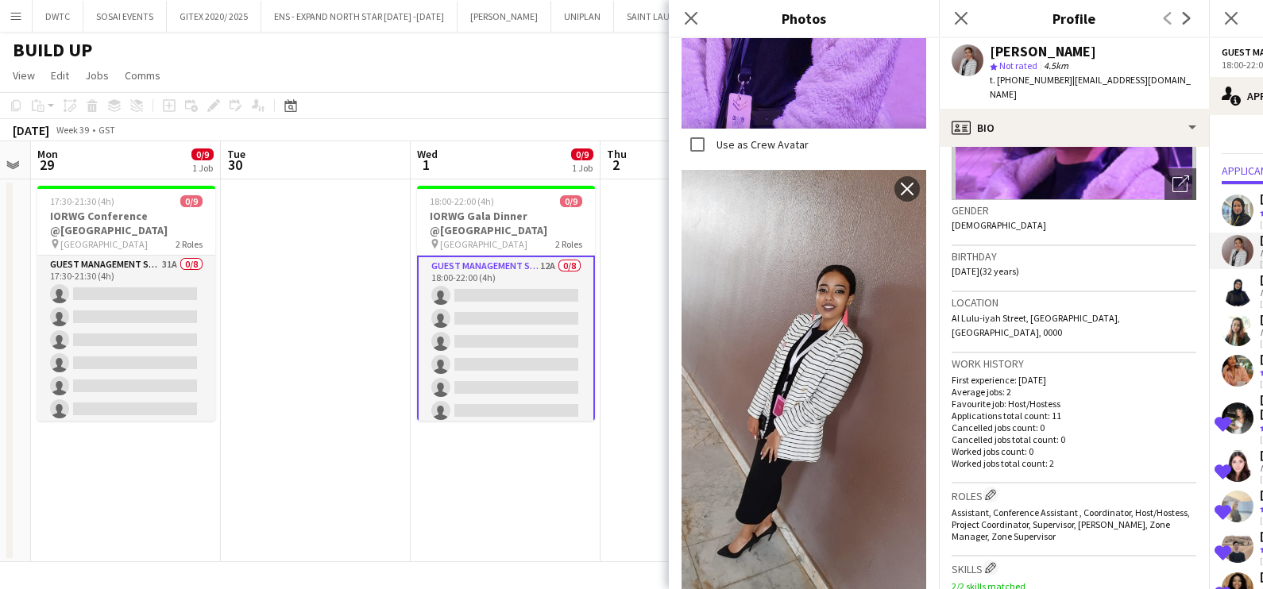
scroll to position [98, 0]
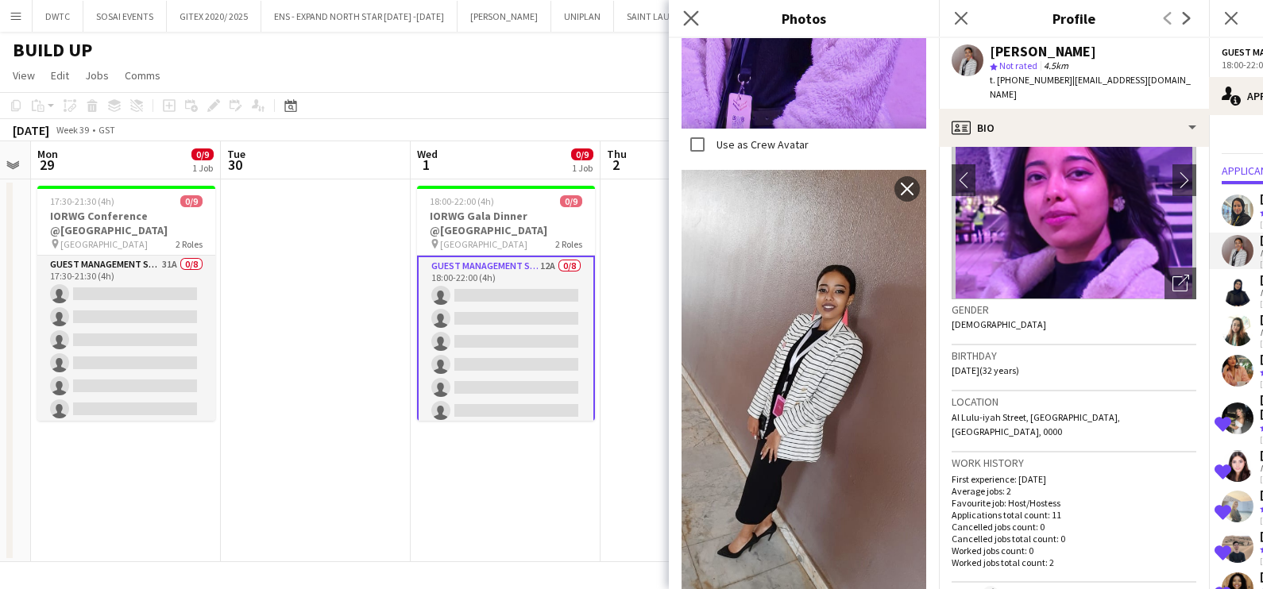
click at [681, 16] on app-icon "Close pop-in" at bounding box center [691, 18] width 23 height 23
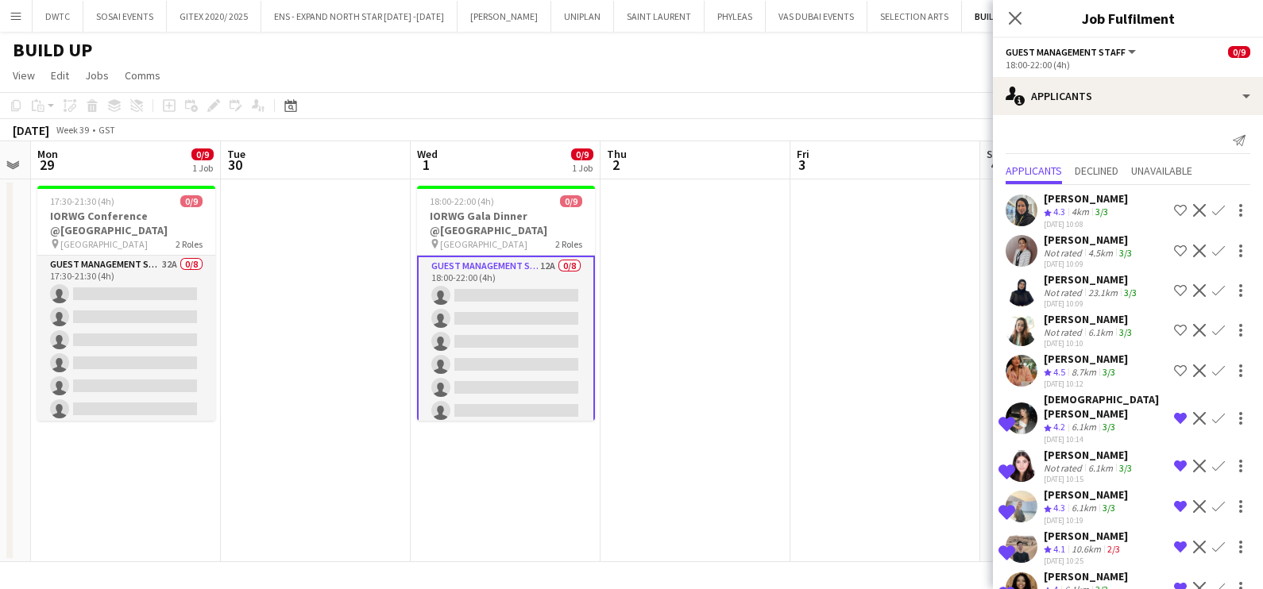
click at [1174, 247] on app-icon "Shortlist crew" at bounding box center [1180, 251] width 13 height 13
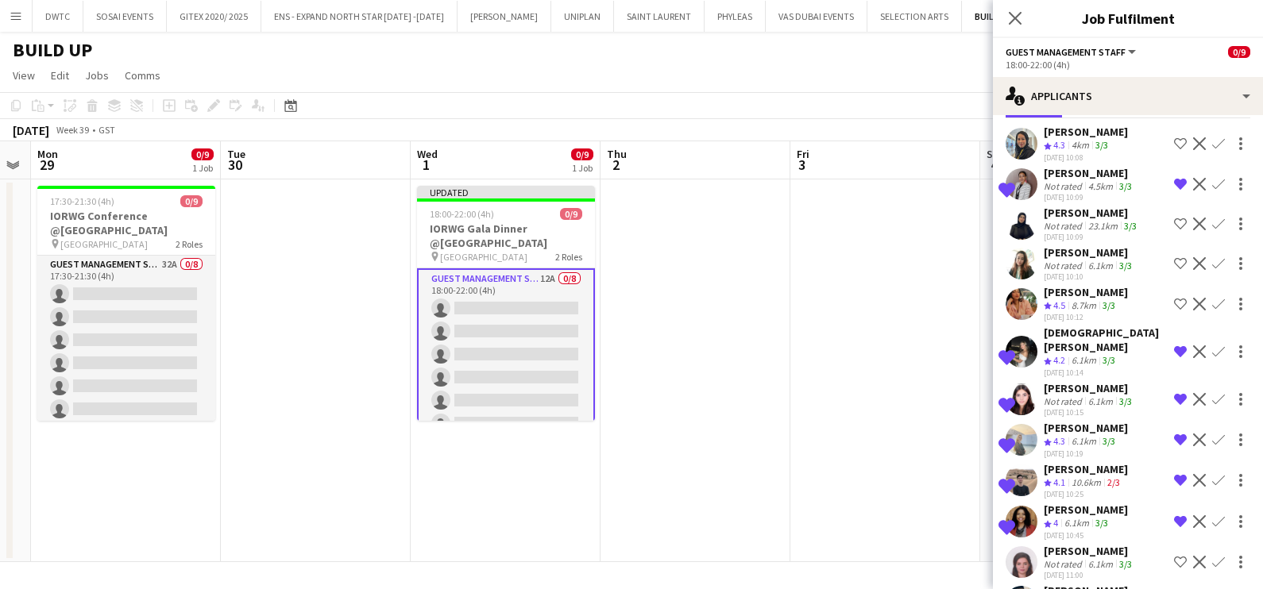
scroll to position [96, 0]
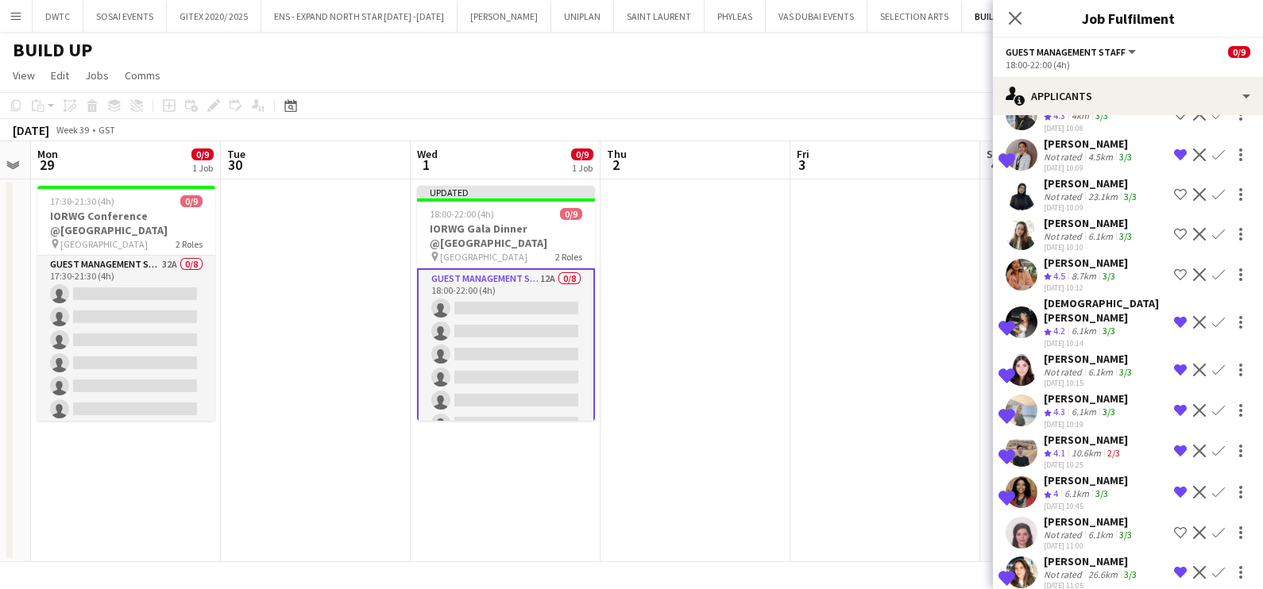
click at [1071, 270] on div "8.7km" at bounding box center [1083, 277] width 31 height 14
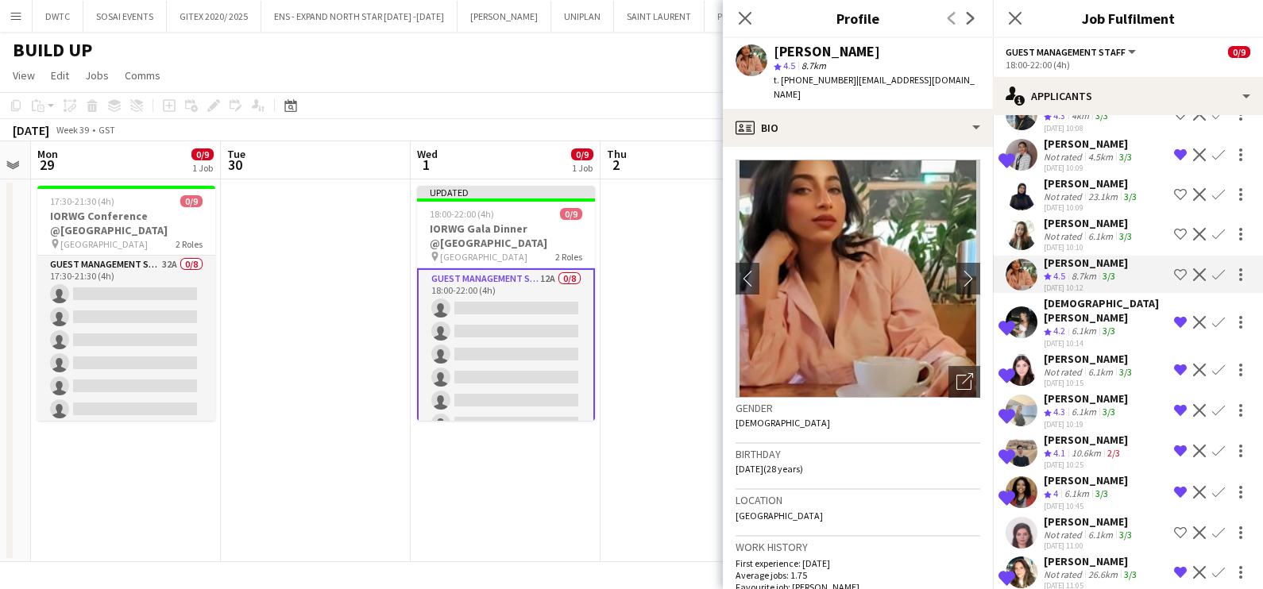
click at [1077, 305] on div "[DEMOGRAPHIC_DATA][PERSON_NAME]" at bounding box center [1106, 310] width 124 height 29
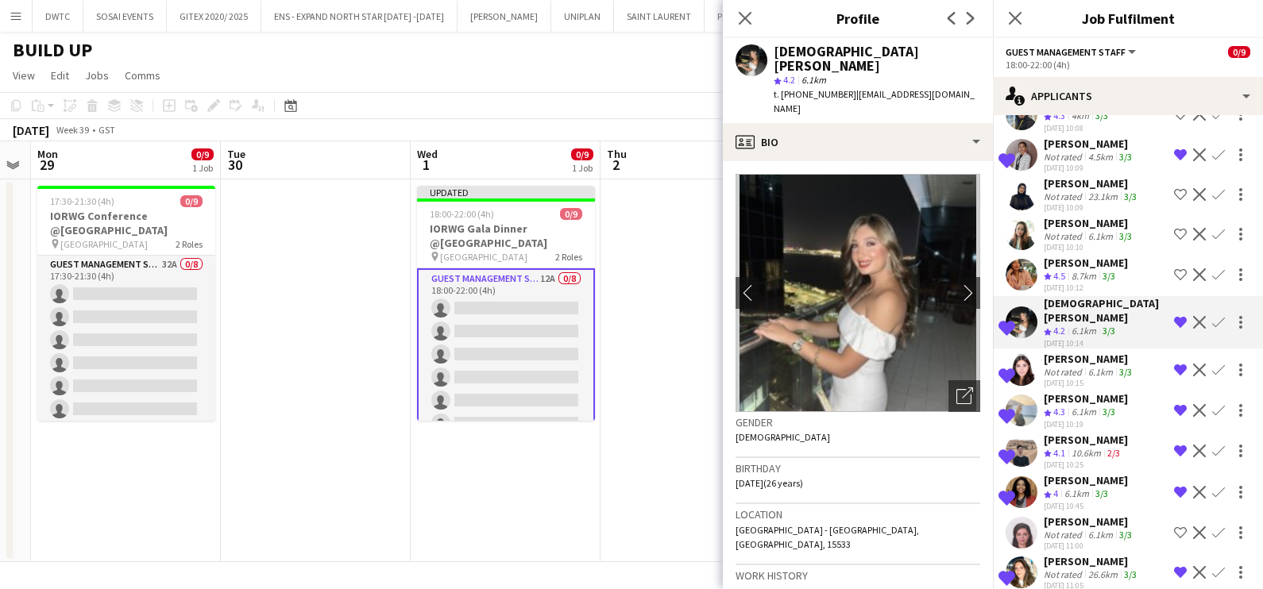
click at [1086, 352] on div "[PERSON_NAME]" at bounding box center [1089, 359] width 91 height 14
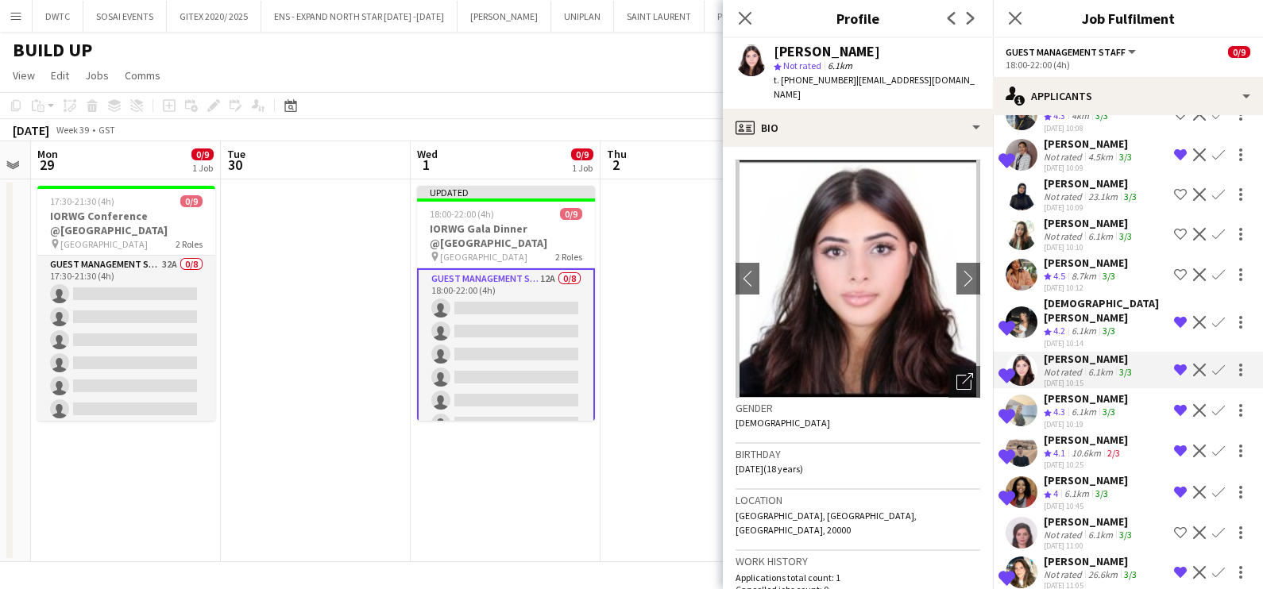
click at [1084, 392] on div "[PERSON_NAME]" at bounding box center [1086, 399] width 84 height 14
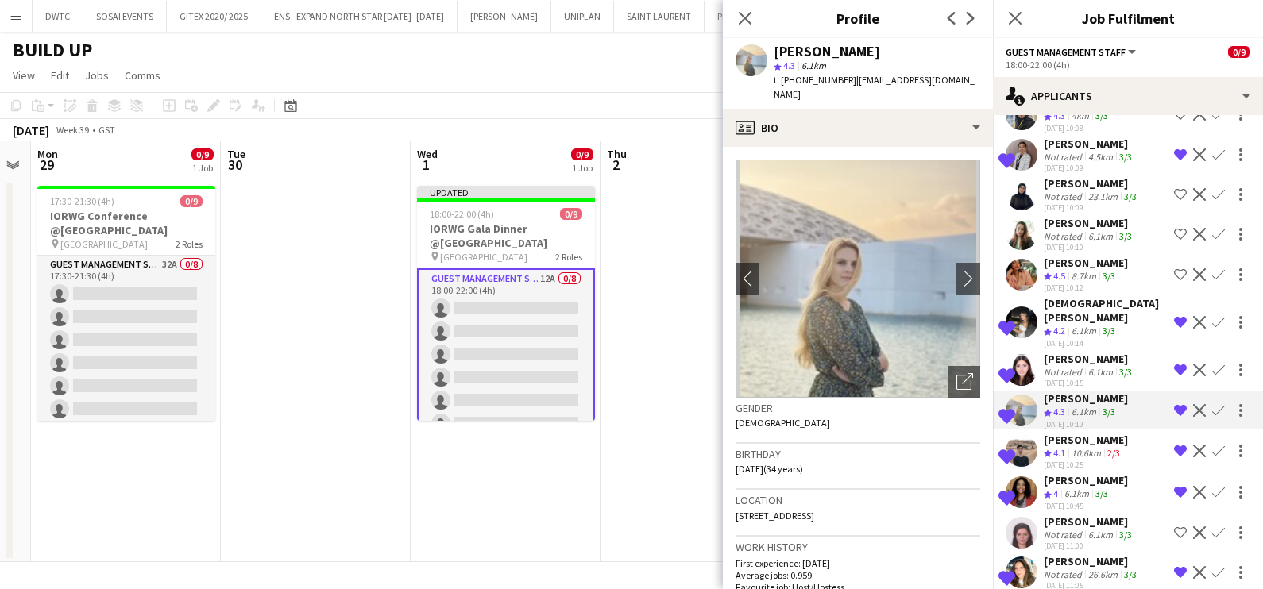
click at [1060, 447] on span "4.1" at bounding box center [1059, 453] width 12 height 12
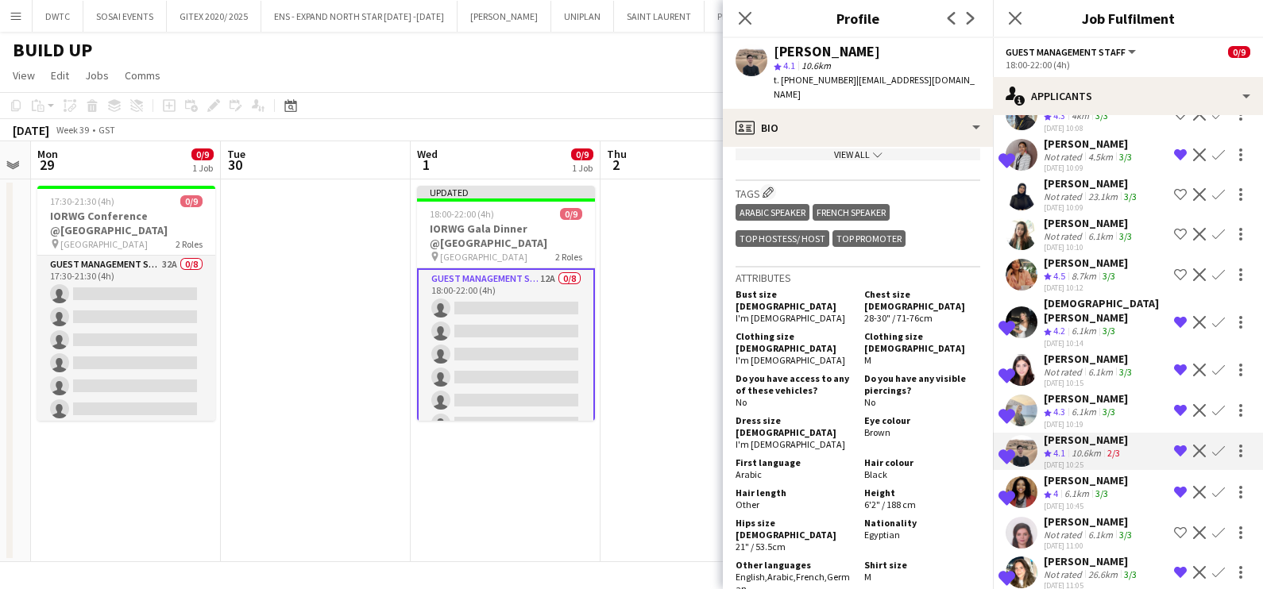
scroll to position [893, 0]
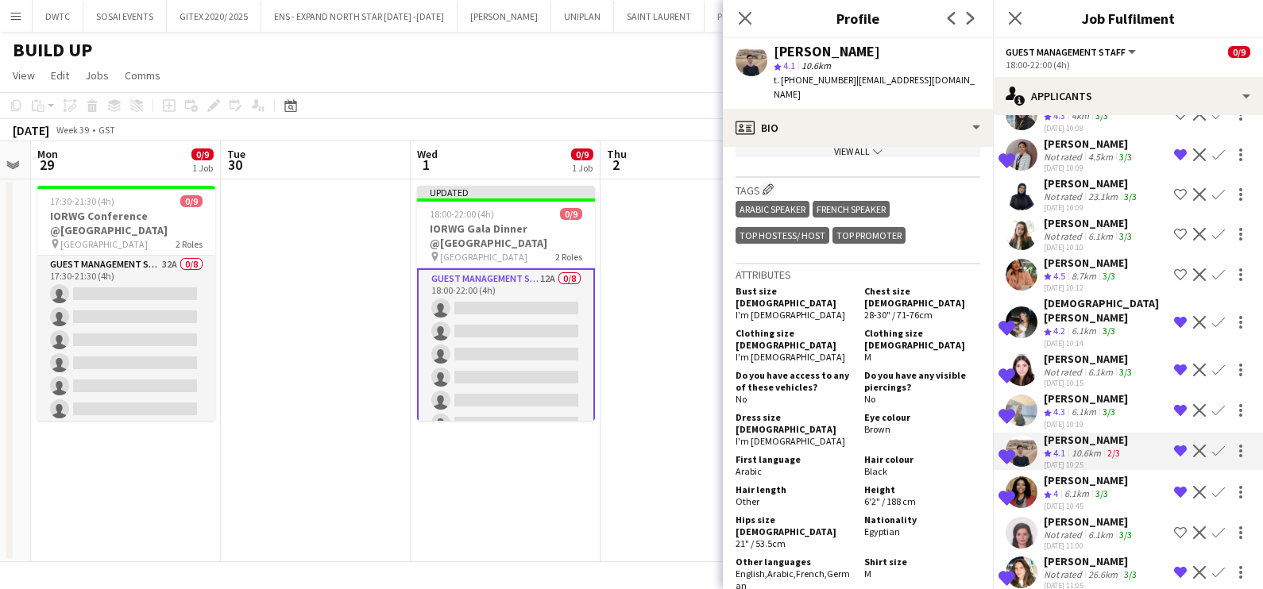
click at [1076, 488] on div "6.1km" at bounding box center [1076, 495] width 31 height 14
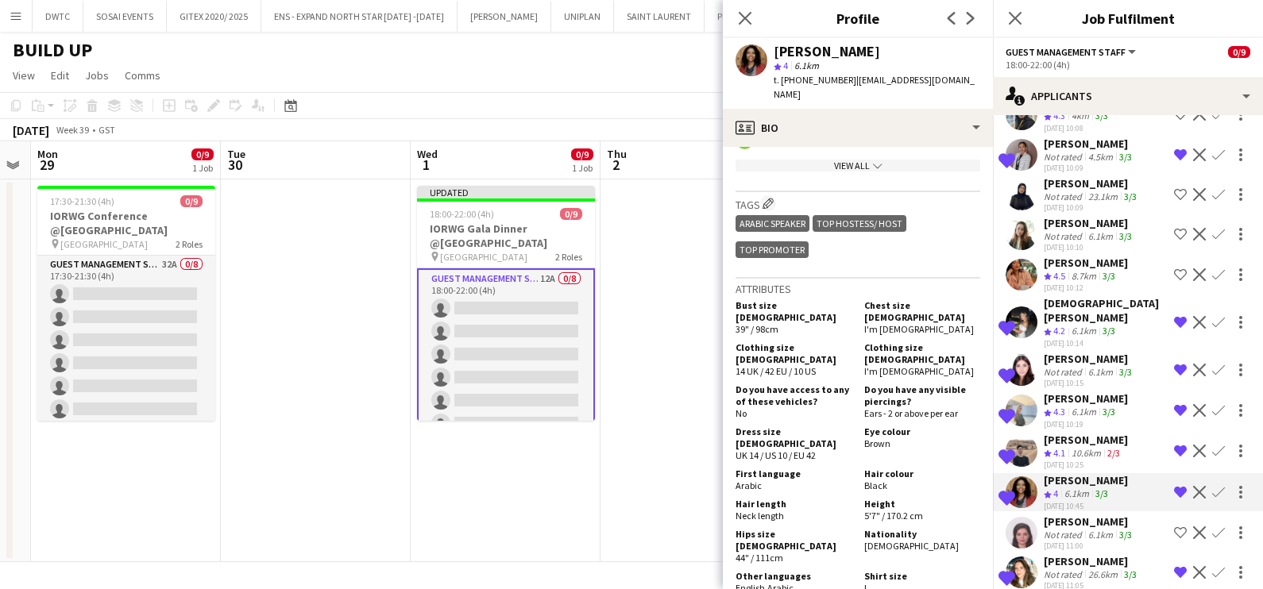
scroll to position [793, 0]
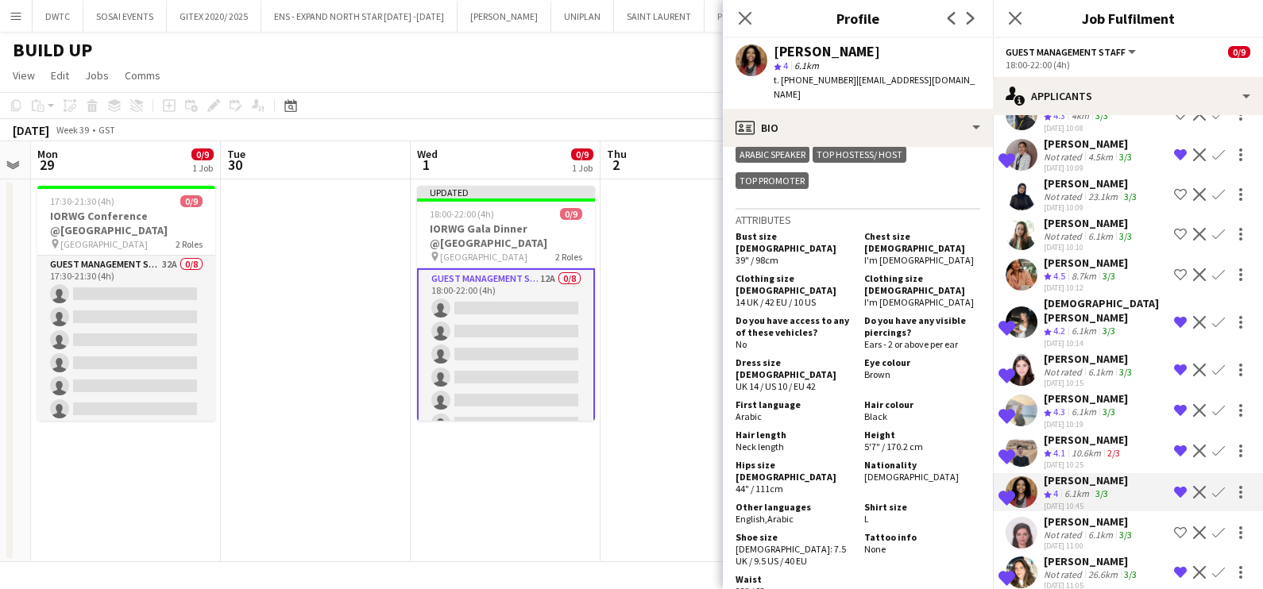
click at [1072, 529] on div "Not rated" at bounding box center [1064, 535] width 41 height 12
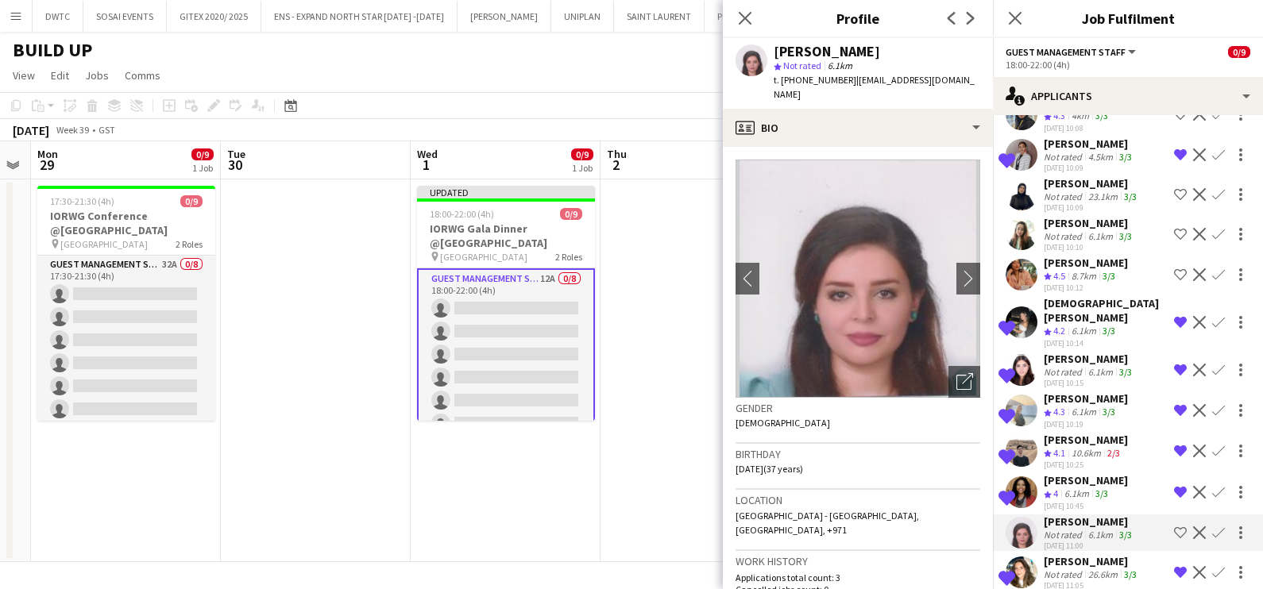
click at [1072, 581] on div "[DATE] 11:05" at bounding box center [1092, 586] width 96 height 10
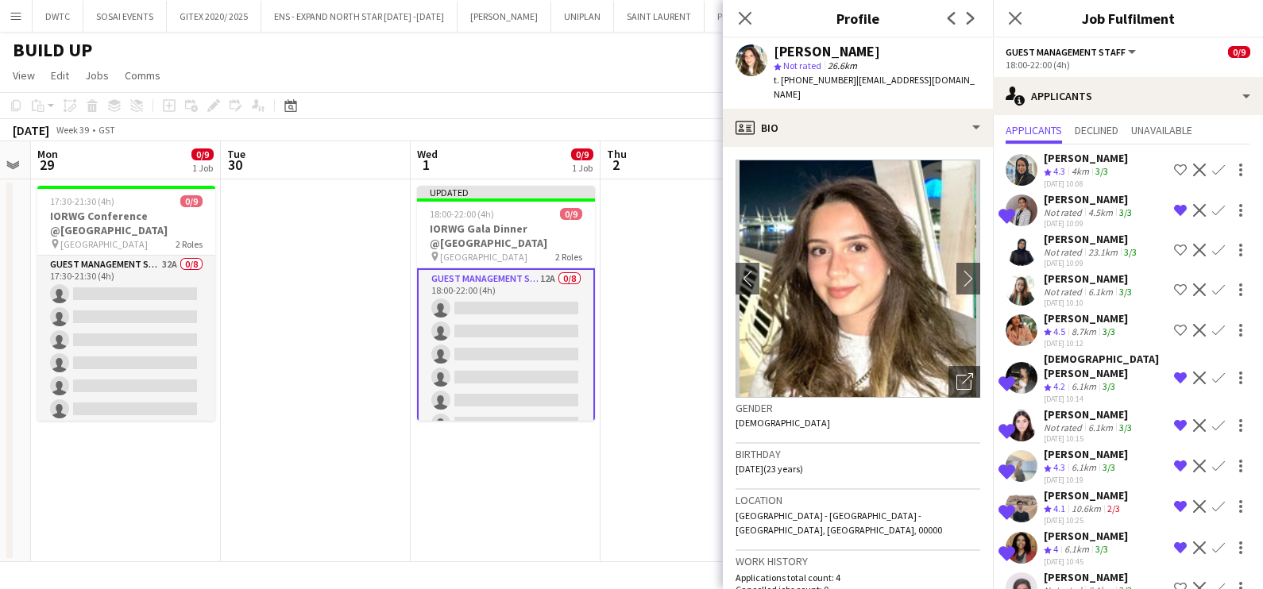
scroll to position [0, 0]
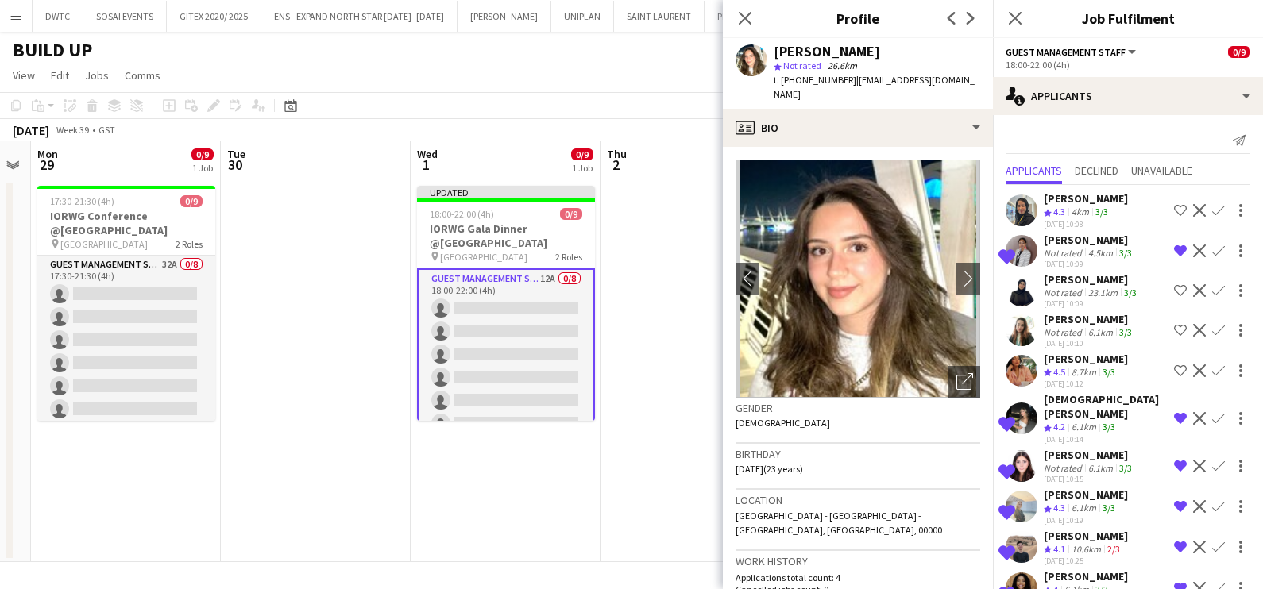
click at [633, 389] on app-date-cell at bounding box center [695, 370] width 190 height 383
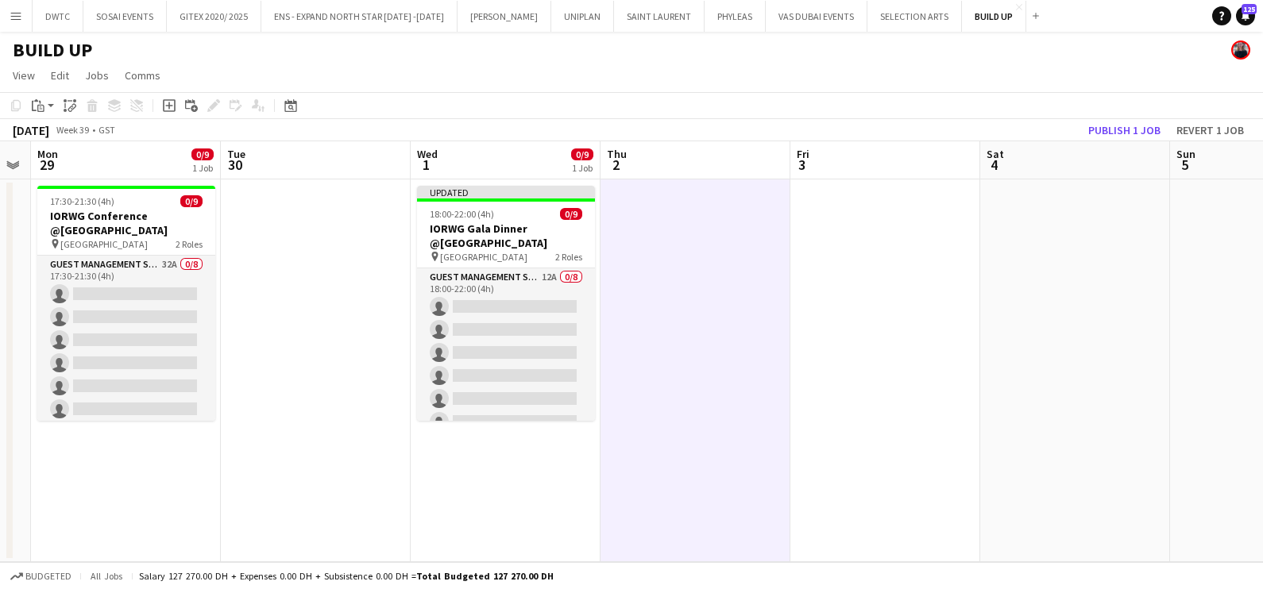
click at [1125, 118] on app-toolbar "Copy Paste Paste Ctrl+V Paste with crew Ctrl+Shift+V Paste linked Job Delete Gr…" at bounding box center [631, 105] width 1263 height 27
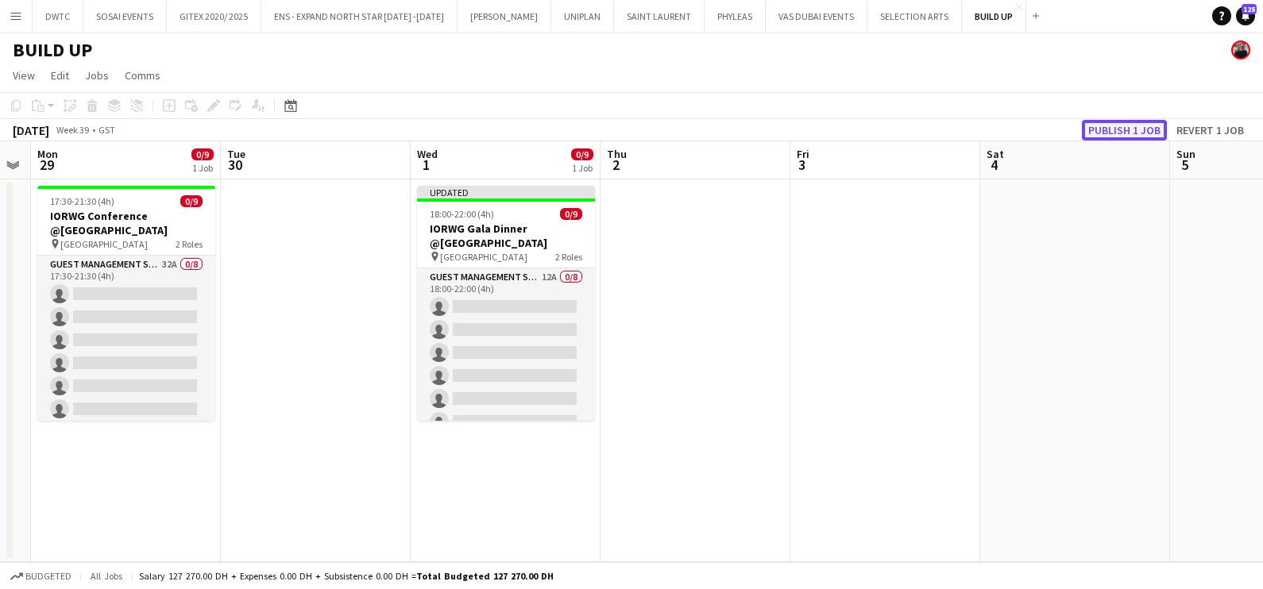
click at [1124, 129] on button "Publish 1 job" at bounding box center [1124, 130] width 85 height 21
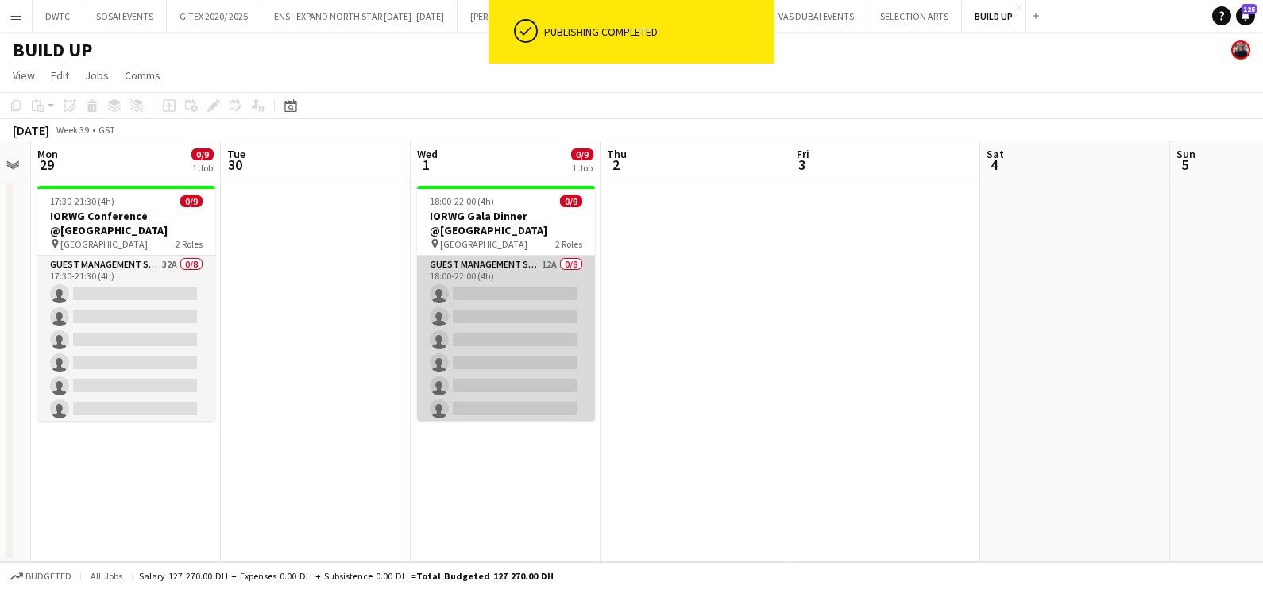
click at [503, 286] on app-card-role "Guest Management Staff 12A 0/8 18:00-22:00 (4h) single-neutral-actions single-n…" at bounding box center [506, 363] width 178 height 215
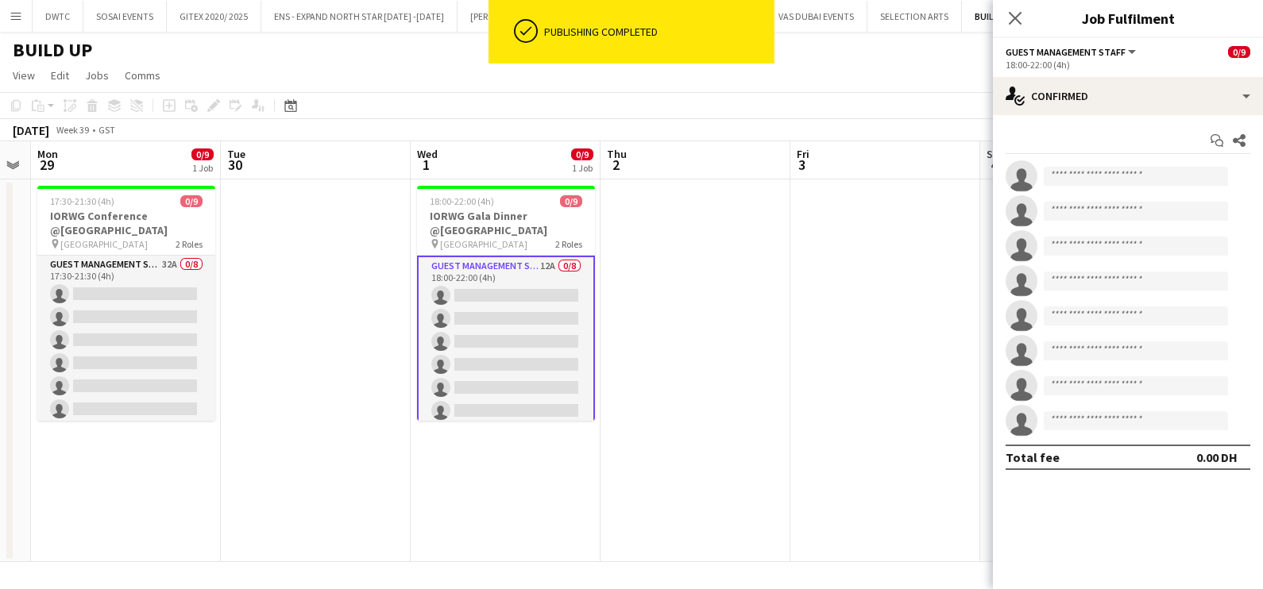
click at [1094, 71] on div "18:00-22:00 (4h)" at bounding box center [1127, 65] width 245 height 12
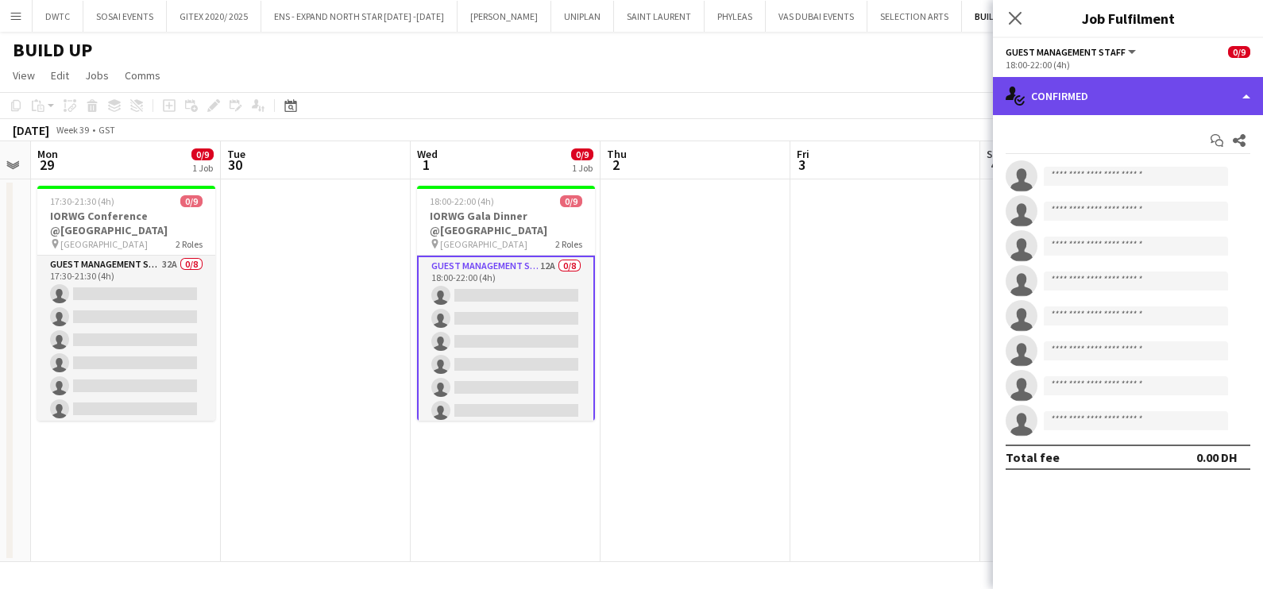
click at [1093, 83] on div "single-neutral-actions-check-2 Confirmed" at bounding box center [1128, 96] width 270 height 38
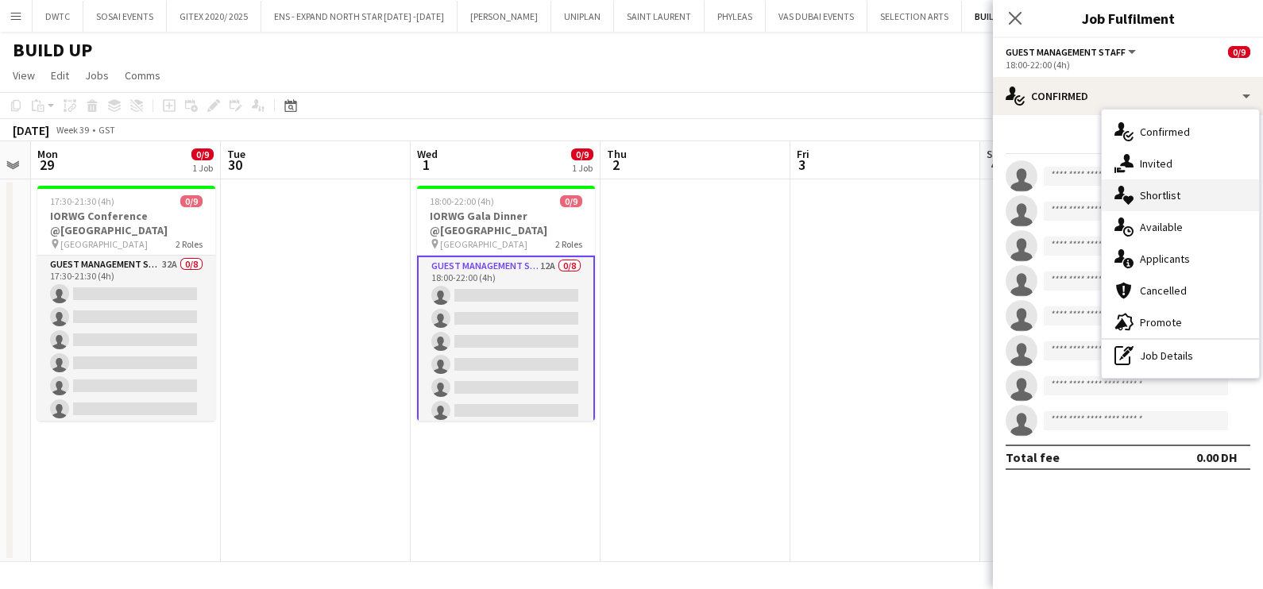
click at [1152, 191] on span "Shortlist" at bounding box center [1160, 195] width 41 height 14
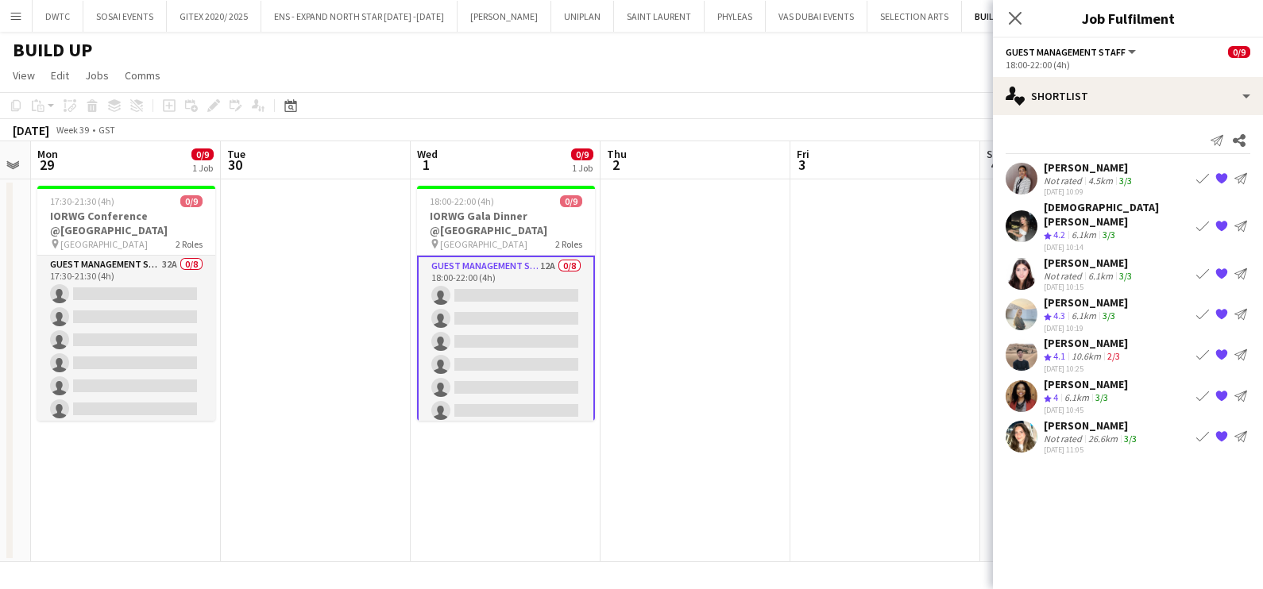
click at [840, 383] on app-date-cell at bounding box center [885, 370] width 190 height 383
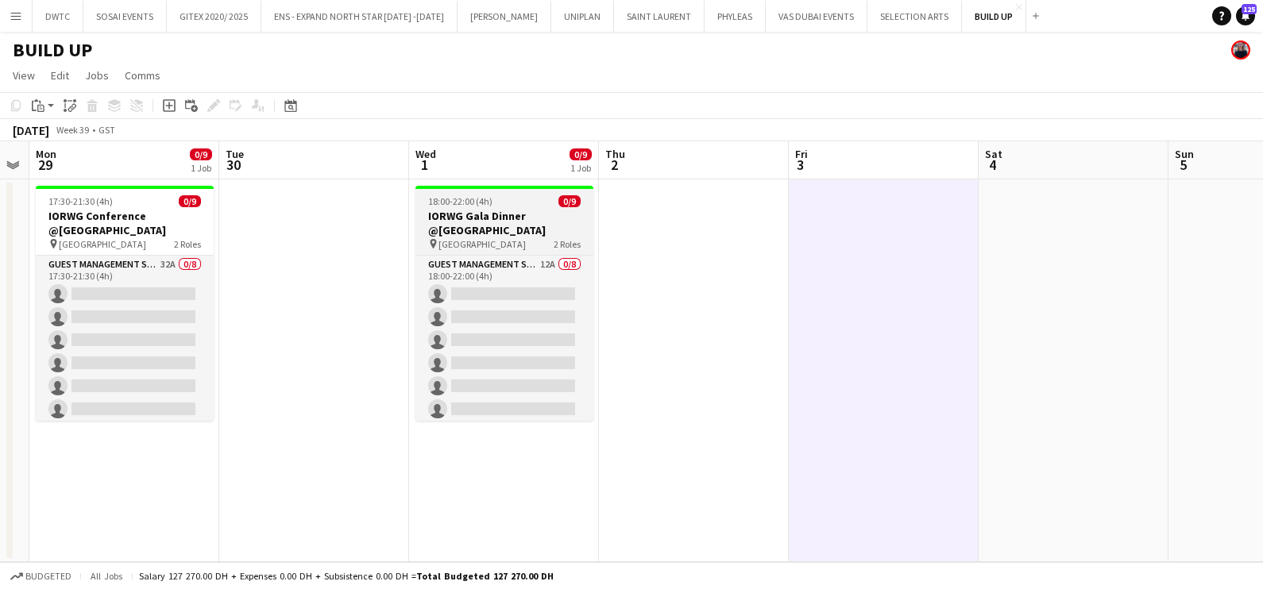
click at [453, 220] on h3 "IORWG Gala Dinner @[GEOGRAPHIC_DATA]" at bounding box center [504, 223] width 178 height 29
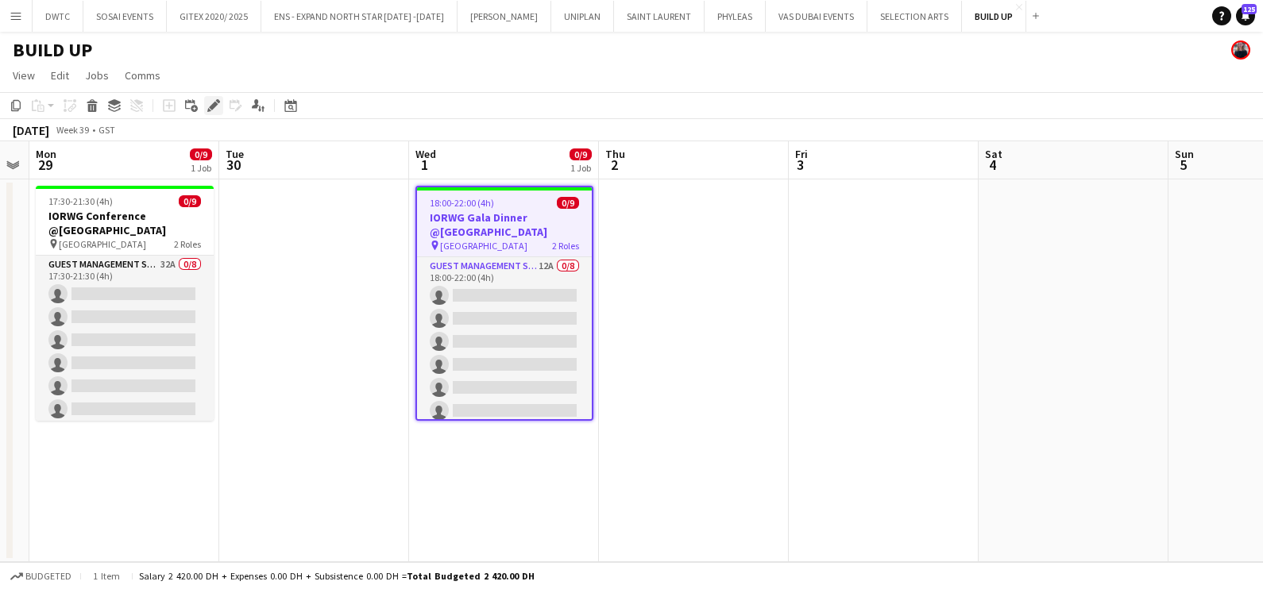
click at [210, 101] on icon "Edit" at bounding box center [213, 105] width 13 height 13
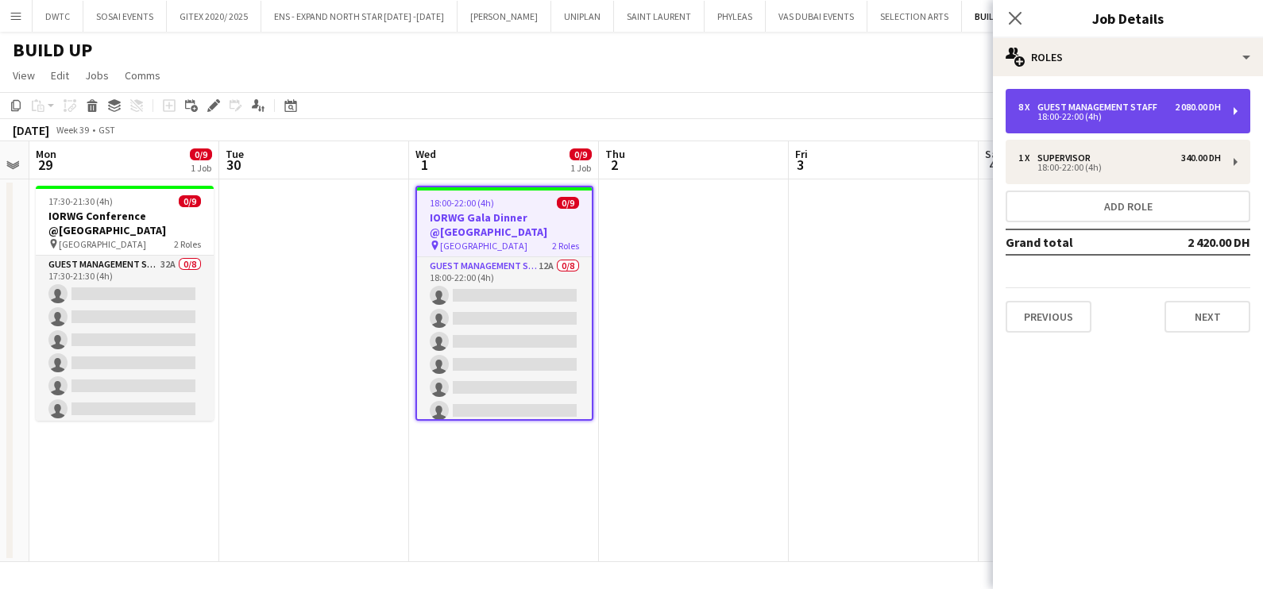
click at [1106, 106] on div "Guest Management Staff" at bounding box center [1100, 107] width 126 height 11
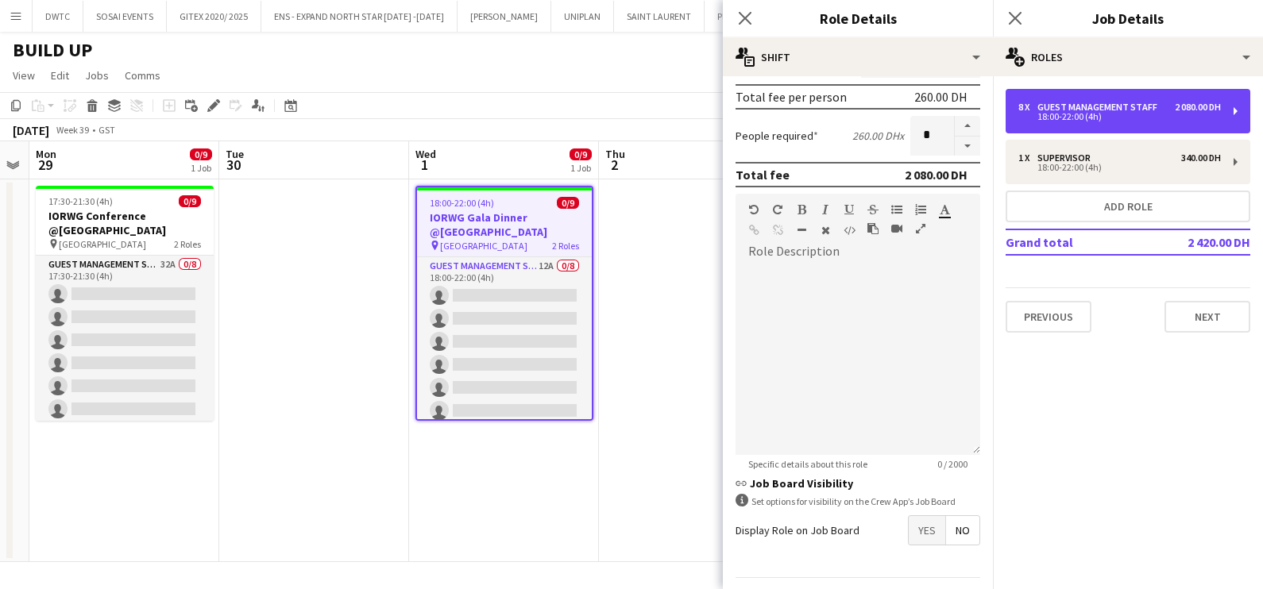
scroll to position [400, 0]
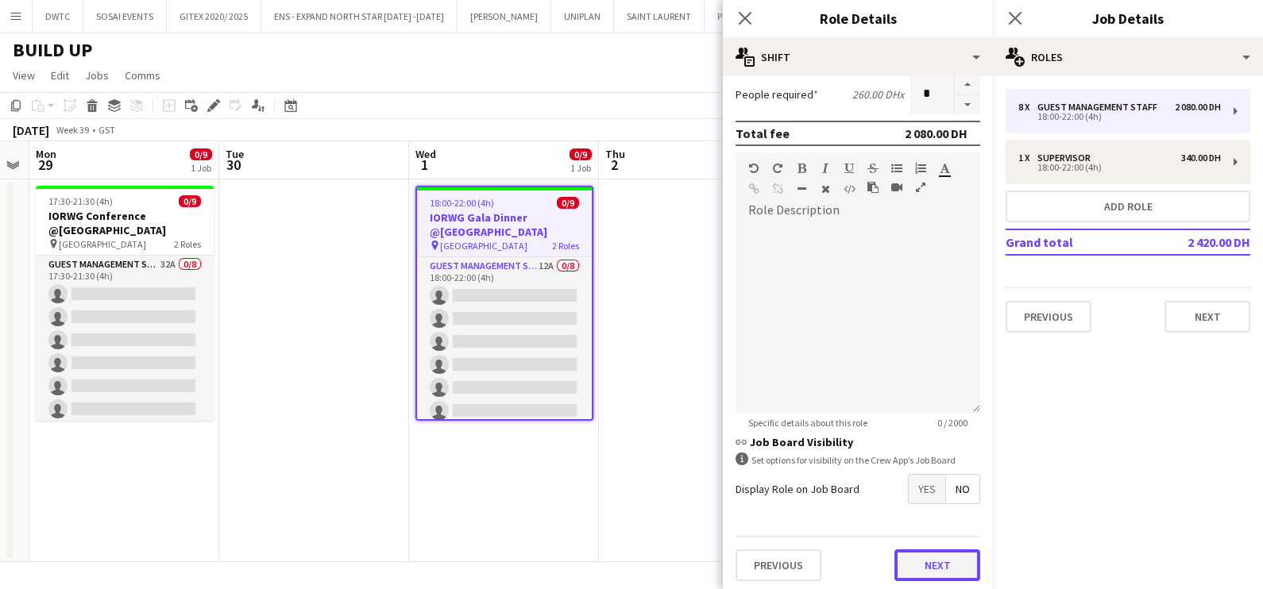
click at [929, 561] on button "Next" at bounding box center [937, 566] width 86 height 32
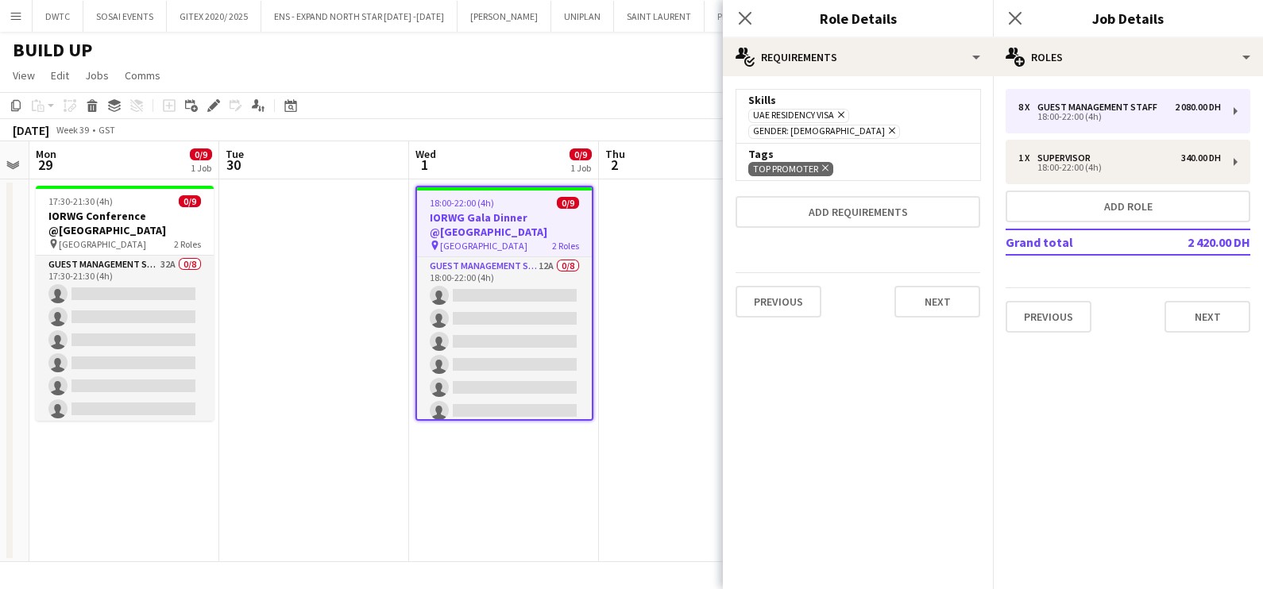
scroll to position [0, 0]
click at [895, 125] on icon "Remove" at bounding box center [890, 130] width 10 height 10
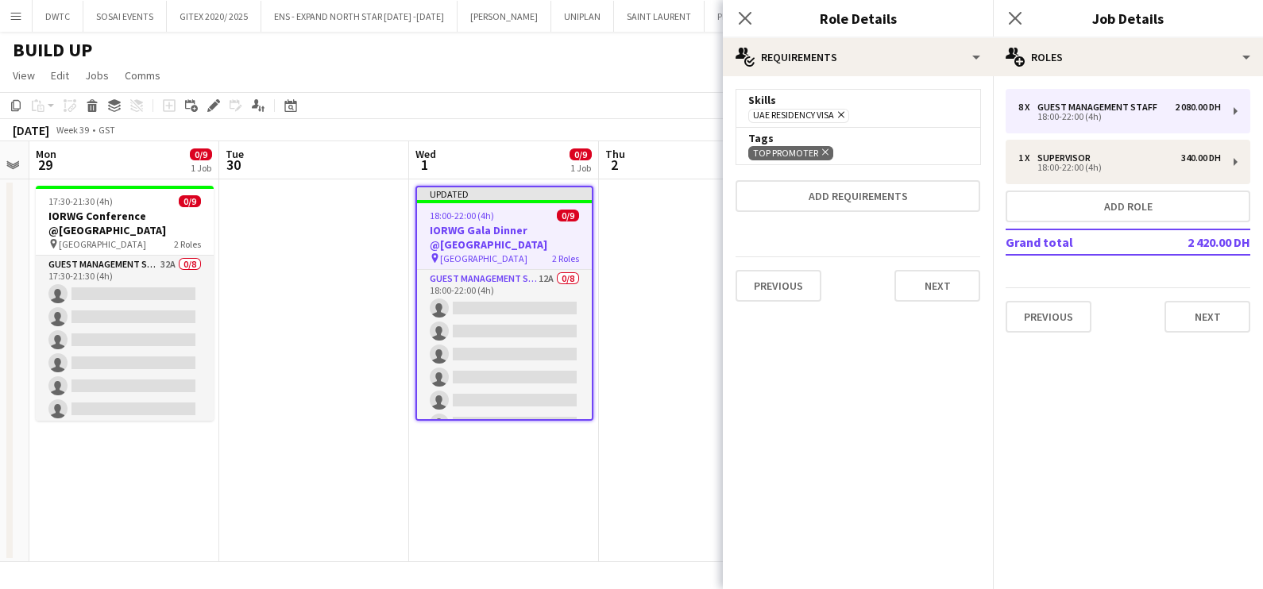
scroll to position [0, 539]
click at [655, 325] on app-date-cell at bounding box center [695, 370] width 190 height 383
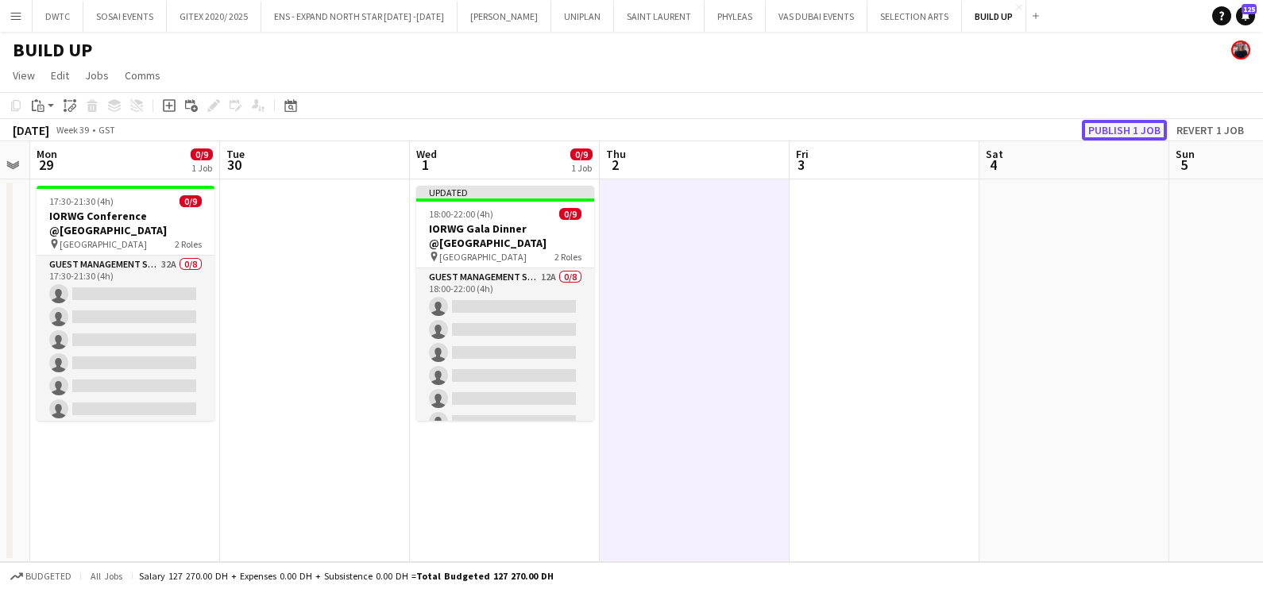
click at [1128, 131] on button "Publish 1 job" at bounding box center [1124, 130] width 85 height 21
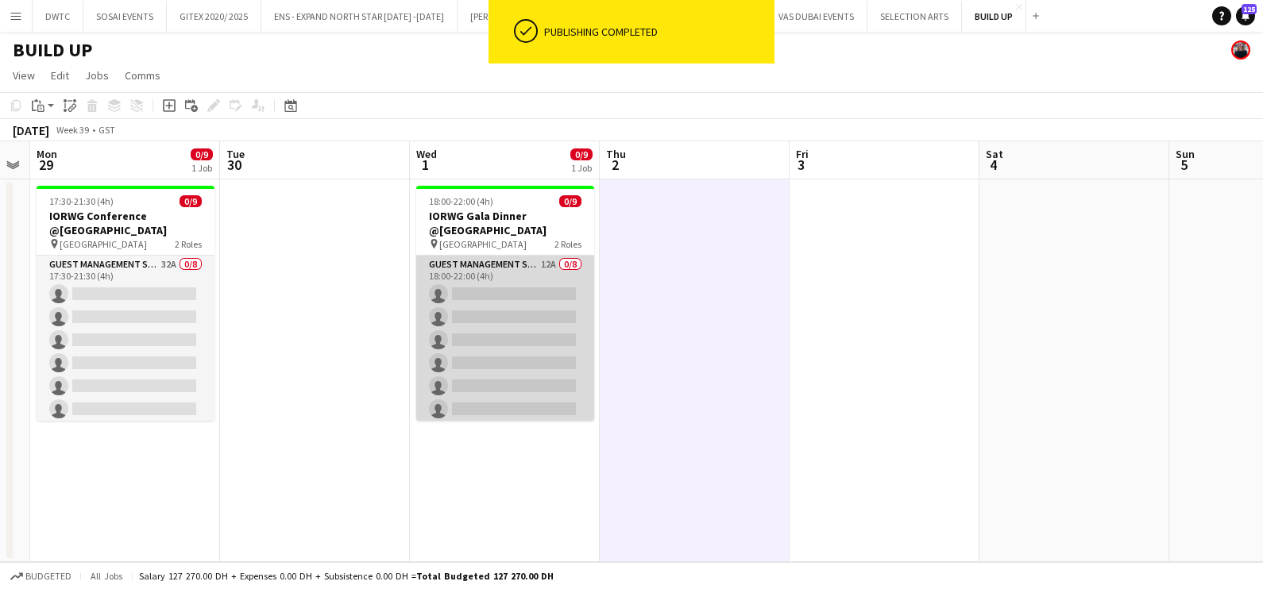
click at [521, 288] on app-card-role "Guest Management Staff 12A 0/8 18:00-22:00 (4h) single-neutral-actions single-n…" at bounding box center [505, 363] width 178 height 215
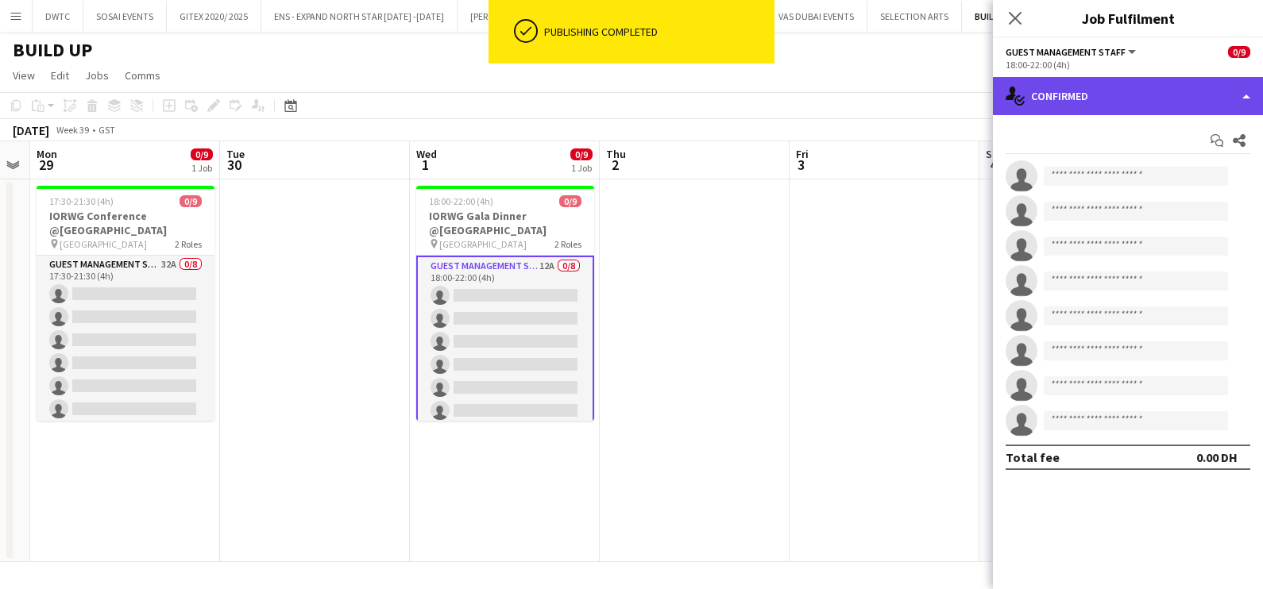
click at [1066, 106] on div "single-neutral-actions-check-2 Confirmed" at bounding box center [1128, 96] width 270 height 38
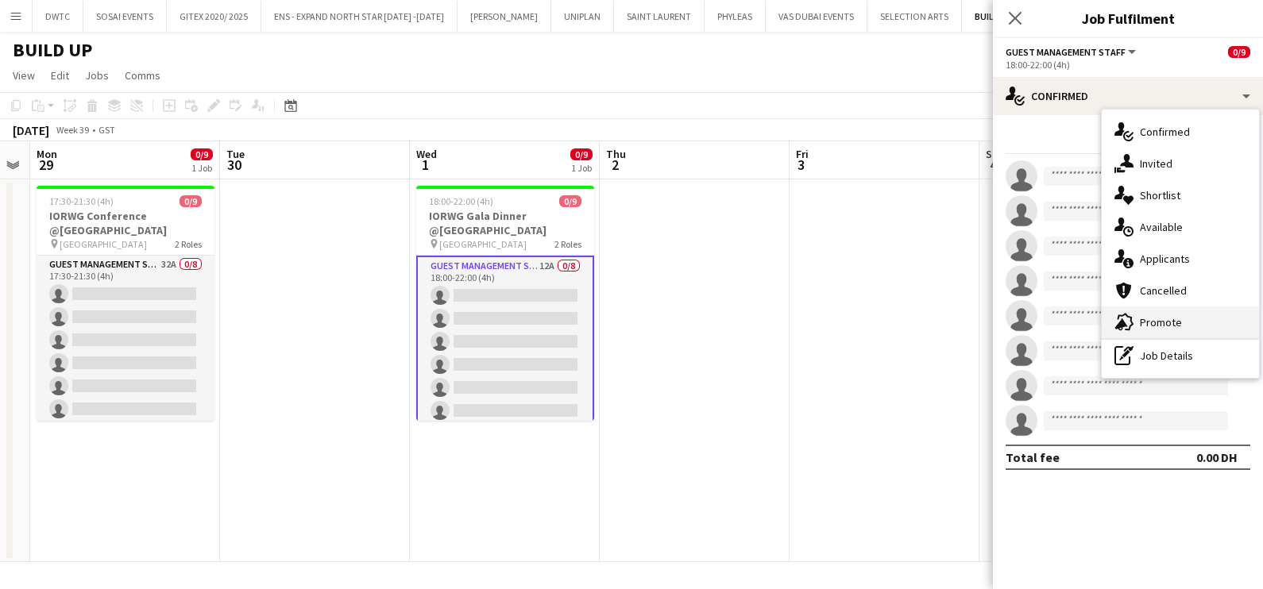
click at [1144, 314] on div "advertising-megaphone Promote" at bounding box center [1179, 323] width 157 height 32
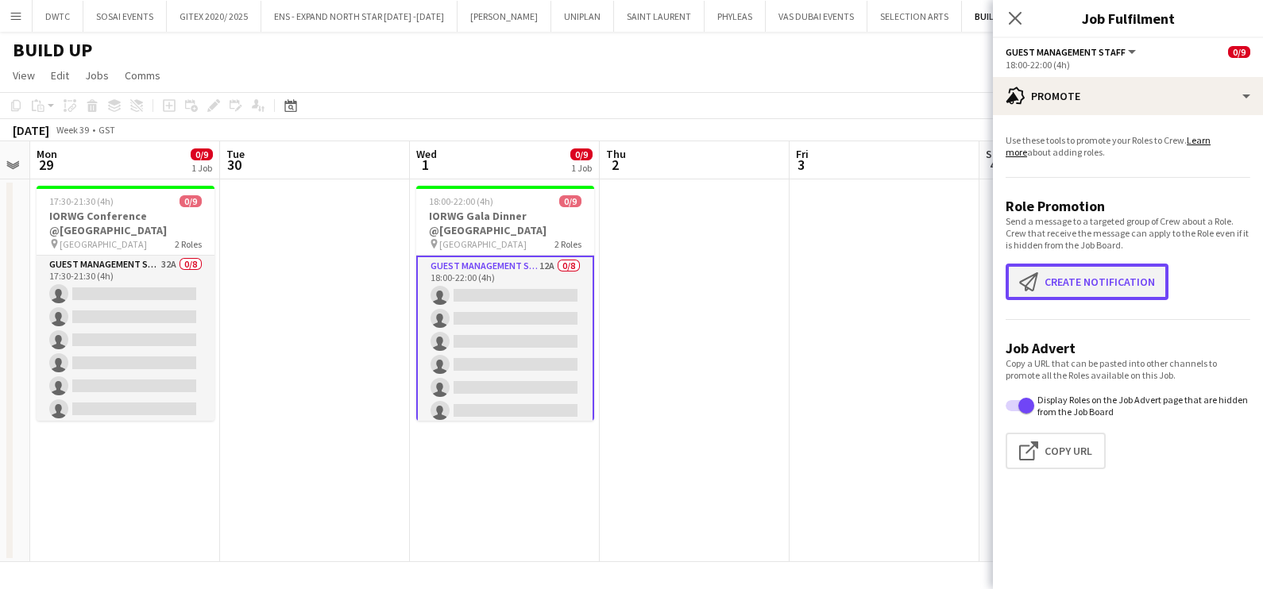
click at [1059, 291] on button "Create notification Create notification" at bounding box center [1086, 282] width 163 height 37
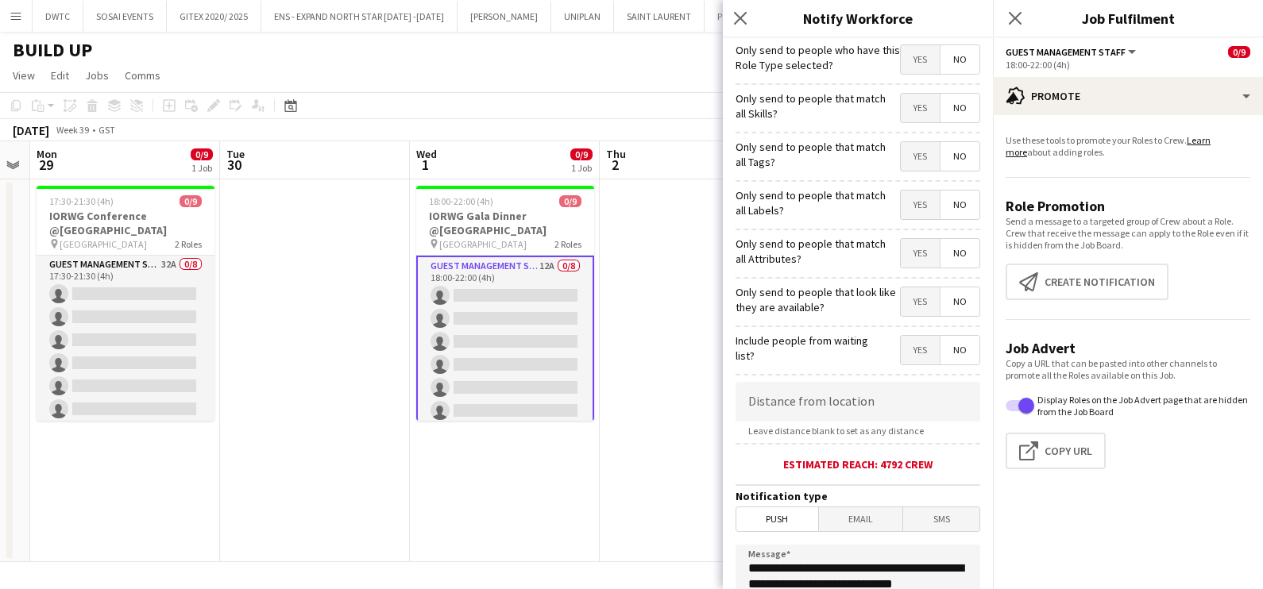
click at [901, 111] on span "Yes" at bounding box center [920, 108] width 39 height 29
click at [901, 144] on span "Yes" at bounding box center [920, 156] width 39 height 29
drag, startPoint x: 903, startPoint y: 202, endPoint x: 905, endPoint y: 245, distance: 43.7
click at [901, 202] on span "Yes" at bounding box center [920, 205] width 39 height 29
click at [907, 249] on span "Yes" at bounding box center [920, 253] width 39 height 29
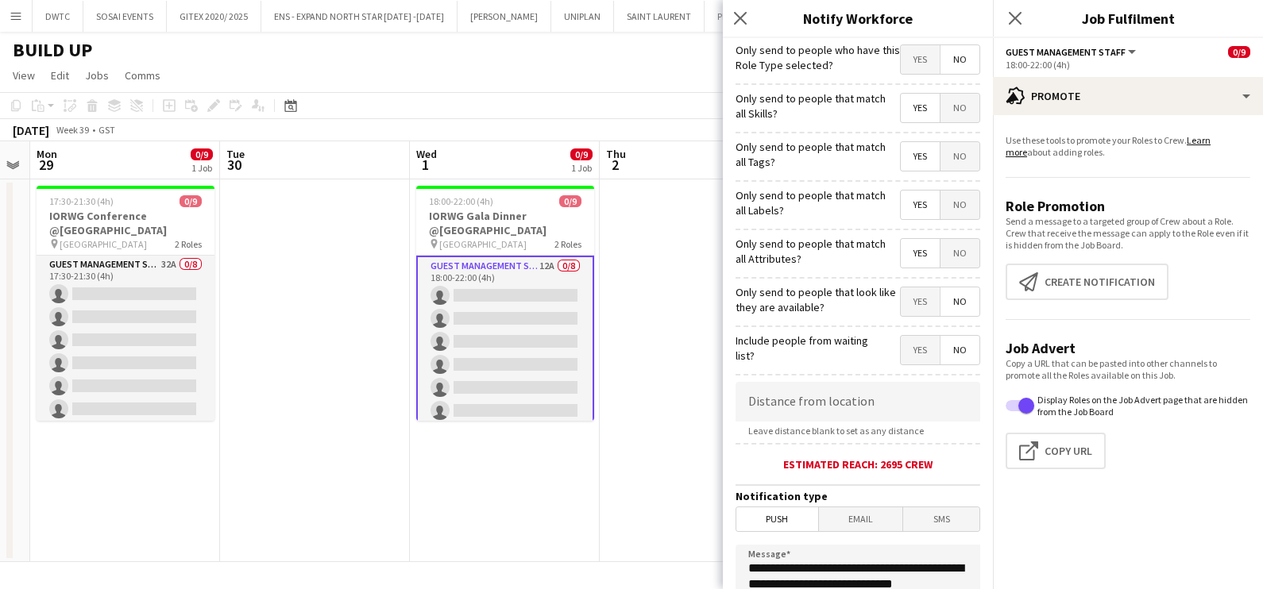
click at [911, 291] on span "Yes" at bounding box center [920, 301] width 39 height 29
click at [874, 408] on input at bounding box center [857, 402] width 245 height 40
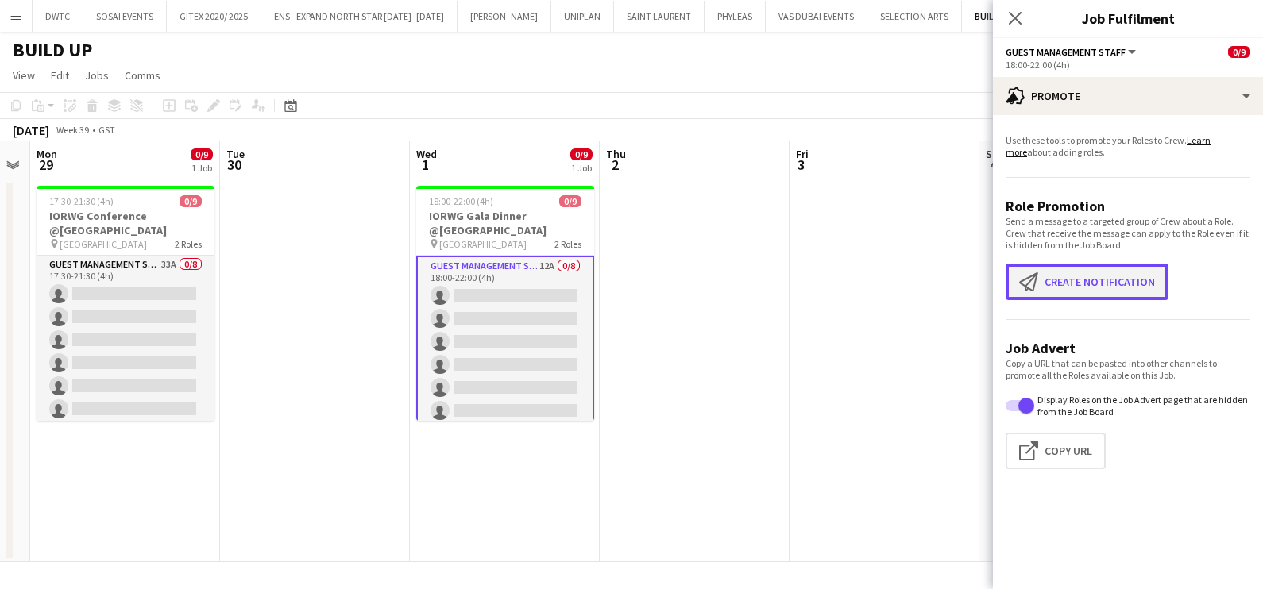
click at [1084, 283] on button "Create notification Create notification" at bounding box center [1086, 282] width 163 height 37
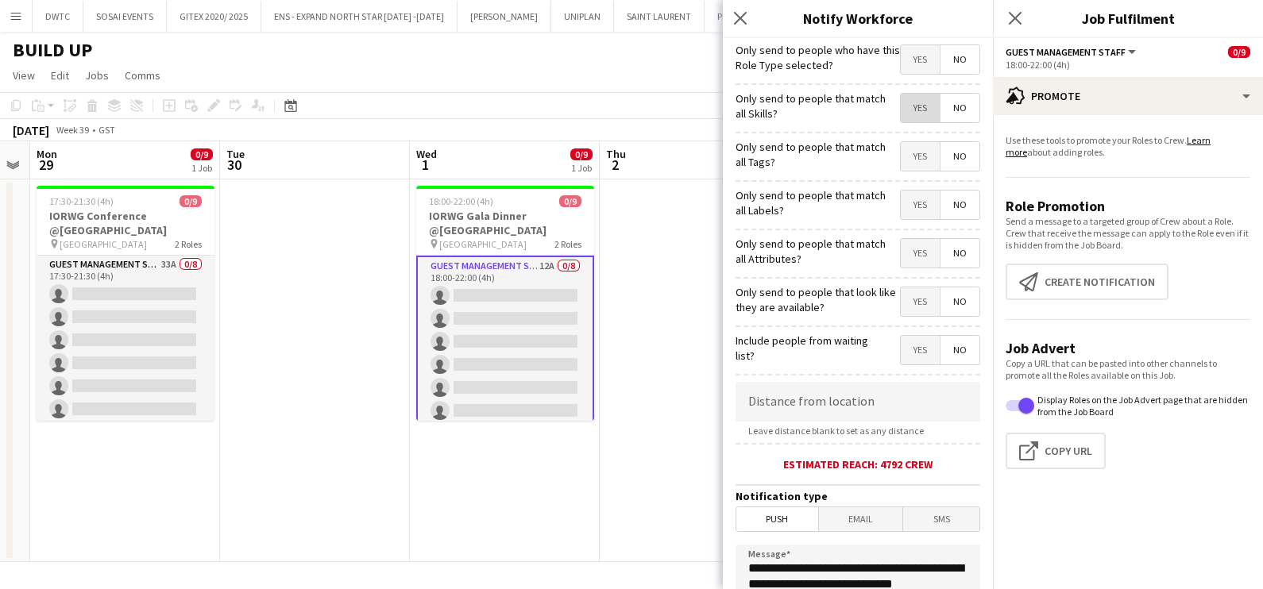
click at [904, 107] on span "Yes" at bounding box center [920, 108] width 39 height 29
click at [907, 159] on span "Yes" at bounding box center [920, 156] width 39 height 29
drag, startPoint x: 903, startPoint y: 198, endPoint x: 898, endPoint y: 234, distance: 36.8
click at [904, 199] on span "Yes" at bounding box center [920, 205] width 39 height 29
drag, startPoint x: 901, startPoint y: 245, endPoint x: 900, endPoint y: 295, distance: 50.8
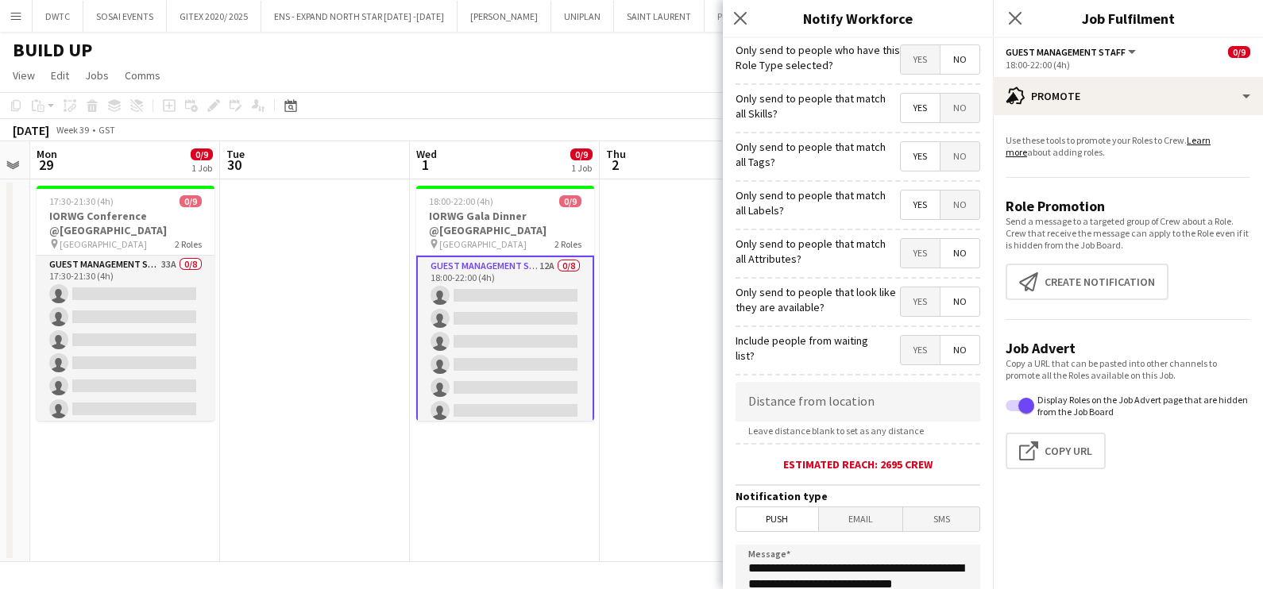
click at [901, 246] on span "Yes" at bounding box center [920, 253] width 39 height 29
click at [904, 299] on span "Yes" at bounding box center [920, 301] width 39 height 29
click at [831, 391] on input at bounding box center [857, 402] width 245 height 40
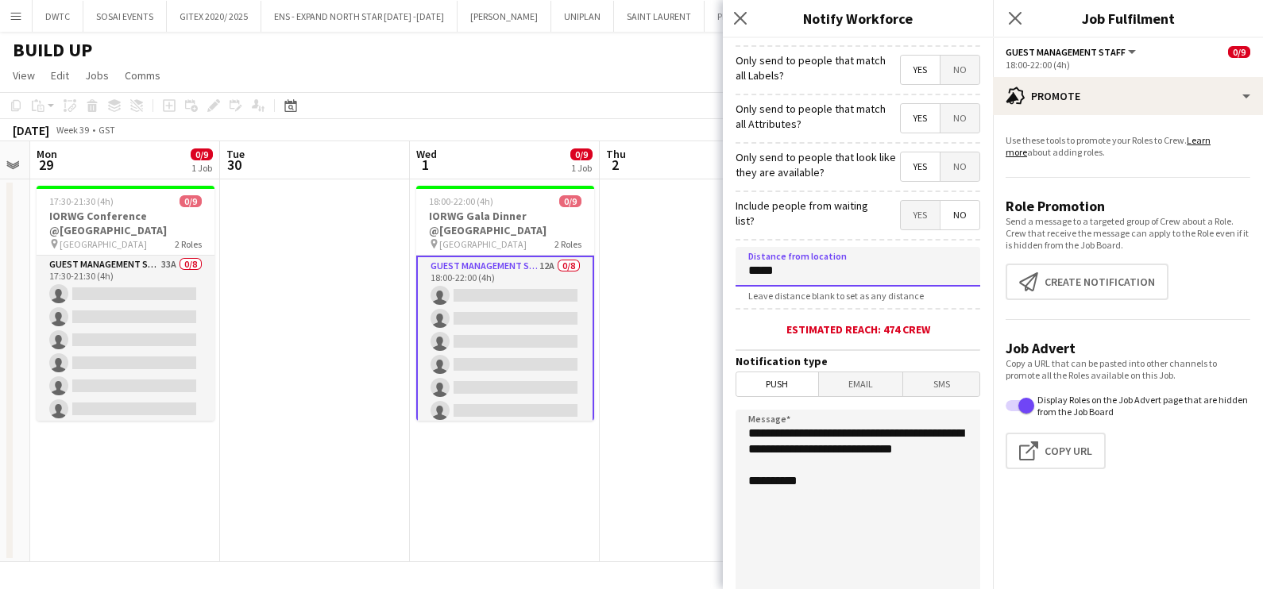
scroll to position [281, 0]
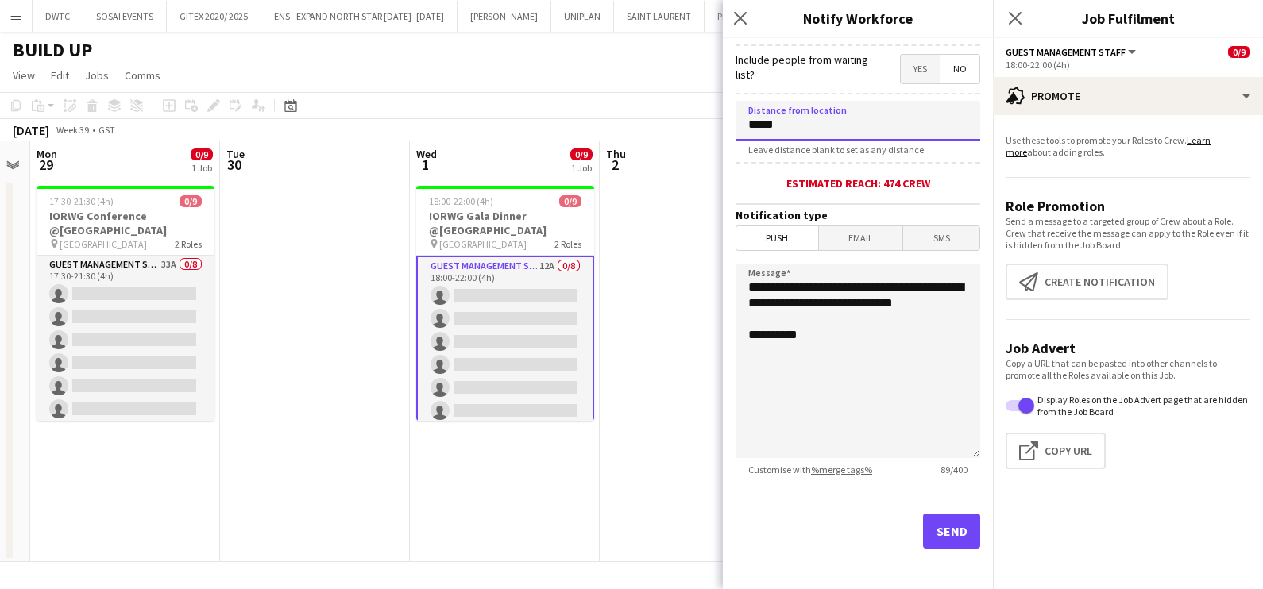
type input "*****"
click at [930, 526] on button "Send" at bounding box center [951, 531] width 57 height 35
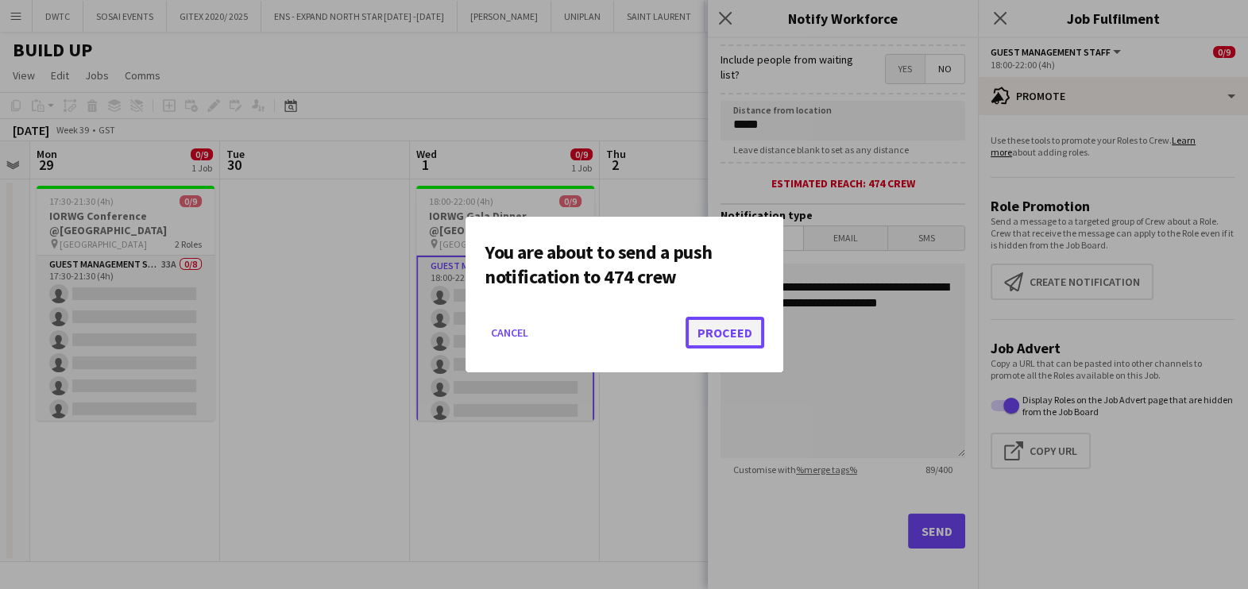
click at [698, 341] on button "Proceed" at bounding box center [724, 333] width 79 height 32
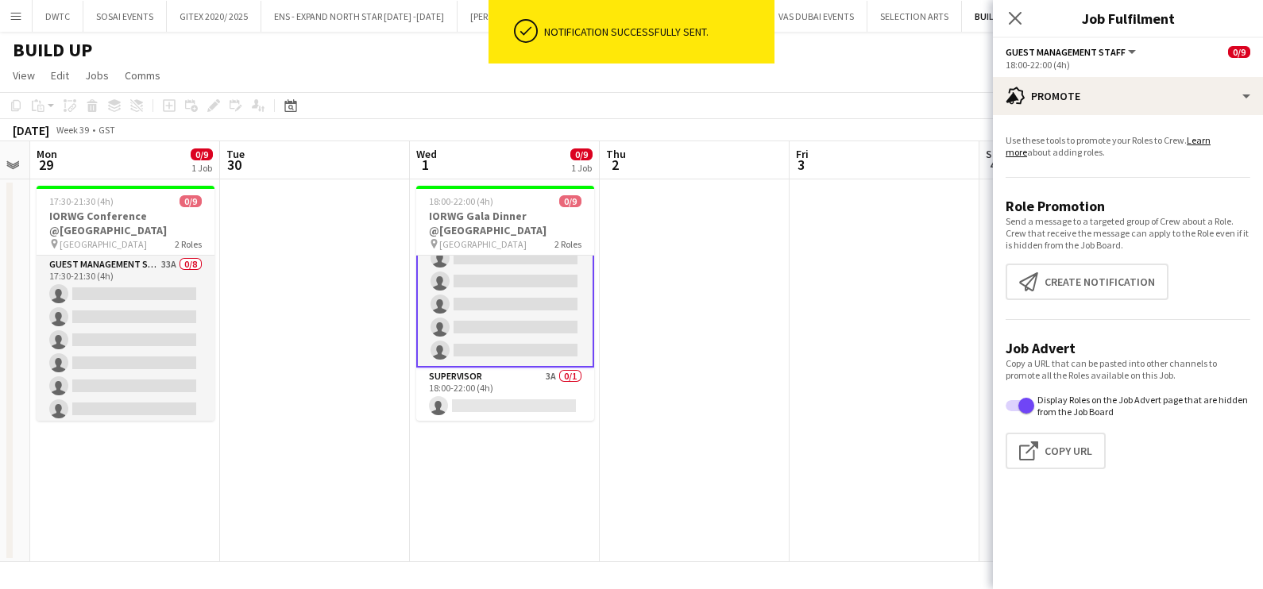
scroll to position [0, 0]
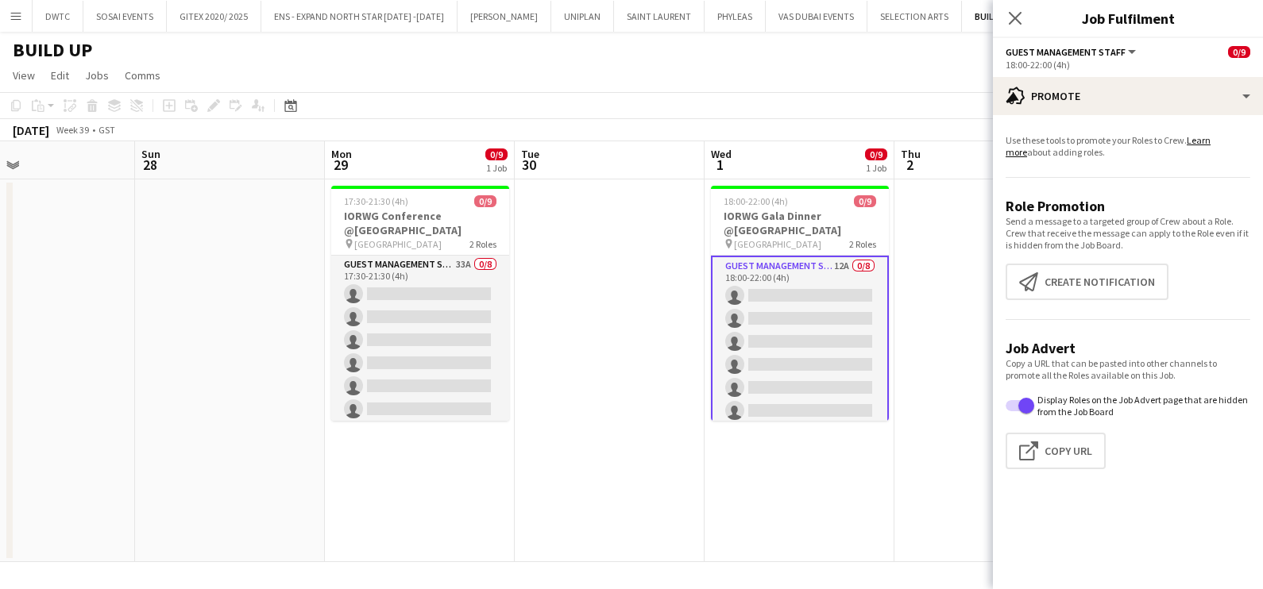
drag, startPoint x: 325, startPoint y: 299, endPoint x: 811, endPoint y: 344, distance: 488.0
click at [811, 344] on app-calendar-viewport "Thu 25 Fri 26 Sat 27 Sun 28 Mon 29 0/9 1 Job Tue 30 Wed 1 0/9 1 Job Thu 2 Fri 3…" at bounding box center [631, 351] width 1263 height 421
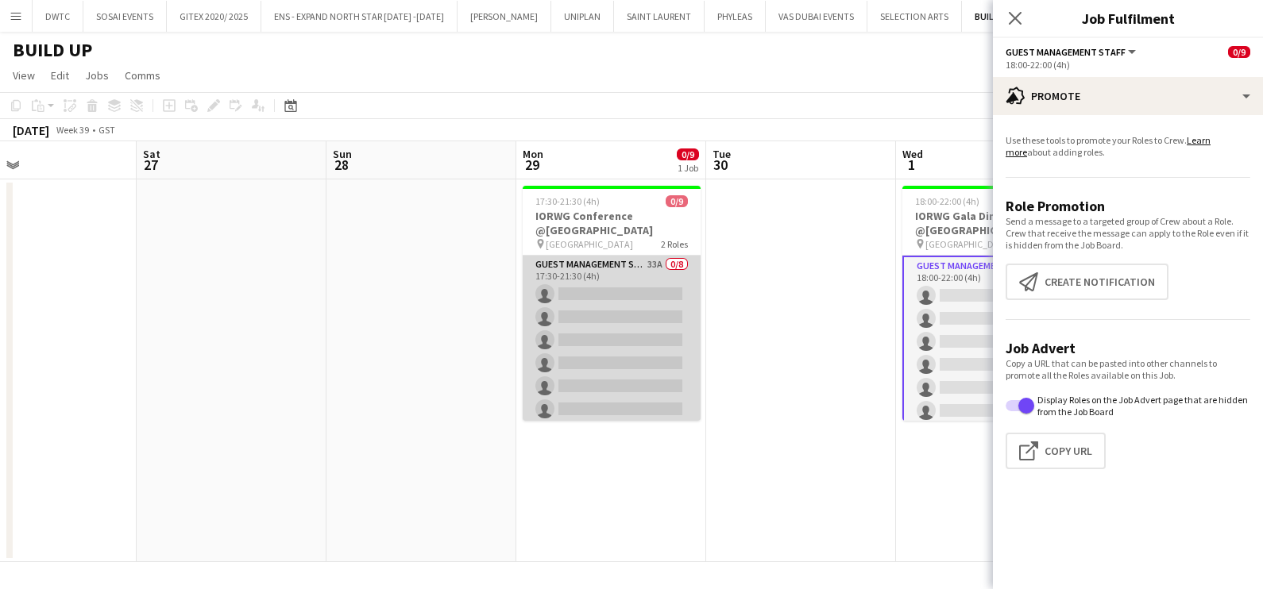
click at [596, 303] on app-card-role "Guest Management Staff 33A 0/8 17:30-21:30 (4h) single-neutral-actions single-n…" at bounding box center [612, 363] width 178 height 215
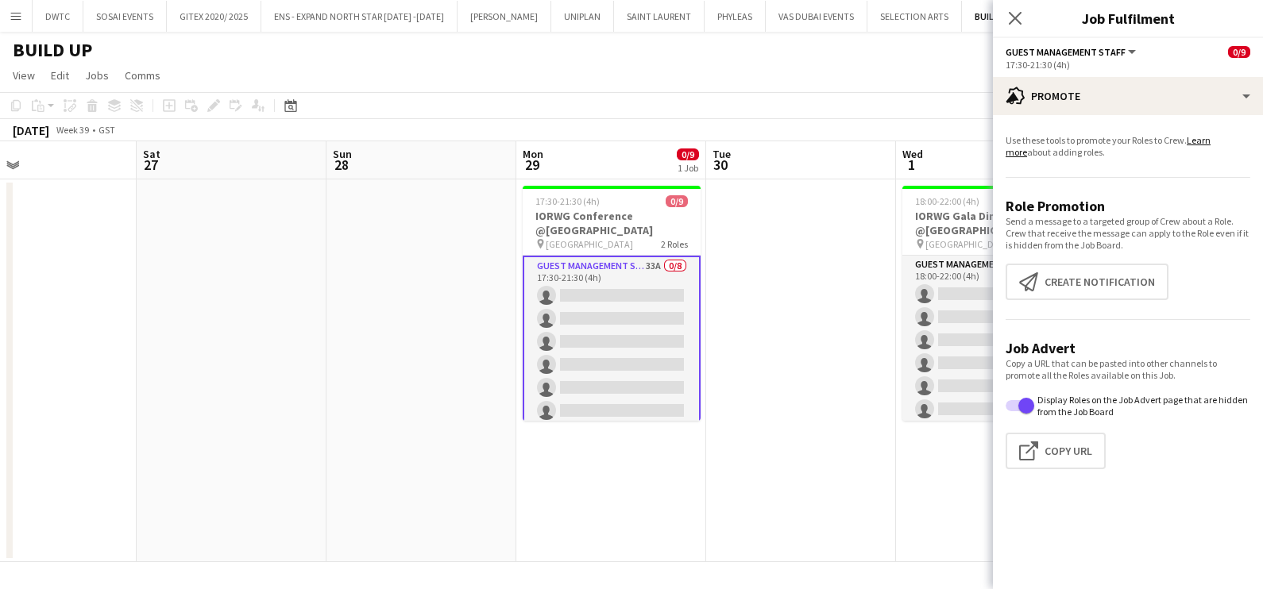
click at [596, 303] on app-card-role "Guest Management Staff 33A 0/8 17:30-21:30 (4h) single-neutral-actions single-n…" at bounding box center [612, 365] width 178 height 218
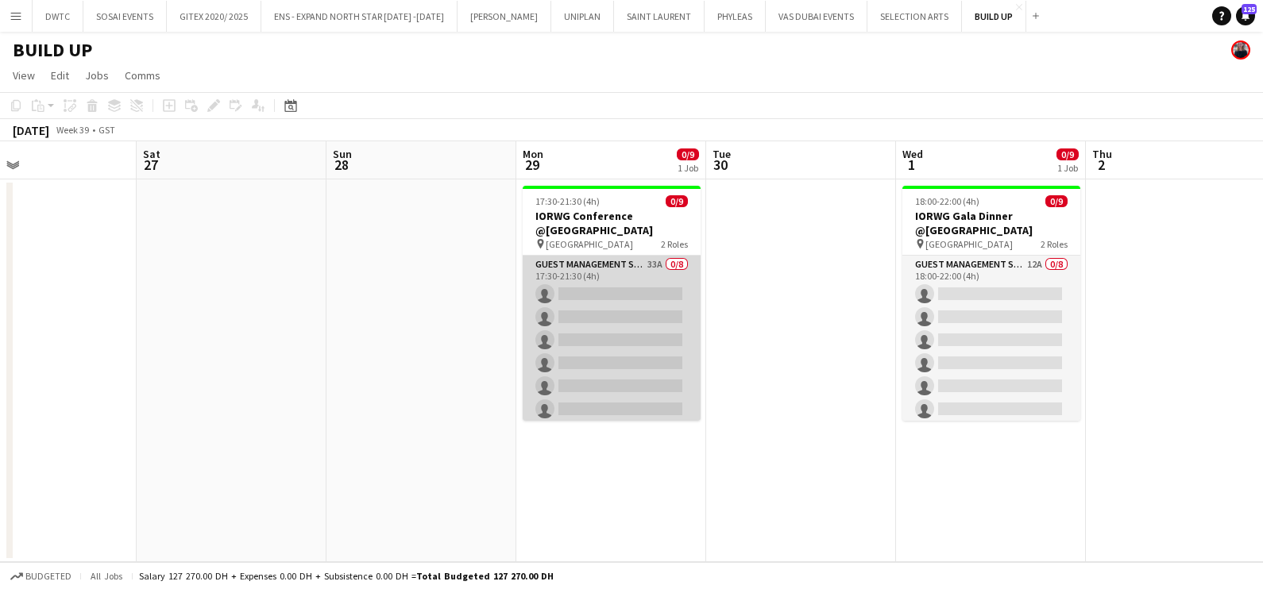
click at [596, 303] on app-card-role "Guest Management Staff 33A 0/8 17:30-21:30 (4h) single-neutral-actions single-n…" at bounding box center [612, 363] width 178 height 215
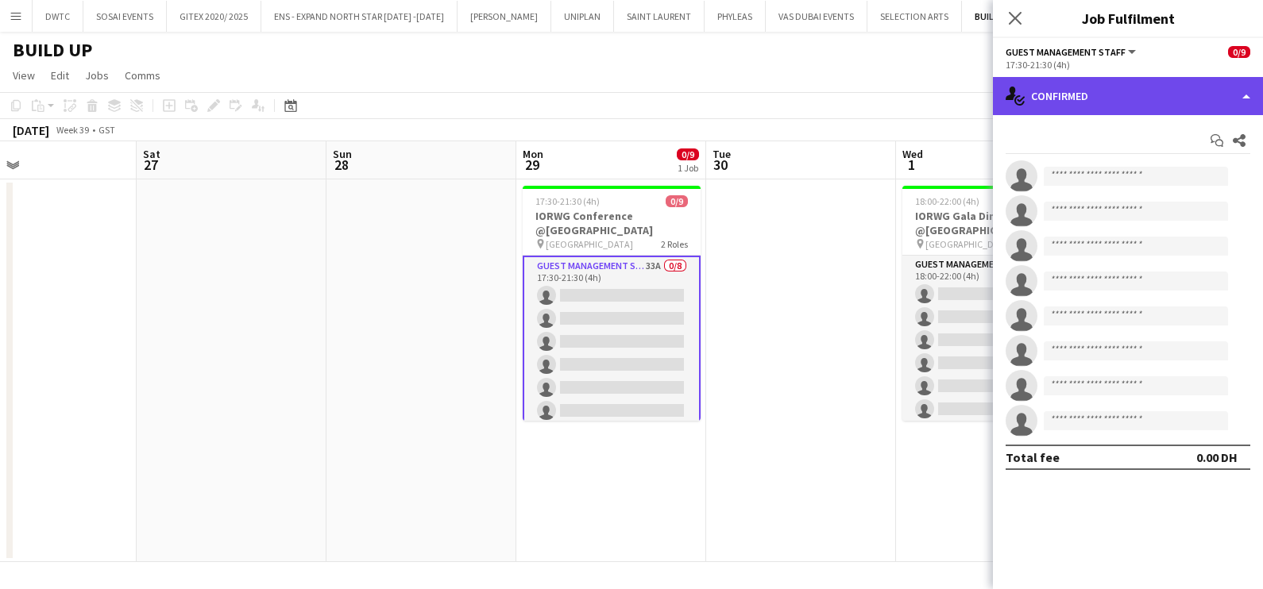
click at [1060, 111] on div "single-neutral-actions-check-2 Confirmed" at bounding box center [1128, 96] width 270 height 38
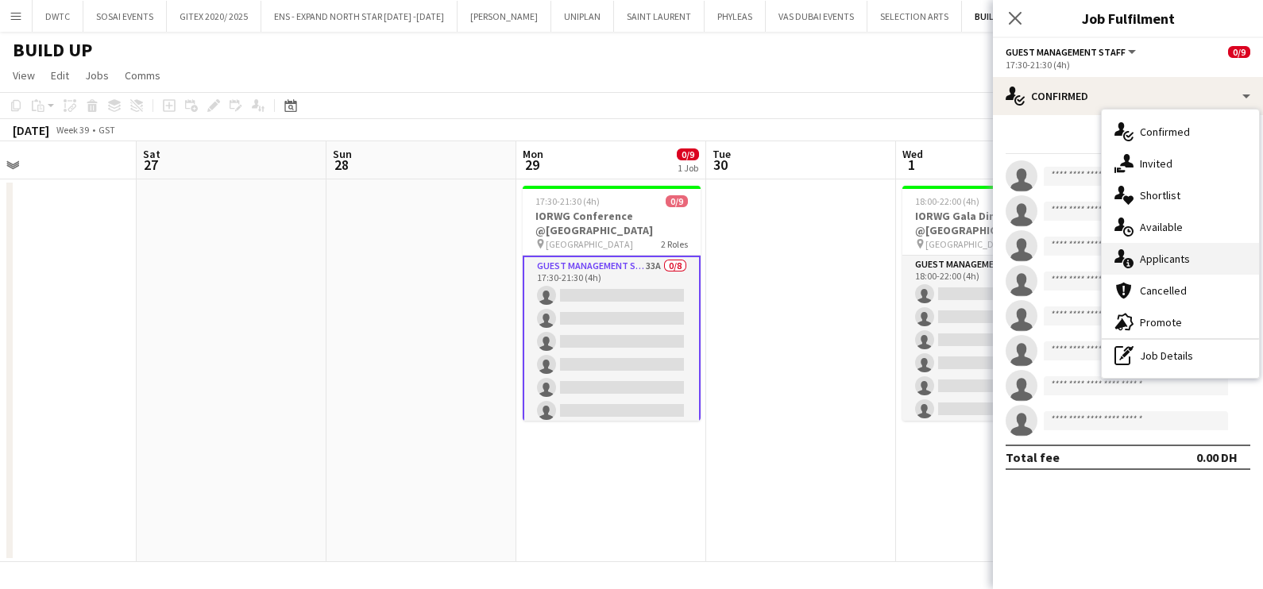
click at [1173, 253] on span "Applicants" at bounding box center [1165, 259] width 50 height 14
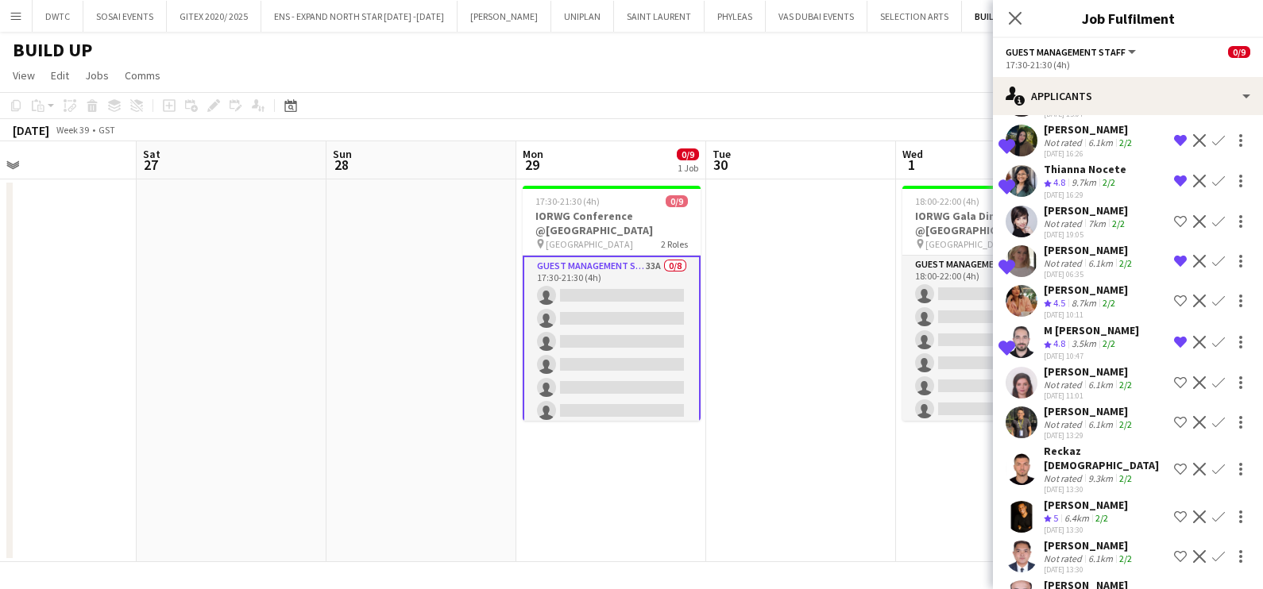
scroll to position [735, 0]
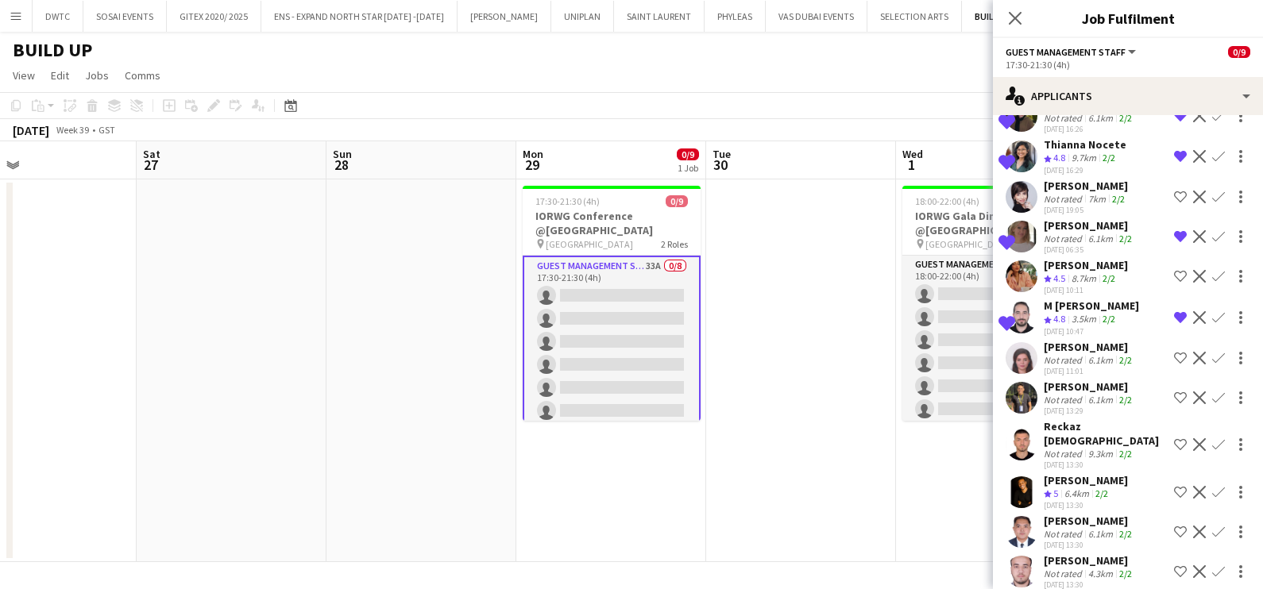
click at [1071, 388] on div "[PERSON_NAME]" at bounding box center [1089, 387] width 91 height 14
click at [1069, 394] on div "Not rated" at bounding box center [1064, 400] width 41 height 12
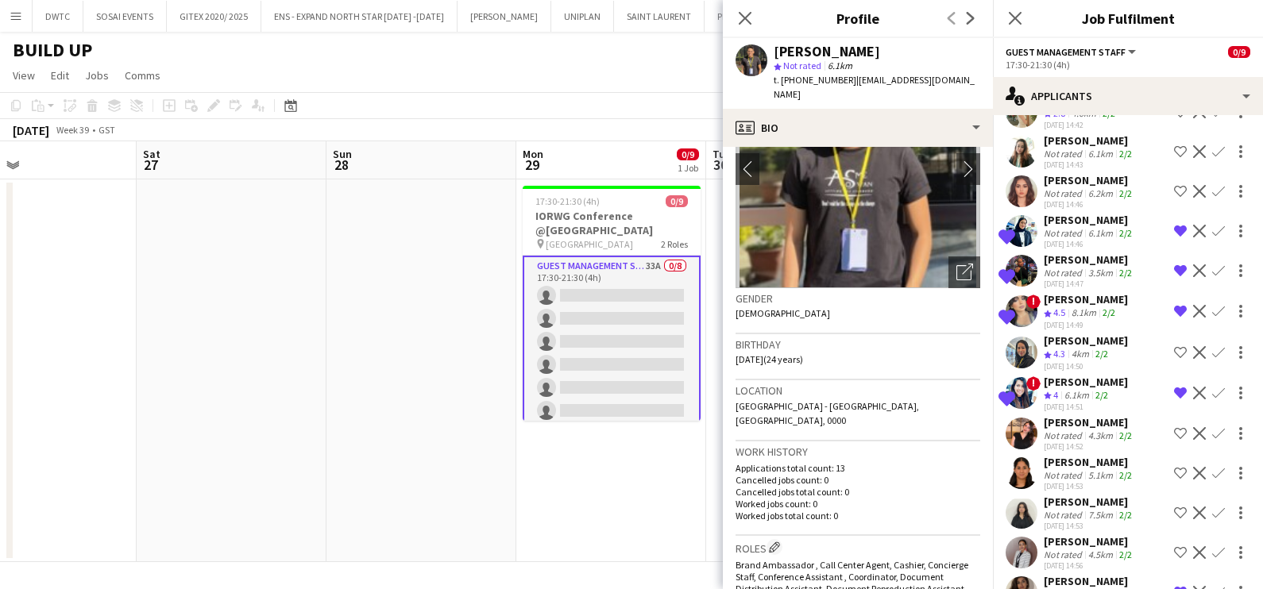
scroll to position [0, 0]
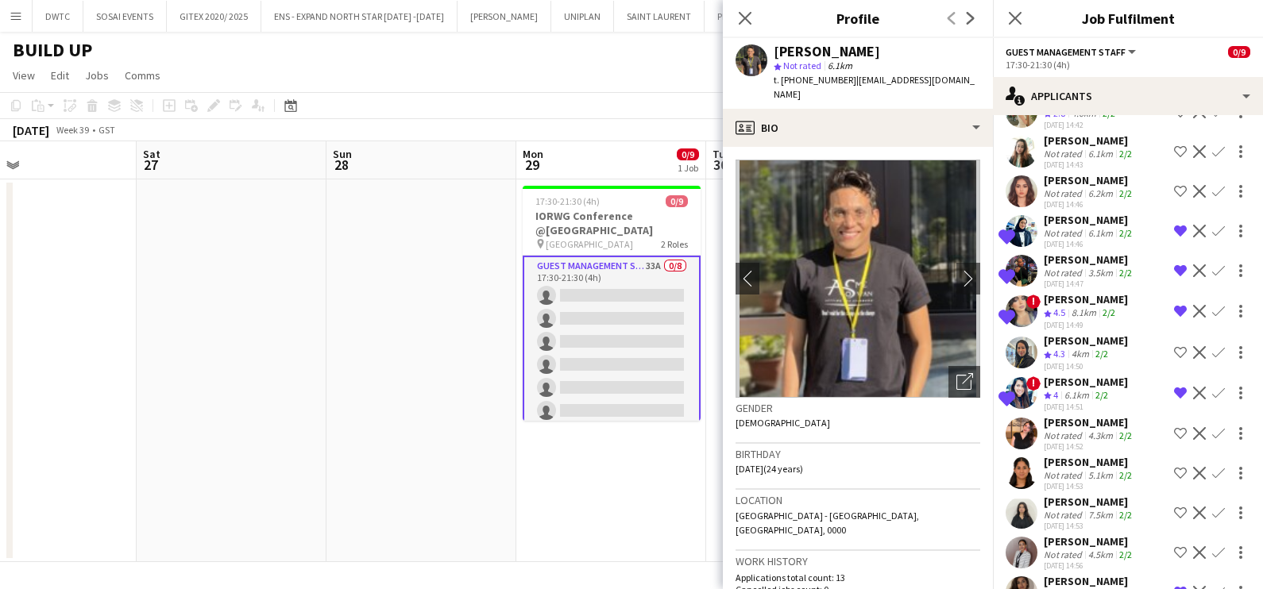
click at [819, 90] on div "Ahmed Awadalla star Not rated 6.1km t. +971545060041 | ahmedgameel345@gmail.com" at bounding box center [858, 73] width 270 height 71
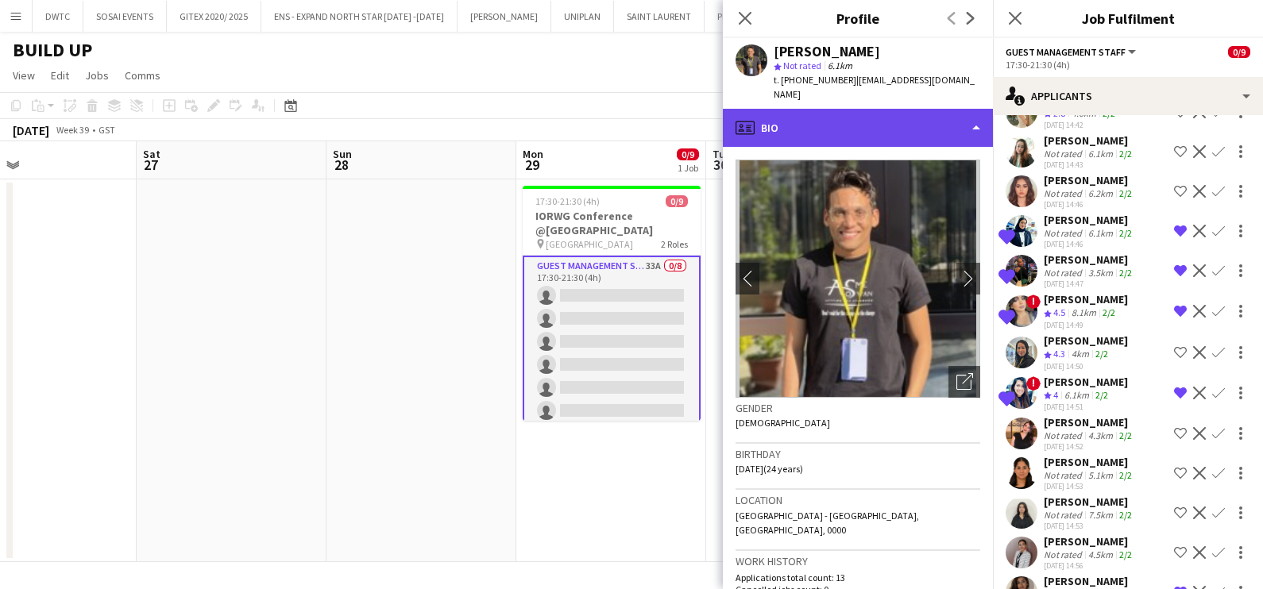
click at [820, 109] on div "profile Bio" at bounding box center [858, 128] width 270 height 38
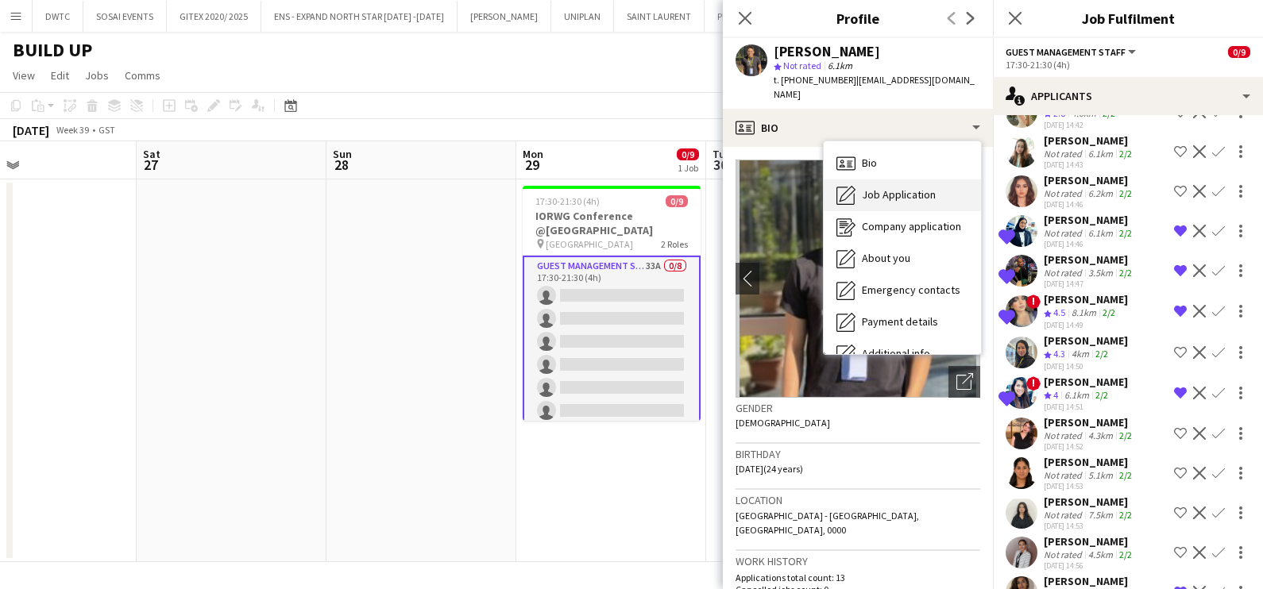
click at [864, 188] on div "Job Application Job Application" at bounding box center [902, 195] width 157 height 32
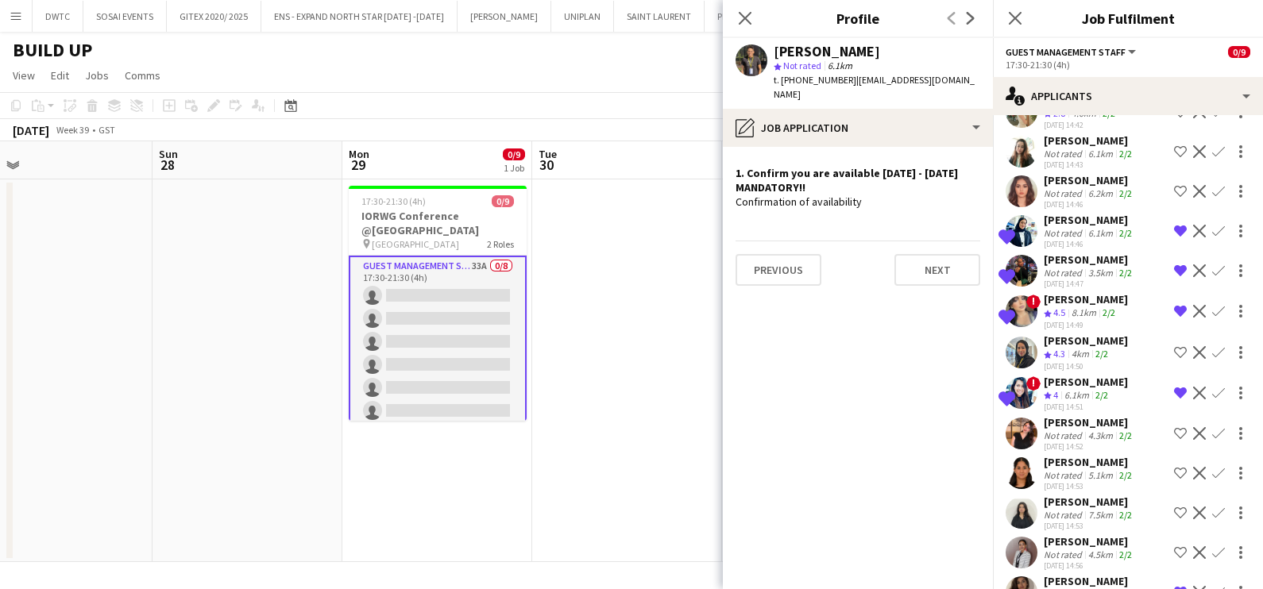
drag, startPoint x: 678, startPoint y: 462, endPoint x: 302, endPoint y: 460, distance: 376.4
click at [303, 460] on app-calendar-viewport "Wed 24 Thu 25 Fri 26 Sat 27 Sun 28 Mon 29 0/9 1 Job Tue 30 Wed 1 0/9 1 Job Thu …" at bounding box center [631, 351] width 1263 height 421
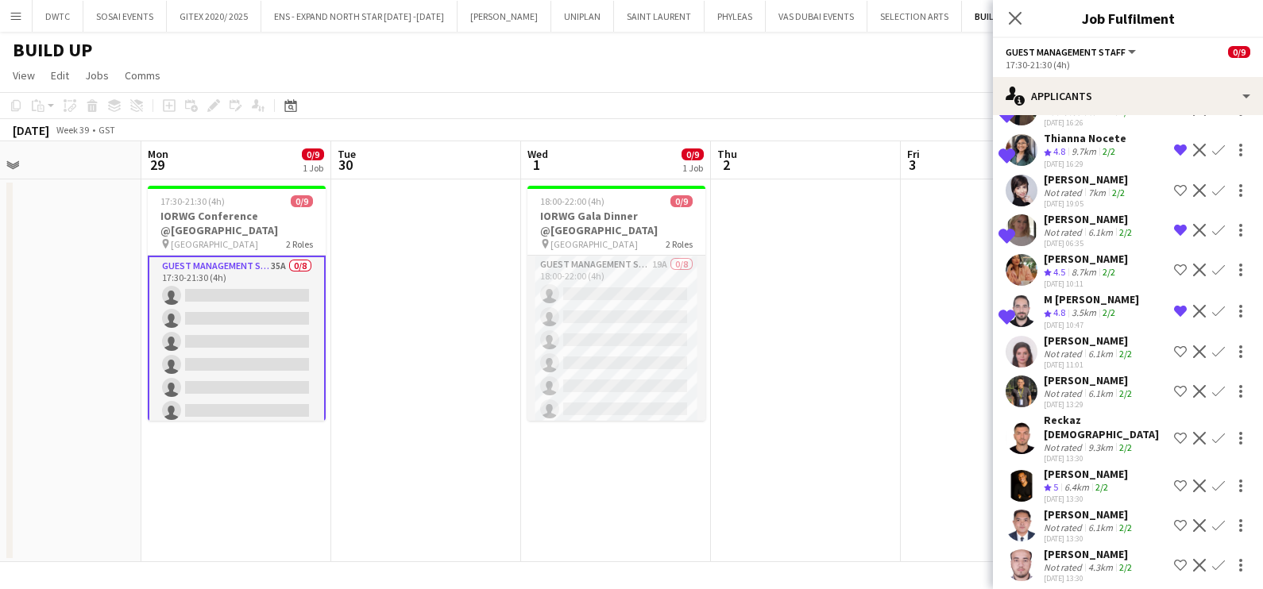
scroll to position [717, 0]
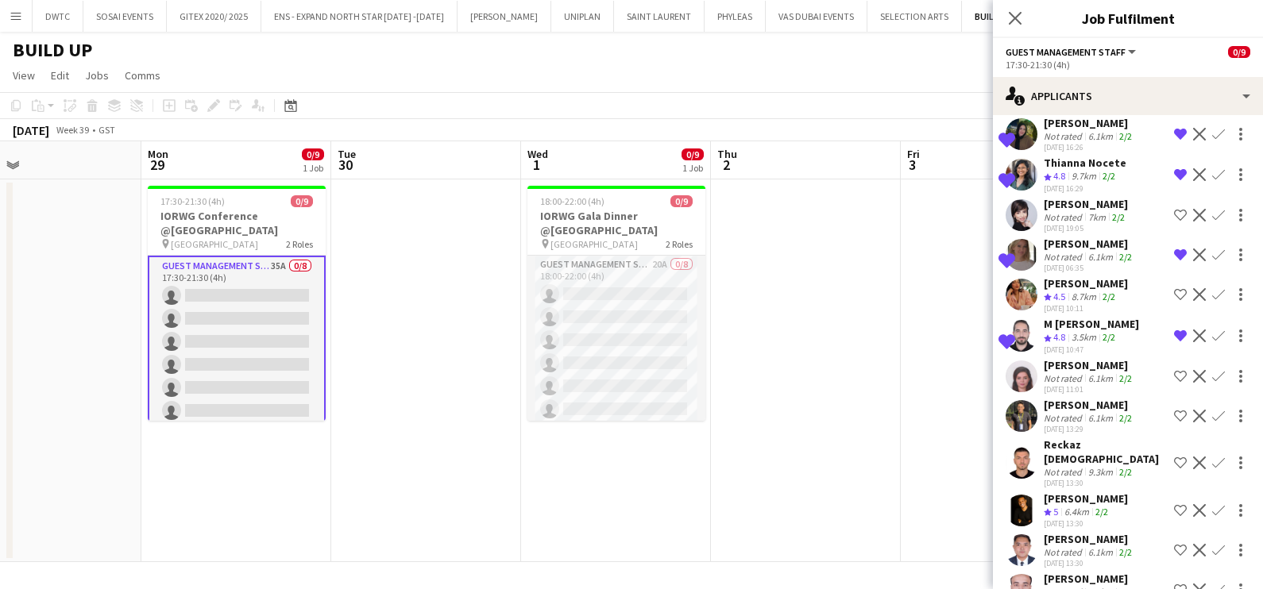
click at [1174, 413] on app-icon "Shortlist crew" at bounding box center [1180, 416] width 13 height 13
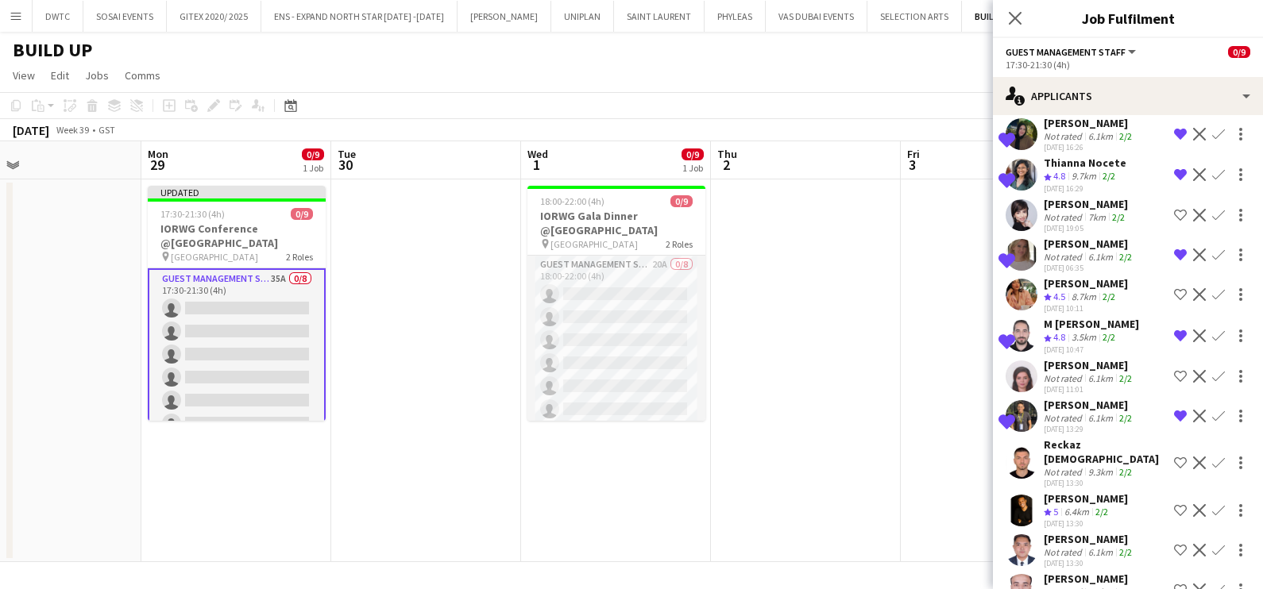
click at [1085, 466] on div "9.3km" at bounding box center [1100, 472] width 31 height 12
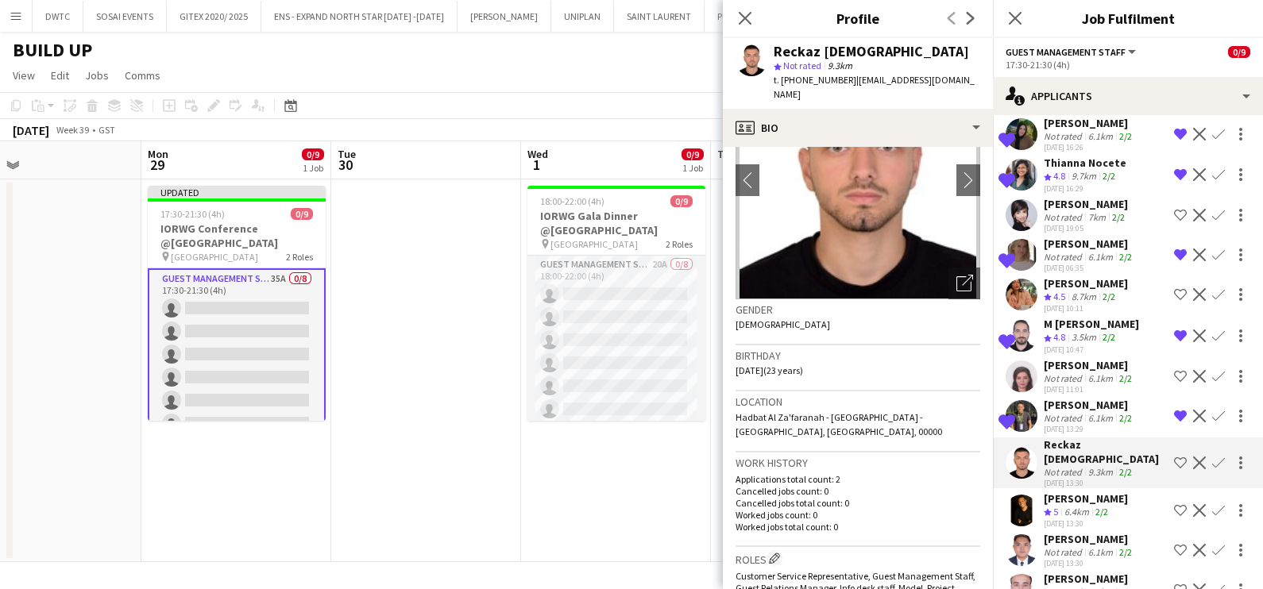
scroll to position [0, 0]
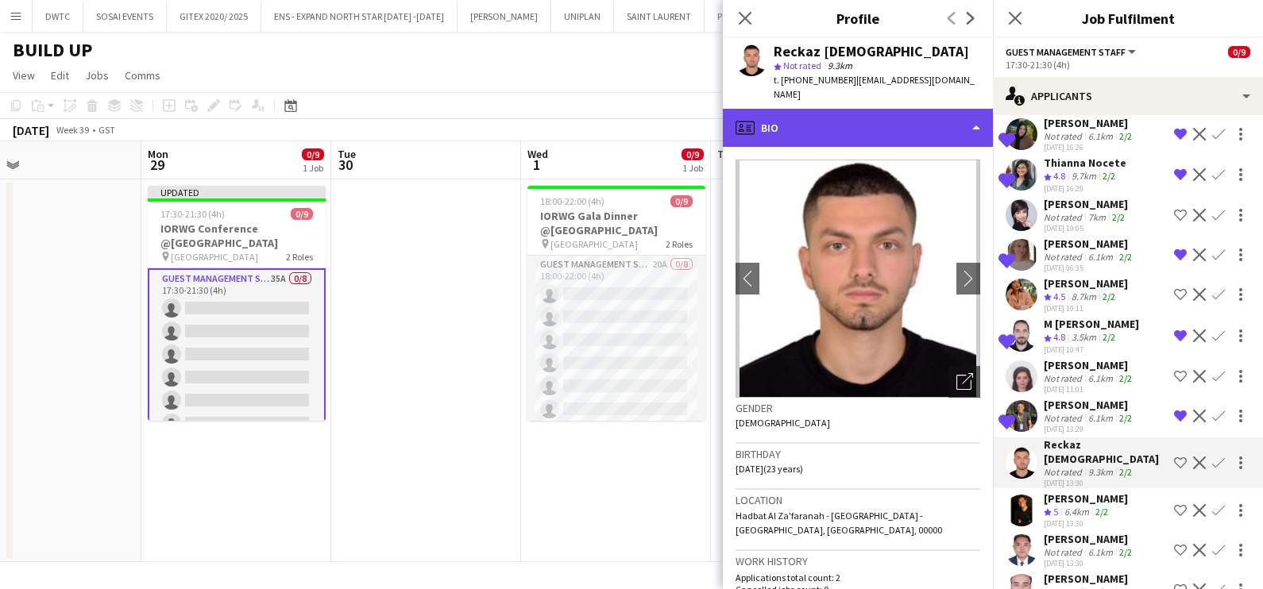
click at [882, 109] on div "profile Bio" at bounding box center [858, 128] width 270 height 38
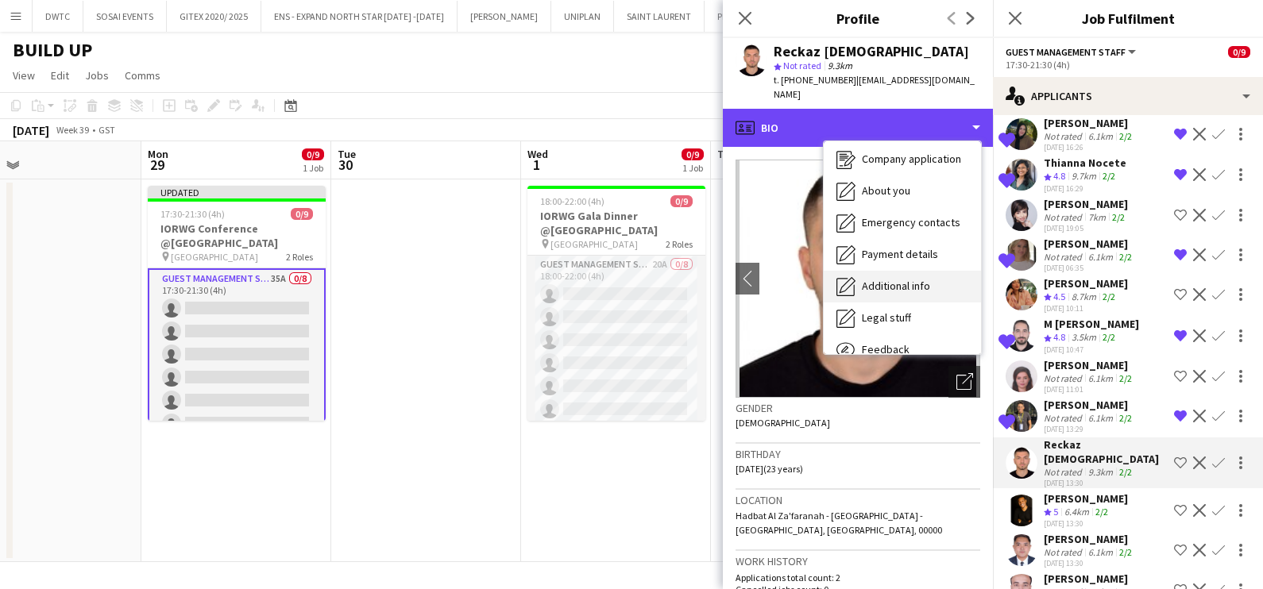
scroll to position [117, 0]
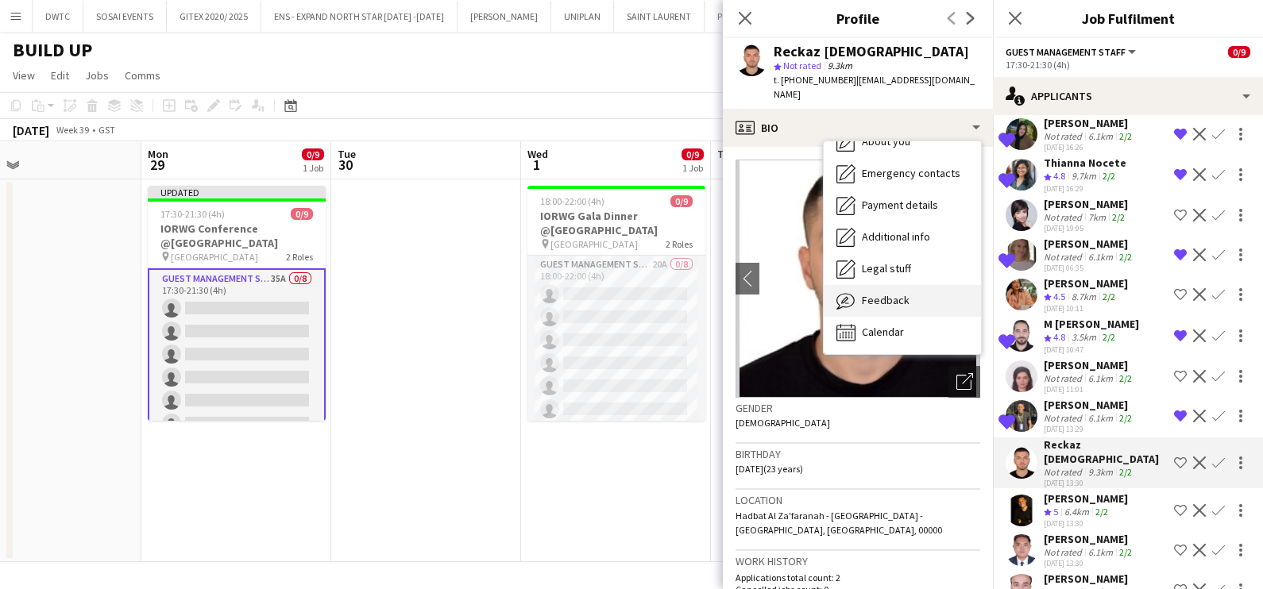
click at [894, 293] on span "Feedback" at bounding box center [886, 300] width 48 height 14
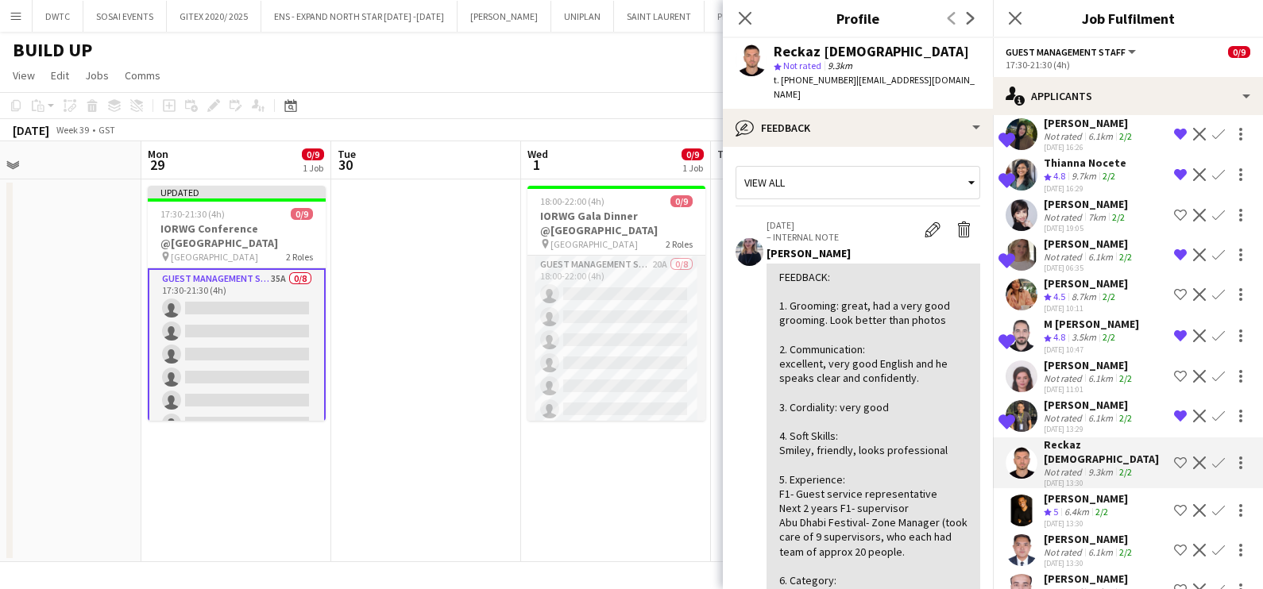
click at [1174, 457] on app-icon "Shortlist crew" at bounding box center [1180, 463] width 13 height 13
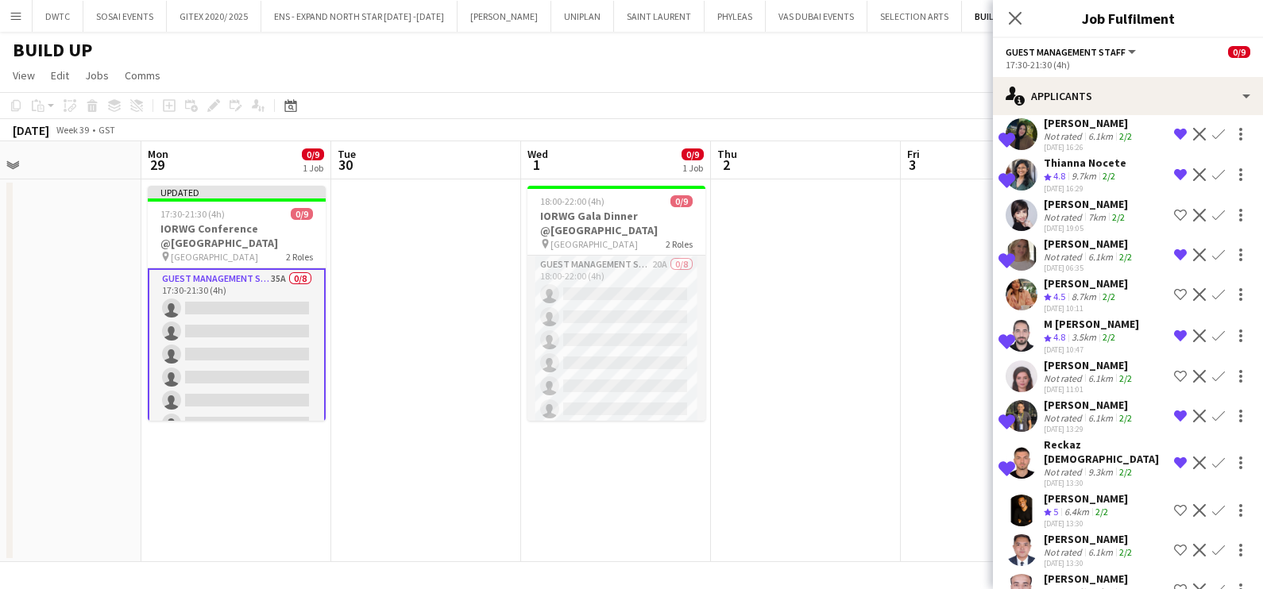
click at [1066, 506] on div "6.4km" at bounding box center [1076, 513] width 31 height 14
click at [1051, 508] on icon "Crew rating" at bounding box center [1048, 512] width 8 height 8
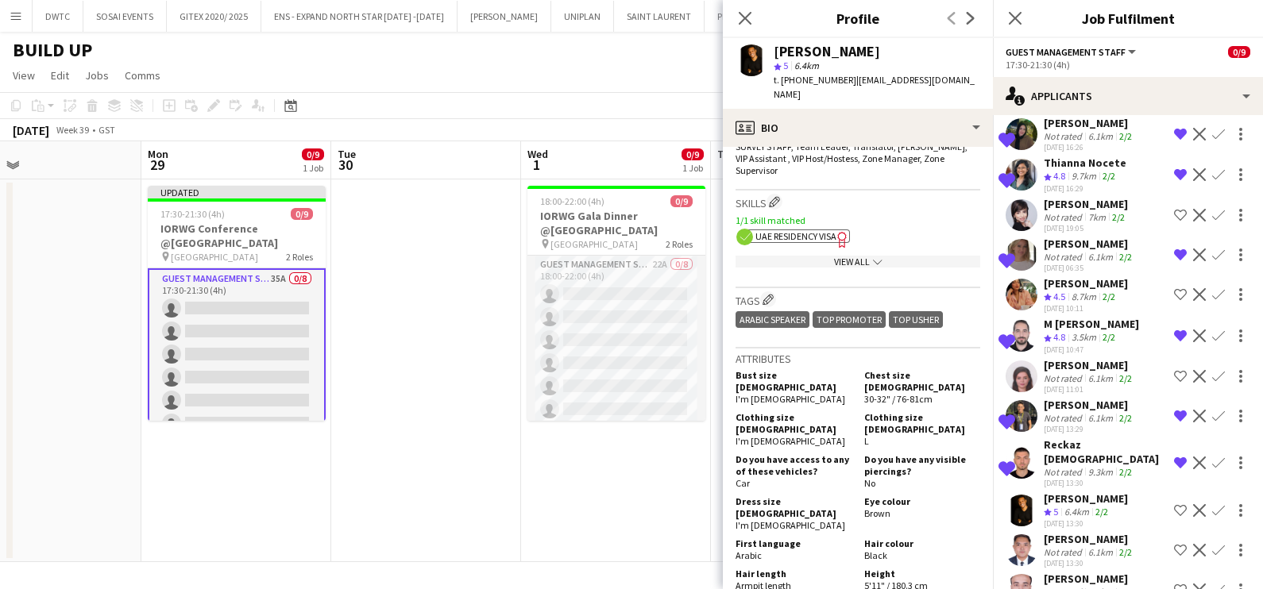
scroll to position [893, 0]
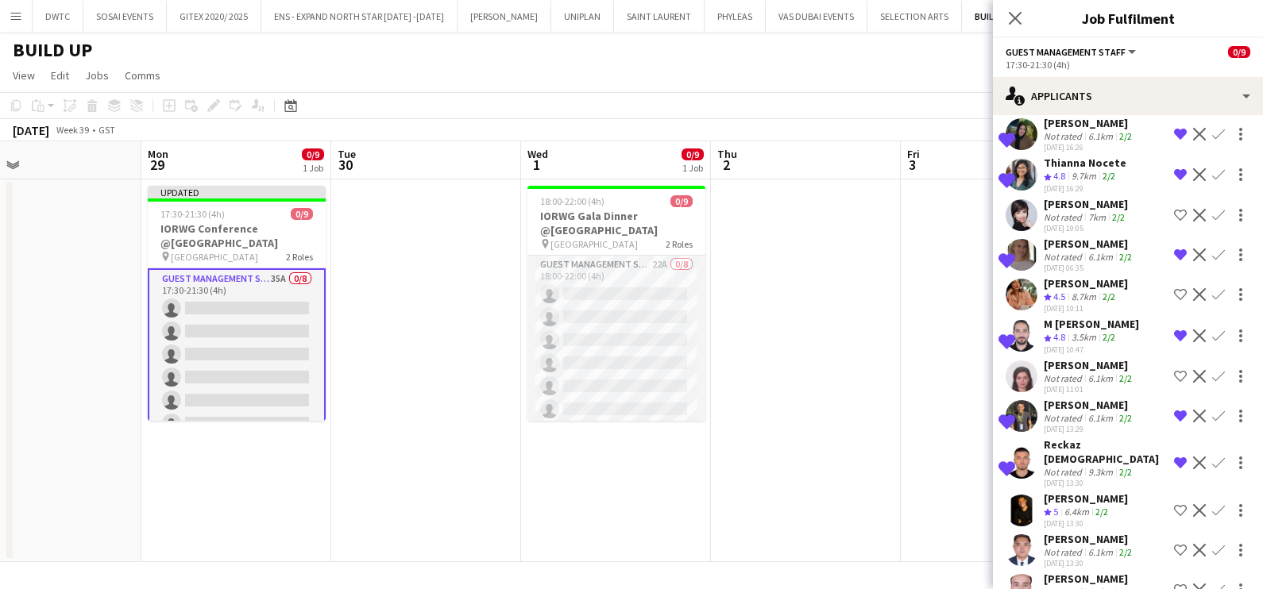
click at [1056, 492] on div "[PERSON_NAME]" at bounding box center [1086, 499] width 84 height 14
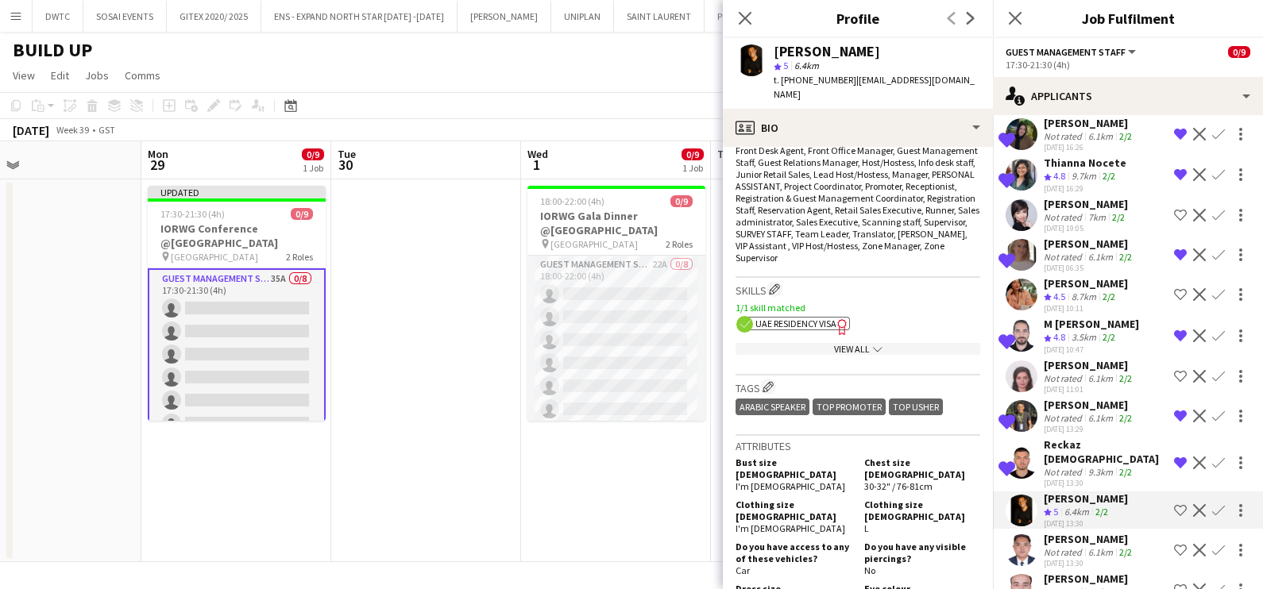
scroll to position [694, 0]
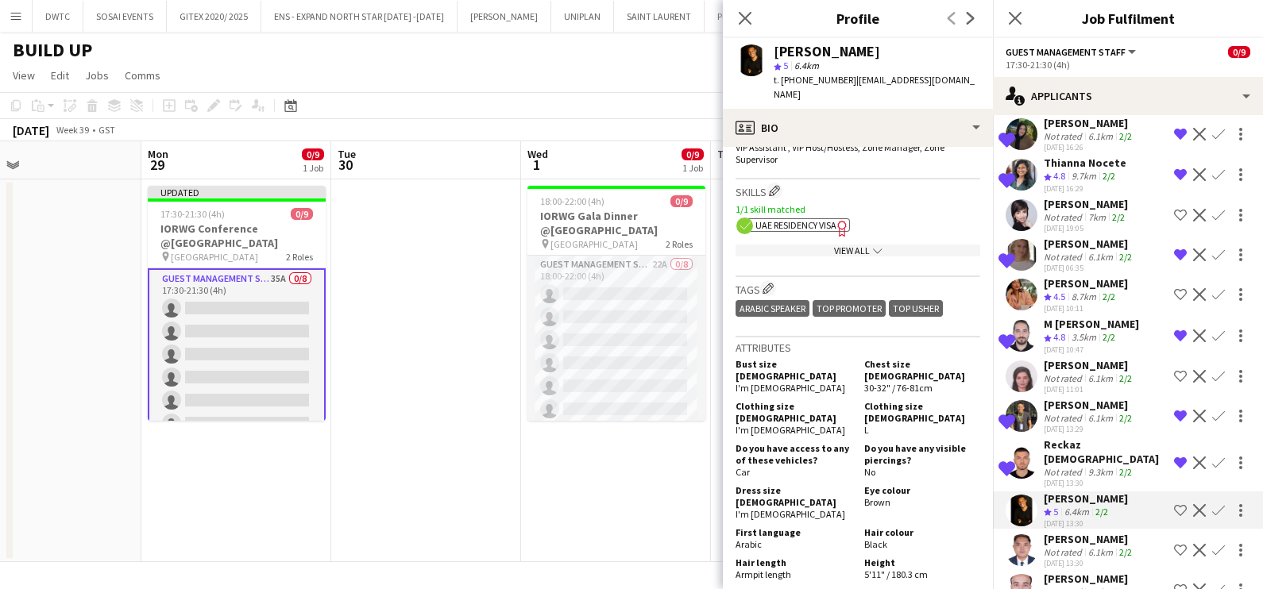
click at [1174, 504] on app-icon "Shortlist crew" at bounding box center [1180, 510] width 13 height 13
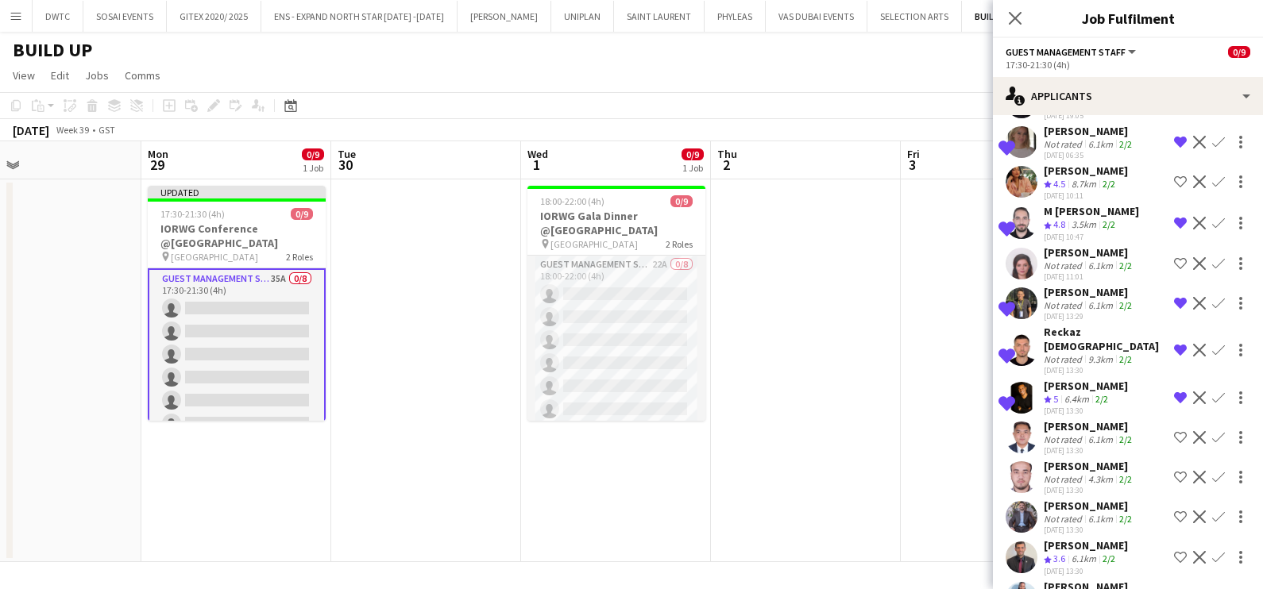
scroll to position [1015, 0]
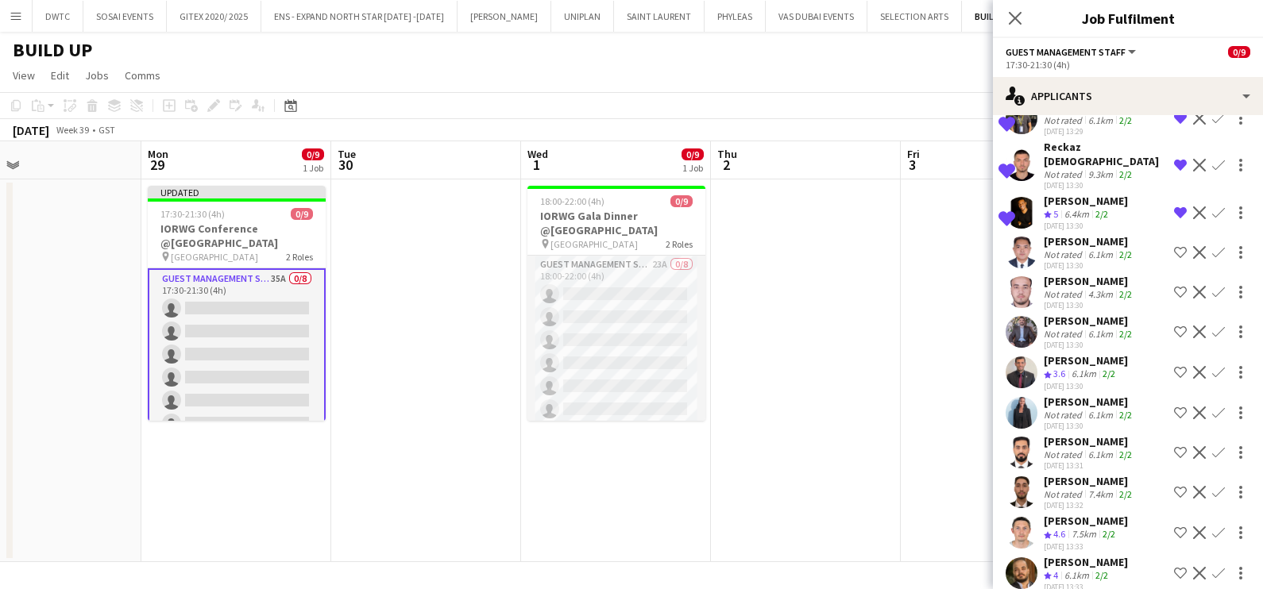
click at [1082, 234] on div "[PERSON_NAME]" at bounding box center [1089, 241] width 91 height 14
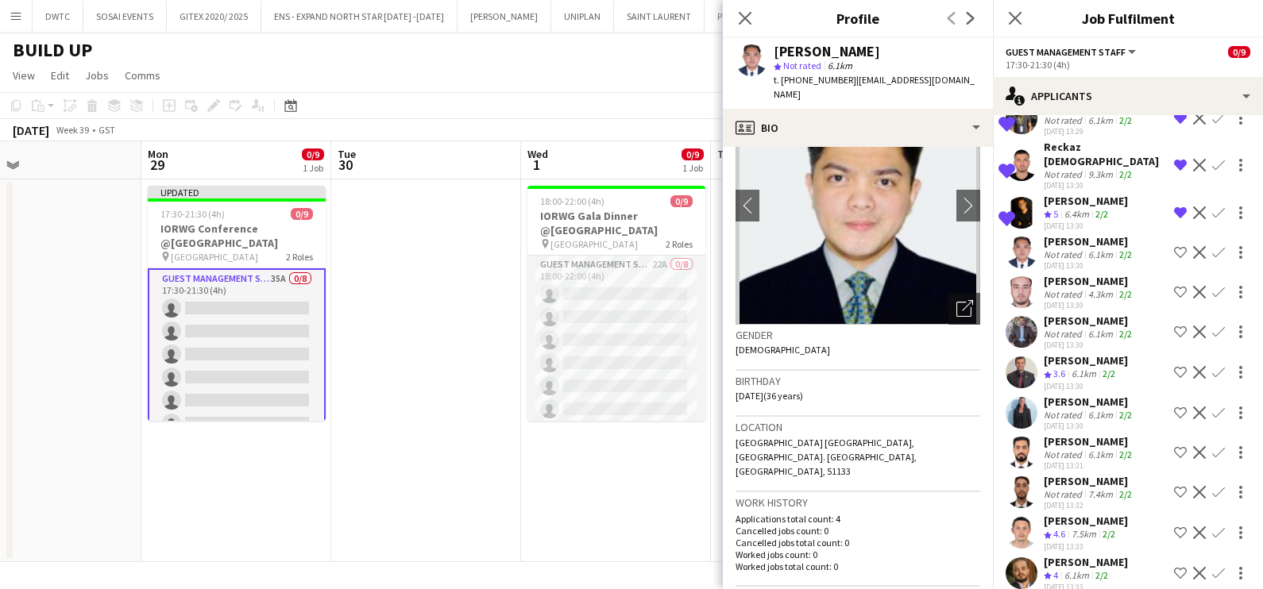
scroll to position [0, 0]
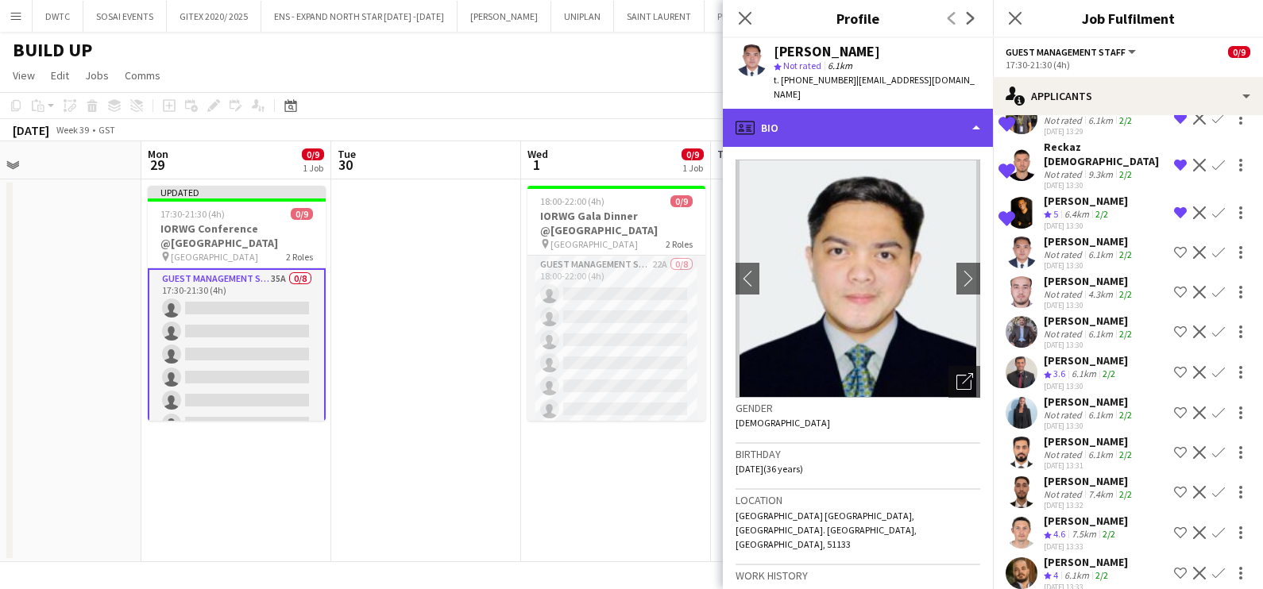
click at [797, 109] on div "profile Bio" at bounding box center [858, 128] width 270 height 38
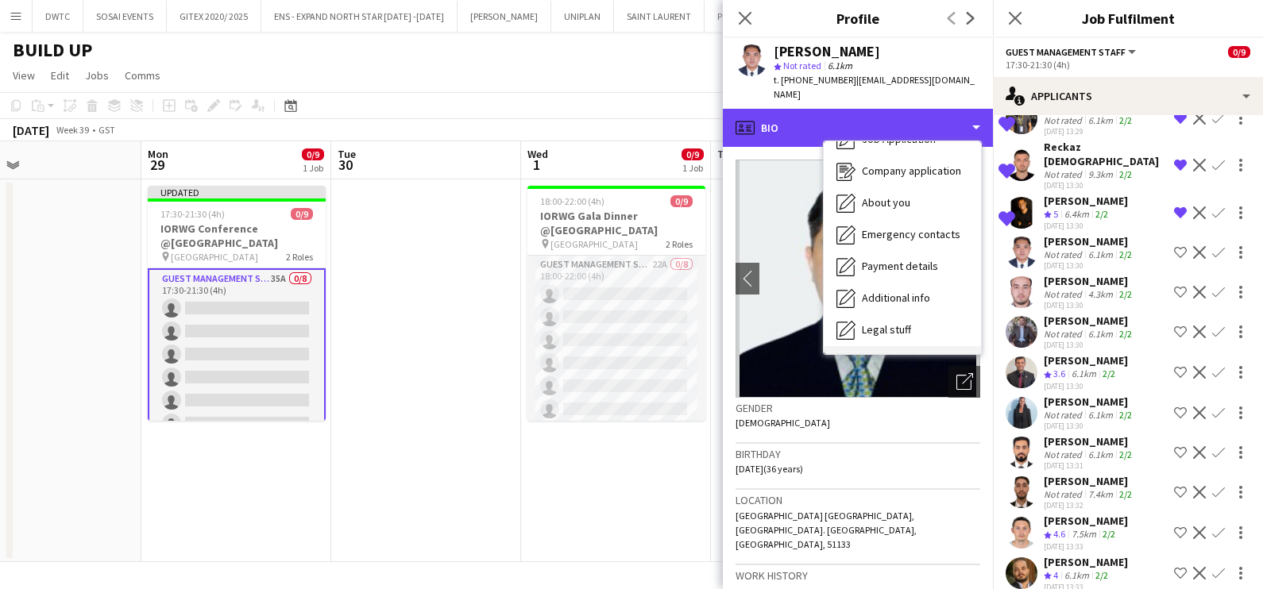
scroll to position [117, 0]
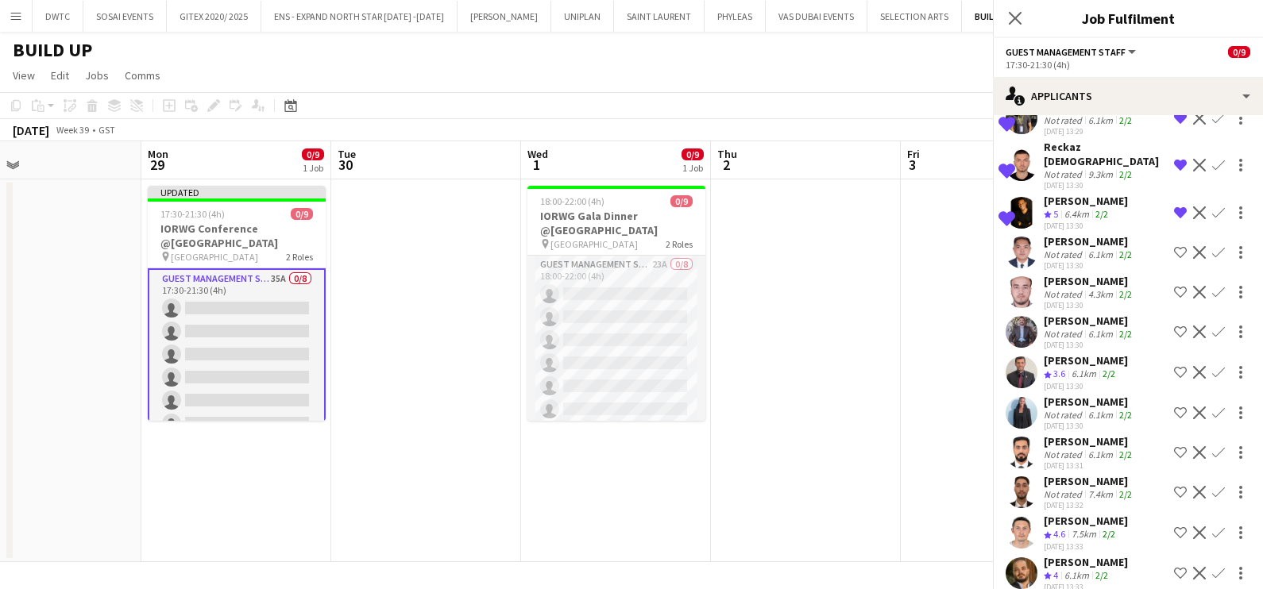
click at [1095, 234] on div "[PERSON_NAME]" at bounding box center [1089, 241] width 91 height 14
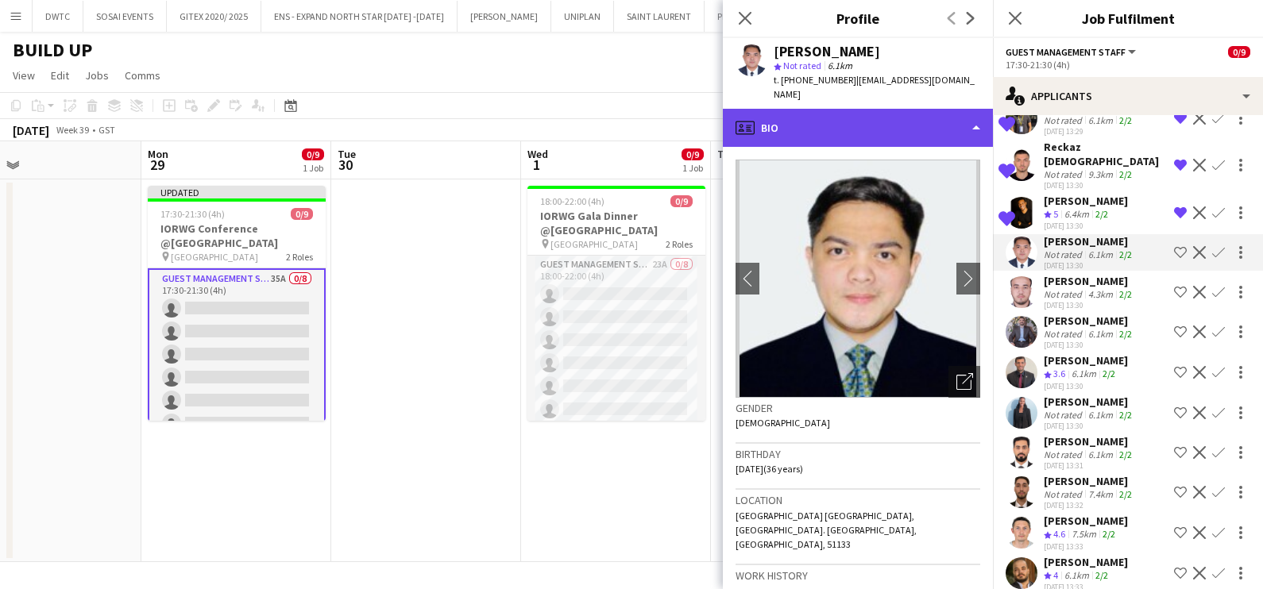
click at [861, 109] on div "profile Bio" at bounding box center [858, 128] width 270 height 38
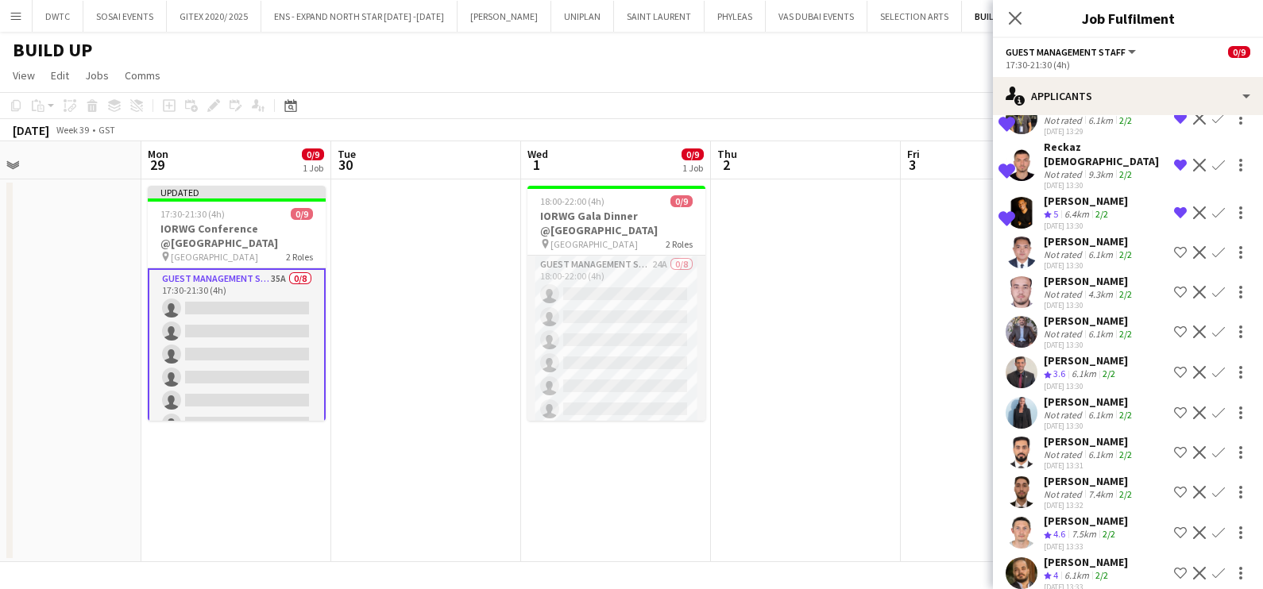
click at [1053, 234] on div "[PERSON_NAME]" at bounding box center [1089, 241] width 91 height 14
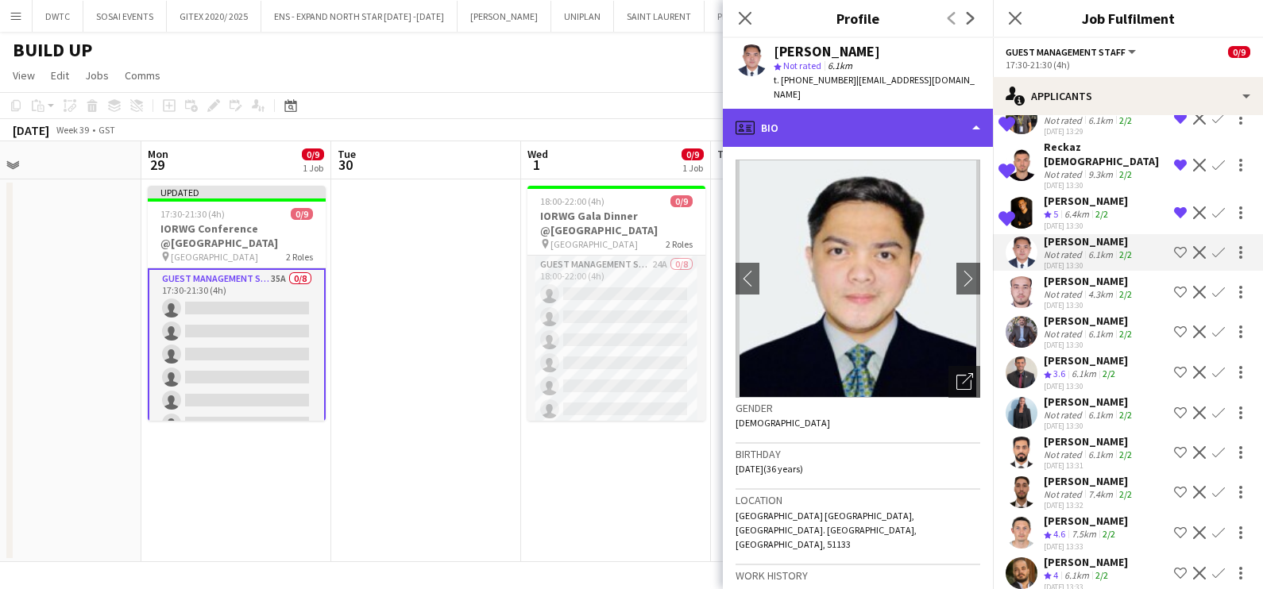
click at [873, 111] on div "profile Bio" at bounding box center [858, 128] width 270 height 38
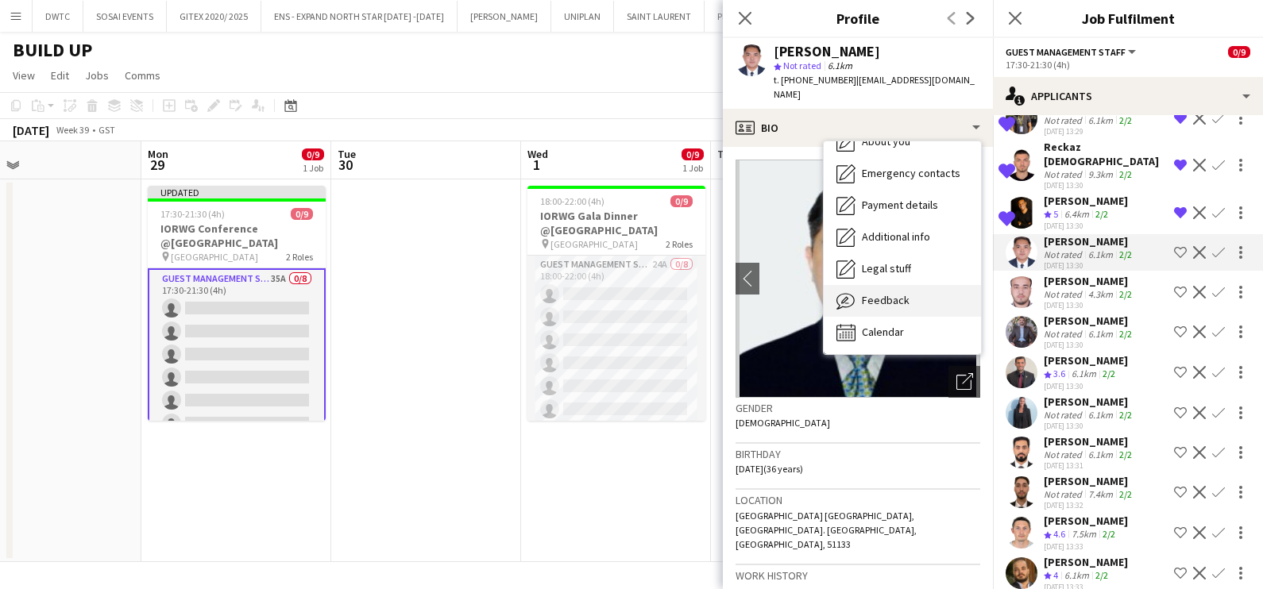
click at [901, 293] on span "Feedback" at bounding box center [886, 300] width 48 height 14
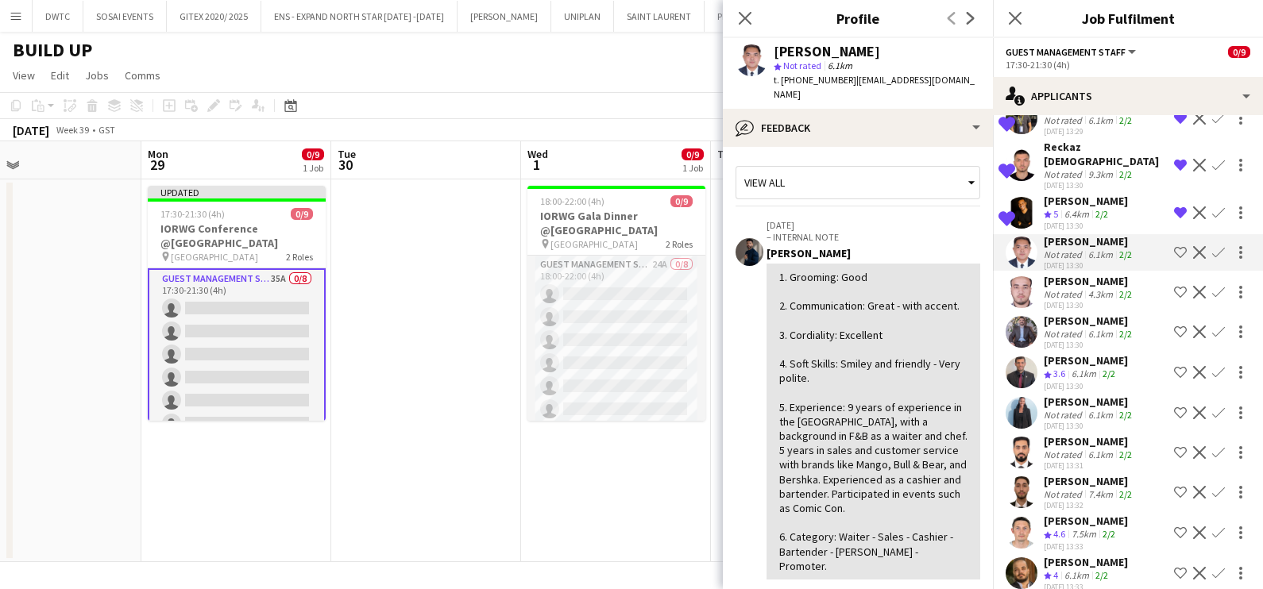
click at [1171, 243] on button "Shortlist crew" at bounding box center [1180, 252] width 19 height 19
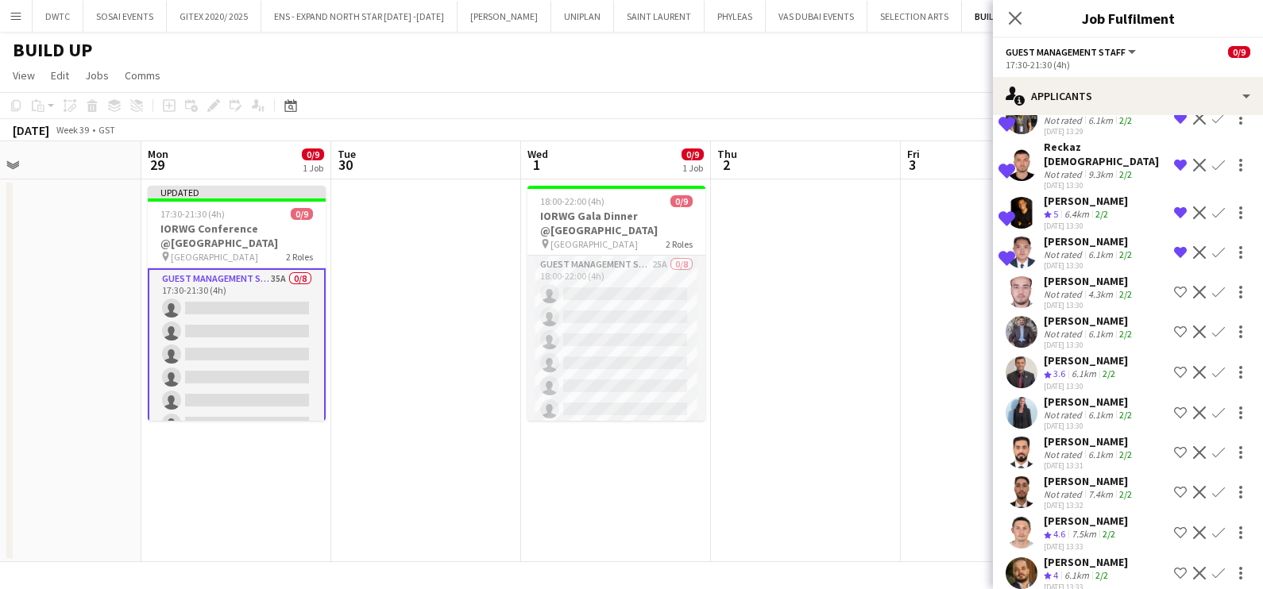
click at [1072, 234] on div "[PERSON_NAME]" at bounding box center [1089, 241] width 91 height 14
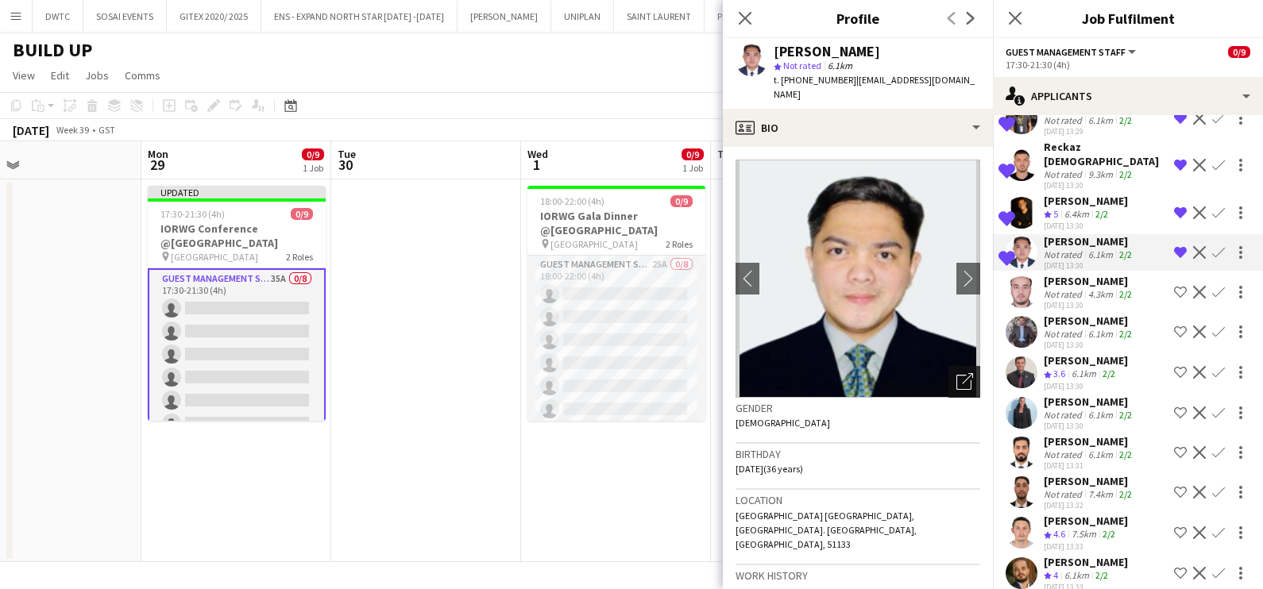
click at [956, 373] on icon "Open photos pop-in" at bounding box center [964, 381] width 17 height 17
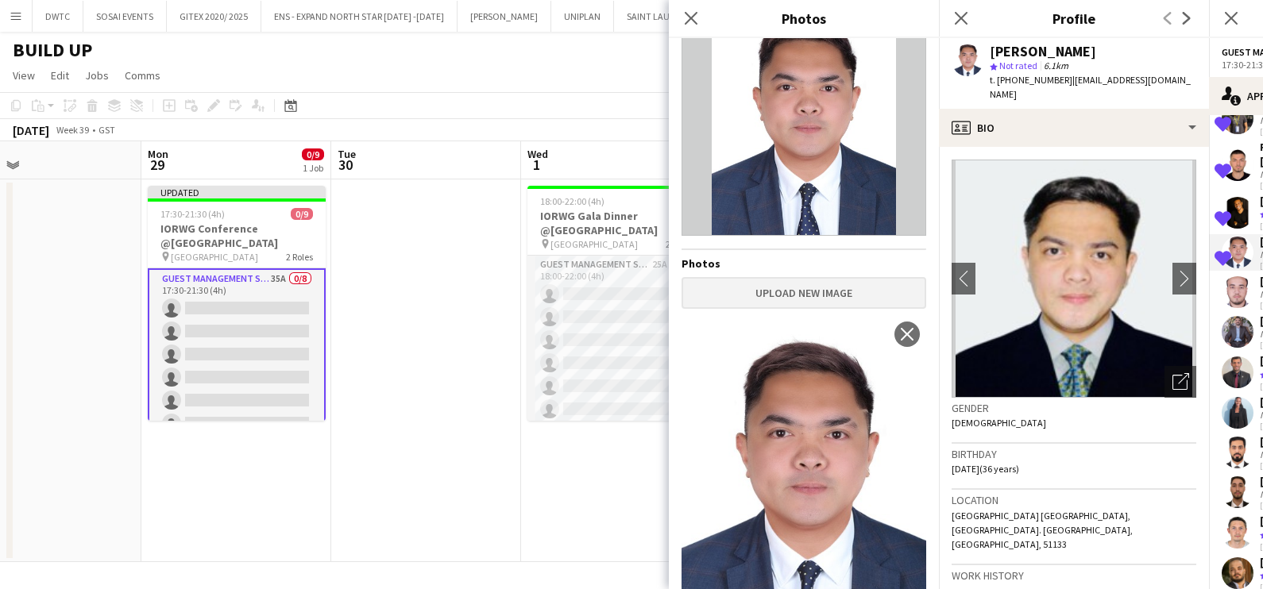
scroll to position [123, 0]
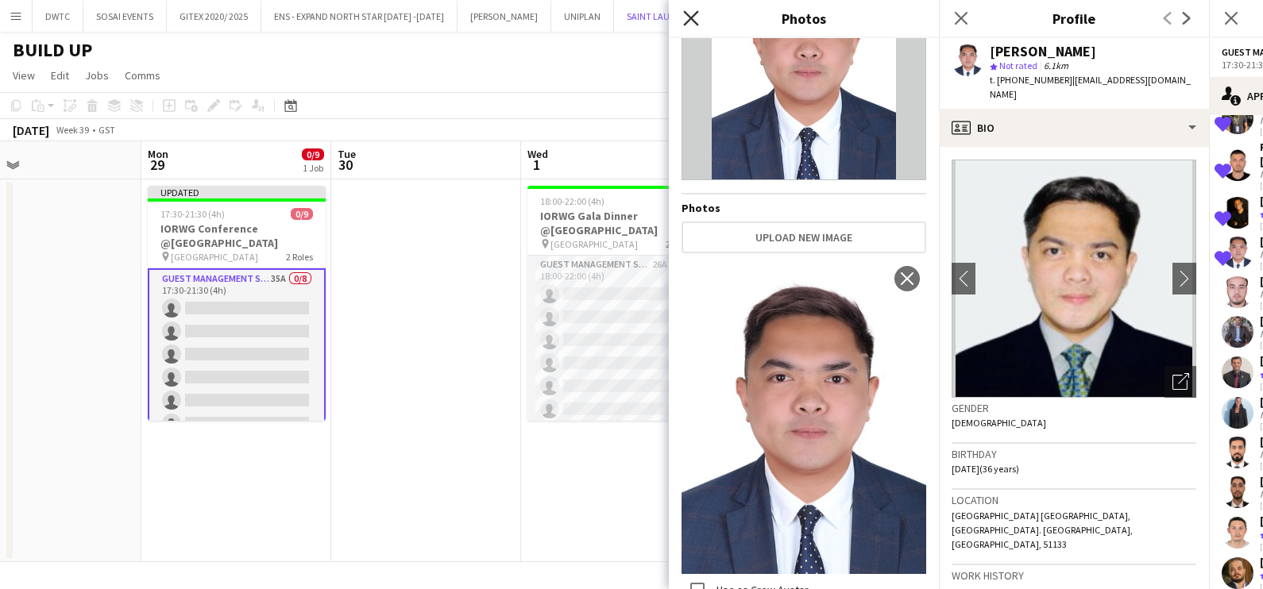
click at [689, 20] on button "SAINT LAURENT Close" at bounding box center [659, 16] width 91 height 31
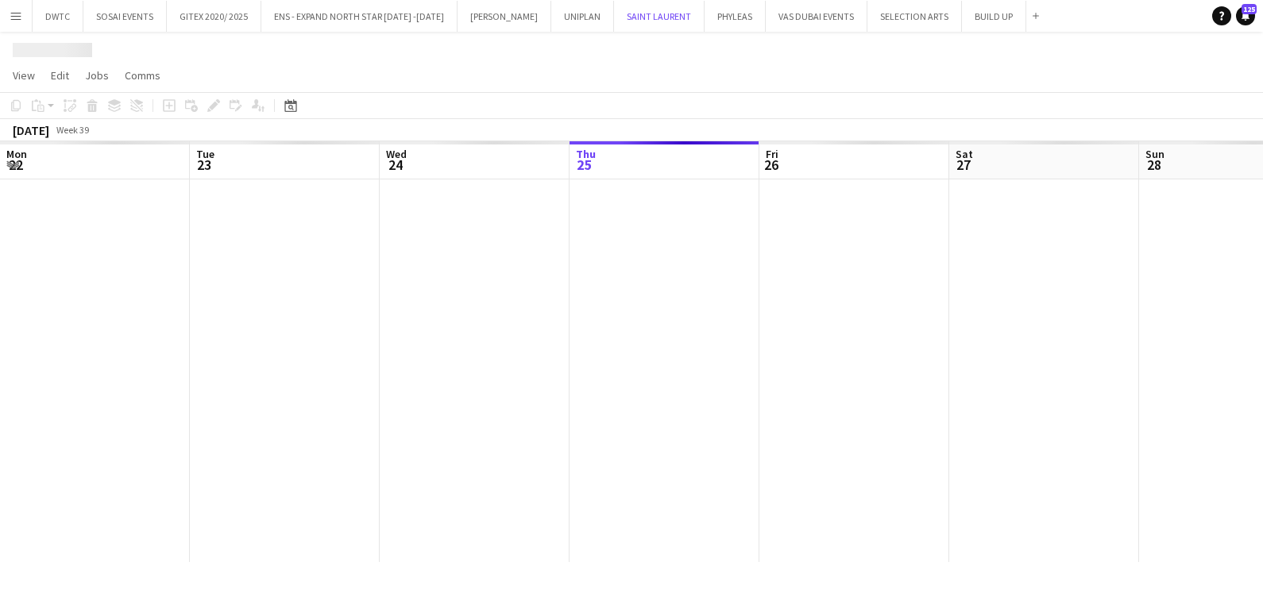
scroll to position [0, 380]
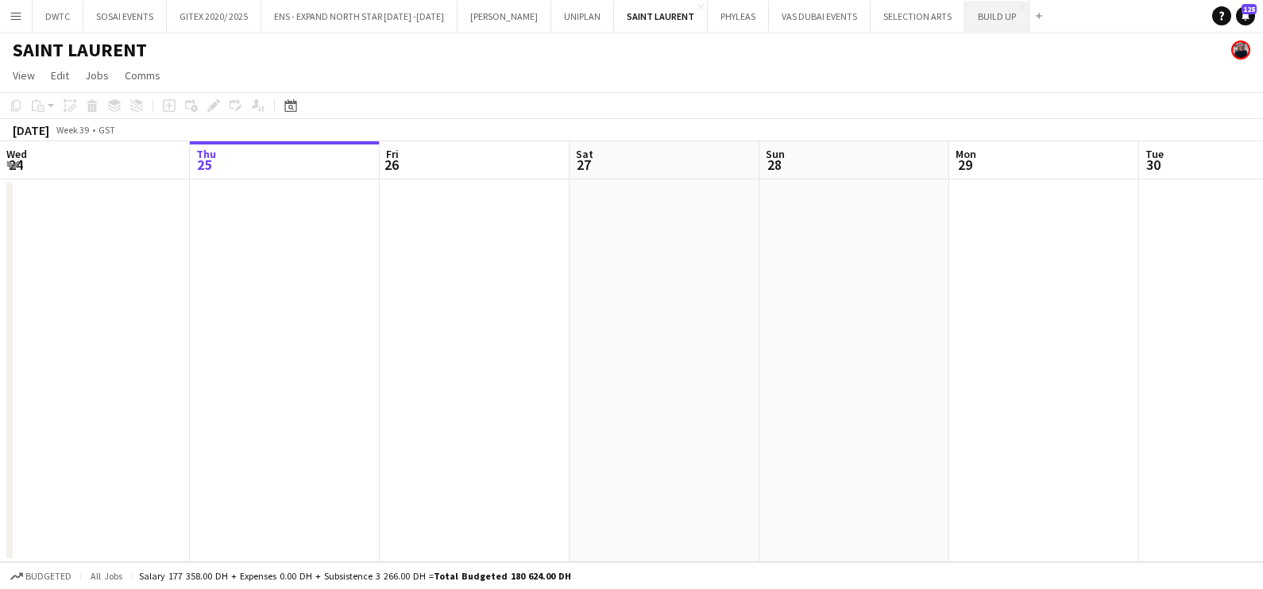
click at [980, 19] on button "BUILD UP Close" at bounding box center [997, 16] width 64 height 31
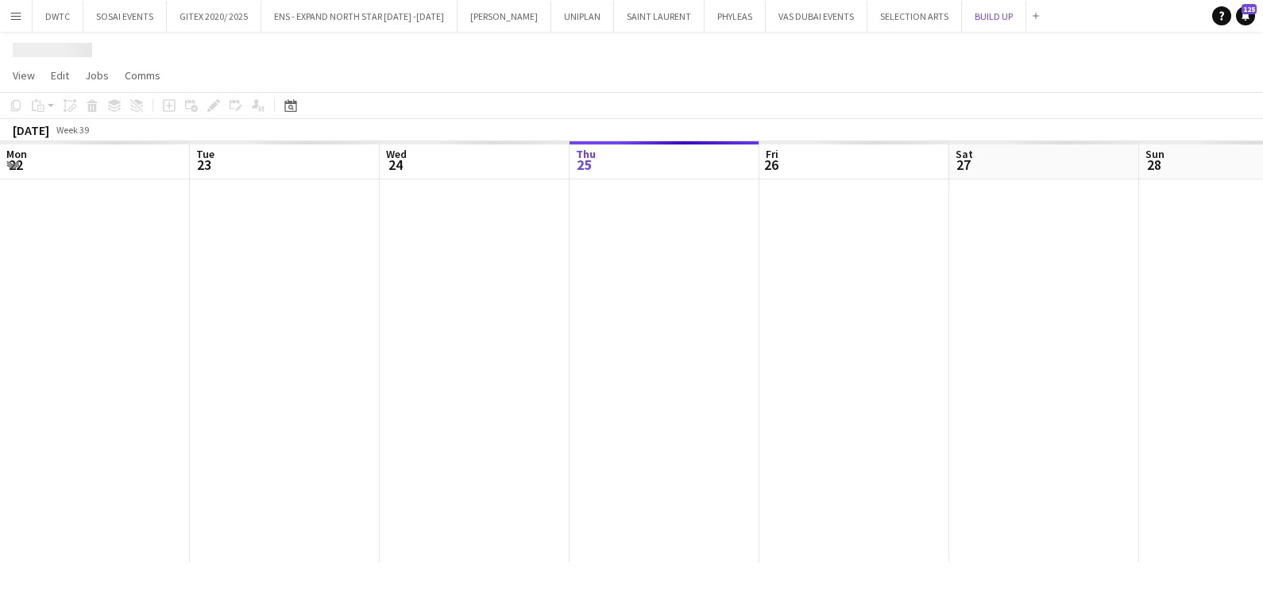
scroll to position [0, 380]
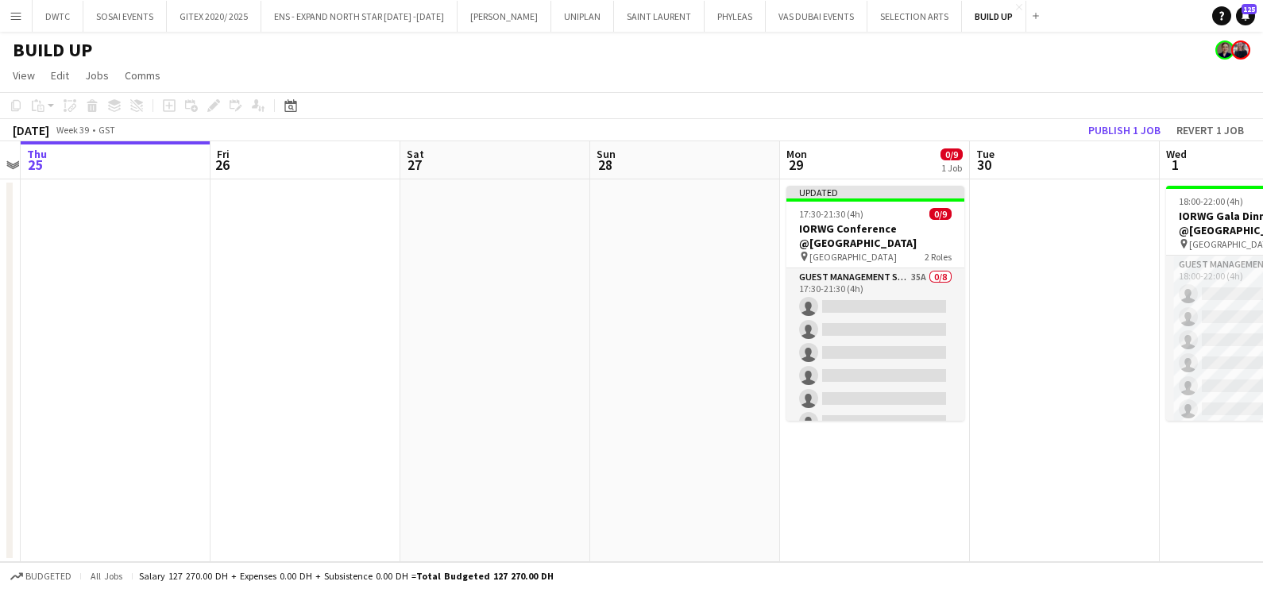
drag, startPoint x: 891, startPoint y: 396, endPoint x: 540, endPoint y: 409, distance: 351.2
click at [540, 409] on app-calendar-viewport "Mon 22 Tue 23 Wed 24 Thu 25 Fri 26 Sat 27 Sun 28 Mon 29 0/9 1 Job Tue 30 Wed 1 …" at bounding box center [631, 351] width 1263 height 421
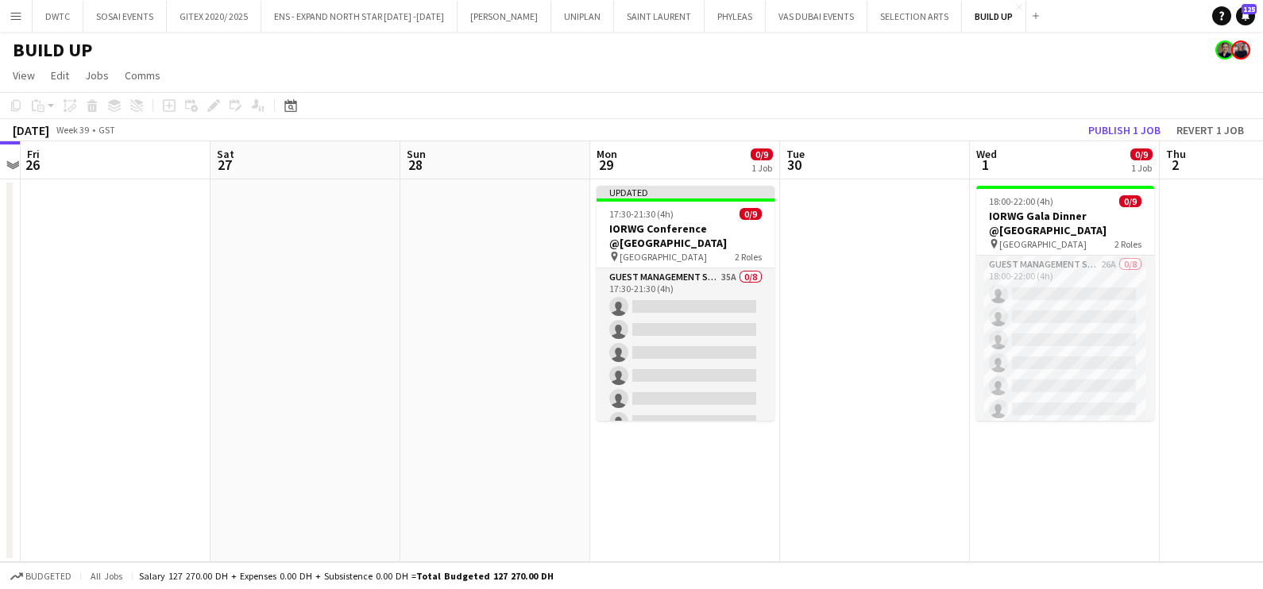
scroll to position [0, 606]
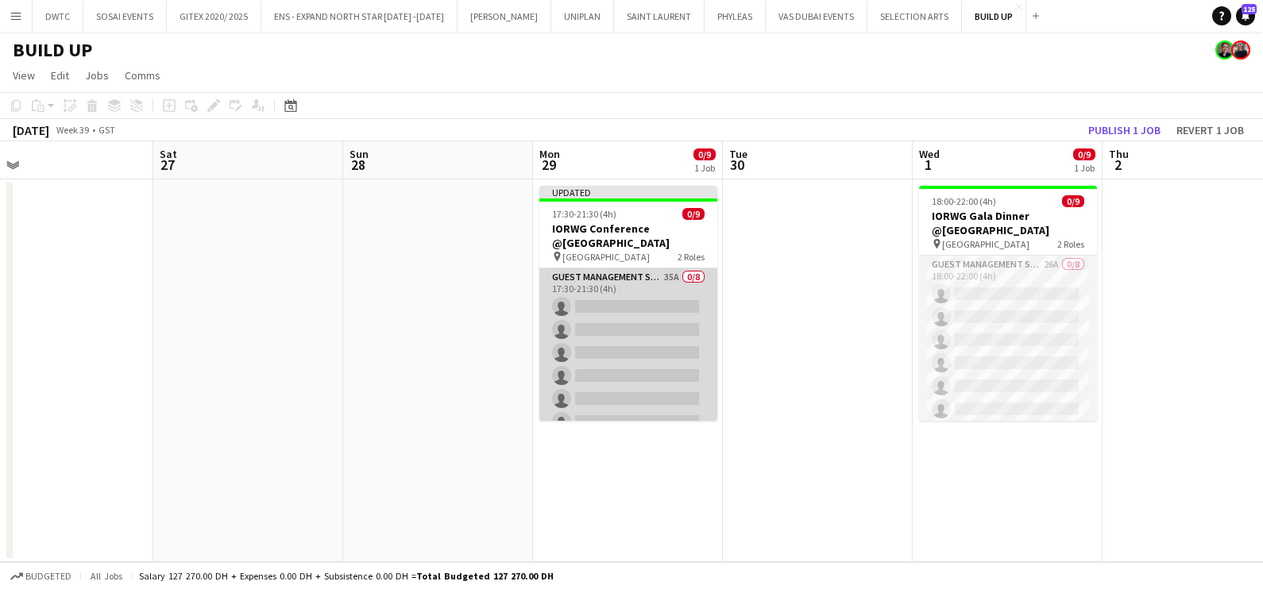
click at [650, 332] on app-card-role "Guest Management Staff 35A 0/8 17:30-21:30 (4h) single-neutral-actions single-n…" at bounding box center [628, 375] width 178 height 215
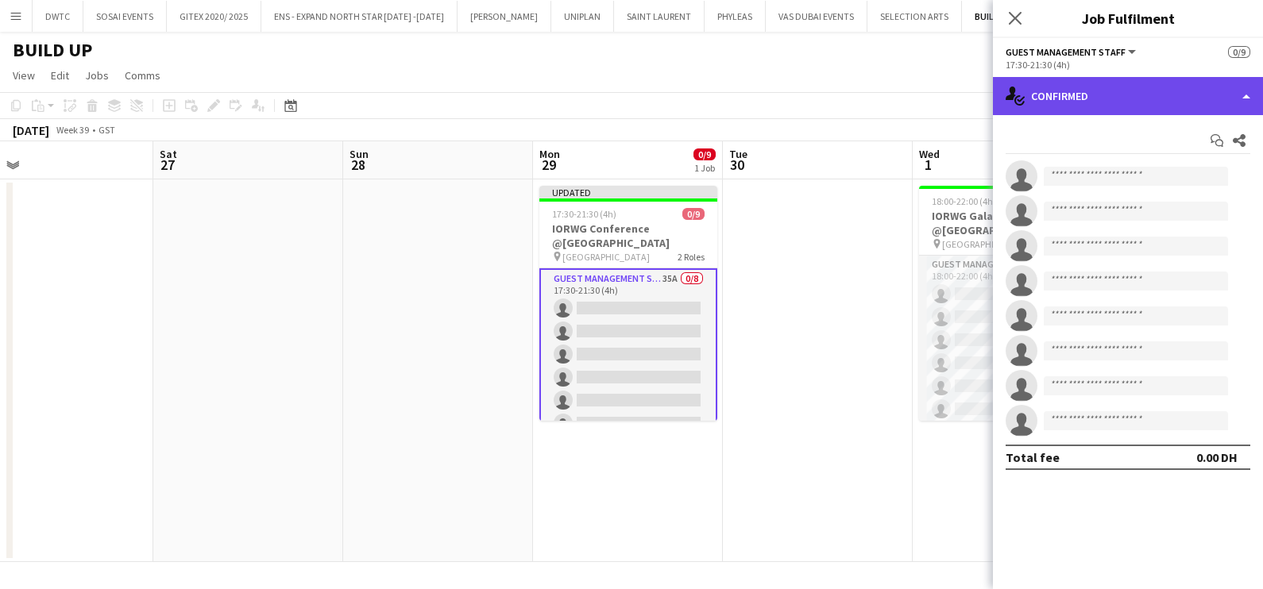
click at [1149, 103] on div "single-neutral-actions-check-2 Confirmed" at bounding box center [1128, 96] width 270 height 38
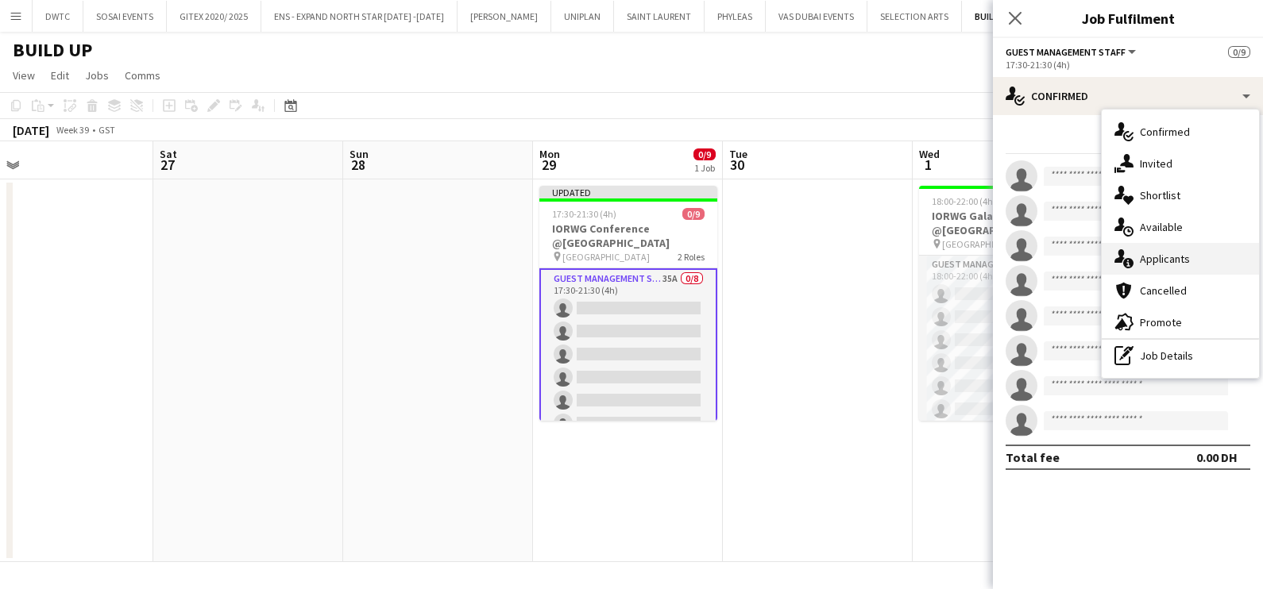
click at [1163, 258] on span "Applicants" at bounding box center [1165, 259] width 50 height 14
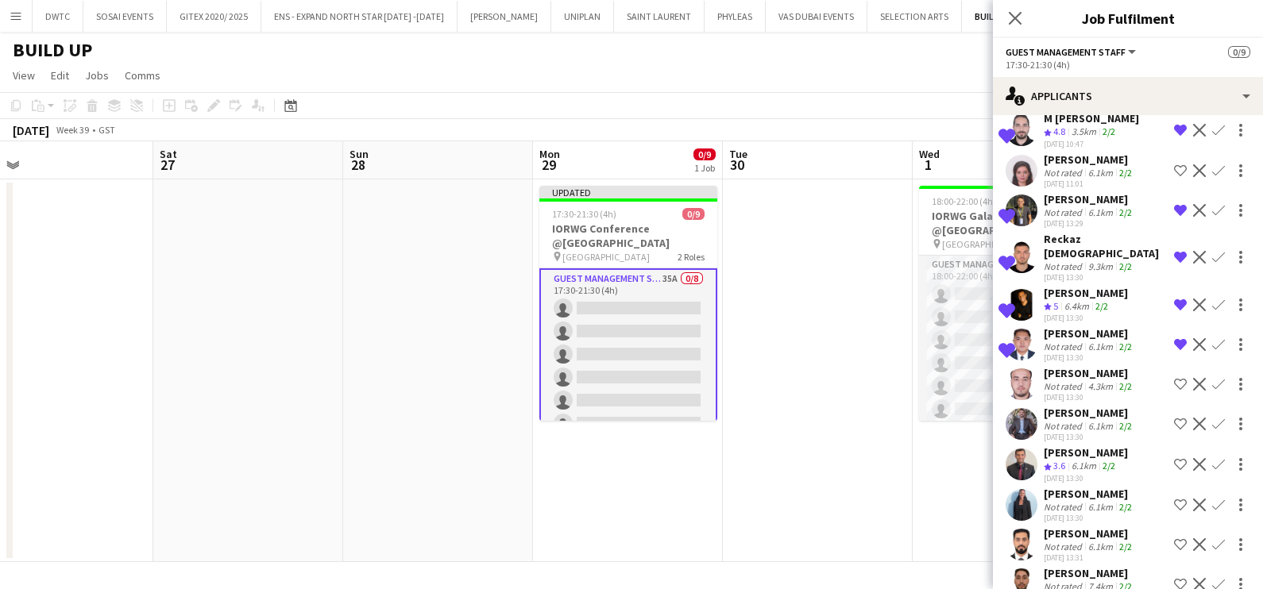
scroll to position [993, 0]
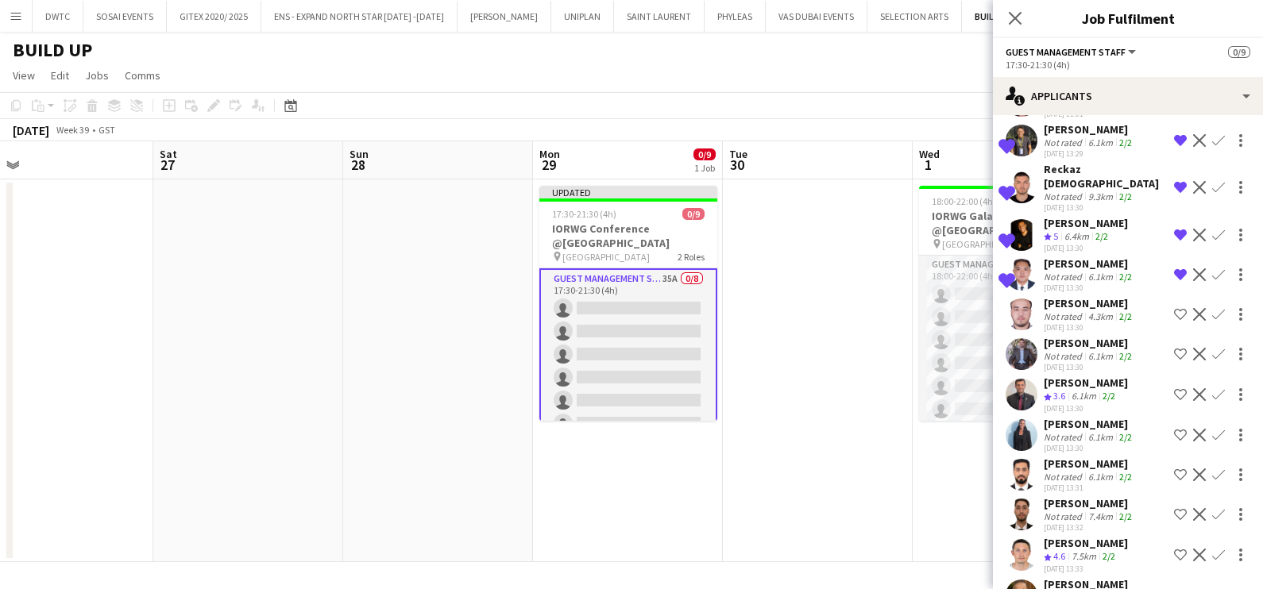
click at [1174, 268] on app-icon "Remove crew from shortlist" at bounding box center [1180, 274] width 13 height 13
click at [1067, 311] on div "Not rated" at bounding box center [1064, 317] width 41 height 12
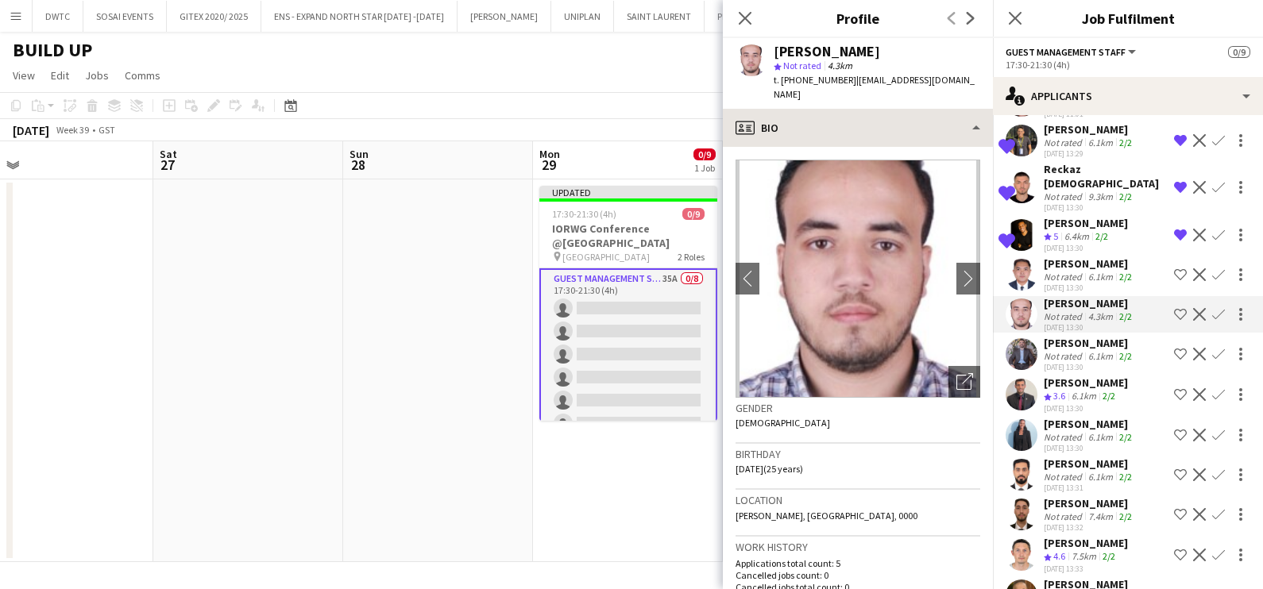
click at [843, 93] on div "Mohamed Hosni star Not rated 4.3km t. +971561805763 | drmohosni4@gmail.com" at bounding box center [858, 73] width 270 height 71
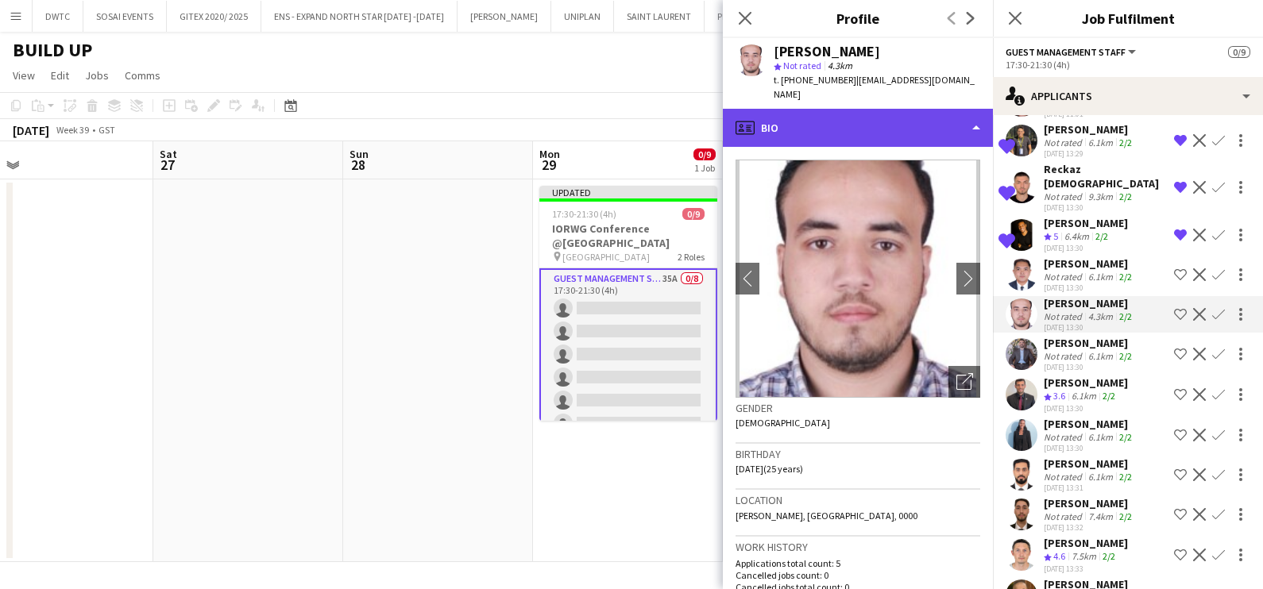
click at [854, 119] on div "profile Bio" at bounding box center [858, 128] width 270 height 38
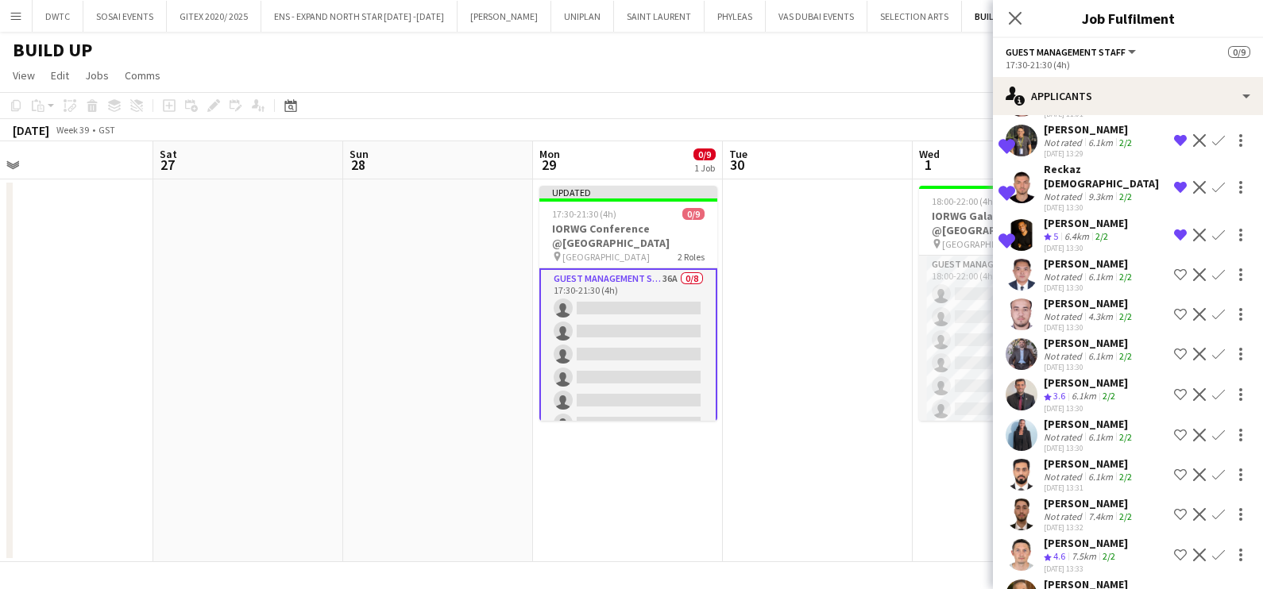
click at [1092, 296] on div "[PERSON_NAME]" at bounding box center [1089, 303] width 91 height 14
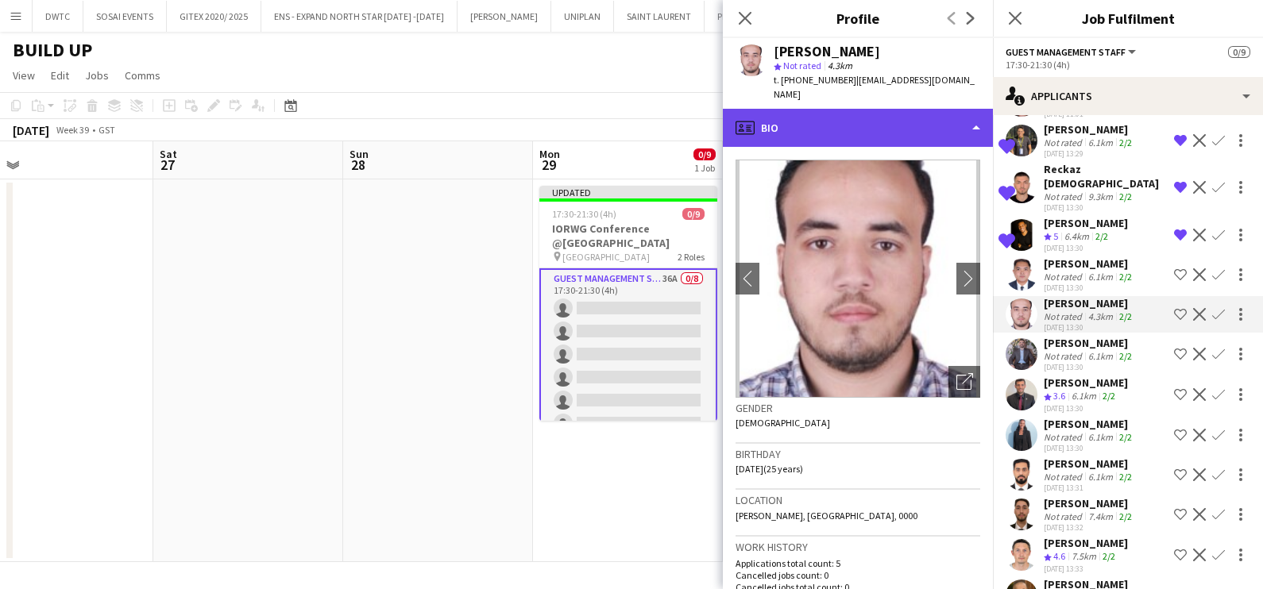
click at [929, 124] on div "profile Bio" at bounding box center [858, 128] width 270 height 38
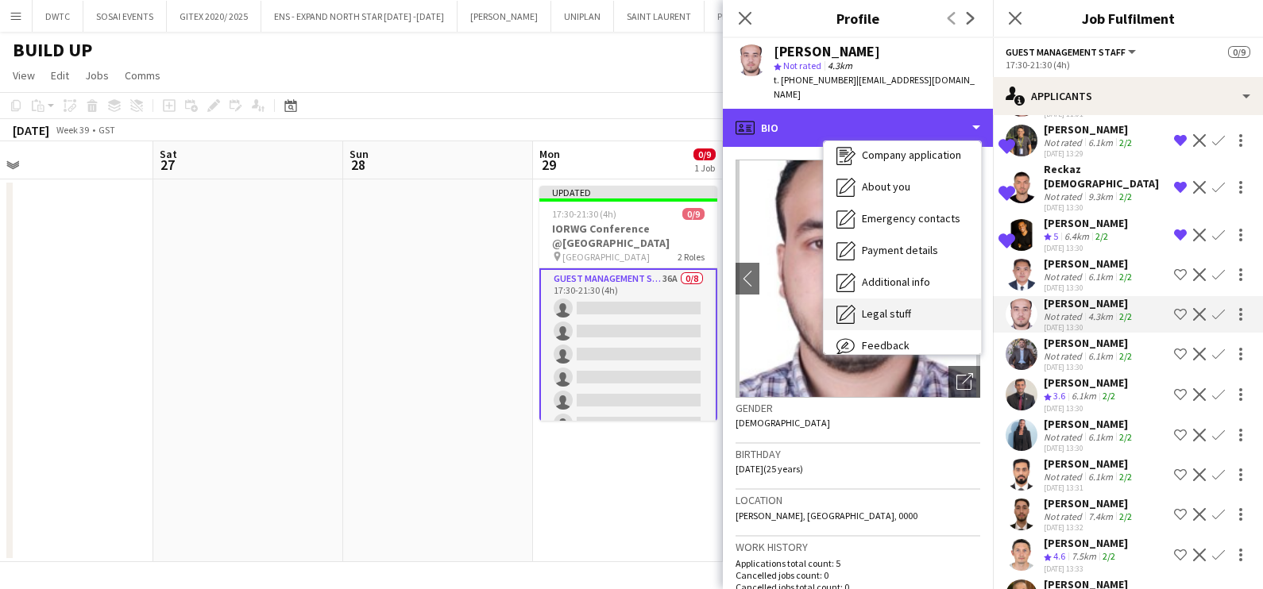
scroll to position [117, 0]
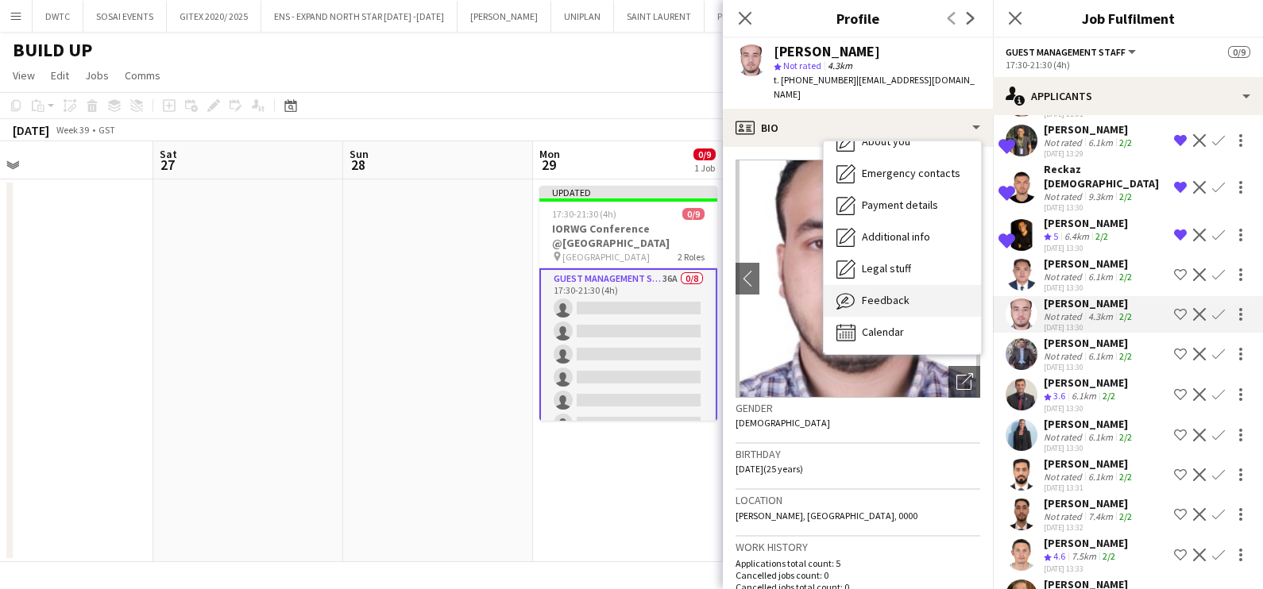
click at [908, 285] on div "Feedback Feedback" at bounding box center [902, 301] width 157 height 32
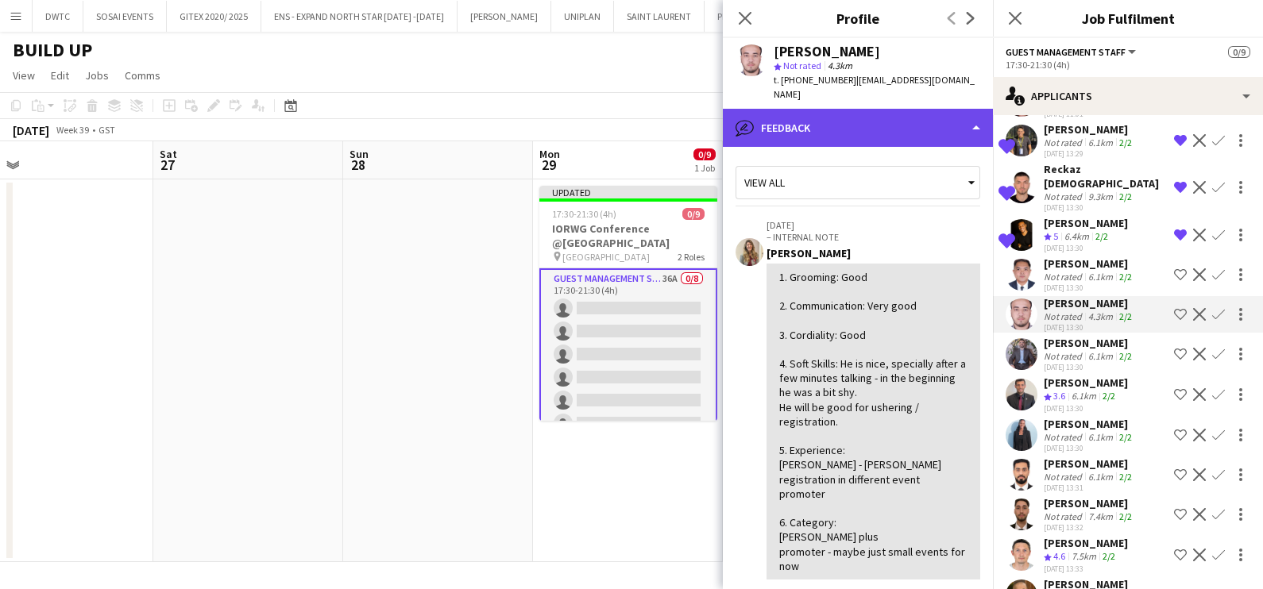
click at [858, 109] on div "bubble-pencil Feedback" at bounding box center [858, 128] width 270 height 38
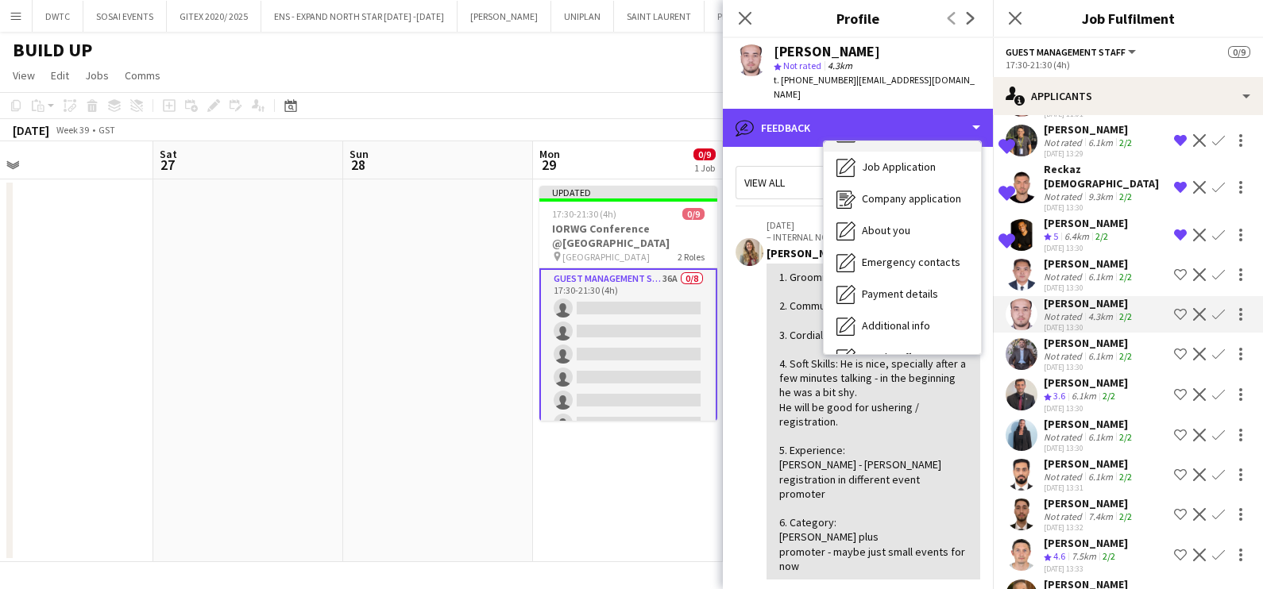
scroll to position [0, 0]
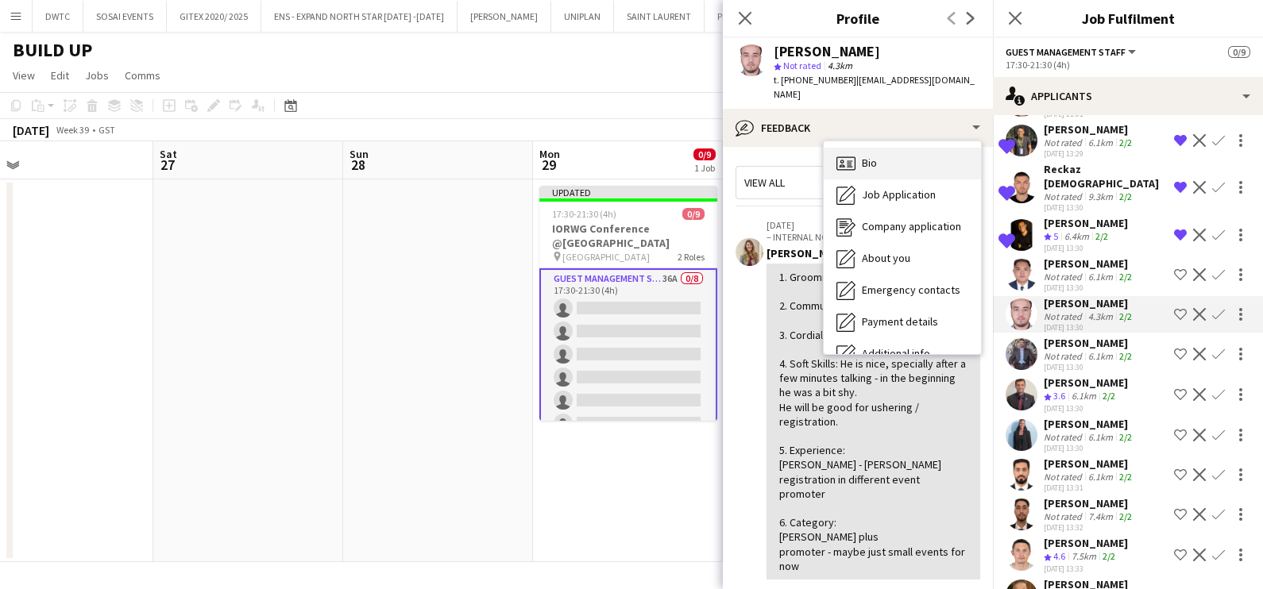
click at [892, 148] on div "Bio Bio" at bounding box center [902, 164] width 157 height 32
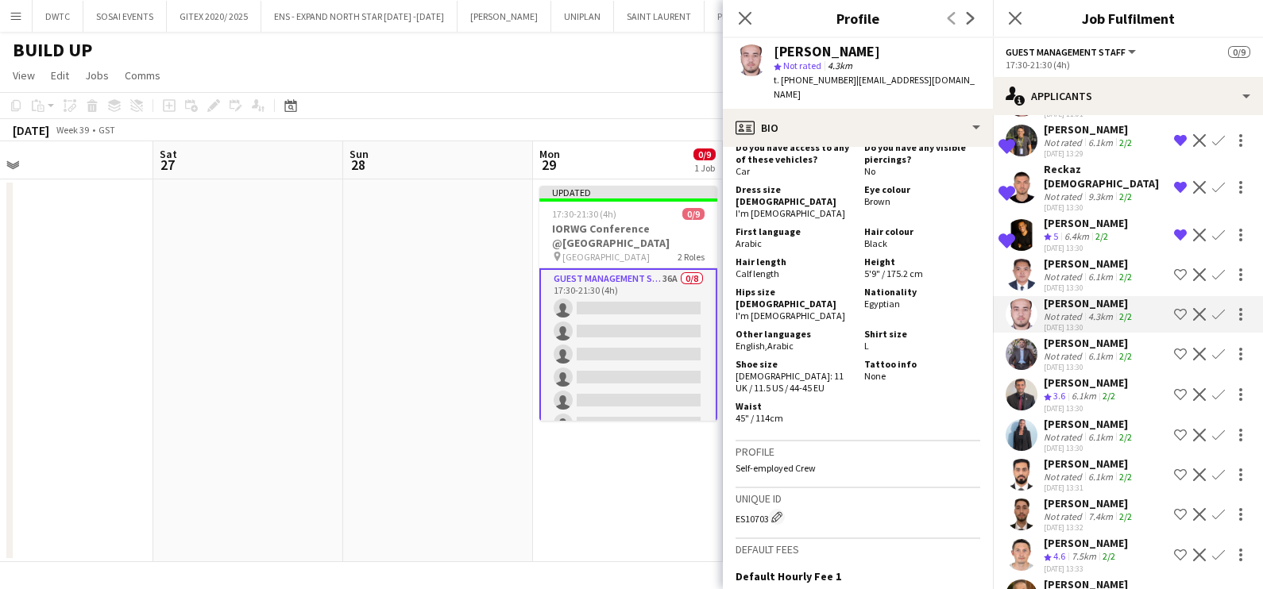
scroll to position [793, 0]
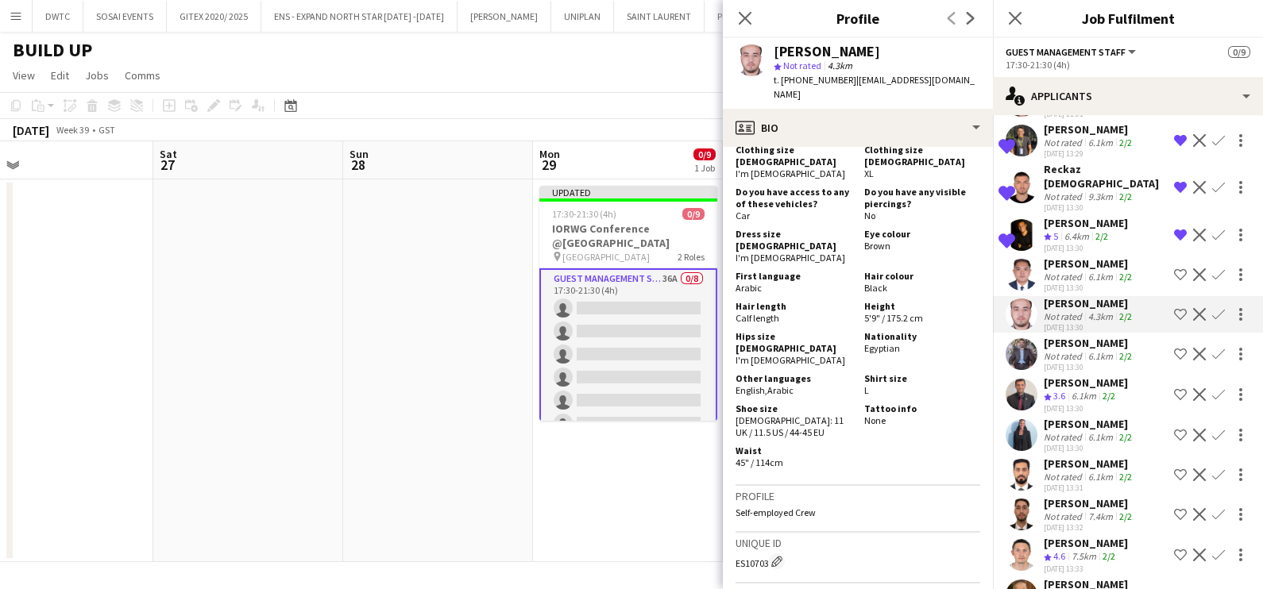
click at [1174, 308] on app-icon "Shortlist crew" at bounding box center [1180, 314] width 13 height 13
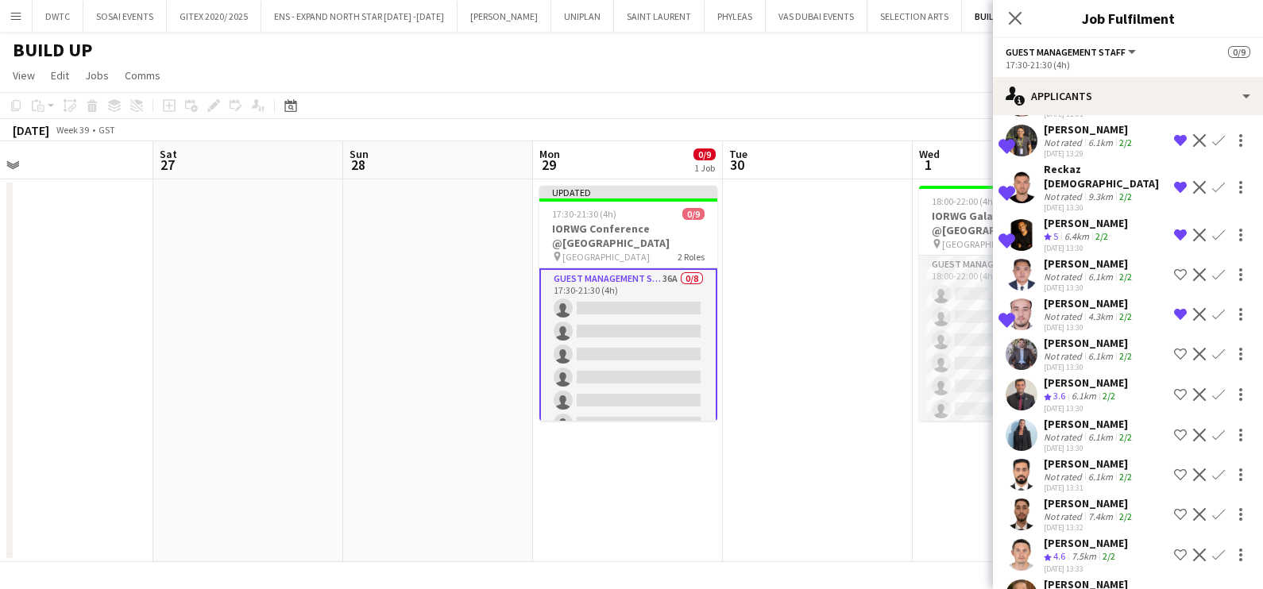
click at [1067, 350] on div "Not rated" at bounding box center [1064, 356] width 41 height 12
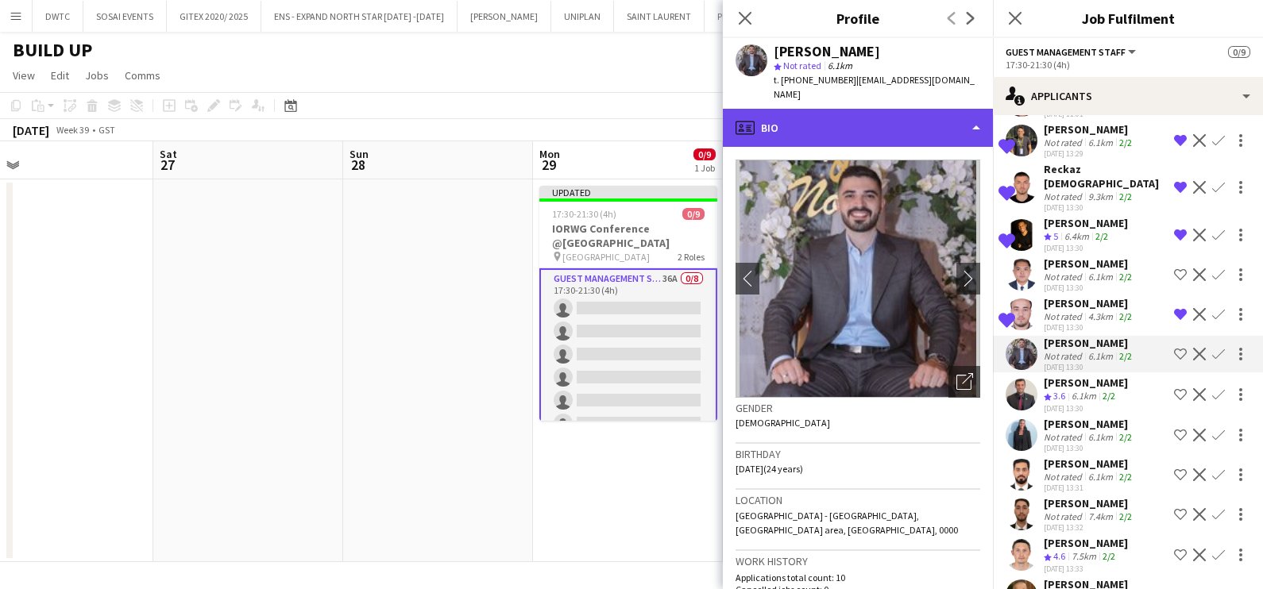
click at [838, 109] on div "profile Bio" at bounding box center [858, 128] width 270 height 38
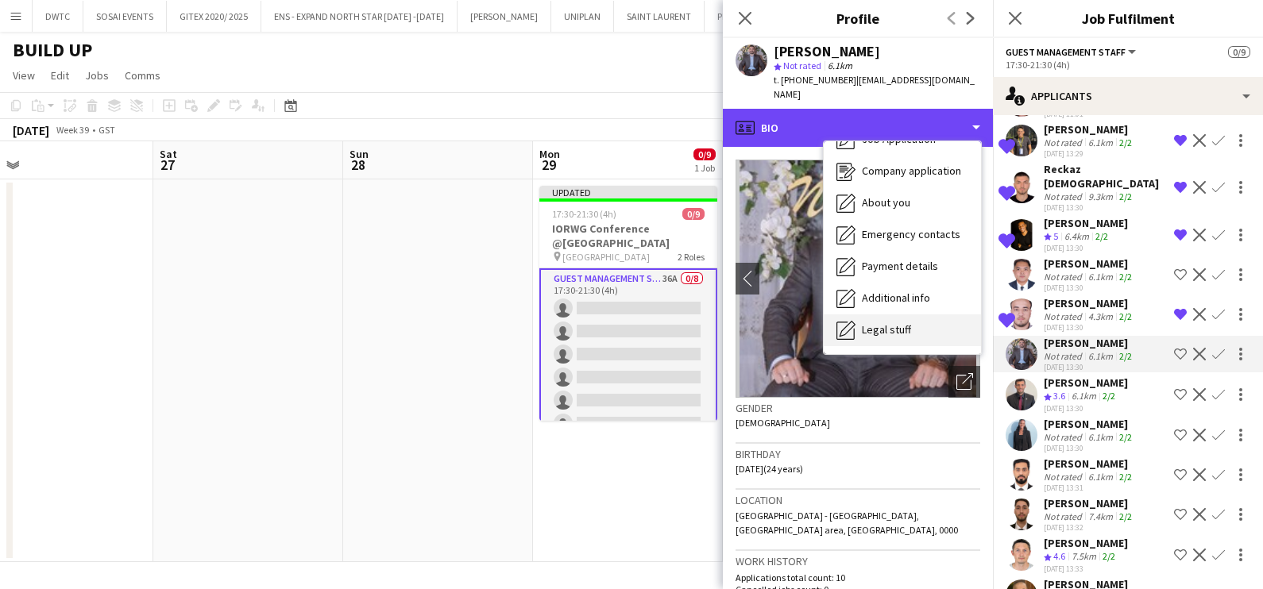
scroll to position [117, 0]
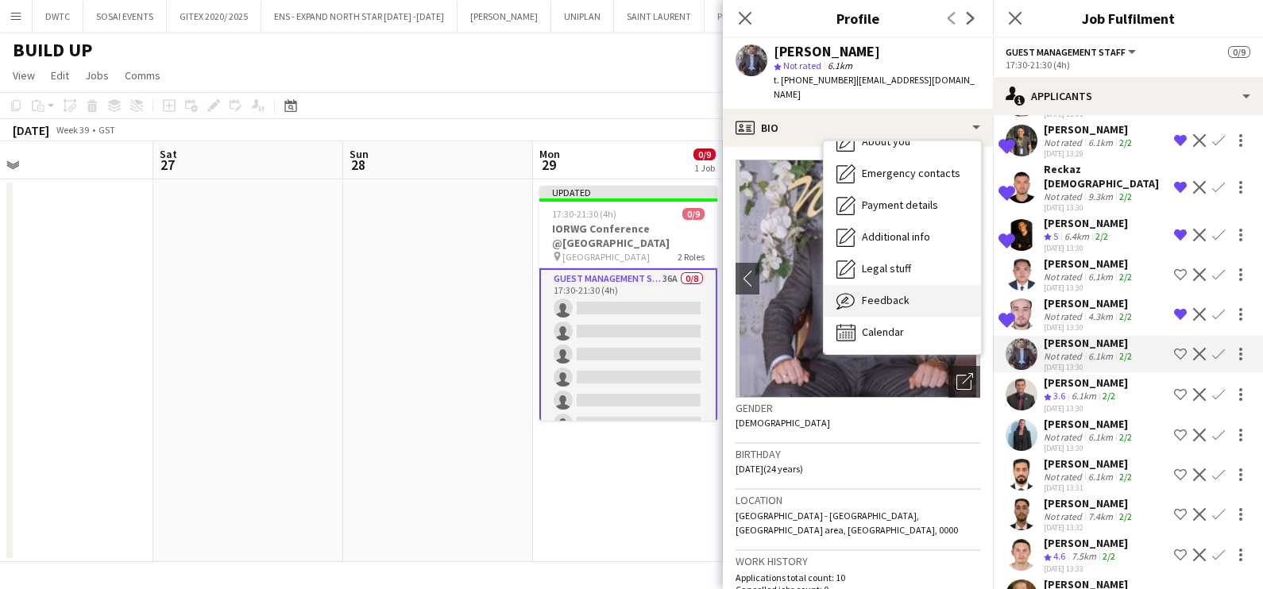
click at [892, 293] on span "Feedback" at bounding box center [886, 300] width 48 height 14
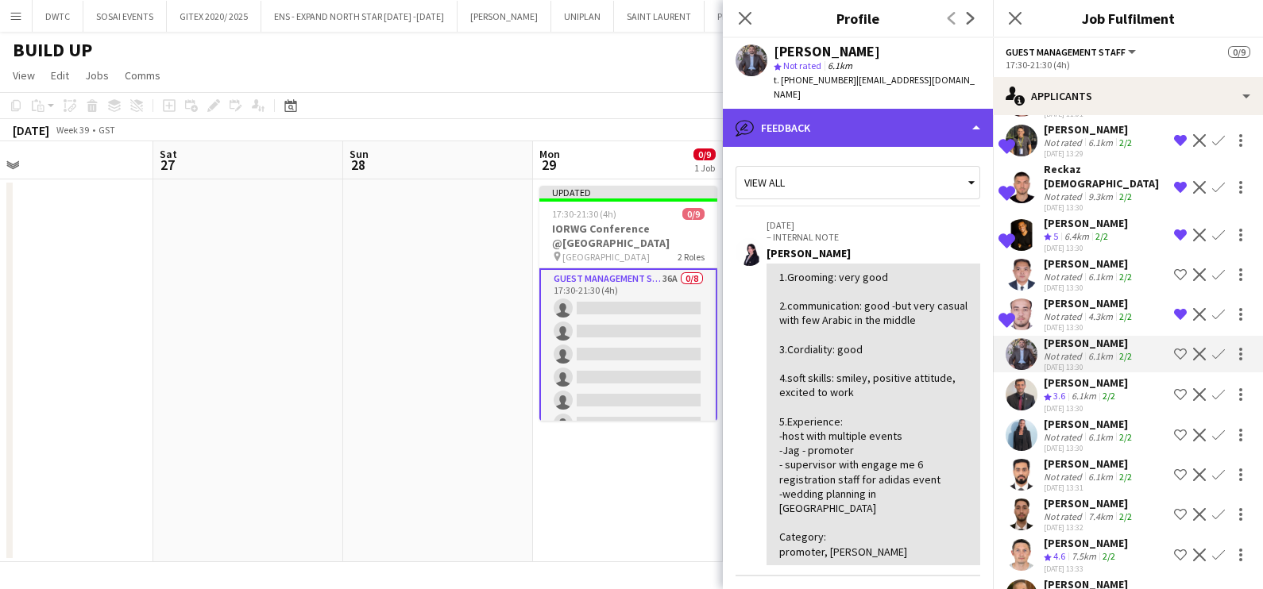
click at [831, 122] on div "bubble-pencil Feedback" at bounding box center [858, 128] width 270 height 38
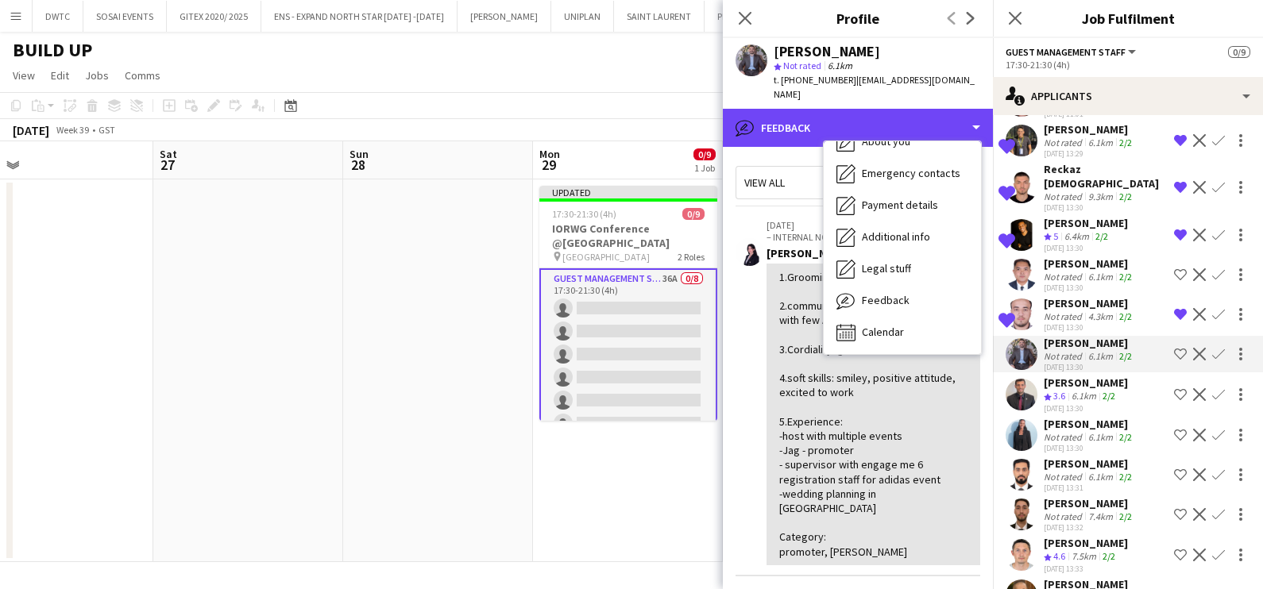
scroll to position [0, 0]
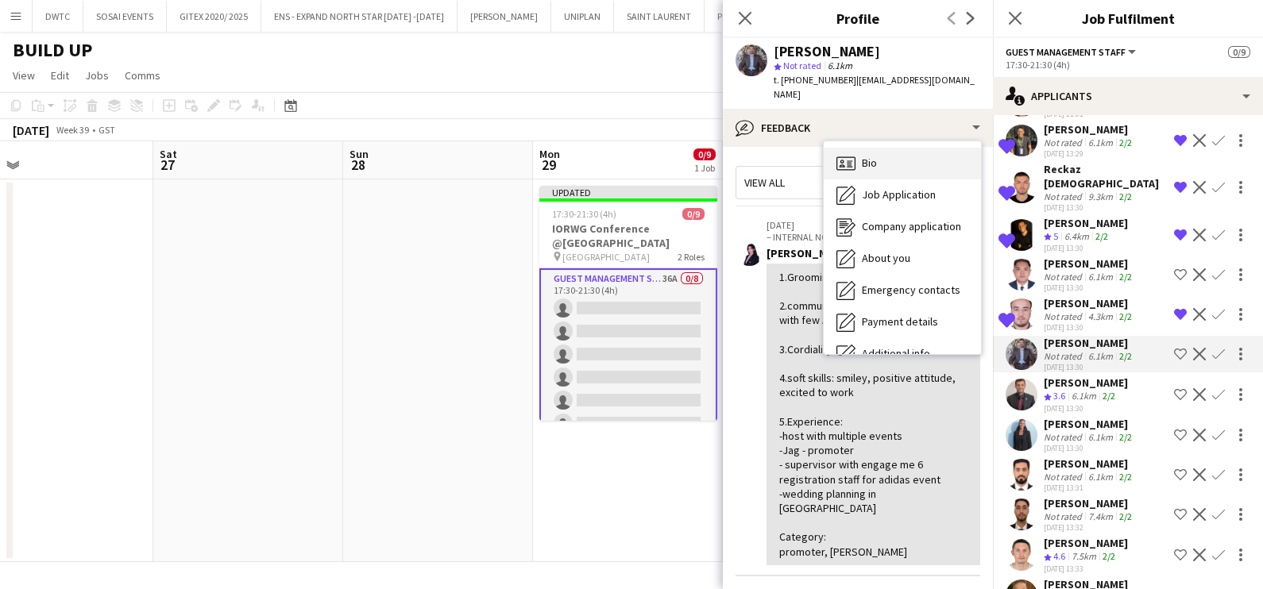
click at [889, 148] on div "Bio Bio" at bounding box center [902, 164] width 157 height 32
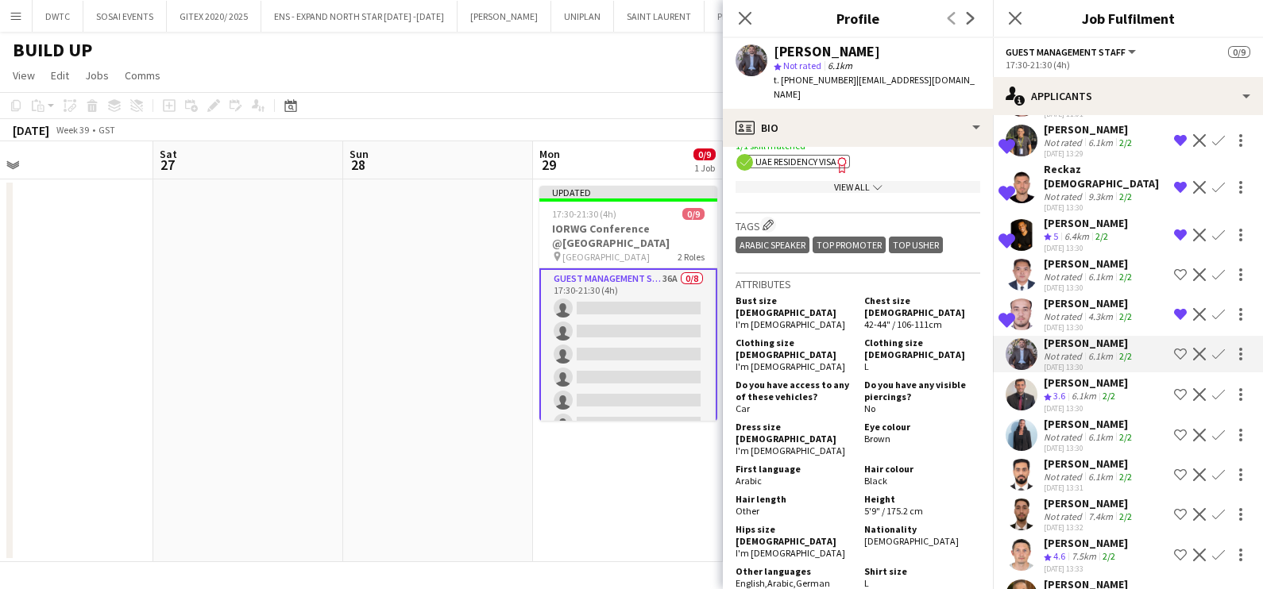
scroll to position [793, 0]
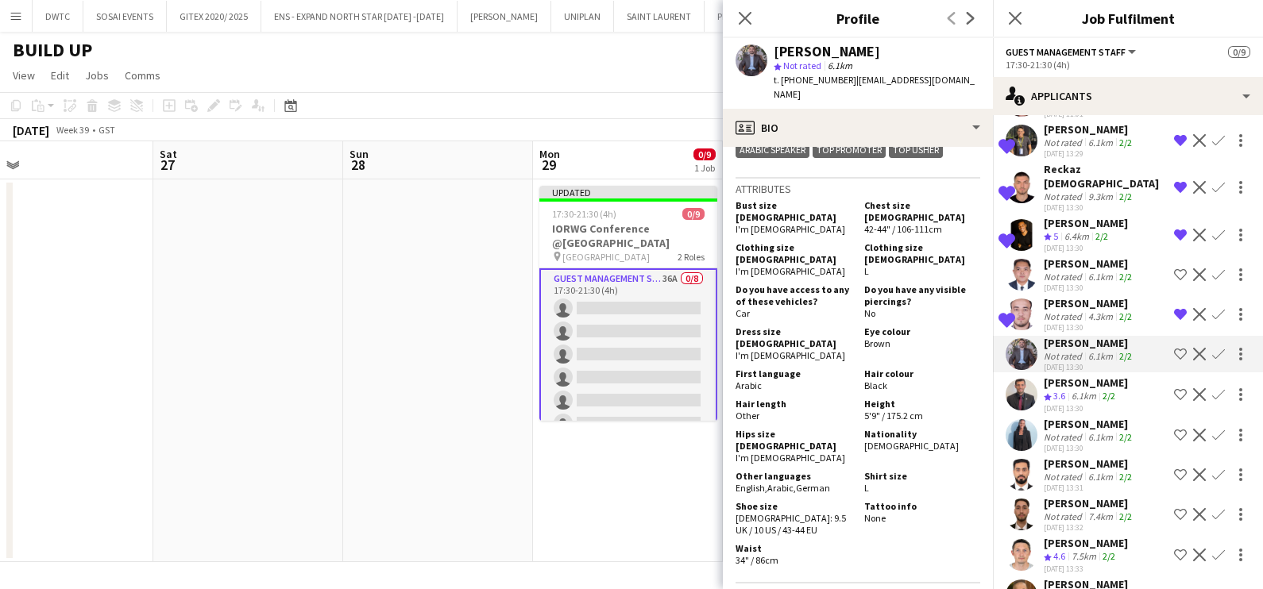
click at [1174, 348] on app-icon "Shortlist crew" at bounding box center [1180, 354] width 13 height 13
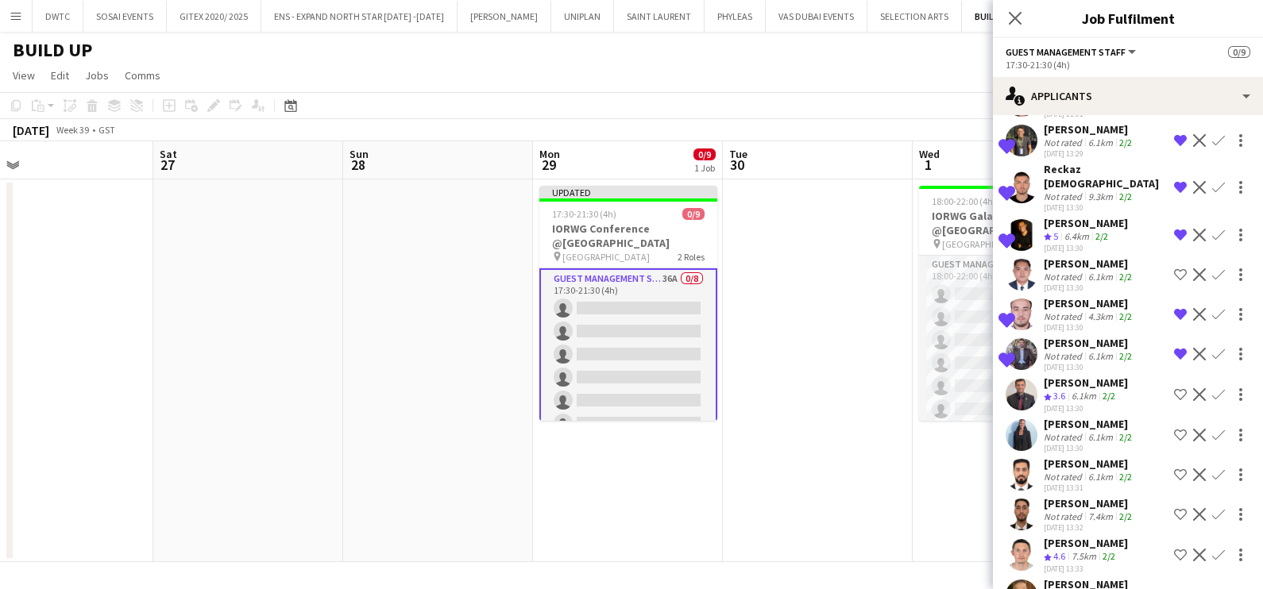
click at [1064, 376] on div "[PERSON_NAME]" at bounding box center [1086, 383] width 84 height 14
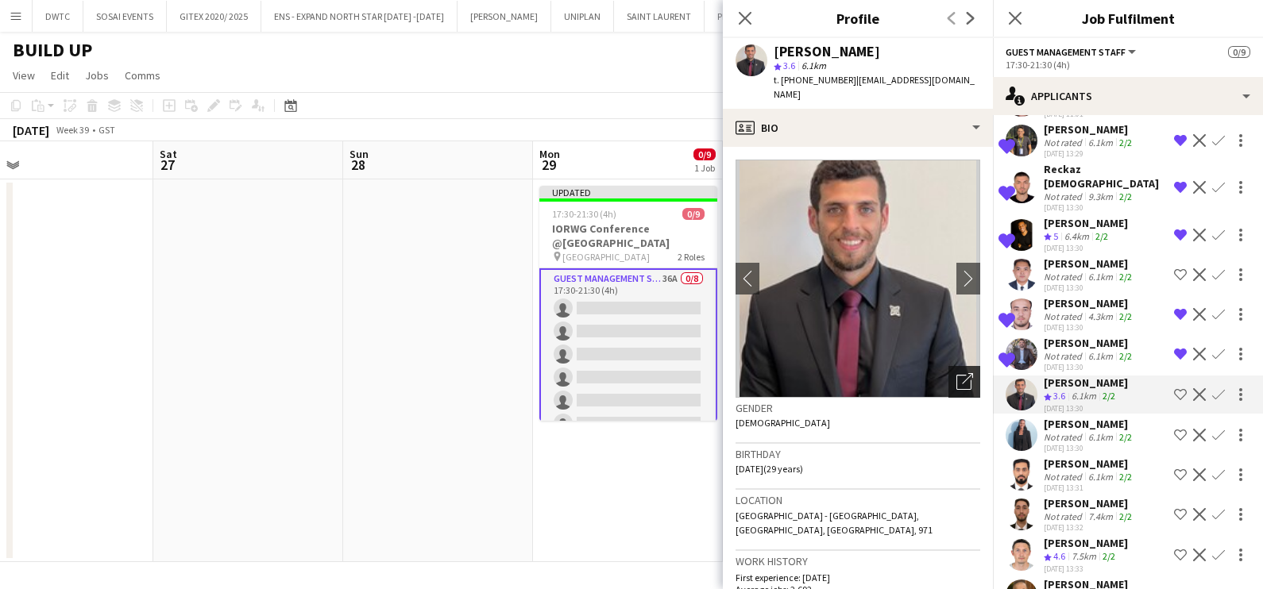
click at [956, 373] on icon "Open photos pop-in" at bounding box center [964, 381] width 17 height 17
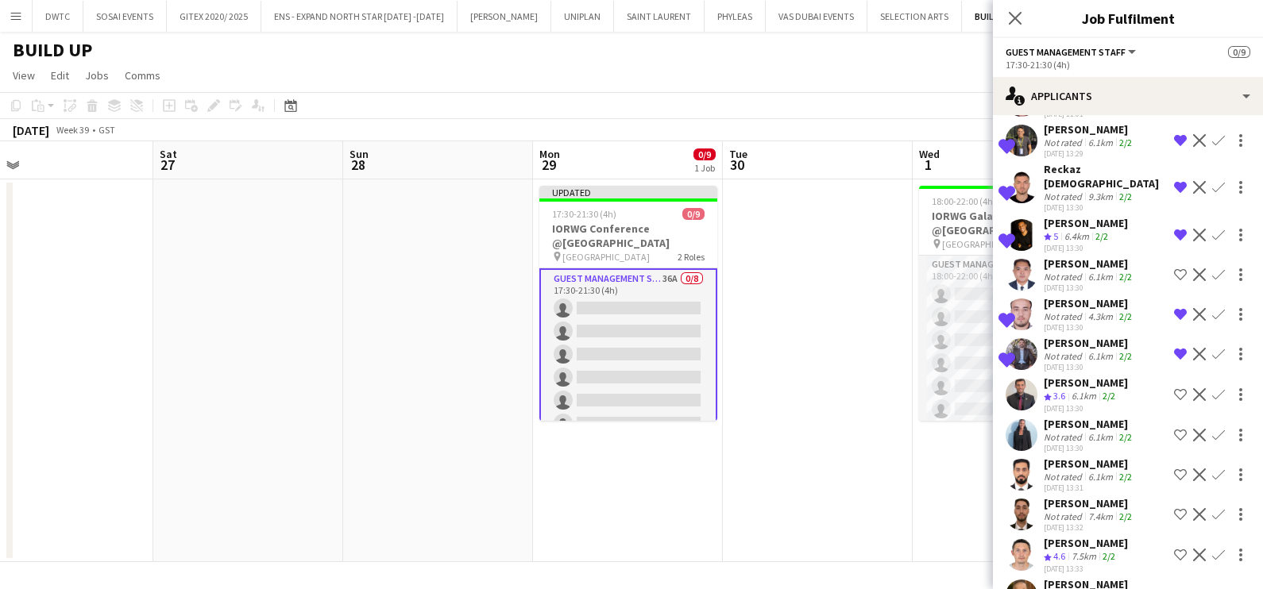
click at [1055, 431] on div "Not rated" at bounding box center [1064, 437] width 41 height 12
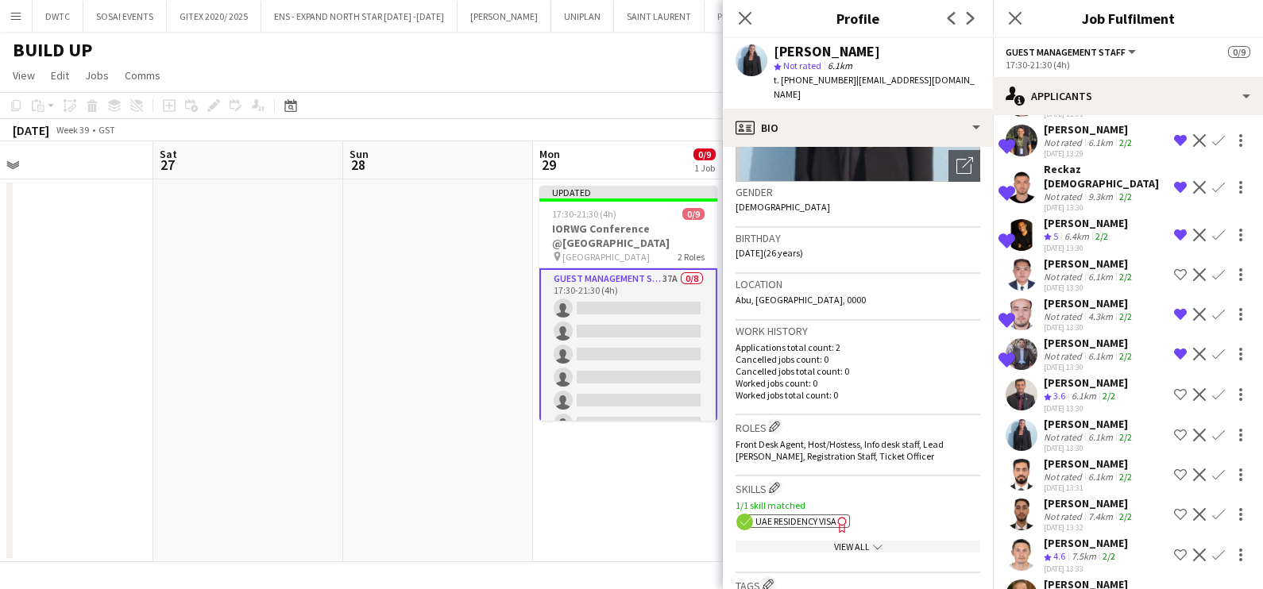
scroll to position [0, 0]
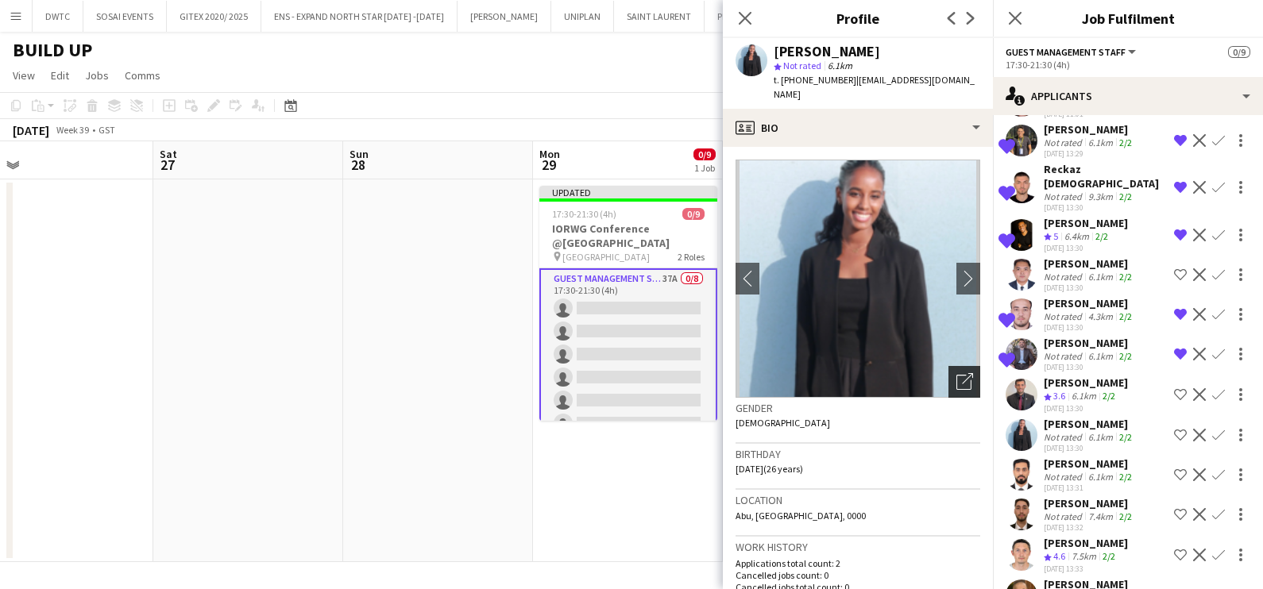
click at [956, 373] on icon "Open photos pop-in" at bounding box center [964, 381] width 17 height 17
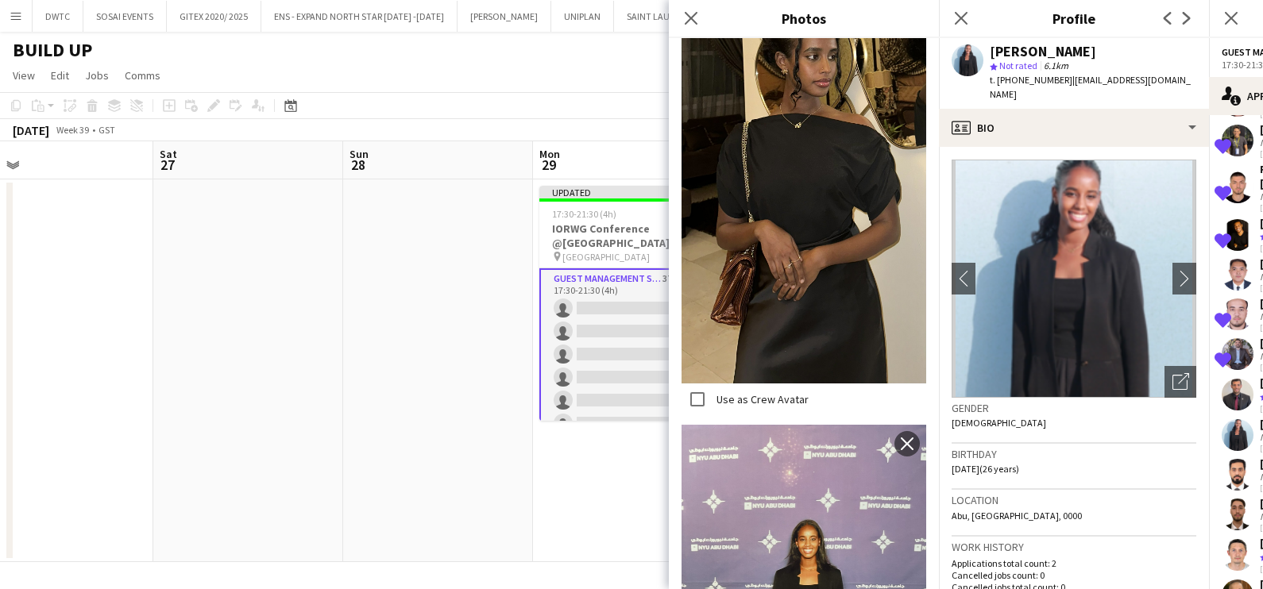
scroll to position [791, 0]
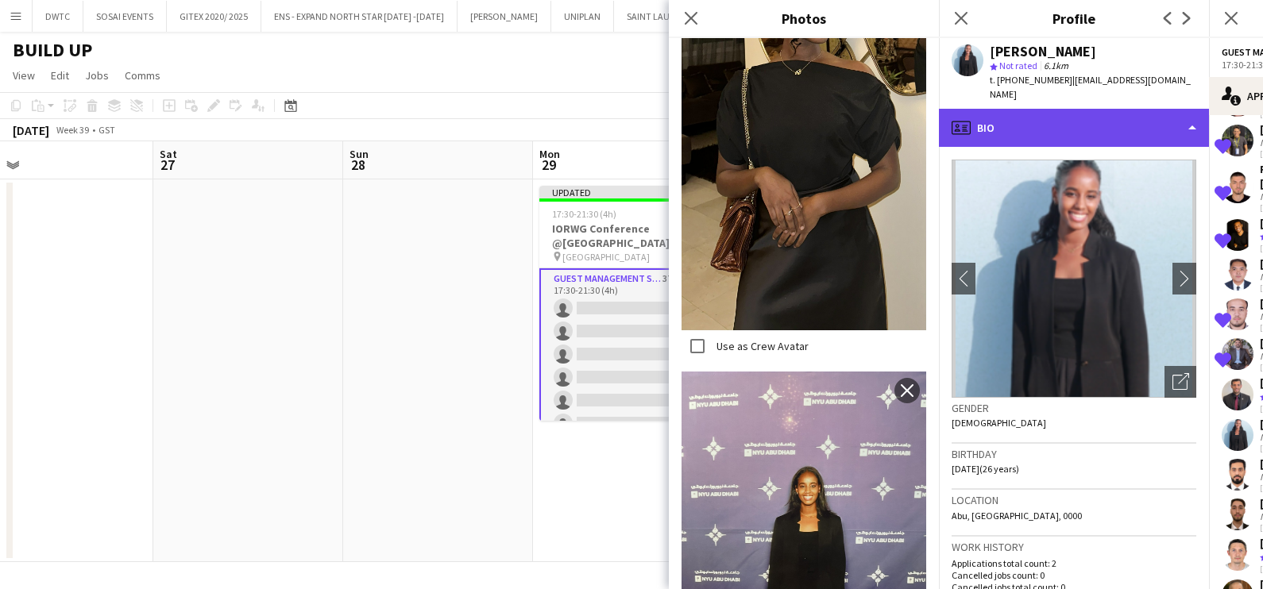
click at [1013, 113] on div "profile Bio" at bounding box center [1074, 128] width 270 height 38
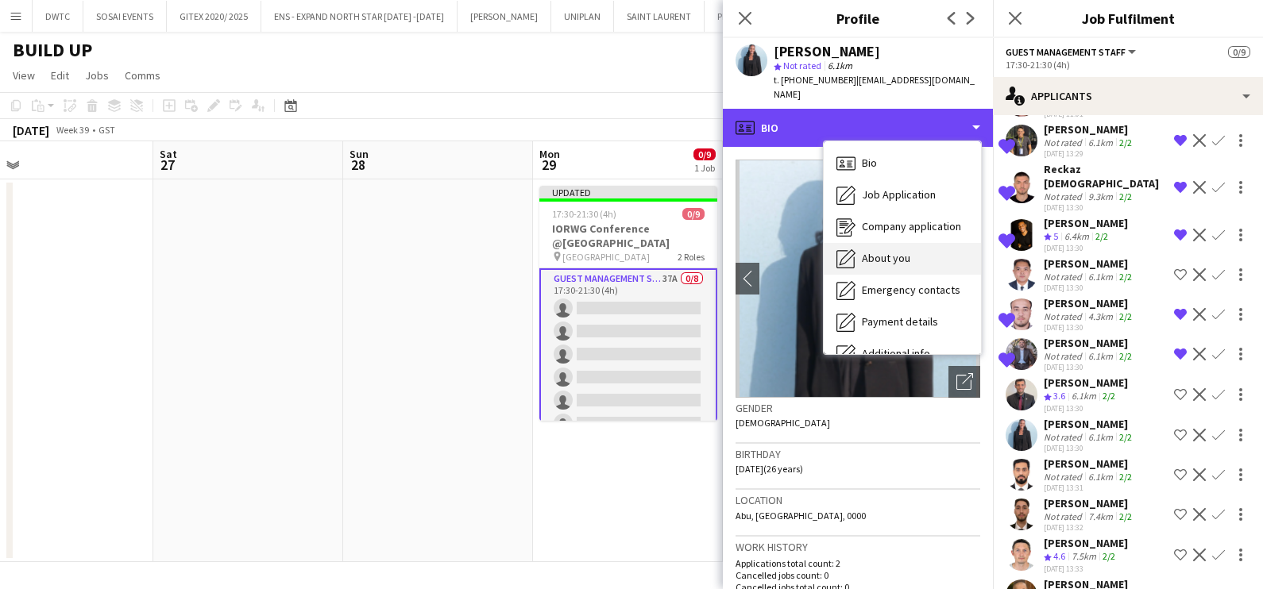
scroll to position [117, 0]
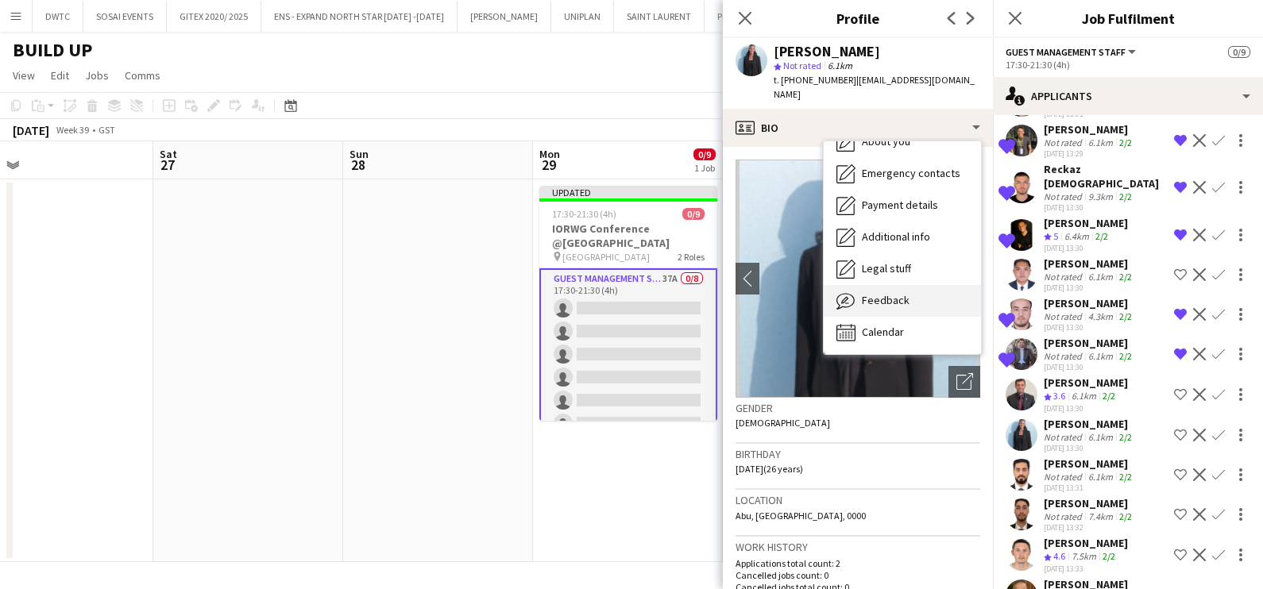
click at [907, 285] on div "Feedback Feedback" at bounding box center [902, 301] width 157 height 32
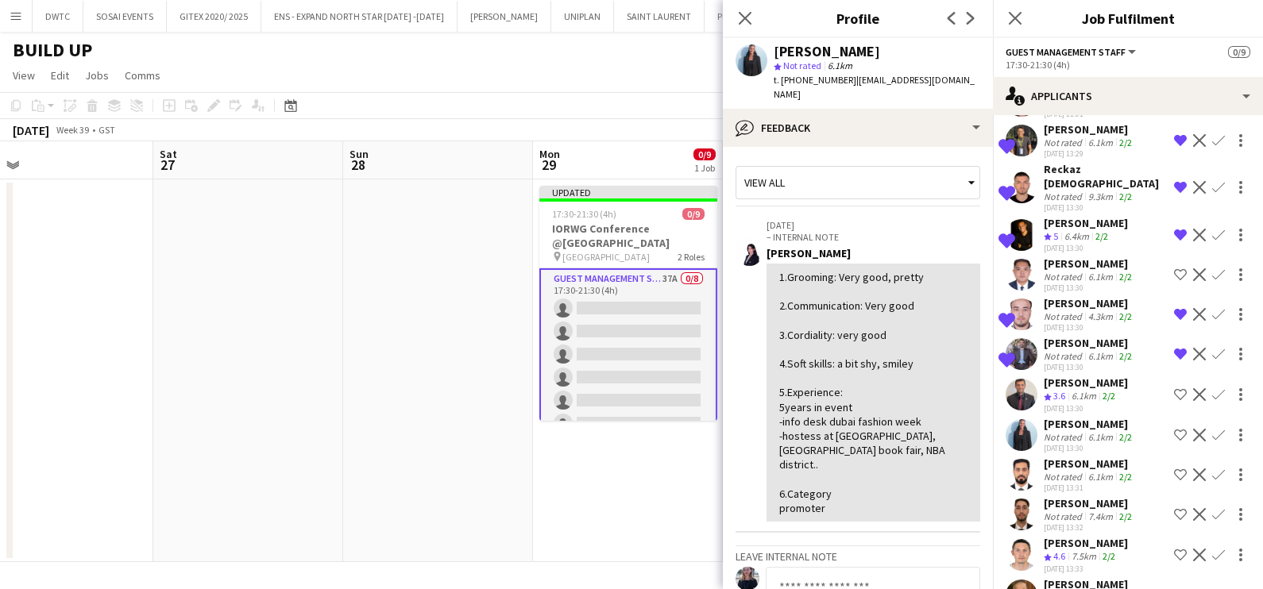
click at [1174, 429] on app-icon "Shortlist crew" at bounding box center [1180, 435] width 13 height 13
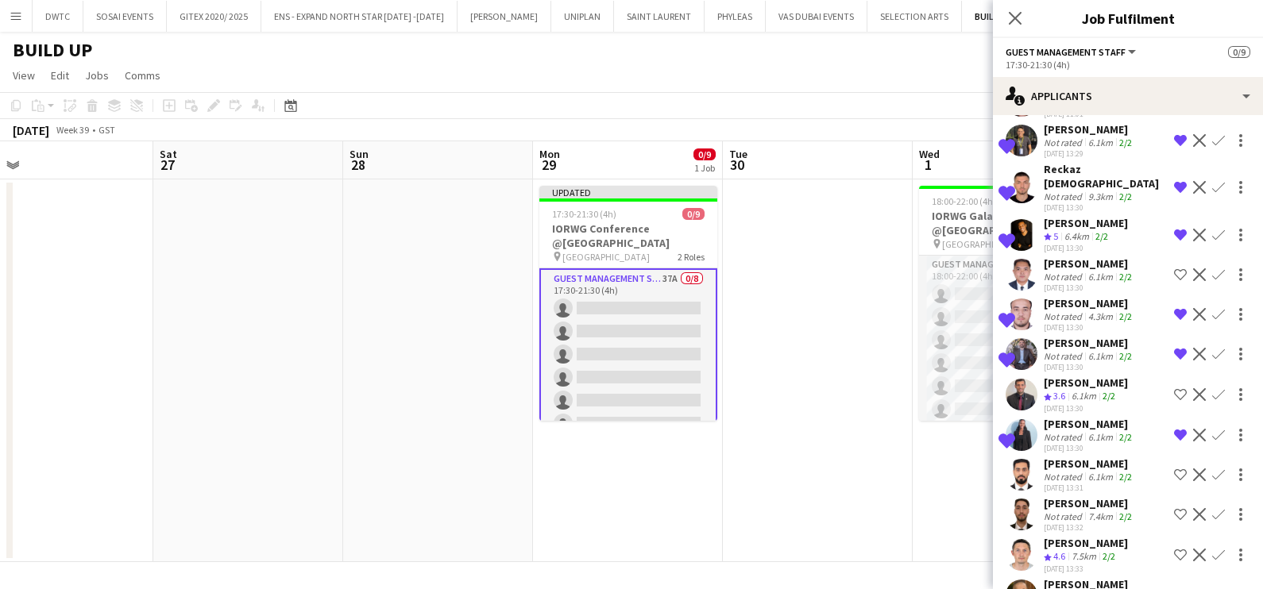
click at [1074, 471] on div "Not rated" at bounding box center [1064, 477] width 41 height 12
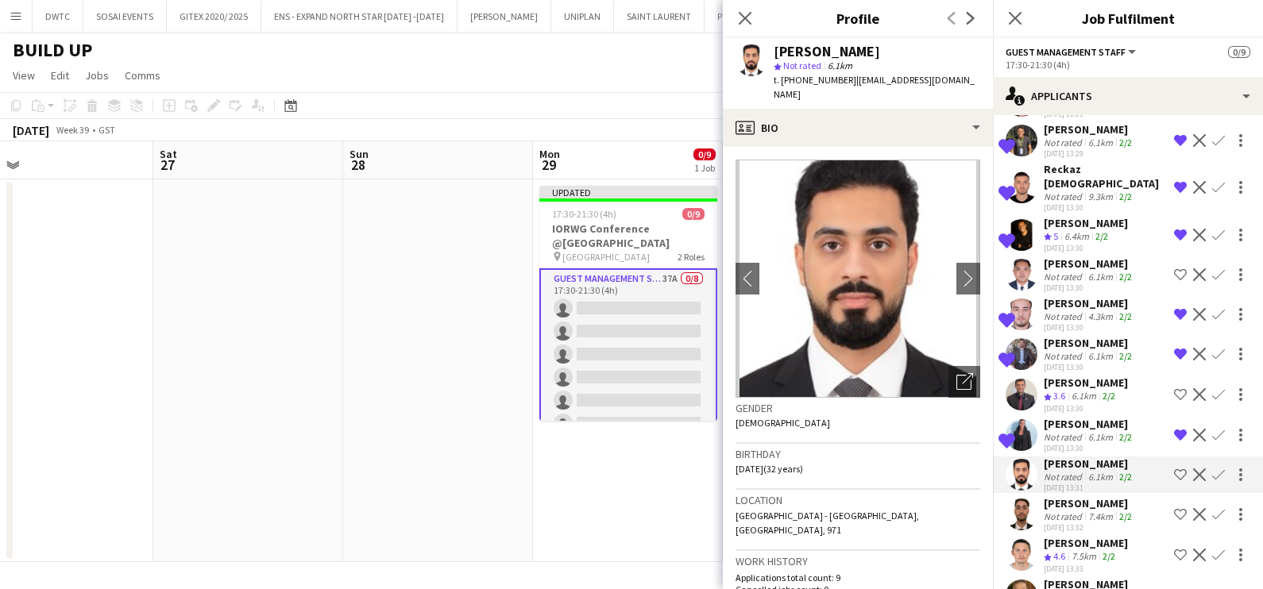
click at [1174, 348] on app-icon "Remove crew from shortlist" at bounding box center [1180, 354] width 13 height 13
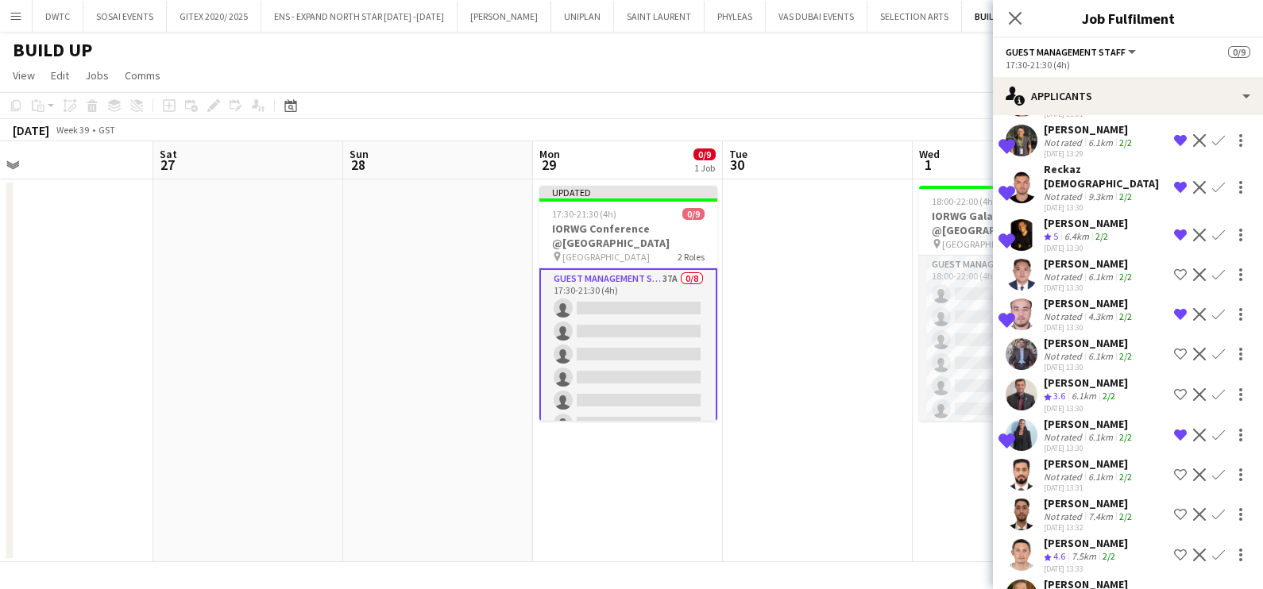
click at [1068, 457] on div "Ahmed Al Hatti" at bounding box center [1089, 464] width 91 height 14
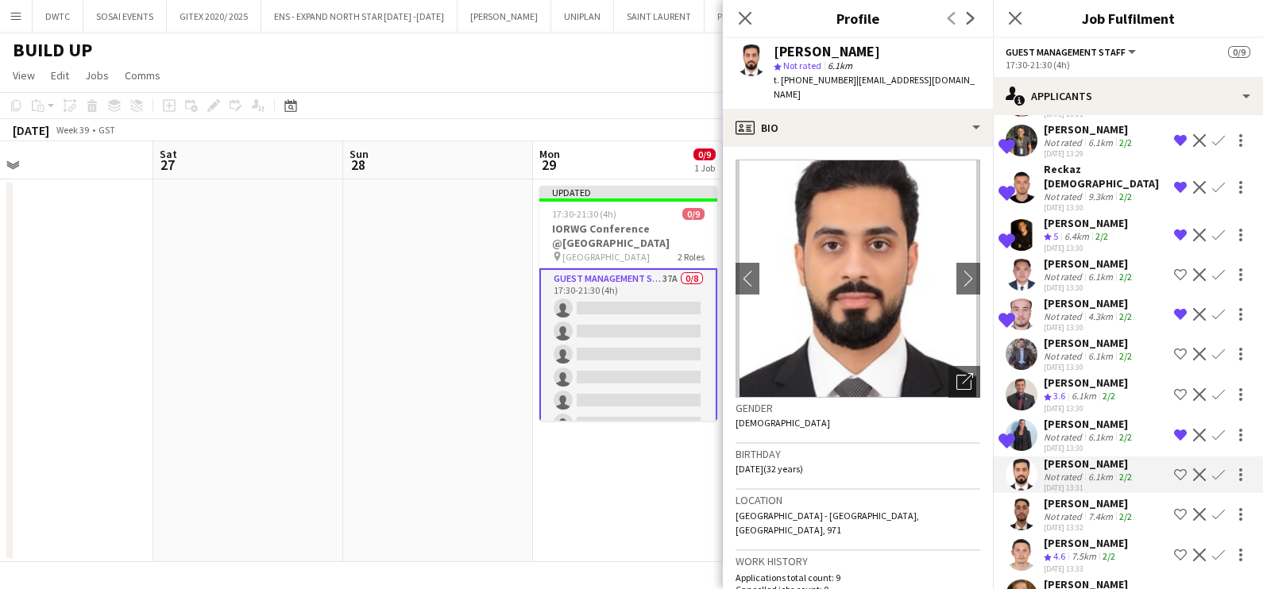
click at [1174, 549] on app-icon "Shortlist crew" at bounding box center [1180, 555] width 13 height 13
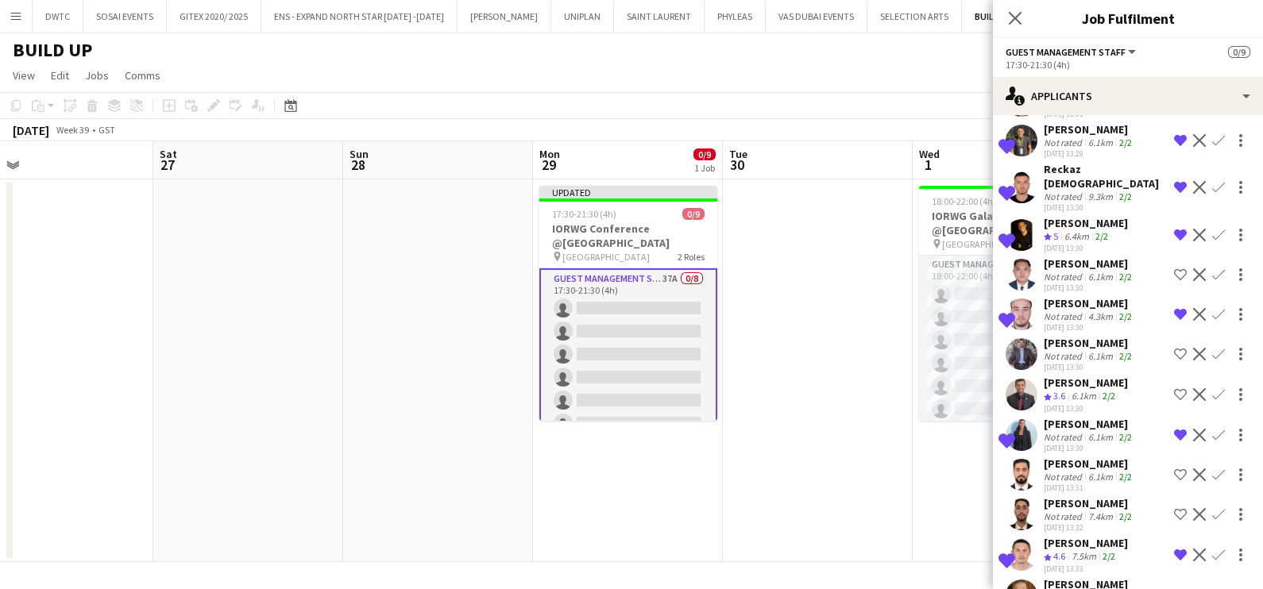
click at [1067, 457] on div "Ahmed Al Hatti" at bounding box center [1089, 464] width 91 height 14
click at [1072, 457] on div "Ahmed Al Hatti" at bounding box center [1089, 464] width 91 height 14
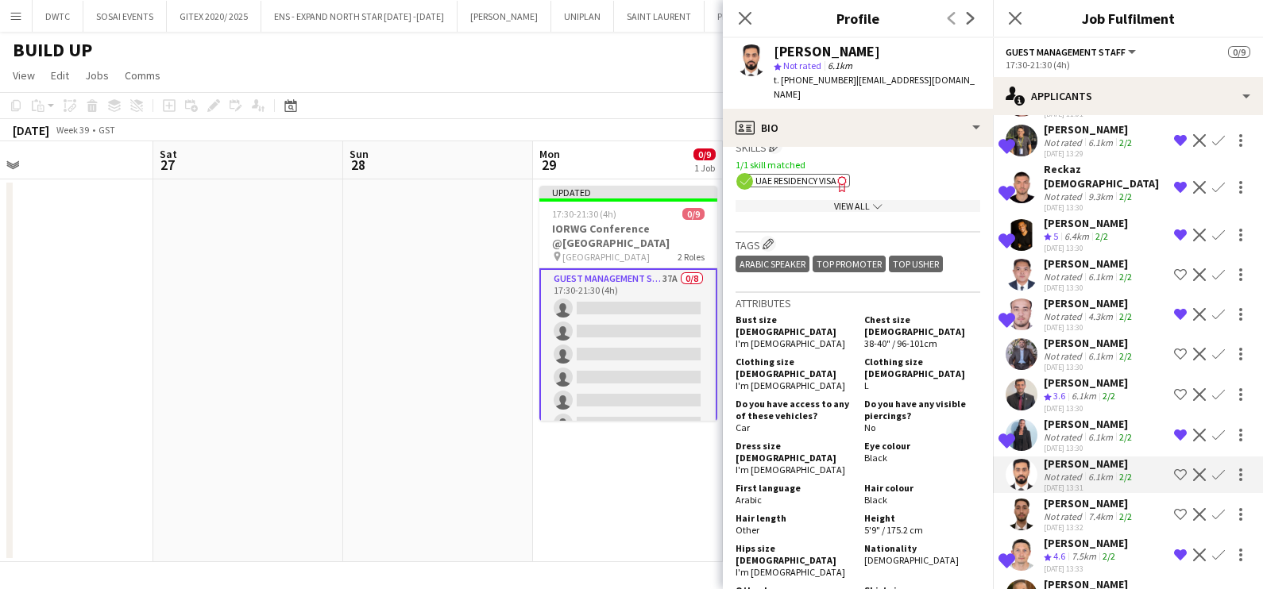
scroll to position [793, 0]
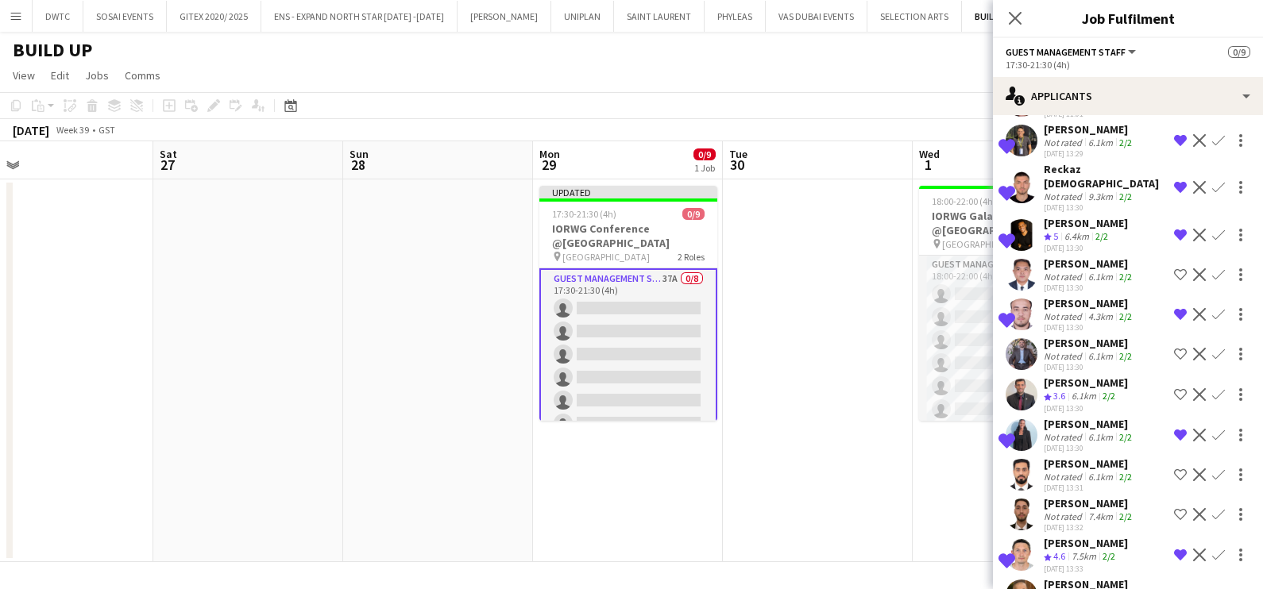
drag, startPoint x: 1076, startPoint y: 445, endPoint x: 1063, endPoint y: 439, distance: 13.9
click at [1075, 457] on div "Ahmed Al Hatti" at bounding box center [1089, 464] width 91 height 14
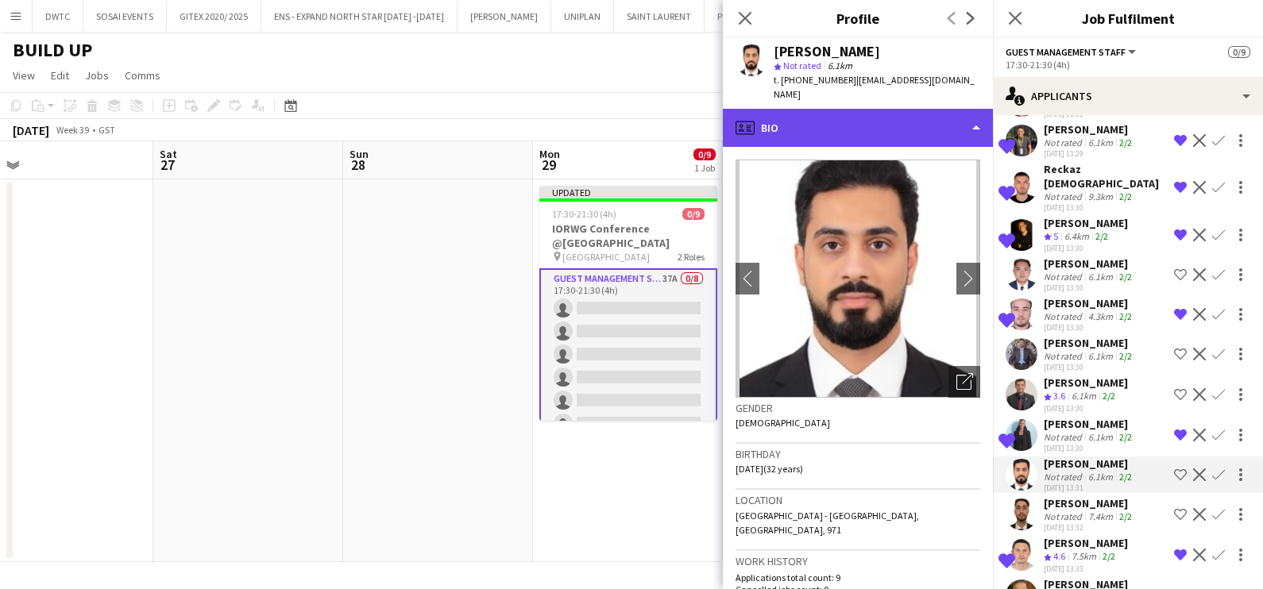
click at [840, 115] on div "profile Bio" at bounding box center [858, 128] width 270 height 38
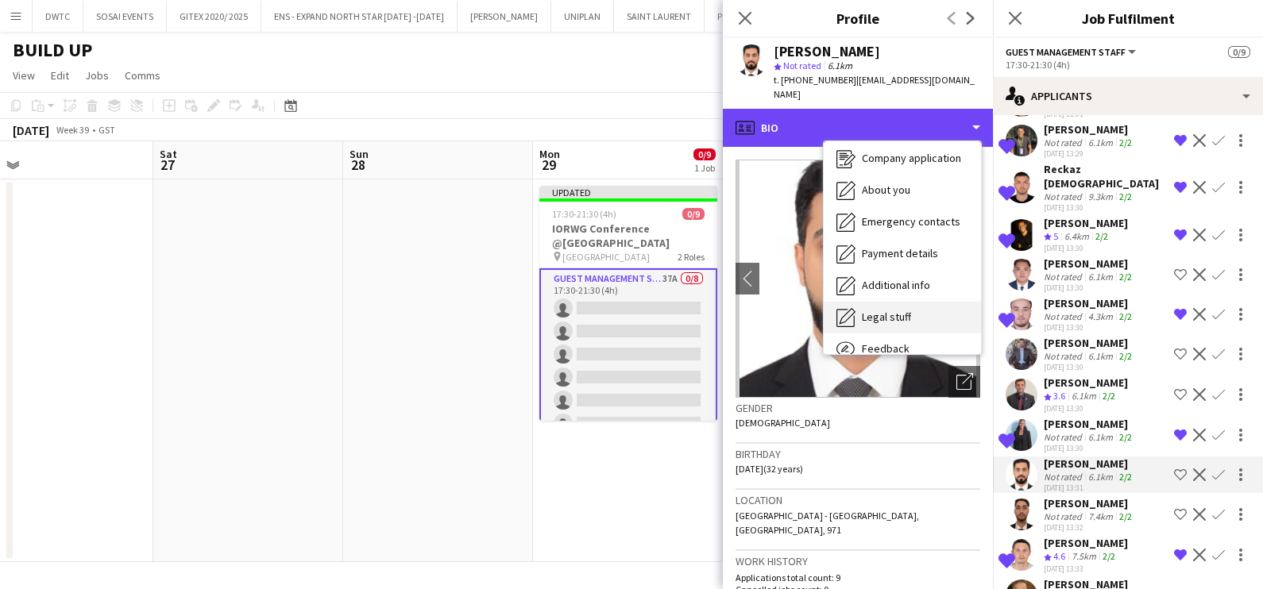
scroll to position [117, 0]
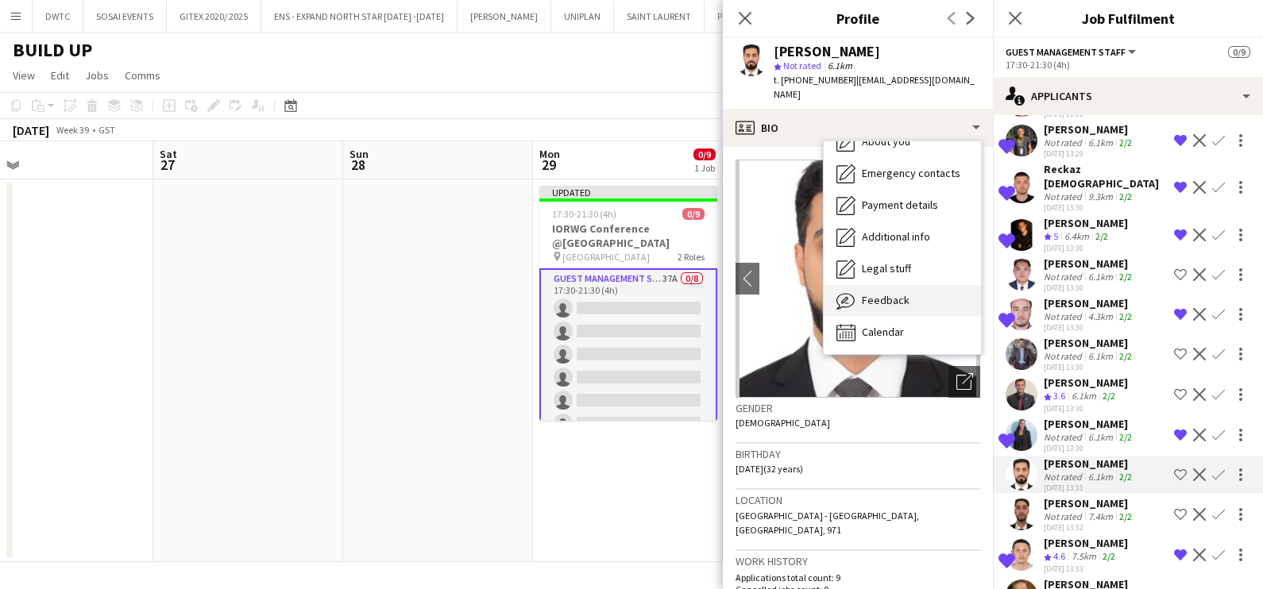
click at [885, 293] on span "Feedback" at bounding box center [886, 300] width 48 height 14
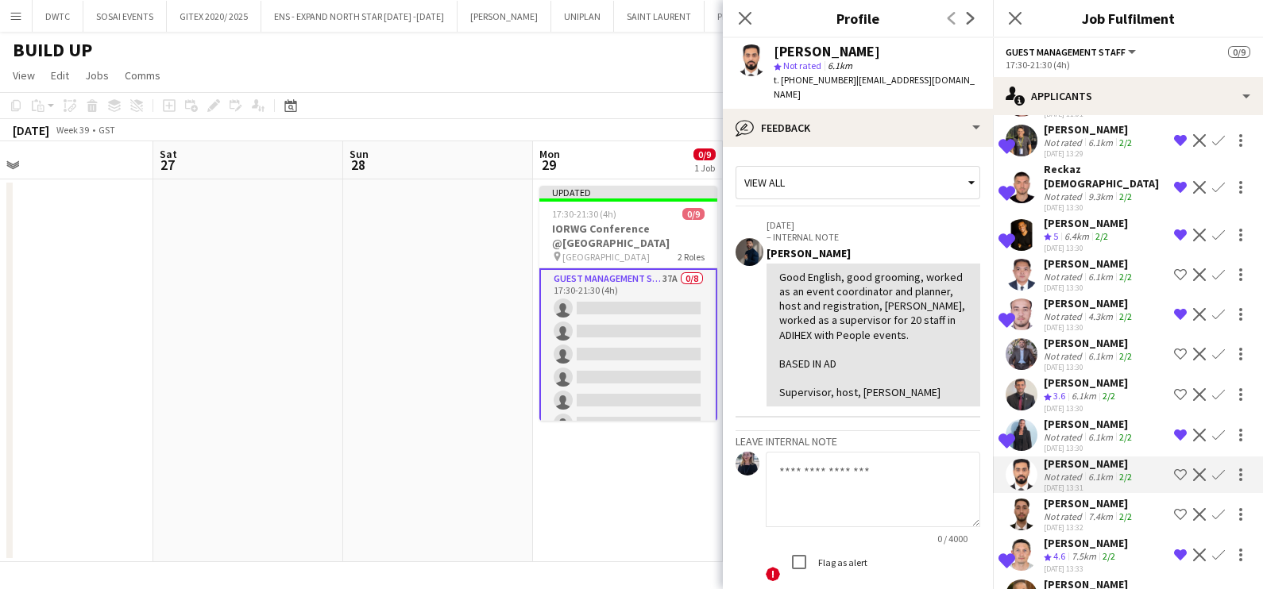
click at [1174, 469] on app-icon "Shortlist crew" at bounding box center [1180, 475] width 13 height 13
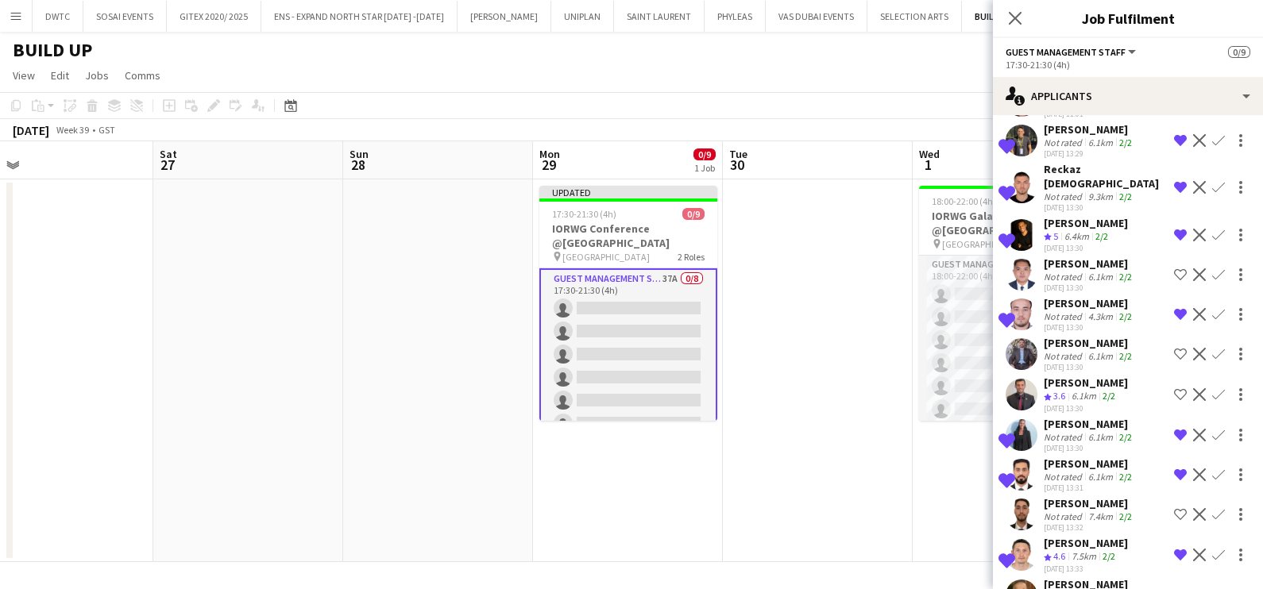
scroll to position [1096, 0]
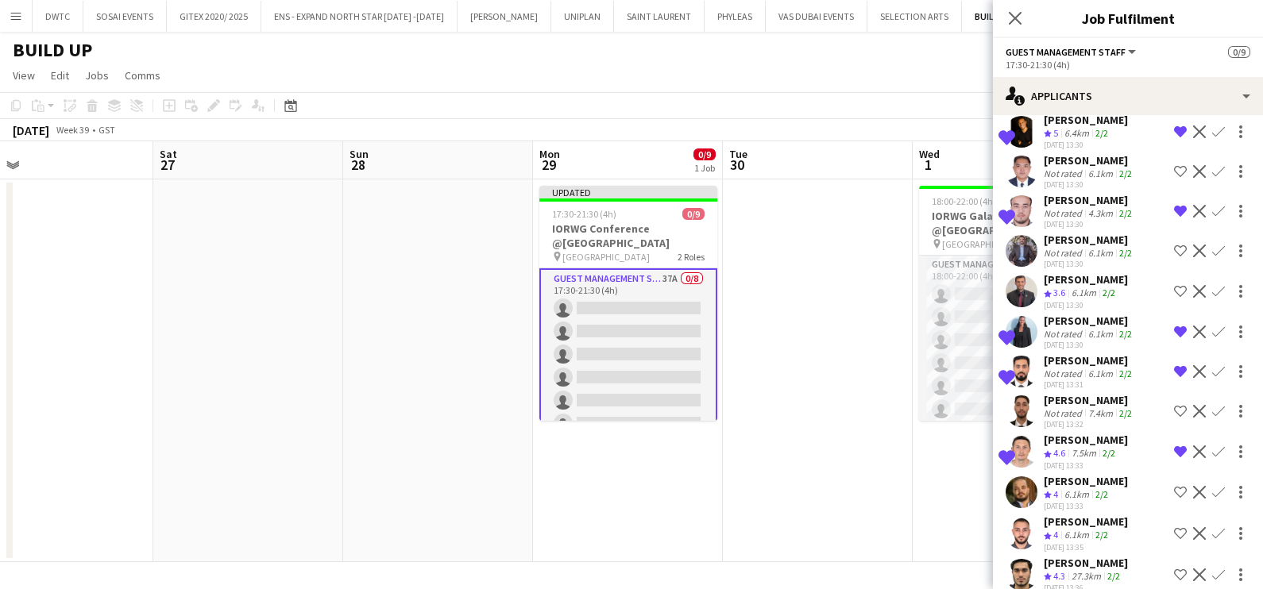
click at [1100, 407] on div "7.4km" at bounding box center [1100, 413] width 31 height 12
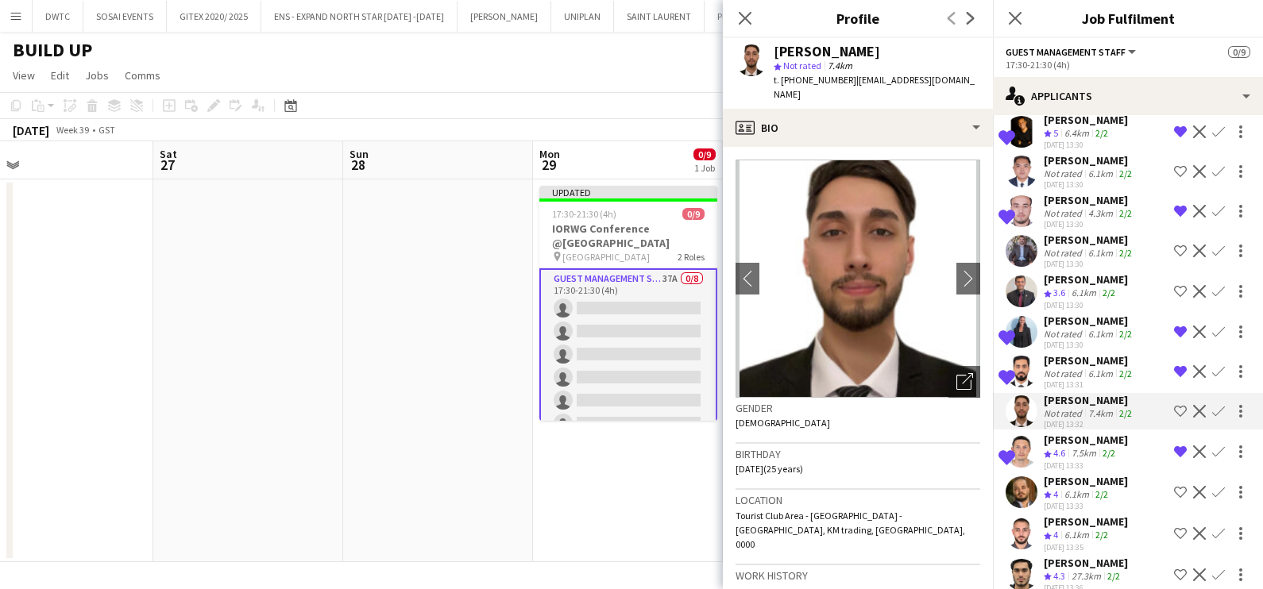
click at [1071, 515] on div "mohammad salah" at bounding box center [1086, 522] width 84 height 14
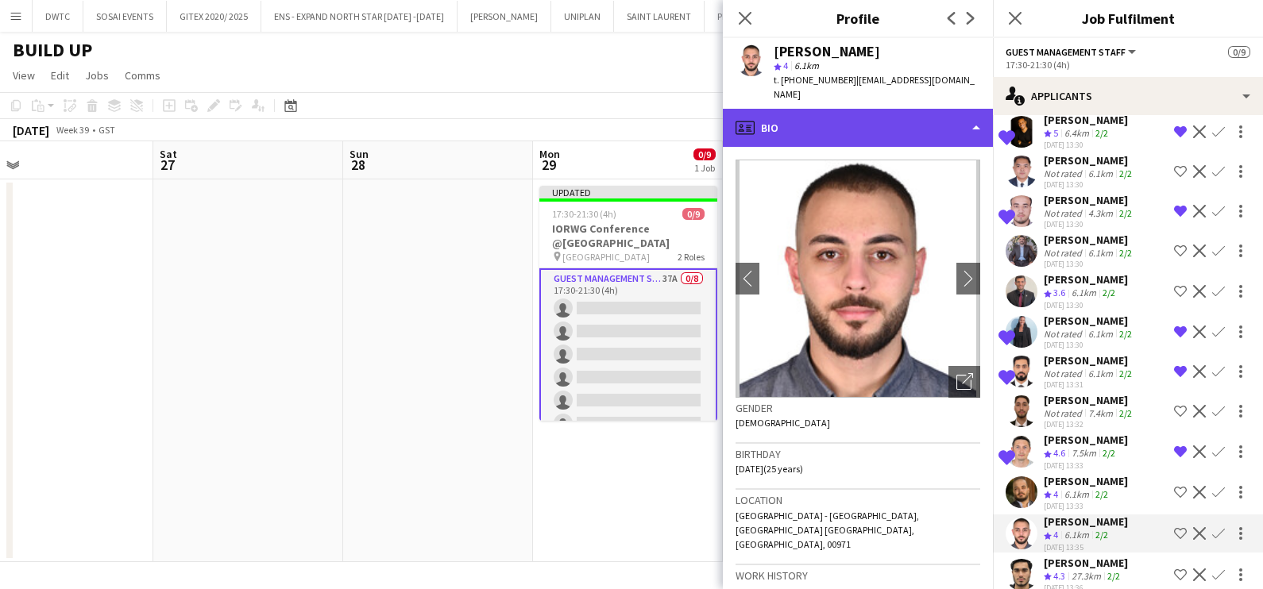
click at [785, 122] on div "profile Bio" at bounding box center [858, 128] width 270 height 38
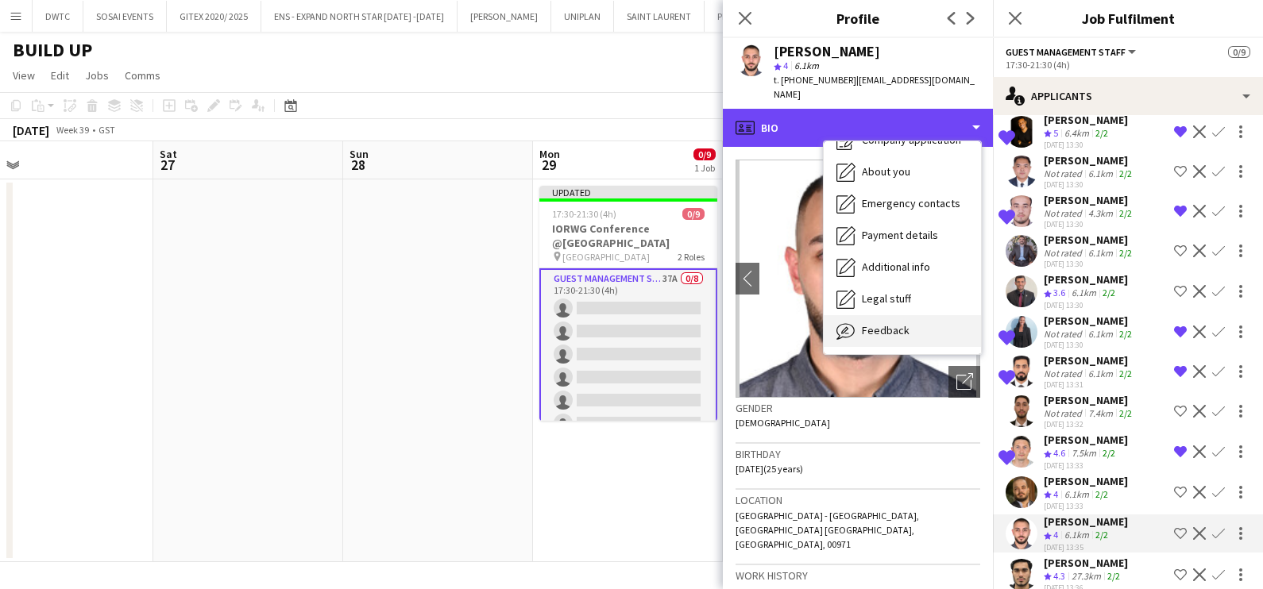
scroll to position [117, 0]
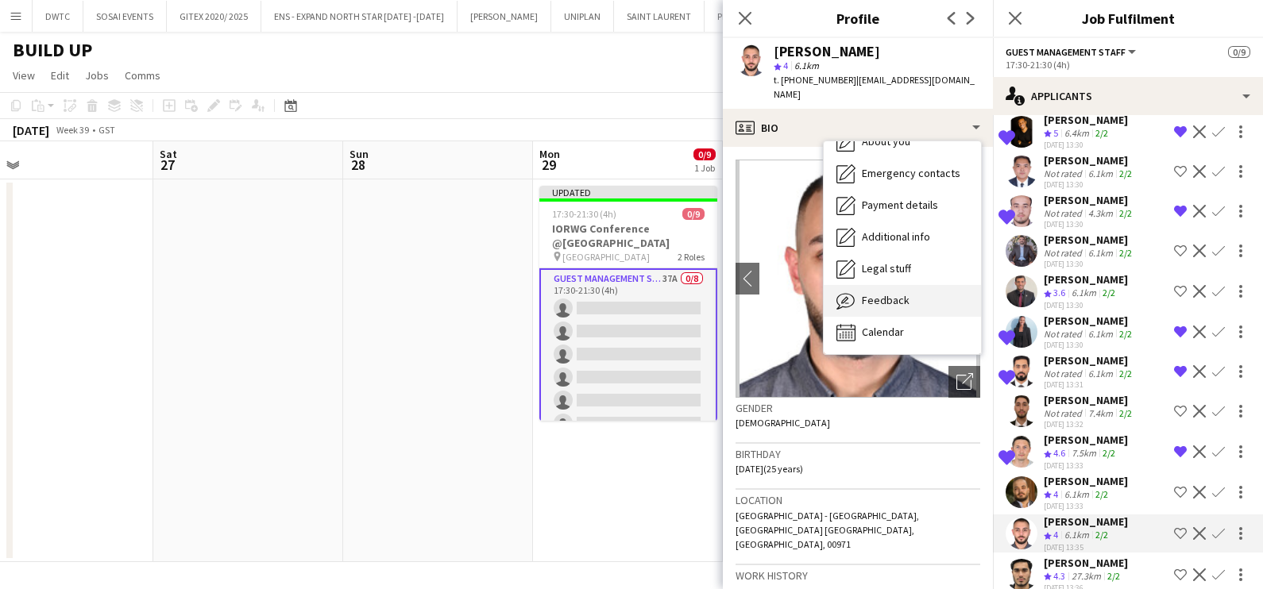
click at [873, 294] on span "Feedback" at bounding box center [886, 300] width 48 height 14
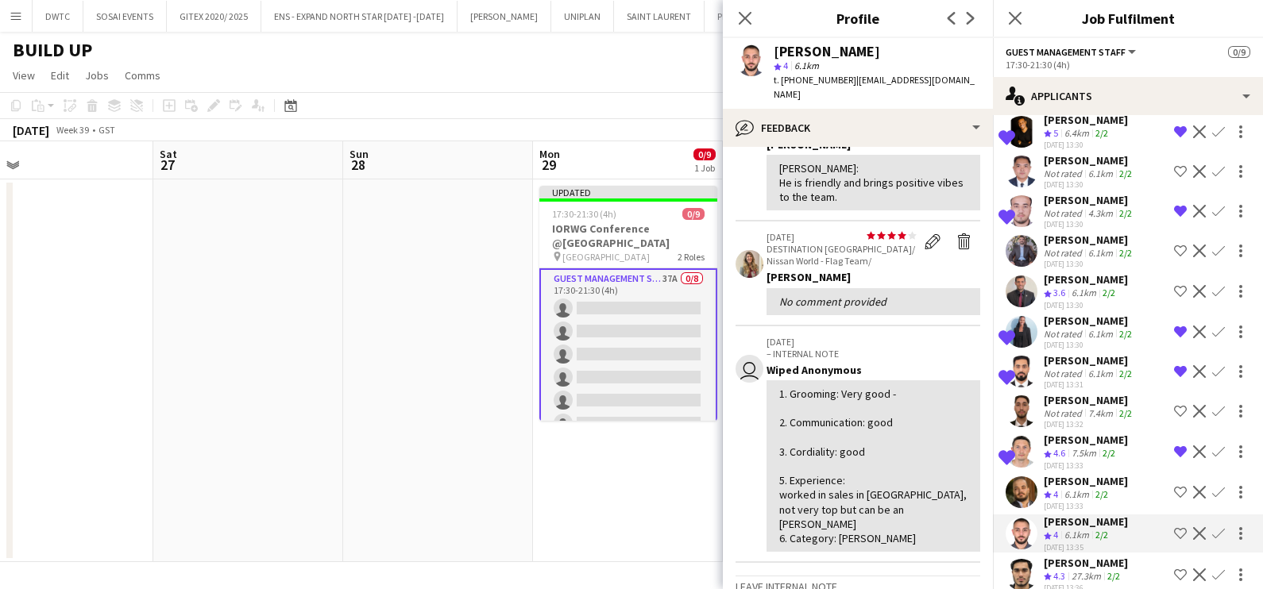
scroll to position [0, 0]
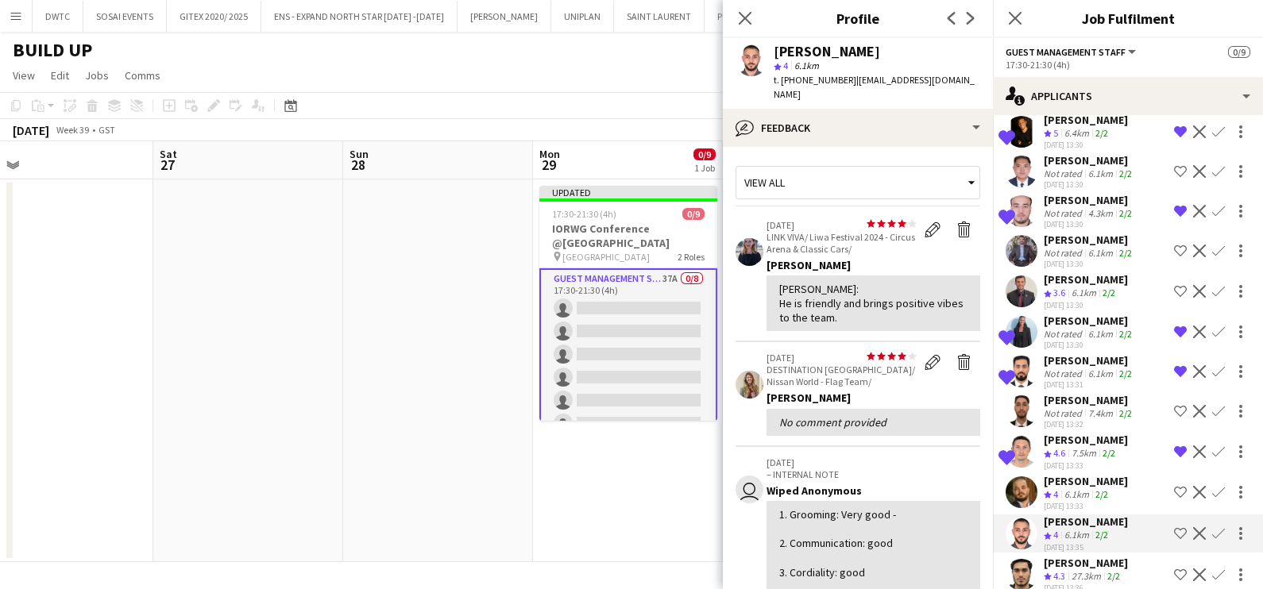
click at [844, 91] on div "t. +971556825585 | salahmohammad56@yahoo.com" at bounding box center [876, 87] width 206 height 29
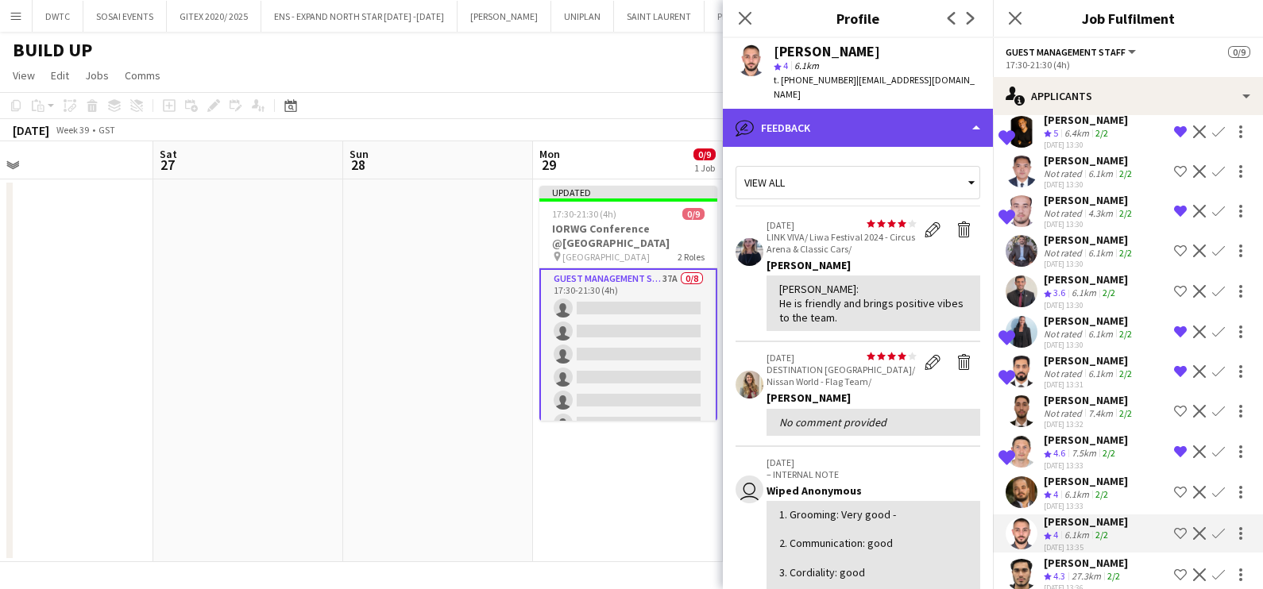
click at [843, 114] on div "bubble-pencil Feedback" at bounding box center [858, 128] width 270 height 38
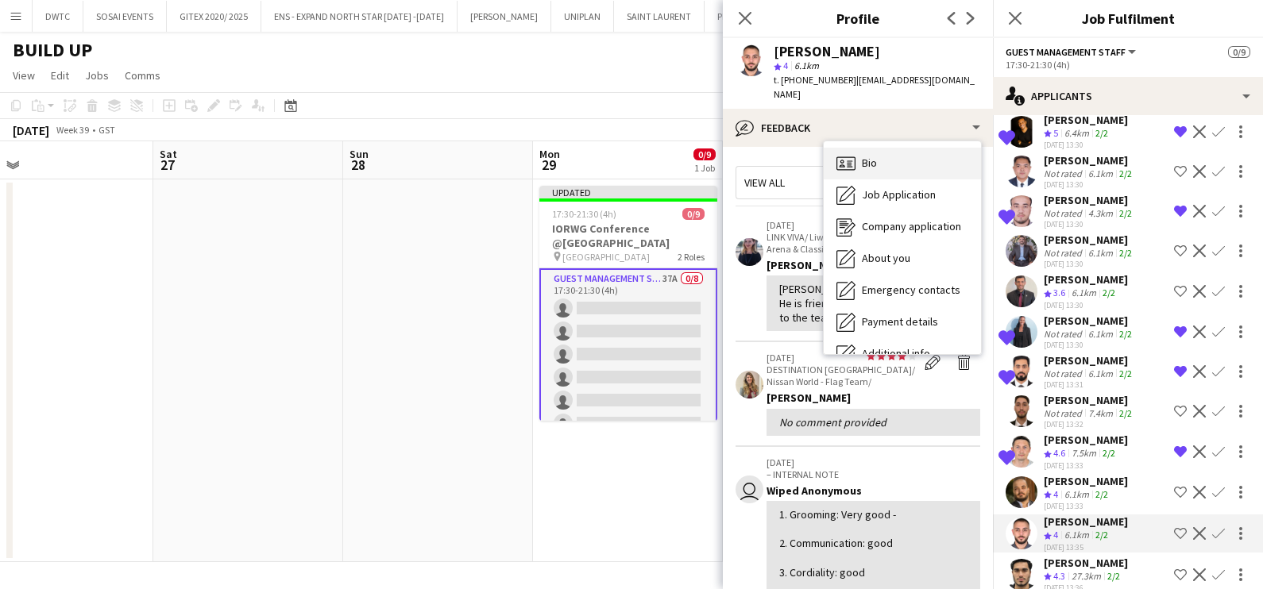
click at [881, 157] on div "Bio Bio" at bounding box center [902, 164] width 157 height 32
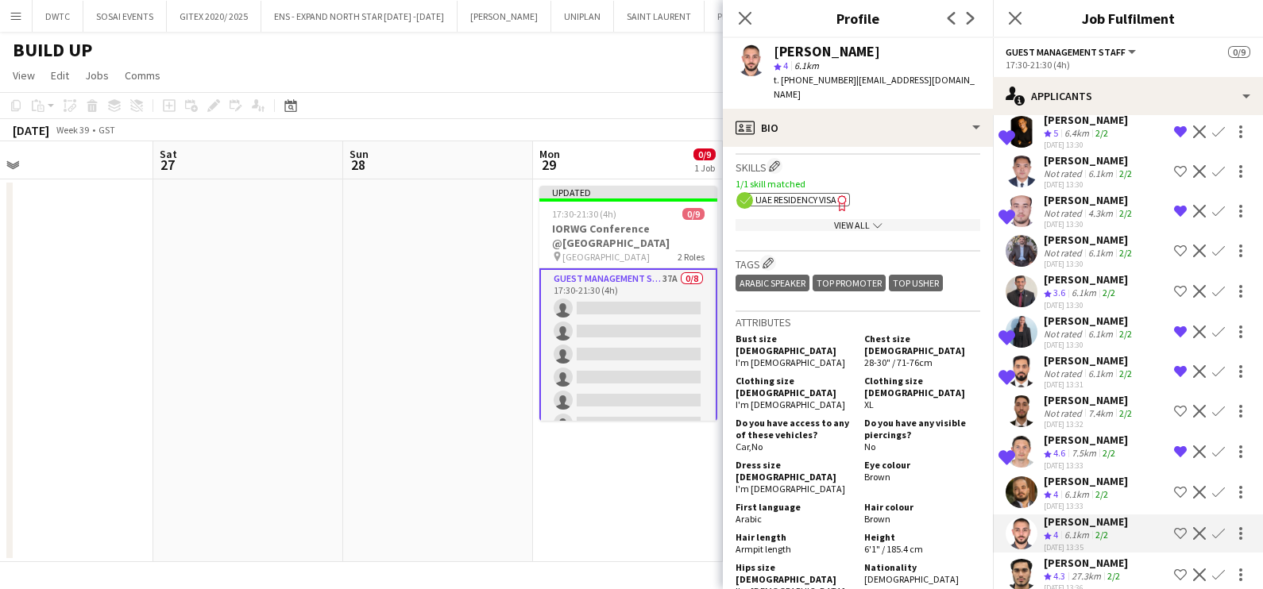
scroll to position [993, 0]
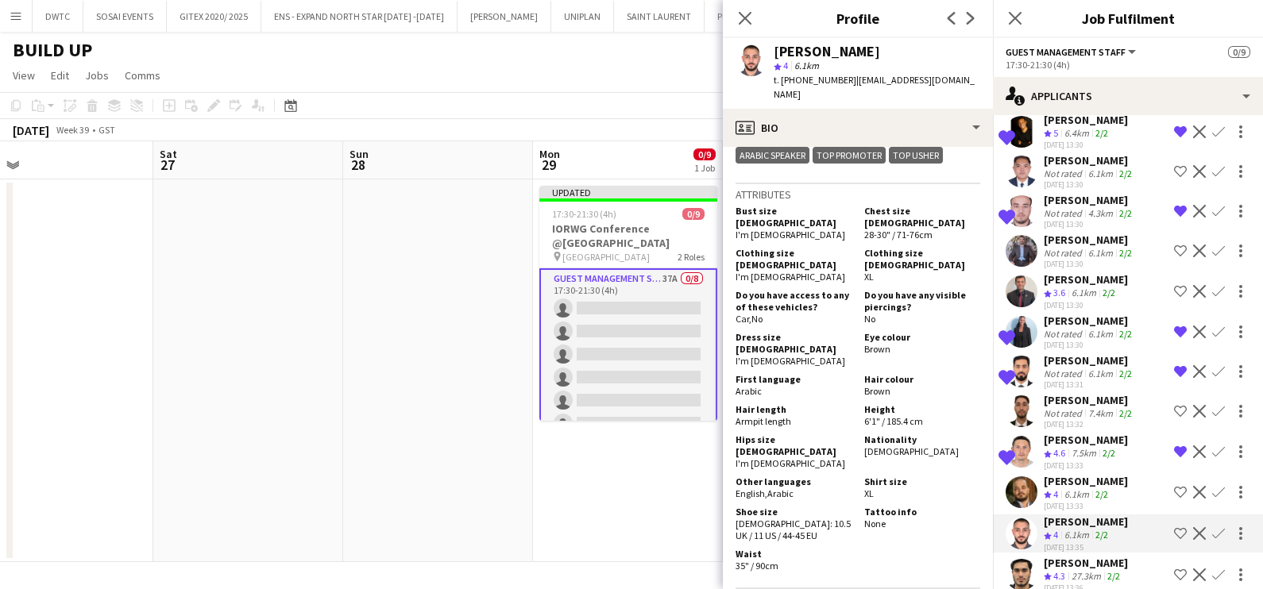
click at [1174, 527] on app-icon "Shortlist crew" at bounding box center [1180, 533] width 13 height 13
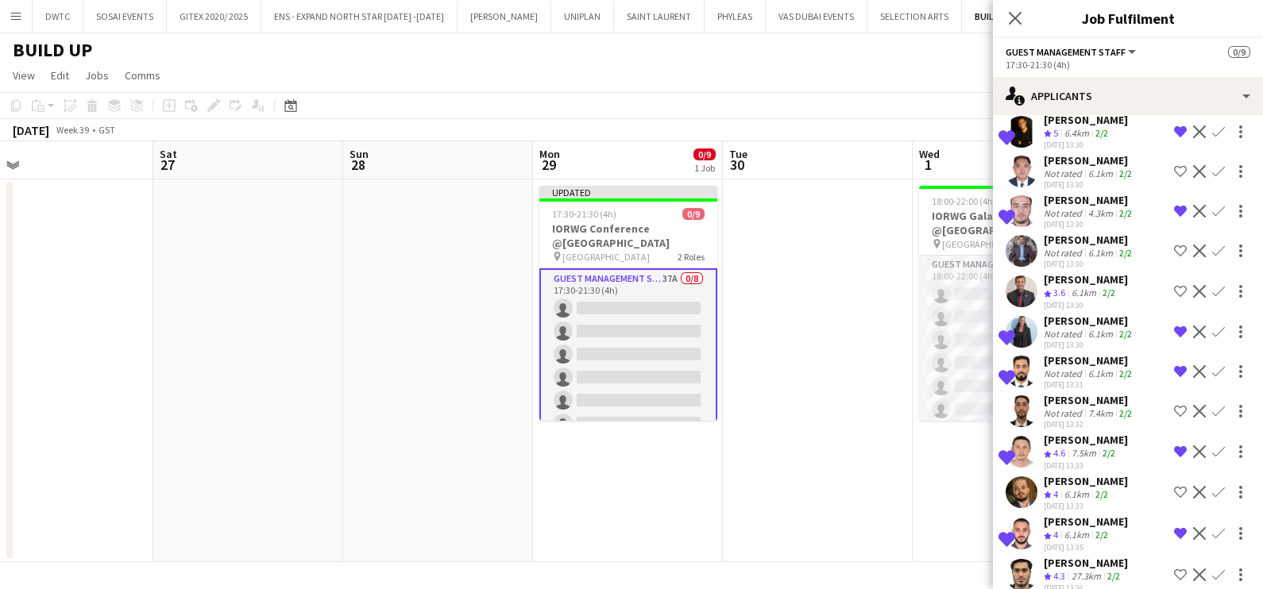
click at [830, 358] on app-date-cell at bounding box center [818, 370] width 190 height 383
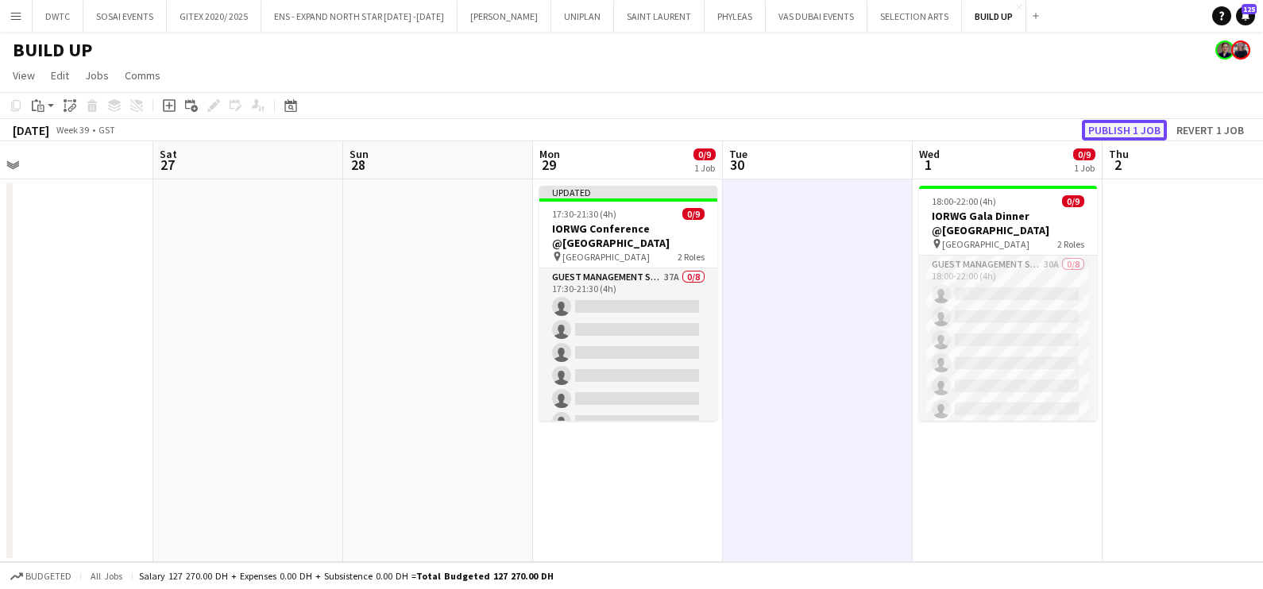
click at [1114, 133] on button "Publish 1 job" at bounding box center [1124, 130] width 85 height 21
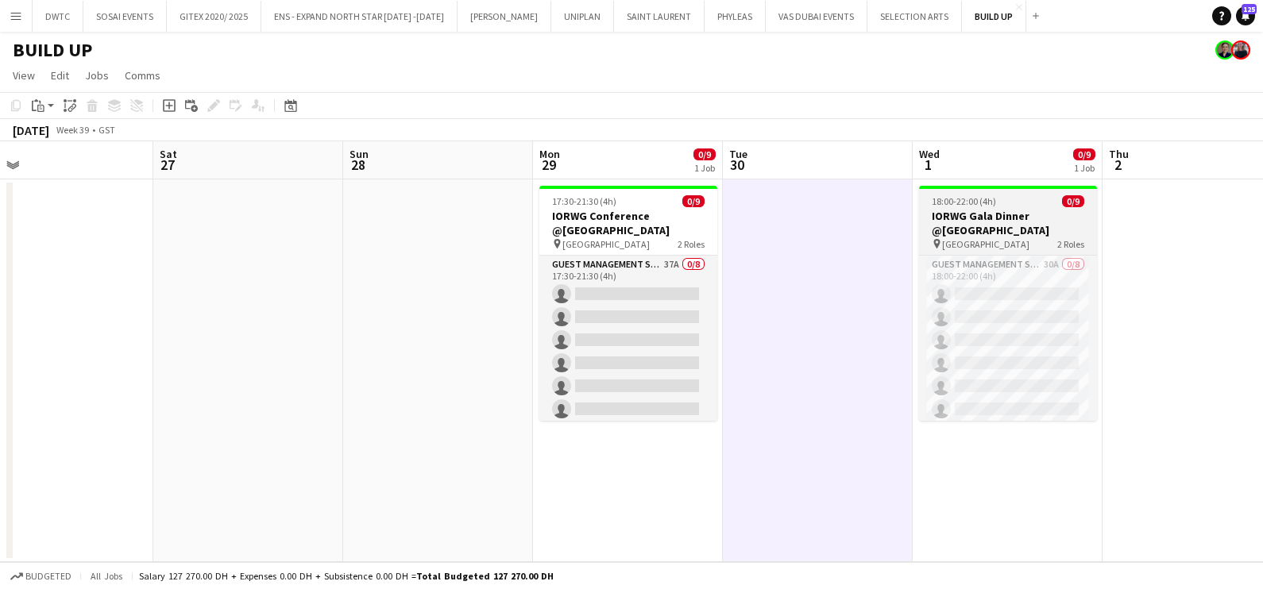
click at [965, 191] on app-job-card "18:00-22:00 (4h) 0/9 IORWG Gala Dinner @Emirates Palace pin Emirates Palace 2 R…" at bounding box center [1008, 303] width 178 height 235
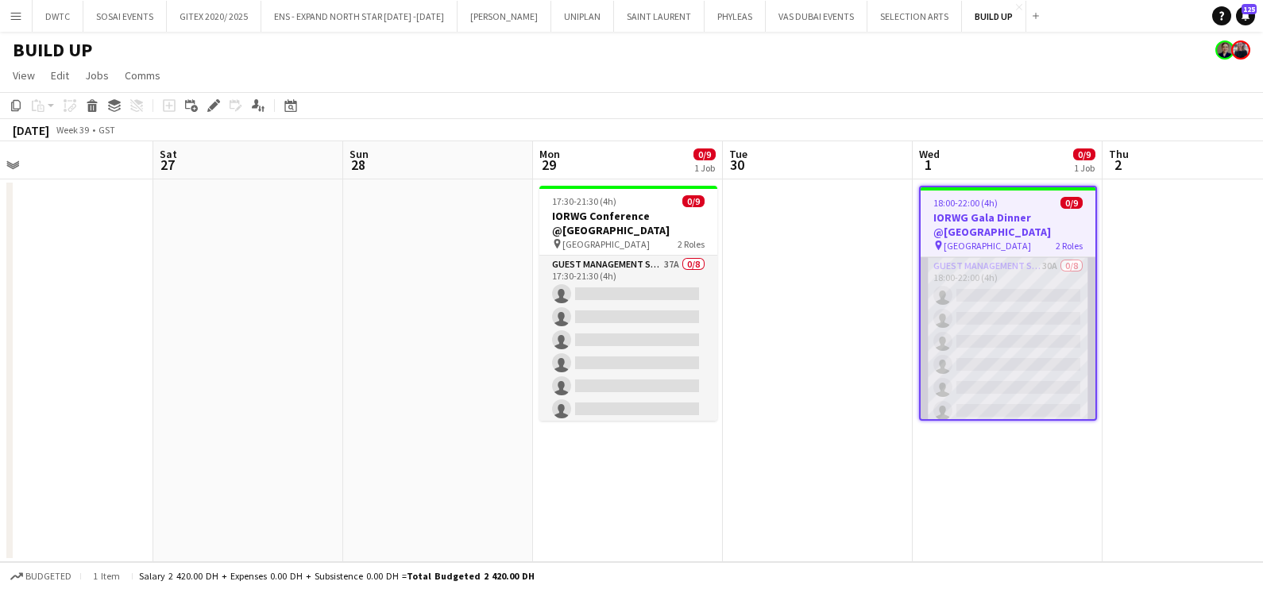
click at [1007, 279] on app-card-role "Guest Management Staff 30A 0/8 18:00-22:00 (4h) single-neutral-actions single-n…" at bounding box center [1007, 364] width 175 height 215
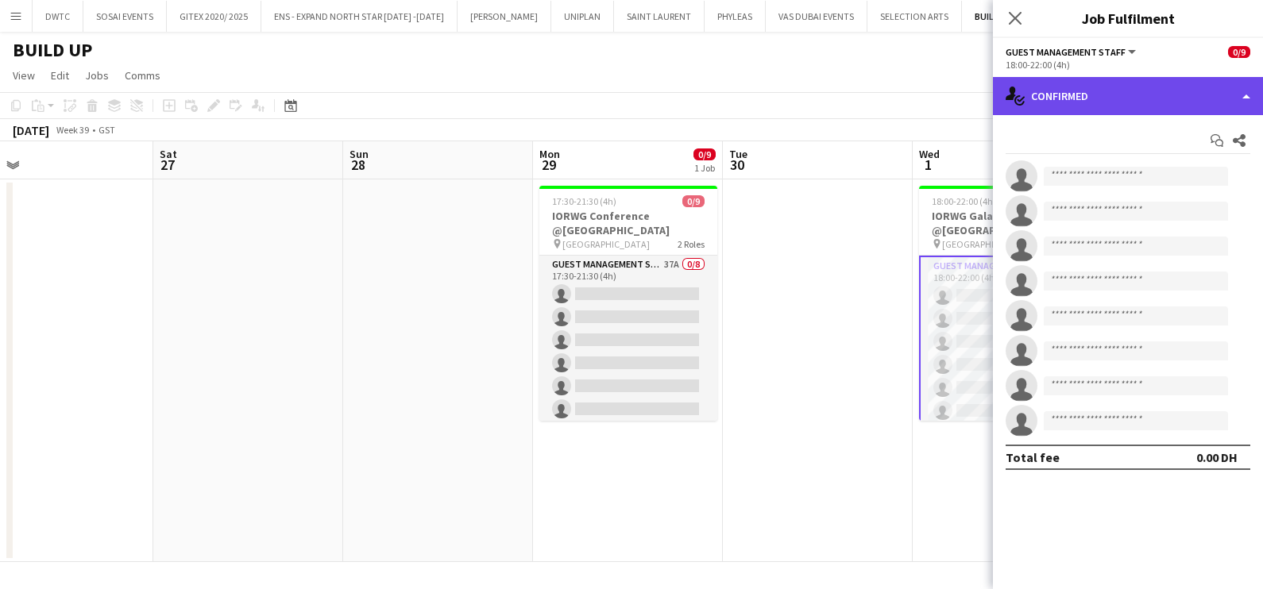
click at [1133, 95] on div "single-neutral-actions-check-2 Confirmed" at bounding box center [1128, 96] width 270 height 38
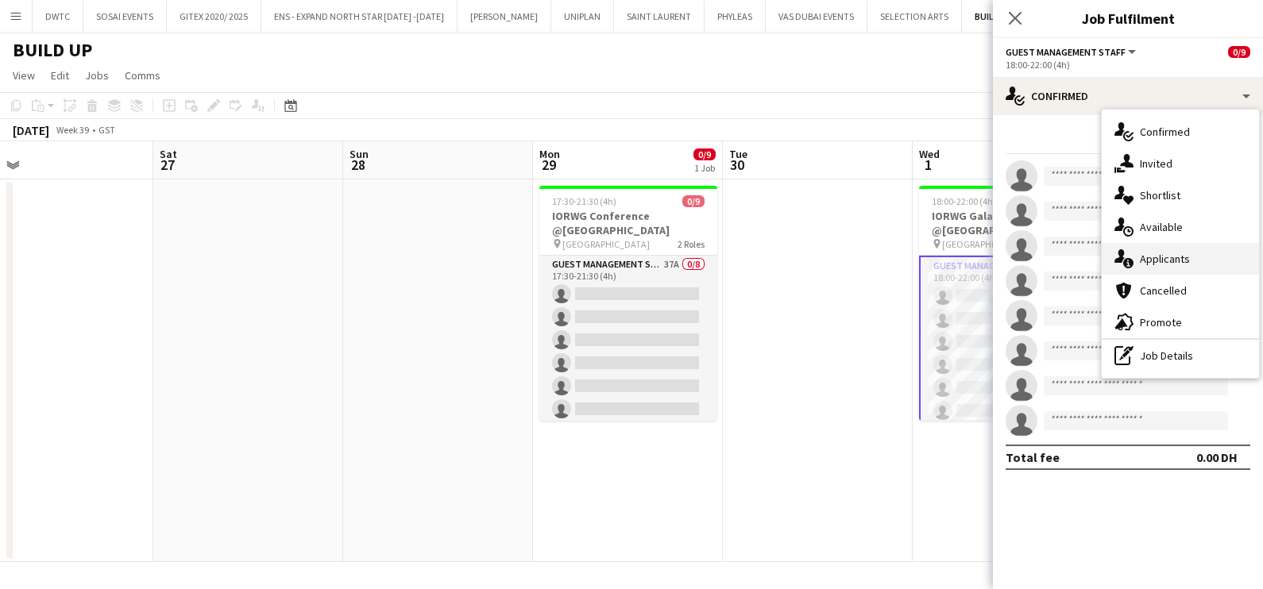
click at [1190, 259] on div "single-neutral-actions-information Applicants" at bounding box center [1179, 259] width 157 height 32
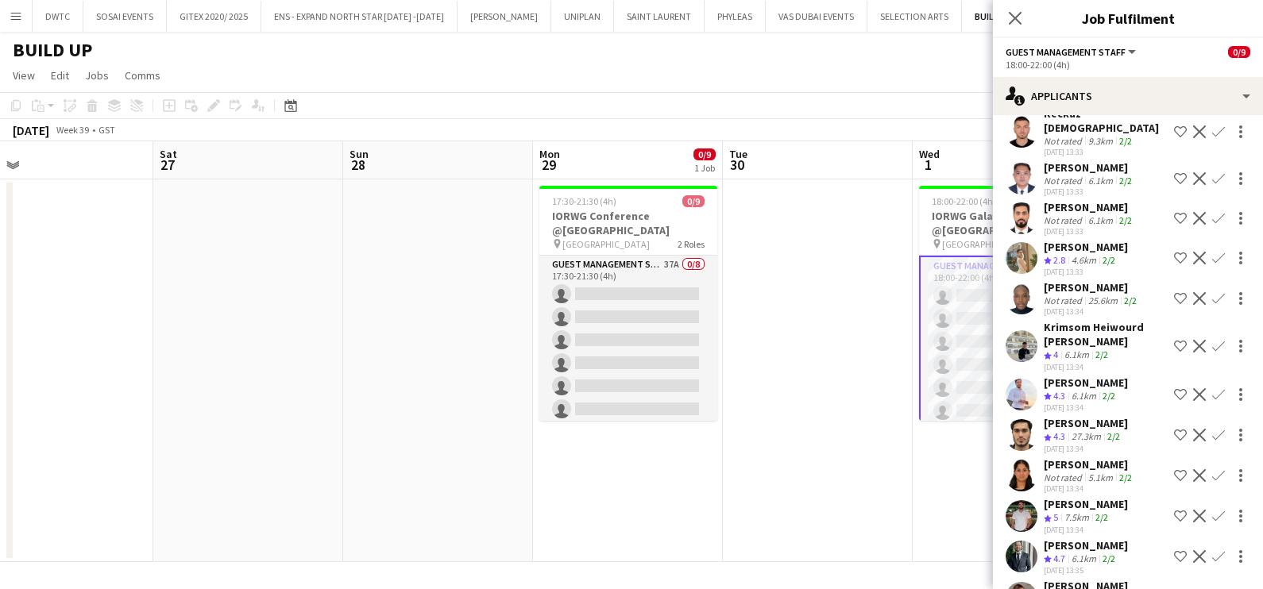
scroll to position [912, 0]
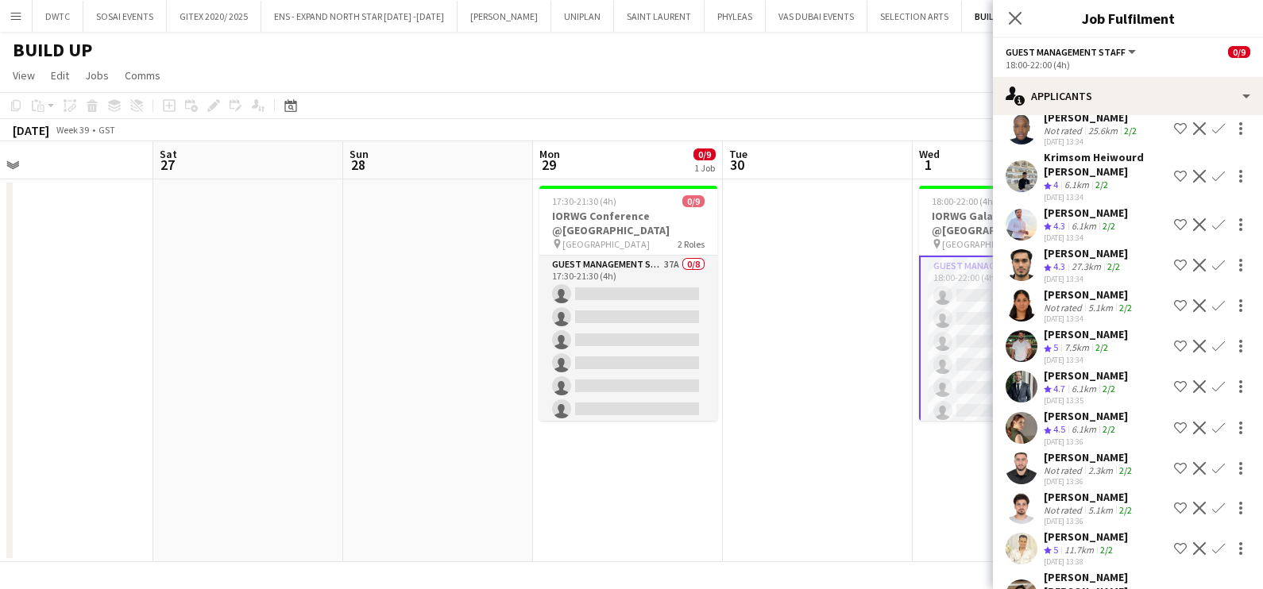
click at [1082, 423] on div "6.1km" at bounding box center [1083, 430] width 31 height 14
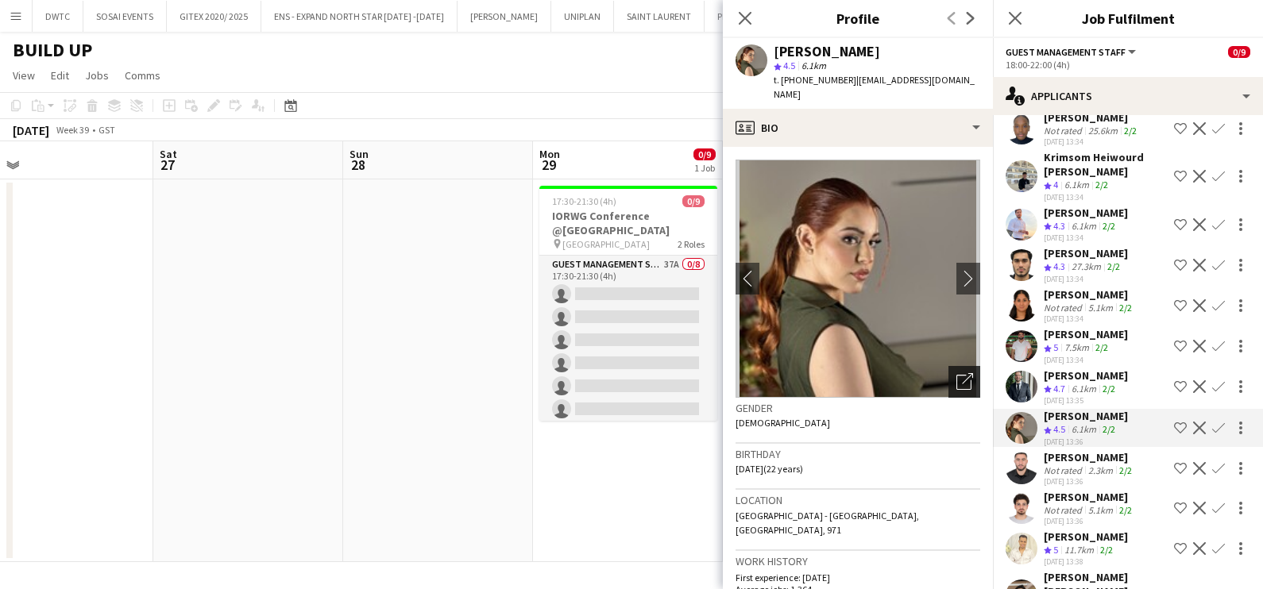
click at [956, 374] on icon "Open photos pop-in" at bounding box center [964, 381] width 17 height 17
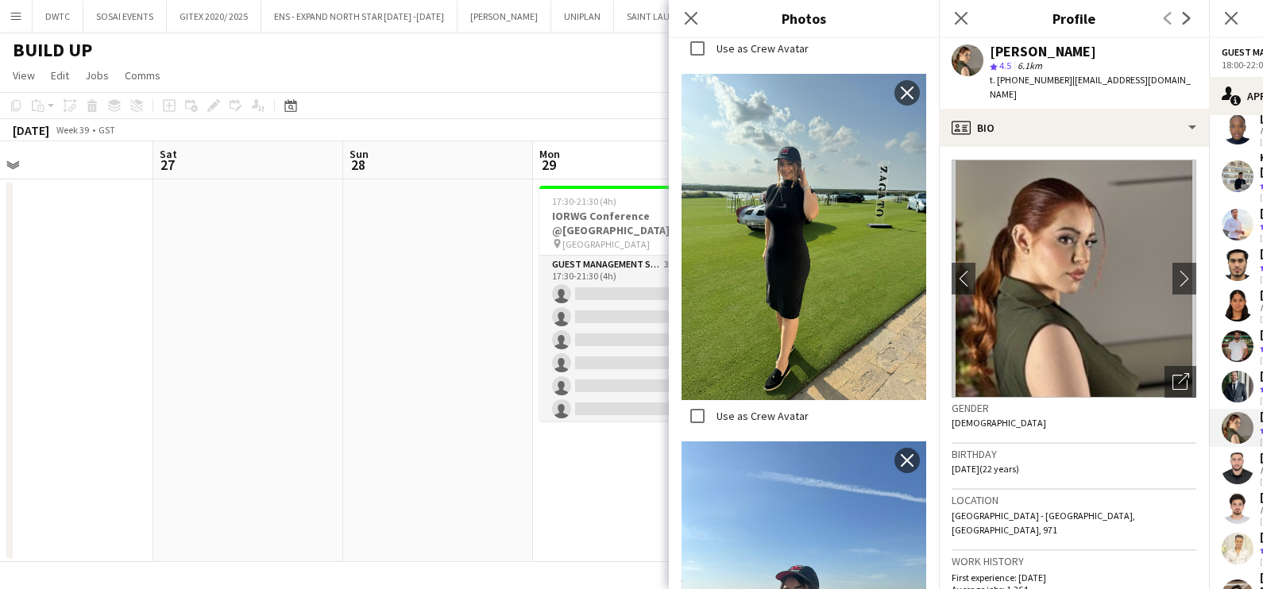
scroll to position [2577, 0]
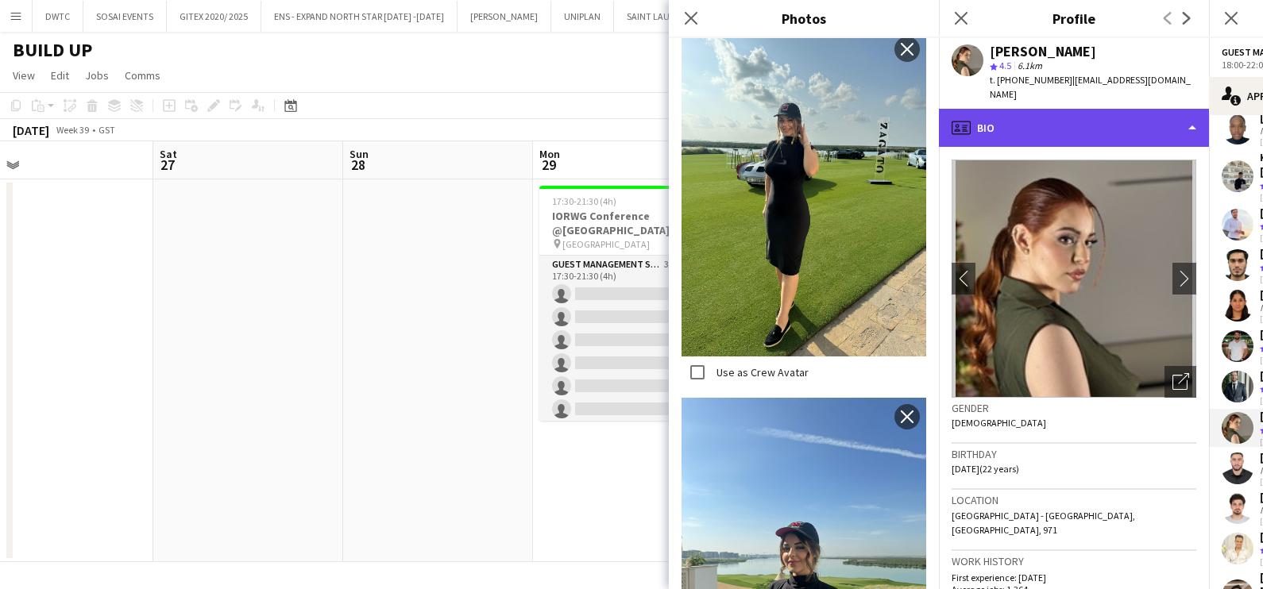
click at [1008, 113] on div "profile Bio" at bounding box center [1074, 128] width 270 height 38
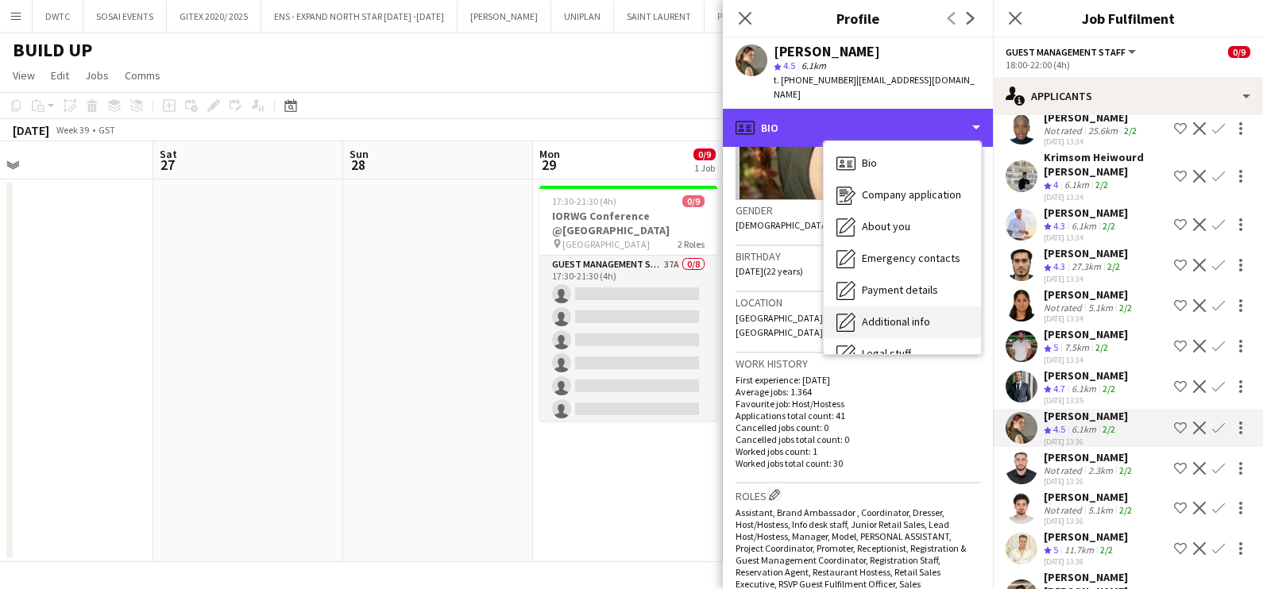
scroll to position [85, 0]
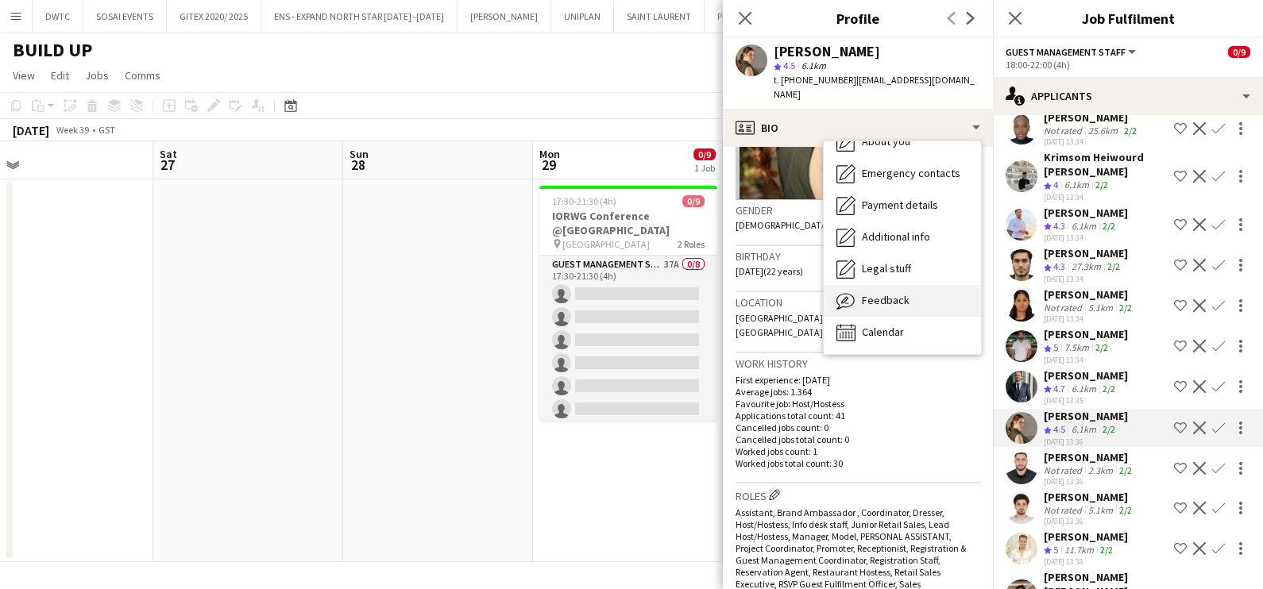
click at [897, 293] on span "Feedback" at bounding box center [886, 300] width 48 height 14
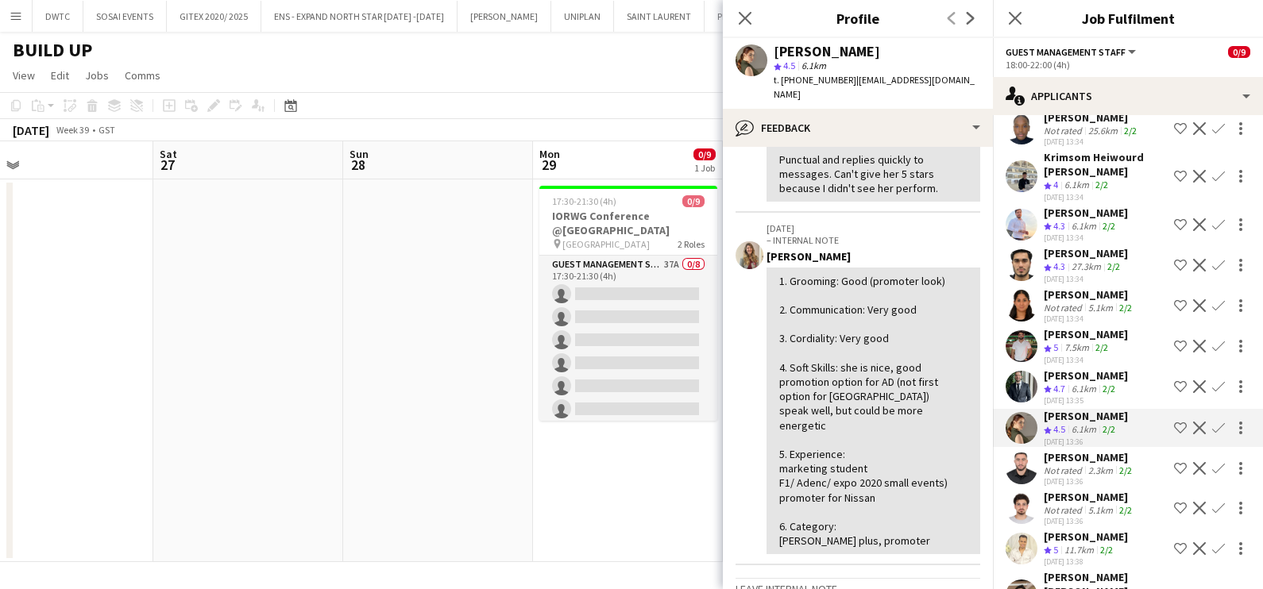
scroll to position [198, 0]
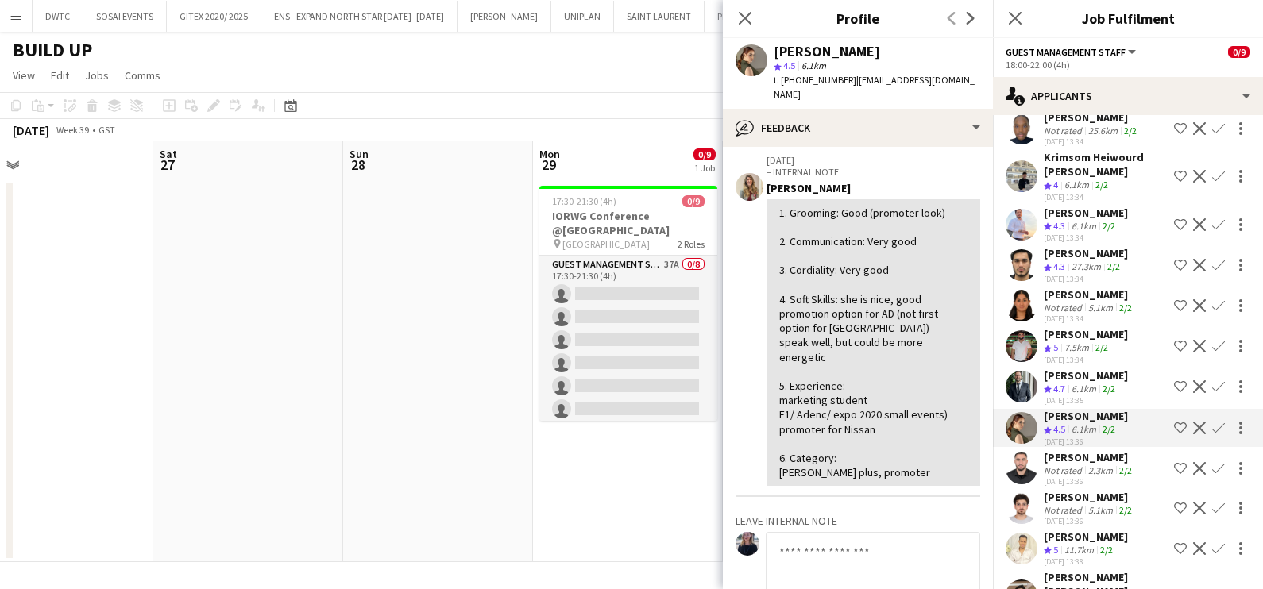
click at [1174, 422] on app-icon "Shortlist crew" at bounding box center [1180, 428] width 13 height 13
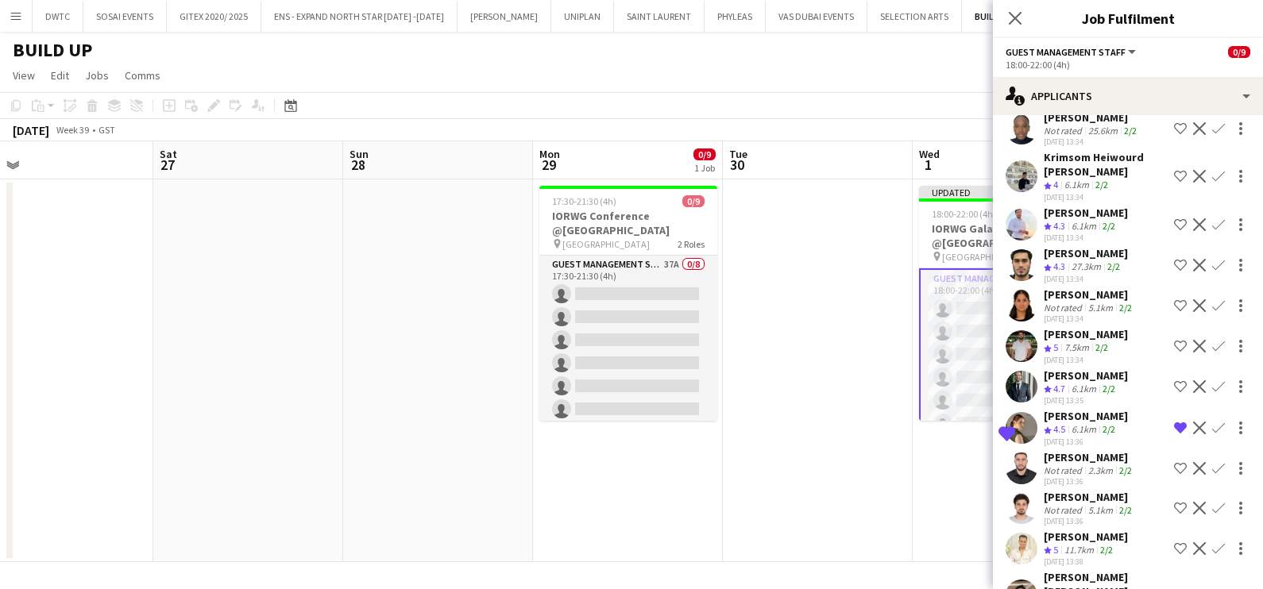
click at [1068, 423] on div "Crew rating 4.5" at bounding box center [1056, 430] width 25 height 14
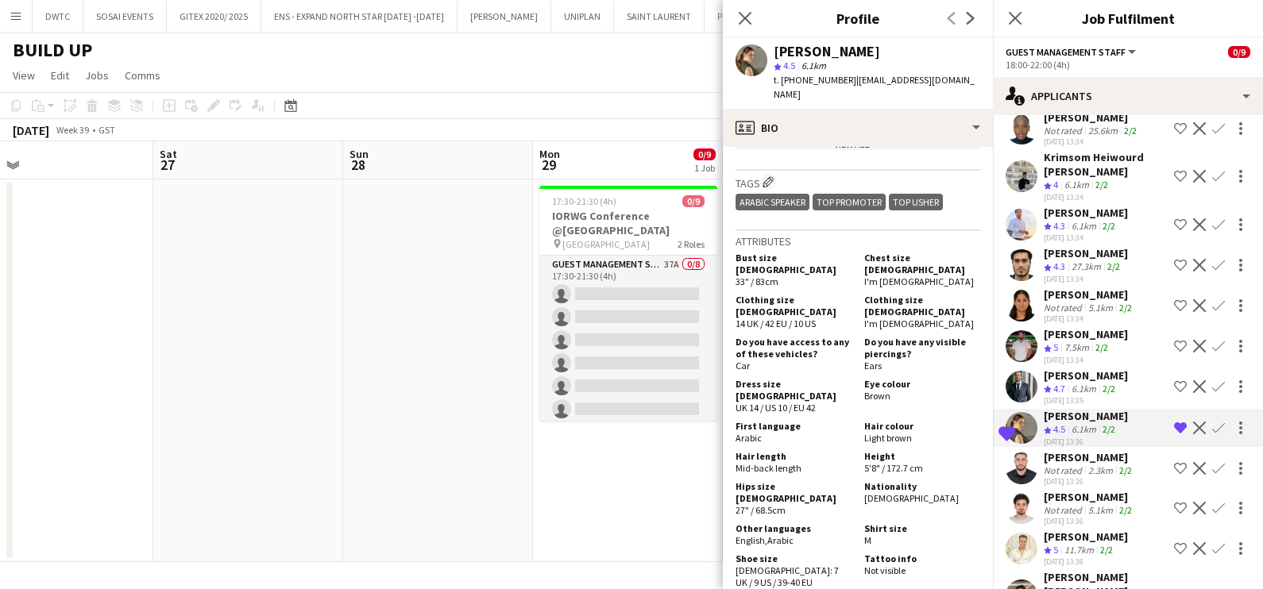
scroll to position [893, 0]
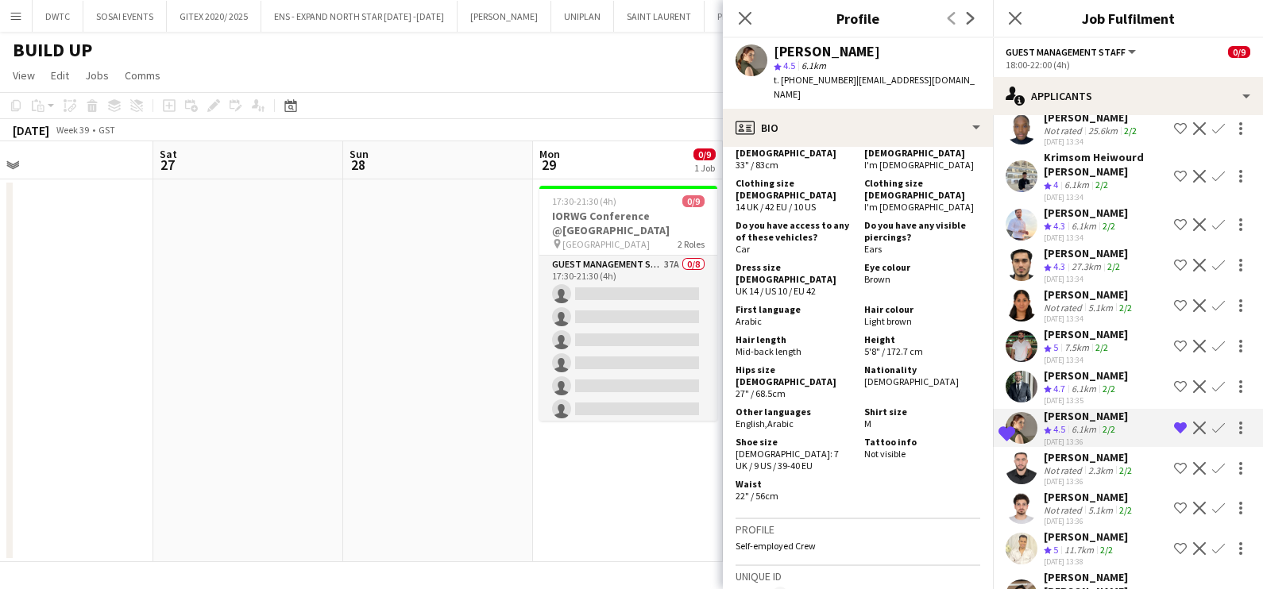
click at [1092, 327] on div "Ibrahim Abudayya" at bounding box center [1086, 334] width 84 height 14
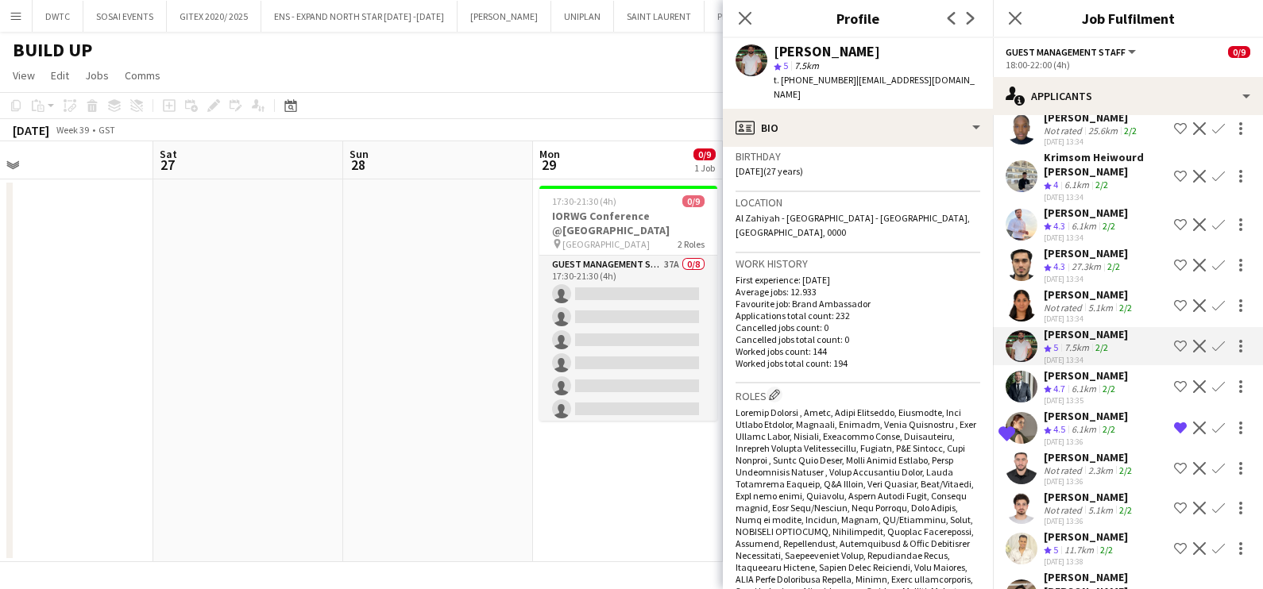
scroll to position [0, 0]
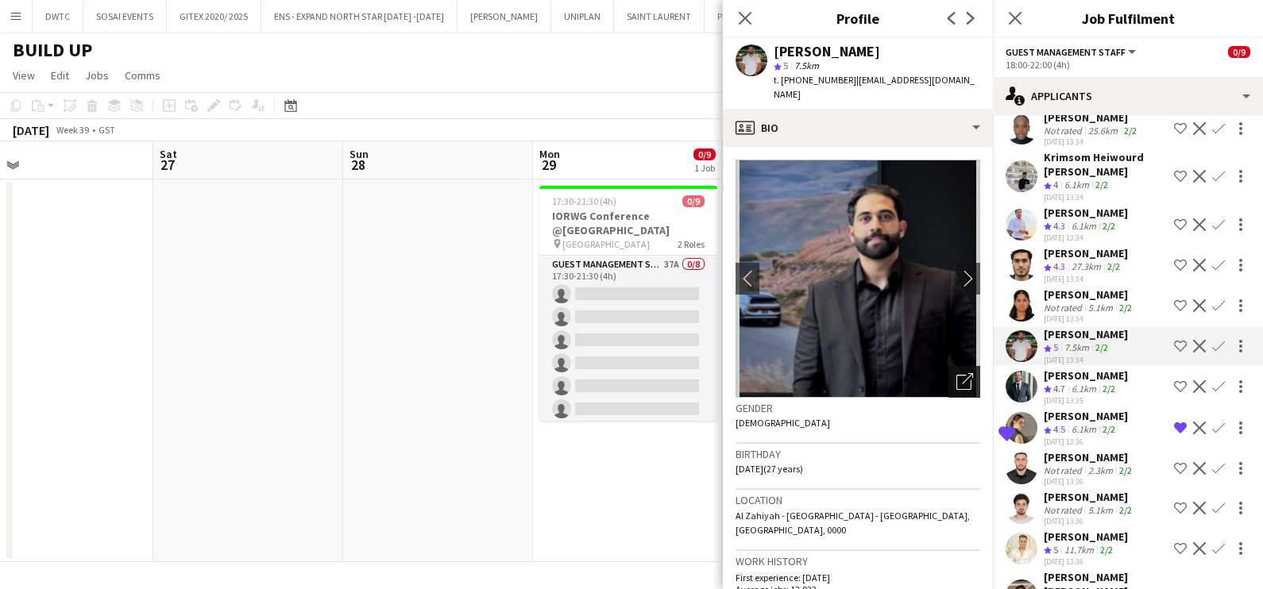
click at [953, 377] on div "Open photos pop-in" at bounding box center [964, 382] width 32 height 32
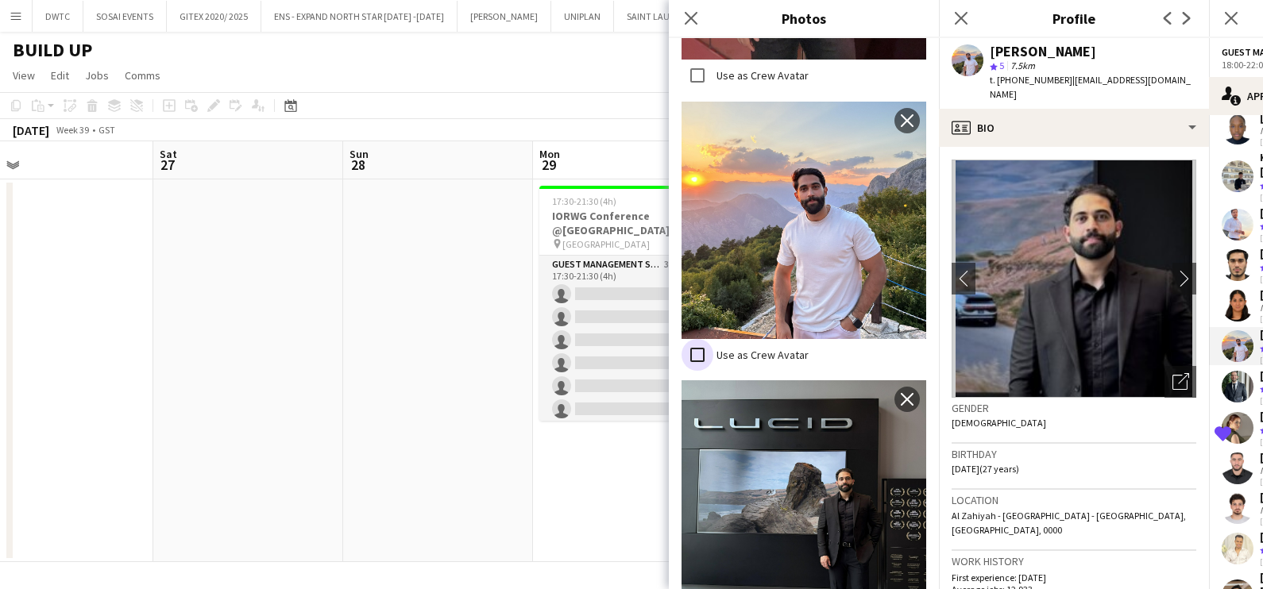
scroll to position [1962, 0]
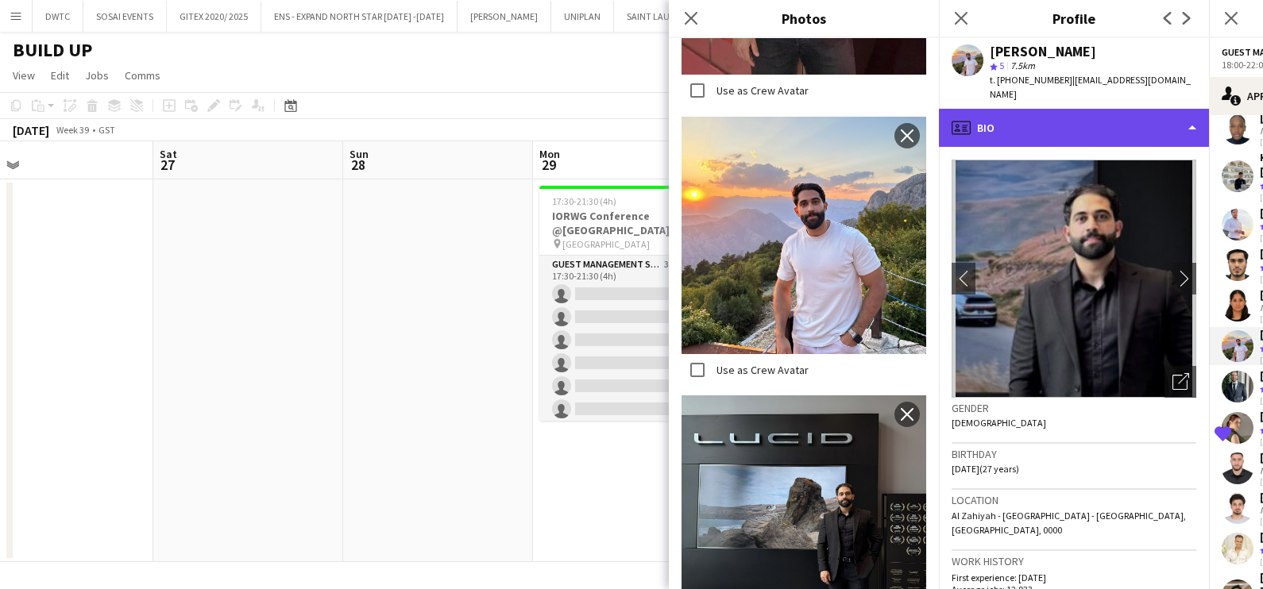
click at [1069, 114] on div "profile Bio" at bounding box center [1074, 128] width 270 height 38
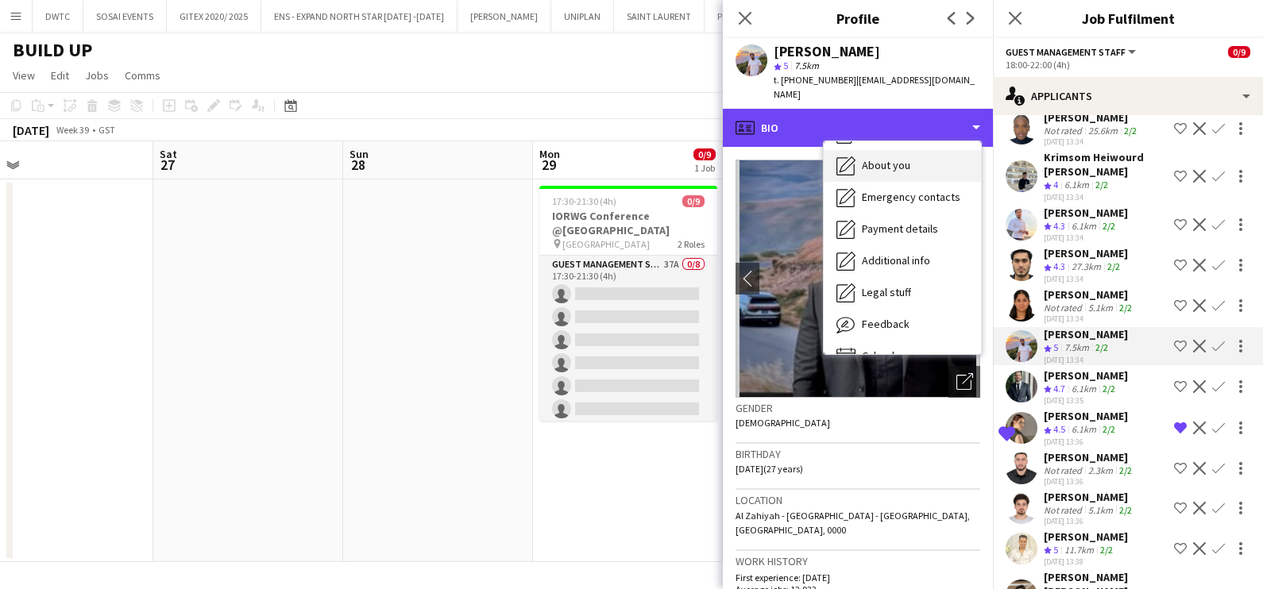
scroll to position [85, 0]
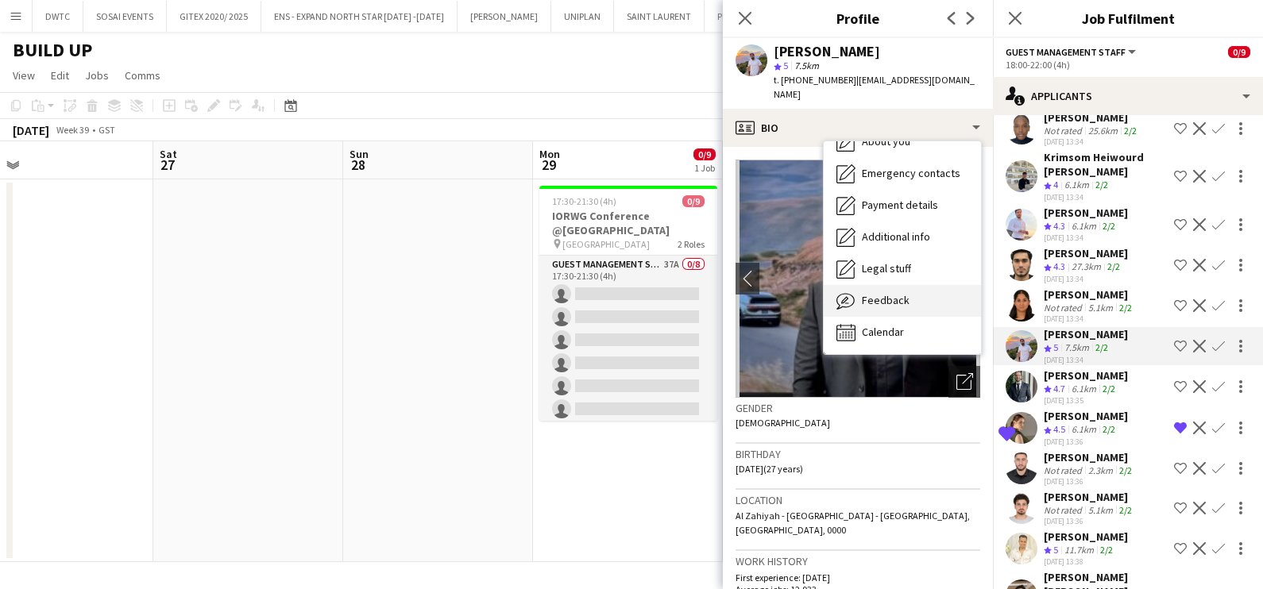
click at [874, 293] on span "Feedback" at bounding box center [886, 300] width 48 height 14
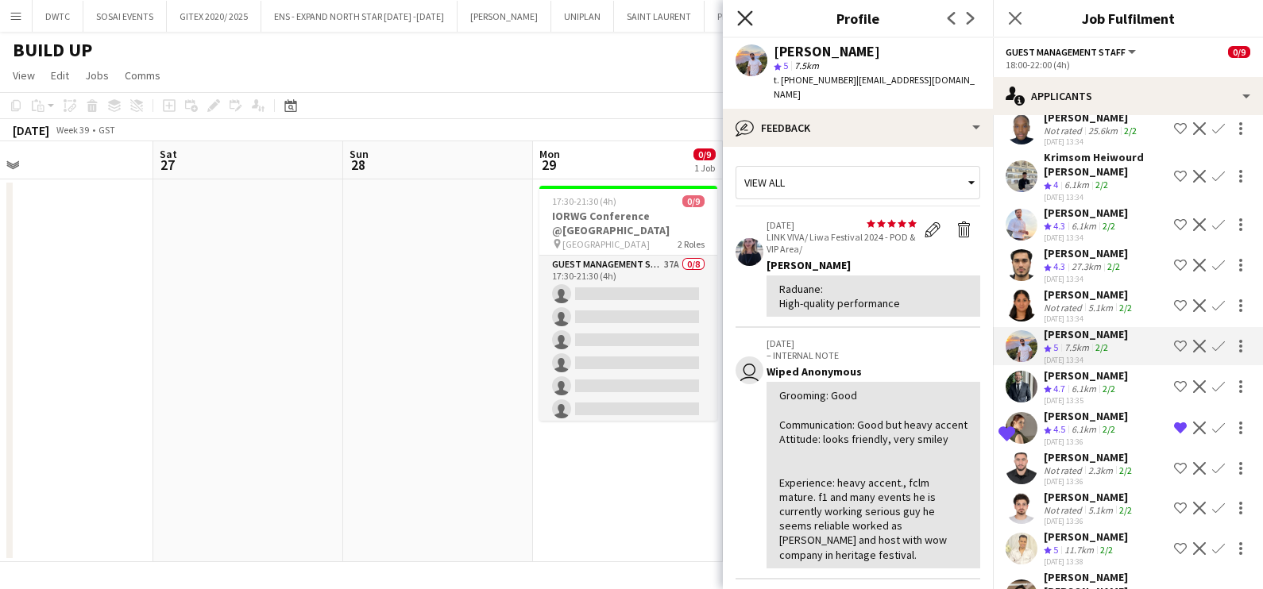
click at [746, 16] on icon at bounding box center [744, 17] width 15 height 15
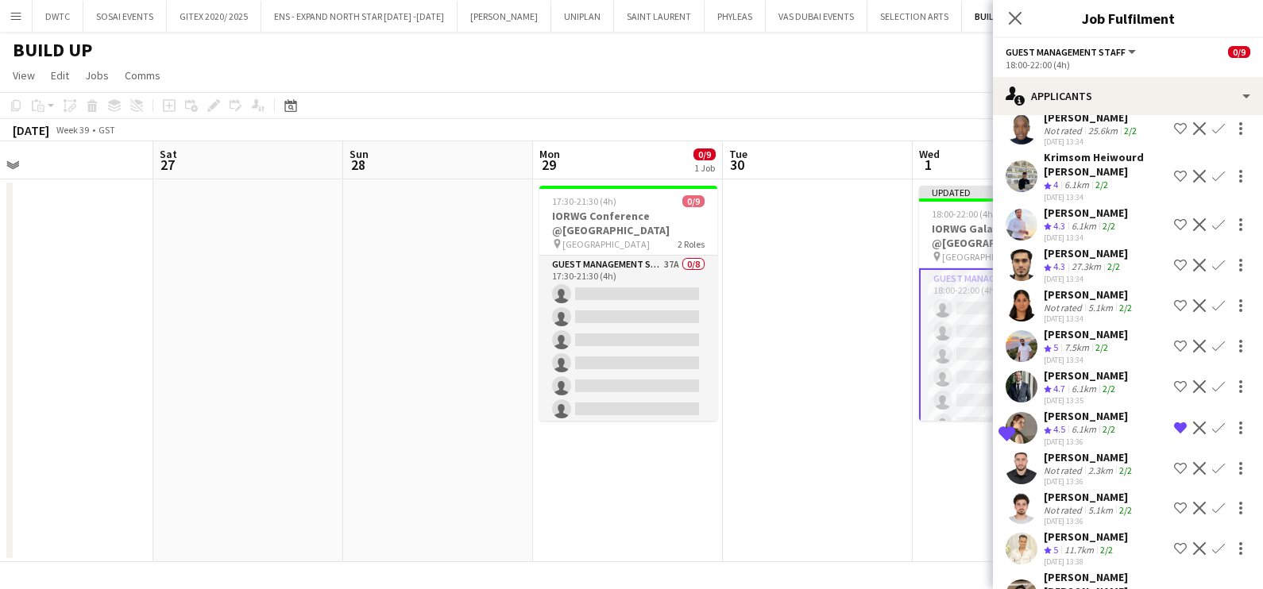
click at [1174, 340] on app-icon "Shortlist crew" at bounding box center [1180, 346] width 13 height 13
click at [1174, 218] on app-icon "Shortlist crew" at bounding box center [1180, 224] width 13 height 13
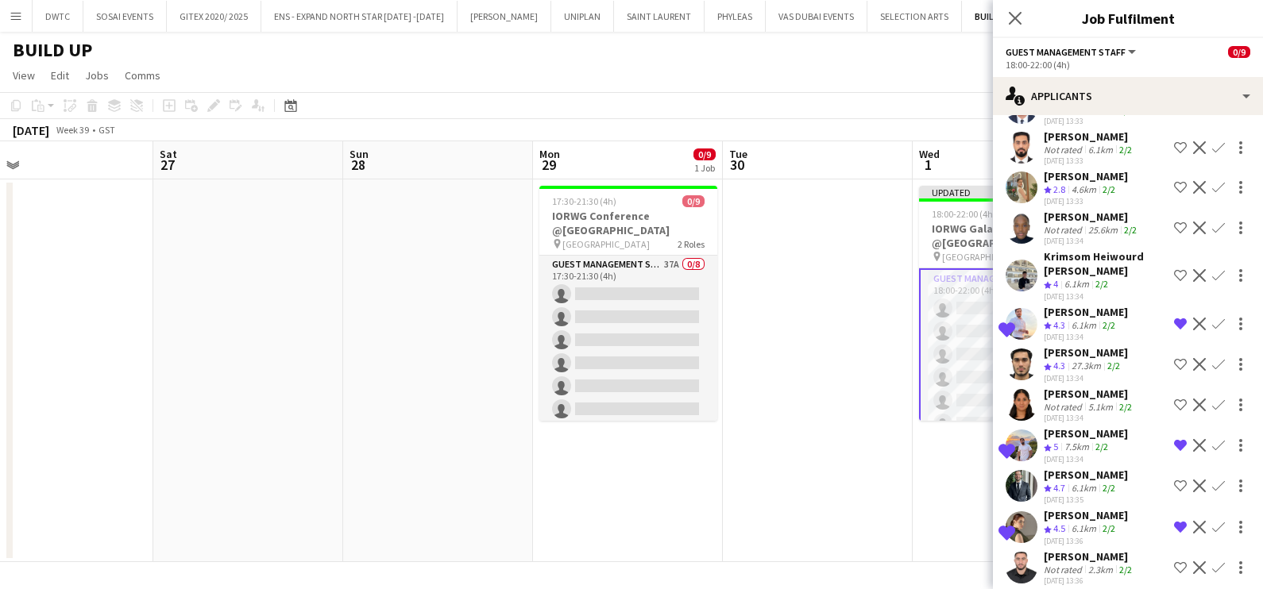
click at [1063, 249] on div "Krimsom Heiwourd Borja" at bounding box center [1106, 263] width 124 height 29
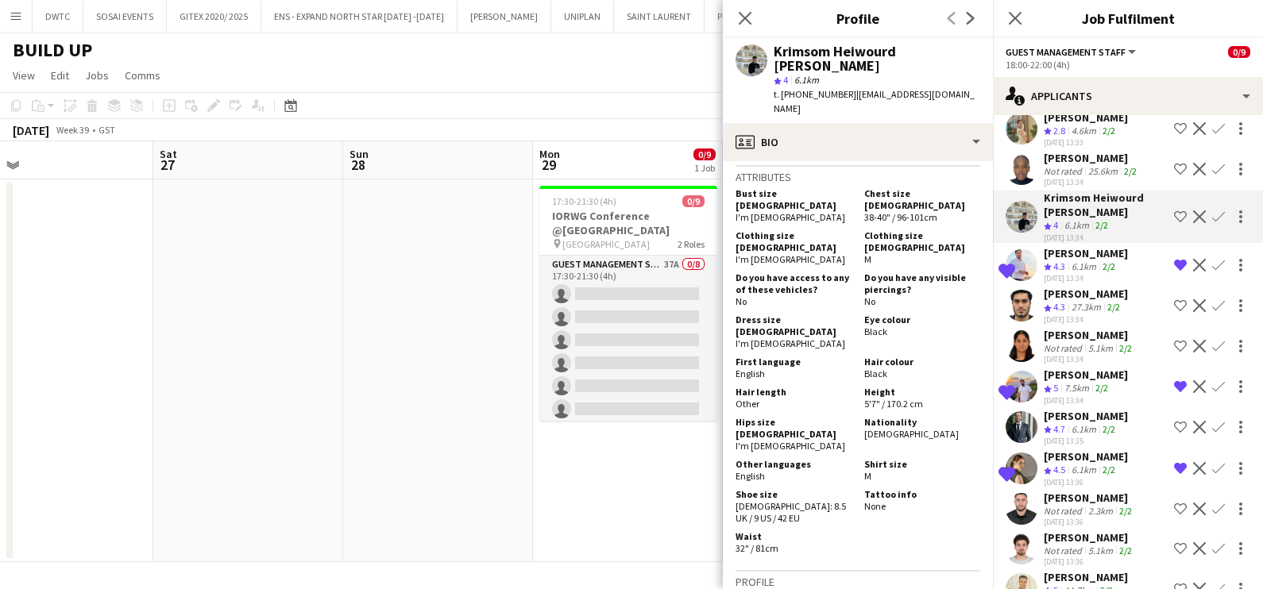
scroll to position [912, 0]
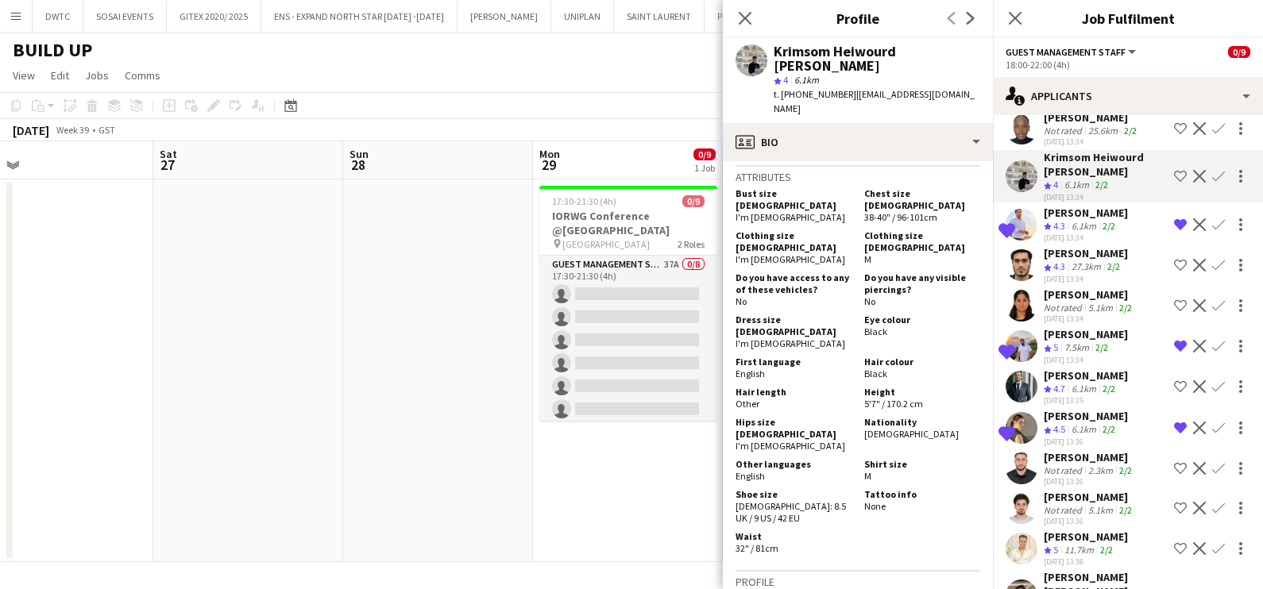
click at [1056, 504] on div "Not rated" at bounding box center [1064, 510] width 41 height 12
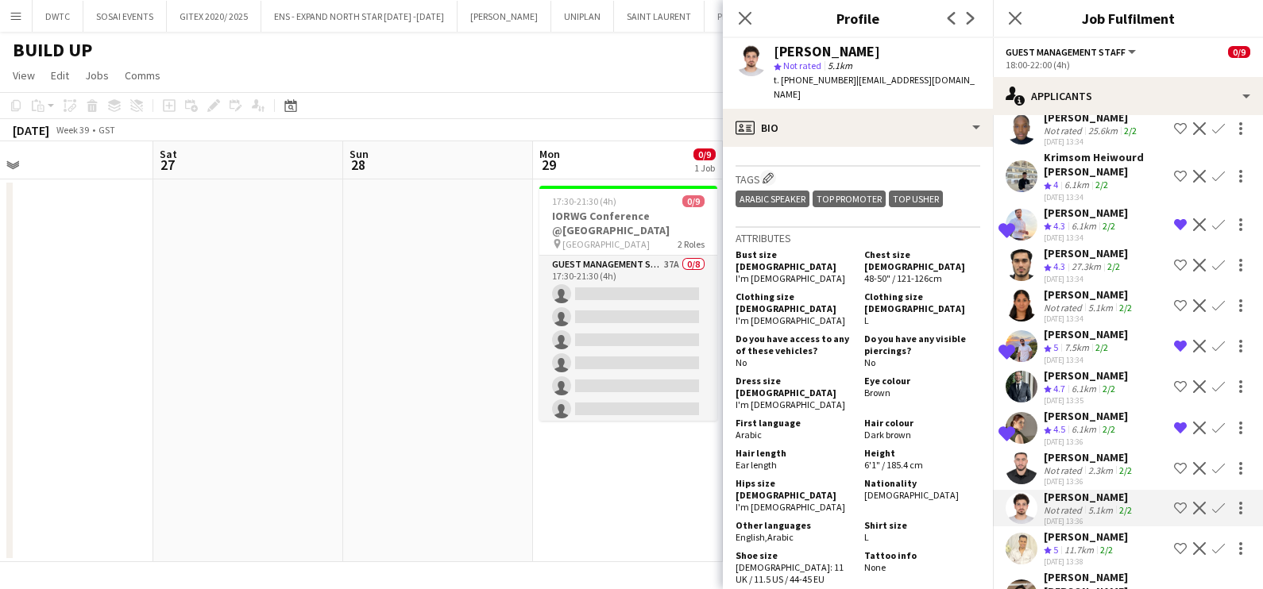
scroll to position [0, 0]
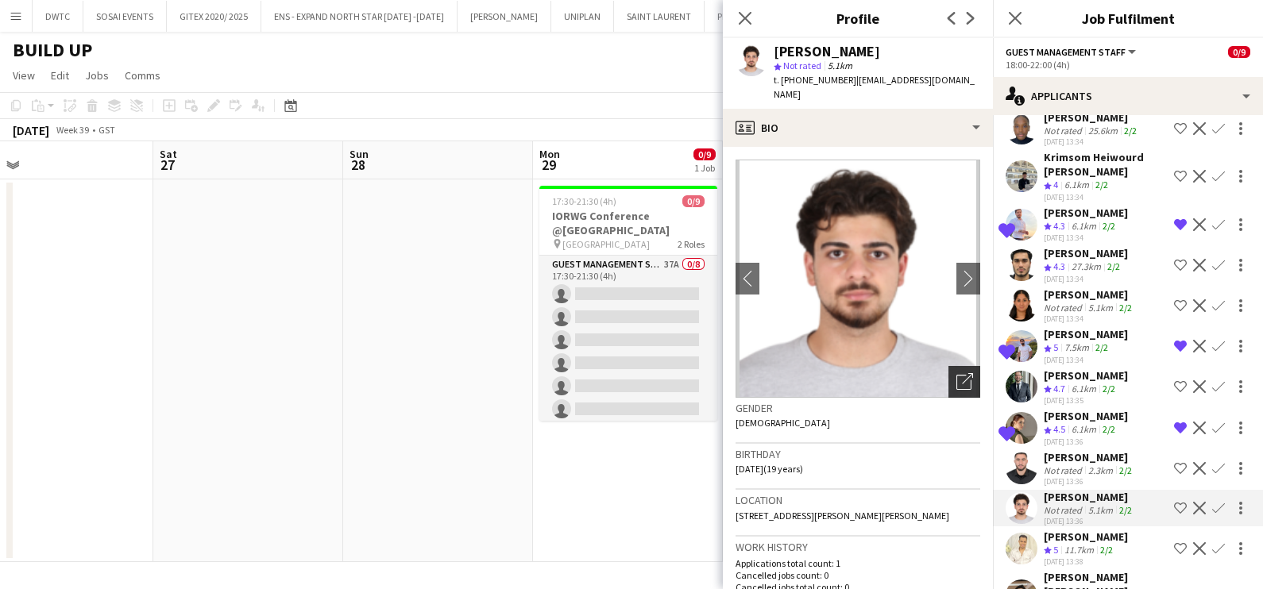
click at [953, 378] on div "Open photos pop-in" at bounding box center [964, 382] width 32 height 32
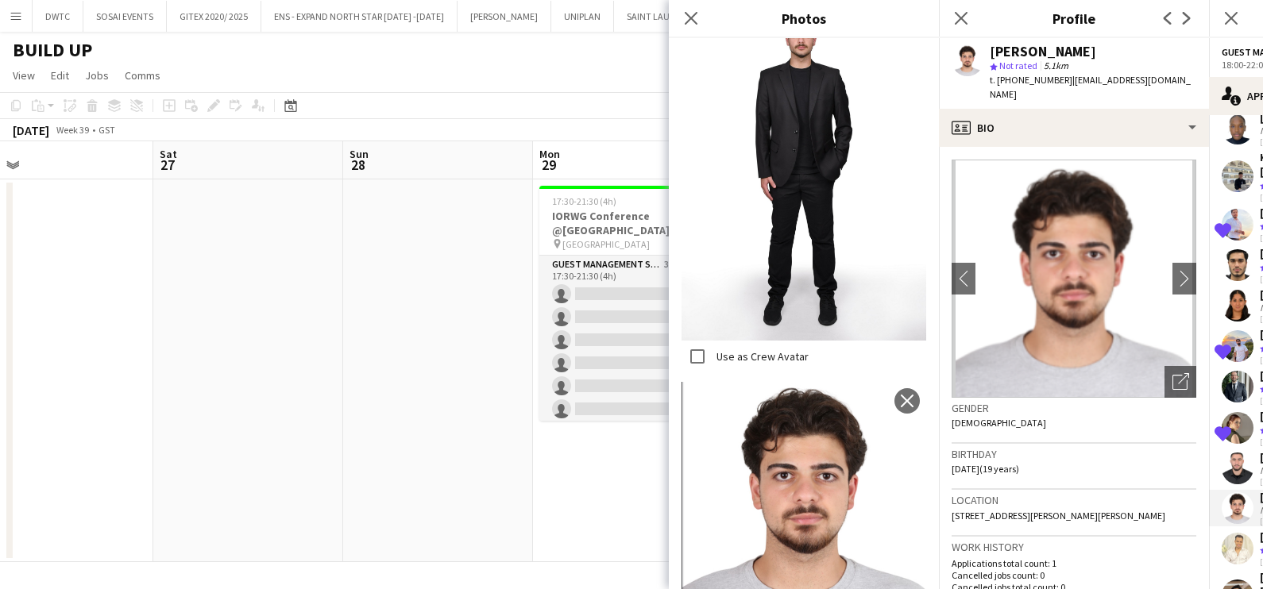
scroll to position [819, 0]
click at [697, 28] on div "Close pop-in" at bounding box center [691, 18] width 44 height 37
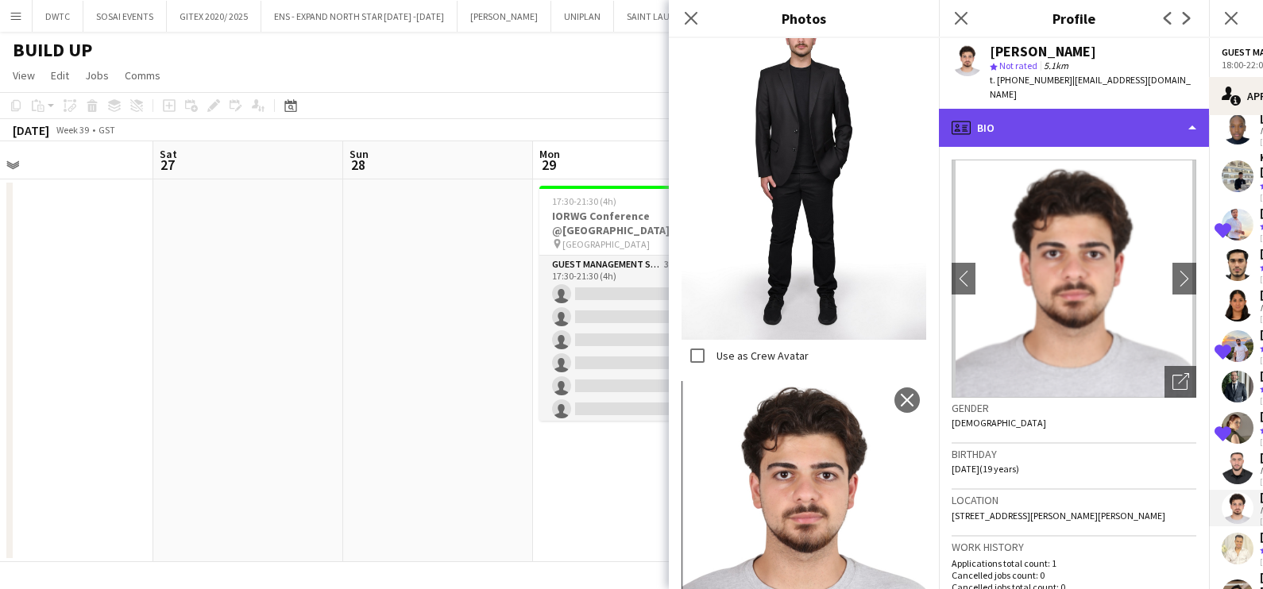
click at [989, 111] on div "profile Bio" at bounding box center [1074, 128] width 270 height 38
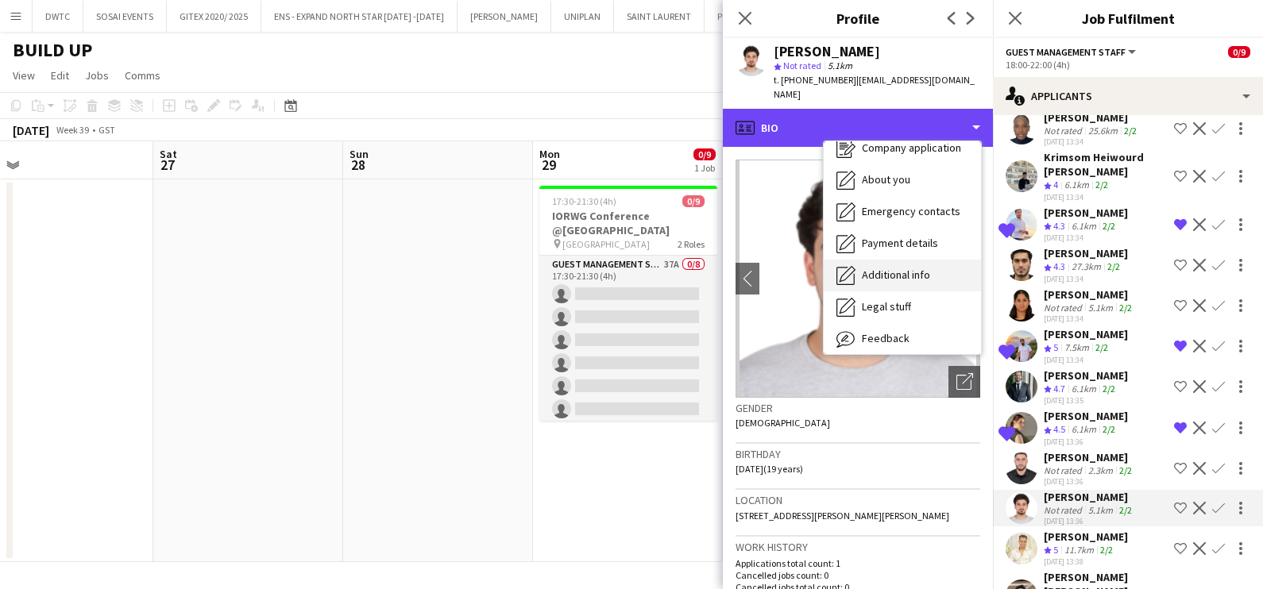
scroll to position [85, 0]
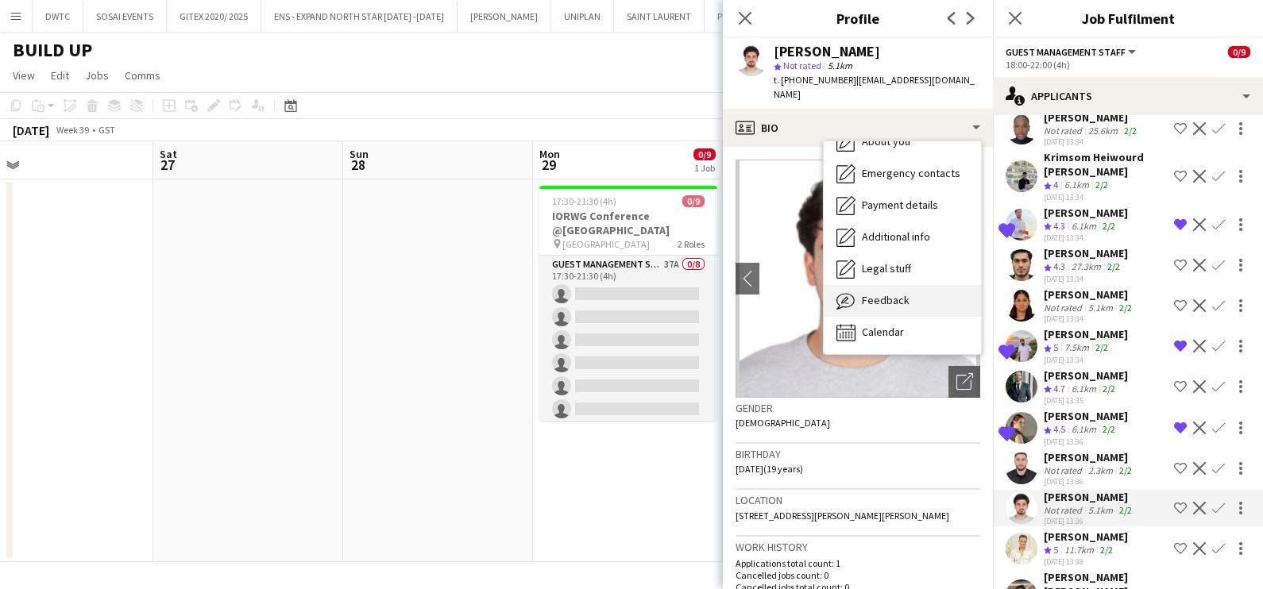
click at [878, 293] on span "Feedback" at bounding box center [886, 300] width 48 height 14
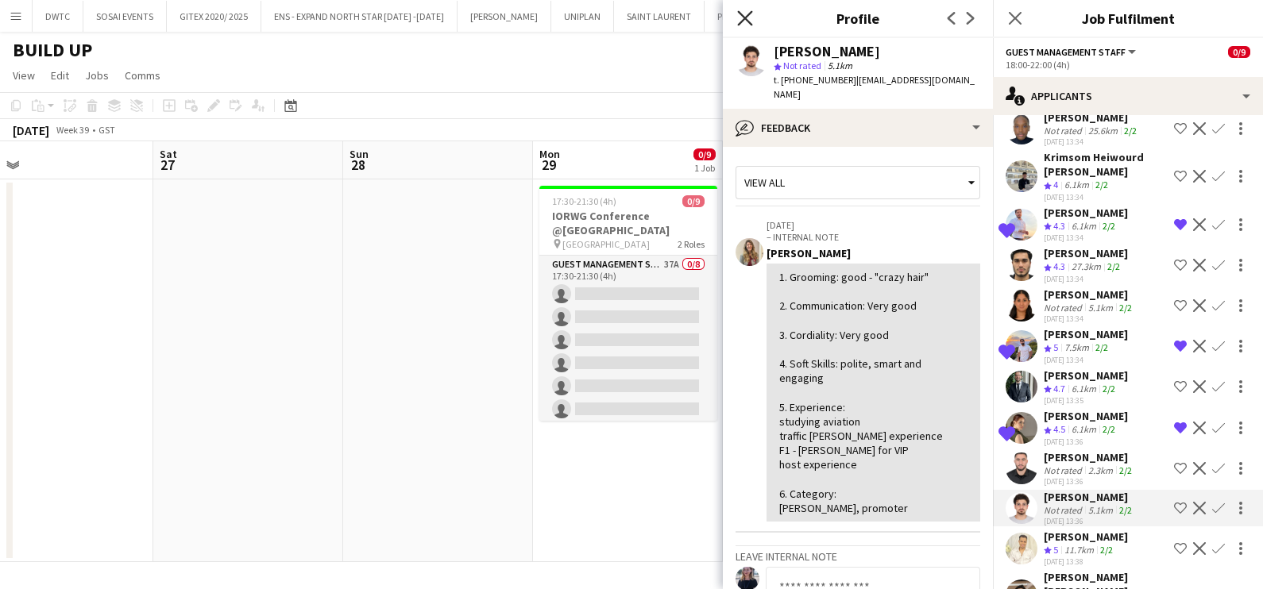
click at [747, 16] on icon at bounding box center [744, 17] width 15 height 15
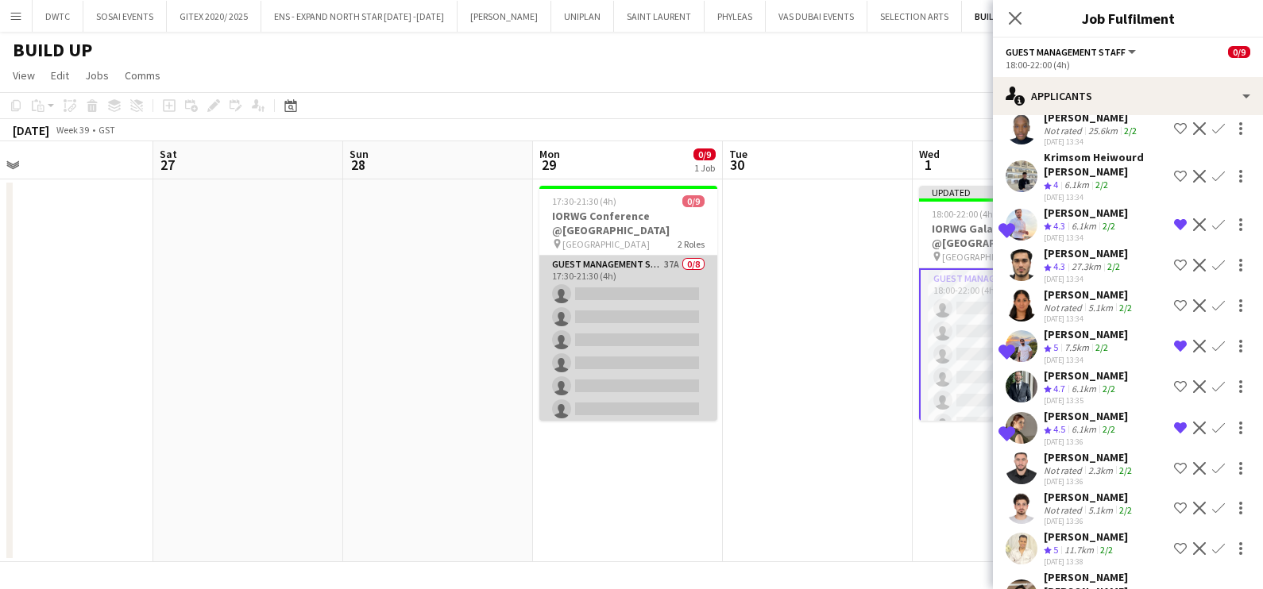
click at [600, 330] on app-card-role "Guest Management Staff 37A 0/8 17:30-21:30 (4h) single-neutral-actions single-n…" at bounding box center [628, 363] width 178 height 215
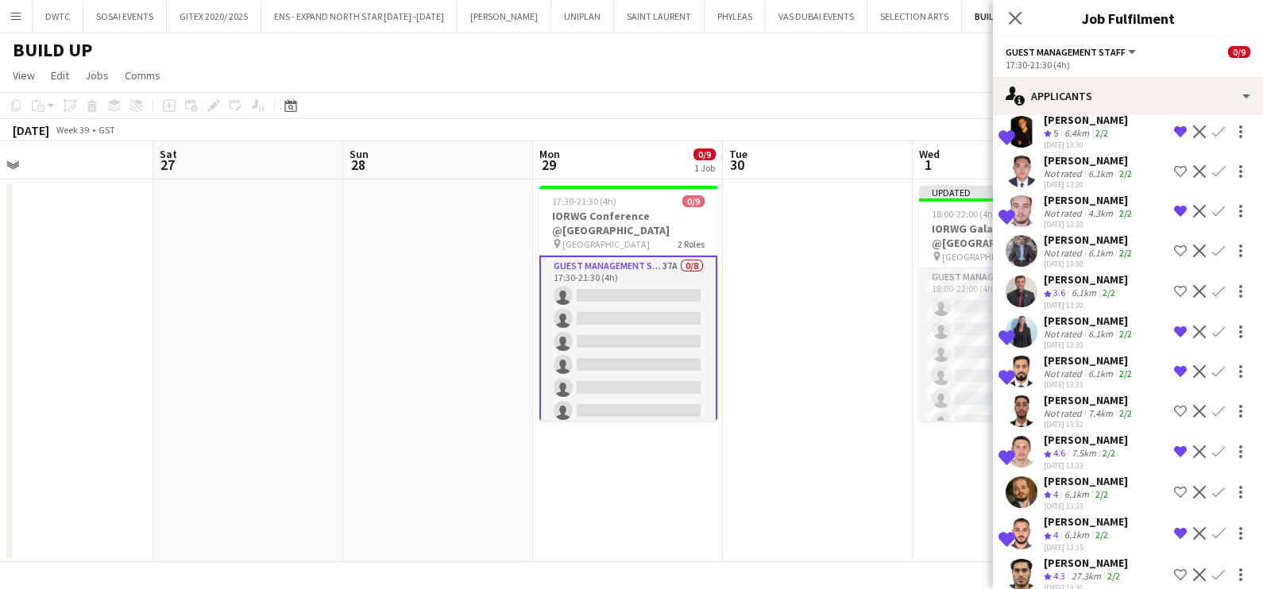
scroll to position [898, 0]
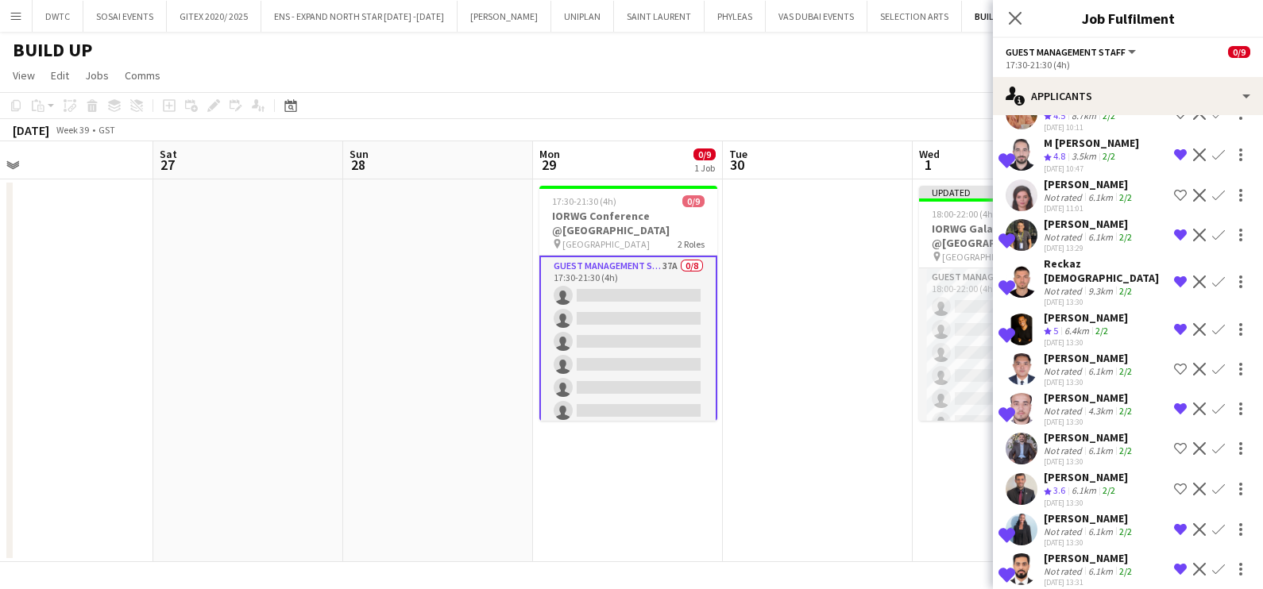
click at [798, 319] on app-date-cell at bounding box center [818, 370] width 190 height 383
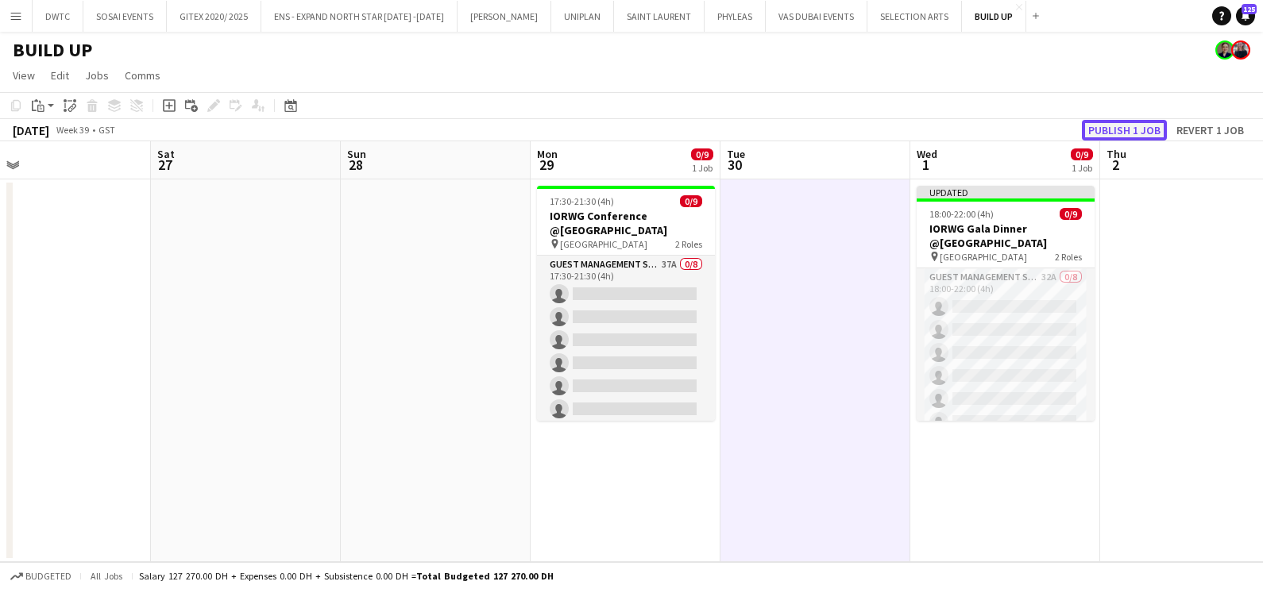
click at [1128, 131] on button "Publish 1 job" at bounding box center [1124, 130] width 85 height 21
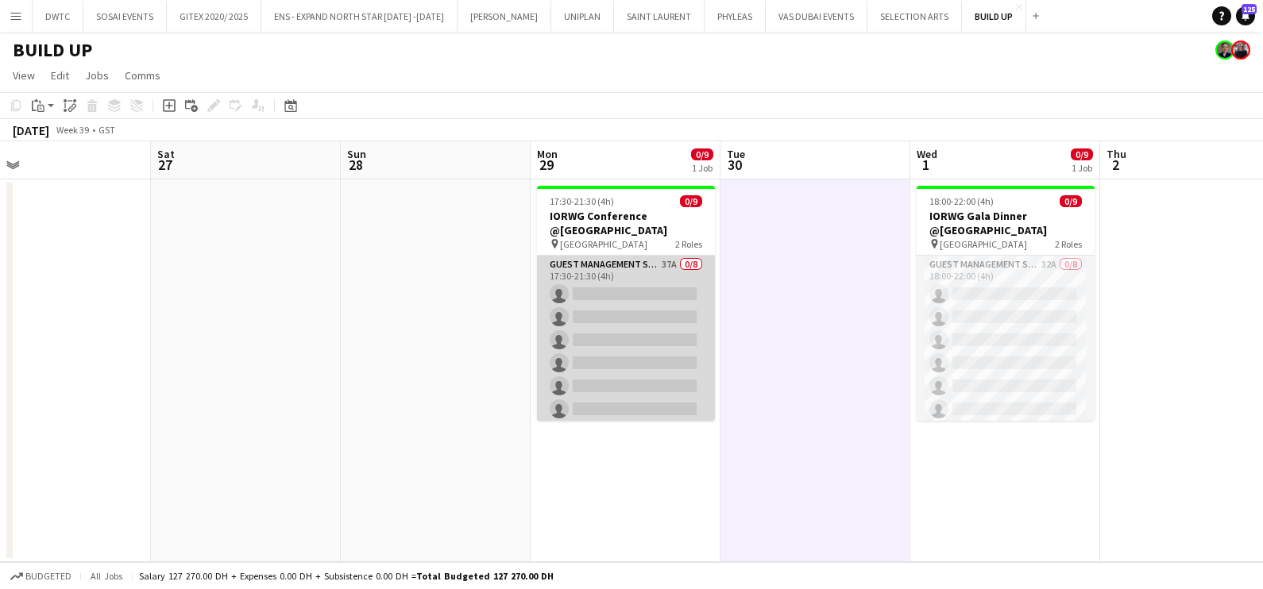
click at [665, 321] on app-card-role "Guest Management Staff 37A 0/8 17:30-21:30 (4h) single-neutral-actions single-n…" at bounding box center [626, 363] width 178 height 215
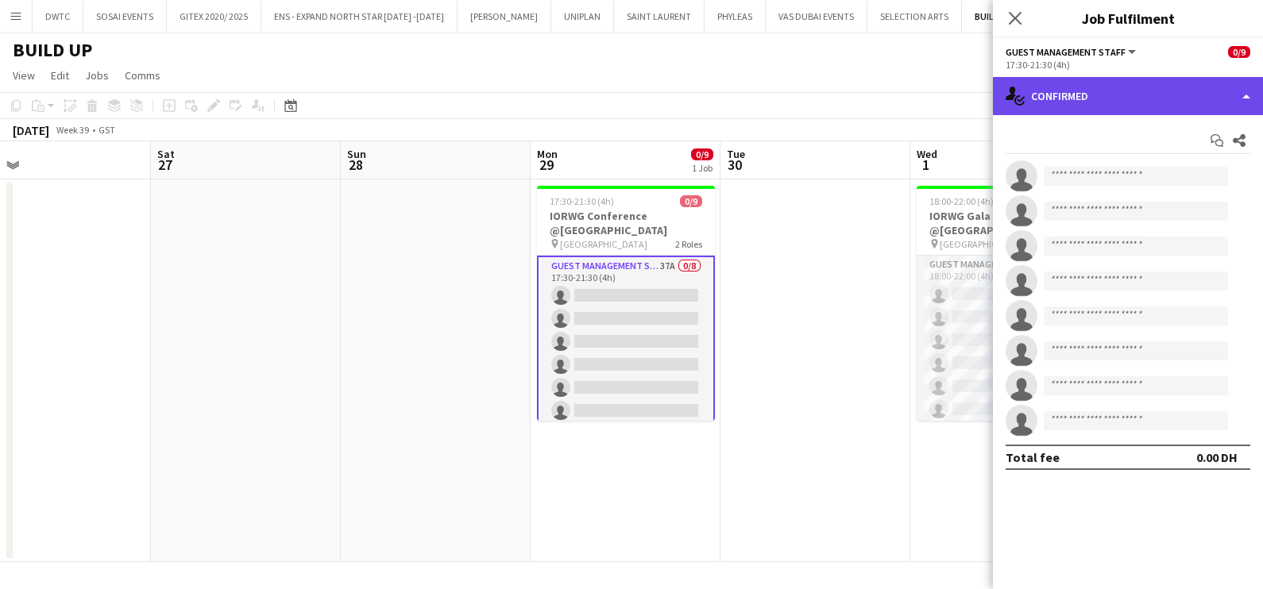
click at [1130, 88] on div "single-neutral-actions-check-2 Confirmed" at bounding box center [1128, 96] width 270 height 38
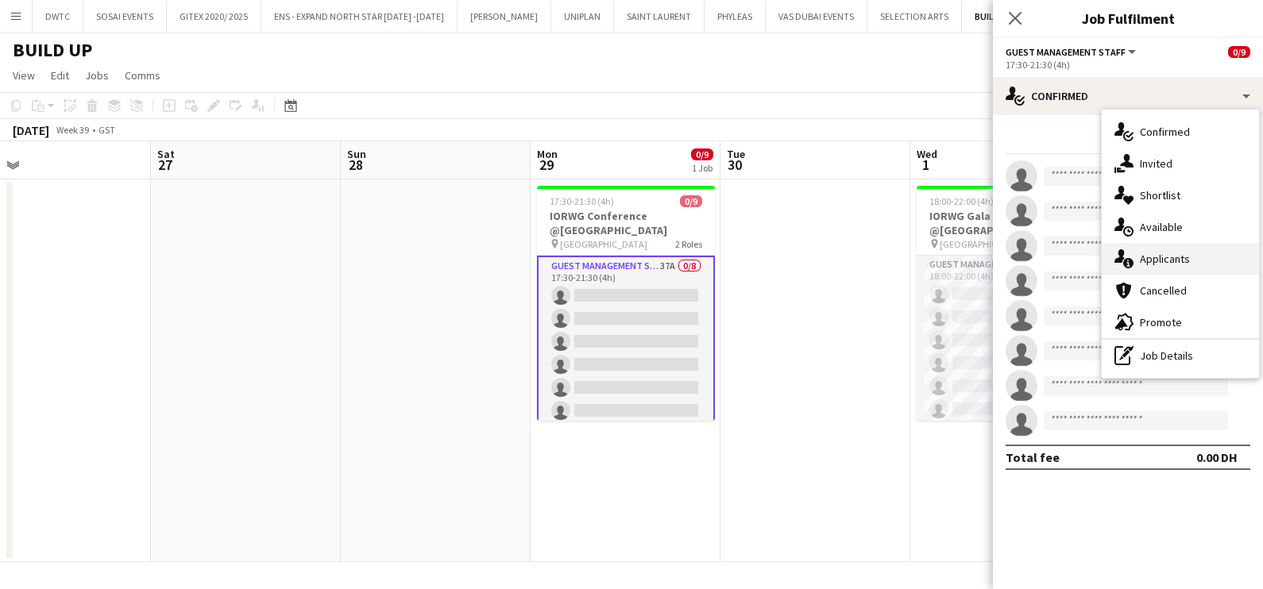
click at [1157, 254] on span "Applicants" at bounding box center [1165, 259] width 50 height 14
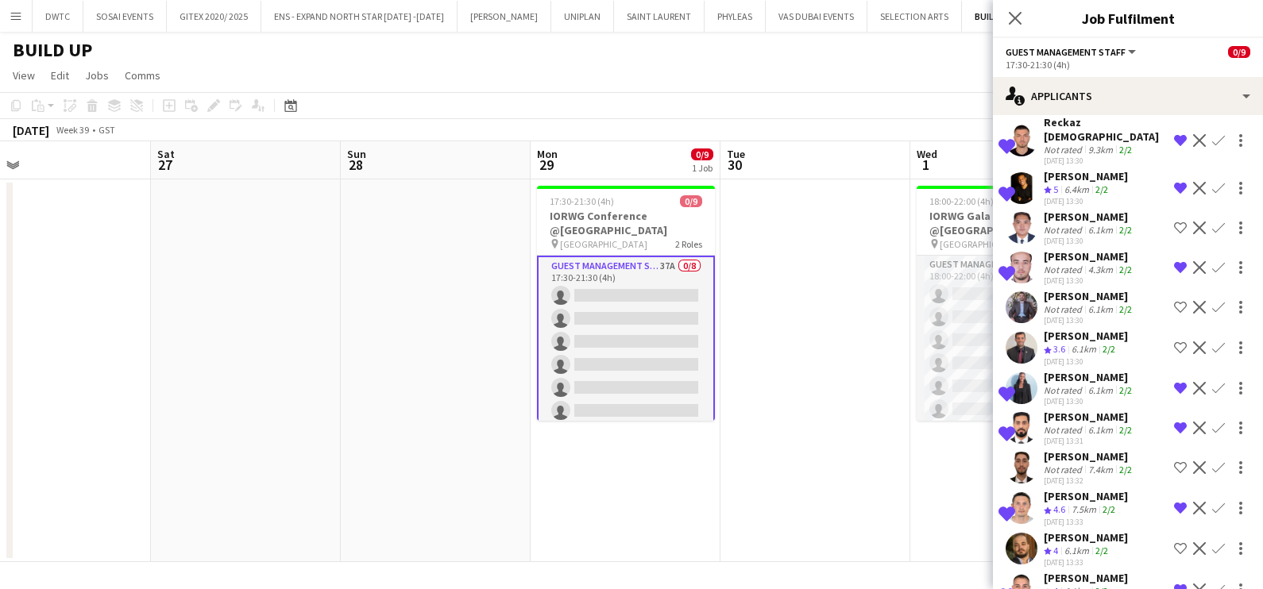
scroll to position [1096, 0]
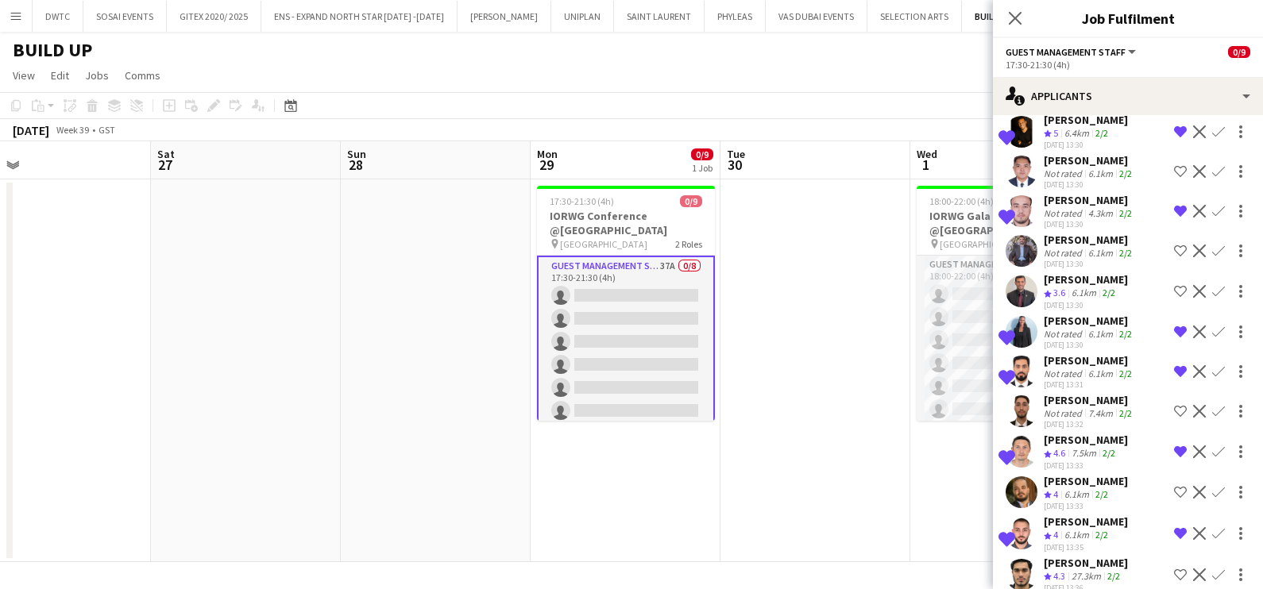
click at [859, 390] on app-date-cell at bounding box center [815, 370] width 190 height 383
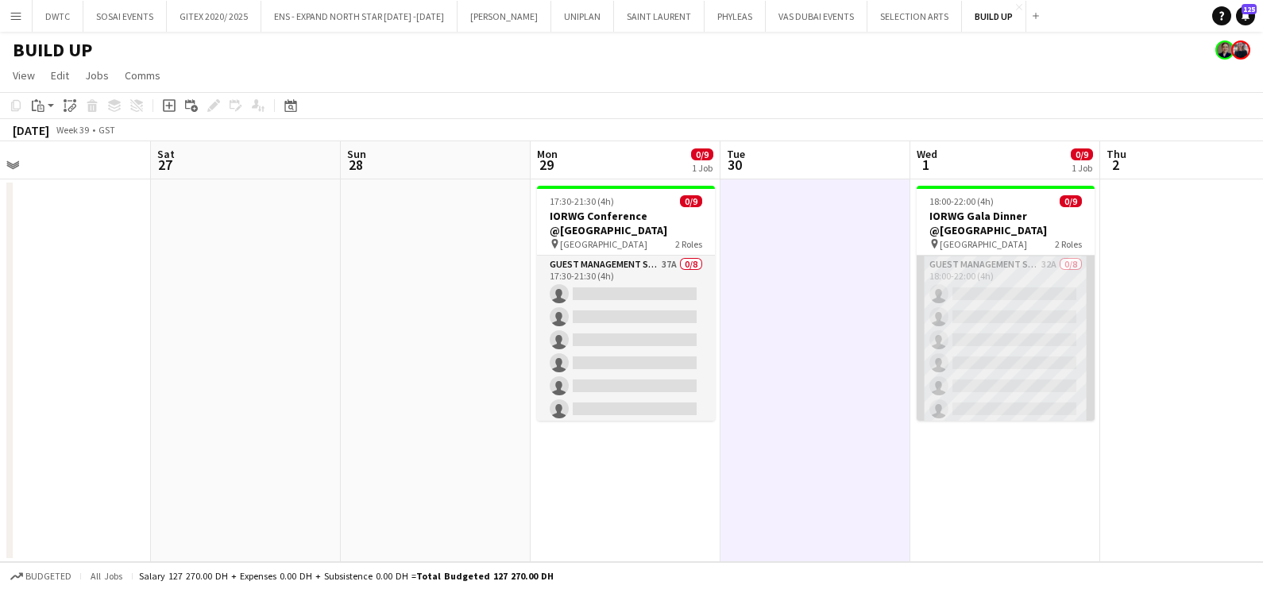
click at [1014, 311] on app-card-role "Guest Management Staff 32A 0/8 18:00-22:00 (4h) single-neutral-actions single-n…" at bounding box center [1005, 363] width 178 height 215
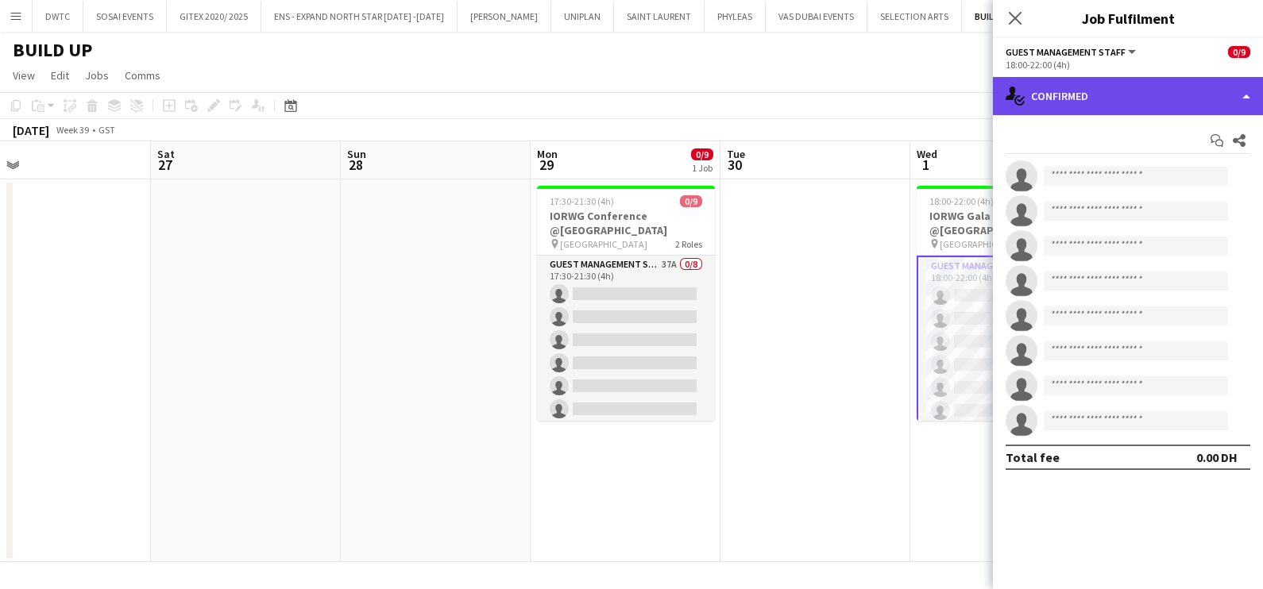
click at [1144, 84] on div "single-neutral-actions-check-2 Confirmed" at bounding box center [1128, 96] width 270 height 38
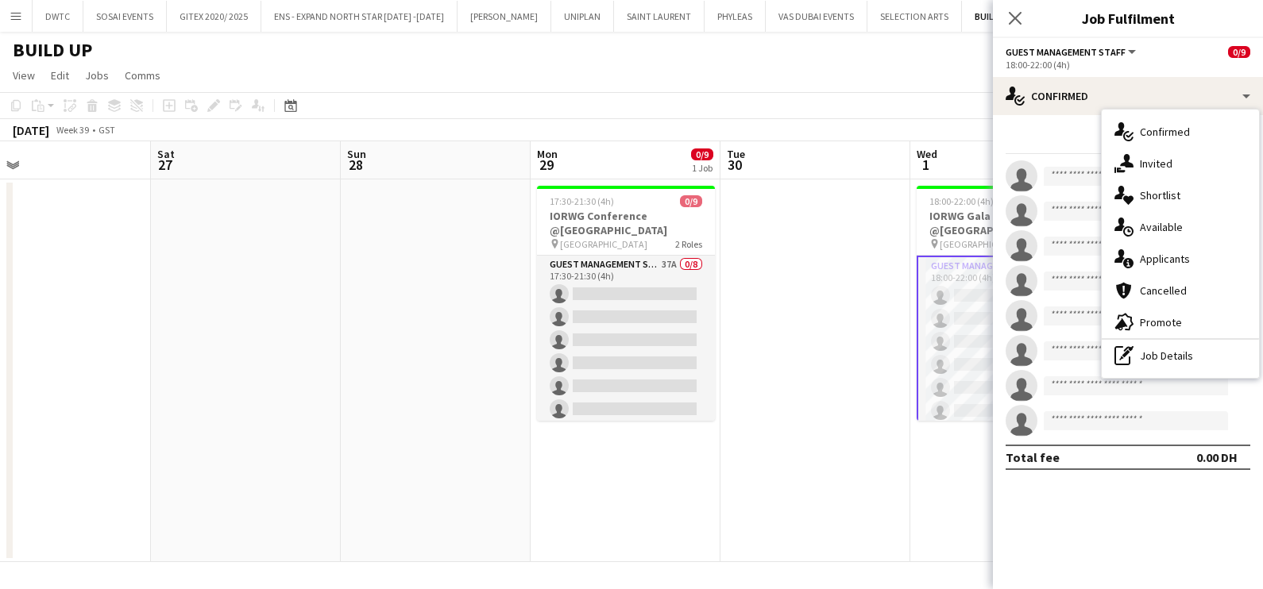
click at [1178, 260] on span "Applicants" at bounding box center [1165, 259] width 50 height 14
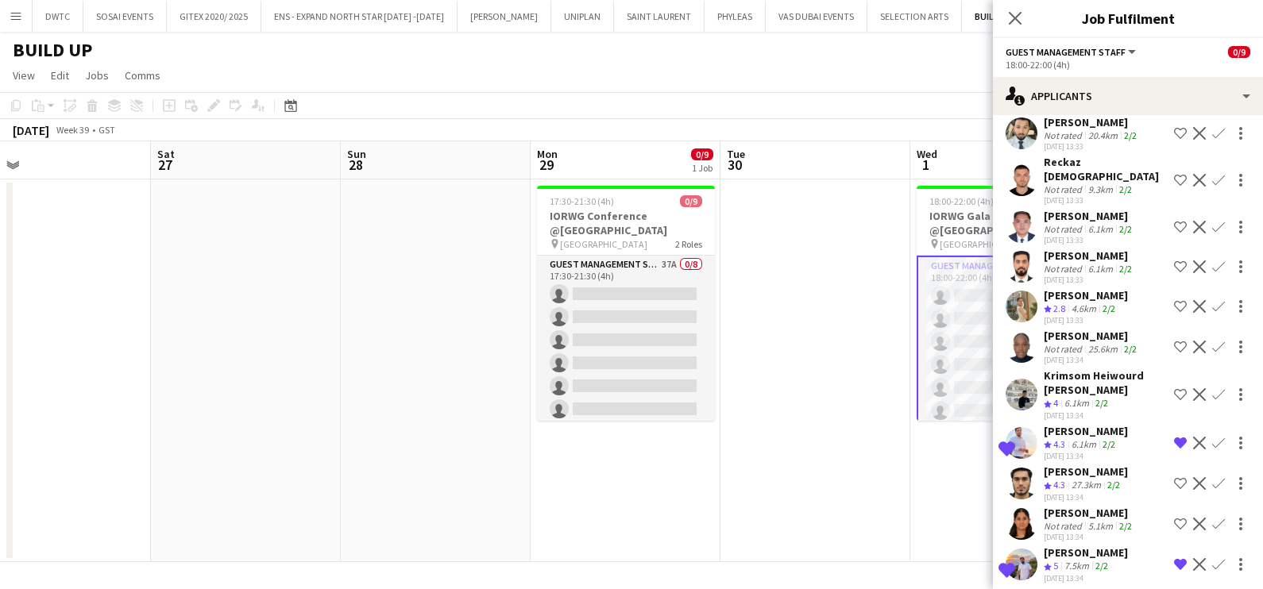
scroll to position [496, 0]
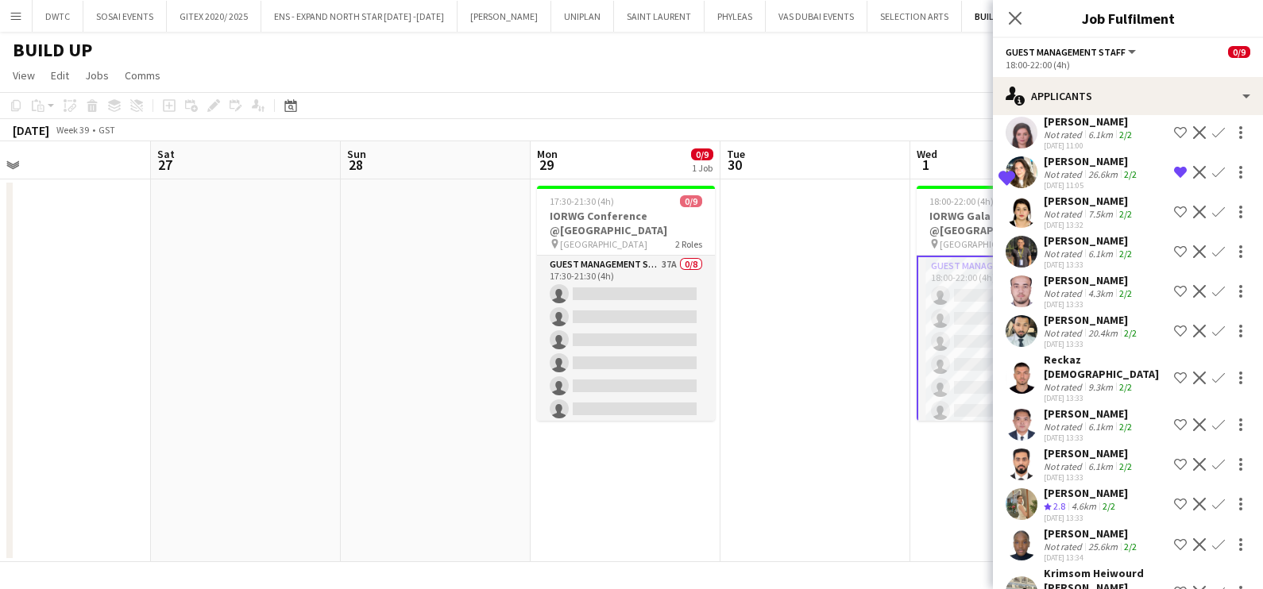
click at [1084, 313] on div "Abdullah Hafiz" at bounding box center [1092, 320] width 96 height 14
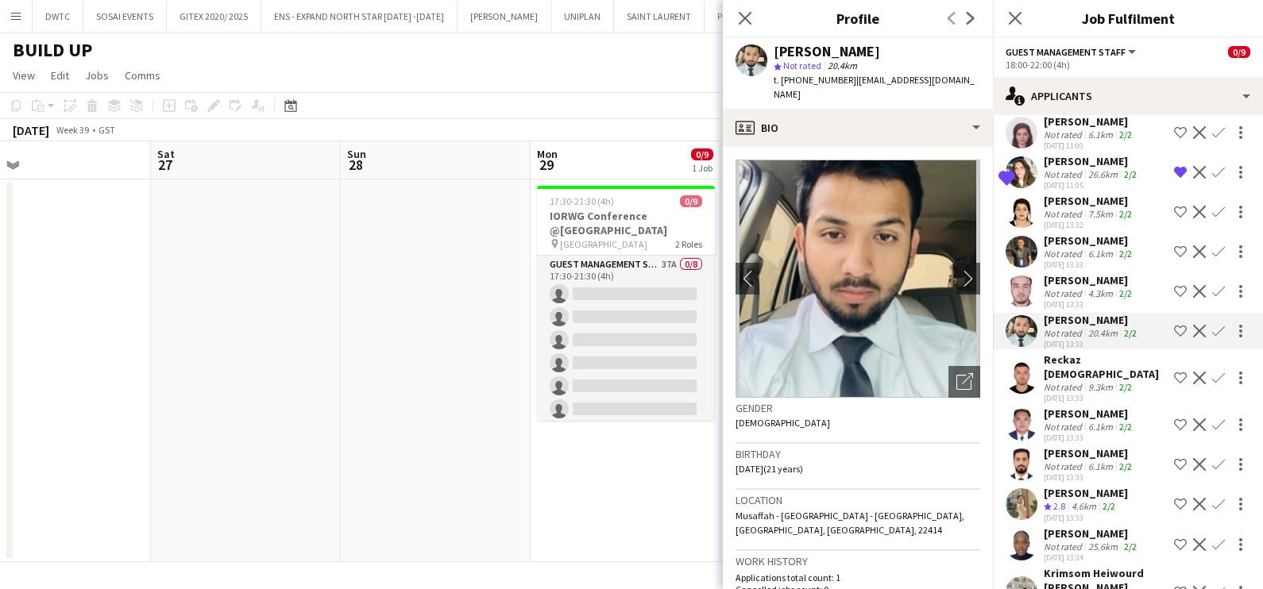
scroll to position [596, 0]
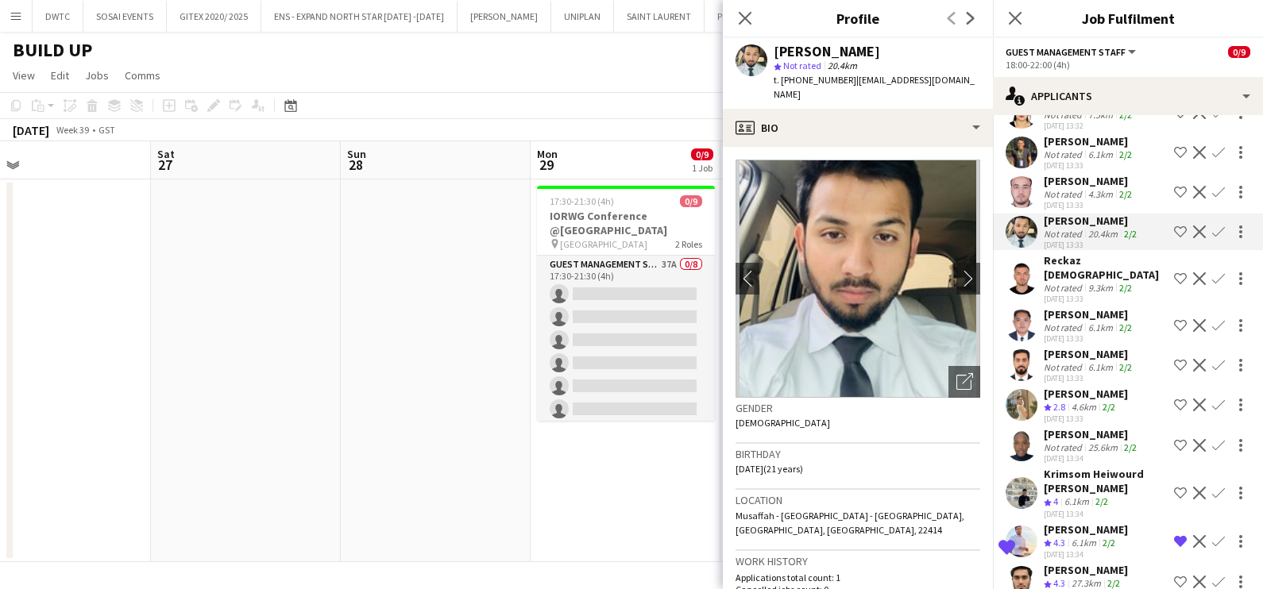
click at [1047, 442] on div "Not rated" at bounding box center [1064, 448] width 41 height 12
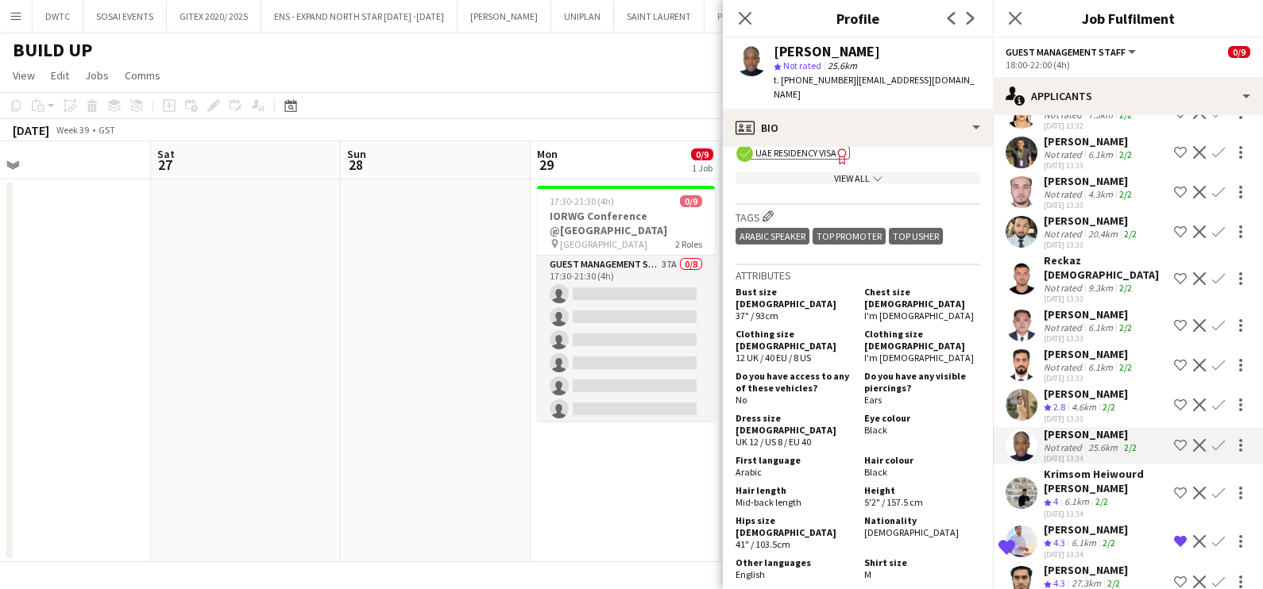
scroll to position [694, 0]
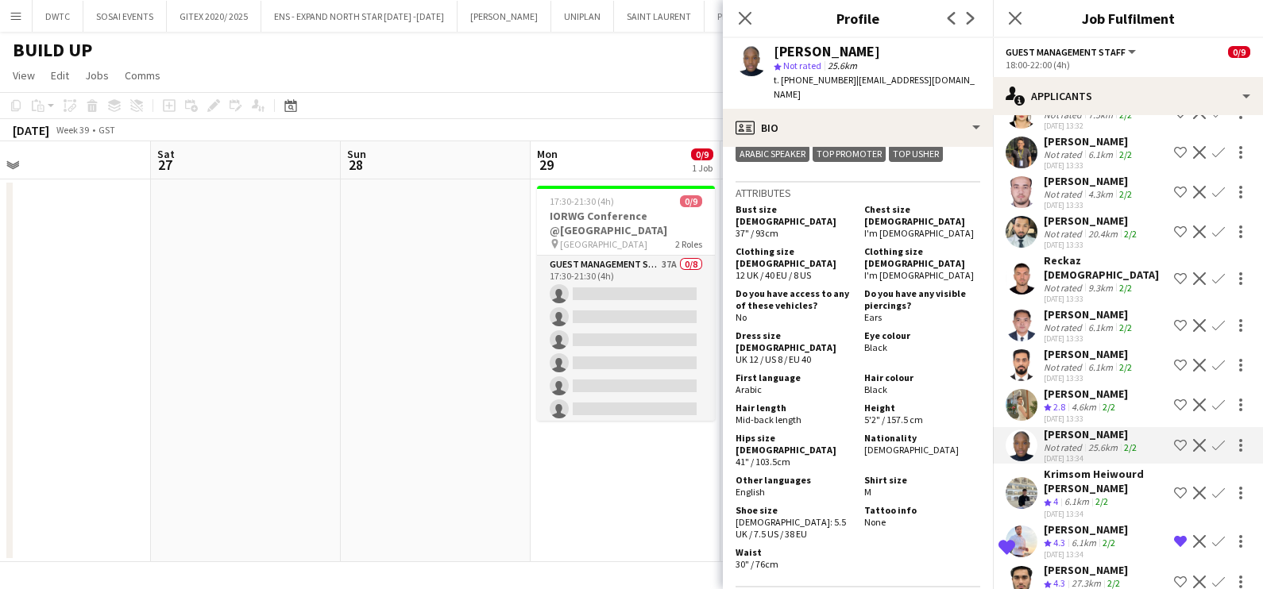
click at [1174, 439] on app-icon "Shortlist crew" at bounding box center [1180, 445] width 13 height 13
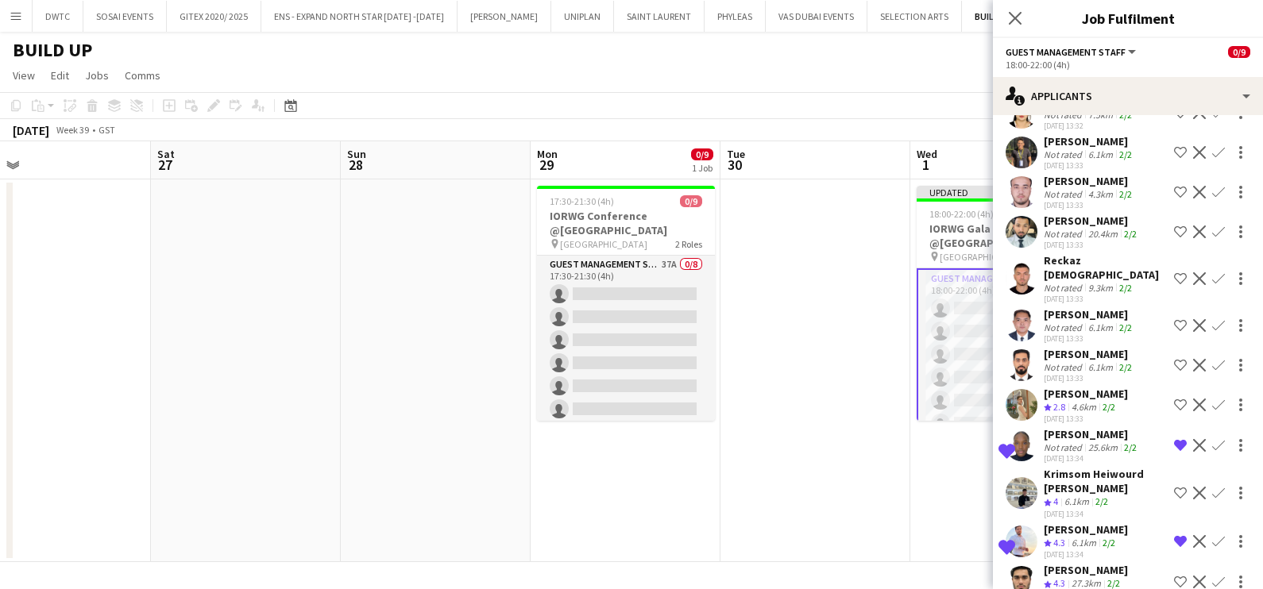
click at [1070, 442] on div "Not rated" at bounding box center [1064, 448] width 41 height 12
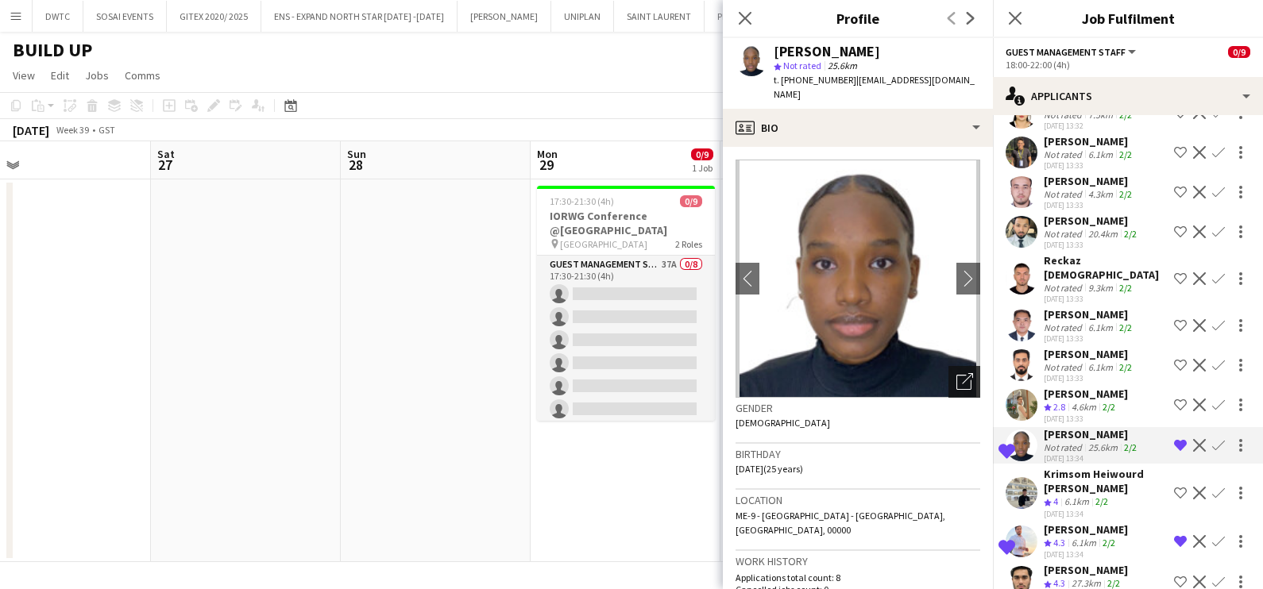
click at [959, 367] on div "Open photos pop-in" at bounding box center [964, 382] width 32 height 32
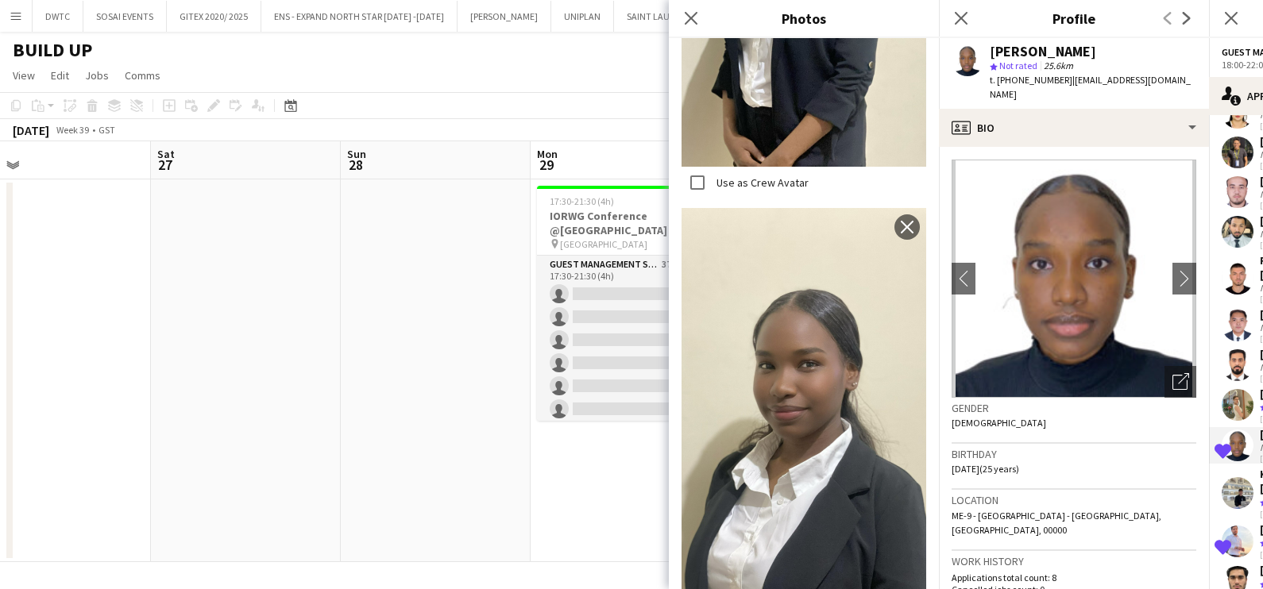
scroll to position [626, 0]
click at [681, 15] on app-icon "Close pop-in" at bounding box center [691, 18] width 23 height 23
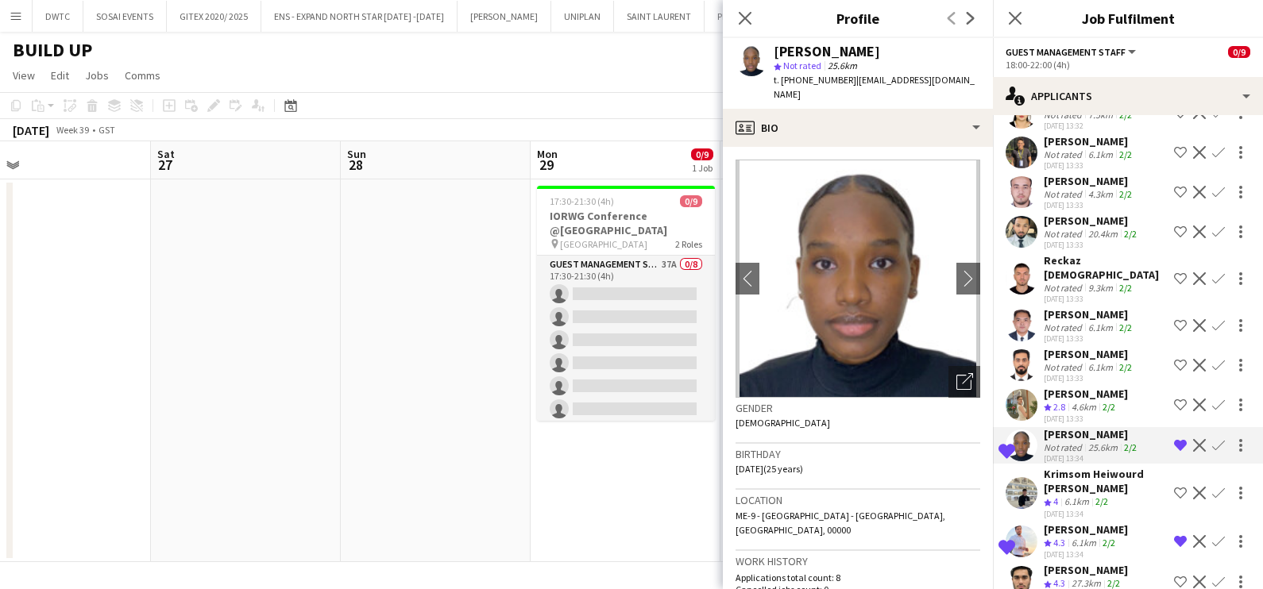
click at [1174, 439] on app-icon "Remove crew from shortlist" at bounding box center [1180, 445] width 13 height 13
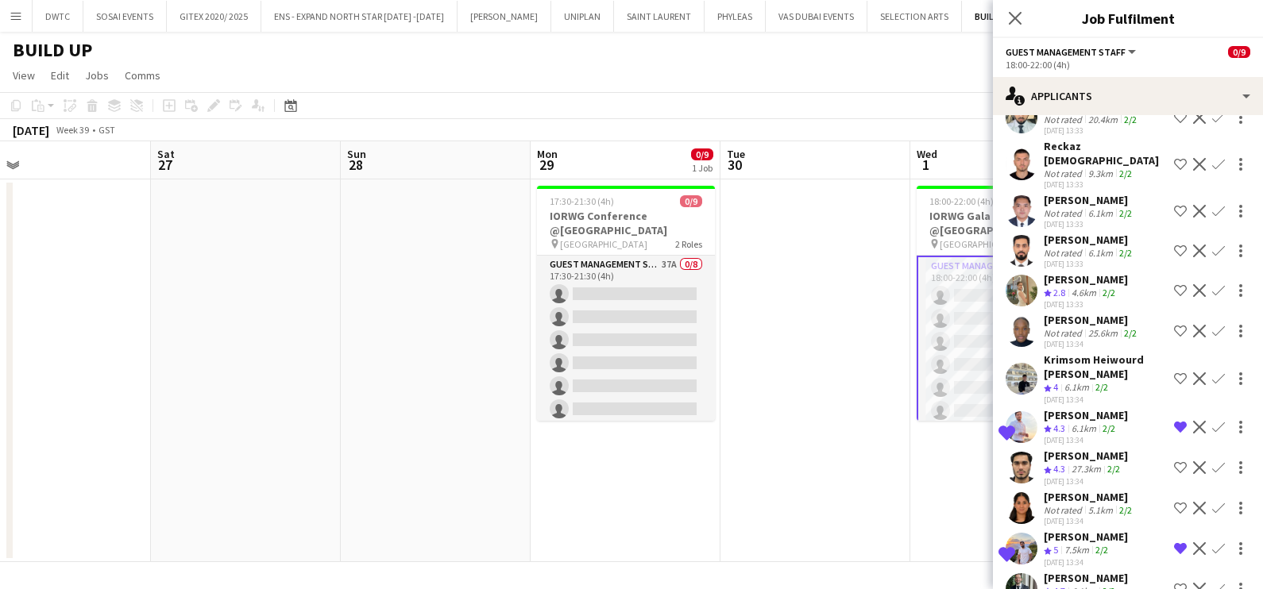
scroll to position [793, 0]
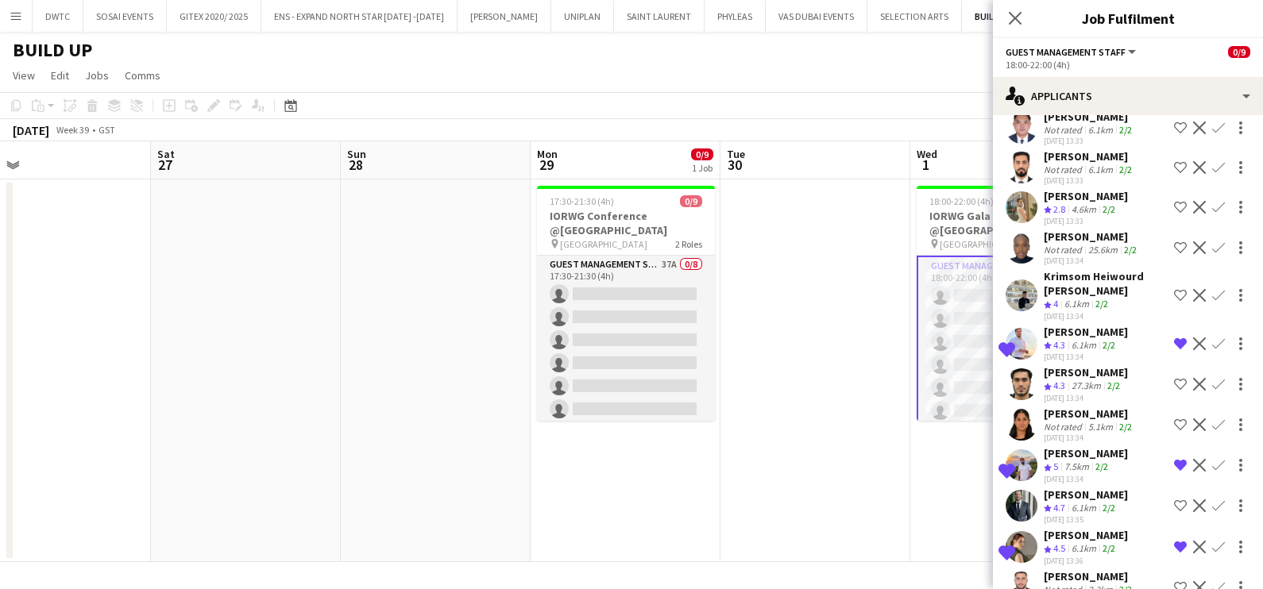
click at [1059, 421] on div "Not rated" at bounding box center [1064, 427] width 41 height 12
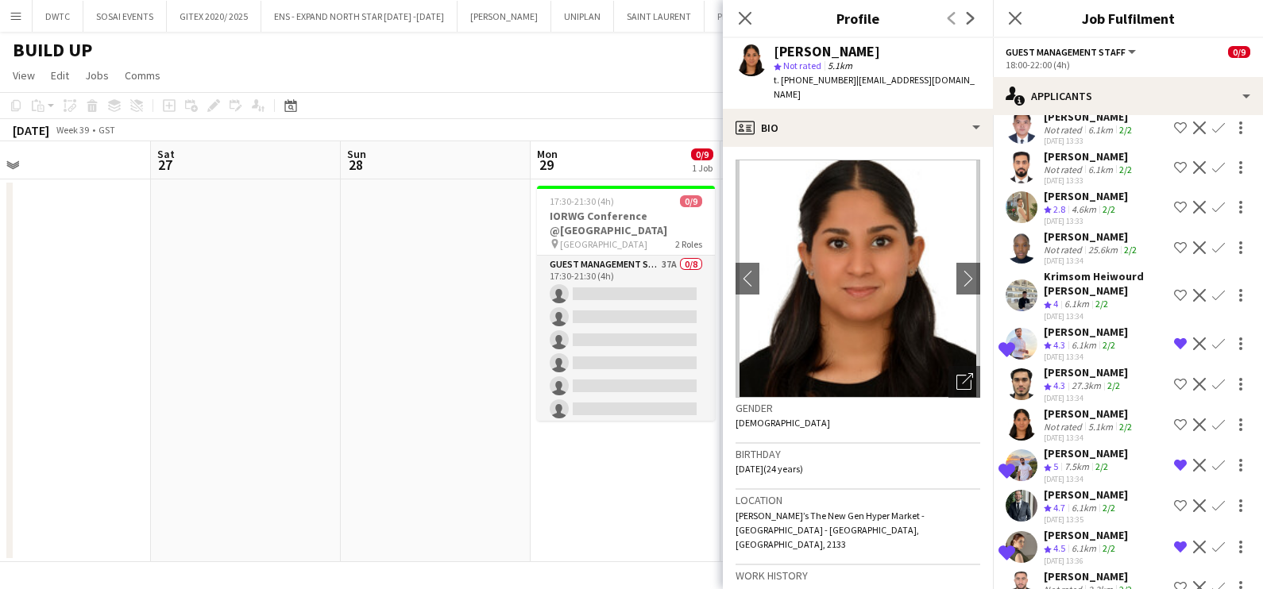
scroll to position [893, 0]
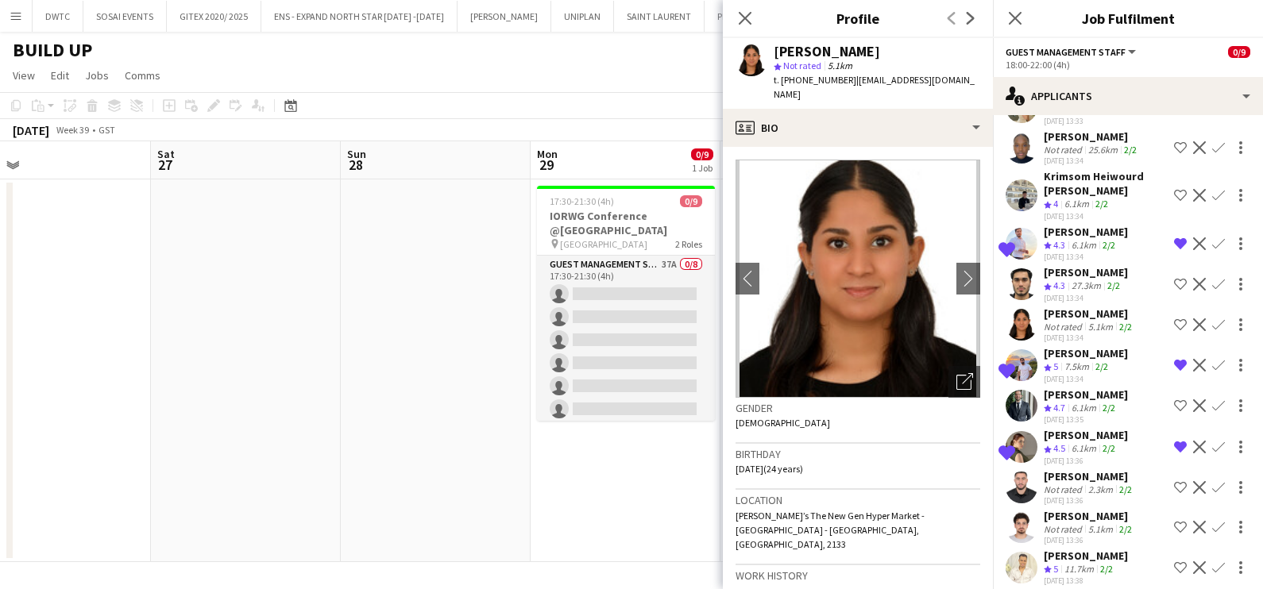
click at [1064, 388] on div "Abdullah Al Nouri" at bounding box center [1086, 395] width 84 height 14
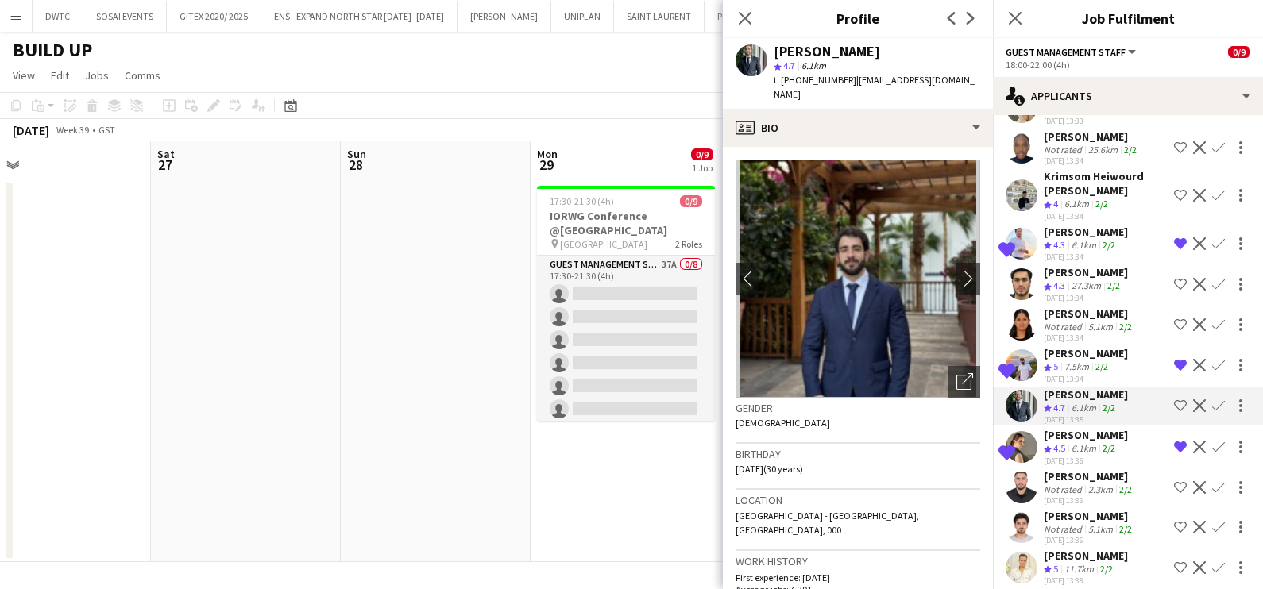
click at [1174, 399] on app-icon "Shortlist crew" at bounding box center [1180, 405] width 13 height 13
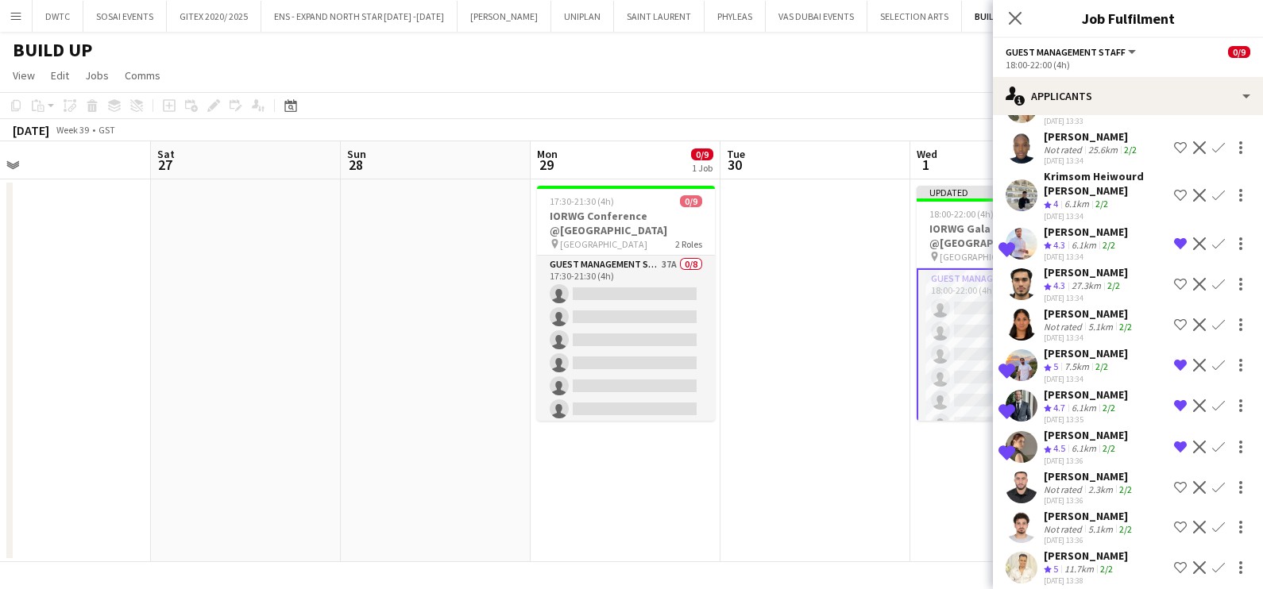
scroll to position [953, 0]
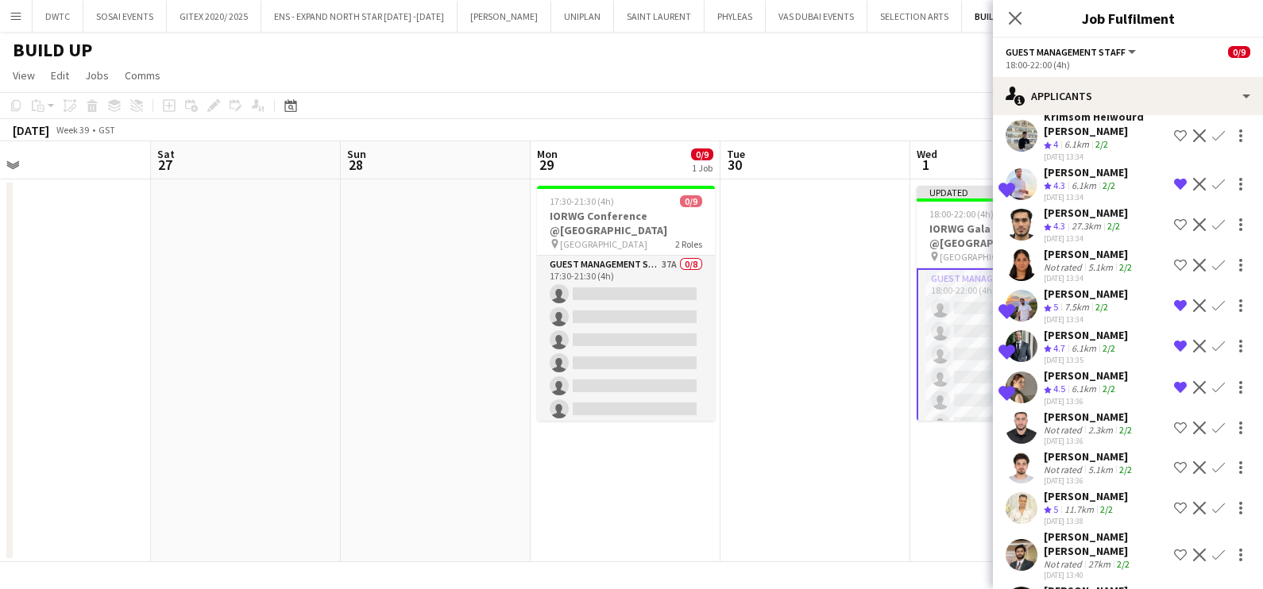
click at [1071, 424] on div "Not rated" at bounding box center [1064, 430] width 41 height 12
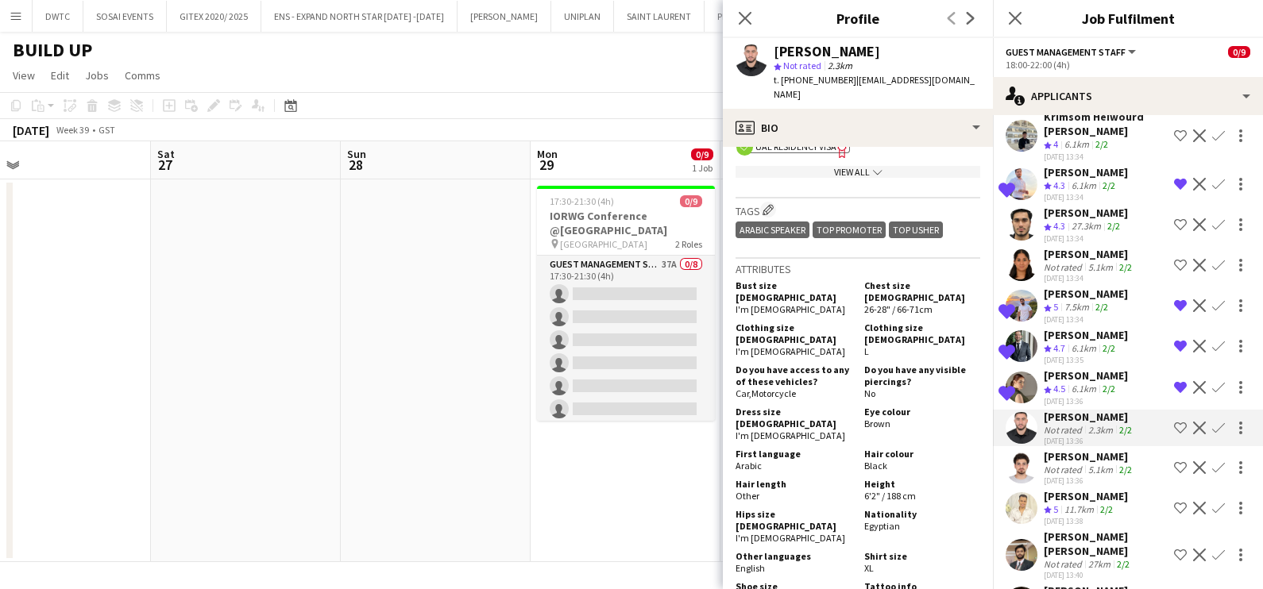
scroll to position [793, 0]
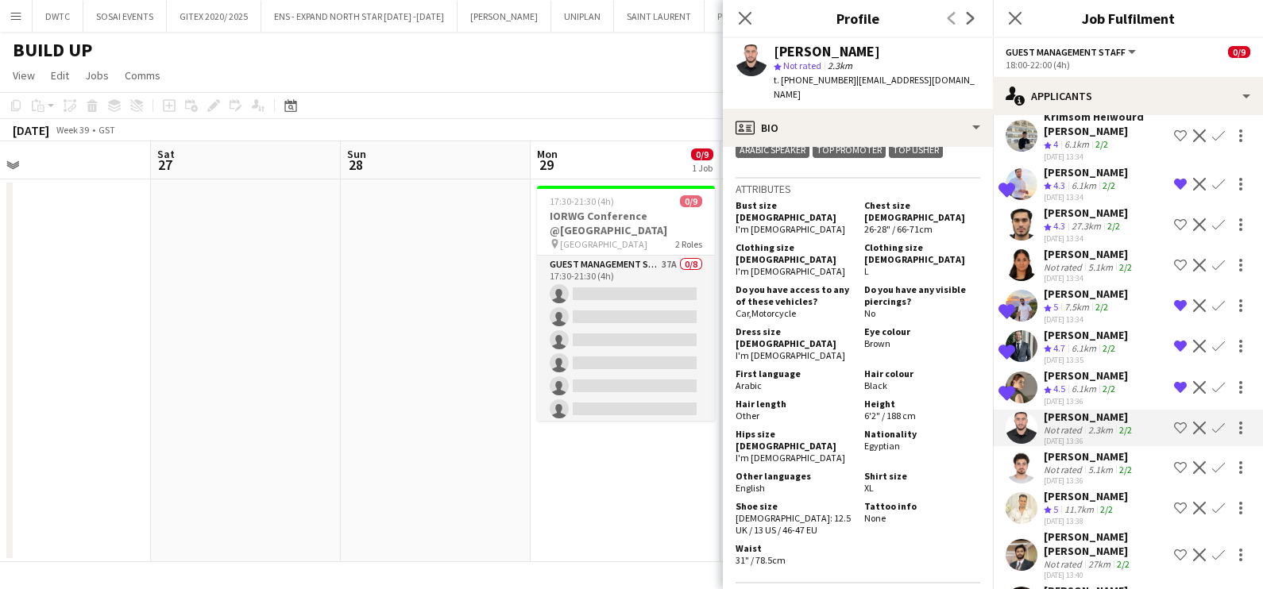
click at [1079, 449] on div "Taymour Yazbek" at bounding box center [1089, 456] width 91 height 14
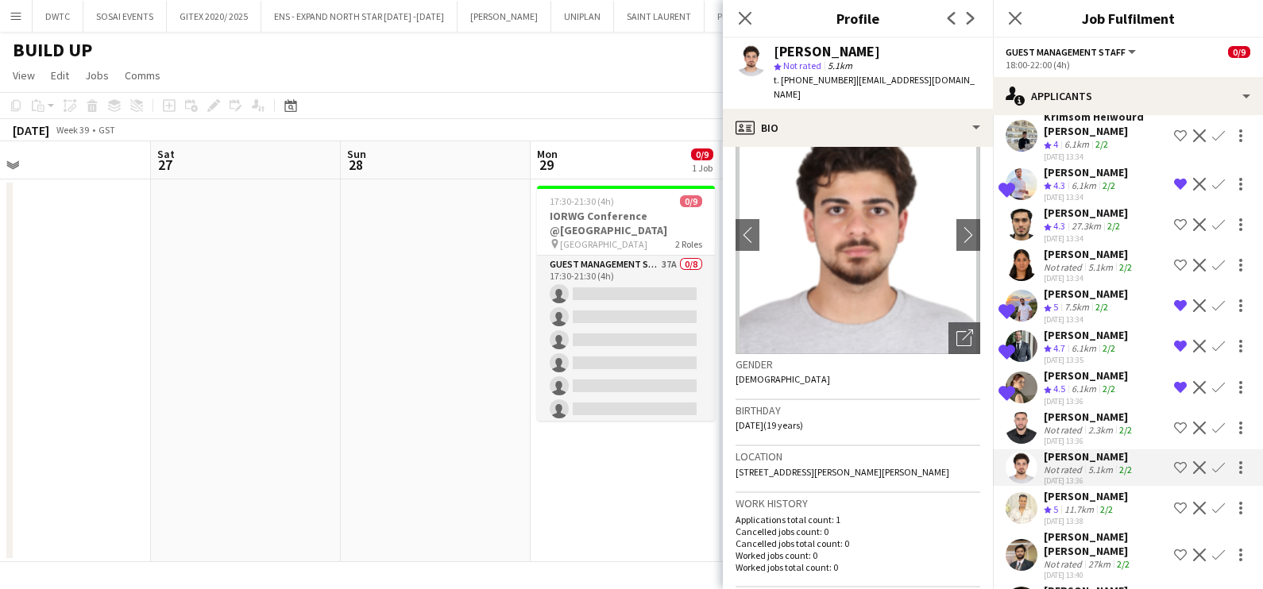
scroll to position [0, 0]
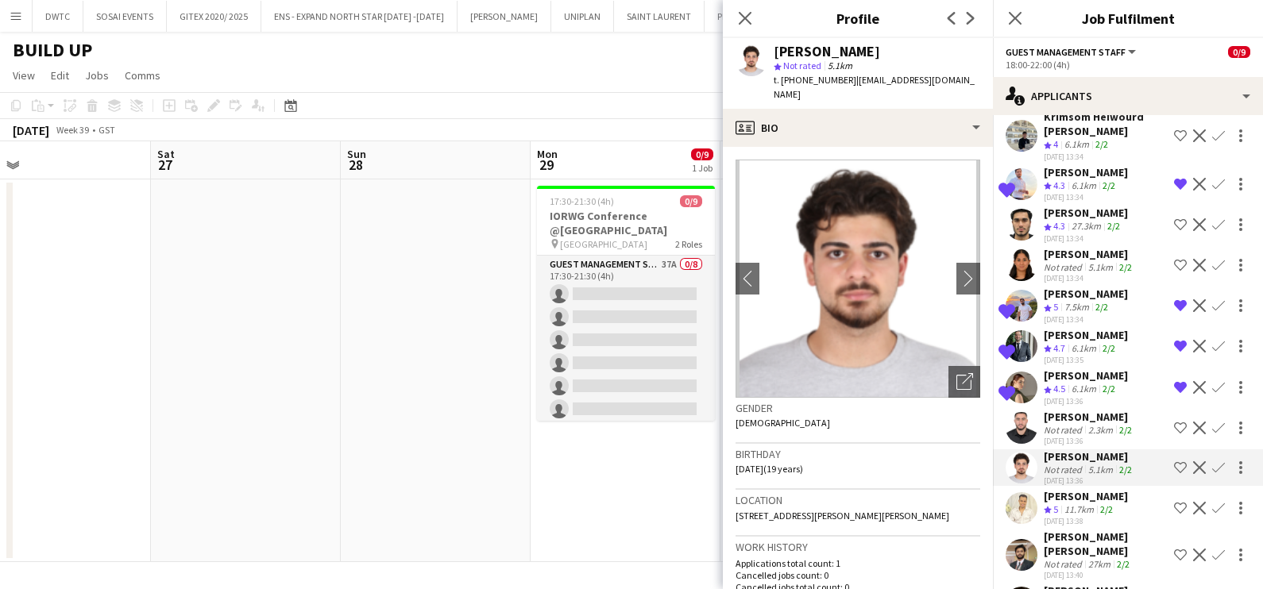
click at [1079, 503] on div "11.7km" at bounding box center [1079, 510] width 36 height 14
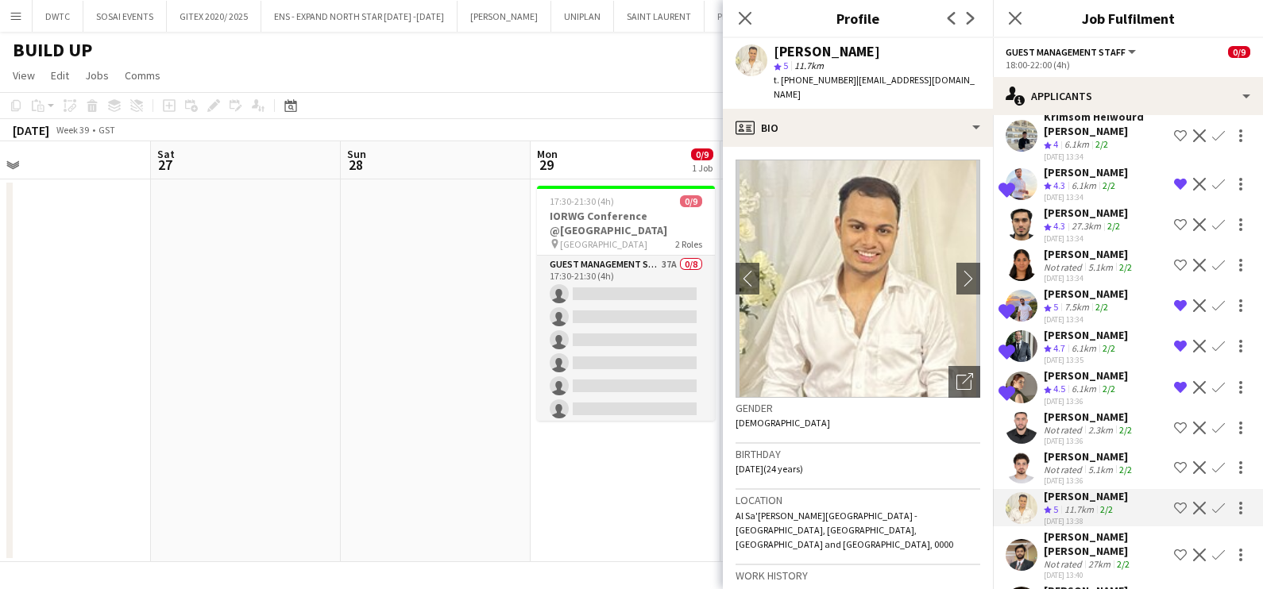
click at [611, 468] on app-date-cell "17:30-21:30 (4h) 0/9 IORWG Conference @Emirates Palace pin Emirates Palace 2 Ro…" at bounding box center [625, 370] width 190 height 383
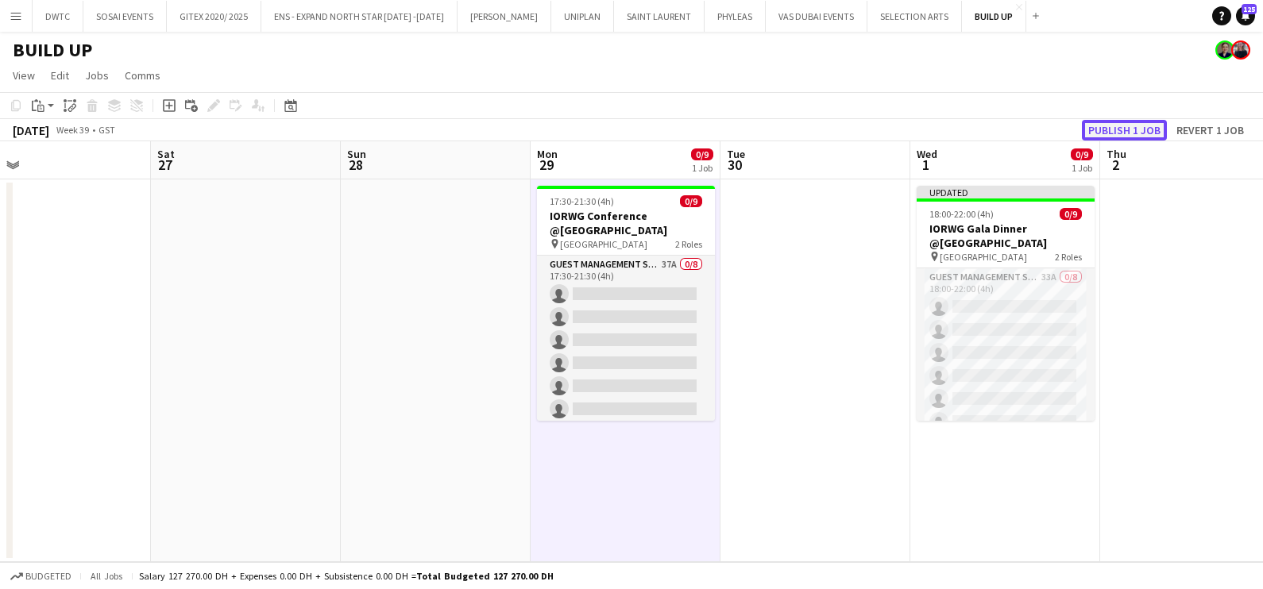
click at [1128, 132] on button "Publish 1 job" at bounding box center [1124, 130] width 85 height 21
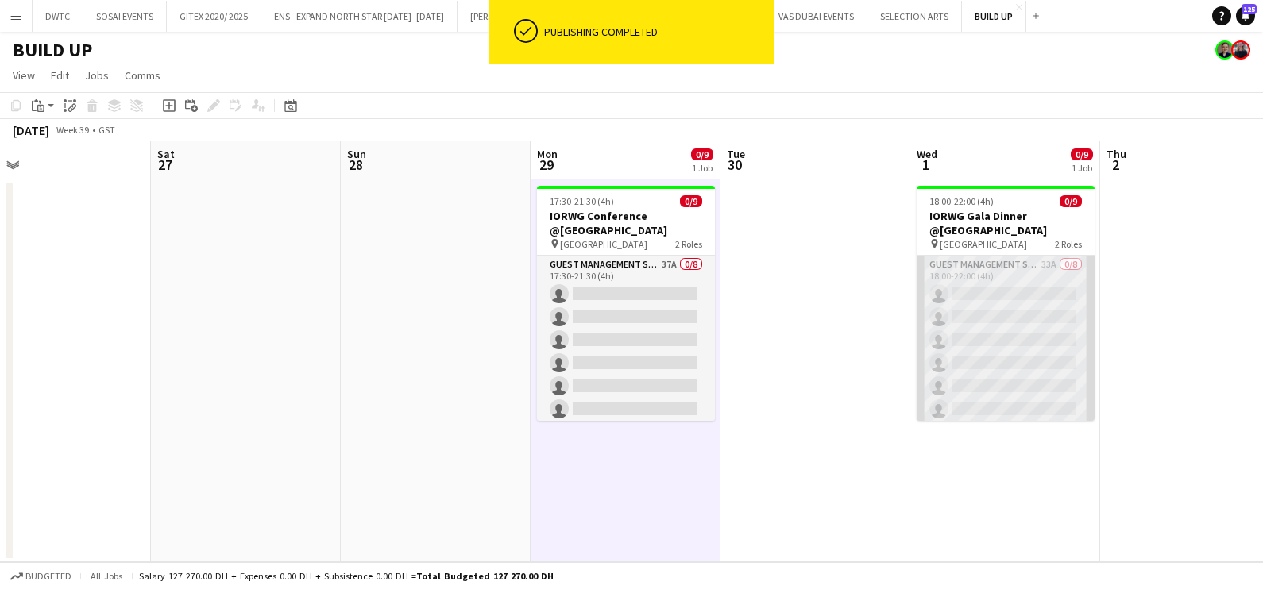
click at [994, 286] on app-card-role "Guest Management Staff 33A 0/8 18:00-22:00 (4h) single-neutral-actions single-n…" at bounding box center [1005, 363] width 178 height 215
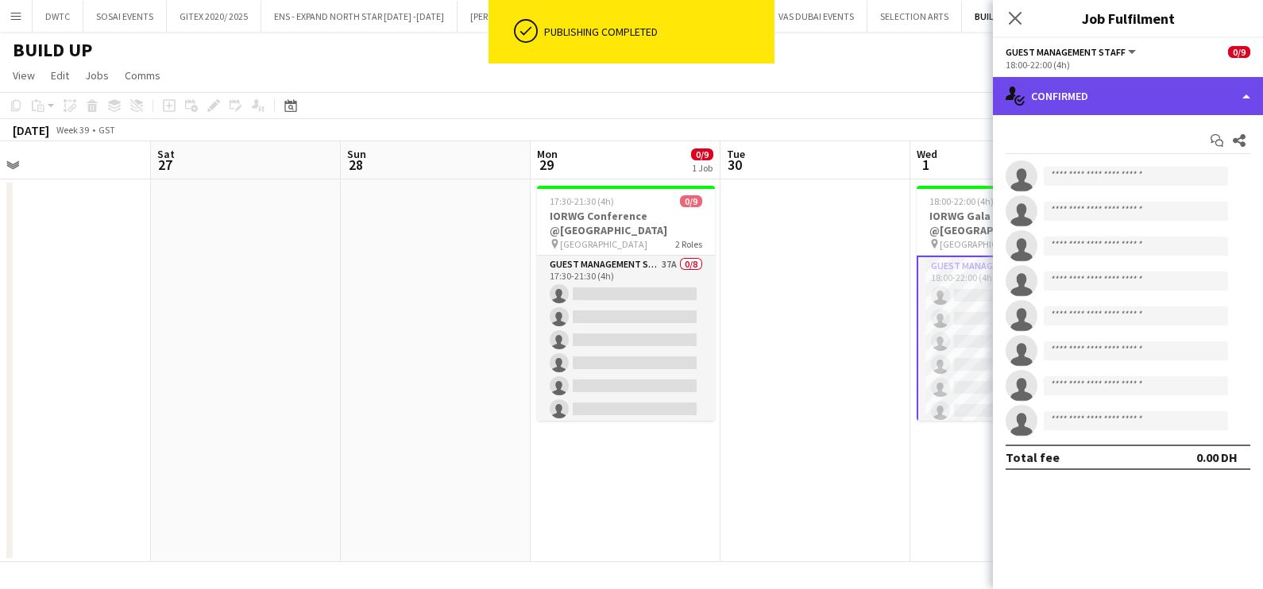
click at [1152, 91] on div "single-neutral-actions-check-2 Confirmed" at bounding box center [1128, 96] width 270 height 38
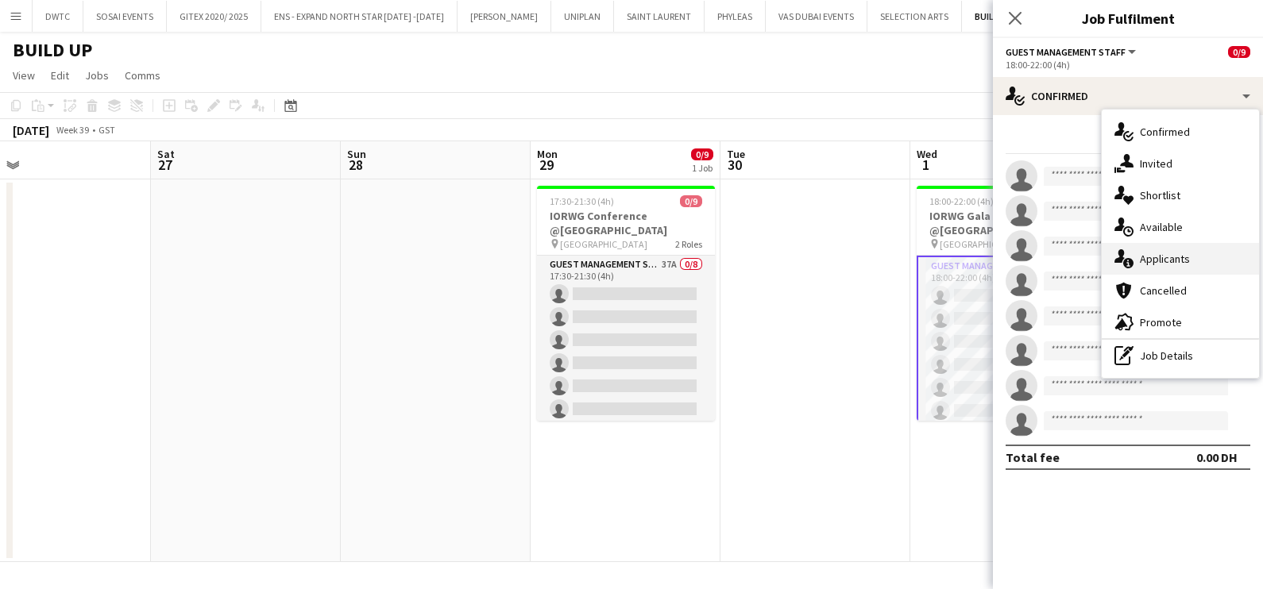
click at [1158, 258] on span "Applicants" at bounding box center [1165, 259] width 50 height 14
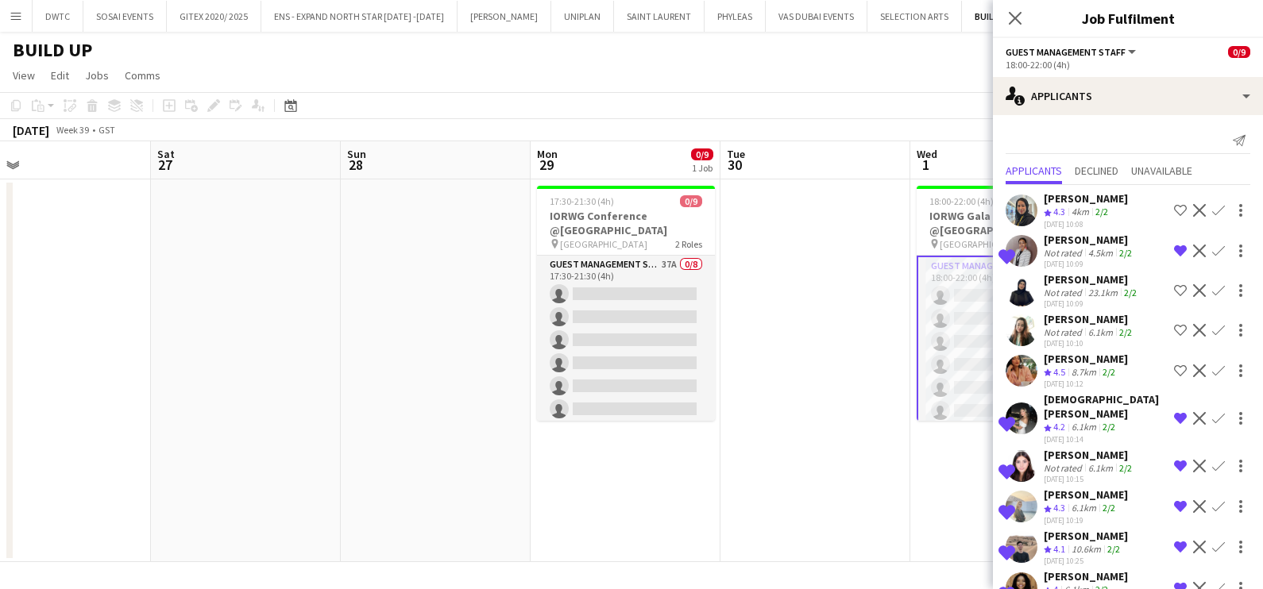
click at [1077, 237] on div "Mai Mohamed Nour" at bounding box center [1089, 240] width 91 height 14
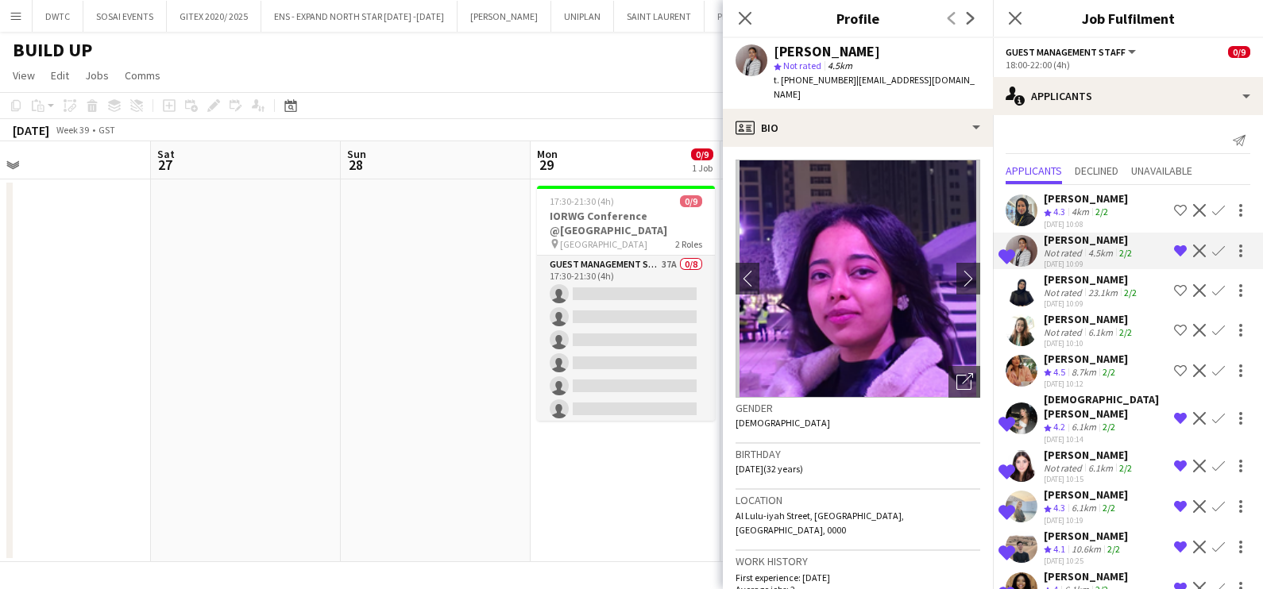
click at [1077, 421] on div "6.1km" at bounding box center [1083, 428] width 31 height 14
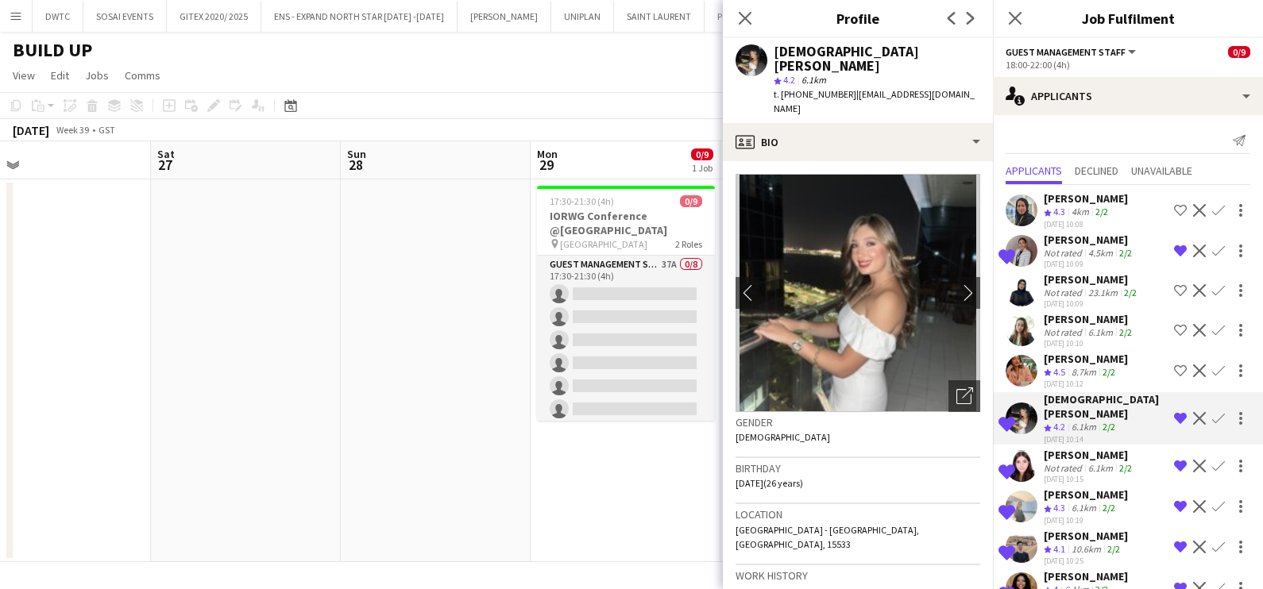
click at [1063, 474] on div "25-09-2025 10:15" at bounding box center [1089, 479] width 91 height 10
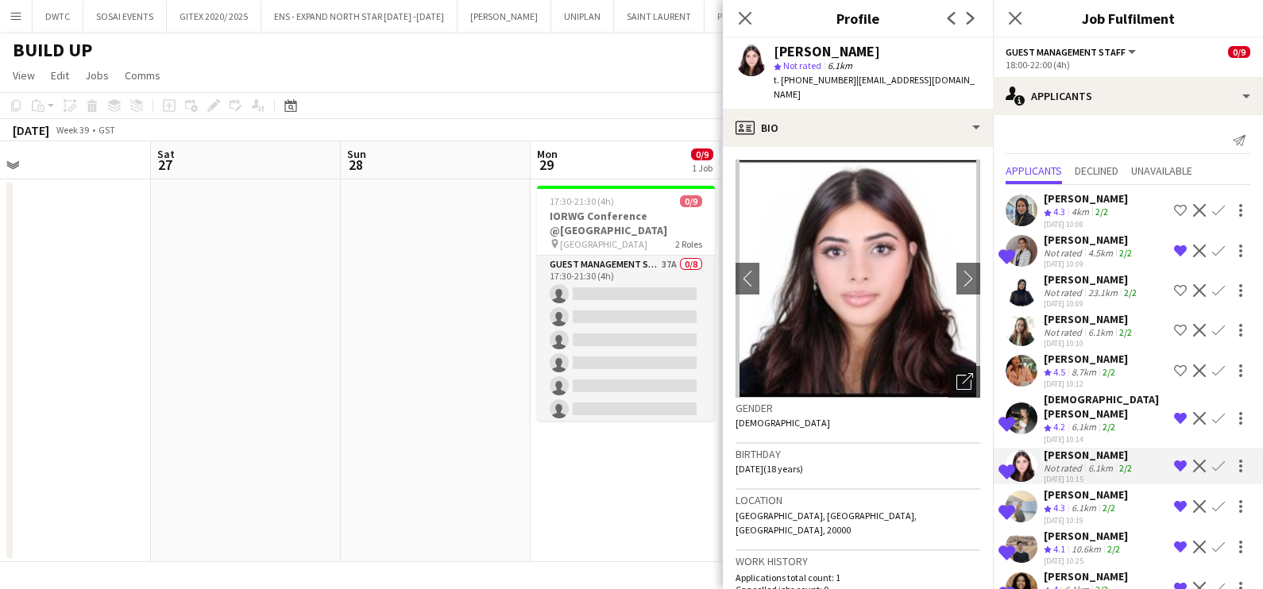
click at [1053, 502] on span "4.3" at bounding box center [1059, 508] width 12 height 12
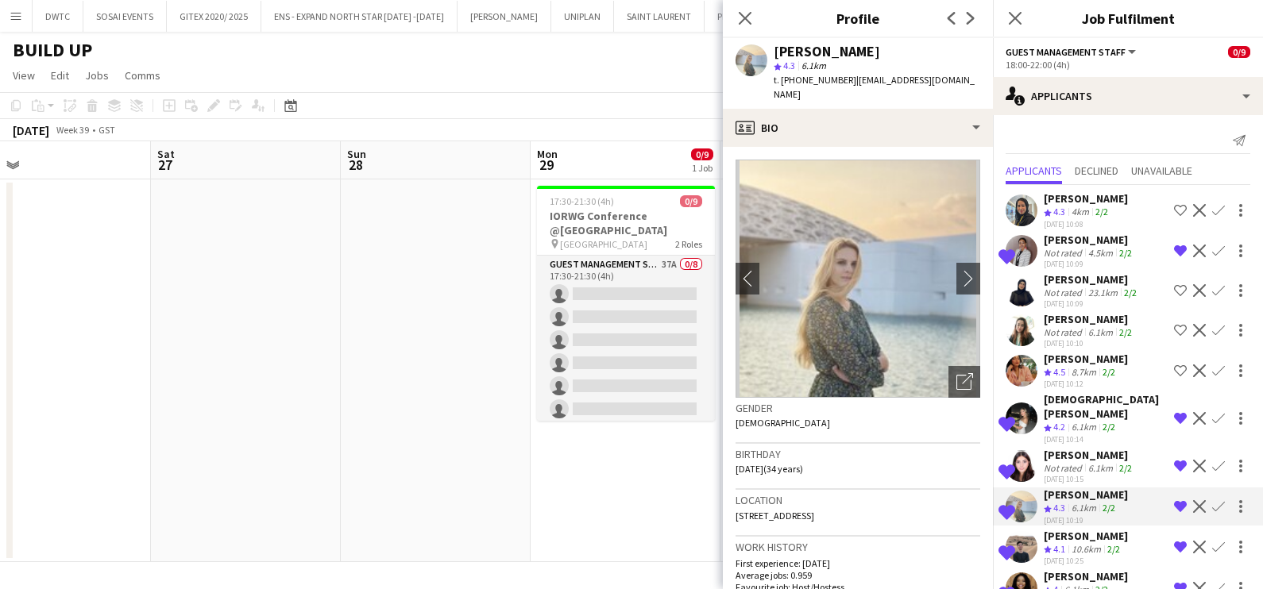
click at [1067, 529] on div "Elhassan Ali" at bounding box center [1086, 536] width 84 height 14
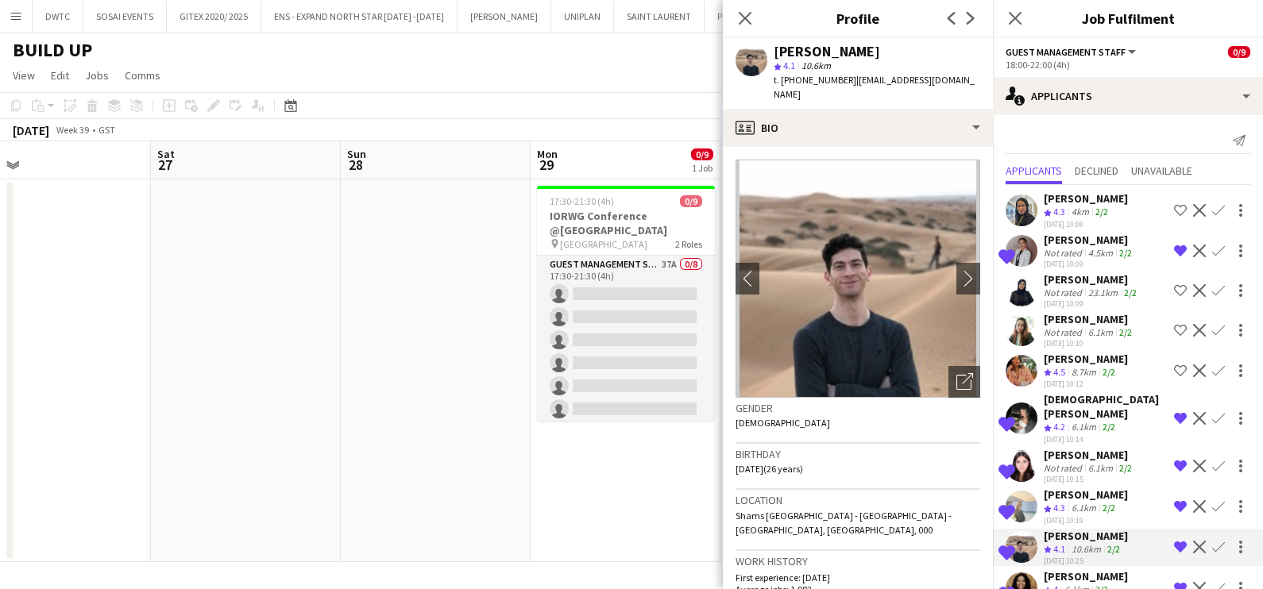
scroll to position [98, 0]
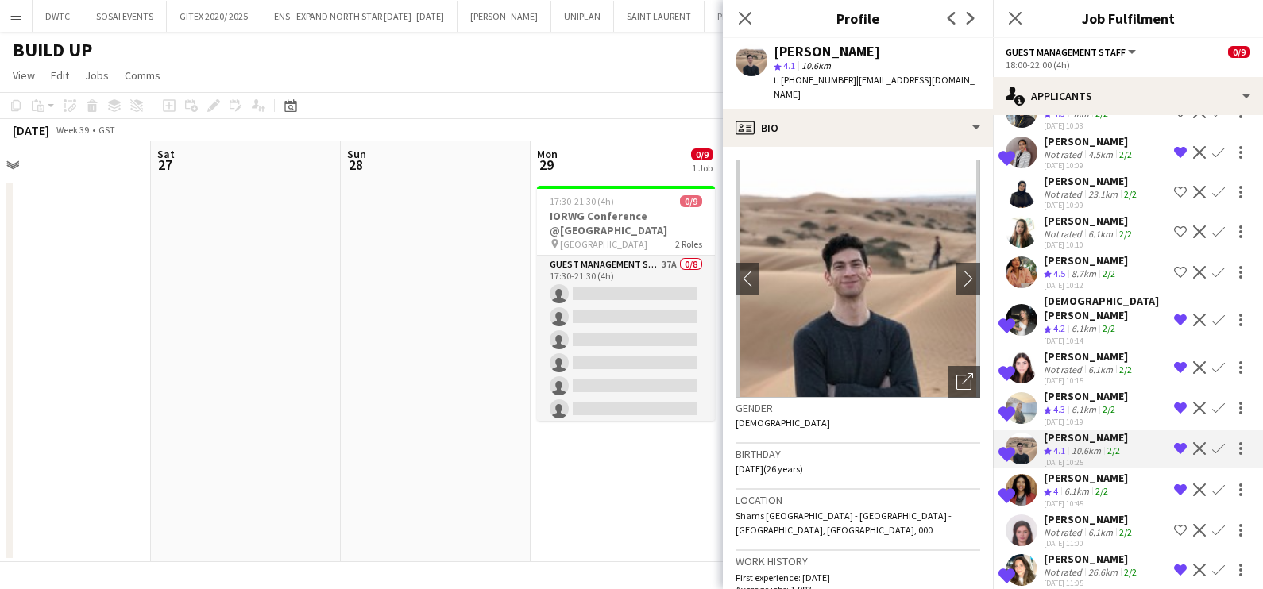
click at [1088, 485] on div "6.1km" at bounding box center [1076, 492] width 31 height 14
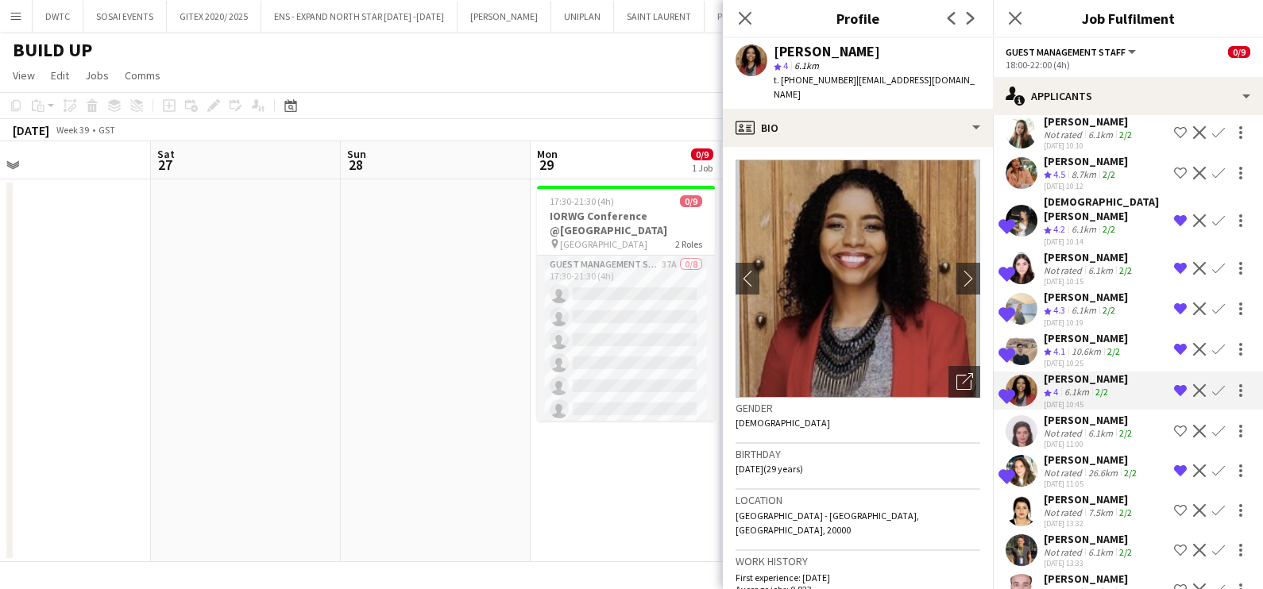
scroll to position [298, 0]
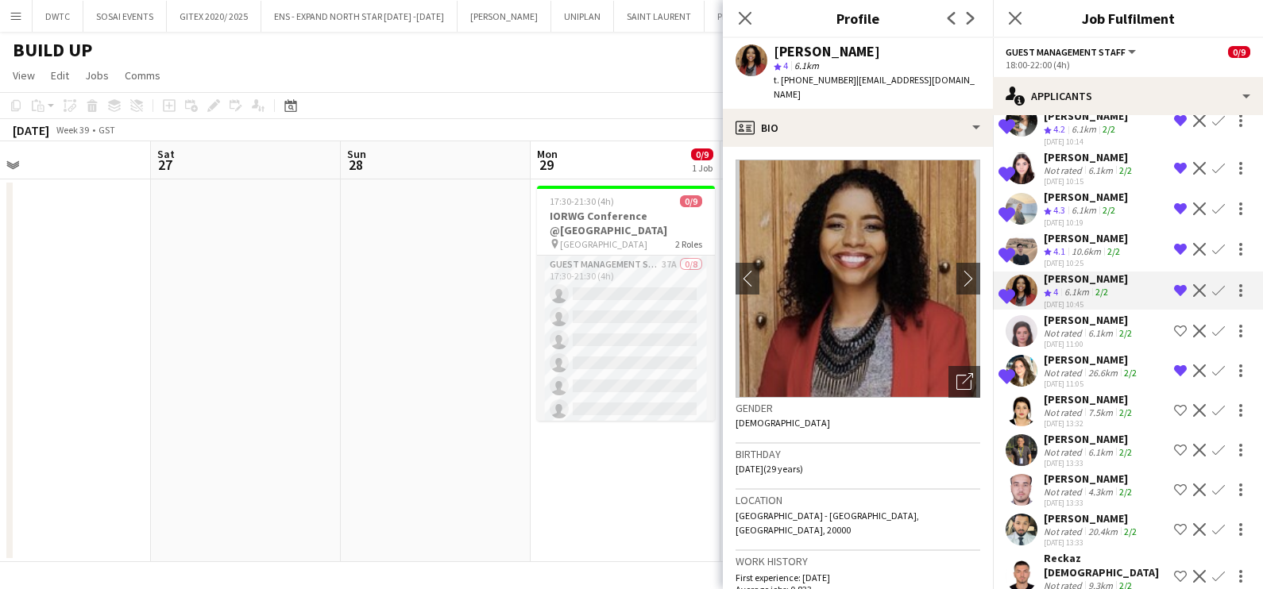
click at [1174, 284] on app-icon "Remove crew from shortlist" at bounding box center [1180, 290] width 13 height 13
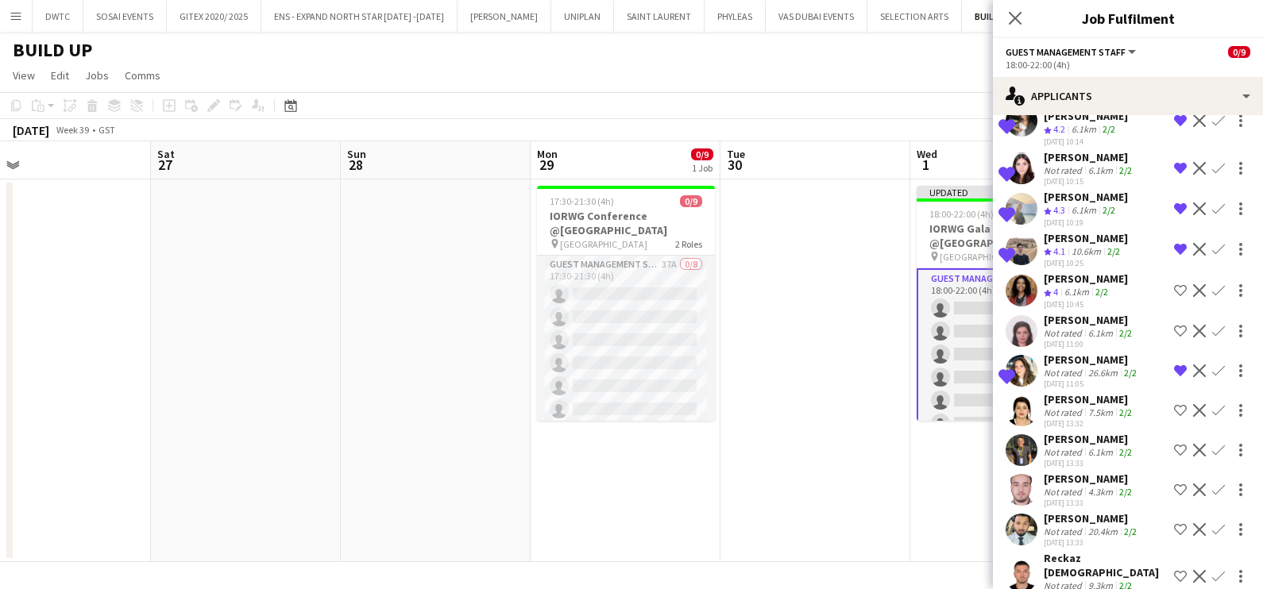
click at [1045, 367] on div "Not rated" at bounding box center [1064, 373] width 41 height 12
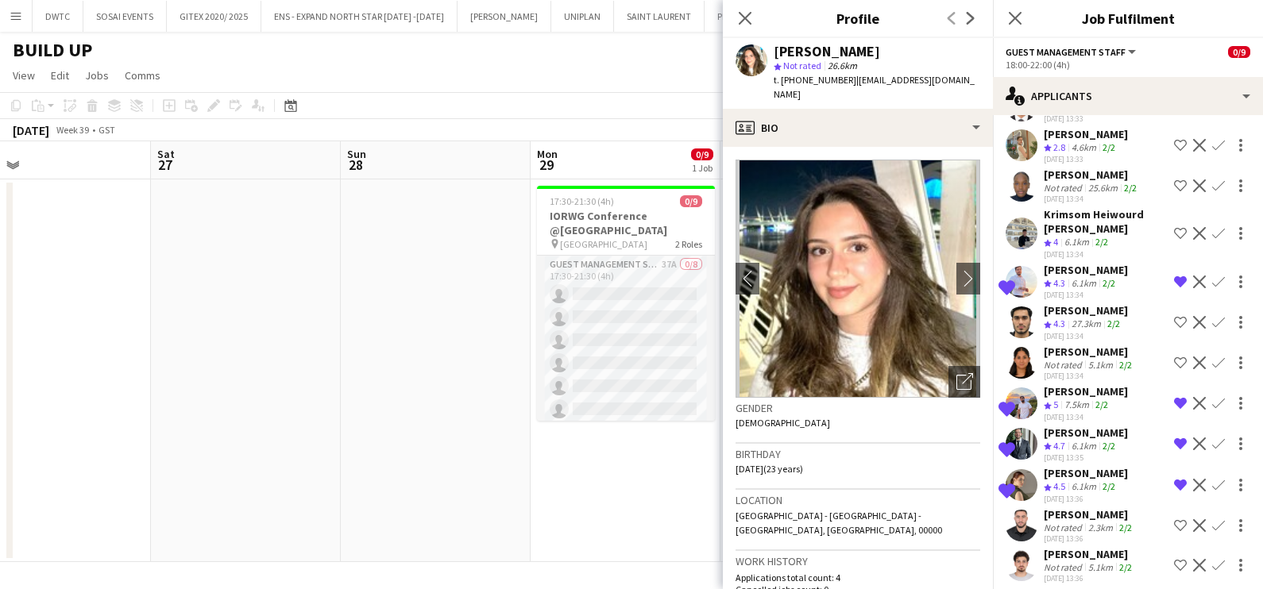
scroll to position [893, 0]
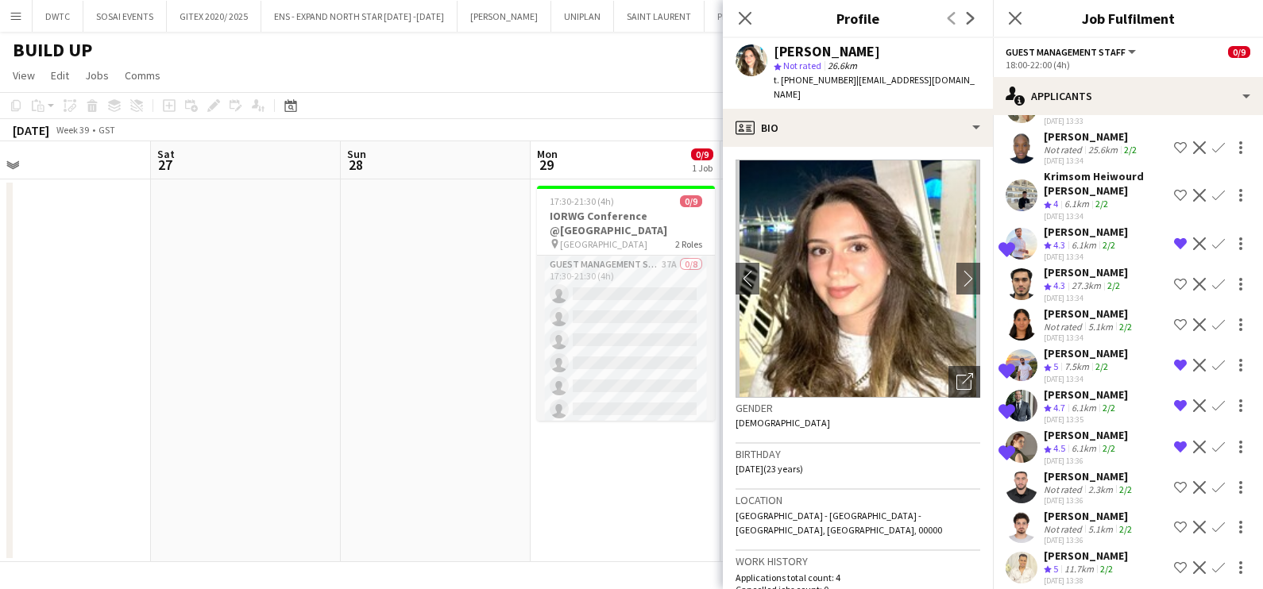
click at [1064, 361] on div "7.5km" at bounding box center [1076, 368] width 31 height 14
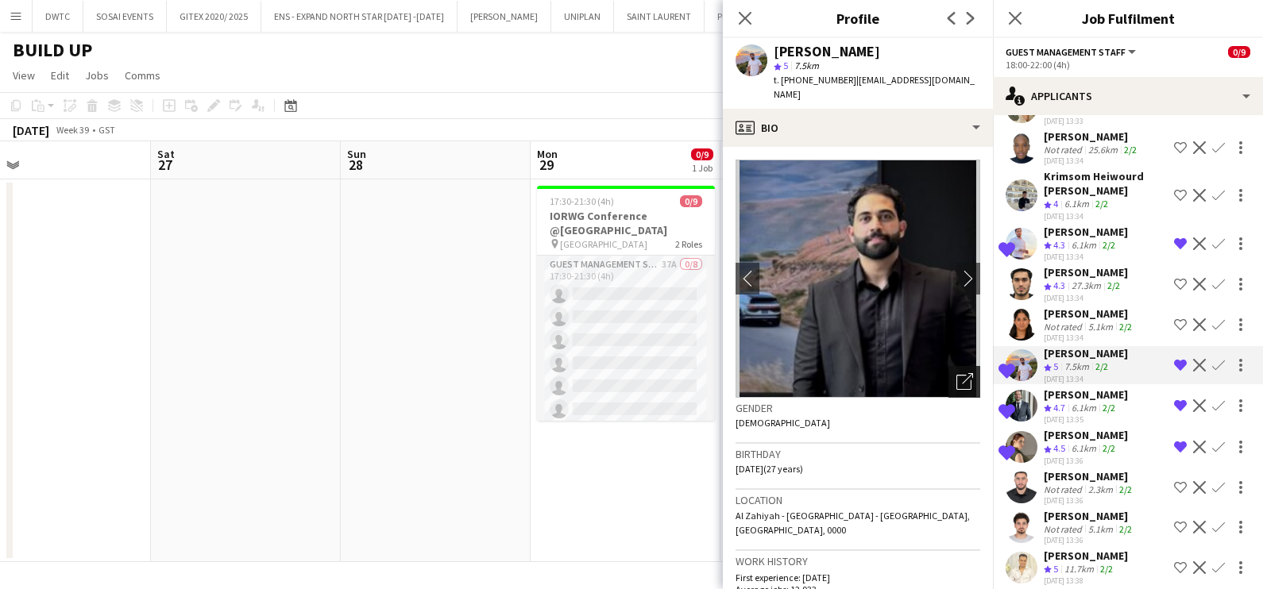
click at [956, 373] on icon "Open photos pop-in" at bounding box center [964, 381] width 17 height 17
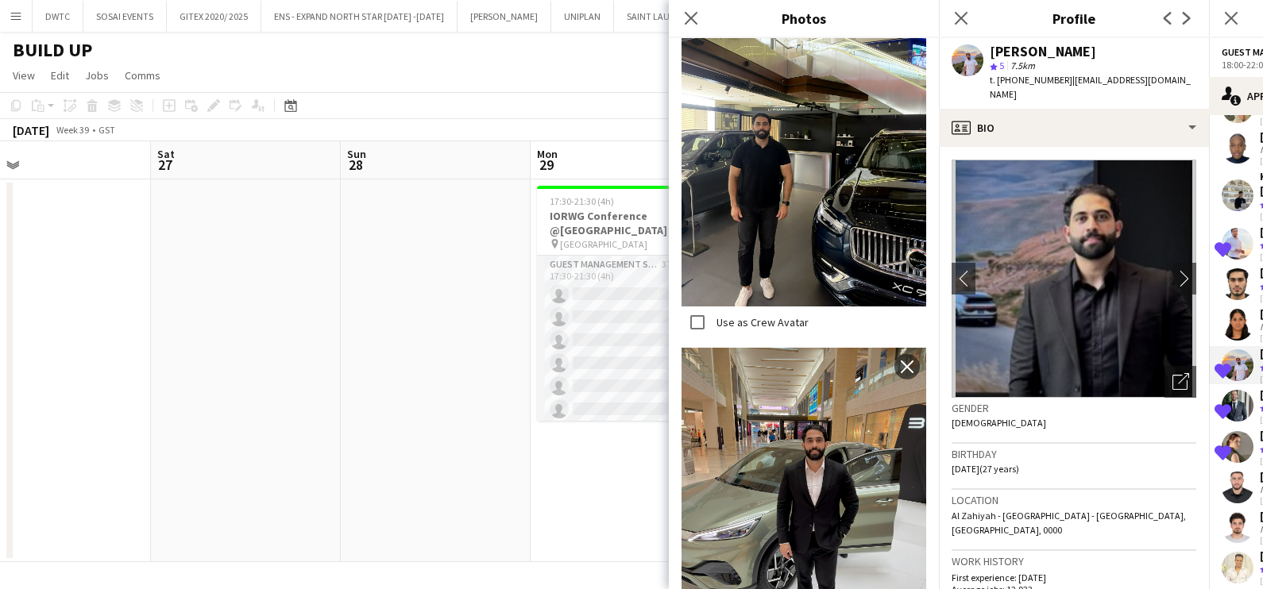
scroll to position [1092, 0]
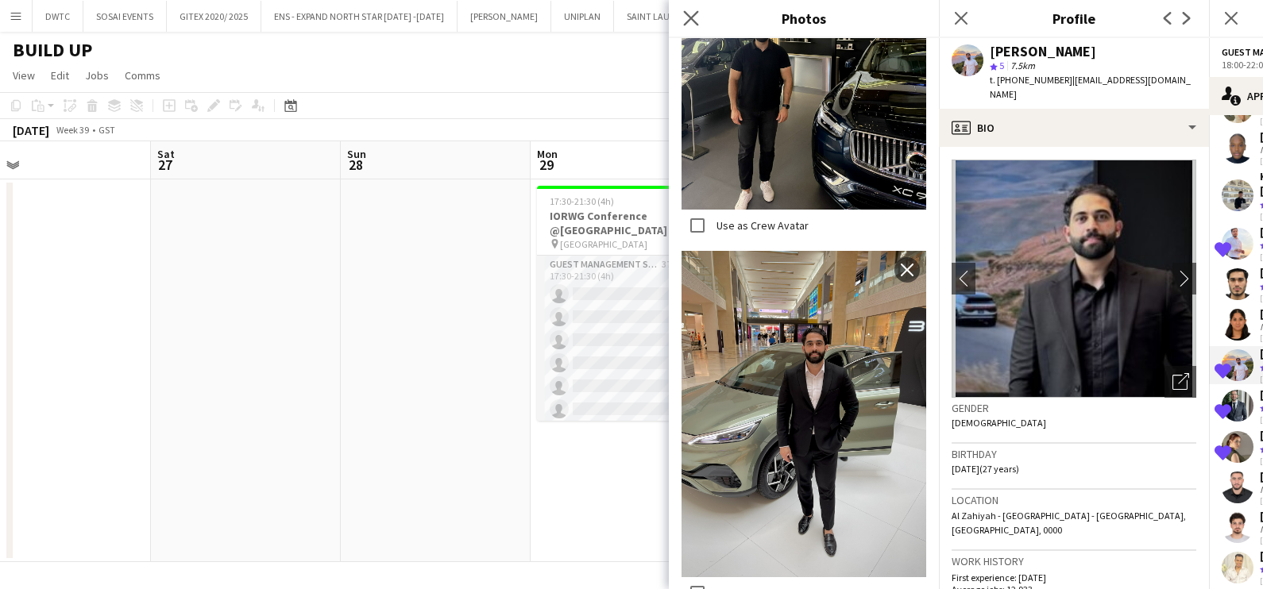
click at [698, 16] on icon "Close pop-in" at bounding box center [690, 17] width 15 height 15
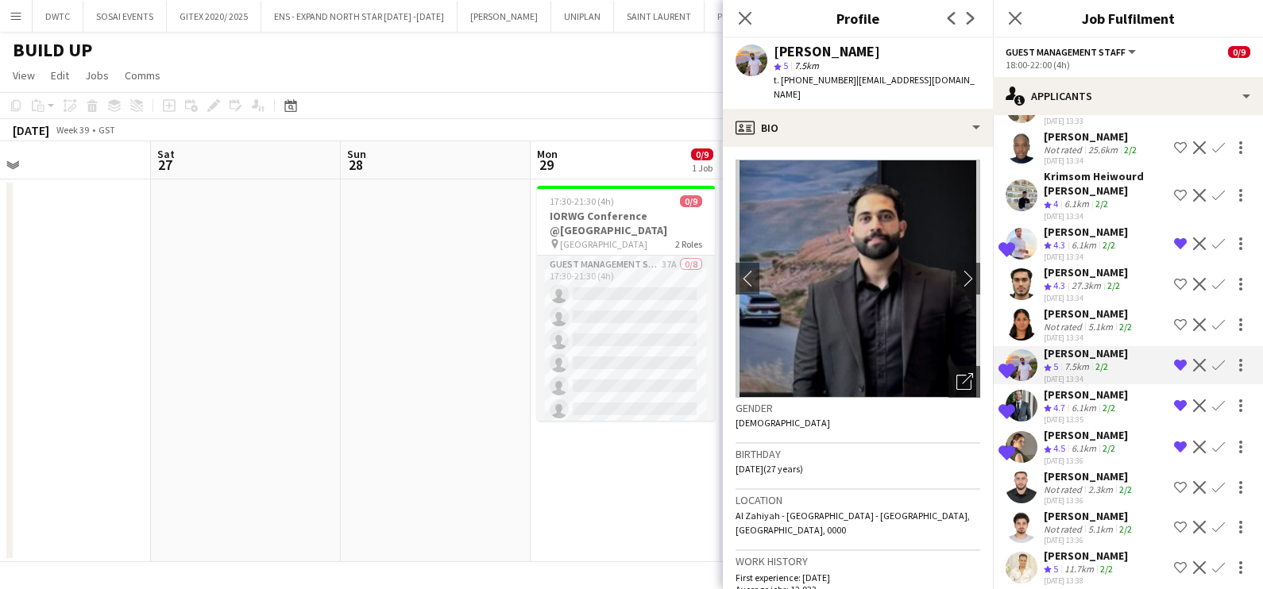
click at [1067, 225] on div "Khaled Alhoutari" at bounding box center [1086, 232] width 84 height 14
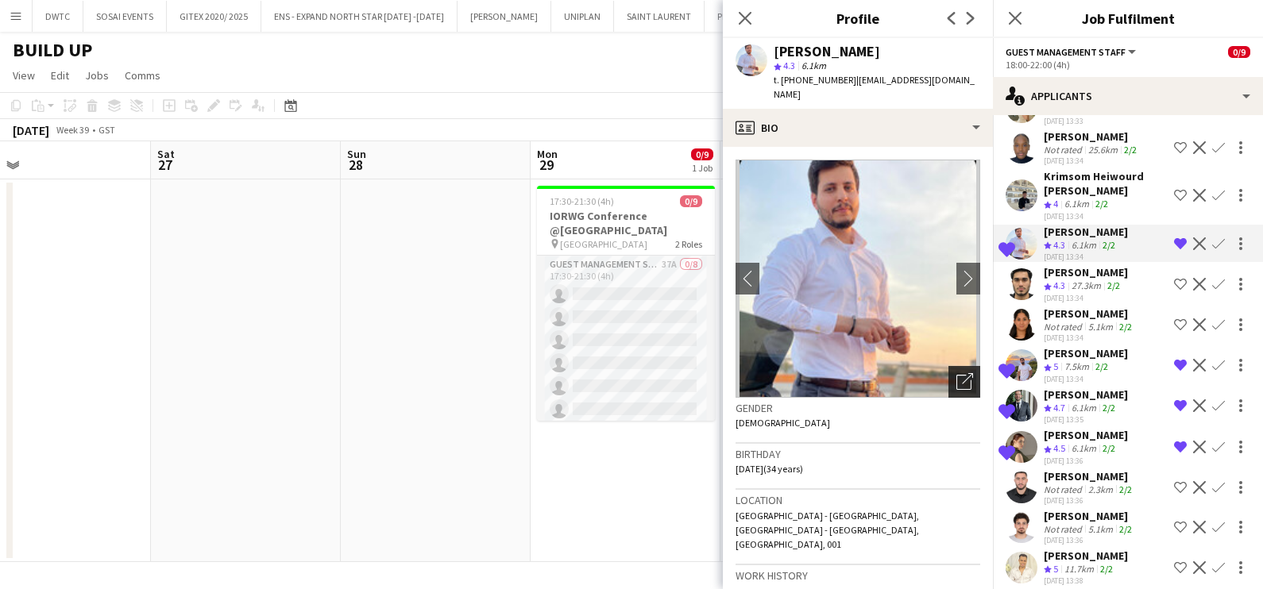
click at [956, 373] on icon "Open photos pop-in" at bounding box center [964, 381] width 17 height 17
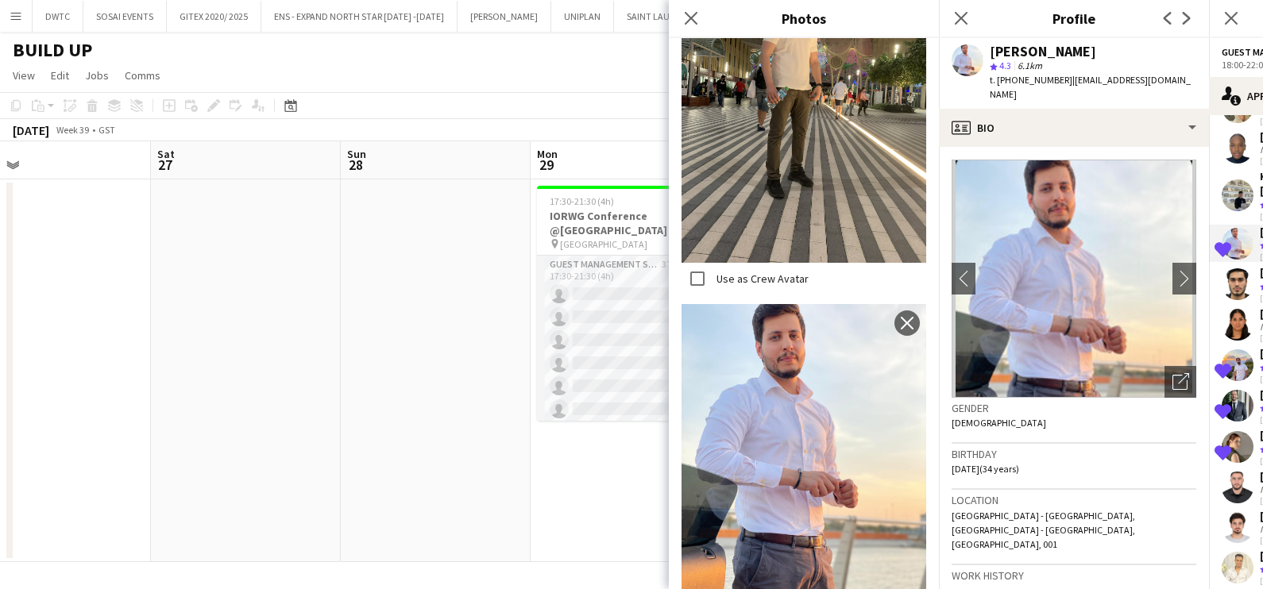
scroll to position [820, 0]
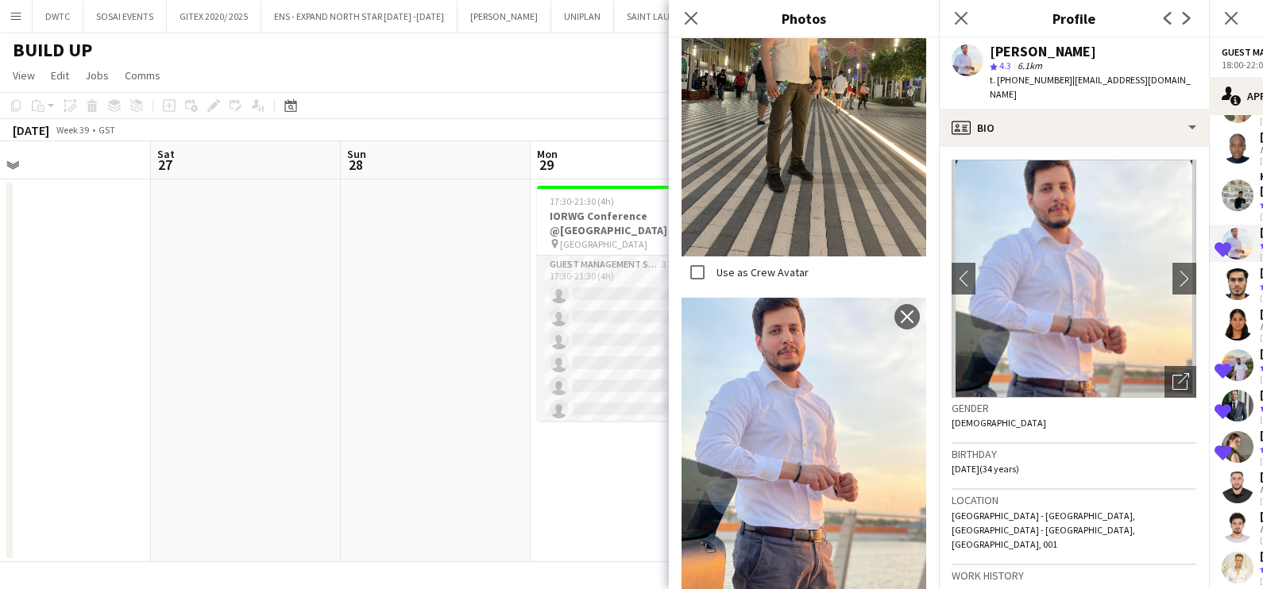
click at [679, 25] on div "Close pop-in" at bounding box center [691, 18] width 44 height 37
click at [697, 14] on icon "Close pop-in" at bounding box center [690, 17] width 15 height 15
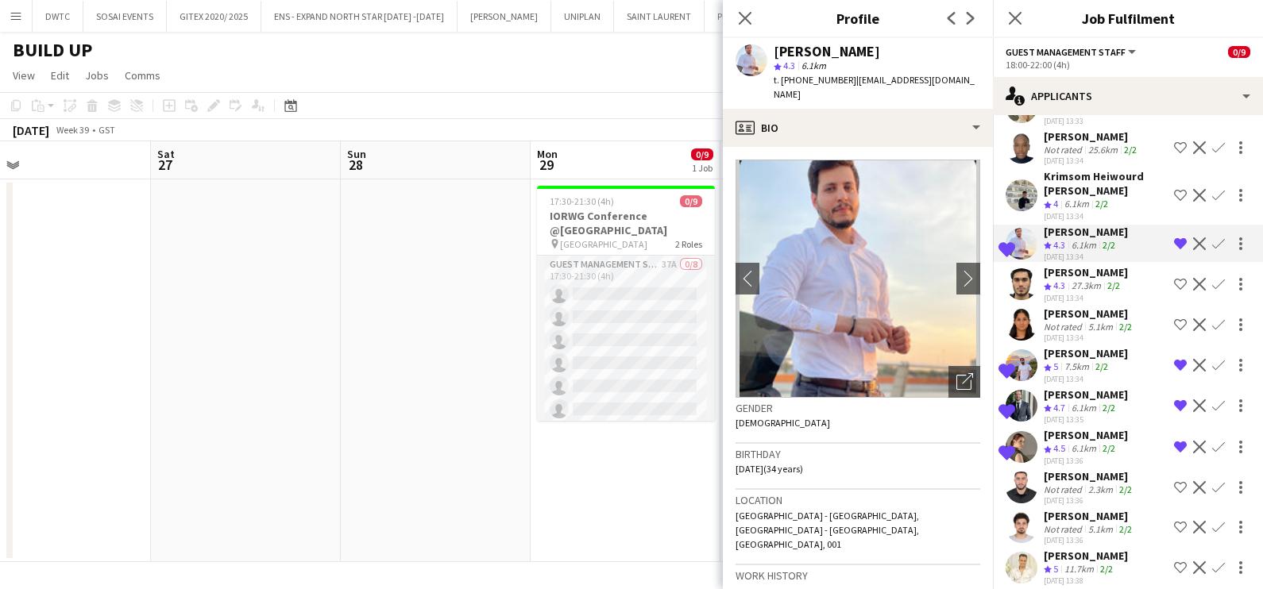
click at [1083, 402] on div "6.1km" at bounding box center [1083, 409] width 31 height 14
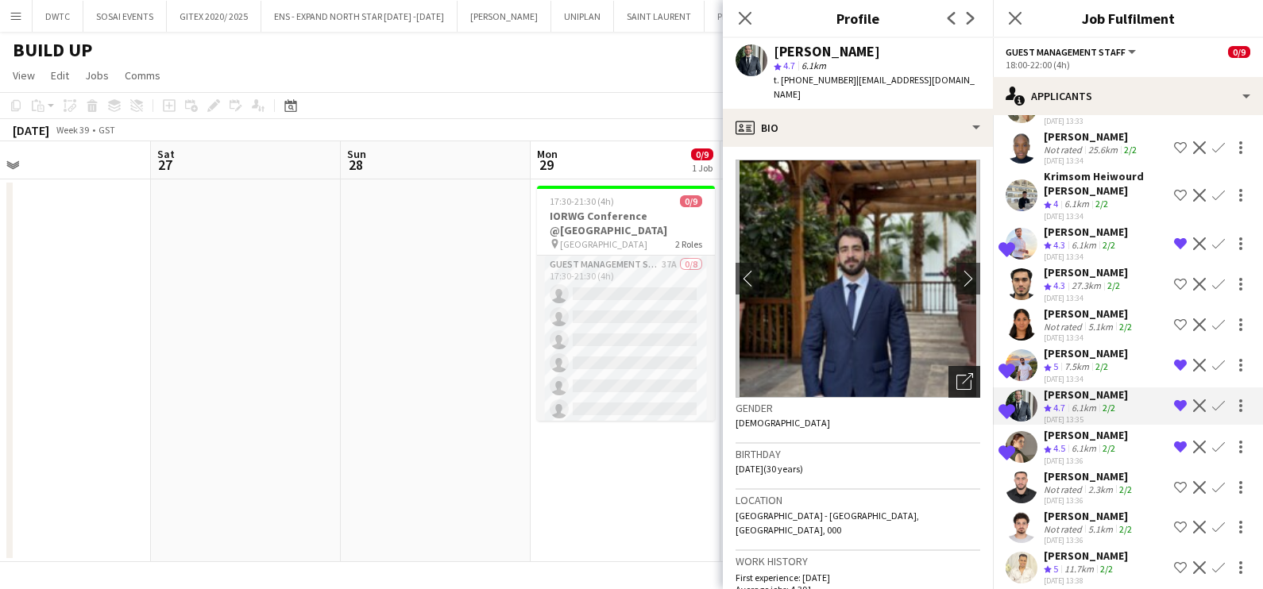
click at [956, 381] on icon "Open photos pop-in" at bounding box center [964, 381] width 17 height 17
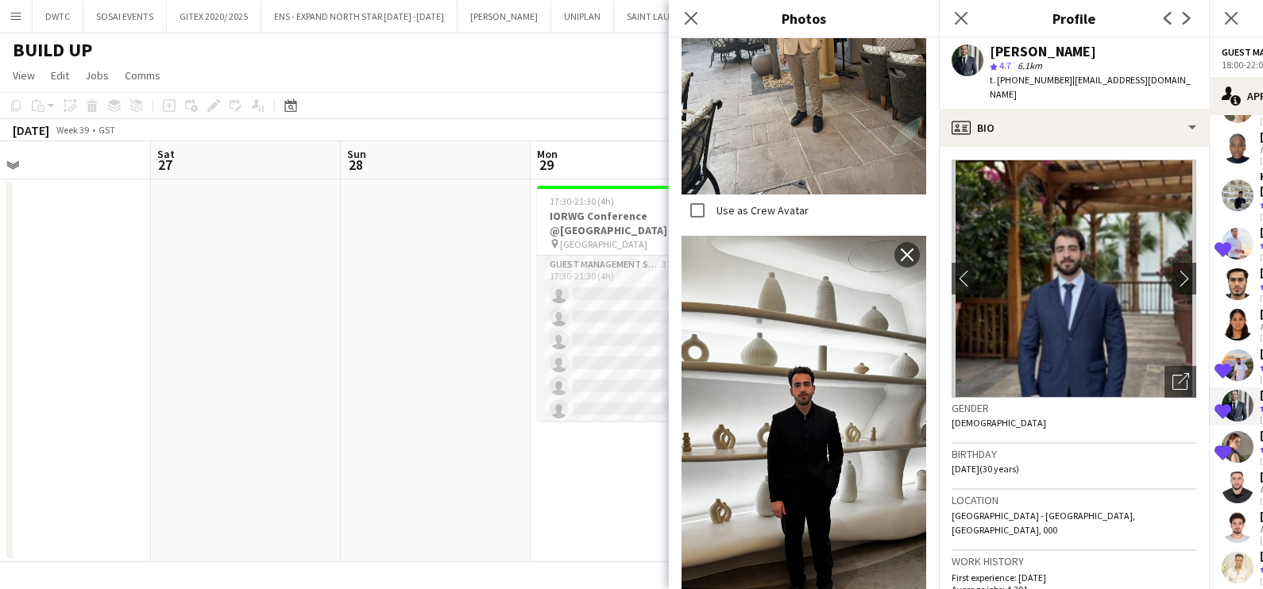
scroll to position [2481, 0]
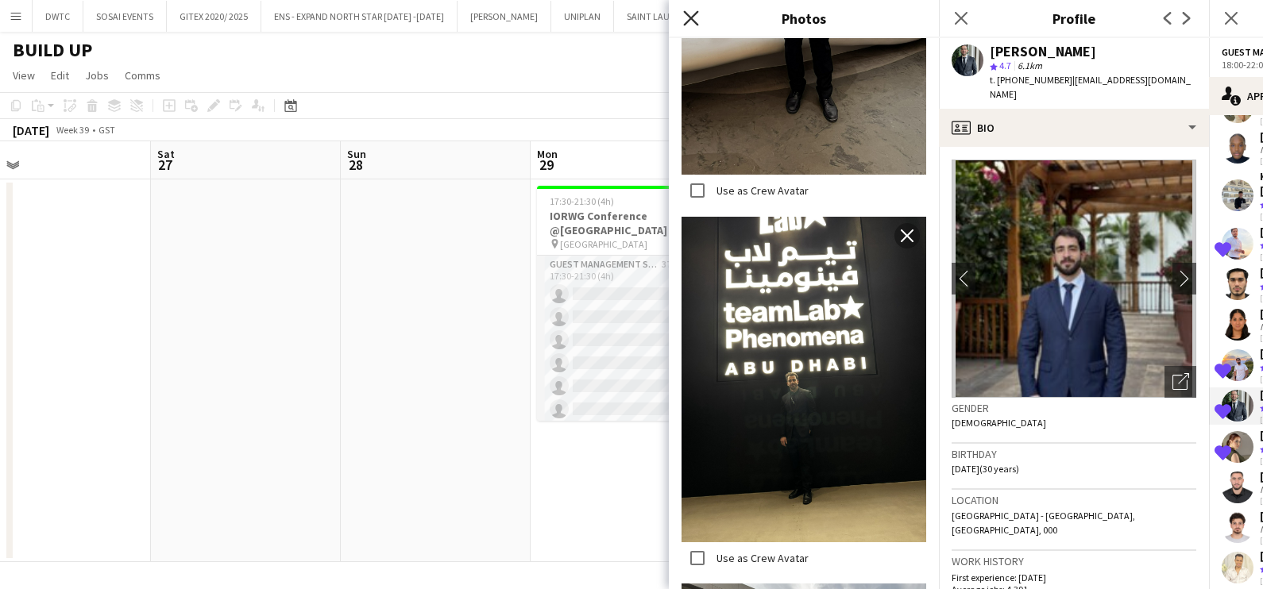
click at [695, 17] on icon "Close pop-in" at bounding box center [690, 17] width 15 height 15
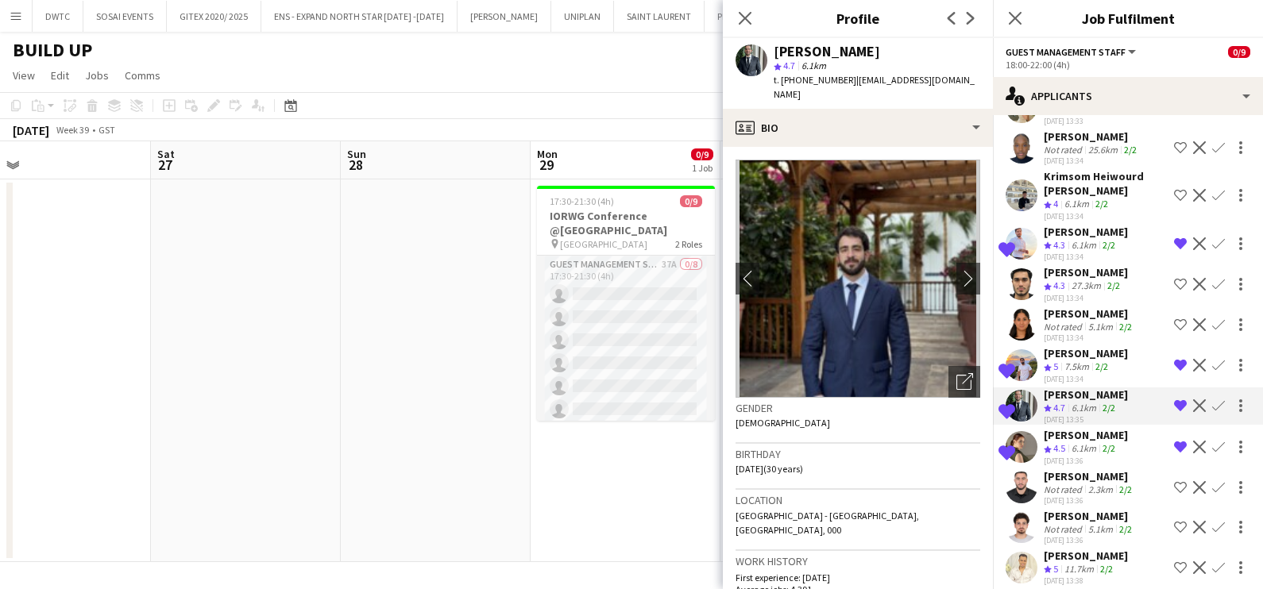
click at [1063, 442] on span "4.5" at bounding box center [1059, 448] width 12 height 12
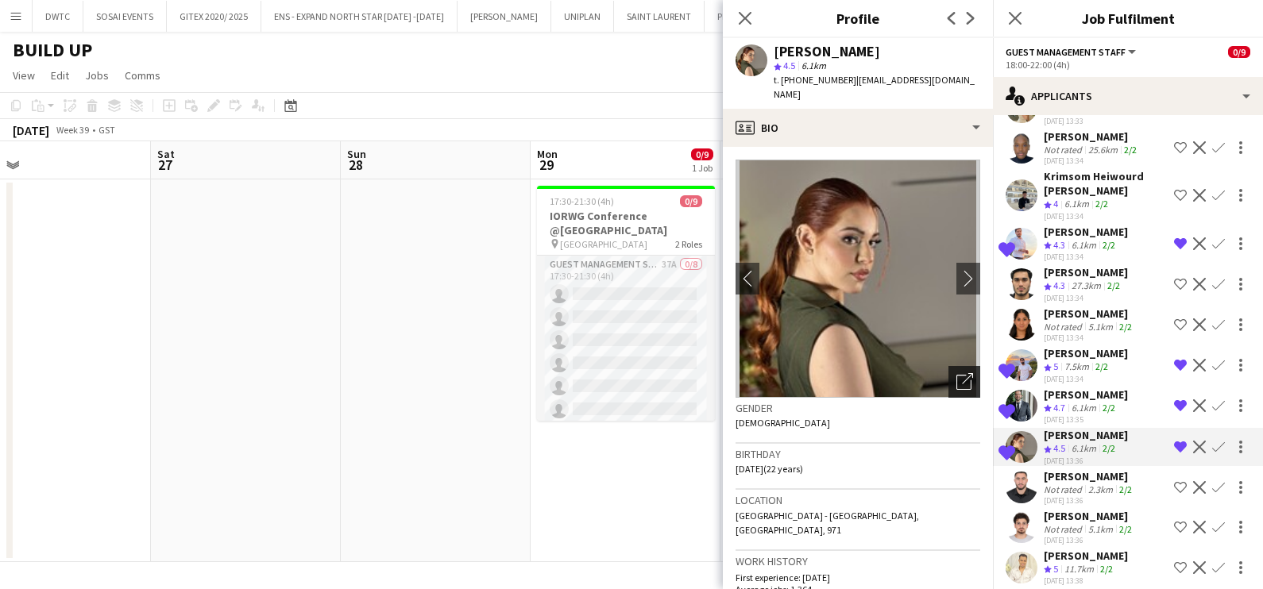
click at [956, 373] on icon "Open photos pop-in" at bounding box center [964, 381] width 17 height 17
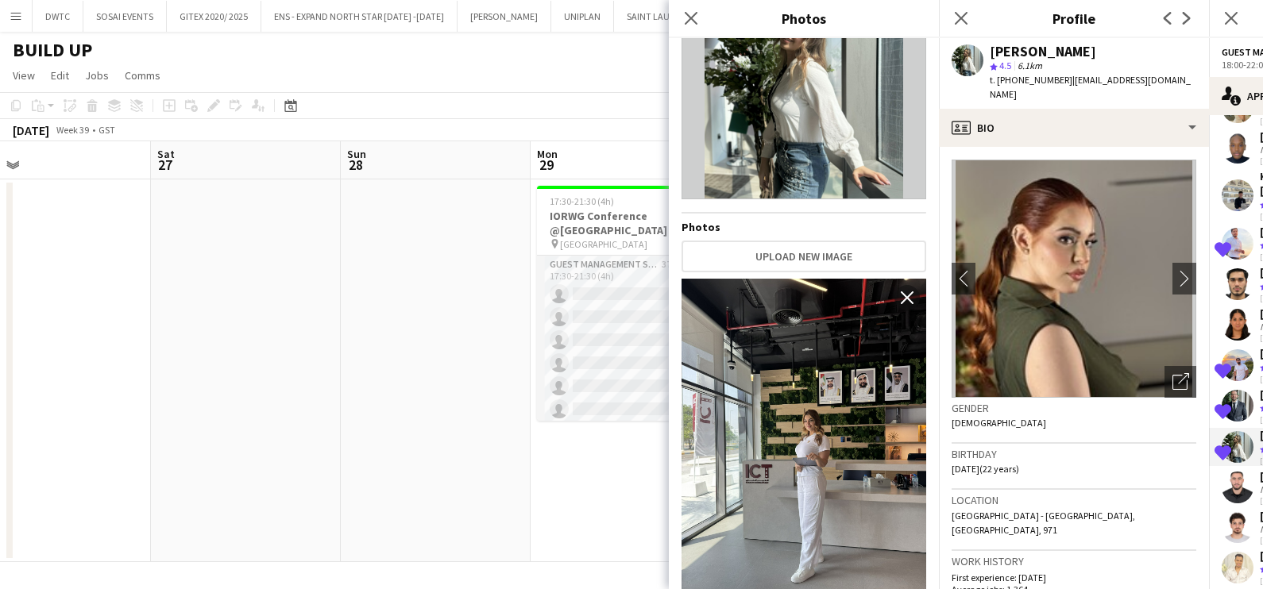
scroll to position [0, 0]
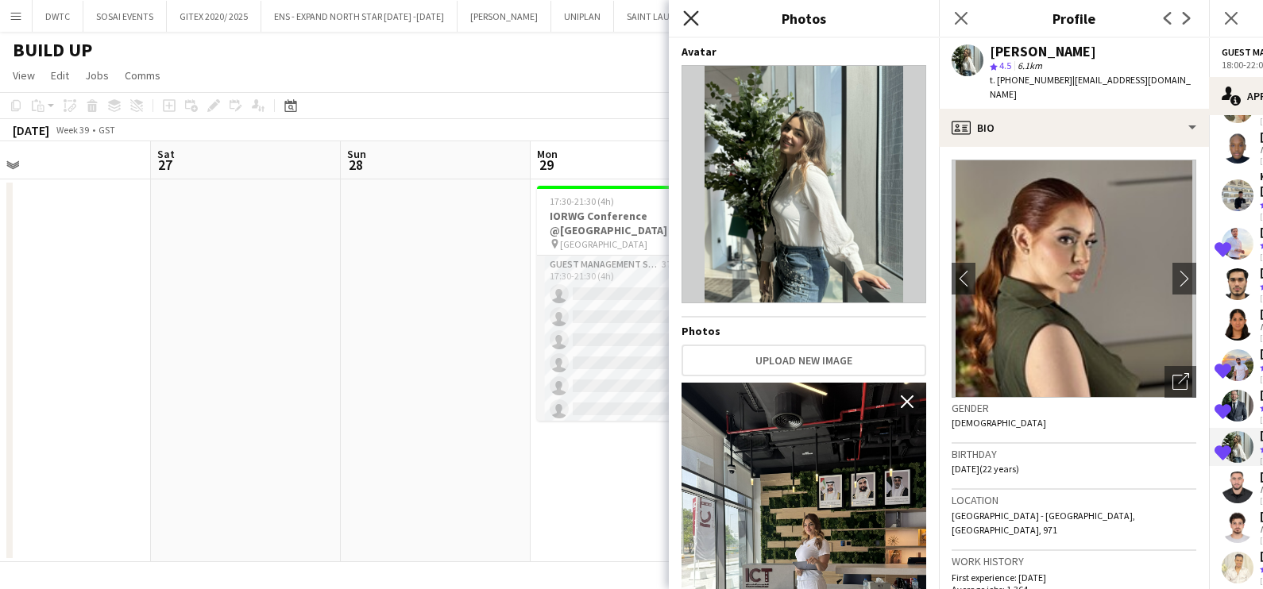
click at [692, 21] on icon "Close pop-in" at bounding box center [690, 17] width 15 height 15
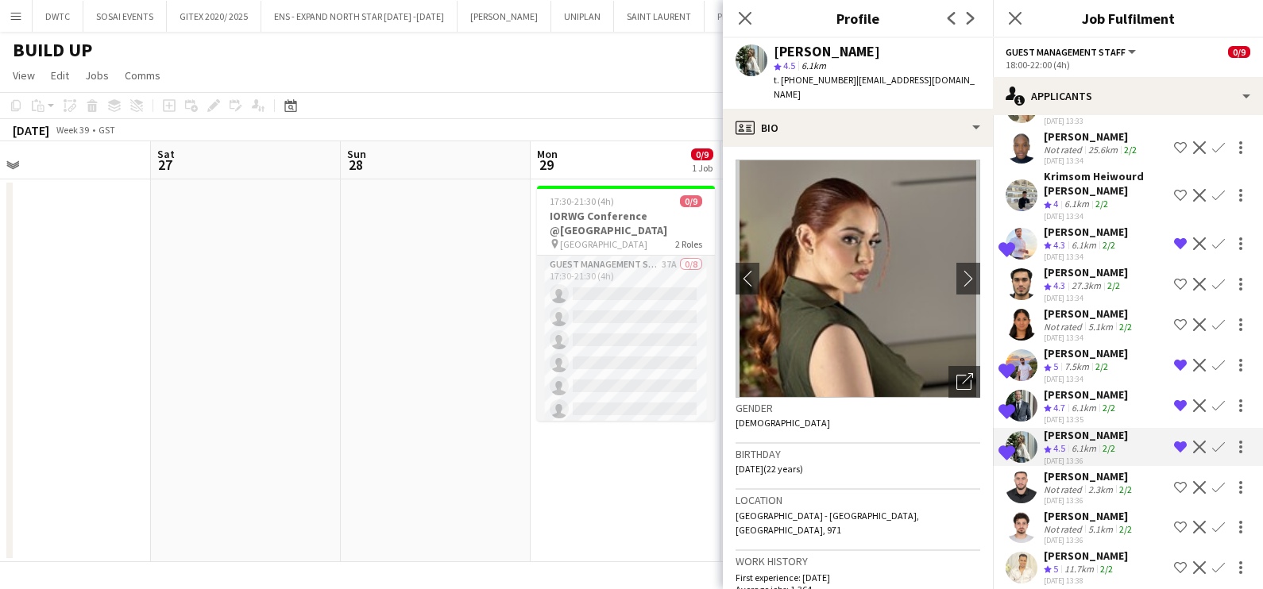
click at [1066, 484] on div "Not rated" at bounding box center [1064, 490] width 41 height 12
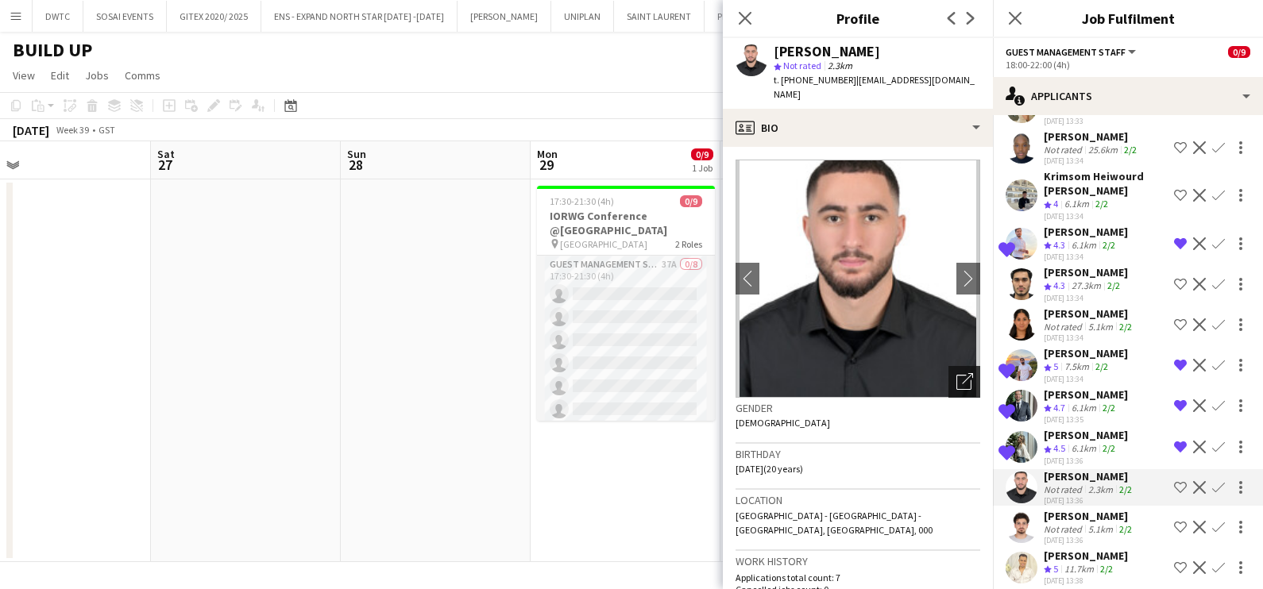
click at [948, 366] on div "Open photos pop-in" at bounding box center [964, 382] width 32 height 32
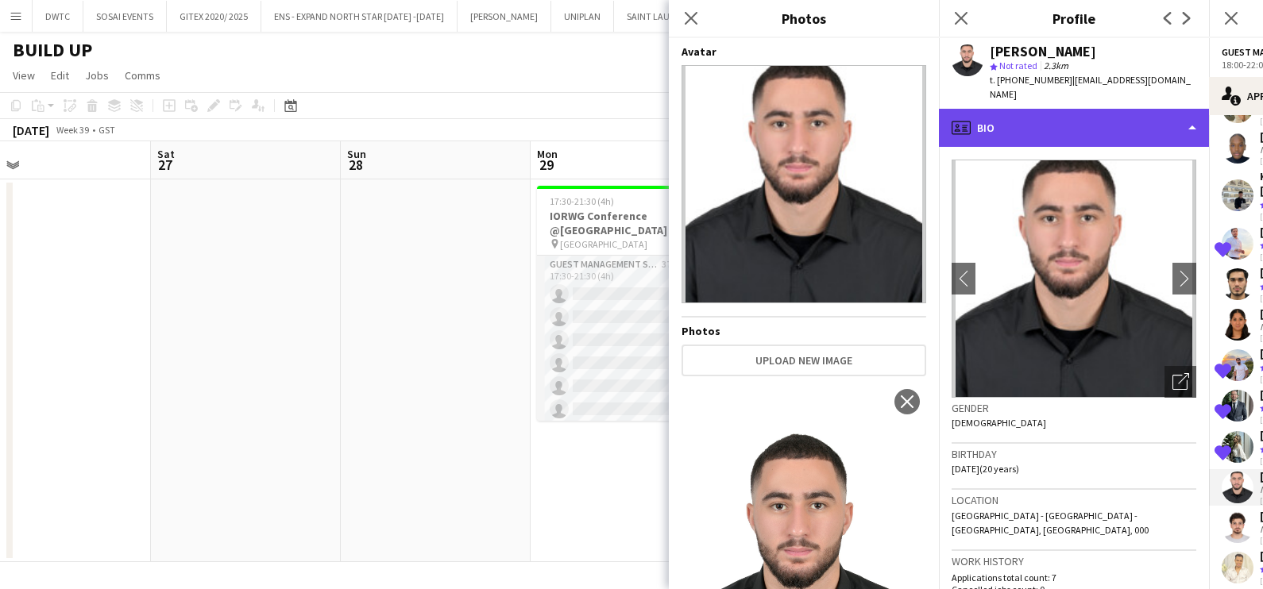
click at [1047, 112] on div "profile Bio" at bounding box center [1074, 128] width 270 height 38
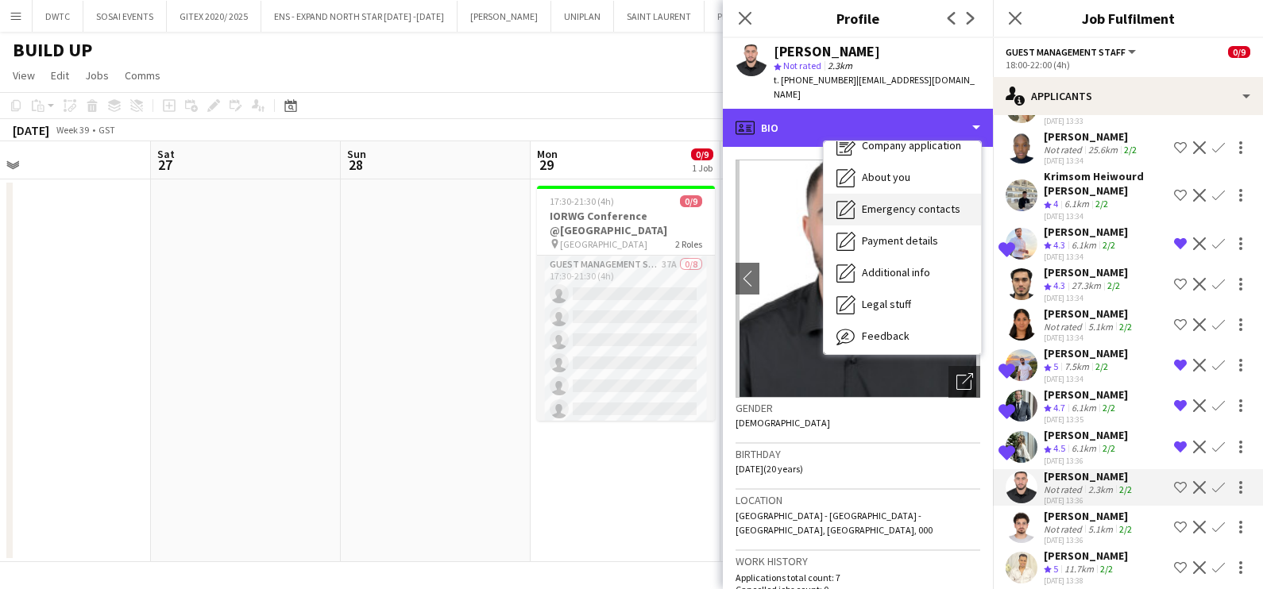
scroll to position [85, 0]
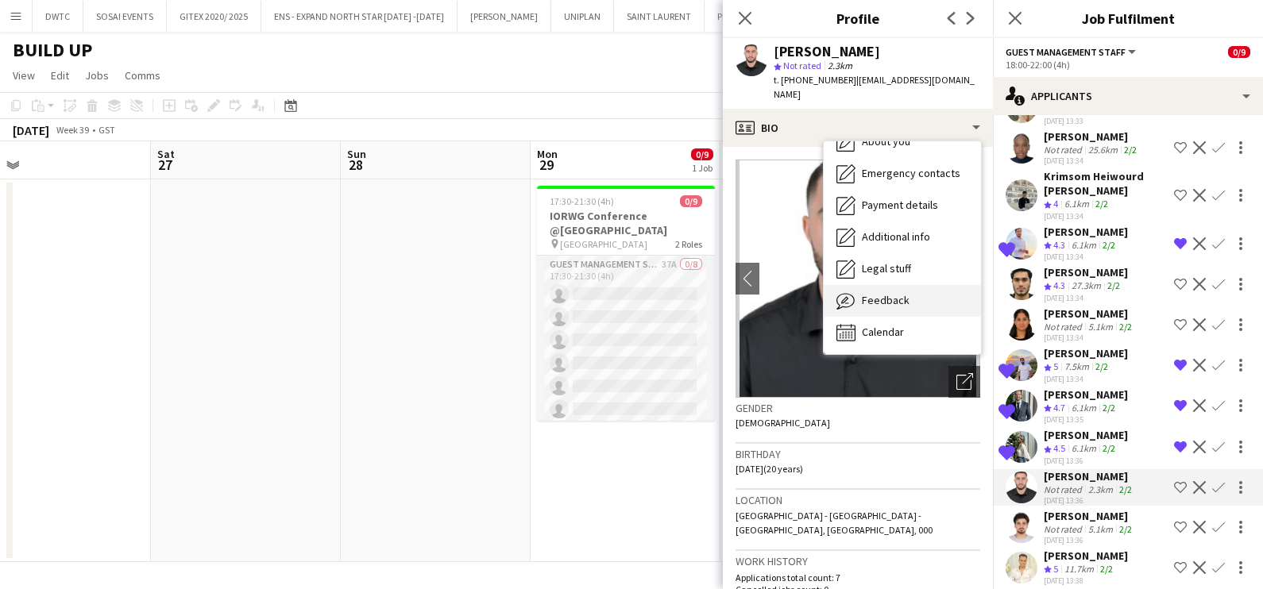
click at [872, 293] on span "Feedback" at bounding box center [886, 300] width 48 height 14
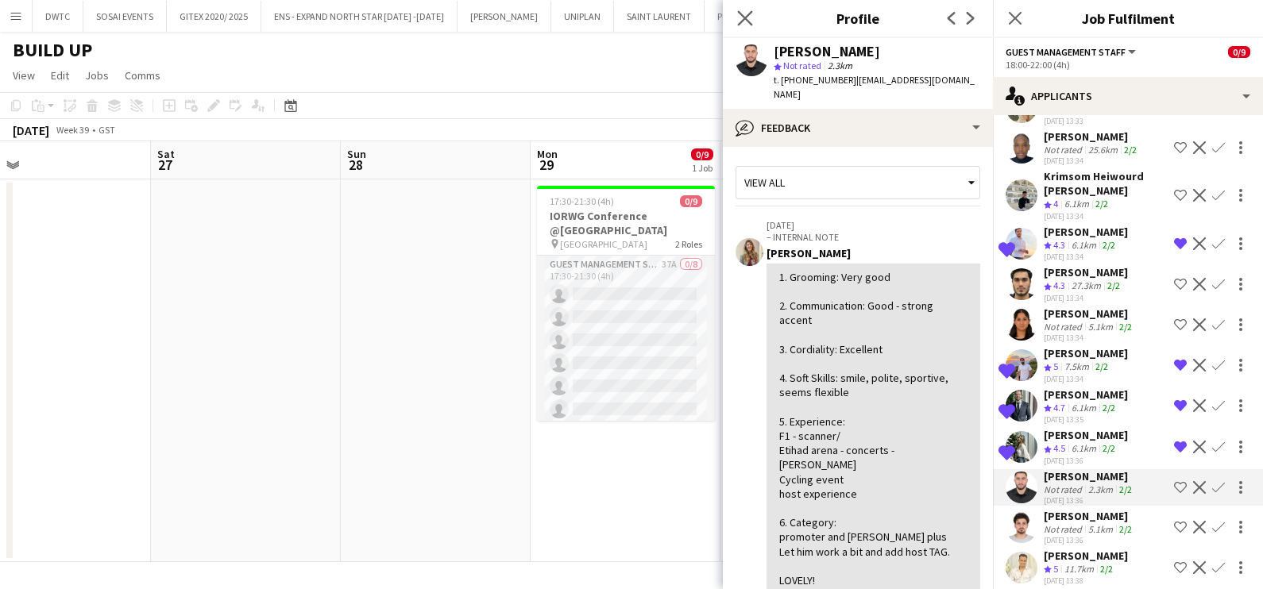
click at [738, 10] on icon "Close pop-in" at bounding box center [744, 17] width 15 height 15
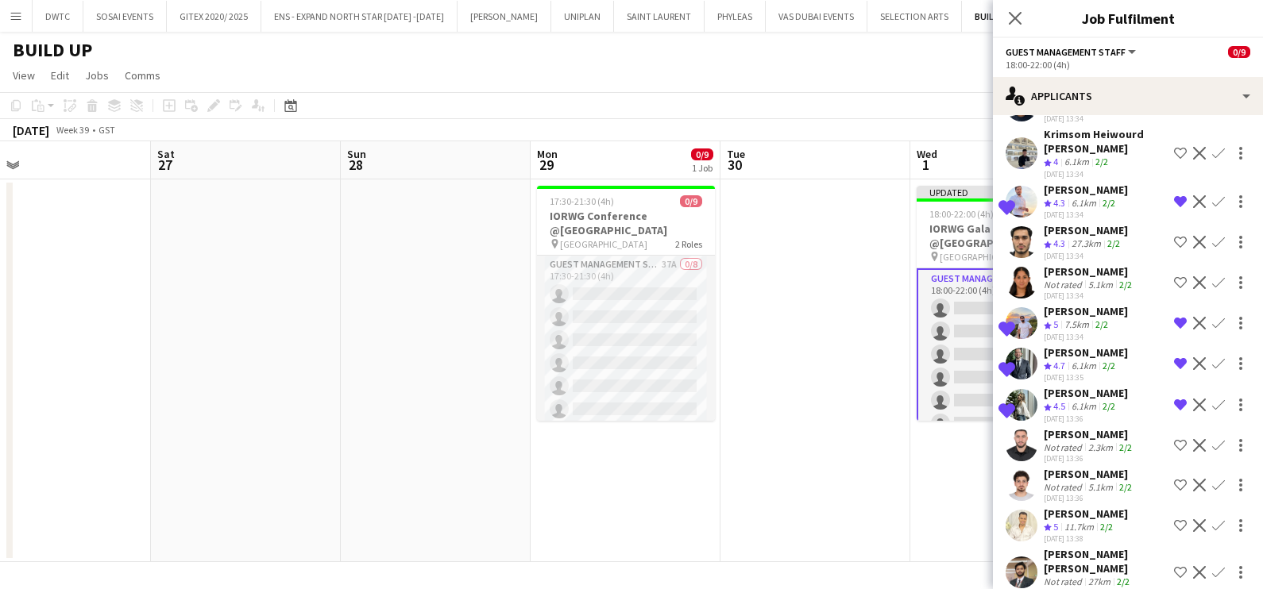
scroll to position [953, 0]
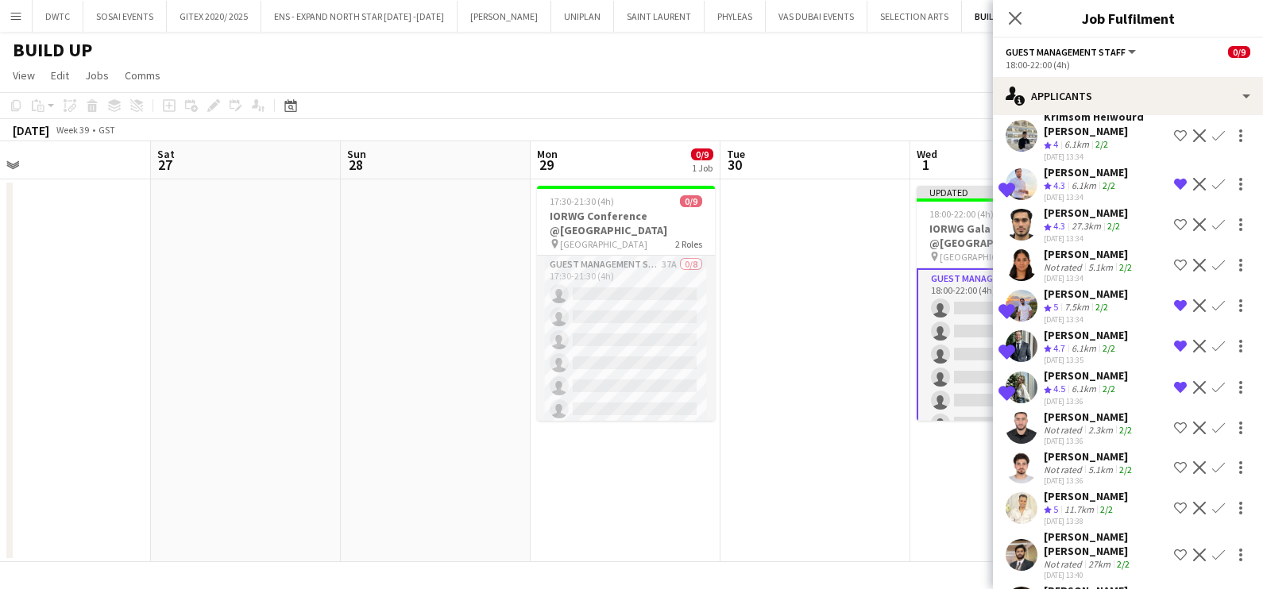
click at [1174, 422] on app-icon "Shortlist crew" at bounding box center [1180, 428] width 13 height 13
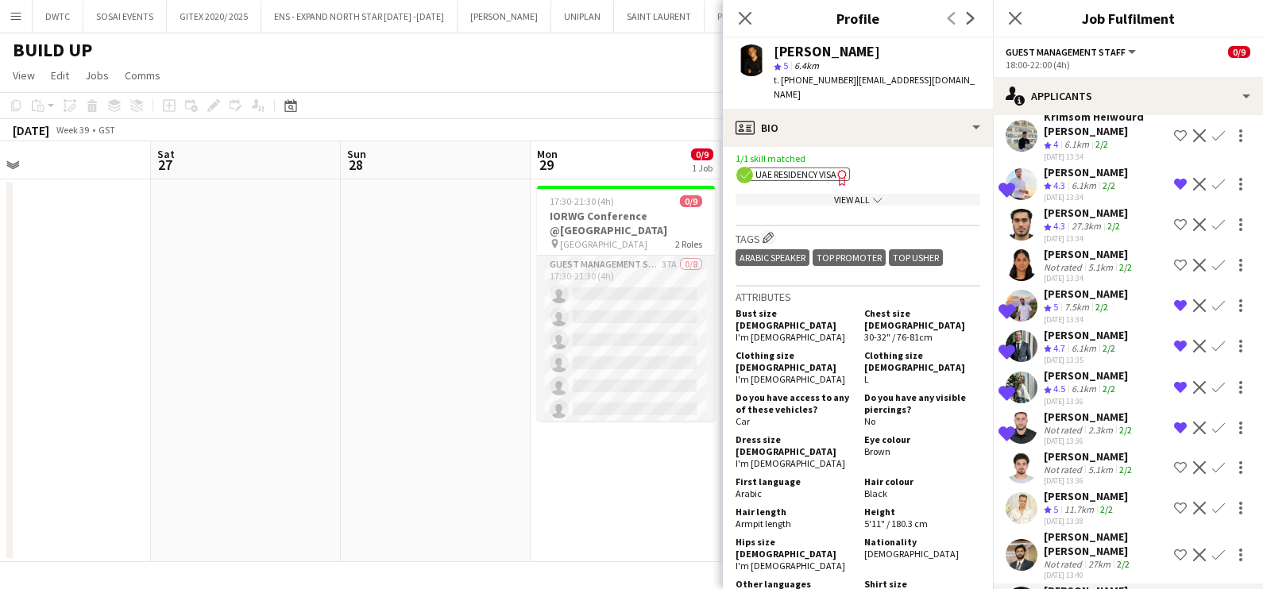
scroll to position [793, 0]
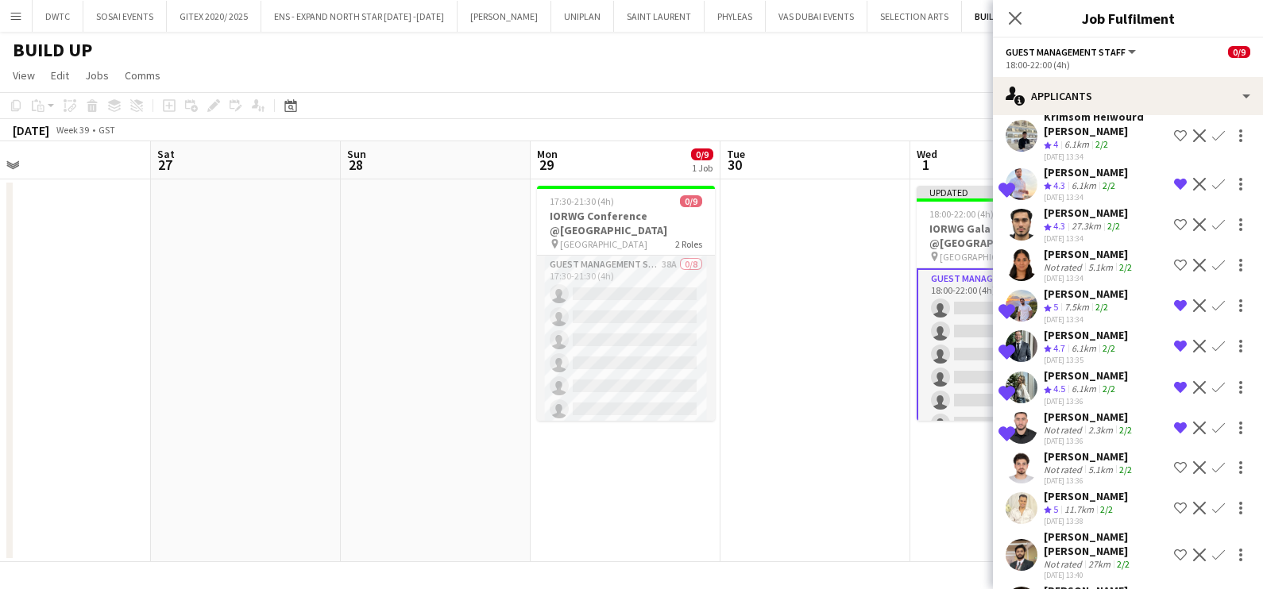
click at [897, 464] on app-date-cell at bounding box center [815, 370] width 190 height 383
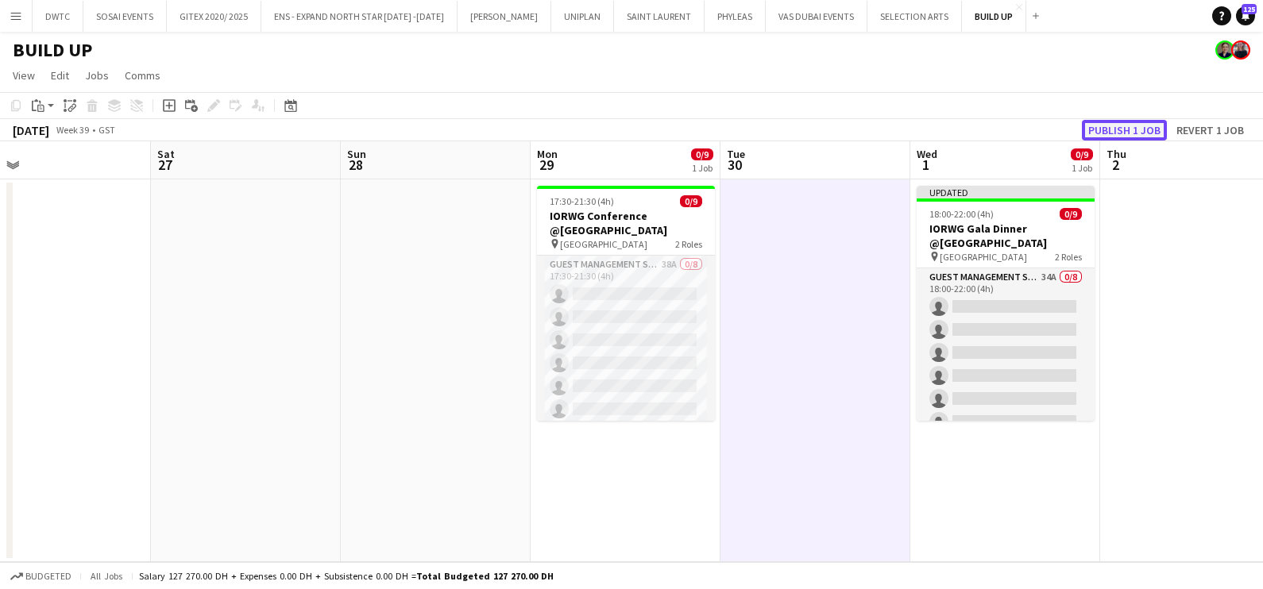
click at [1132, 131] on button "Publish 1 job" at bounding box center [1124, 130] width 85 height 21
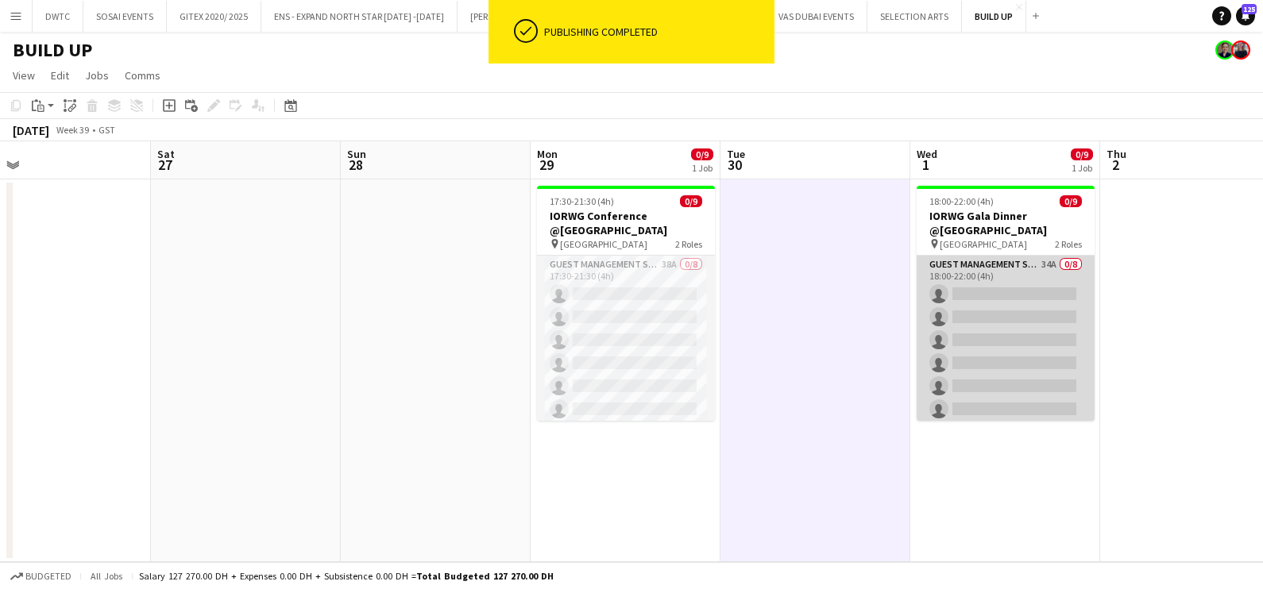
click at [987, 306] on app-card-role "Guest Management Staff 34A 0/8 18:00-22:00 (4h) single-neutral-actions single-n…" at bounding box center [1005, 363] width 178 height 215
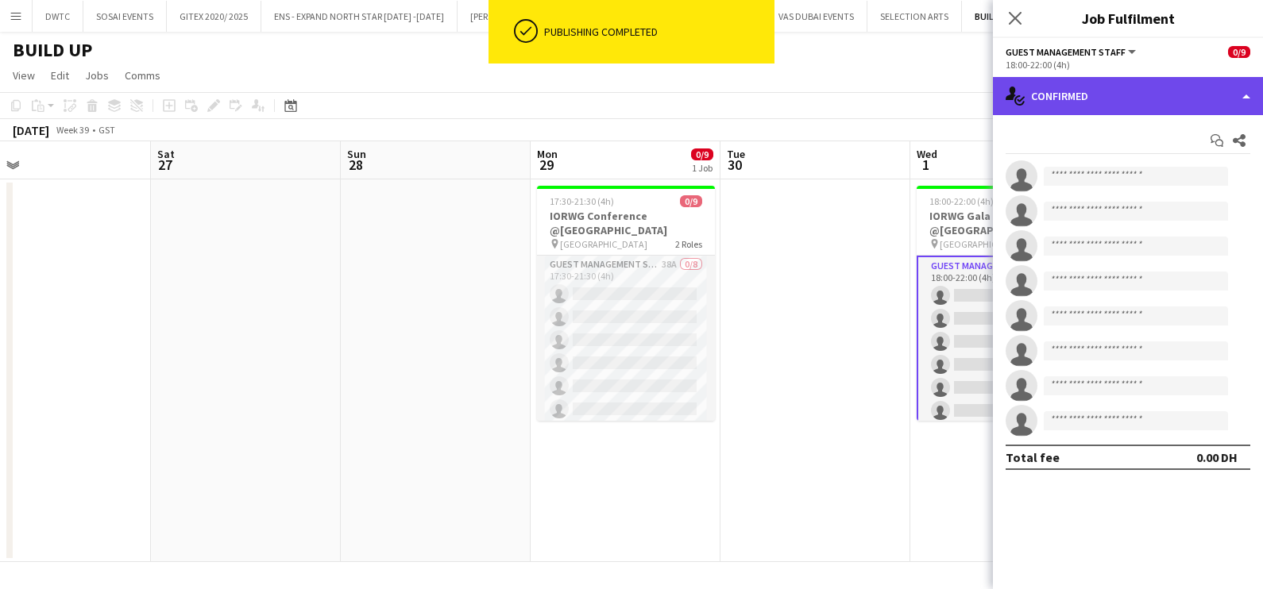
click at [1081, 77] on div "single-neutral-actions-check-2 Confirmed" at bounding box center [1128, 96] width 270 height 38
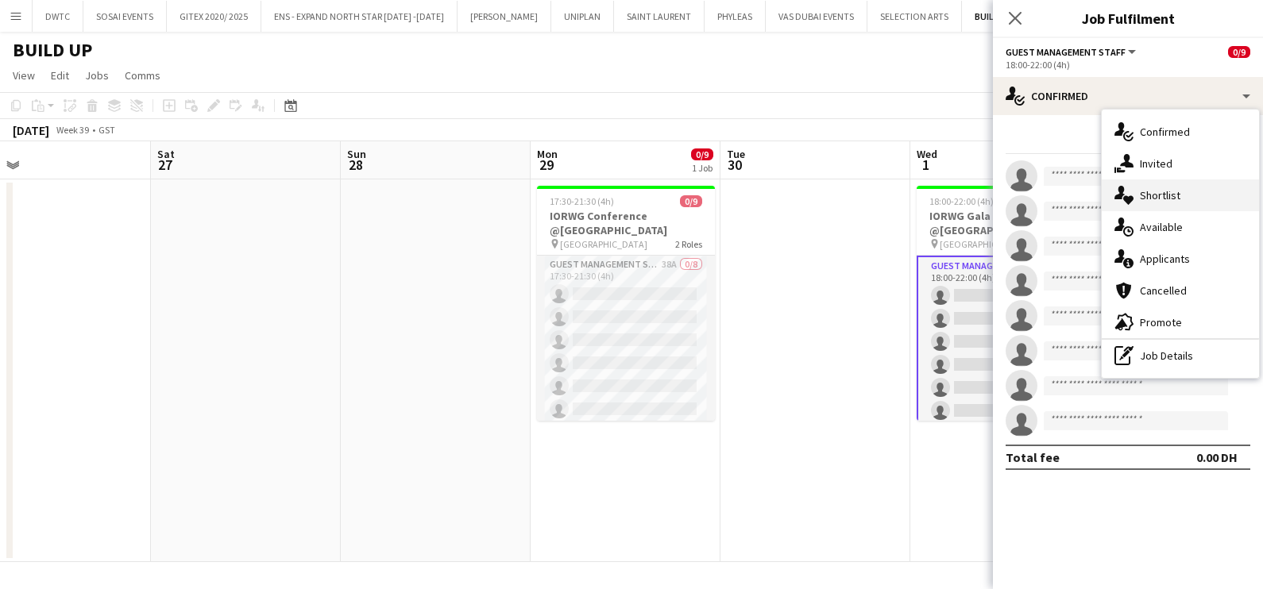
click at [1189, 195] on div "single-neutral-actions-heart Shortlist" at bounding box center [1179, 195] width 157 height 32
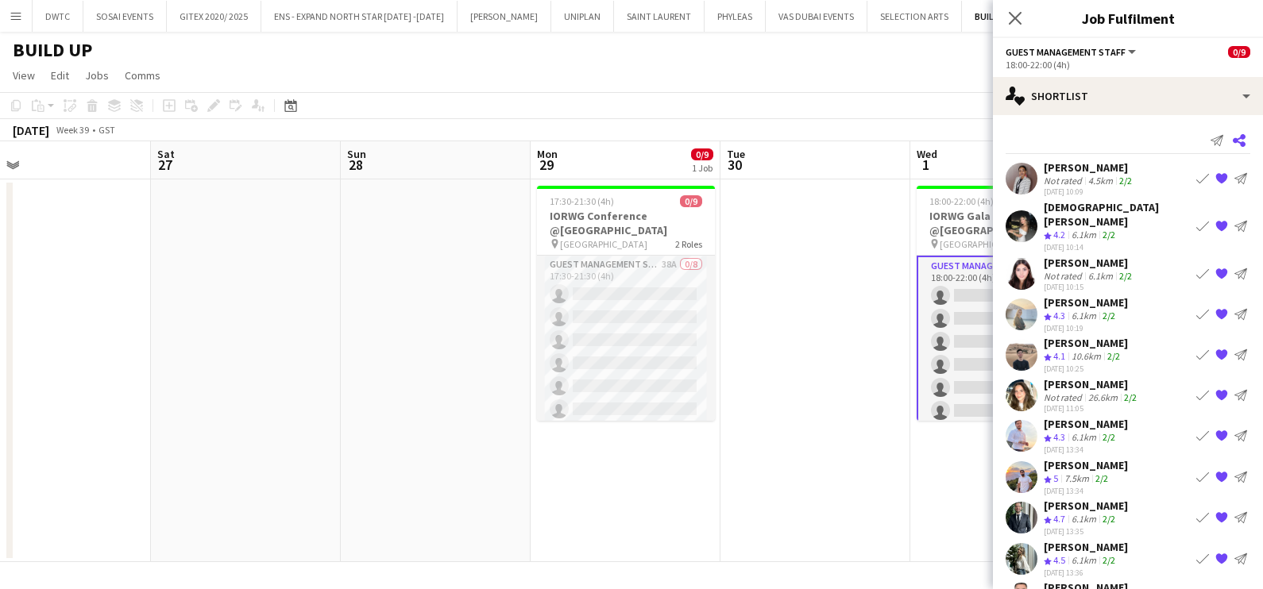
click at [1233, 137] on icon at bounding box center [1239, 140] width 13 height 13
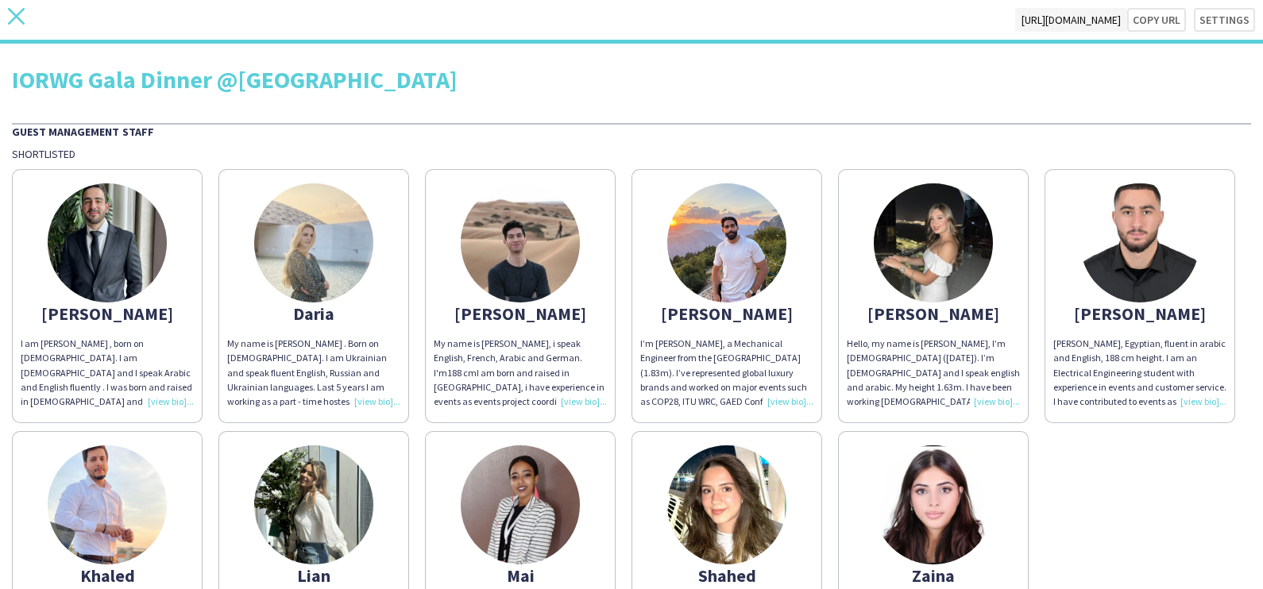
click at [8, 24] on icon "close" at bounding box center [16, 16] width 17 height 17
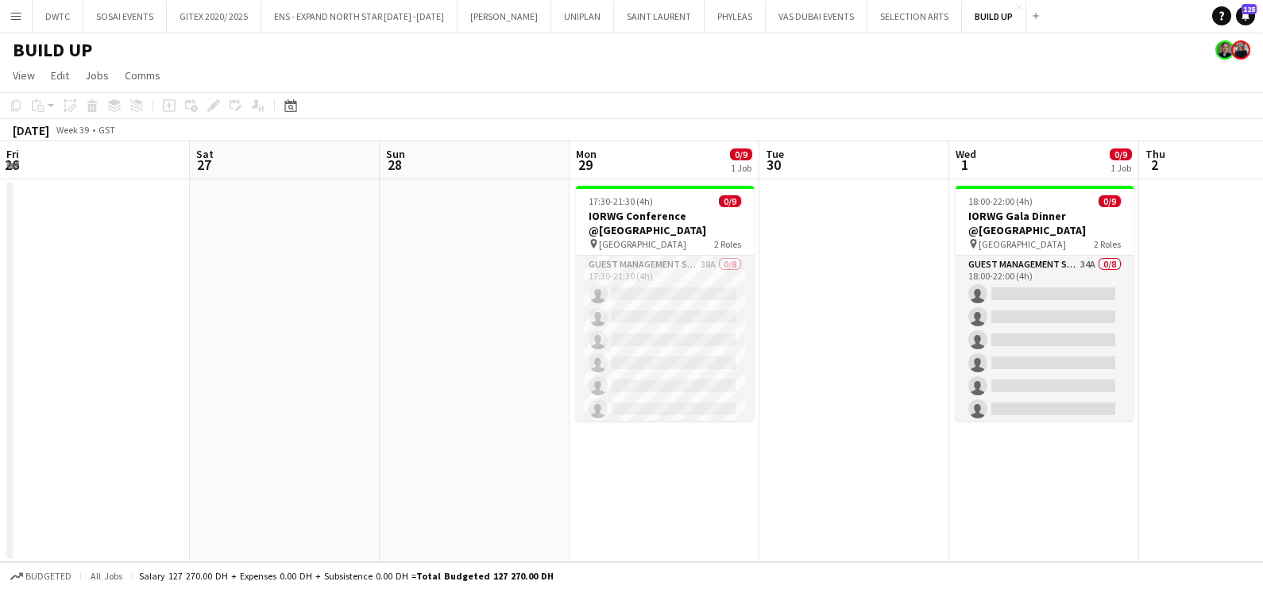
scroll to position [0, 585]
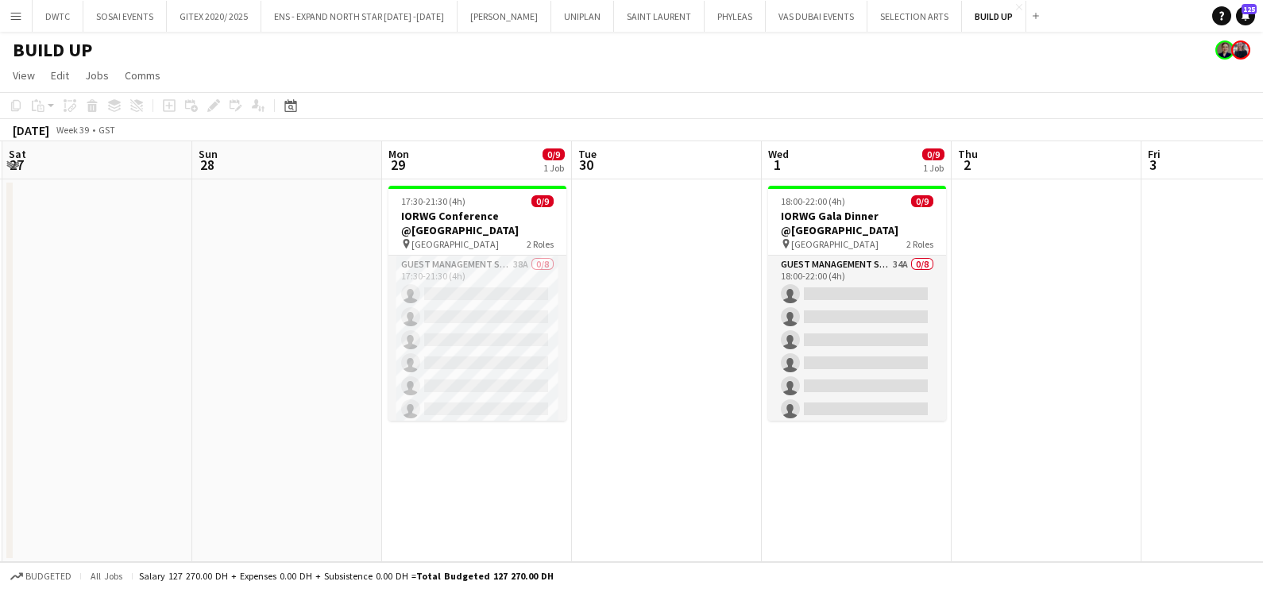
drag, startPoint x: 879, startPoint y: 508, endPoint x: 352, endPoint y: 496, distance: 527.4
click at [413, 500] on app-calendar-viewport "Wed 24 Thu 25 Fri 26 Sat 27 Sun 28 Mon 29 0/9 1 Job Tue 30 Wed 1 0/9 1 Job Thu …" at bounding box center [631, 351] width 1263 height 421
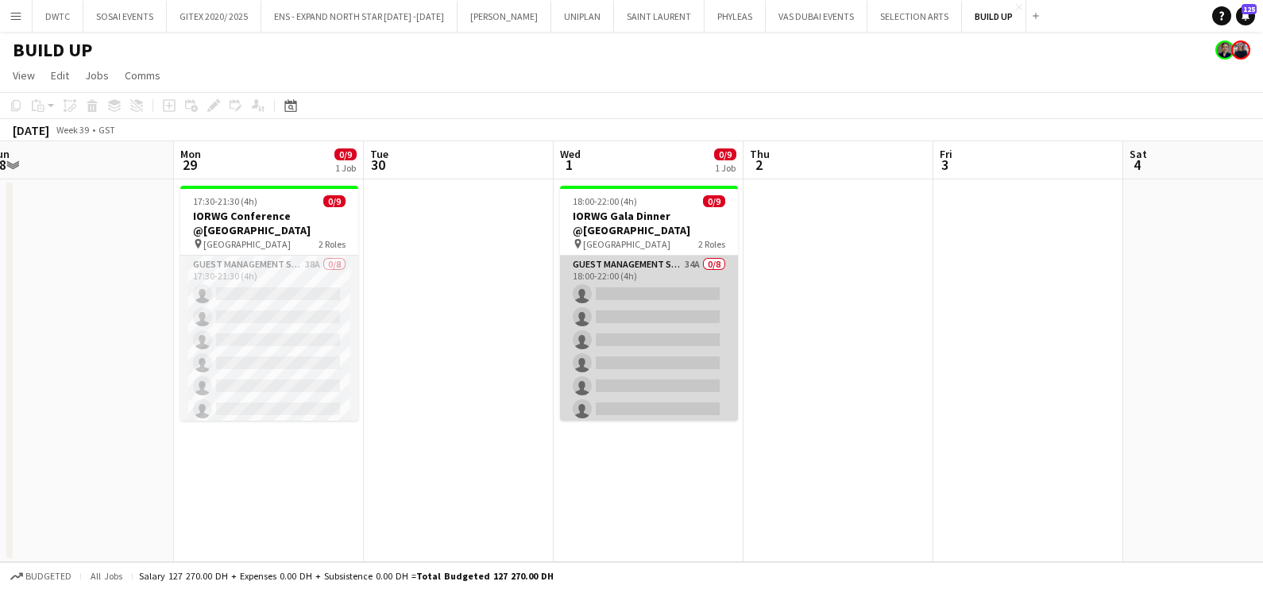
click at [642, 295] on app-card-role "Guest Management Staff 34A 0/8 18:00-22:00 (4h) single-neutral-actions single-n…" at bounding box center [649, 363] width 178 height 215
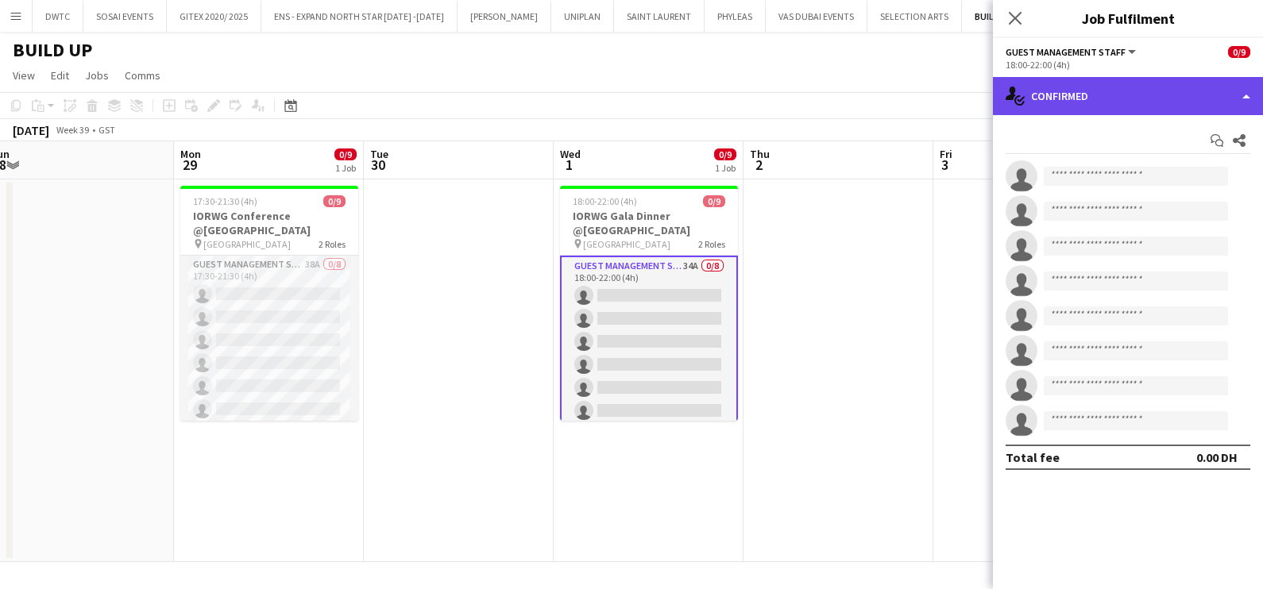
click at [1136, 93] on div "single-neutral-actions-check-2 Confirmed" at bounding box center [1128, 96] width 270 height 38
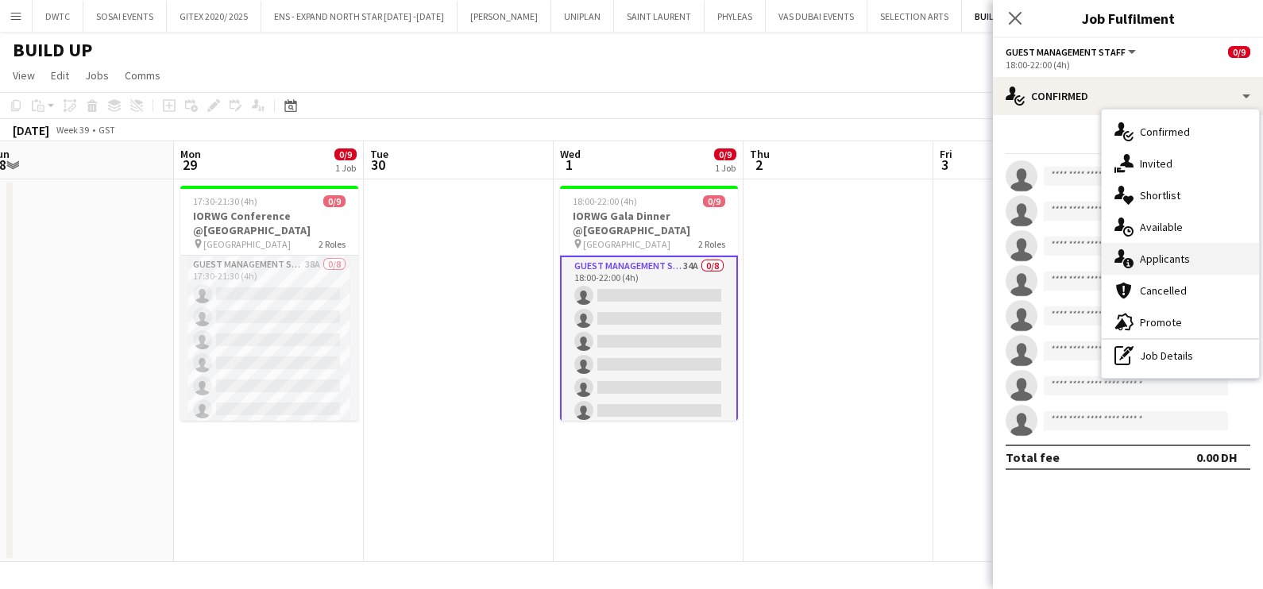
click at [1152, 260] on span "Applicants" at bounding box center [1165, 259] width 50 height 14
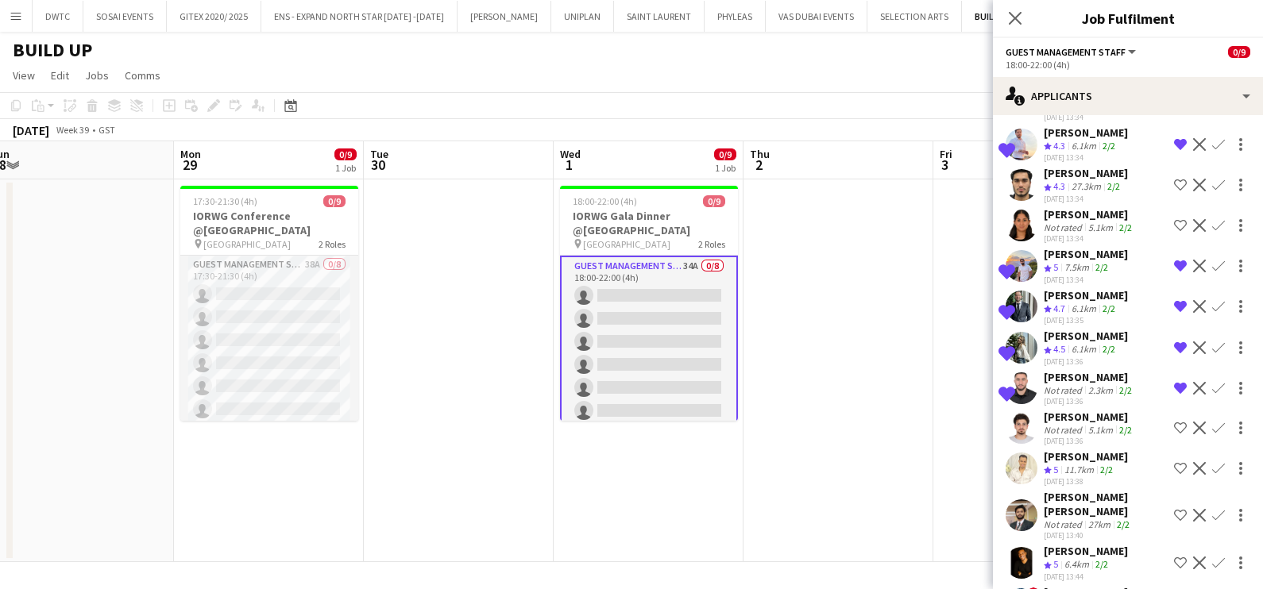
scroll to position [1098, 0]
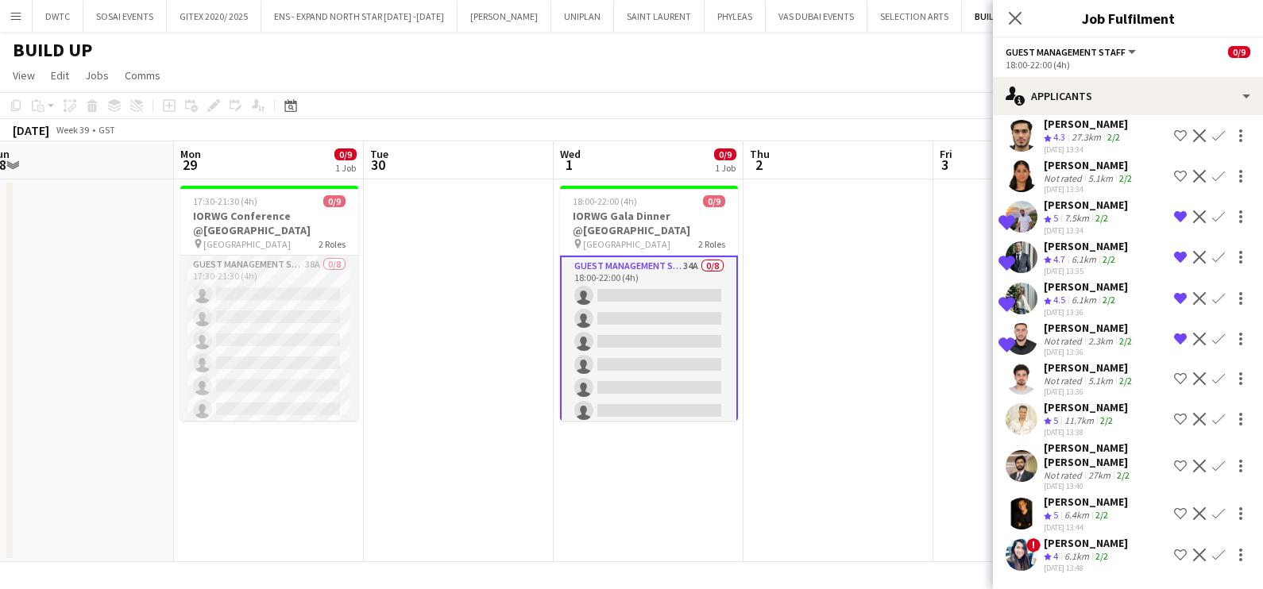
click at [1174, 549] on app-icon "Shortlist crew" at bounding box center [1180, 555] width 13 height 13
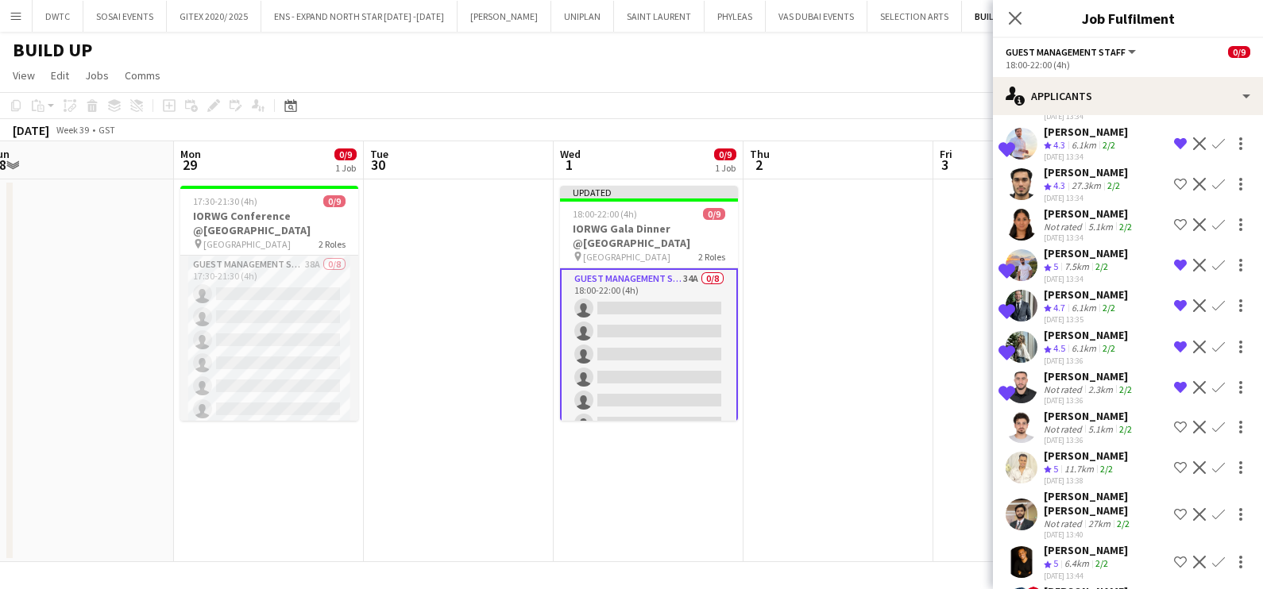
click at [1059, 584] on div "[PERSON_NAME]" at bounding box center [1086, 591] width 84 height 14
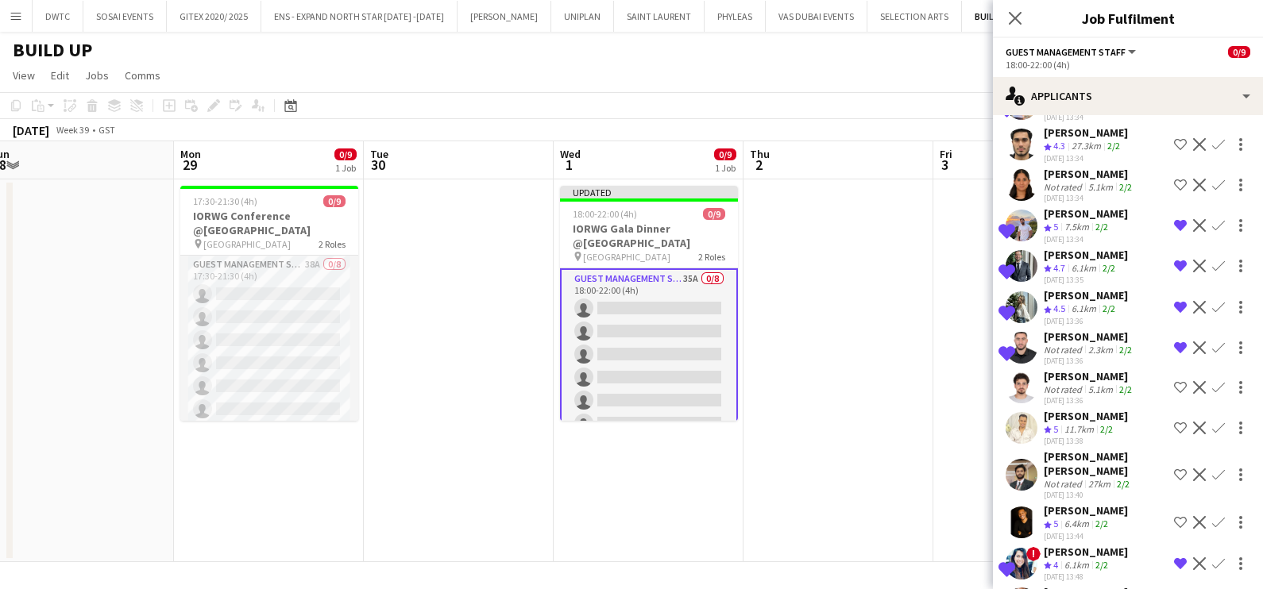
click at [1058, 559] on span "4" at bounding box center [1055, 565] width 5 height 12
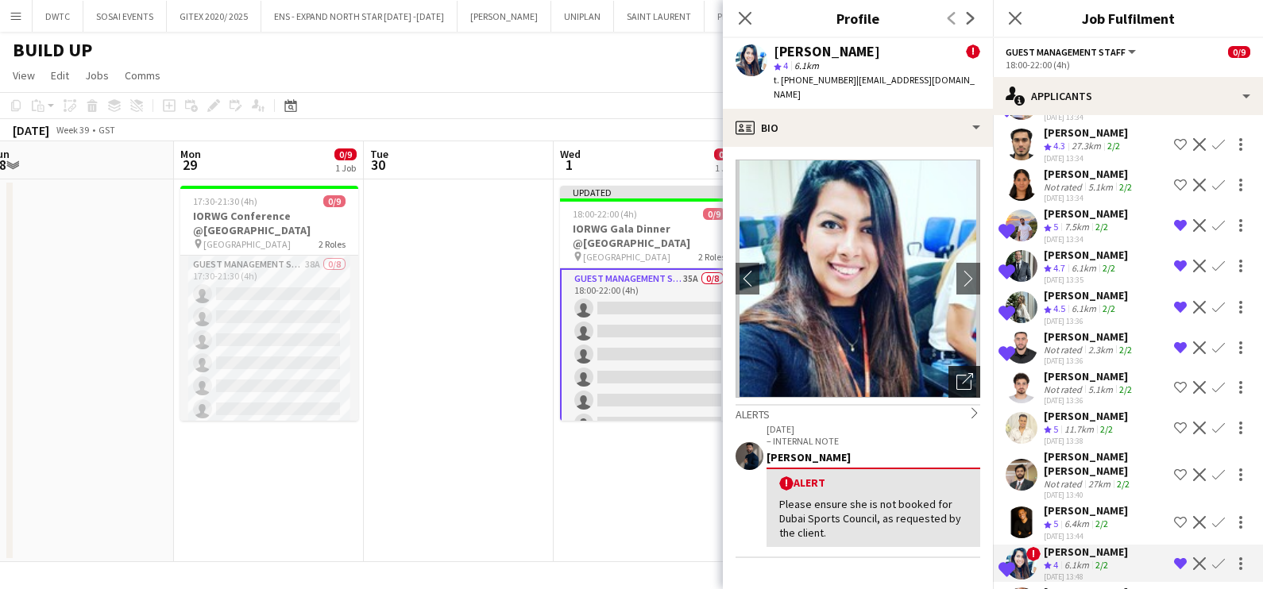
click at [956, 373] on icon "Open photos pop-in" at bounding box center [964, 381] width 17 height 17
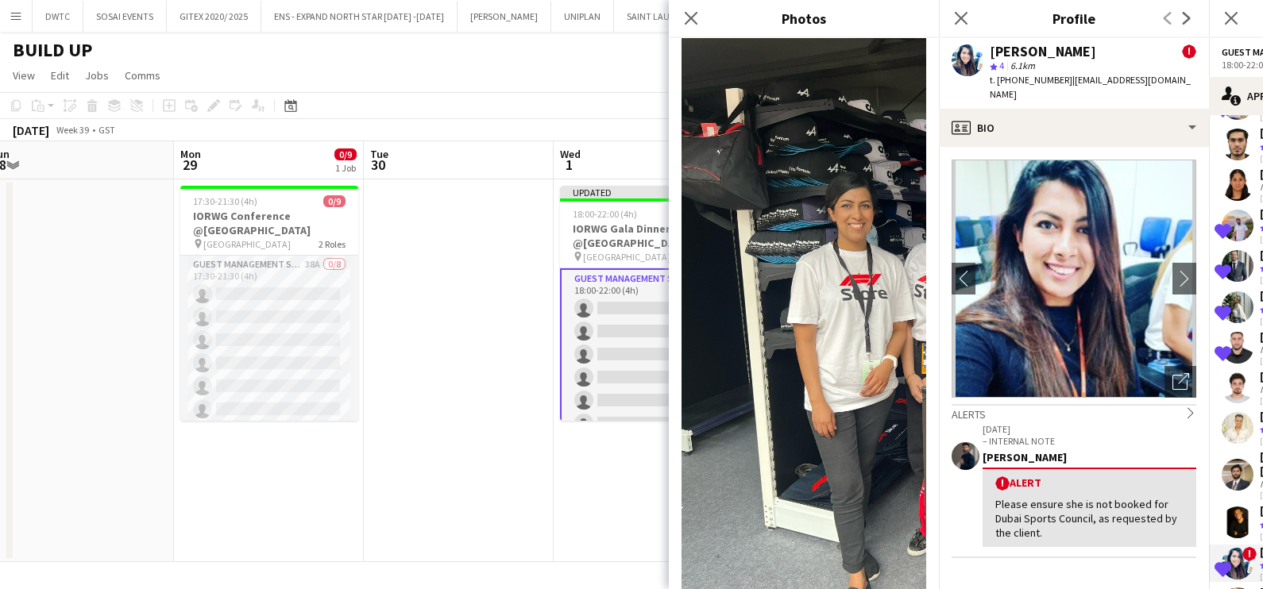
scroll to position [3574, 0]
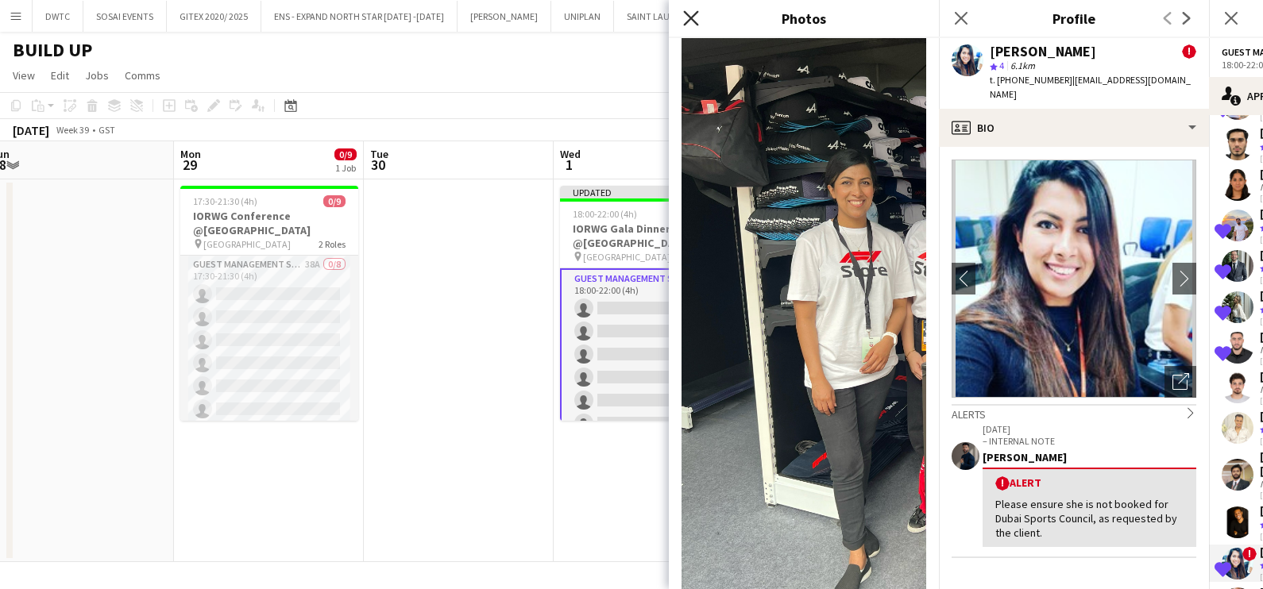
click at [688, 18] on icon "Close pop-in" at bounding box center [690, 17] width 15 height 15
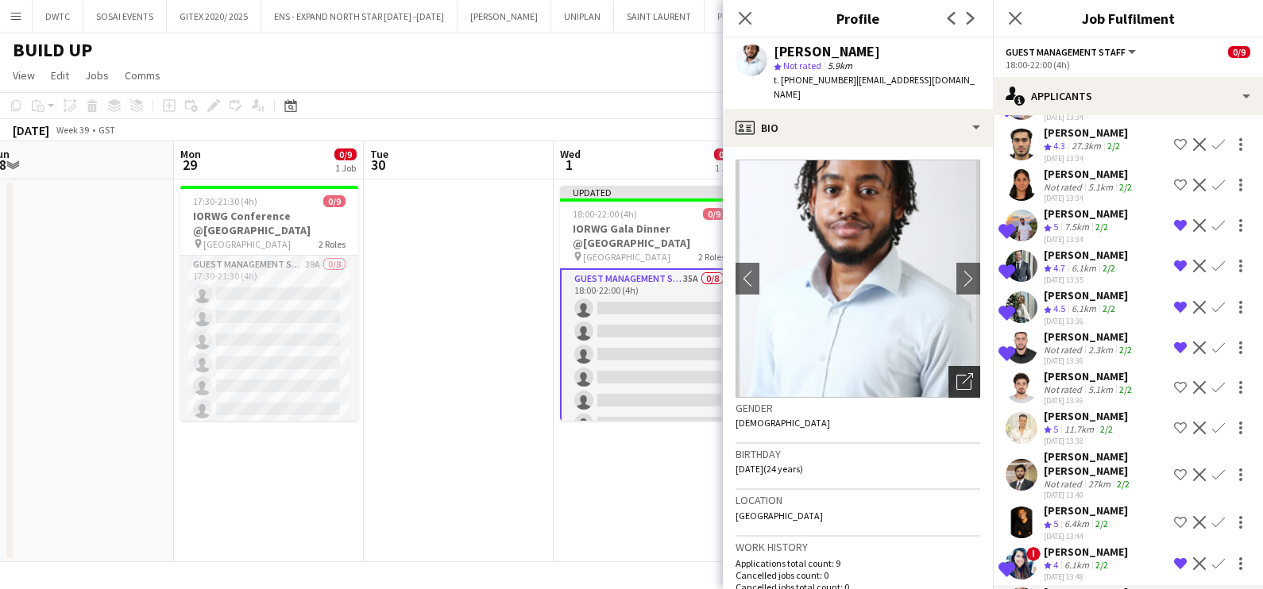
click at [951, 366] on div "Open photos pop-in" at bounding box center [964, 382] width 32 height 32
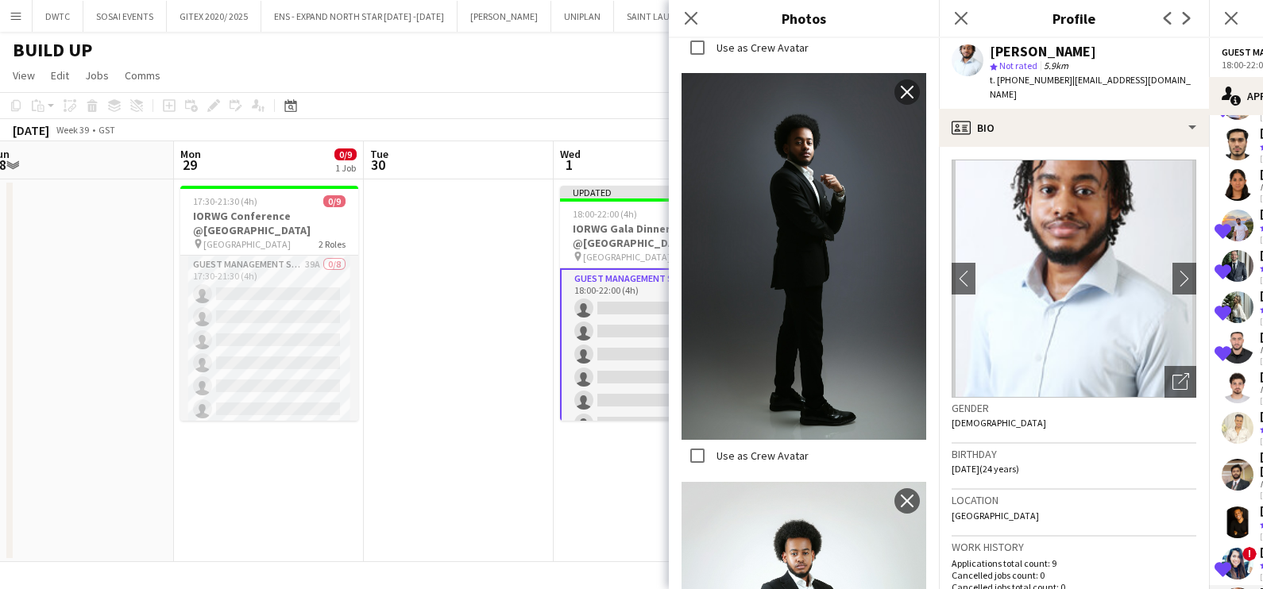
scroll to position [1092, 0]
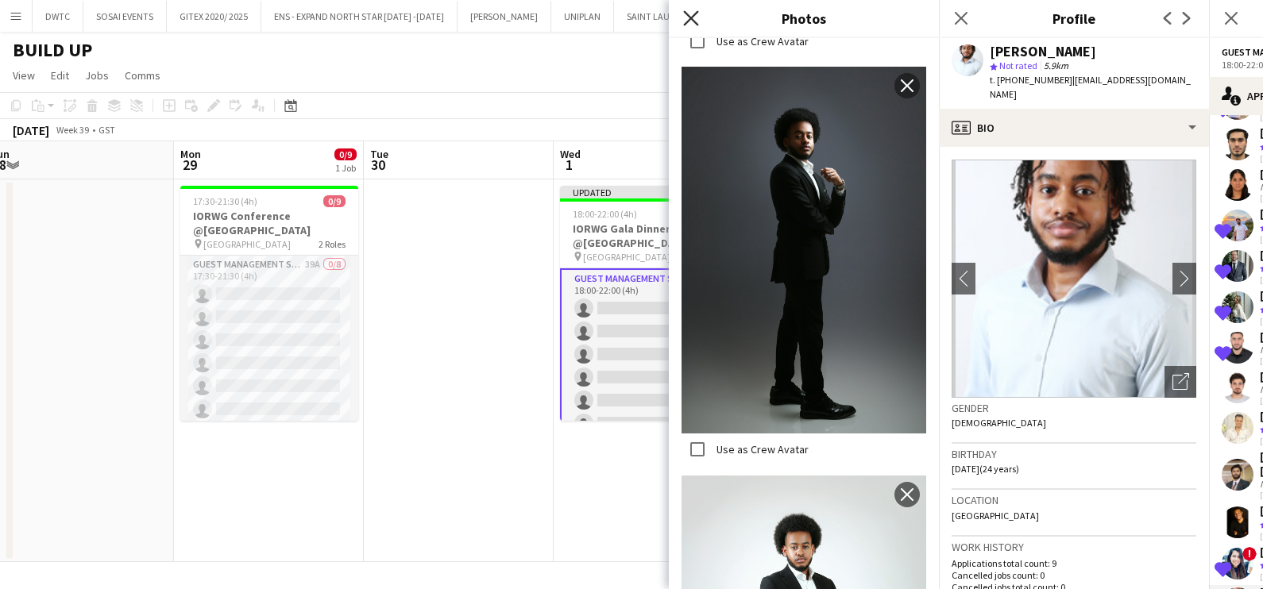
click at [695, 17] on icon "Close pop-in" at bounding box center [690, 17] width 15 height 15
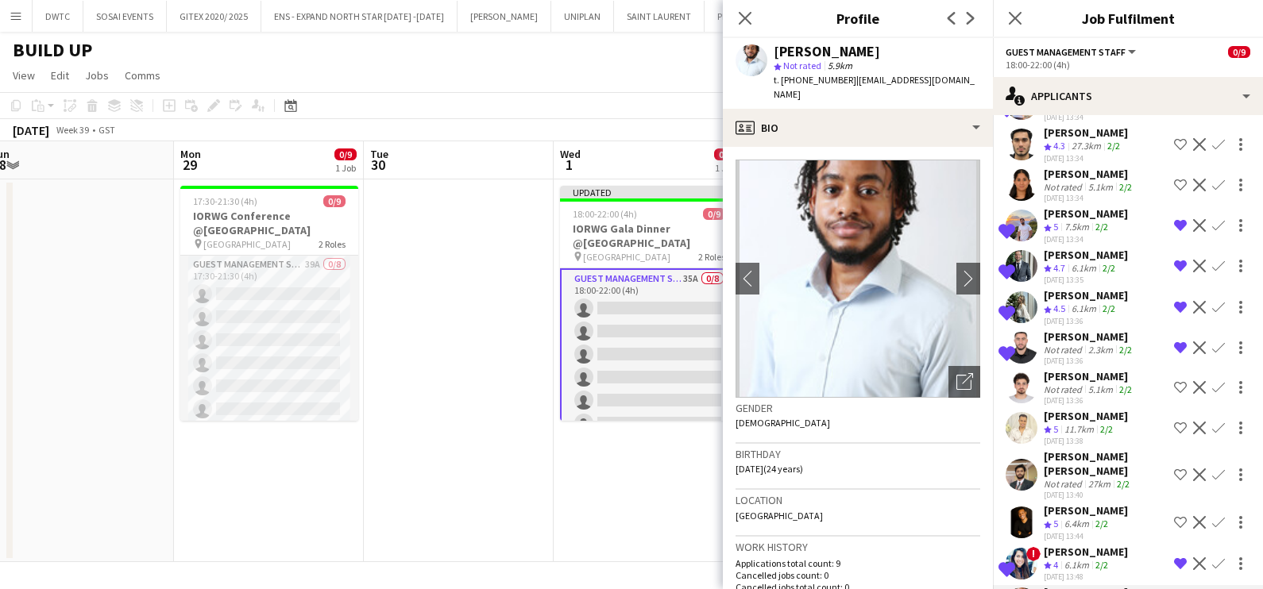
click at [1081, 409] on div "[PERSON_NAME]" at bounding box center [1086, 416] width 84 height 14
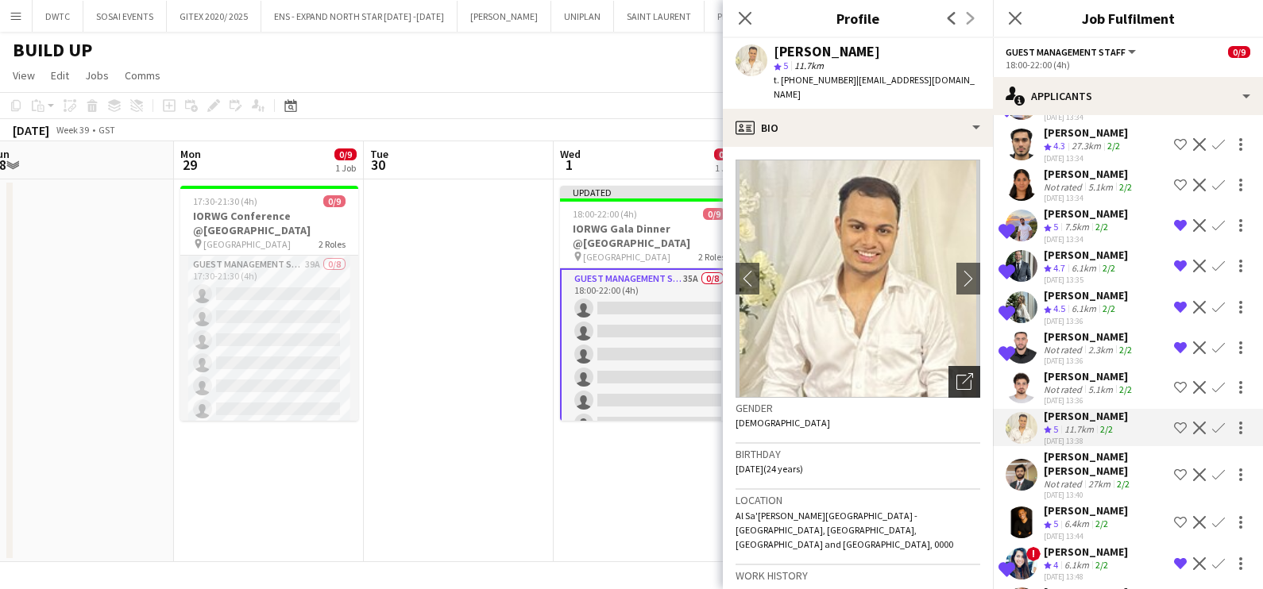
click at [956, 373] on icon "Open photos pop-in" at bounding box center [964, 381] width 17 height 17
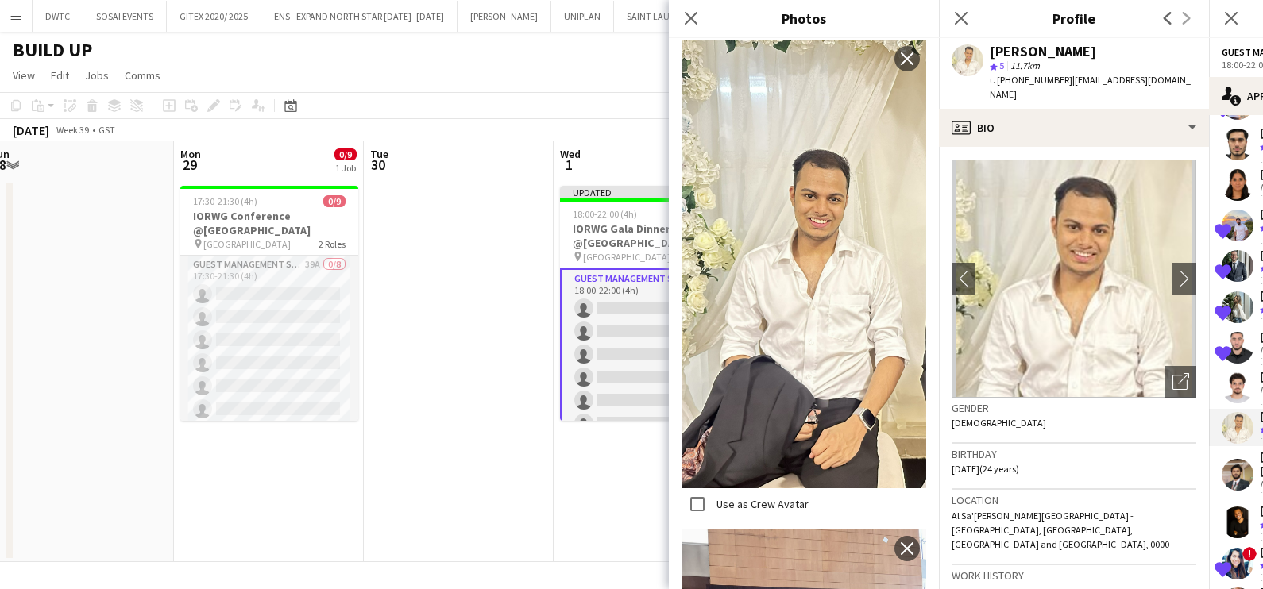
scroll to position [1587, 0]
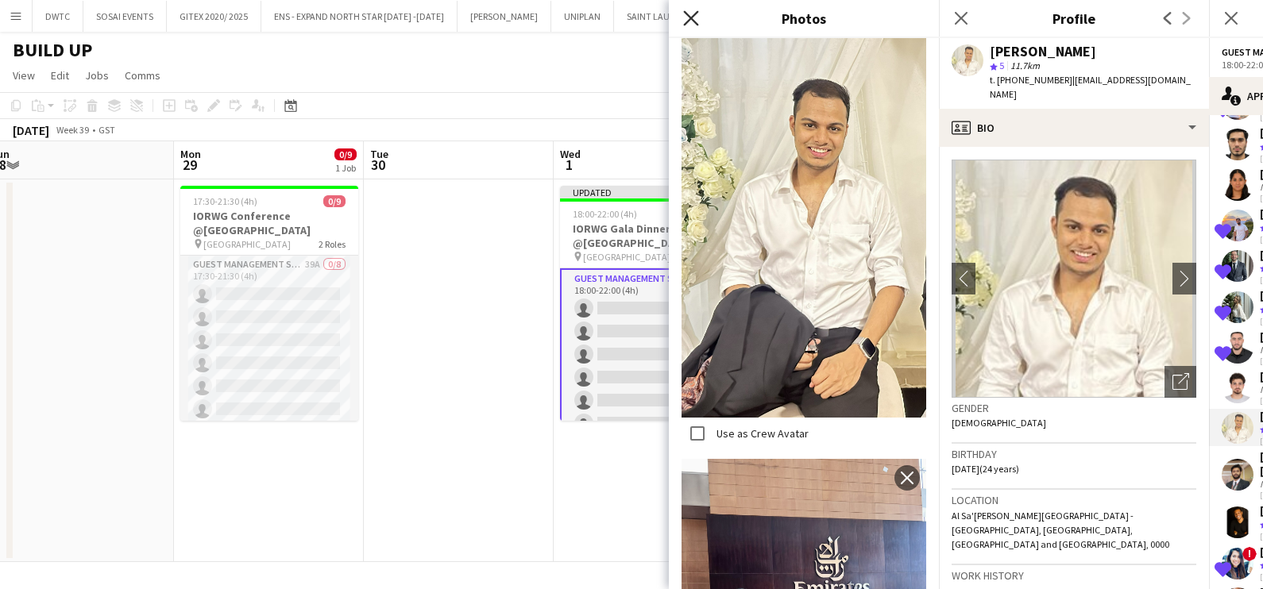
click at [697, 21] on icon "Close pop-in" at bounding box center [690, 17] width 15 height 15
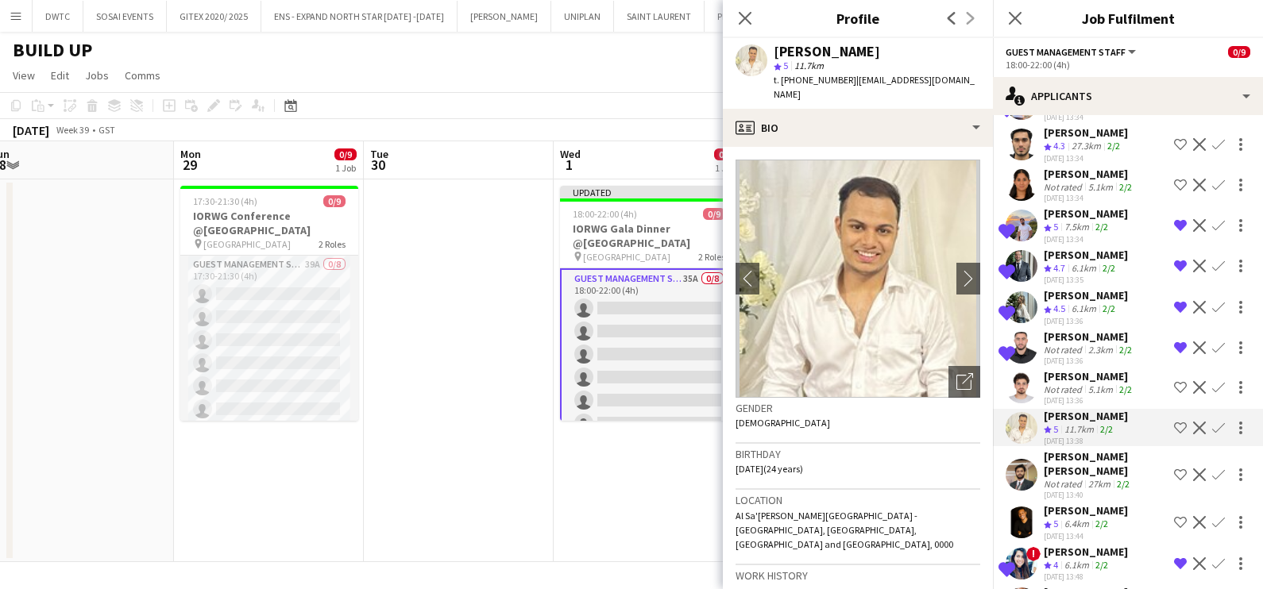
click at [1171, 419] on button "Shortlist crew" at bounding box center [1180, 428] width 19 height 19
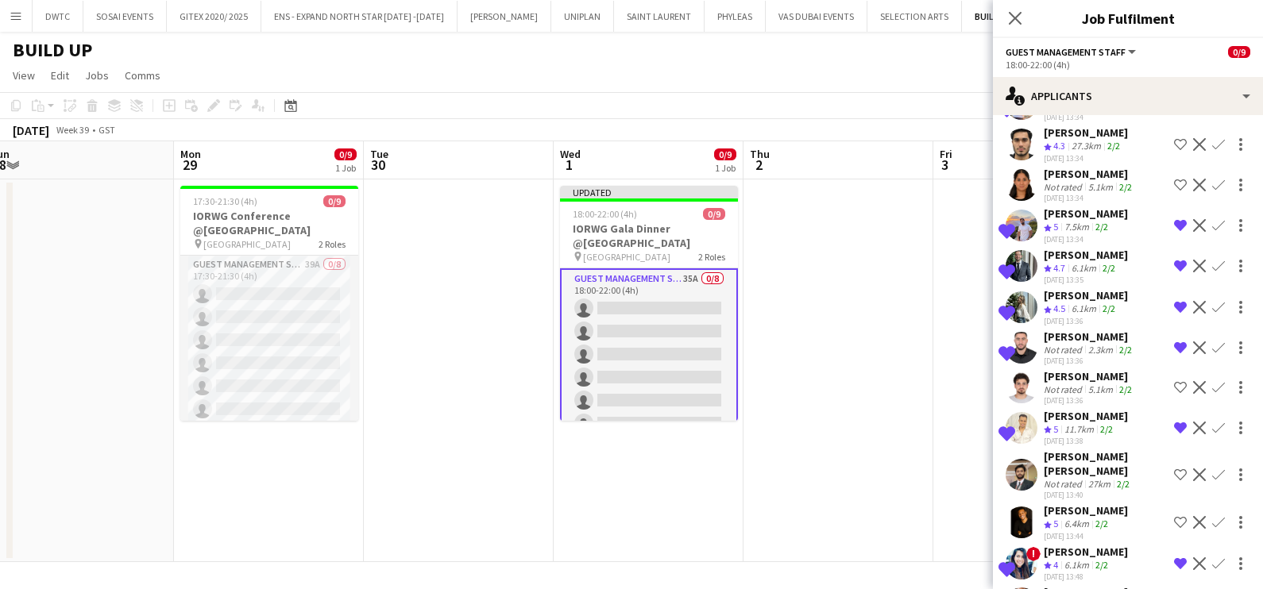
click at [1174, 516] on app-icon "Shortlist crew" at bounding box center [1180, 522] width 13 height 13
click at [933, 403] on app-date-cell at bounding box center [1028, 370] width 190 height 383
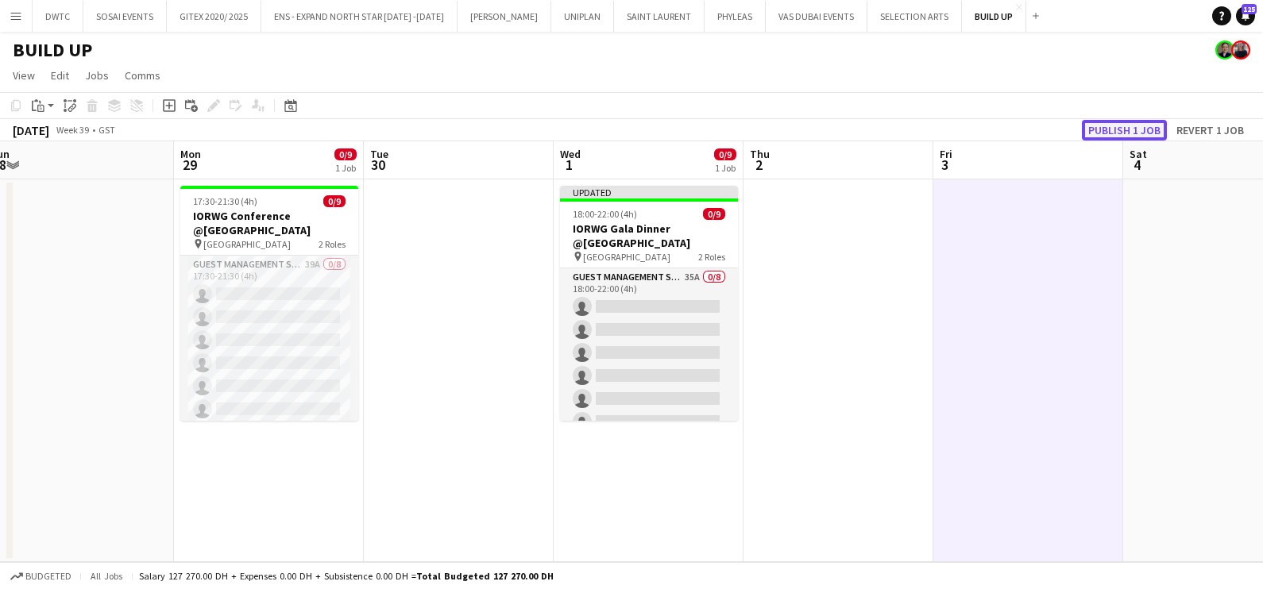
click at [1101, 131] on button "Publish 1 job" at bounding box center [1124, 130] width 85 height 21
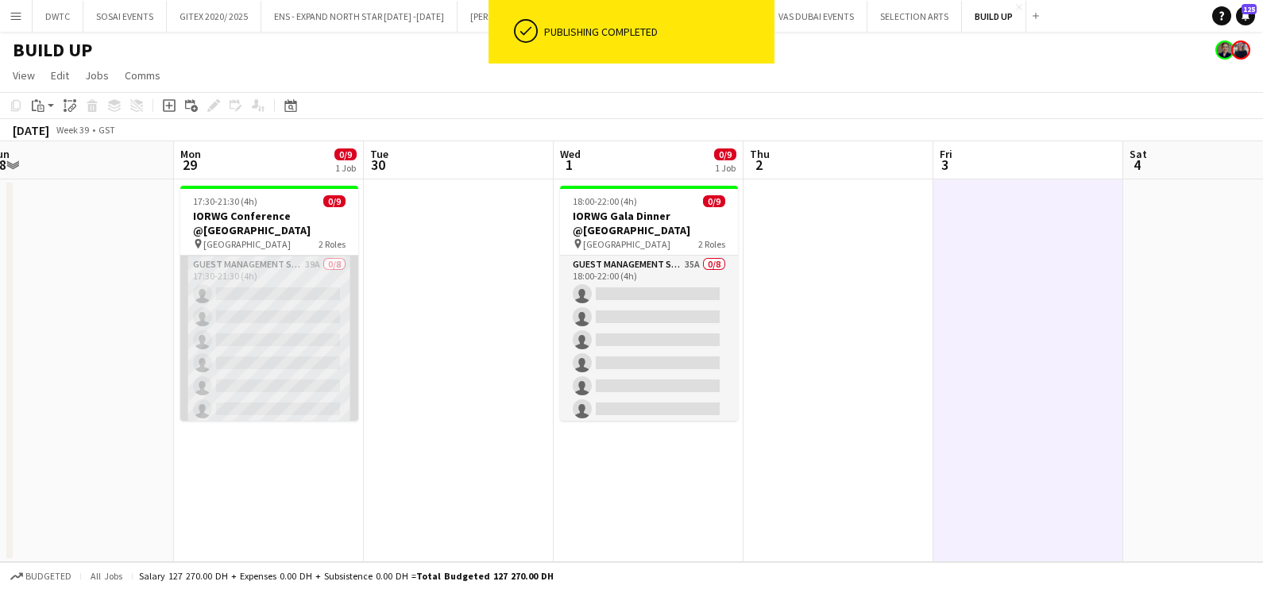
click at [244, 266] on app-card-role "Guest Management Staff 39A 0/8 17:30-21:30 (4h) single-neutral-actions single-n…" at bounding box center [269, 363] width 178 height 215
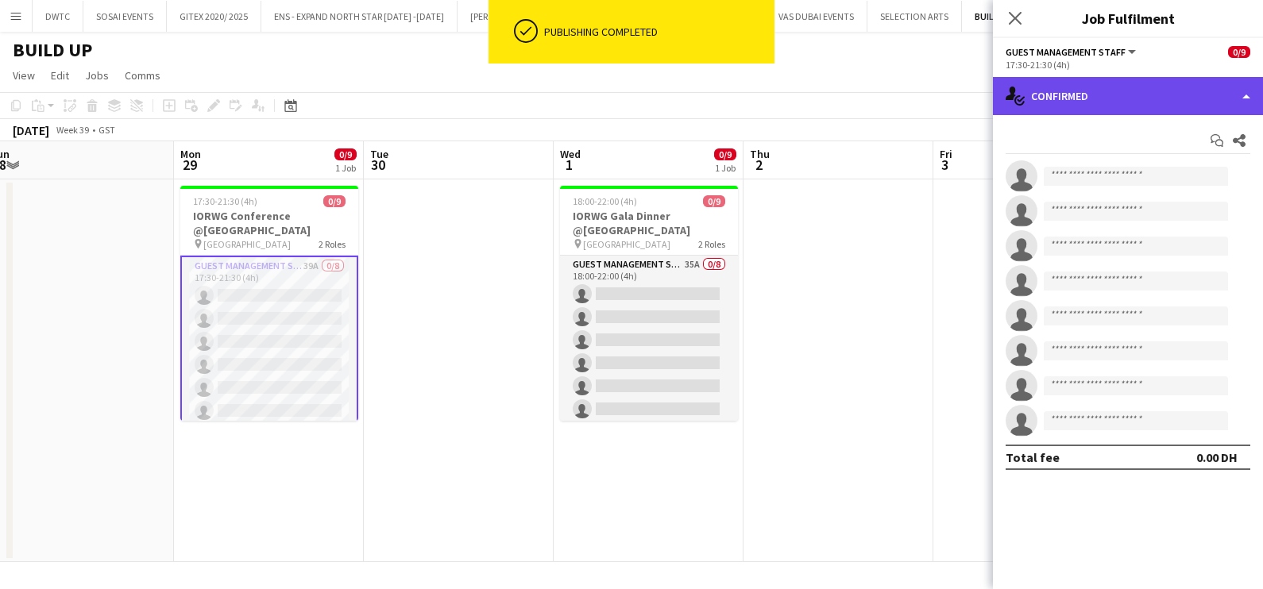
click at [1159, 100] on div "single-neutral-actions-check-2 Confirmed" at bounding box center [1128, 96] width 270 height 38
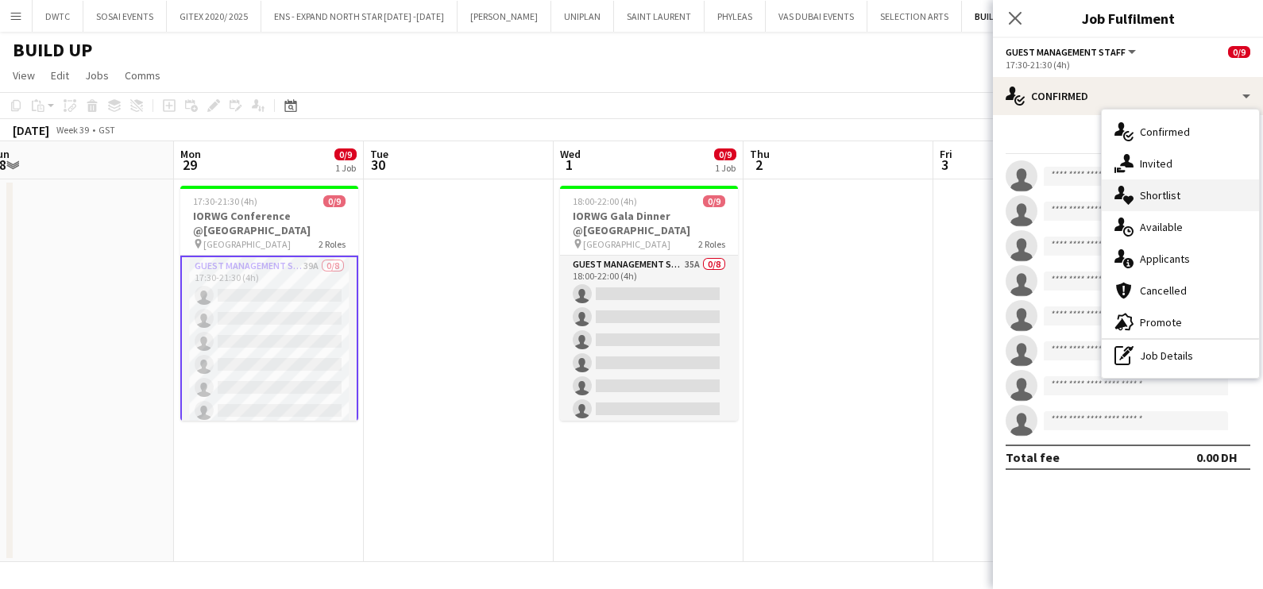
click at [1167, 191] on span "Shortlist" at bounding box center [1160, 195] width 41 height 14
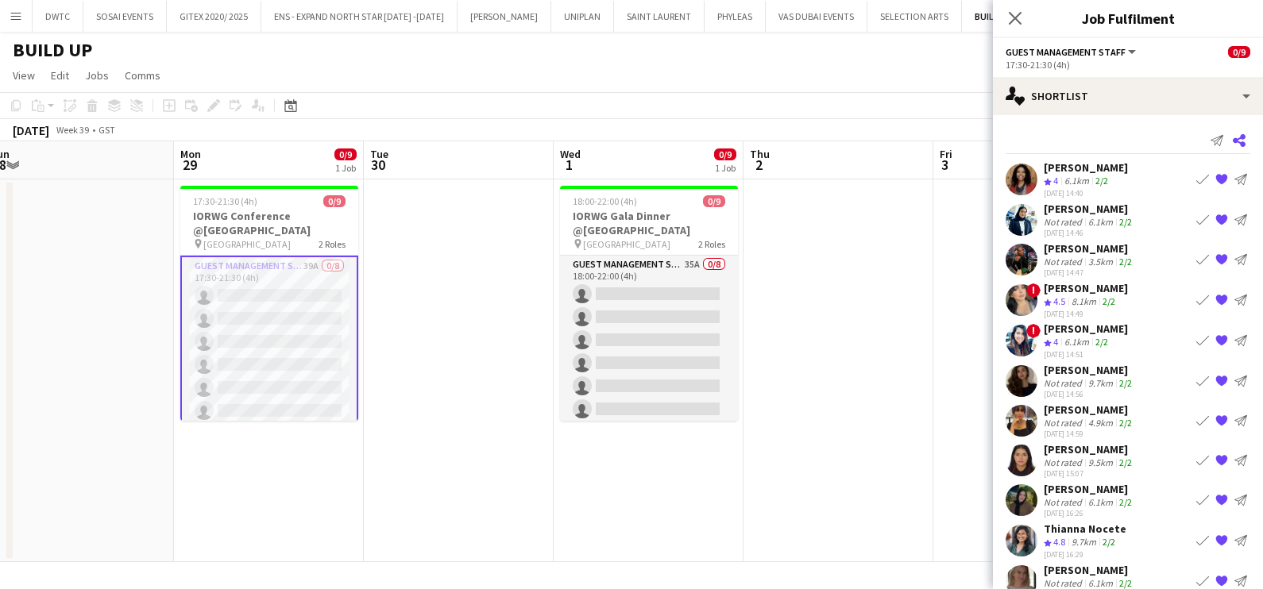
click at [1233, 139] on icon "Share" at bounding box center [1239, 140] width 13 height 13
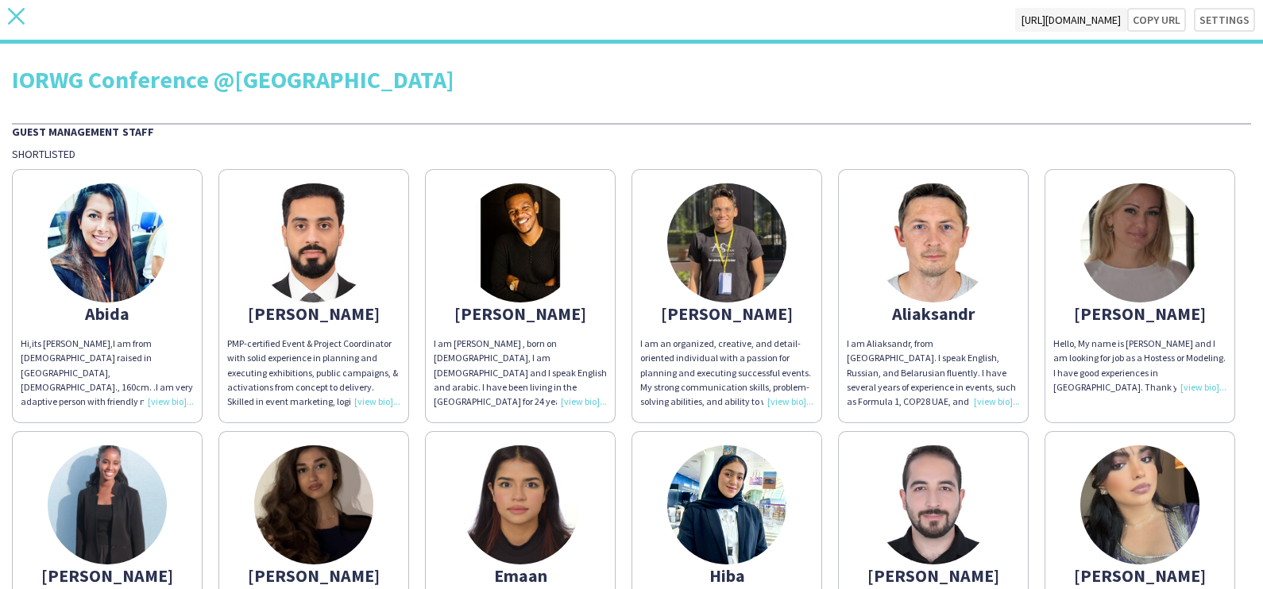
click at [12, 12] on icon at bounding box center [16, 16] width 17 height 17
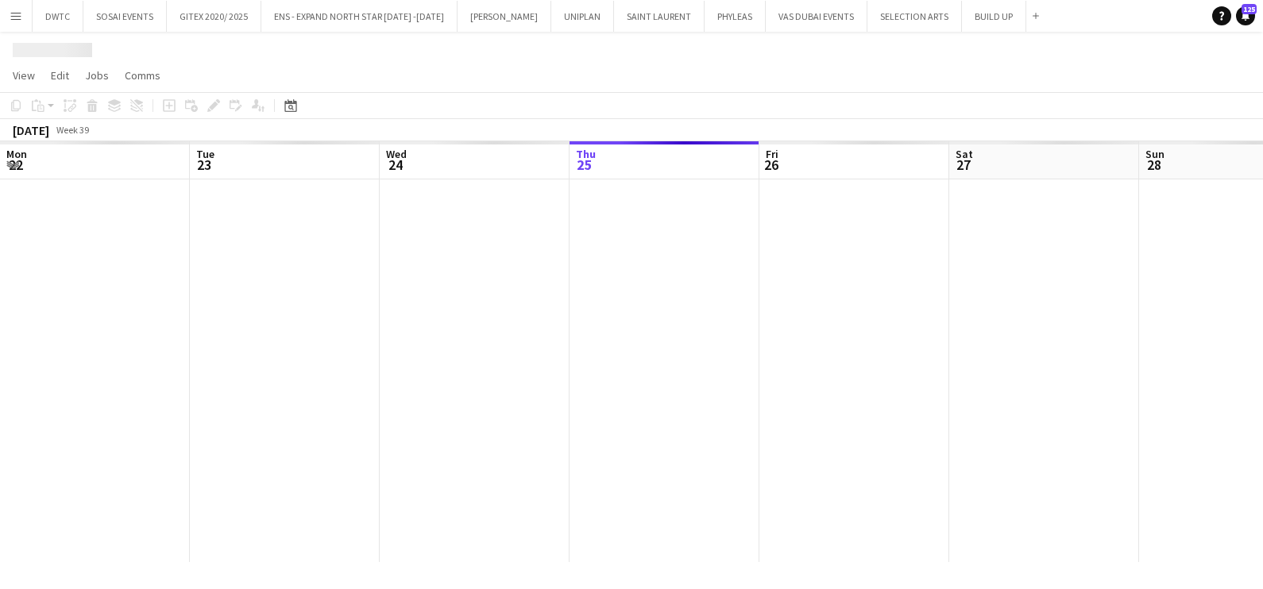
scroll to position [0, 380]
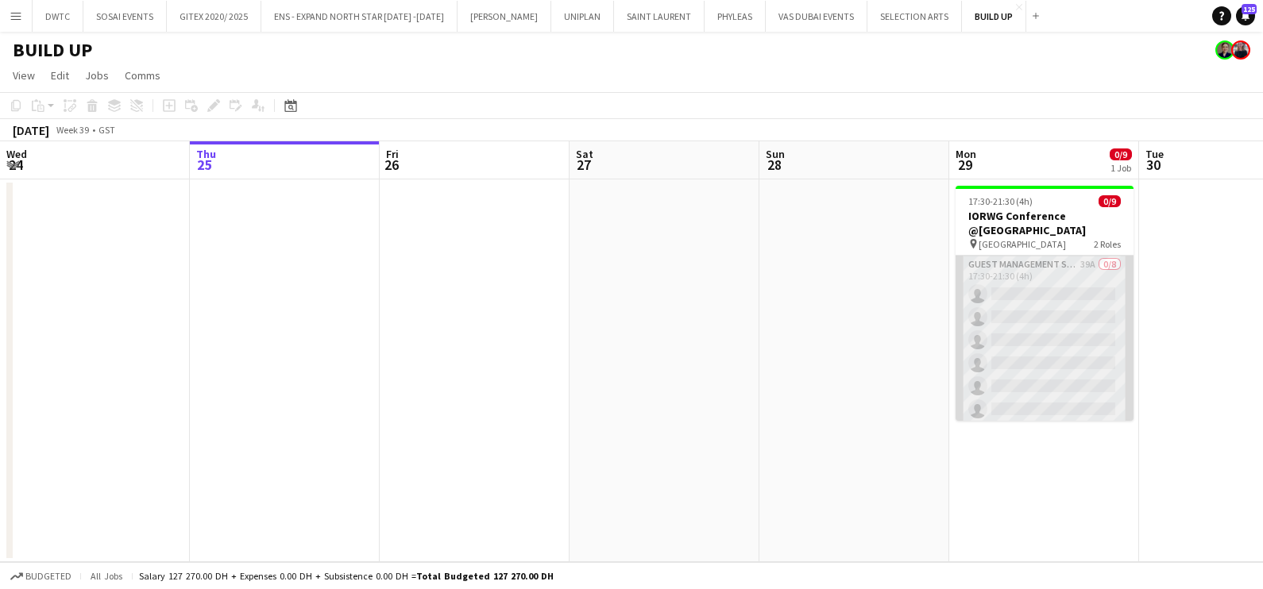
click at [1049, 305] on app-card-role "Guest Management Staff 39A 0/8 17:30-21:30 (4h) single-neutral-actions single-n…" at bounding box center [1044, 363] width 178 height 215
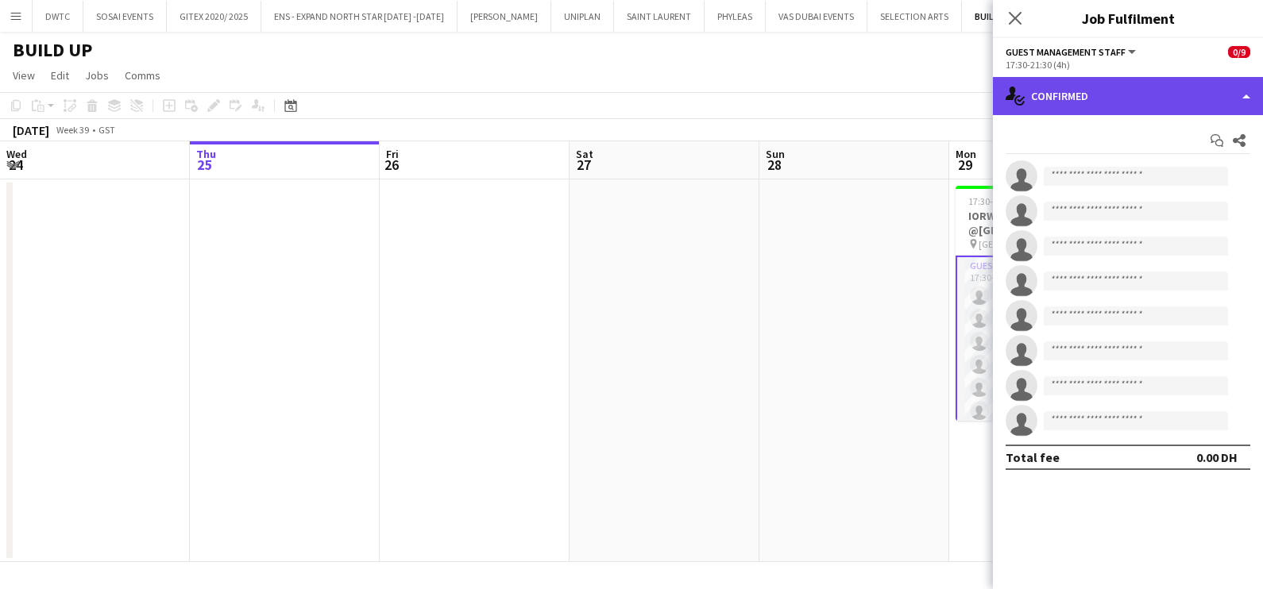
click at [1152, 88] on div "single-neutral-actions-check-2 Confirmed" at bounding box center [1128, 96] width 270 height 38
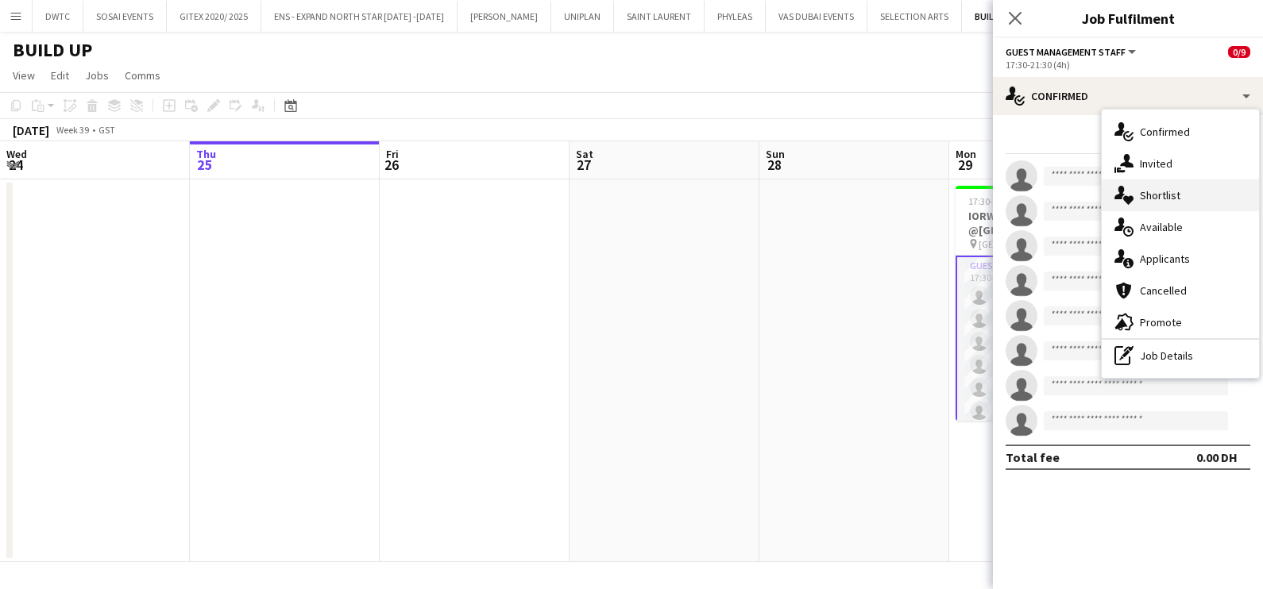
click at [1179, 187] on div "single-neutral-actions-heart Shortlist" at bounding box center [1179, 195] width 157 height 32
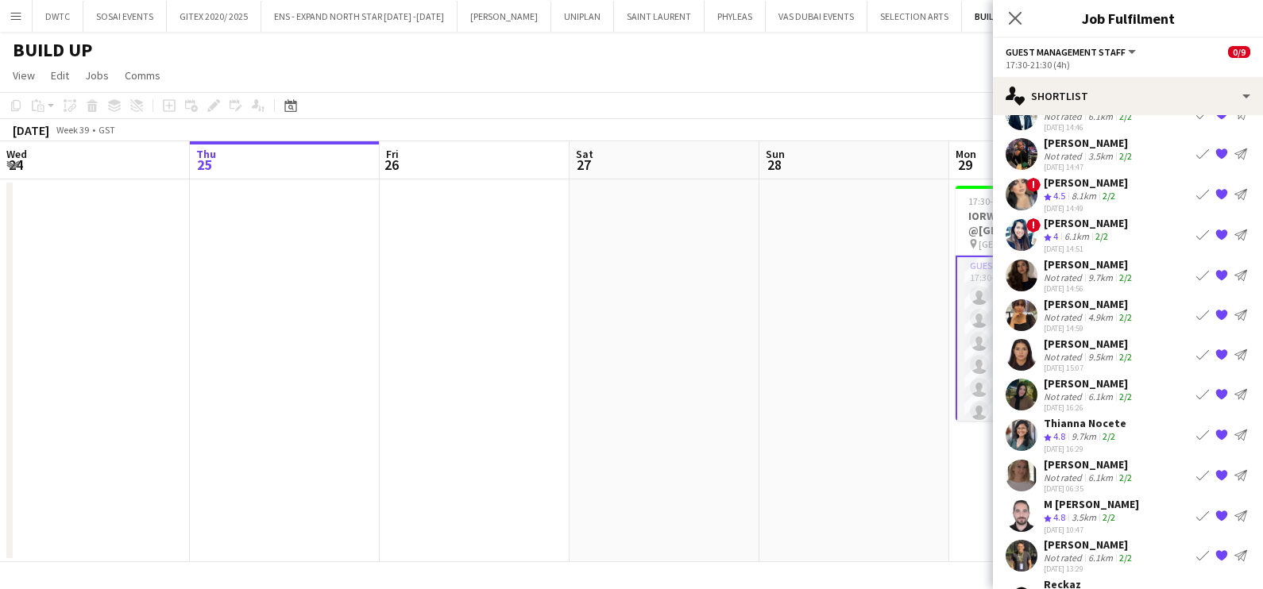
scroll to position [0, 0]
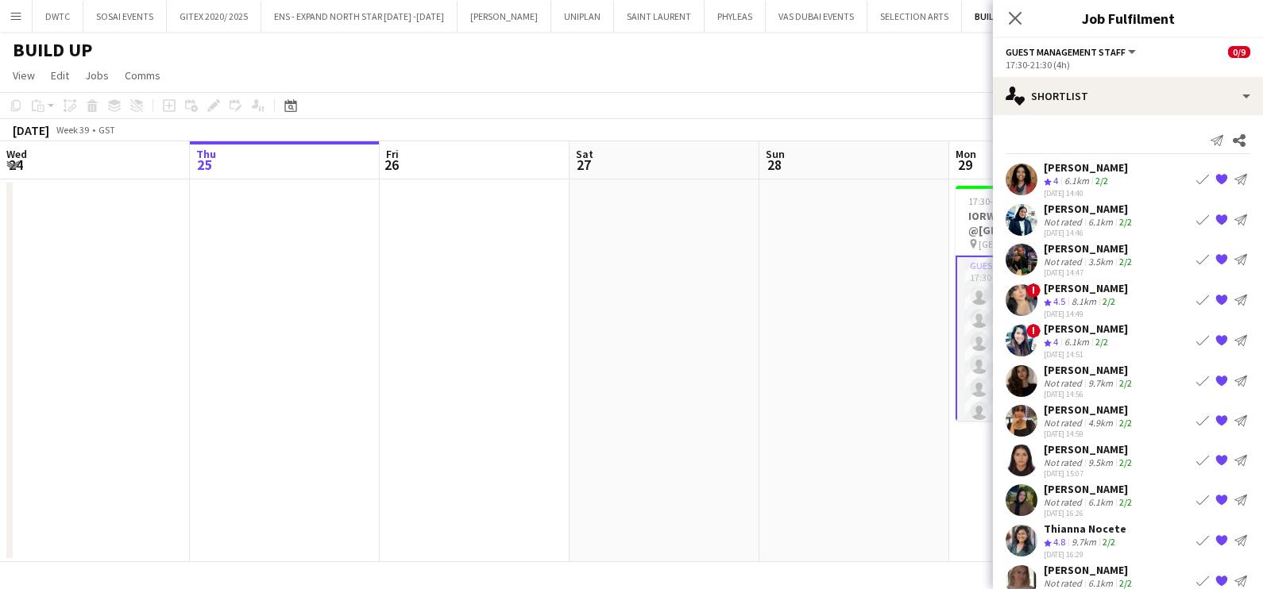
click at [1215, 334] on app-icon "{{ spriteTitle }}" at bounding box center [1221, 340] width 13 height 13
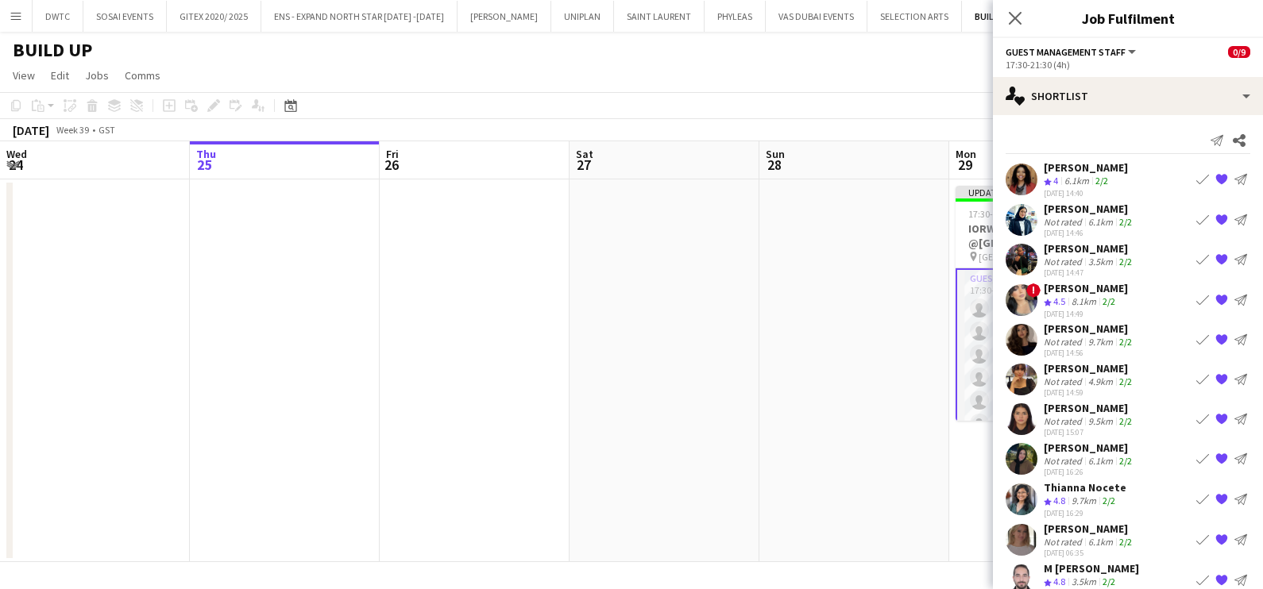
click at [1215, 214] on app-icon "{{ spriteTitle }}" at bounding box center [1221, 220] width 13 height 13
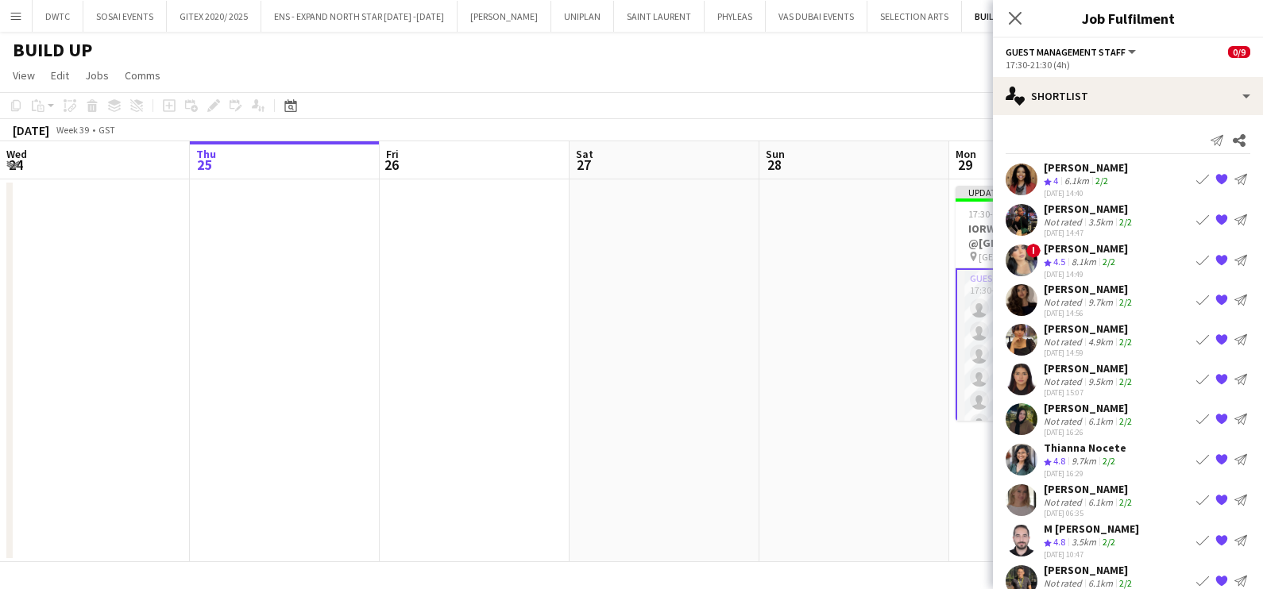
click at [1060, 381] on div "Not rated" at bounding box center [1064, 382] width 41 height 12
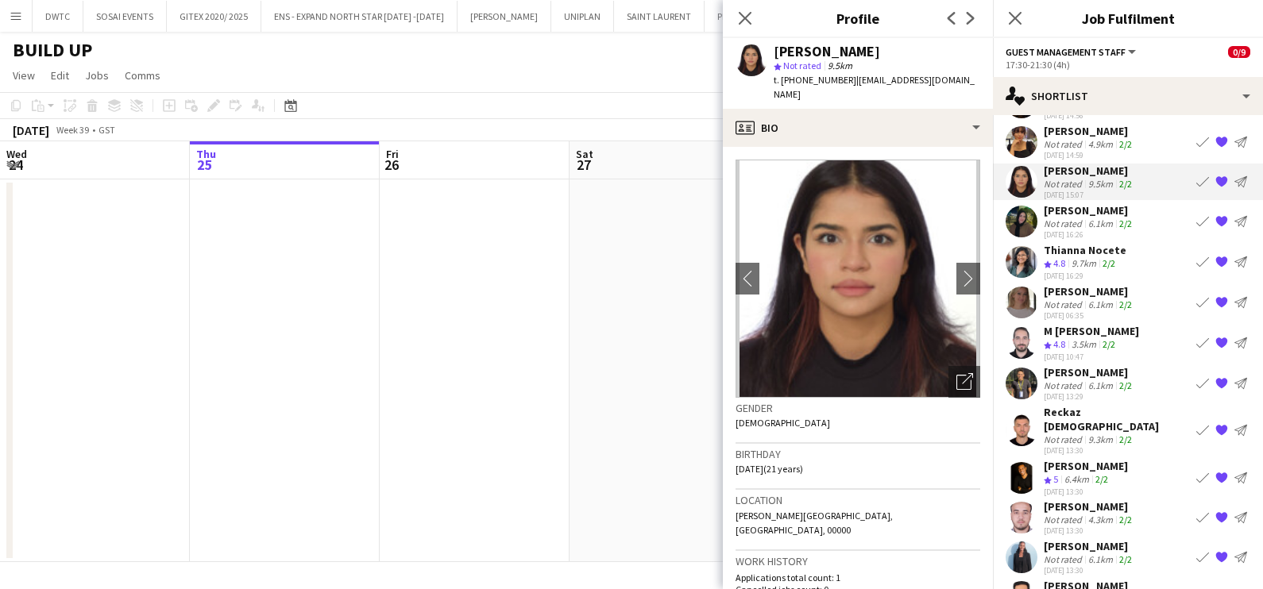
scroll to position [298, 0]
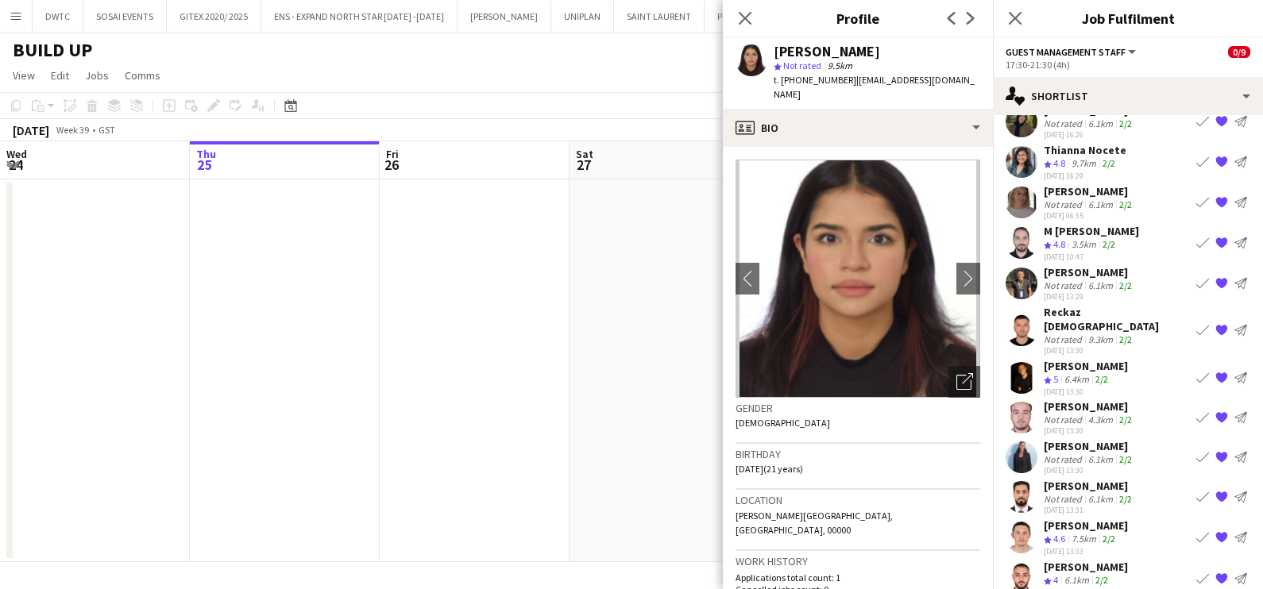
click at [1090, 399] on div "[PERSON_NAME]" at bounding box center [1089, 406] width 91 height 14
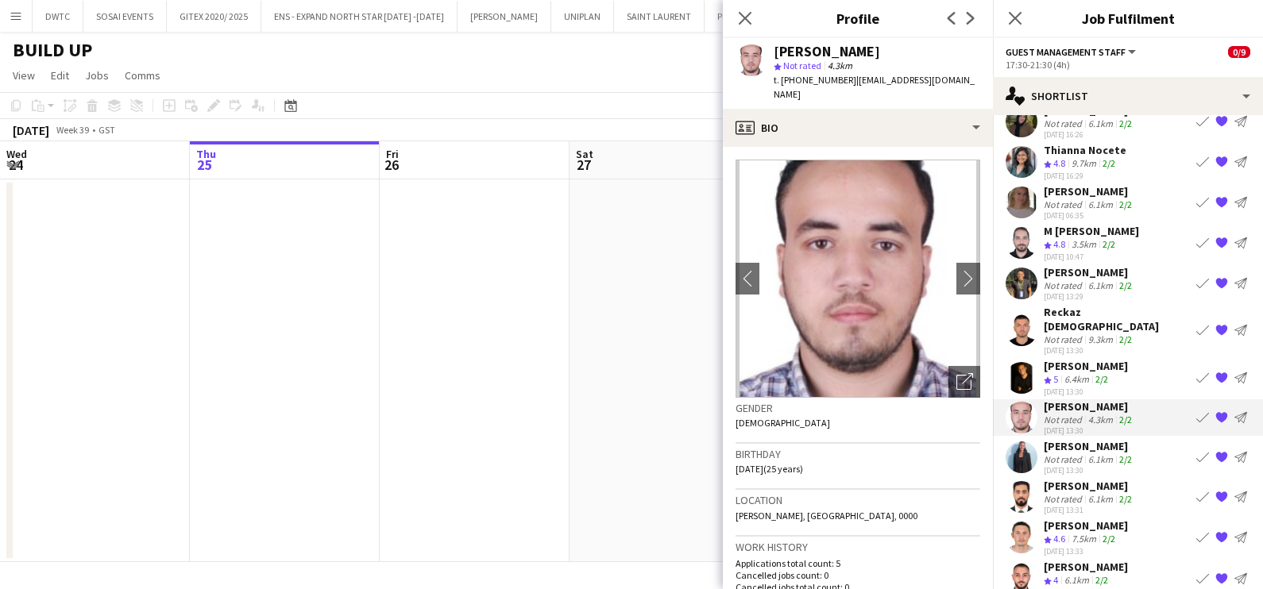
click at [1215, 411] on app-icon "{{ spriteTitle }}" at bounding box center [1221, 417] width 13 height 13
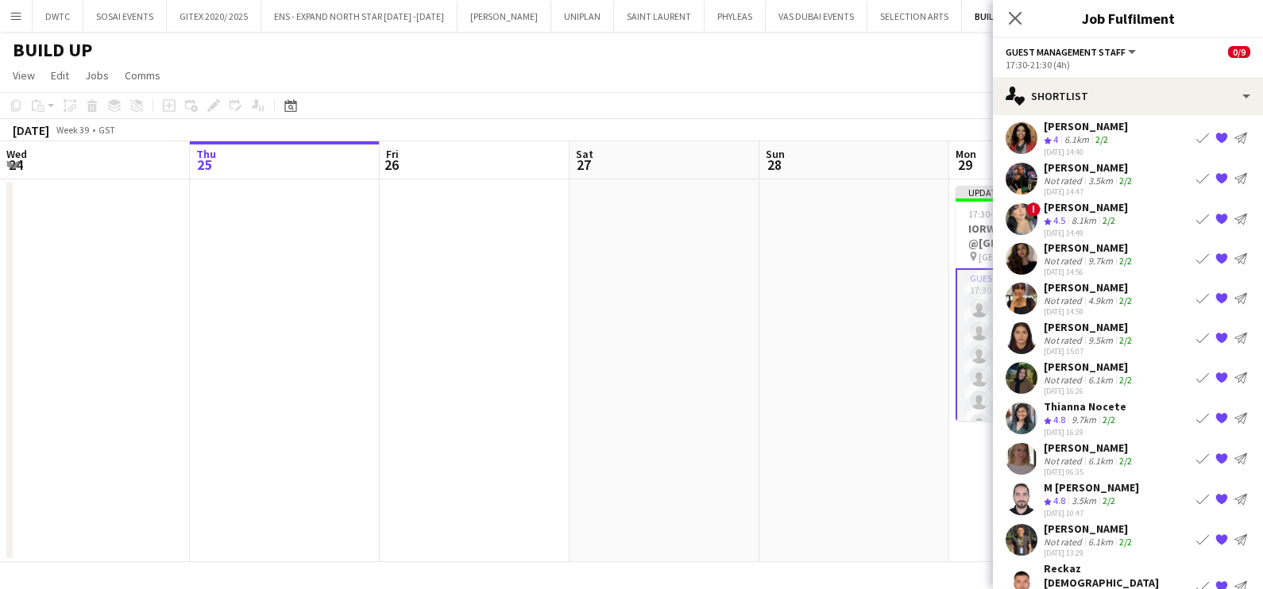
scroll to position [0, 0]
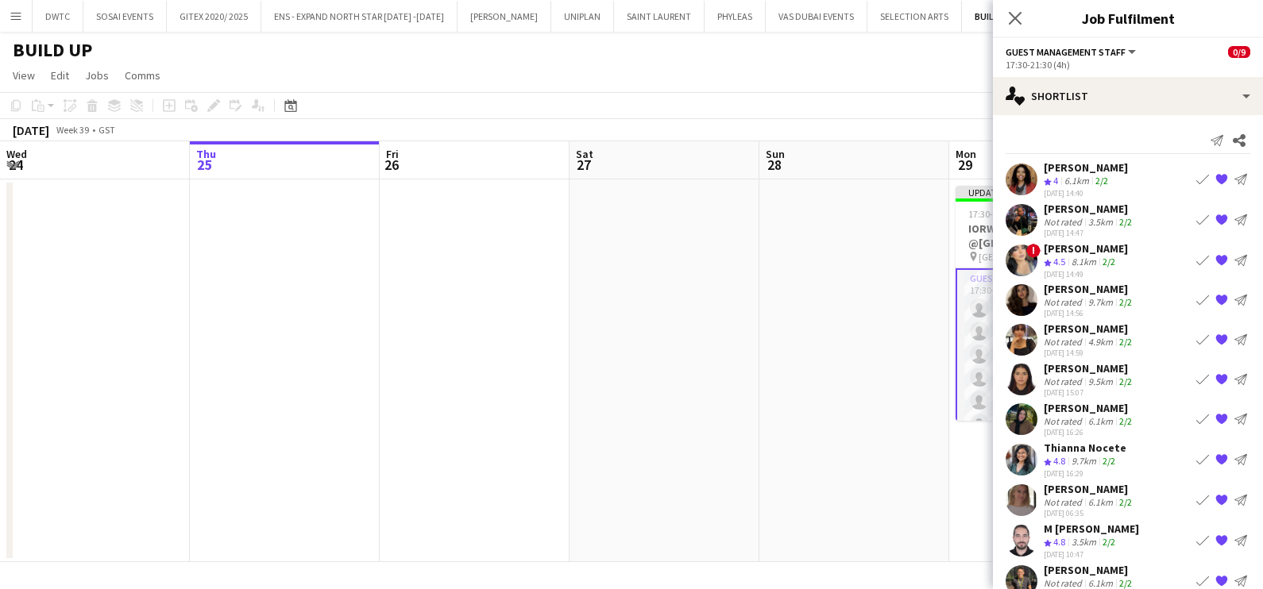
click at [1215, 415] on app-icon "{{ spriteTitle }}" at bounding box center [1221, 419] width 13 height 13
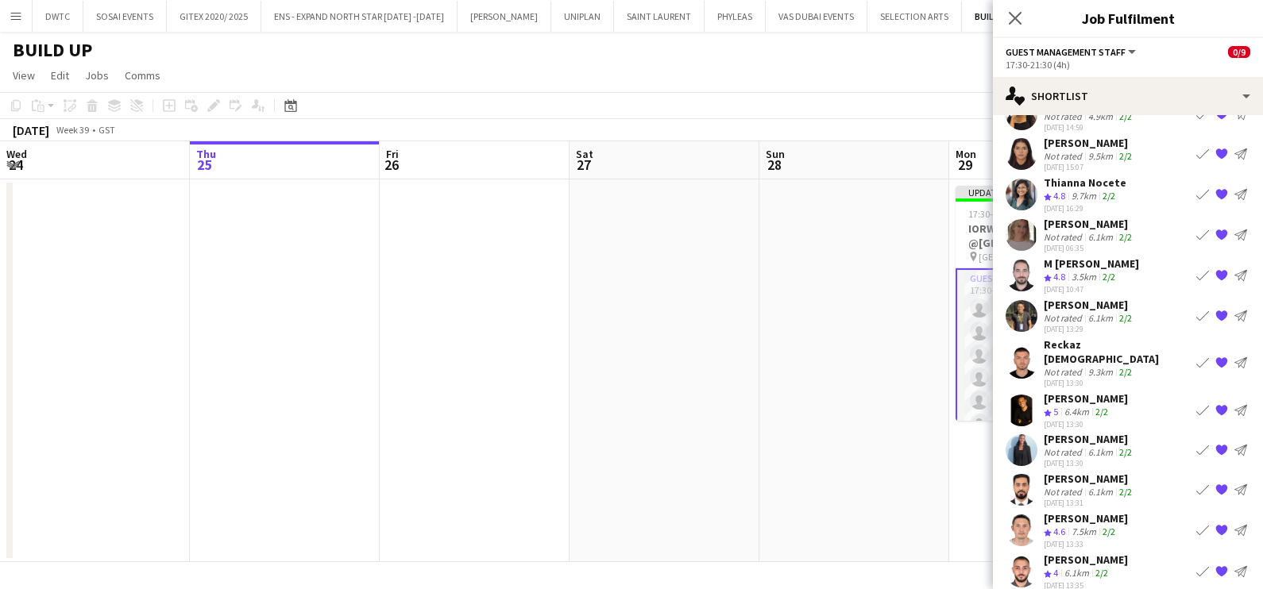
scroll to position [126, 0]
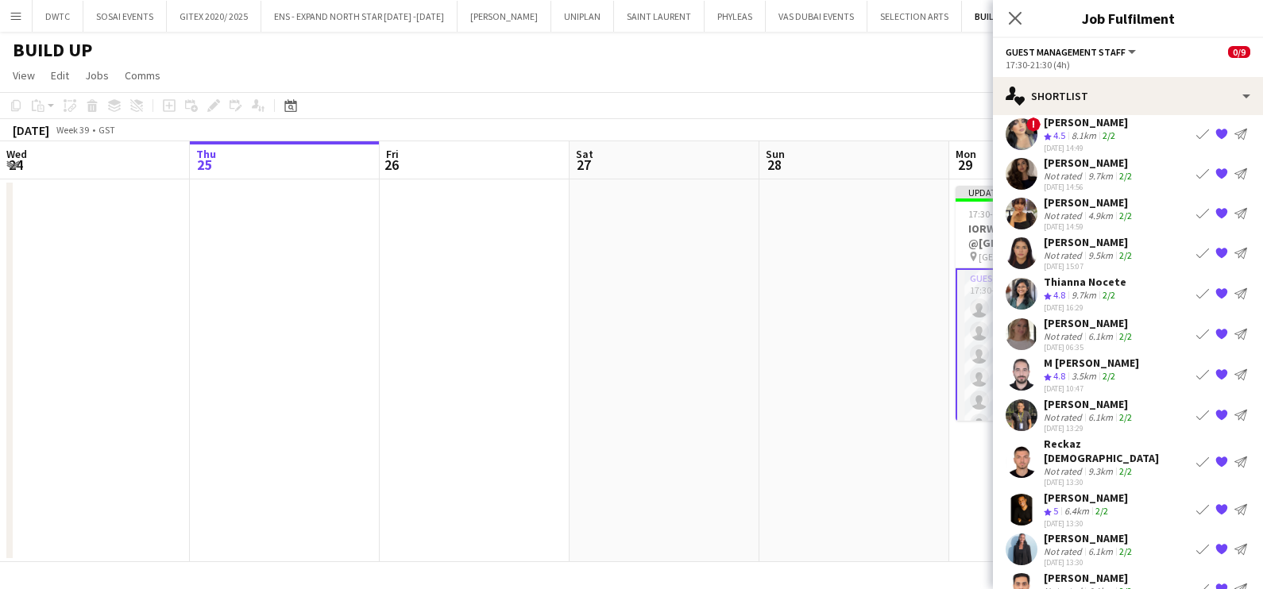
click at [1215, 289] on app-icon "{{ spriteTitle }}" at bounding box center [1221, 293] width 13 height 13
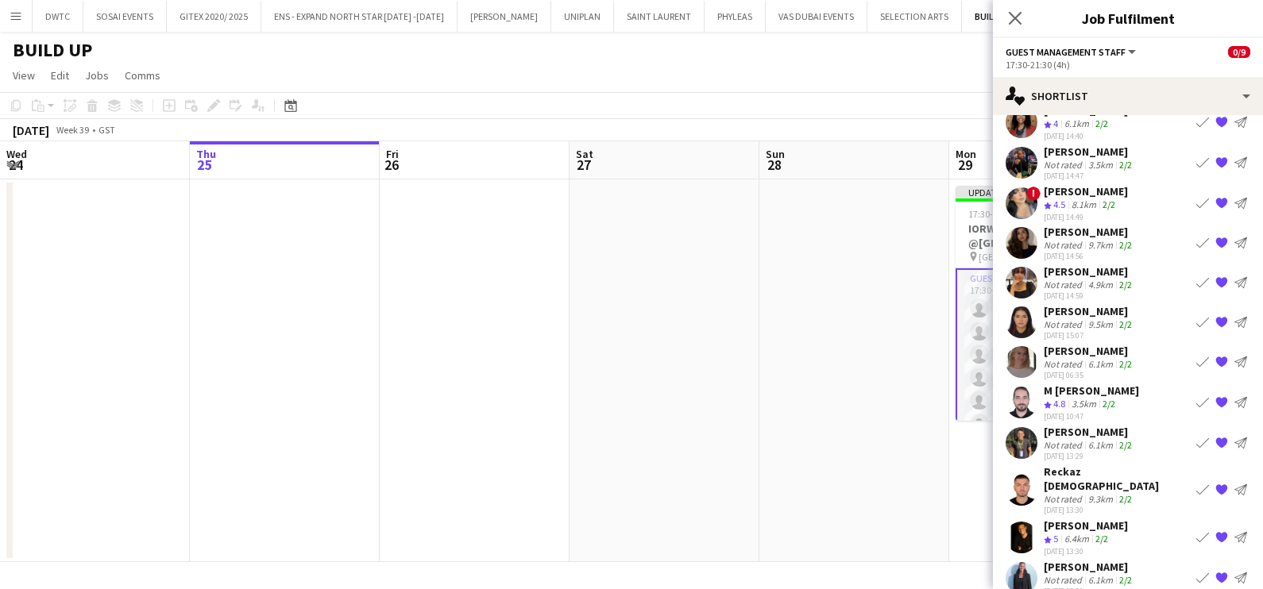
scroll to position [0, 0]
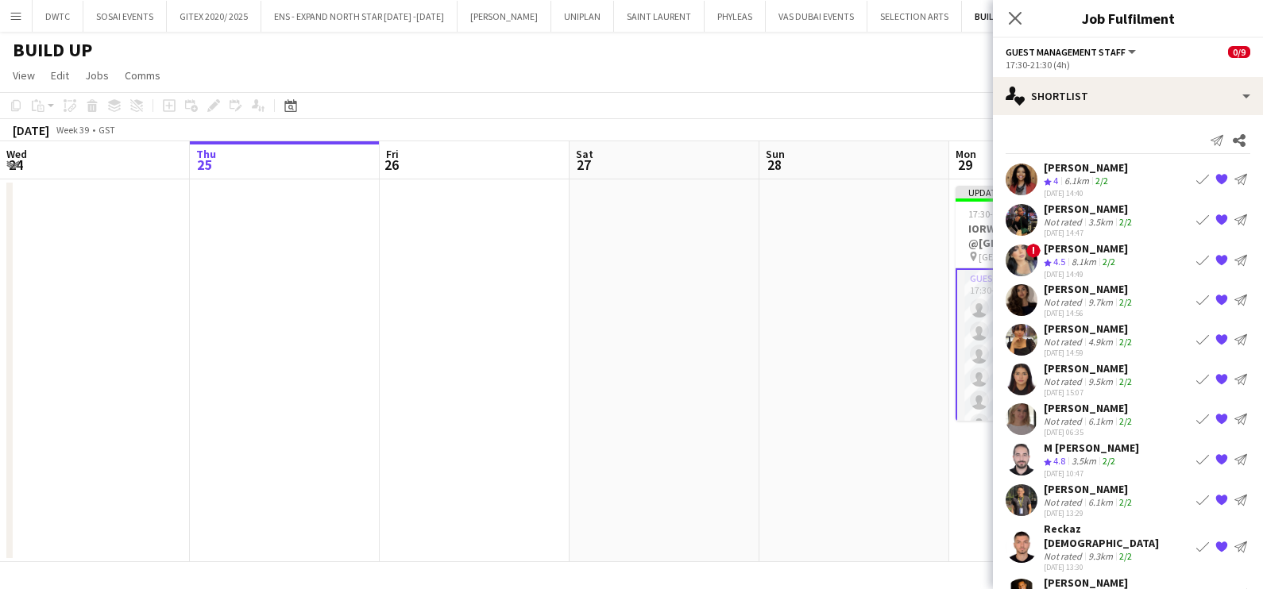
click at [737, 321] on app-date-cell at bounding box center [664, 370] width 190 height 383
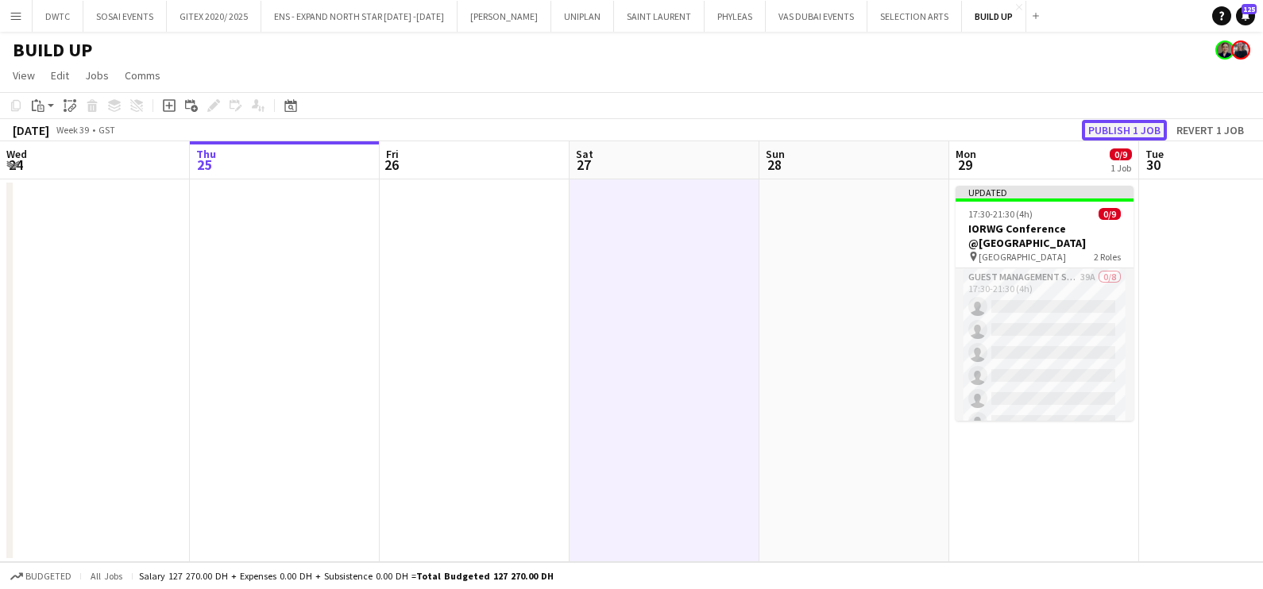
click at [1144, 129] on button "Publish 1 job" at bounding box center [1124, 130] width 85 height 21
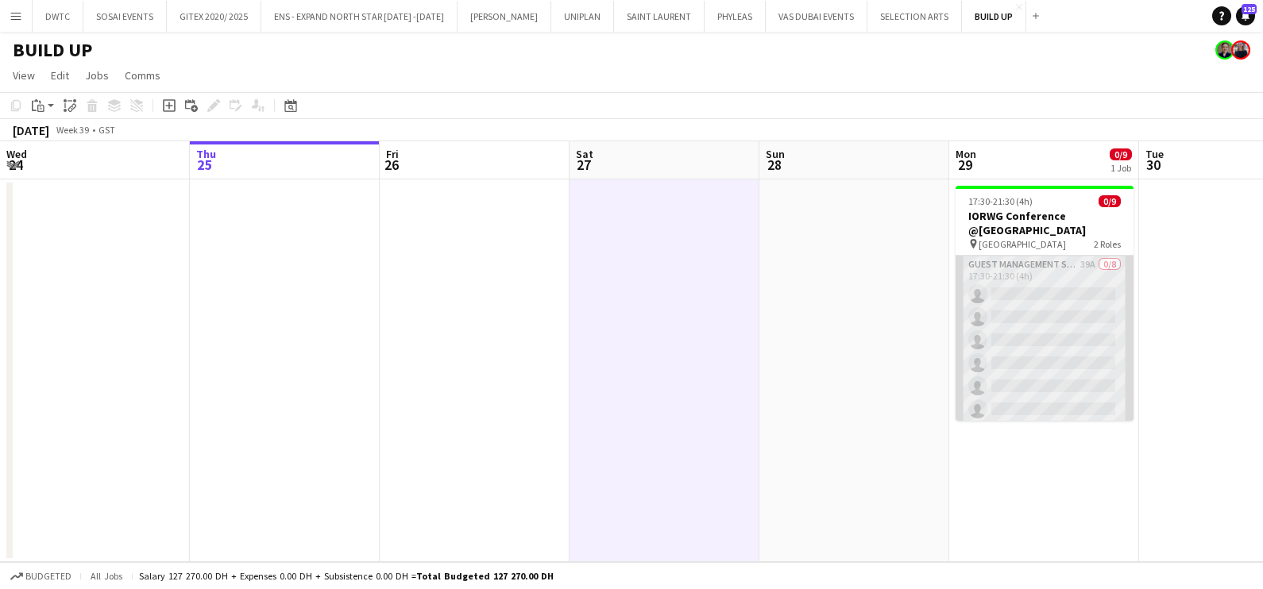
click at [1040, 274] on app-card-role "Guest Management Staff 39A 0/8 17:30-21:30 (4h) single-neutral-actions single-n…" at bounding box center [1044, 363] width 178 height 215
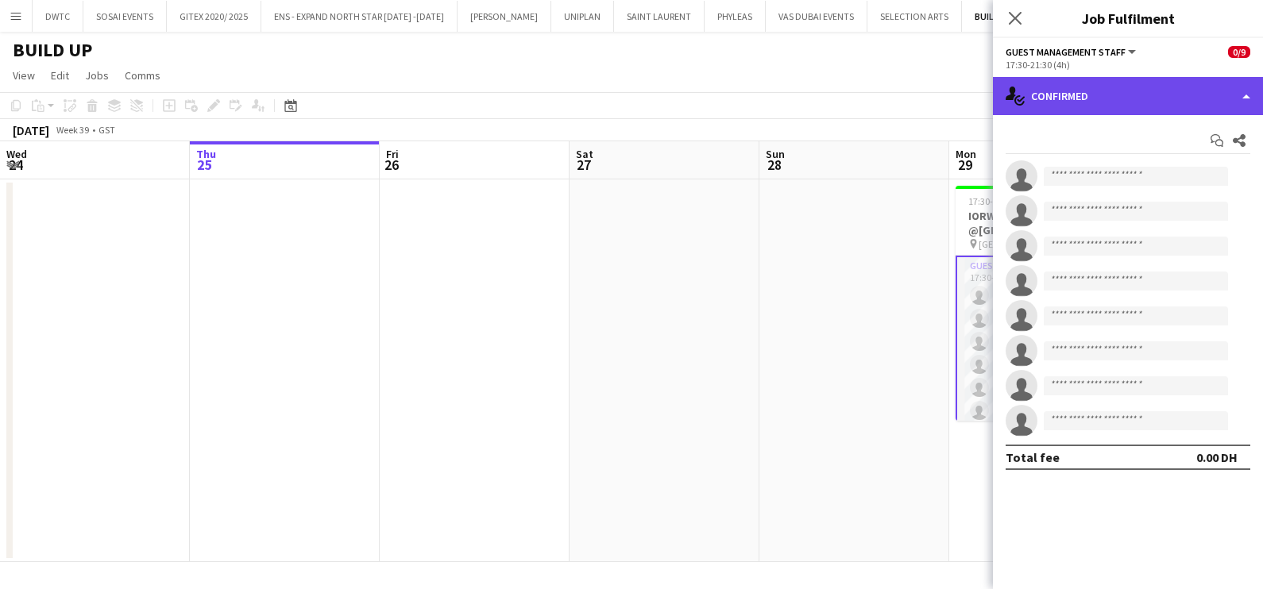
click at [1159, 79] on div "single-neutral-actions-check-2 Confirmed" at bounding box center [1128, 96] width 270 height 38
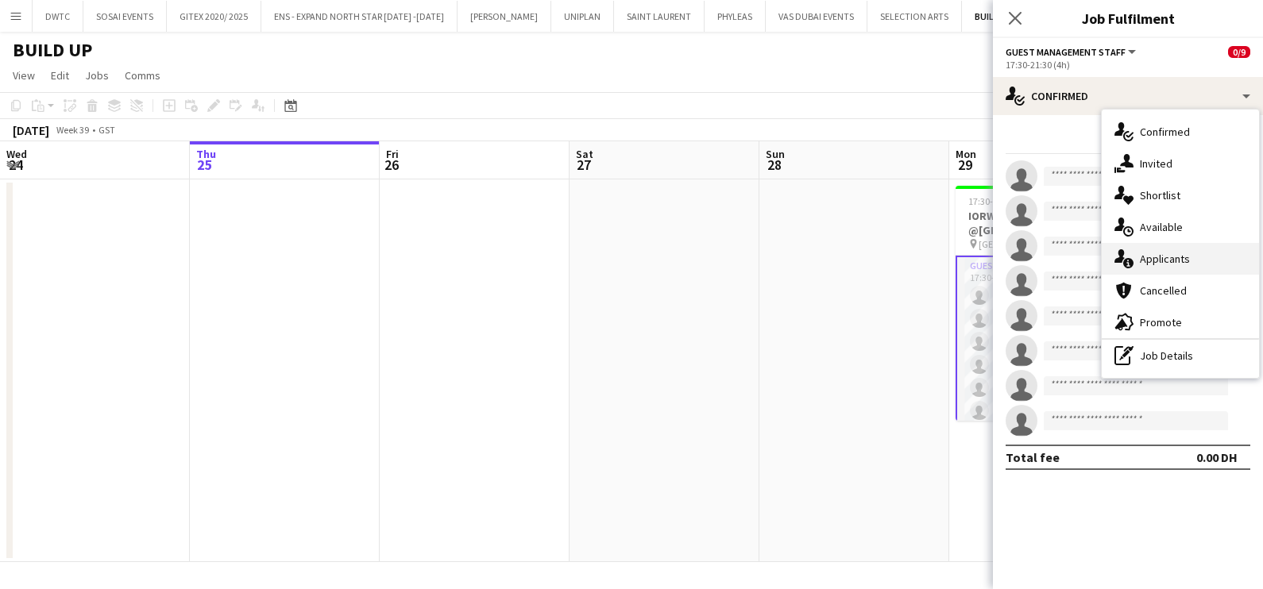
click at [1173, 260] on span "Applicants" at bounding box center [1165, 259] width 50 height 14
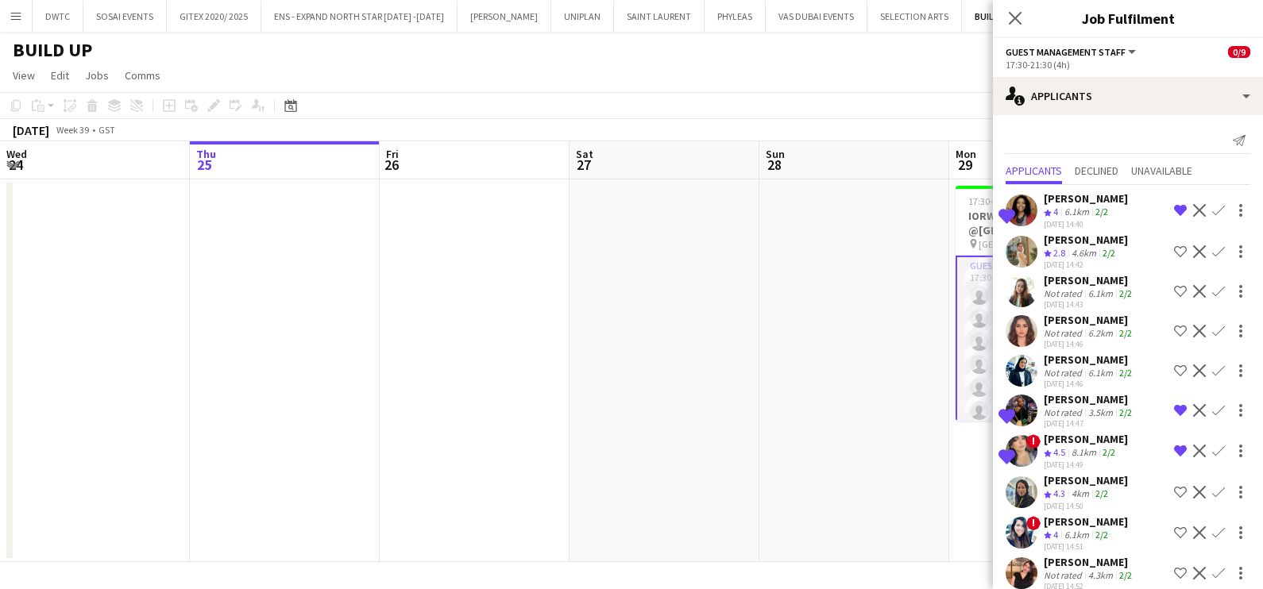
click at [800, 331] on app-date-cell at bounding box center [854, 370] width 190 height 383
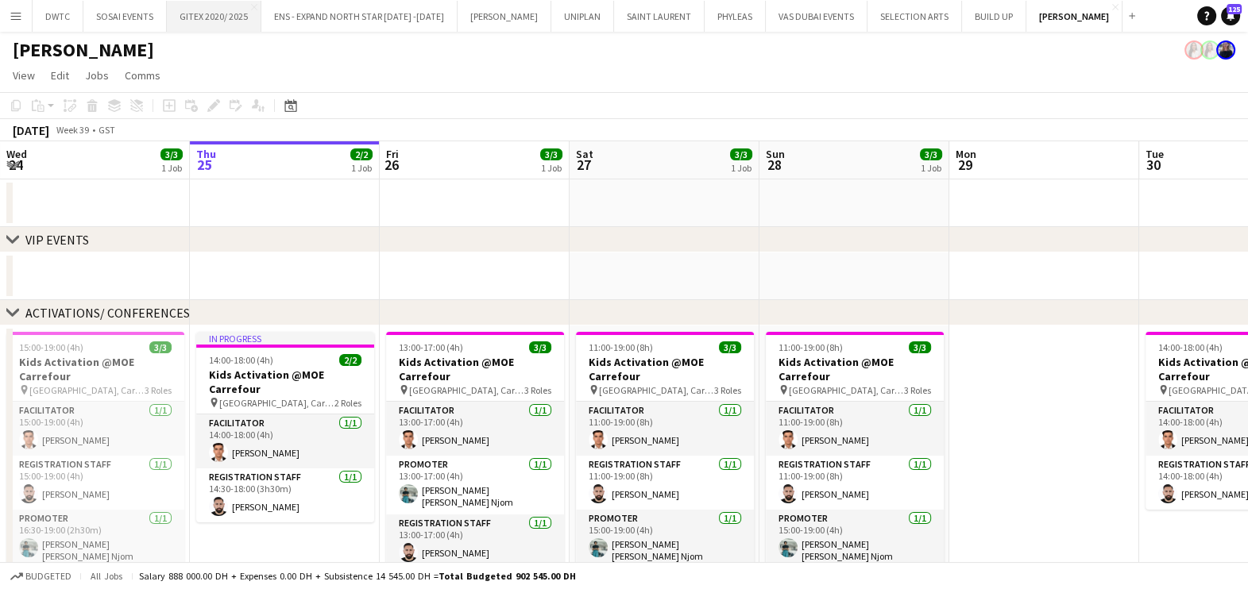
click at [209, 16] on button "GITEX 2020/ 2025 Close" at bounding box center [214, 16] width 95 height 31
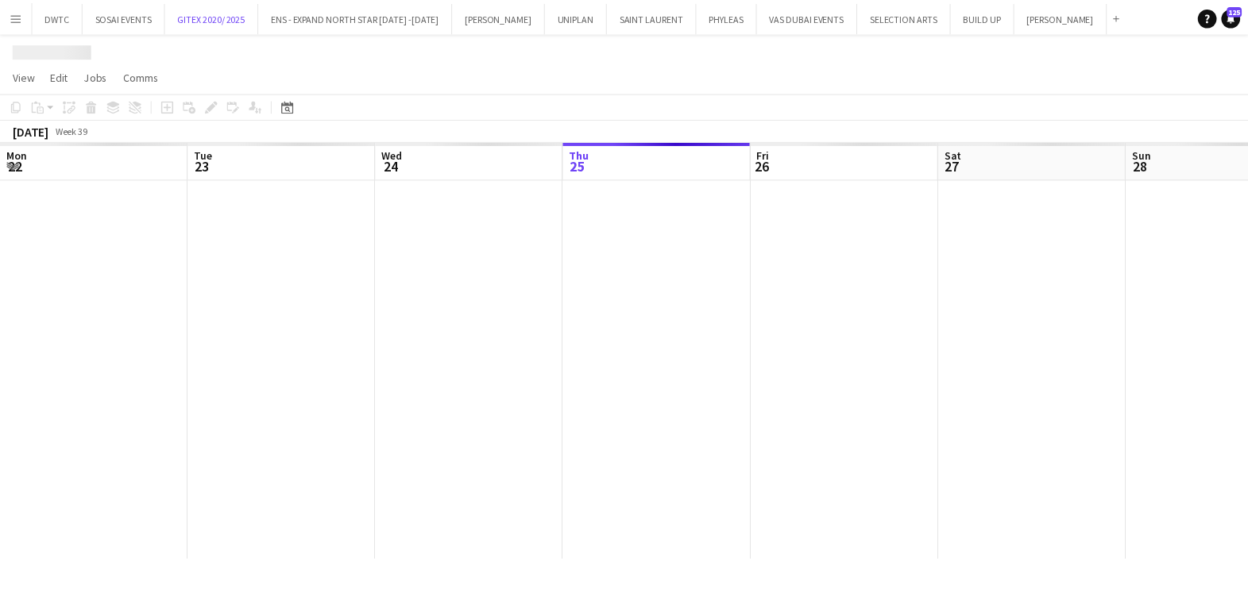
scroll to position [0, 380]
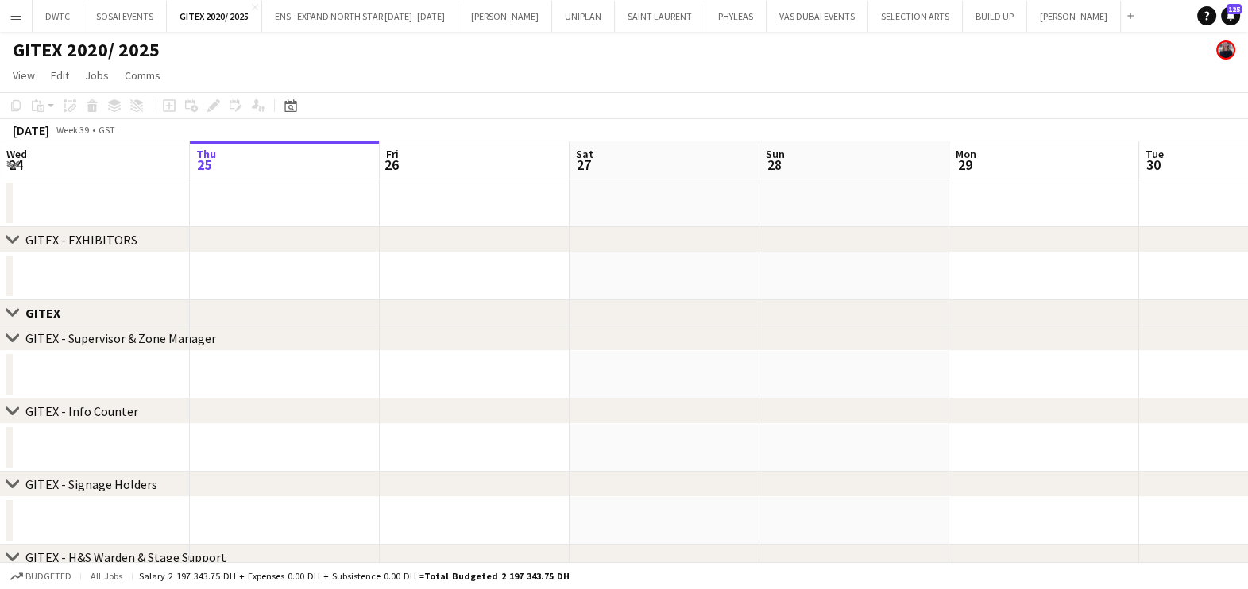
drag, startPoint x: 718, startPoint y: 299, endPoint x: 127, endPoint y: 304, distance: 590.9
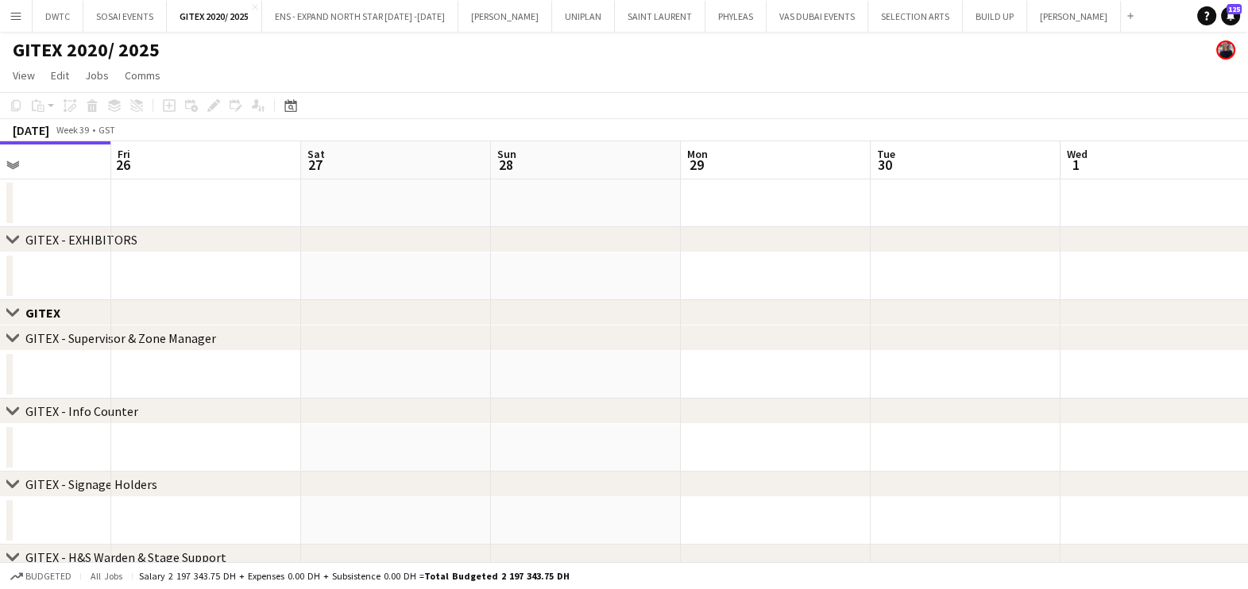
drag, startPoint x: 815, startPoint y: 283, endPoint x: 148, endPoint y: 283, distance: 667.1
drag, startPoint x: 276, startPoint y: 284, endPoint x: 710, endPoint y: 285, distance: 434.4
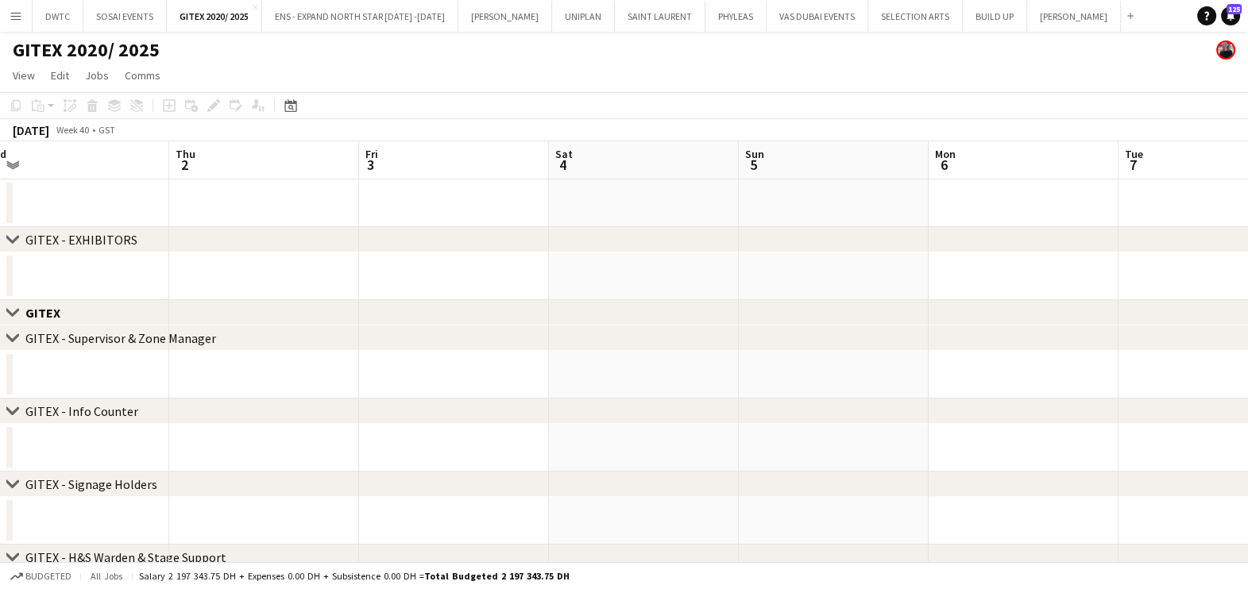
drag, startPoint x: 188, startPoint y: 283, endPoint x: 484, endPoint y: 295, distance: 296.5
drag, startPoint x: 538, startPoint y: 293, endPoint x: 64, endPoint y: 295, distance: 473.3
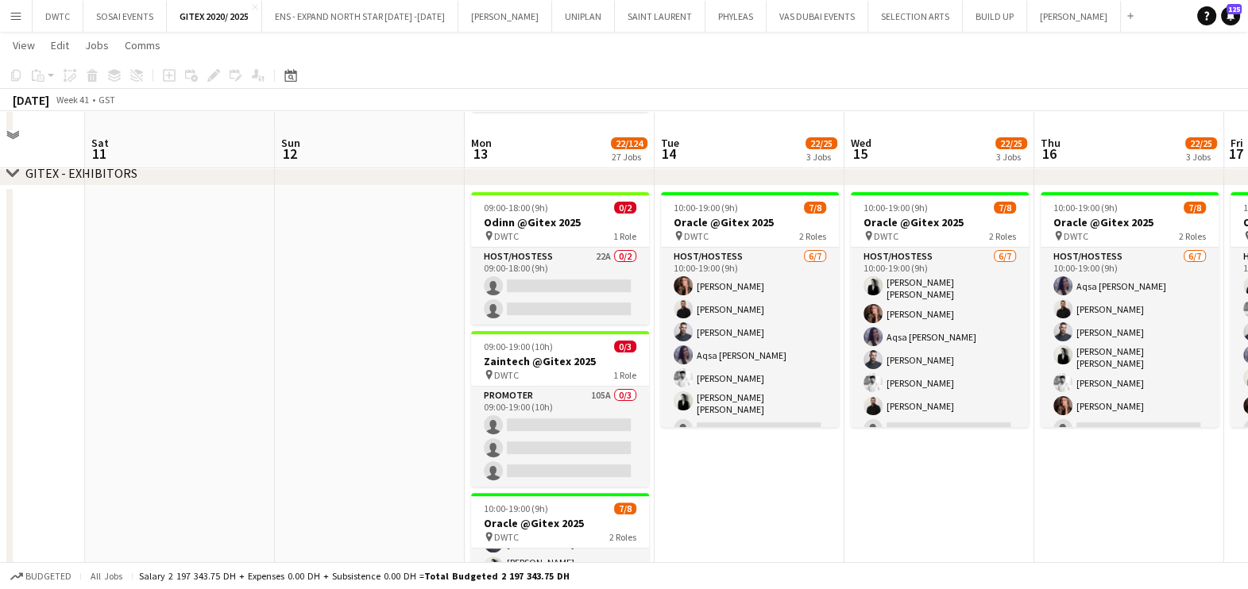
scroll to position [596, 0]
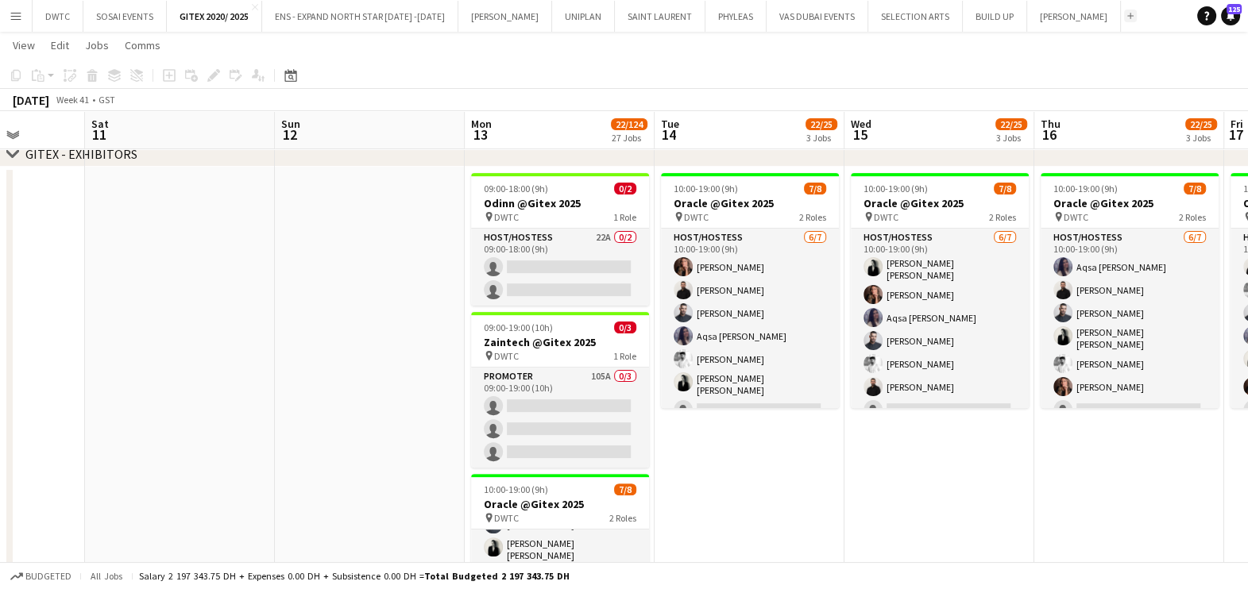
click at [1127, 16] on app-icon "Add" at bounding box center [1130, 16] width 6 height 6
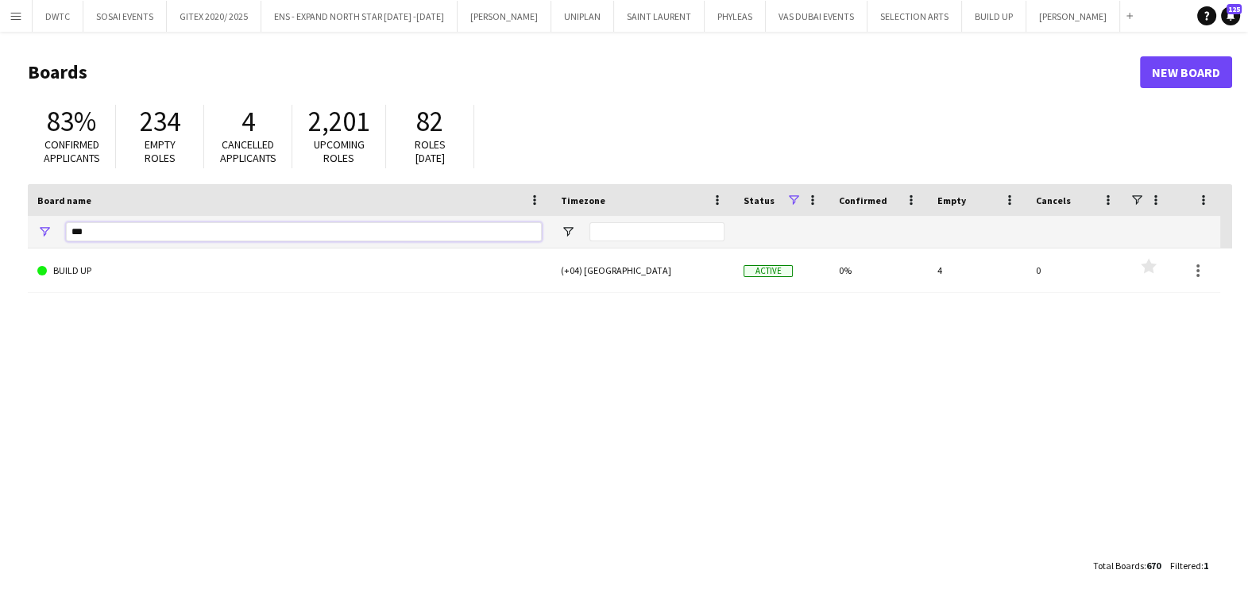
click at [203, 230] on input "***" at bounding box center [304, 231] width 476 height 19
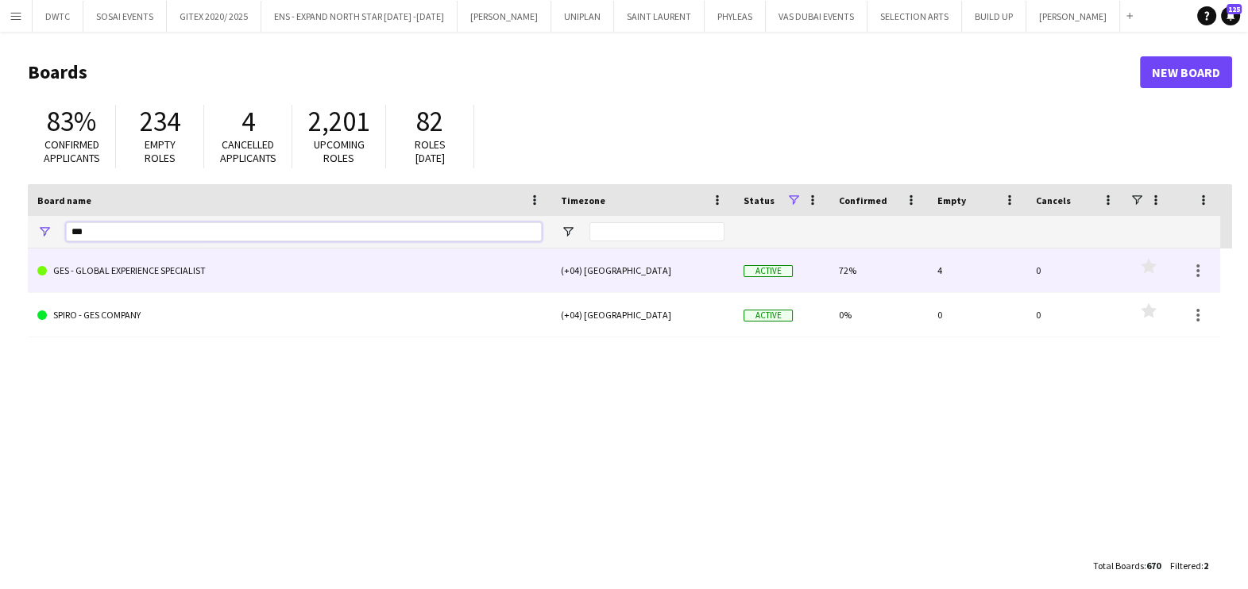
type input "***"
click at [195, 270] on link "GES - GLOBAL EXPERIENCE SPECIALIST" at bounding box center [289, 271] width 504 height 44
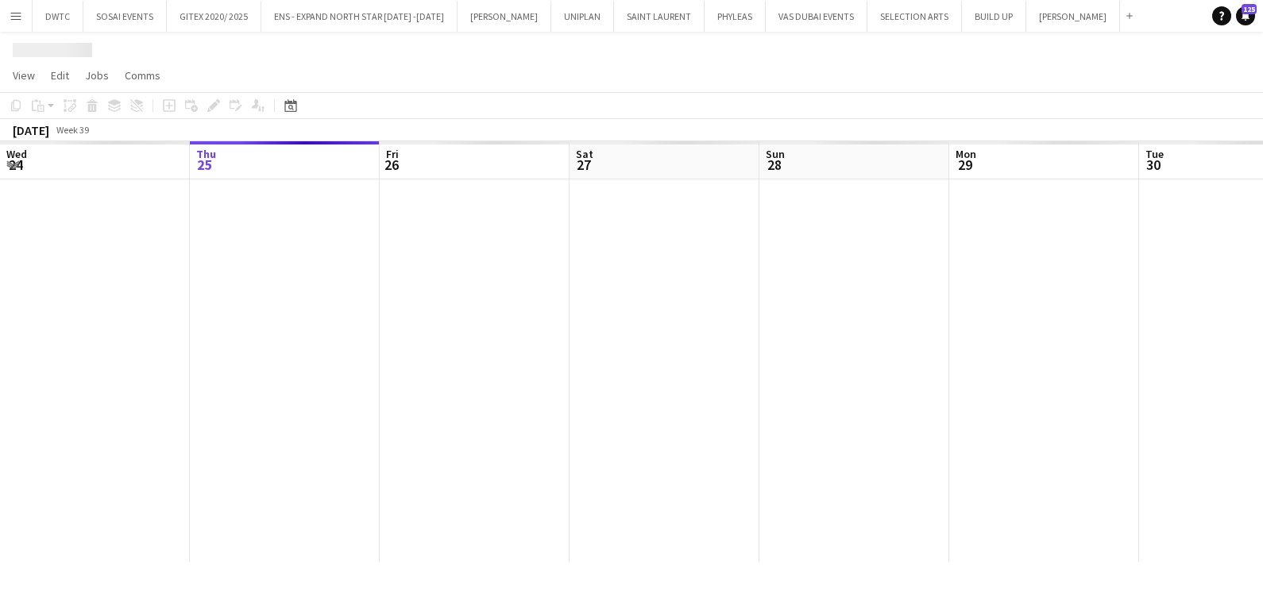
scroll to position [0, 95]
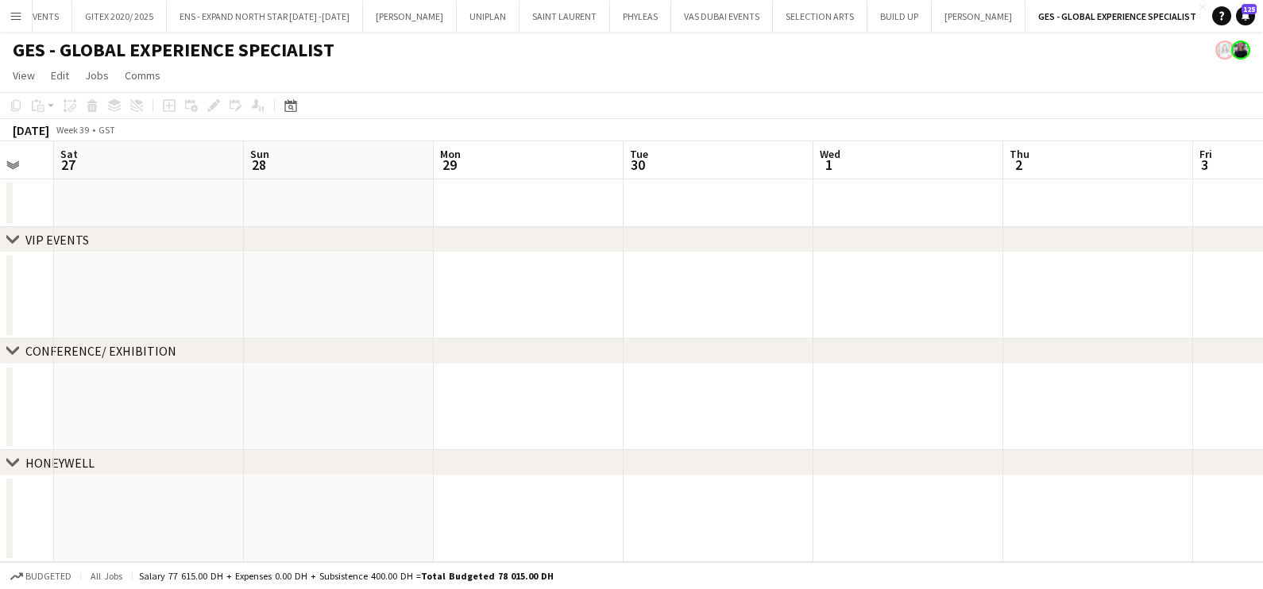
drag, startPoint x: 485, startPoint y: 299, endPoint x: 691, endPoint y: 301, distance: 205.7
click at [123, 299] on app-calendar-viewport "Wed 24 Thu 25 Fri 26 Sat 27 Sun 28 Mon 29 Tue 30 Wed 1 Thu 2 Fri 3 Sat 4 Sun 5" at bounding box center [631, 351] width 1263 height 421
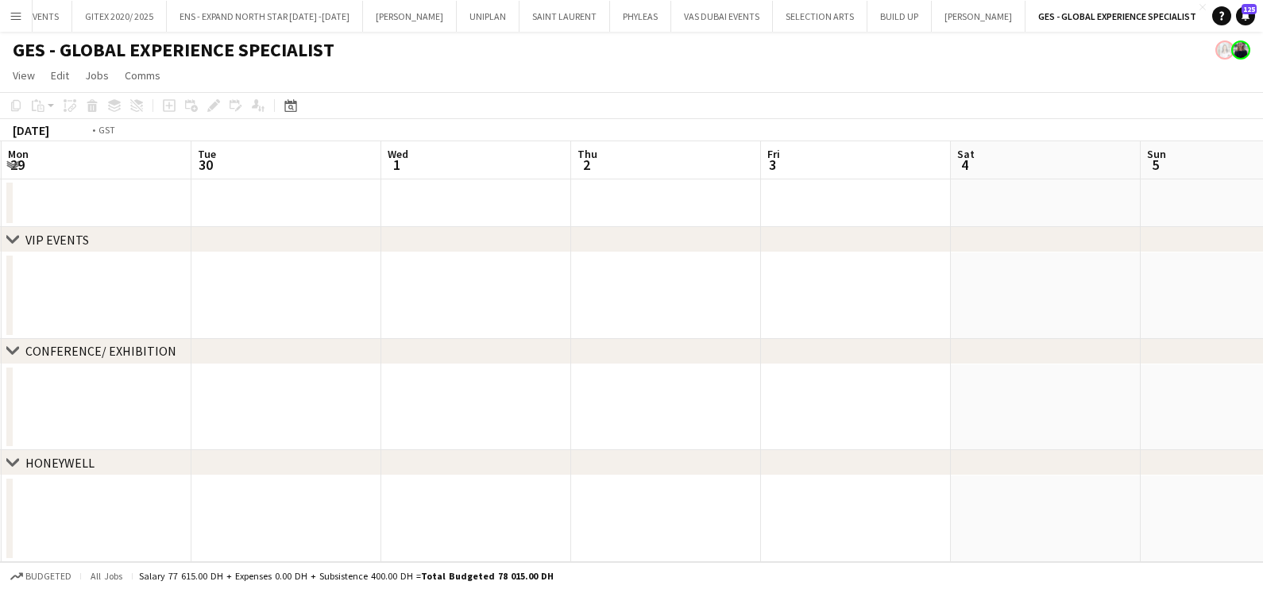
drag, startPoint x: 787, startPoint y: 303, endPoint x: 183, endPoint y: 310, distance: 604.4
click at [183, 310] on app-calendar-viewport "Fri 26 Sat 27 Sun 28 Mon 29 Tue 30 Wed 1 Thu 2 Fri 3 Sat 4 Sun 5 Mon 6 Tue 7" at bounding box center [631, 351] width 1263 height 421
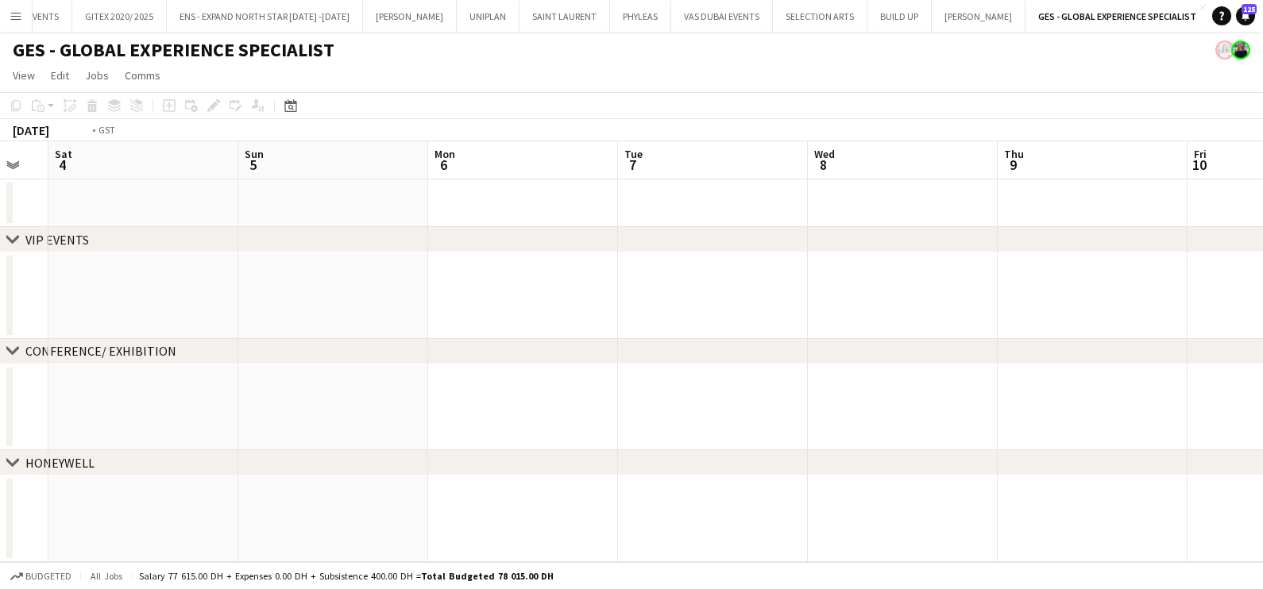
drag, startPoint x: 979, startPoint y: 320, endPoint x: 739, endPoint y: 326, distance: 239.9
click at [121, 330] on app-calendar-viewport "Wed 1 Thu 2 Fri 3 Sat 4 Sun 5 Mon 6 Tue 7 Wed 8 Thu 9 Fri 10 Sat 11 Sun 12" at bounding box center [631, 351] width 1263 height 421
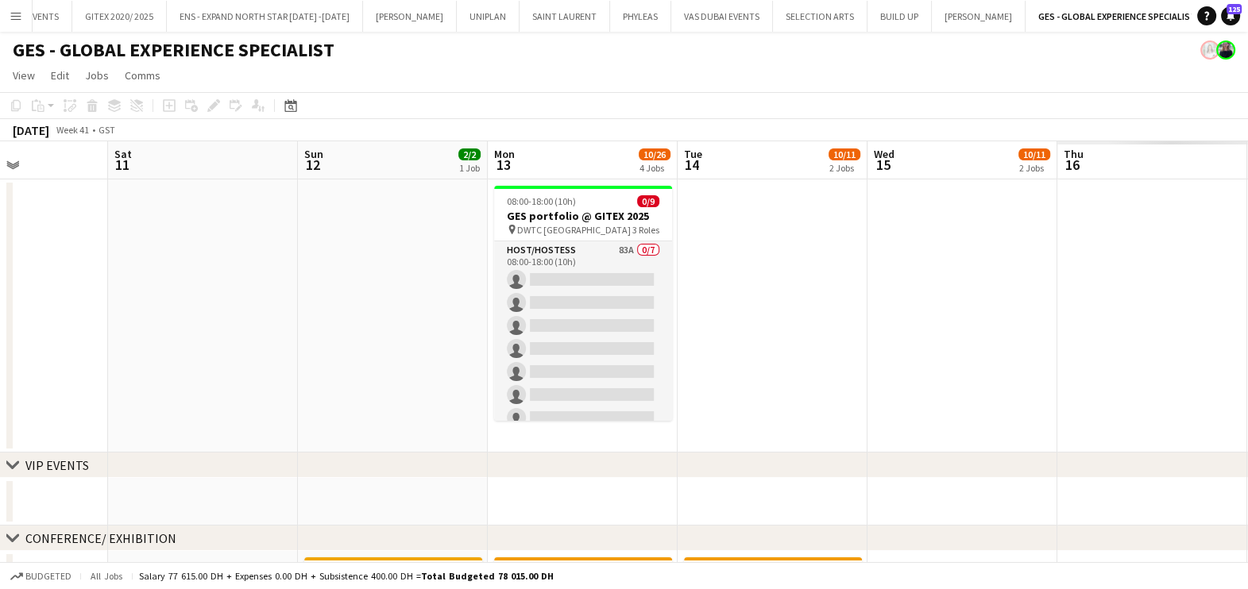
drag, startPoint x: 689, startPoint y: 330, endPoint x: 218, endPoint y: 330, distance: 470.1
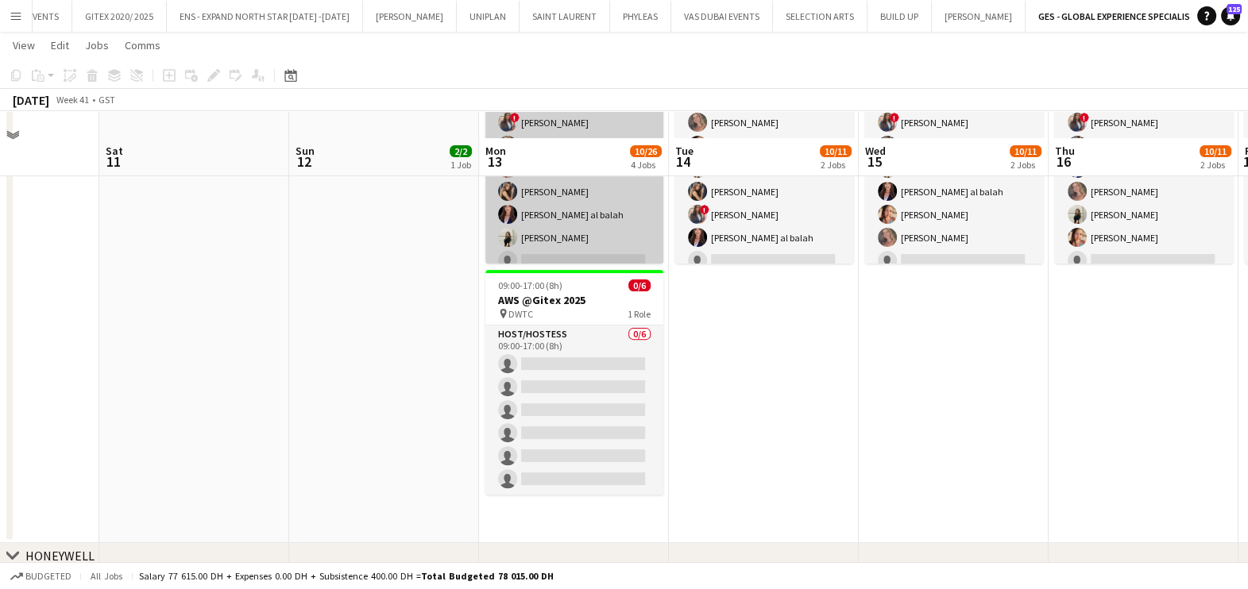
scroll to position [694, 0]
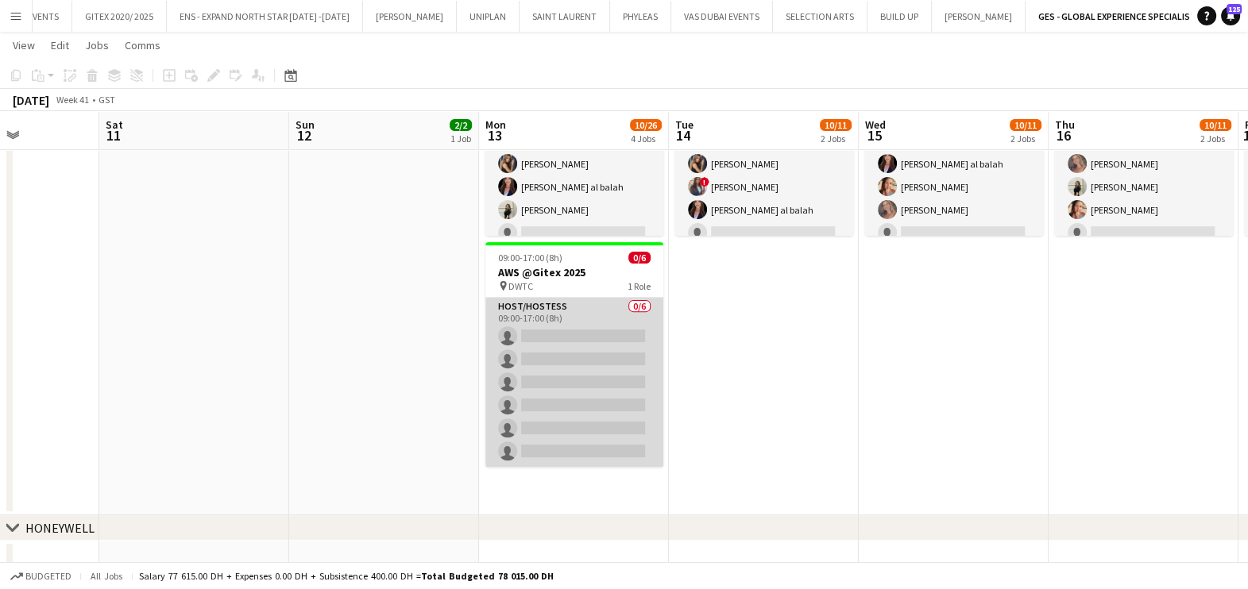
click at [572, 322] on app-card-role "Host/Hostess 0/6 09:00-17:00 (8h) single-neutral-actions single-neutral-actions…" at bounding box center [574, 382] width 178 height 169
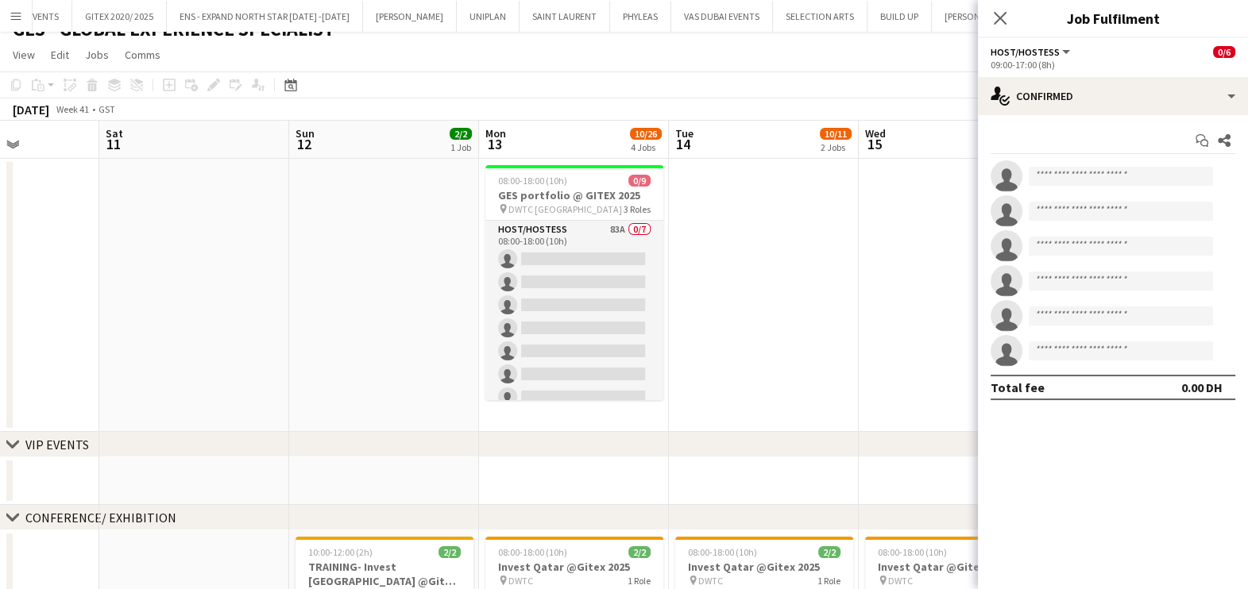
scroll to position [0, 0]
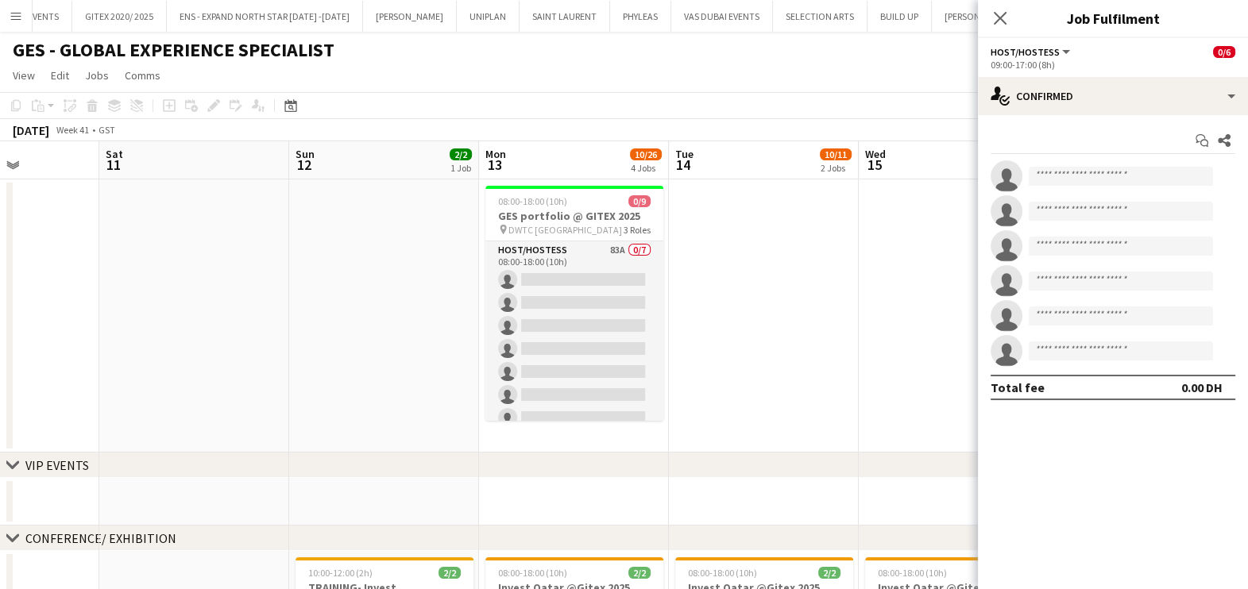
click at [581, 327] on app-card-role "Host/Hostess 83A 0/7 08:00-18:00 (10h) single-neutral-actions single-neutral-ac…" at bounding box center [574, 337] width 178 height 192
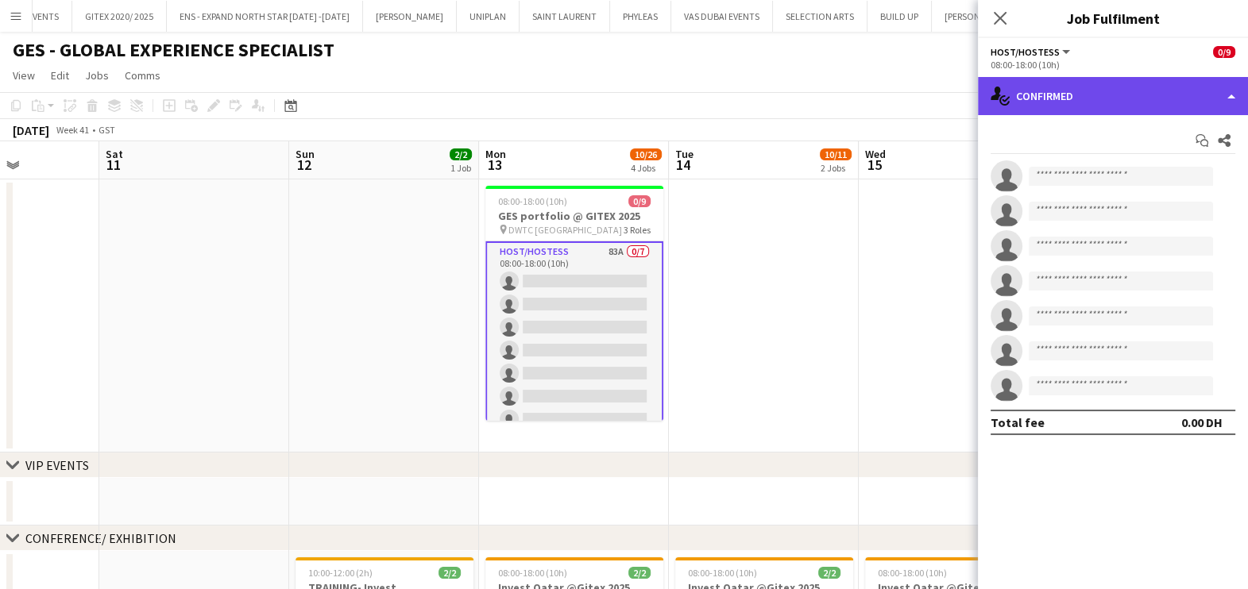
click at [1071, 106] on div "single-neutral-actions-check-2 Confirmed" at bounding box center [1113, 96] width 270 height 38
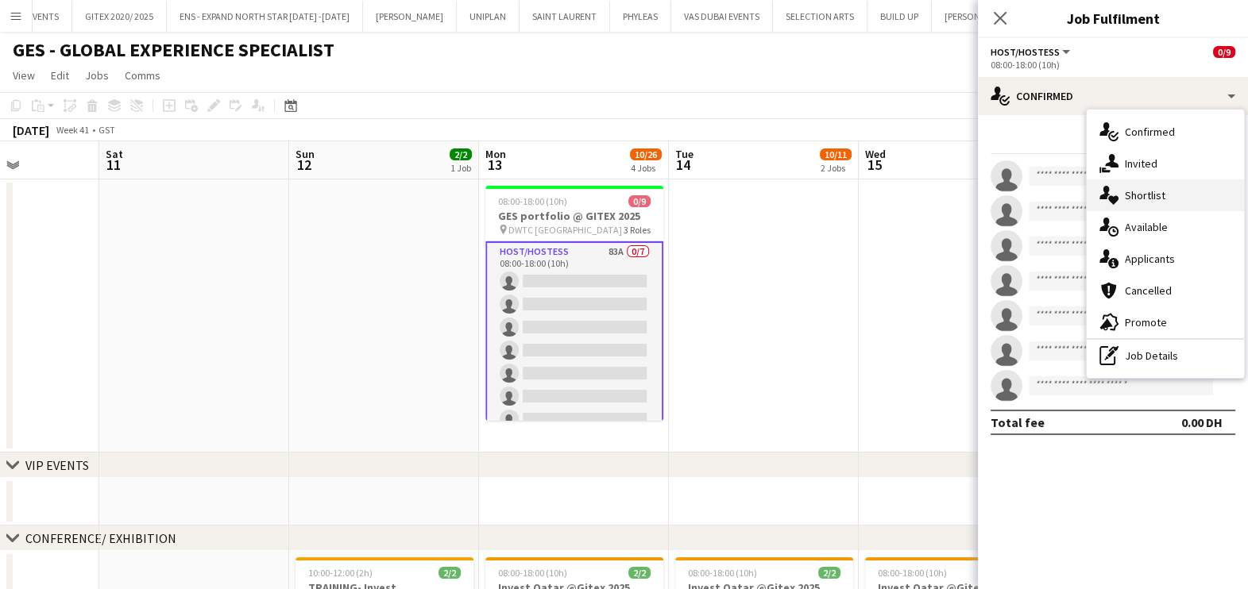
click at [1143, 191] on span "Shortlist" at bounding box center [1145, 195] width 41 height 14
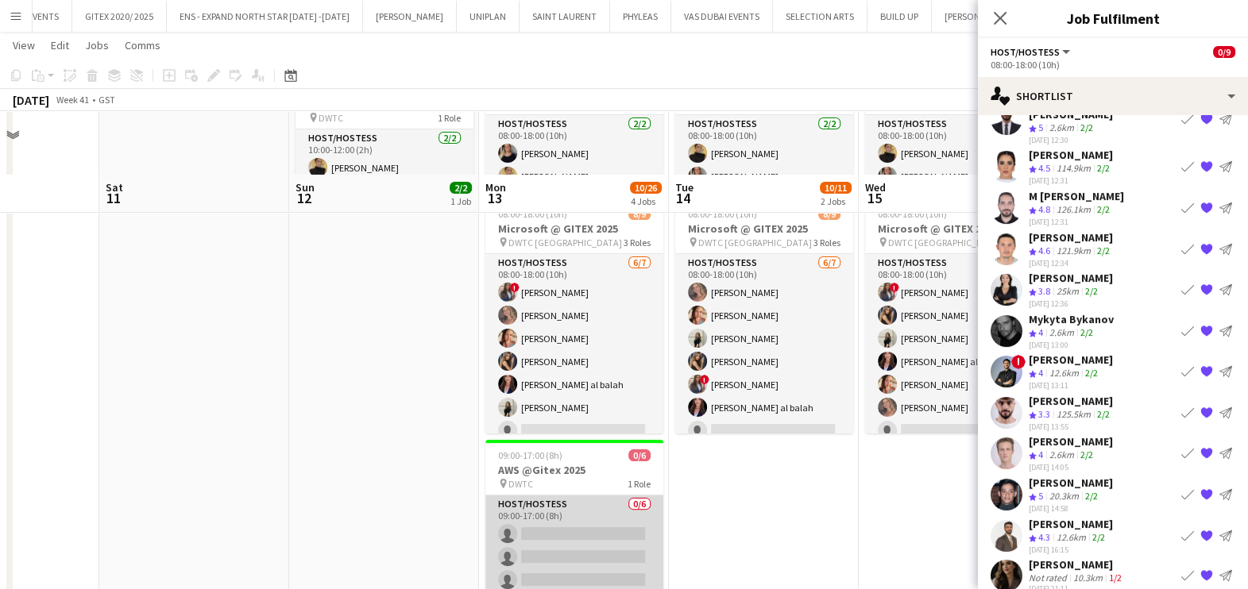
scroll to position [694, 0]
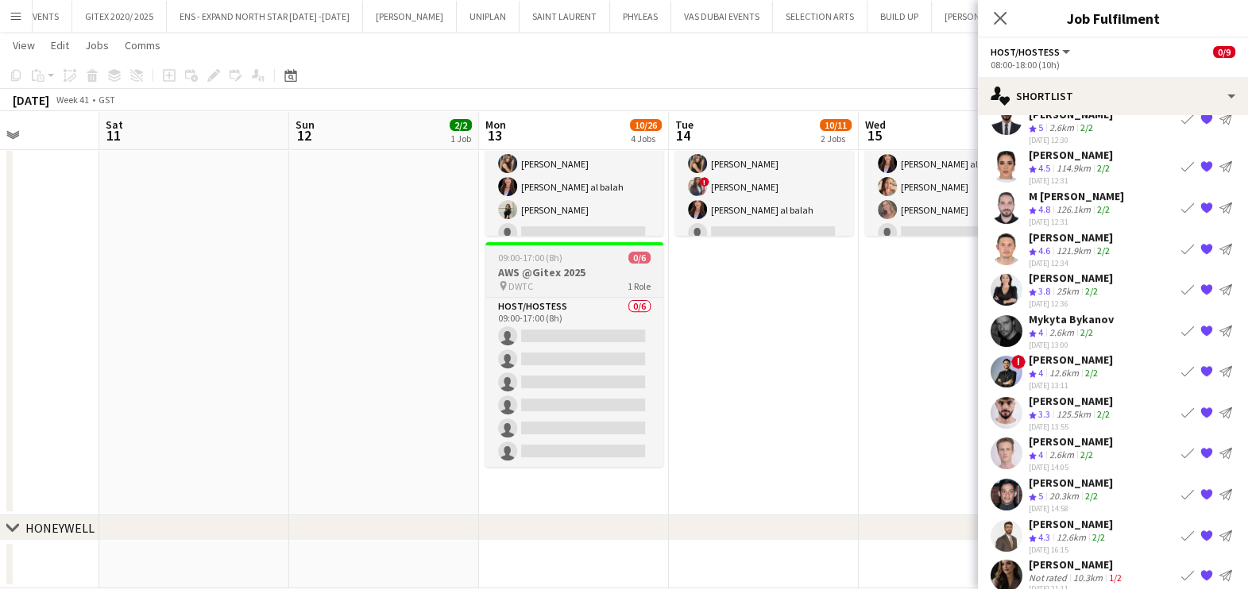
click at [585, 267] on h3 "AWS @Gitex 2025" at bounding box center [574, 272] width 178 height 14
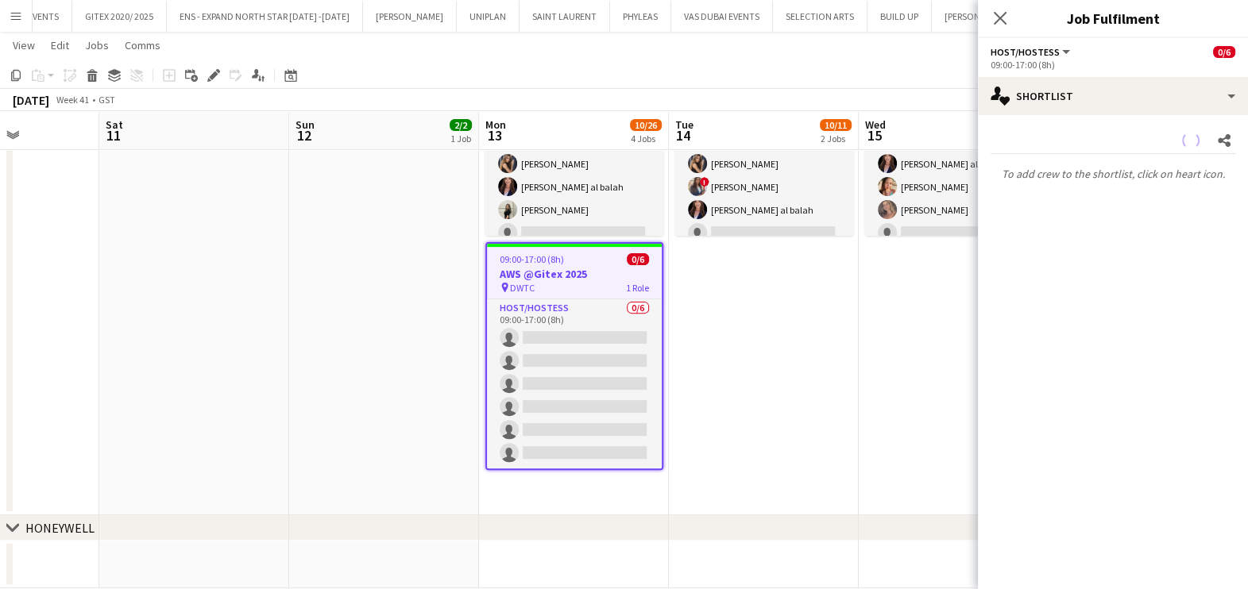
scroll to position [0, 0]
click at [214, 75] on icon "Edit" at bounding box center [213, 75] width 13 height 13
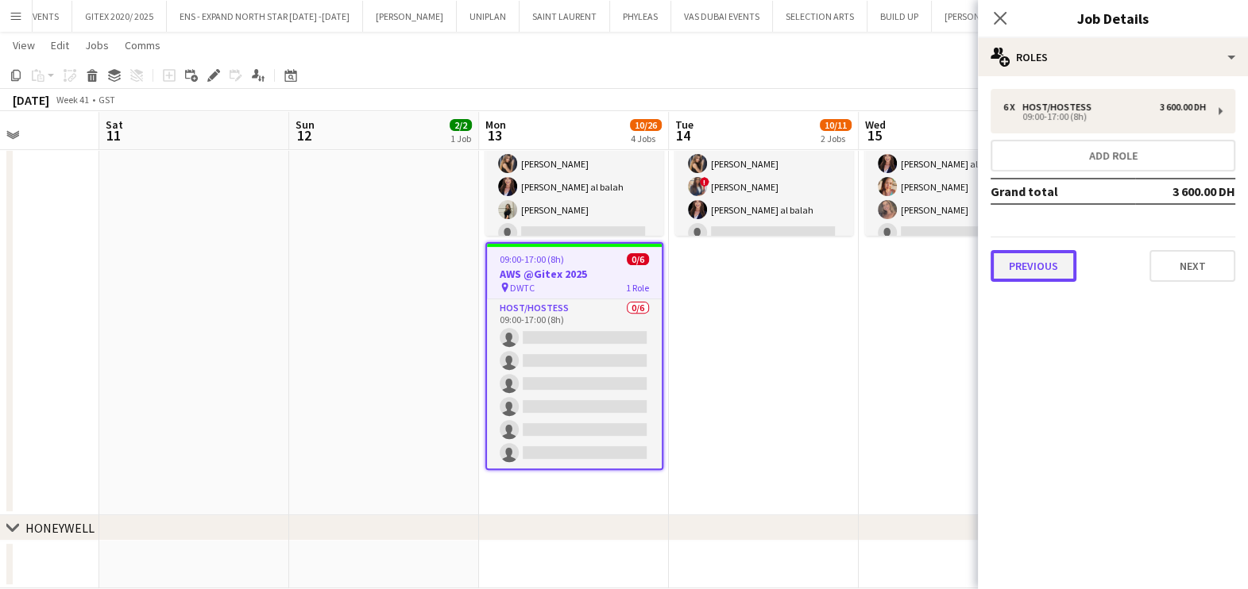
click at [1046, 254] on button "Previous" at bounding box center [1033, 266] width 86 height 32
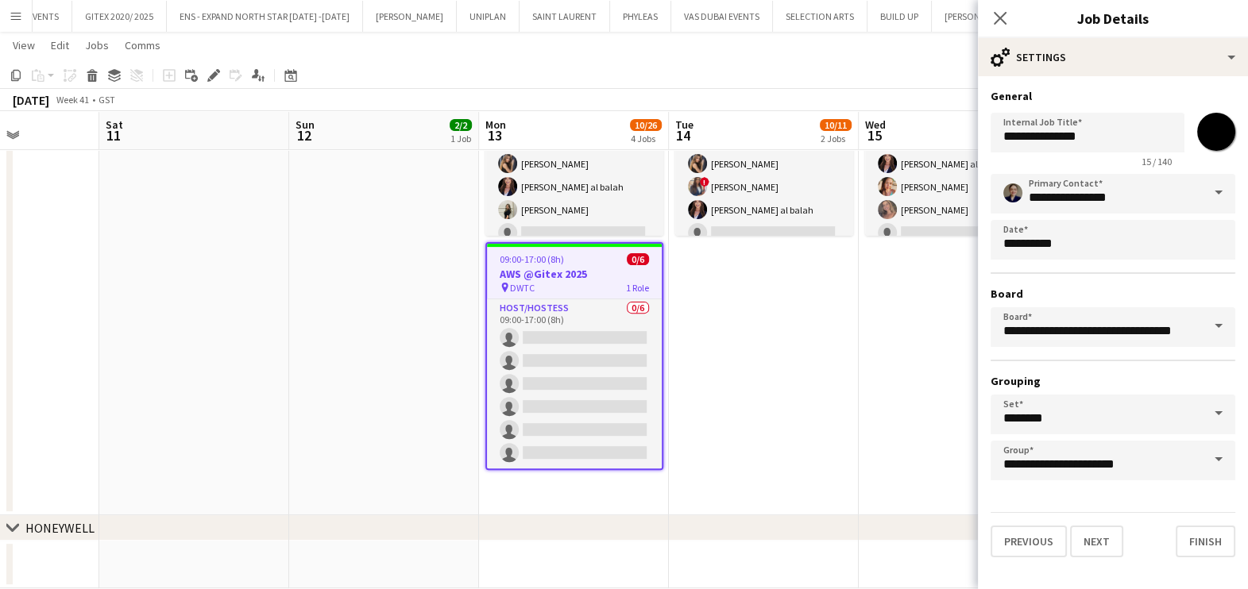
click at [1218, 198] on span at bounding box center [1218, 193] width 33 height 38
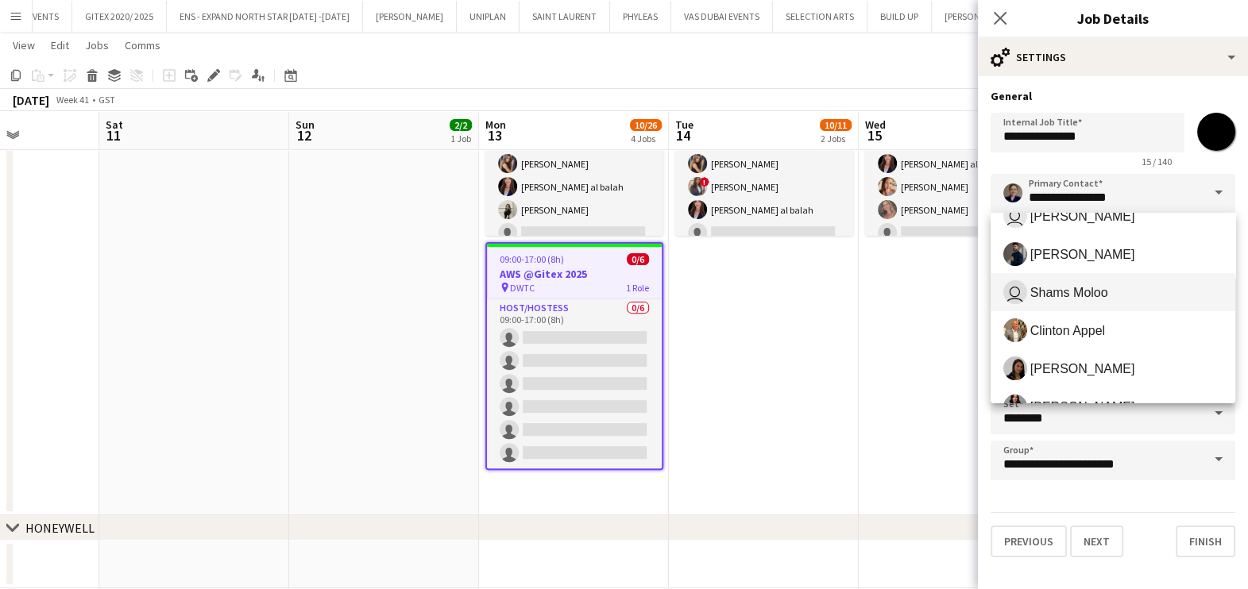
scroll to position [396, 0]
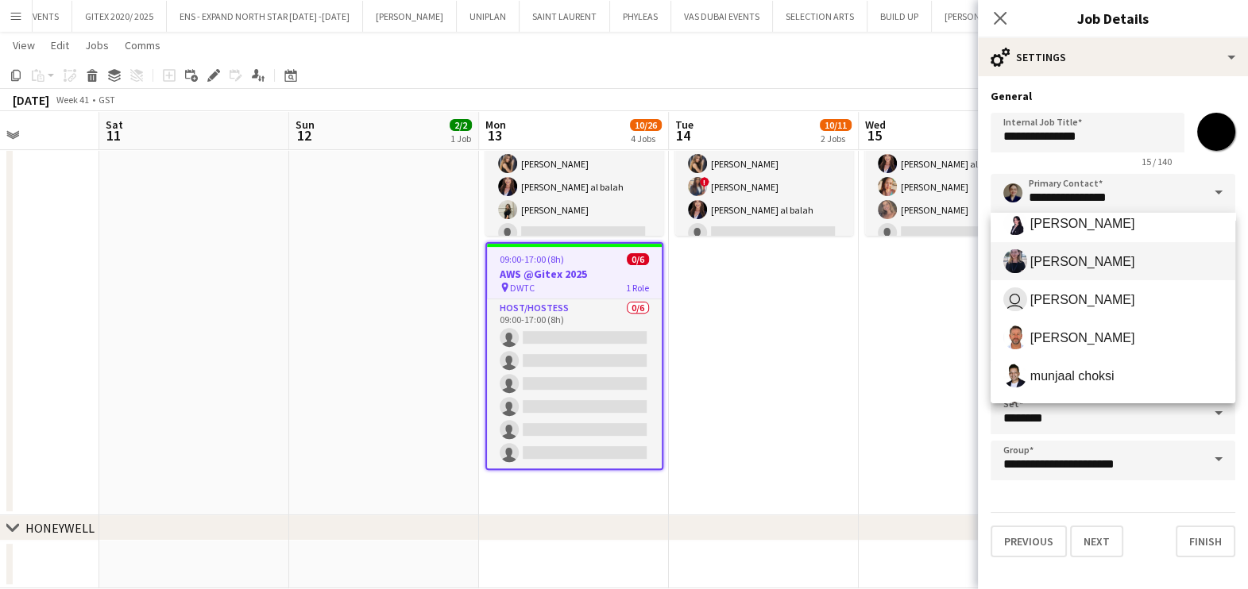
click at [1119, 250] on span "Anastasiia Iemelianova" at bounding box center [1112, 261] width 219 height 24
type input "**********"
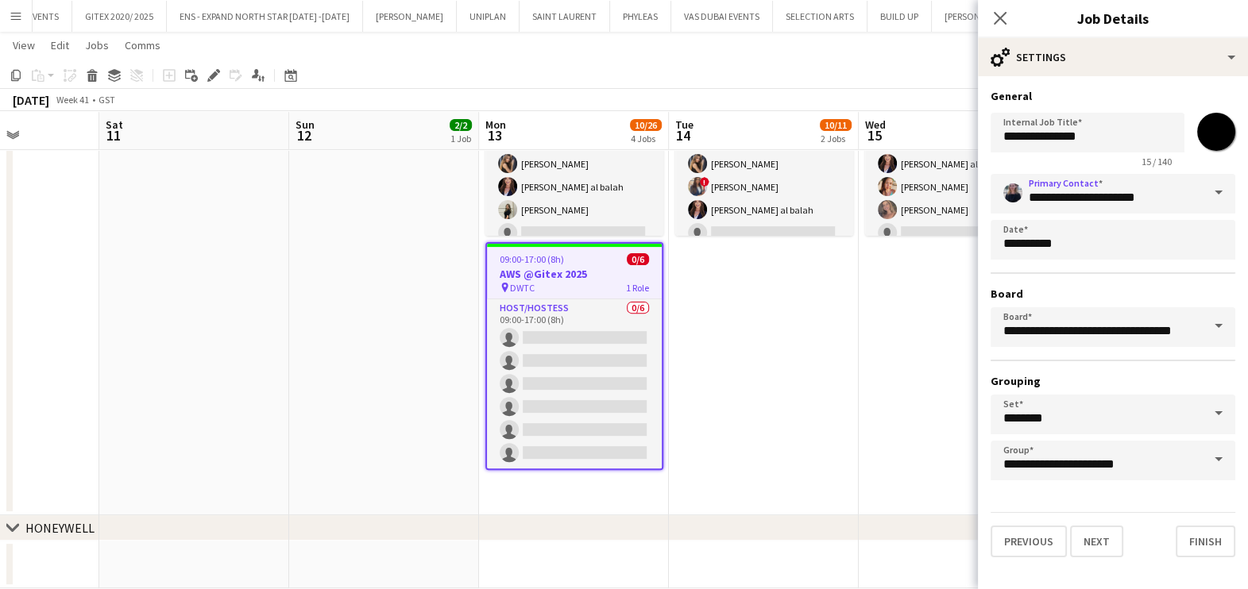
click at [752, 330] on app-date-cell "08:00-18:00 (10h) 2/2 Invest Qatar @Gitex 2025 pin DWTC 1 Role Host/Hostess 2/2…" at bounding box center [764, 185] width 190 height 660
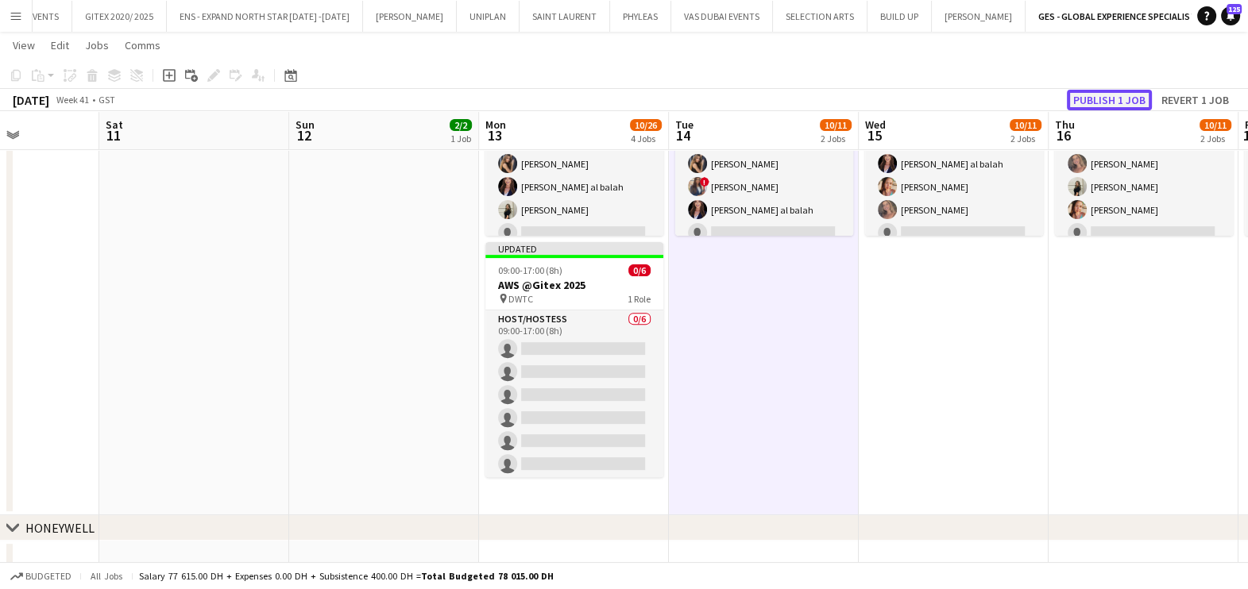
click at [1101, 99] on button "Publish 1 job" at bounding box center [1109, 100] width 85 height 21
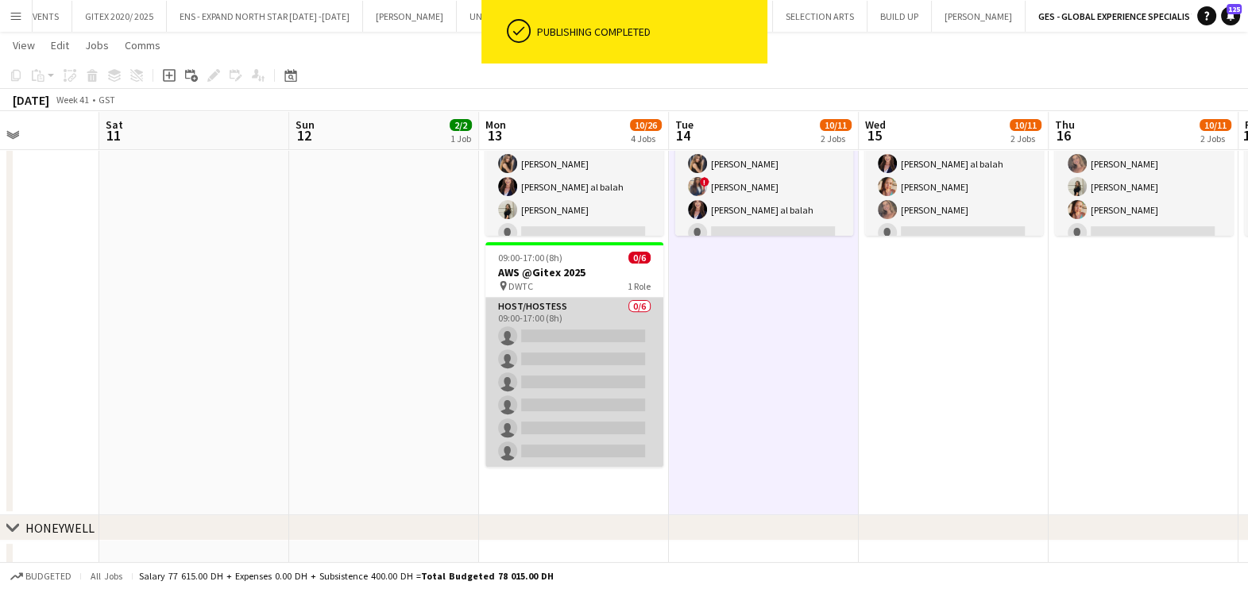
click at [540, 329] on app-card-role "Host/Hostess 0/6 09:00-17:00 (8h) single-neutral-actions single-neutral-actions…" at bounding box center [574, 382] width 178 height 169
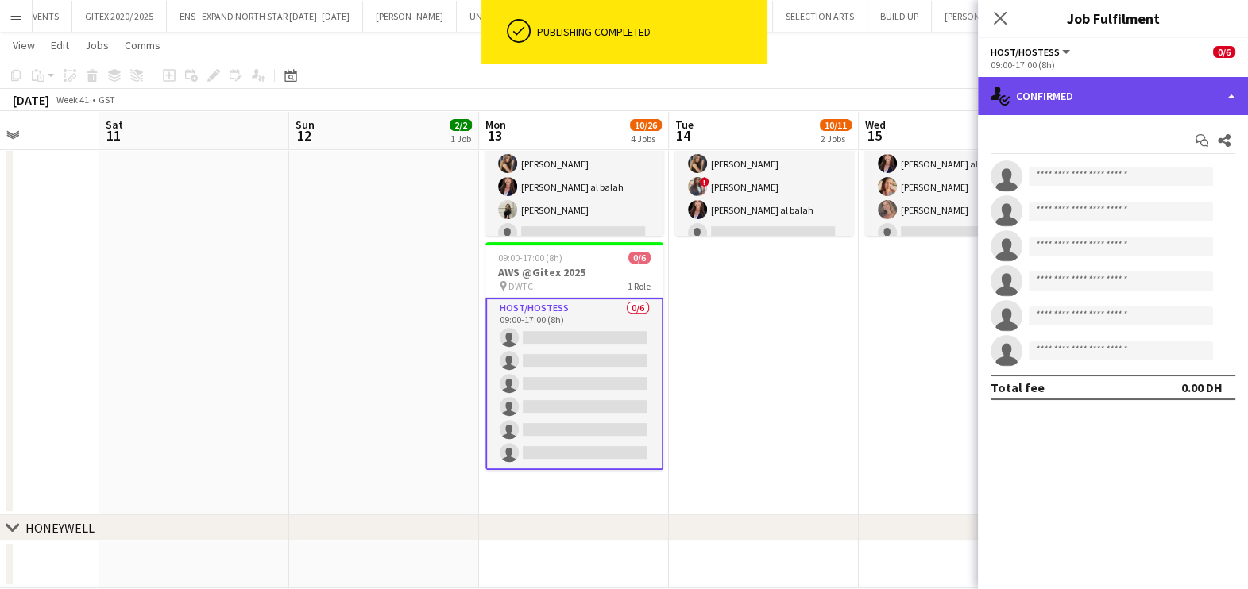
click at [1145, 95] on div "single-neutral-actions-check-2 Confirmed" at bounding box center [1113, 96] width 270 height 38
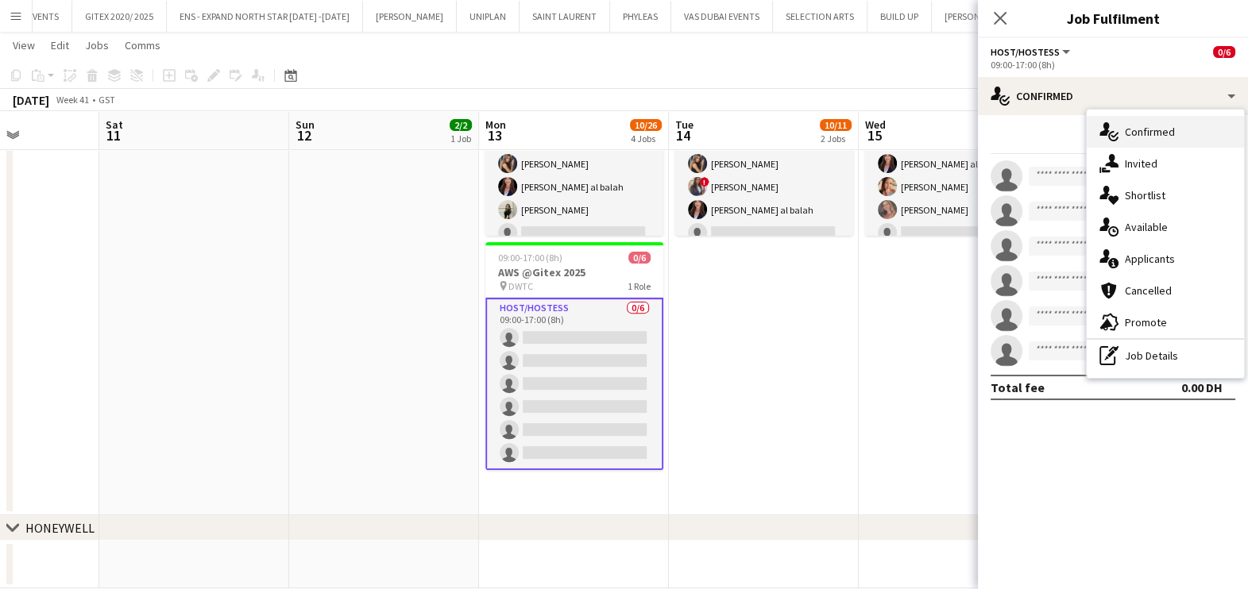
click at [1144, 133] on span "Confirmed" at bounding box center [1150, 132] width 50 height 14
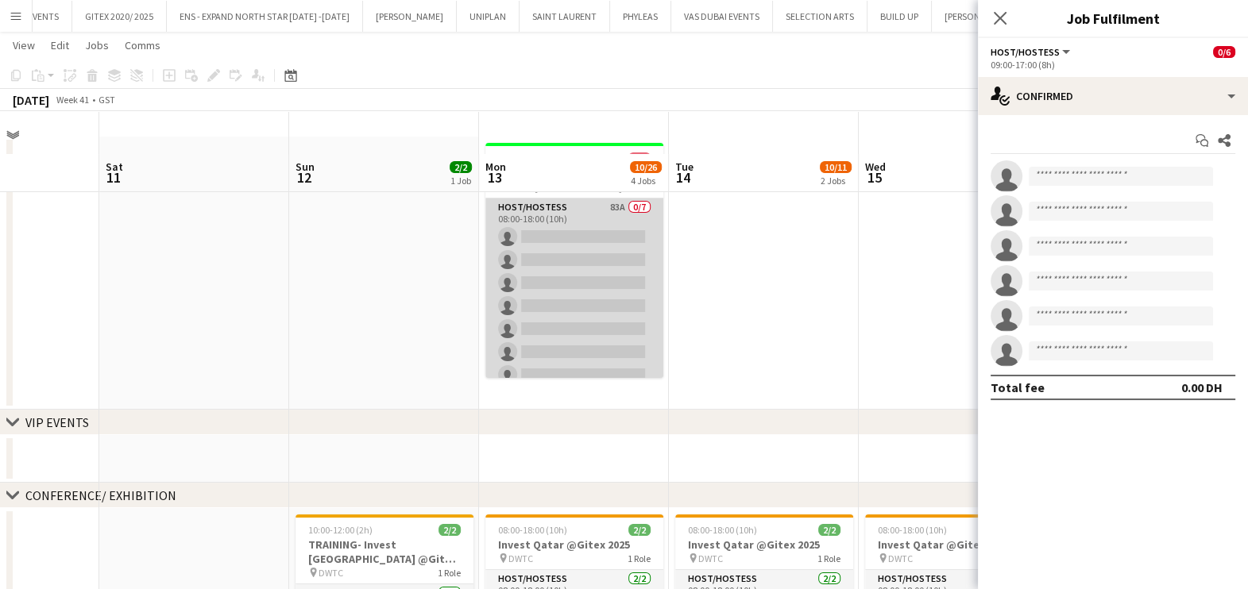
scroll to position [0, 0]
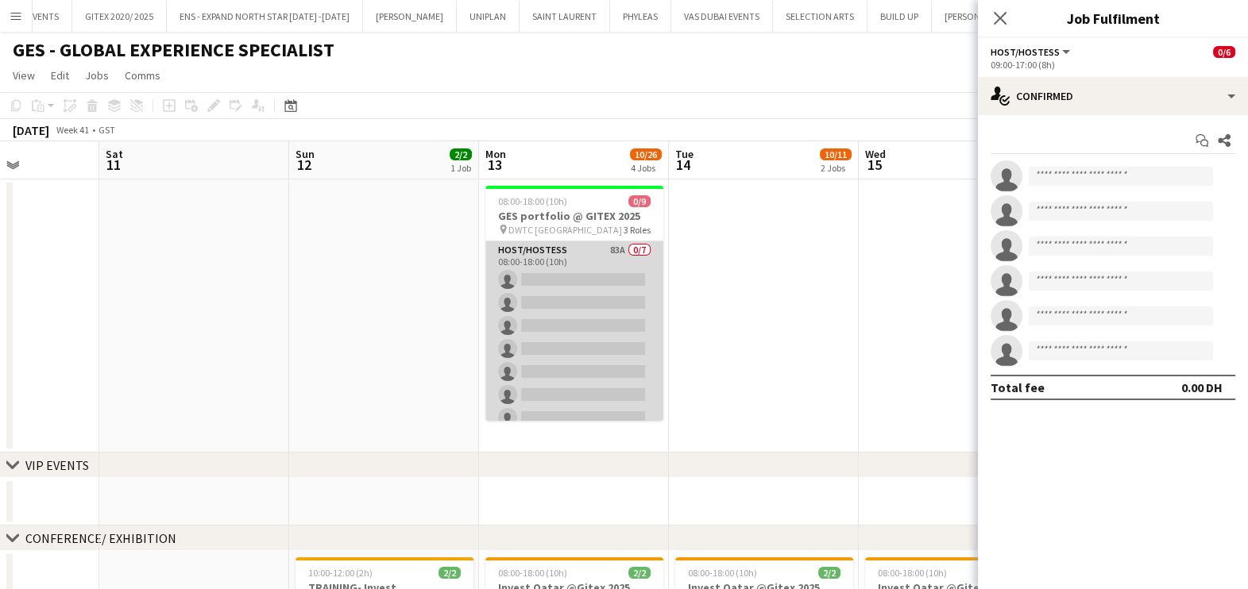
click at [588, 294] on app-card-role "Host/Hostess 83A 0/7 08:00-18:00 (10h) single-neutral-actions single-neutral-ac…" at bounding box center [574, 337] width 178 height 192
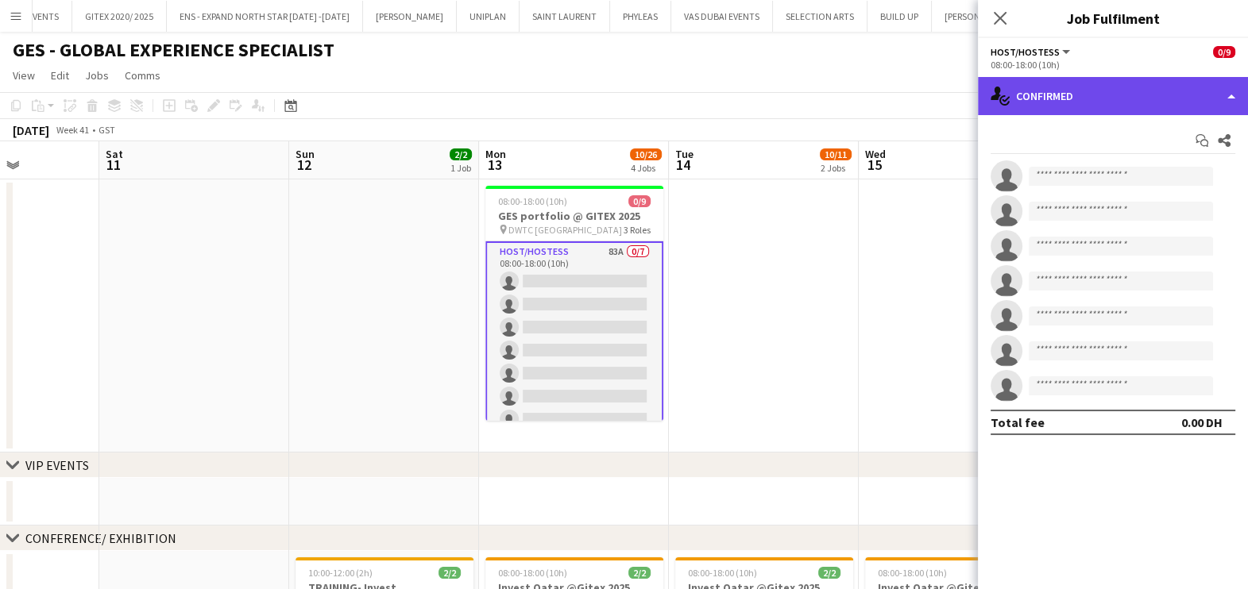
click at [1074, 98] on div "single-neutral-actions-check-2 Confirmed" at bounding box center [1113, 96] width 270 height 38
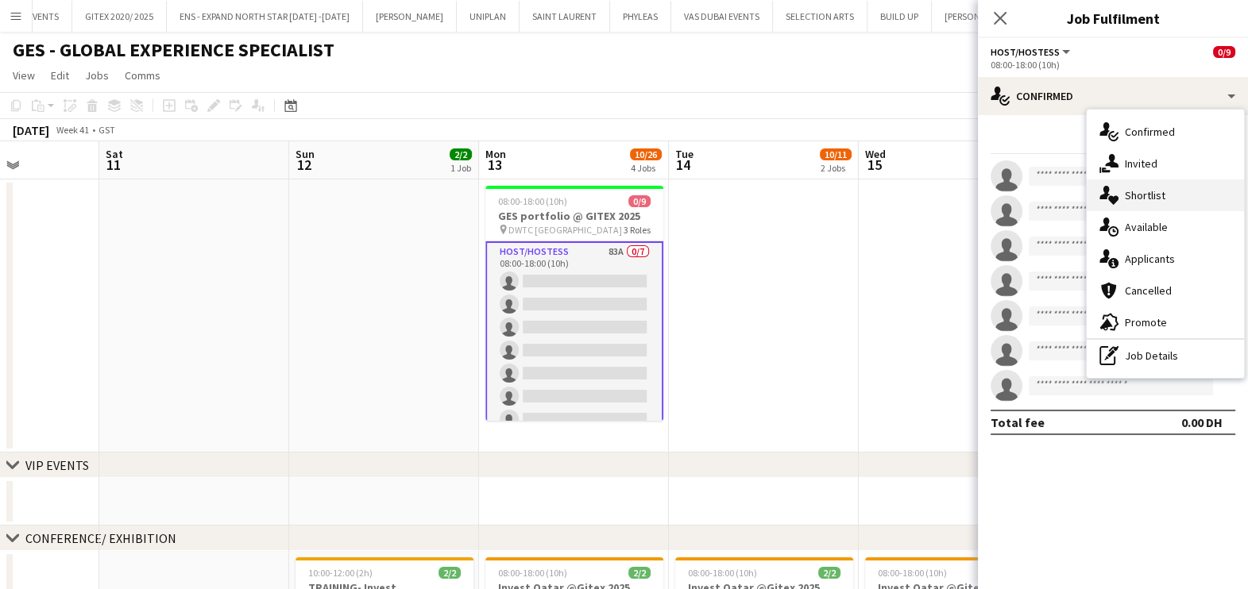
click at [1120, 195] on div "single-neutral-actions-heart Shortlist" at bounding box center [1164, 195] width 157 height 32
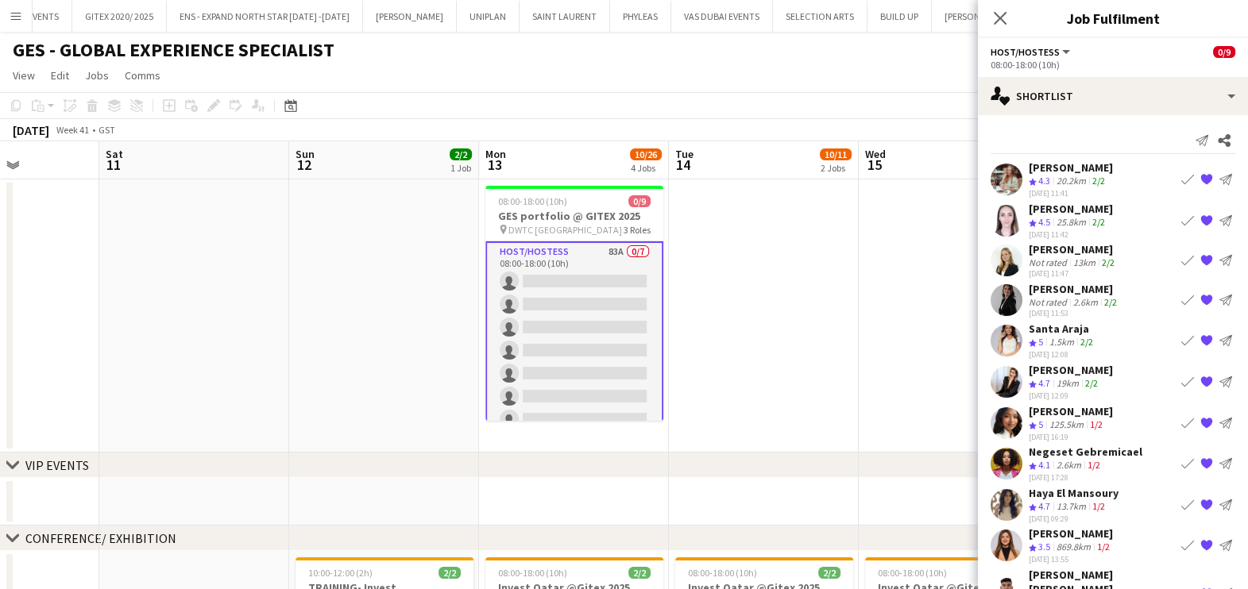
click at [1056, 285] on div "Iuliia Frolova" at bounding box center [1073, 289] width 91 height 14
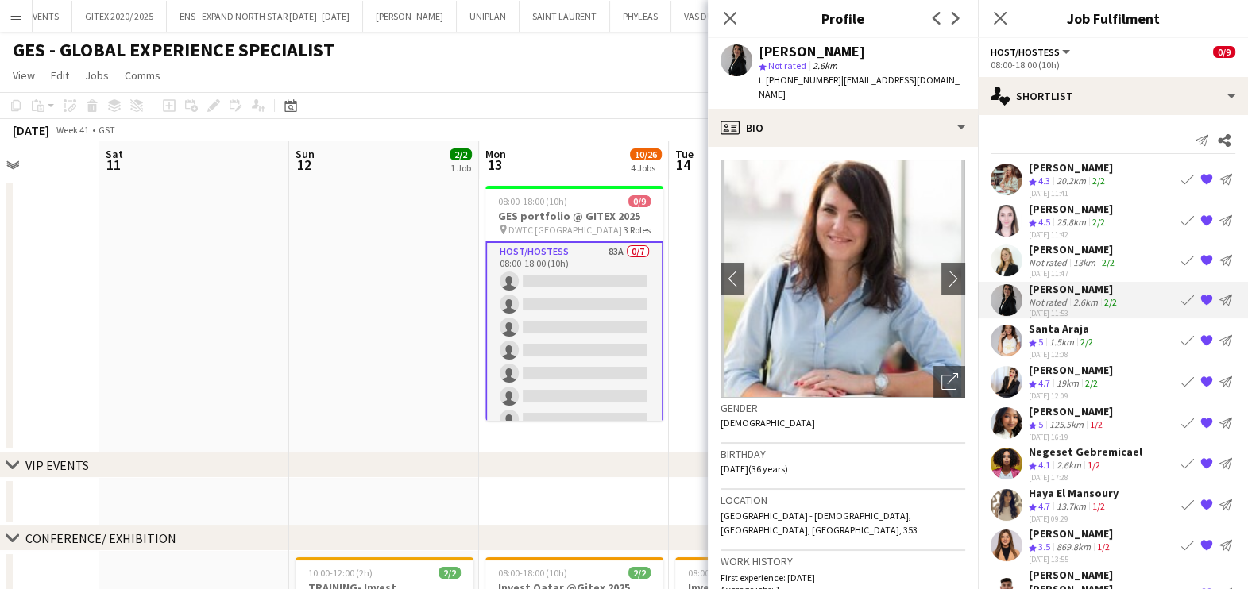
drag, startPoint x: 850, startPoint y: 48, endPoint x: 759, endPoint y: 52, distance: 90.6
click at [759, 52] on div "Iuliia Frolova" at bounding box center [861, 51] width 206 height 14
copy div "Iuliia Frolova"
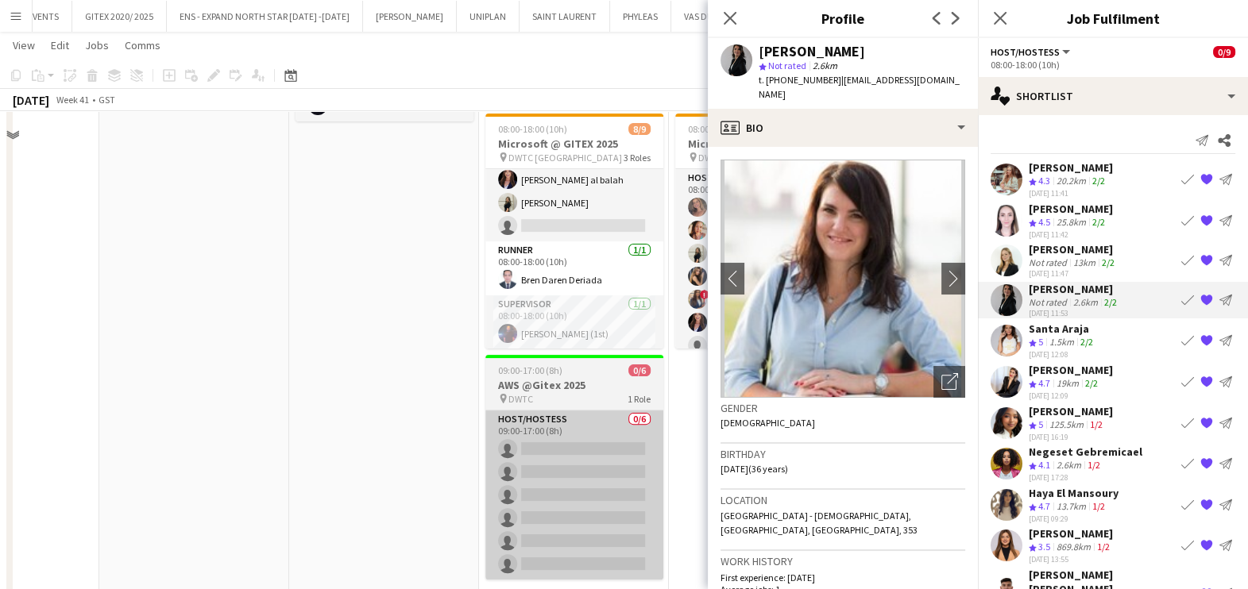
scroll to position [719, 0]
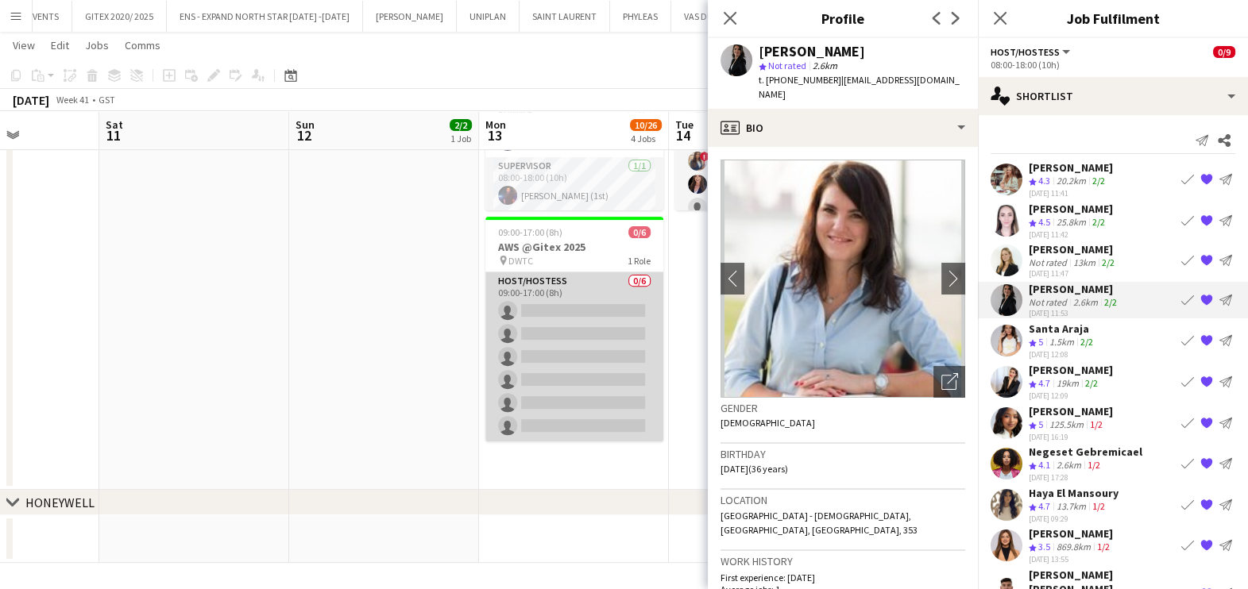
click at [599, 356] on app-card-role "Host/Hostess 0/6 09:00-17:00 (8h) single-neutral-actions single-neutral-actions…" at bounding box center [574, 356] width 178 height 169
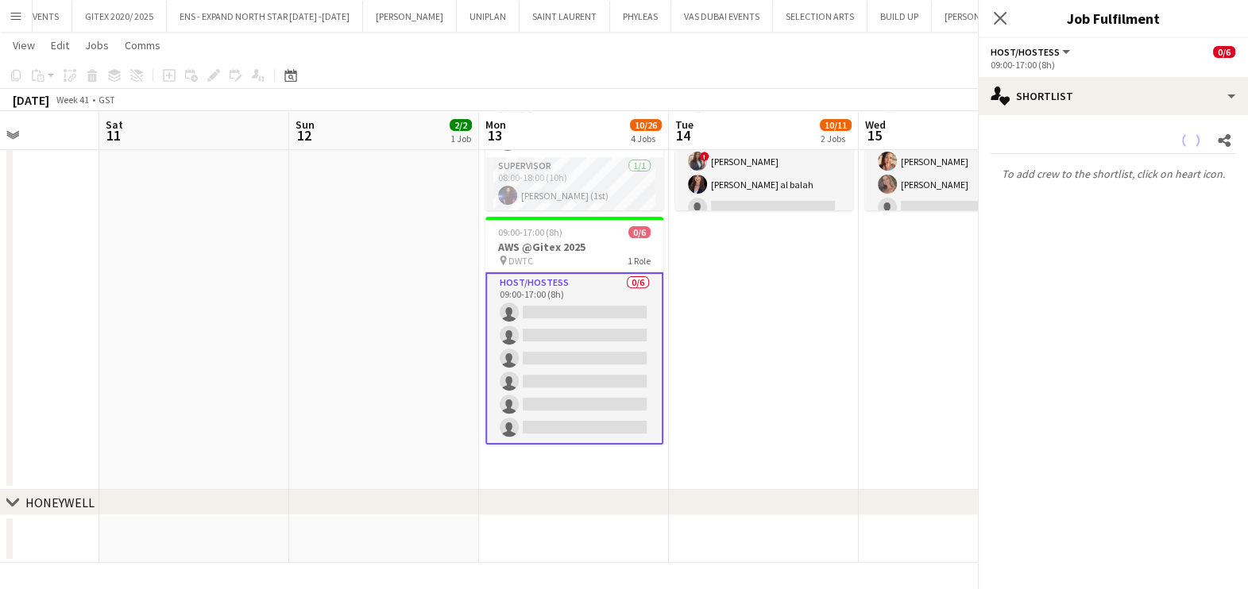
scroll to position [121, 0]
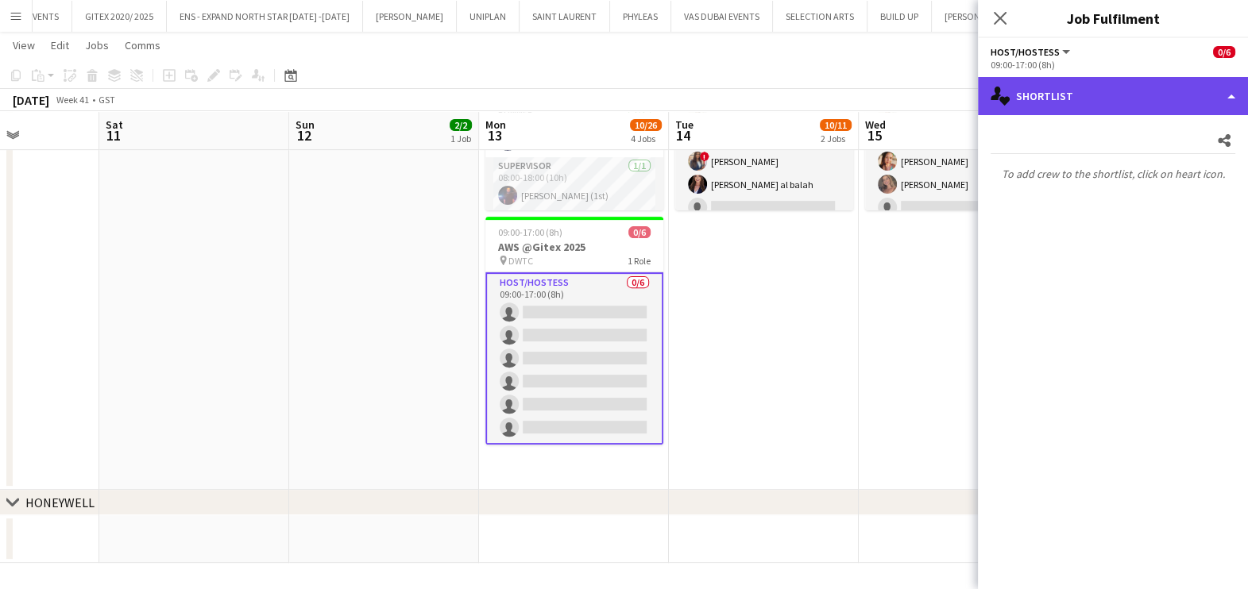
click at [1098, 91] on div "single-neutral-actions-heart Shortlist" at bounding box center [1113, 96] width 270 height 38
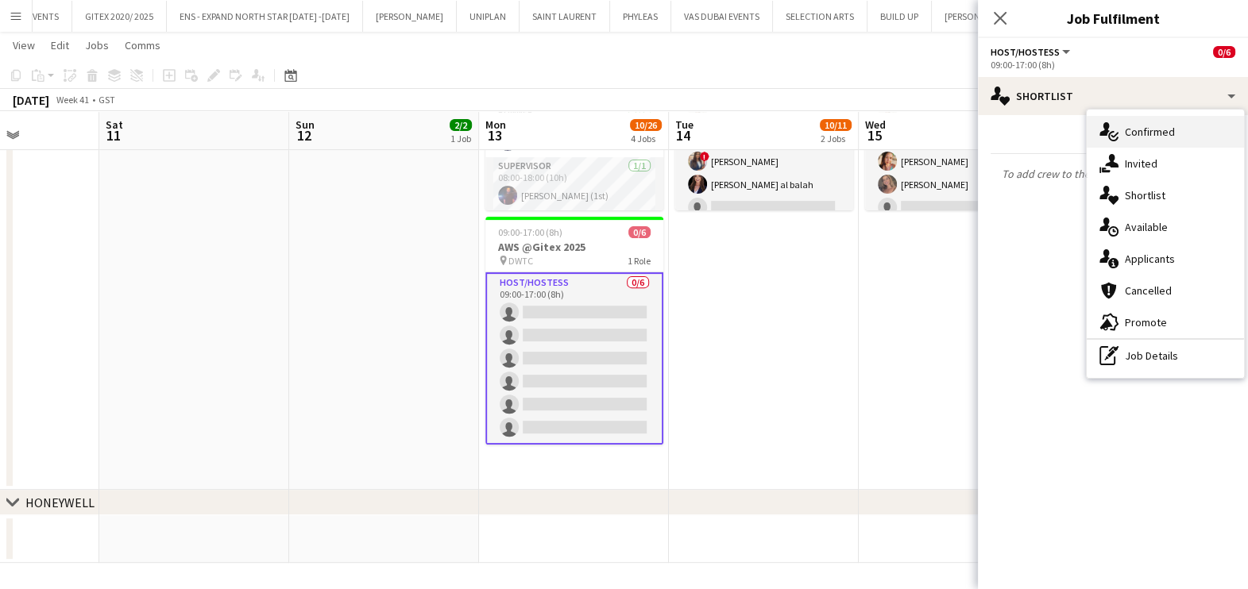
click at [1134, 129] on span "Confirmed" at bounding box center [1150, 132] width 50 height 14
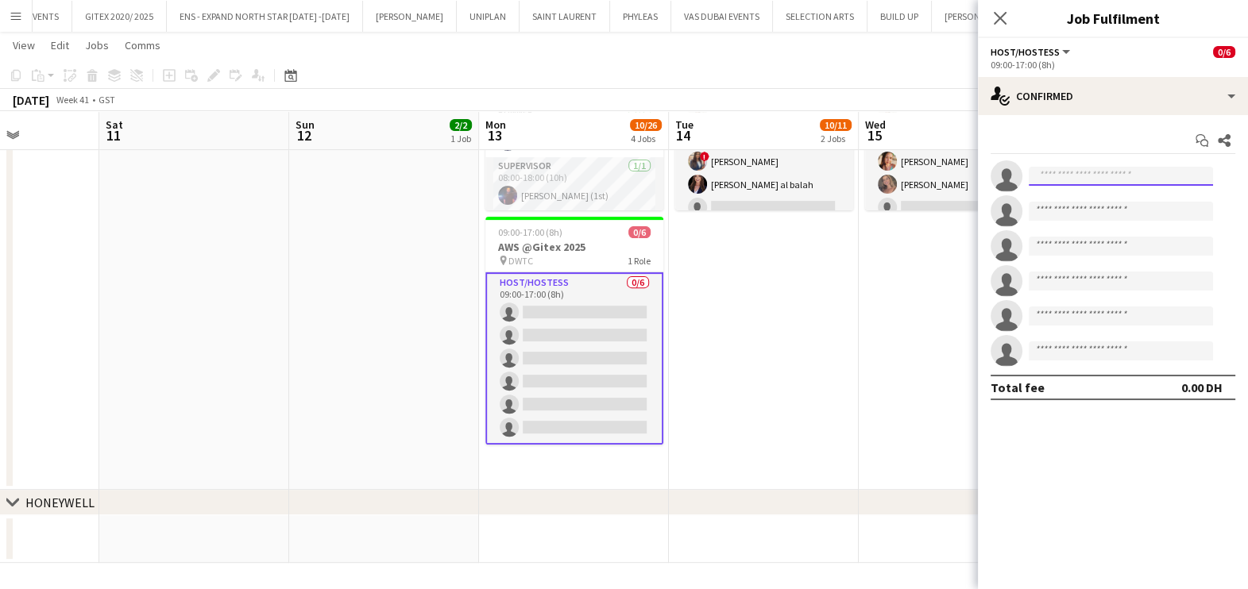
click at [1069, 174] on input at bounding box center [1120, 176] width 184 height 19
paste input "**********"
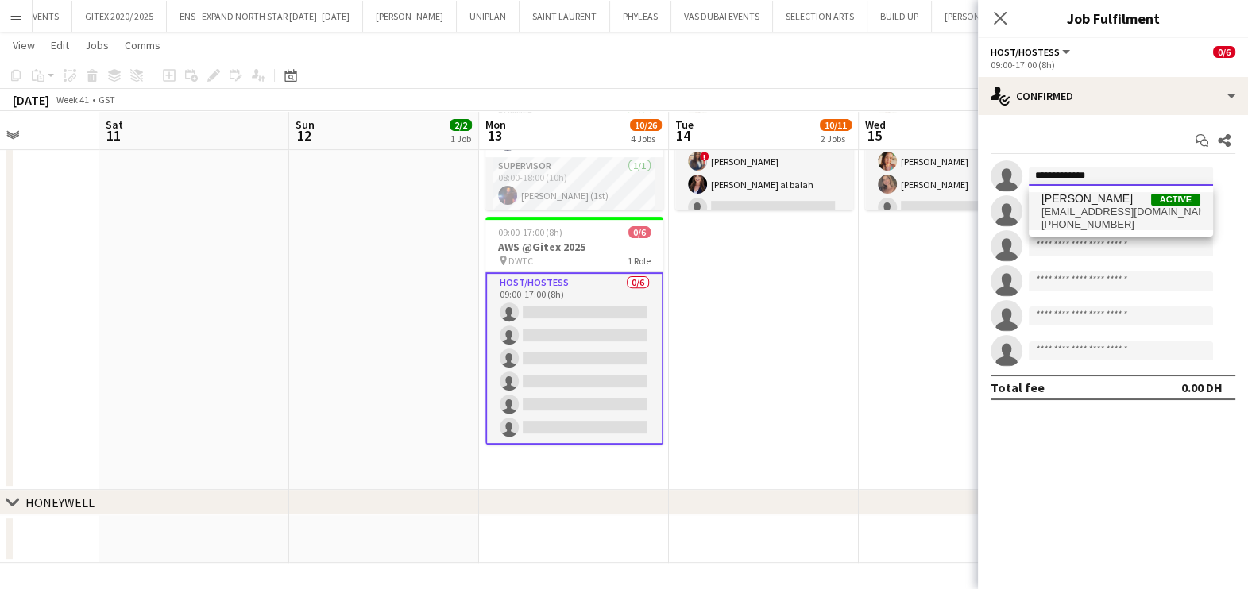
type input "**********"
click at [1095, 220] on span "+971528625379" at bounding box center [1120, 224] width 159 height 13
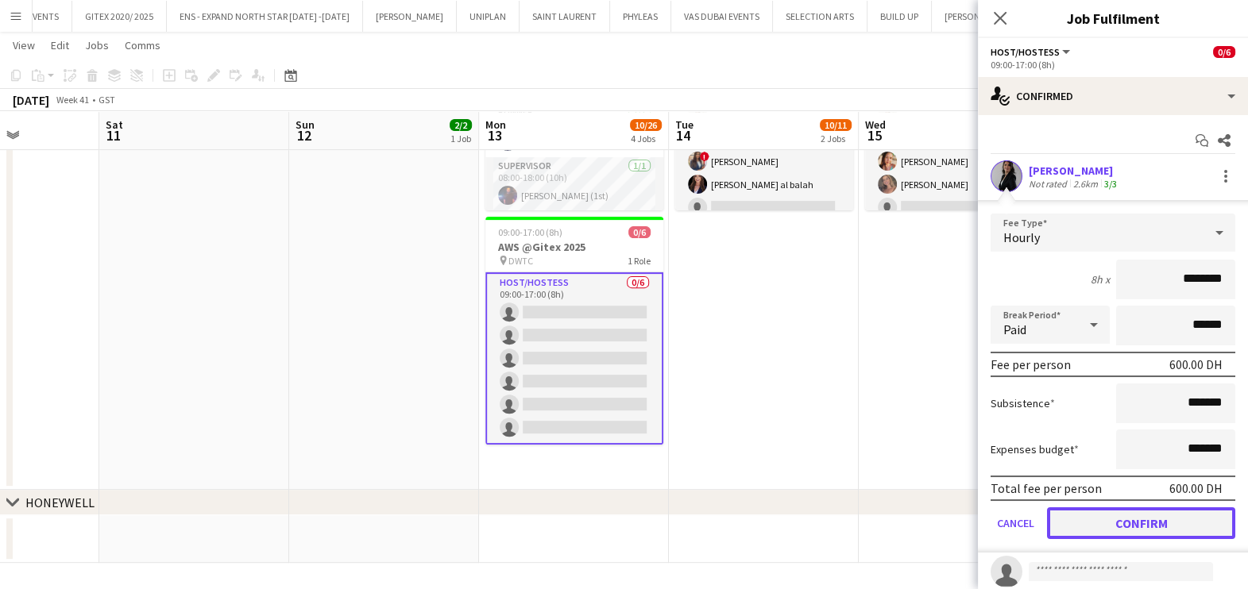
click at [1130, 518] on button "Confirm" at bounding box center [1141, 523] width 188 height 32
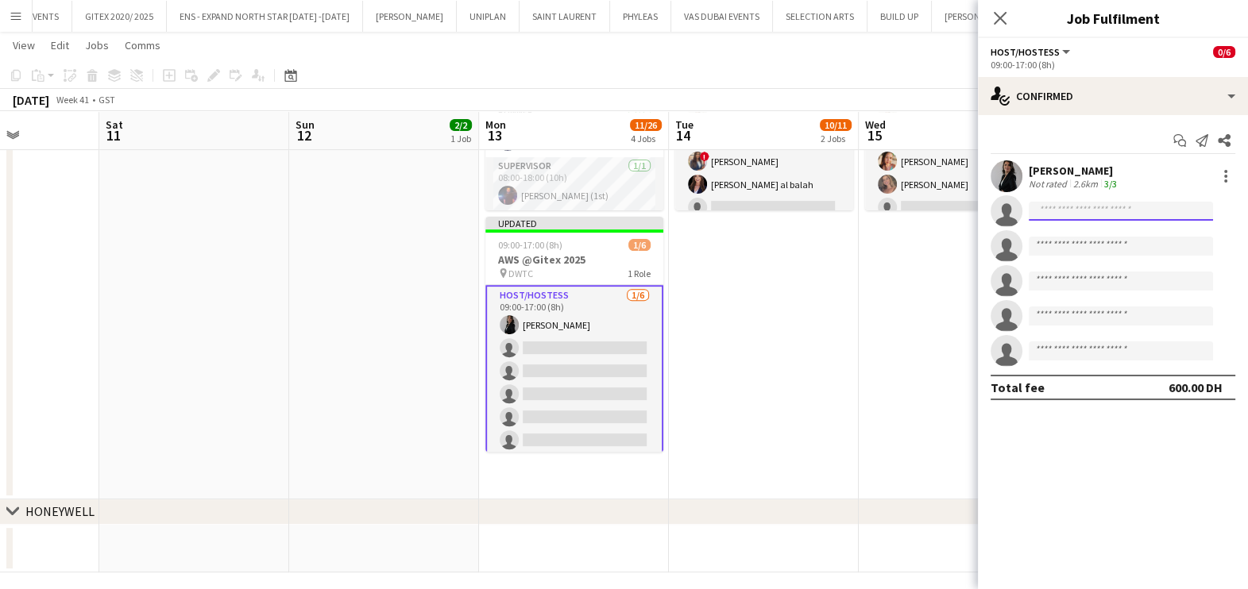
click at [1060, 209] on input at bounding box center [1120, 211] width 184 height 19
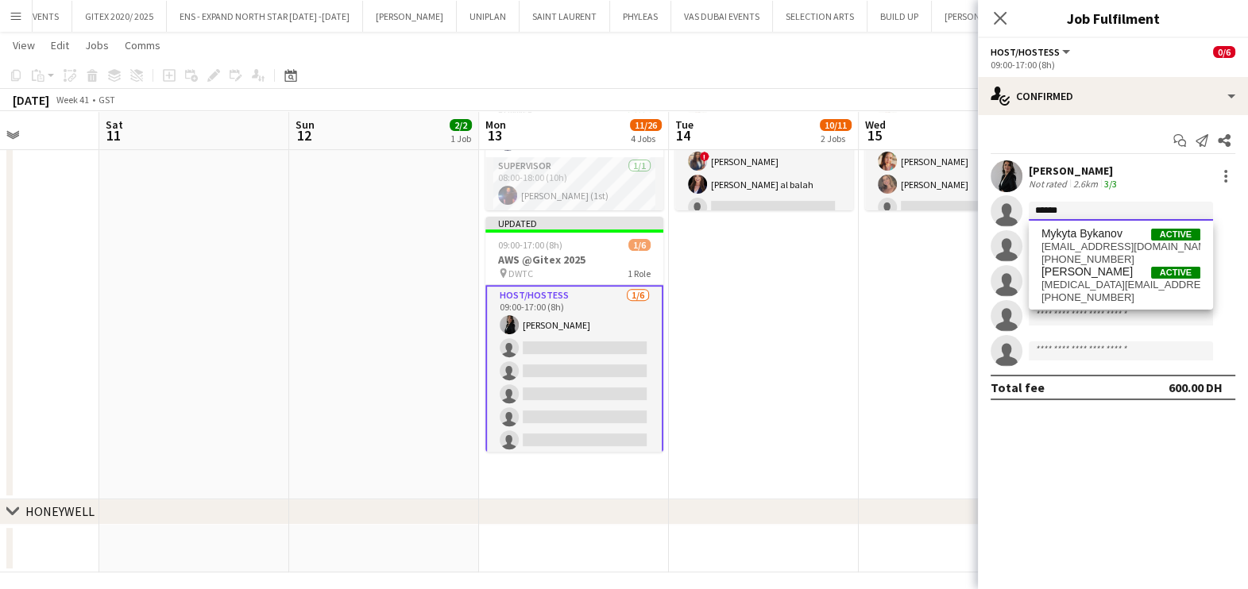
type input "******"
click at [1121, 222] on div "Mykyta Bykanov Active bykanovni@gmail.com +971589220838 Mykyta Rozenko Active n…" at bounding box center [1120, 265] width 184 height 89
click at [1118, 239] on span "Mykyta Bykanov" at bounding box center [1081, 234] width 81 height 14
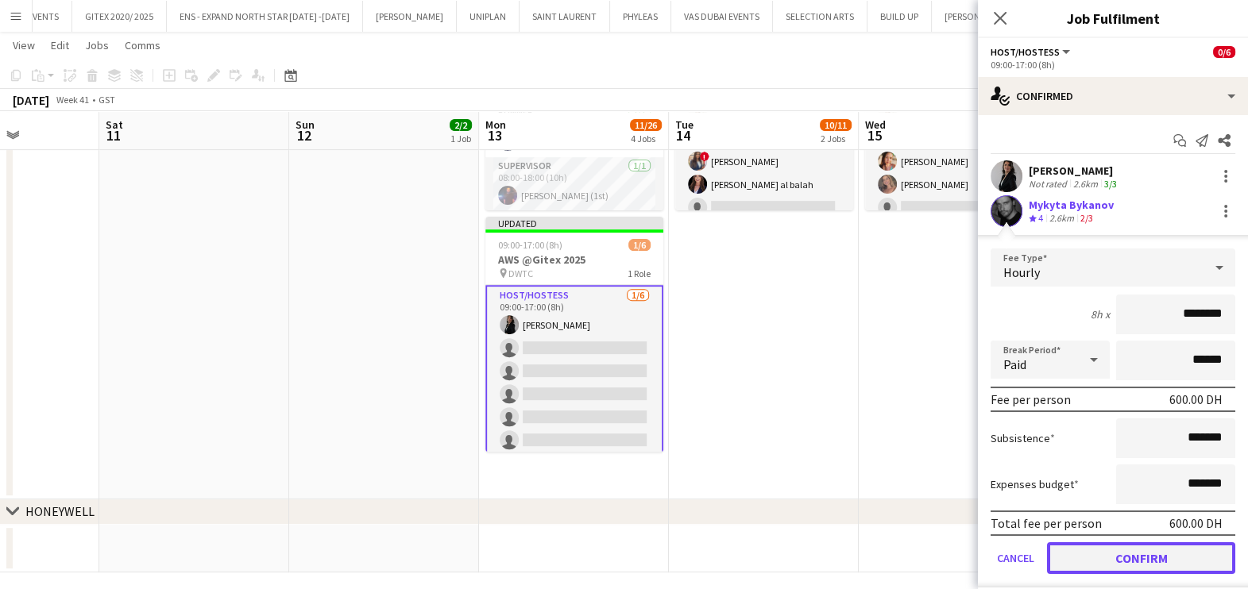
click at [1078, 552] on button "Confirm" at bounding box center [1141, 558] width 188 height 32
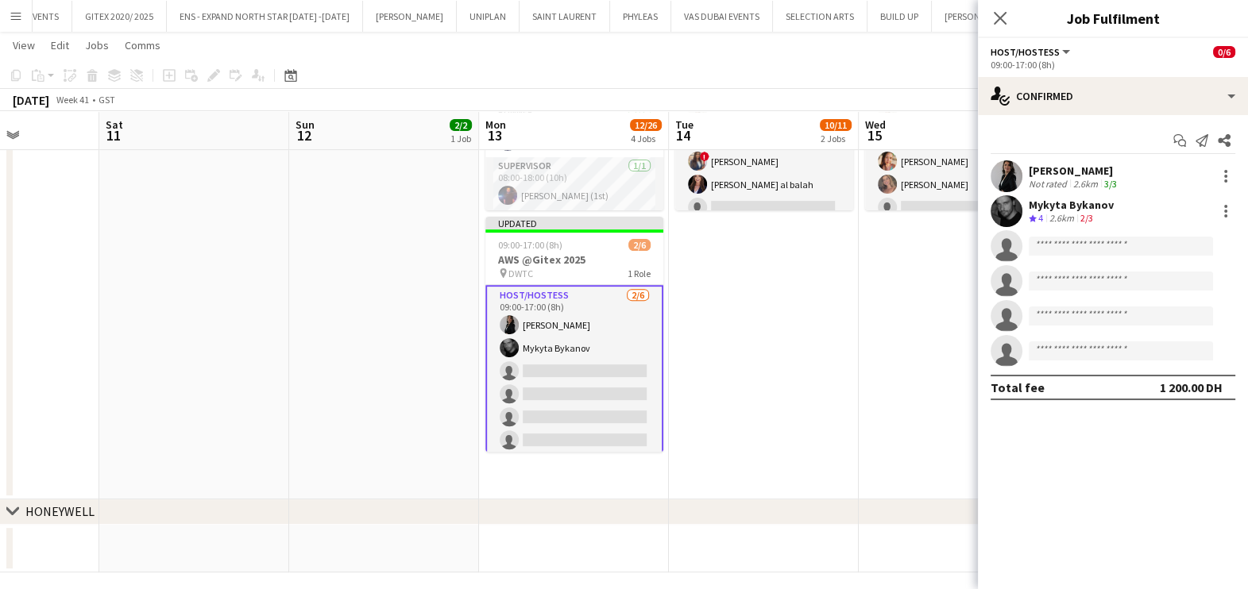
click at [1083, 235] on app-invite-slot "single-neutral-actions" at bounding box center [1113, 246] width 270 height 32
click at [1086, 246] on input at bounding box center [1120, 246] width 184 height 19
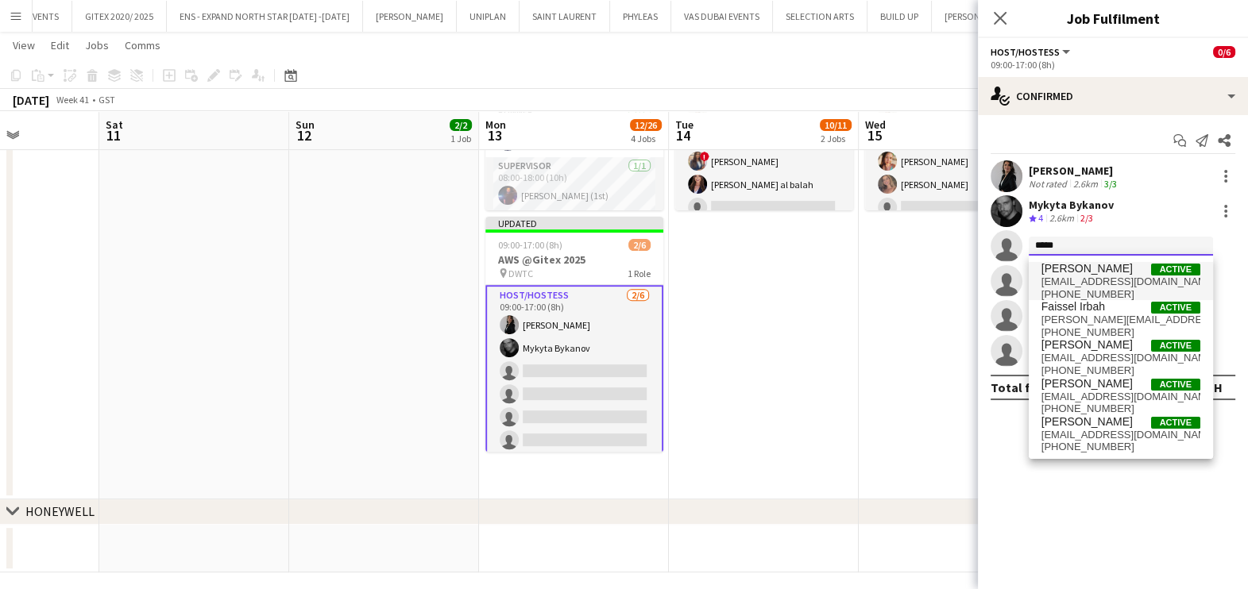
type input "*****"
click at [1085, 284] on span "nbalushi1989@gmail.com" at bounding box center [1120, 282] width 159 height 13
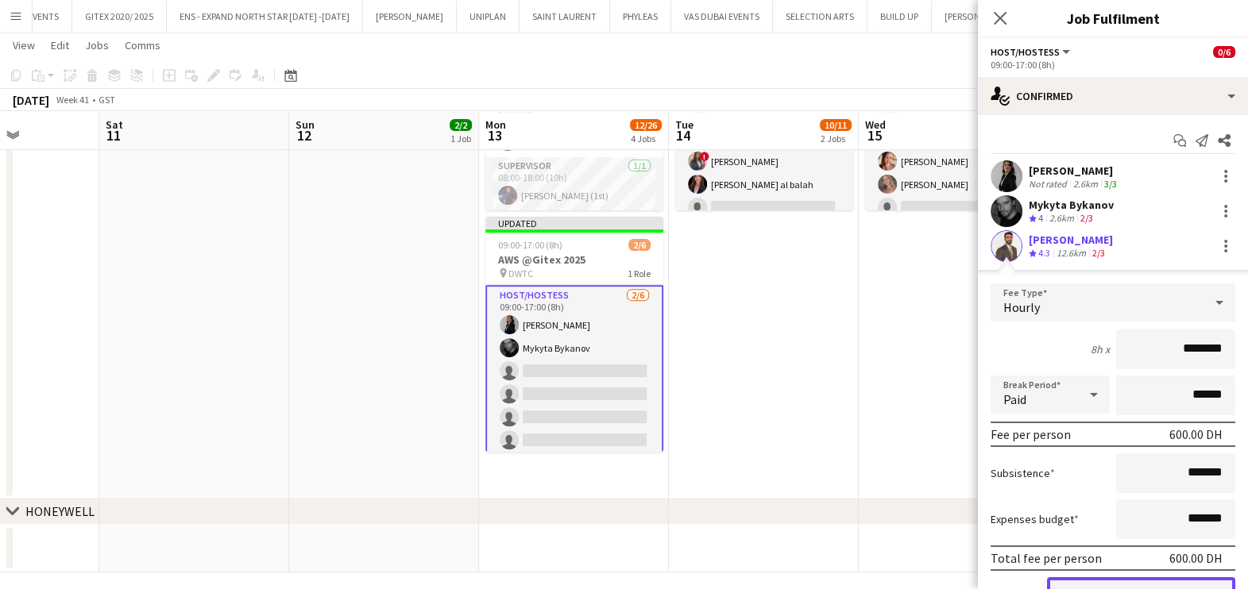
click at [1096, 584] on button "Confirm" at bounding box center [1141, 593] width 188 height 32
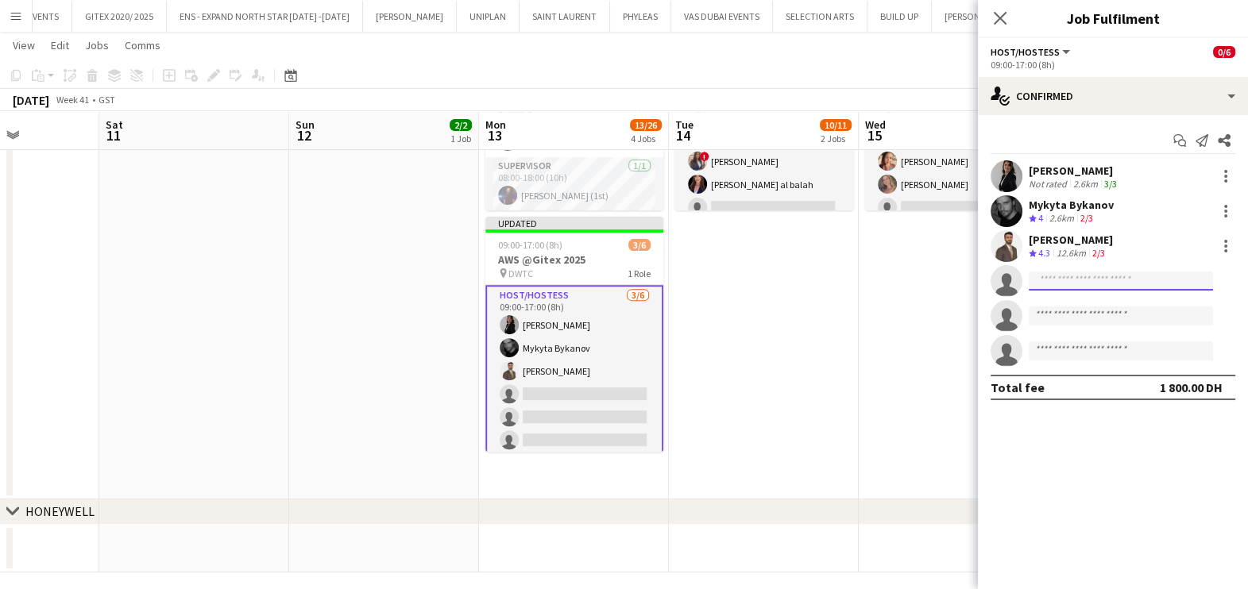
click at [1057, 283] on input at bounding box center [1120, 281] width 184 height 19
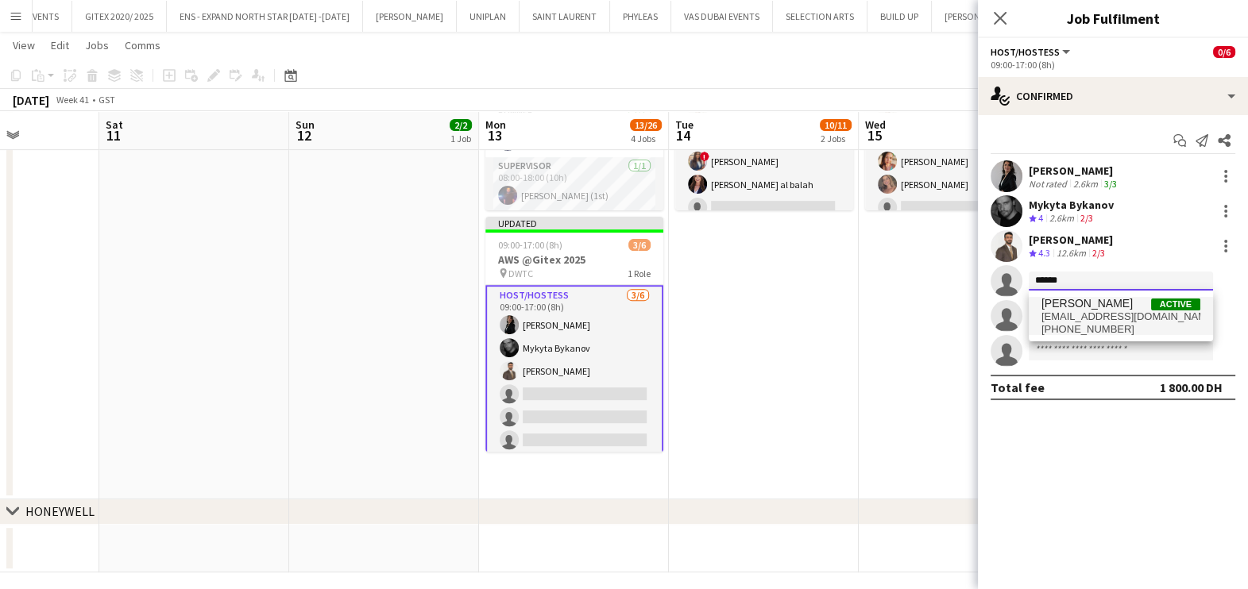
type input "******"
click at [1102, 323] on span "+971526018098" at bounding box center [1120, 329] width 159 height 13
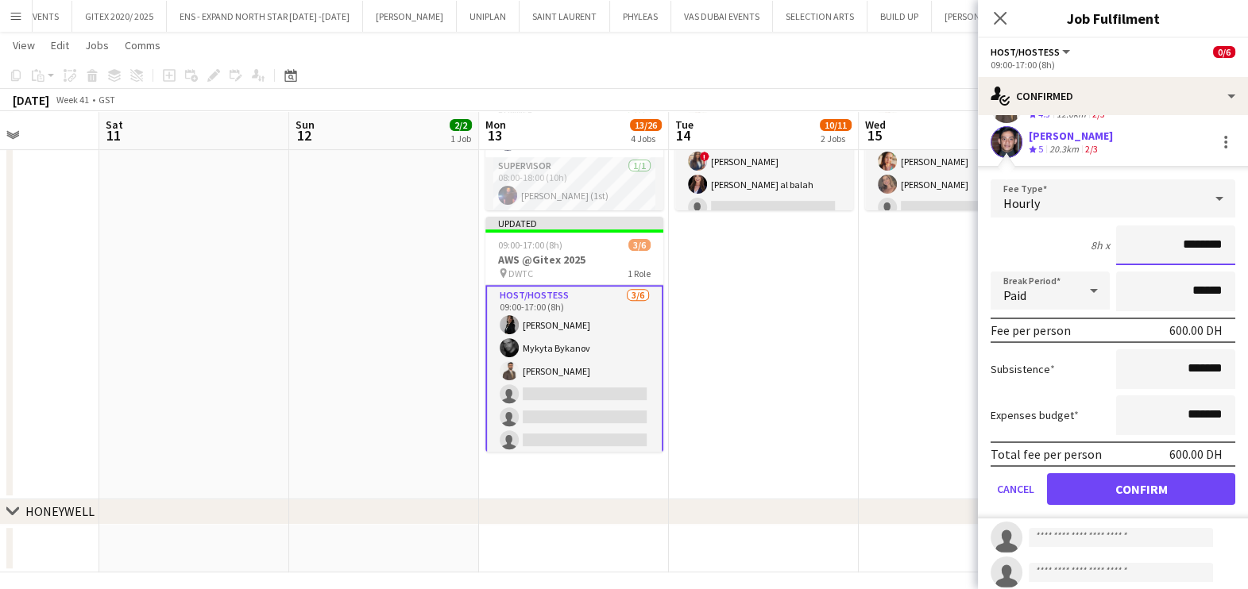
scroll to position [180, 0]
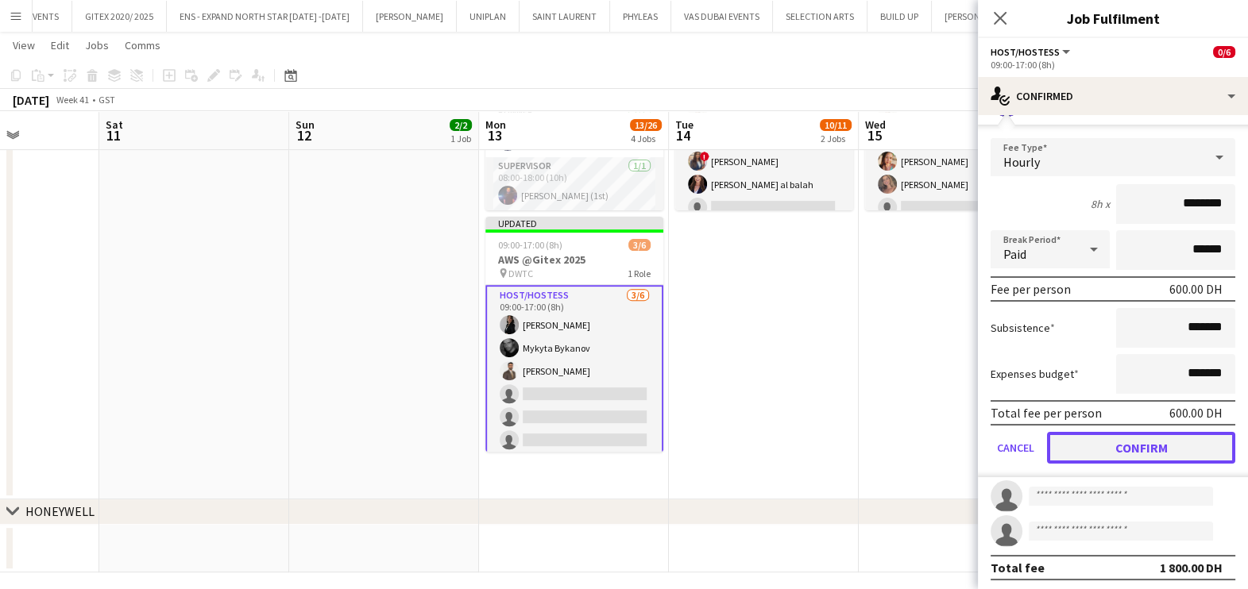
click at [1117, 439] on button "Confirm" at bounding box center [1141, 448] width 188 height 32
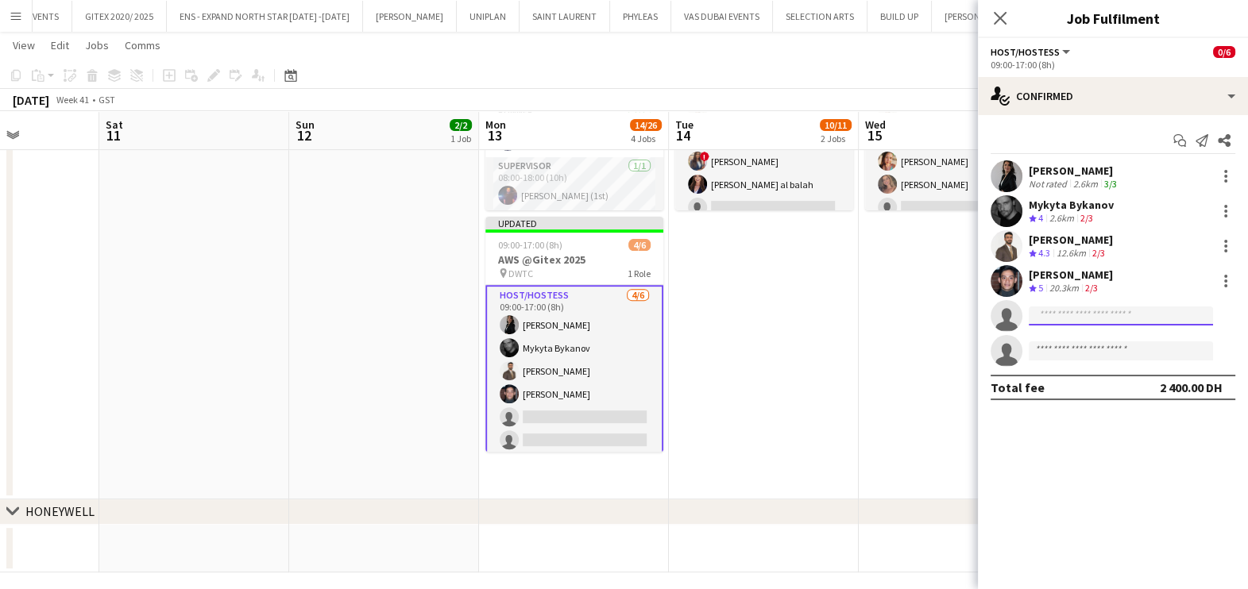
click at [1085, 310] on input at bounding box center [1120, 316] width 184 height 19
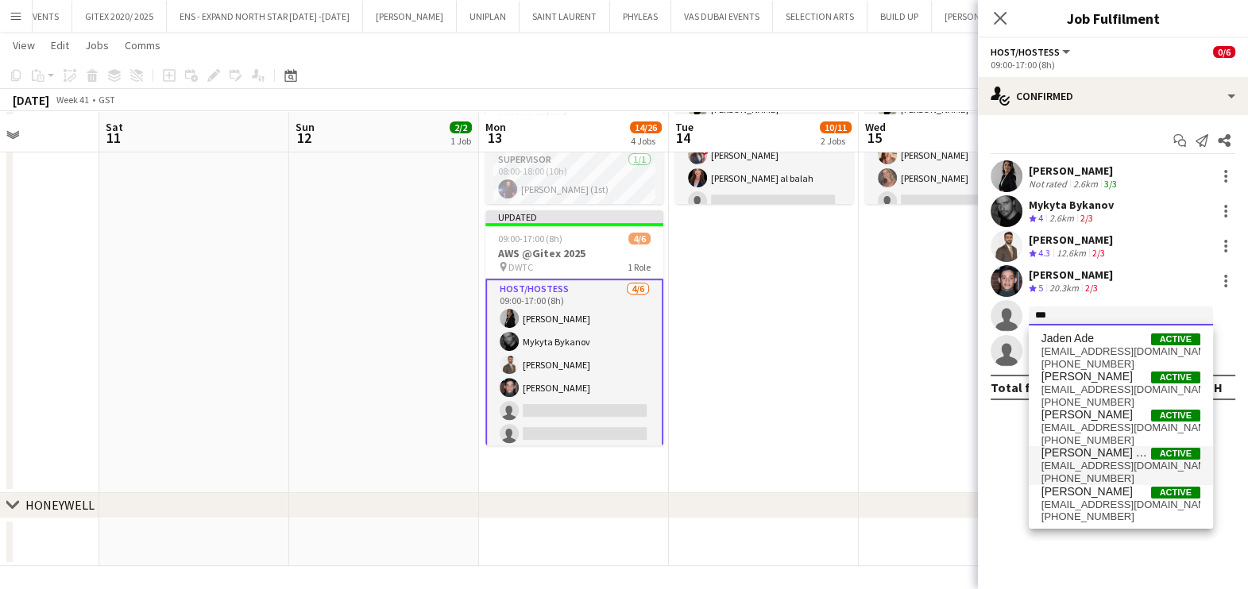
scroll to position [729, 0]
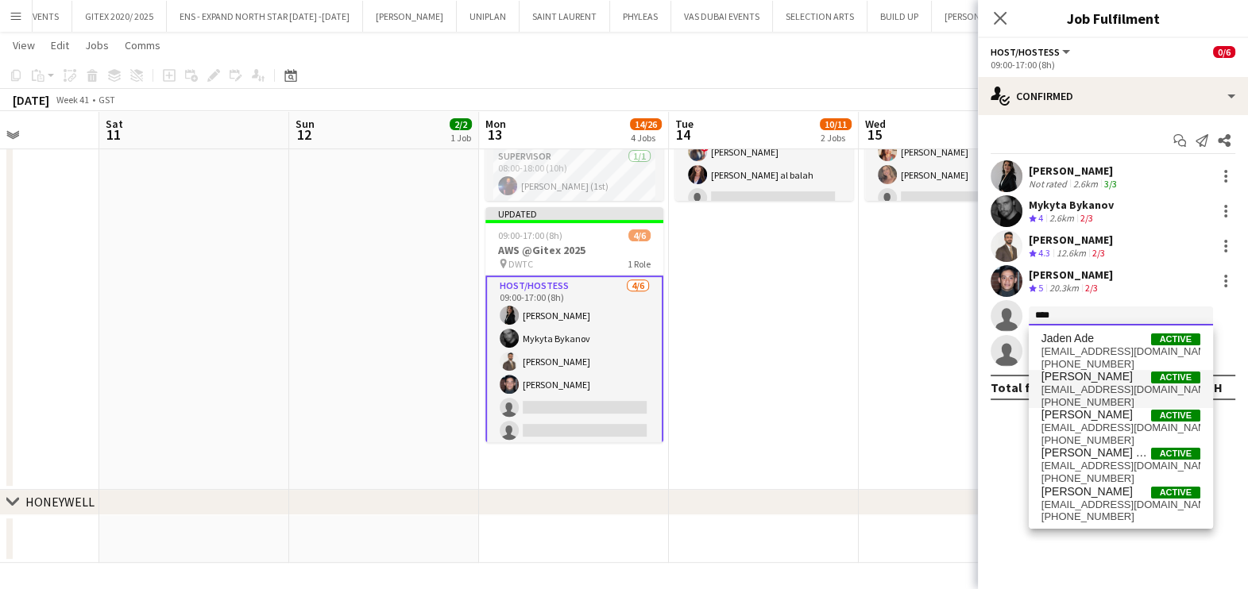
type input "***"
click at [1089, 380] on span "Mai Ata Active" at bounding box center [1120, 377] width 159 height 14
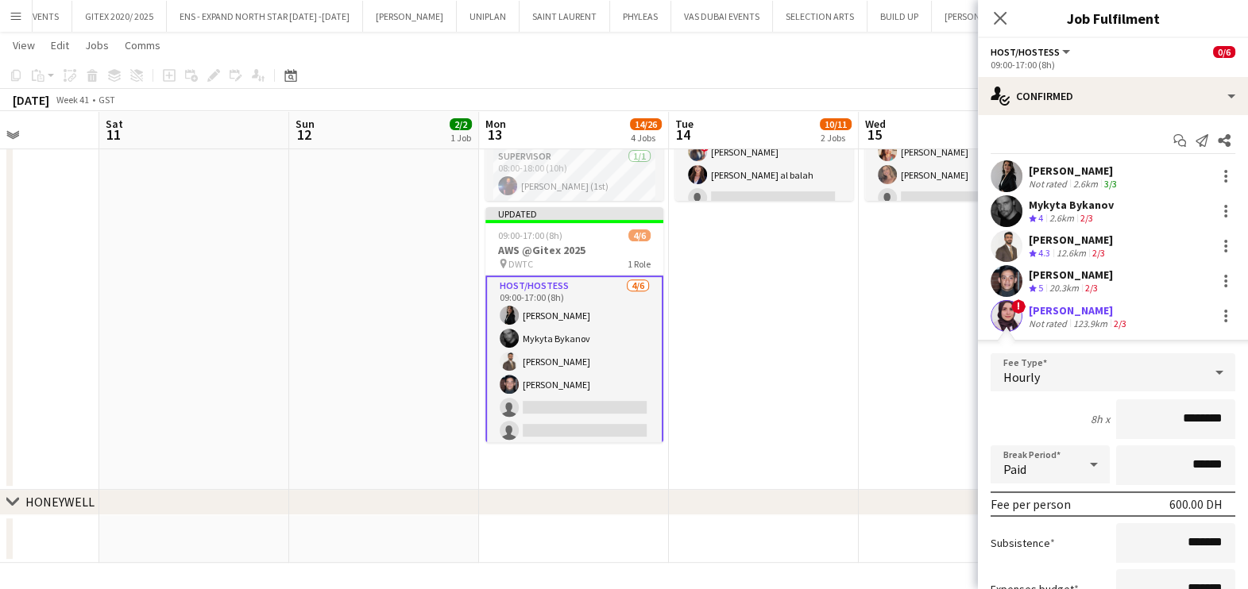
scroll to position [180, 0]
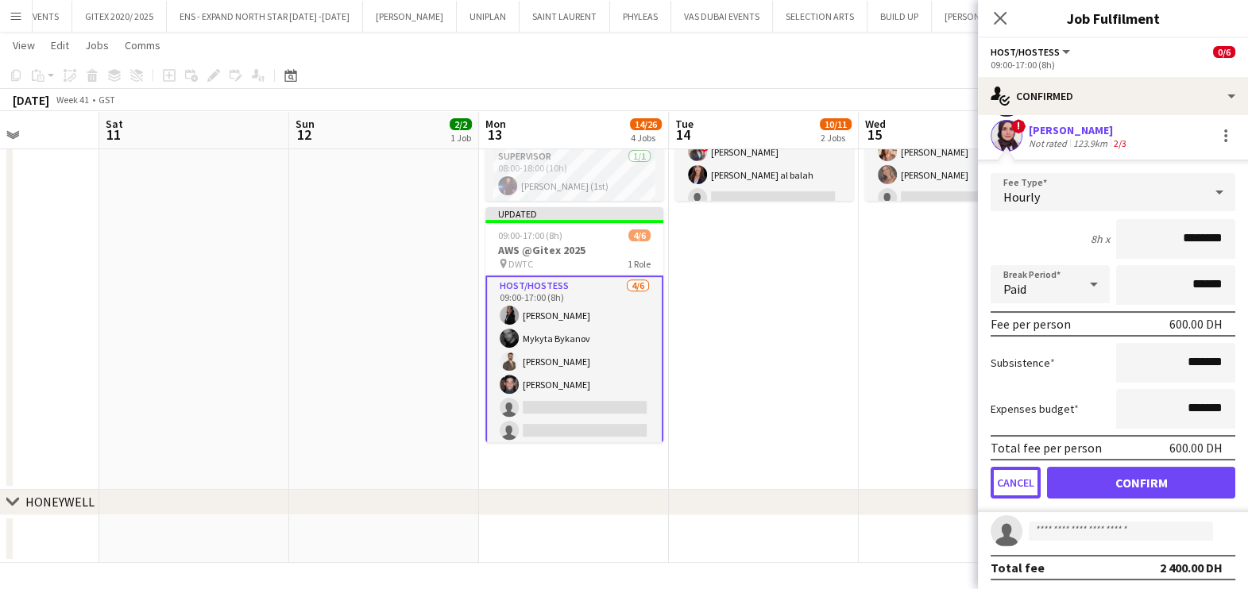
drag, startPoint x: 1009, startPoint y: 476, endPoint x: 1005, endPoint y: 466, distance: 11.1
click at [1009, 476] on button "Cancel" at bounding box center [1015, 483] width 50 height 32
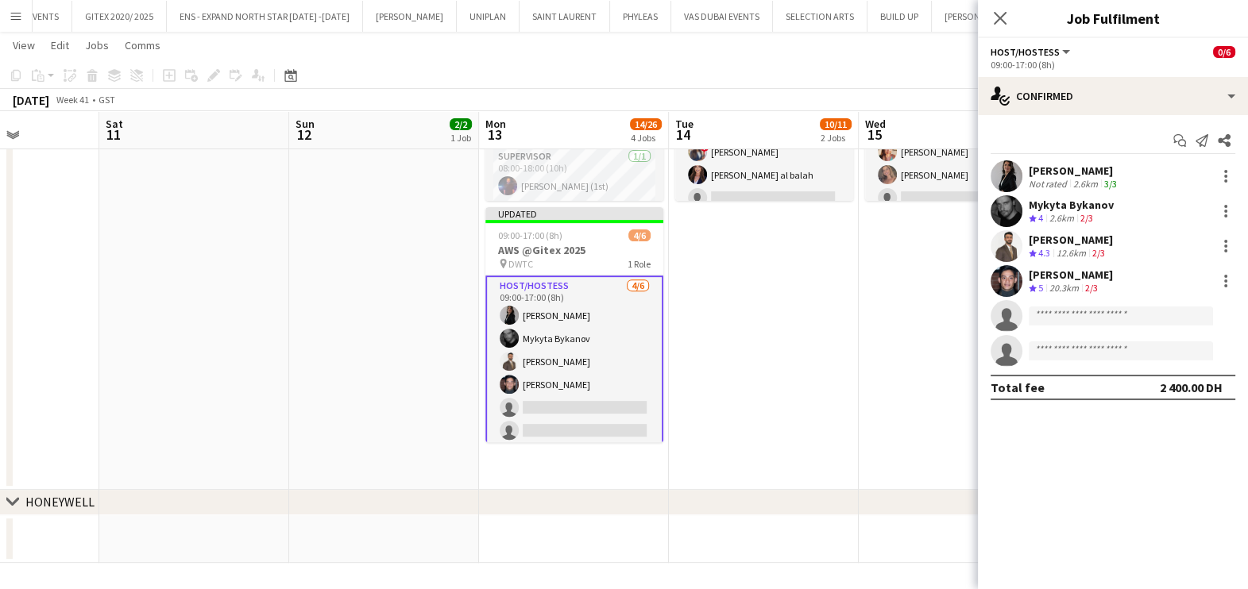
scroll to position [0, 0]
click at [1083, 318] on input at bounding box center [1120, 316] width 184 height 19
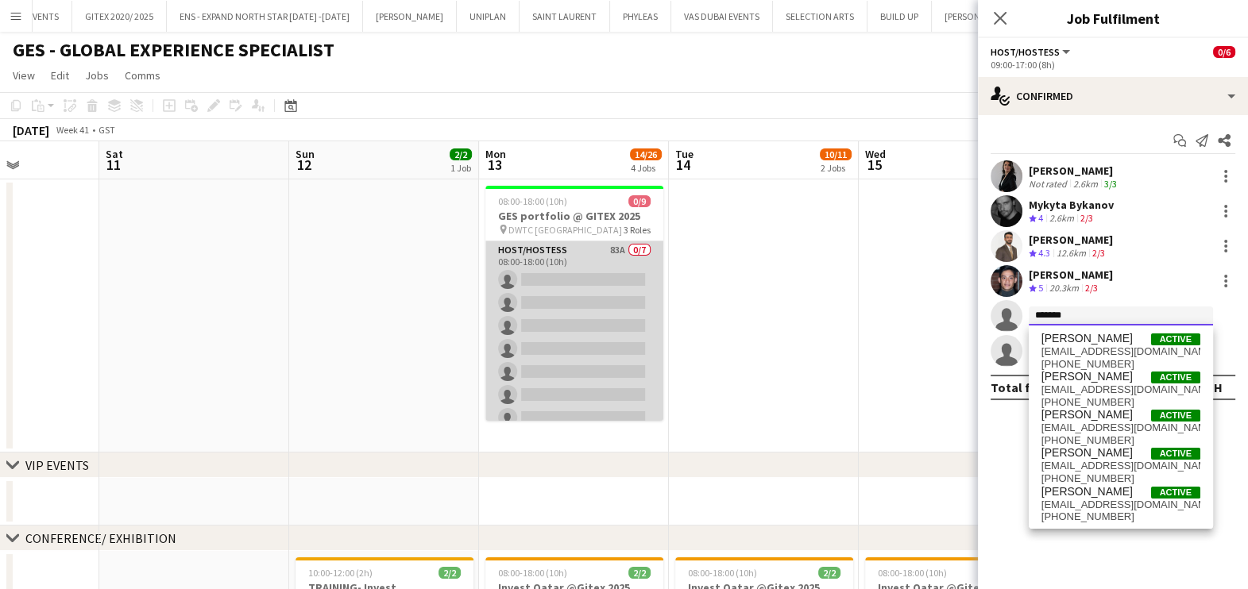
type input "******"
click at [573, 324] on app-card-role "Host/Hostess 83A 0/7 08:00-18:00 (10h) single-neutral-actions single-neutral-ac…" at bounding box center [574, 337] width 178 height 192
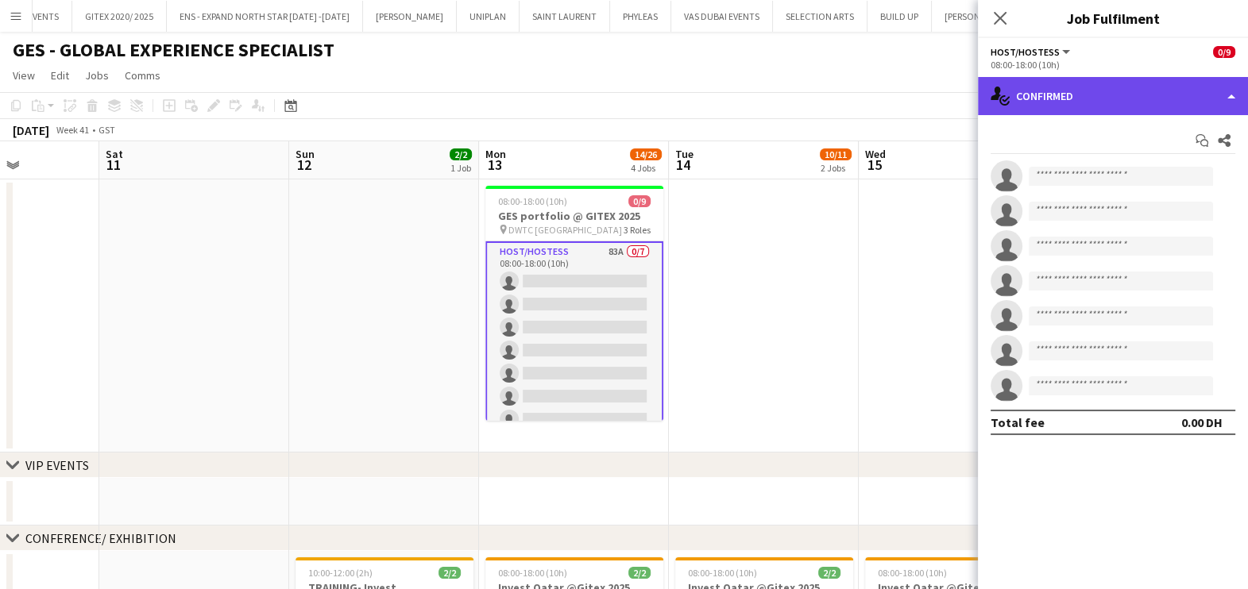
click at [1122, 105] on div "single-neutral-actions-check-2 Confirmed" at bounding box center [1113, 96] width 270 height 38
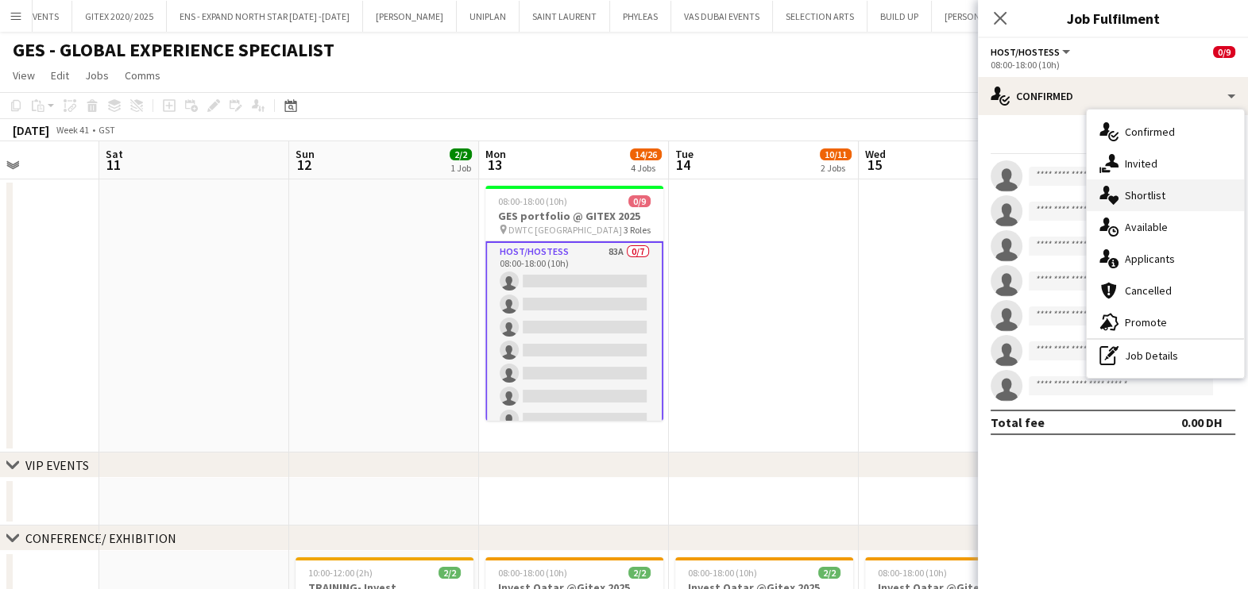
click at [1144, 195] on span "Shortlist" at bounding box center [1145, 195] width 41 height 14
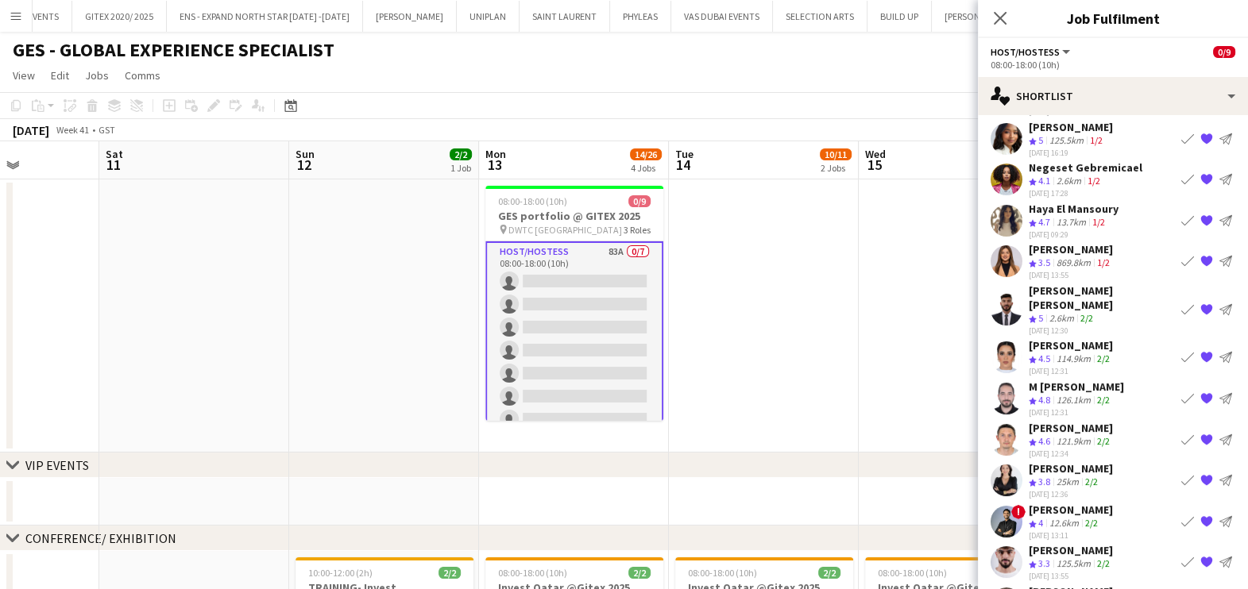
scroll to position [214, 0]
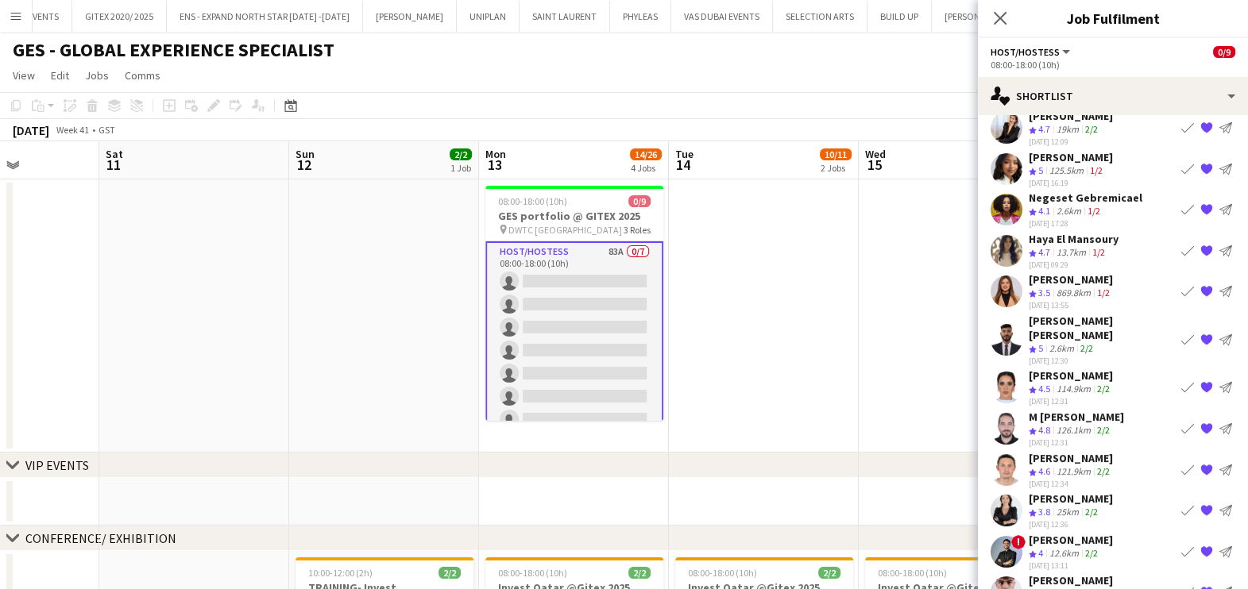
drag, startPoint x: 1099, startPoint y: 149, endPoint x: 1028, endPoint y: 149, distance: 71.5
click at [1028, 150] on div "Mai Mohamed" at bounding box center [1070, 157] width 84 height 14
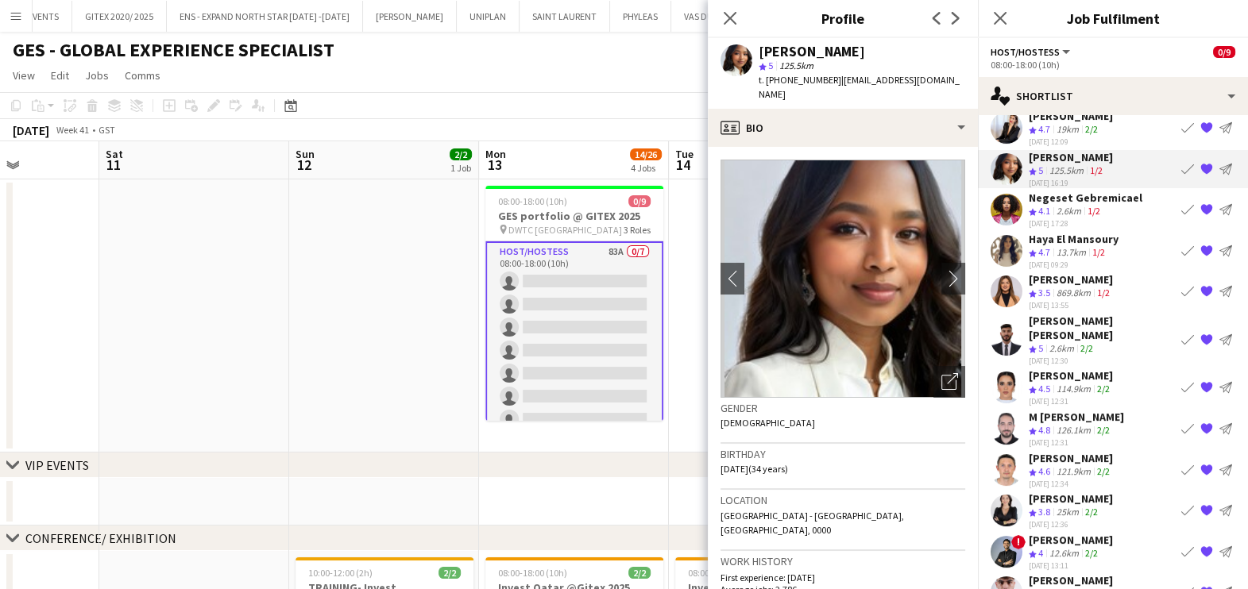
copy div "Mai Mohamed"
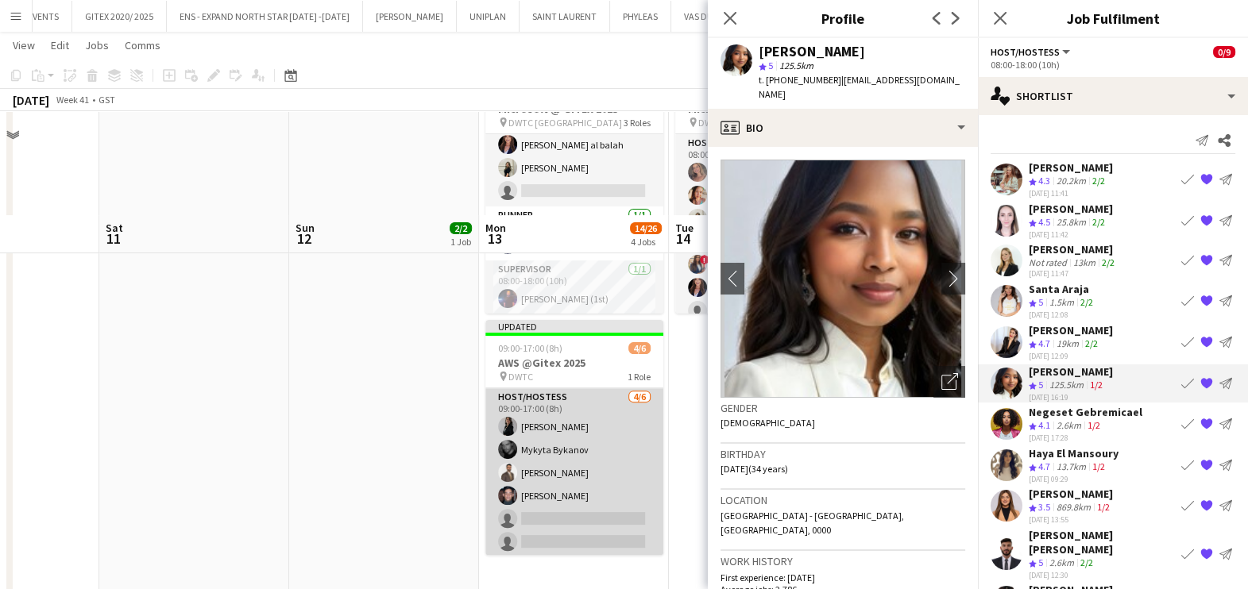
scroll to position [729, 0]
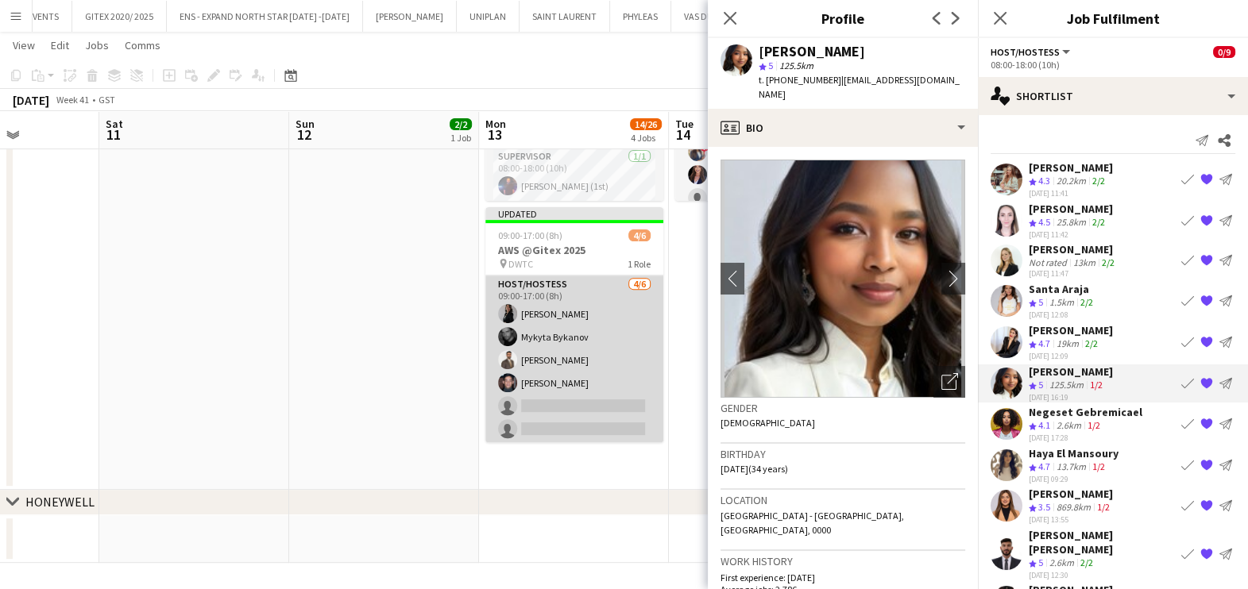
click at [597, 331] on app-card-role "Host/Hostess 4/6 09:00-17:00 (8h) Iuliia Frolova Mykyta Bykanov Nabil Baloushi …" at bounding box center [574, 360] width 178 height 169
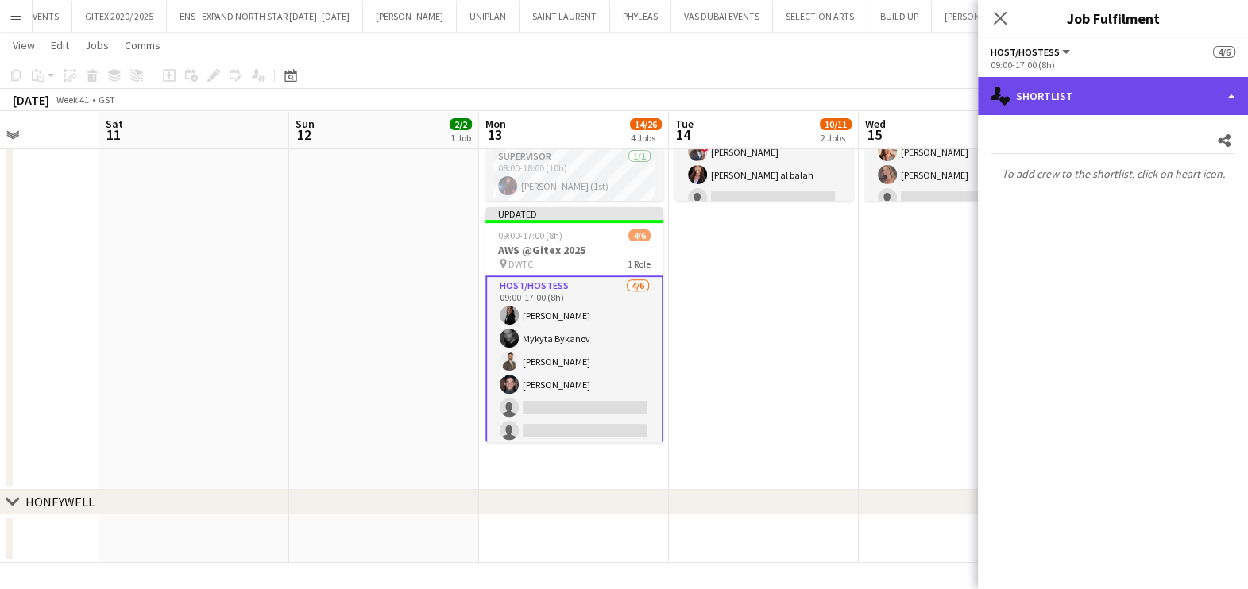
click at [1082, 88] on div "single-neutral-actions-heart Shortlist" at bounding box center [1113, 96] width 270 height 38
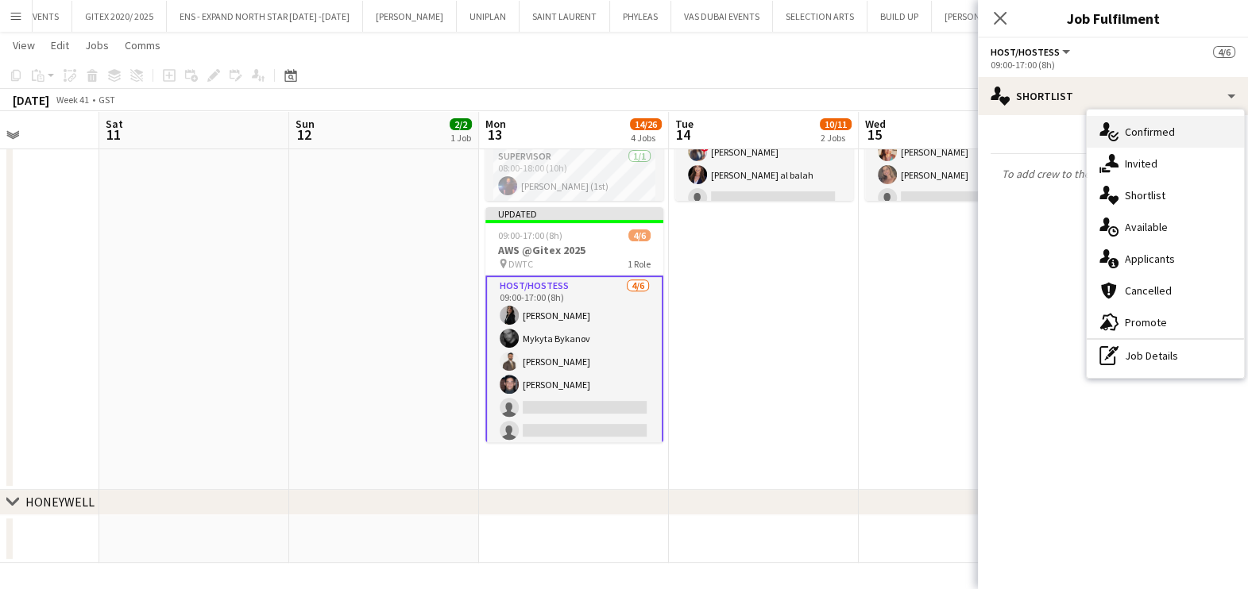
click at [1167, 125] on span "Confirmed" at bounding box center [1150, 132] width 50 height 14
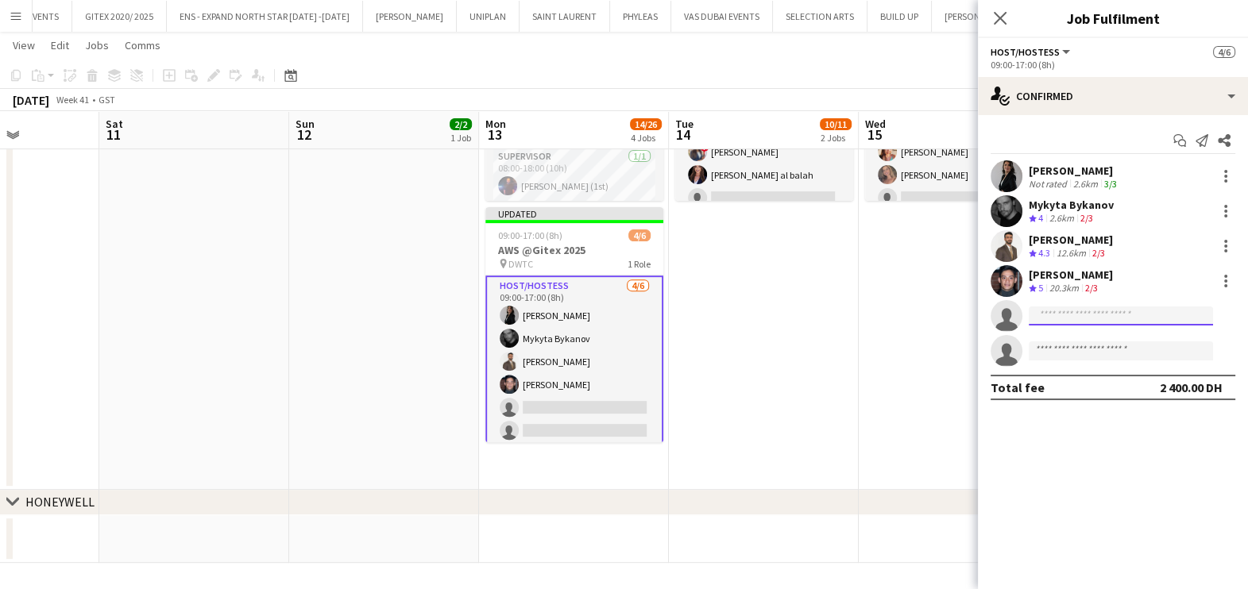
click at [1059, 312] on input at bounding box center [1120, 316] width 184 height 19
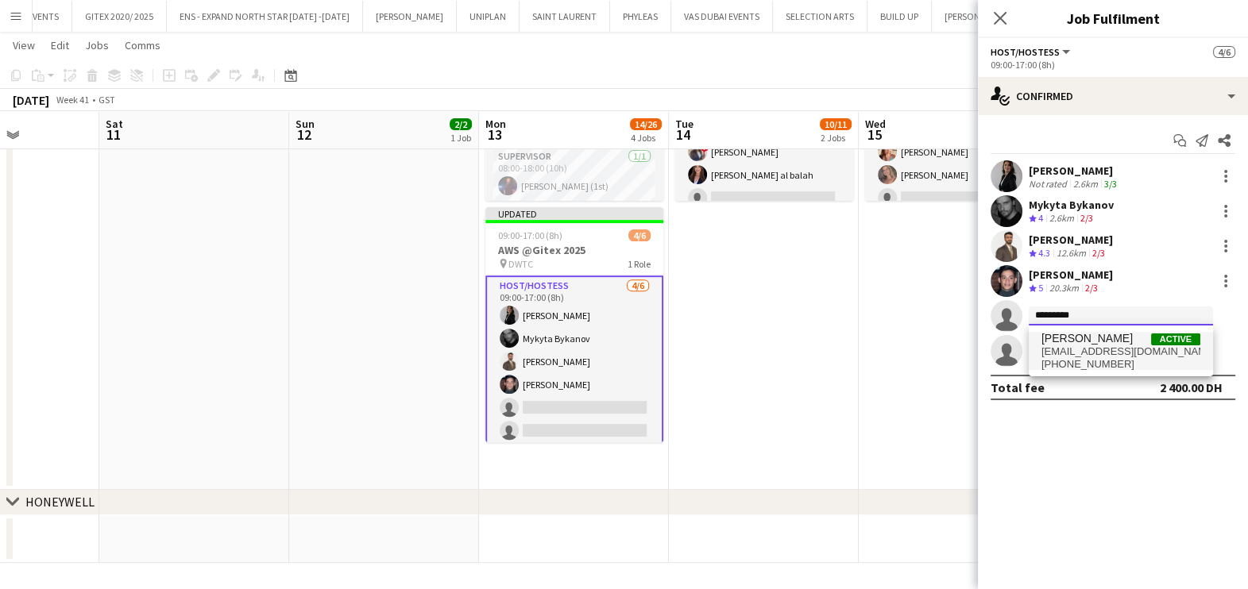
type input "*********"
click at [1089, 345] on span "twinsculture@gmail.com" at bounding box center [1120, 351] width 159 height 13
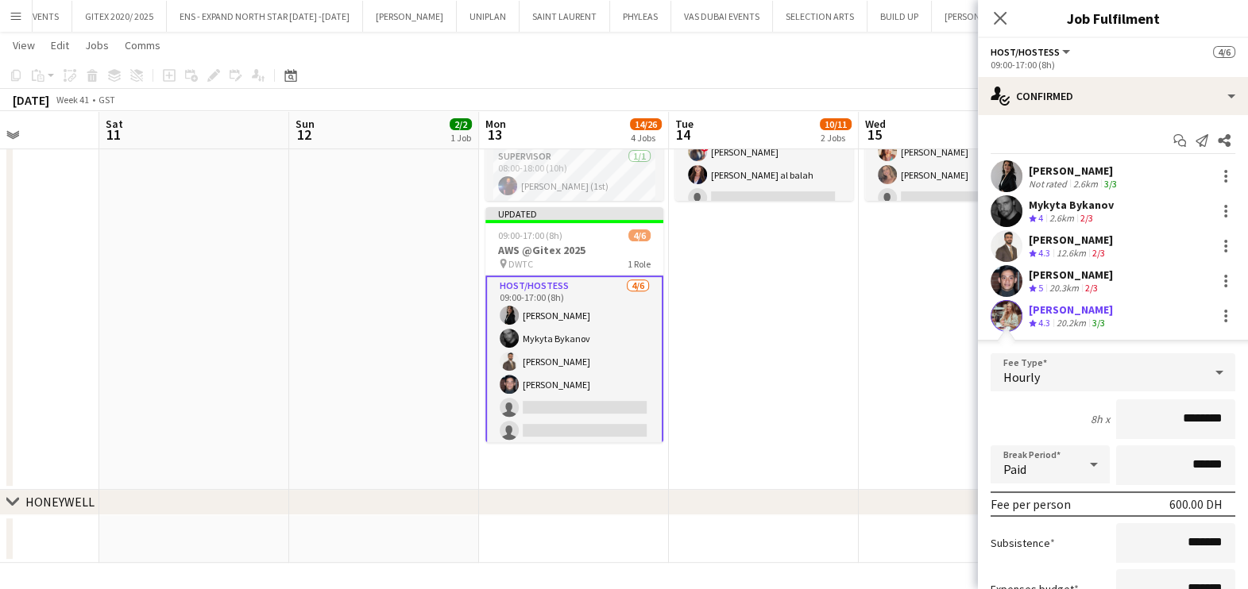
scroll to position [180, 0]
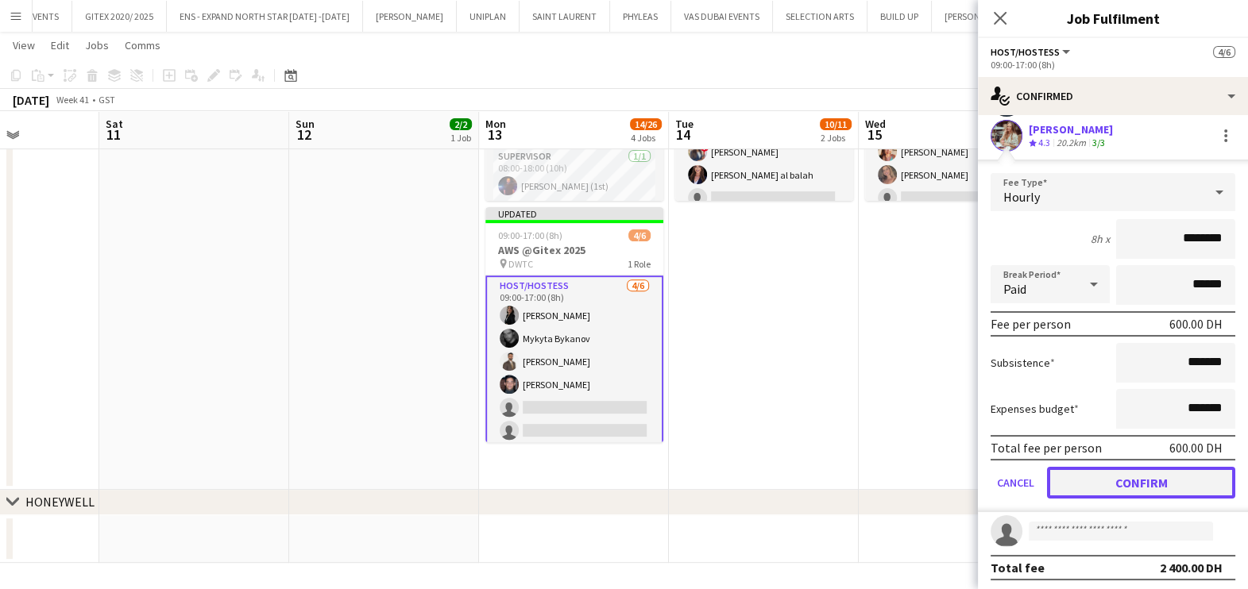
click at [1104, 478] on button "Confirm" at bounding box center [1141, 483] width 188 height 32
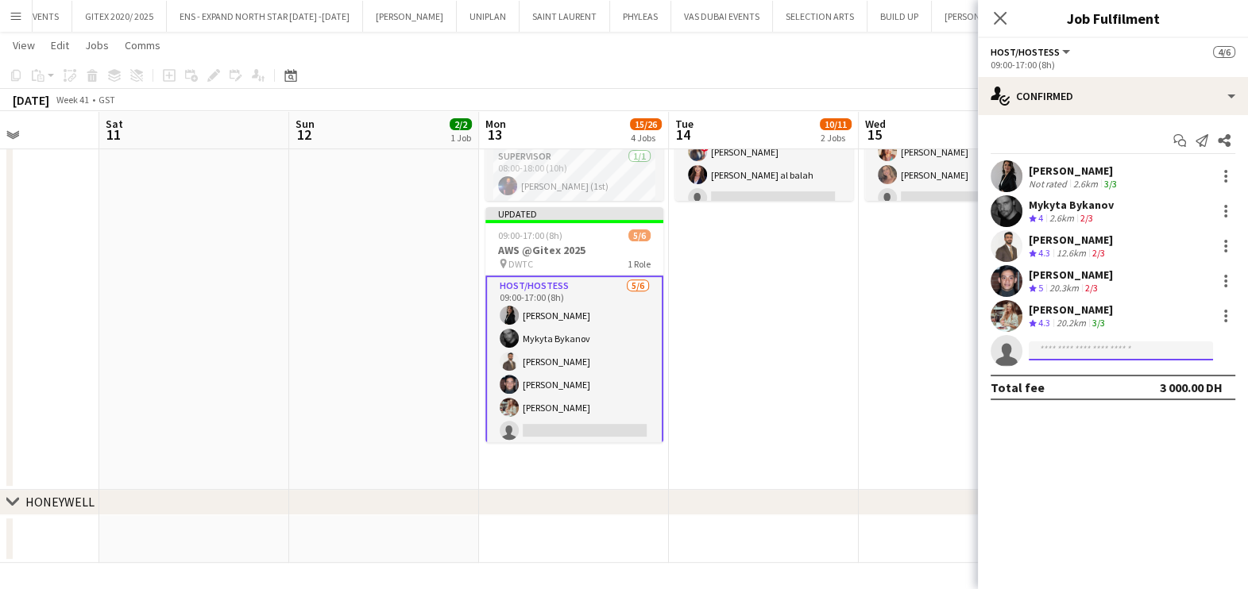
click at [1075, 348] on input at bounding box center [1120, 350] width 184 height 19
paste input "**********"
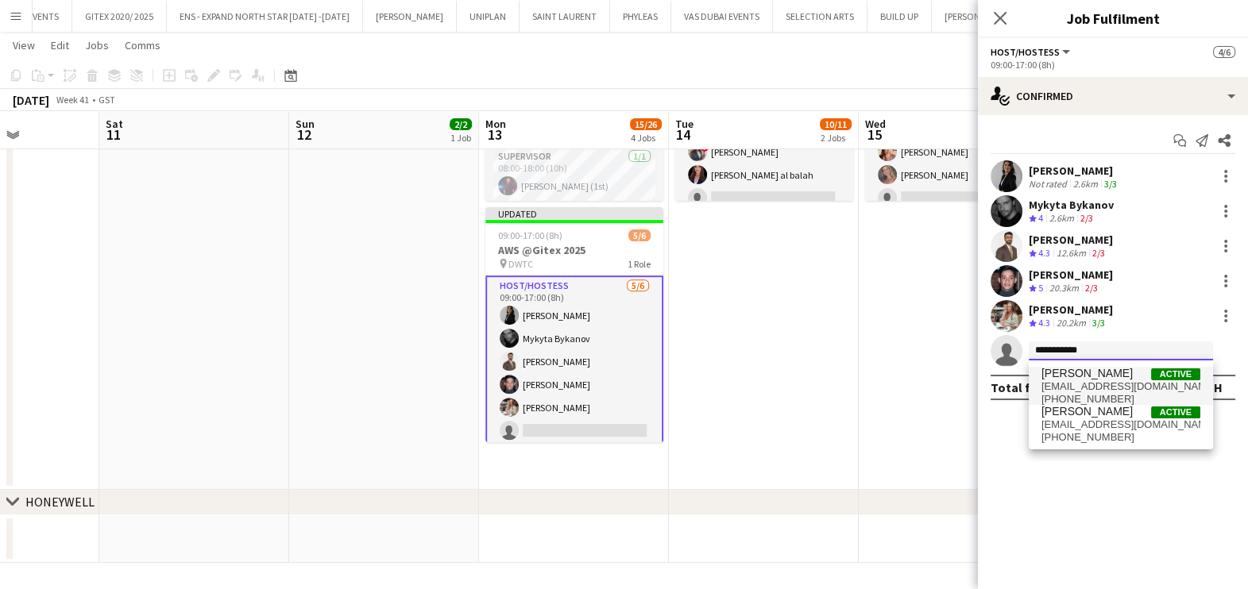
type input "**********"
click at [1100, 373] on span "Mai Mohamed" at bounding box center [1086, 374] width 91 height 14
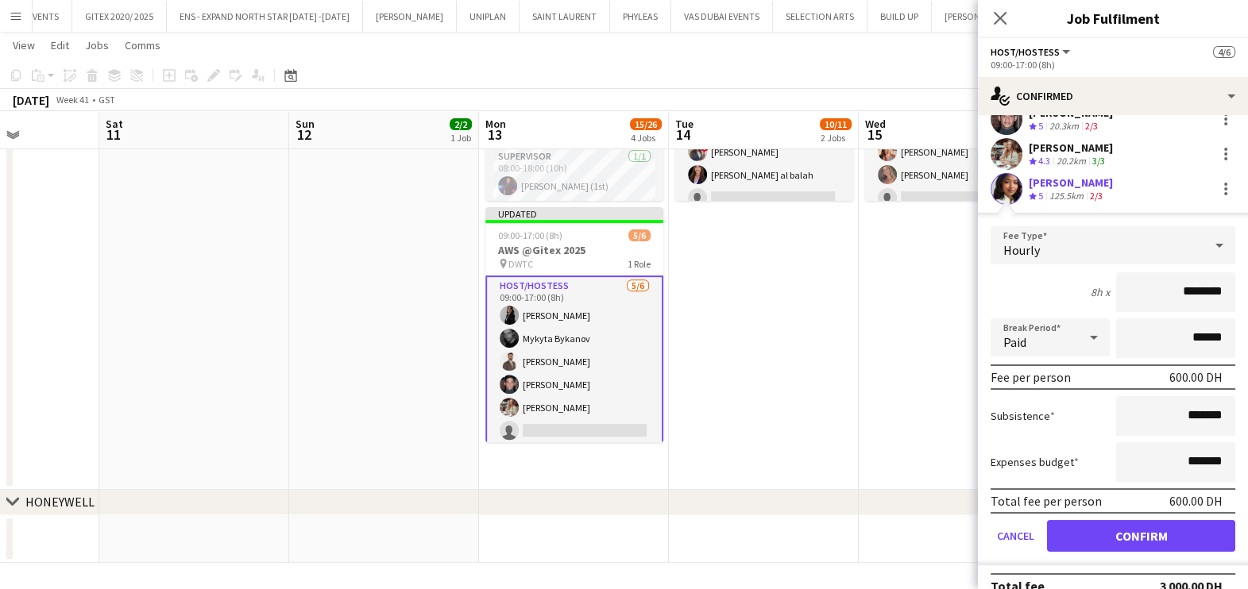
scroll to position [180, 0]
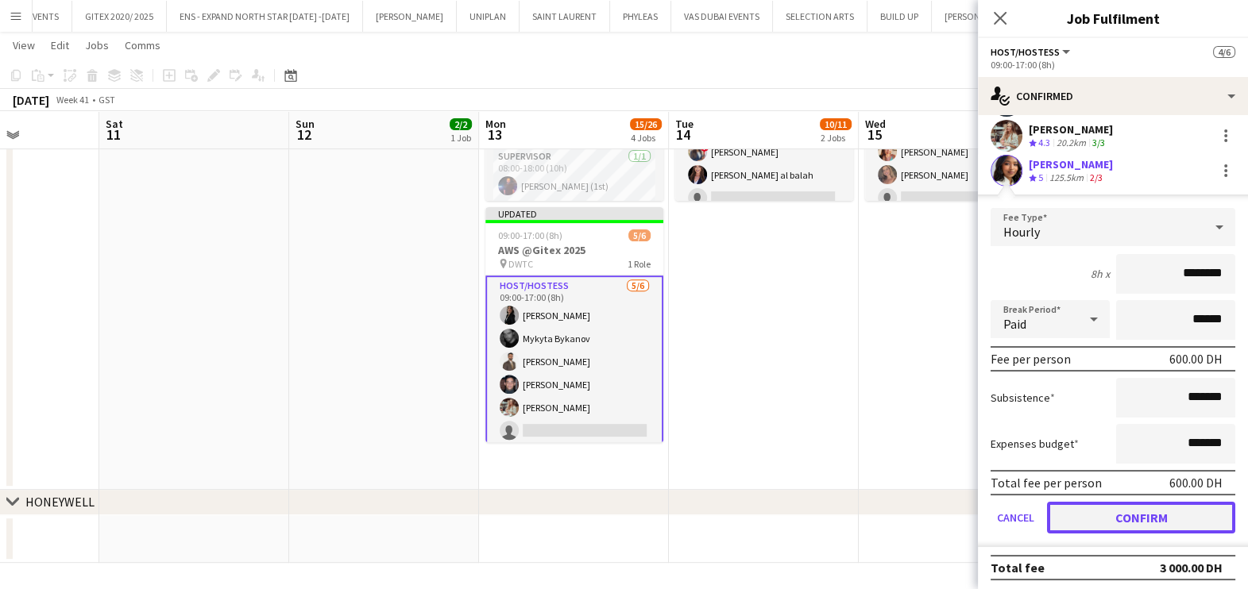
click at [1131, 511] on button "Confirm" at bounding box center [1141, 518] width 188 height 32
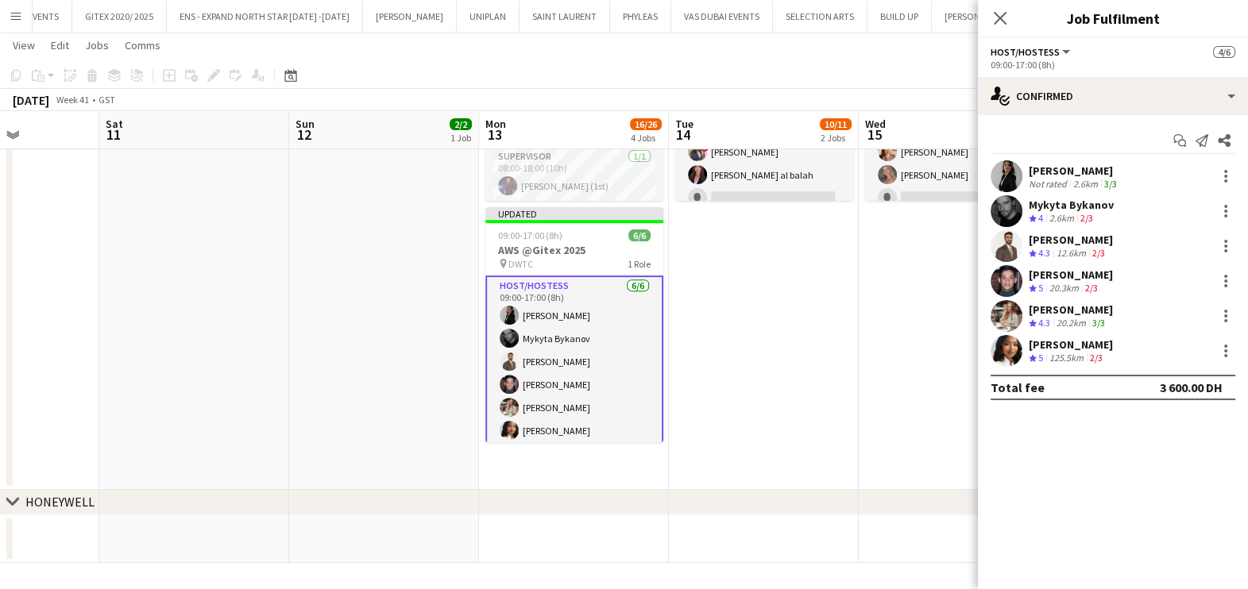
scroll to position [0, 0]
click at [821, 395] on app-date-cell "08:00-18:00 (10h) 2/2 Invest Qatar @Gitex 2025 pin DWTC 1 Role Host/Hostess 2/2…" at bounding box center [764, 155] width 190 height 669
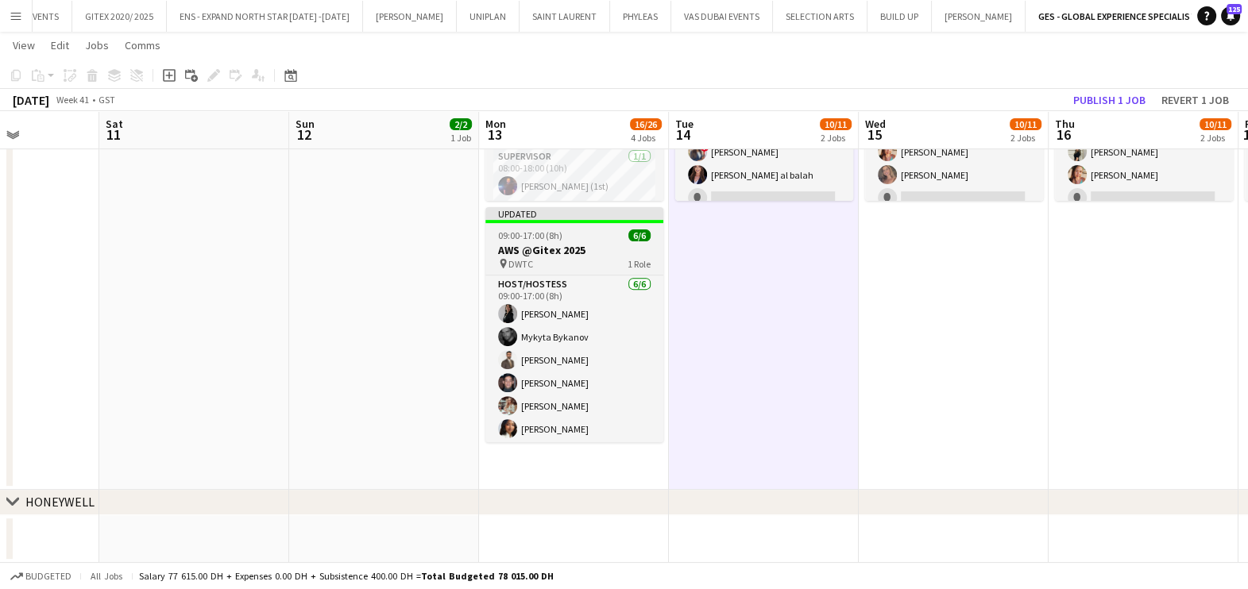
click at [599, 235] on div "09:00-17:00 (8h) 6/6" at bounding box center [574, 236] width 178 height 12
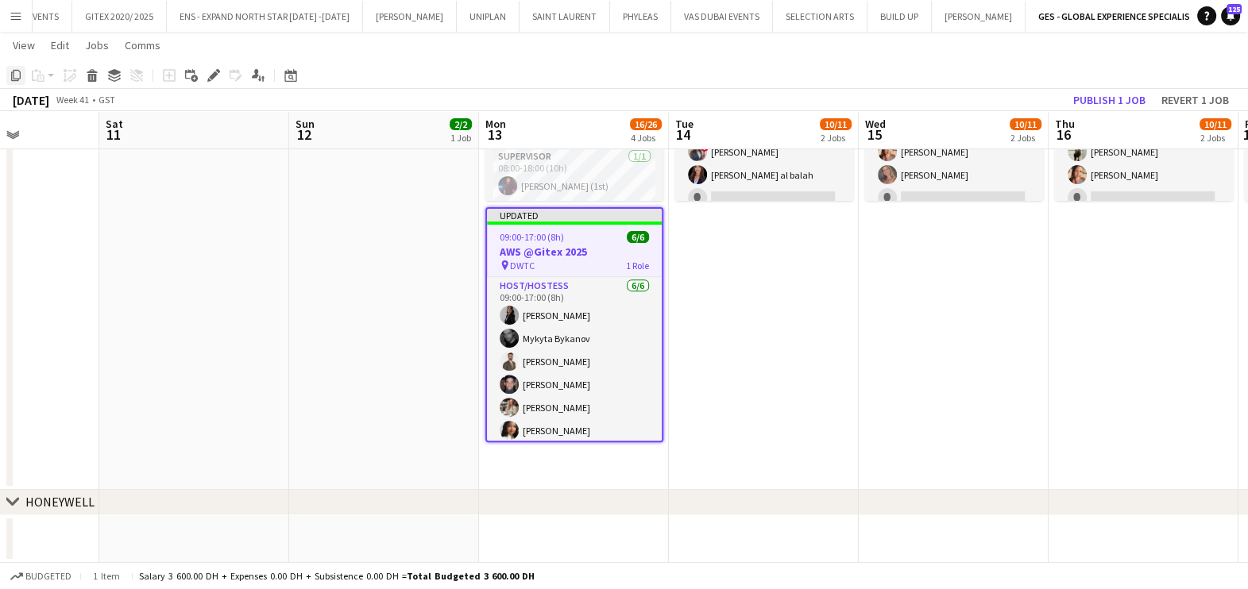
click at [14, 81] on icon "Copy" at bounding box center [16, 75] width 13 height 13
click at [770, 295] on app-date-cell "08:00-18:00 (10h) 2/2 Invest Qatar @Gitex 2025 pin DWTC 1 Role Host/Hostess 2/2…" at bounding box center [764, 155] width 190 height 669
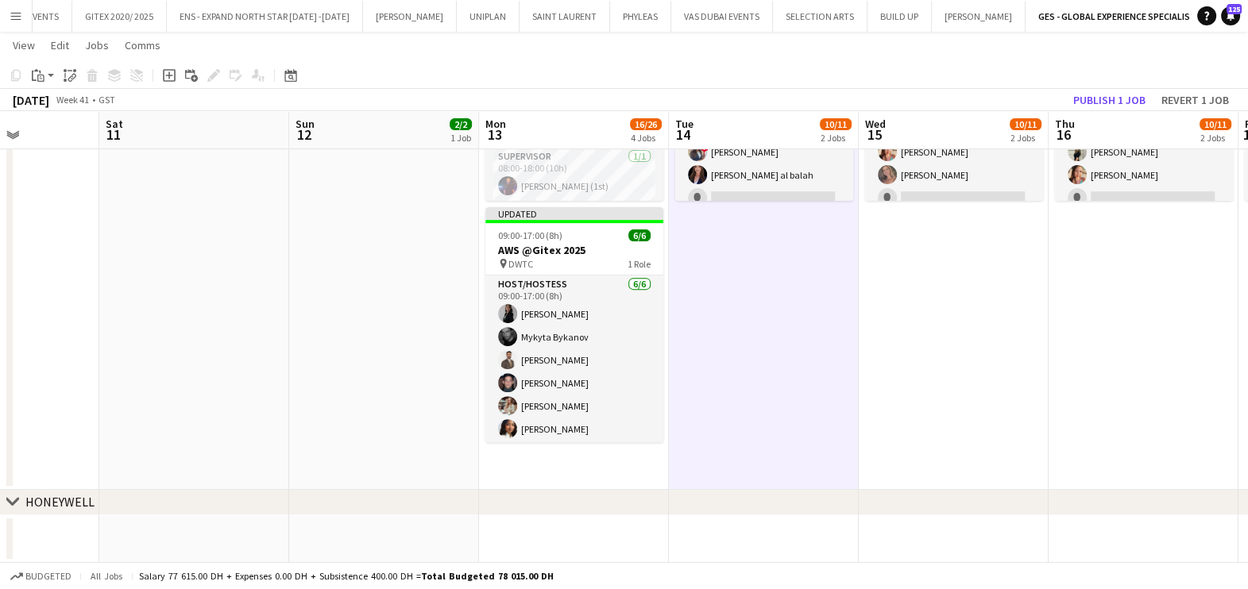
click at [925, 304] on app-date-cell "08:00-18:00 (10h) 2/2 Invest Qatar @Gitex 2025 pin DWTC 1 Role Host/Hostess 2/2…" at bounding box center [953, 155] width 190 height 669
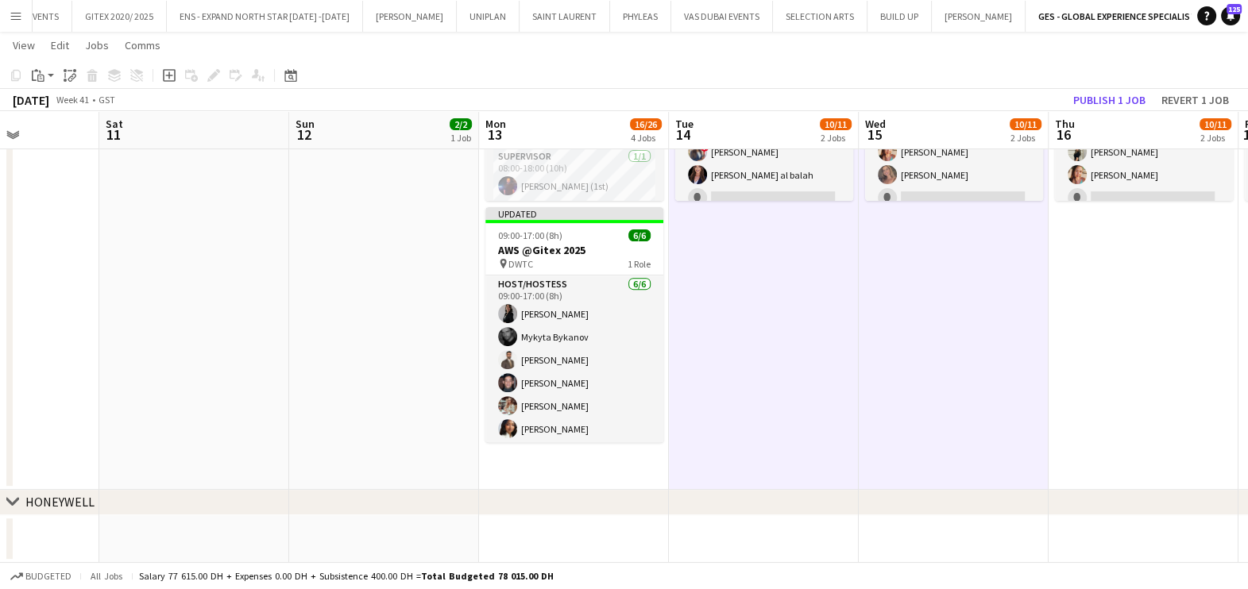
click at [1129, 300] on app-date-cell "08:00-18:00 (10h) 2/2 Invest Qatar @Gitex 2025 pin DWTC 1 Role Host/Hostess 2/2…" at bounding box center [1143, 155] width 190 height 669
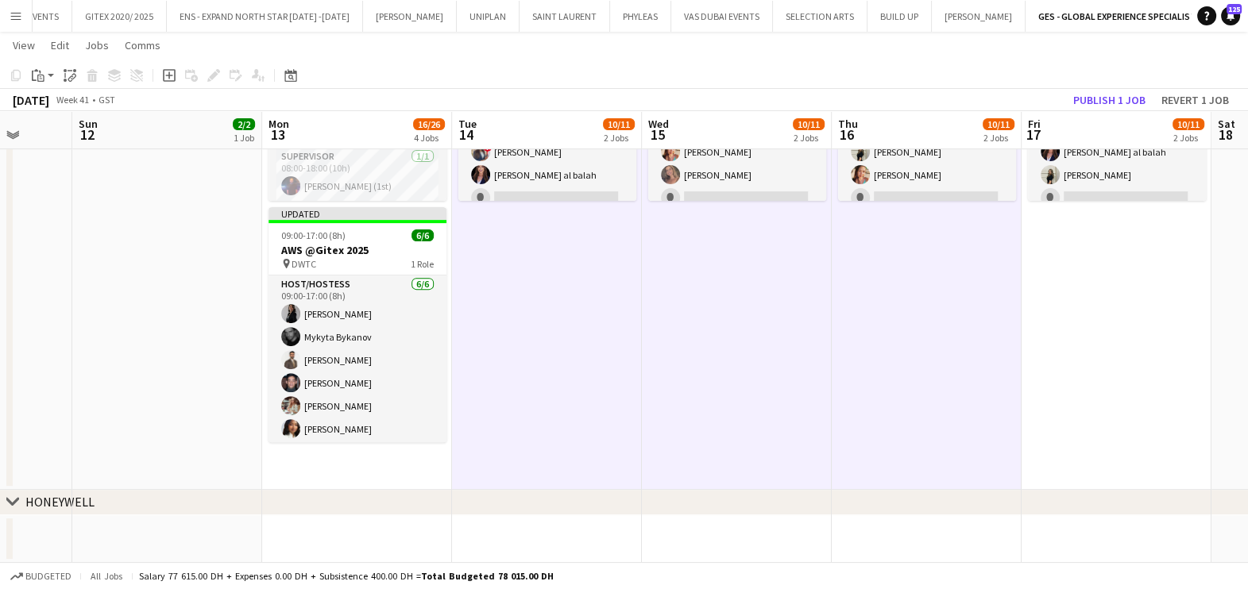
drag, startPoint x: 1022, startPoint y: 306, endPoint x: 734, endPoint y: 307, distance: 288.3
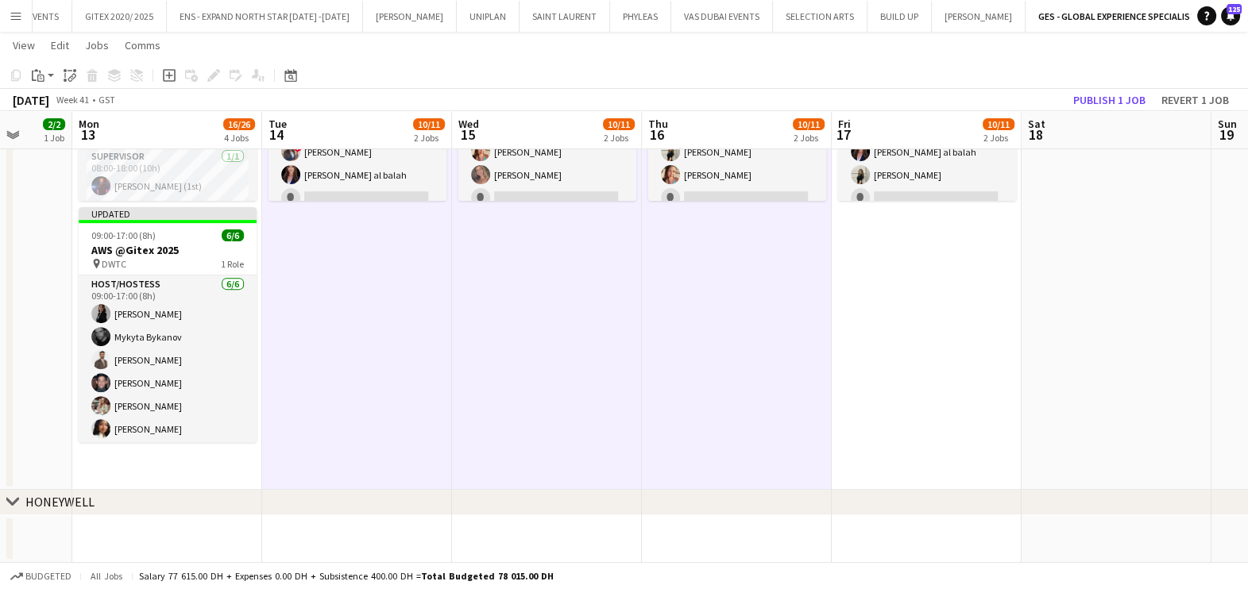
scroll to position [0, 689]
click at [937, 307] on app-date-cell "08:00-18:00 (10h) 2/2 Invest Qatar @Gitex 2025 pin DWTC 1 Role Host/Hostess 2/2…" at bounding box center [925, 155] width 190 height 669
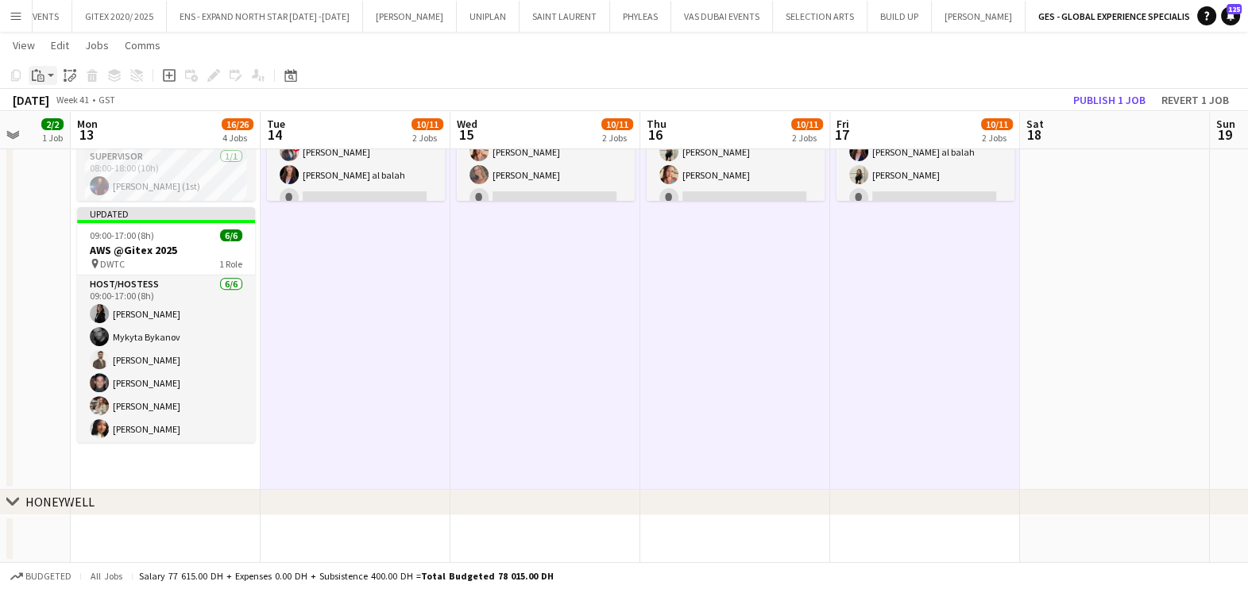
click at [46, 77] on div "Paste" at bounding box center [38, 75] width 19 height 19
click at [103, 133] on link "Paste with crew Ctrl+Shift+V" at bounding box center [116, 132] width 149 height 14
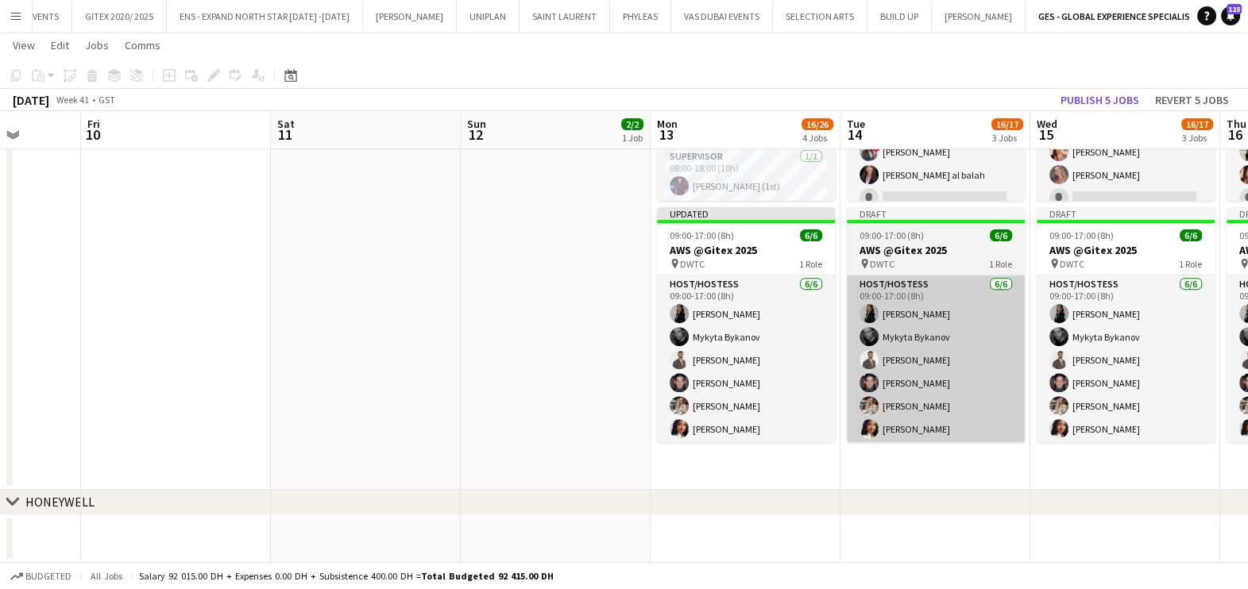
drag, startPoint x: 500, startPoint y: 376, endPoint x: 1066, endPoint y: 356, distance: 565.8
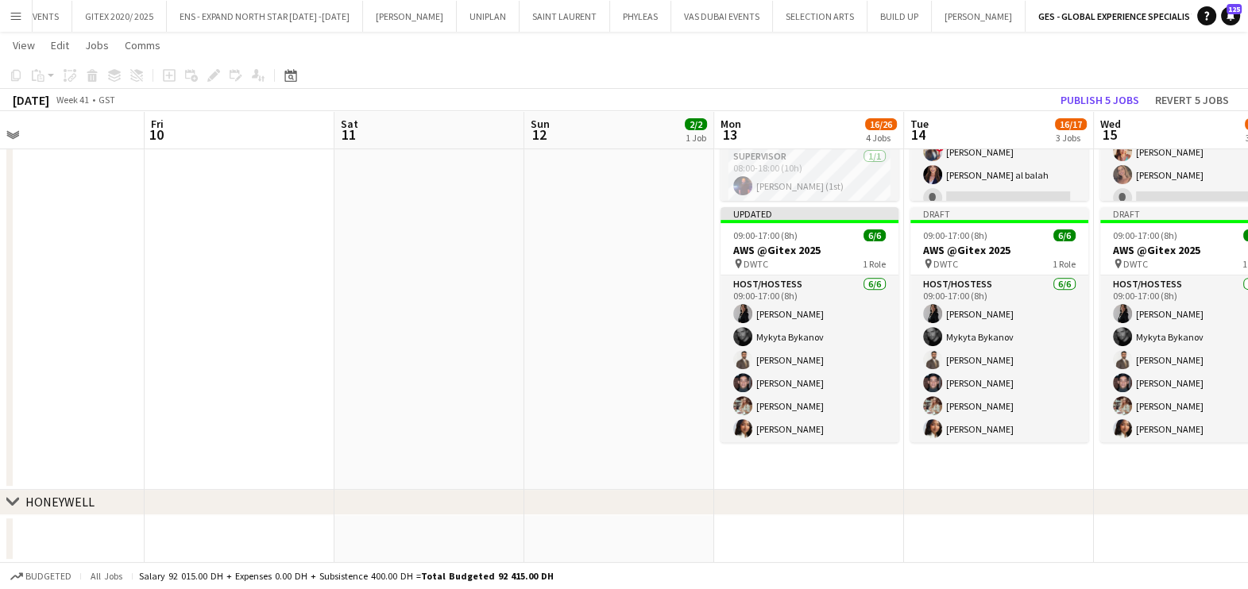
click at [617, 324] on app-date-cell "10:00-12:00 (2h) 2/2 TRAINING- Invest Qatar @Gitex 2025 pin DWTC 1 Role Host/Ho…" at bounding box center [619, 155] width 190 height 669
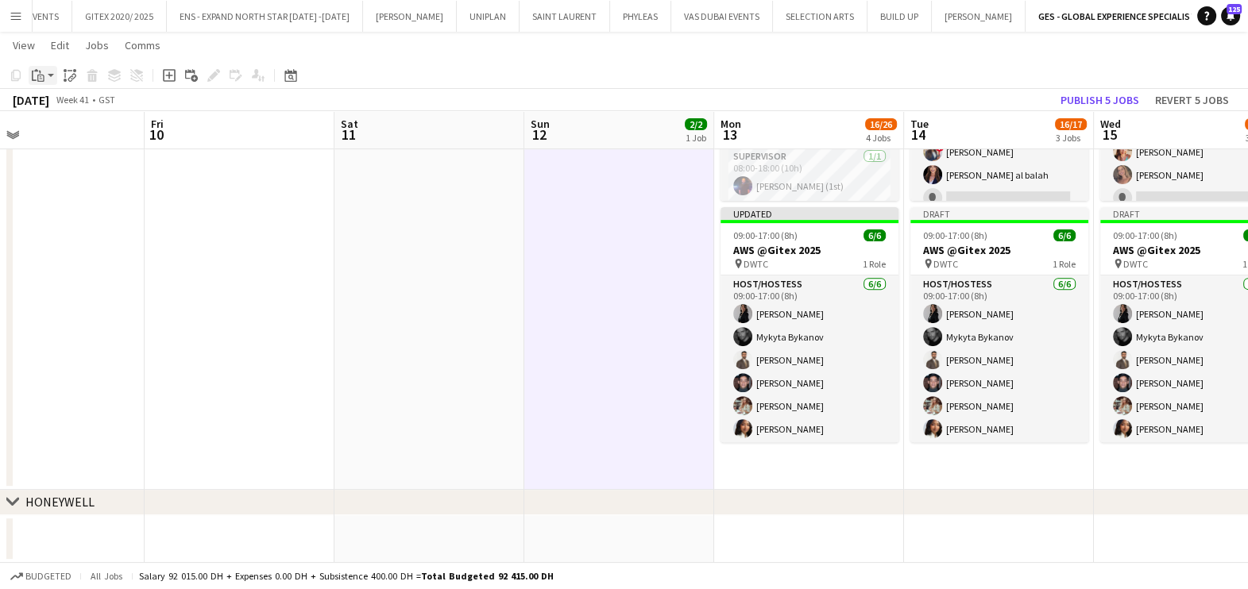
click at [48, 70] on app-action-btn "Paste" at bounding box center [43, 75] width 29 height 19
click at [82, 131] on link "Paste with crew Ctrl+Shift+V" at bounding box center [116, 132] width 149 height 14
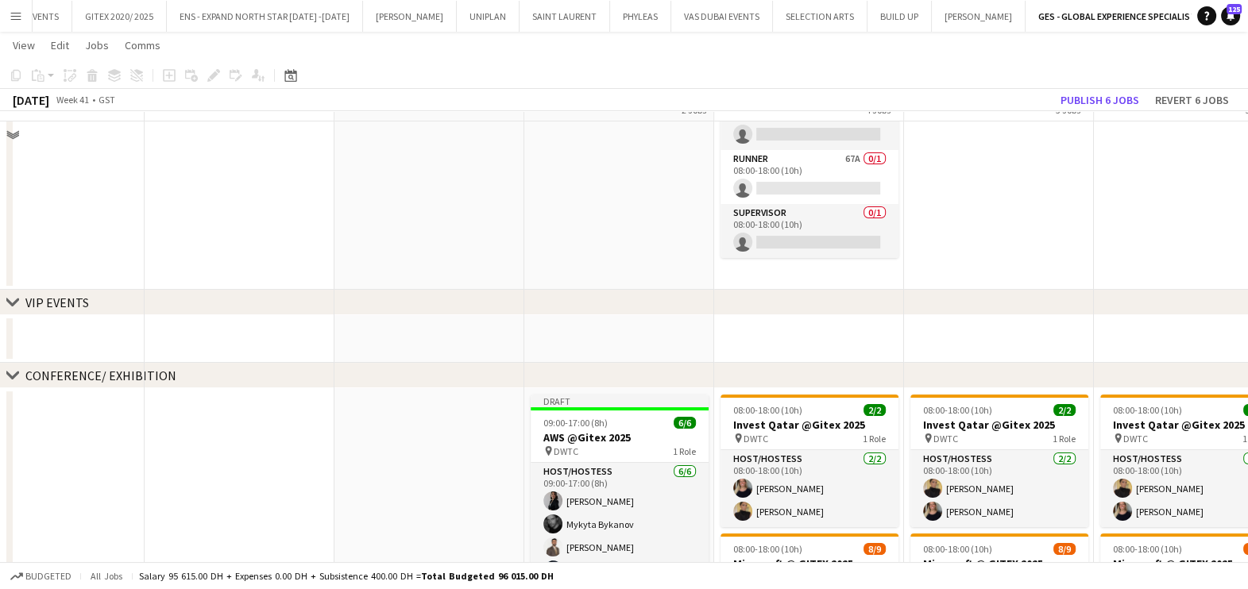
scroll to position [133, 0]
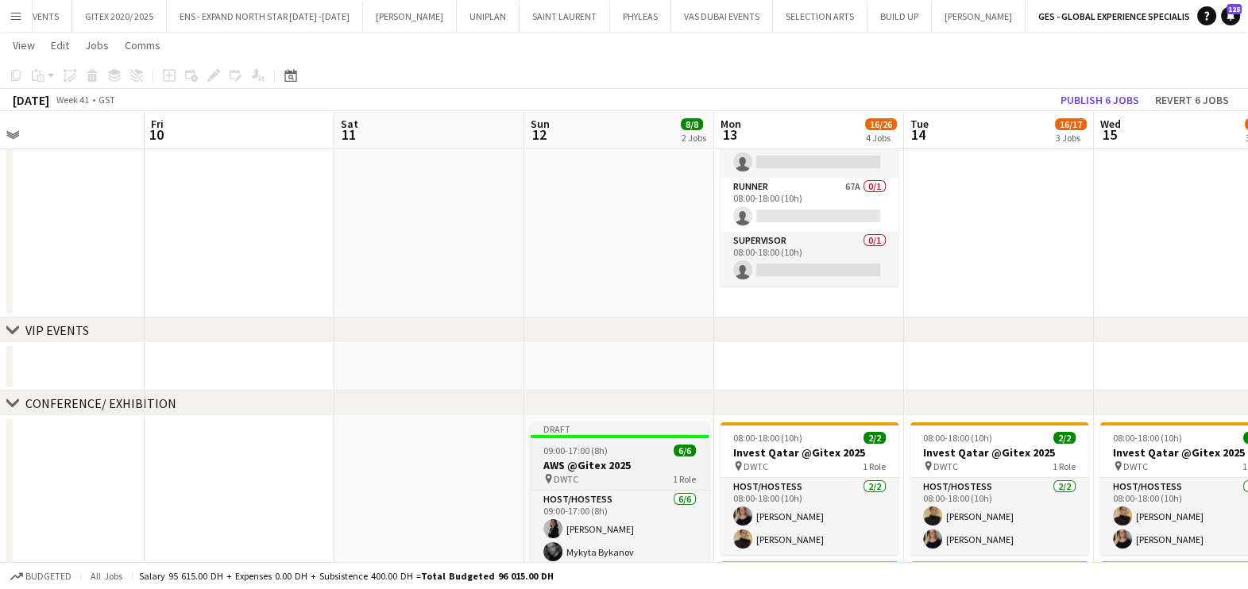
click at [601, 470] on h3 "AWS @Gitex 2025" at bounding box center [619, 465] width 178 height 14
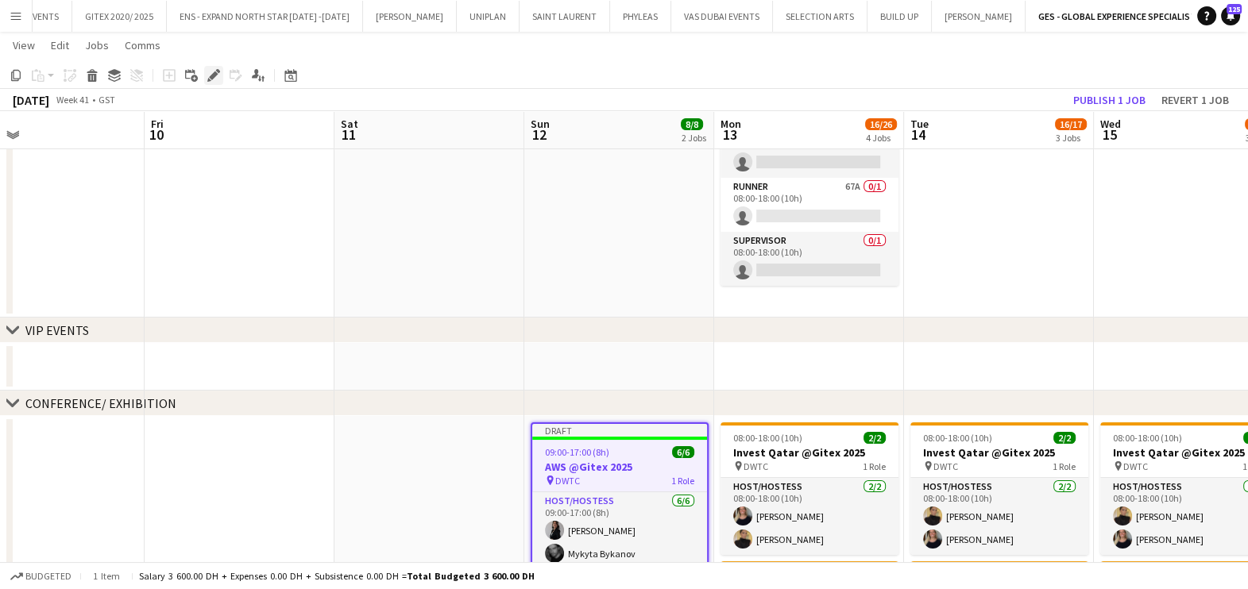
click at [207, 72] on icon "Edit" at bounding box center [213, 75] width 13 height 13
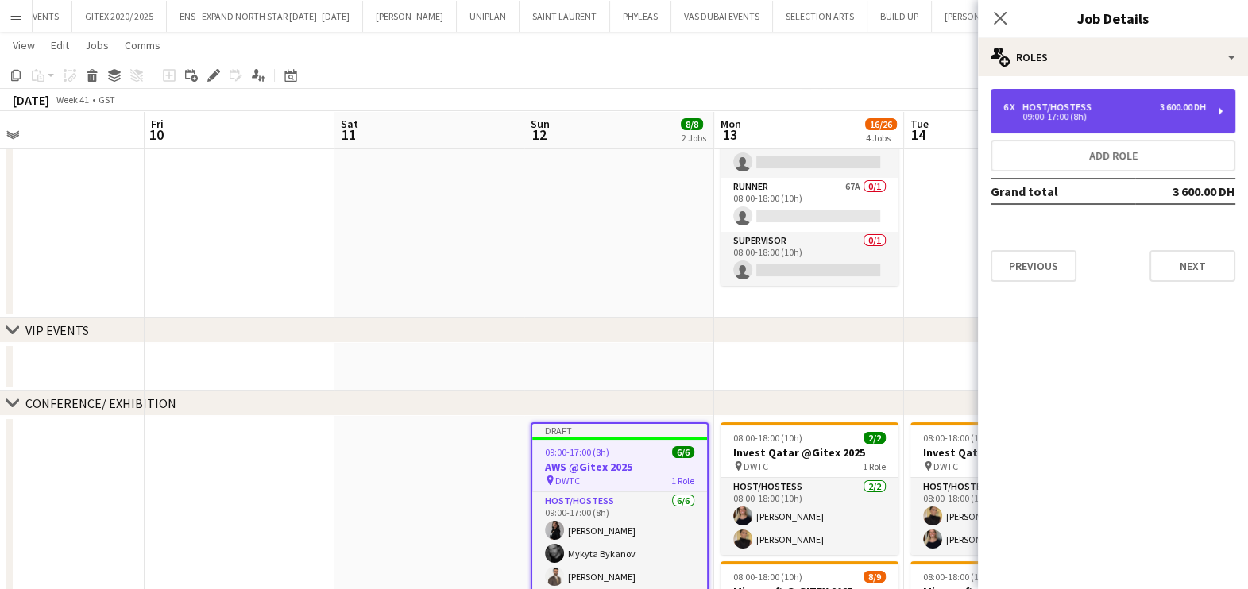
click at [1060, 103] on div "Host/Hostess" at bounding box center [1059, 107] width 75 height 11
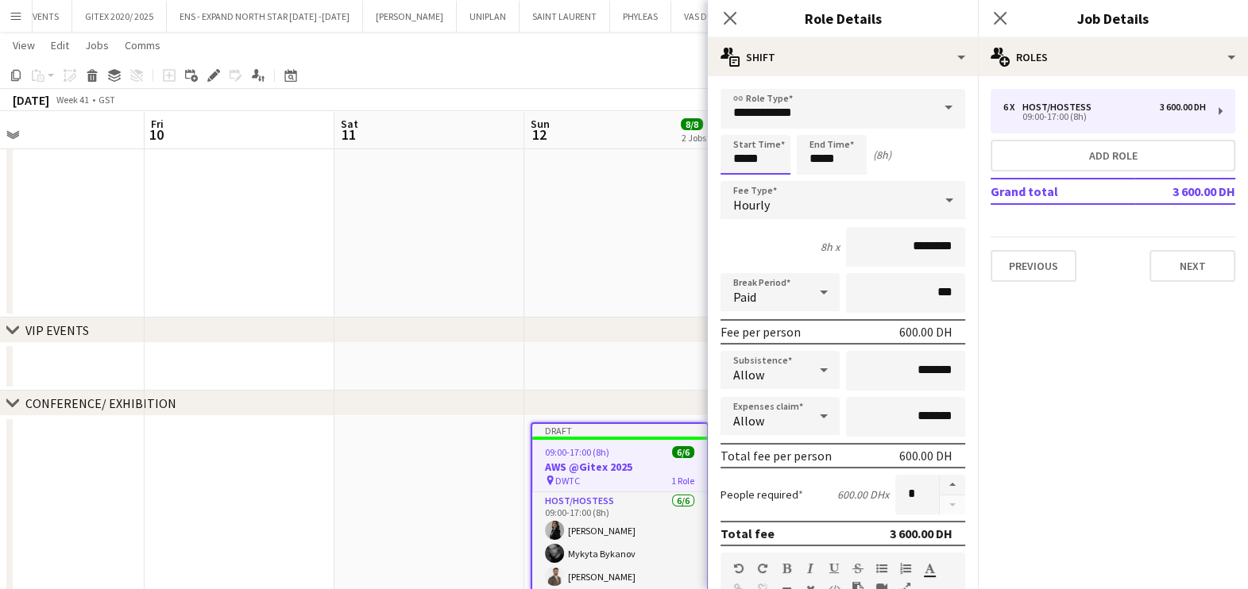
click at [769, 148] on input "*****" at bounding box center [755, 155] width 70 height 40
type input "*****"
click at [743, 128] on div at bounding box center [739, 127] width 32 height 16
click at [858, 161] on input "*****" at bounding box center [832, 155] width 70 height 40
click at [816, 179] on div at bounding box center [816, 183] width 32 height 16
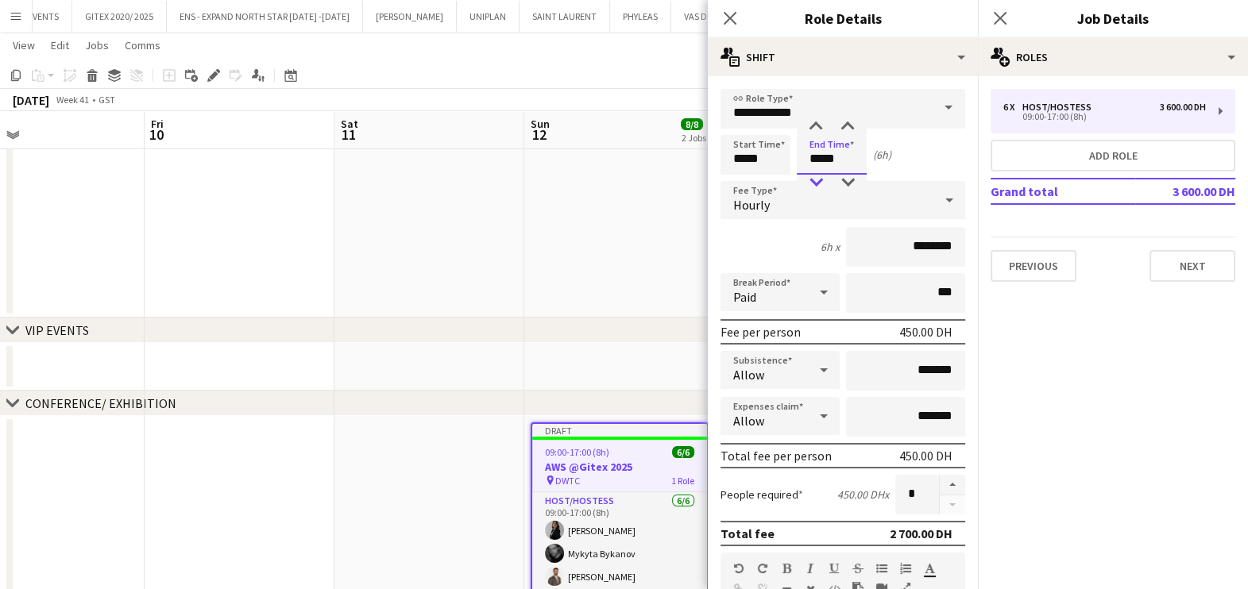
click at [816, 179] on div at bounding box center [816, 183] width 32 height 16
type input "*****"
click at [816, 179] on div at bounding box center [816, 183] width 32 height 16
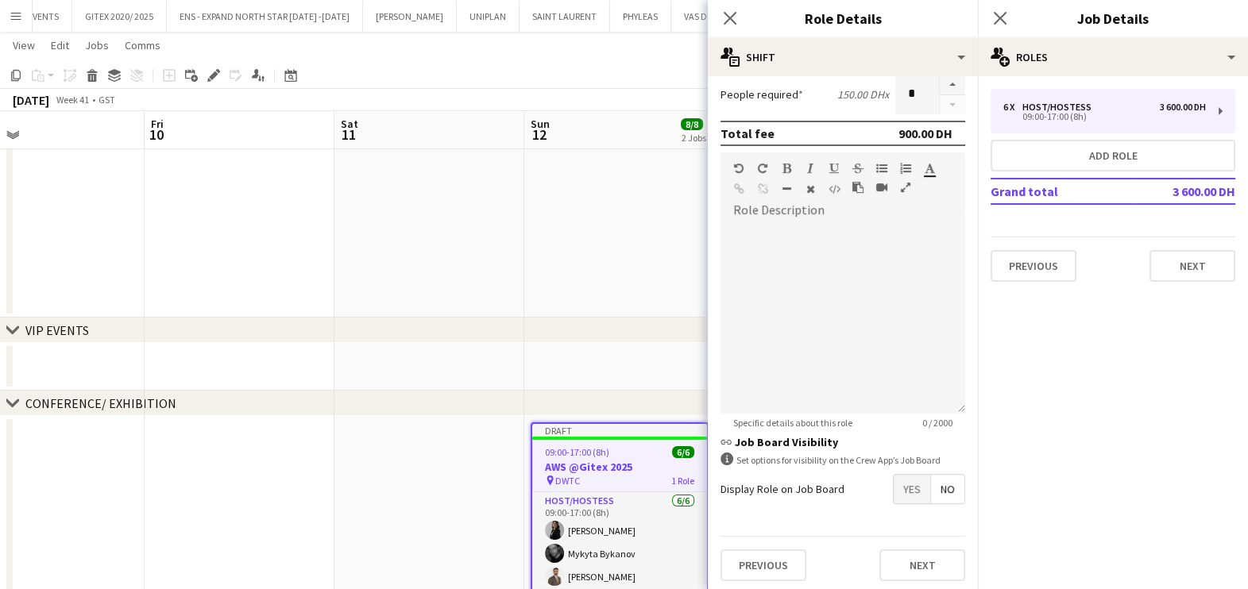
scroll to position [400, 0]
click at [758, 563] on button "Previous" at bounding box center [763, 566] width 86 height 32
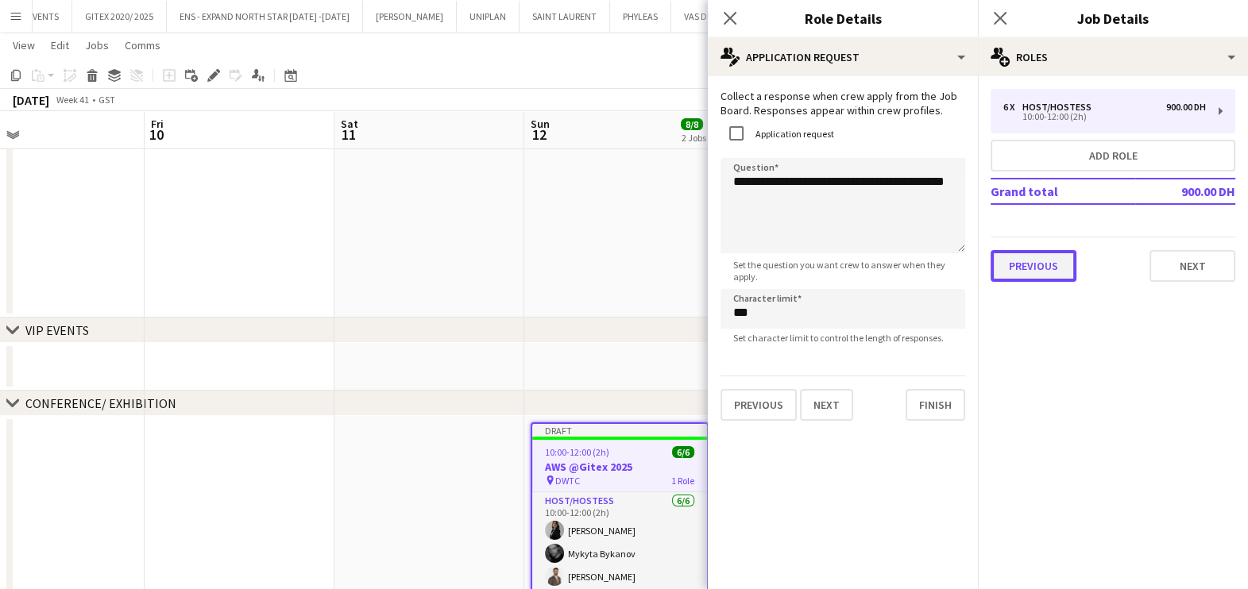
click at [1056, 256] on button "Previous" at bounding box center [1033, 266] width 86 height 32
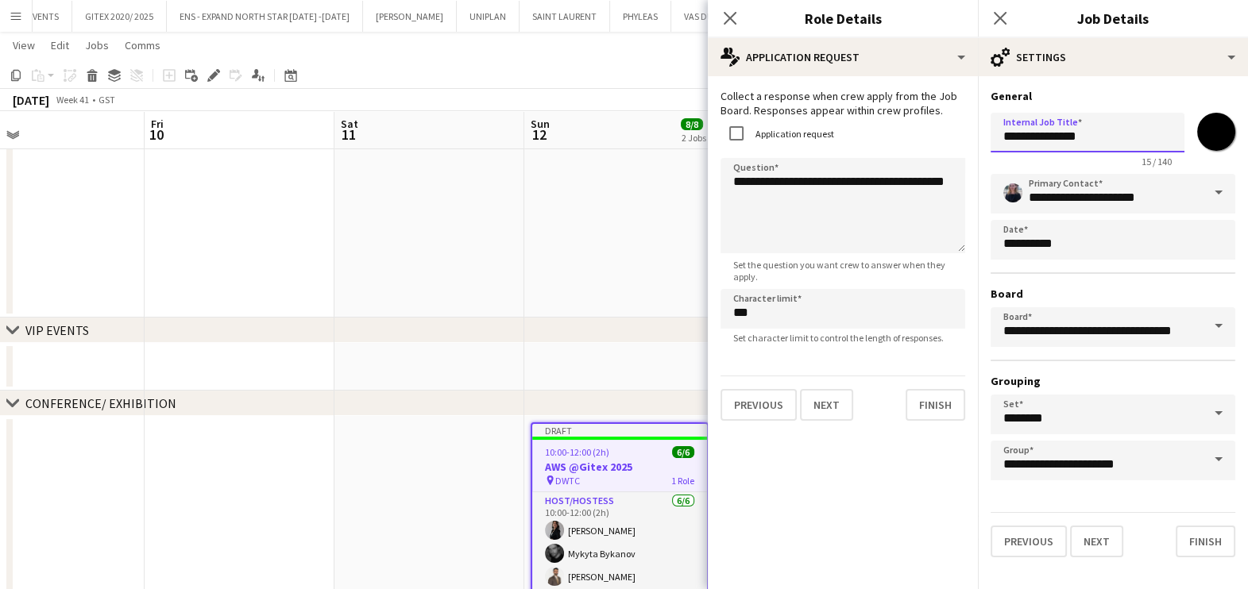
click at [1005, 133] on input "**********" at bounding box center [1087, 133] width 194 height 40
drag, startPoint x: 1113, startPoint y: 133, endPoint x: 870, endPoint y: 132, distance: 243.0
click at [870, 132] on body "Menu Boards Boards Boards All jobs Status Workforce Workforce My Workforce Recr…" at bounding box center [624, 526] width 1248 height 1319
click at [1072, 140] on input "**********" at bounding box center [1087, 133] width 194 height 40
drag, startPoint x: 1112, startPoint y: 133, endPoint x: 986, endPoint y: 132, distance: 126.3
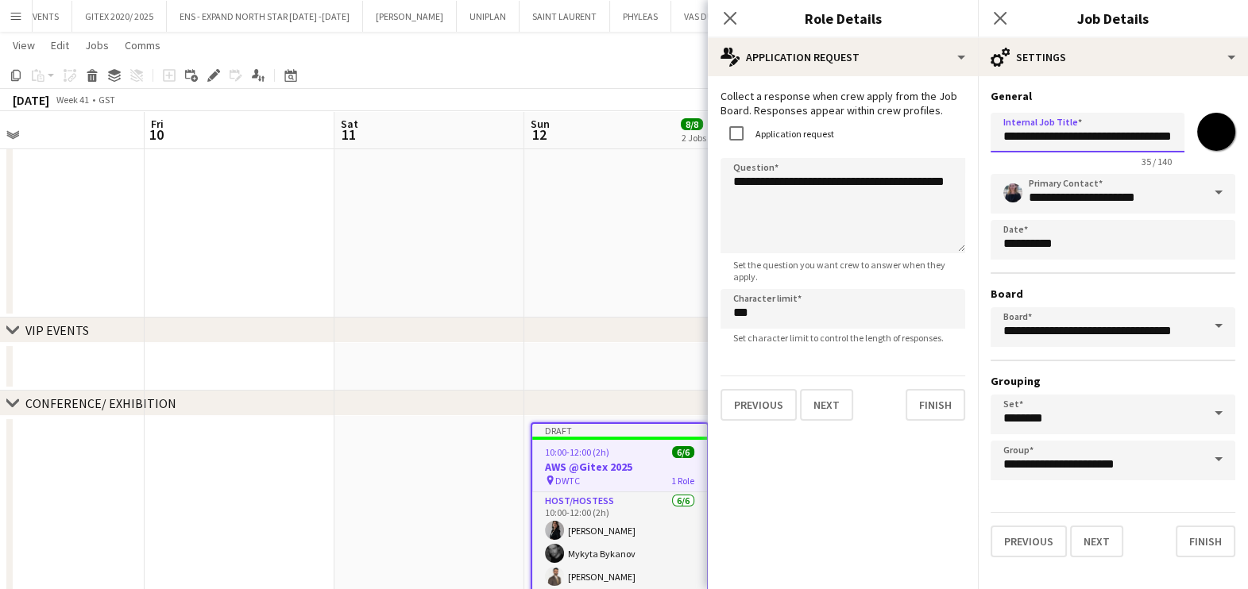
click at [986, 132] on form "**********" at bounding box center [1113, 323] width 270 height 469
type input "**********"
click at [471, 318] on div "chevron-right VIP EVENTS" at bounding box center [624, 330] width 1248 height 25
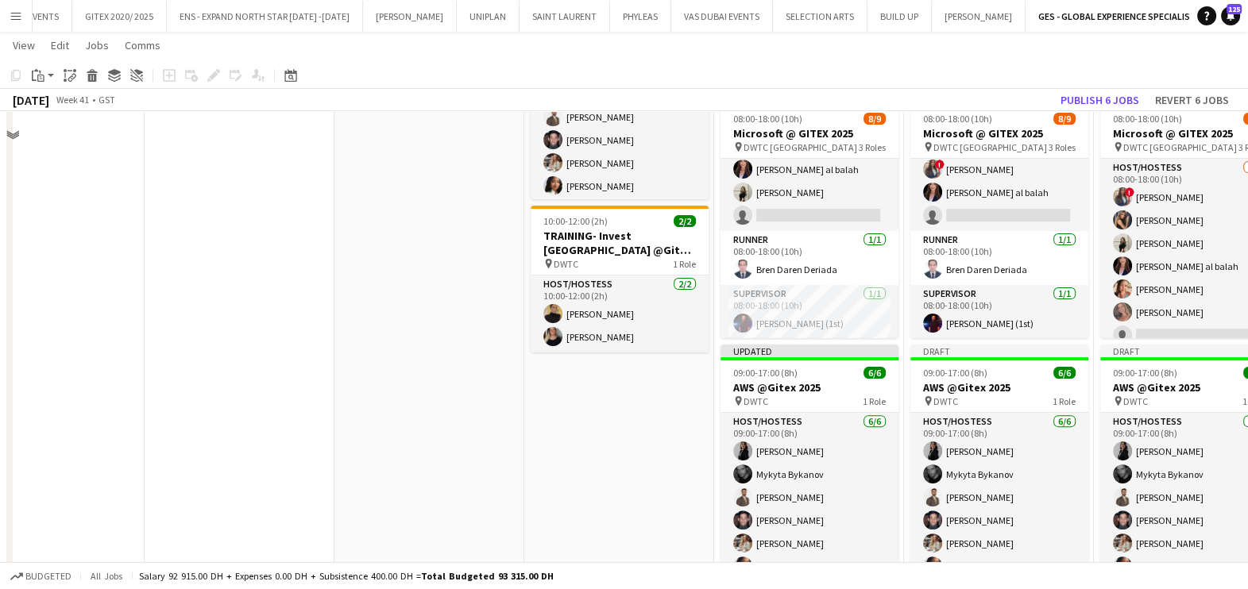
scroll to position [729, 0]
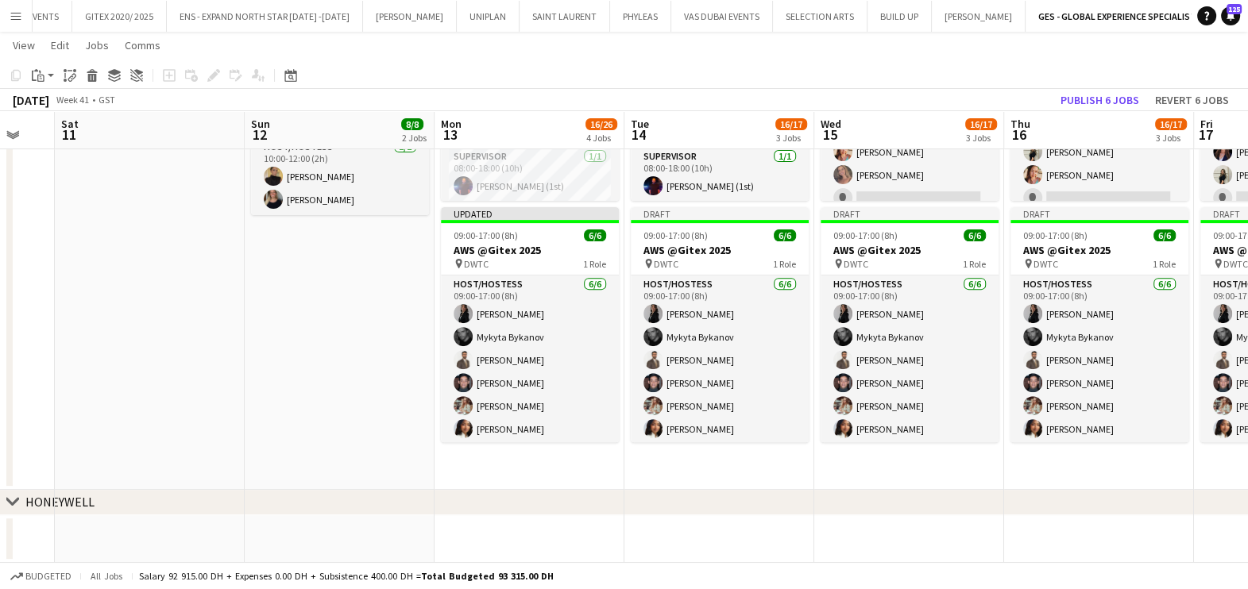
drag, startPoint x: 468, startPoint y: 360, endPoint x: 0, endPoint y: 367, distance: 467.8
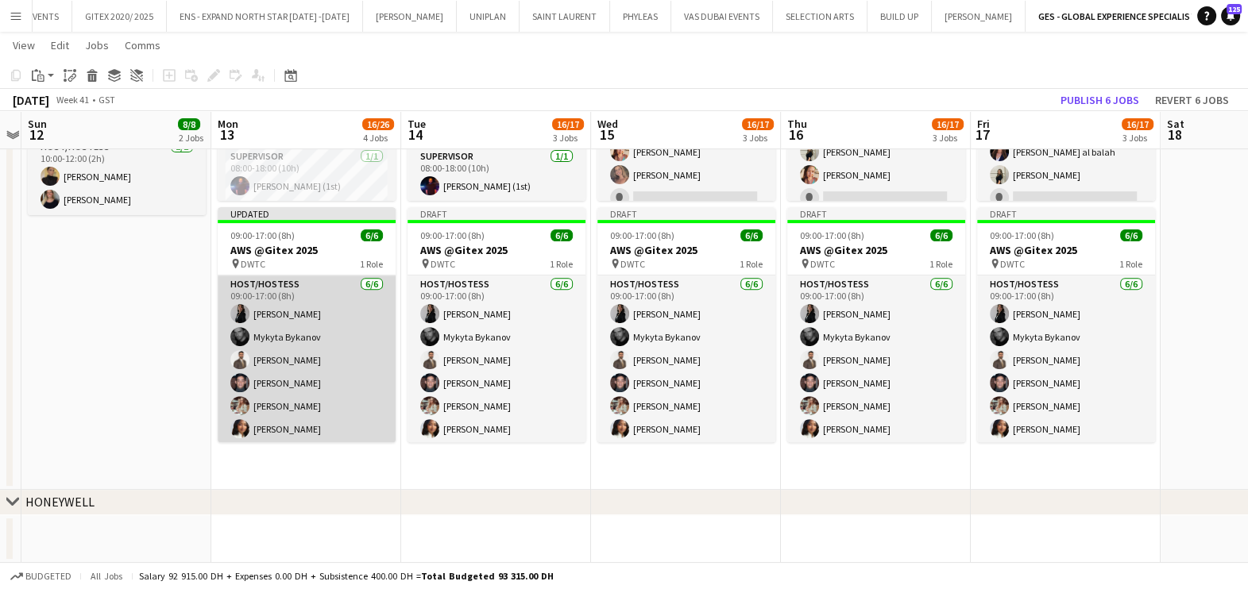
scroll to position [2, 0]
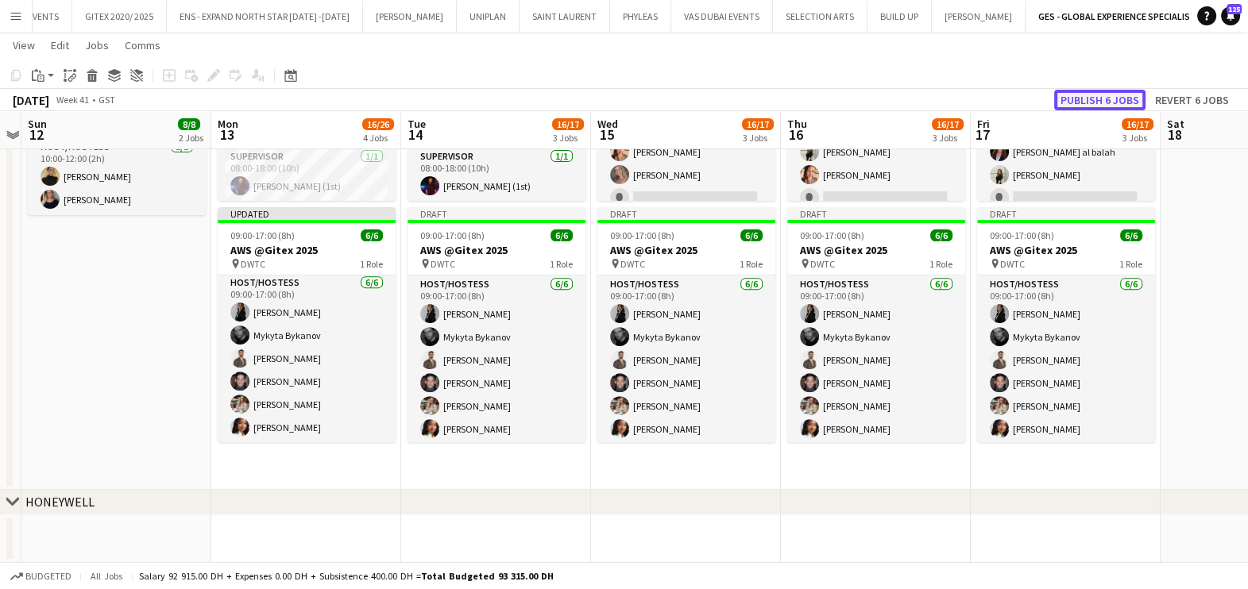
click at [1095, 95] on button "Publish 6 jobs" at bounding box center [1099, 100] width 91 height 21
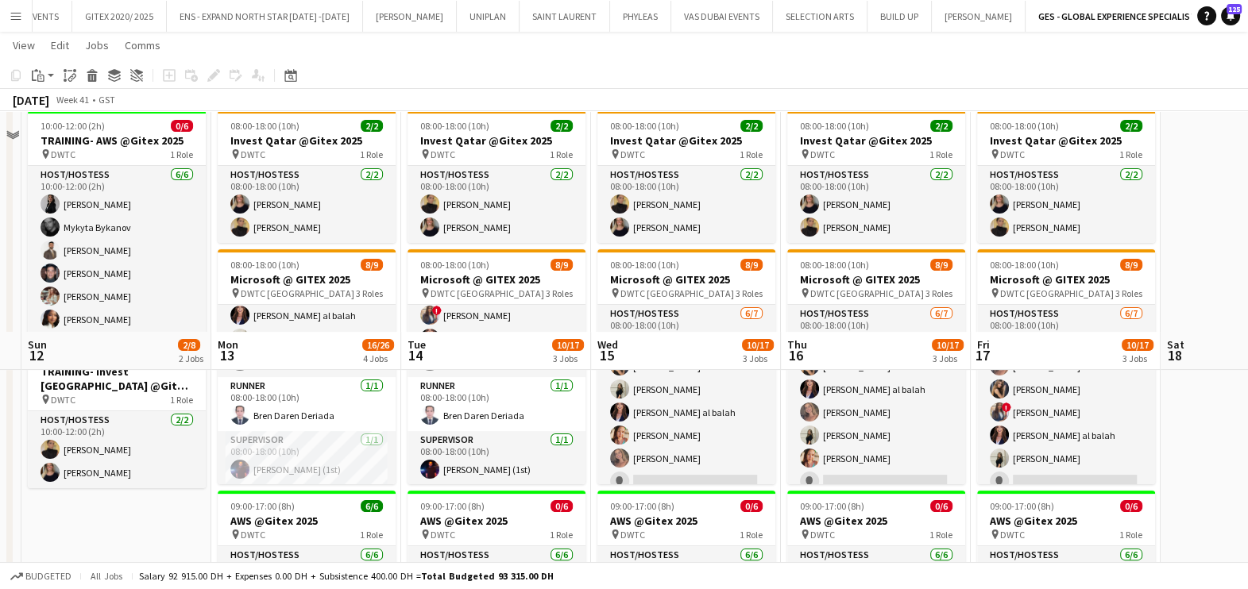
scroll to position [34, 0]
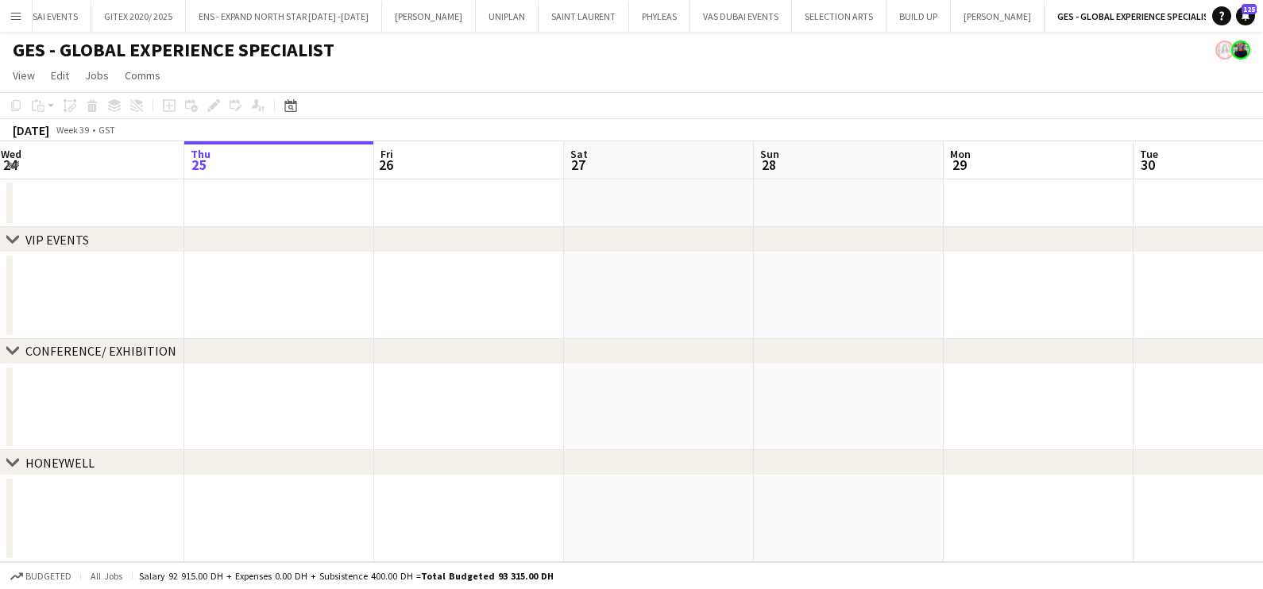
drag, startPoint x: 866, startPoint y: 311, endPoint x: 108, endPoint y: 311, distance: 757.6
click at [163, 311] on app-calendar-viewport "Mon 22 Tue 23 Wed 24 Thu 25 Fri 26 Sat 27 Sun 28 Mon 29 Tue 30 Wed 1 Thu 2 Fri 3" at bounding box center [631, 351] width 1263 height 421
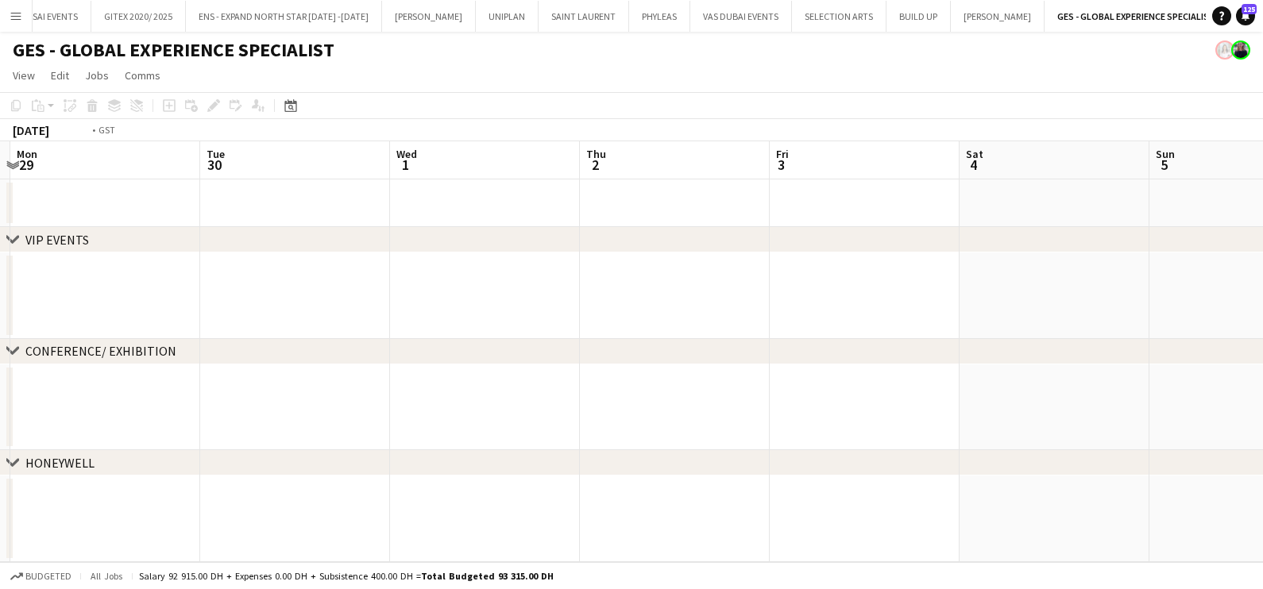
click at [0, 314] on html "Menu Boards Boards Boards All jobs Status Workforce Workforce My Workforce Recr…" at bounding box center [631, 294] width 1263 height 589
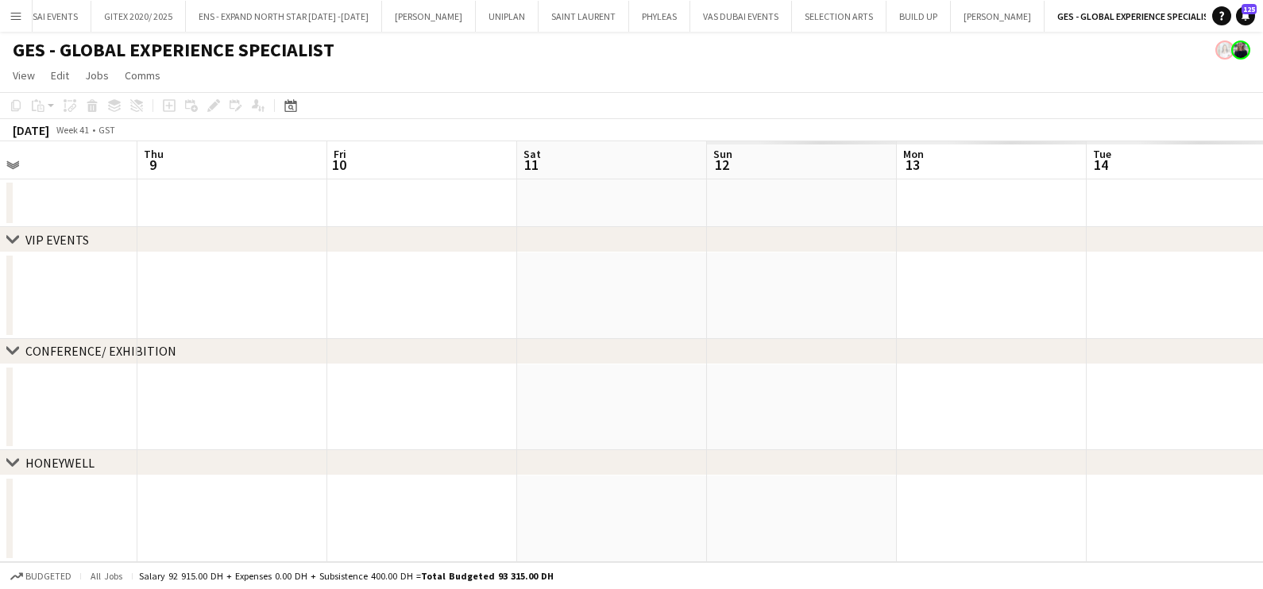
drag, startPoint x: 347, startPoint y: 316, endPoint x: 401, endPoint y: 316, distance: 54.0
click at [29, 316] on app-calendar-viewport "Sat 4 Sun 5 Mon 6 Tue 7 Wed 8 Thu 9 Fri 10 Sat 11 Sun 12 Mon 13 Tue 14 Wed 15" at bounding box center [631, 351] width 1263 height 421
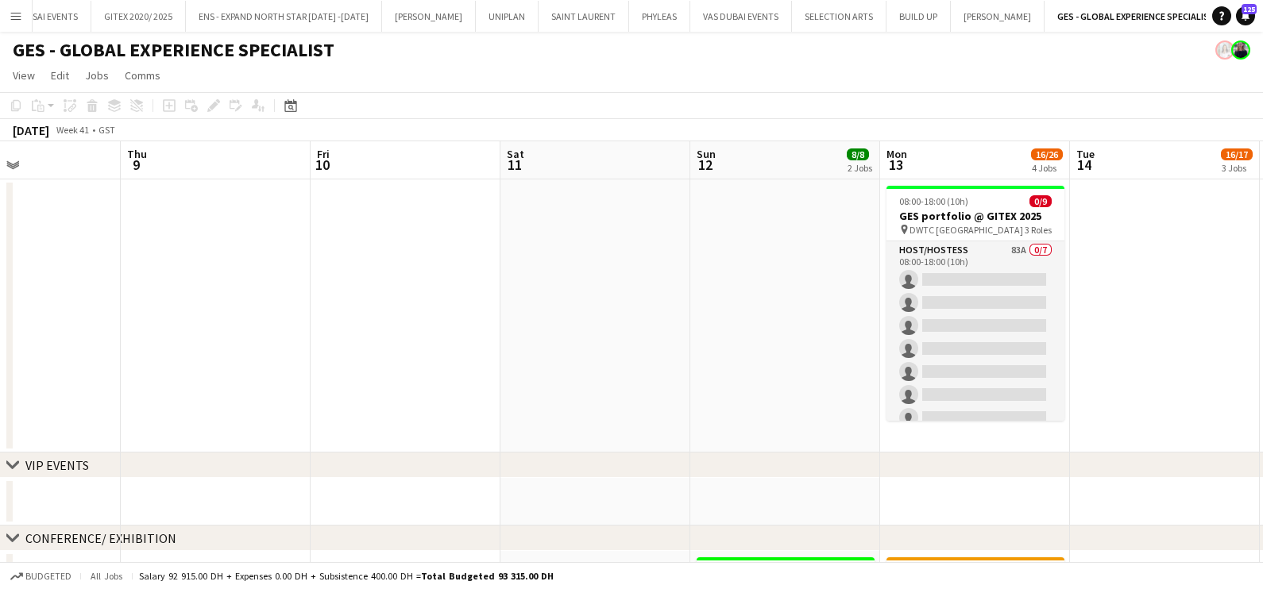
drag, startPoint x: 306, startPoint y: 317, endPoint x: -4, endPoint y: 317, distance: 309.7
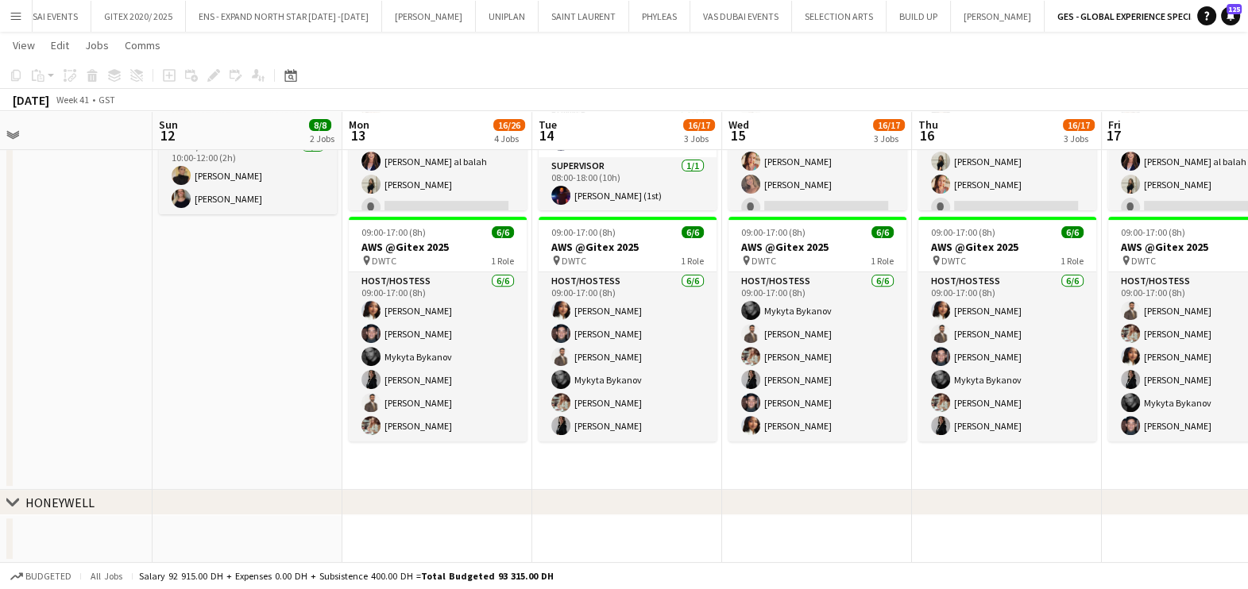
scroll to position [0, 357]
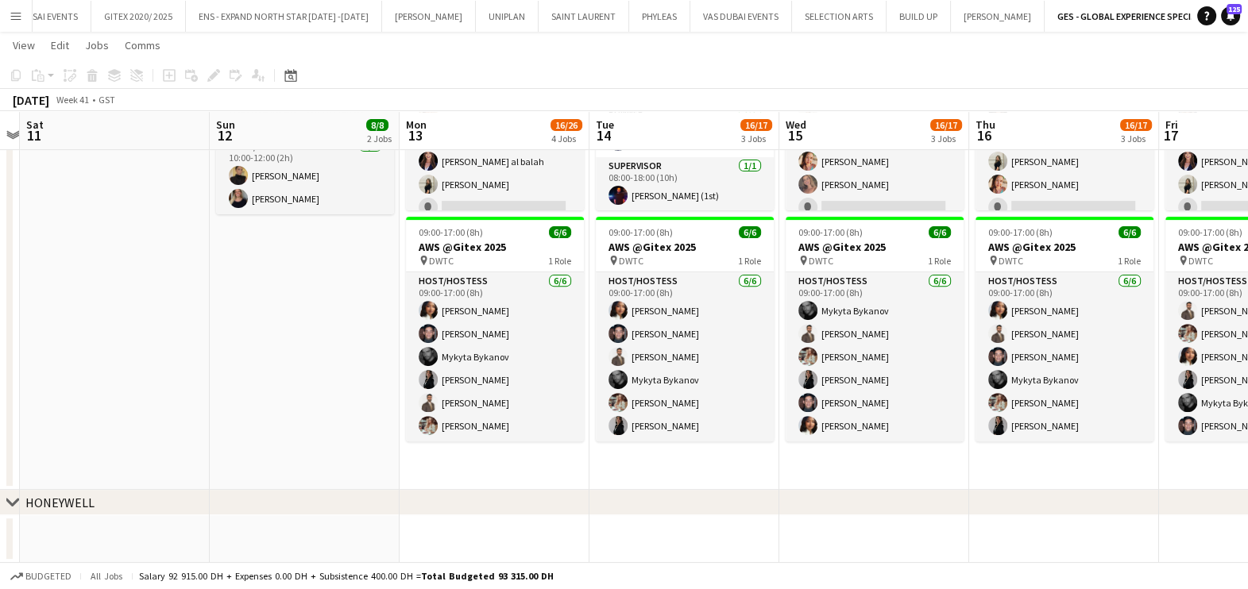
drag, startPoint x: 958, startPoint y: 335, endPoint x: 1064, endPoint y: 355, distance: 108.3
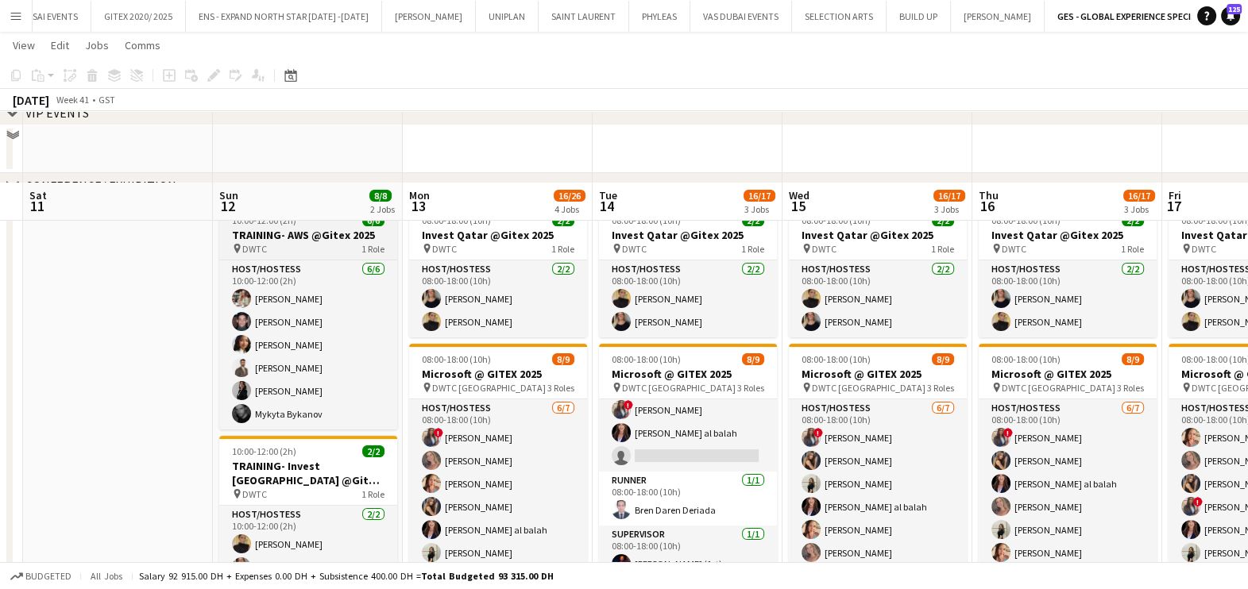
scroll to position [422, 0]
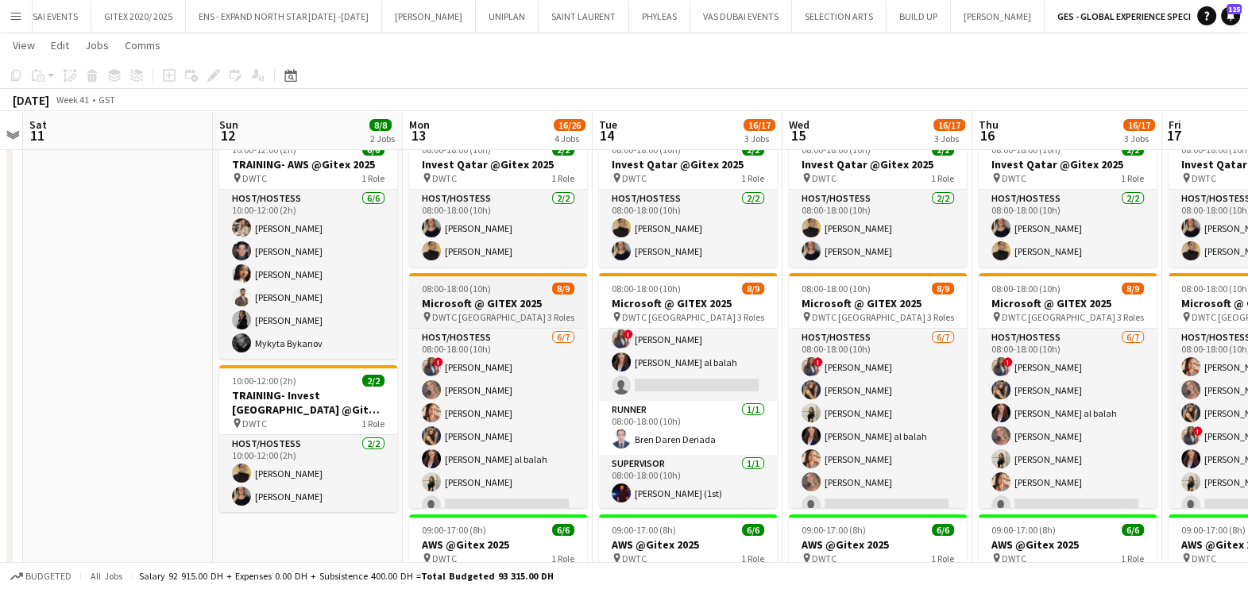
click at [484, 294] on span "08:00-18:00 (10h)" at bounding box center [456, 289] width 69 height 12
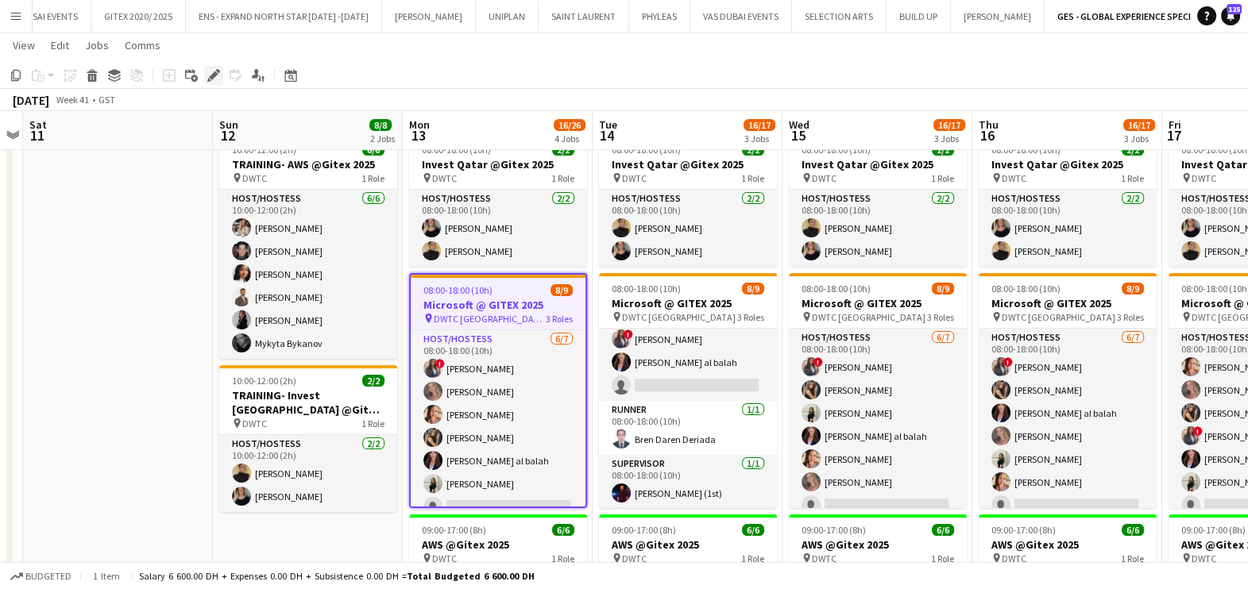
click at [210, 74] on icon "Edit" at bounding box center [213, 75] width 13 height 13
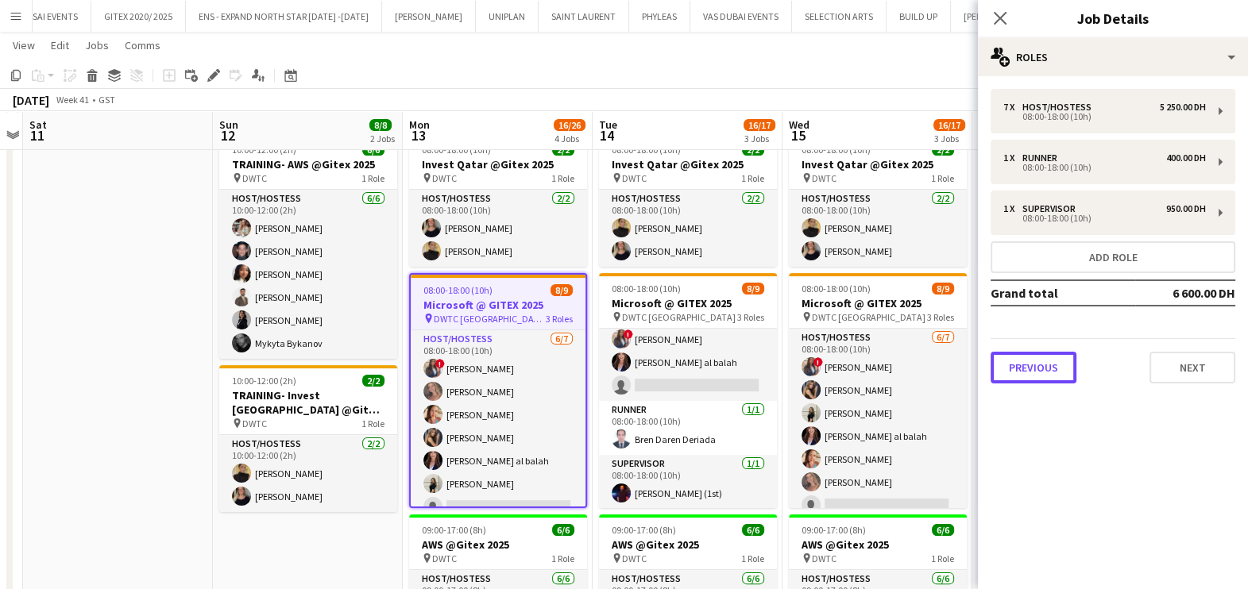
click at [1050, 368] on button "Previous" at bounding box center [1033, 368] width 86 height 32
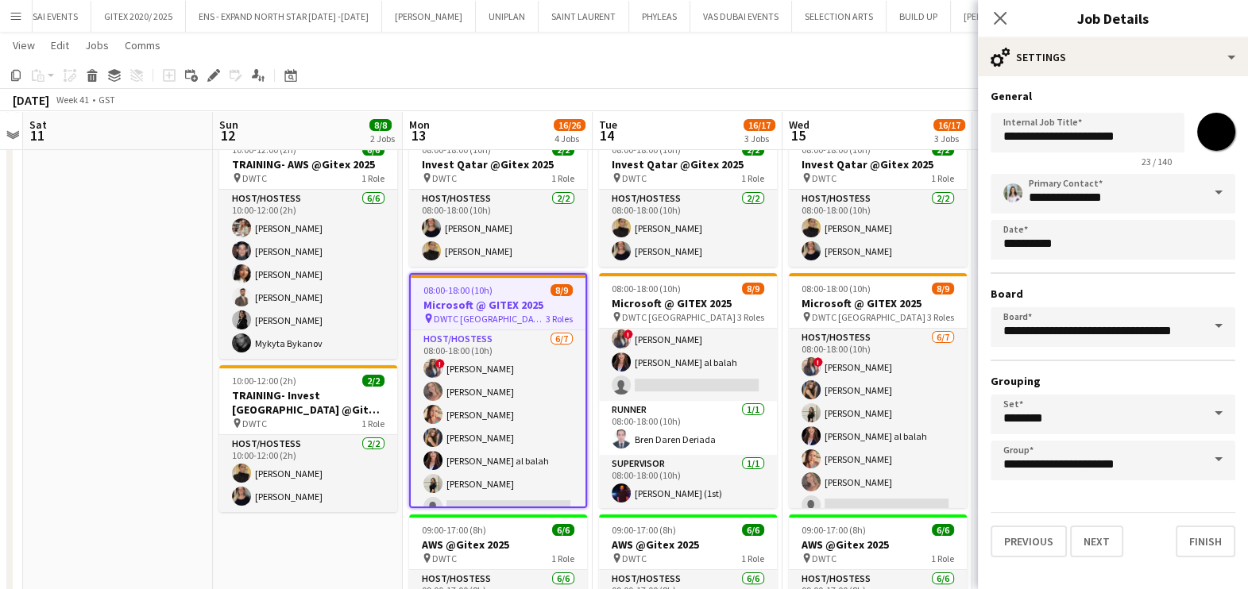
click at [157, 326] on app-date-cell at bounding box center [118, 458] width 190 height 660
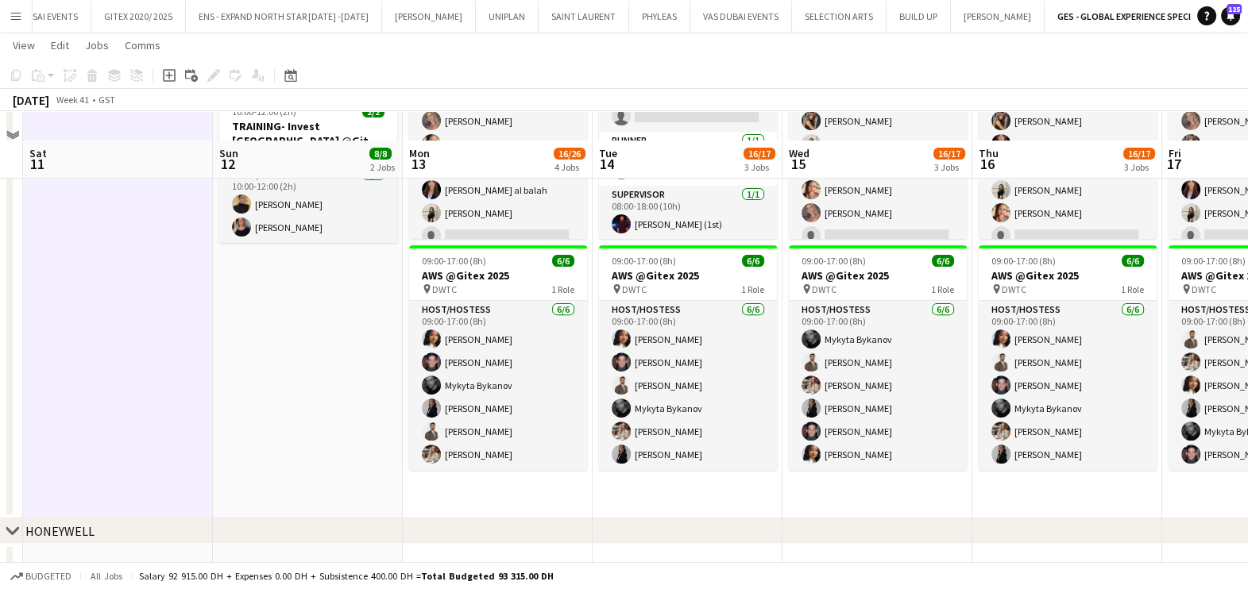
scroll to position [719, 0]
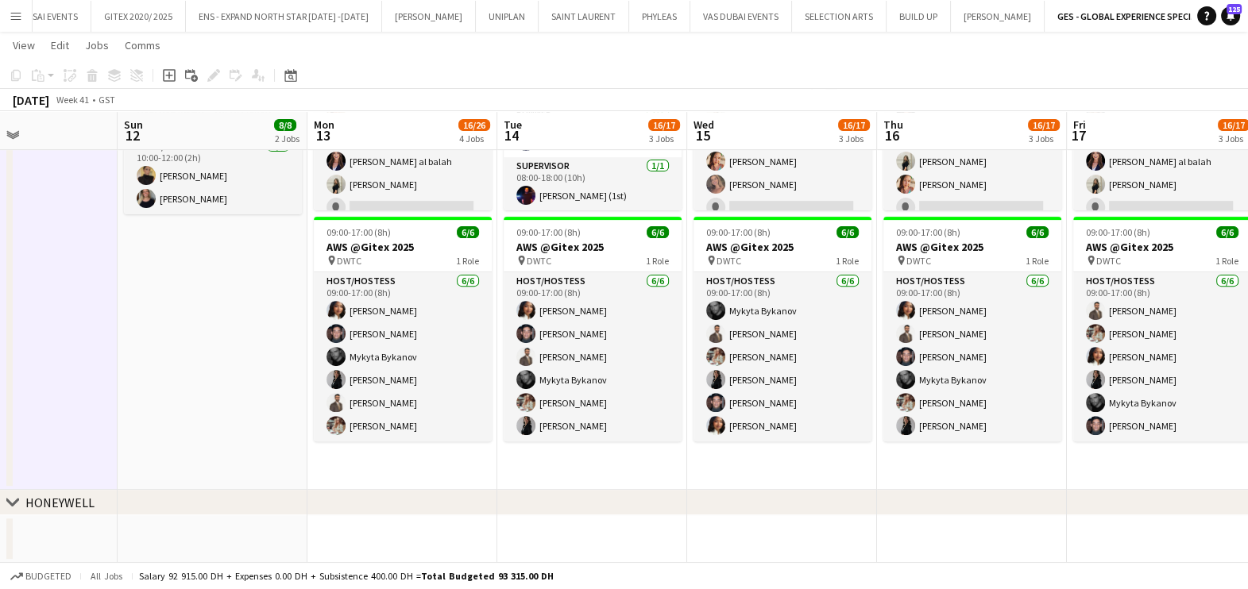
drag, startPoint x: 356, startPoint y: 384, endPoint x: 189, endPoint y: 384, distance: 166.8
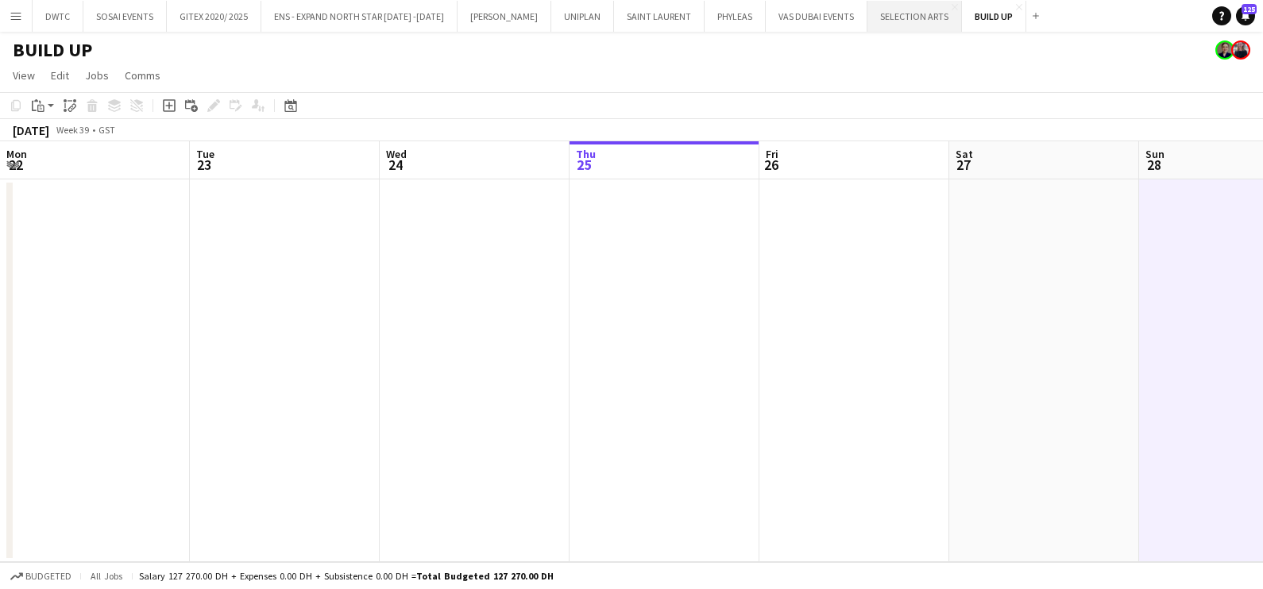
scroll to position [0, 380]
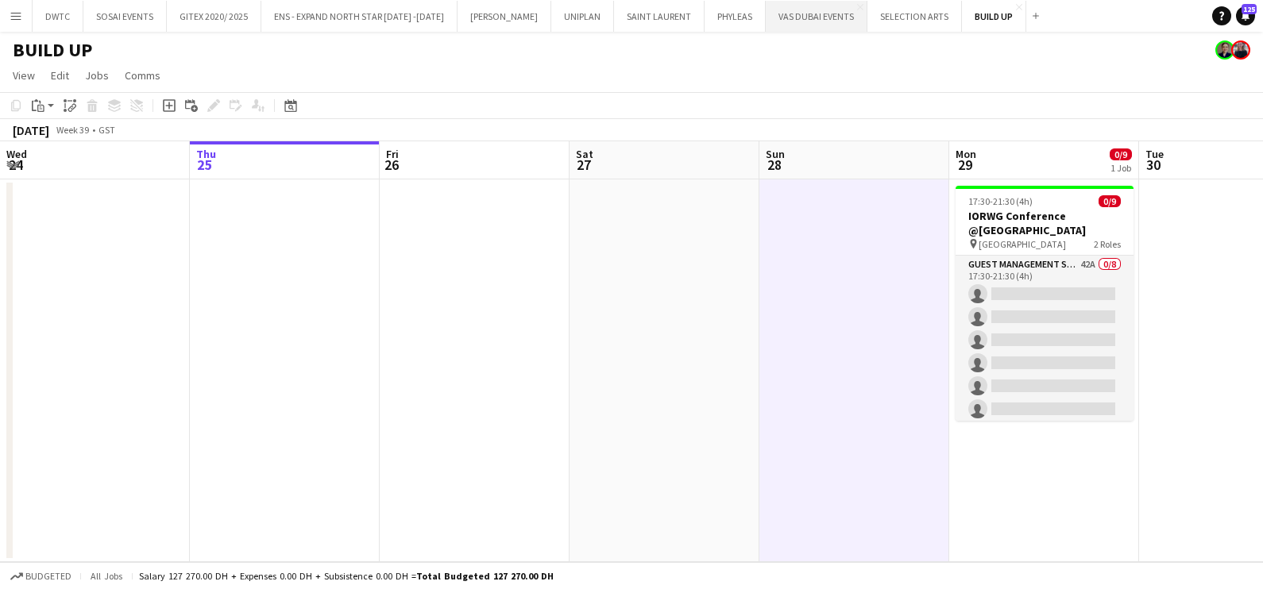
click at [795, 18] on button "VAS DUBAI EVENTS Close" at bounding box center [817, 16] width 102 height 31
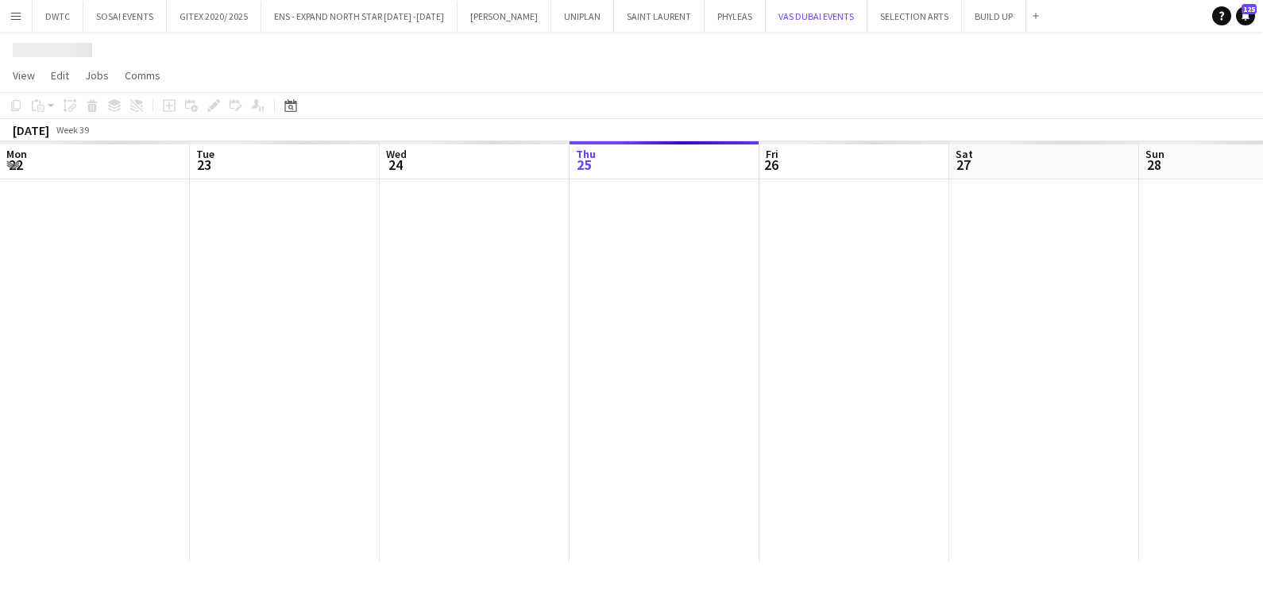
scroll to position [0, 380]
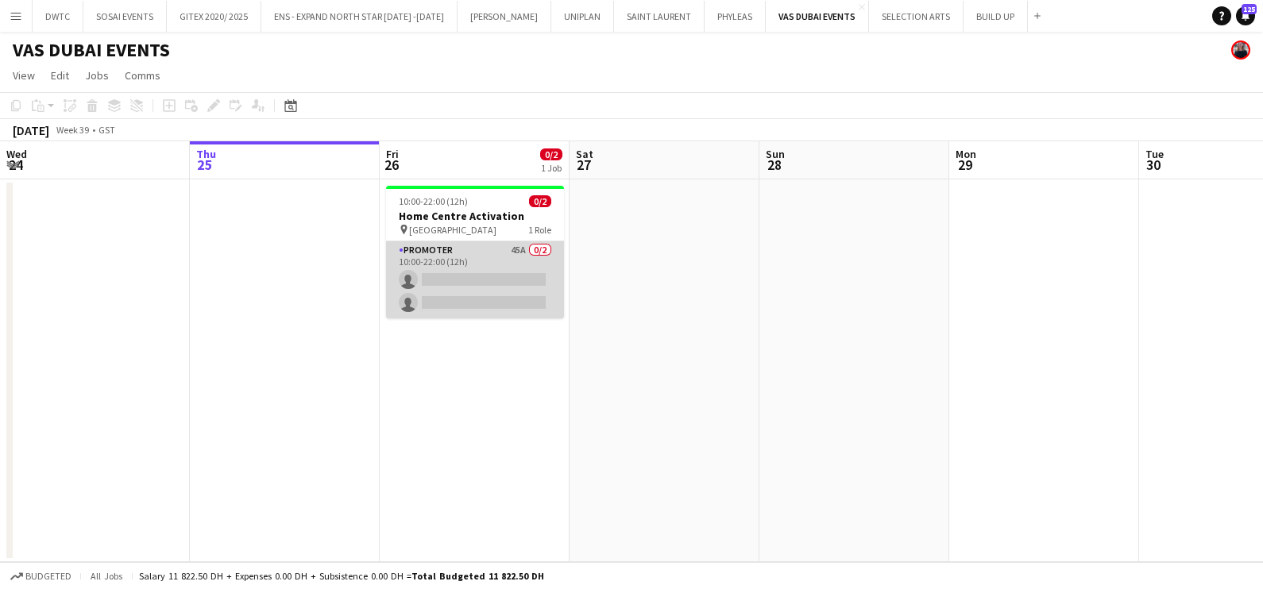
click at [541, 266] on app-card-role "Promoter 45A 0/2 10:00-22:00 (12h) single-neutral-actions single-neutral-actions" at bounding box center [475, 279] width 178 height 77
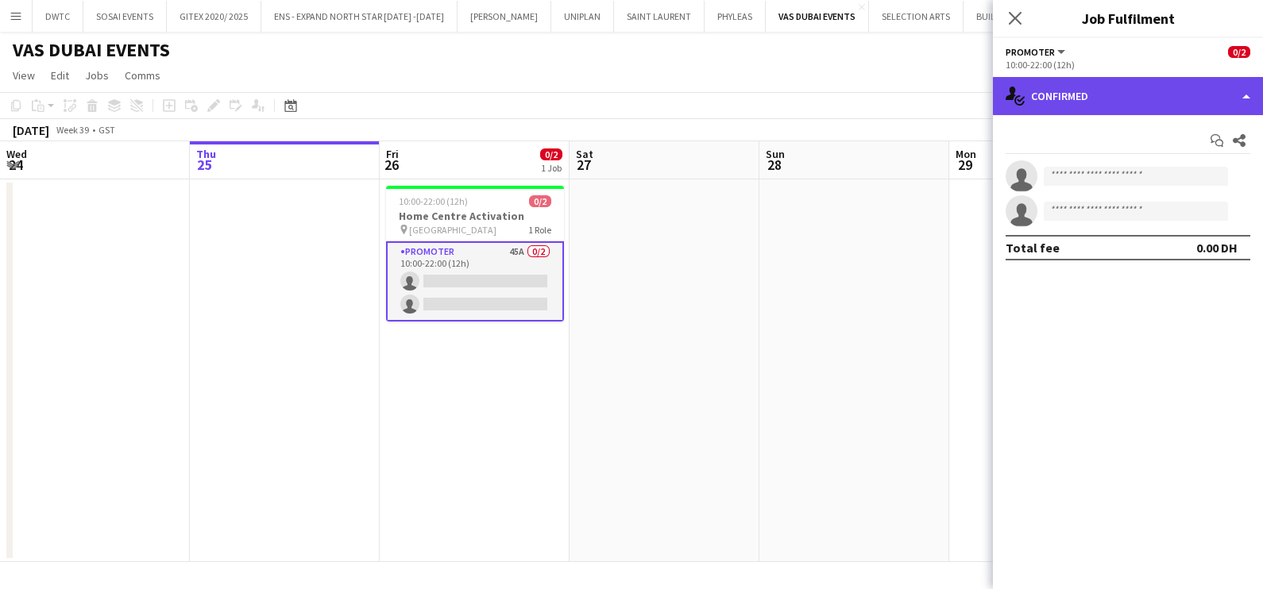
click at [1118, 96] on div "single-neutral-actions-check-2 Confirmed" at bounding box center [1128, 96] width 270 height 38
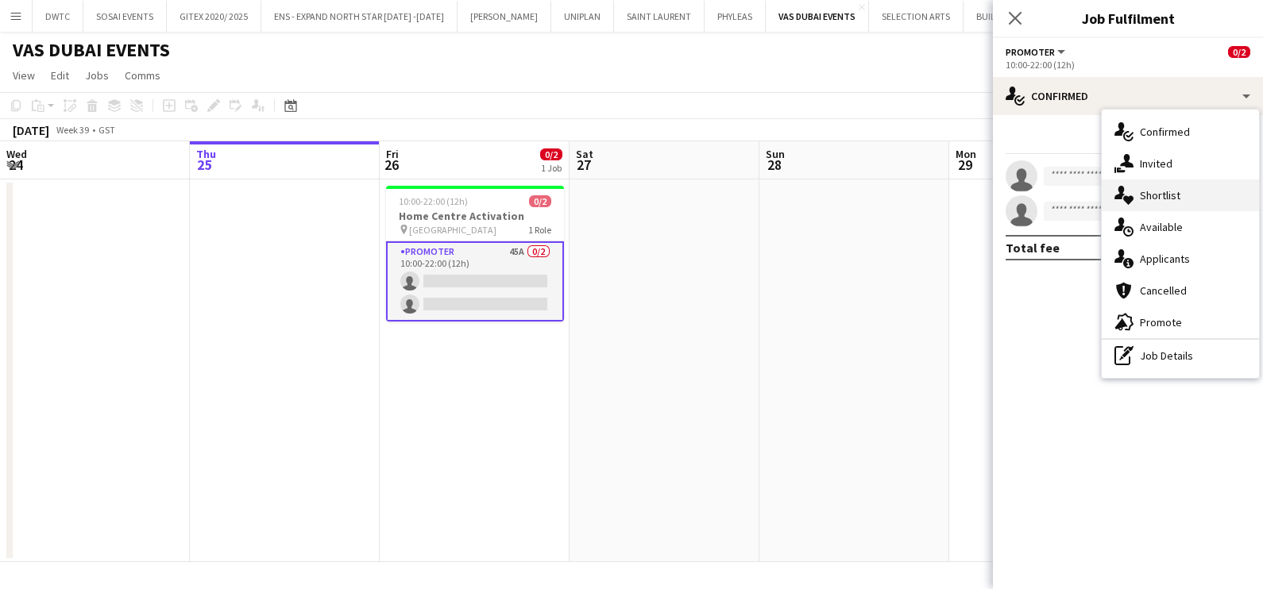
click at [1144, 193] on span "Shortlist" at bounding box center [1160, 195] width 41 height 14
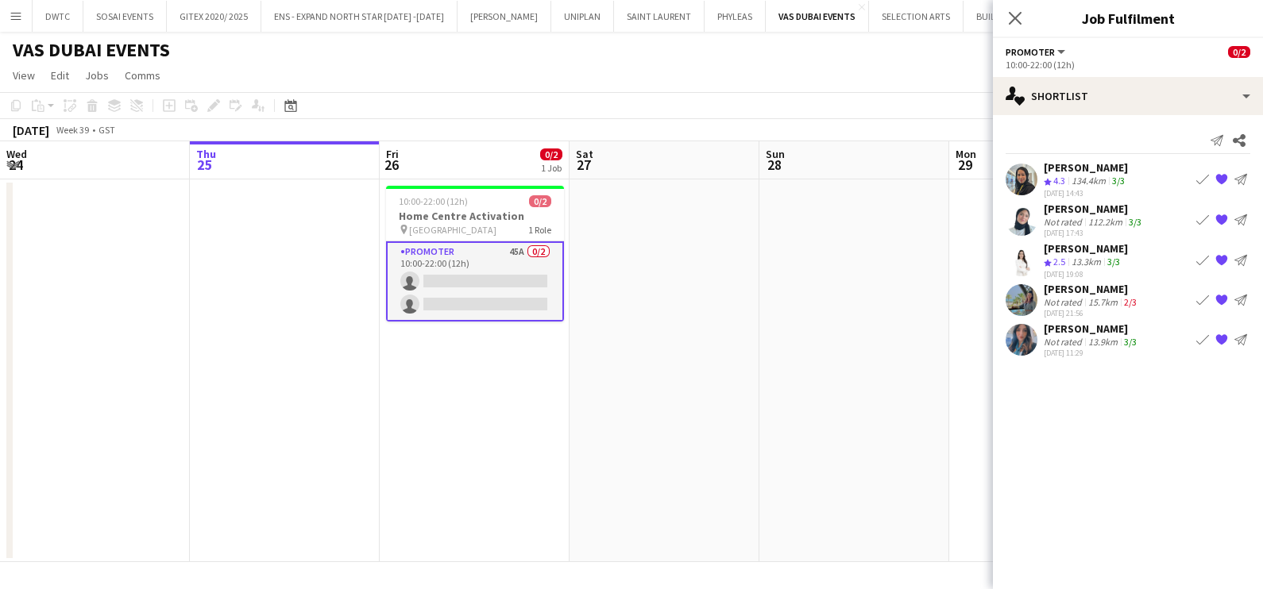
click at [1195, 340] on button "Book crew" at bounding box center [1202, 339] width 19 height 19
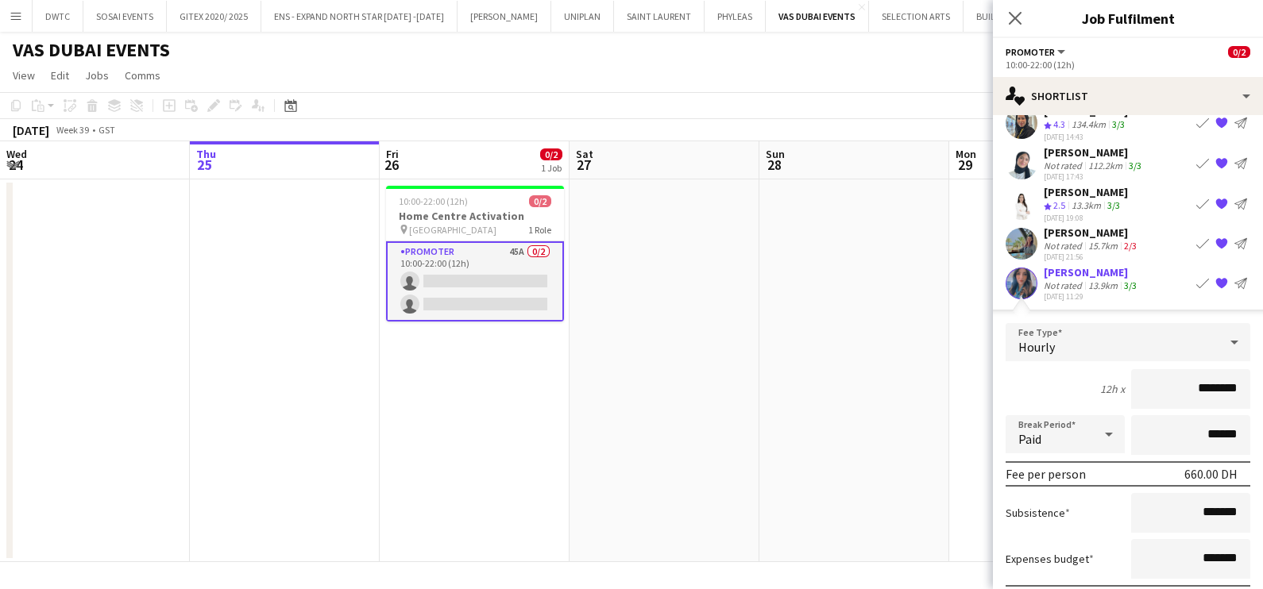
scroll to position [141, 0]
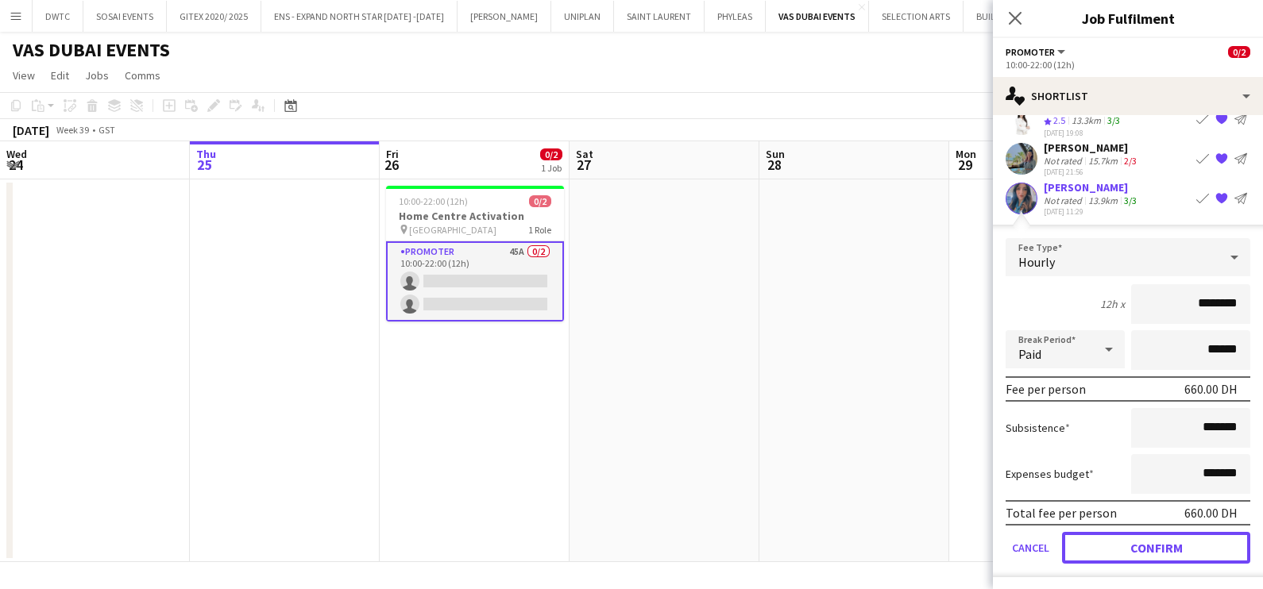
click at [1134, 537] on button "Confirm" at bounding box center [1156, 548] width 188 height 32
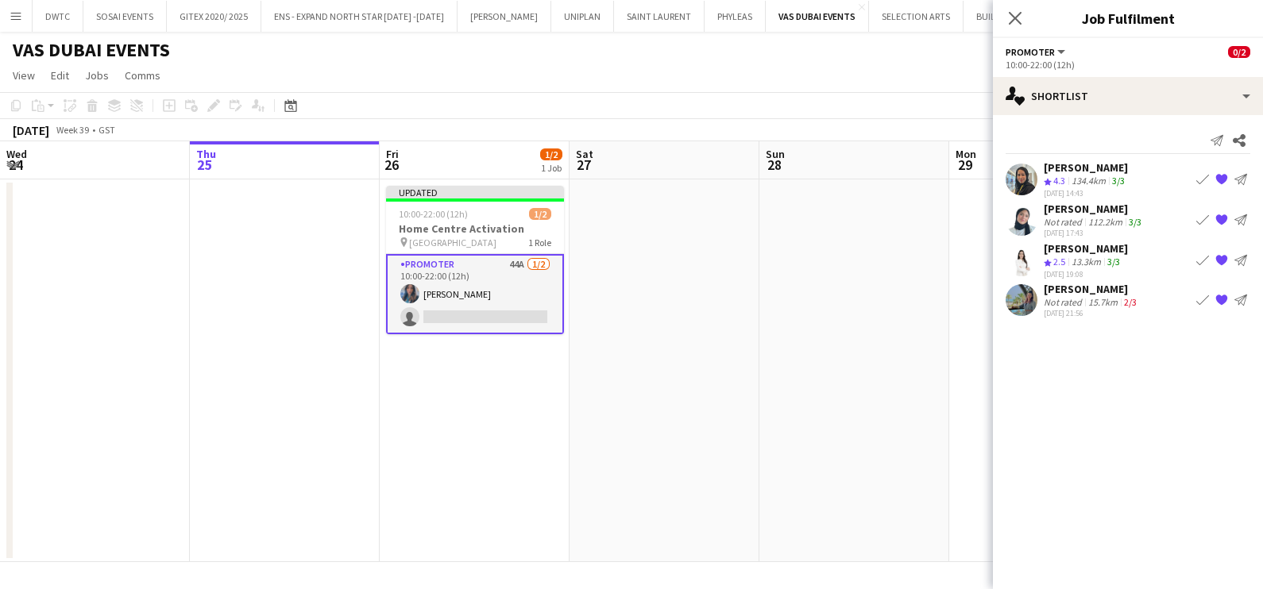
scroll to position [0, 0]
click at [1067, 300] on div "Not rated" at bounding box center [1064, 302] width 41 height 12
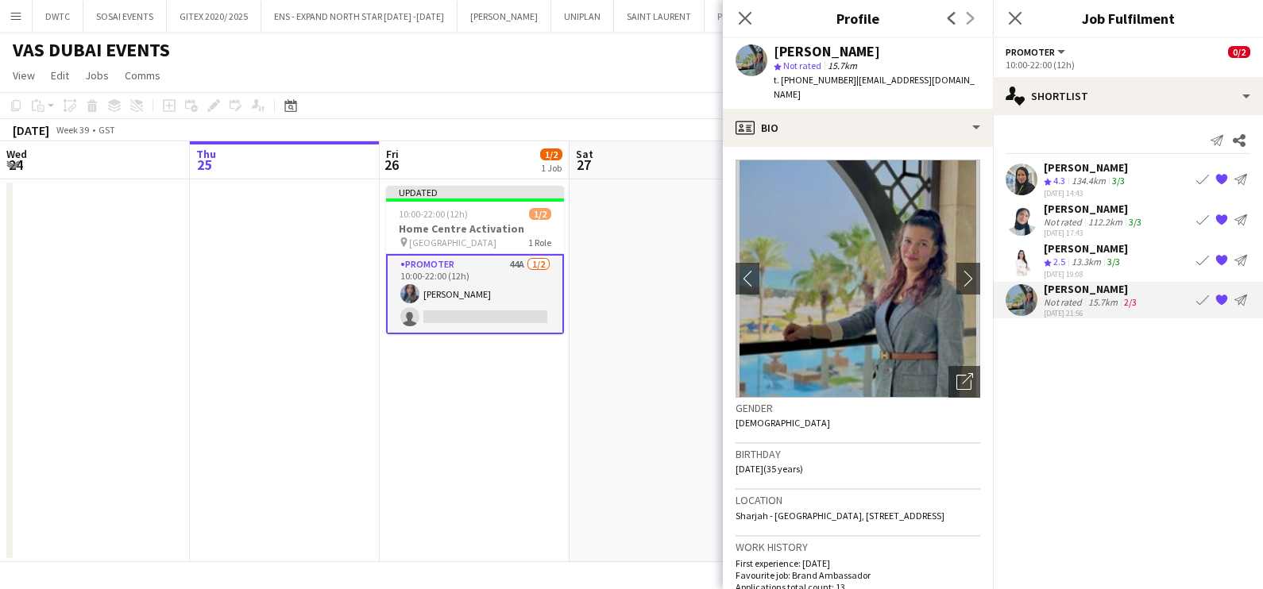
click at [1199, 299] on app-icon "Book crew" at bounding box center [1202, 300] width 13 height 13
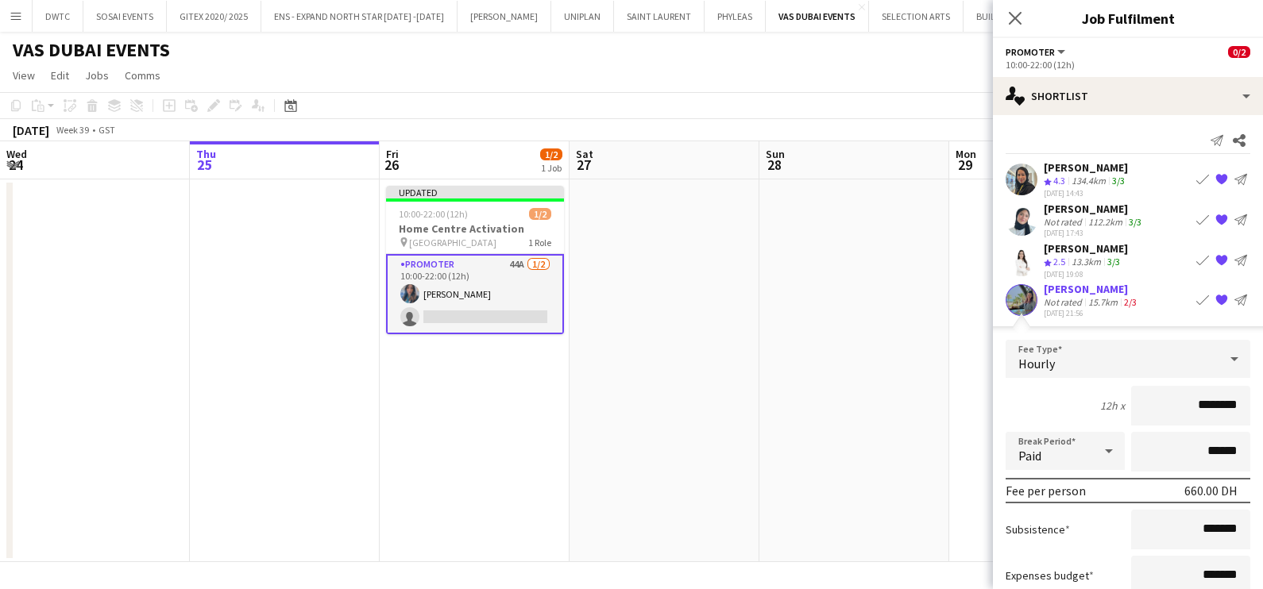
scroll to position [102, 0]
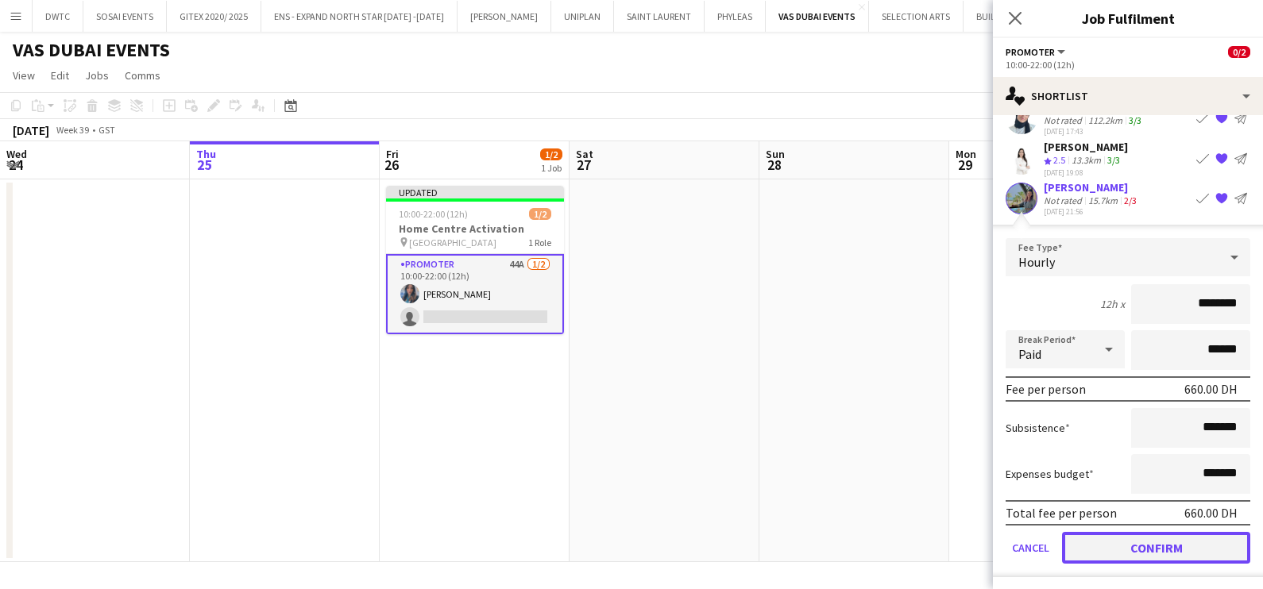
click at [1139, 551] on button "Confirm" at bounding box center [1156, 548] width 188 height 32
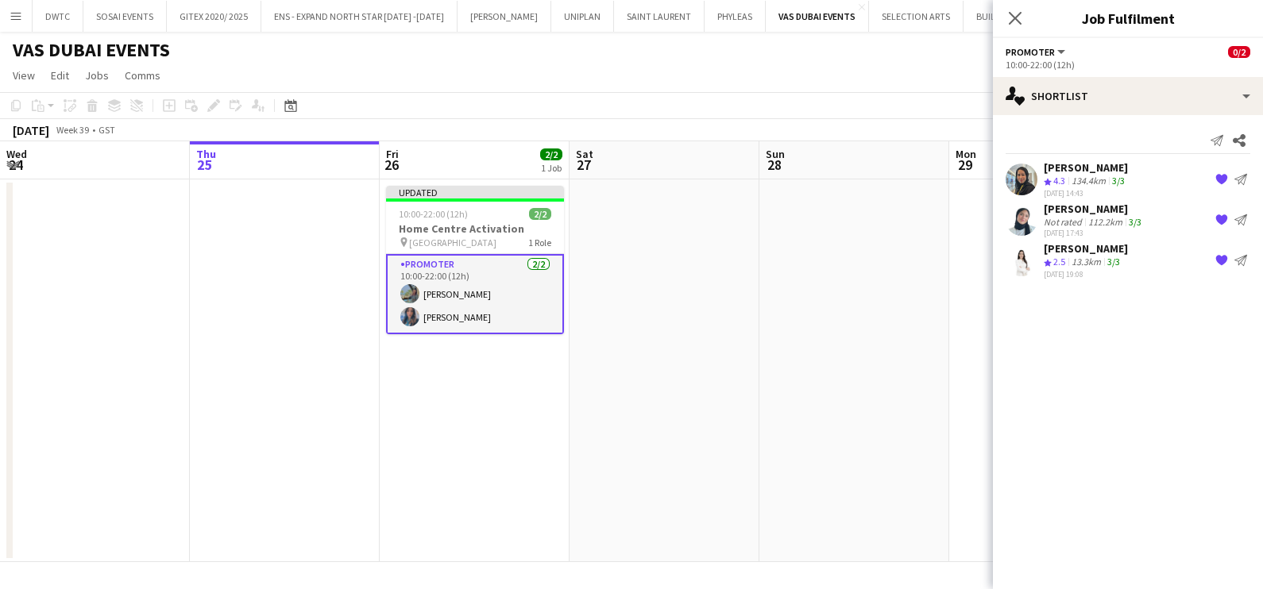
click at [727, 340] on app-date-cell at bounding box center [664, 370] width 190 height 383
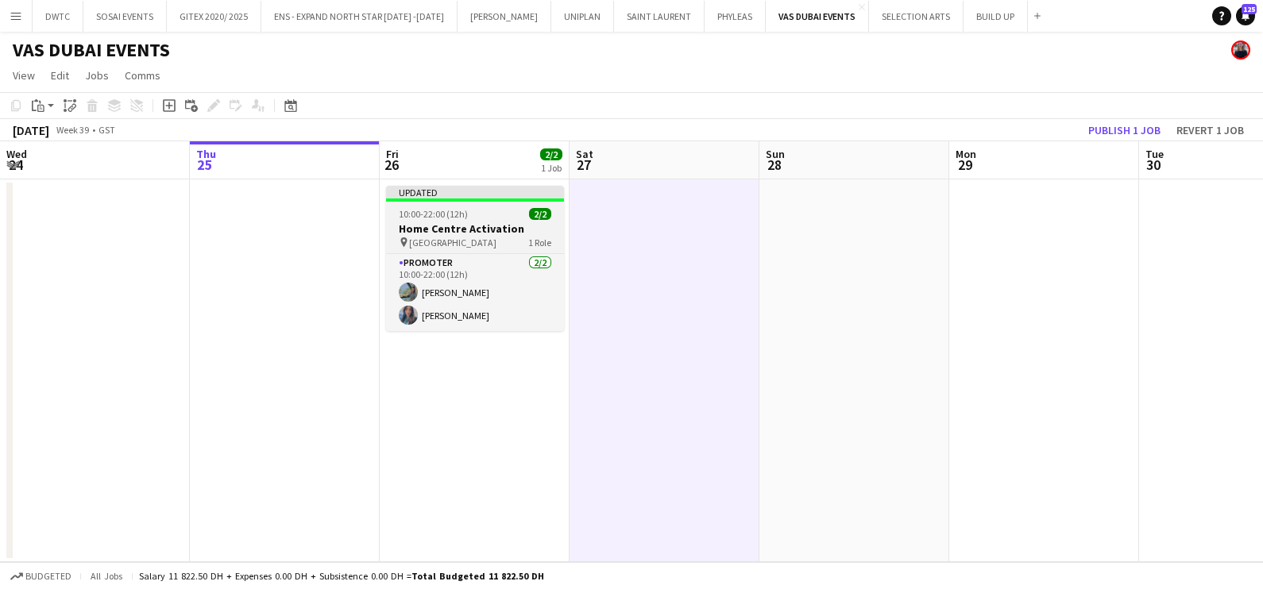
click at [429, 221] on app-job-card "Updated 10:00-22:00 (12h) 2/2 Home Centre Activation pin [GEOGRAPHIC_DATA] 1 Ro…" at bounding box center [475, 258] width 178 height 145
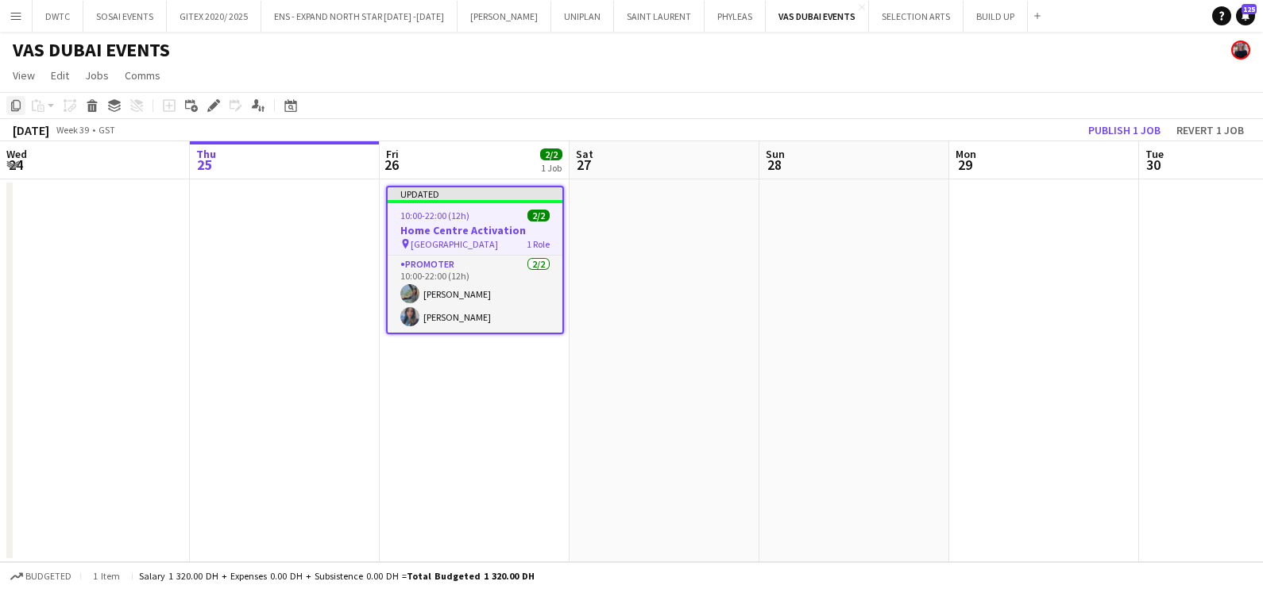
click at [19, 103] on icon "Copy" at bounding box center [16, 105] width 13 height 13
click at [704, 253] on app-date-cell at bounding box center [664, 370] width 190 height 383
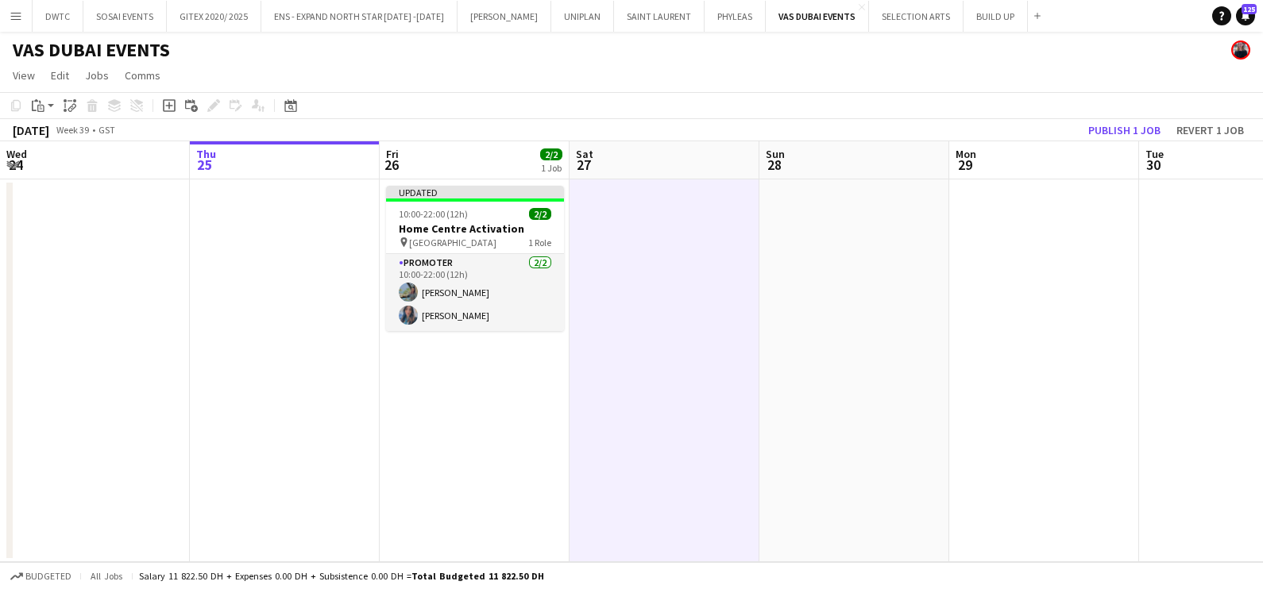
click at [835, 244] on app-date-cell at bounding box center [854, 370] width 190 height 383
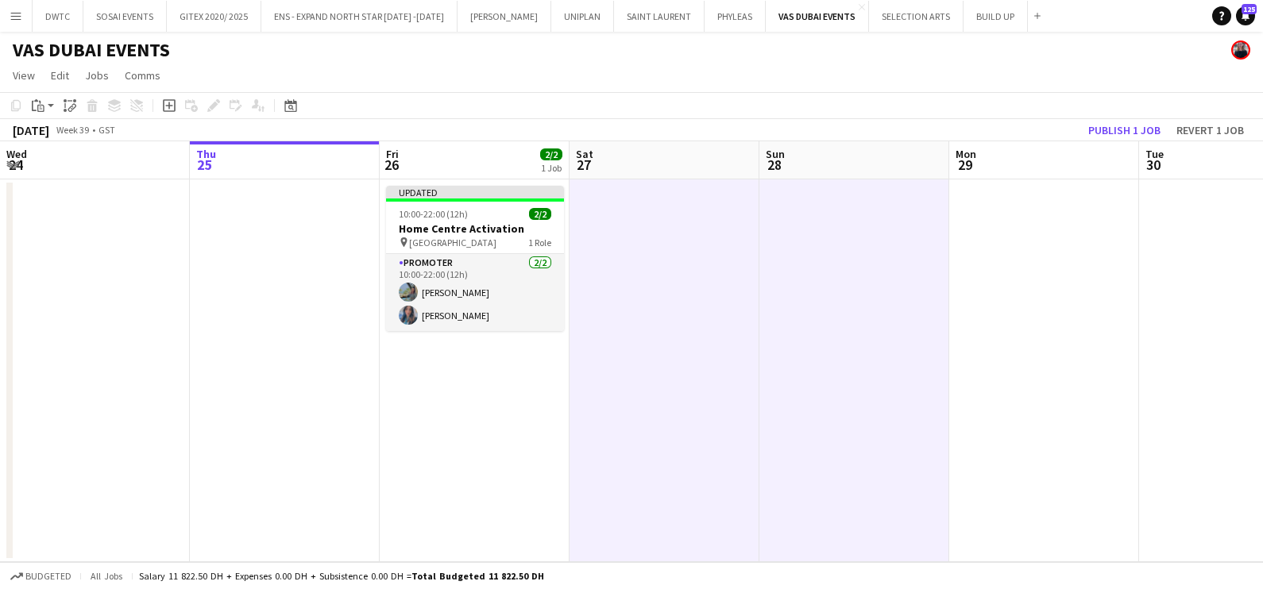
click at [1065, 211] on app-date-cell at bounding box center [1044, 370] width 190 height 383
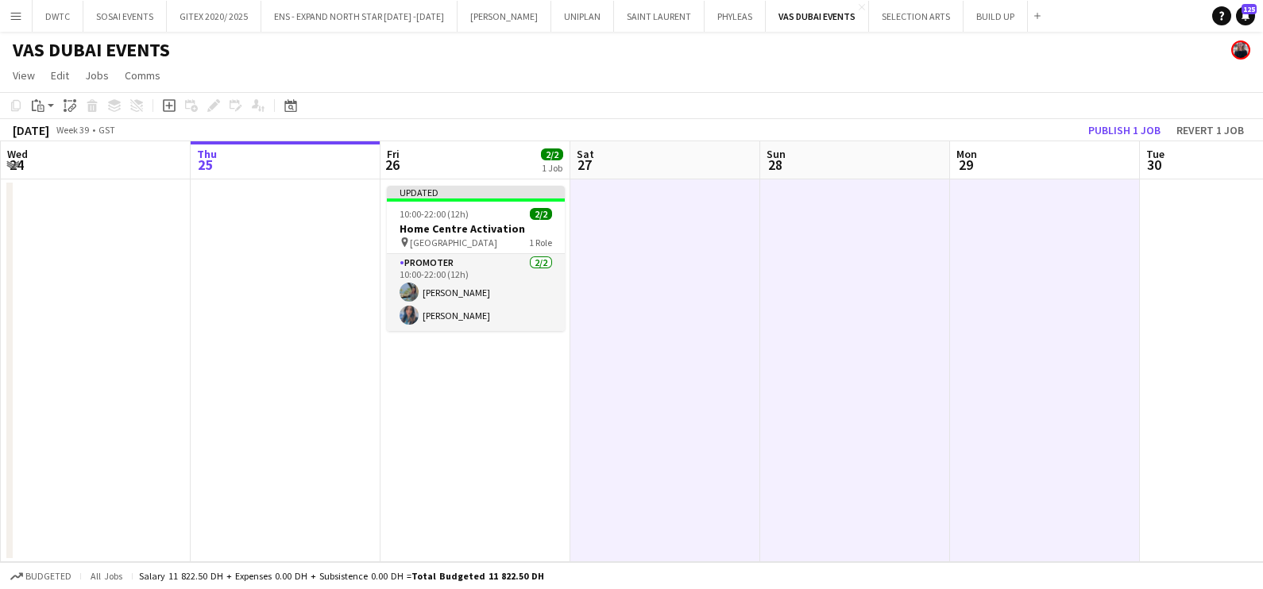
click at [1183, 214] on app-date-cell at bounding box center [1235, 370] width 190 height 383
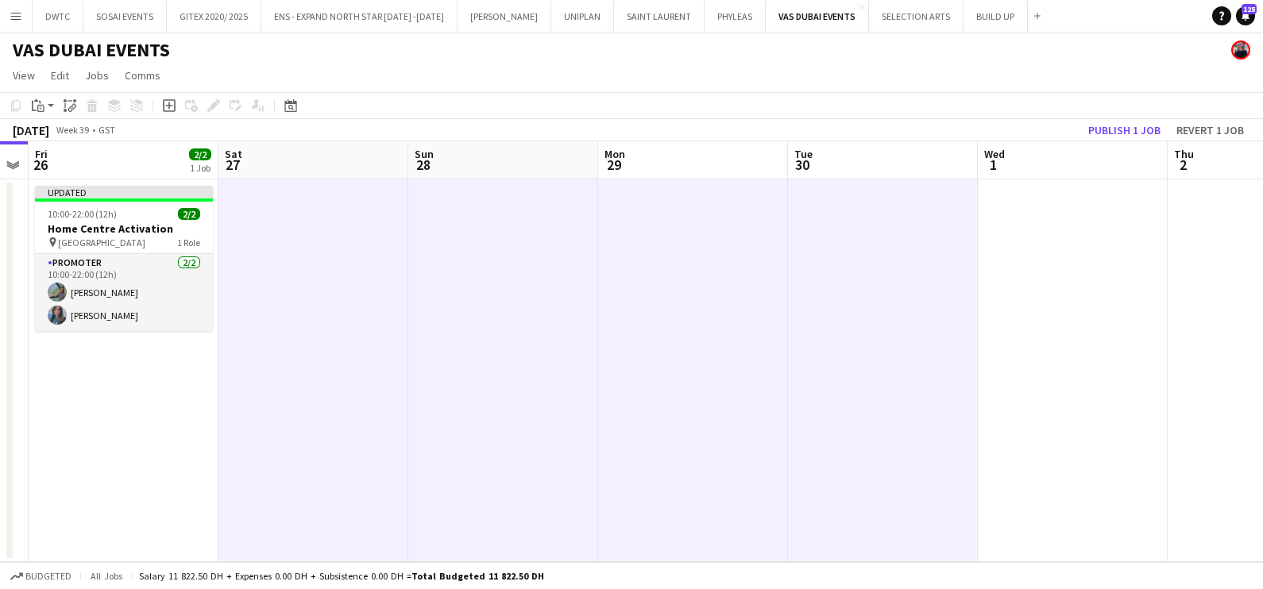
drag, startPoint x: 1020, startPoint y: 249, endPoint x: 736, endPoint y: 272, distance: 284.4
click at [738, 272] on app-calendar-viewport "Tue 23 Wed 24 Thu 25 Fri 26 2/2 1 Job Sat 27 Sun 28 Mon 29 Tue 30 Wed 1 Thu 2 F…" at bounding box center [631, 351] width 1263 height 421
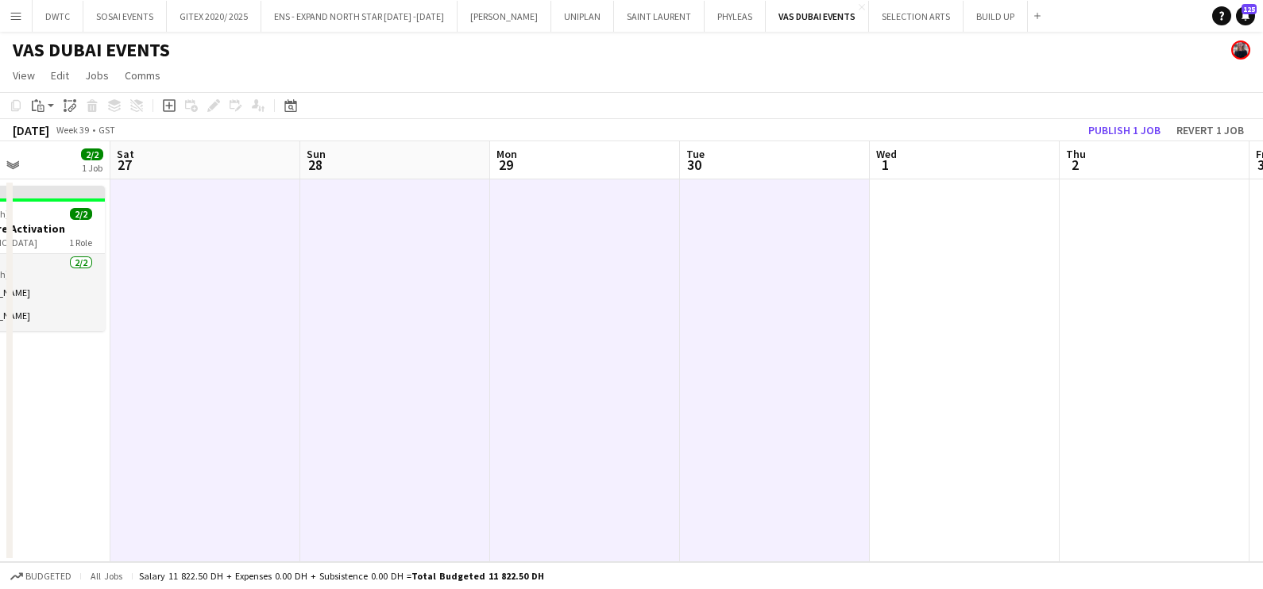
click at [973, 230] on app-date-cell at bounding box center [965, 370] width 190 height 383
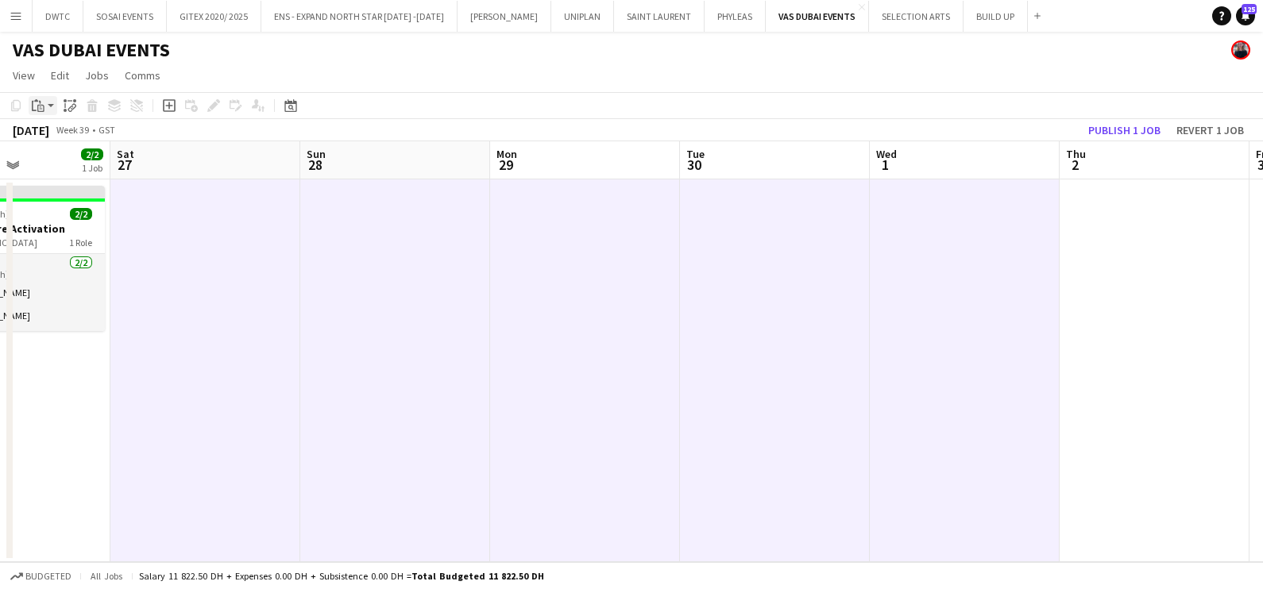
click at [49, 107] on app-action-btn "Paste" at bounding box center [43, 105] width 29 height 19
click at [75, 161] on link "Paste with crew Ctrl+Shift+V" at bounding box center [116, 163] width 149 height 14
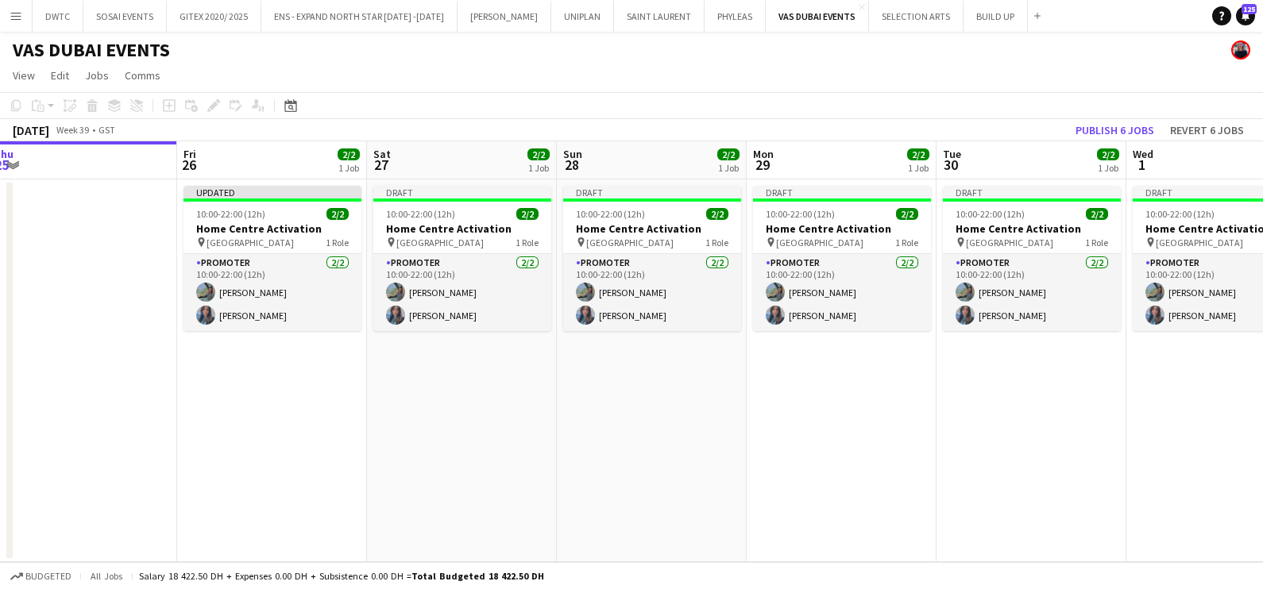
scroll to position [0, 376]
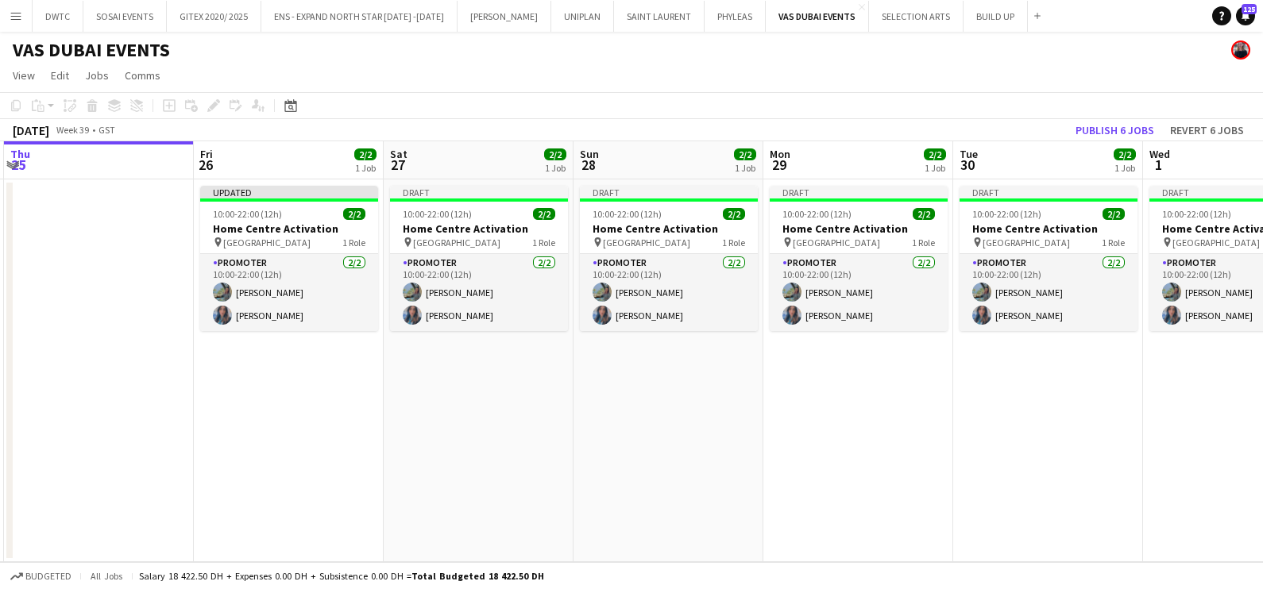
drag, startPoint x: 91, startPoint y: 413, endPoint x: 365, endPoint y: 422, distance: 273.3
click at [365, 422] on app-calendar-viewport "Tue 23 Wed 24 Thu 25 Fri 26 2/2 1 Job Sat 27 2/2 1 Job Sun 28 2/2 1 Job Mon 29 …" at bounding box center [631, 351] width 1263 height 421
click at [1116, 122] on button "Publish 6 jobs" at bounding box center [1114, 130] width 91 height 21
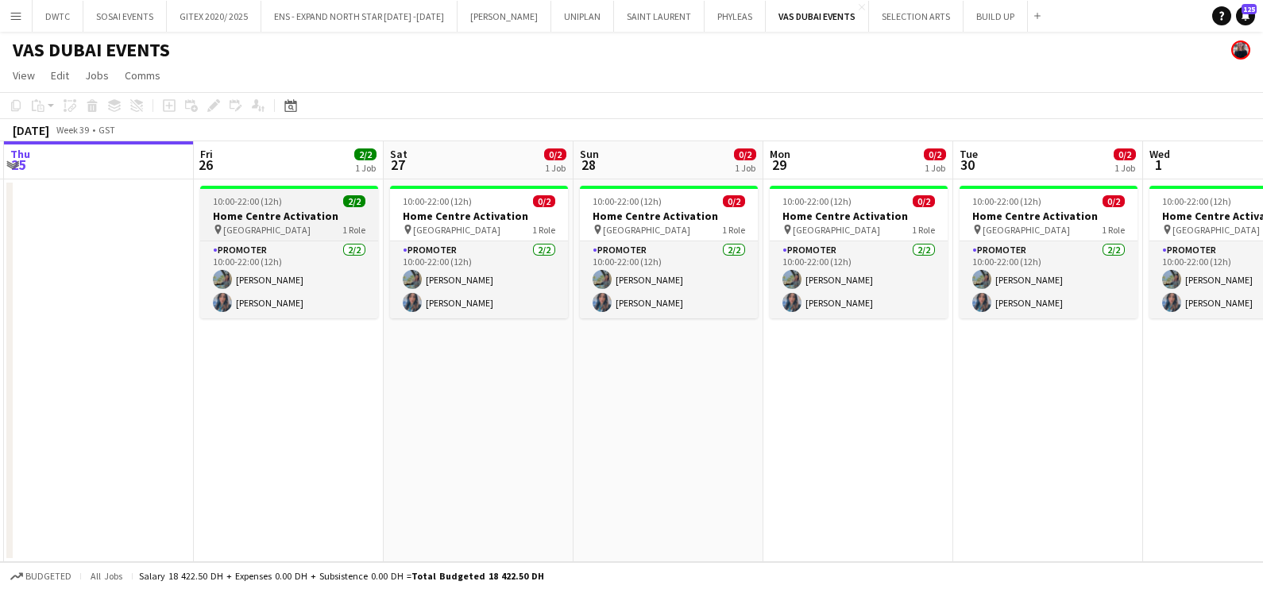
click at [314, 211] on h3 "Home Centre Activation" at bounding box center [289, 216] width 178 height 14
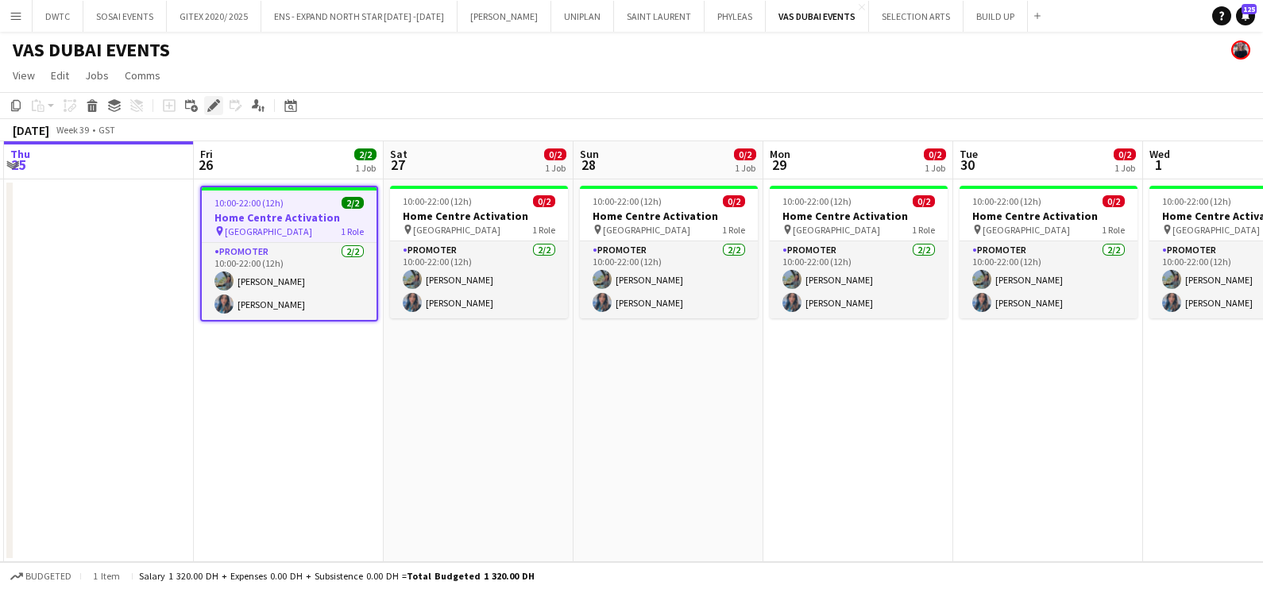
click at [214, 107] on icon "Edit" at bounding box center [213, 105] width 13 height 13
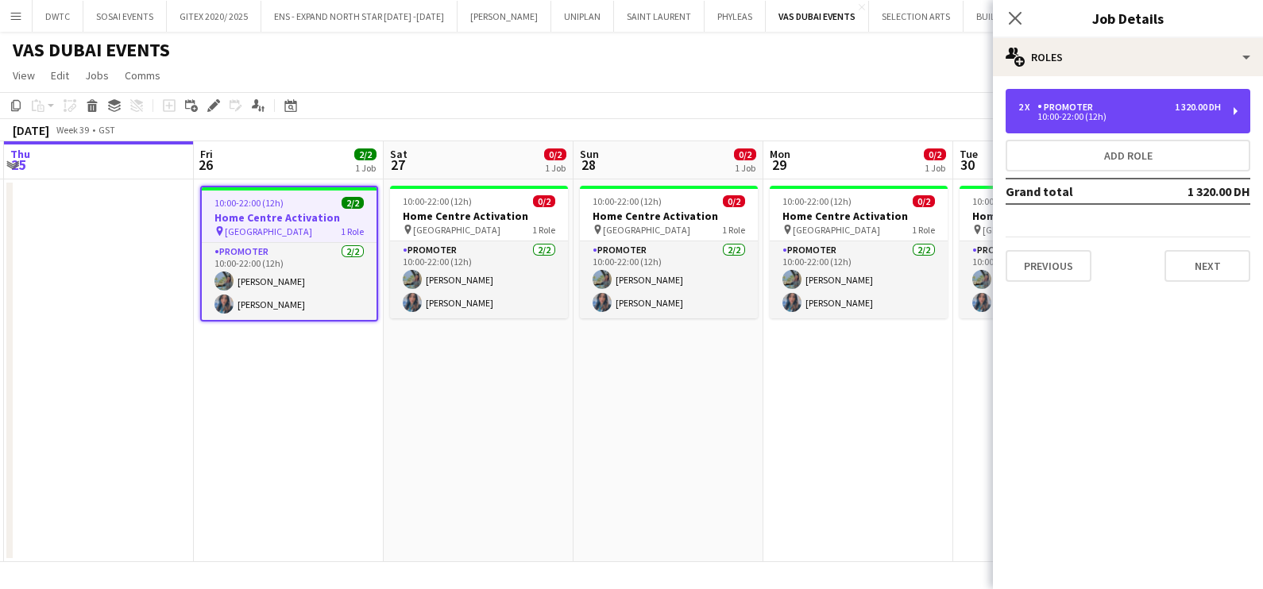
click at [1065, 105] on div "Promoter" at bounding box center [1068, 107] width 62 height 11
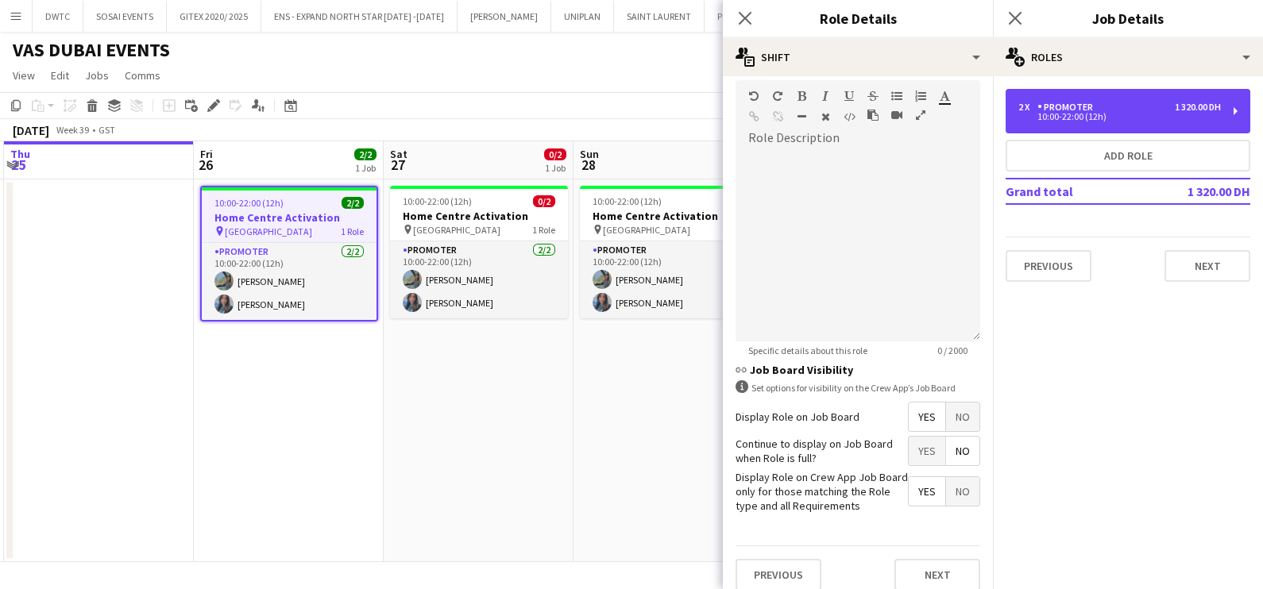
scroll to position [482, 0]
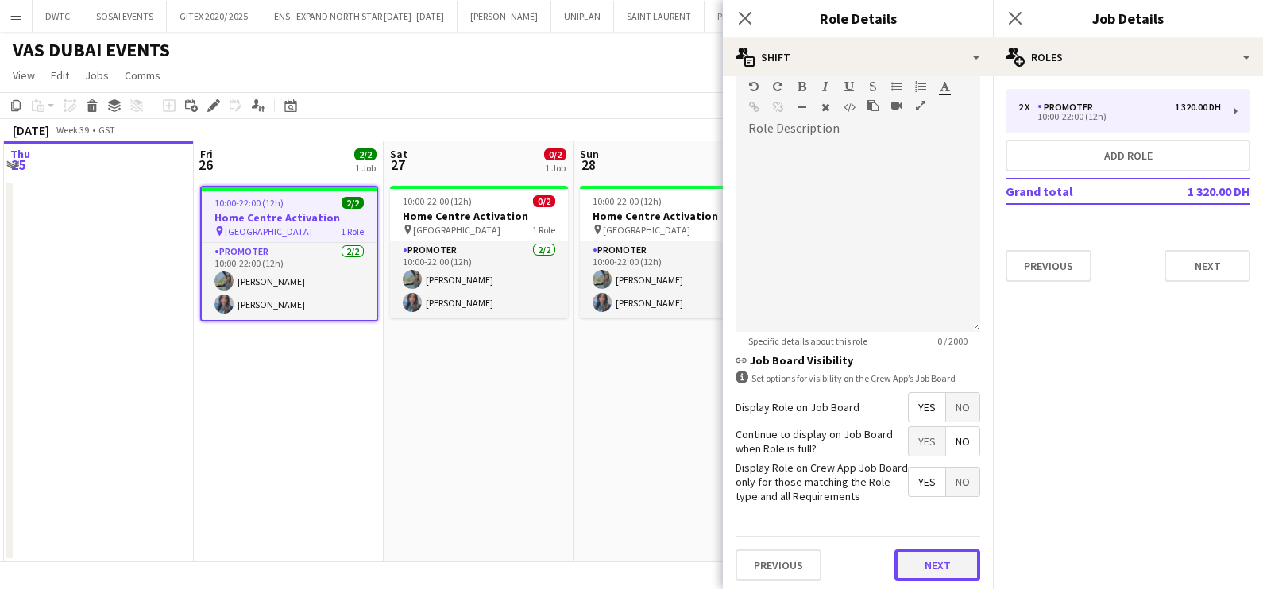
click at [941, 557] on button "Next" at bounding box center [937, 566] width 86 height 32
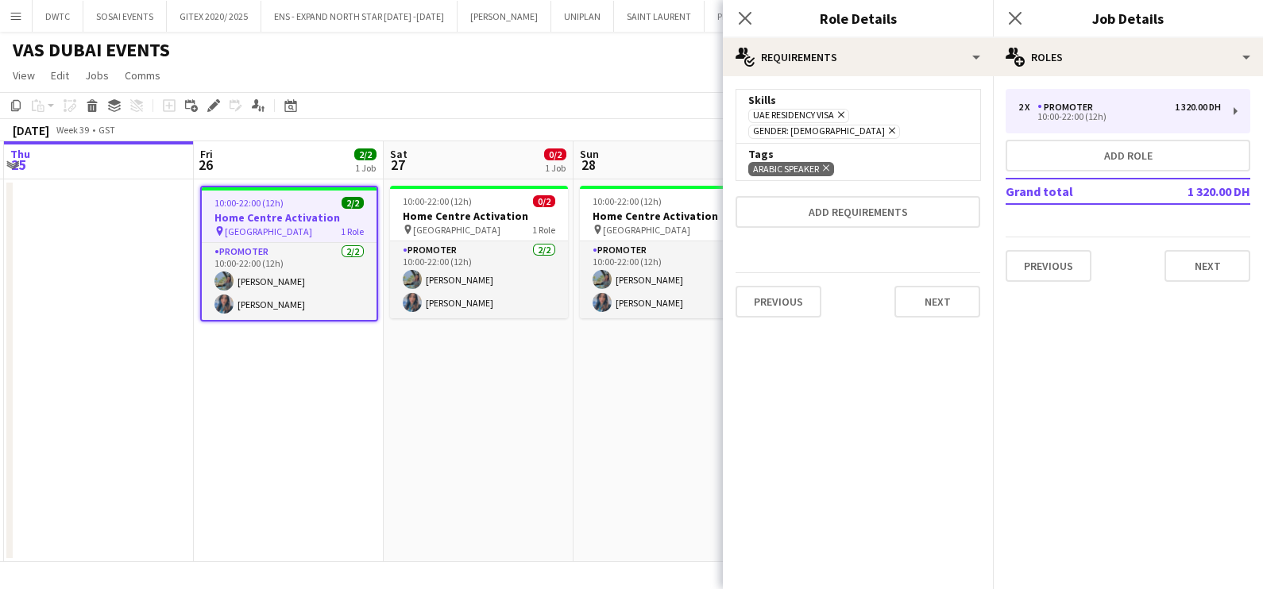
scroll to position [0, 0]
click at [948, 286] on button "Next" at bounding box center [937, 302] width 86 height 32
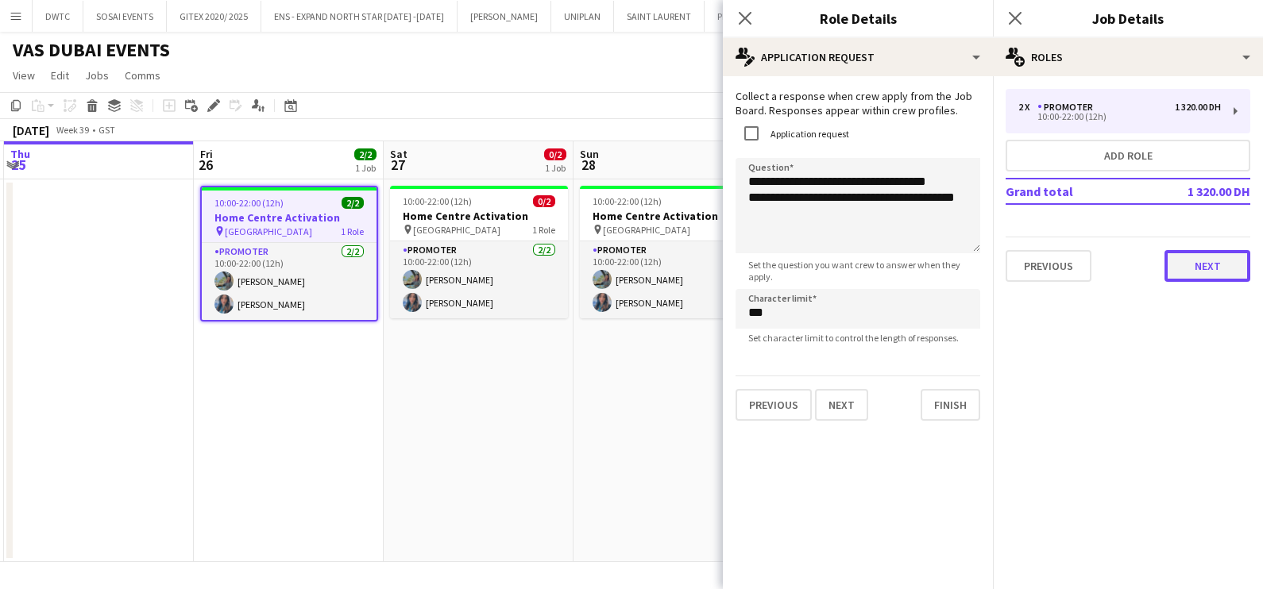
click at [1199, 270] on button "Next" at bounding box center [1207, 266] width 86 height 32
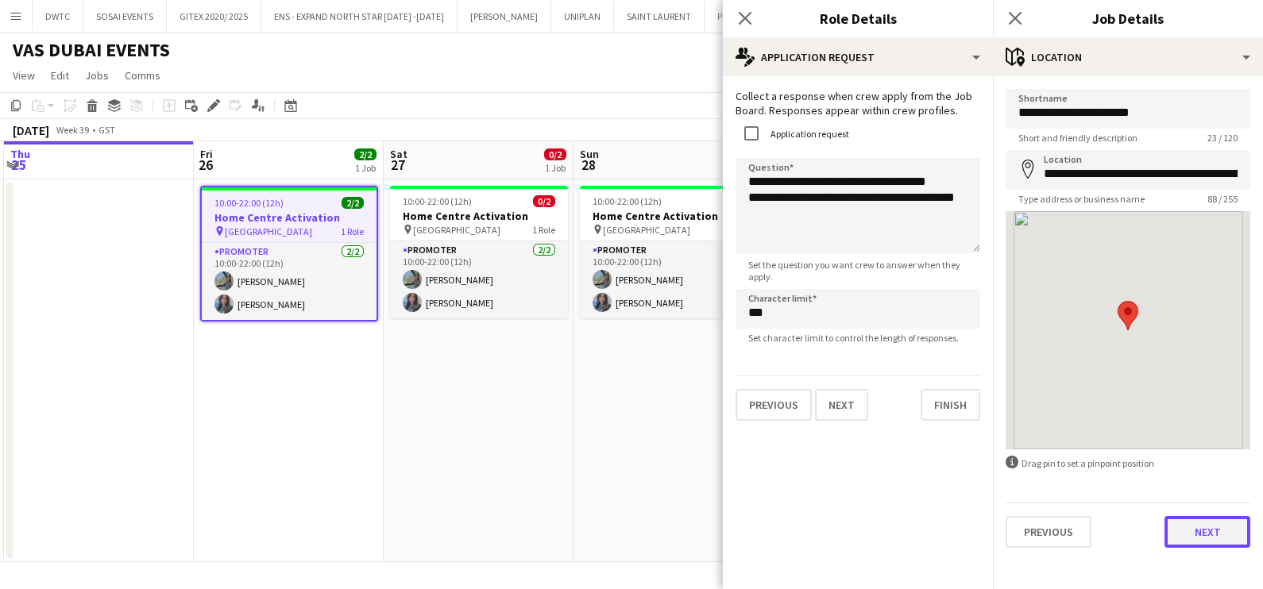
click at [1195, 527] on button "Next" at bounding box center [1207, 532] width 86 height 32
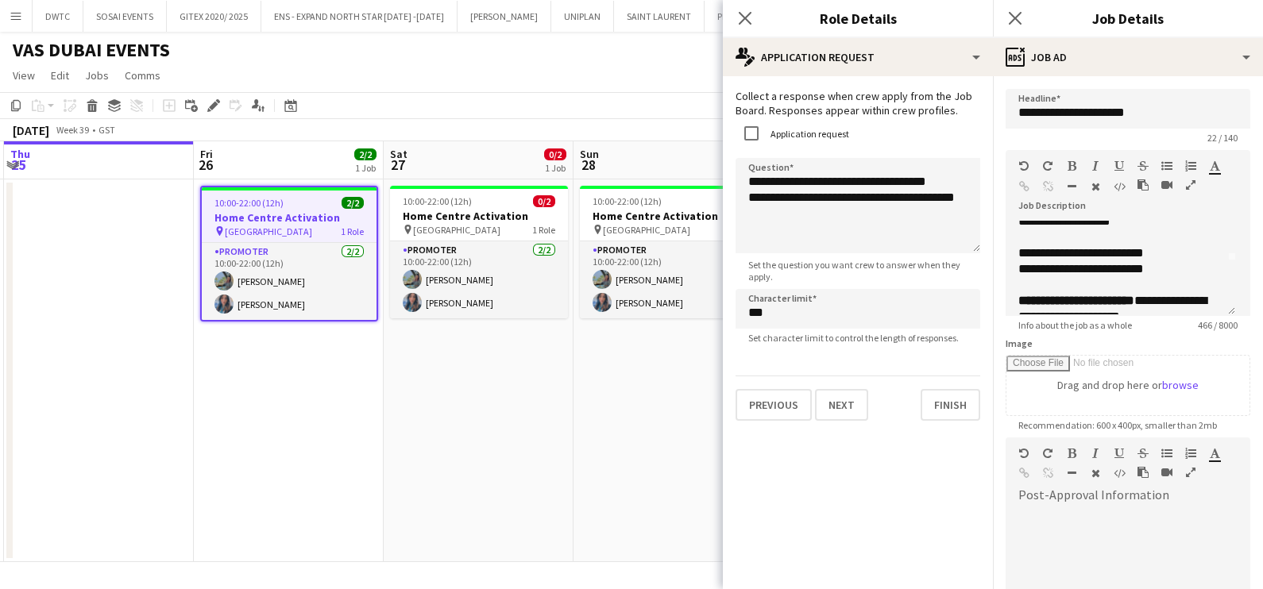
scroll to position [32, 0]
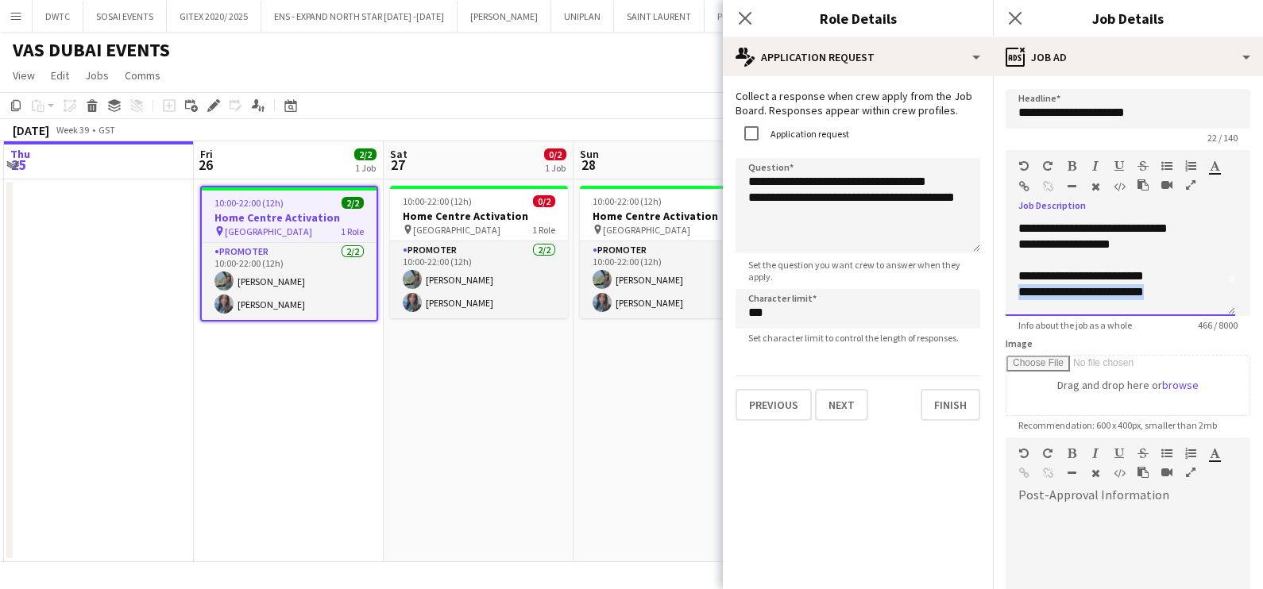
drag, startPoint x: 1173, startPoint y: 290, endPoint x: 1015, endPoint y: 284, distance: 158.1
click at [1015, 284] on div "**********" at bounding box center [1120, 268] width 230 height 95
click at [1090, 280] on div "**********" at bounding box center [1112, 276] width 189 height 16
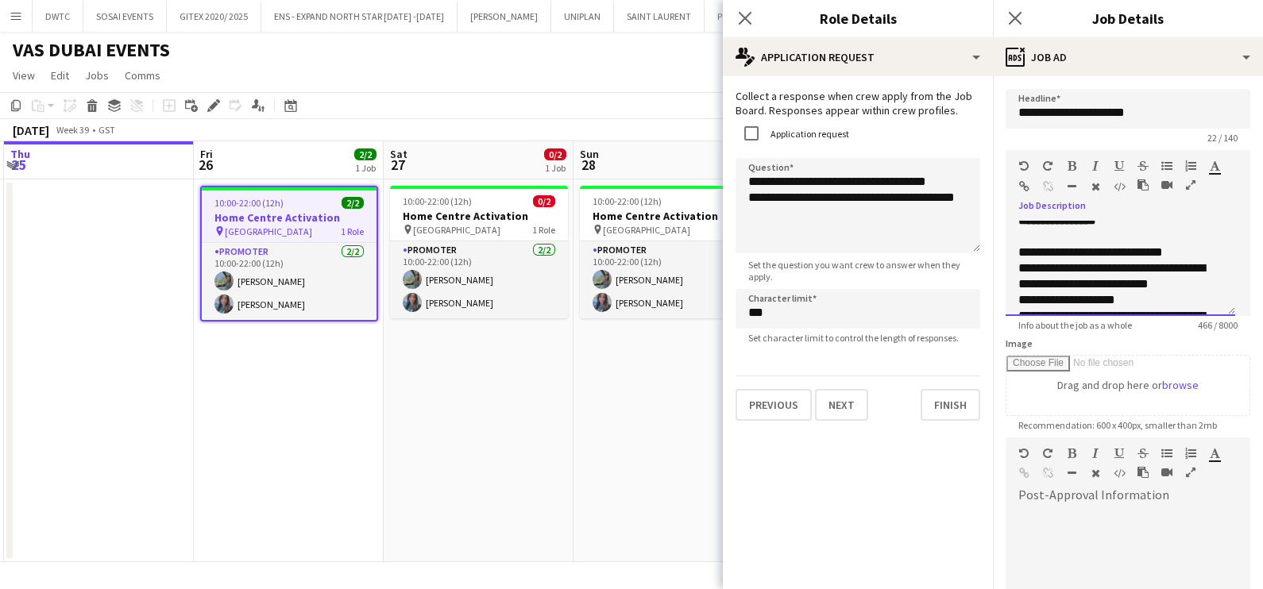
scroll to position [131, 0]
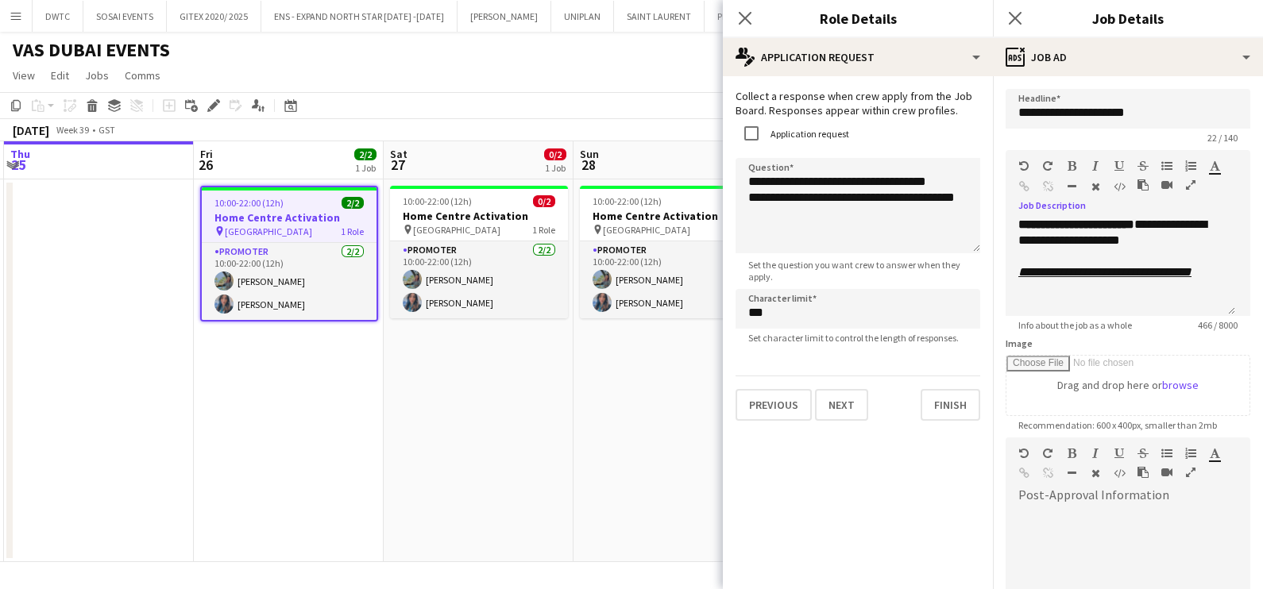
click at [430, 345] on app-date-cell "10:00-22:00 (12h) 0/2 Home Centre Activation pin [GEOGRAPHIC_DATA] 1 Role Promo…" at bounding box center [479, 370] width 190 height 383
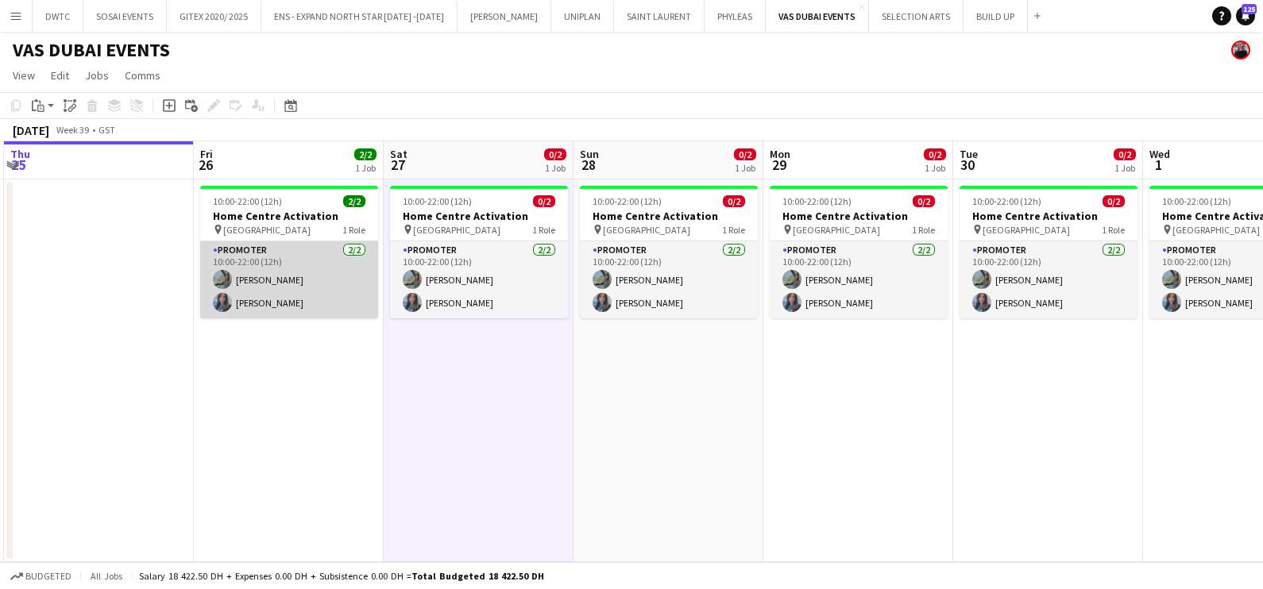
click at [307, 278] on app-card-role "Promoter [DATE] 10:00-22:00 (12h) [PERSON_NAME] [PERSON_NAME]" at bounding box center [289, 279] width 178 height 77
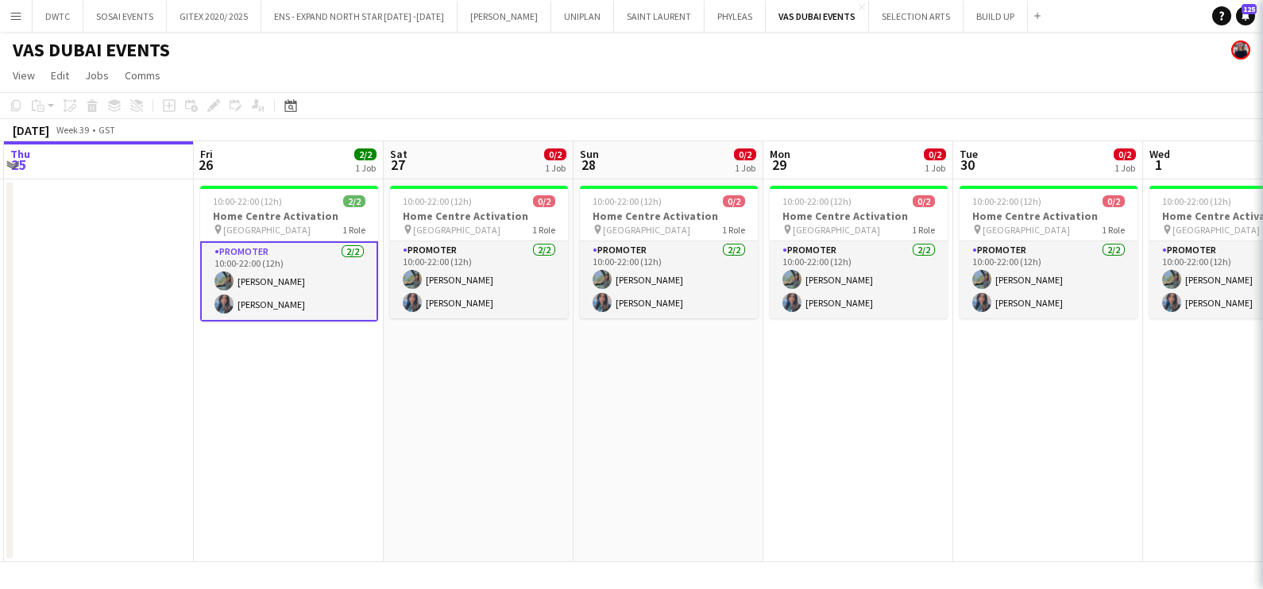
scroll to position [0, 375]
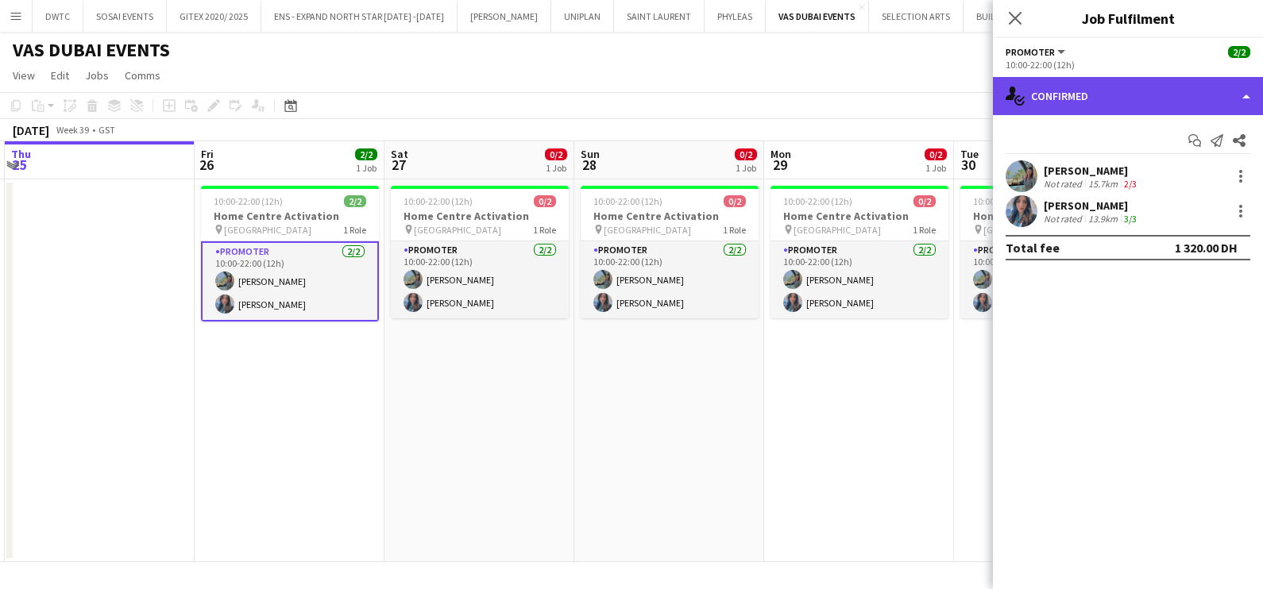
click at [1064, 105] on div "single-neutral-actions-check-2 Confirmed" at bounding box center [1128, 96] width 270 height 38
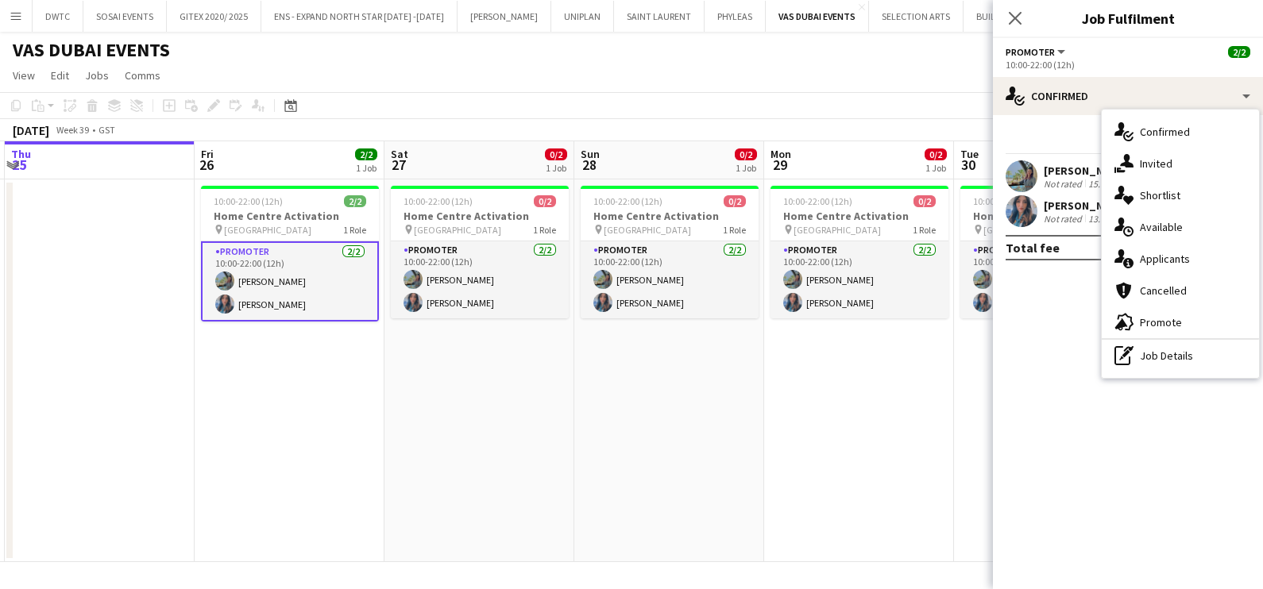
click at [1073, 178] on div "Not rated" at bounding box center [1064, 184] width 41 height 12
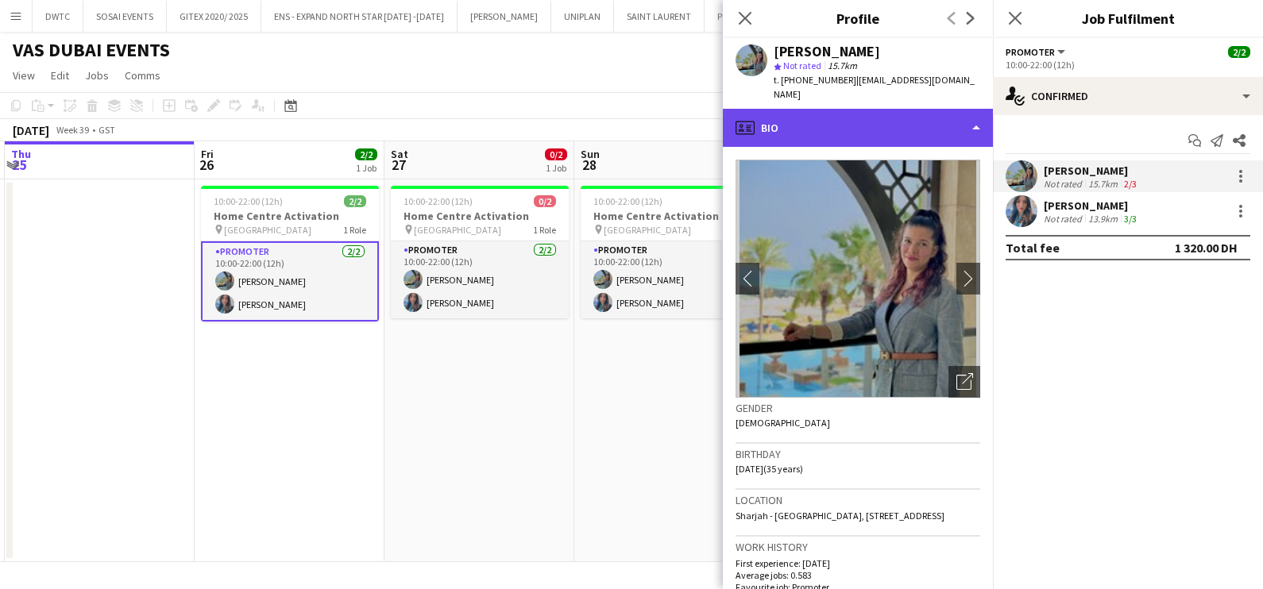
click at [874, 109] on div "profile Bio" at bounding box center [858, 128] width 270 height 38
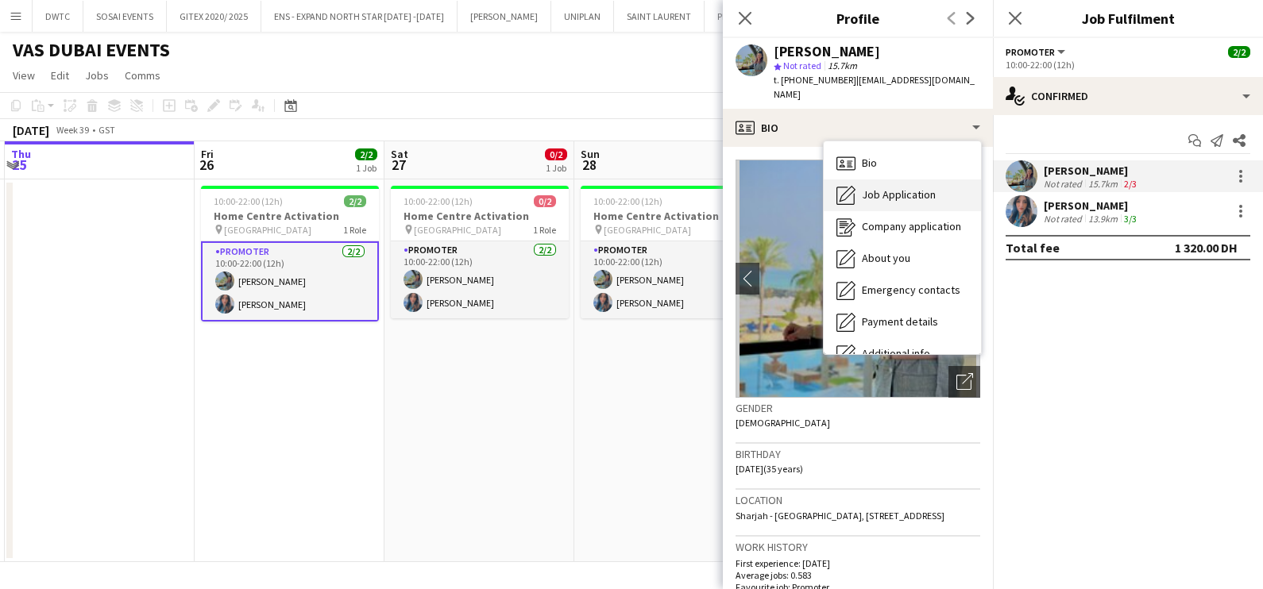
click at [886, 187] on span "Job Application" at bounding box center [899, 194] width 74 height 14
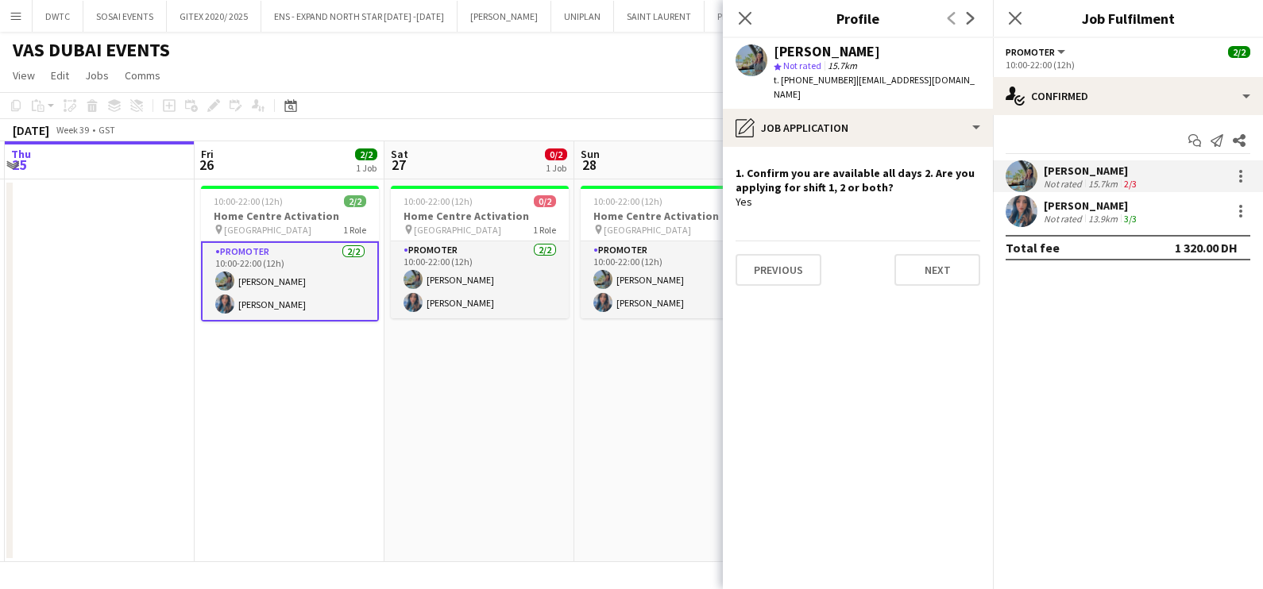
scroll to position [0, 374]
click at [596, 440] on app-date-cell "10:00-22:00 (12h) 0/2 Home Centre Activation pin [GEOGRAPHIC_DATA] 1 Role Promo…" at bounding box center [670, 370] width 190 height 383
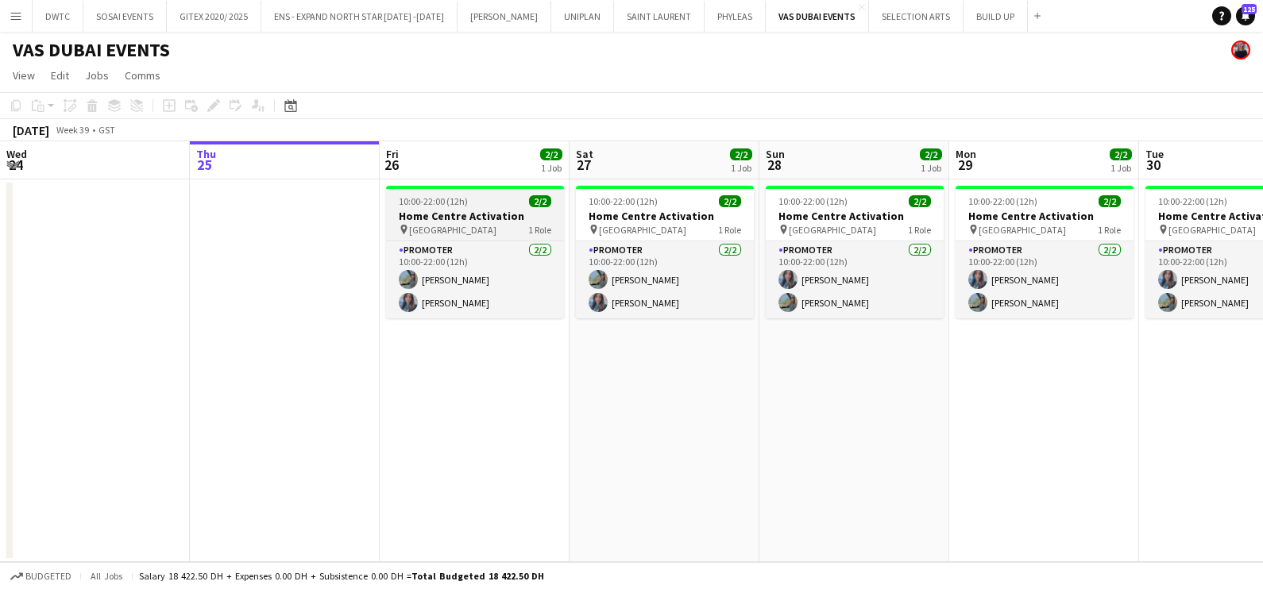
click at [471, 195] on app-job-card "10:00-22:00 (12h) 2/2 Home Centre Activation pin [GEOGRAPHIC_DATA] 1 Role Promo…" at bounding box center [475, 252] width 178 height 133
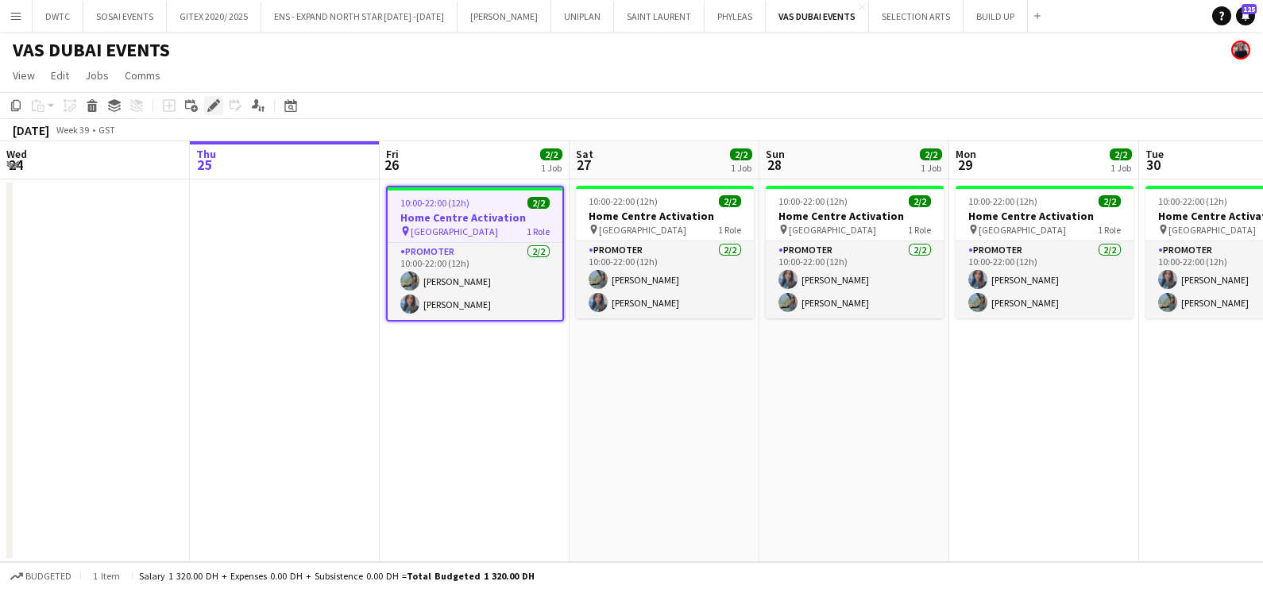
click at [209, 104] on icon "Edit" at bounding box center [213, 105] width 13 height 13
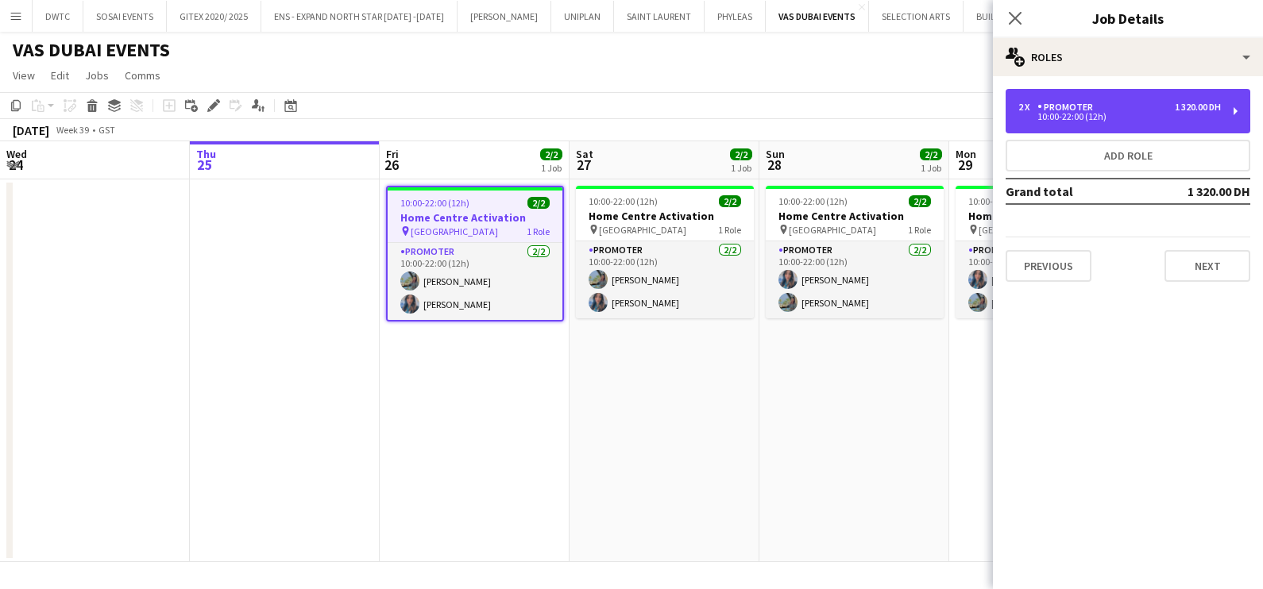
click at [1064, 102] on div "Promoter" at bounding box center [1068, 107] width 62 height 11
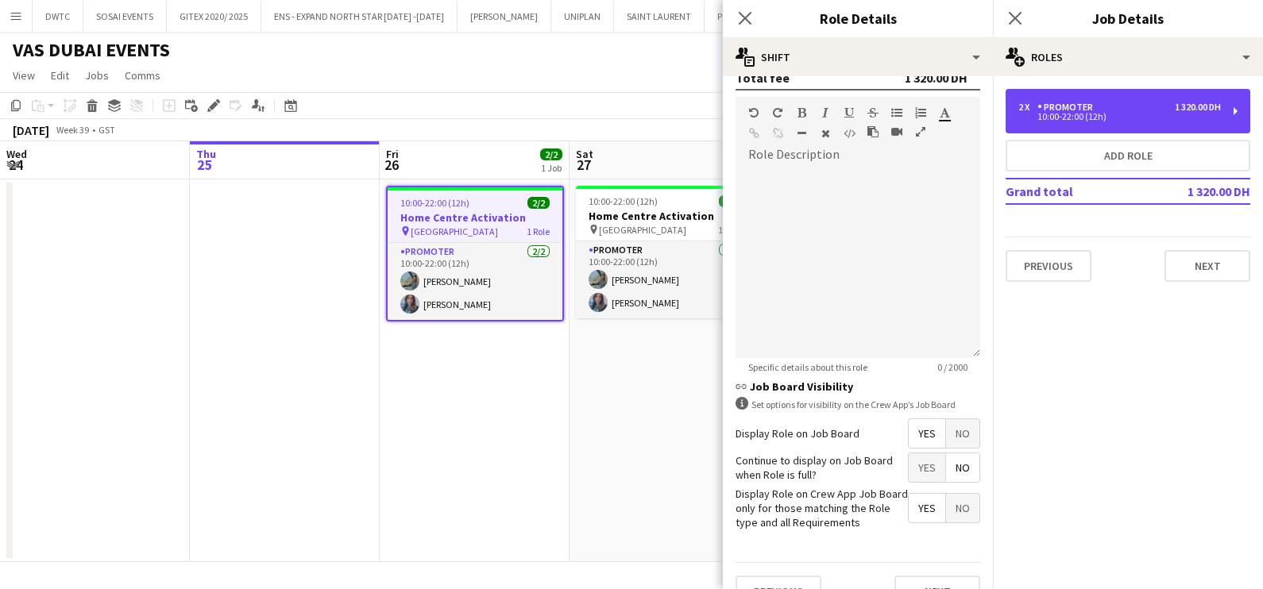
scroll to position [482, 0]
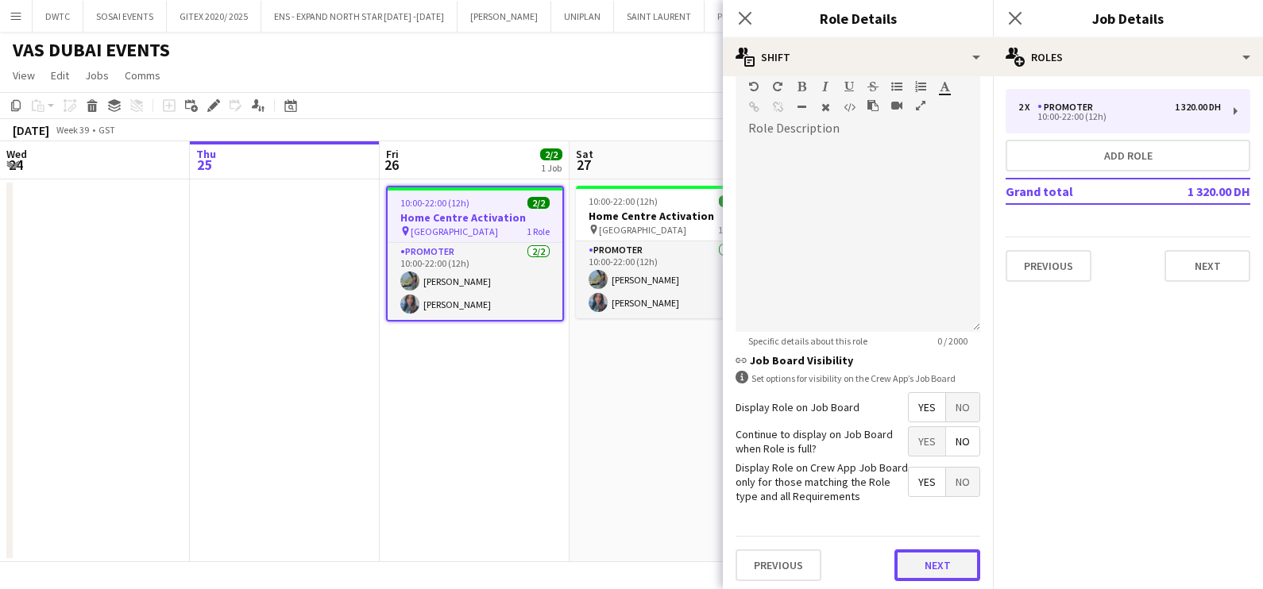
click at [924, 556] on button "Next" at bounding box center [937, 566] width 86 height 32
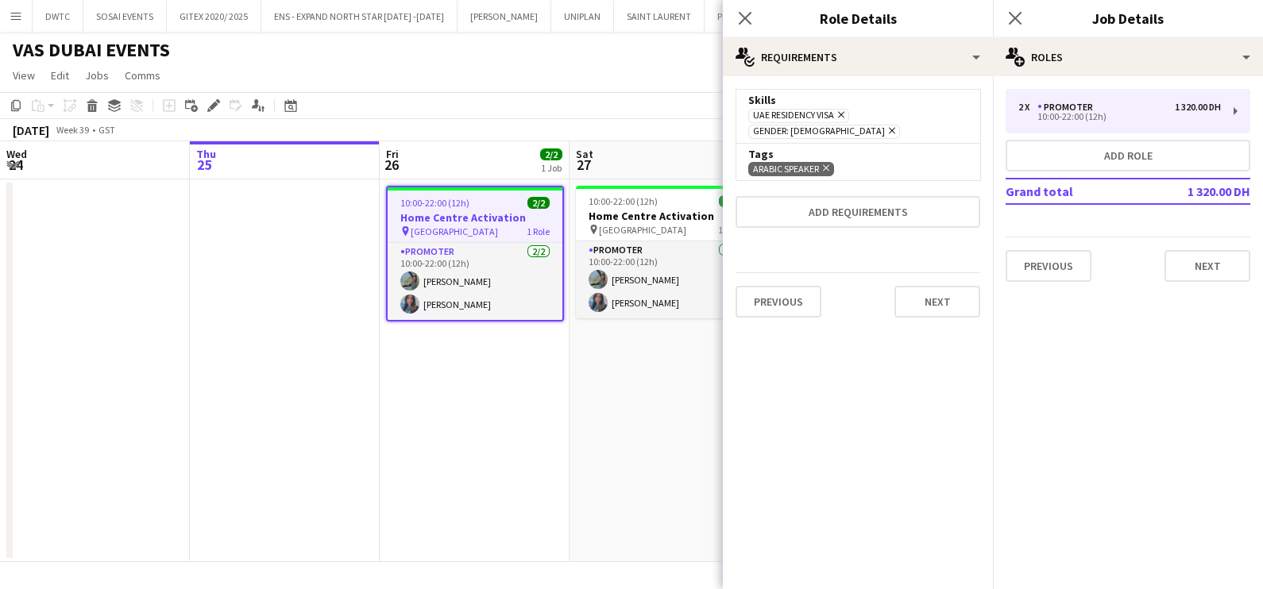
scroll to position [0, 0]
click at [937, 288] on button "Next" at bounding box center [937, 302] width 86 height 32
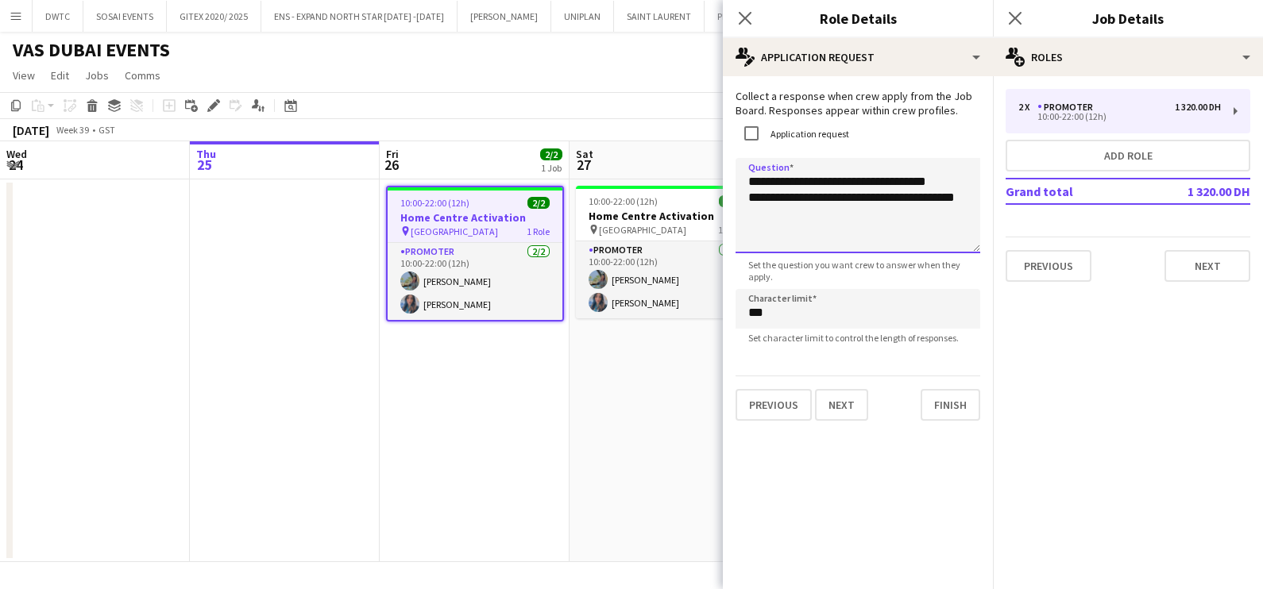
drag, startPoint x: 798, startPoint y: 214, endPoint x: 743, endPoint y: 205, distance: 55.6
click at [743, 205] on textarea "**********" at bounding box center [857, 205] width 245 height 95
type textarea "**********"
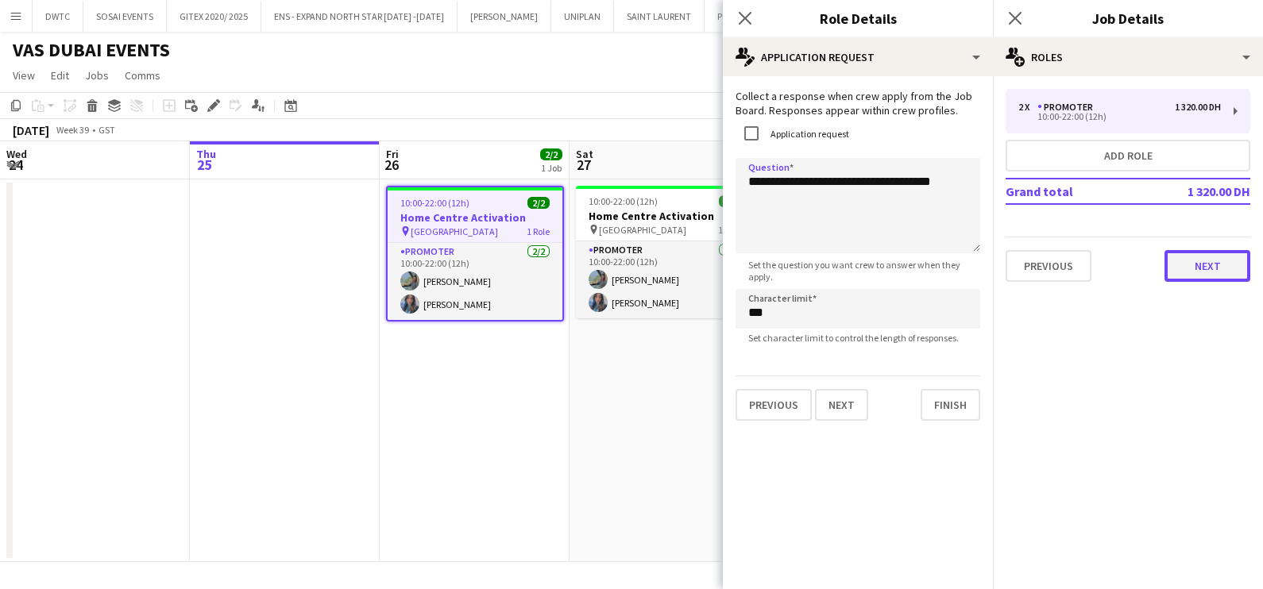
click at [1220, 264] on button "Next" at bounding box center [1207, 266] width 86 height 32
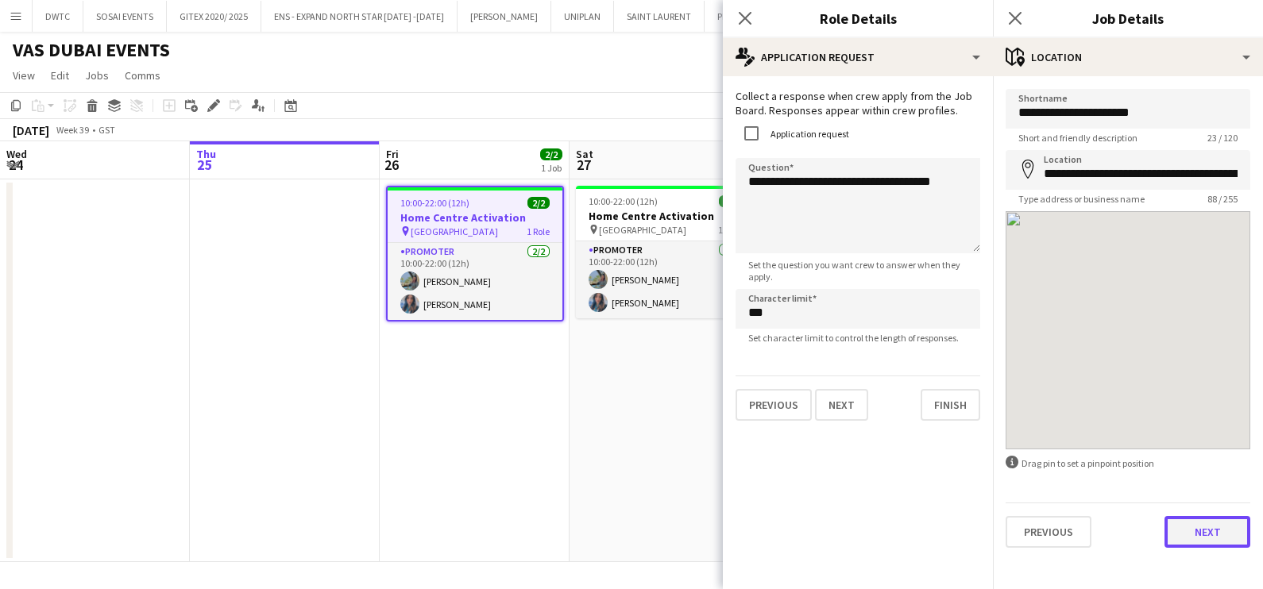
click at [1222, 535] on button "Next" at bounding box center [1207, 532] width 86 height 32
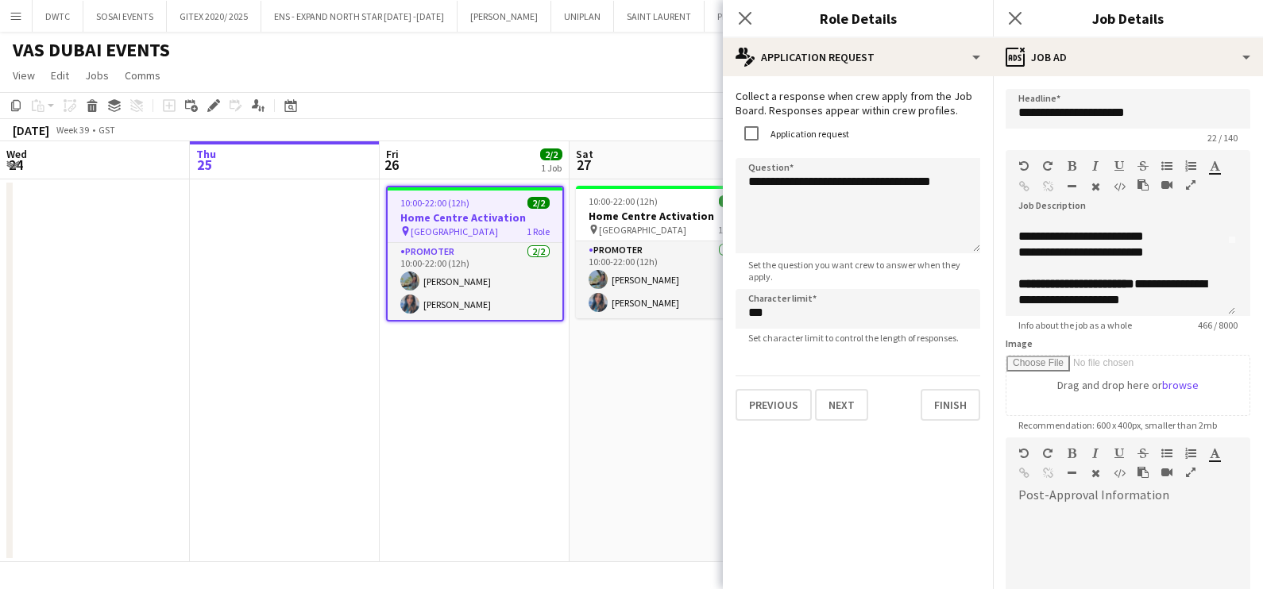
scroll to position [98, 0]
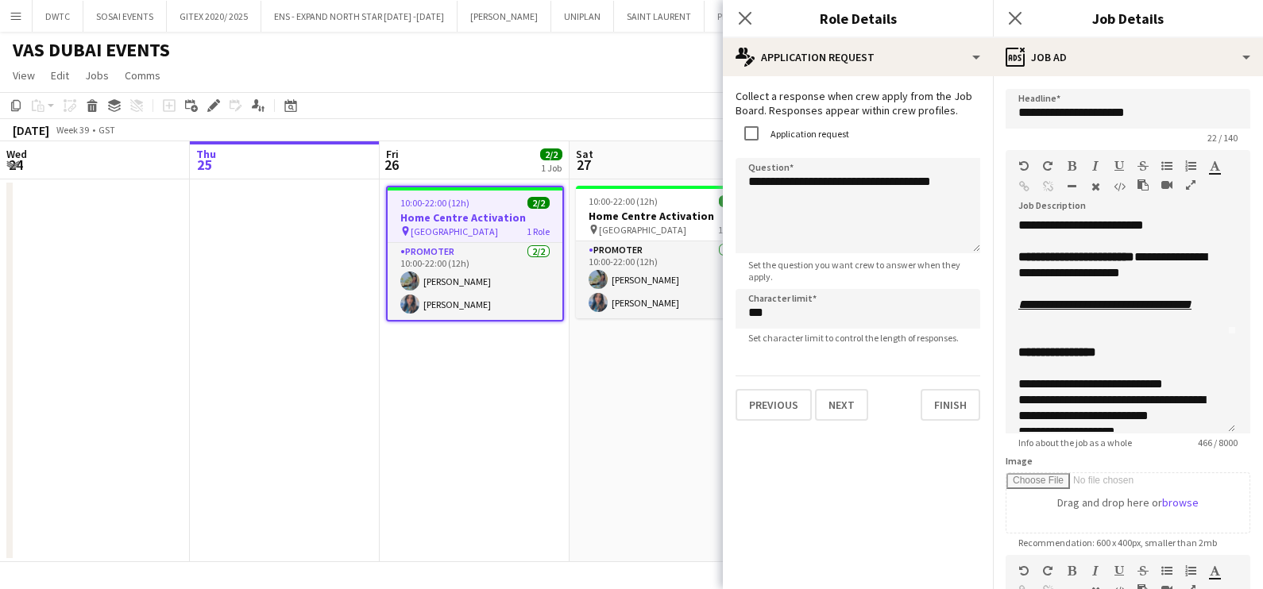
drag, startPoint x: 1231, startPoint y: 310, endPoint x: 1243, endPoint y: 495, distance: 185.4
click at [1243, 495] on form "**********" at bounding box center [1128, 489] width 270 height 801
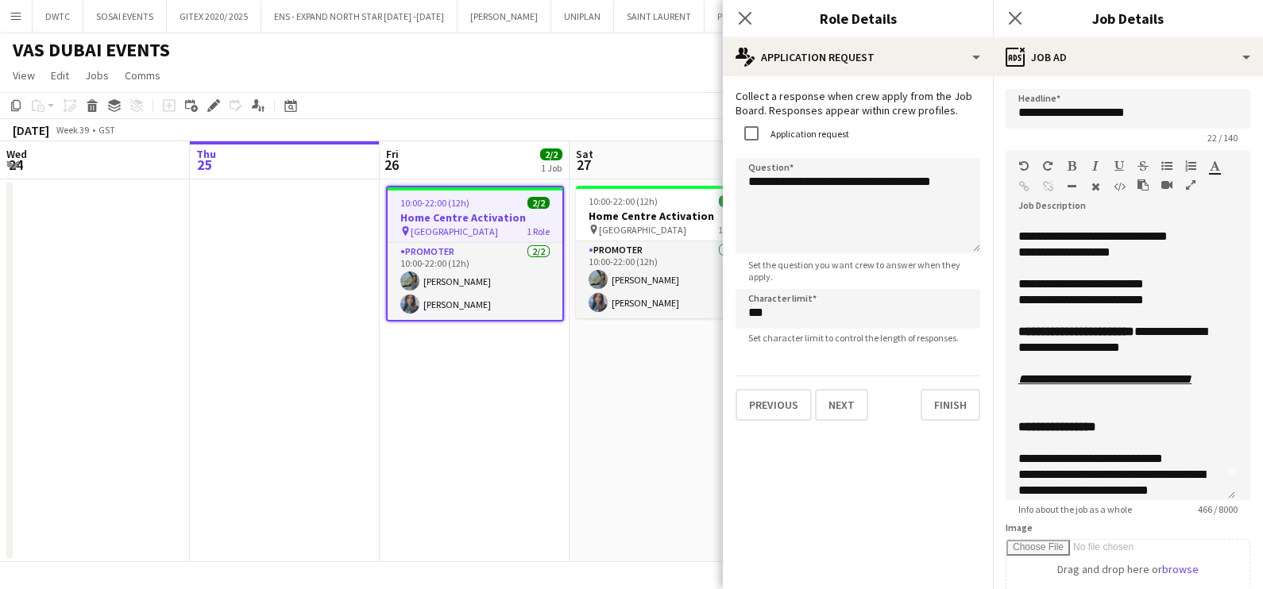
scroll to position [0, 0]
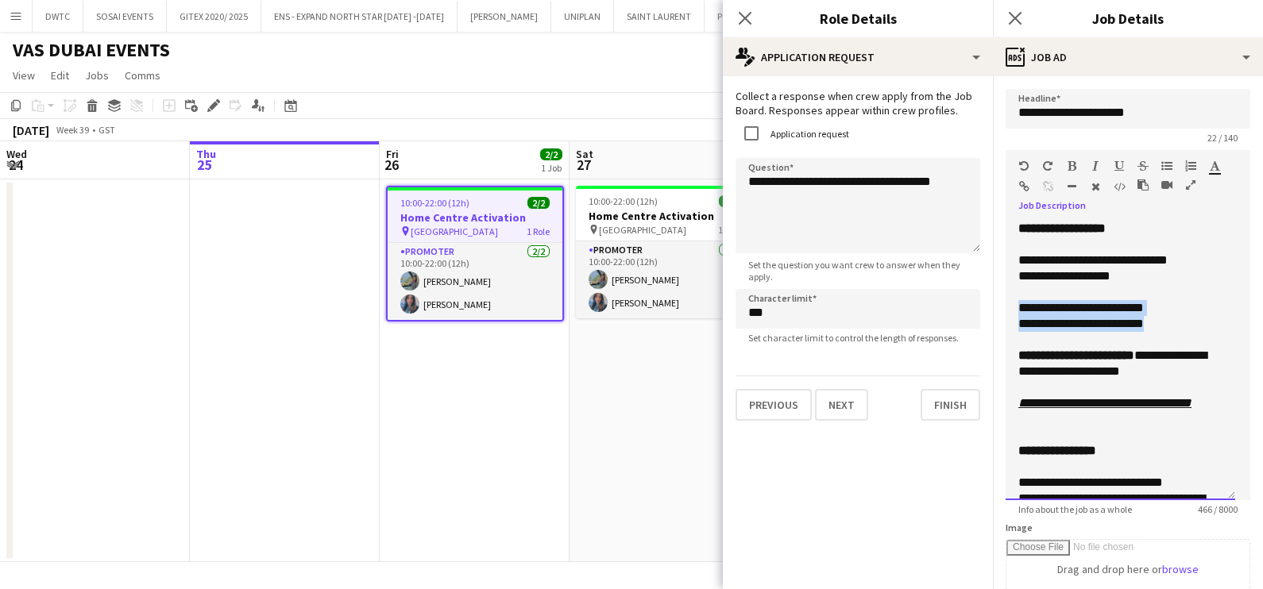
drag, startPoint x: 1179, startPoint y: 324, endPoint x: 998, endPoint y: 300, distance: 182.6
click at [998, 300] on form "**********" at bounding box center [1128, 523] width 270 height 868
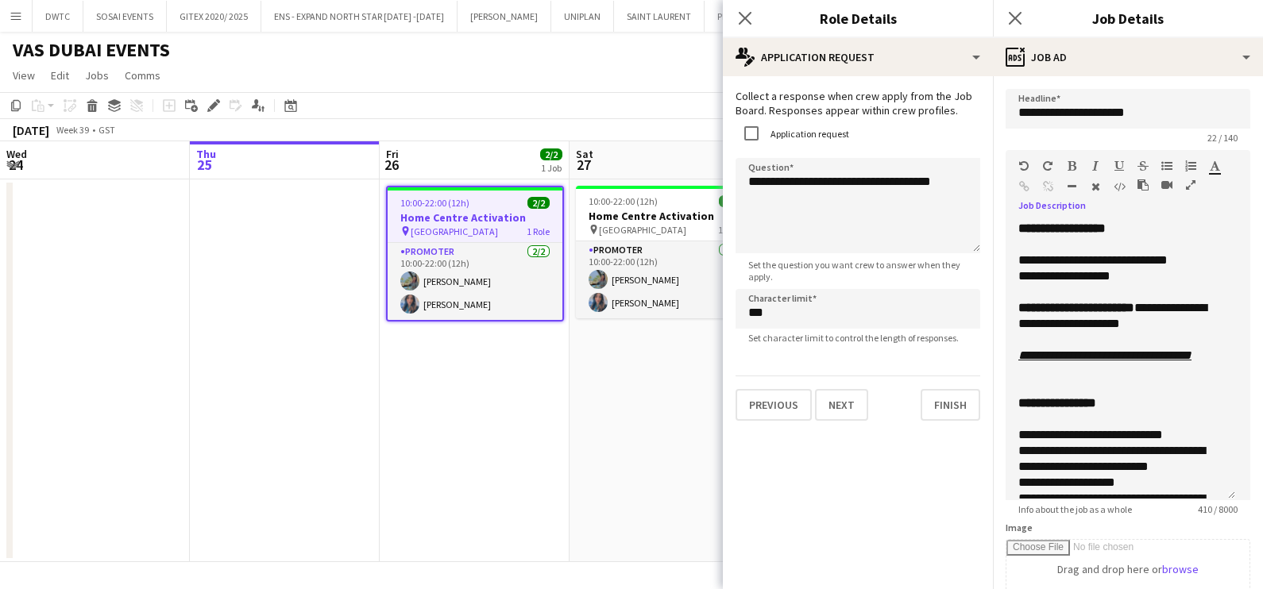
click at [615, 463] on app-date-cell "10:00-22:00 (12h) 2/2 Home Centre Activation pin [GEOGRAPHIC_DATA] 1 Role Promo…" at bounding box center [664, 370] width 190 height 383
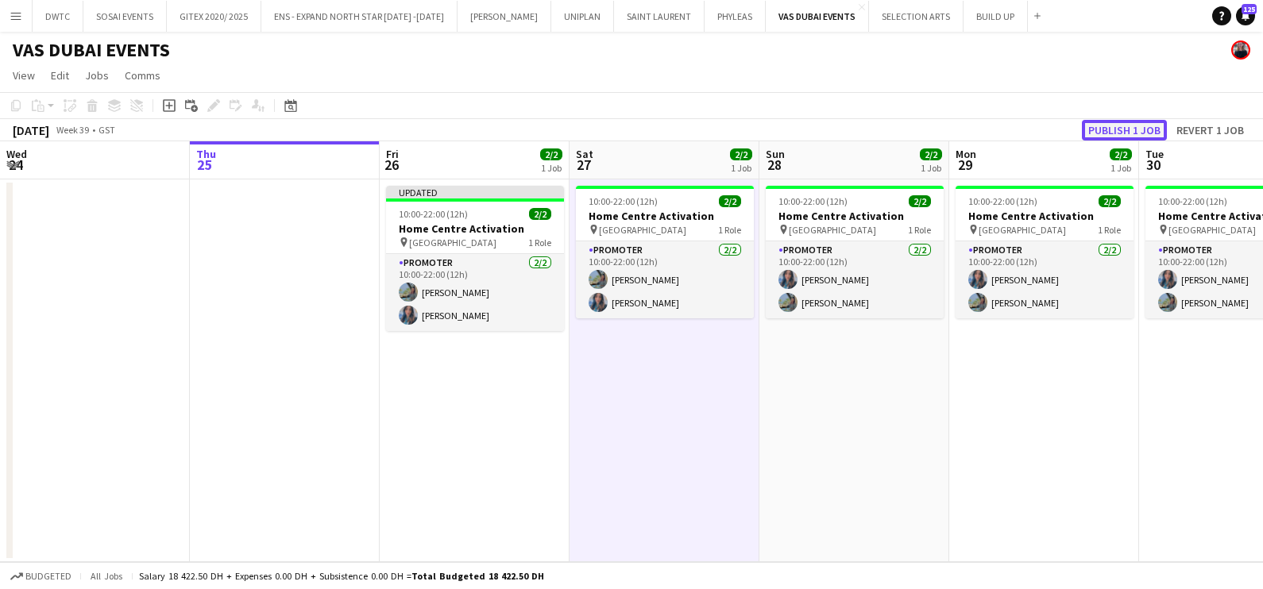
click at [1107, 126] on button "Publish 1 job" at bounding box center [1124, 130] width 85 height 21
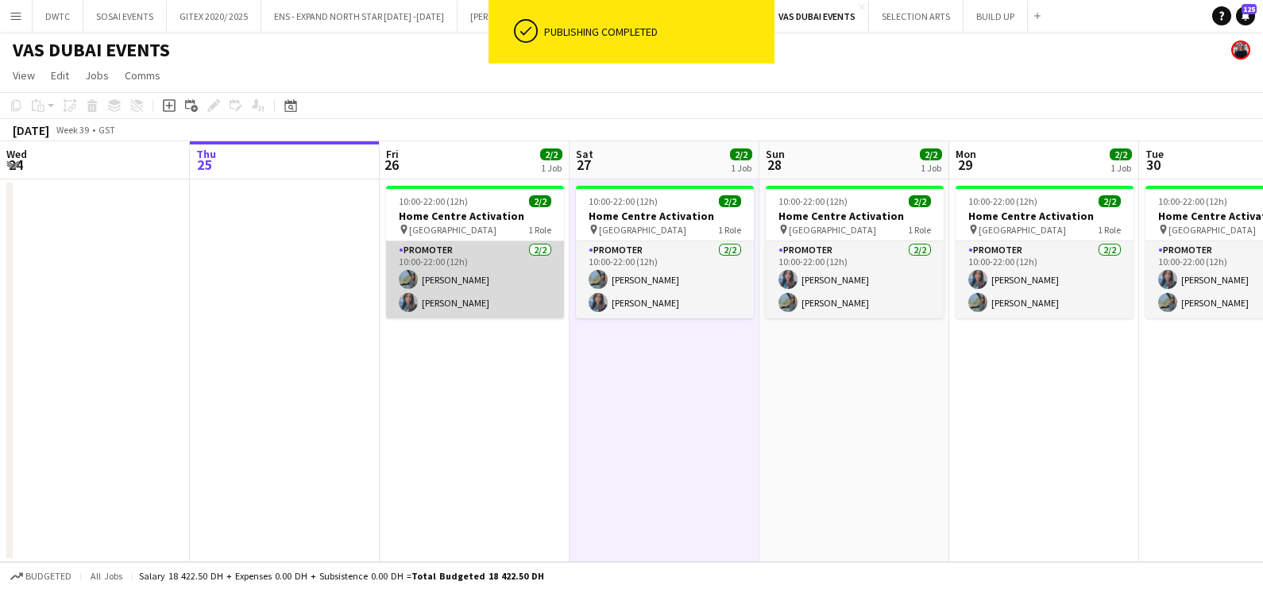
click at [489, 272] on app-card-role "Promoter [DATE] 10:00-22:00 (12h) [PERSON_NAME] [PERSON_NAME]" at bounding box center [475, 279] width 178 height 77
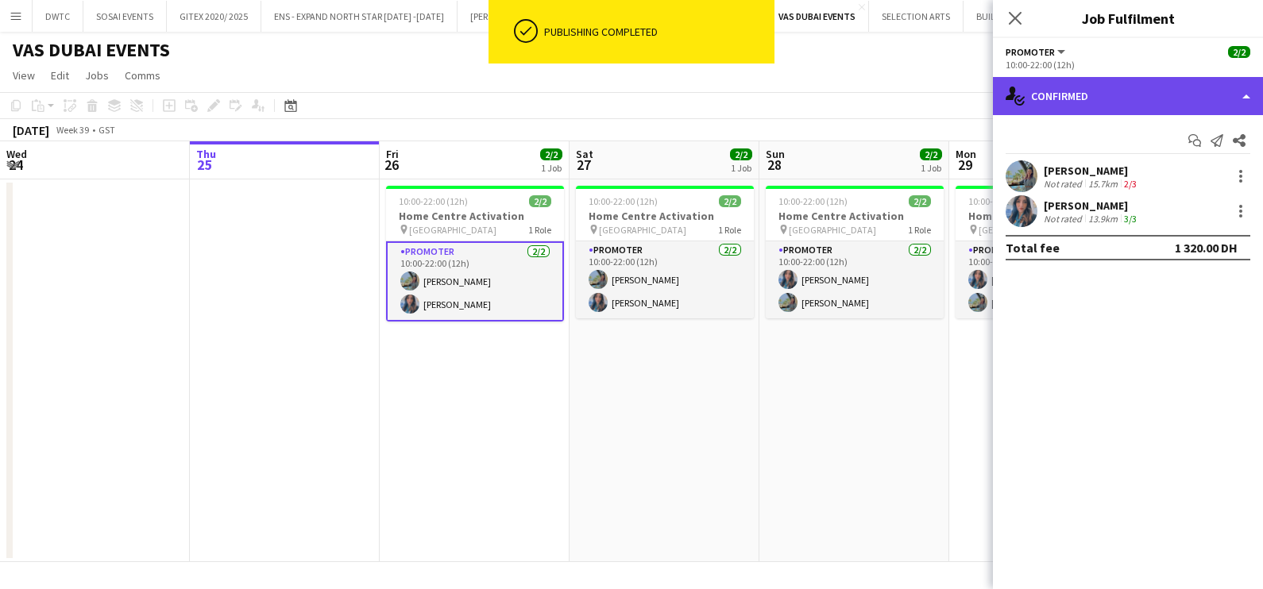
click at [1067, 92] on div "single-neutral-actions-check-2 Confirmed" at bounding box center [1128, 96] width 270 height 38
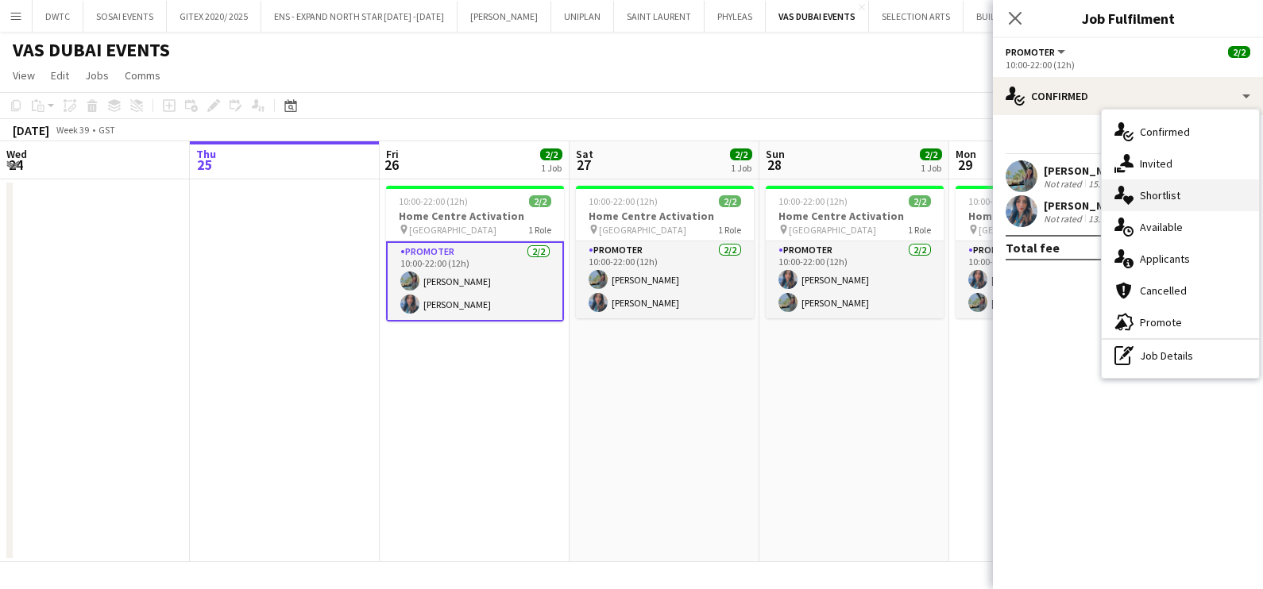
click at [1167, 195] on span "Shortlist" at bounding box center [1160, 195] width 41 height 14
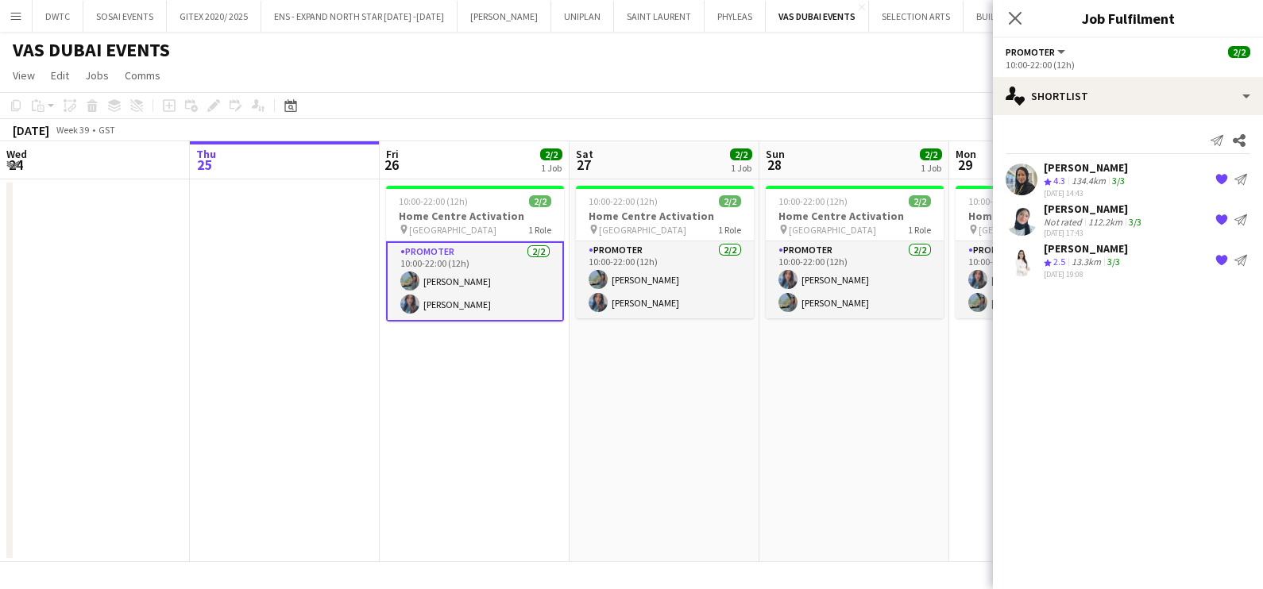
click at [1081, 172] on div "[PERSON_NAME]" at bounding box center [1086, 167] width 84 height 14
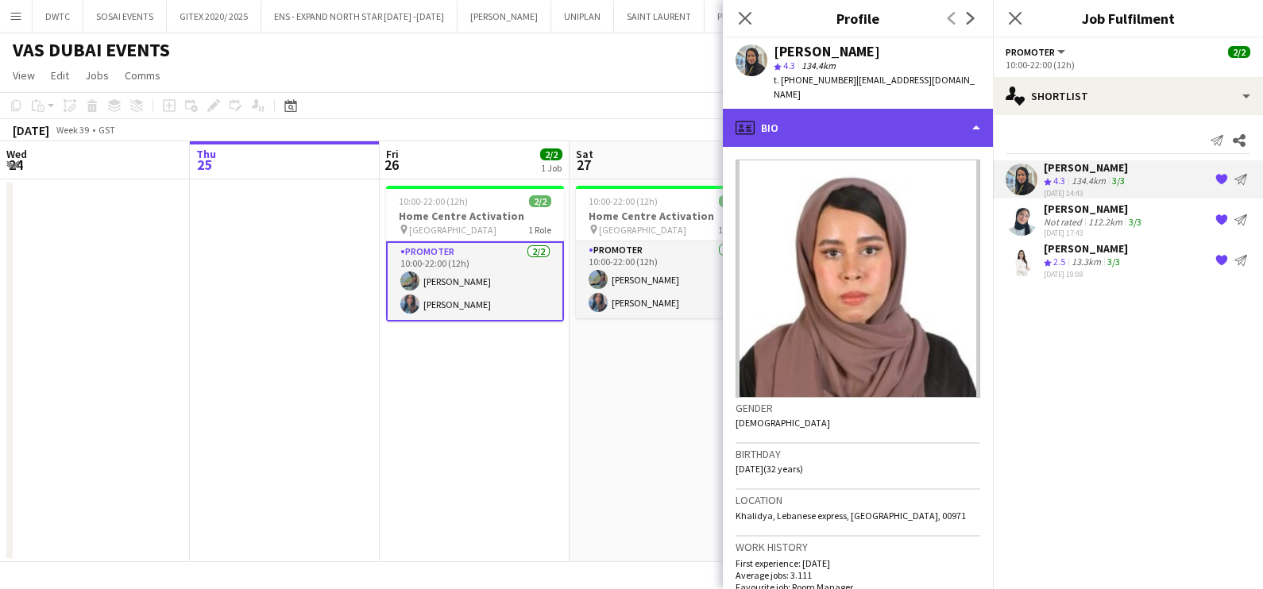
click at [874, 110] on div "profile Bio" at bounding box center [858, 128] width 270 height 38
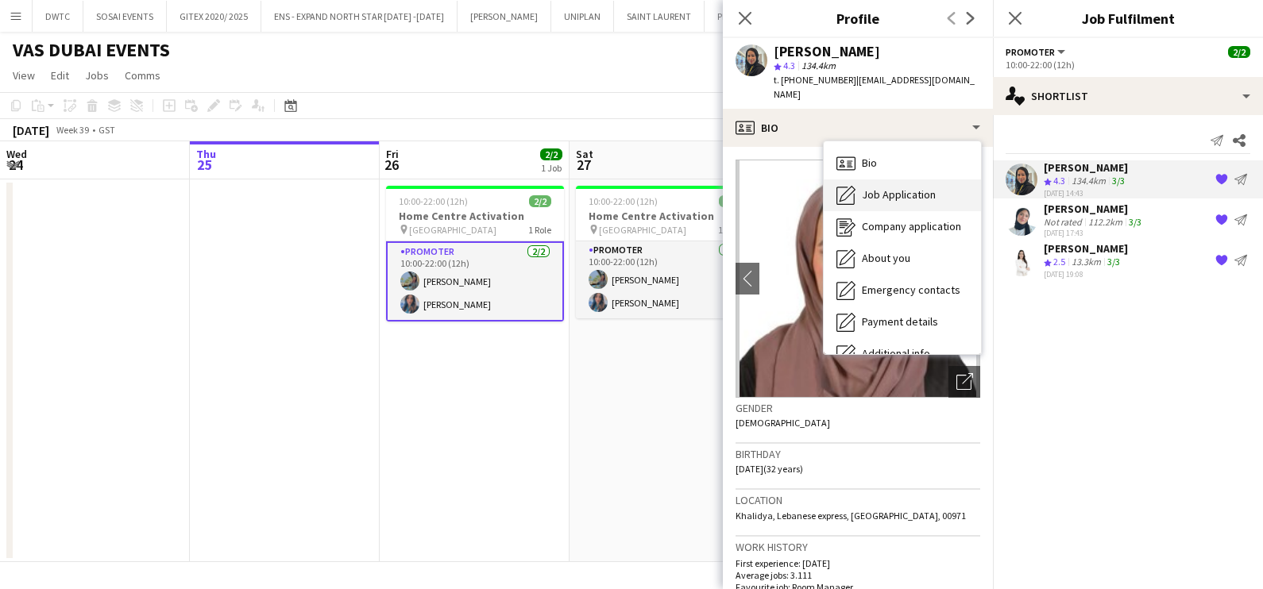
click at [905, 187] on span "Job Application" at bounding box center [899, 194] width 74 height 14
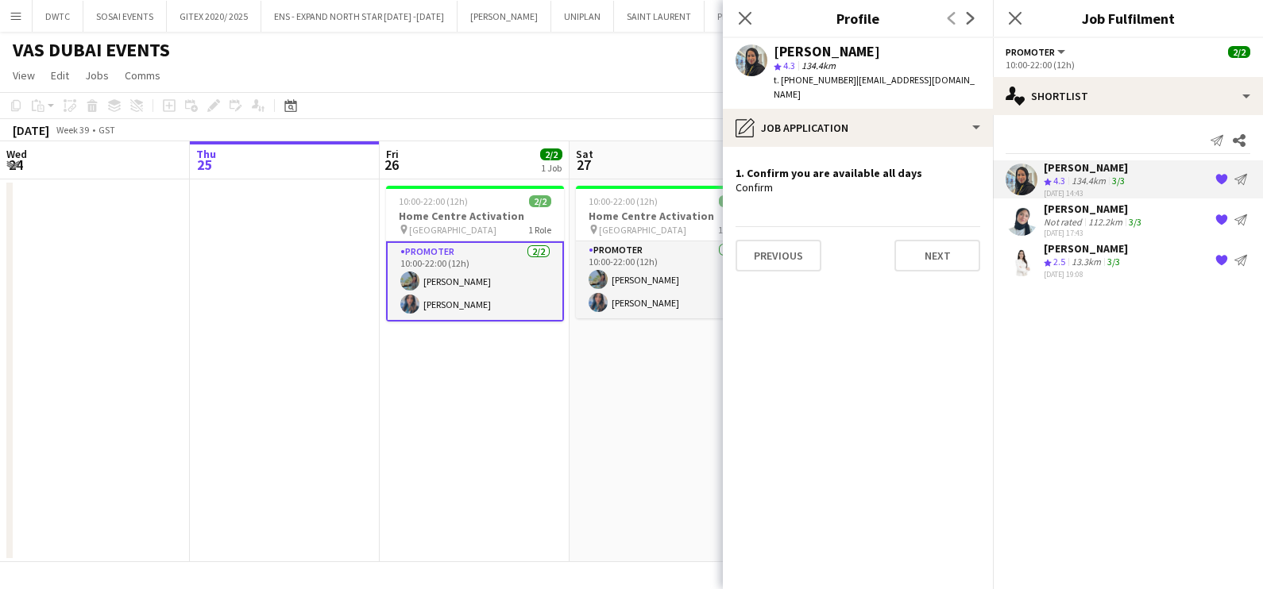
click at [1064, 202] on div "[PERSON_NAME]" at bounding box center [1094, 209] width 101 height 14
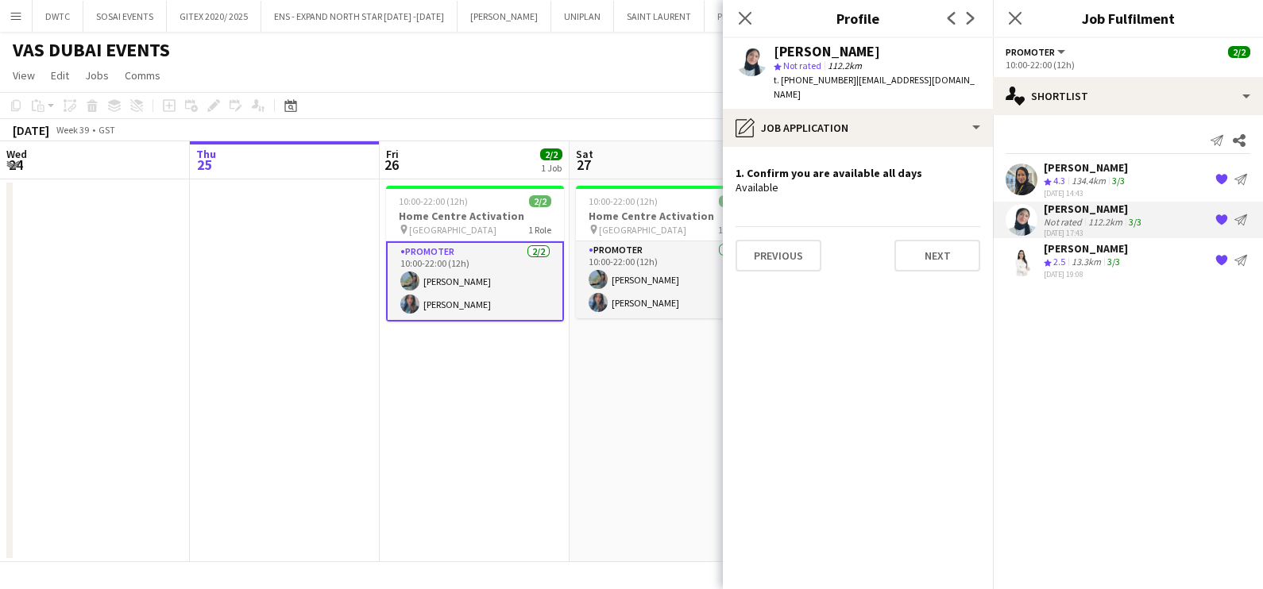
drag, startPoint x: 1064, startPoint y: 204, endPoint x: 1068, endPoint y: 266, distance: 62.1
click at [1068, 266] on div "Crew rating 2.5" at bounding box center [1056, 263] width 25 height 14
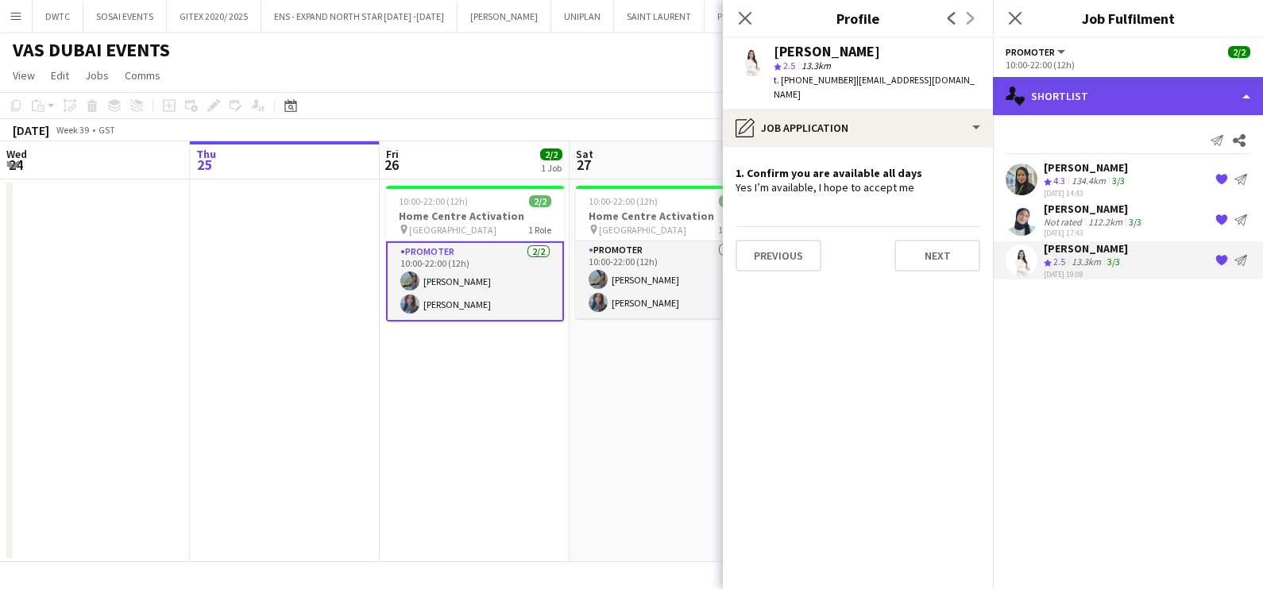
click at [1065, 87] on div "single-neutral-actions-heart Shortlist" at bounding box center [1128, 96] width 270 height 38
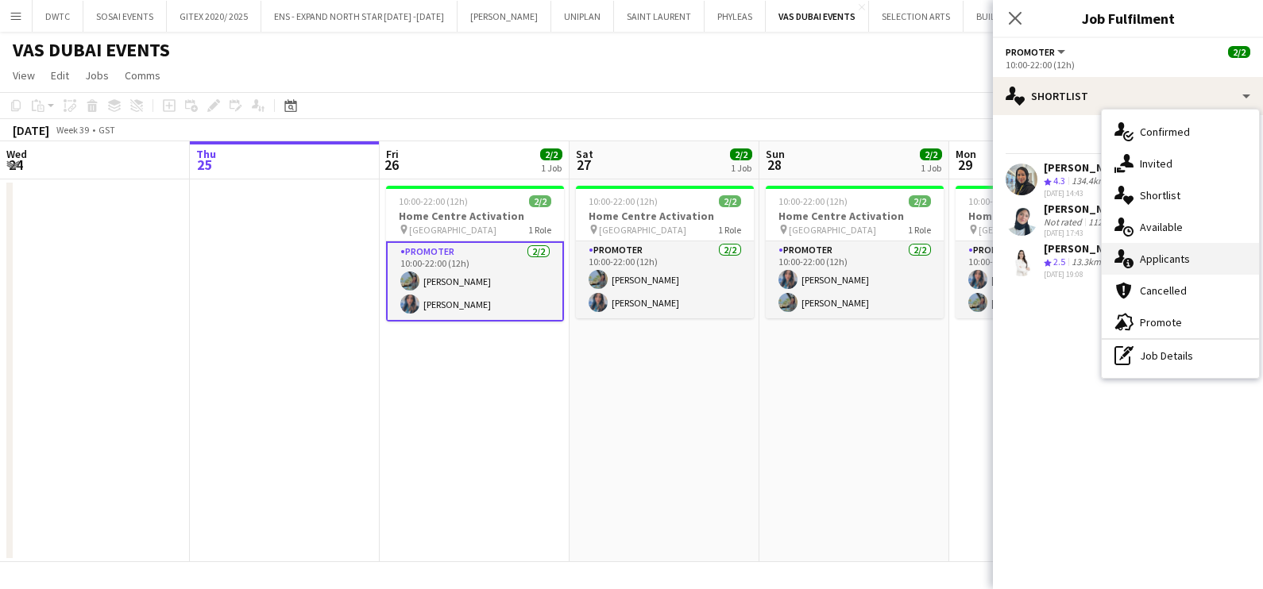
click at [1145, 260] on span "Applicants" at bounding box center [1165, 259] width 50 height 14
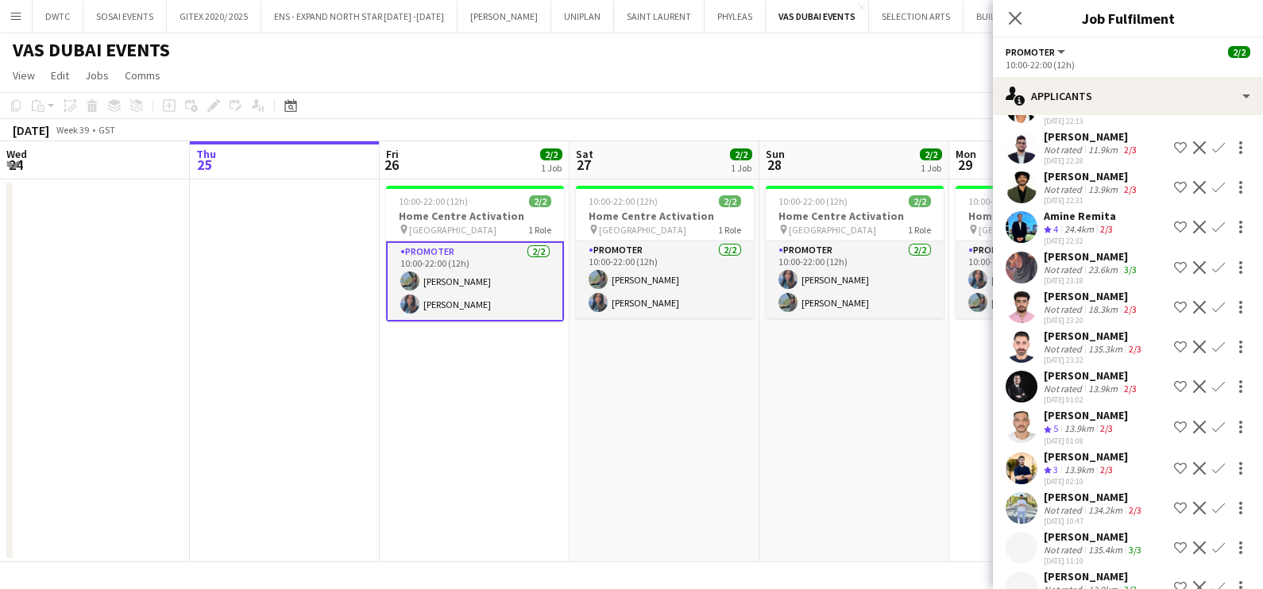
scroll to position [1345, 0]
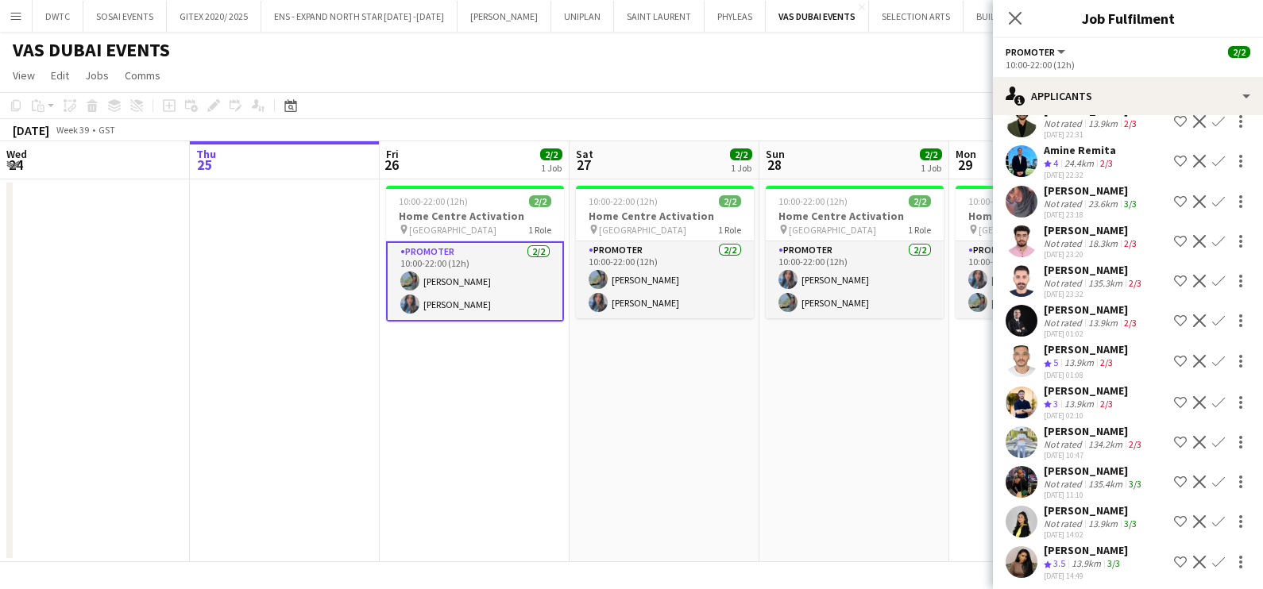
click at [1076, 543] on div "[PERSON_NAME]" at bounding box center [1086, 550] width 84 height 14
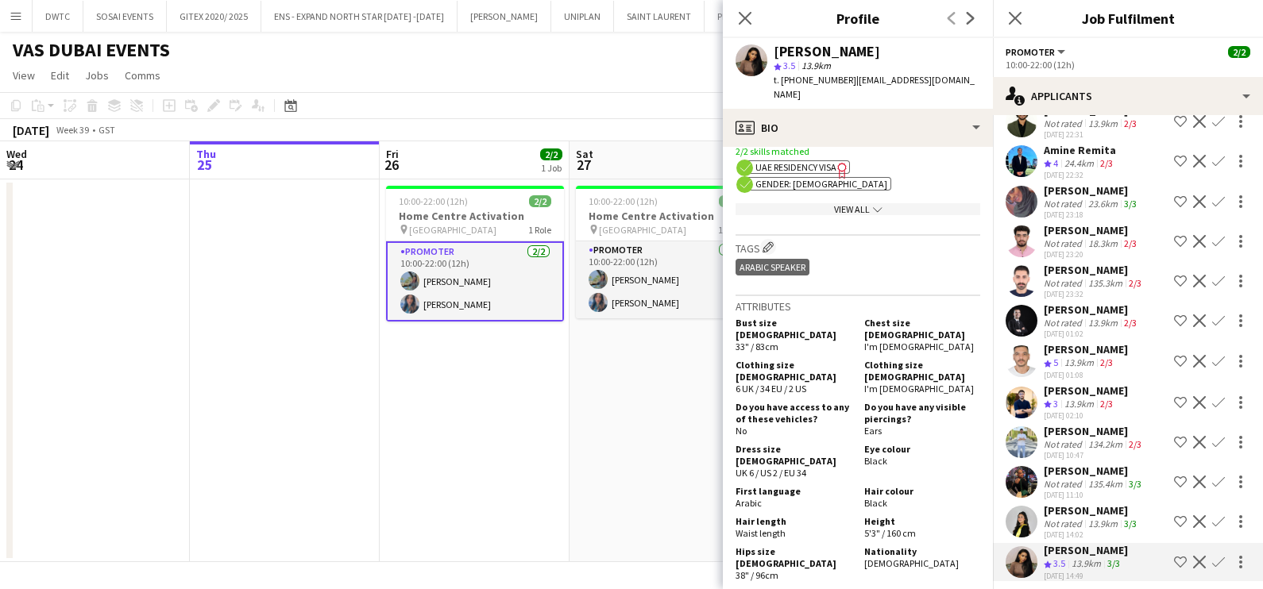
scroll to position [694, 0]
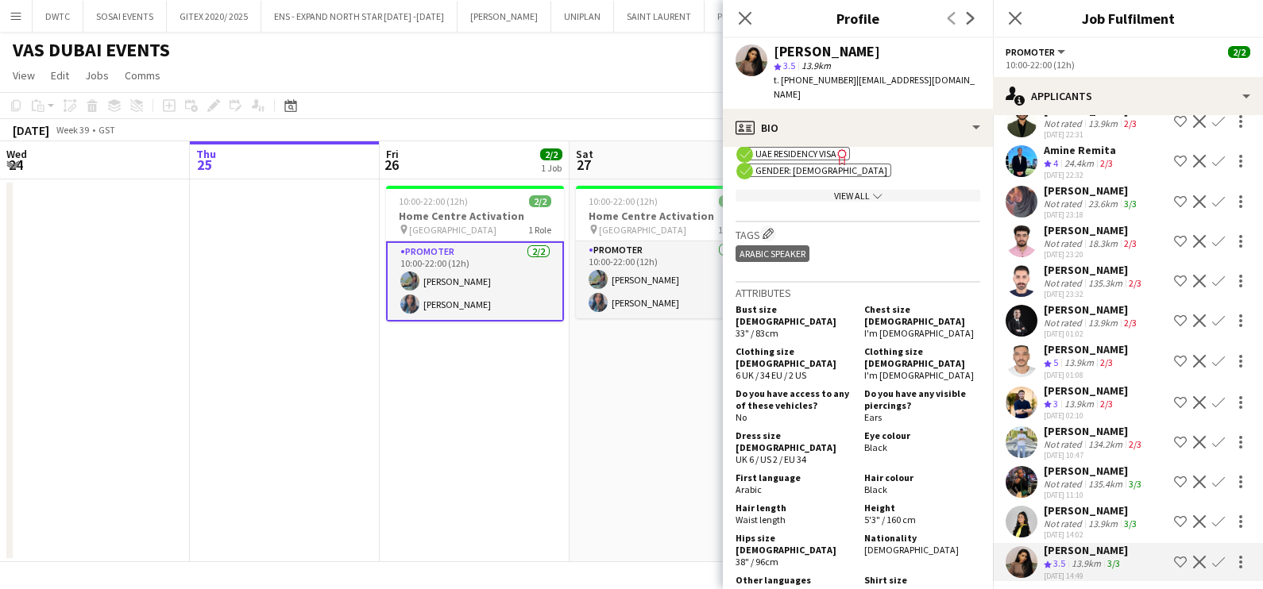
click at [1088, 557] on div "13.9km" at bounding box center [1086, 564] width 36 height 14
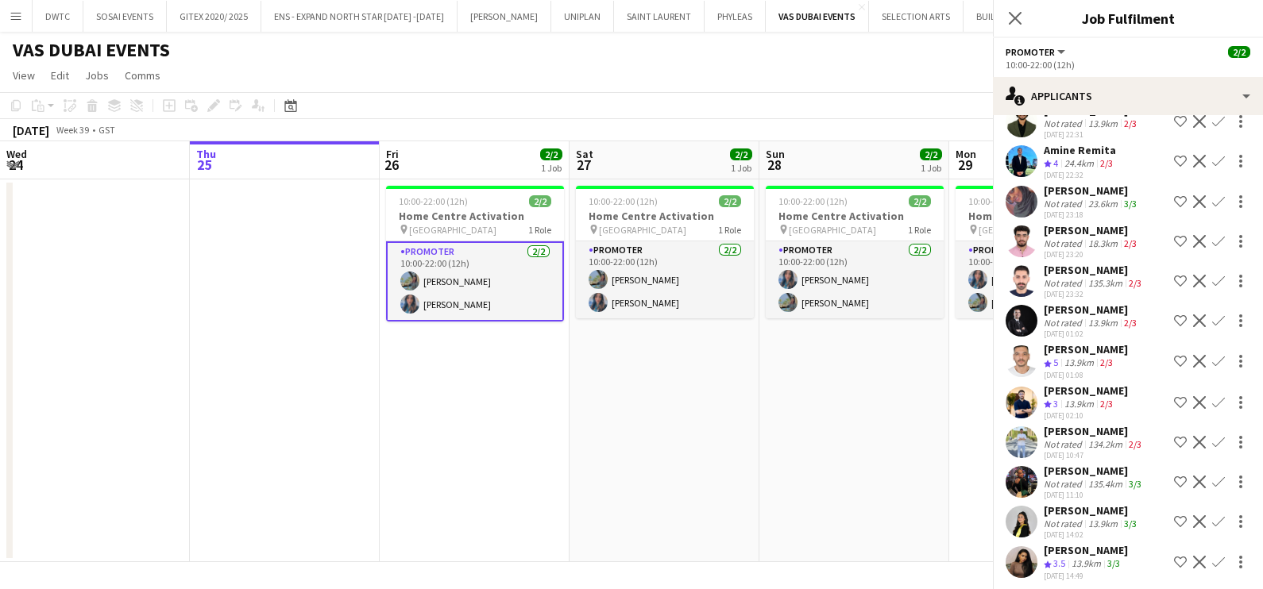
click at [1083, 557] on div "13.9km" at bounding box center [1086, 564] width 36 height 14
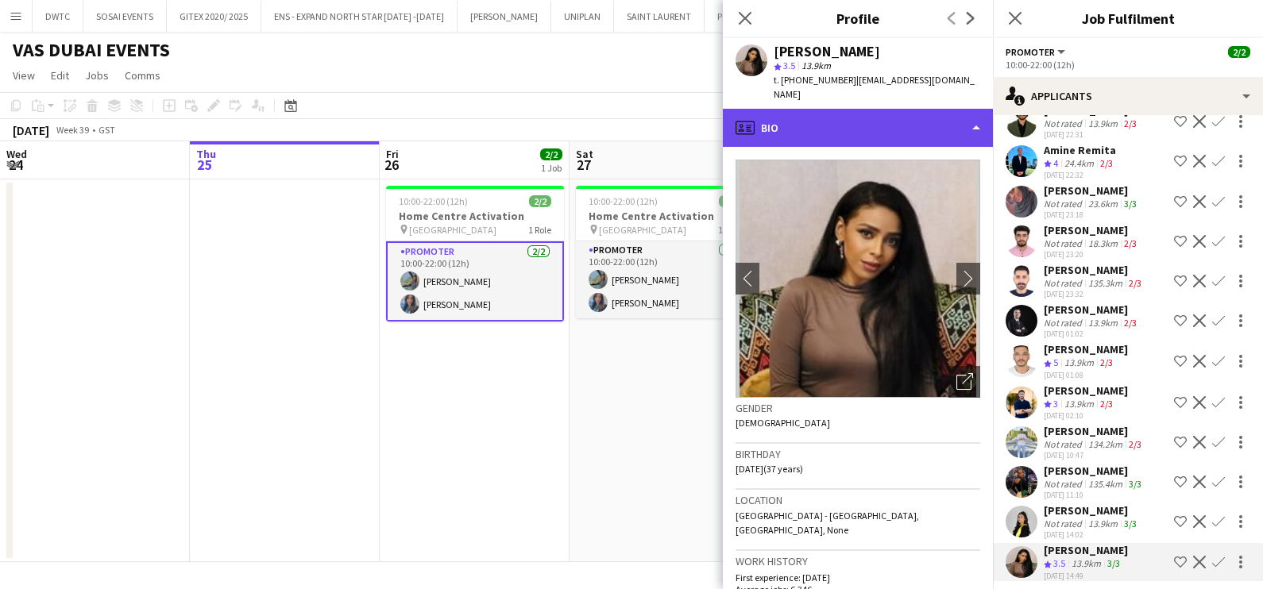
click at [826, 109] on div "profile Bio" at bounding box center [858, 128] width 270 height 38
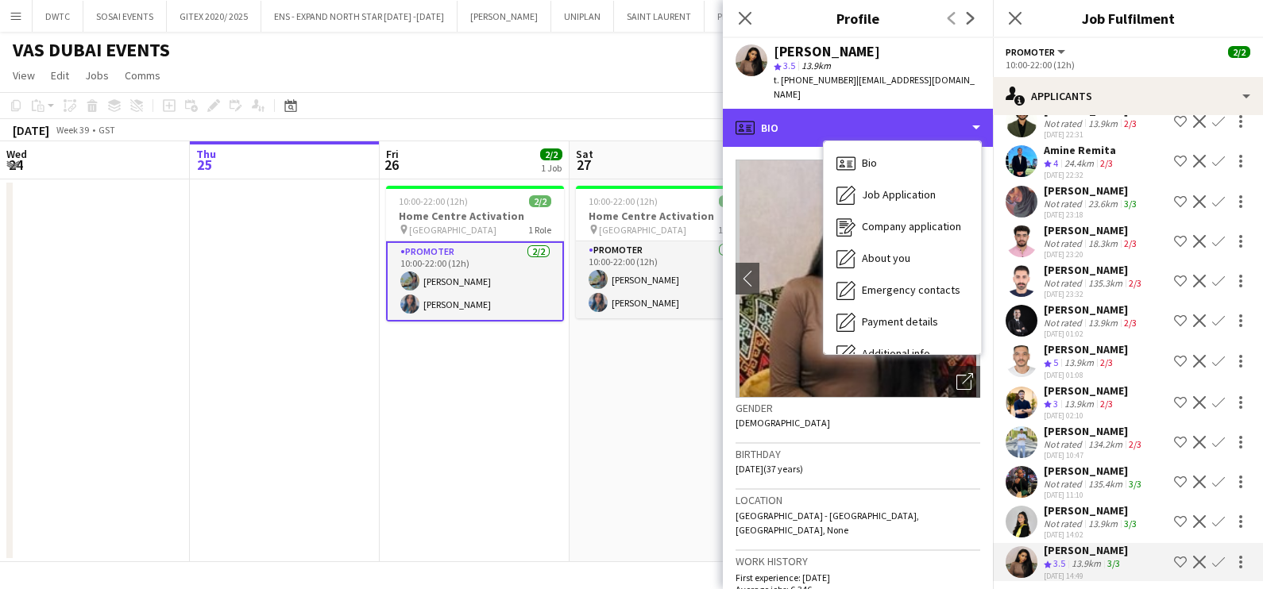
scroll to position [117, 0]
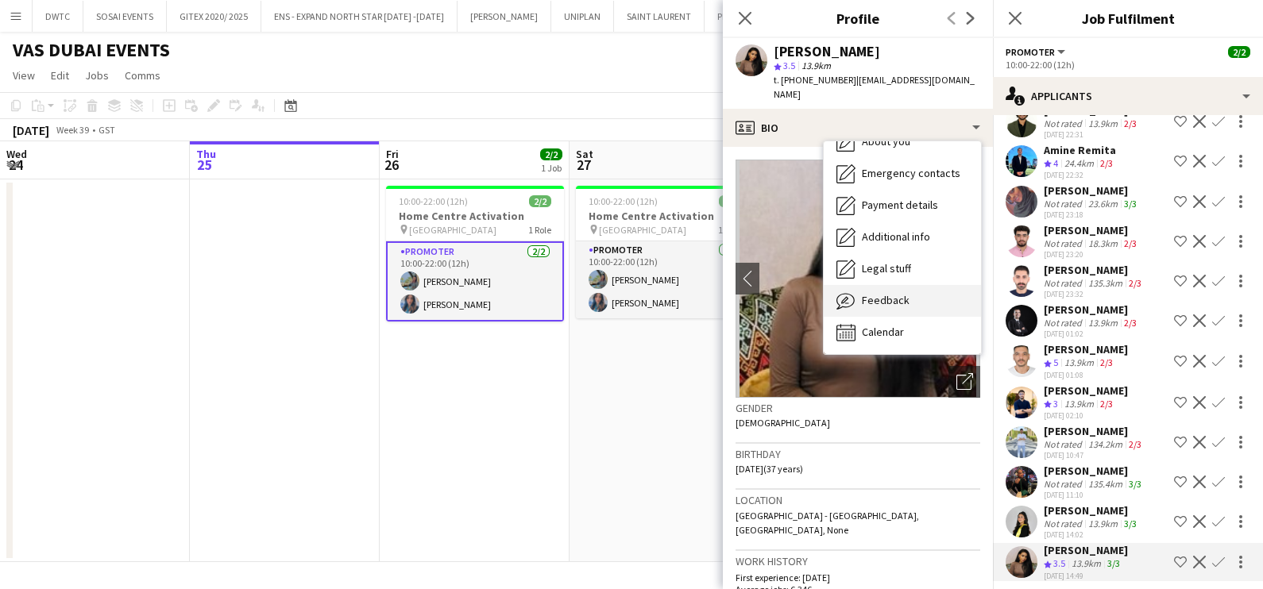
click at [909, 285] on div "Feedback Feedback" at bounding box center [902, 301] width 157 height 32
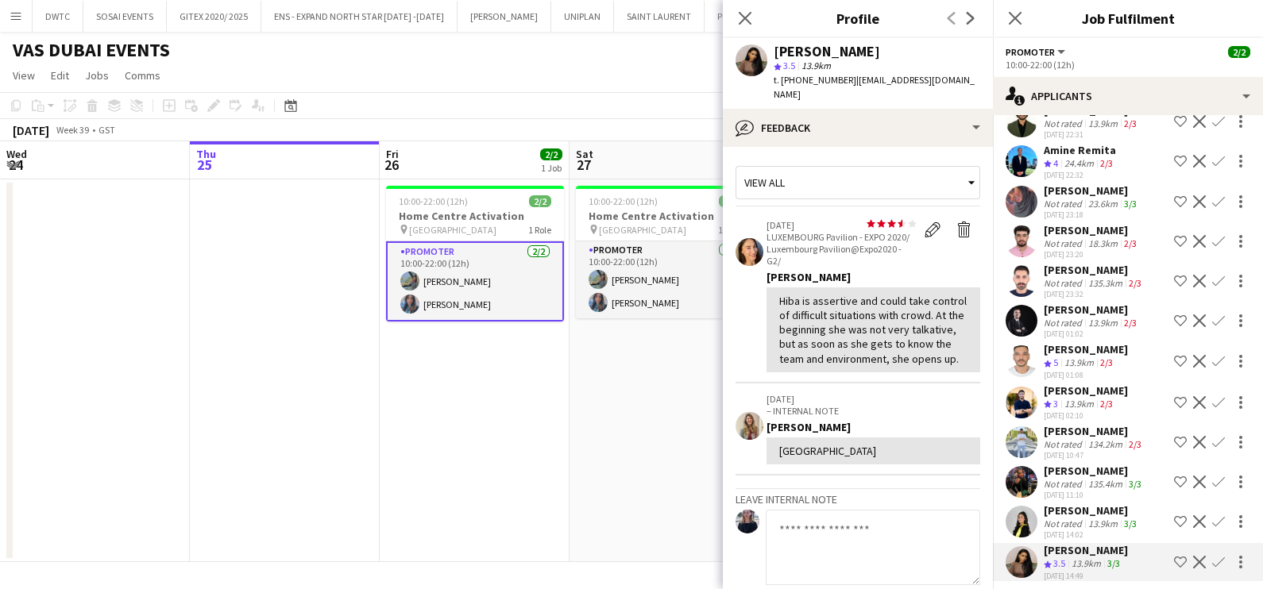
click at [619, 421] on app-date-cell "10:00-22:00 (12h) 2/2 Home Centre Activation pin [GEOGRAPHIC_DATA] 1 Role Promo…" at bounding box center [664, 370] width 190 height 383
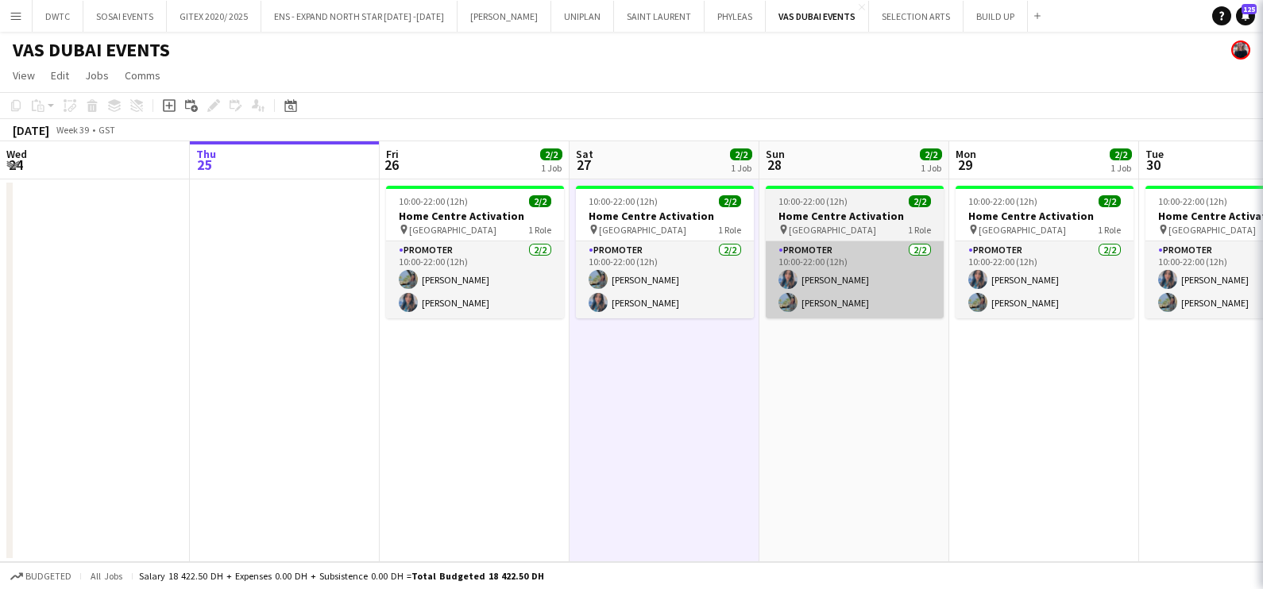
scroll to position [0, 0]
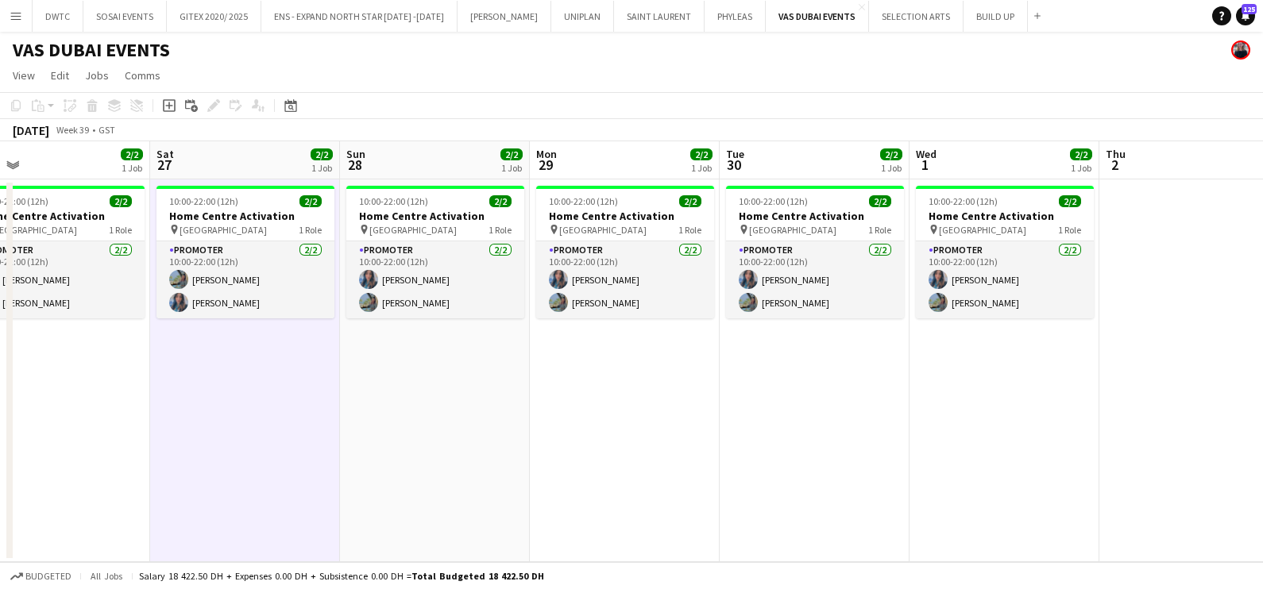
drag, startPoint x: 719, startPoint y: 366, endPoint x: 457, endPoint y: 397, distance: 263.9
click at [337, 368] on app-calendar-viewport "Tue 23 Wed 24 Thu 25 Fri 26 2/2 1 Job Sat 27 2/2 1 Job Sun 28 2/2 1 Job Mon 29 …" at bounding box center [631, 351] width 1263 height 421
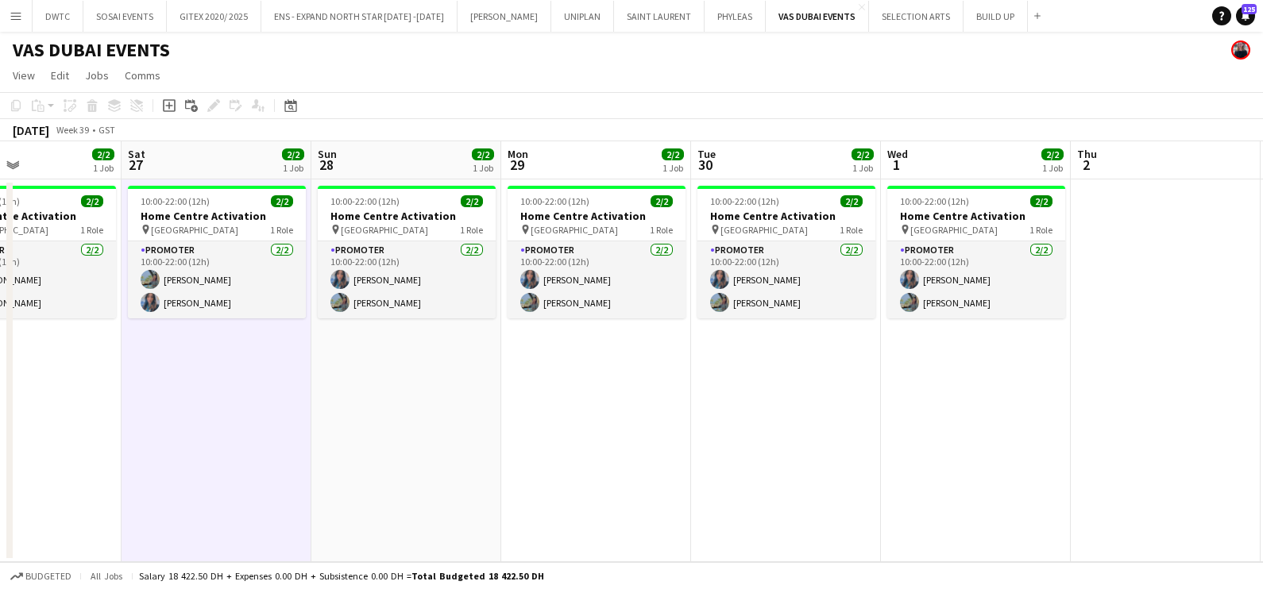
scroll to position [0, 442]
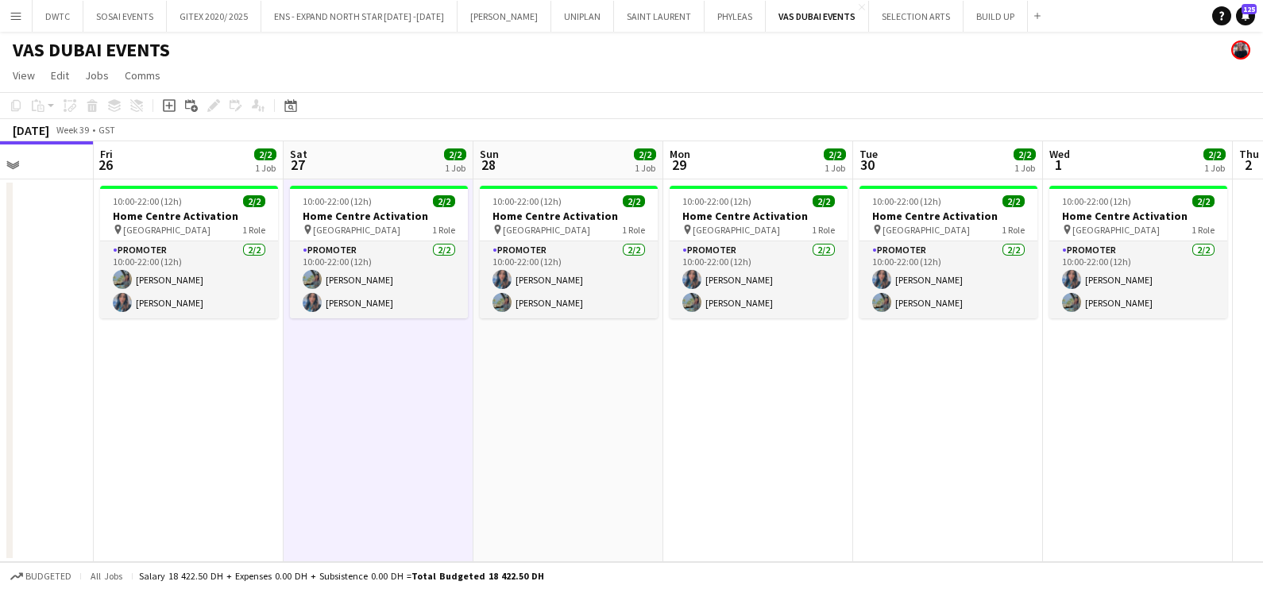
drag, startPoint x: 577, startPoint y: 403, endPoint x: 758, endPoint y: 402, distance: 181.9
click at [758, 402] on app-calendar-viewport "Tue 23 Wed 24 Thu 25 Fri 26 2/2 1 Job Sat 27 2/2 1 Job Sun 28 2/2 1 Job Mon 29 …" at bounding box center [631, 351] width 1263 height 421
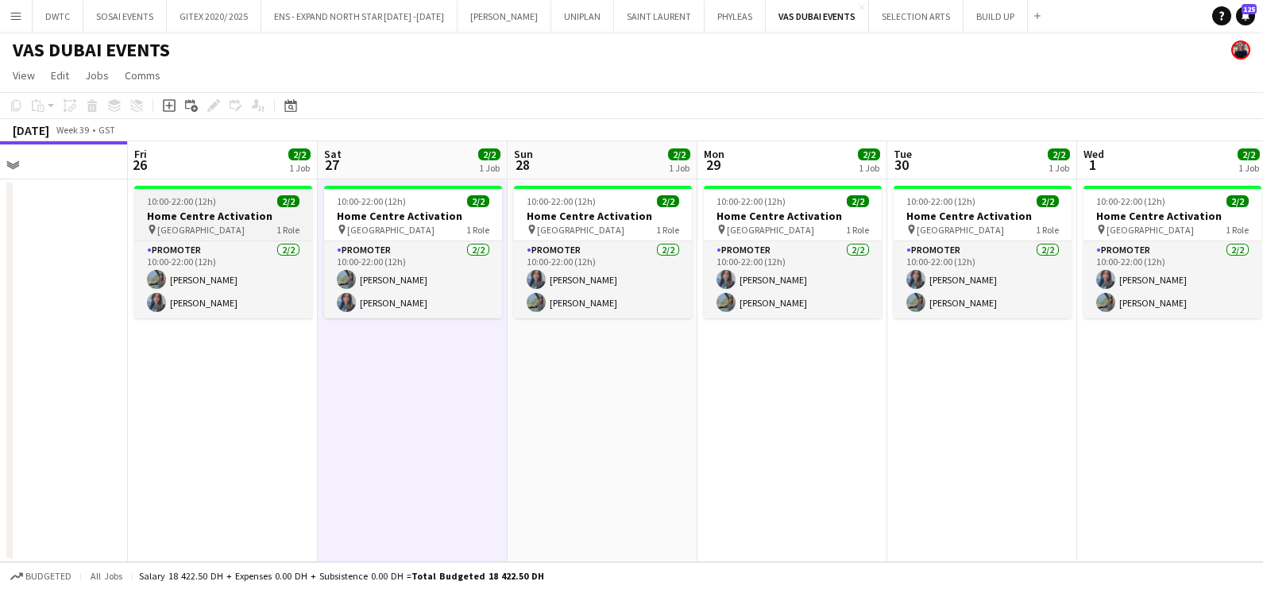
click at [233, 196] on div "10:00-22:00 (12h) 2/2" at bounding box center [223, 201] width 178 height 12
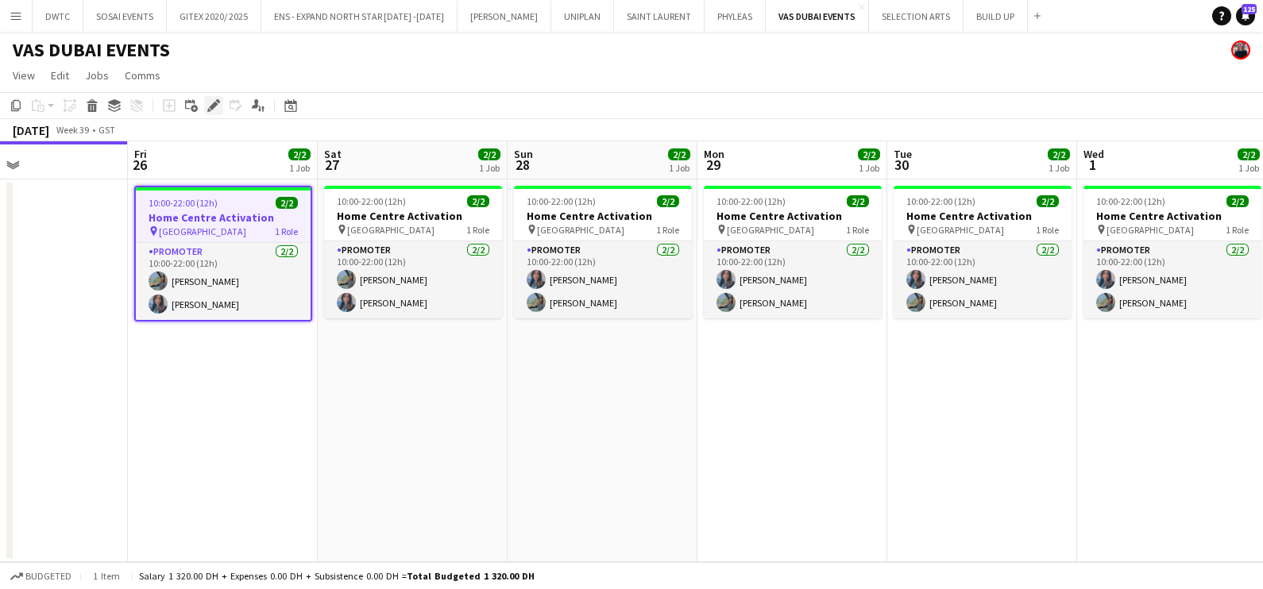
click at [205, 102] on div "Edit" at bounding box center [213, 105] width 19 height 19
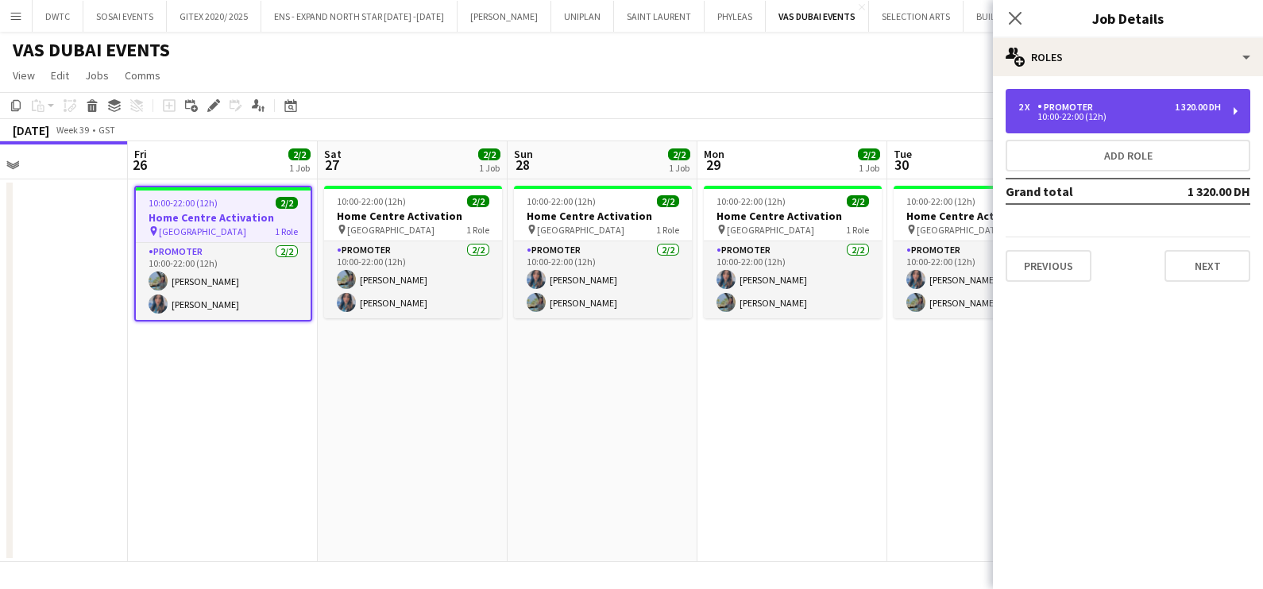
click at [1120, 110] on div "2 x Promoter 1 320.00 DH" at bounding box center [1119, 107] width 203 height 11
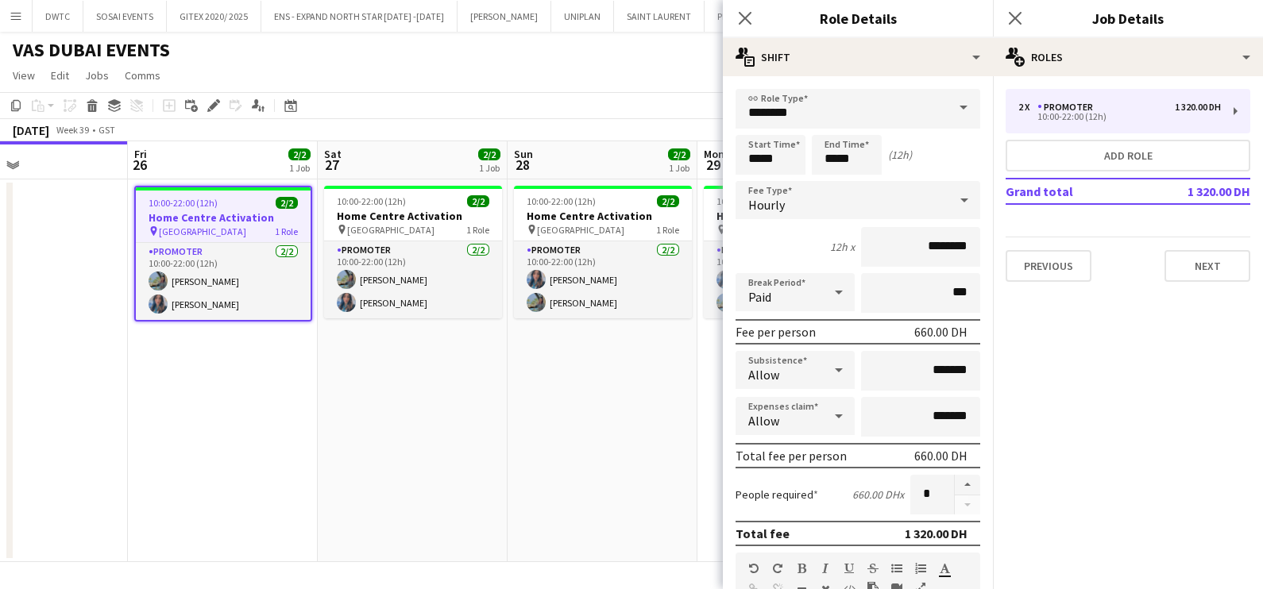
click at [484, 436] on app-date-cell "10:00-22:00 (12h) 2/2 Home Centre Activation pin [GEOGRAPHIC_DATA] 1 Role Promo…" at bounding box center [413, 370] width 190 height 383
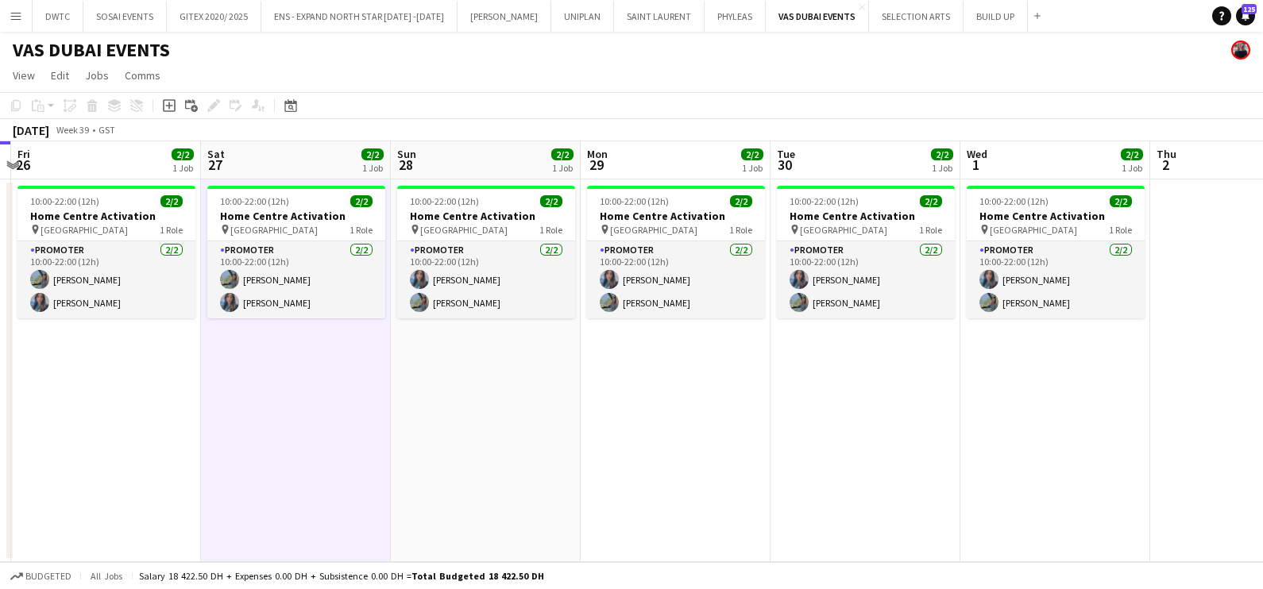
scroll to position [0, 498]
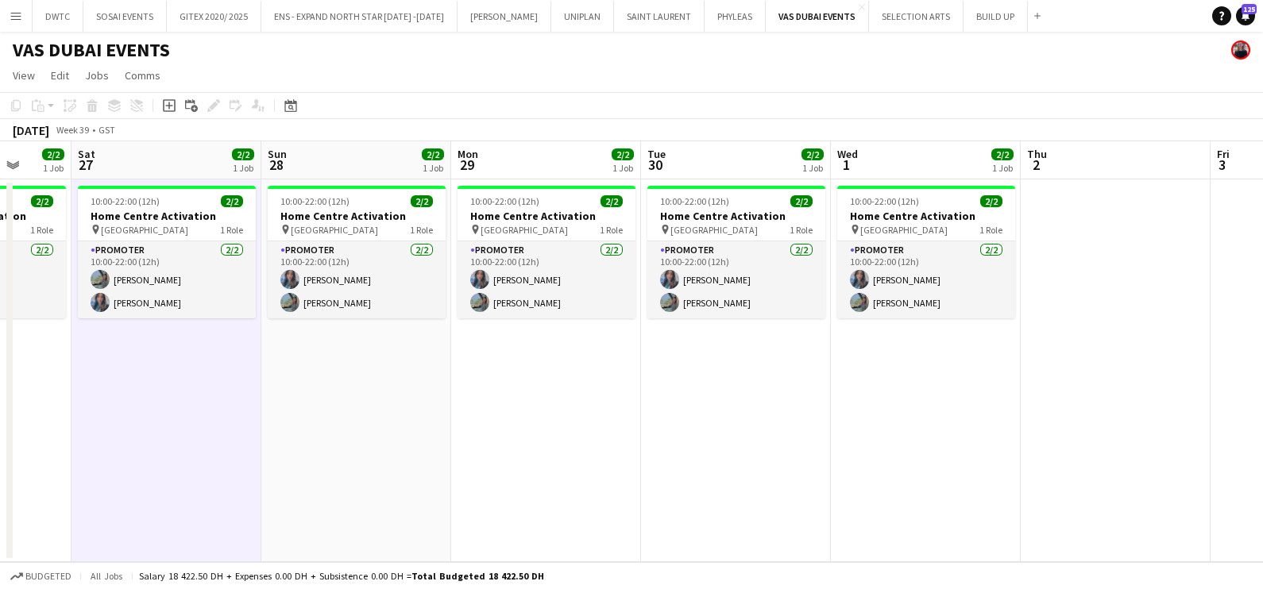
drag, startPoint x: 894, startPoint y: 459, endPoint x: 838, endPoint y: 480, distance: 60.3
click at [838, 480] on app-calendar-viewport "Wed 24 Thu 25 Fri 26 2/2 1 Job Sat 27 2/2 1 Job Sun 28 2/2 1 Job Mon 29 2/2 1 J…" at bounding box center [631, 351] width 1263 height 421
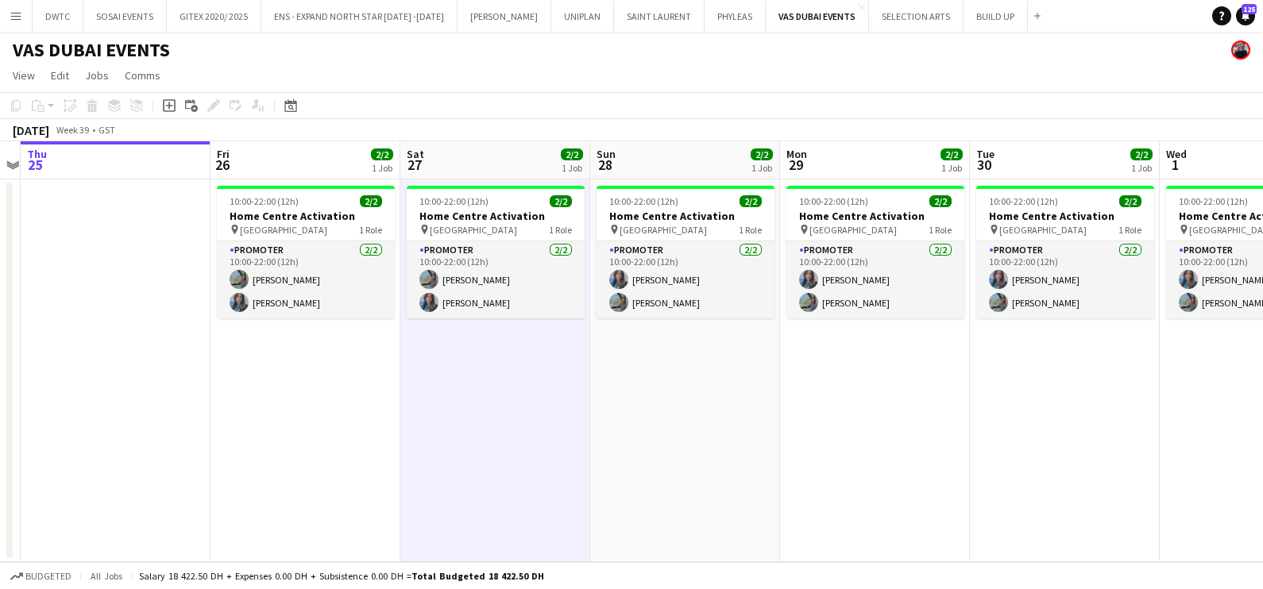
drag, startPoint x: 278, startPoint y: 401, endPoint x: 446, endPoint y: 388, distance: 168.9
click at [445, 388] on app-calendar-viewport "Tue 23 Wed 24 Thu 25 Fri 26 2/2 1 Job Sat 27 2/2 1 Job Sun 28 2/2 1 Job Mon 29 …" at bounding box center [631, 351] width 1263 height 421
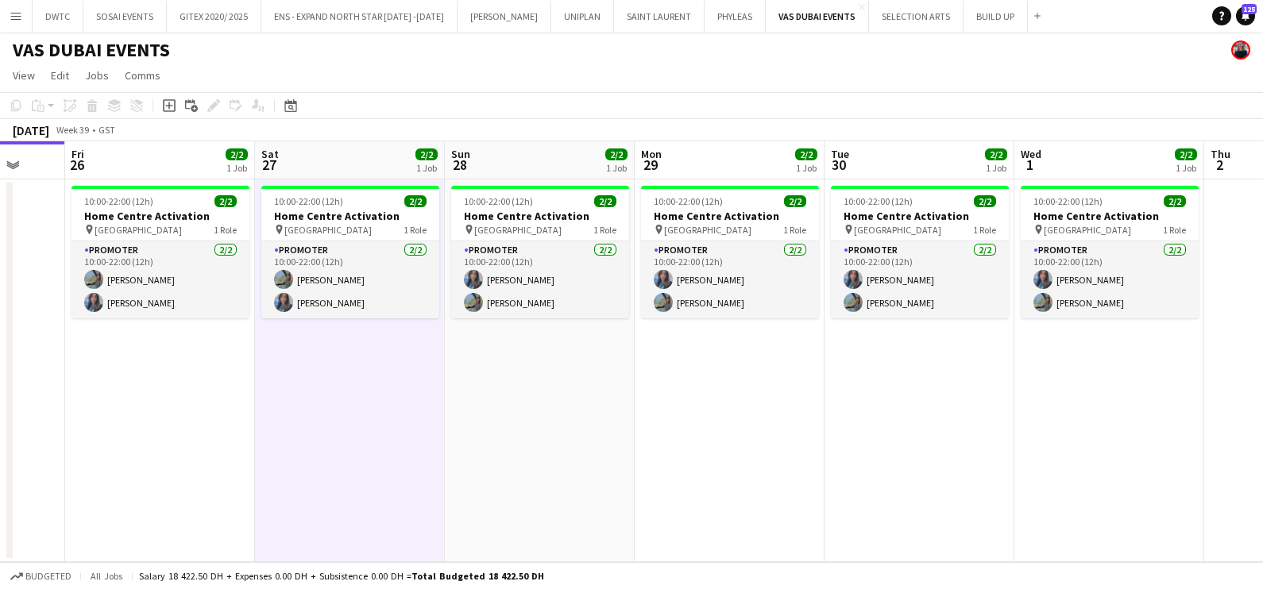
scroll to position [0, 502]
drag, startPoint x: 708, startPoint y: 403, endPoint x: 530, endPoint y: 413, distance: 178.2
click at [538, 422] on app-calendar-viewport "Tue 23 Wed 24 Thu 25 Fri 26 2/2 1 Job Sat 27 2/2 1 Job Sun 28 2/2 1 Job Mon 29 …" at bounding box center [631, 351] width 1263 height 421
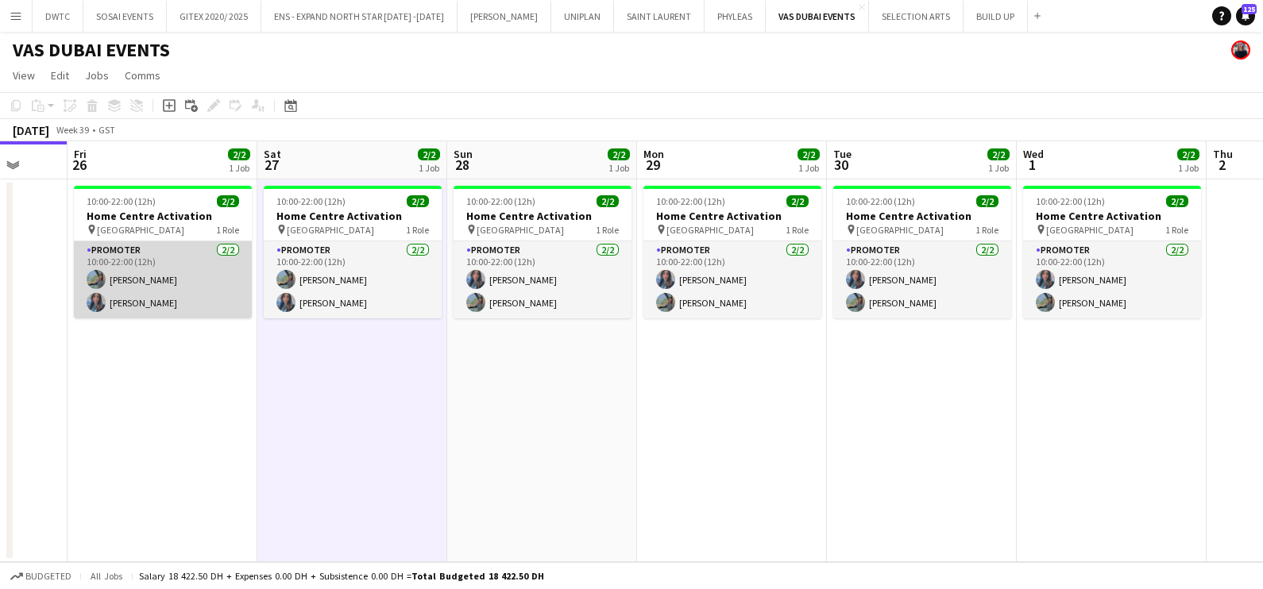
click at [160, 274] on app-card-role "Promoter [DATE] 10:00-22:00 (12h) [PERSON_NAME] [PERSON_NAME]" at bounding box center [163, 279] width 178 height 77
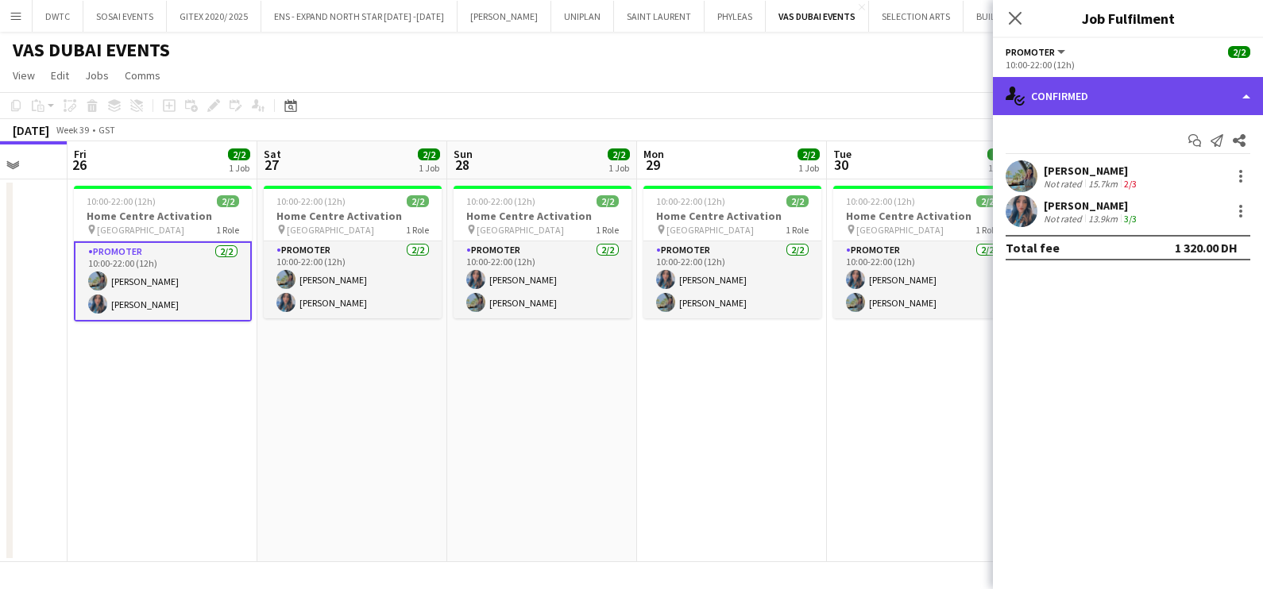
click at [1109, 109] on div "single-neutral-actions-check-2 Confirmed" at bounding box center [1128, 96] width 270 height 38
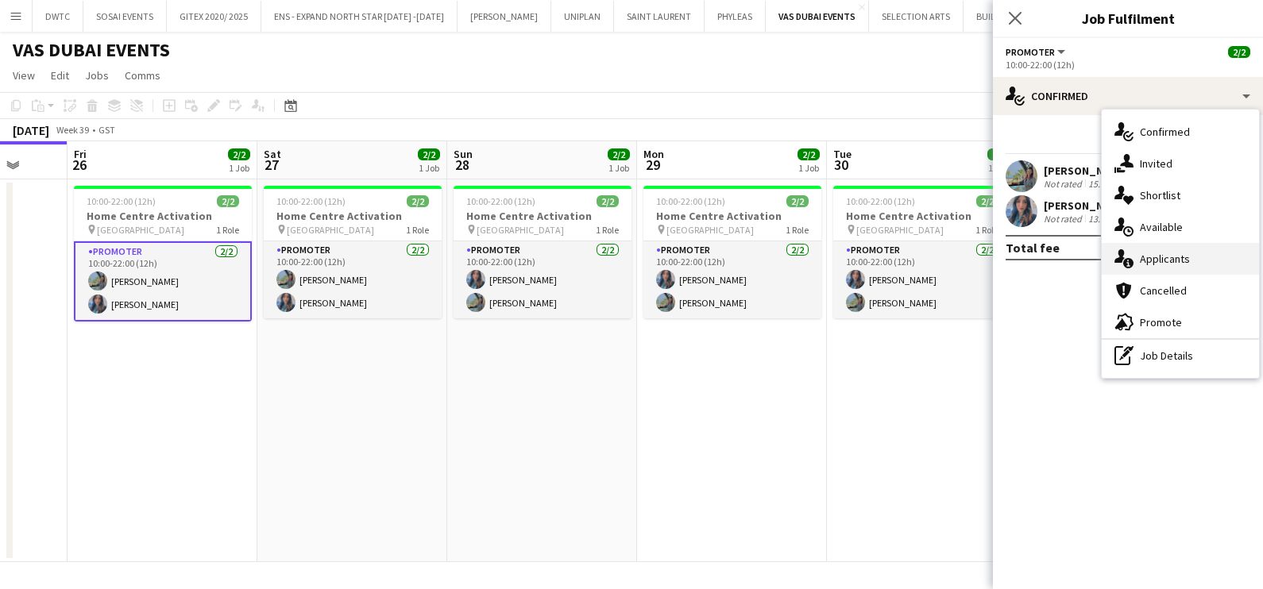
click at [1150, 264] on span "Applicants" at bounding box center [1165, 259] width 50 height 14
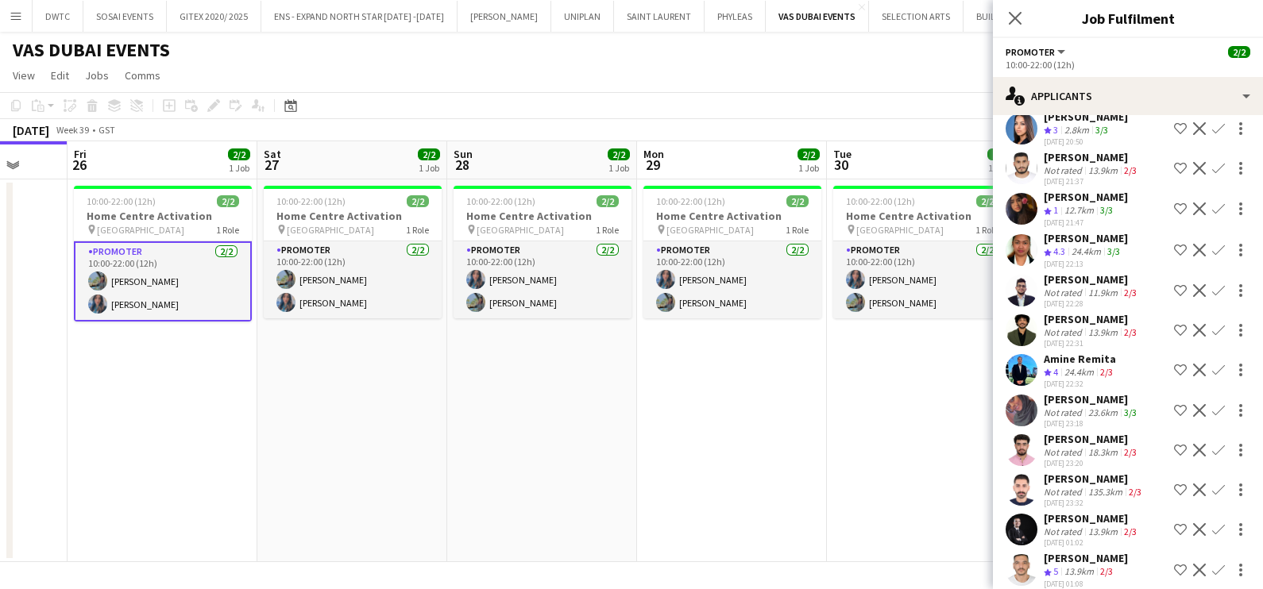
scroll to position [1345, 0]
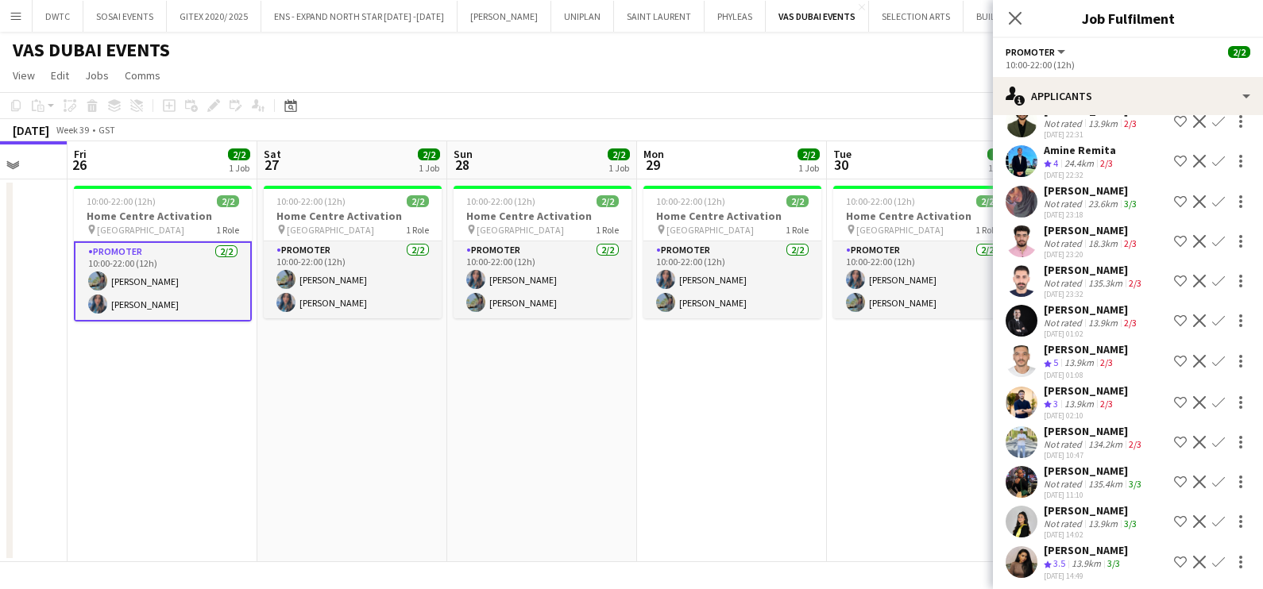
click at [1049, 561] on icon "Crew rating" at bounding box center [1048, 565] width 8 height 8
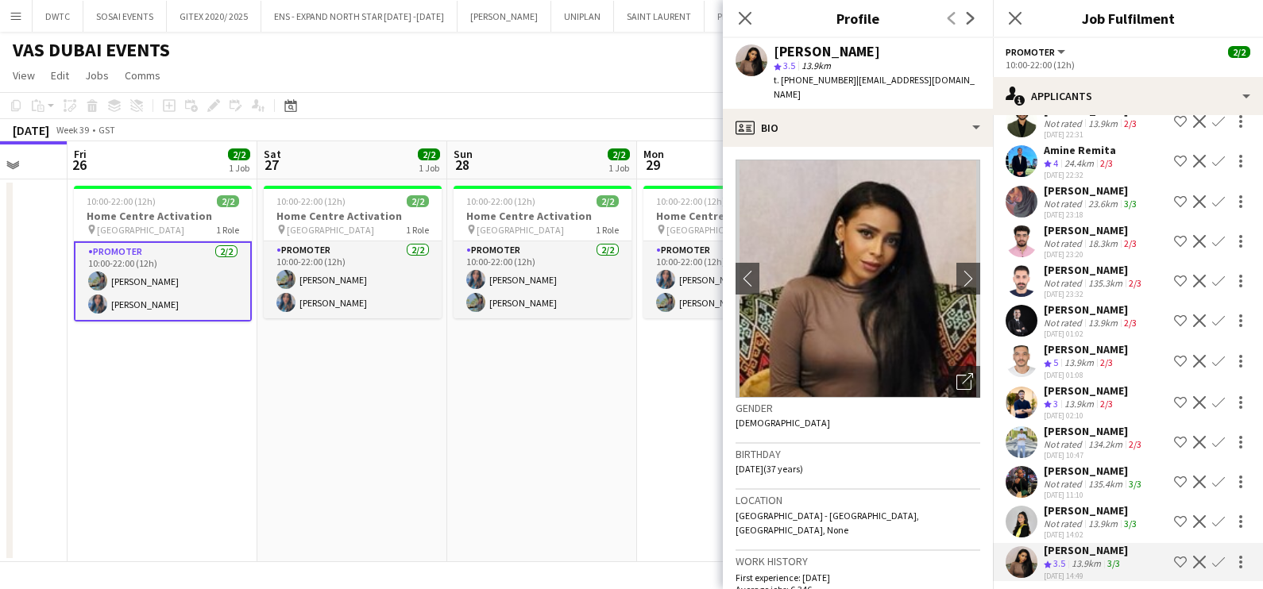
click at [1059, 508] on div "[PERSON_NAME]" at bounding box center [1092, 510] width 96 height 14
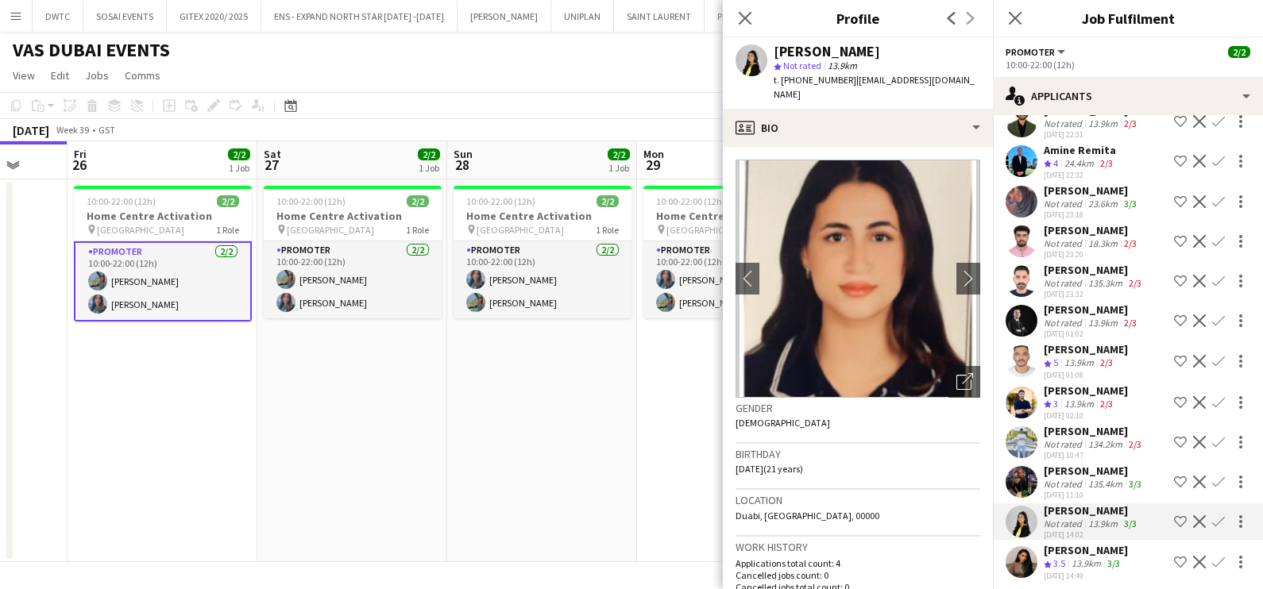
click at [1050, 478] on div "Not rated" at bounding box center [1064, 484] width 41 height 12
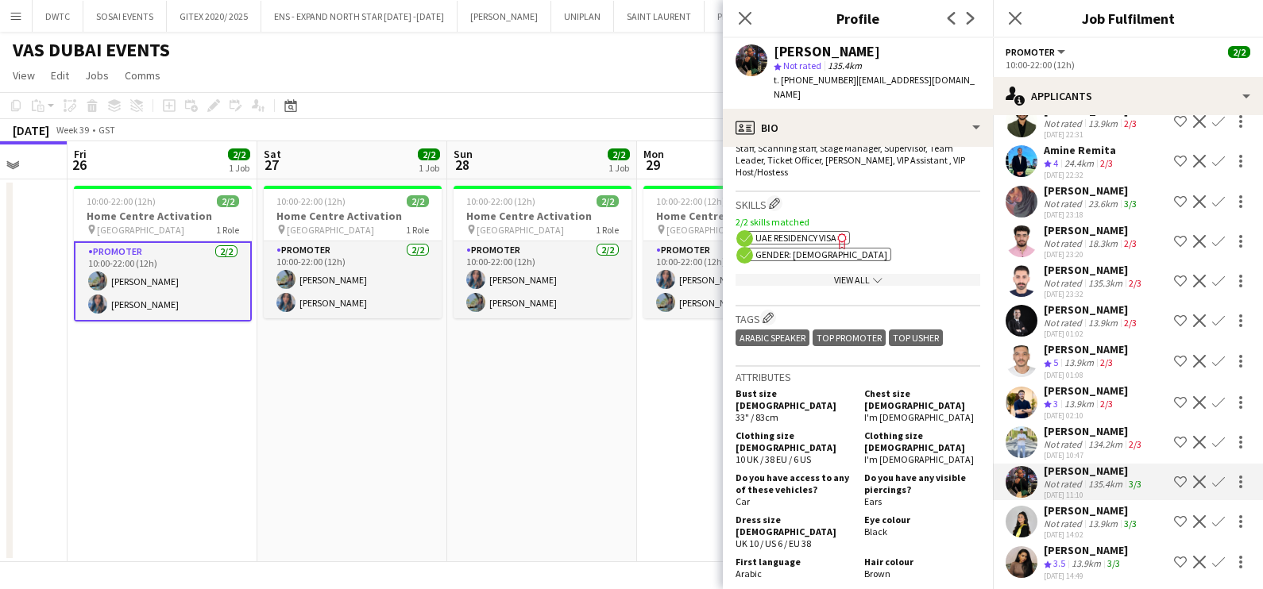
scroll to position [694, 0]
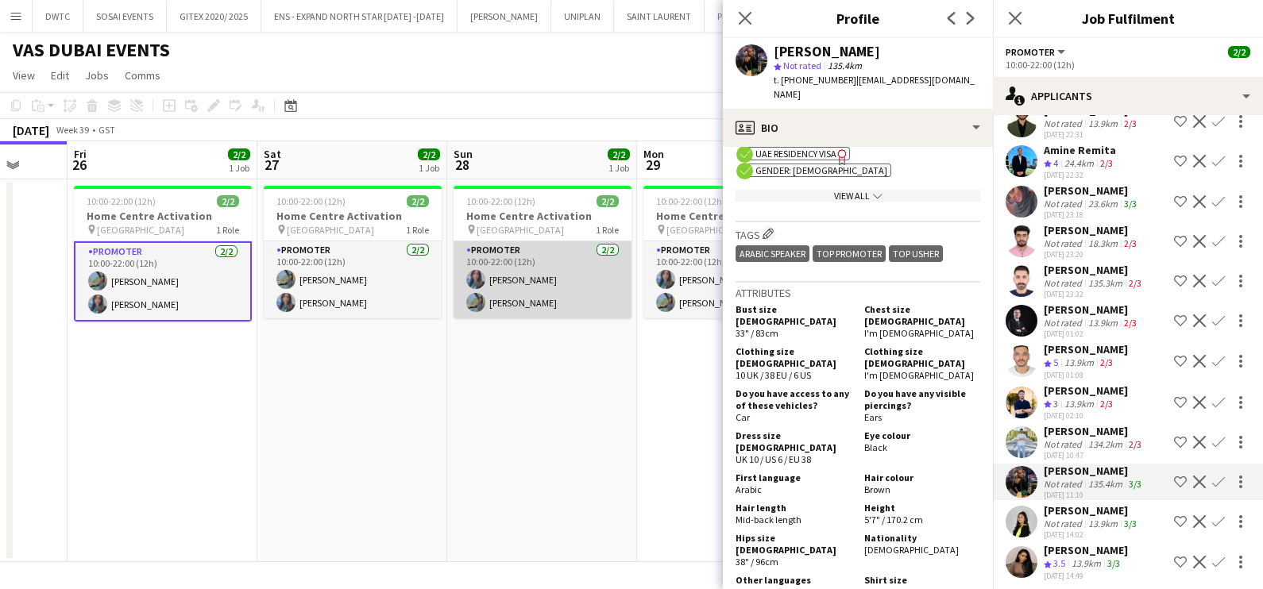
click at [535, 281] on app-card-role "Promoter [DATE] 10:00-22:00 (12h) [PERSON_NAME] [PERSON_NAME]" at bounding box center [542, 279] width 178 height 77
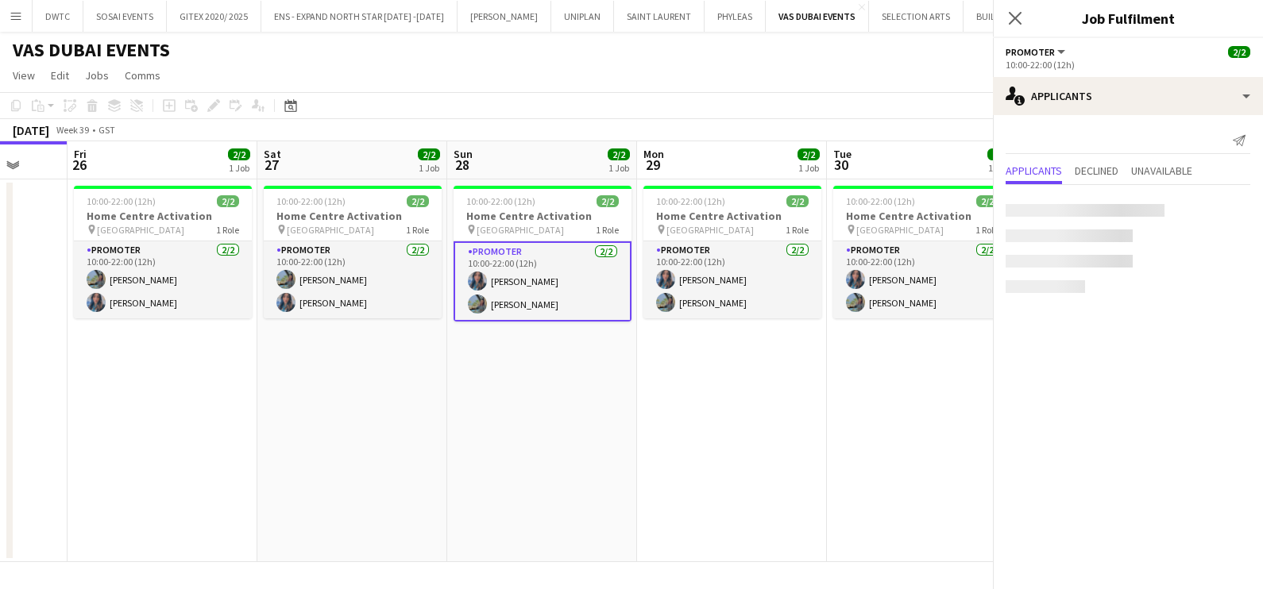
scroll to position [0, 0]
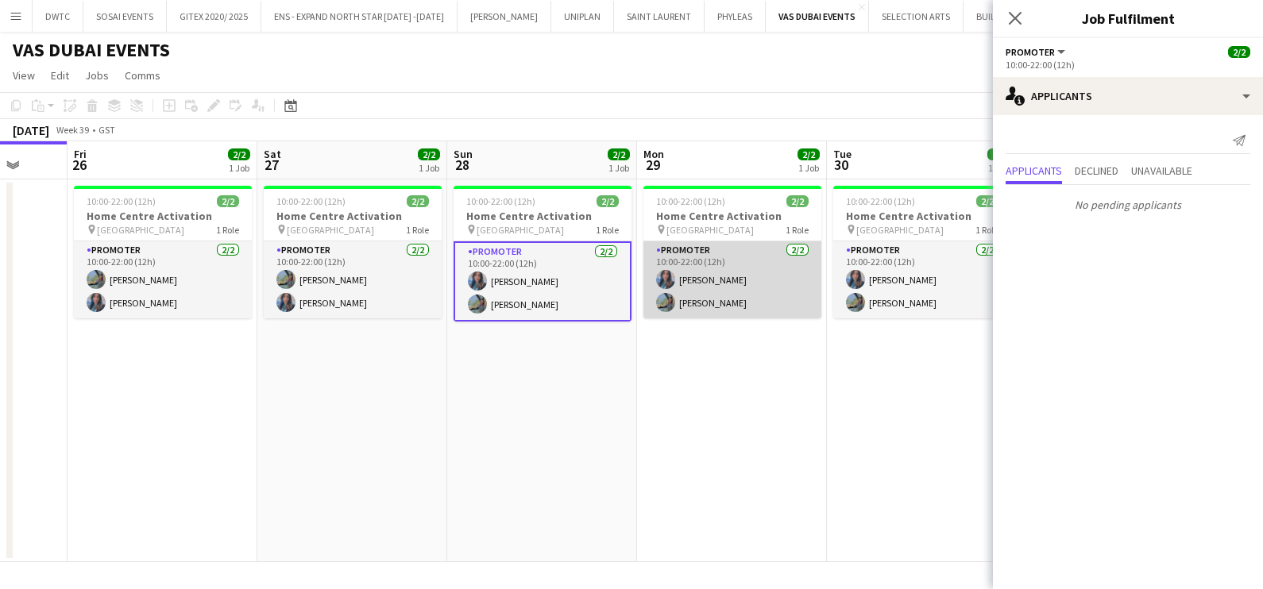
click at [699, 291] on app-card-role "Promoter [DATE] 10:00-22:00 (12h) [PERSON_NAME] [PERSON_NAME]" at bounding box center [732, 279] width 178 height 77
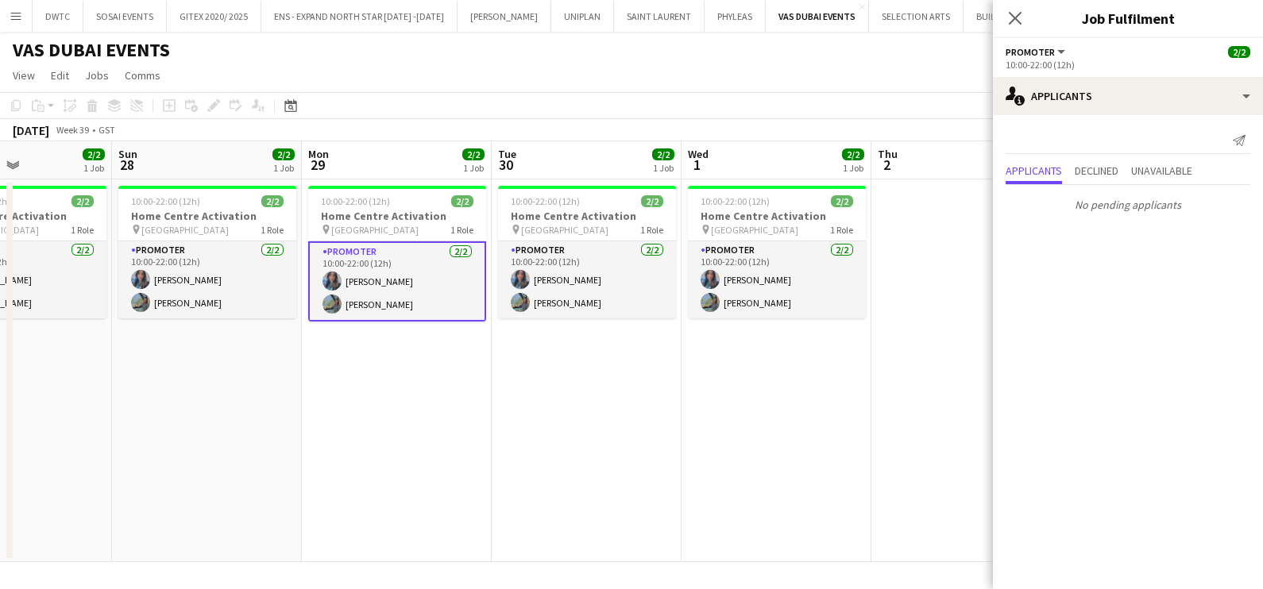
drag, startPoint x: 703, startPoint y: 424, endPoint x: 365, endPoint y: 424, distance: 337.5
click at [365, 424] on app-calendar-viewport "Wed 24 Thu 25 Fri 26 2/2 1 Job Sat 27 2/2 1 Job Sun 28 2/2 1 Job Mon 29 2/2 1 J…" at bounding box center [631, 351] width 1263 height 421
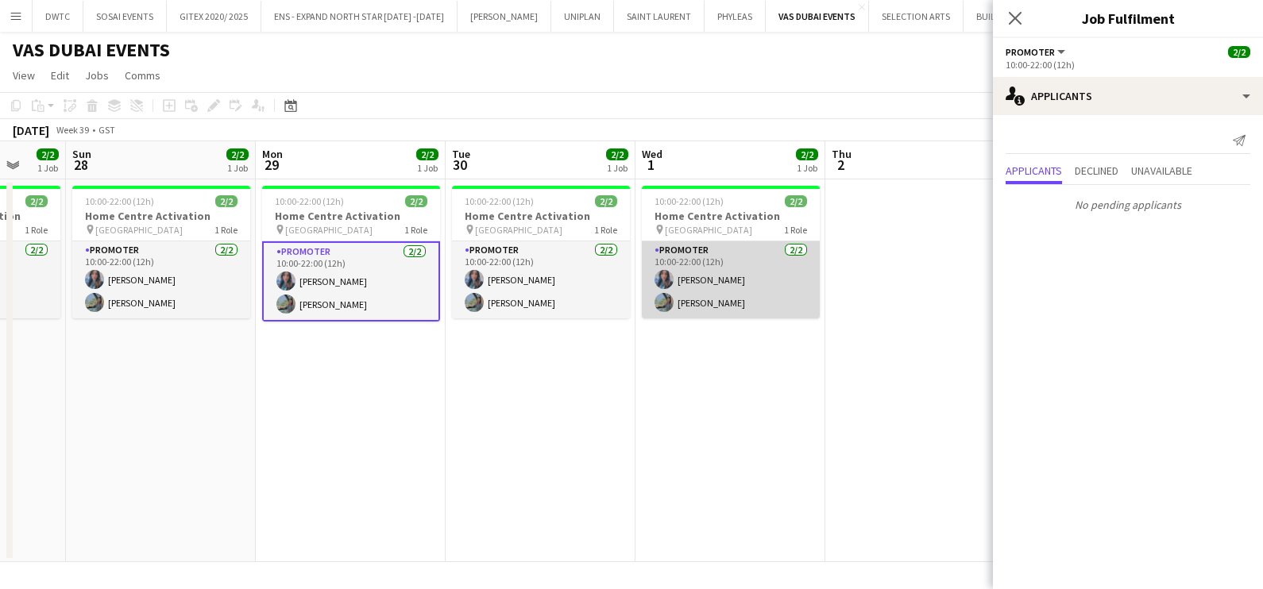
click at [735, 280] on app-card-role "Promoter [DATE] 10:00-22:00 (12h) [PERSON_NAME] [PERSON_NAME]" at bounding box center [731, 279] width 178 height 77
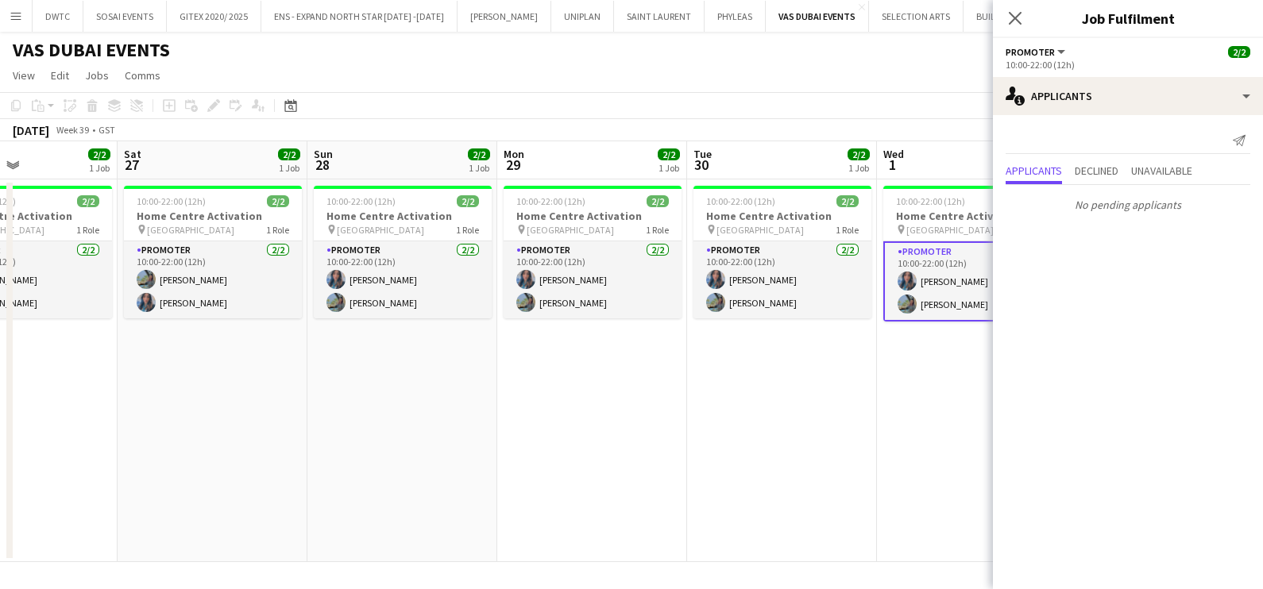
drag, startPoint x: 647, startPoint y: 392, endPoint x: 889, endPoint y: 389, distance: 242.2
click at [845, 389] on app-calendar-viewport "Wed 24 Thu 25 Fri 26 2/2 1 Job Sat 27 2/2 1 Job Sun 28 2/2 1 Job Mon 29 2/2 1 J…" at bounding box center [631, 351] width 1263 height 421
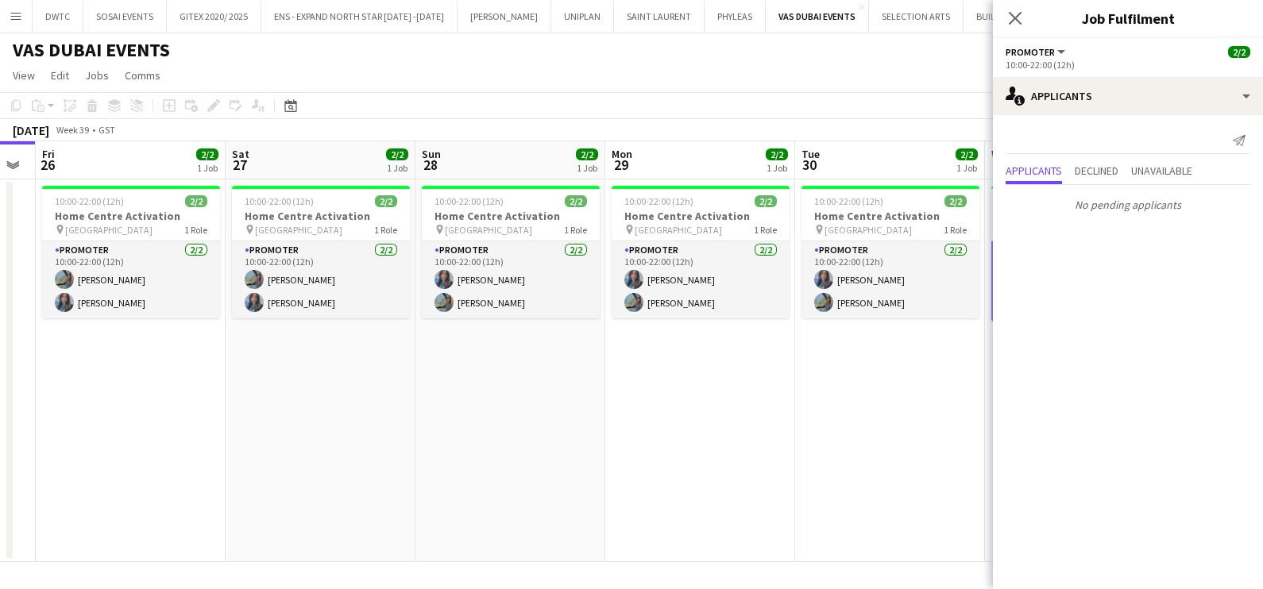
scroll to position [0, 546]
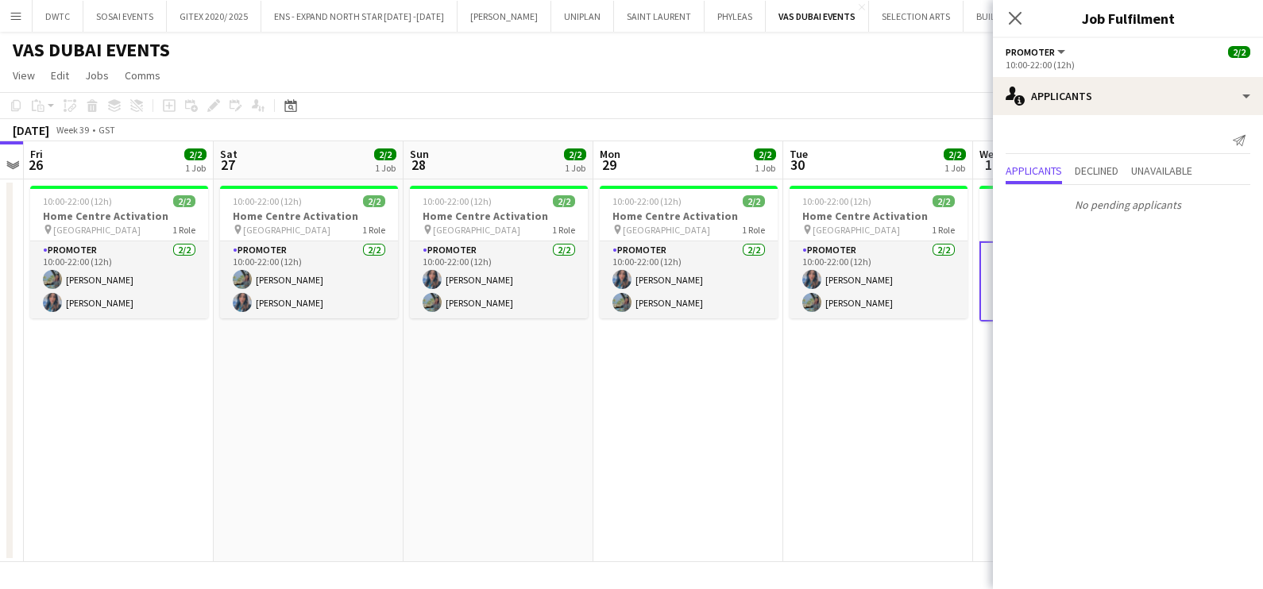
drag, startPoint x: 785, startPoint y: 391, endPoint x: 633, endPoint y: 395, distance: 151.8
click at [633, 395] on app-calendar-viewport "Tue 23 Wed 24 Thu 25 Fri 26 2/2 1 Job Sat 27 2/2 1 Job Sun 28 2/2 1 Job Mon 29 …" at bounding box center [631, 351] width 1263 height 421
click at [691, 410] on app-date-cell "10:00-22:00 (12h) 2/2 Home Centre Activation pin [GEOGRAPHIC_DATA] 1 Role Promo…" at bounding box center [688, 370] width 190 height 383
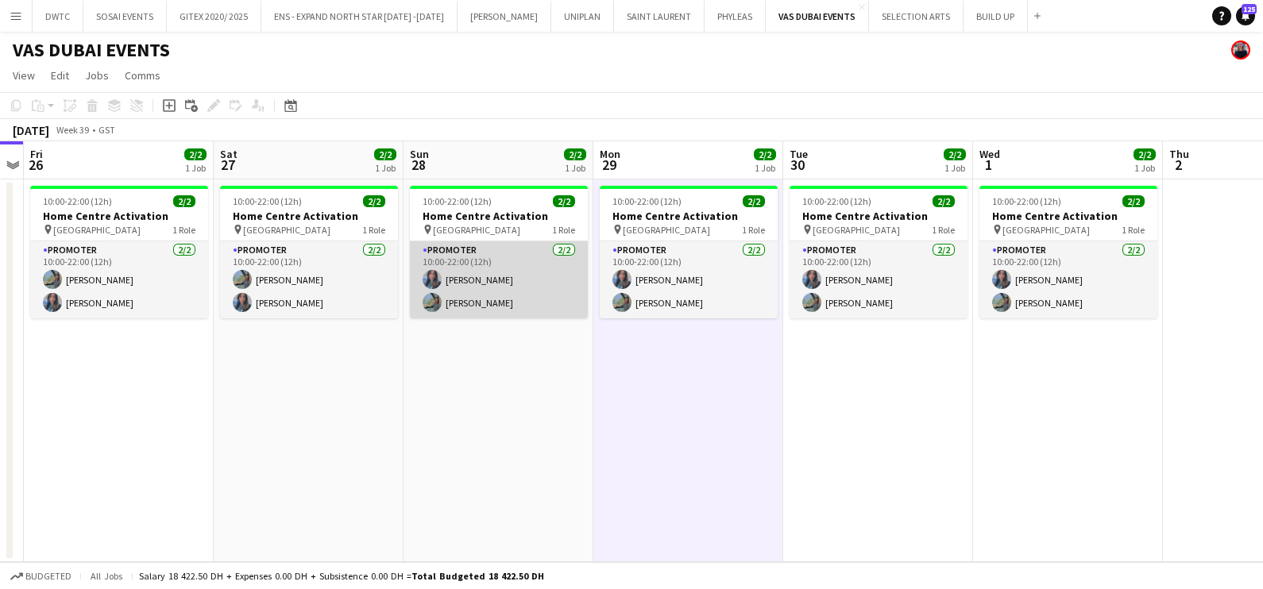
click at [449, 297] on app-card-role "Promoter [DATE] 10:00-22:00 (12h) [PERSON_NAME] [PERSON_NAME]" at bounding box center [499, 279] width 178 height 77
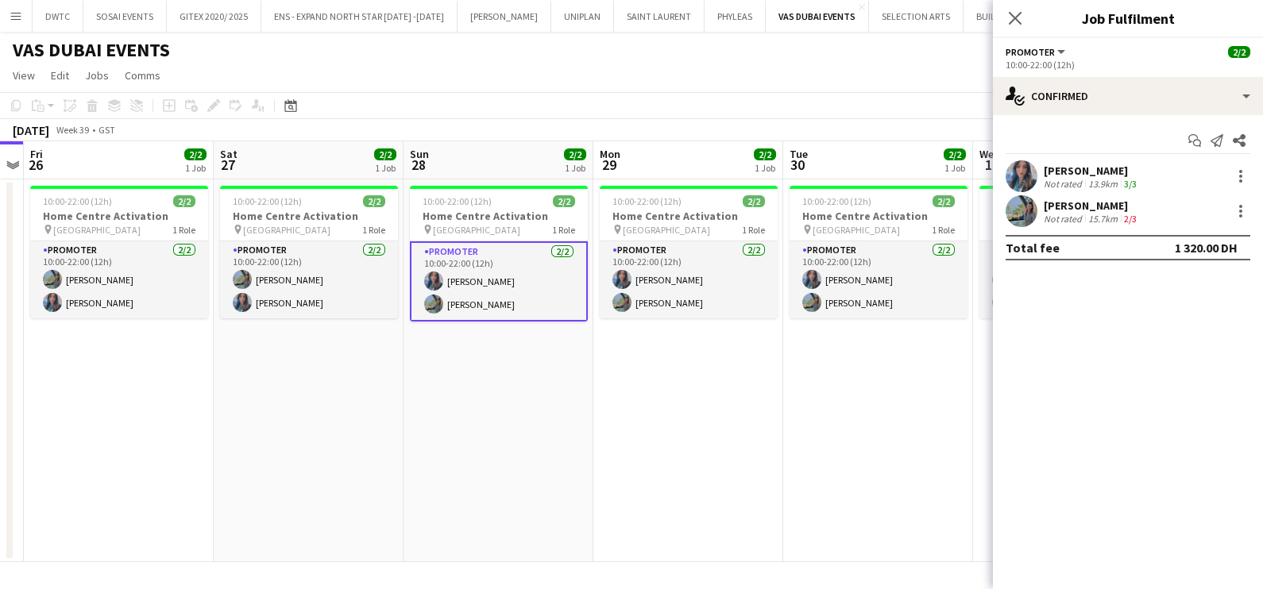
click at [1058, 208] on div "[PERSON_NAME]" at bounding box center [1092, 206] width 96 height 14
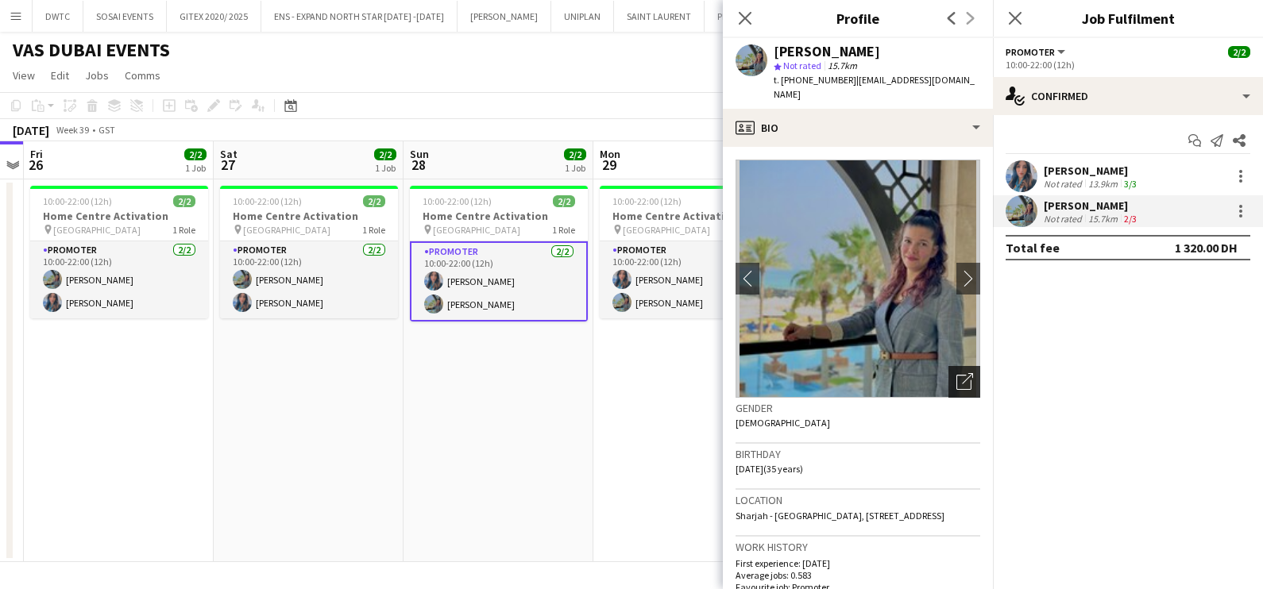
click at [956, 373] on icon "Open photos pop-in" at bounding box center [964, 381] width 17 height 17
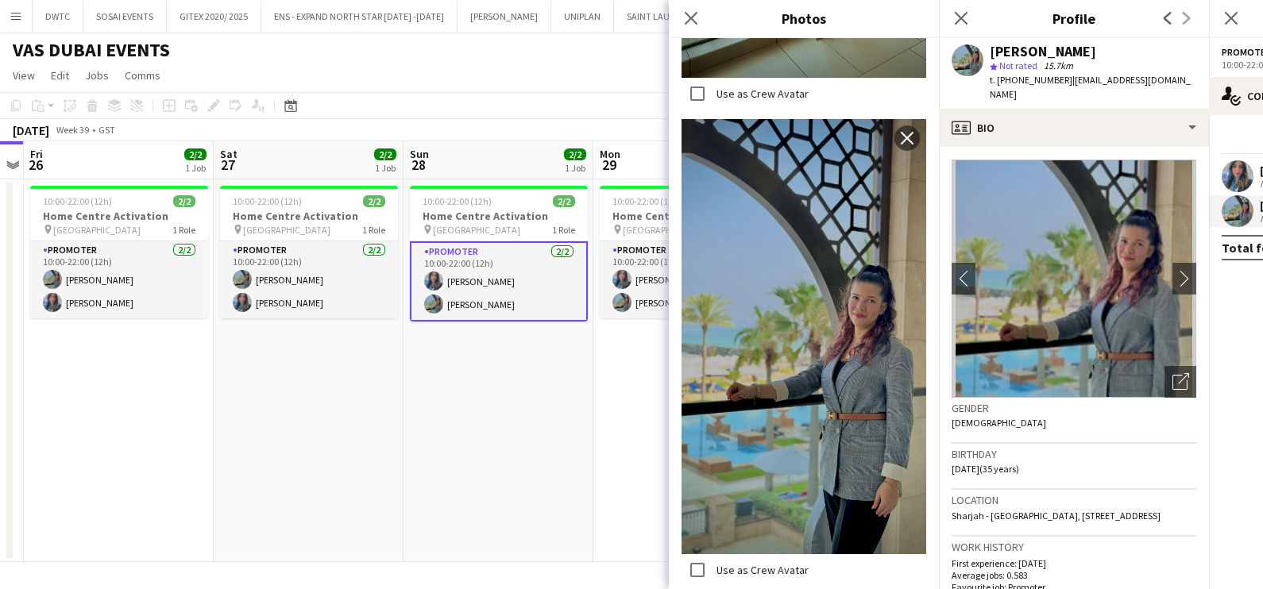
scroll to position [1373, 0]
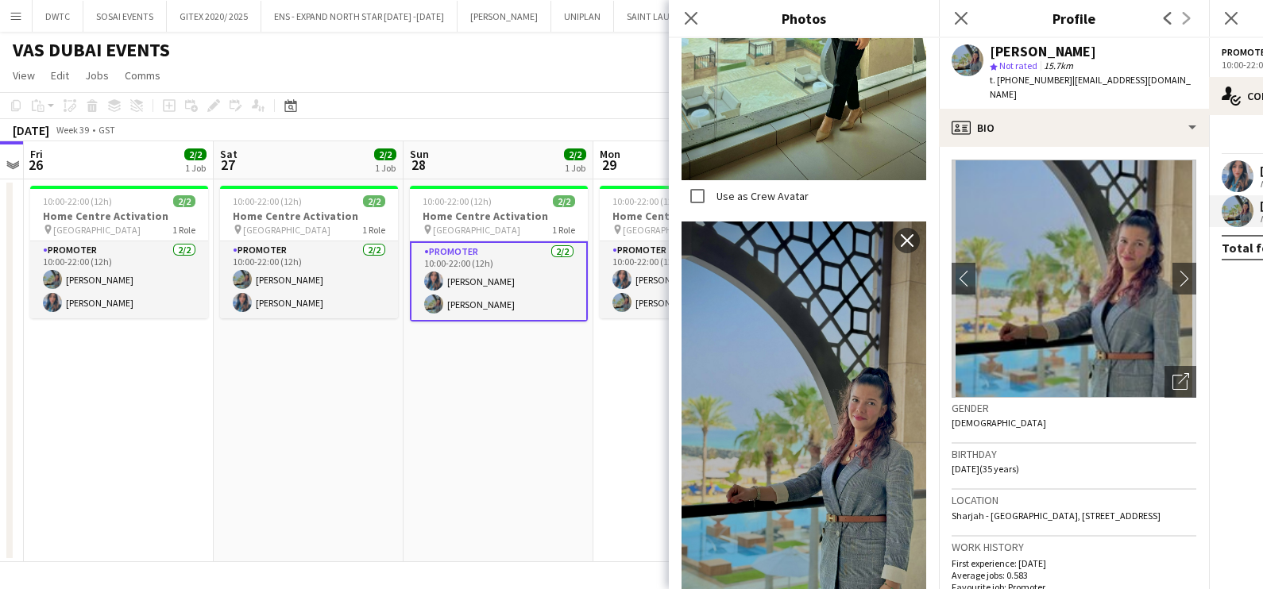
click at [517, 280] on app-card-role "Promoter [DATE] 10:00-22:00 (12h) [PERSON_NAME] [PERSON_NAME]" at bounding box center [499, 281] width 178 height 80
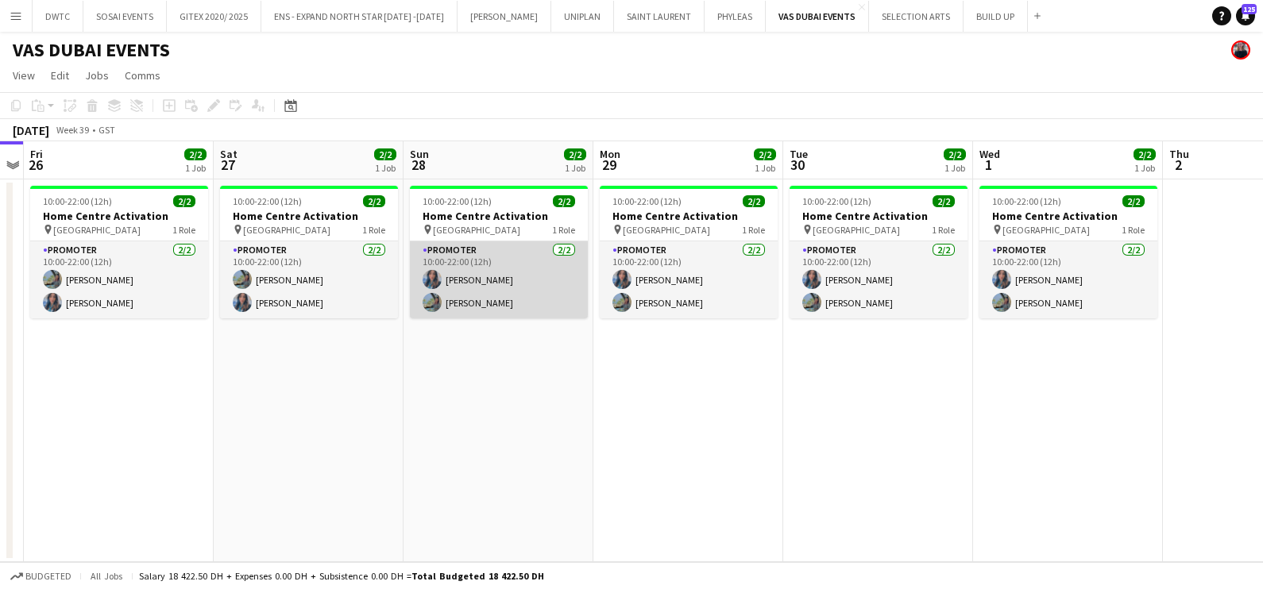
click at [517, 280] on app-card-role "Promoter [DATE] 10:00-22:00 (12h) [PERSON_NAME] [PERSON_NAME]" at bounding box center [499, 279] width 178 height 77
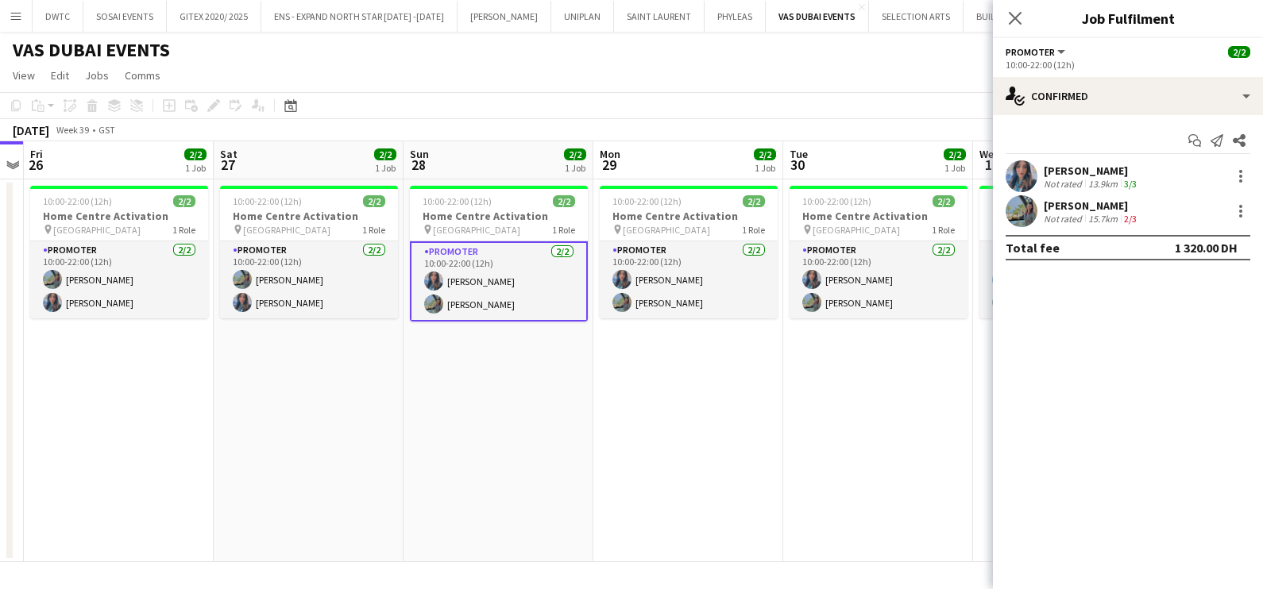
click at [1096, 178] on div "13.9km" at bounding box center [1103, 184] width 36 height 12
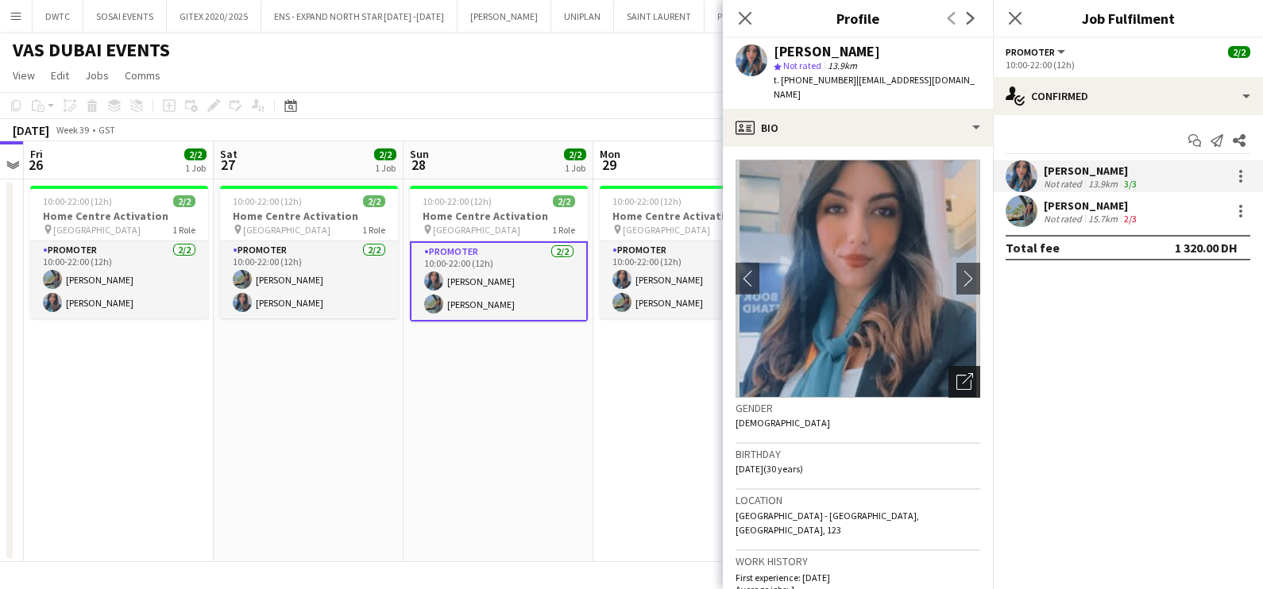
click at [956, 373] on icon "Open photos pop-in" at bounding box center [964, 381] width 17 height 17
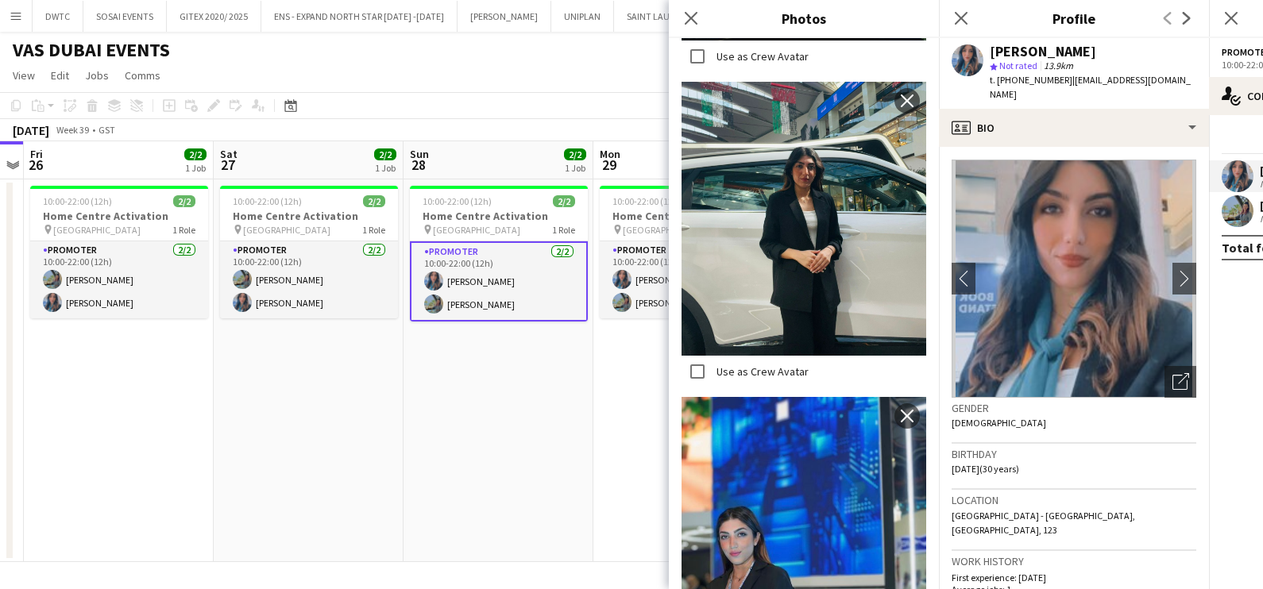
scroll to position [2878, 0]
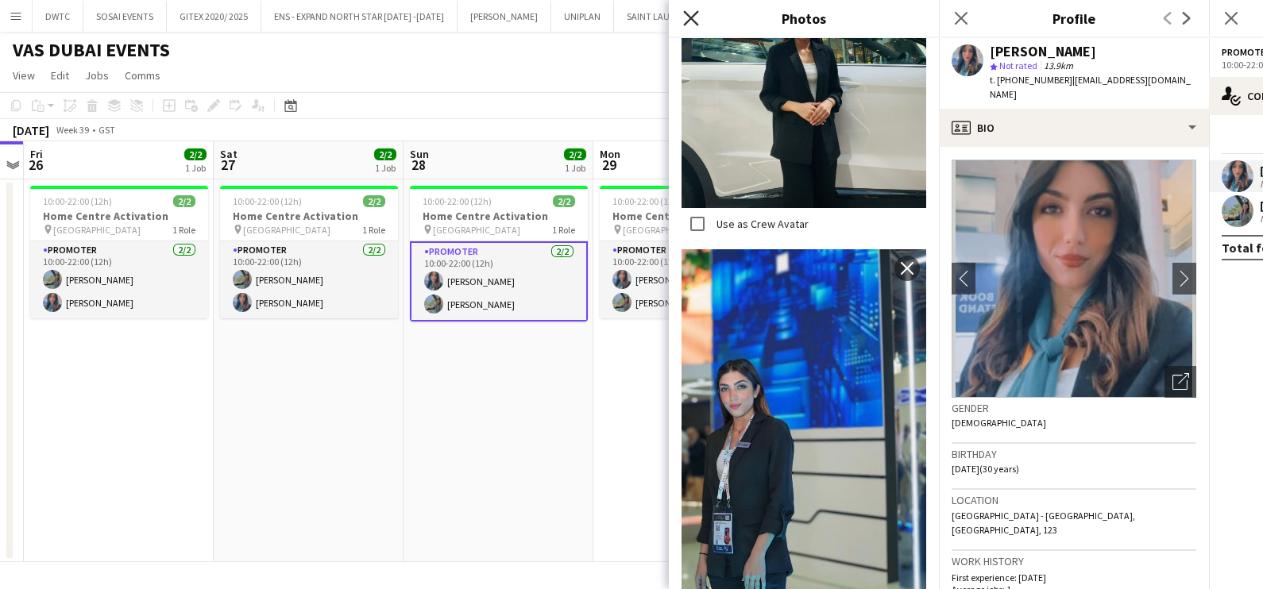
click at [686, 11] on icon "Close pop-in" at bounding box center [690, 17] width 15 height 15
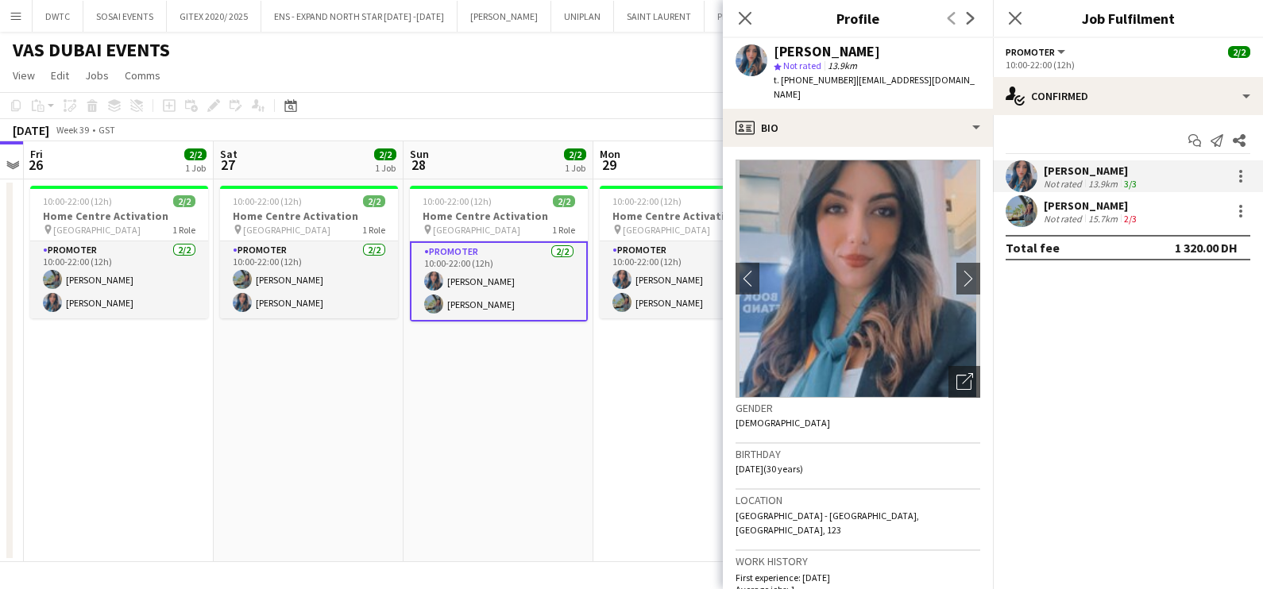
click at [618, 435] on app-date-cell "10:00-22:00 (12h) 2/2 Home Centre Activation pin [GEOGRAPHIC_DATA] 1 Role Promo…" at bounding box center [688, 370] width 190 height 383
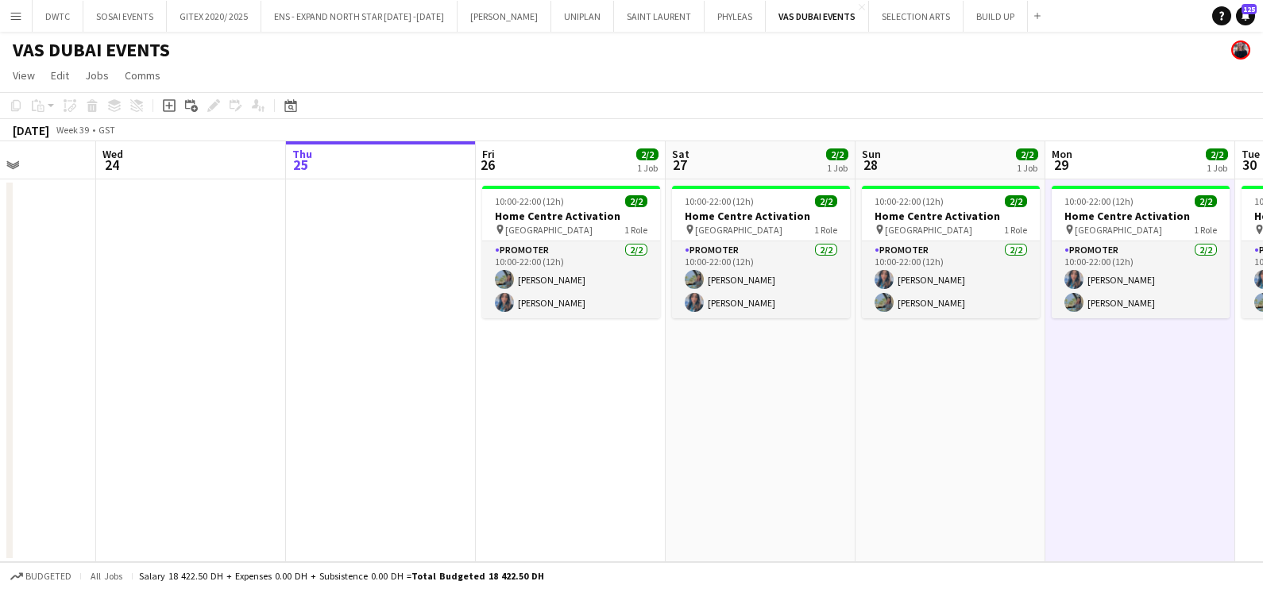
scroll to position [0, 412]
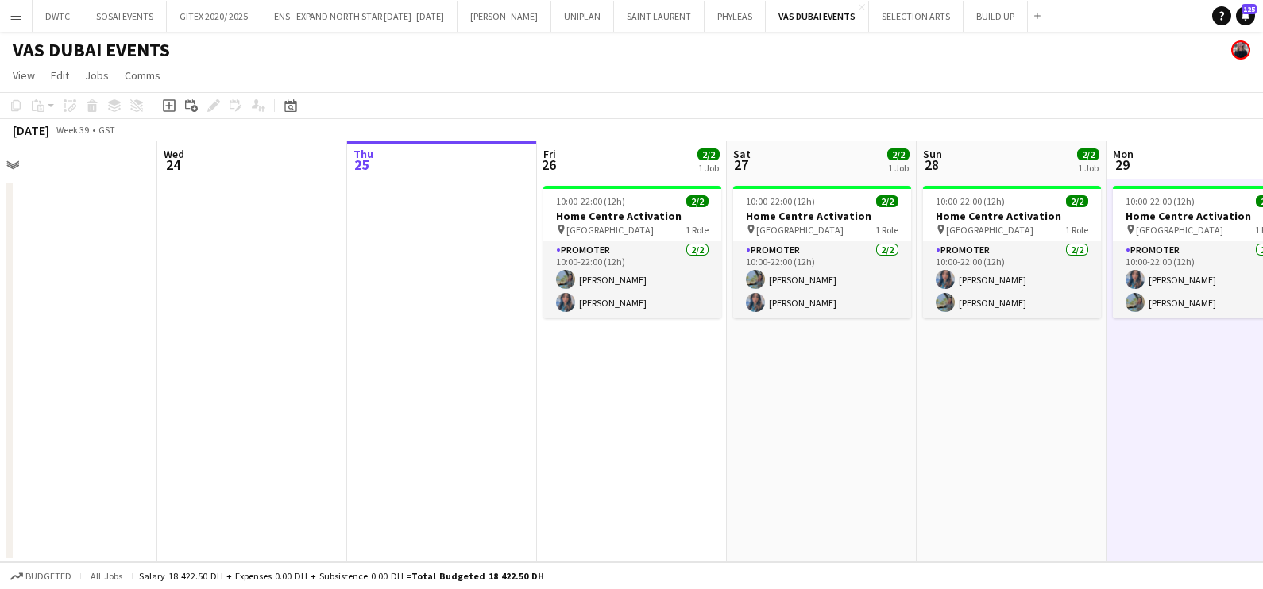
drag, startPoint x: 295, startPoint y: 427, endPoint x: 592, endPoint y: 429, distance: 297.0
click at [592, 429] on app-calendar-viewport "Sun 21 Mon 22 Tue 23 Wed 24 Thu 25 Fri 26 2/2 1 Job Sat 27 2/2 1 Job Sun 28 2/2…" at bounding box center [631, 351] width 1263 height 421
click at [683, 237] on app-job-card "10:00-22:00 (12h) 2/2 Home Centre Activation pin [GEOGRAPHIC_DATA] 1 Role Promo…" at bounding box center [632, 252] width 178 height 133
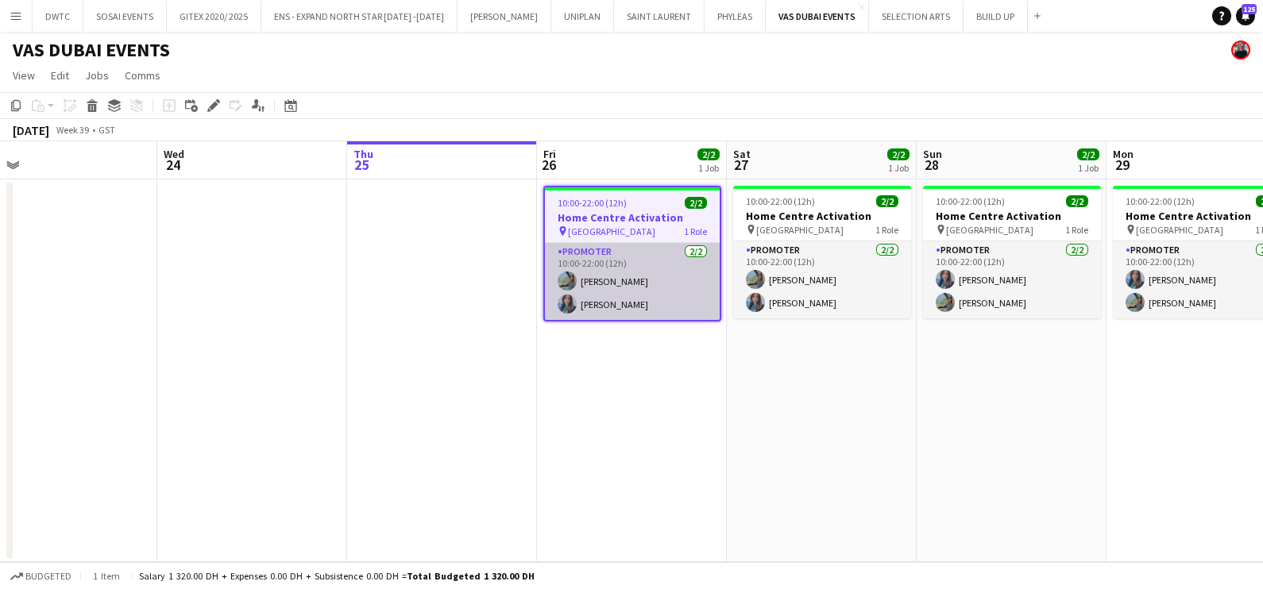
click at [678, 272] on app-card-role "Promoter [DATE] 10:00-22:00 (12h) [PERSON_NAME] [PERSON_NAME]" at bounding box center [632, 281] width 175 height 77
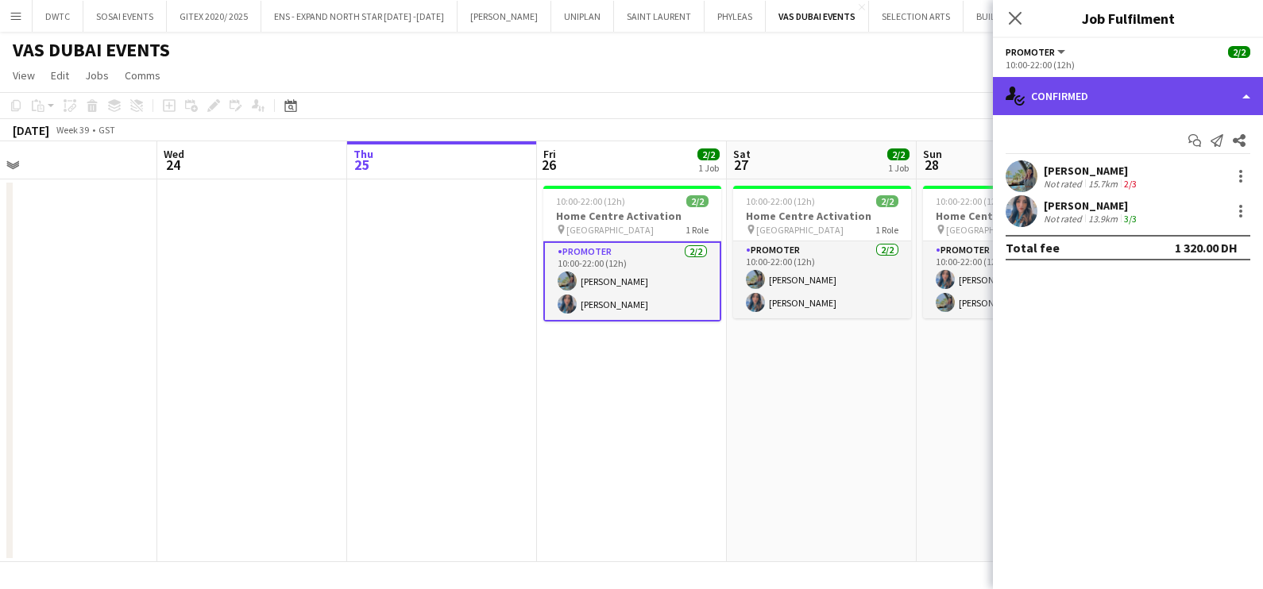
click at [1061, 82] on div "single-neutral-actions-check-2 Confirmed" at bounding box center [1128, 96] width 270 height 38
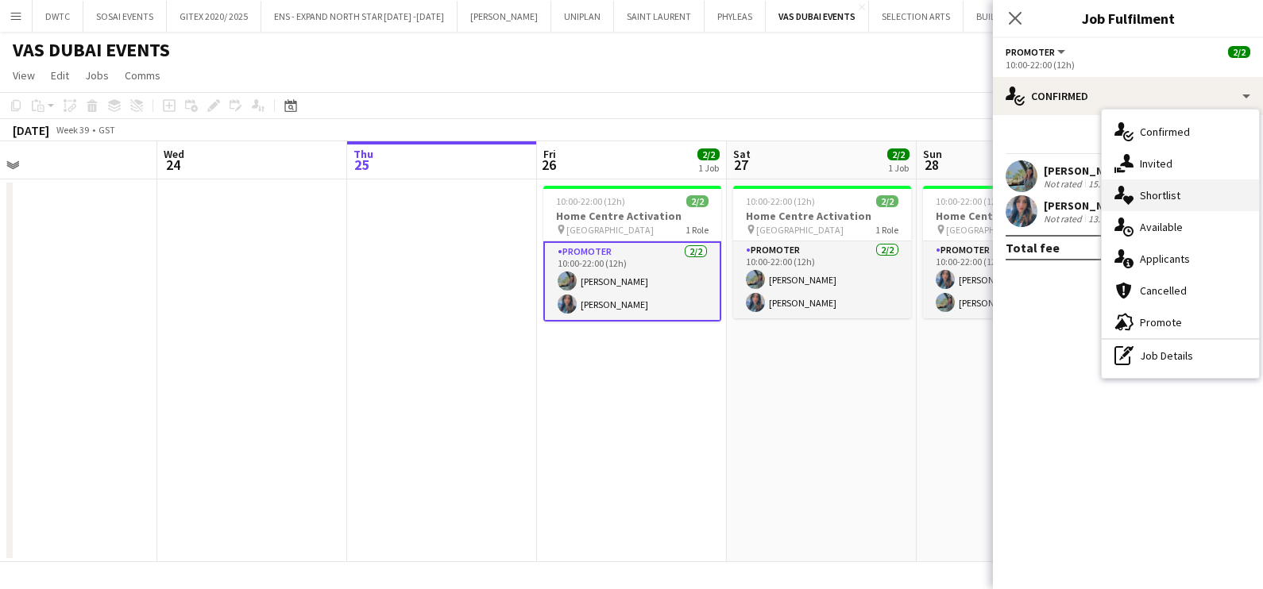
click at [1187, 197] on div "single-neutral-actions-heart Shortlist" at bounding box center [1179, 195] width 157 height 32
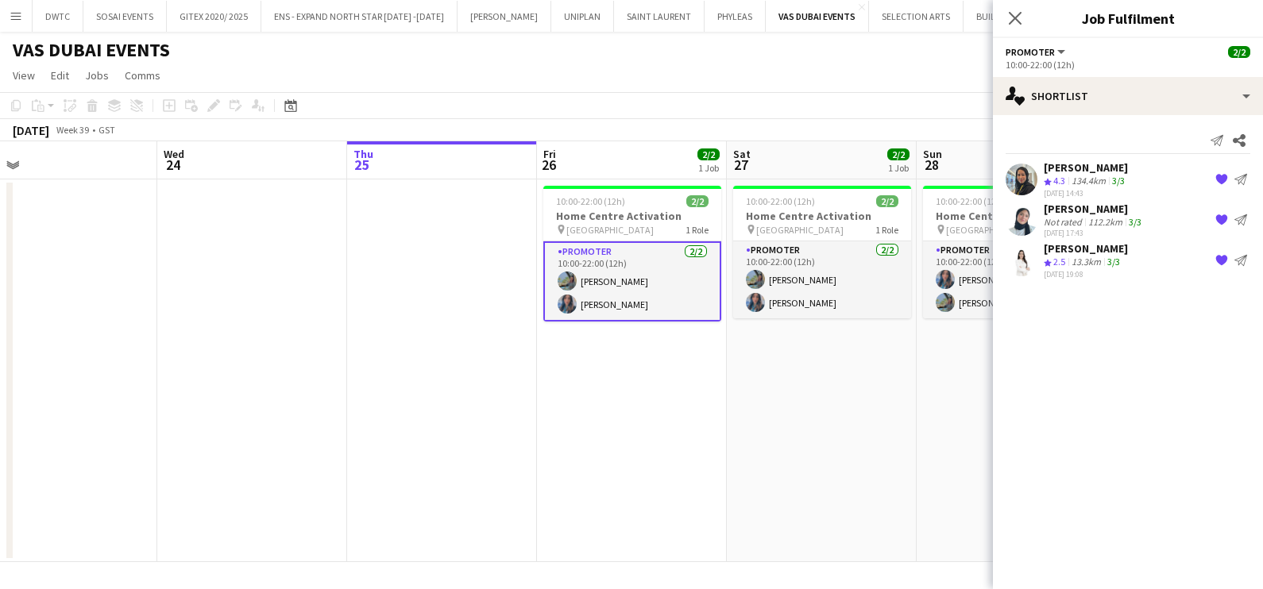
click at [1086, 258] on div "13.3km" at bounding box center [1086, 263] width 36 height 14
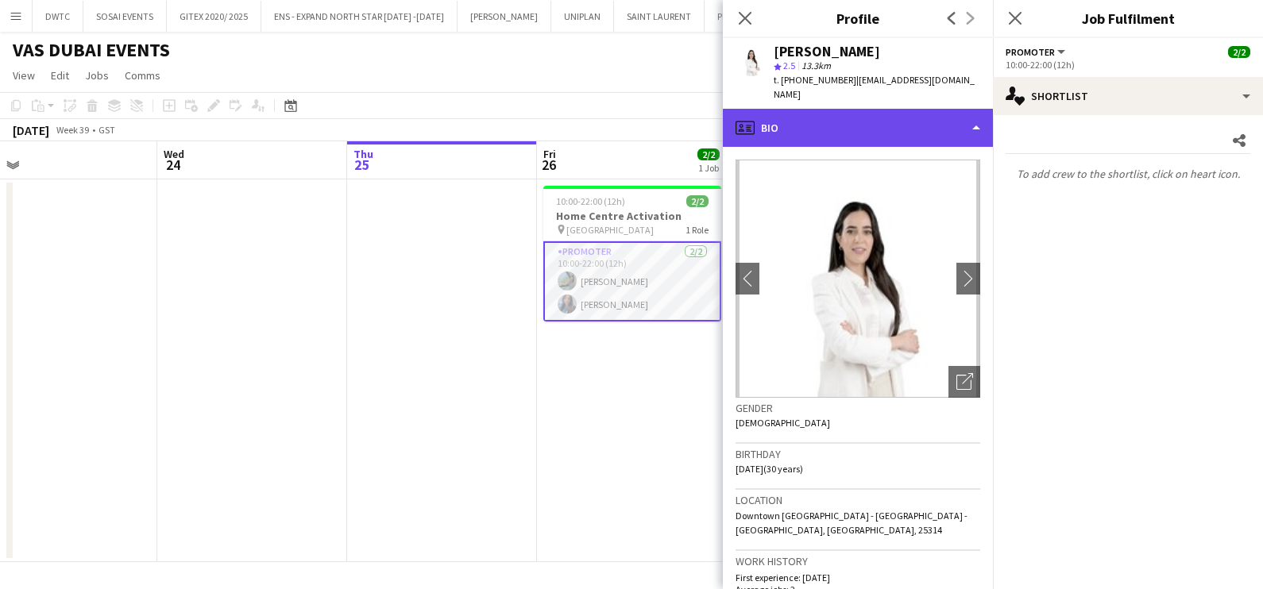
click at [845, 109] on div "profile Bio" at bounding box center [858, 128] width 270 height 38
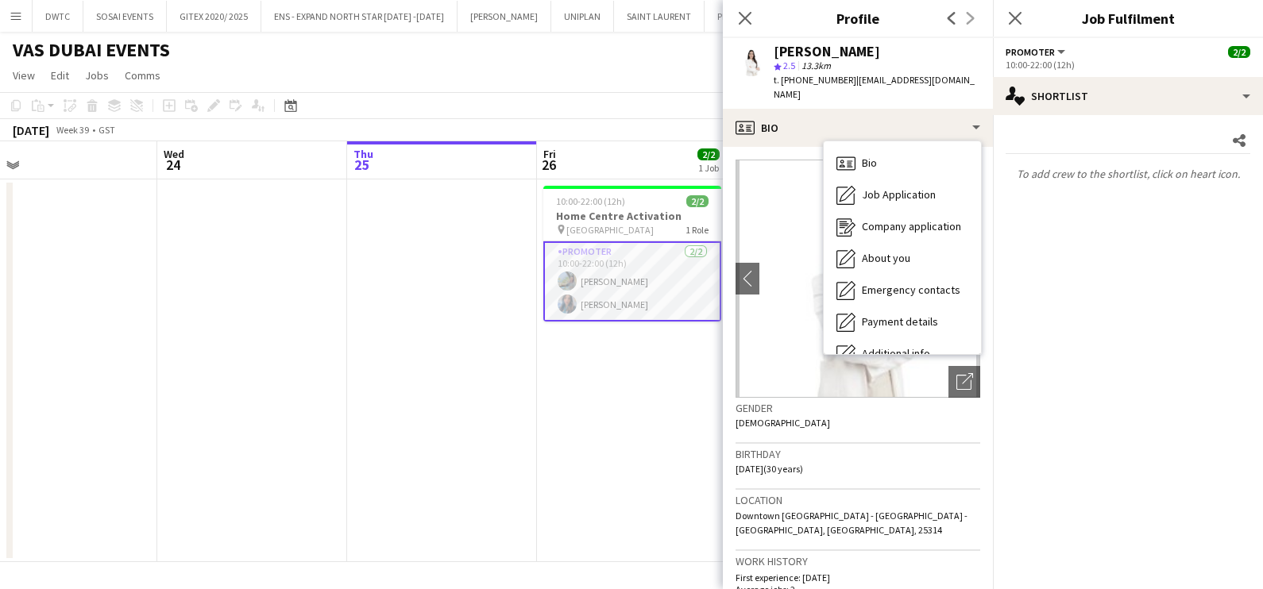
click at [616, 395] on app-date-cell "10:00-22:00 (12h) 2/2 Home Centre Activation pin [GEOGRAPHIC_DATA] 1 Role Promo…" at bounding box center [632, 370] width 190 height 383
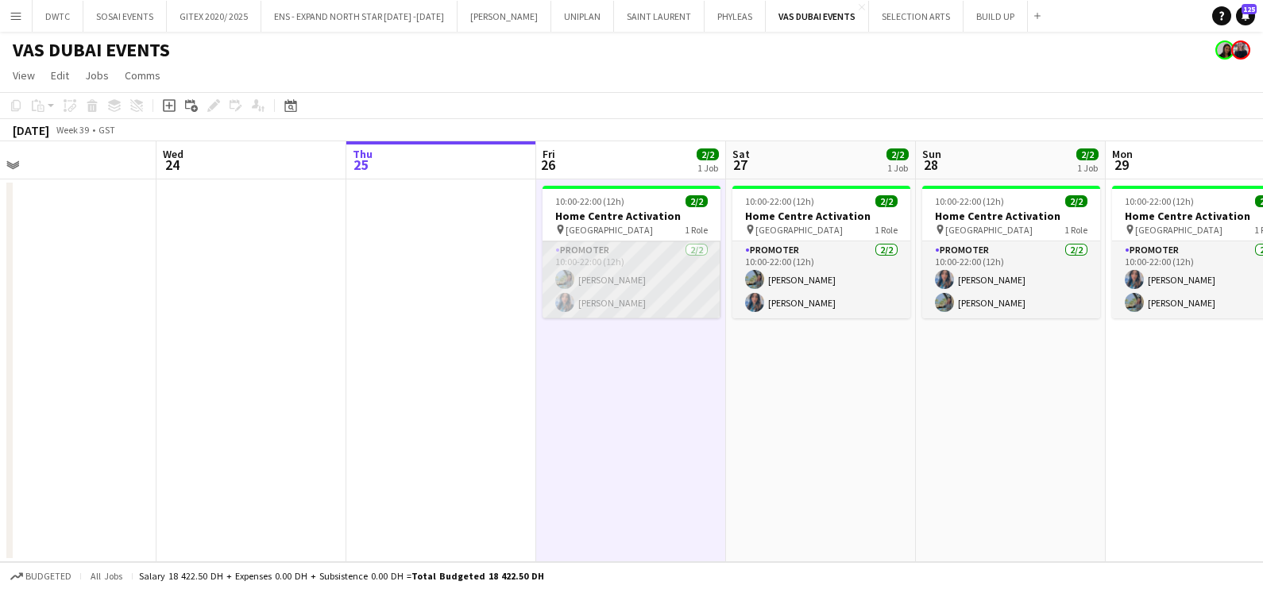
click at [621, 297] on app-card-role "Promoter [DATE] 10:00-22:00 (12h) [PERSON_NAME] [PERSON_NAME]" at bounding box center [631, 279] width 178 height 77
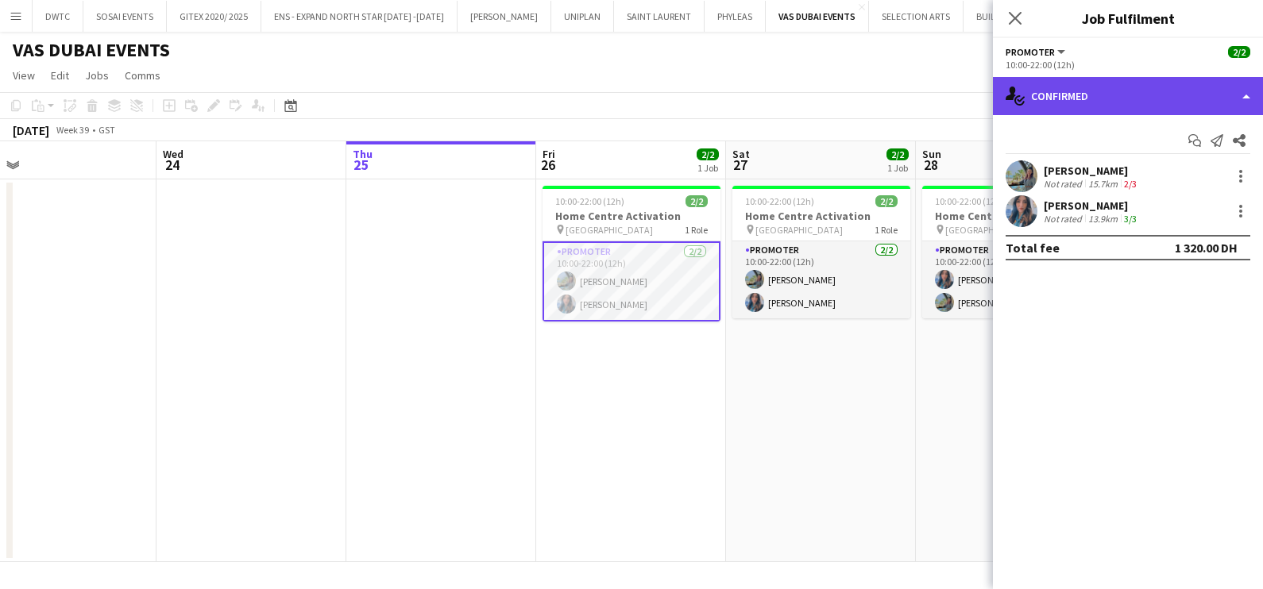
click at [1156, 102] on div "single-neutral-actions-check-2 Confirmed" at bounding box center [1128, 96] width 270 height 38
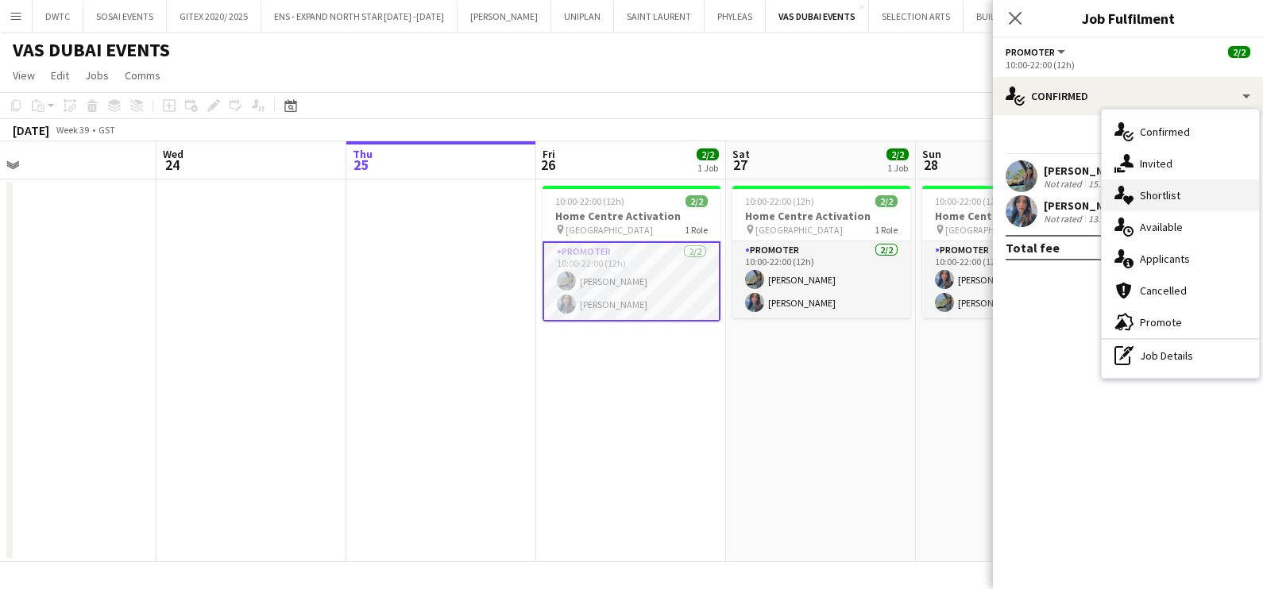
click at [1179, 203] on div "single-neutral-actions-heart Shortlist" at bounding box center [1179, 195] width 157 height 32
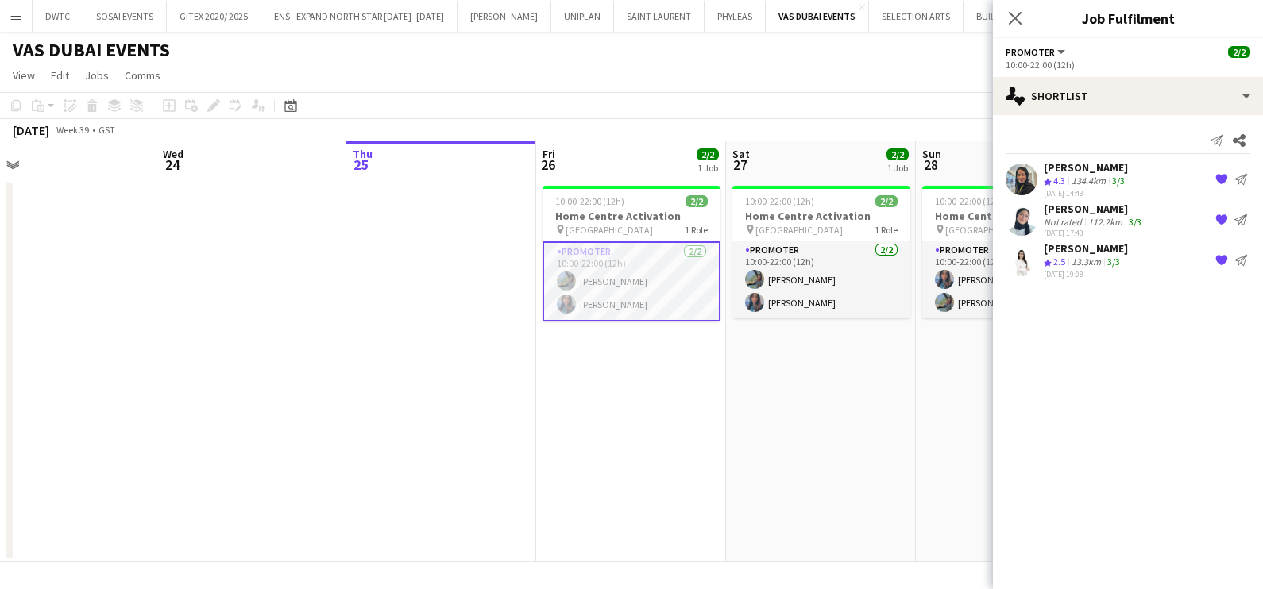
click at [1097, 249] on div "[PERSON_NAME]" at bounding box center [1086, 248] width 84 height 14
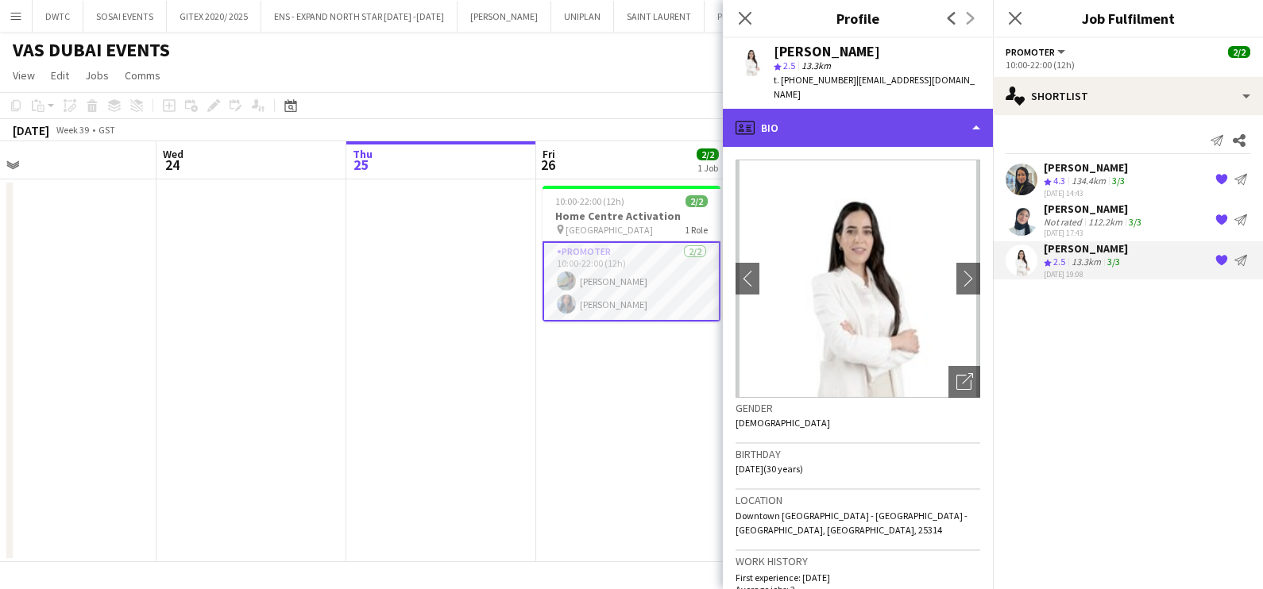
click at [874, 119] on div "profile Bio" at bounding box center [858, 128] width 270 height 38
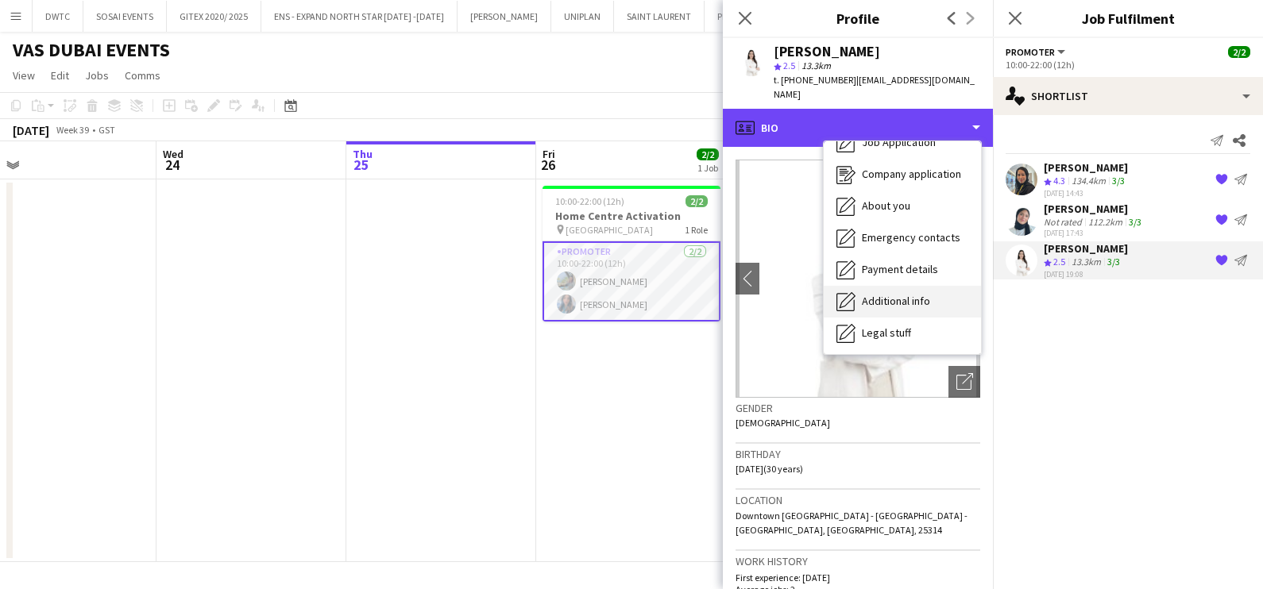
scroll to position [117, 0]
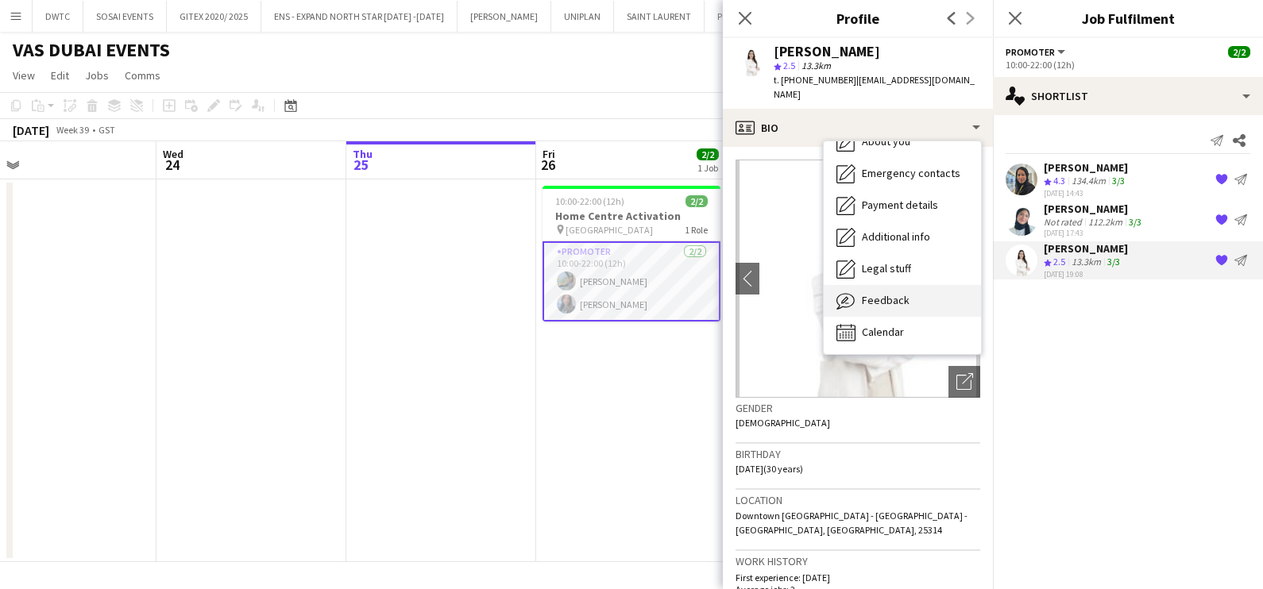
click at [890, 293] on span "Feedback" at bounding box center [886, 300] width 48 height 14
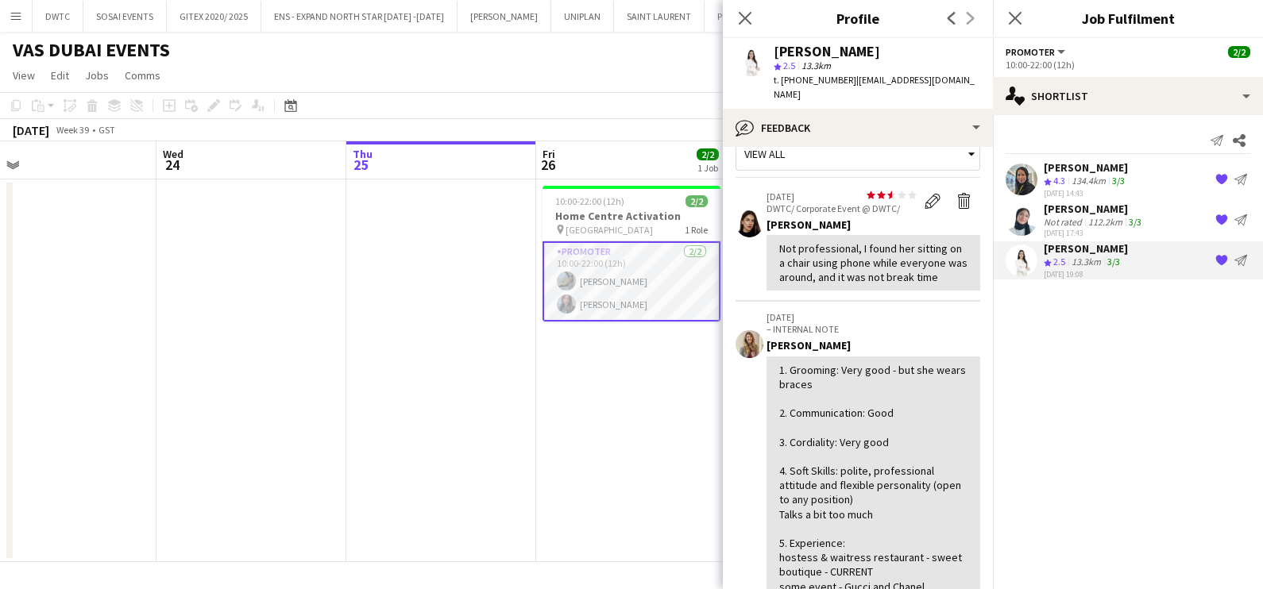
scroll to position [0, 0]
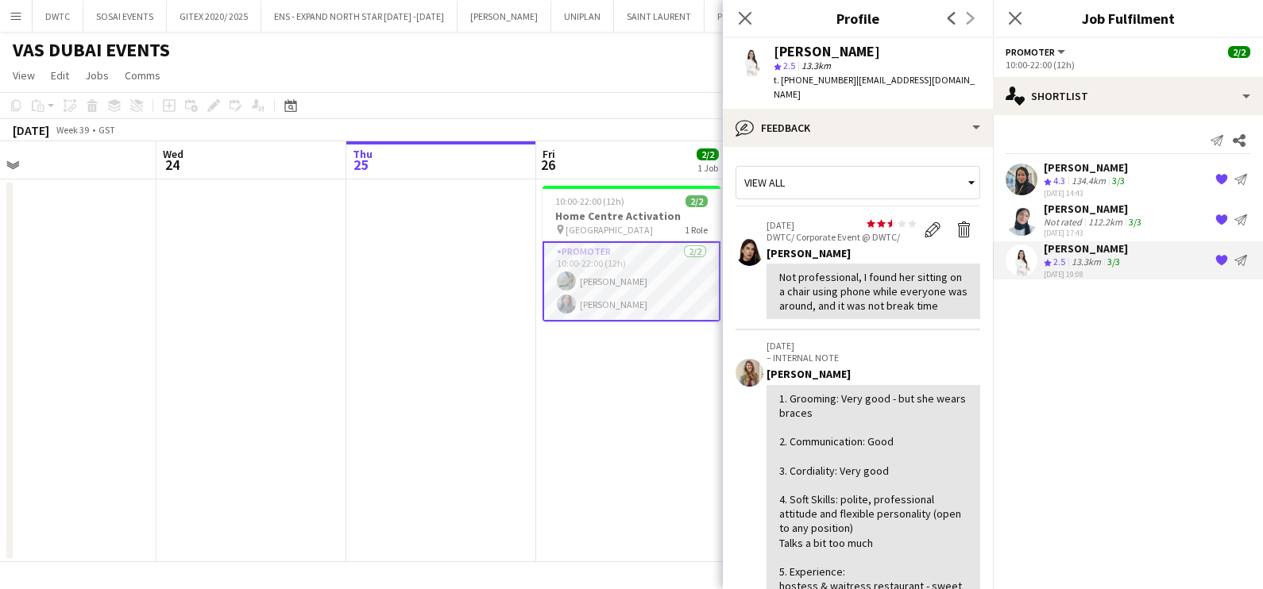
click at [639, 366] on app-date-cell "10:00-22:00 (12h) 2/2 Home Centre Activation pin [GEOGRAPHIC_DATA] 1 Role Promo…" at bounding box center [631, 370] width 190 height 383
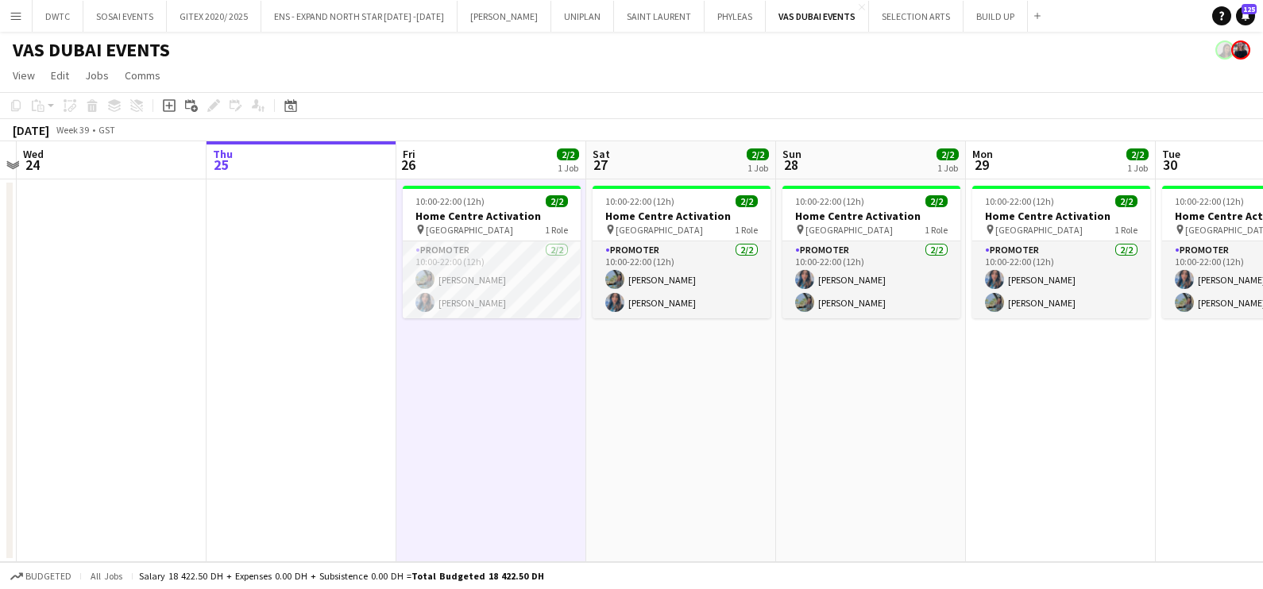
drag, startPoint x: 662, startPoint y: 407, endPoint x: 461, endPoint y: 413, distance: 201.8
click at [464, 413] on app-calendar-viewport "Sun 21 Mon 22 Tue 23 Wed 24 Thu 25 Fri 26 2/2 1 Job Sat 27 2/2 1 Job Sun 28 2/2…" at bounding box center [631, 351] width 1263 height 421
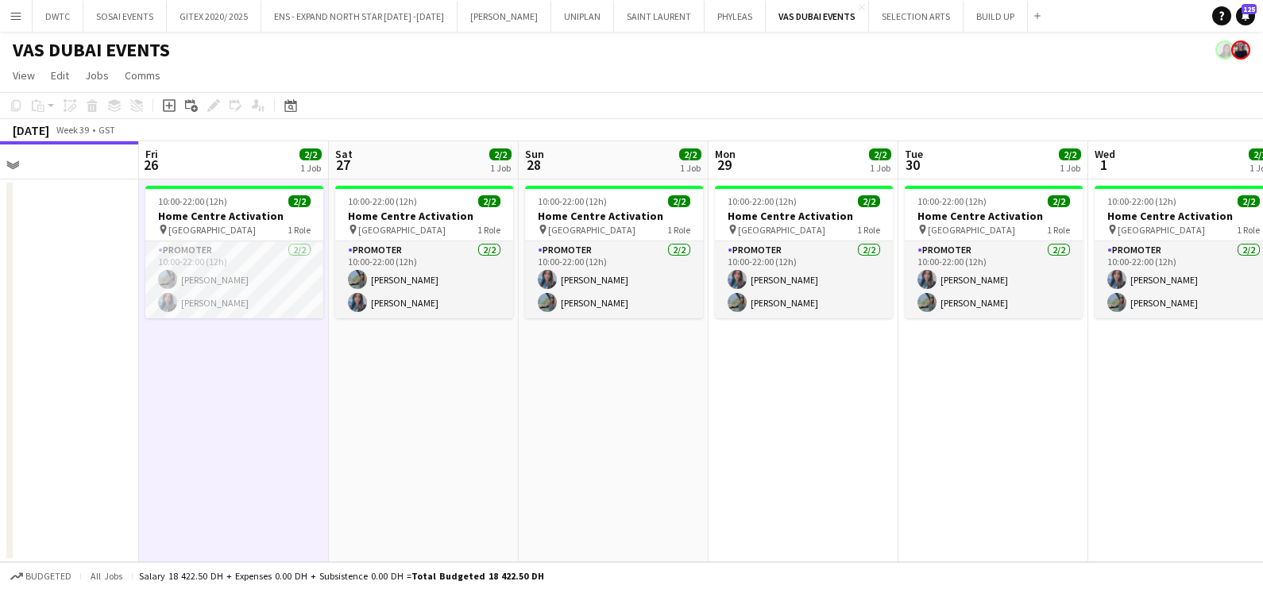
drag, startPoint x: 794, startPoint y: 432, endPoint x: 599, endPoint y: 441, distance: 195.6
click at [595, 434] on app-calendar-viewport "Mon 22 Tue 23 Wed 24 Thu 25 Fri 26 2/2 1 Job Sat 27 2/2 1 Job Sun 28 2/2 1 Job …" at bounding box center [631, 351] width 1263 height 421
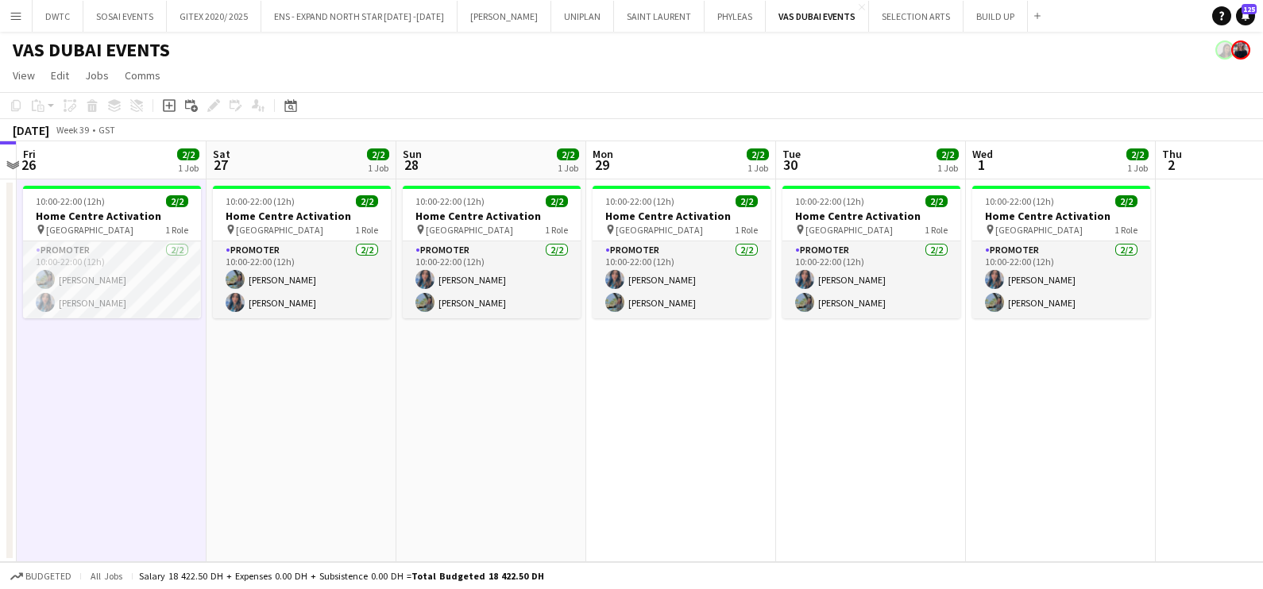
scroll to position [0, 533]
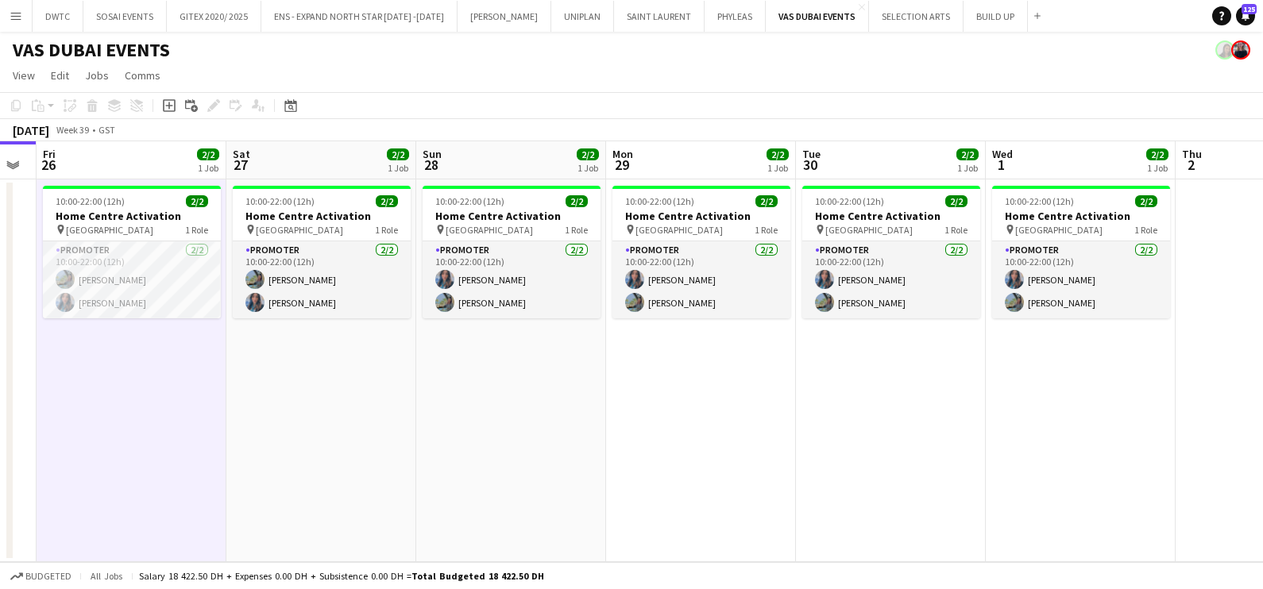
drag, startPoint x: 945, startPoint y: 442, endPoint x: 945, endPoint y: 464, distance: 21.4
click at [945, 464] on app-calendar-viewport "Tue 23 Wed 24 Thu 25 Fri 26 2/2 1 Job Sat 27 2/2 1 Job Sun 28 2/2 1 Job Mon 29 …" at bounding box center [631, 351] width 1263 height 421
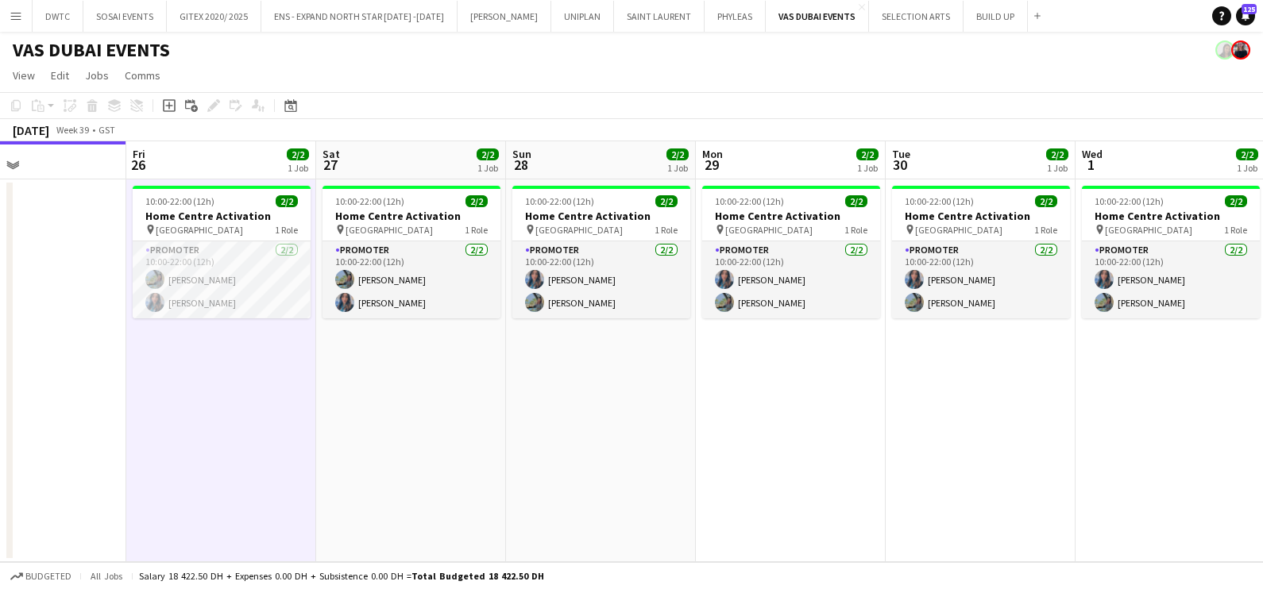
drag, startPoint x: 504, startPoint y: 471, endPoint x: 594, endPoint y: 461, distance: 90.3
click at [594, 461] on app-calendar-viewport "Tue 23 Wed 24 Thu 25 Fri 26 2/2 1 Job Sat 27 2/2 1 Job Sun 28 2/2 1 Job Mon 29 …" at bounding box center [631, 351] width 1263 height 421
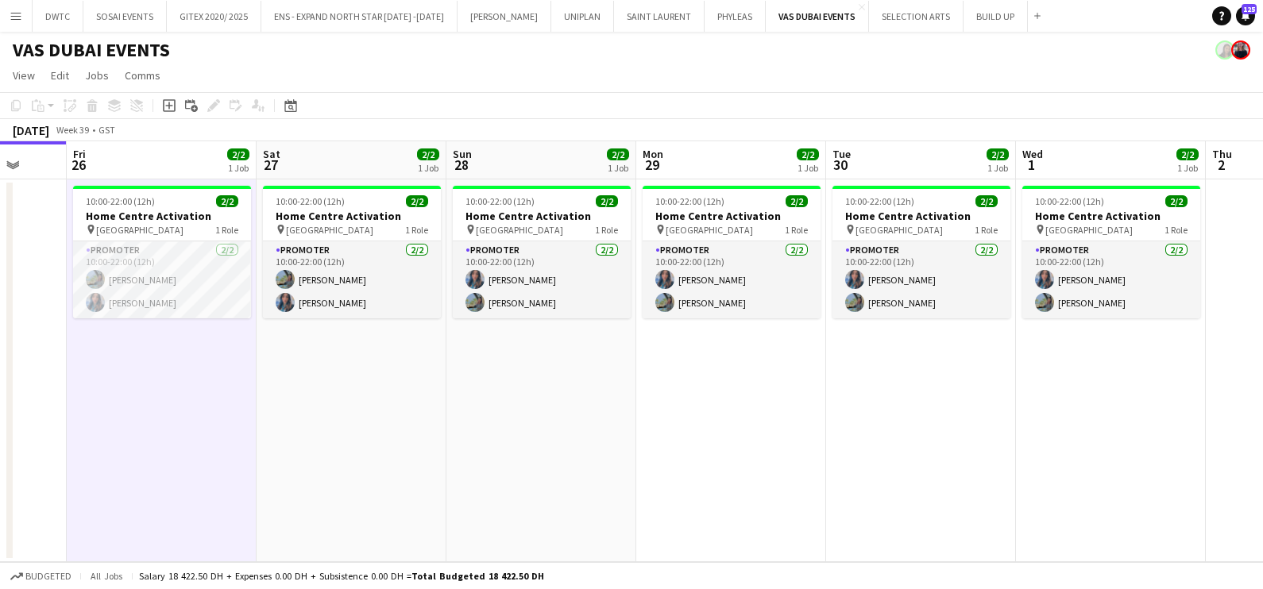
drag, startPoint x: 581, startPoint y: 469, endPoint x: 517, endPoint y: 474, distance: 64.6
click at [517, 474] on app-calendar-viewport "Tue 23 Wed 24 Thu 25 Fri 26 2/2 1 Job Sat 27 2/2 1 Job Sun 28 2/2 1 Job Mon 29 …" at bounding box center [631, 351] width 1263 height 421
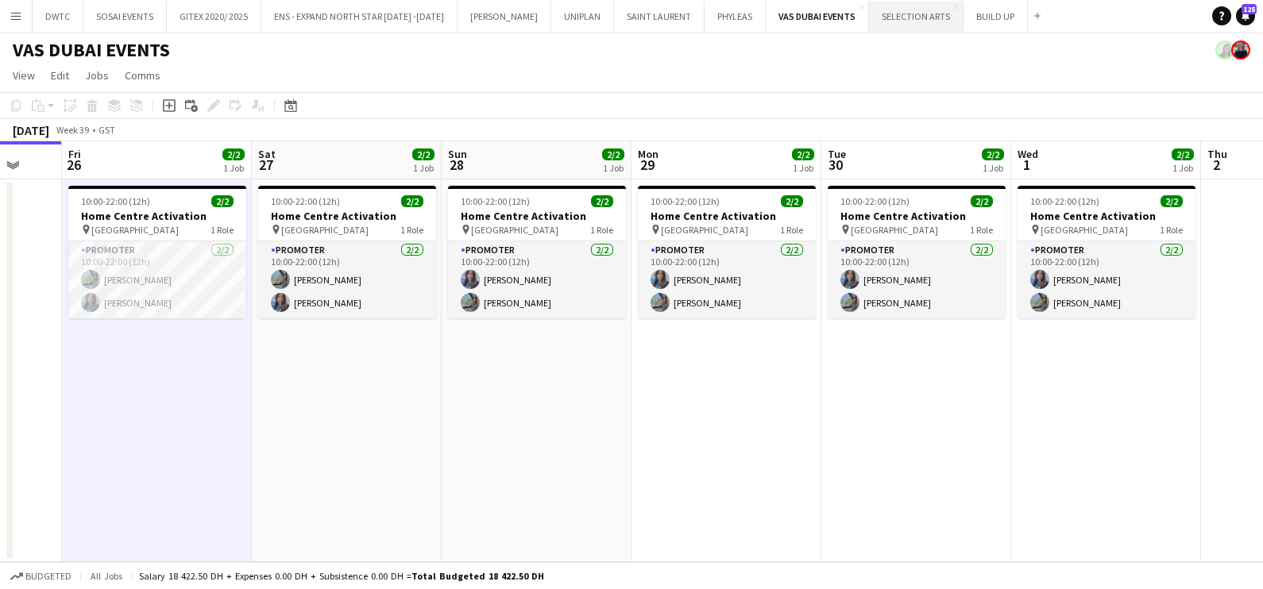
click at [877, 18] on button "SELECTION ARTS Close" at bounding box center [916, 16] width 95 height 31
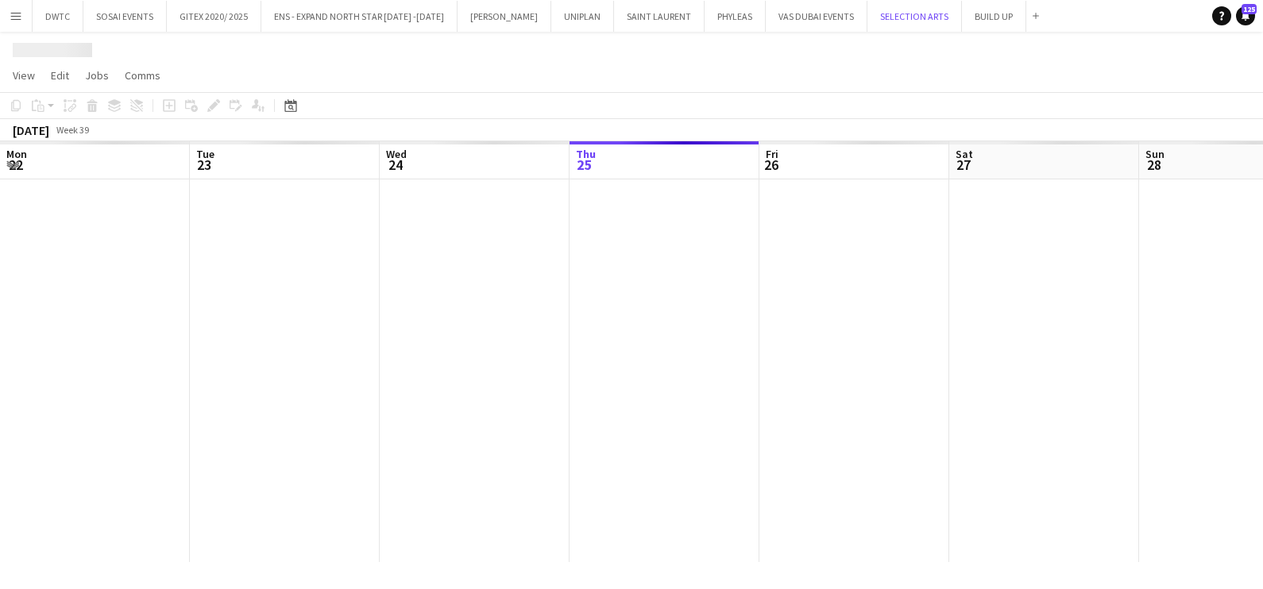
scroll to position [0, 380]
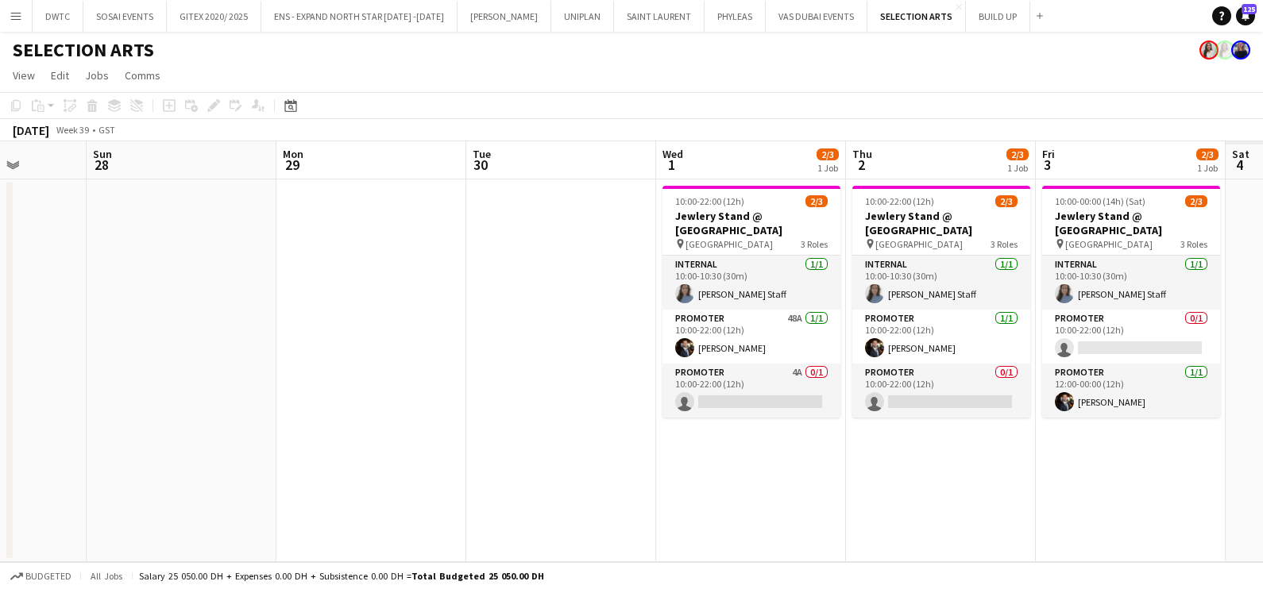
drag, startPoint x: 691, startPoint y: 378, endPoint x: 158, endPoint y: 385, distance: 532.9
click at [154, 385] on app-calendar-viewport "Wed 24 Thu 25 Fri 26 Sat 27 Sun 28 Mon 29 Tue 30 Wed 1 2/3 1 Job Thu 2 2/3 1 Jo…" at bounding box center [631, 351] width 1263 height 421
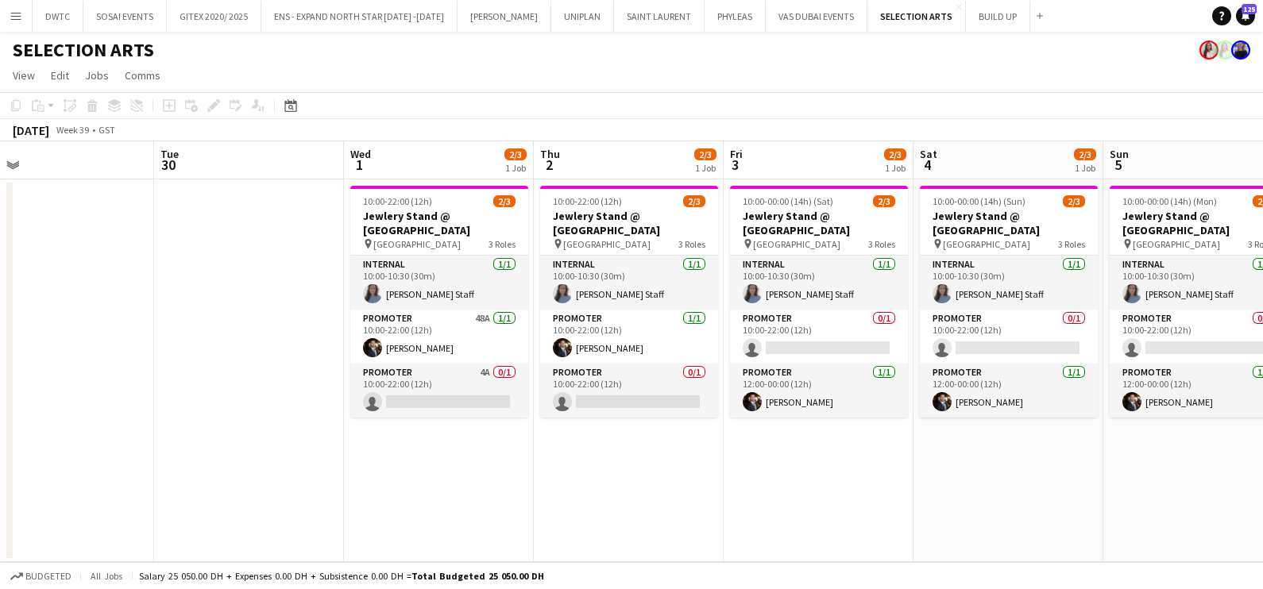
drag, startPoint x: 837, startPoint y: 515, endPoint x: 452, endPoint y: 504, distance: 385.3
click at [452, 504] on app-calendar-viewport "Fri 26 Sat 27 Sun 28 Mon 29 Tue 30 Wed 1 2/3 1 Job Thu 2 2/3 1 Job Fri 3 2/3 1 …" at bounding box center [631, 351] width 1263 height 421
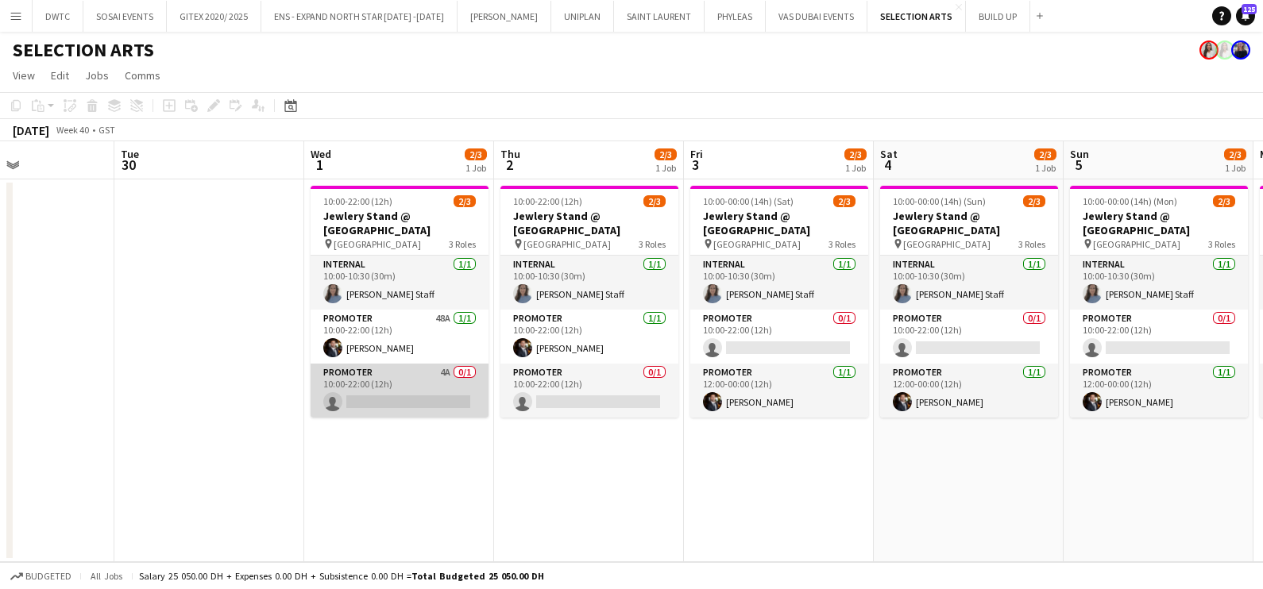
click at [362, 389] on app-card-role "Promoter 4A 0/1 10:00-22:00 (12h) single-neutral-actions" at bounding box center [400, 391] width 178 height 54
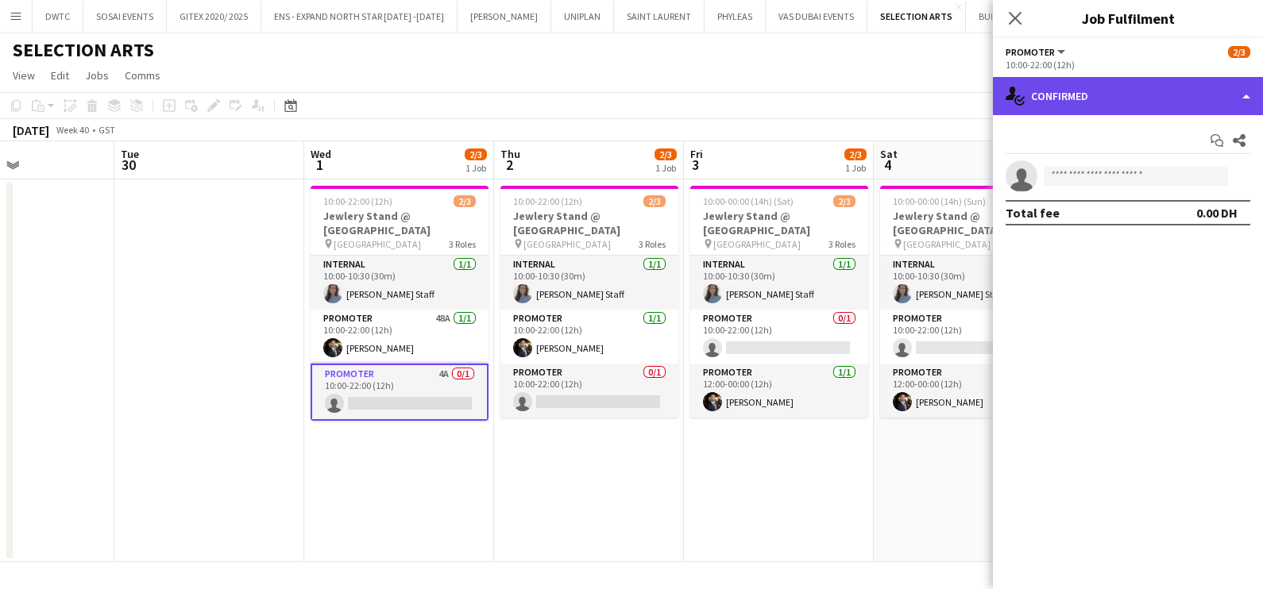
click at [1090, 98] on div "single-neutral-actions-check-2 Confirmed" at bounding box center [1128, 96] width 270 height 38
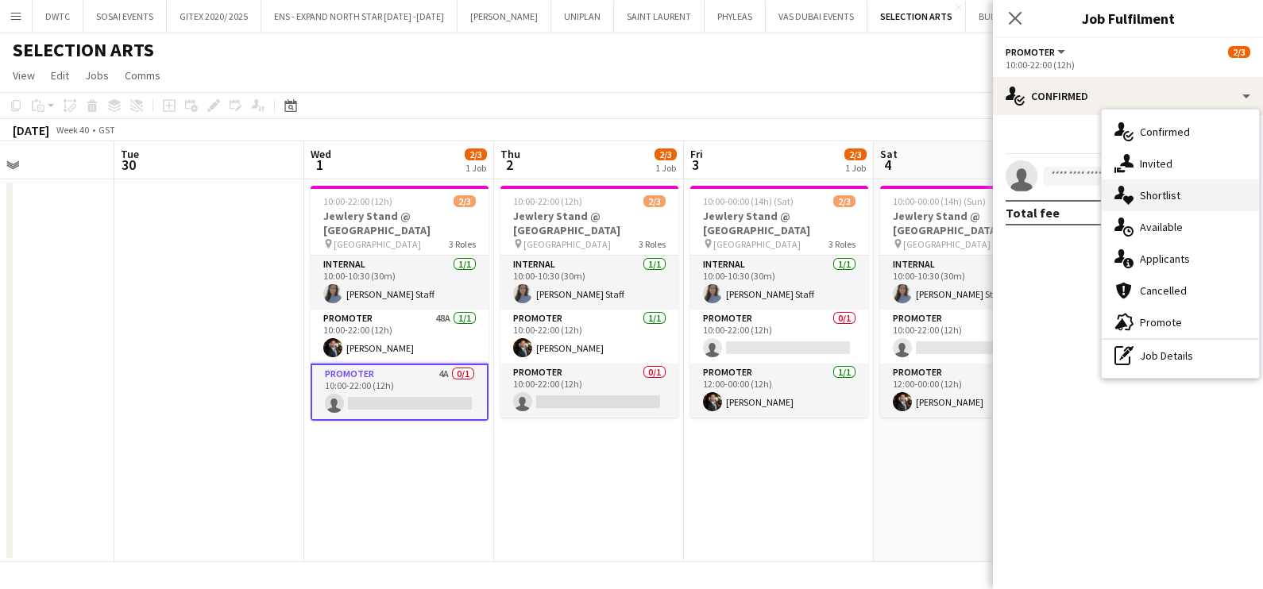
click at [1148, 199] on span "Shortlist" at bounding box center [1160, 195] width 41 height 14
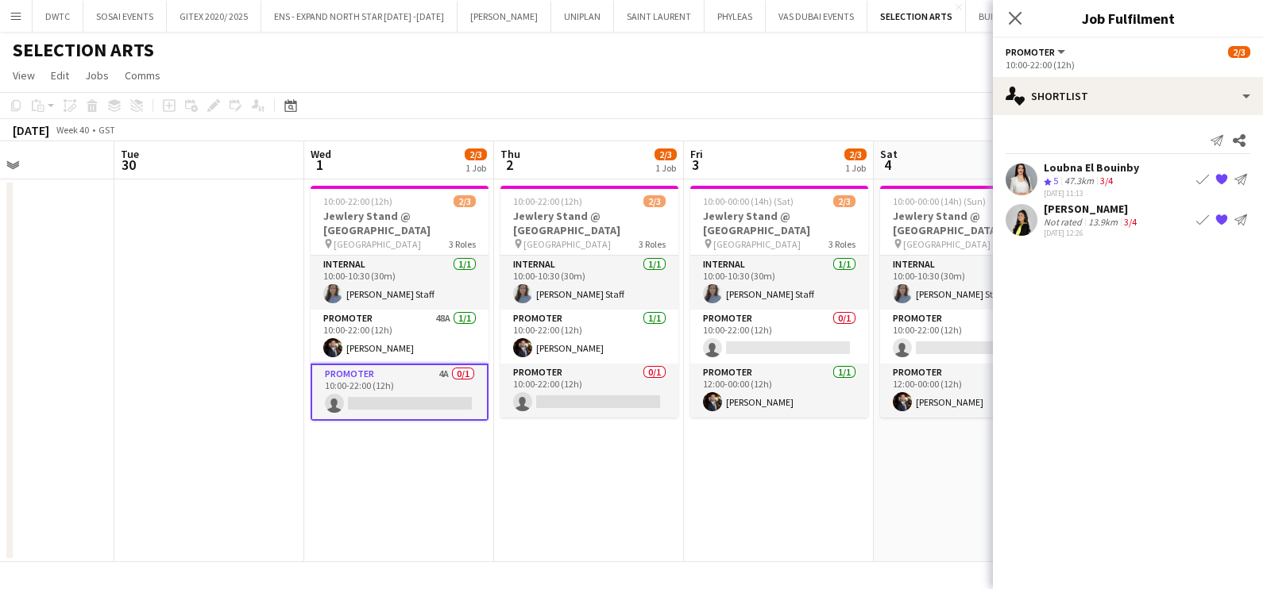
click at [1082, 226] on div "Not rated" at bounding box center [1064, 222] width 41 height 12
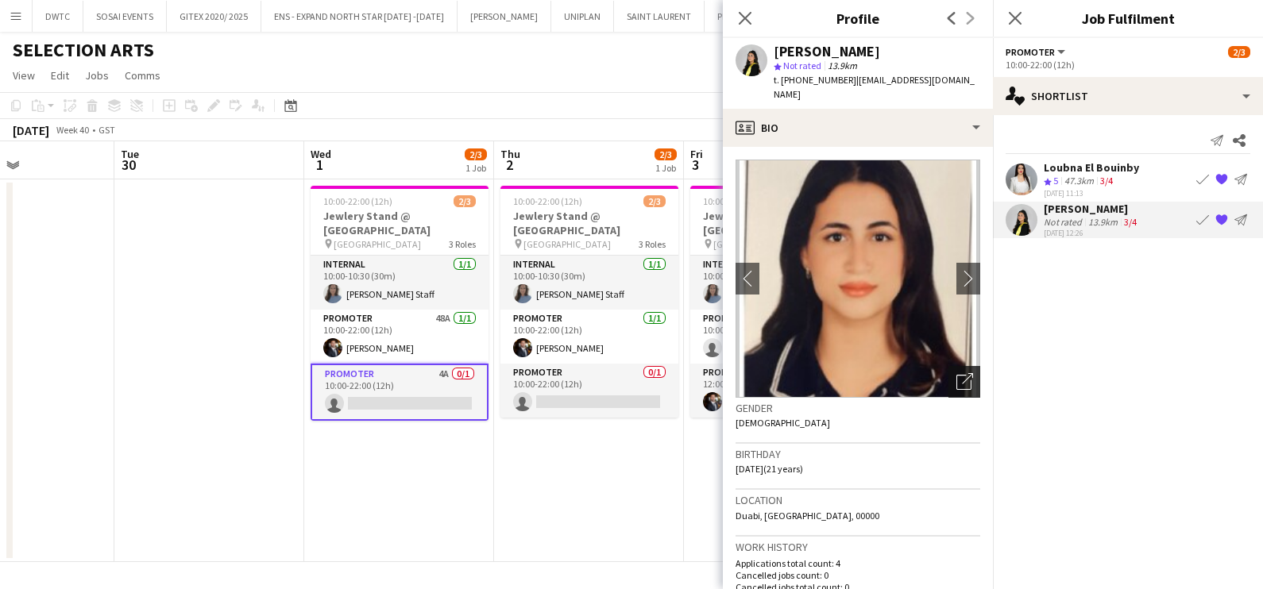
click at [956, 373] on icon "Open photos pop-in" at bounding box center [964, 381] width 17 height 17
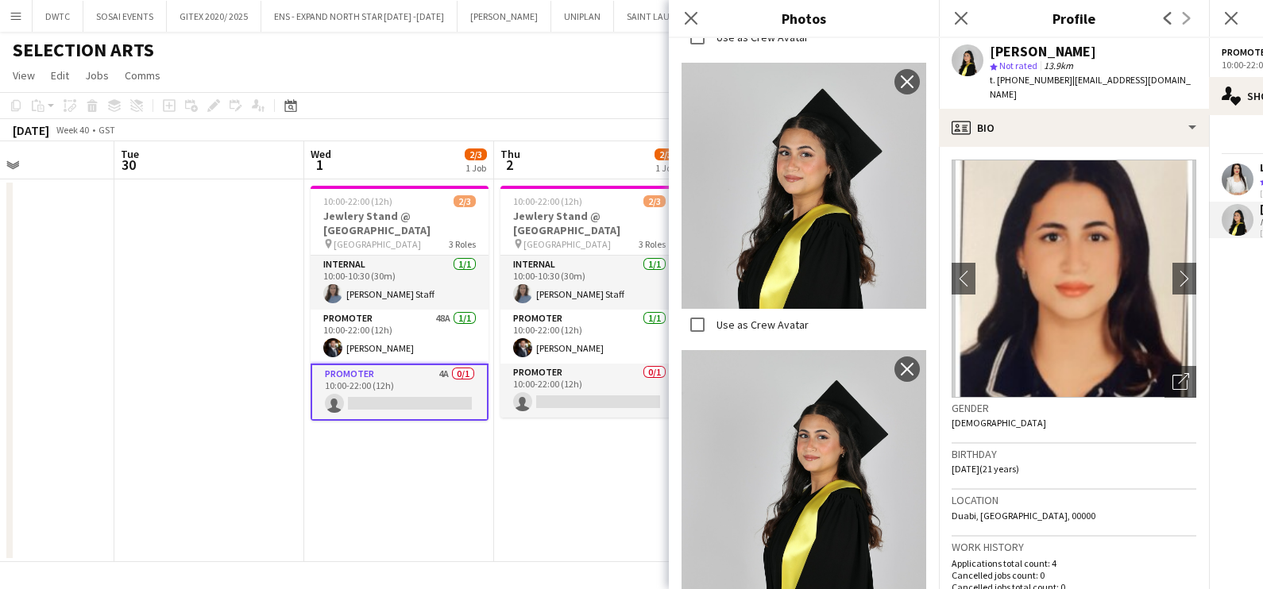
scroll to position [793, 0]
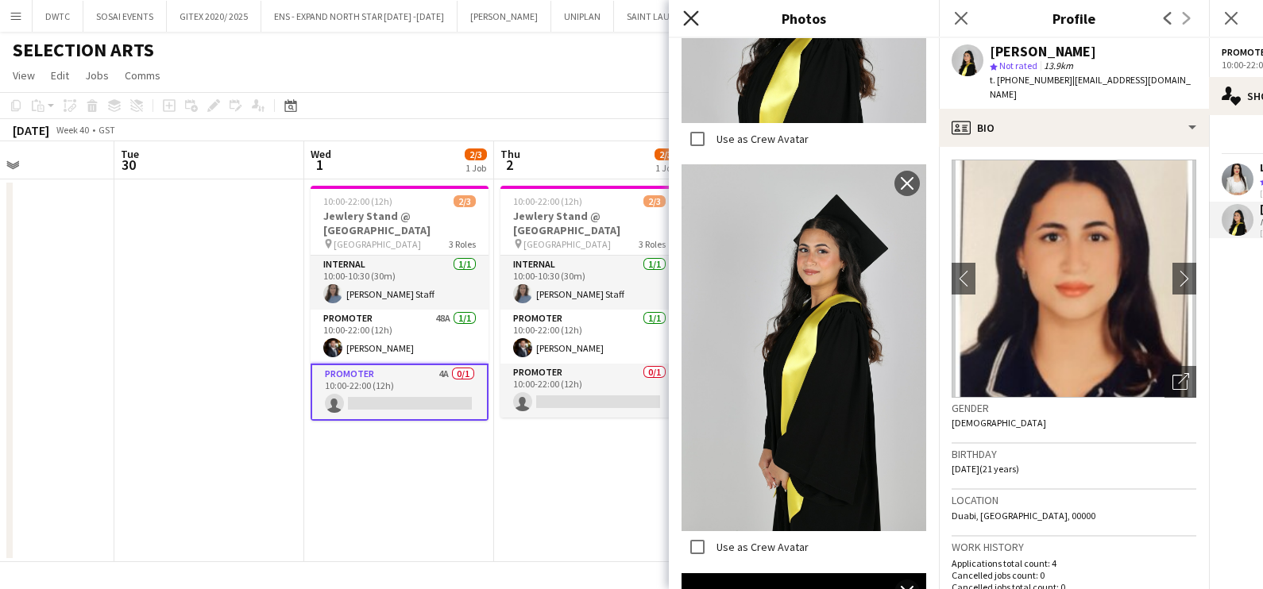
click at [691, 17] on icon at bounding box center [690, 17] width 15 height 15
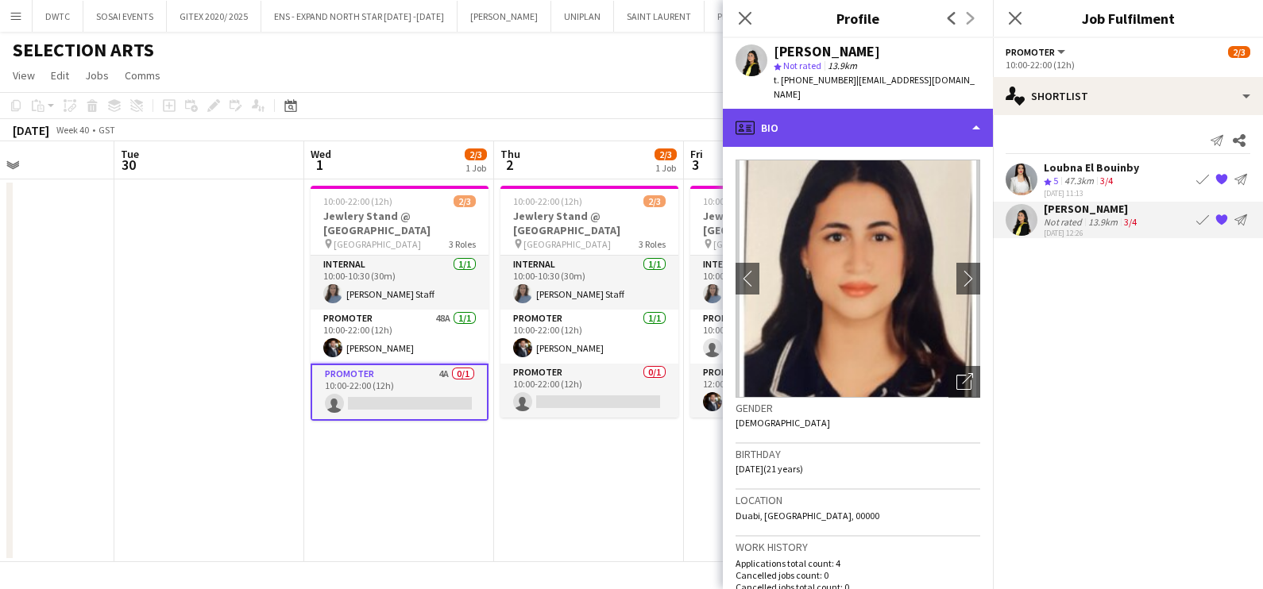
click at [861, 109] on div "profile Bio" at bounding box center [858, 128] width 270 height 38
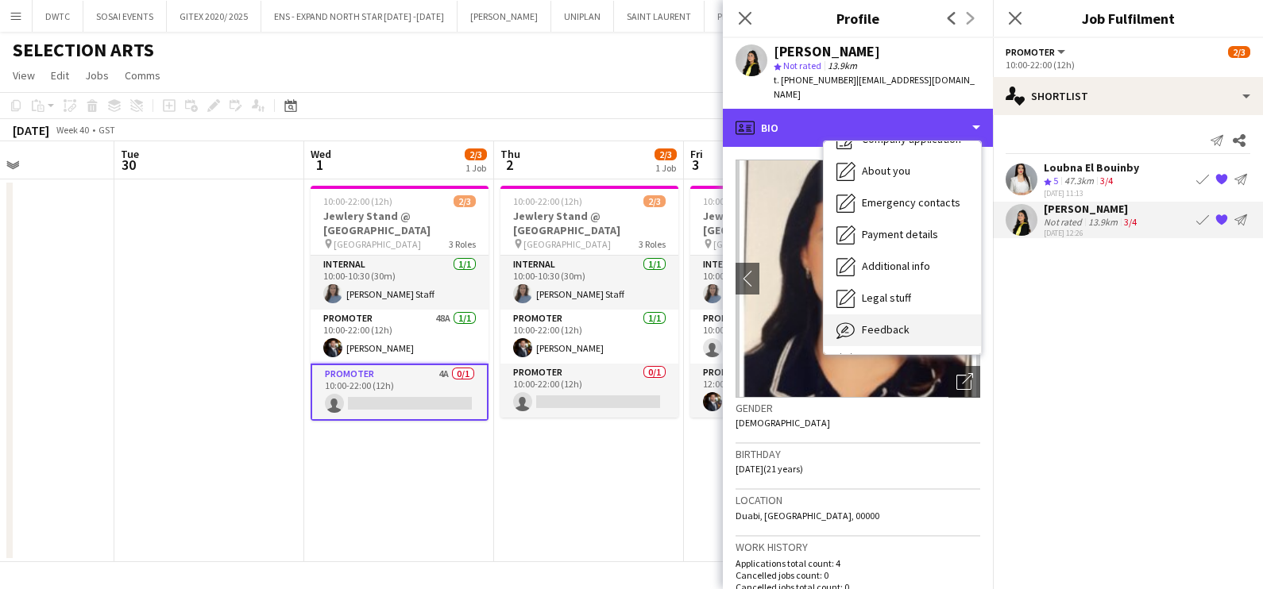
scroll to position [117, 0]
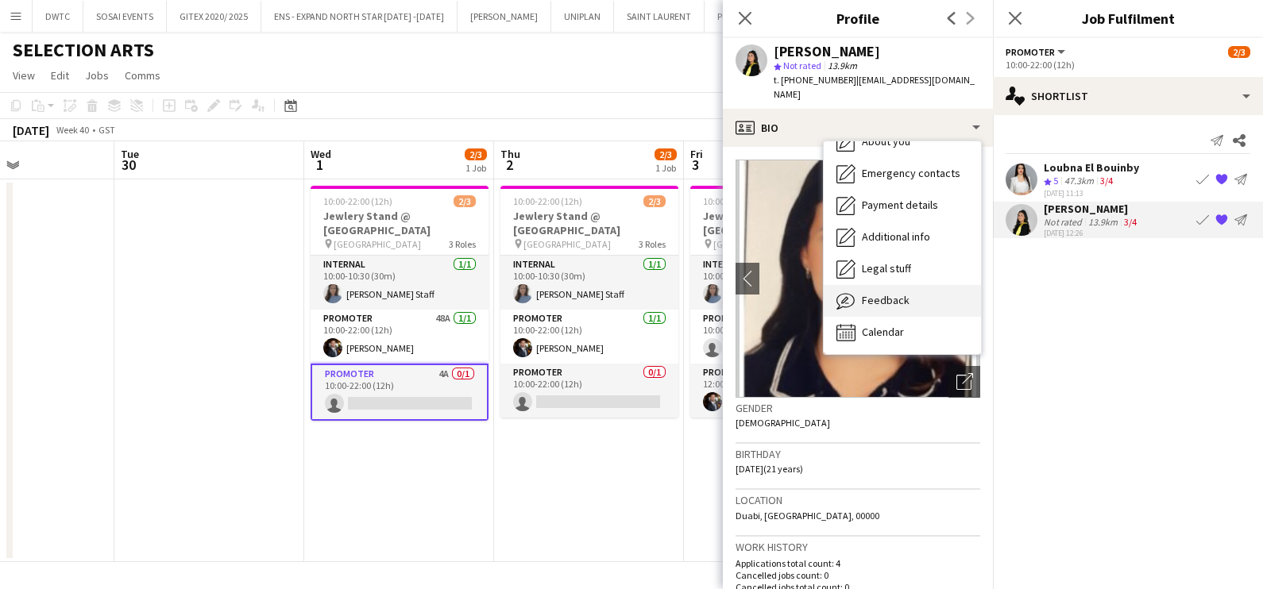
click at [874, 293] on span "Feedback" at bounding box center [886, 300] width 48 height 14
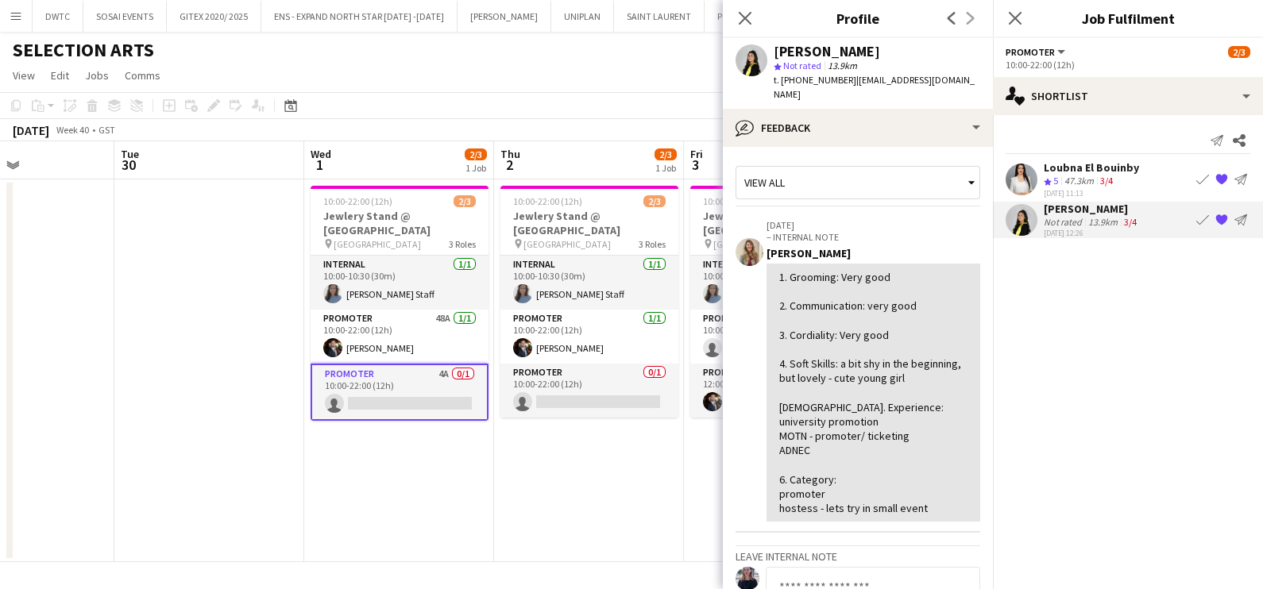
click at [561, 479] on app-date-cell "10:00-22:00 (12h) 2/3 Jewlery Stand @ [GEOGRAPHIC_DATA] pin [GEOGRAPHIC_DATA] 3…" at bounding box center [589, 370] width 190 height 383
